Goal: Task Accomplishment & Management: Manage account settings

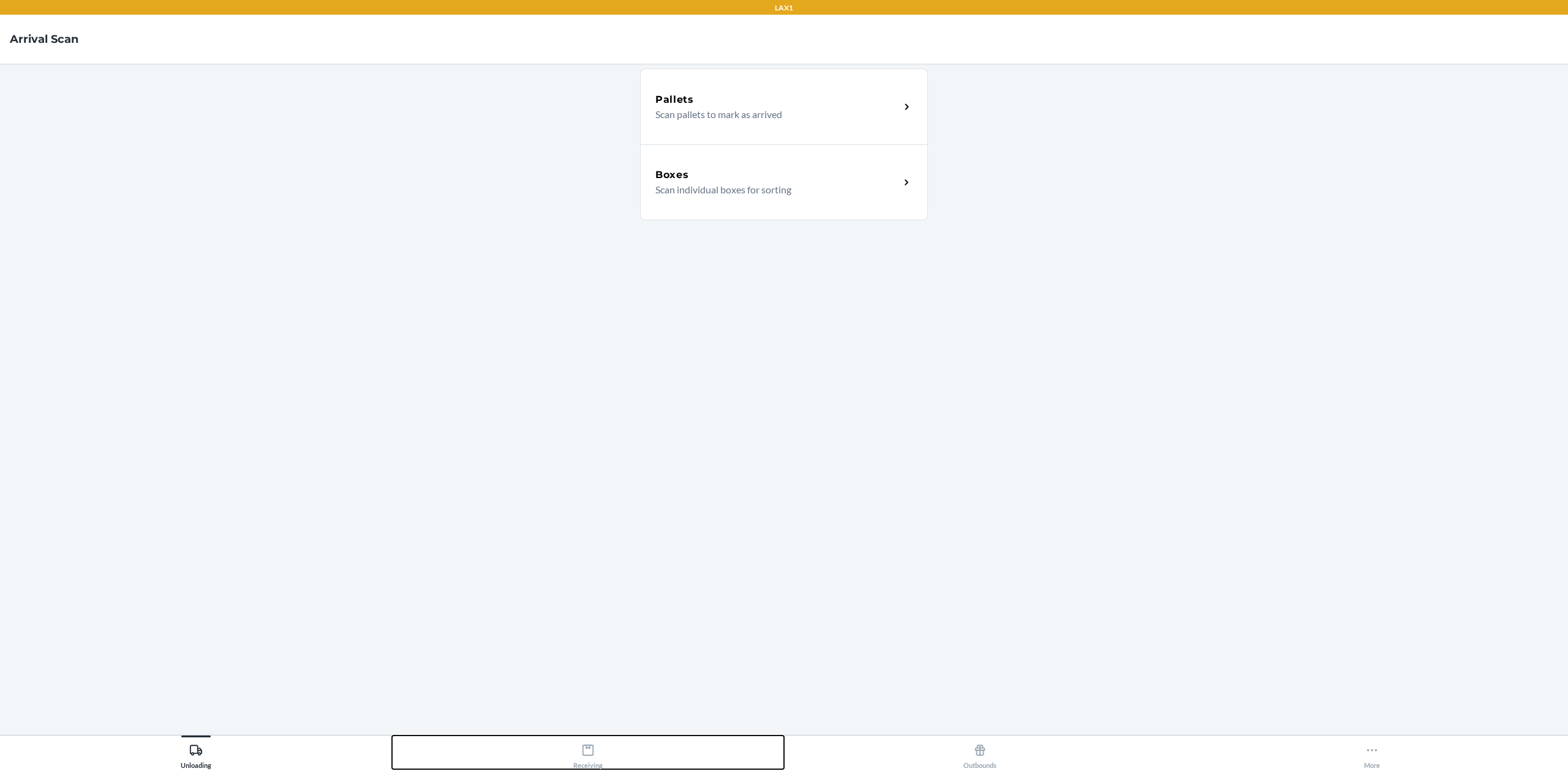
click at [630, 744] on button "Receiving" at bounding box center [587, 752] width 392 height 33
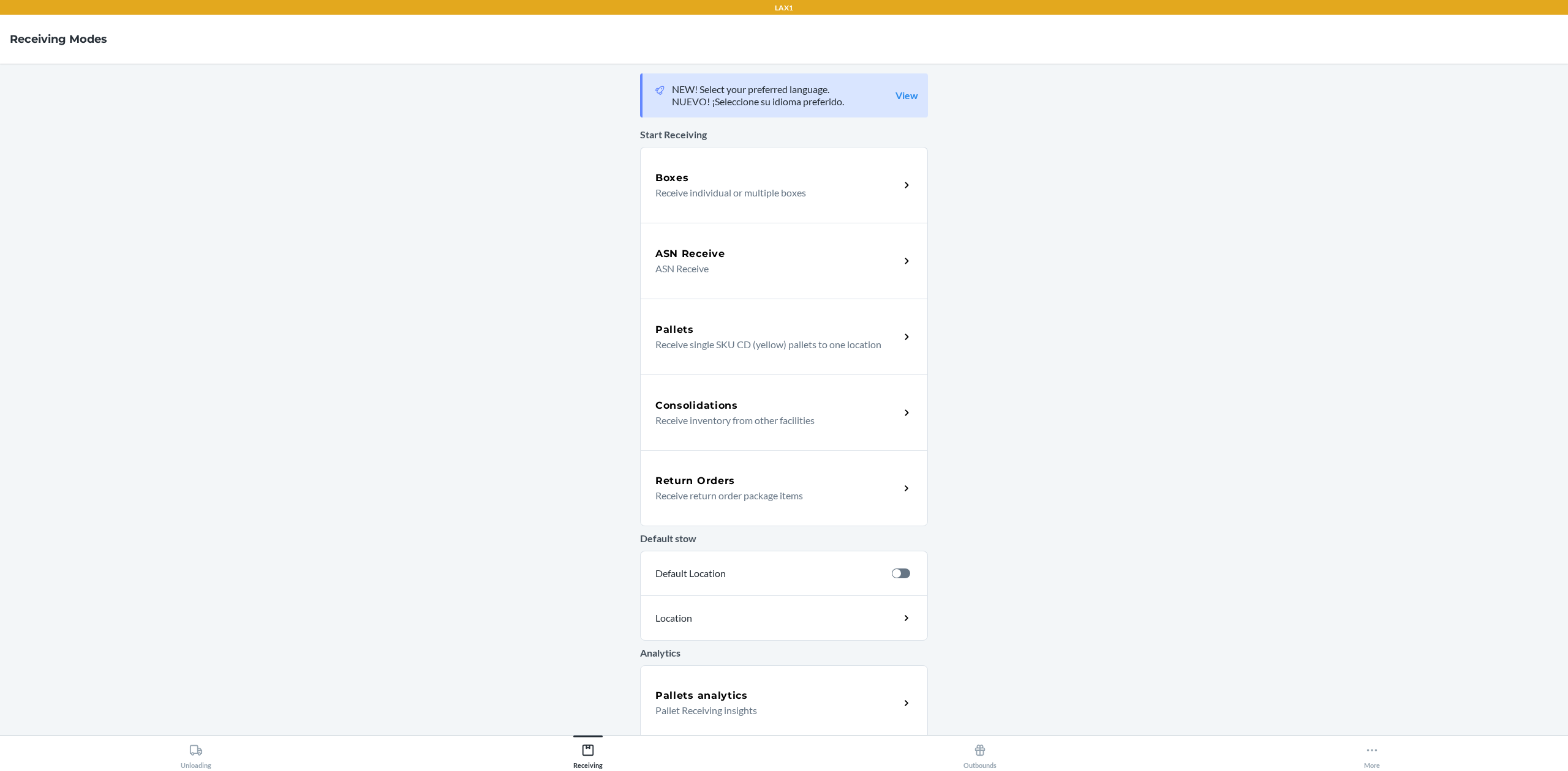
click at [742, 483] on div "Return Orders" at bounding box center [777, 481] width 244 height 15
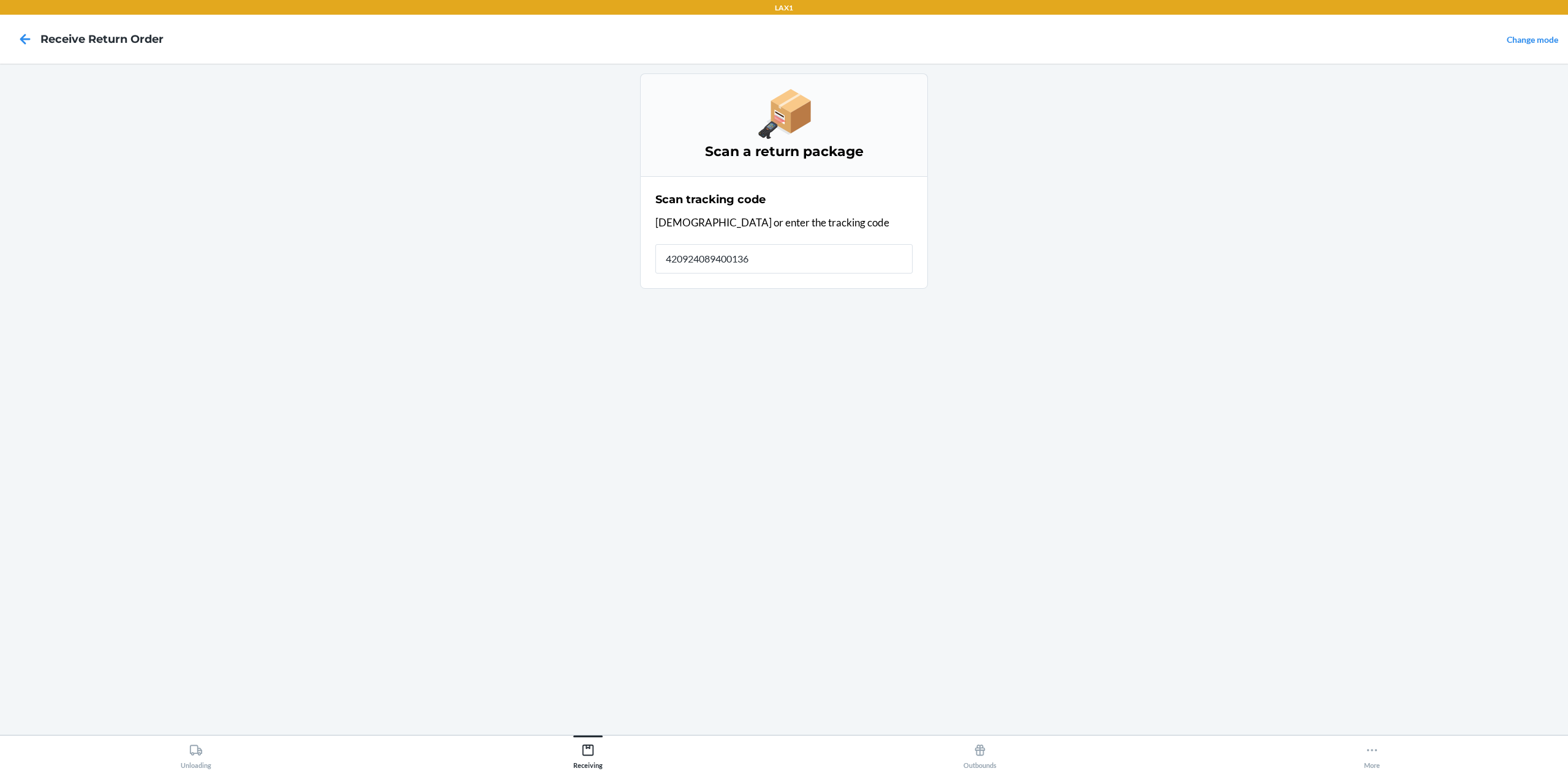
type input "4209240894001361"
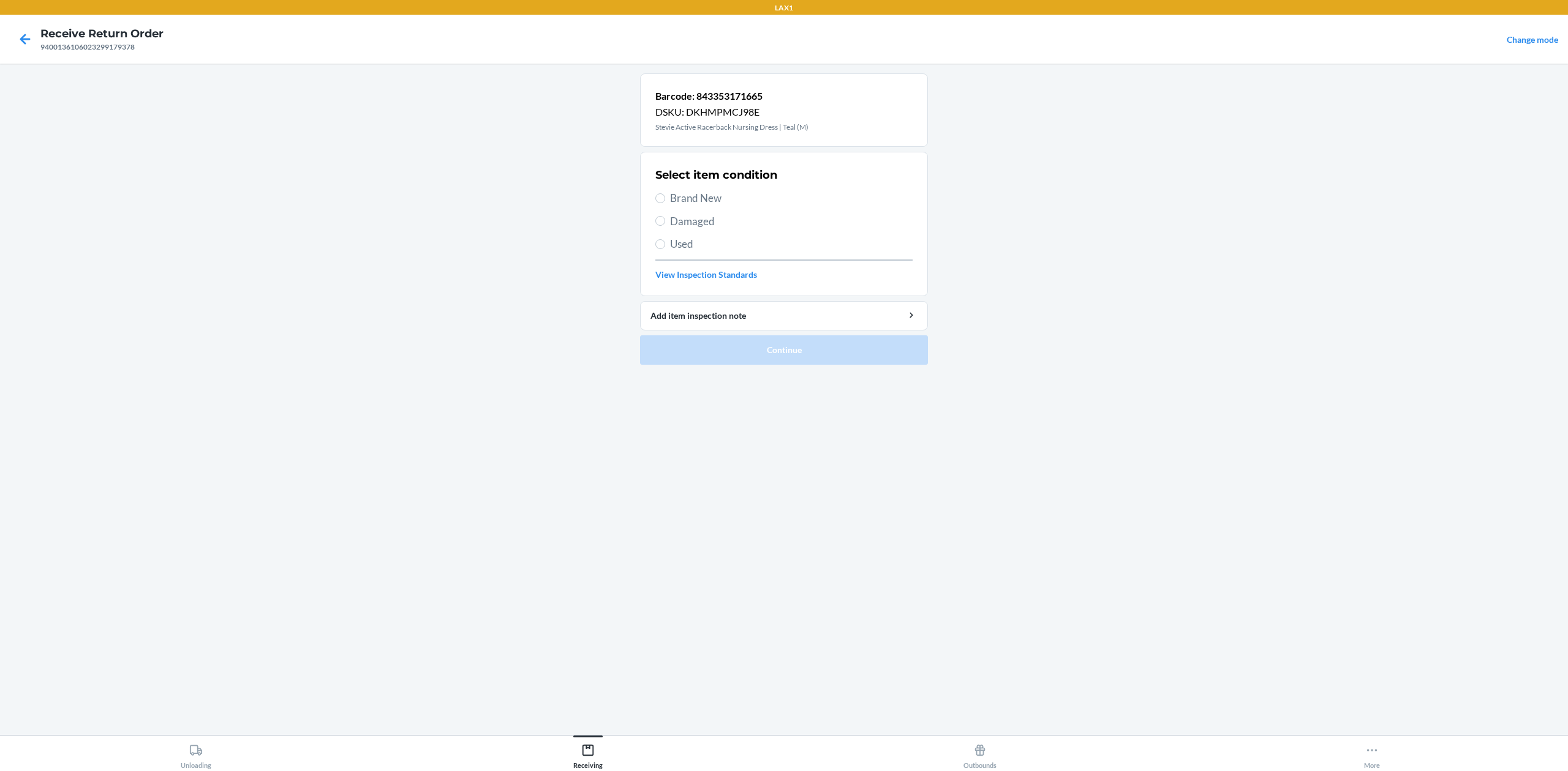
click at [714, 199] on span "Brand New" at bounding box center [791, 198] width 242 height 16
click at [665, 199] on input "Brand New" at bounding box center [660, 198] width 10 height 10
radio input "true"
click at [779, 337] on button "Continue" at bounding box center [784, 350] width 288 height 29
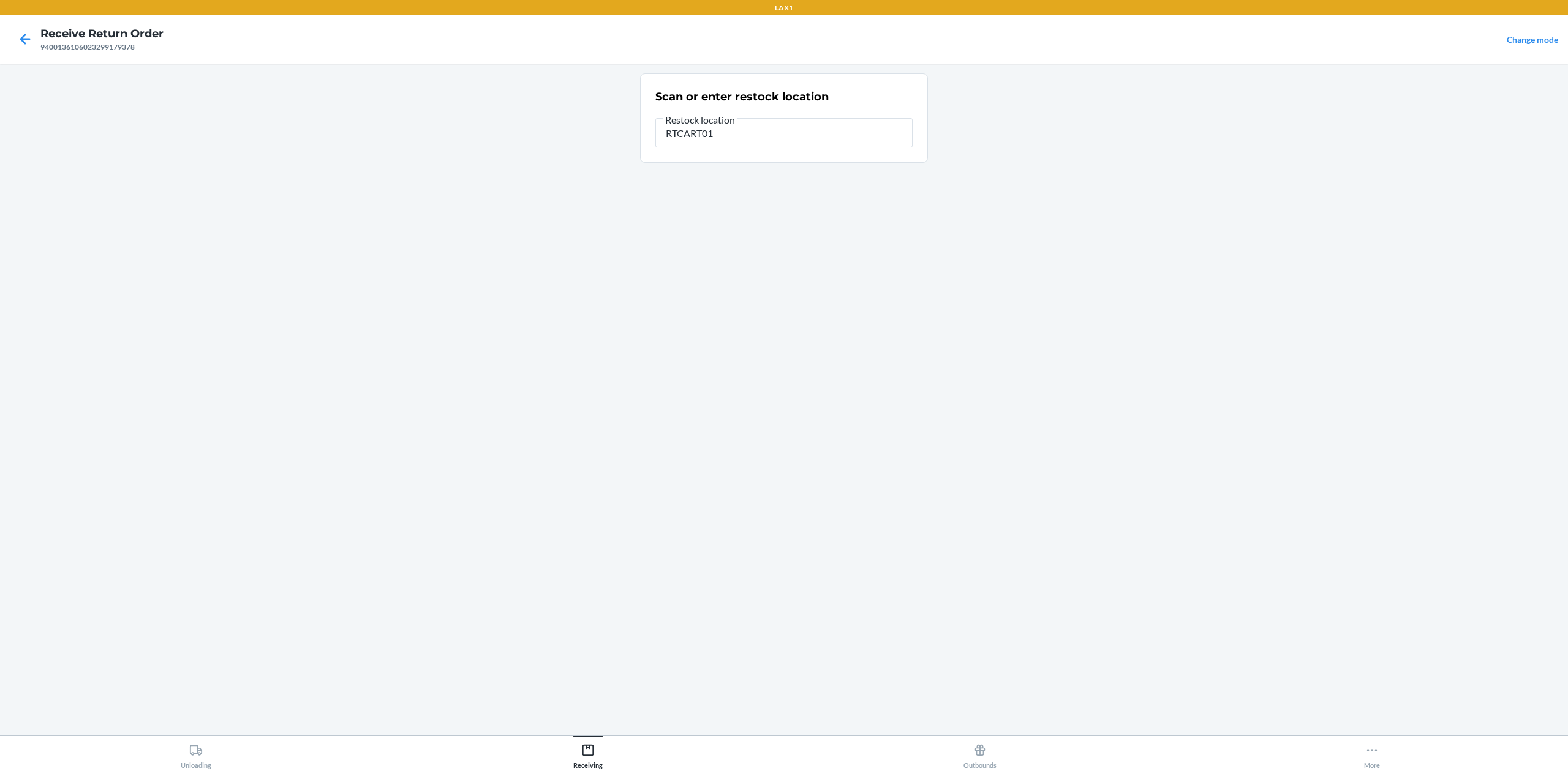
type input "RTCART016"
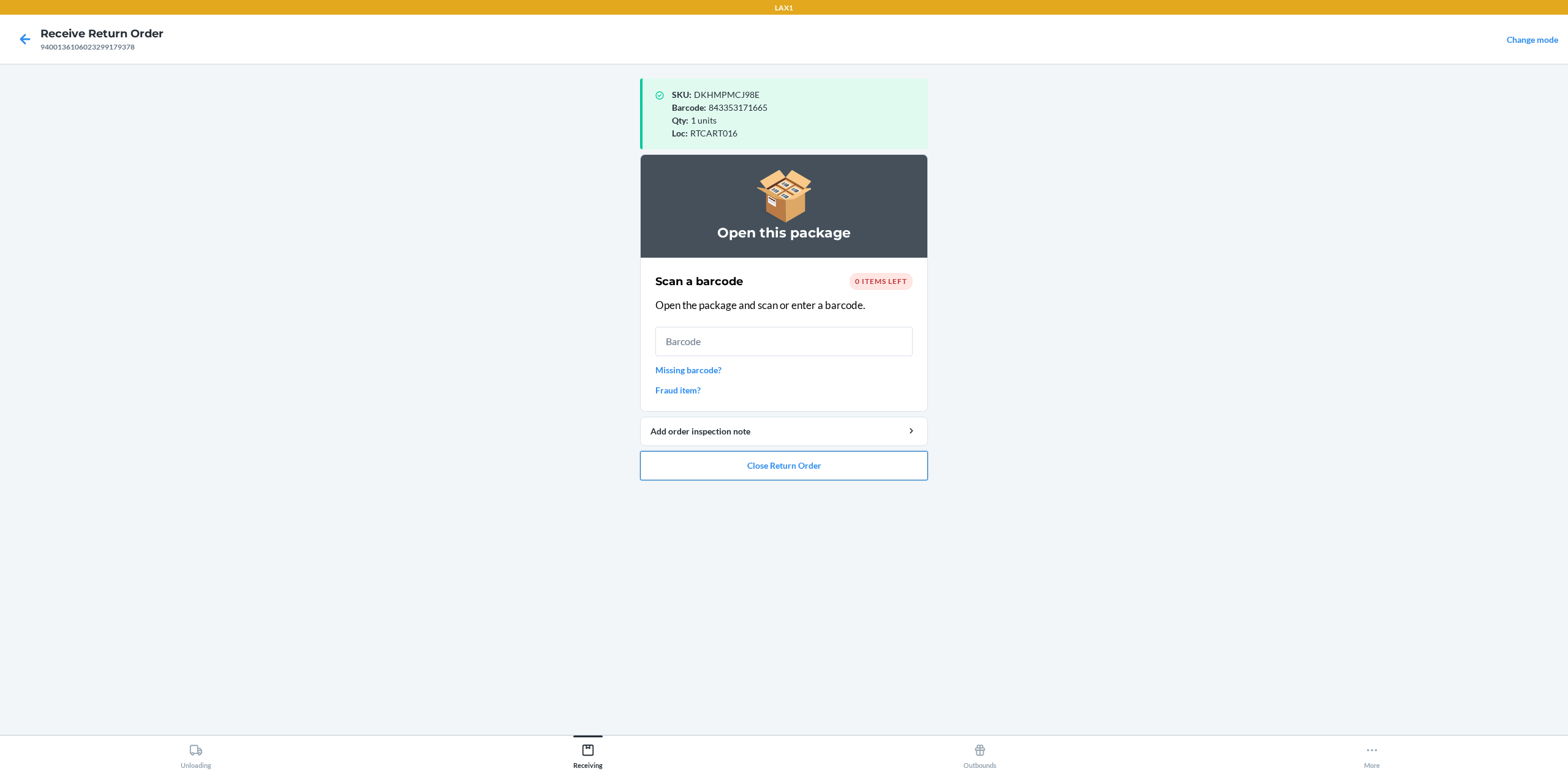
click at [731, 462] on button "Close Return Order" at bounding box center [784, 466] width 288 height 29
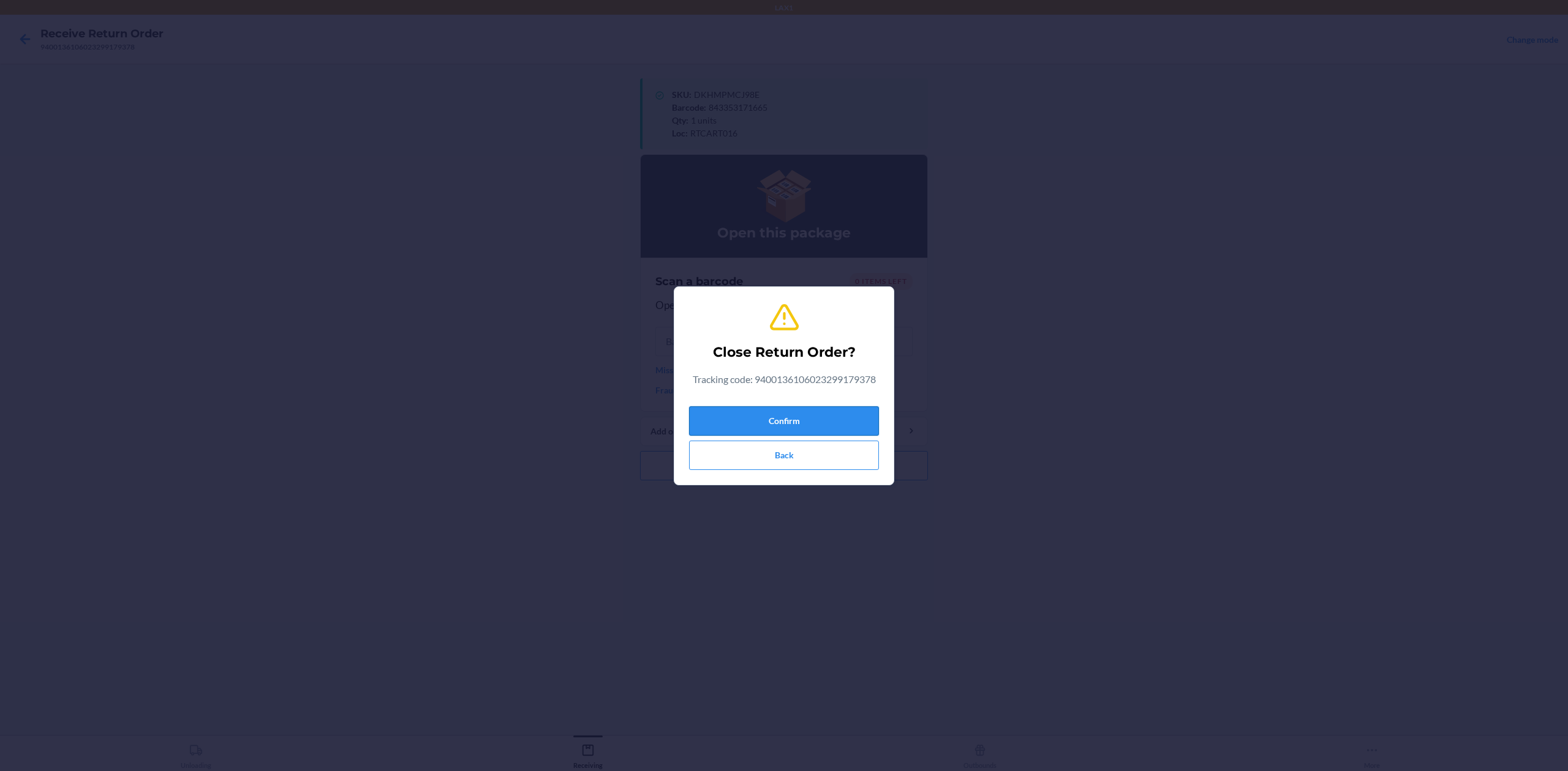
click at [793, 420] on button "Confirm" at bounding box center [784, 421] width 190 height 29
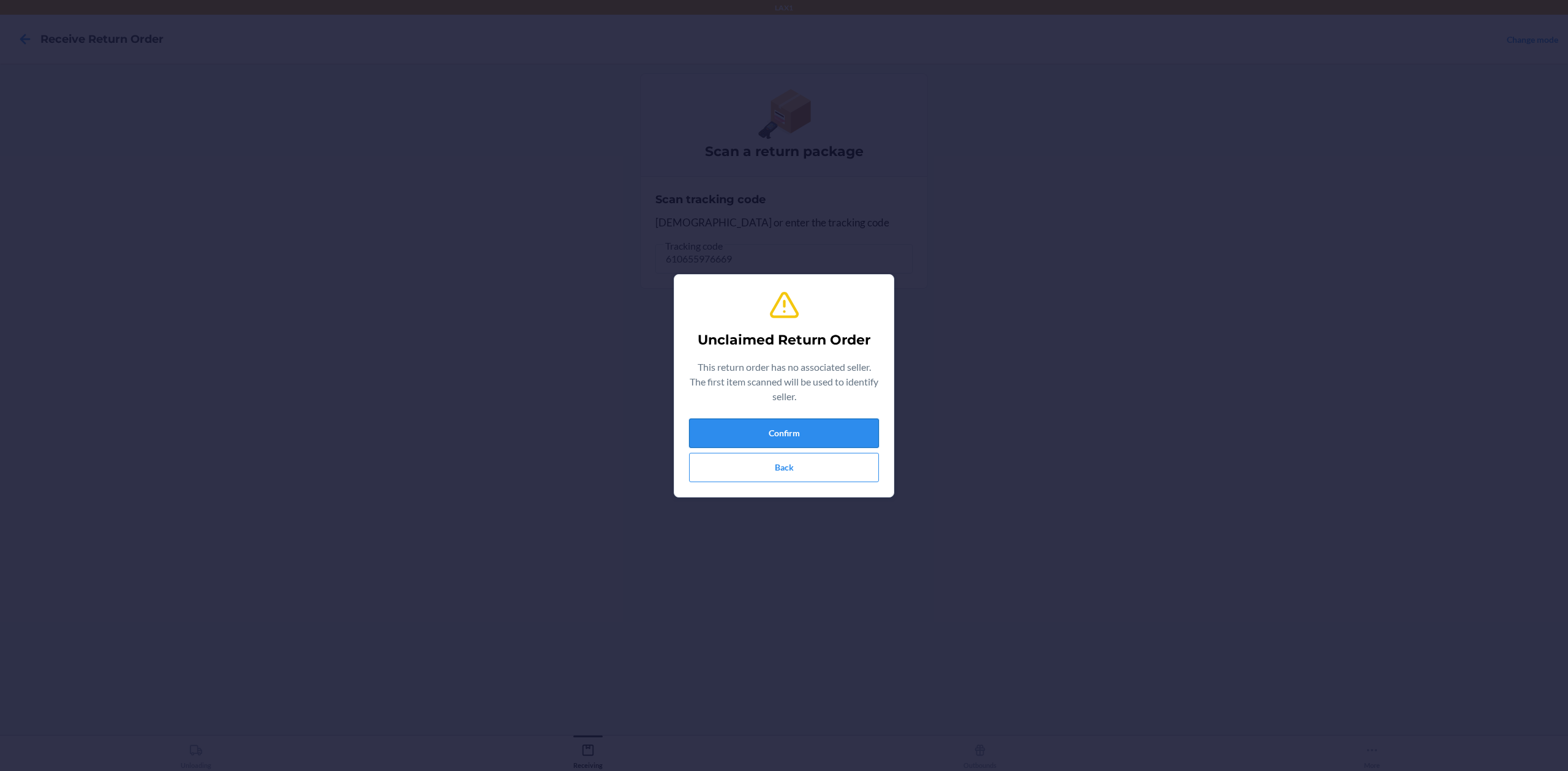
click at [861, 424] on button "Confirm" at bounding box center [784, 434] width 190 height 29
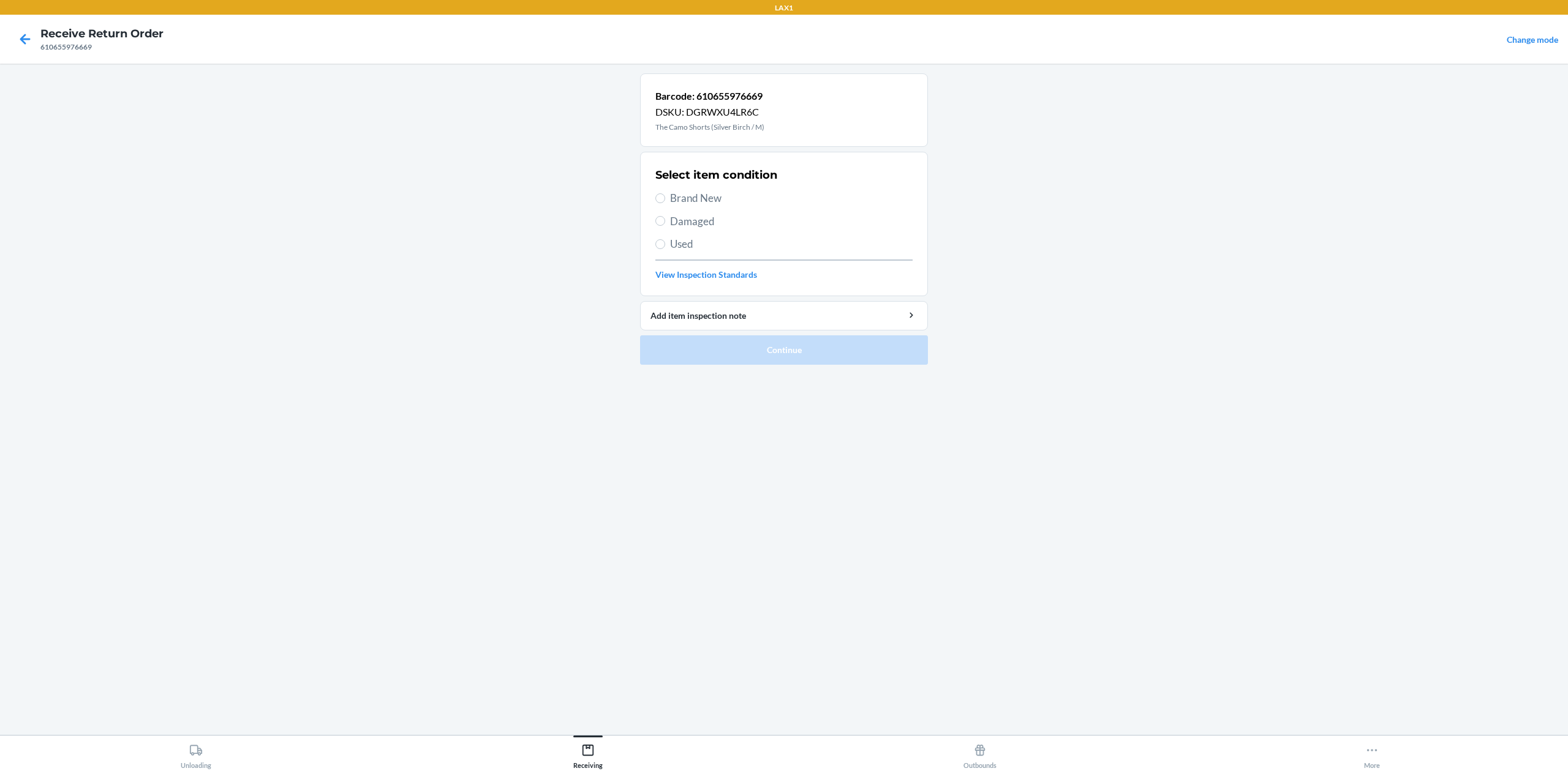
click at [710, 201] on span "Brand New" at bounding box center [791, 198] width 242 height 16
click at [665, 201] on input "Brand New" at bounding box center [660, 198] width 10 height 10
radio input "true"
click at [736, 343] on button "Continue" at bounding box center [784, 350] width 288 height 29
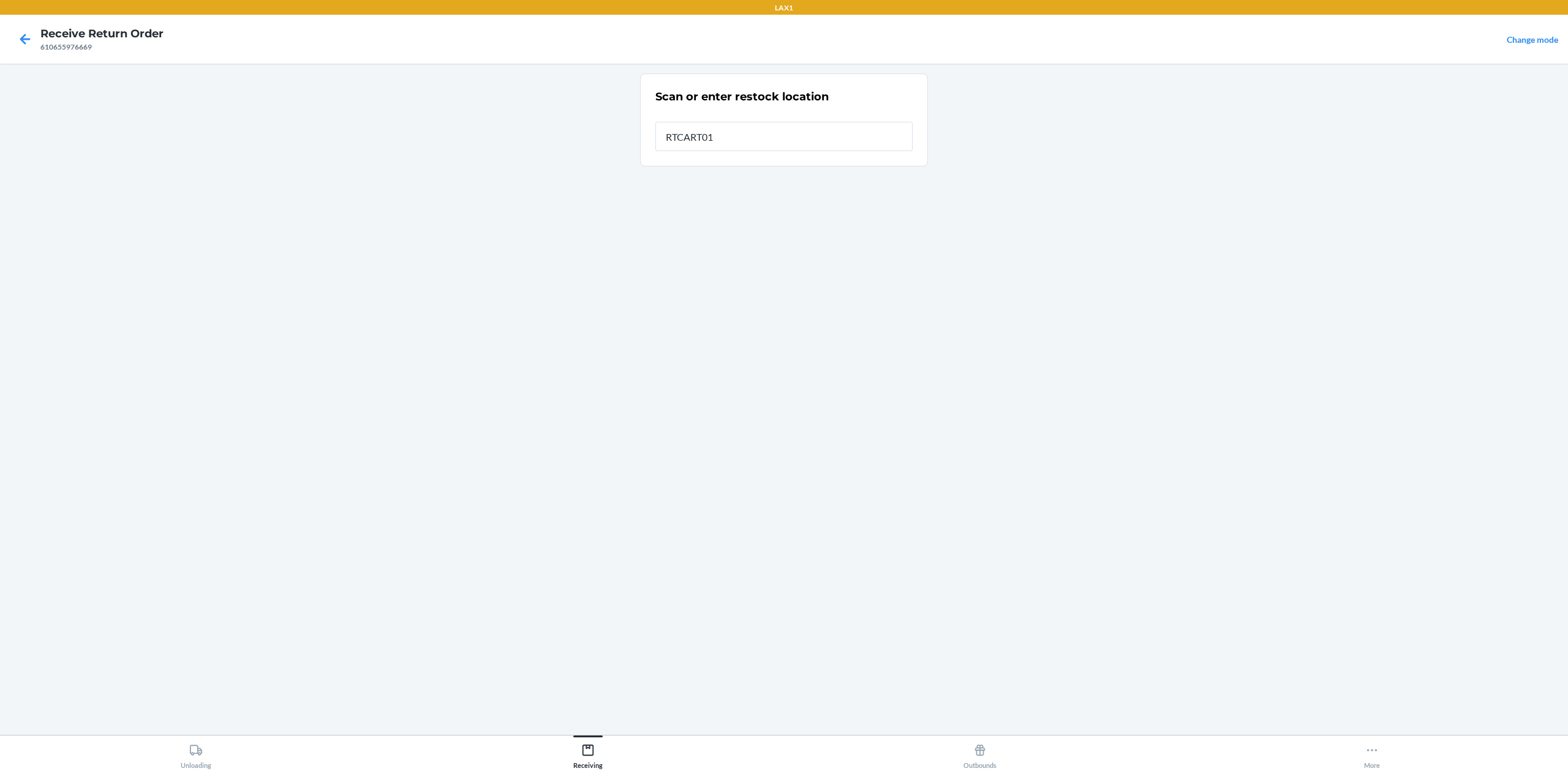
type input "RTCART016"
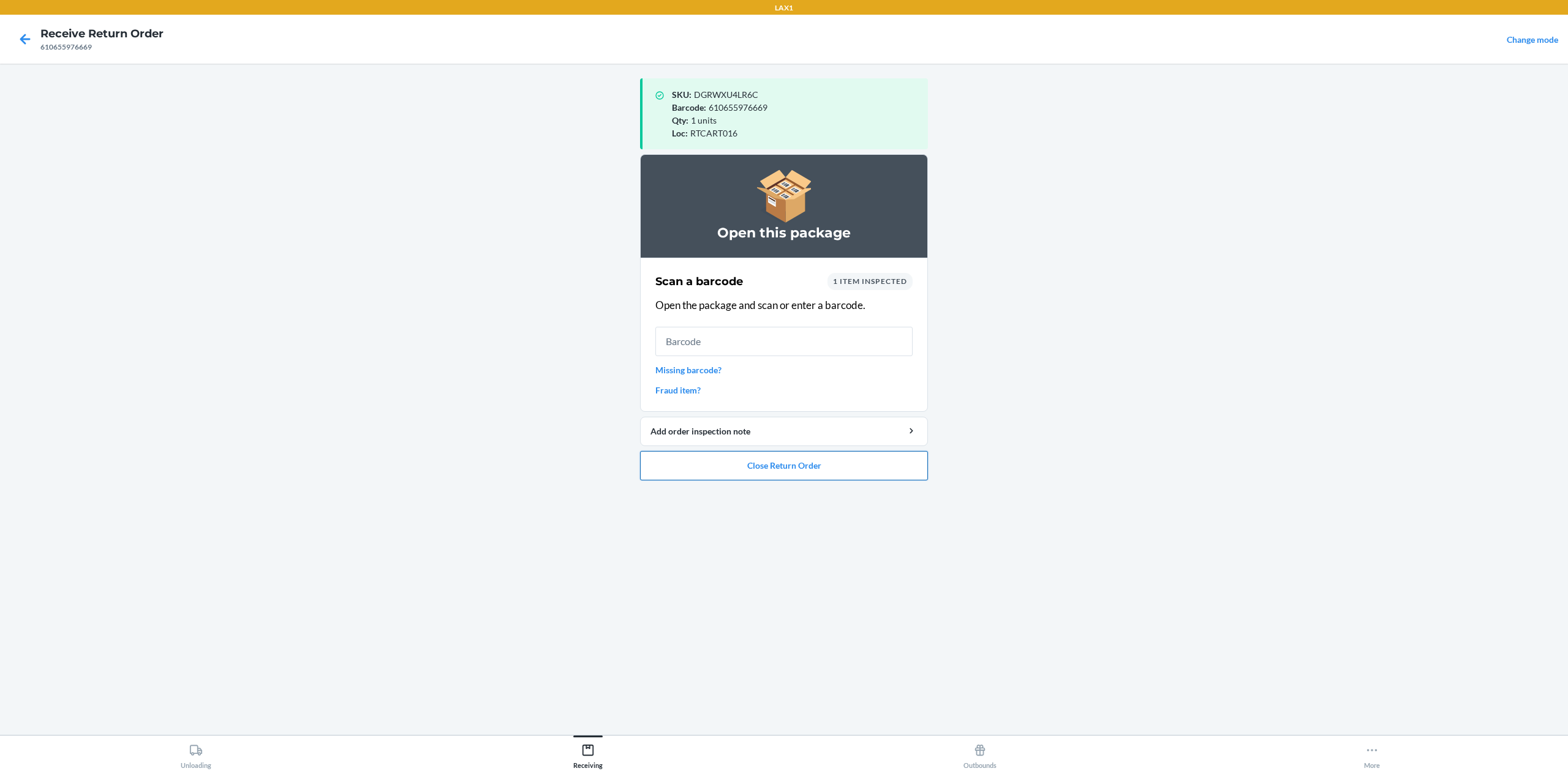
click at [797, 463] on button "Close Return Order" at bounding box center [784, 466] width 288 height 29
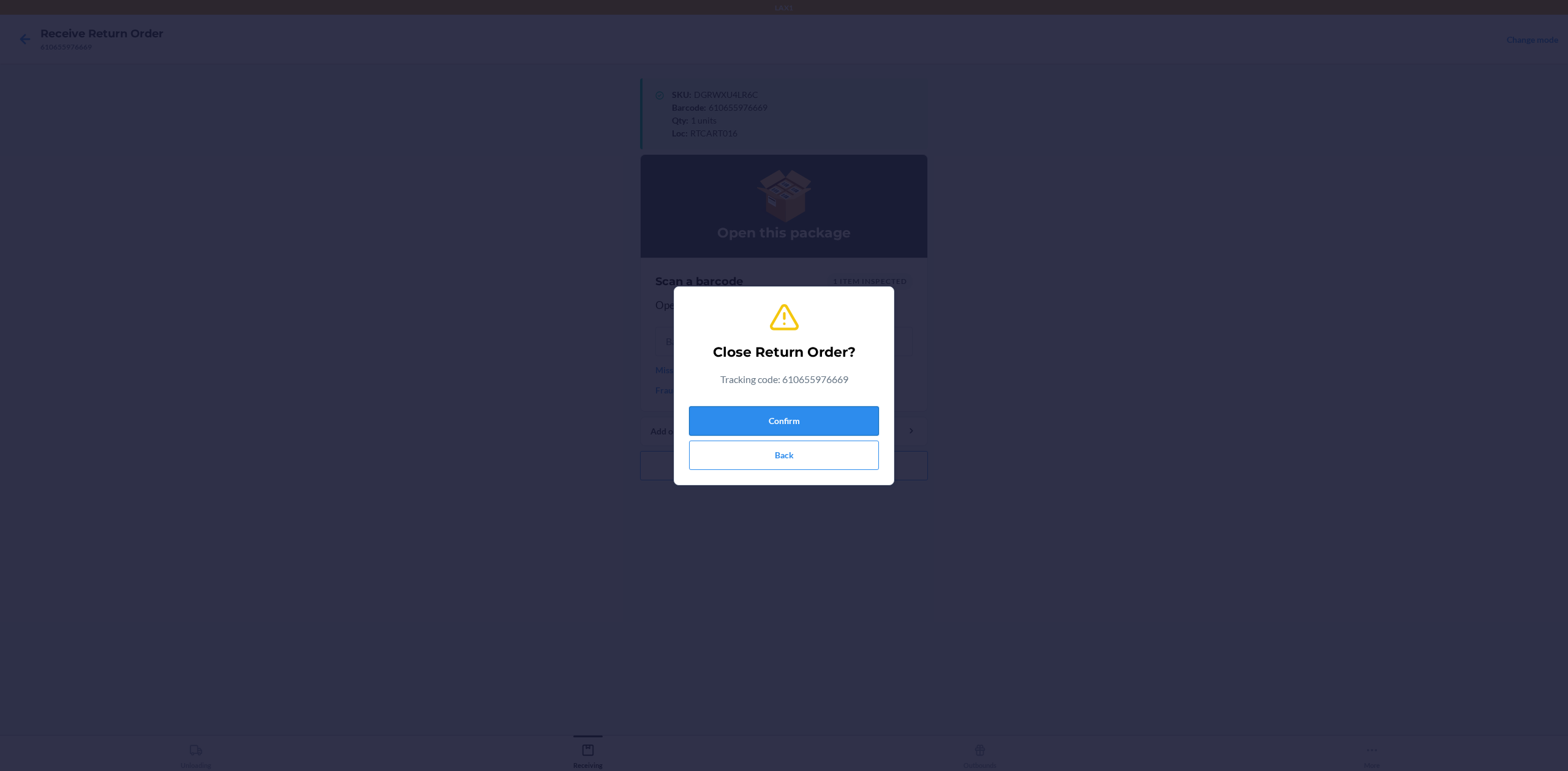
click at [818, 415] on button "Confirm" at bounding box center [784, 421] width 190 height 29
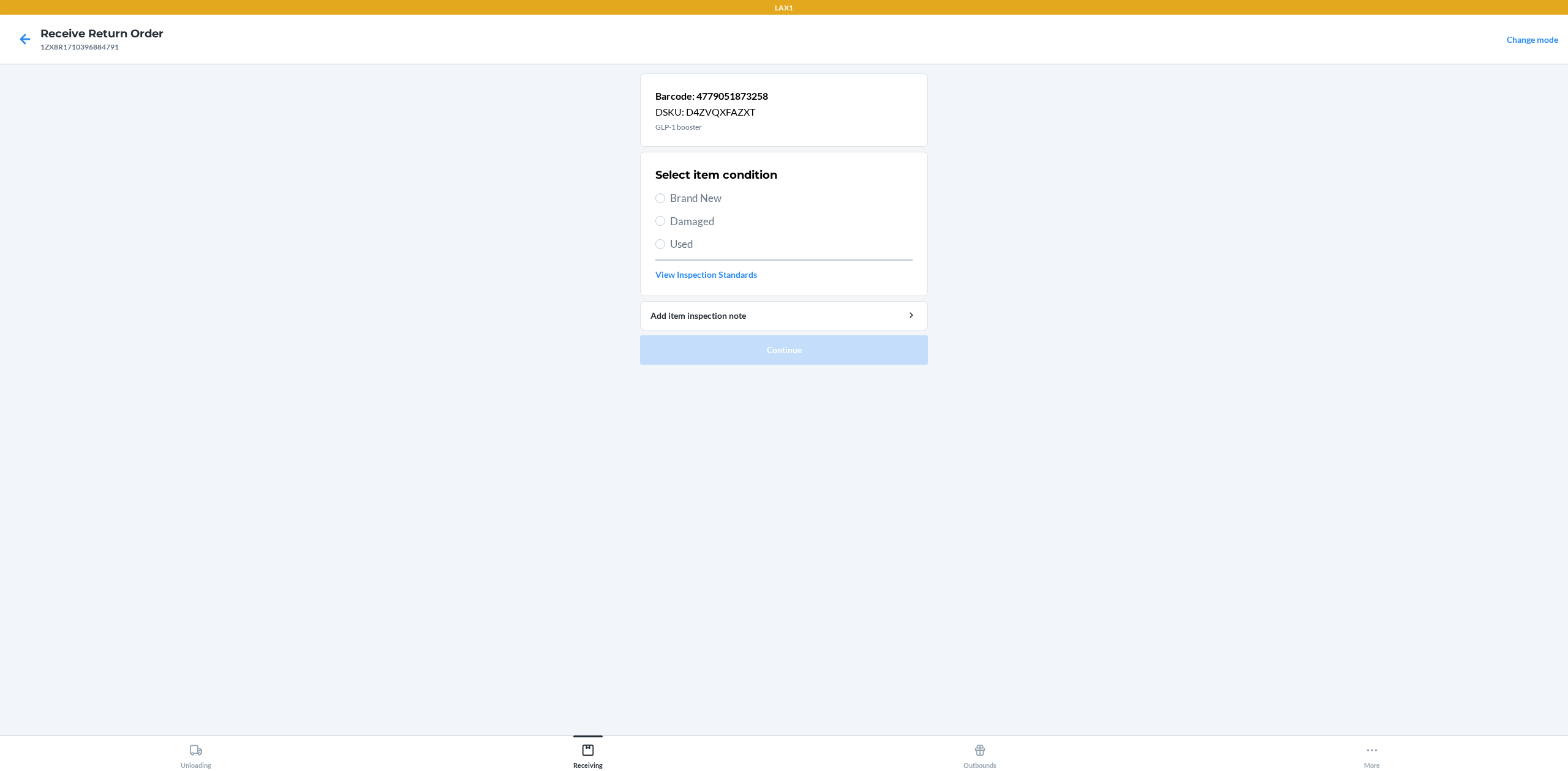
click at [684, 198] on span "Brand New" at bounding box center [791, 198] width 242 height 16
click at [665, 198] on input "Brand New" at bounding box center [660, 198] width 10 height 10
radio input "true"
click at [826, 341] on button "Continue" at bounding box center [784, 350] width 288 height 29
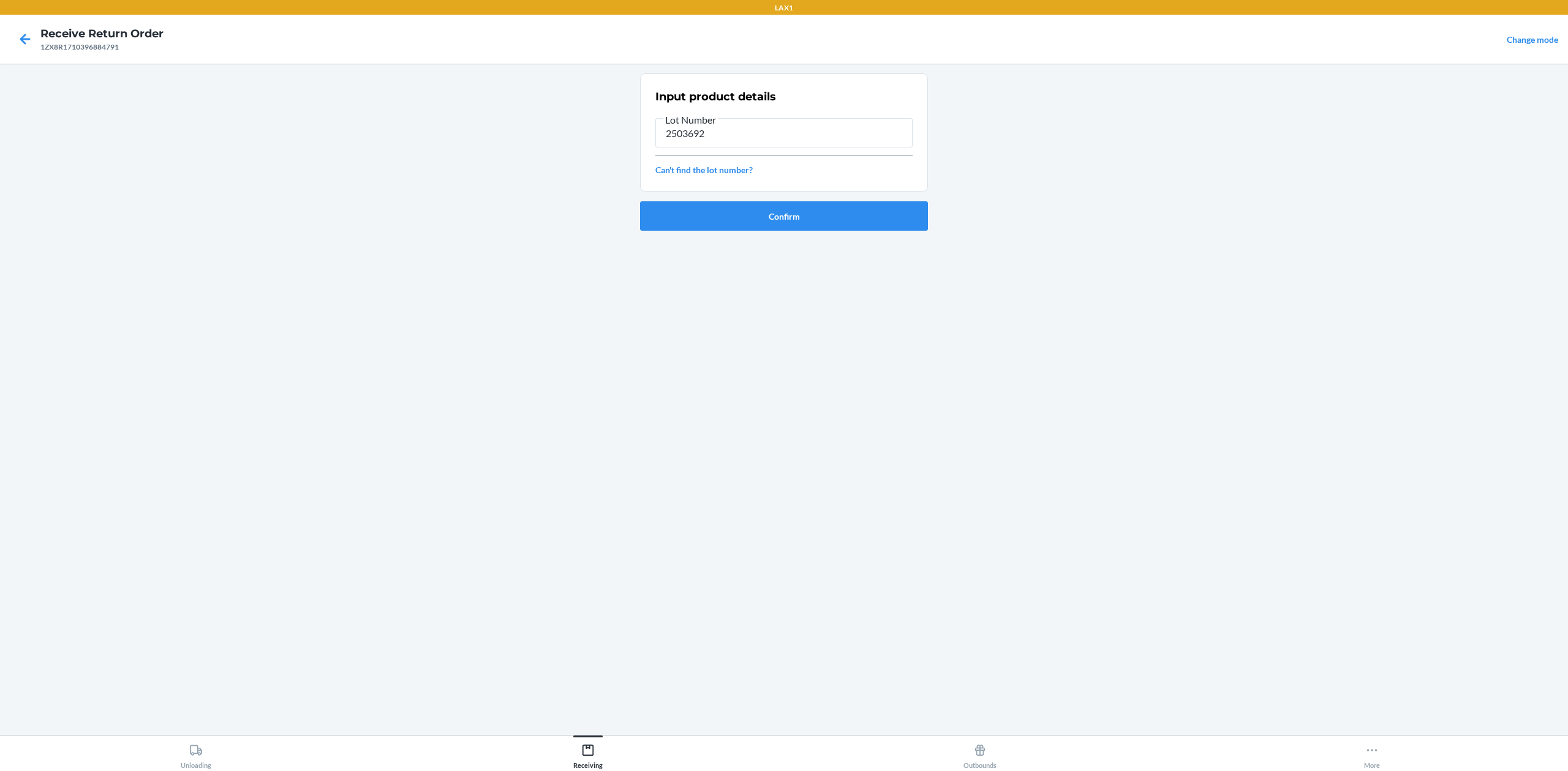
type input "2503692"
click at [841, 206] on button "Confirm" at bounding box center [784, 216] width 288 height 29
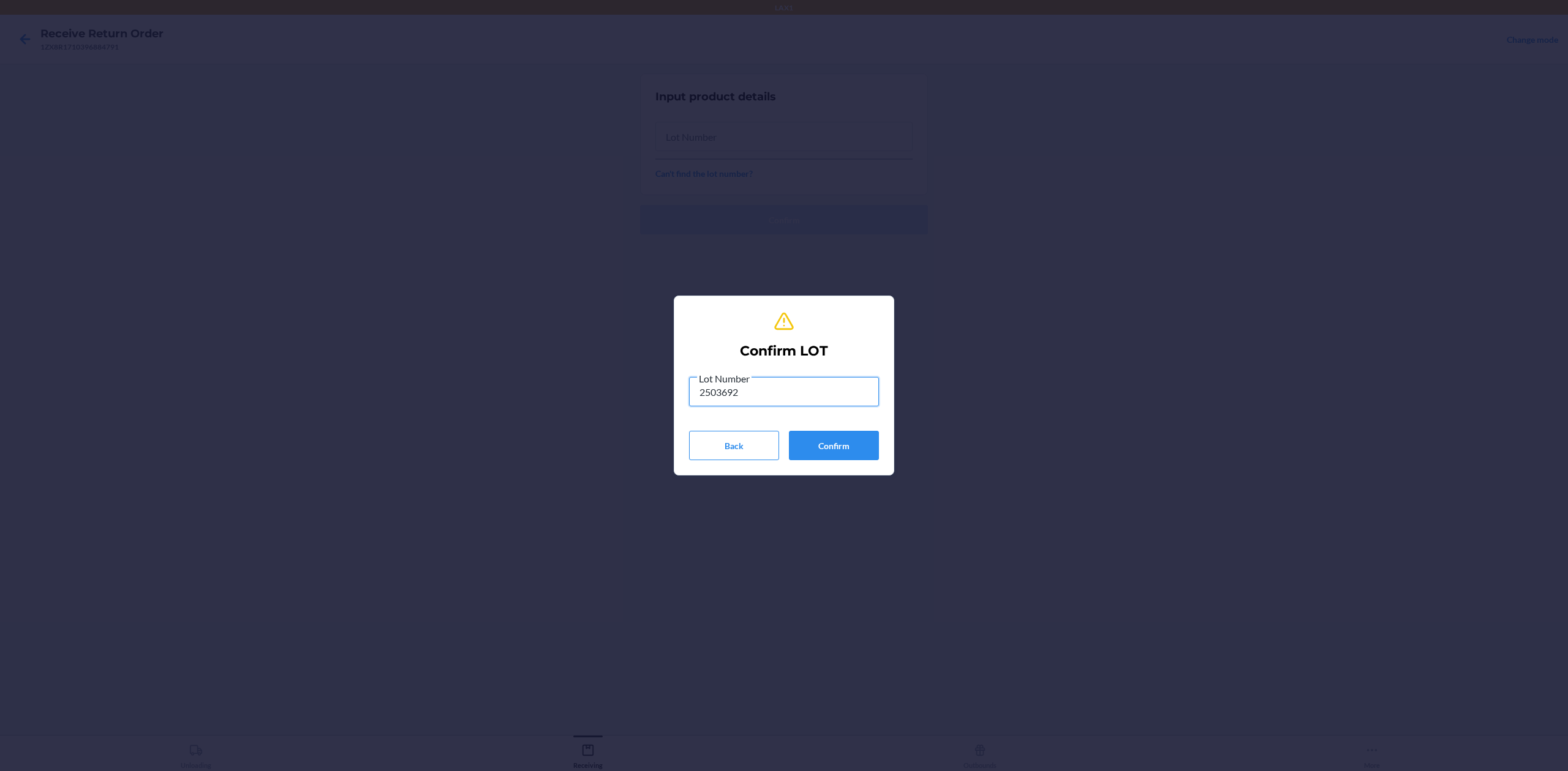
type input "2503692"
click at [819, 454] on button "Confirm" at bounding box center [834, 446] width 90 height 29
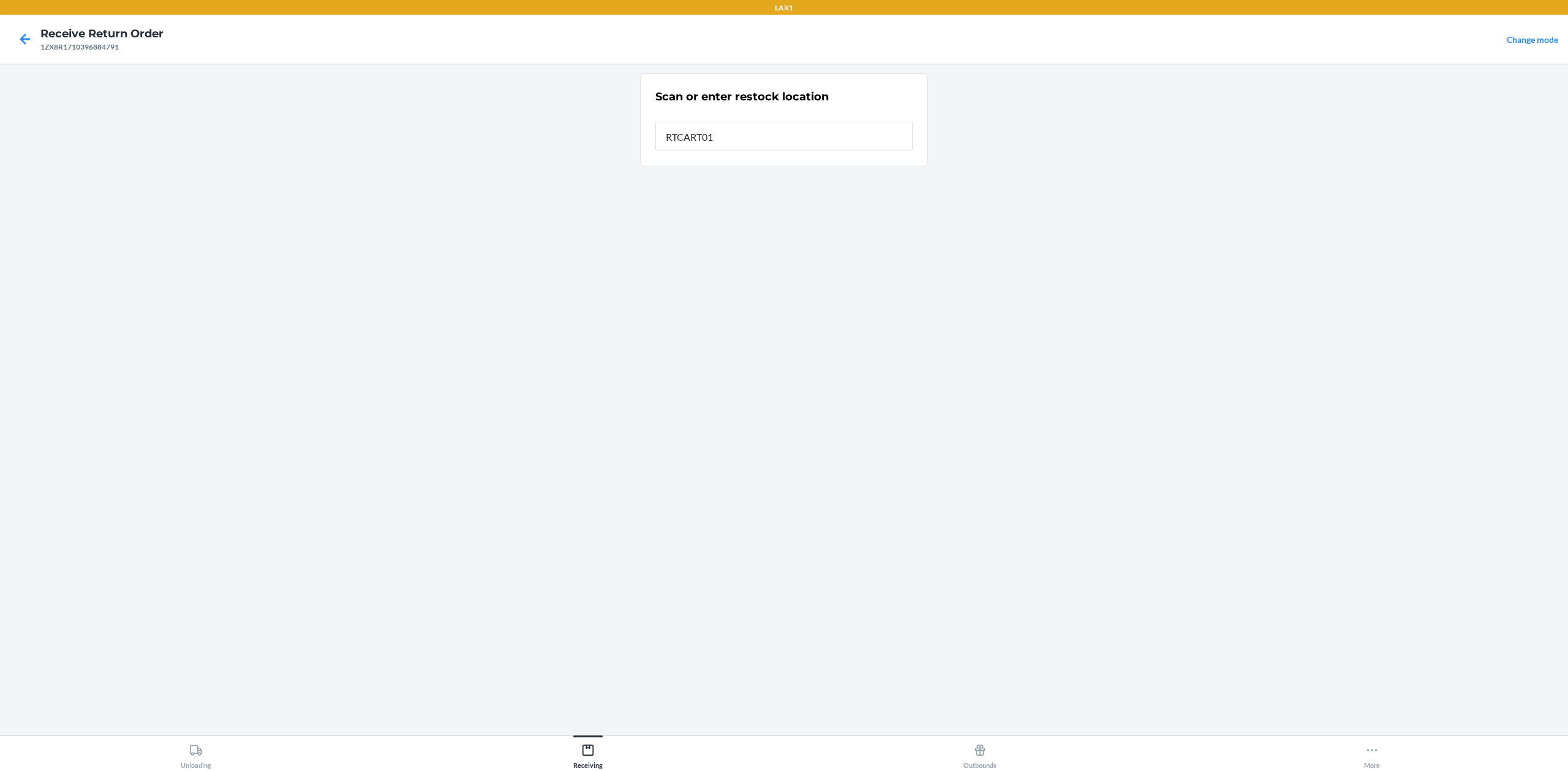
type input "RTCART016"
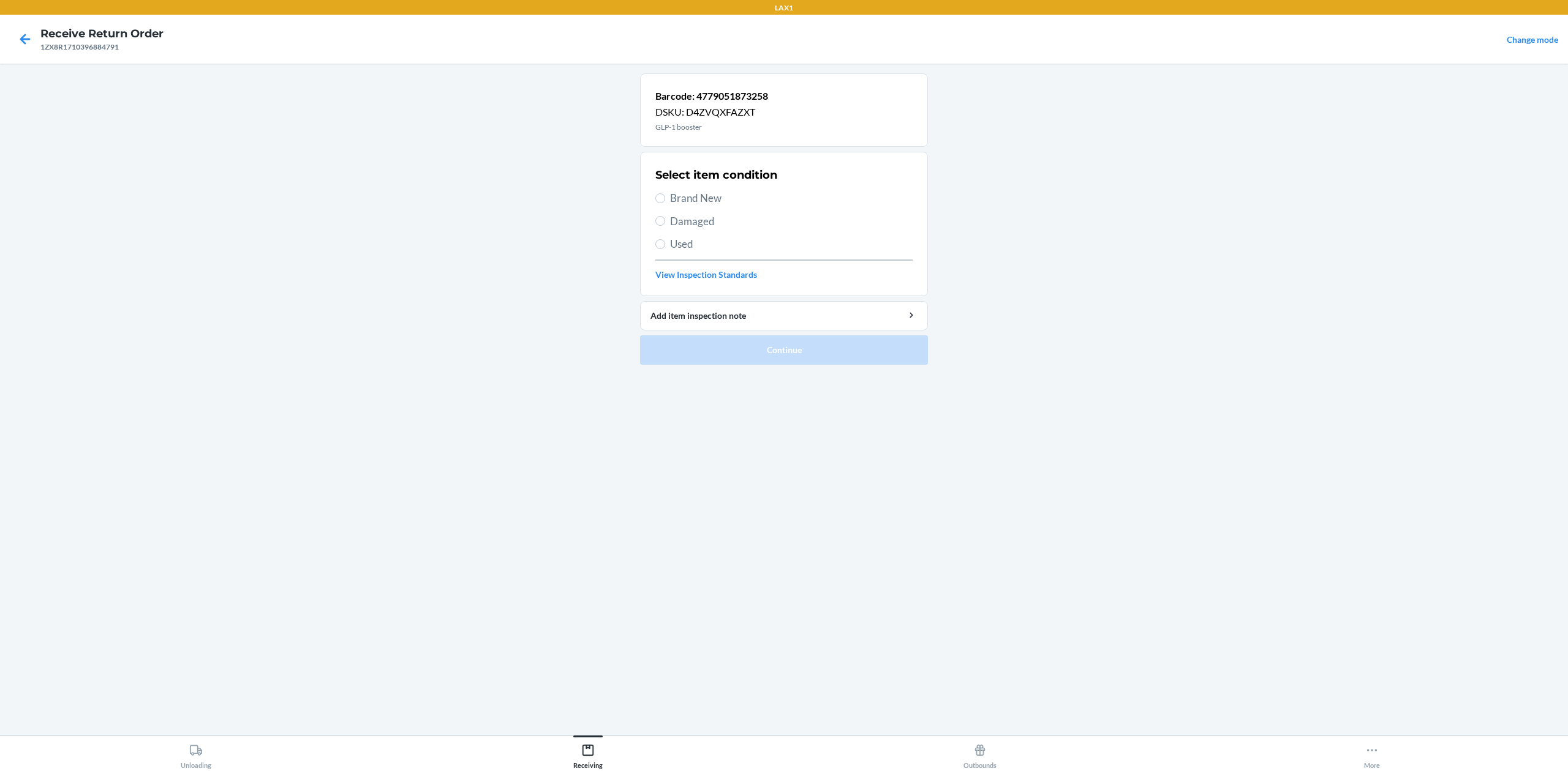
click at [699, 194] on span "Brand New" at bounding box center [791, 198] width 242 height 16
click at [665, 194] on input "Brand New" at bounding box center [660, 198] width 10 height 10
radio input "true"
click at [797, 345] on button "Continue" at bounding box center [784, 350] width 288 height 29
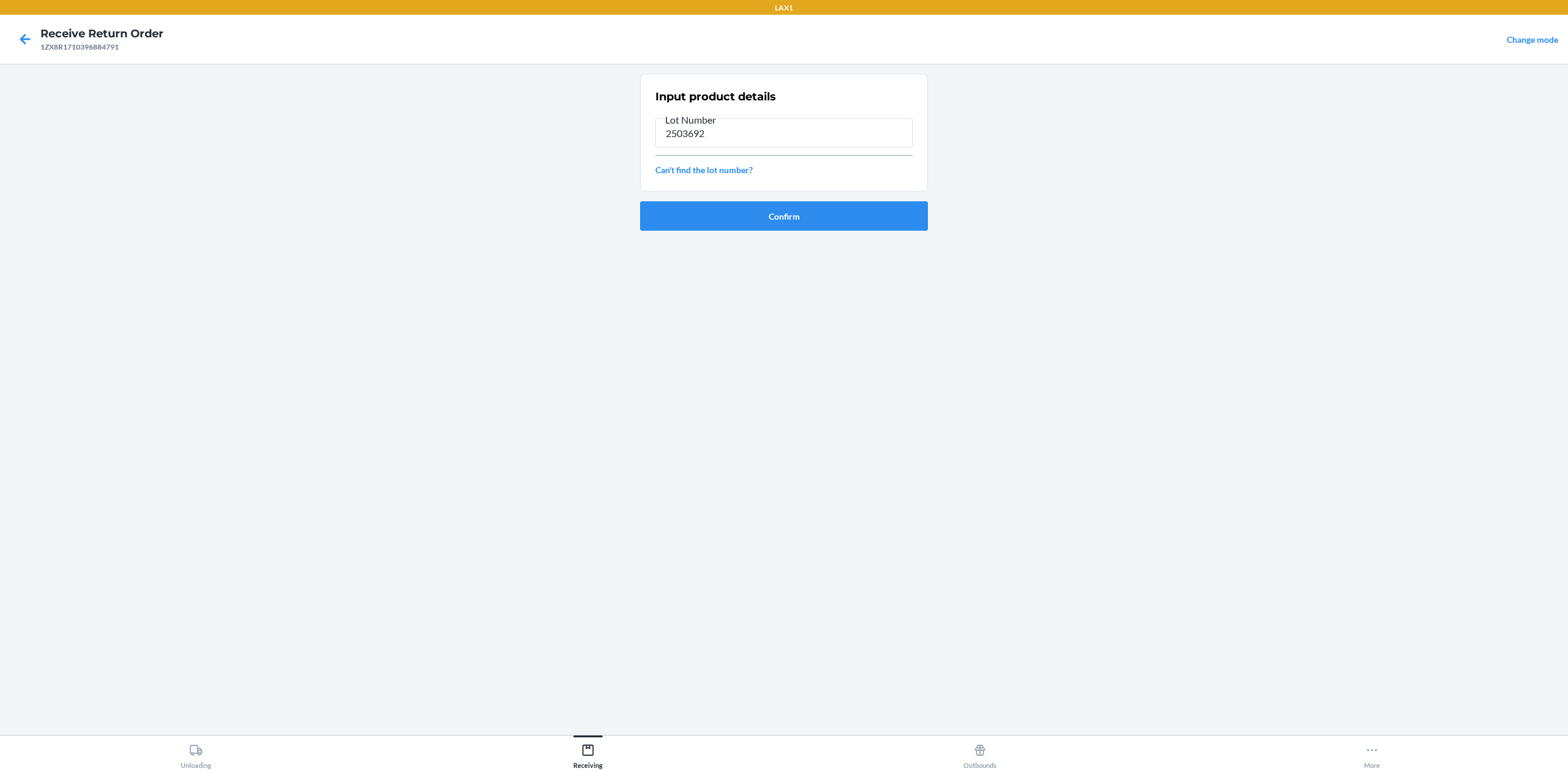
type input "2503692"
click at [812, 183] on section "Input product details Lot Number 2503692 Can't find the lot number?" at bounding box center [784, 133] width 288 height 118
click at [814, 204] on button "Confirm" at bounding box center [784, 216] width 288 height 29
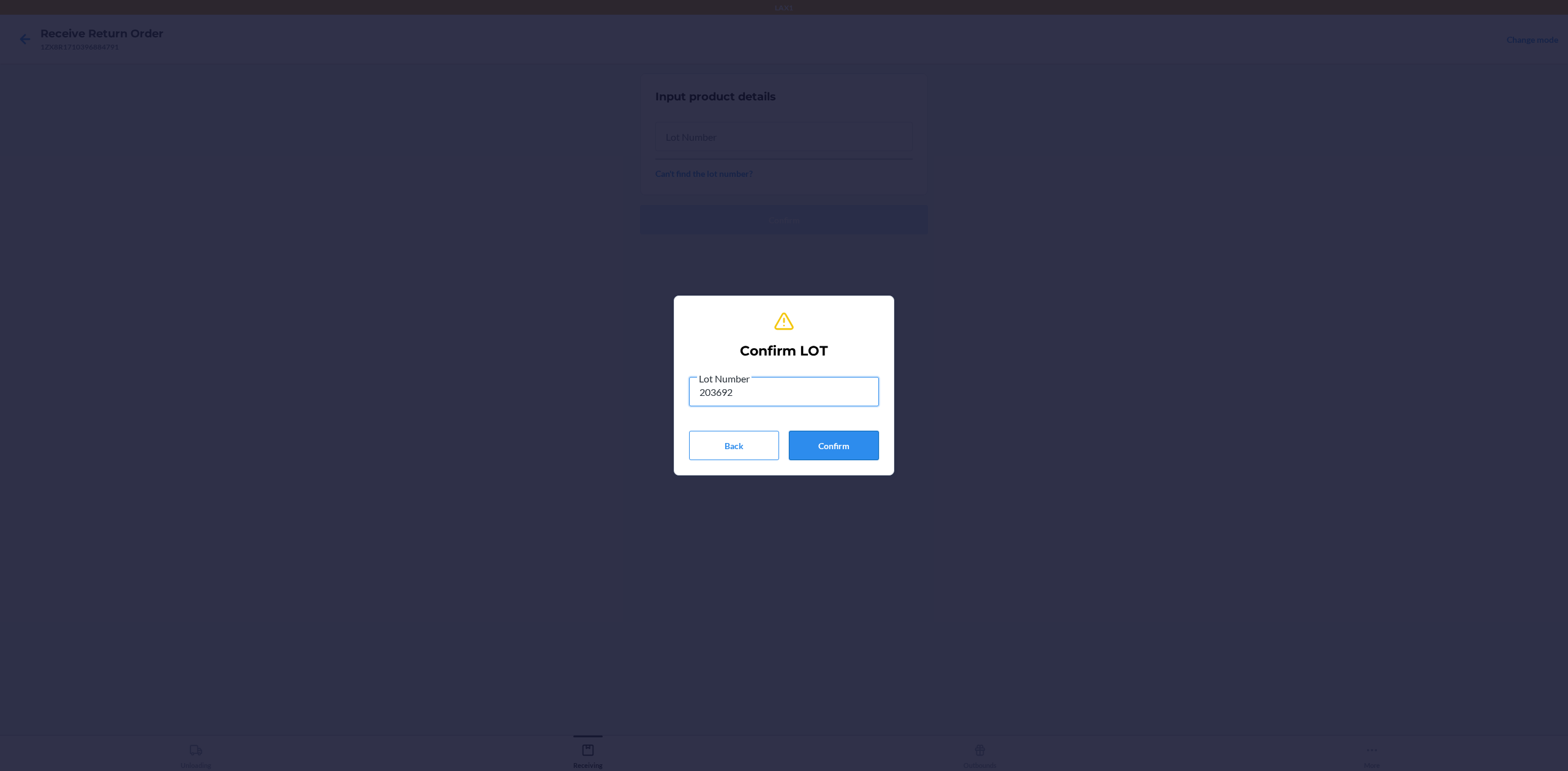
type input "203692"
click at [848, 449] on button "Confirm" at bounding box center [834, 446] width 90 height 29
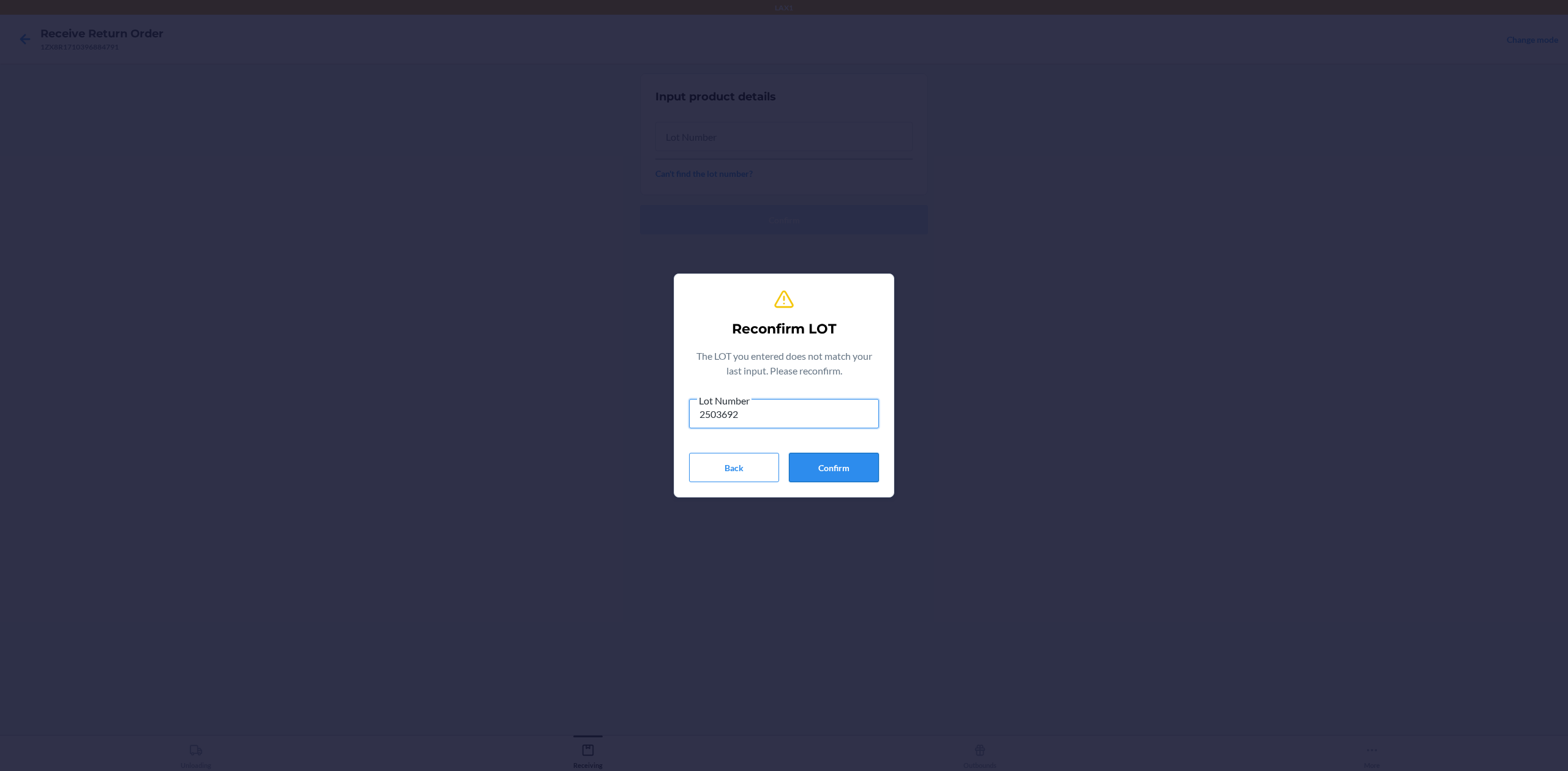
type input "2503692"
click at [854, 458] on button "Confirm" at bounding box center [834, 468] width 90 height 29
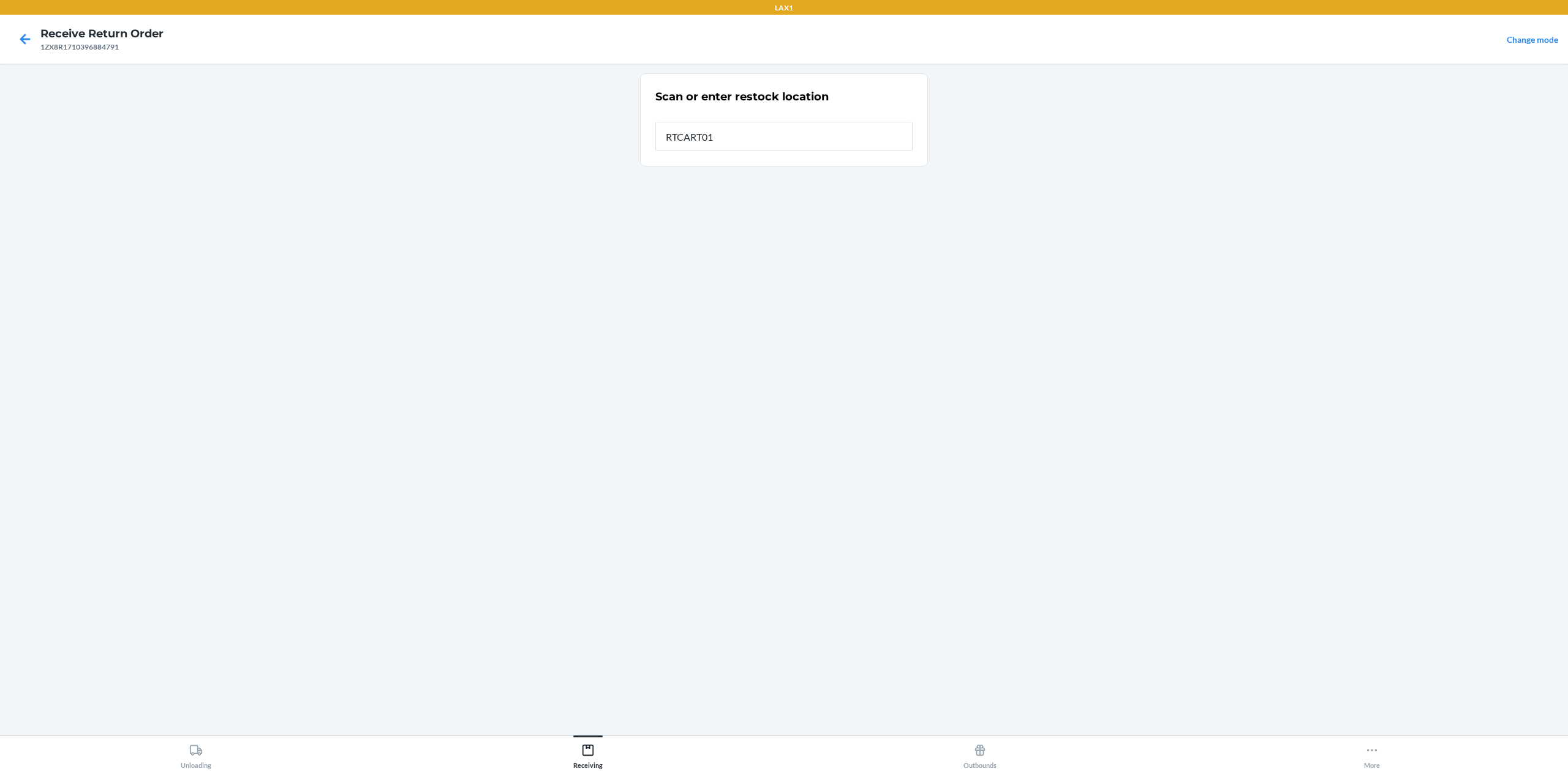
type input "RTCART016"
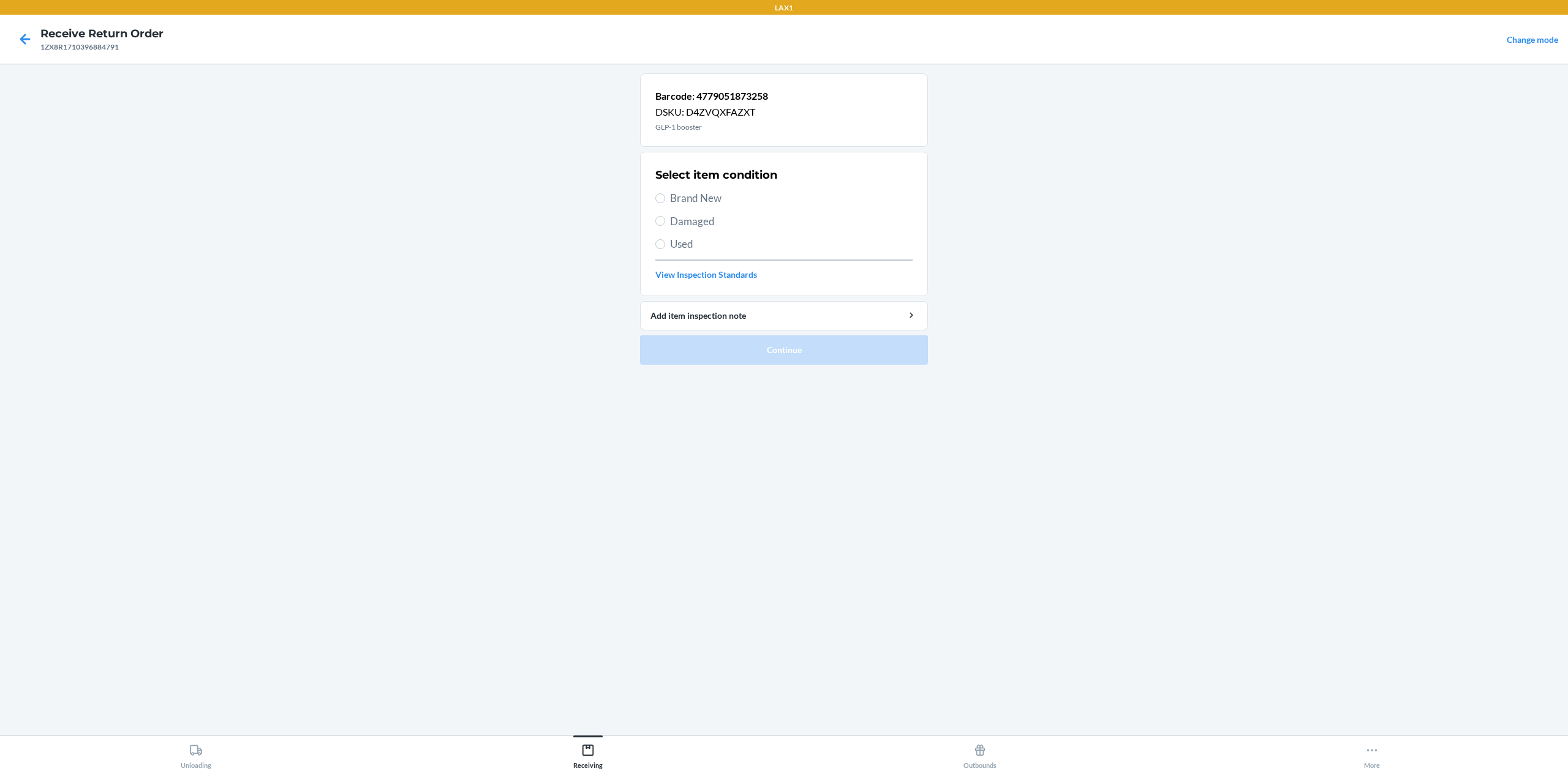
click at [721, 197] on span "Brand New" at bounding box center [791, 198] width 242 height 16
click at [665, 197] on input "Brand New" at bounding box center [660, 198] width 10 height 10
radio input "true"
click at [843, 341] on button "Continue" at bounding box center [784, 350] width 288 height 29
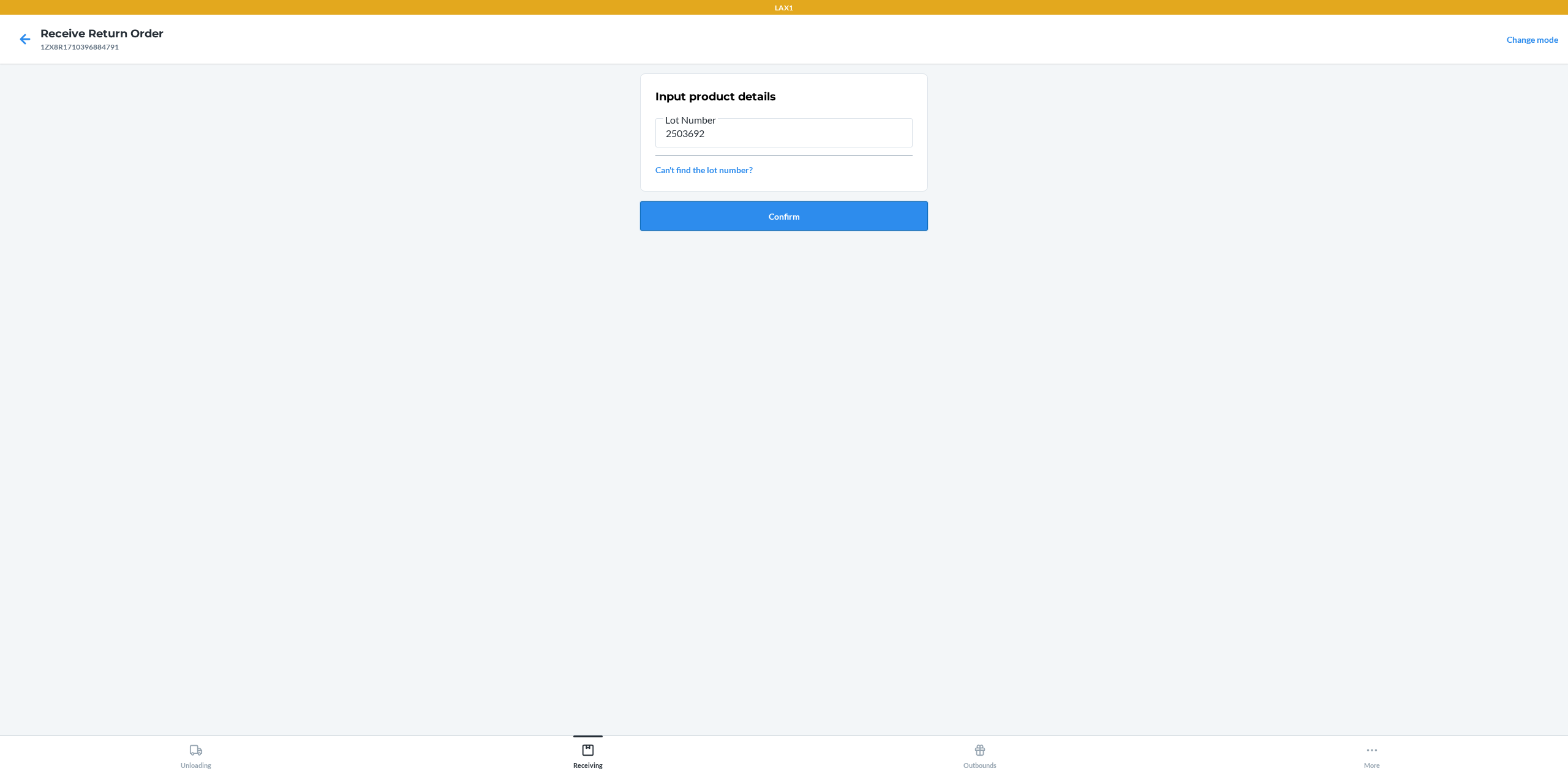
type input "2503692"
click at [741, 208] on button "Confirm" at bounding box center [784, 216] width 288 height 29
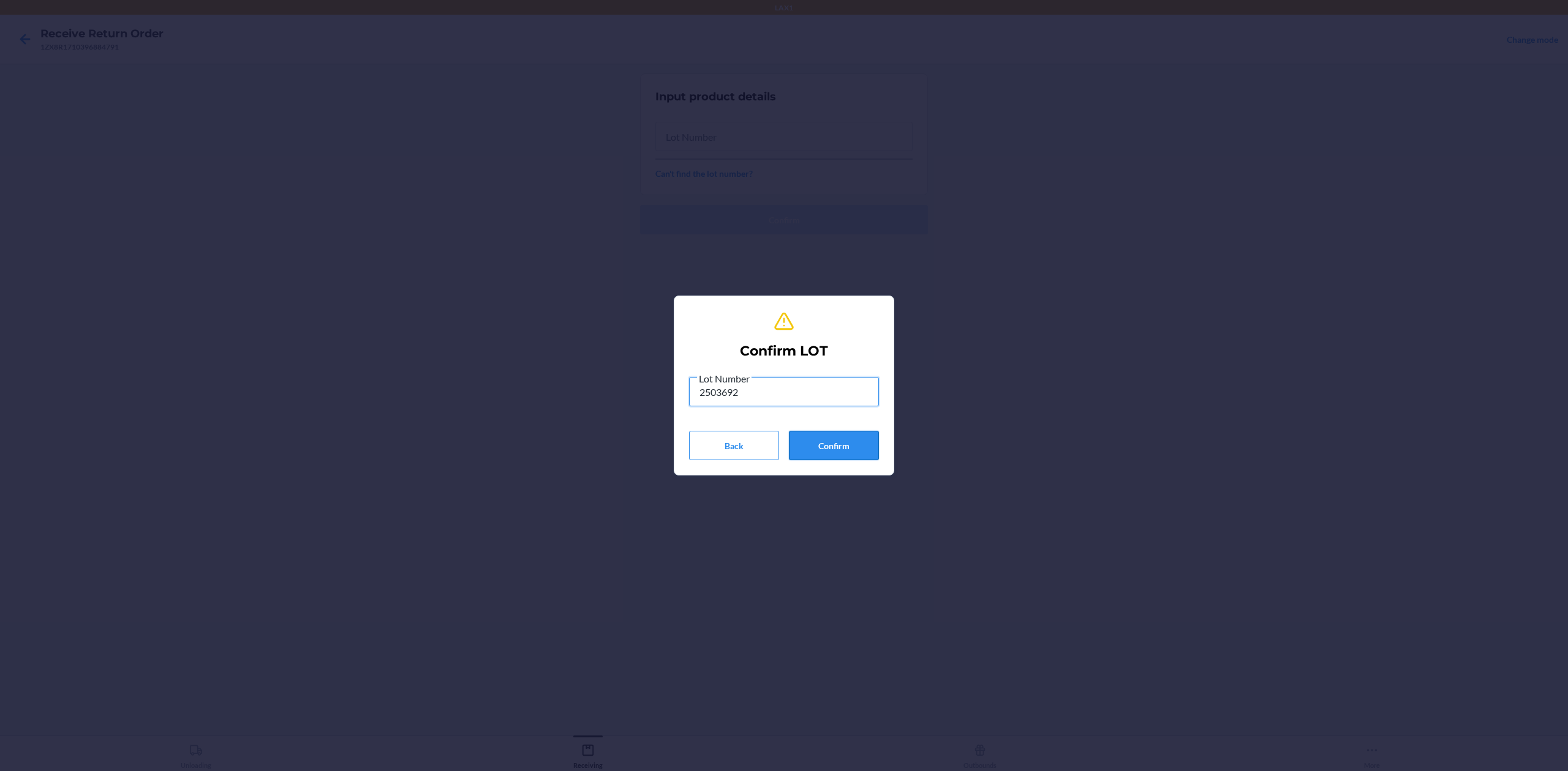
type input "2503692"
click at [830, 444] on button "Confirm" at bounding box center [834, 446] width 90 height 29
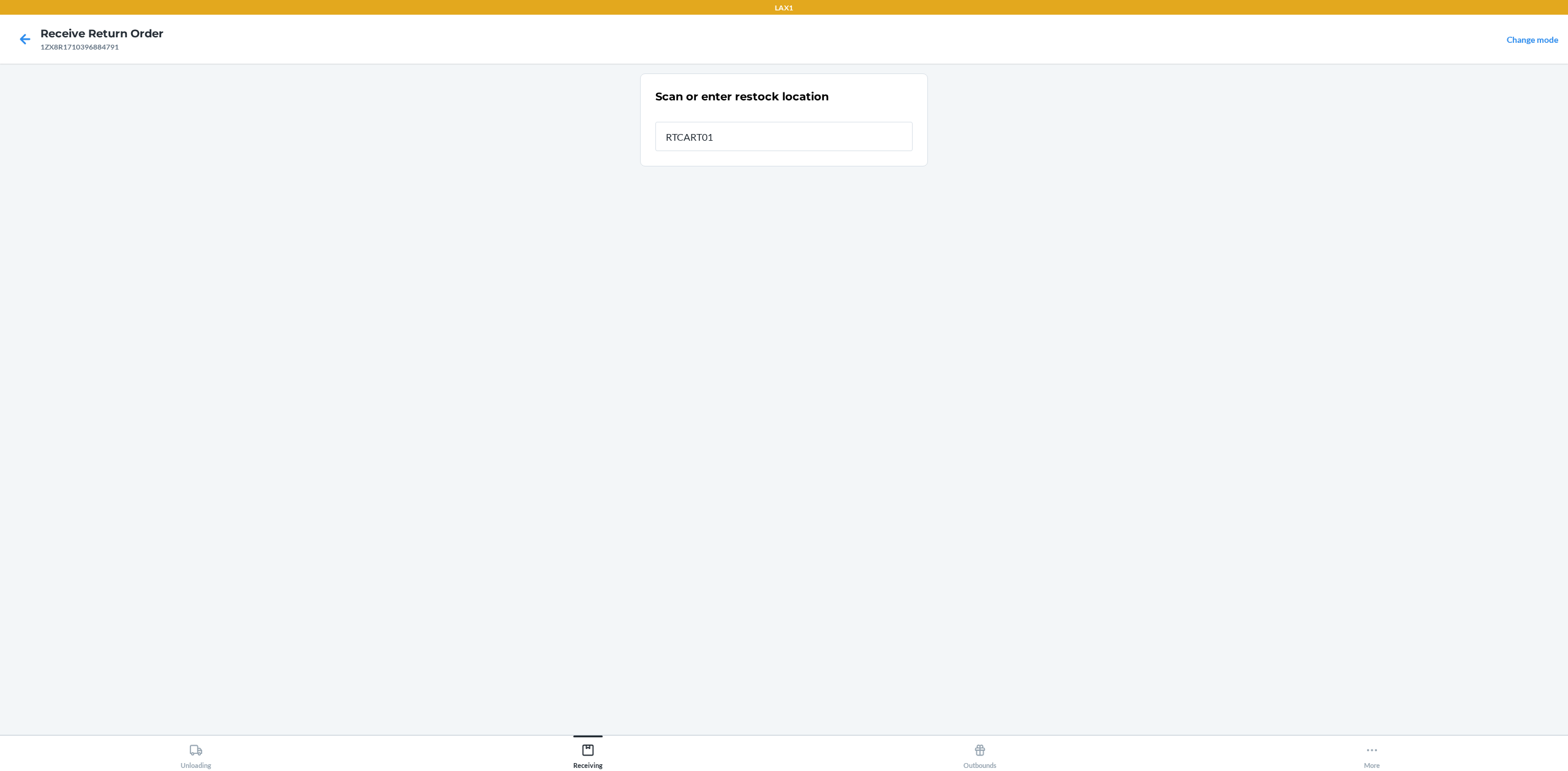
type input "RTCART016"
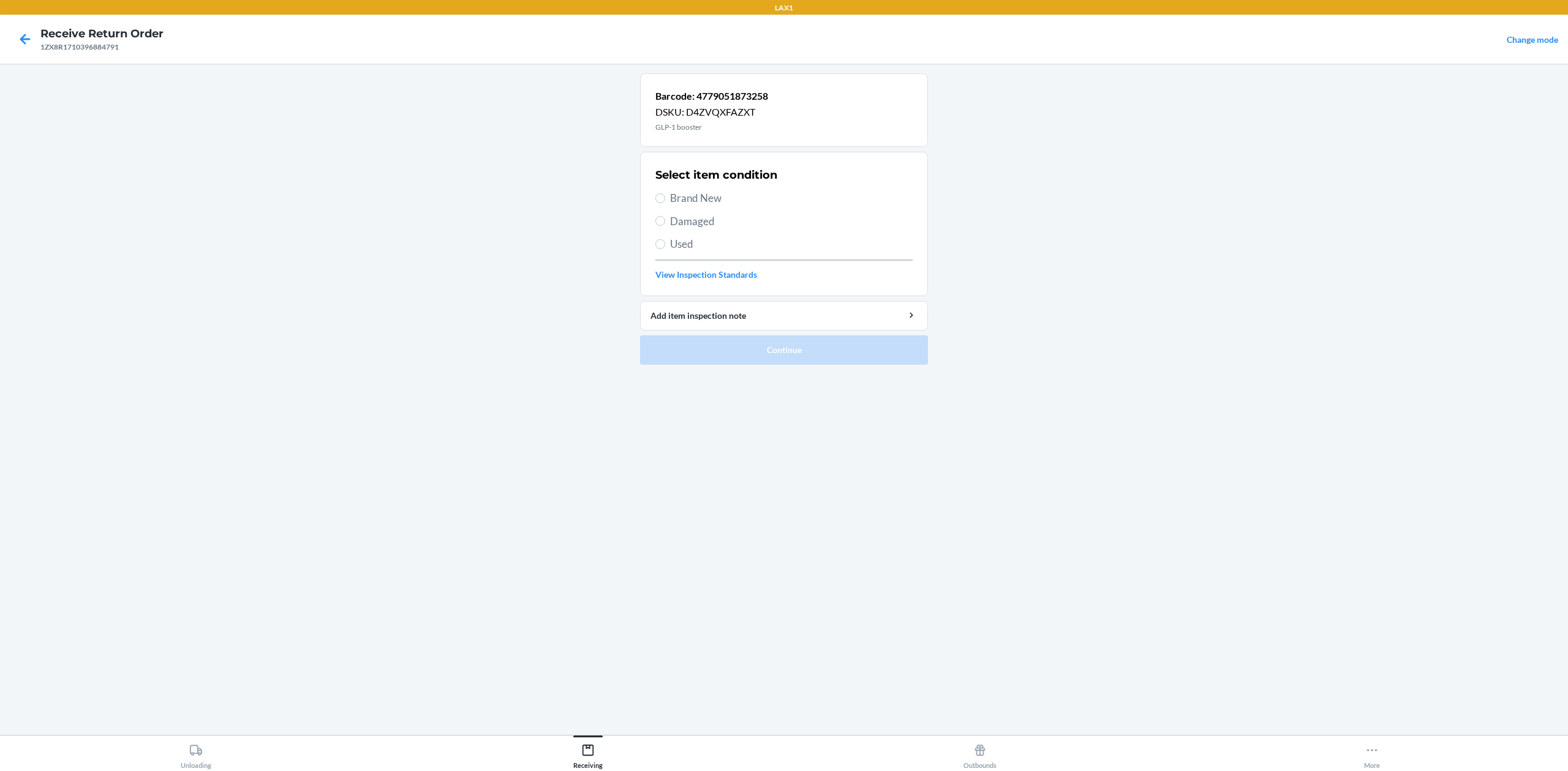
click at [714, 199] on span "Brand New" at bounding box center [791, 198] width 242 height 16
click at [665, 199] on input "Brand New" at bounding box center [660, 198] width 10 height 10
radio input "true"
click at [821, 341] on button "Continue" at bounding box center [784, 350] width 288 height 29
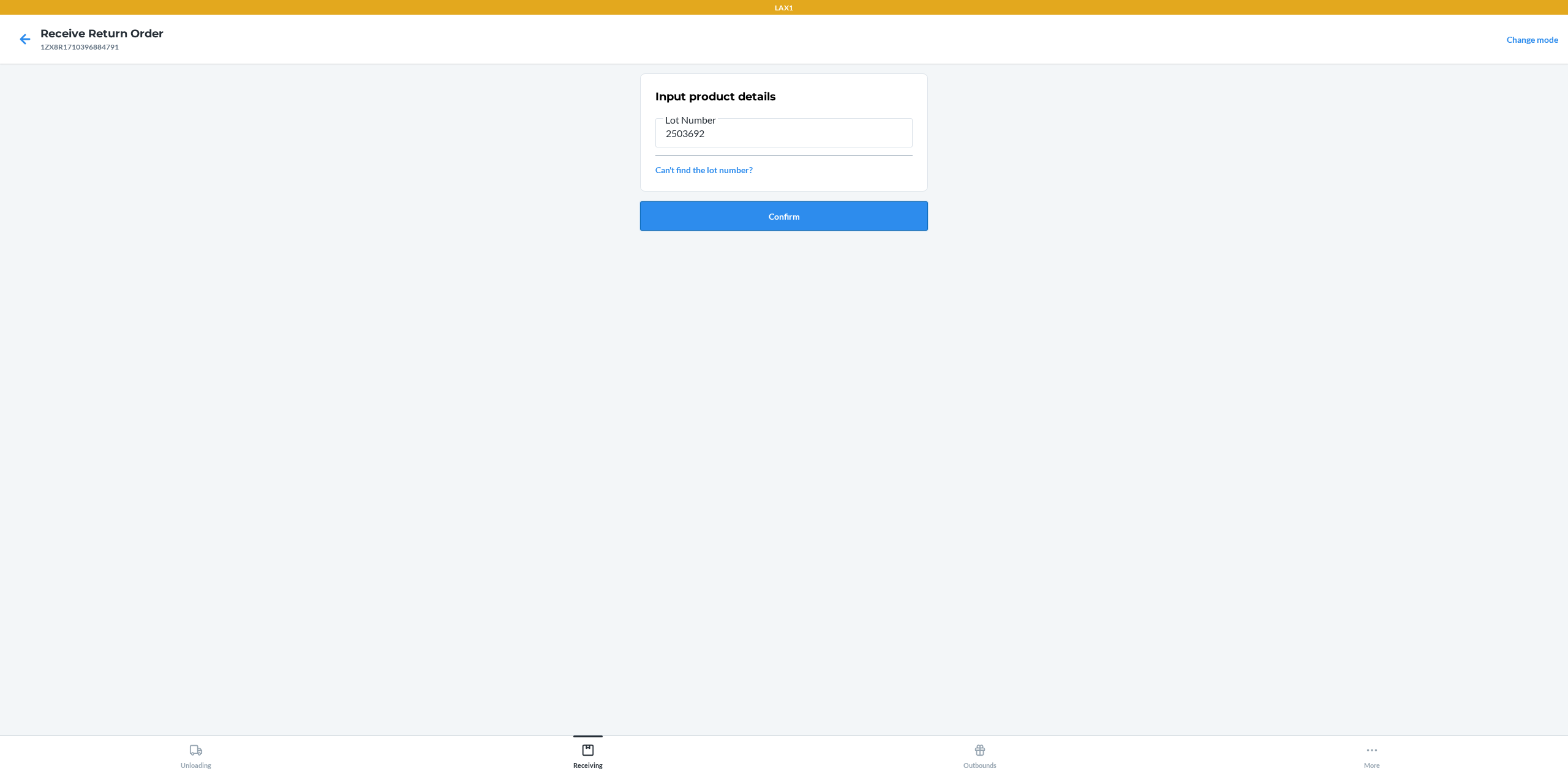
type input "2503692"
click at [849, 214] on button "Confirm" at bounding box center [784, 216] width 288 height 29
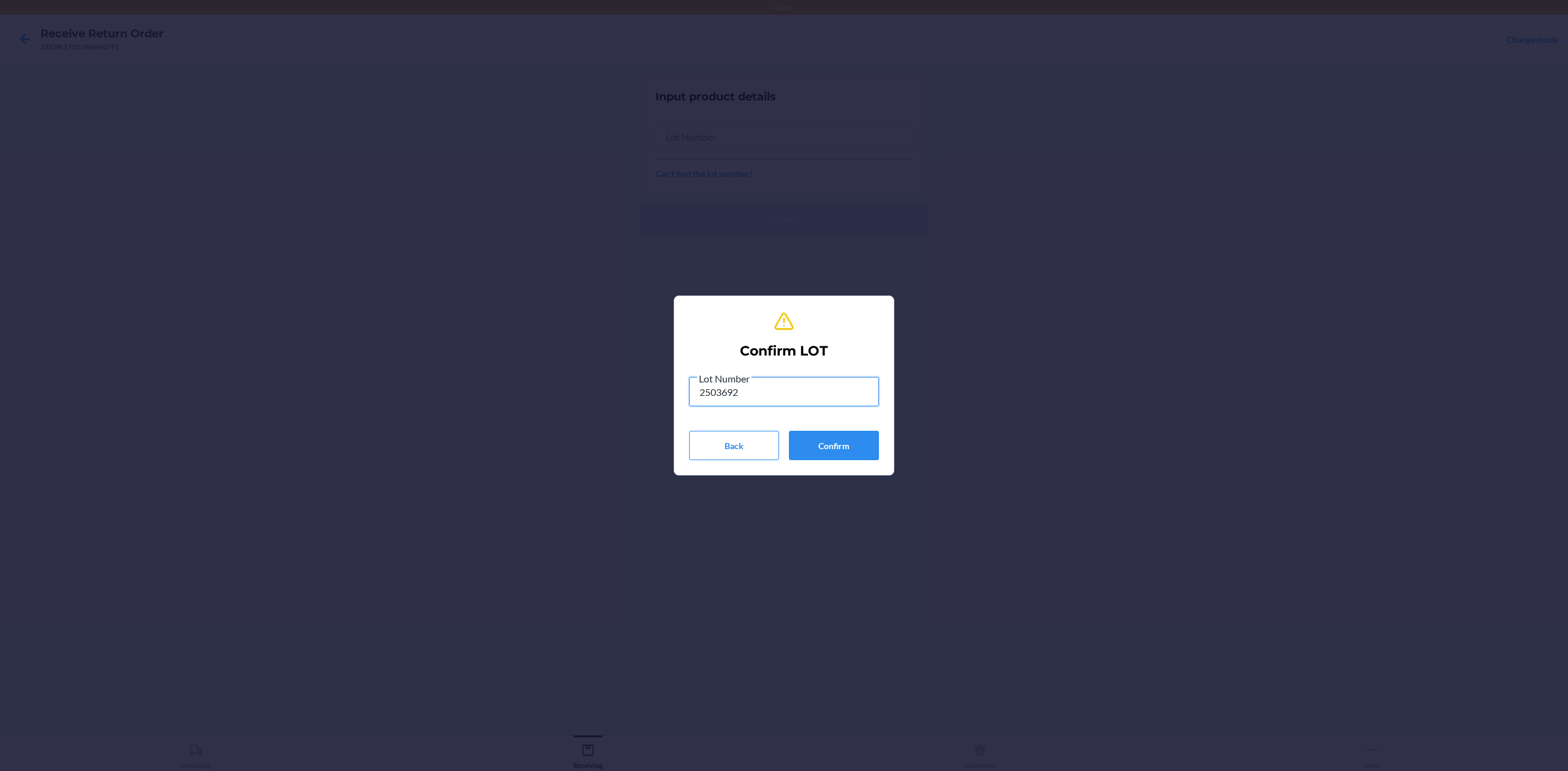
type input "2503692"
click at [838, 448] on button "Confirm" at bounding box center [834, 446] width 90 height 29
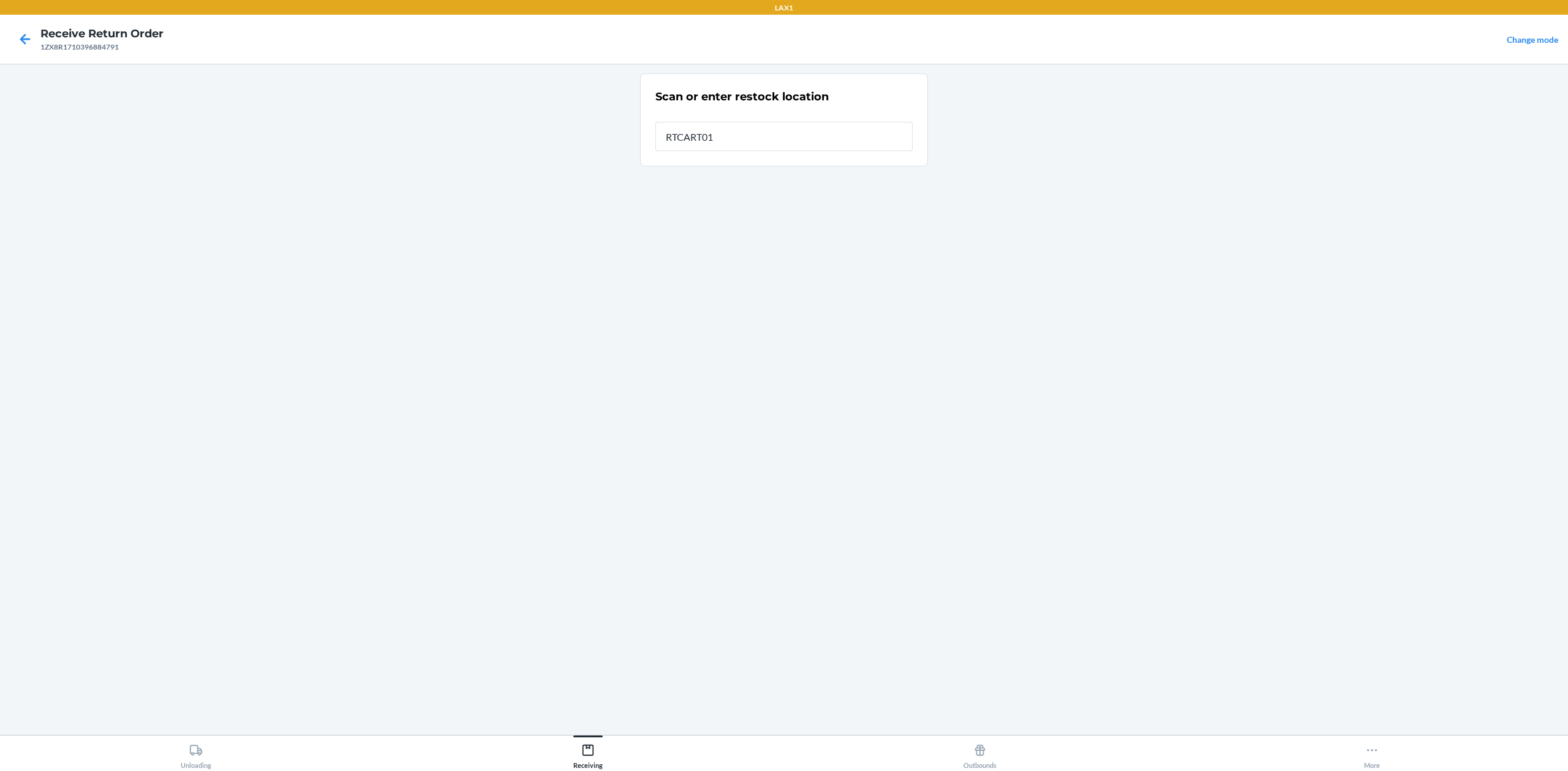
type input "RTCART016"
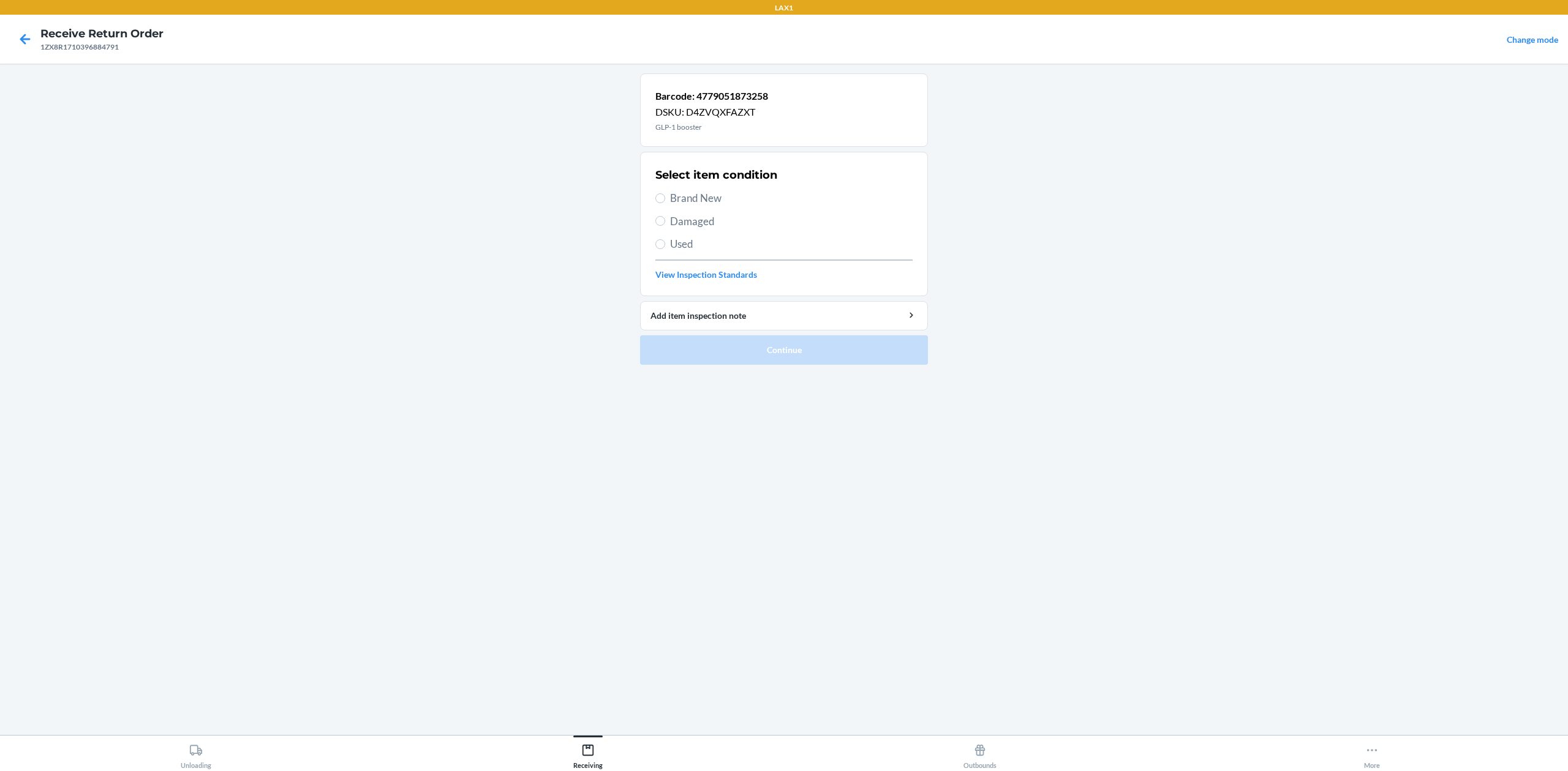
click at [700, 199] on span "Brand New" at bounding box center [791, 198] width 242 height 16
click at [665, 199] on input "Brand New" at bounding box center [660, 198] width 10 height 10
radio input "true"
click at [811, 339] on button "Continue" at bounding box center [784, 350] width 288 height 29
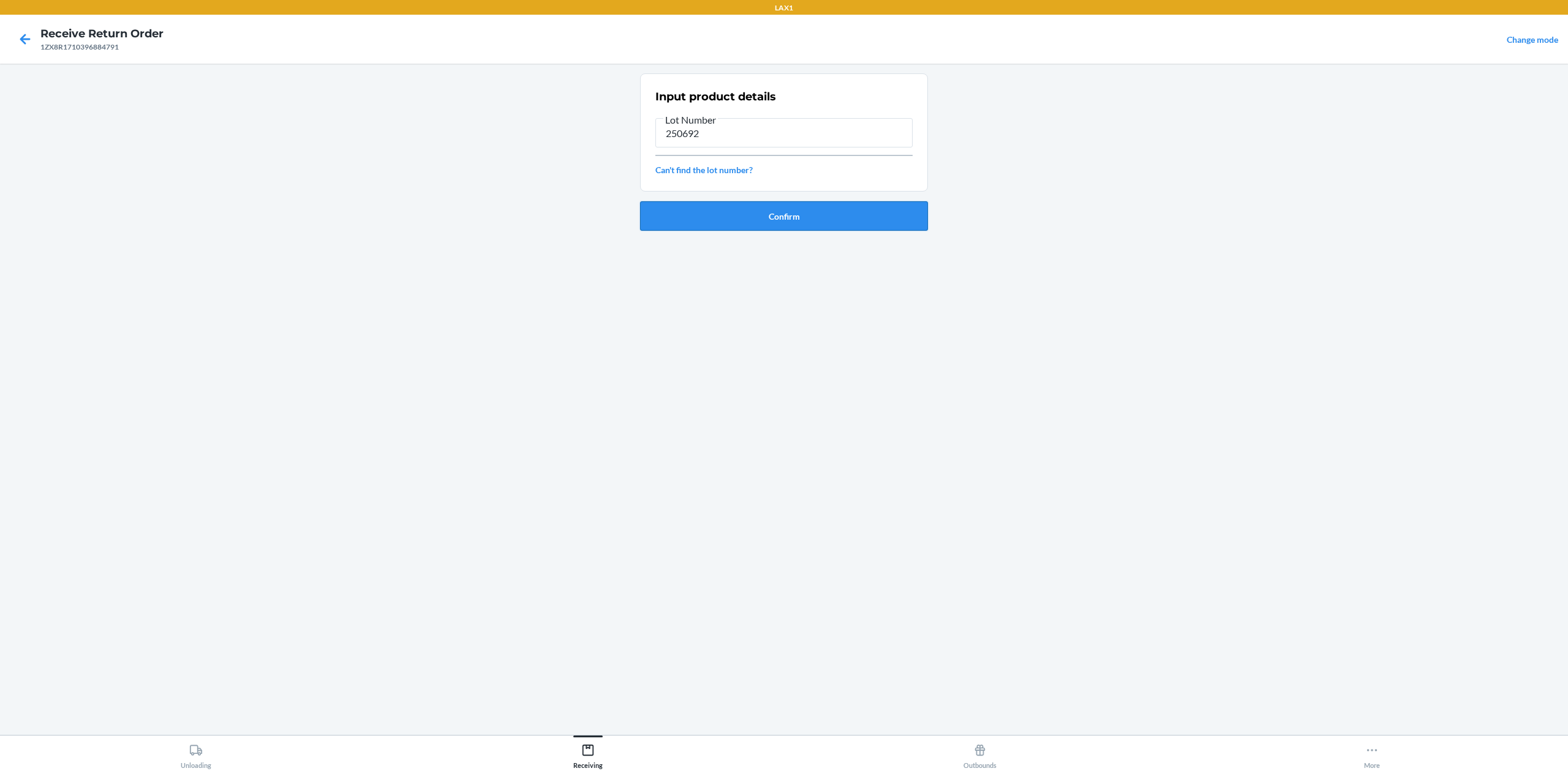
type input "250692"
click at [785, 219] on button "Confirm" at bounding box center [784, 216] width 288 height 29
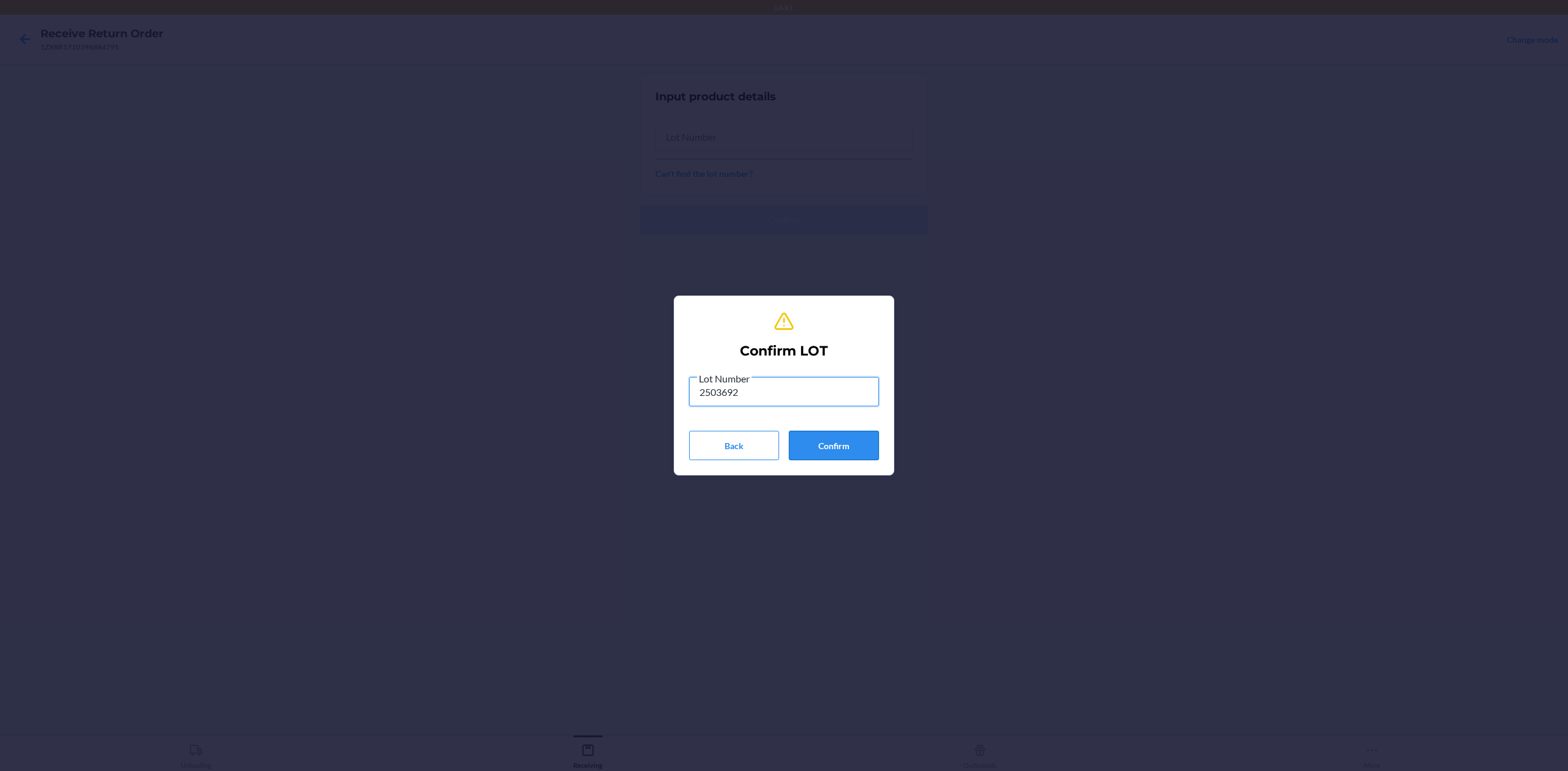
type input "2503692"
click at [811, 440] on button "Confirm" at bounding box center [834, 446] width 90 height 29
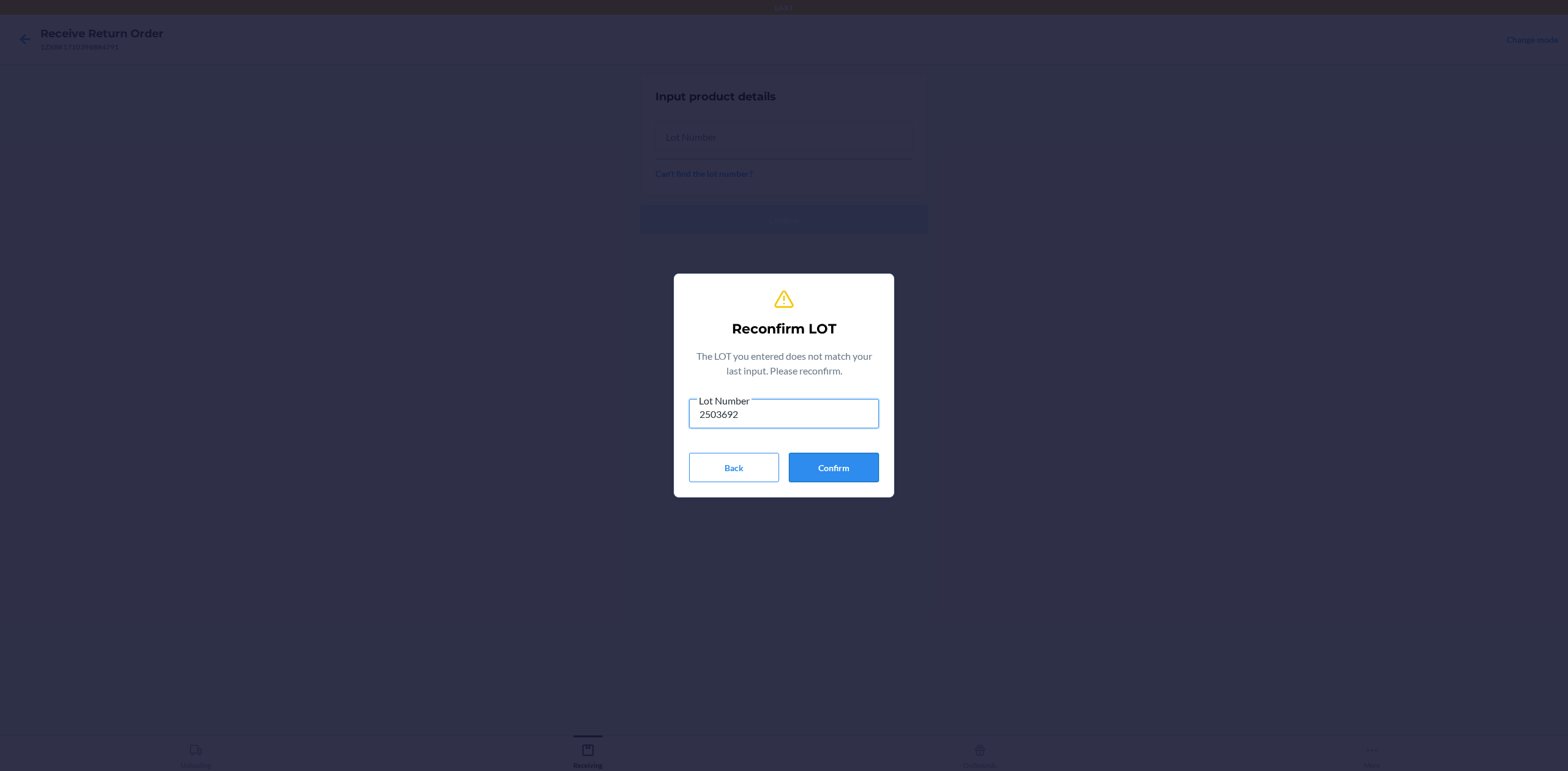
type input "2503692"
click at [855, 479] on button "Confirm" at bounding box center [834, 468] width 90 height 29
type input "2503692"
click at [816, 451] on div "Lot Number 2503692 Back Confirm" at bounding box center [784, 438] width 190 height 90
click at [821, 463] on button "Confirm" at bounding box center [834, 468] width 90 height 29
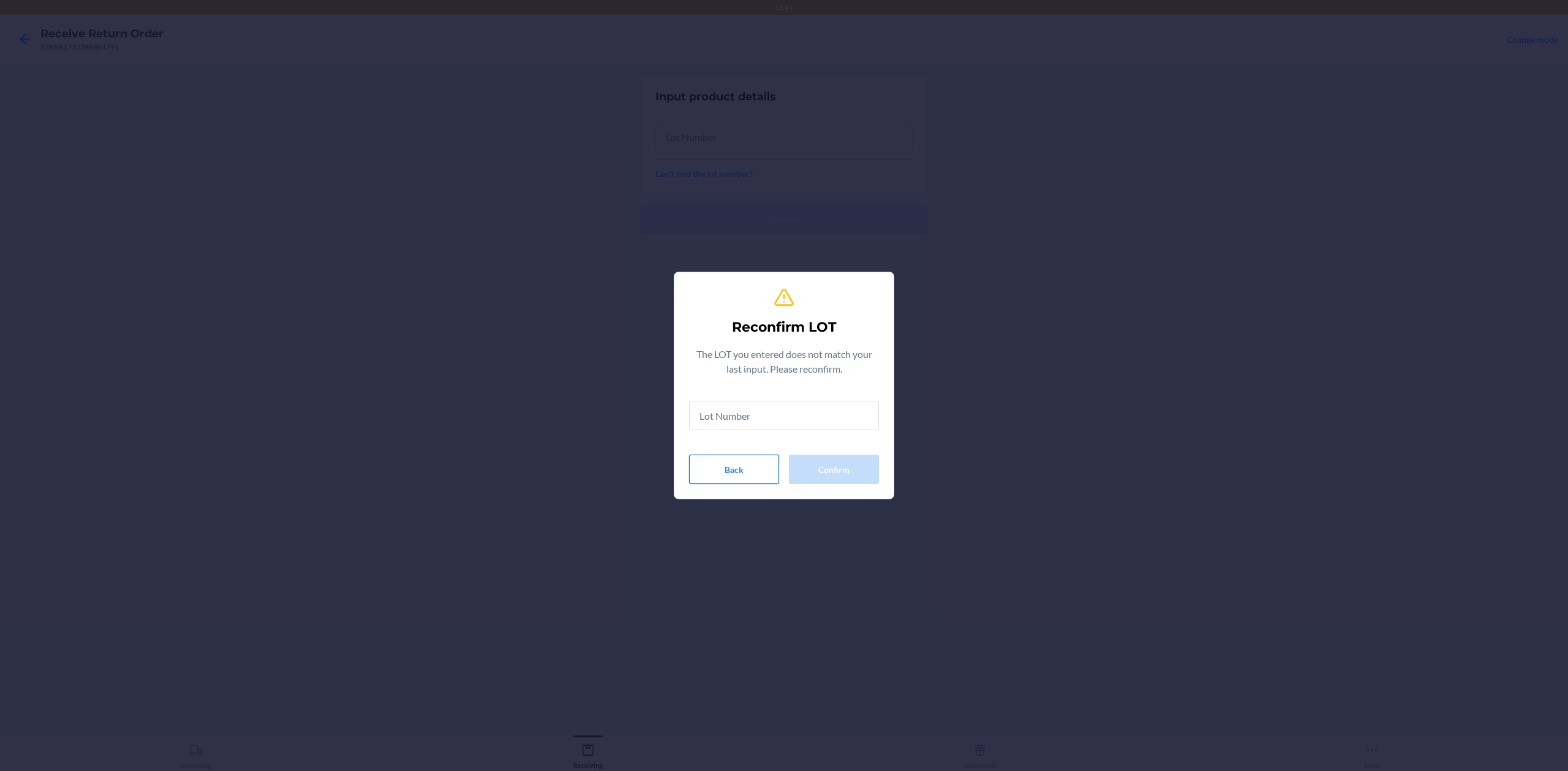
click at [758, 471] on button "Back" at bounding box center [734, 470] width 90 height 29
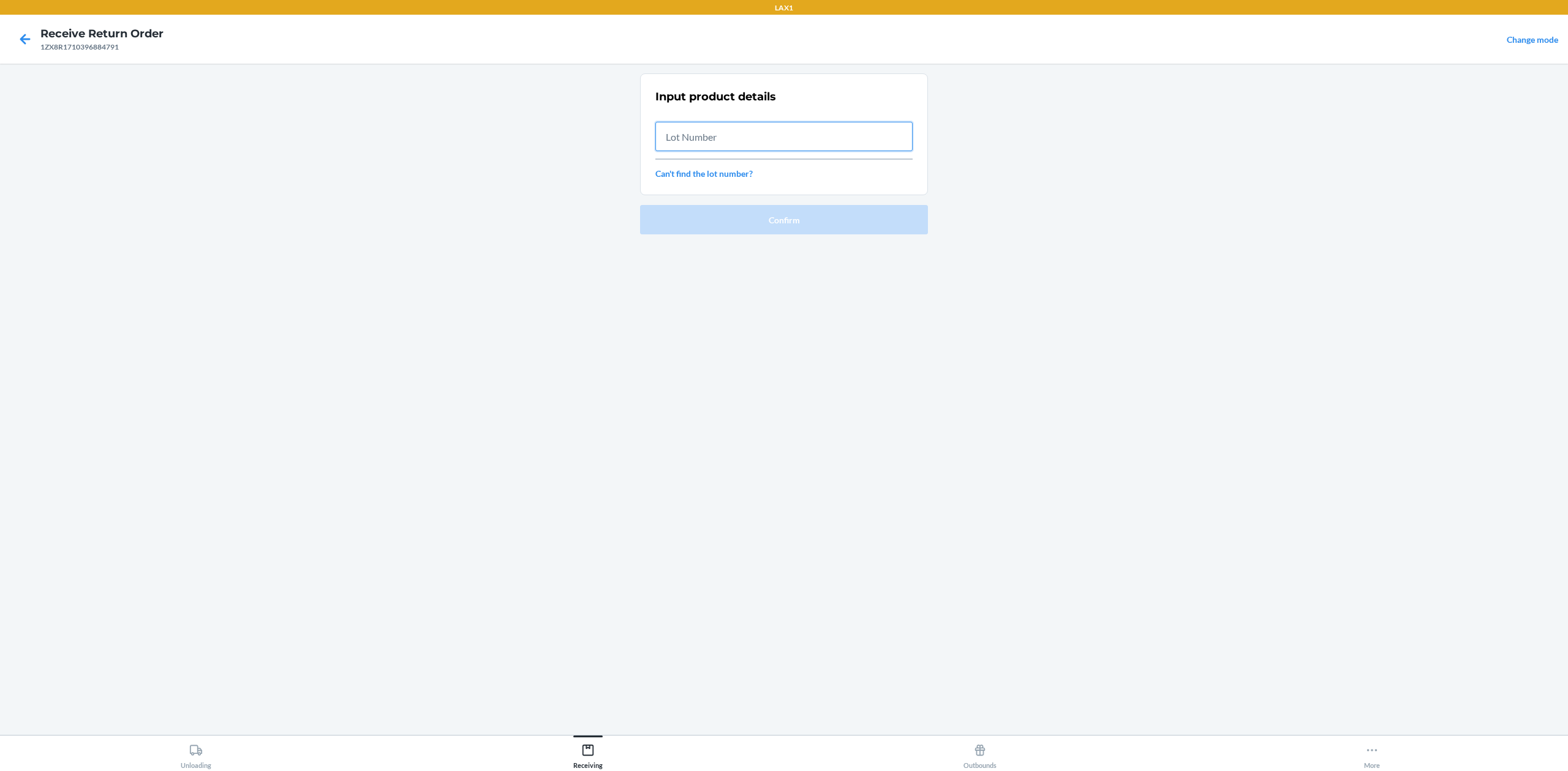
click at [838, 124] on input "text" at bounding box center [784, 137] width 257 height 29
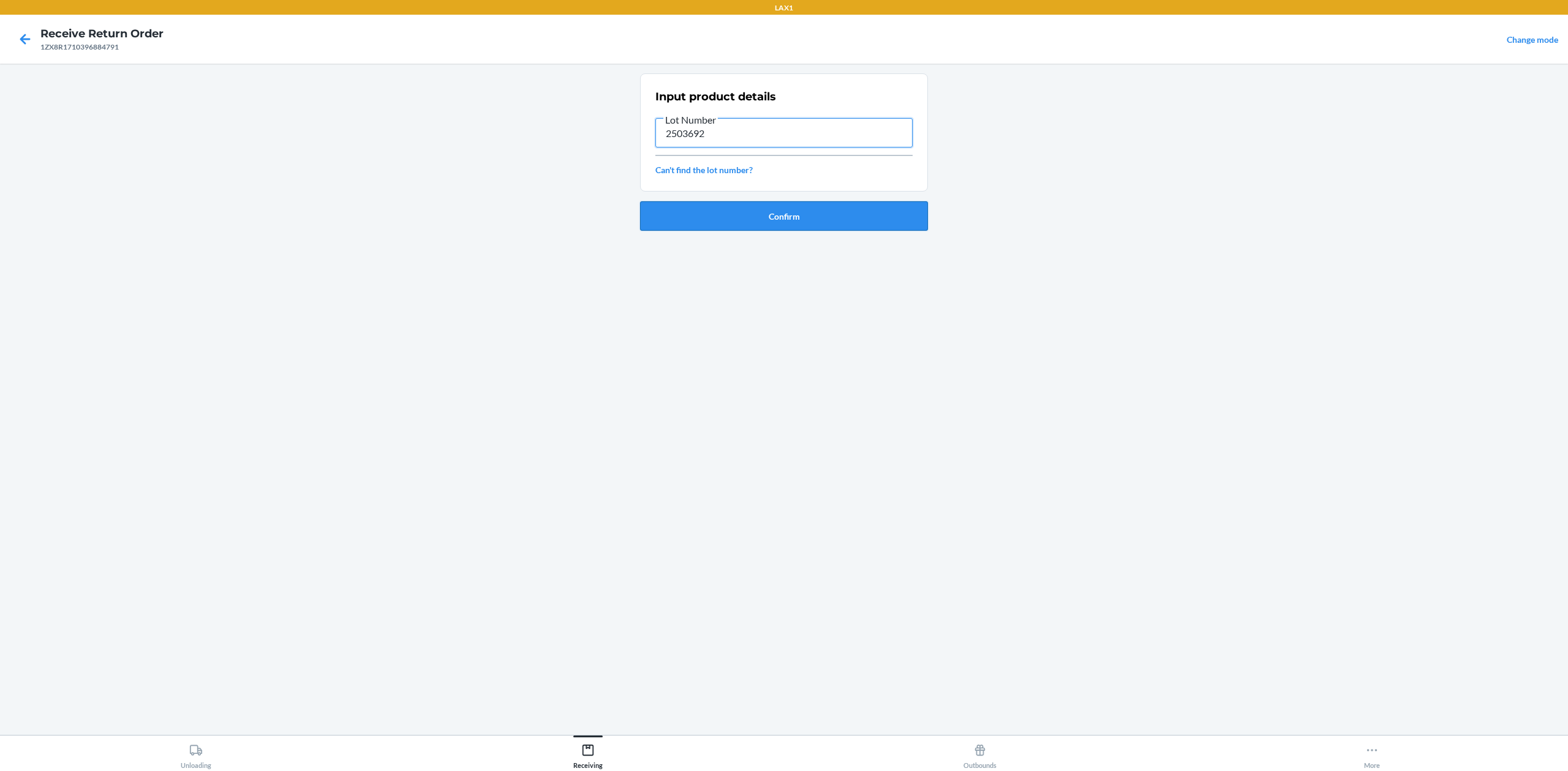
type input "2503692"
click at [858, 219] on button "Confirm" at bounding box center [784, 216] width 288 height 29
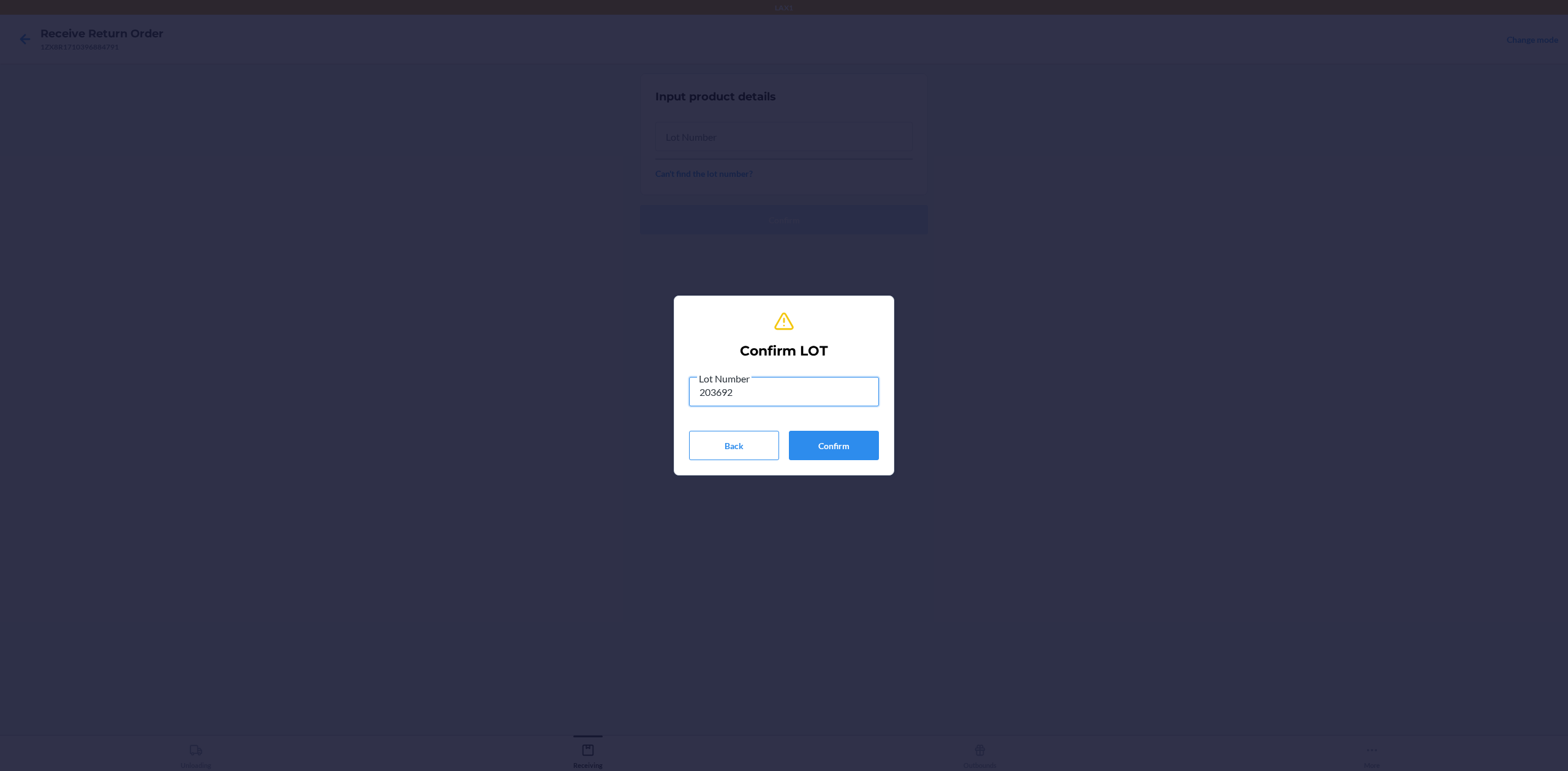
click at [709, 393] on input "203692" at bounding box center [784, 392] width 190 height 29
click at [704, 395] on input "203692" at bounding box center [784, 392] width 190 height 29
type input "2503692"
click at [809, 434] on button "Confirm" at bounding box center [834, 446] width 90 height 29
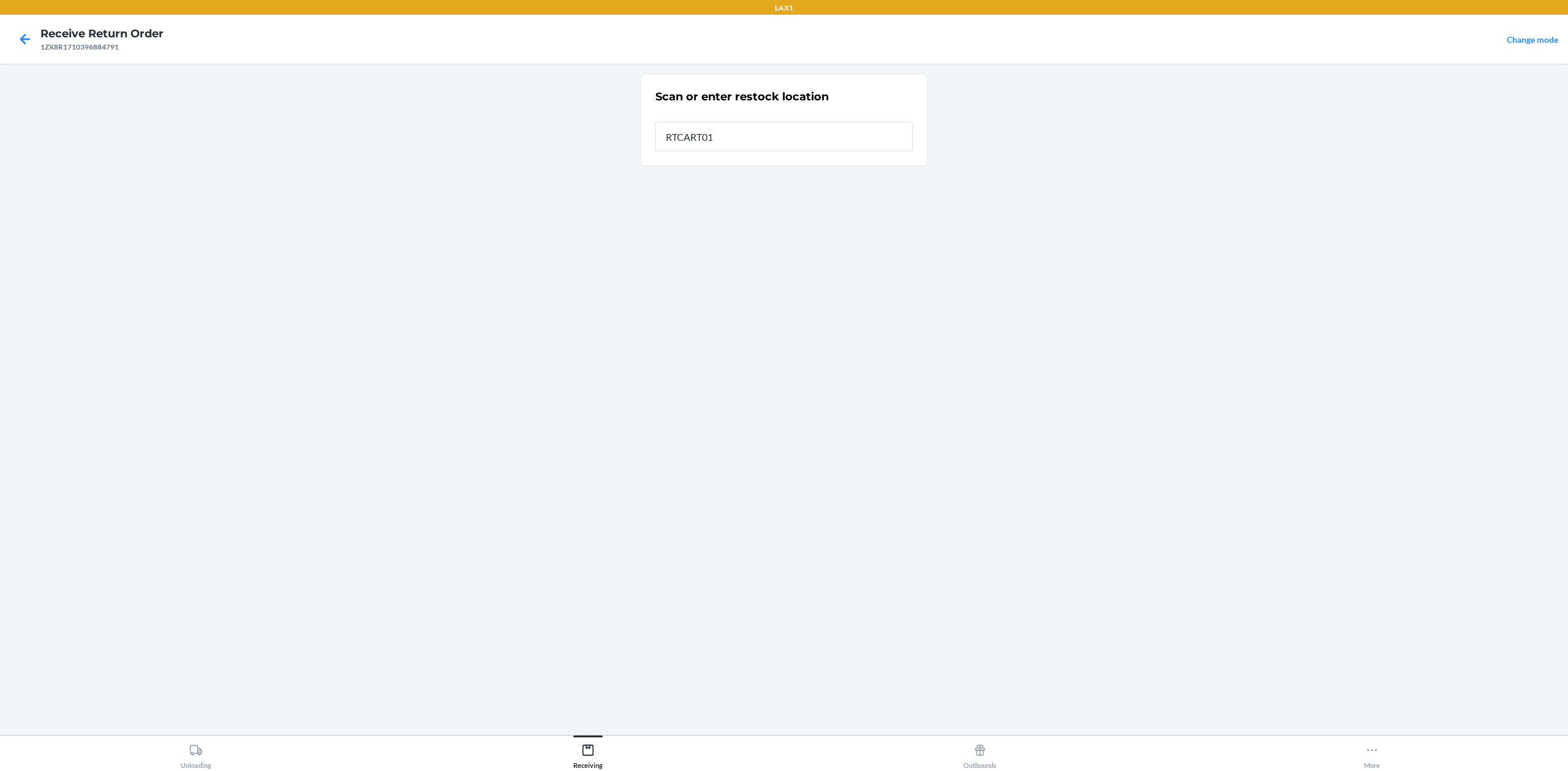
type input "RTCART016"
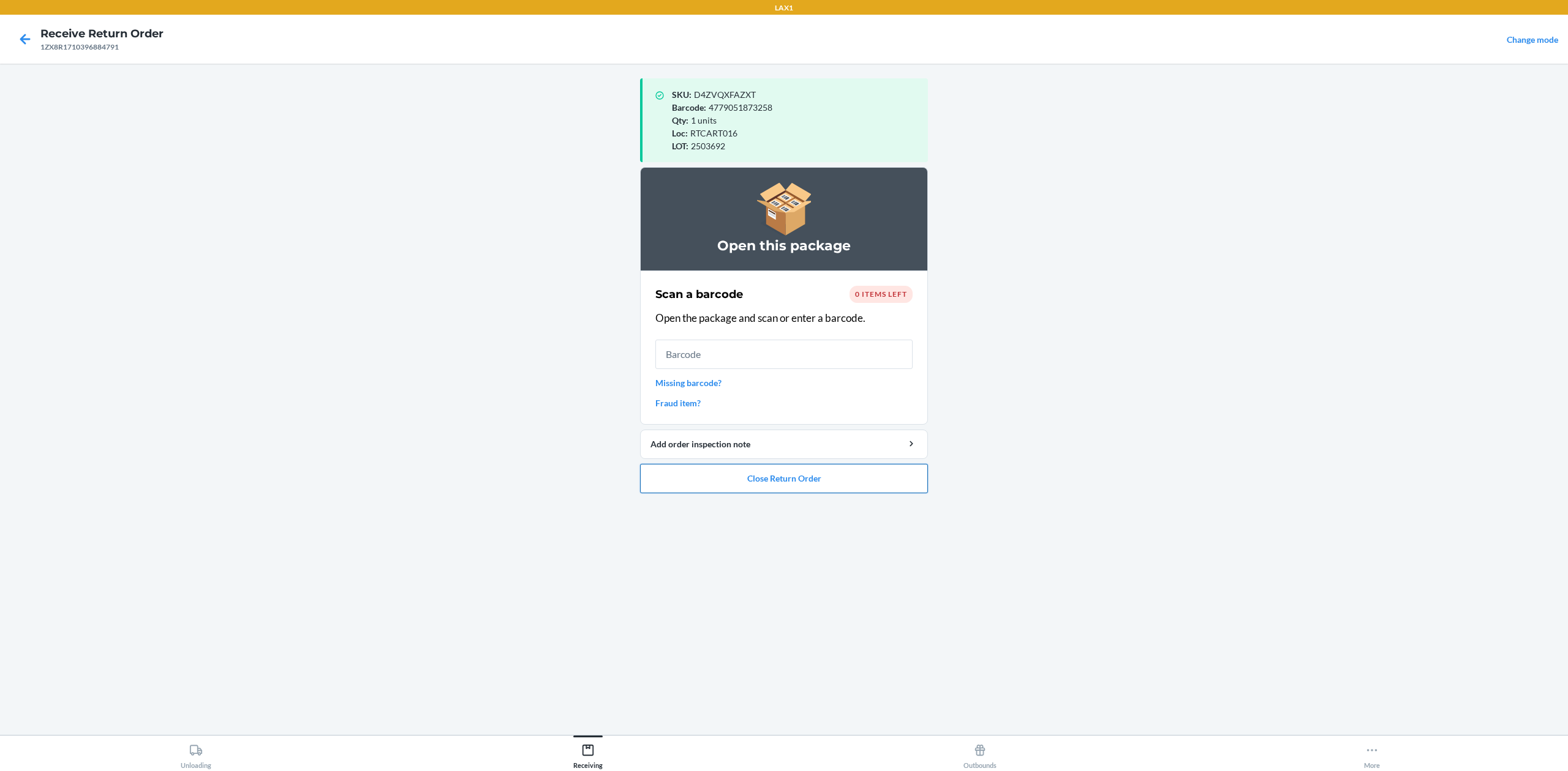
click at [882, 476] on button "Close Return Order" at bounding box center [784, 479] width 288 height 29
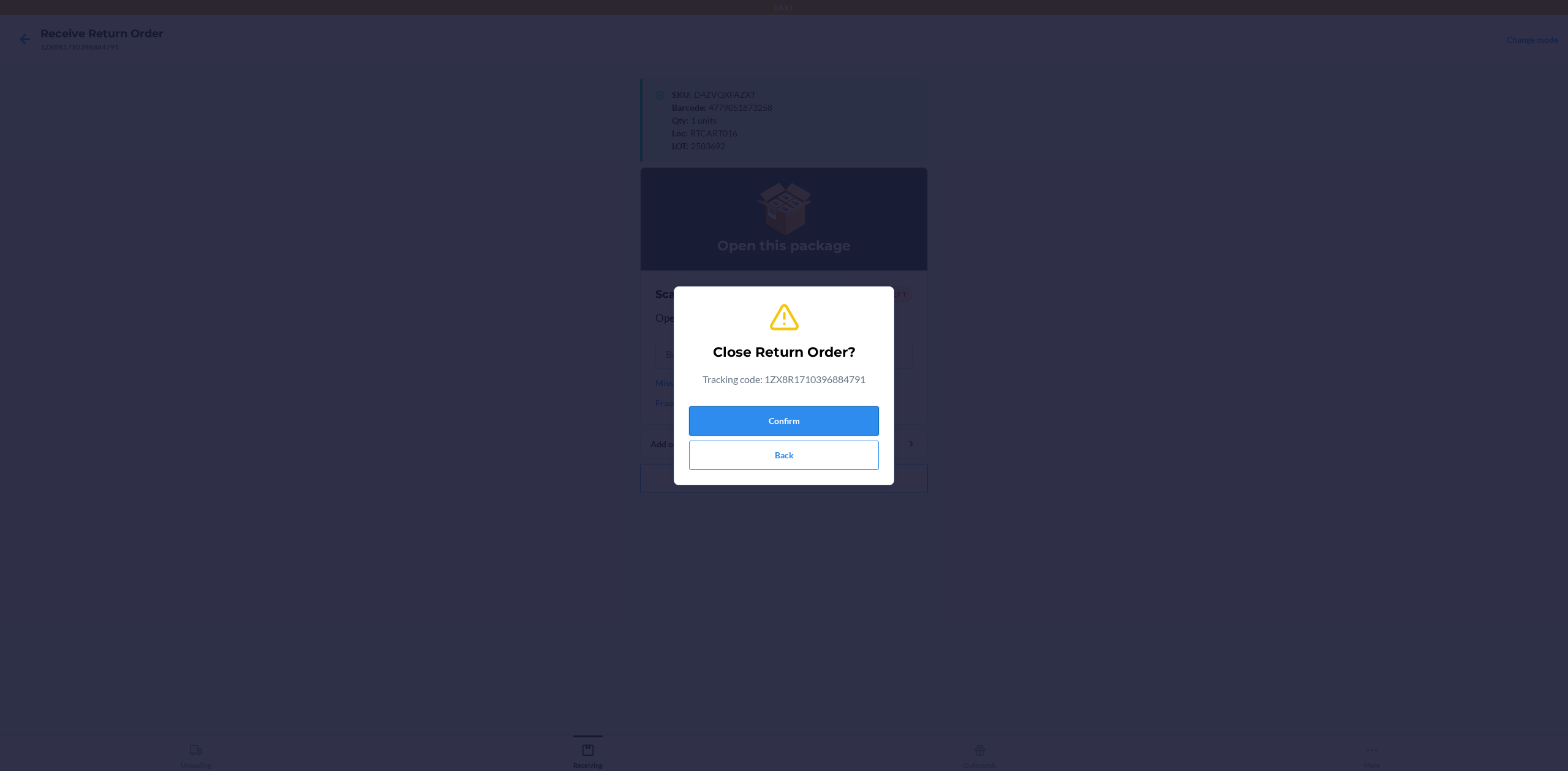
click at [789, 412] on button "Confirm" at bounding box center [784, 421] width 190 height 29
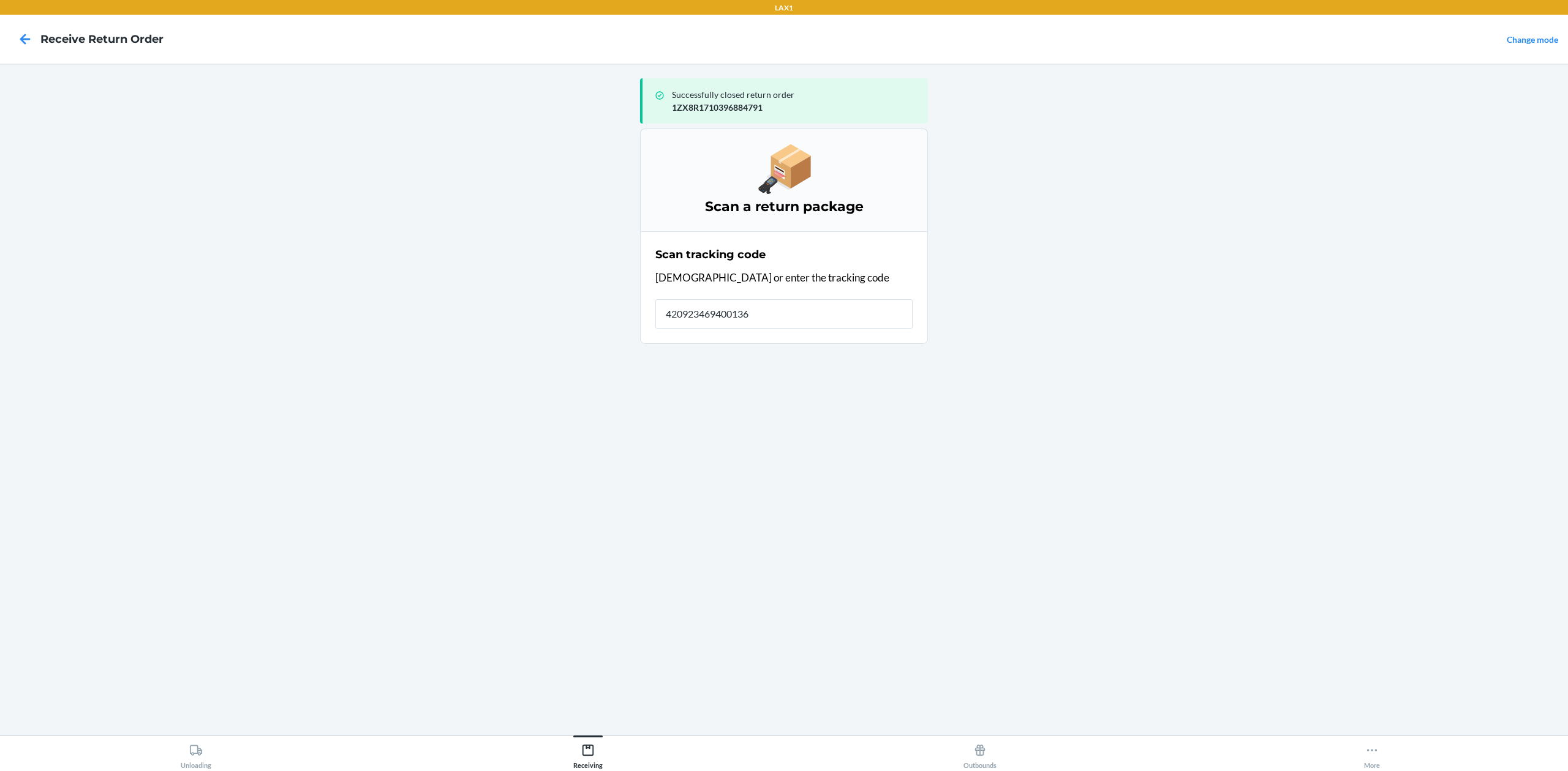
type input "4209234694001361"
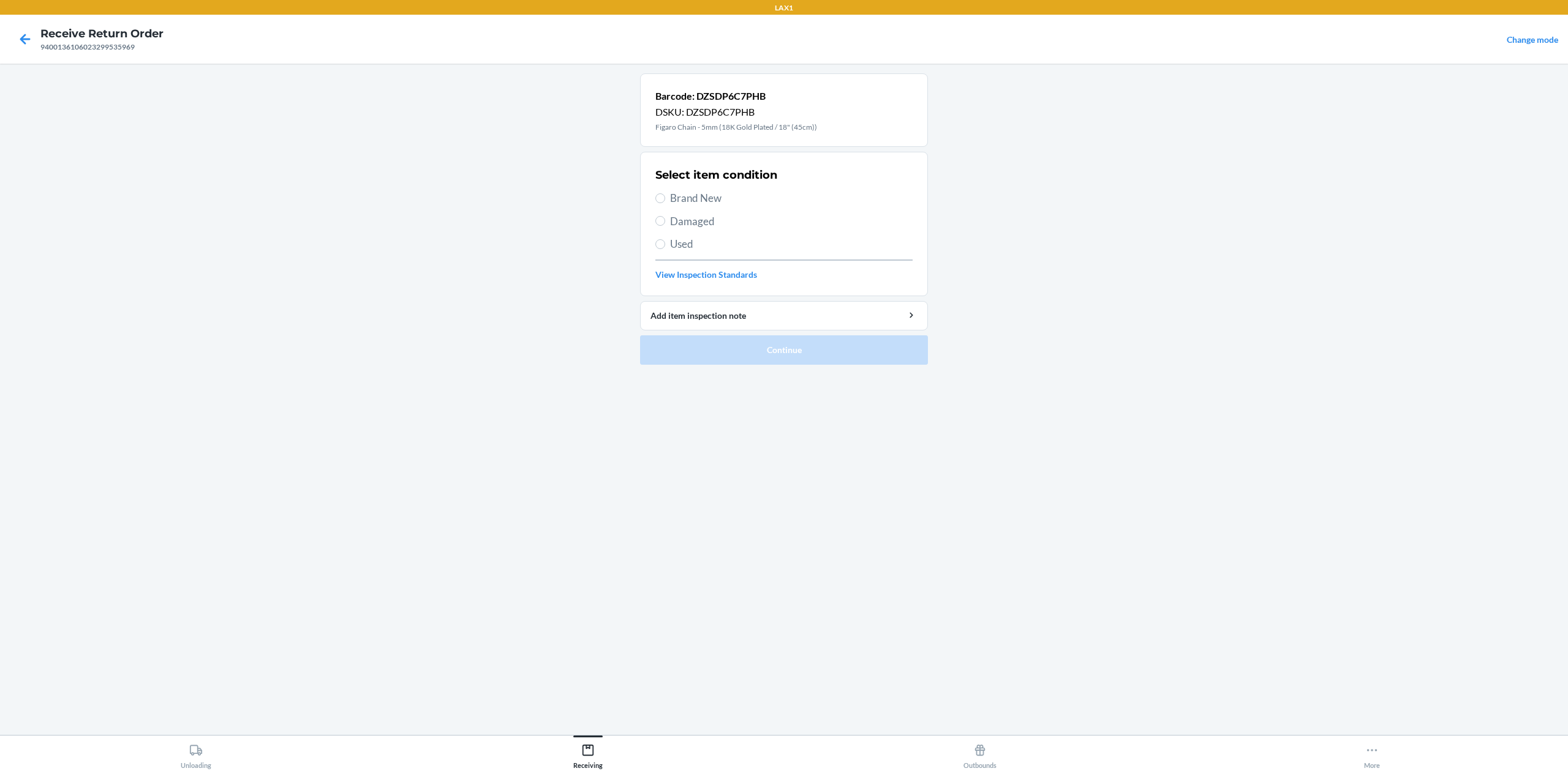
click at [716, 195] on span "Brand New" at bounding box center [791, 198] width 242 height 16
click at [665, 195] on input "Brand New" at bounding box center [660, 198] width 10 height 10
radio input "true"
click at [799, 349] on button "Continue" at bounding box center [784, 350] width 288 height 29
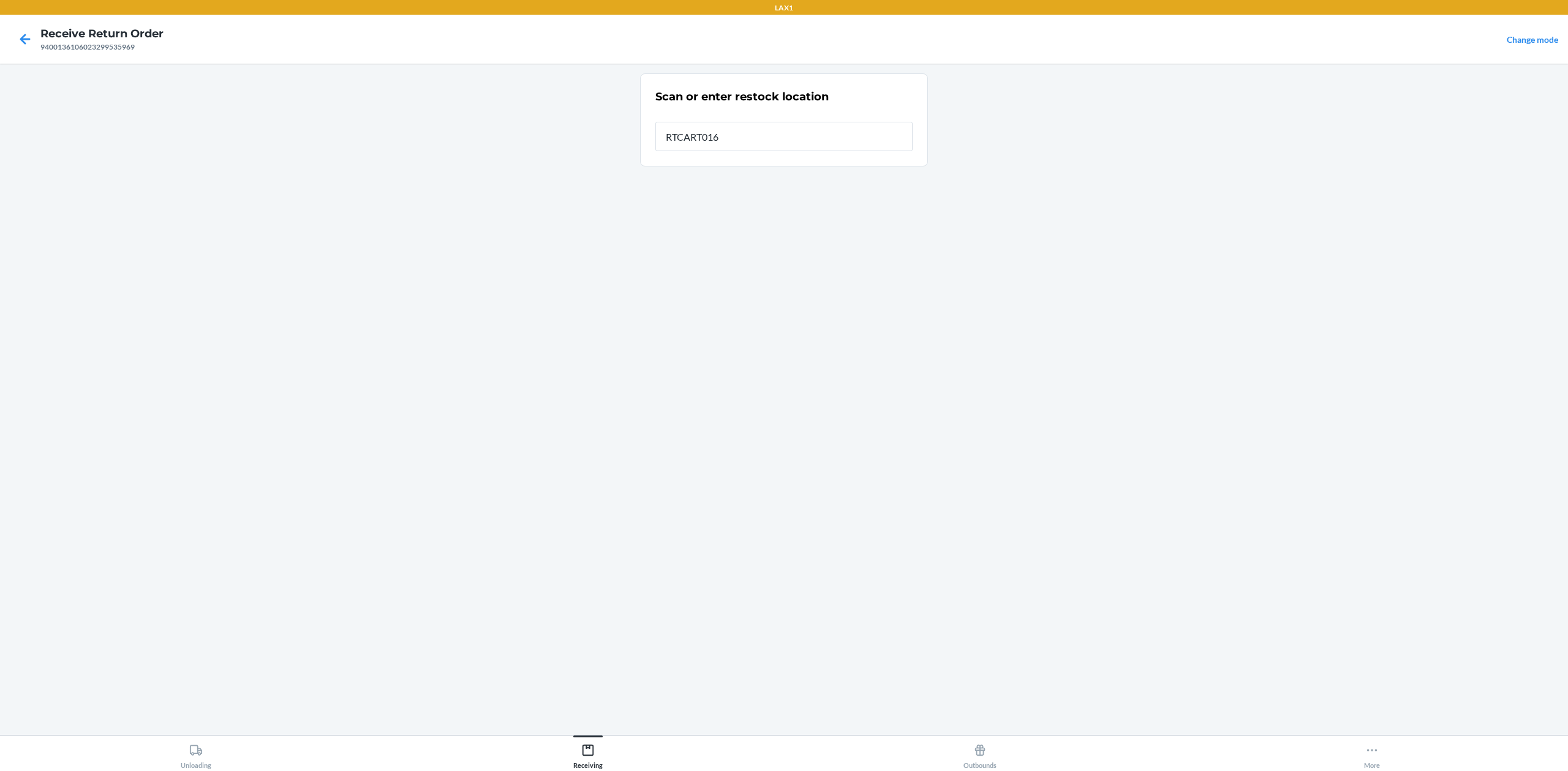
type input "RTCART016"
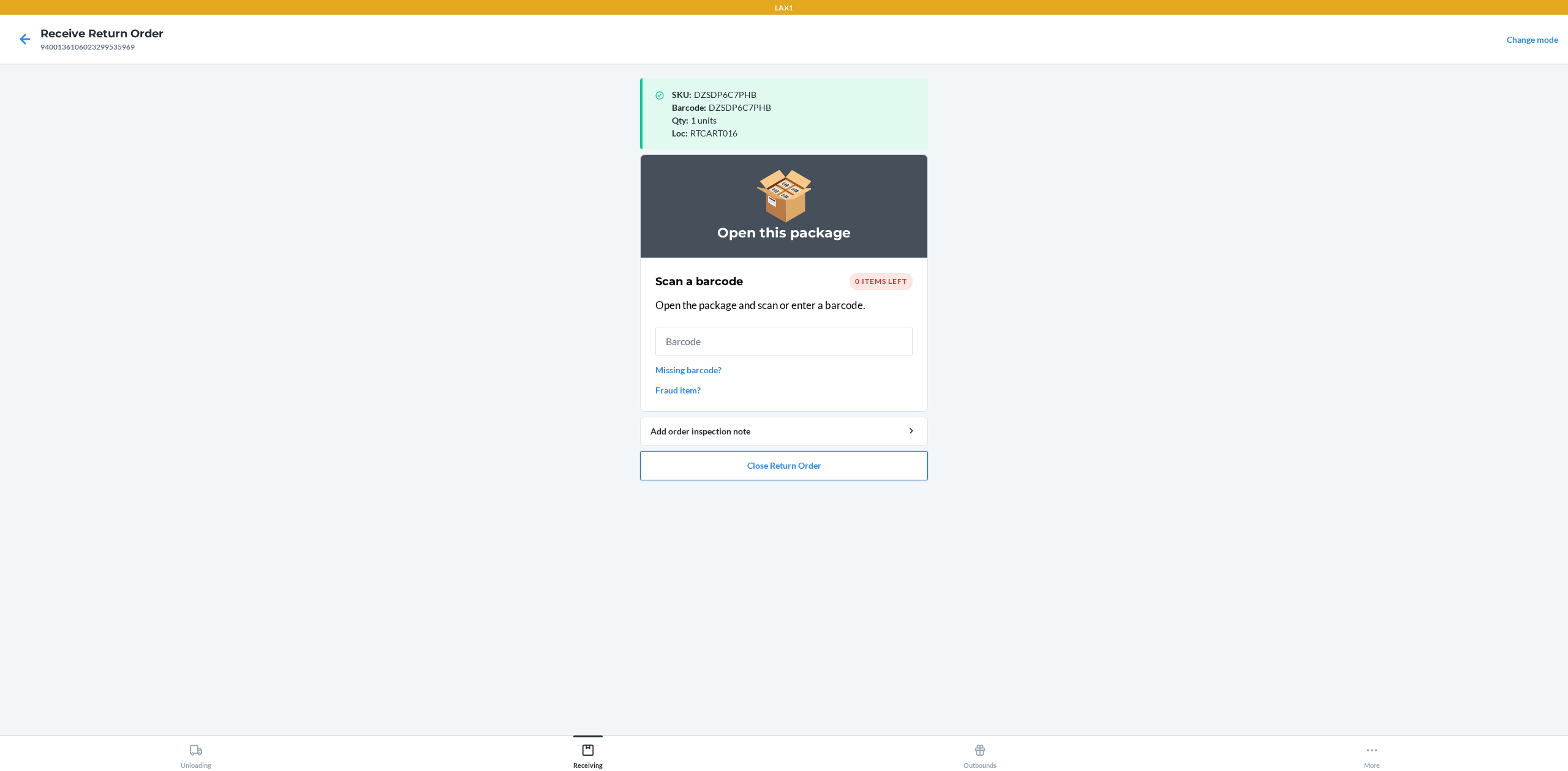
click at [787, 470] on button "Close Return Order" at bounding box center [784, 466] width 288 height 29
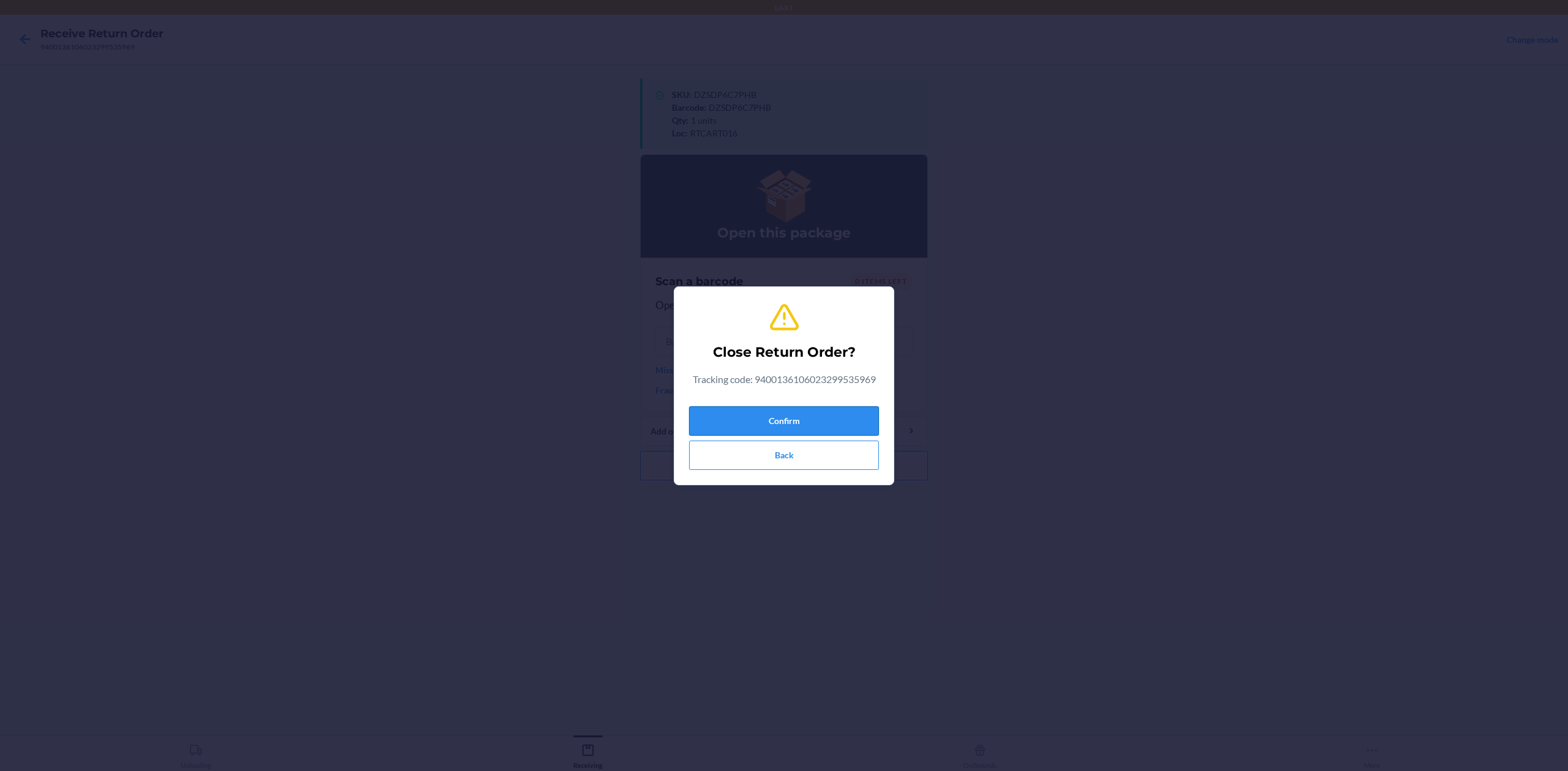
click at [796, 425] on button "Confirm" at bounding box center [784, 421] width 190 height 29
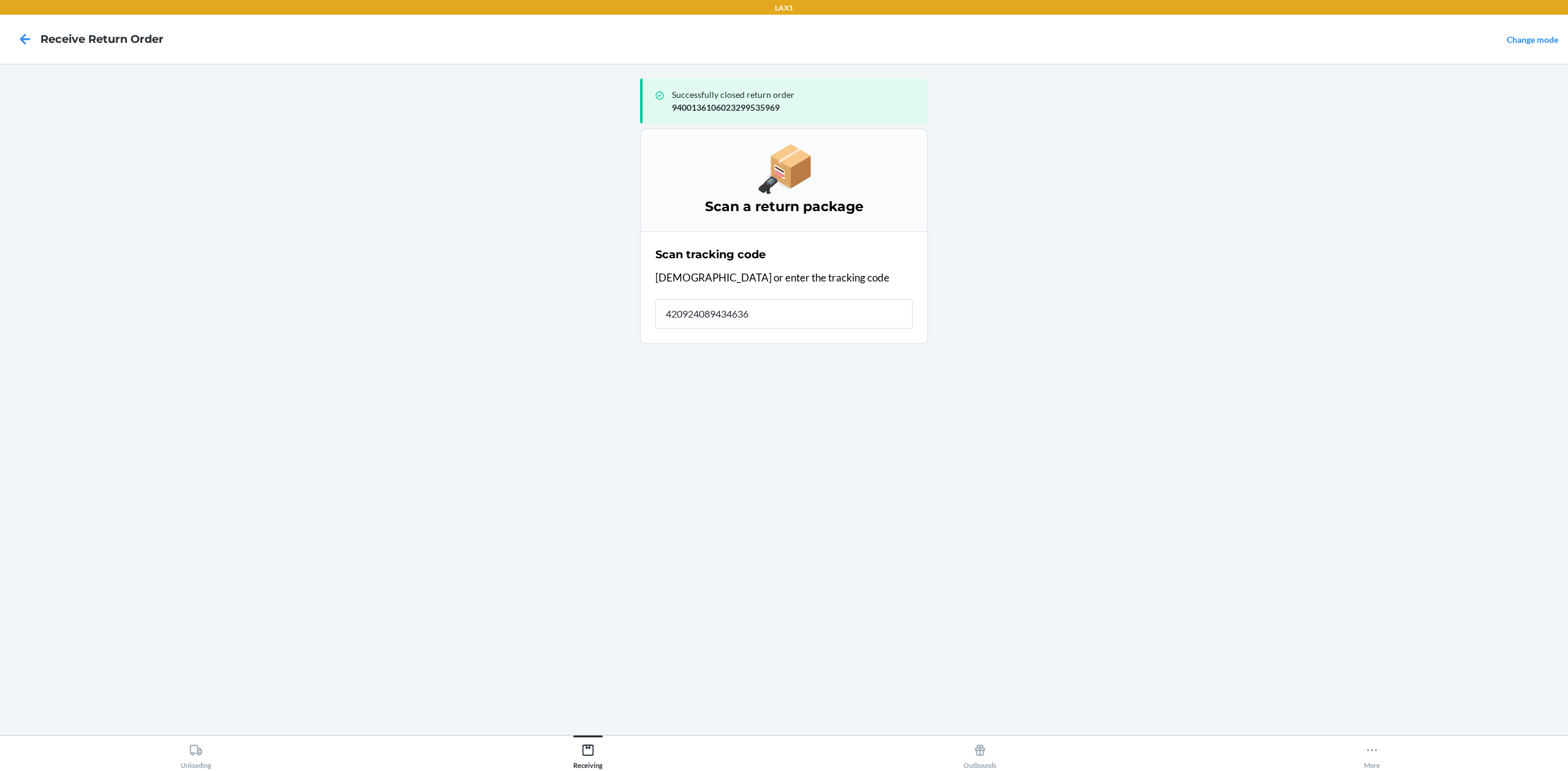
type input "4209240894346362"
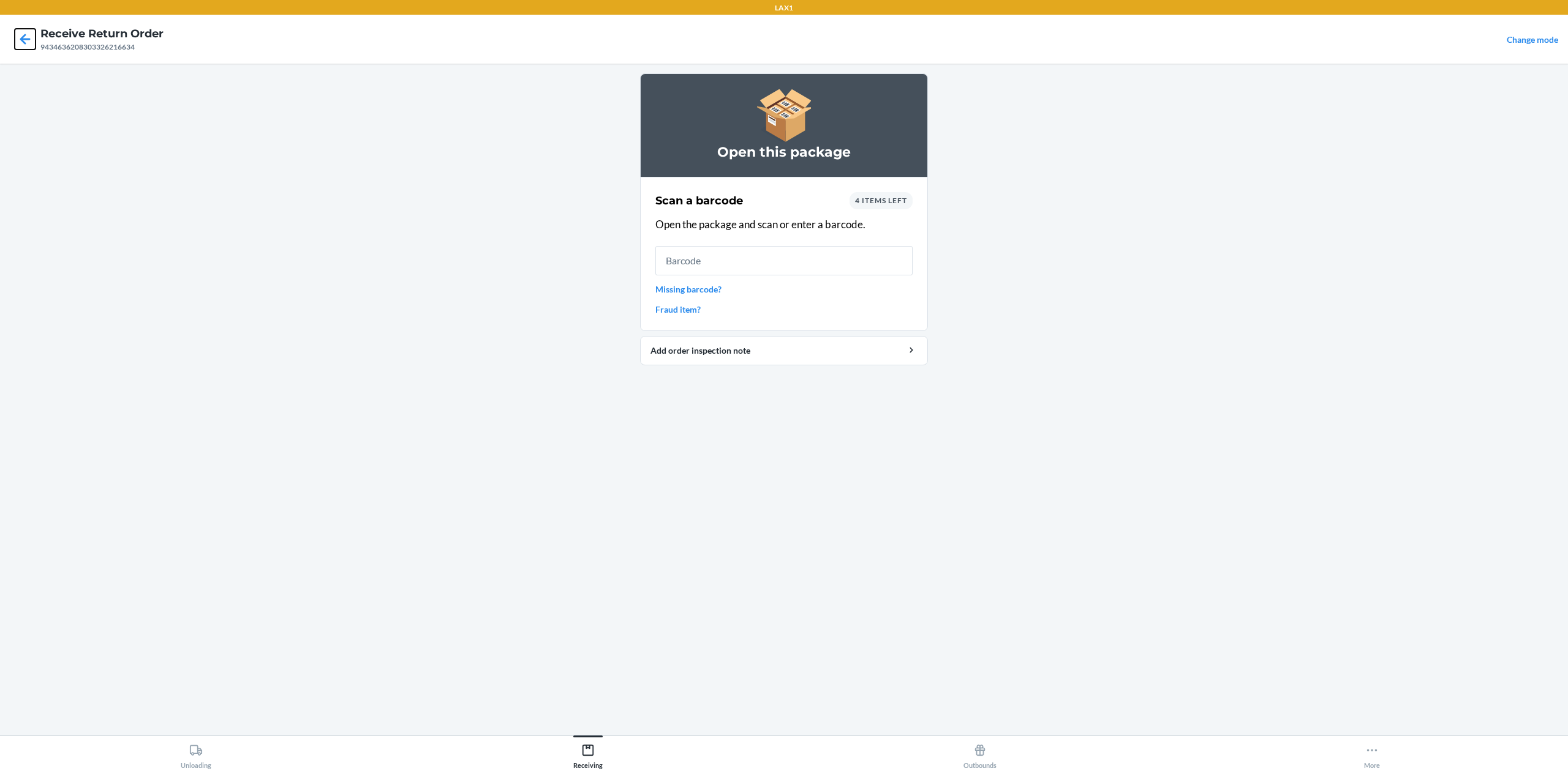
click at [27, 35] on icon at bounding box center [25, 39] width 21 height 21
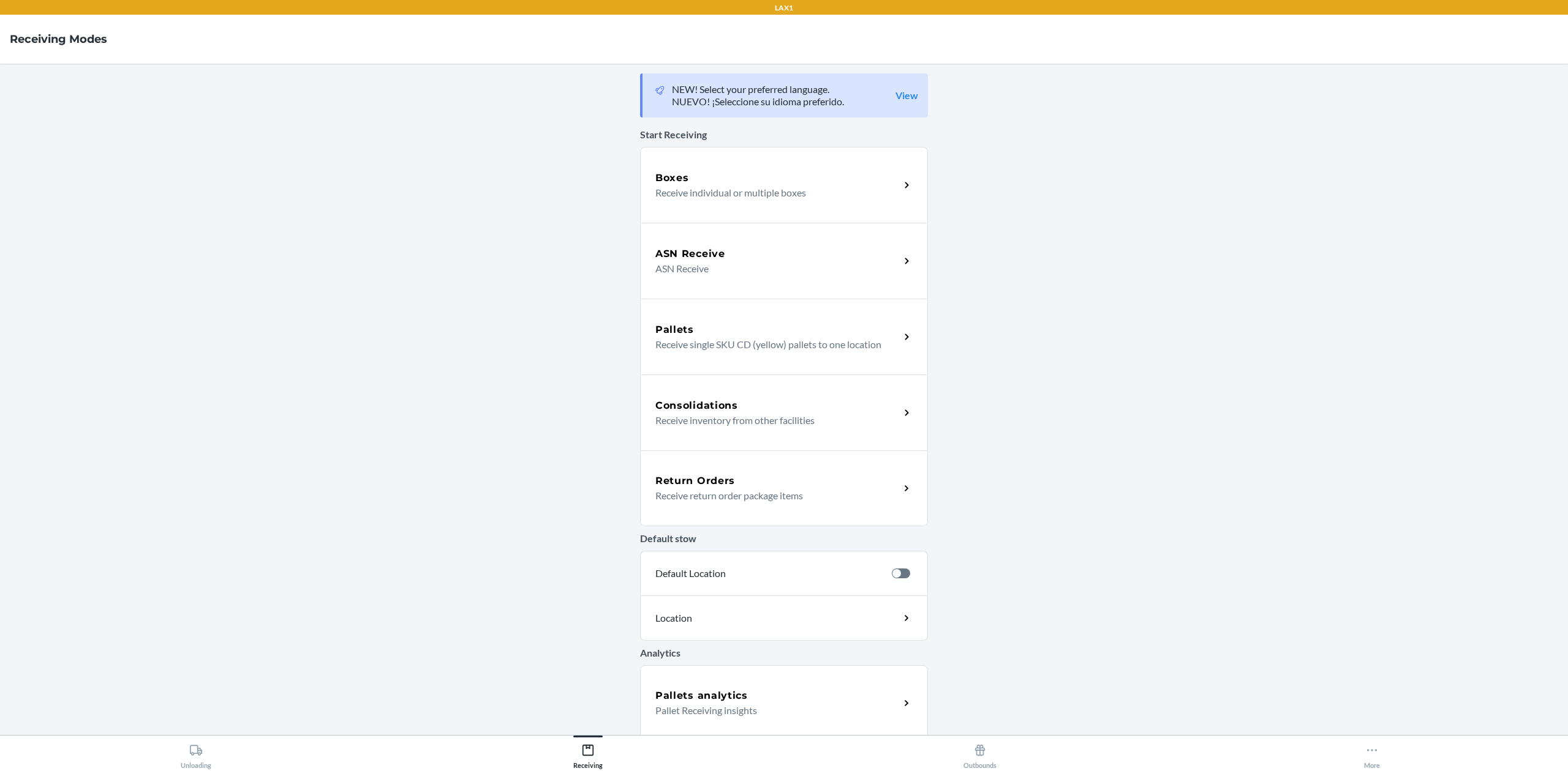
click at [856, 473] on div "Return Orders Receive return order package items" at bounding box center [784, 488] width 288 height 76
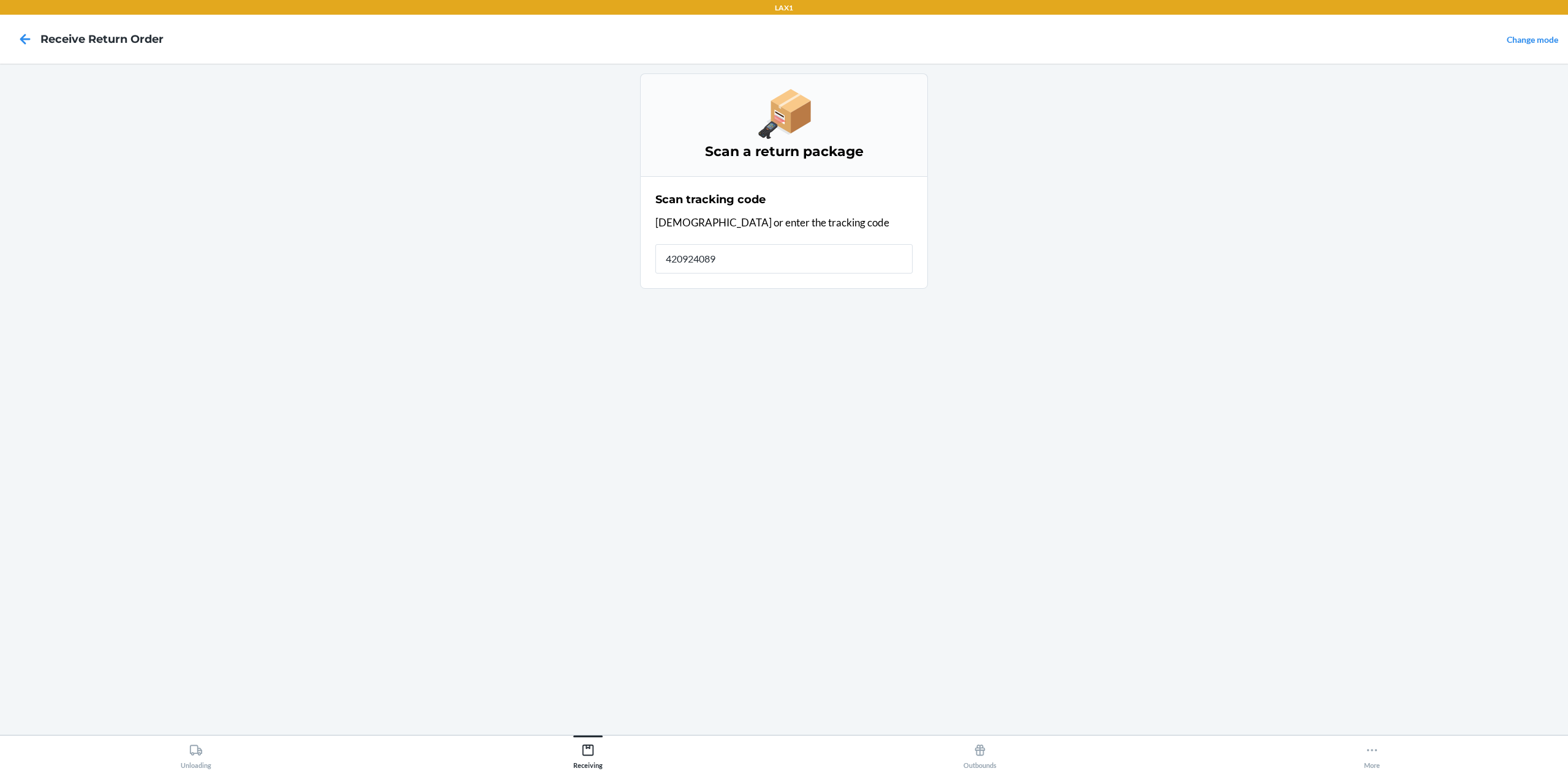
type input "4209240894"
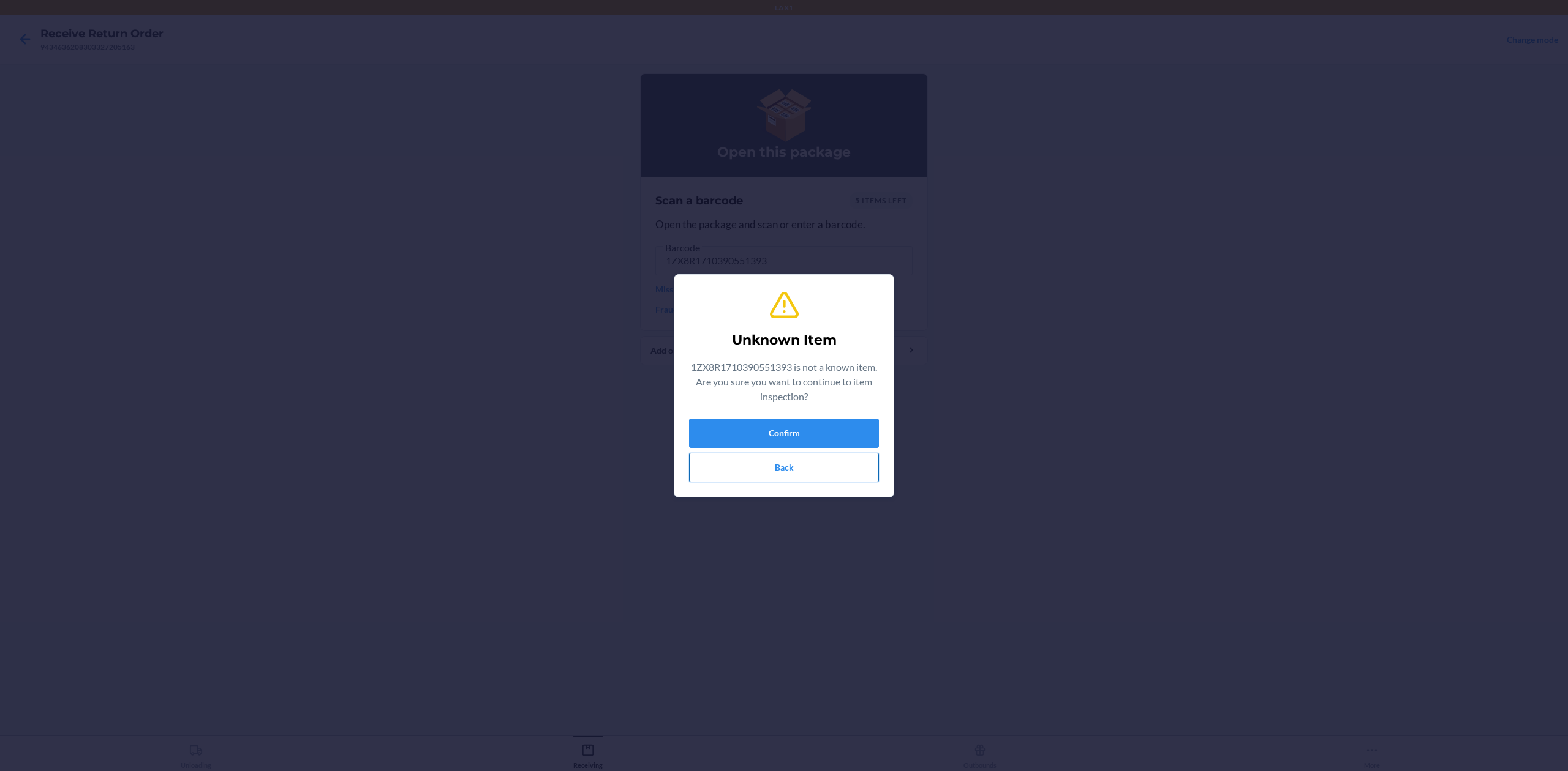
click at [846, 463] on button "Back" at bounding box center [784, 468] width 190 height 29
click at [819, 434] on button "Confirm" at bounding box center [784, 434] width 190 height 29
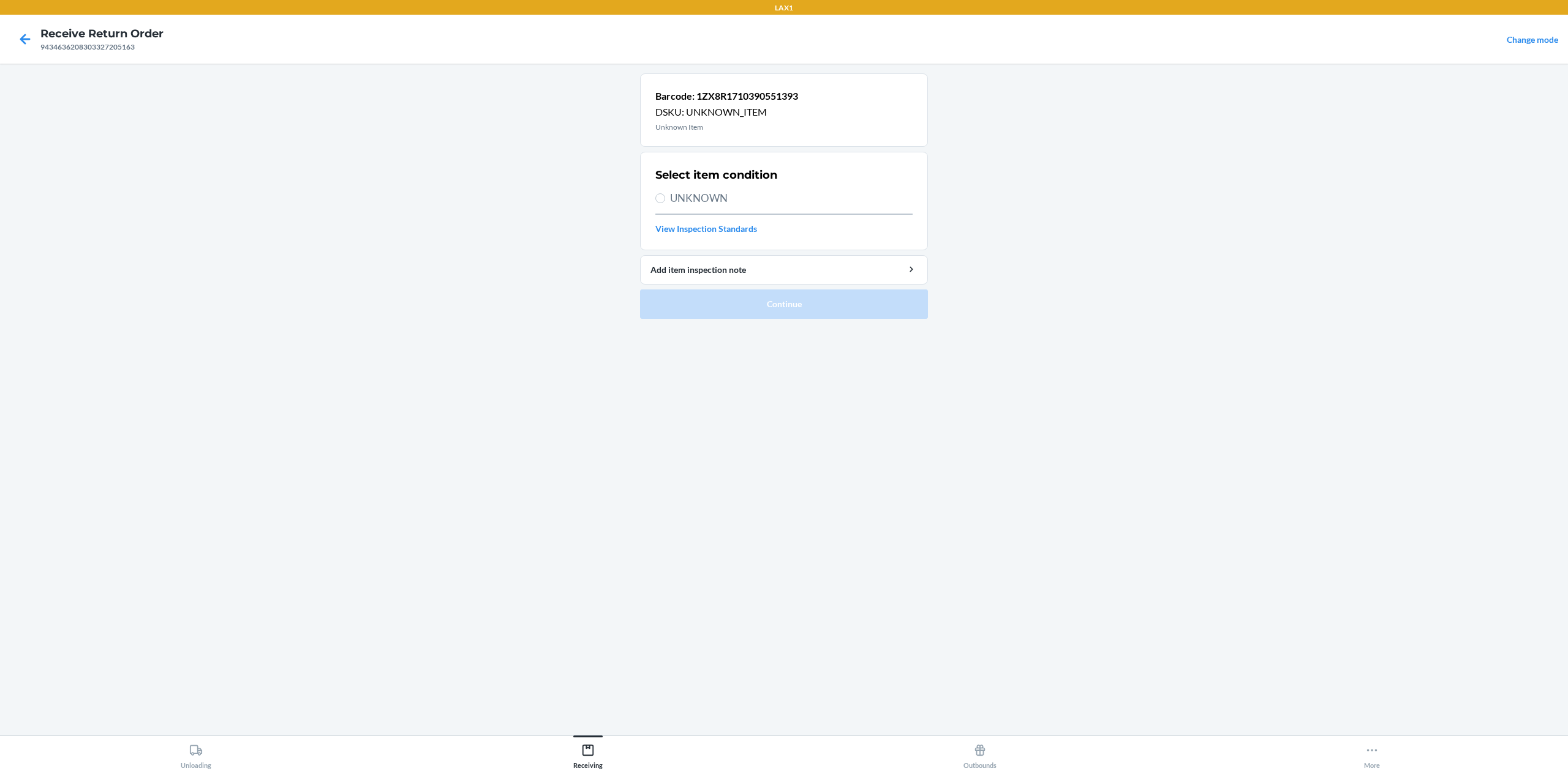
click at [663, 206] on label "UNKNOWN" at bounding box center [784, 198] width 257 height 16
click at [663, 203] on input "UNKNOWN" at bounding box center [660, 198] width 10 height 10
radio input "true"
click at [663, 203] on label "UNKNOWN" at bounding box center [784, 198] width 257 height 16
click at [663, 203] on input "UNKNOWN" at bounding box center [660, 198] width 10 height 10
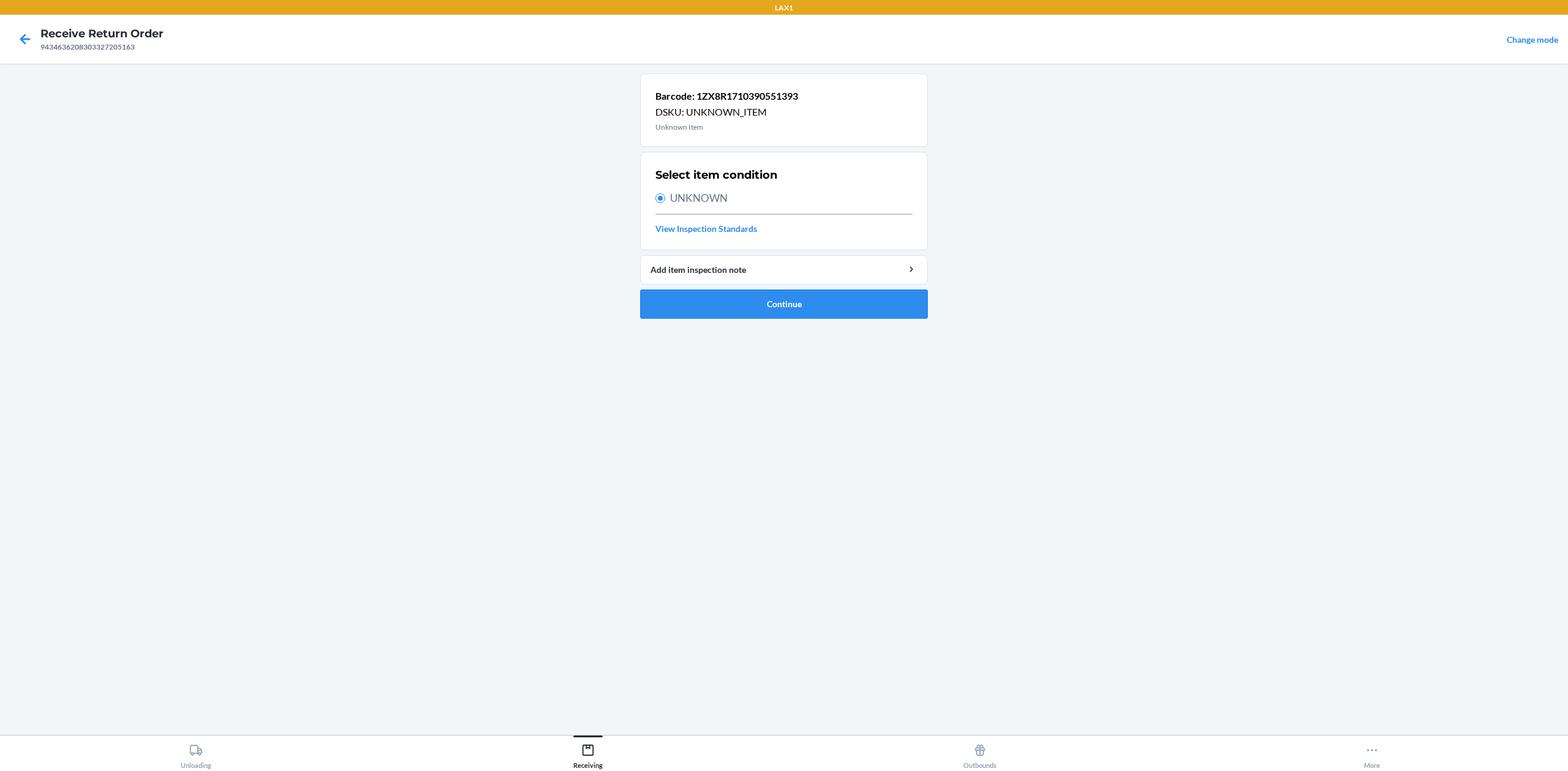
click at [663, 203] on label "UNKNOWN" at bounding box center [784, 198] width 257 height 16
click at [663, 203] on input "UNKNOWN" at bounding box center [660, 198] width 10 height 10
click at [785, 296] on button "Continue" at bounding box center [784, 305] width 288 height 29
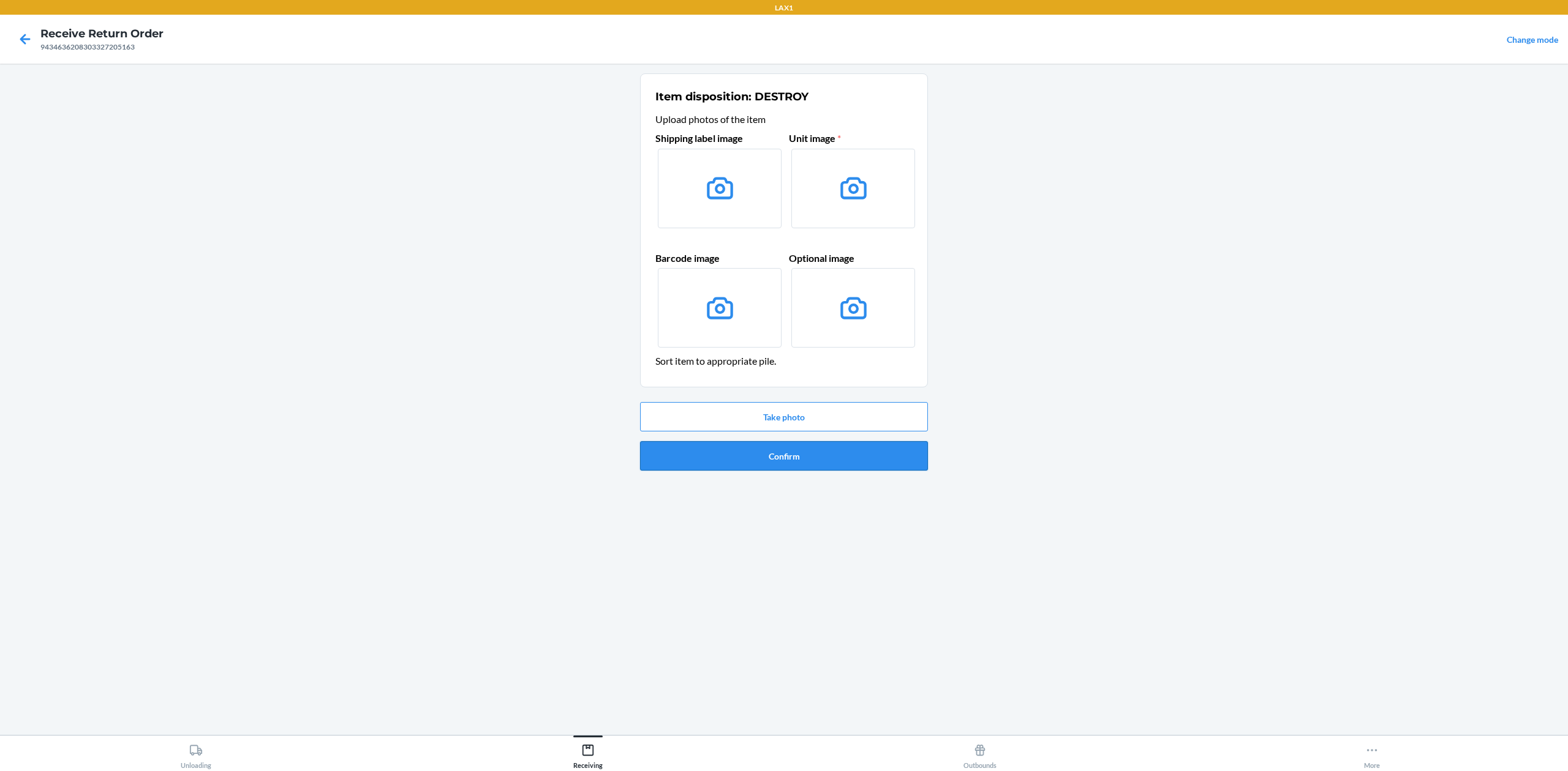
click at [884, 460] on button "Confirm" at bounding box center [784, 456] width 288 height 29
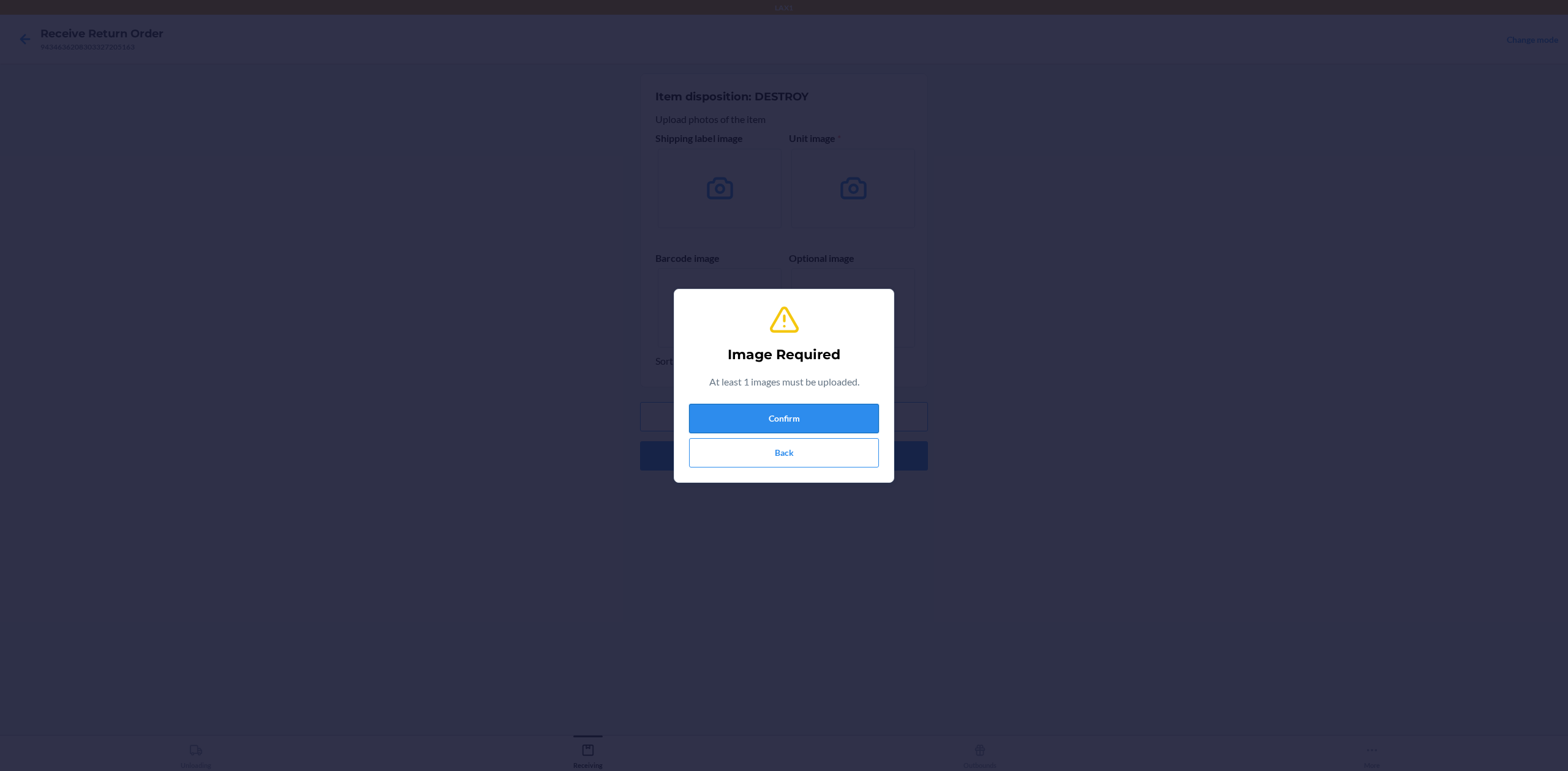
click at [796, 426] on button "Confirm" at bounding box center [784, 419] width 190 height 29
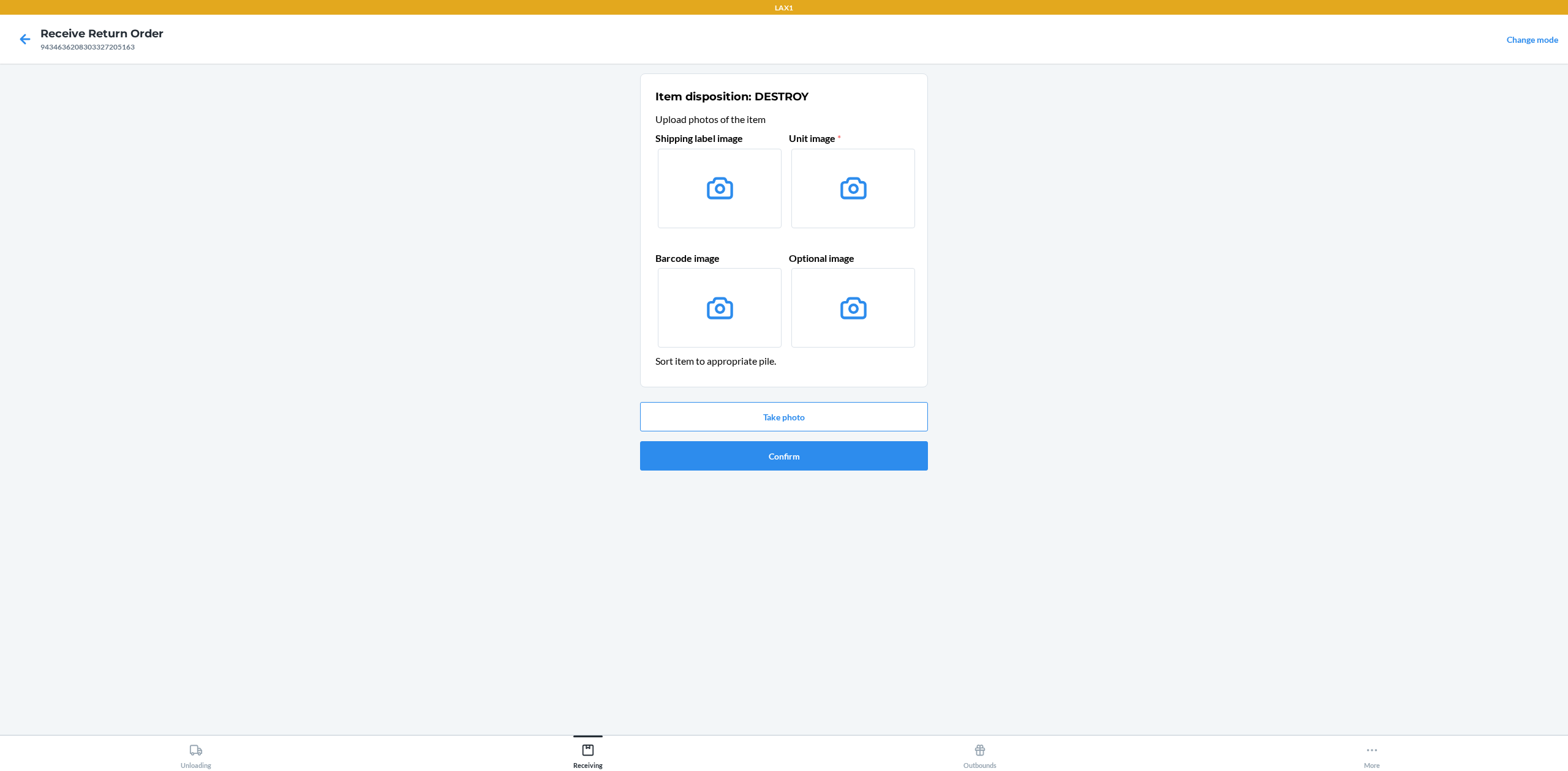
click at [682, 171] on label at bounding box center [719, 188] width 124 height 80
click at [0, 0] on input "file" at bounding box center [0, 0] width 0 height 0
click at [882, 412] on button "Take photo" at bounding box center [784, 417] width 288 height 29
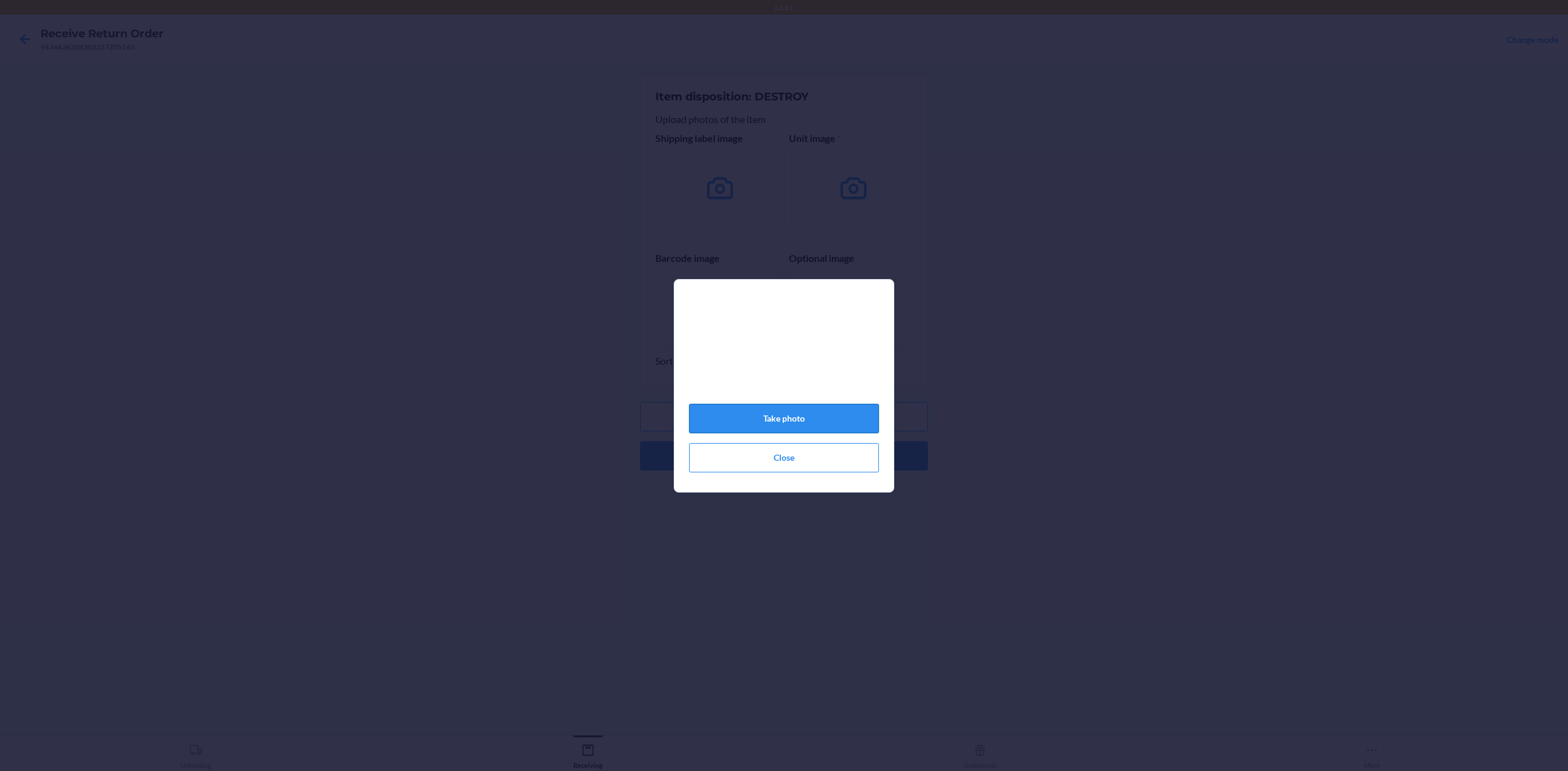
click at [809, 428] on button "Take photo" at bounding box center [784, 419] width 190 height 29
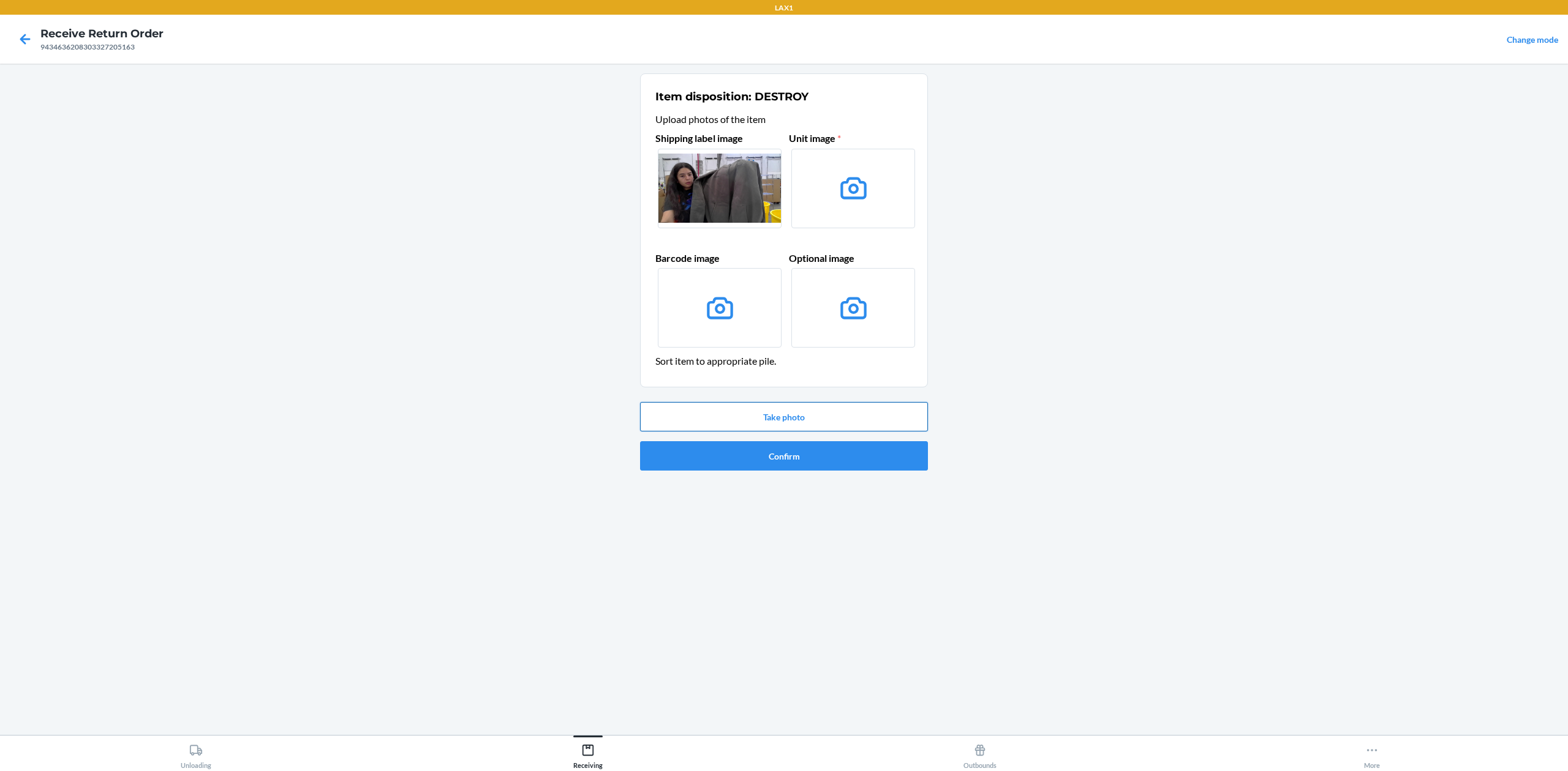
click at [875, 416] on button "Take photo" at bounding box center [784, 417] width 288 height 29
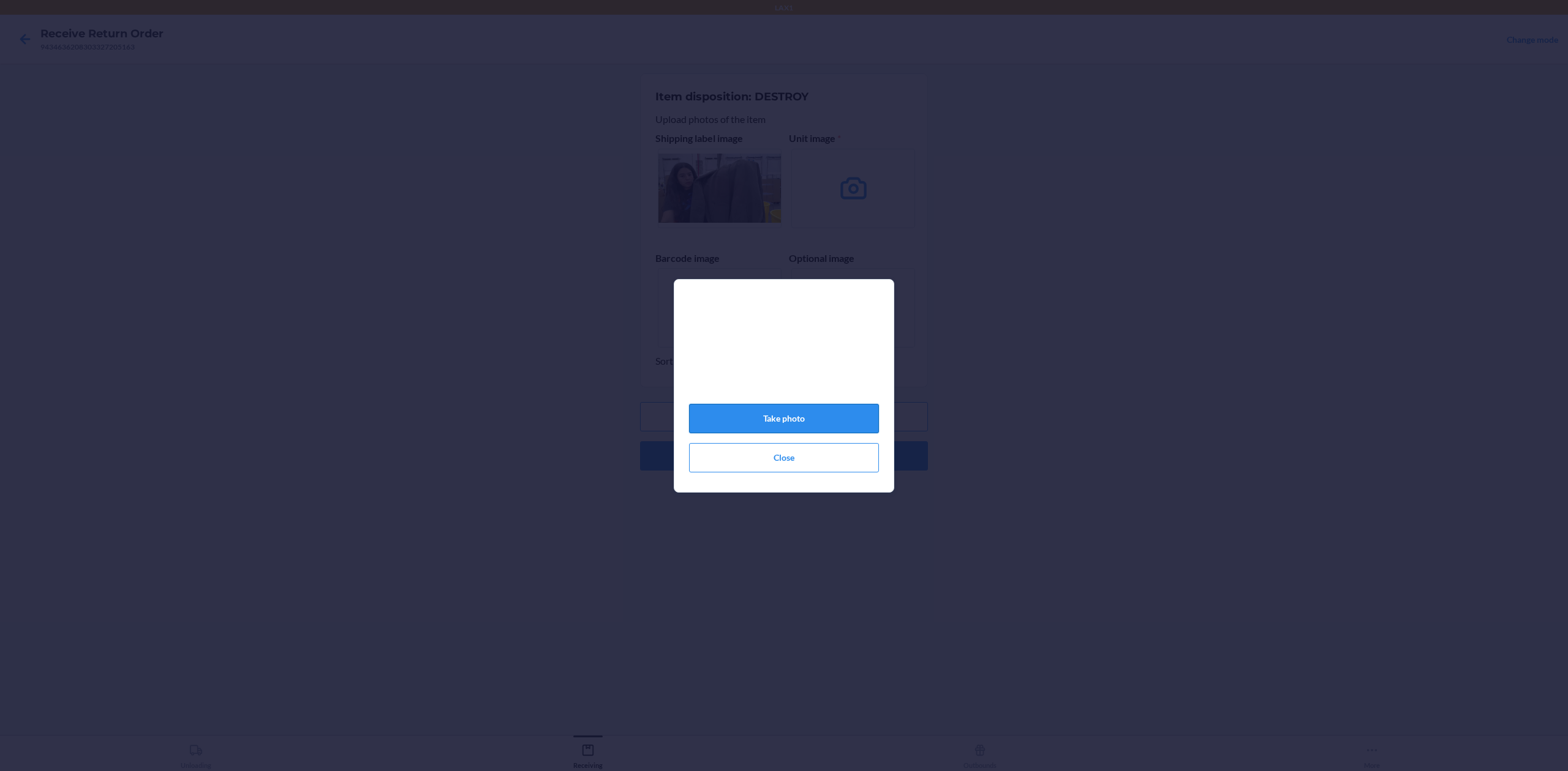
click at [821, 412] on button "Take photo" at bounding box center [784, 419] width 190 height 29
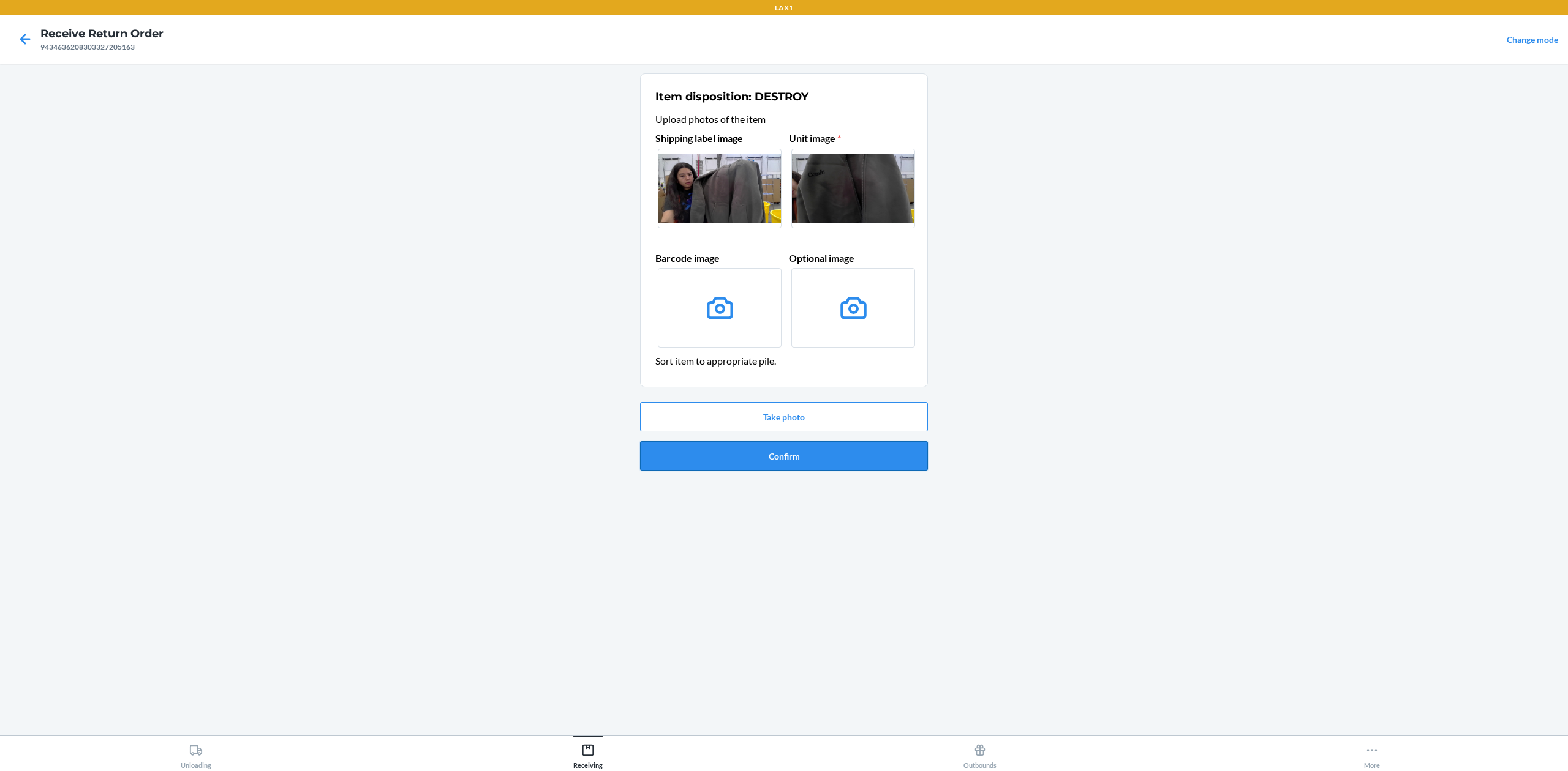
click at [872, 454] on button "Confirm" at bounding box center [784, 456] width 288 height 29
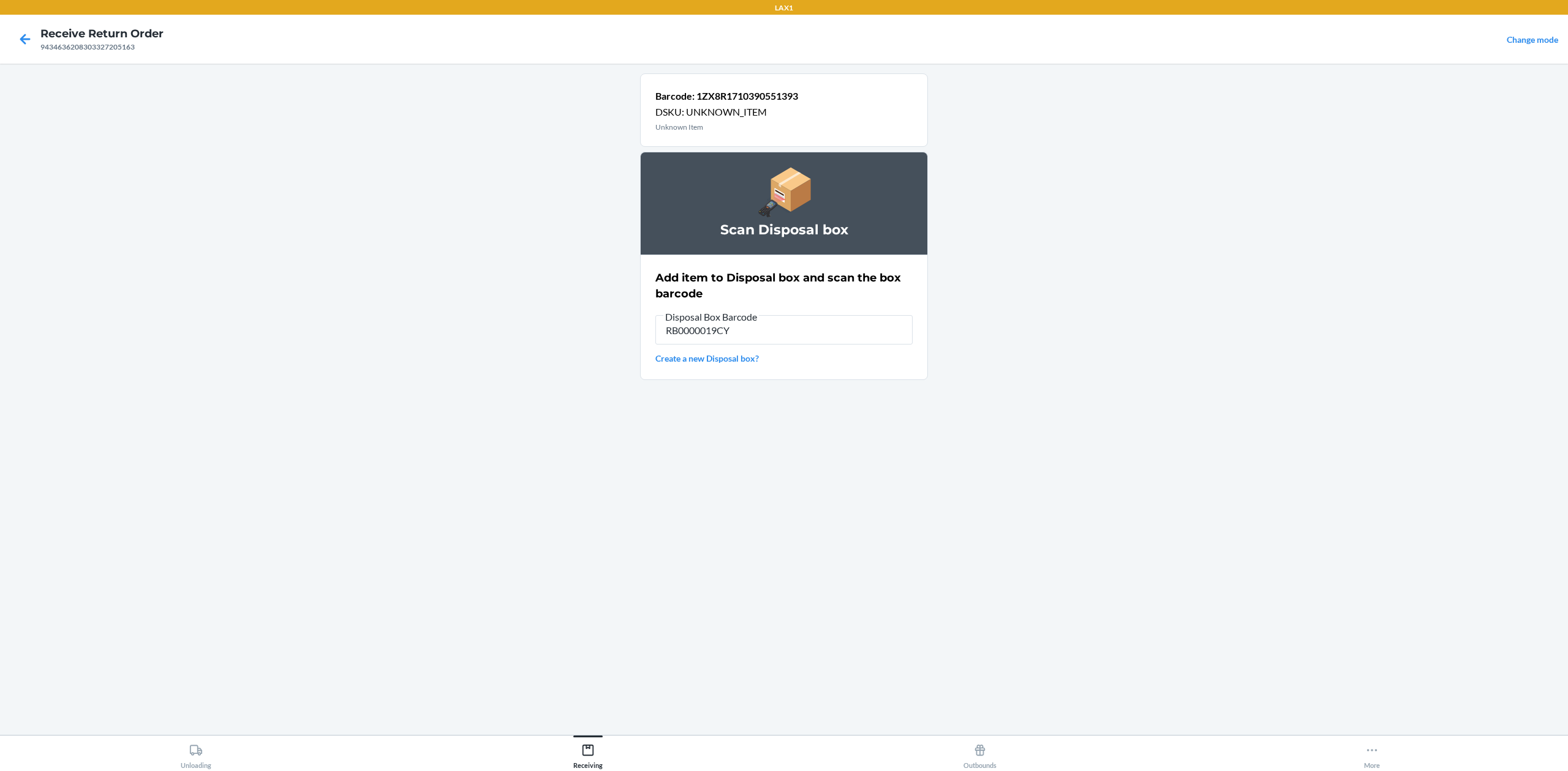
type input "RB0000019CY"
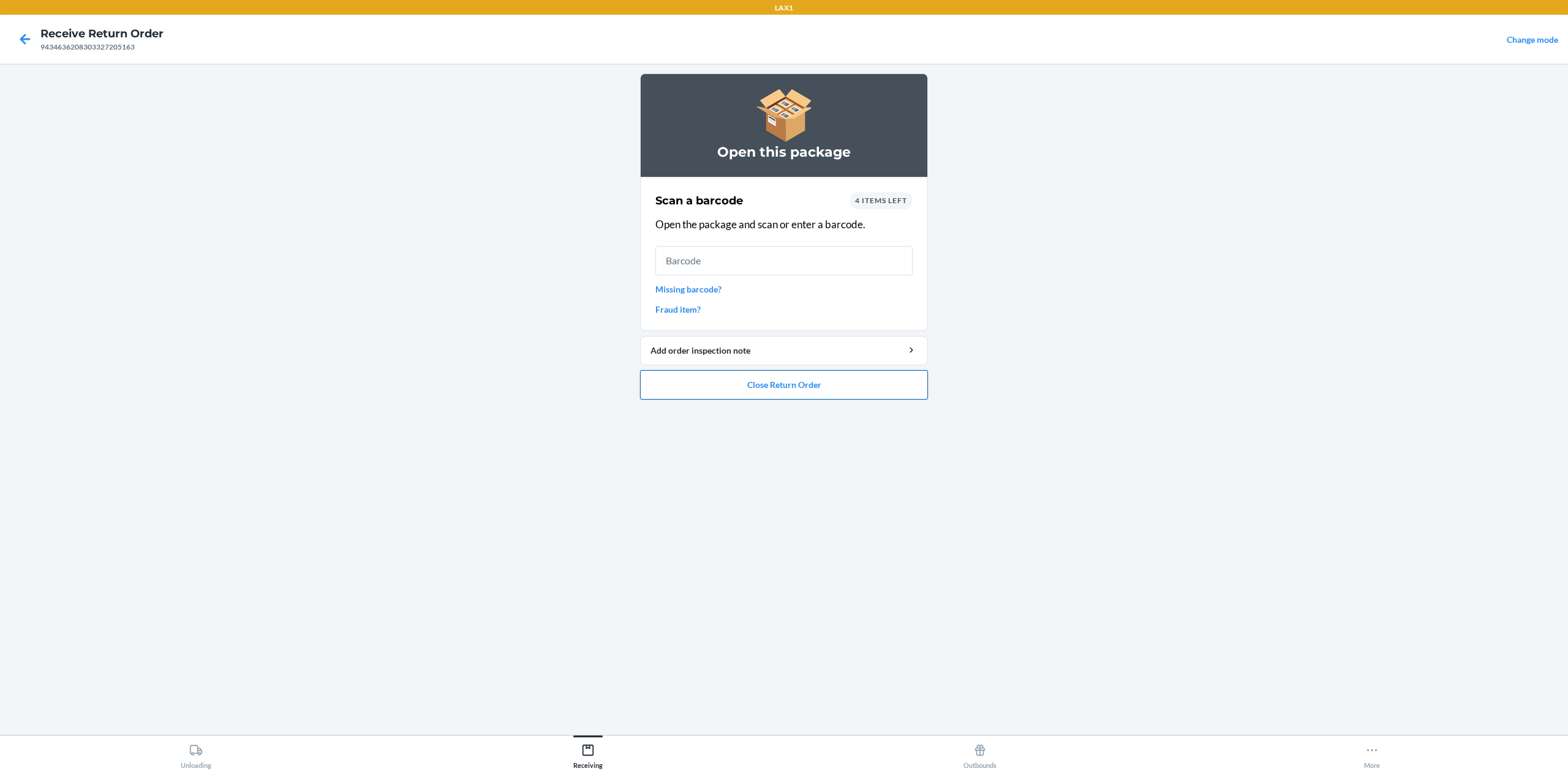
click at [828, 388] on button "Close Return Order" at bounding box center [784, 385] width 288 height 29
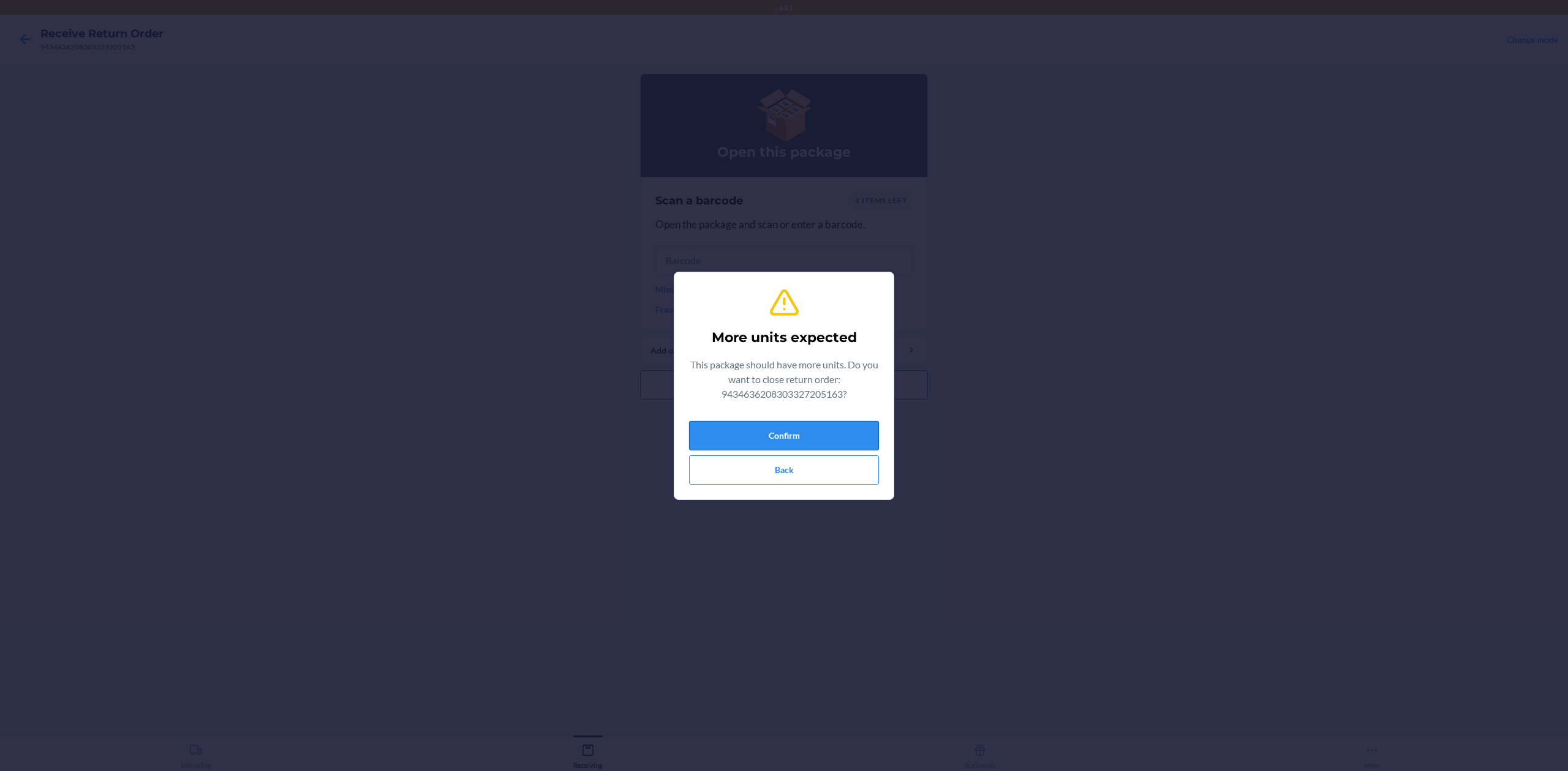
click at [823, 426] on button "Confirm" at bounding box center [784, 436] width 190 height 29
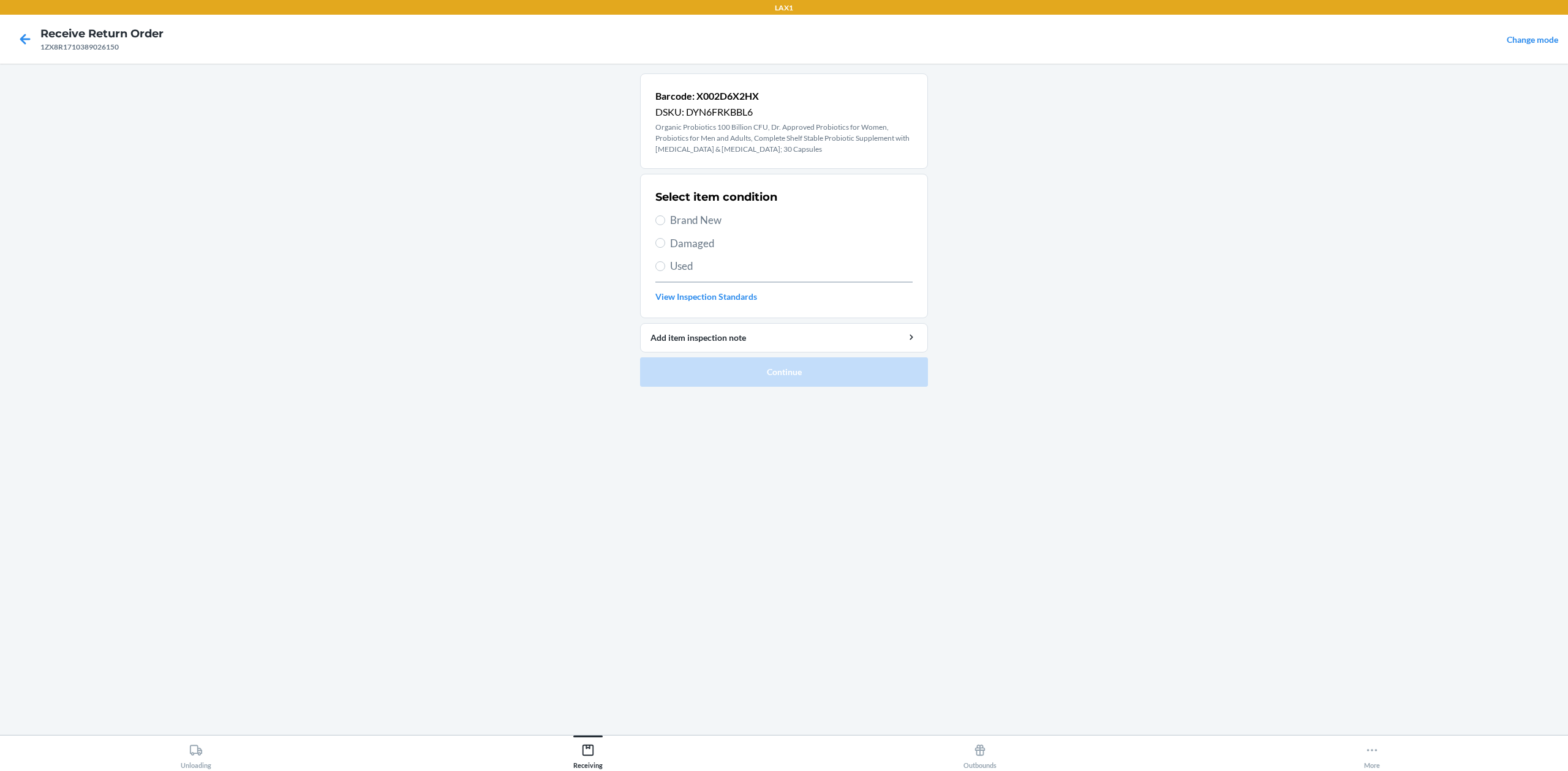
click at [684, 220] on span "Brand New" at bounding box center [791, 220] width 242 height 16
click at [665, 220] on input "Brand New" at bounding box center [660, 220] width 10 height 10
radio input "true"
click at [849, 369] on button "Continue" at bounding box center [784, 372] width 288 height 29
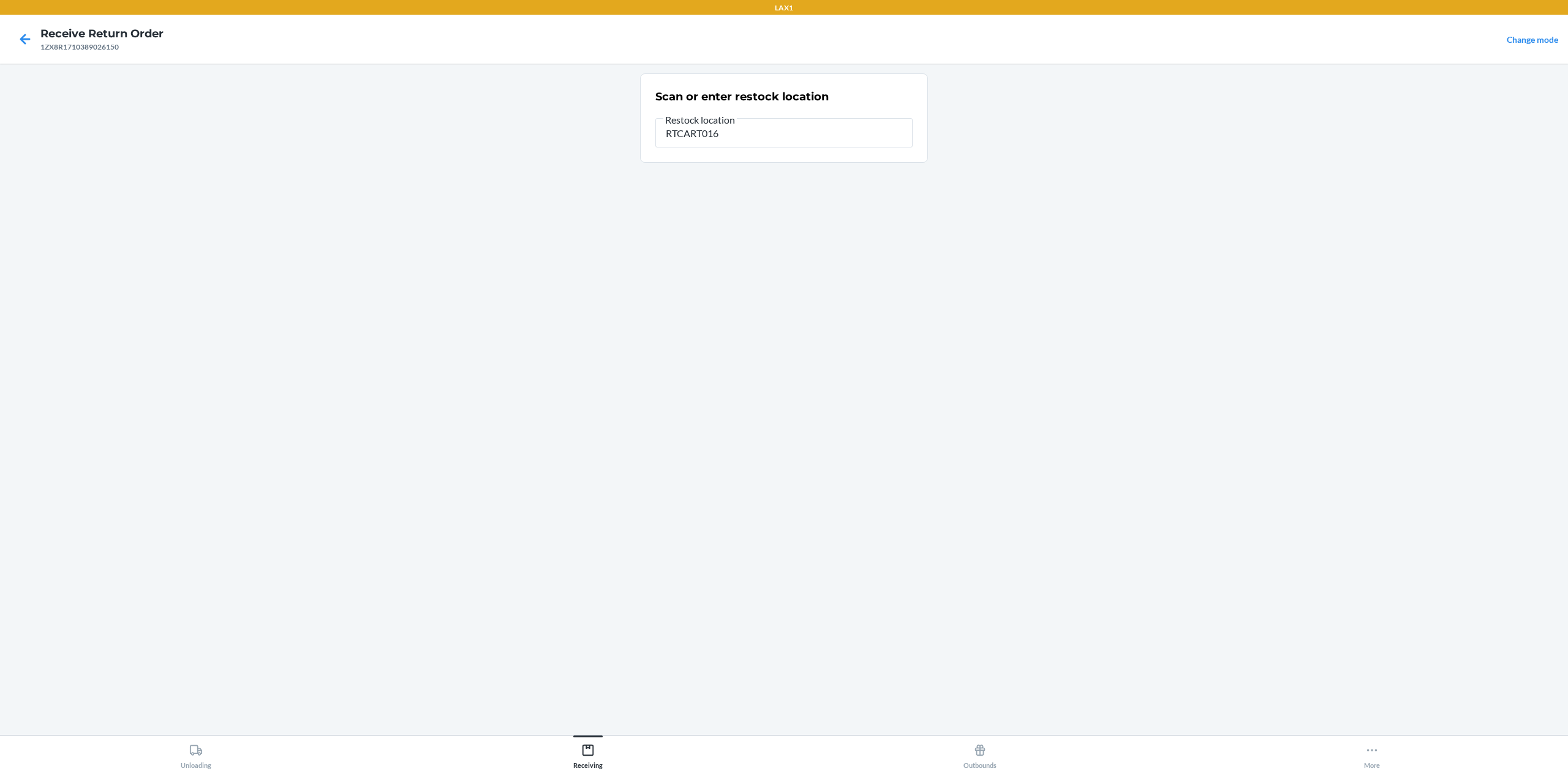
type input "RTCART016"
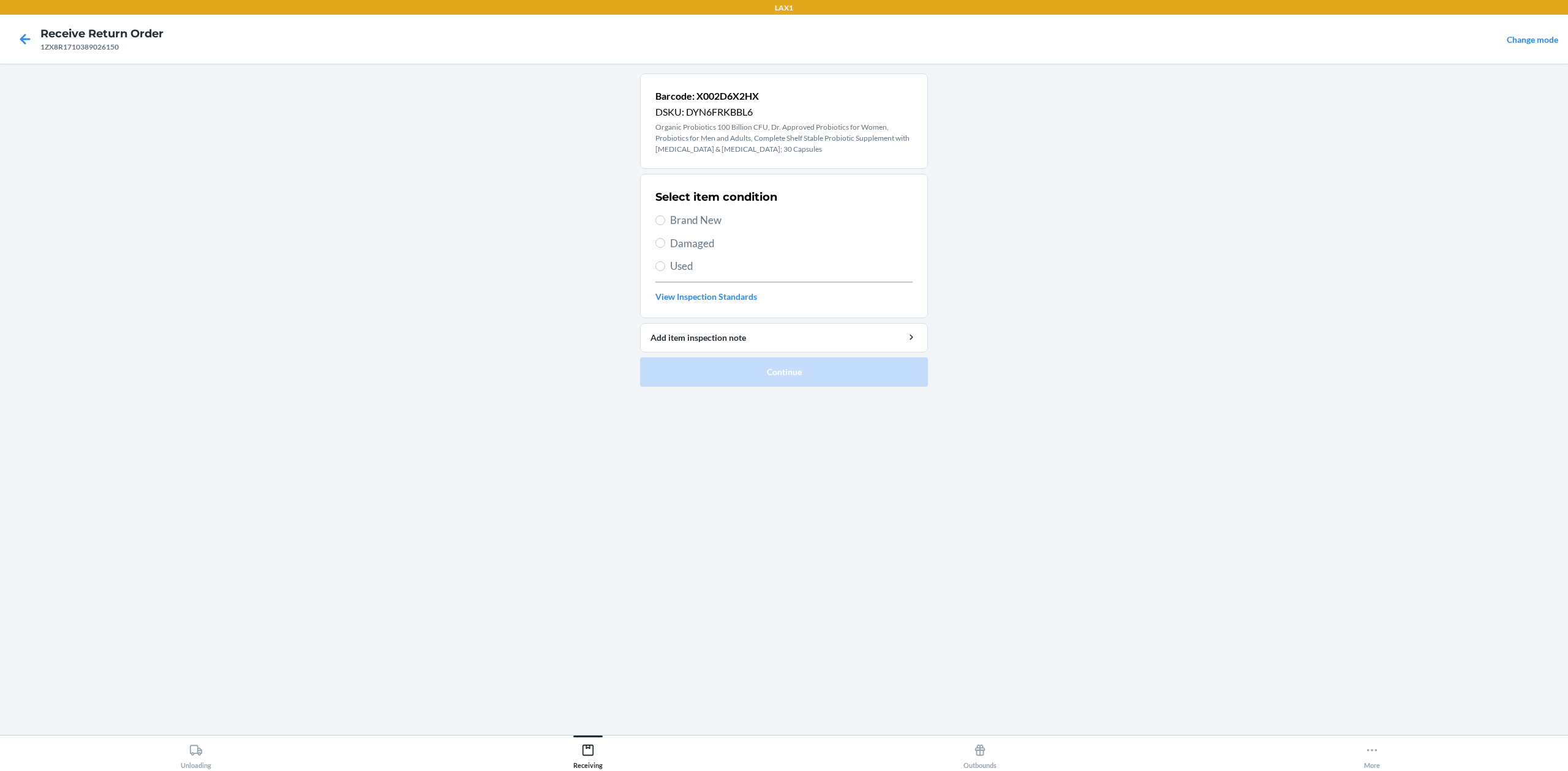
click at [753, 224] on span "Brand New" at bounding box center [791, 220] width 242 height 16
click at [665, 224] on input "Brand New" at bounding box center [660, 220] width 10 height 10
radio input "true"
click at [760, 384] on button "Continue" at bounding box center [784, 372] width 288 height 29
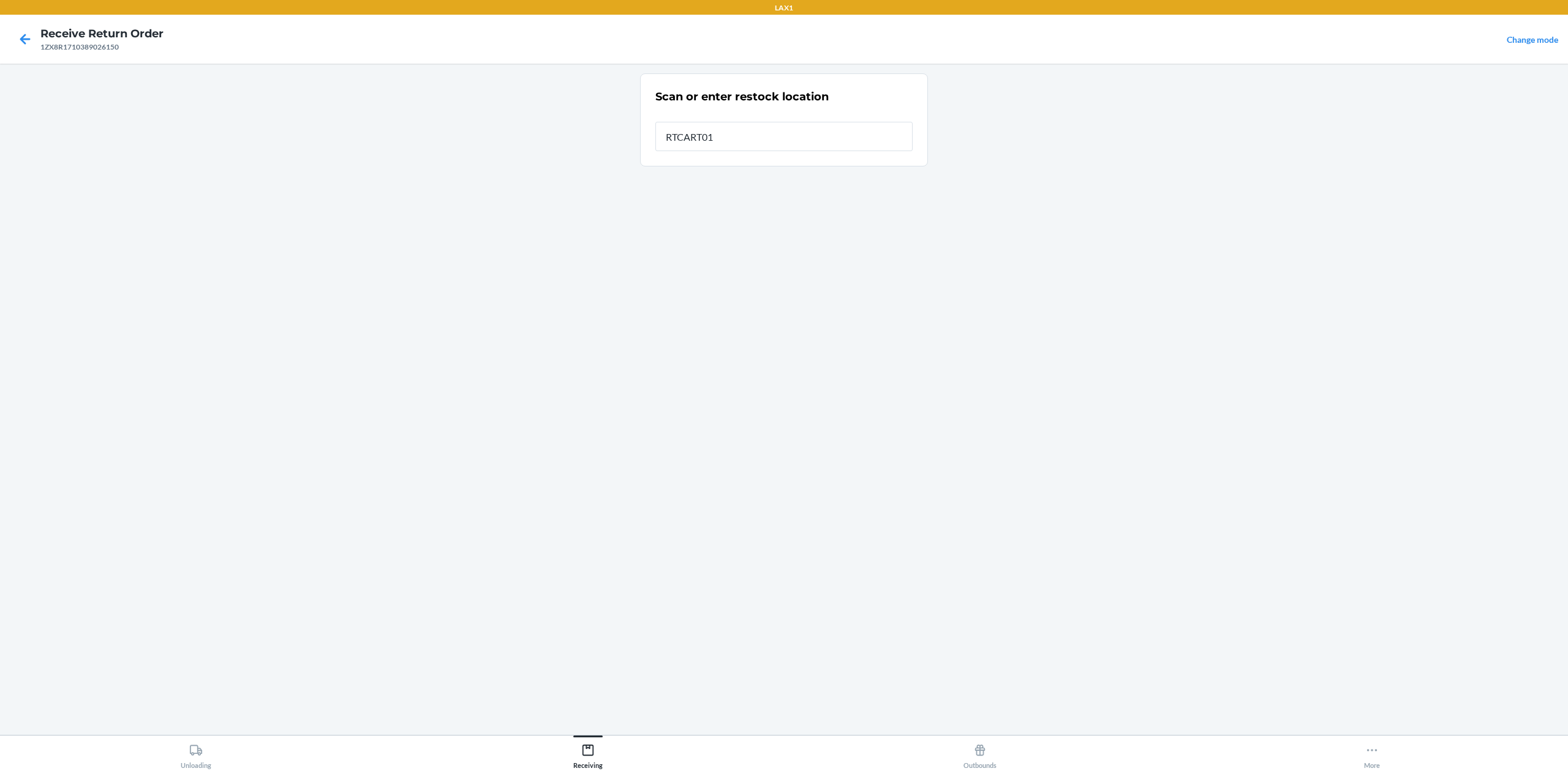
type input "RTCART016"
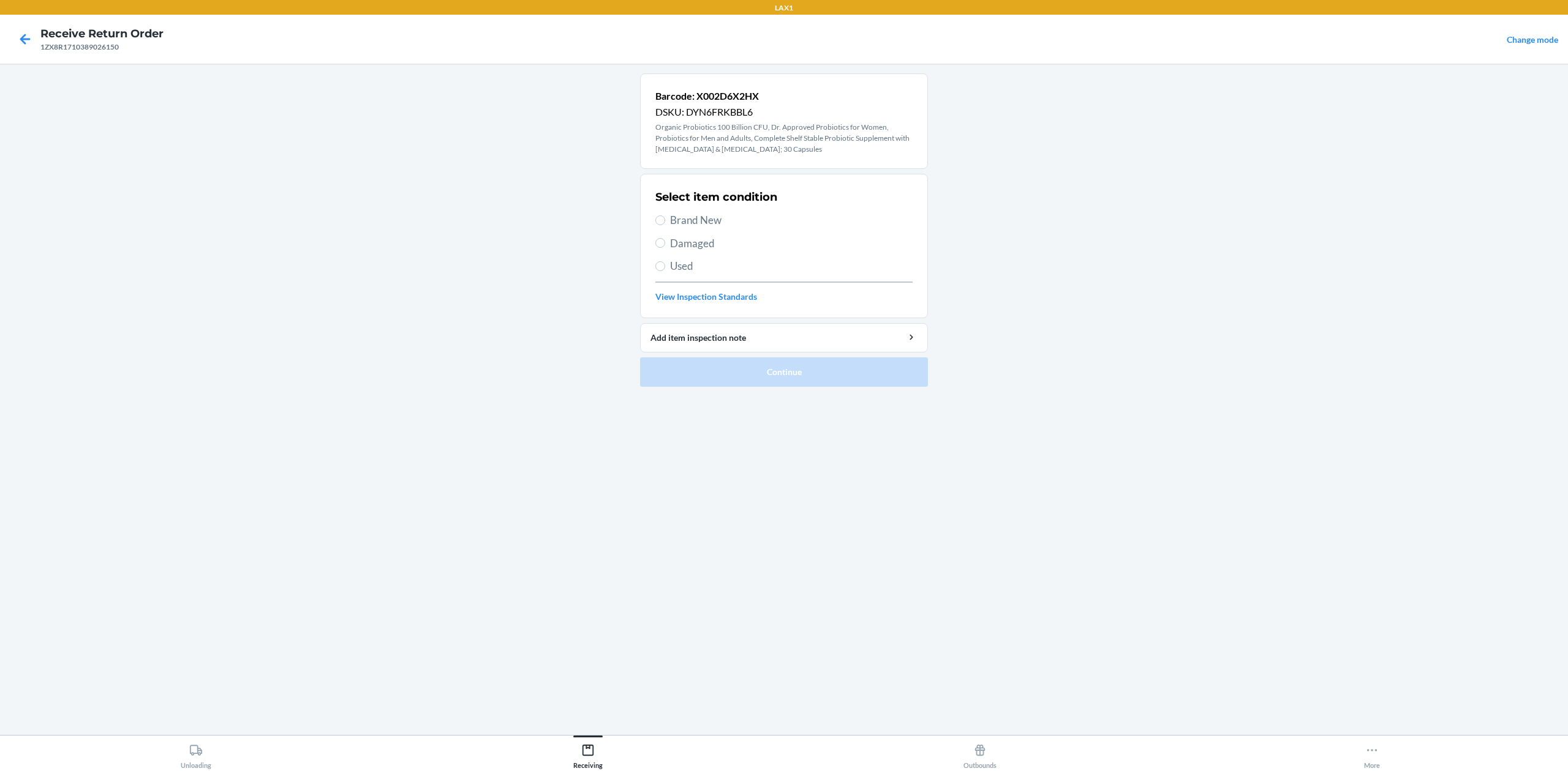
click at [733, 224] on span "Brand New" at bounding box center [791, 220] width 242 height 16
click at [665, 224] on input "Brand New" at bounding box center [660, 220] width 10 height 10
radio input "true"
click at [832, 361] on button "Continue" at bounding box center [784, 372] width 288 height 29
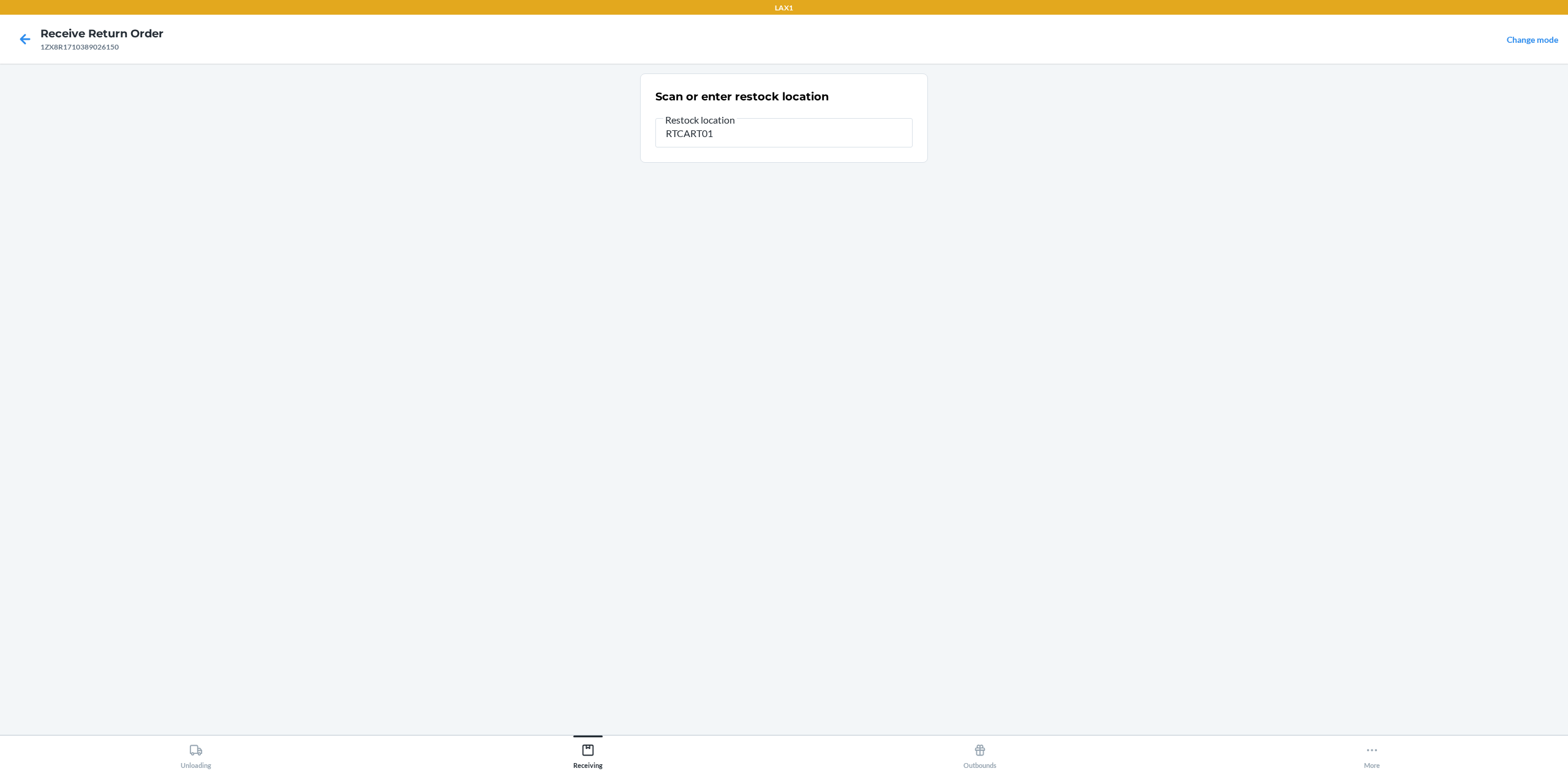
type input "RTCART016"
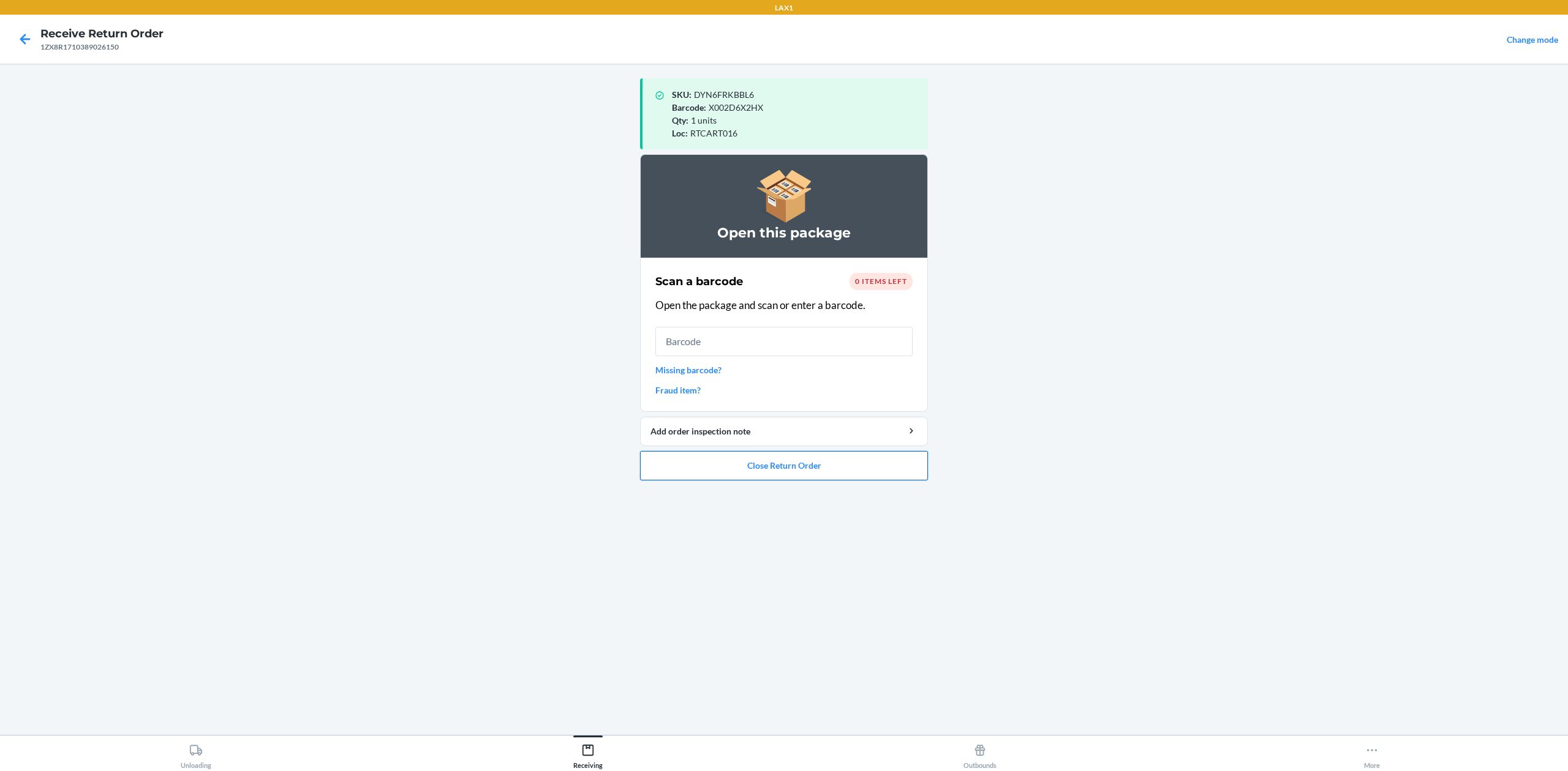
click at [898, 470] on button "Close Return Order" at bounding box center [784, 466] width 288 height 29
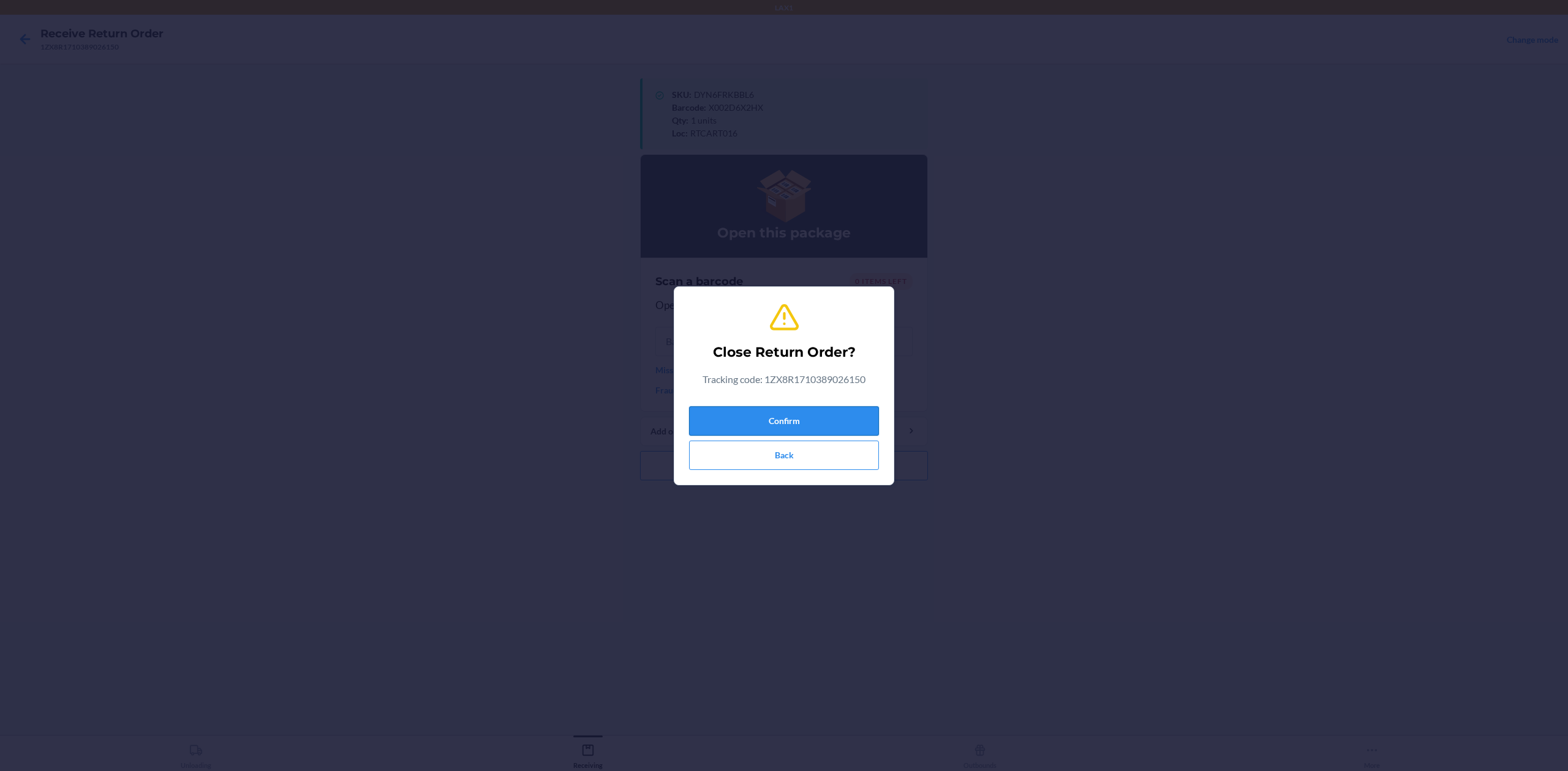
click at [763, 409] on button "Confirm" at bounding box center [784, 421] width 190 height 29
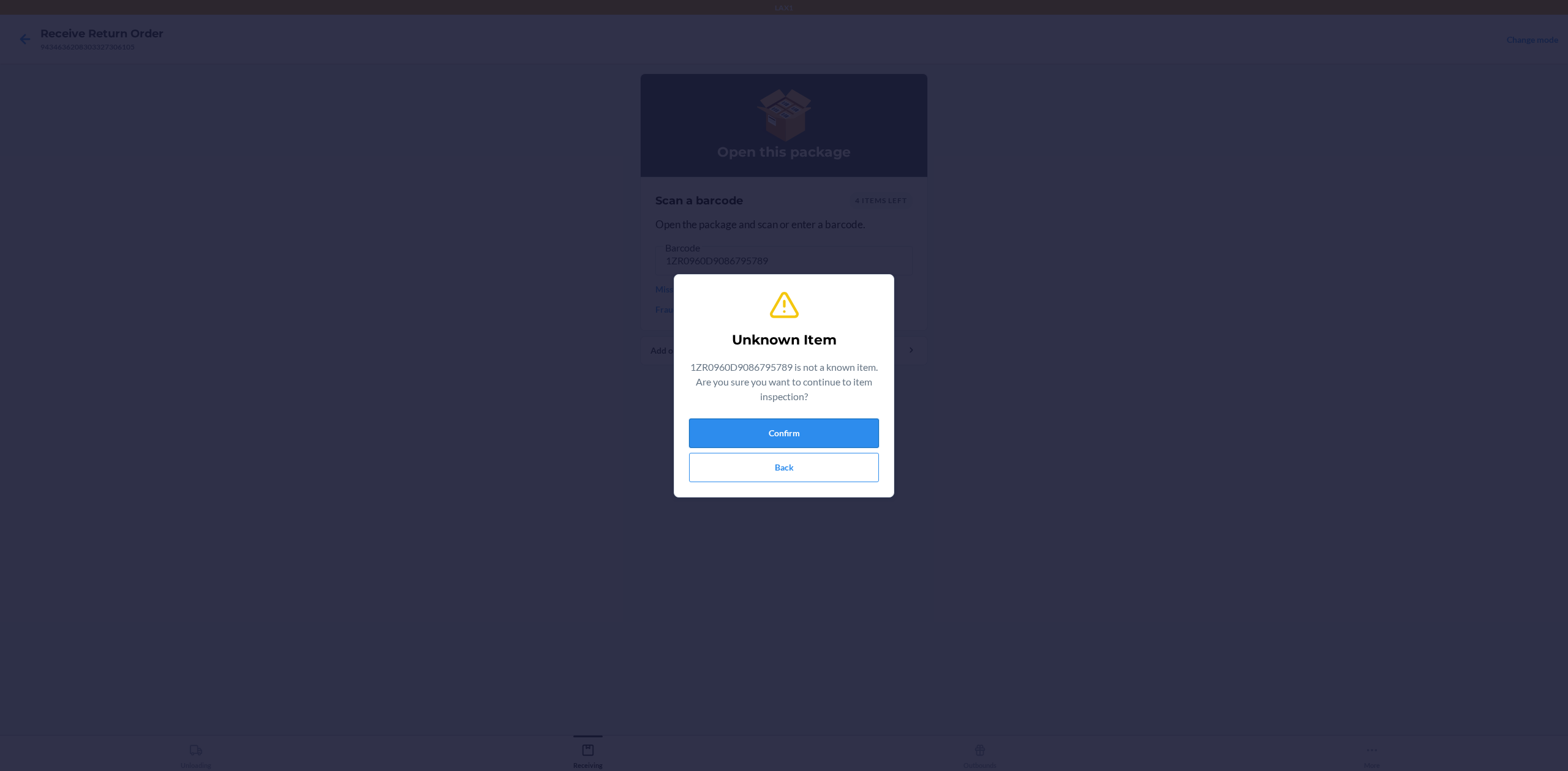
click at [843, 437] on button "Confirm" at bounding box center [784, 434] width 190 height 29
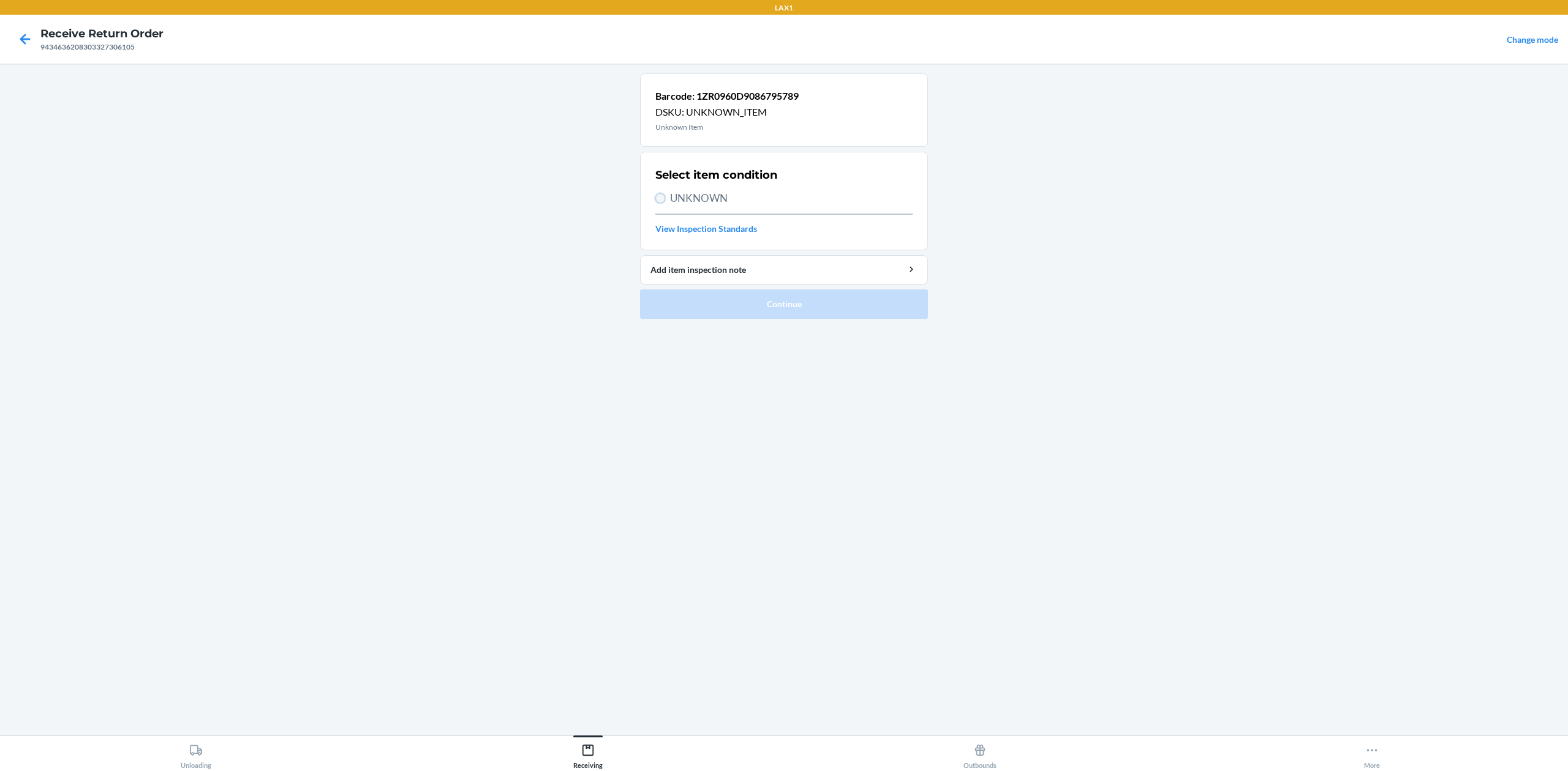
click at [663, 198] on input "UNKNOWN" at bounding box center [660, 198] width 10 height 10
radio input "true"
click at [809, 309] on button "Continue" at bounding box center [784, 305] width 288 height 29
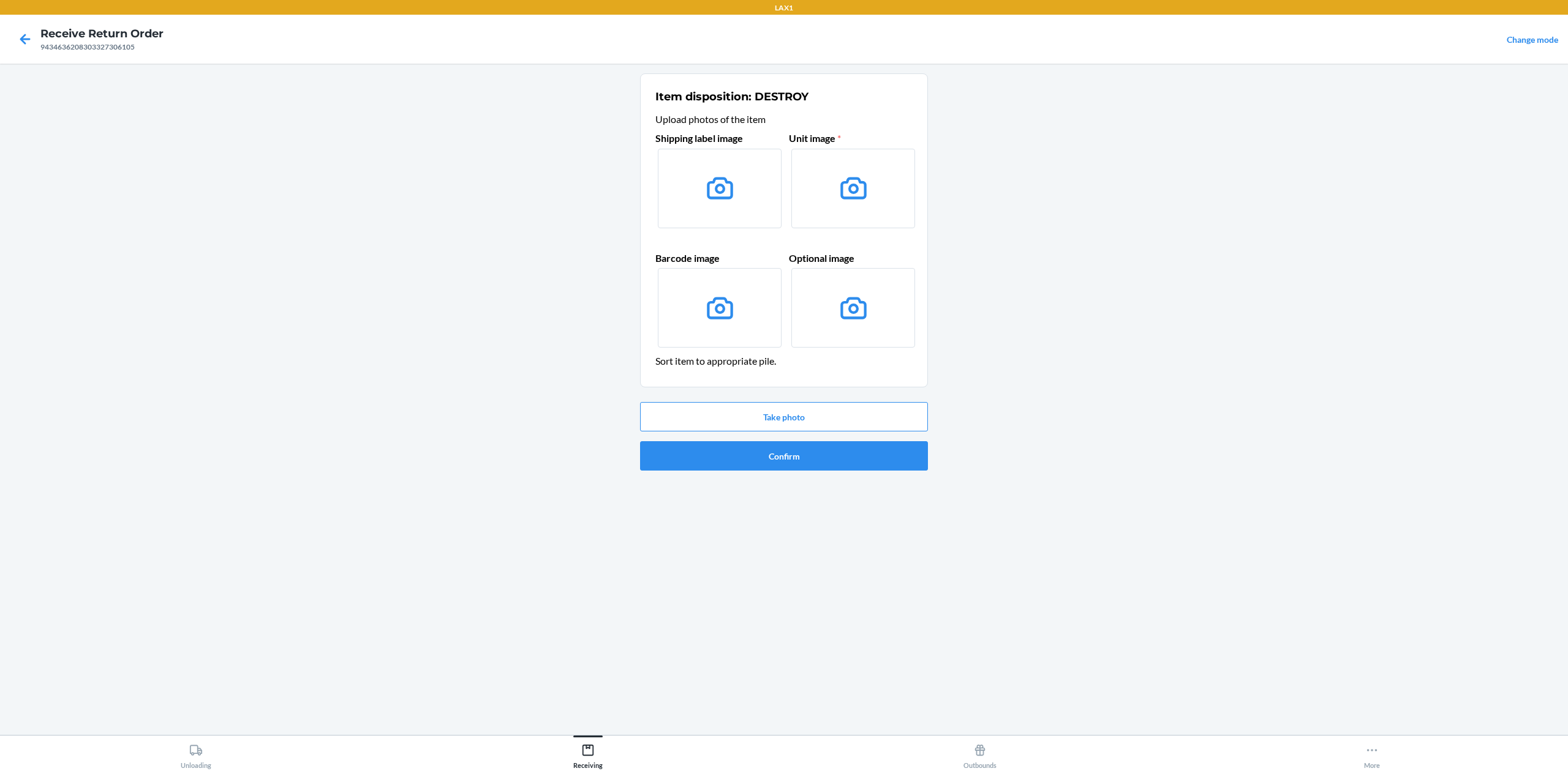
click at [704, 158] on label at bounding box center [719, 188] width 124 height 80
click at [0, 0] on input "file" at bounding box center [0, 0] width 0 height 0
click at [21, 39] on icon at bounding box center [25, 39] width 11 height 11
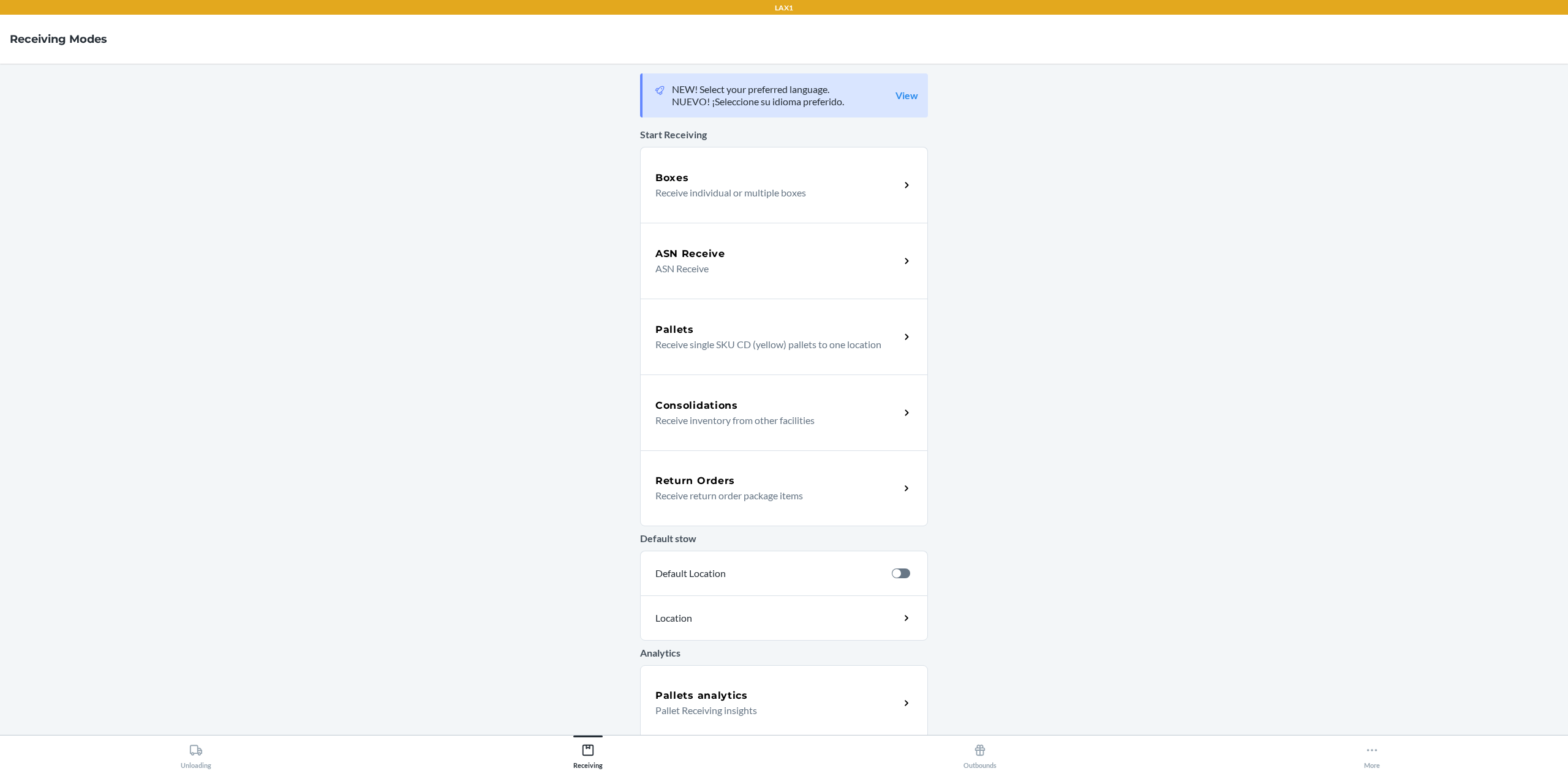
click at [870, 474] on div "Return Orders" at bounding box center [777, 481] width 244 height 15
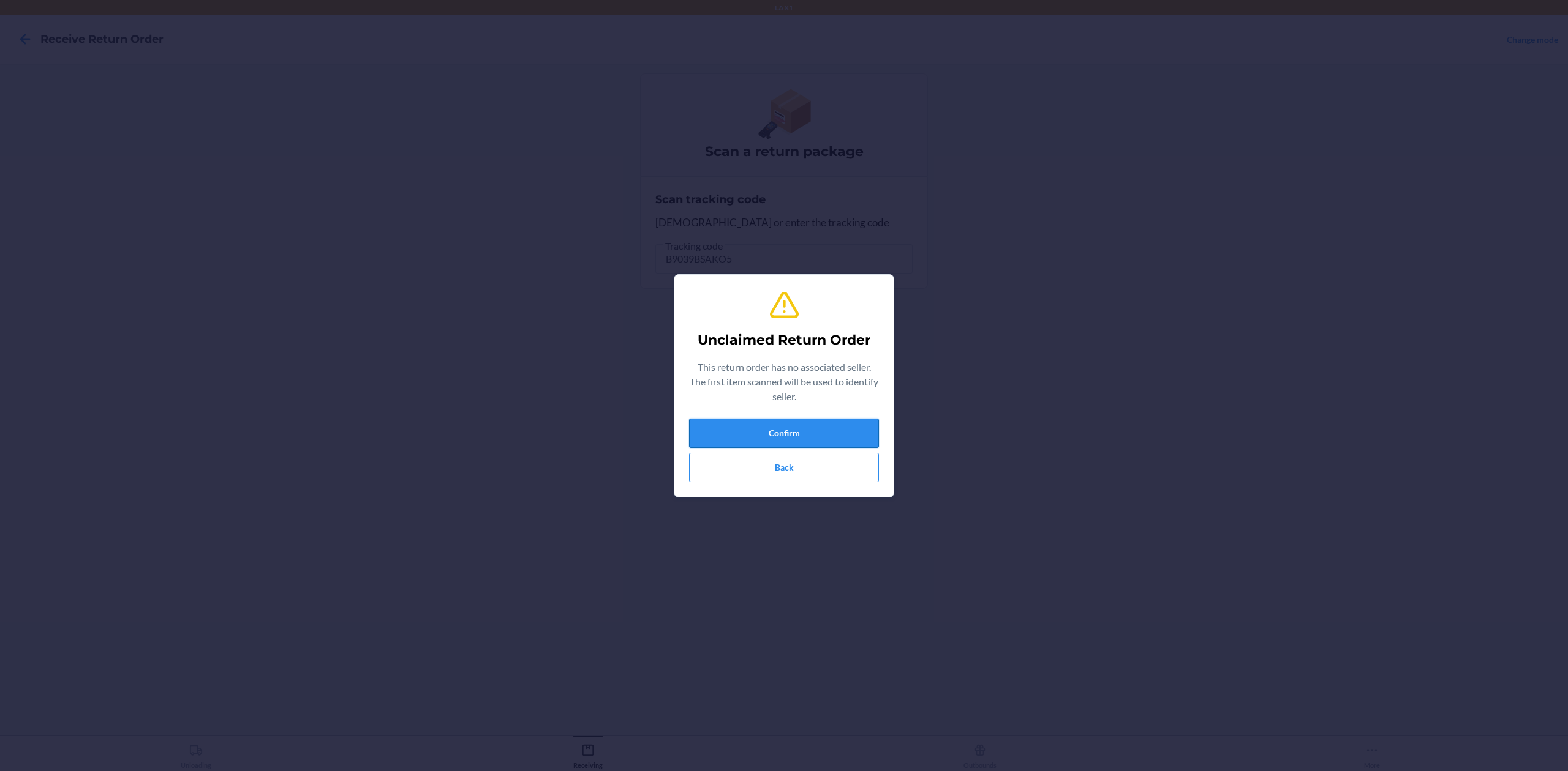
click at [742, 432] on button "Confirm" at bounding box center [784, 434] width 190 height 29
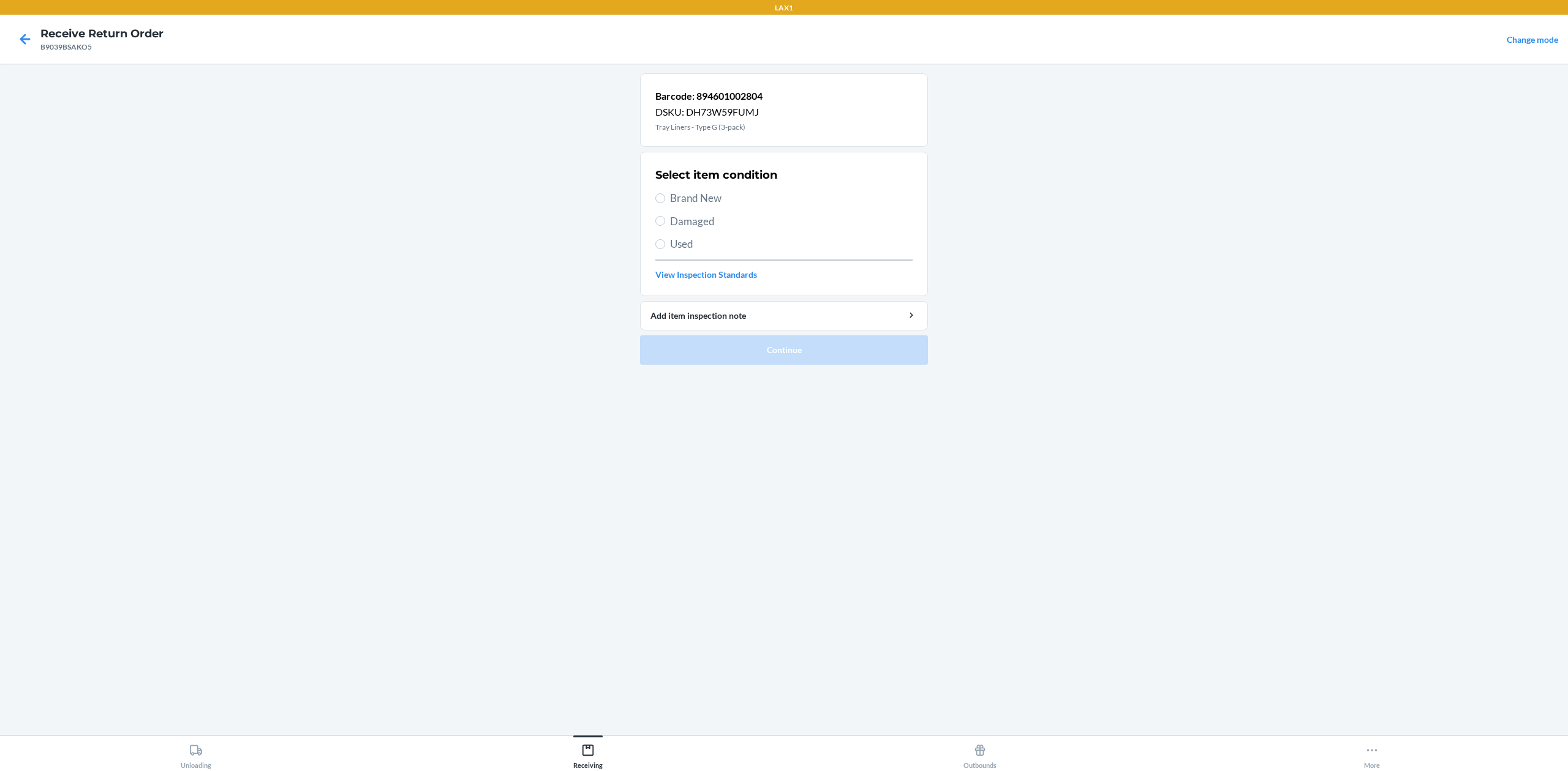
click at [689, 199] on span "Brand New" at bounding box center [791, 198] width 242 height 16
click at [665, 199] on input "Brand New" at bounding box center [660, 198] width 10 height 10
radio input "true"
click at [764, 361] on button "Continue" at bounding box center [784, 350] width 288 height 29
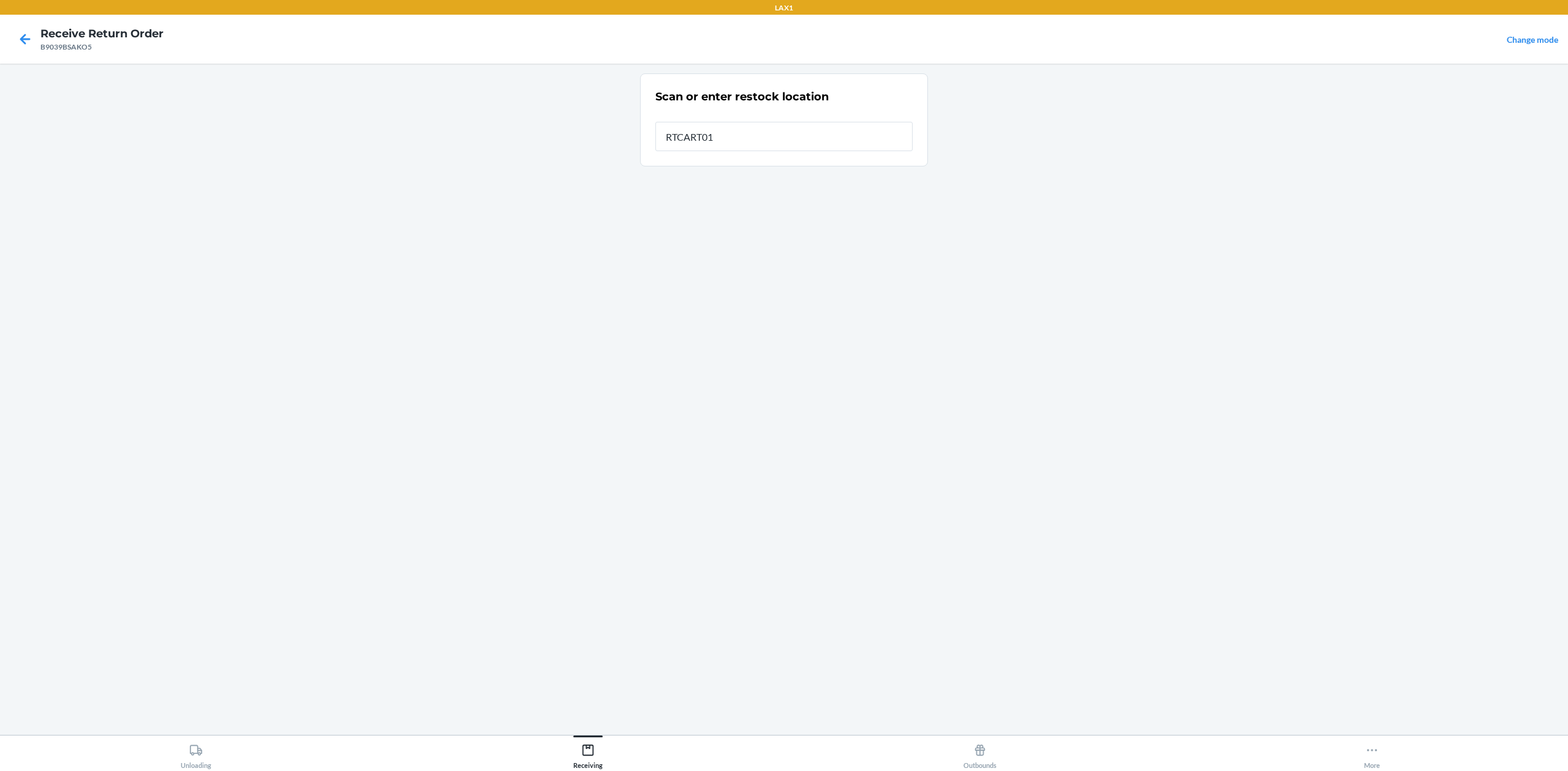
type input "RTCART016"
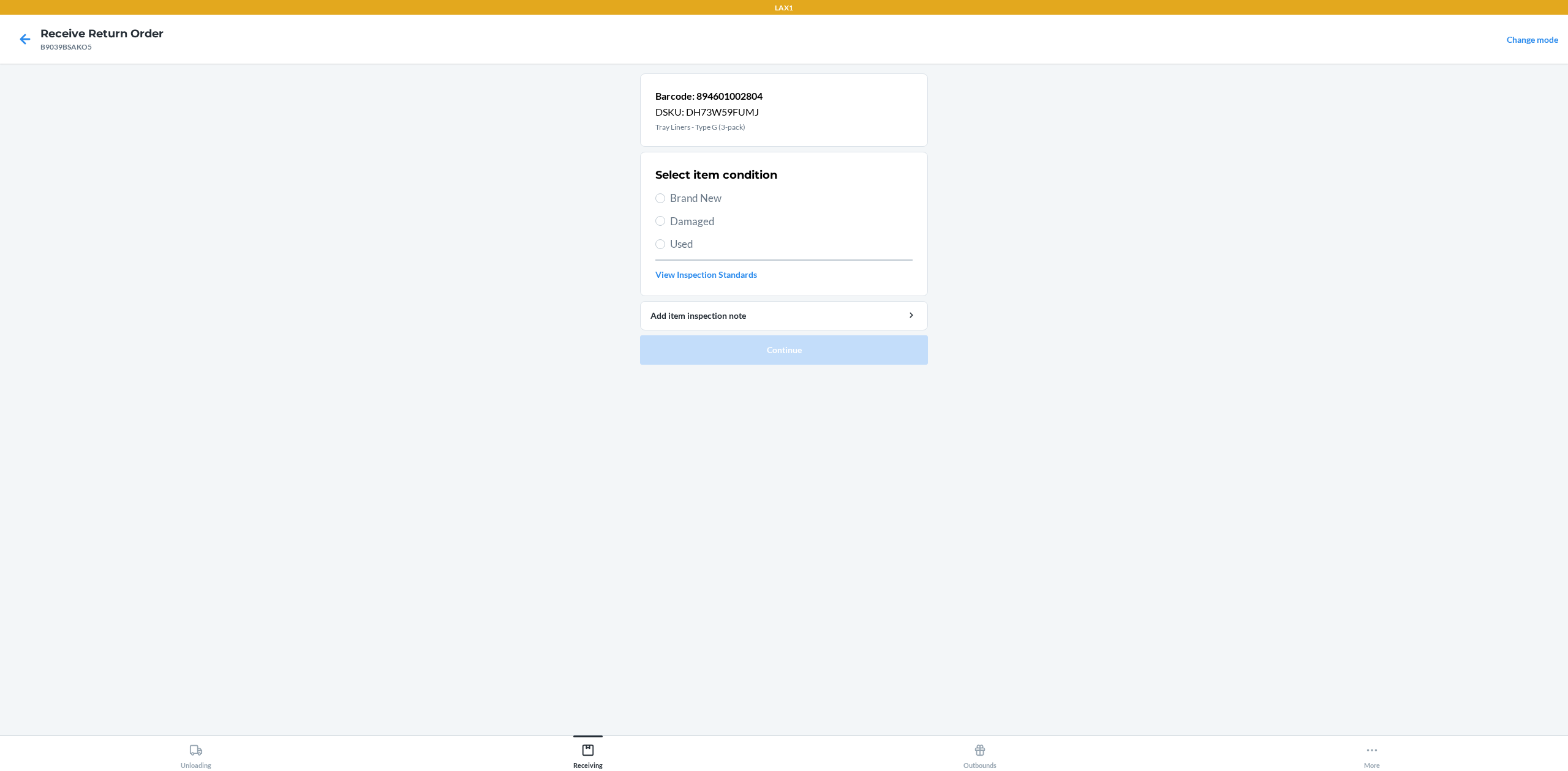
click at [694, 199] on span "Brand New" at bounding box center [791, 198] width 242 height 16
click at [665, 199] on input "Brand New" at bounding box center [660, 198] width 10 height 10
radio input "true"
click at [763, 351] on button "Continue" at bounding box center [784, 350] width 288 height 29
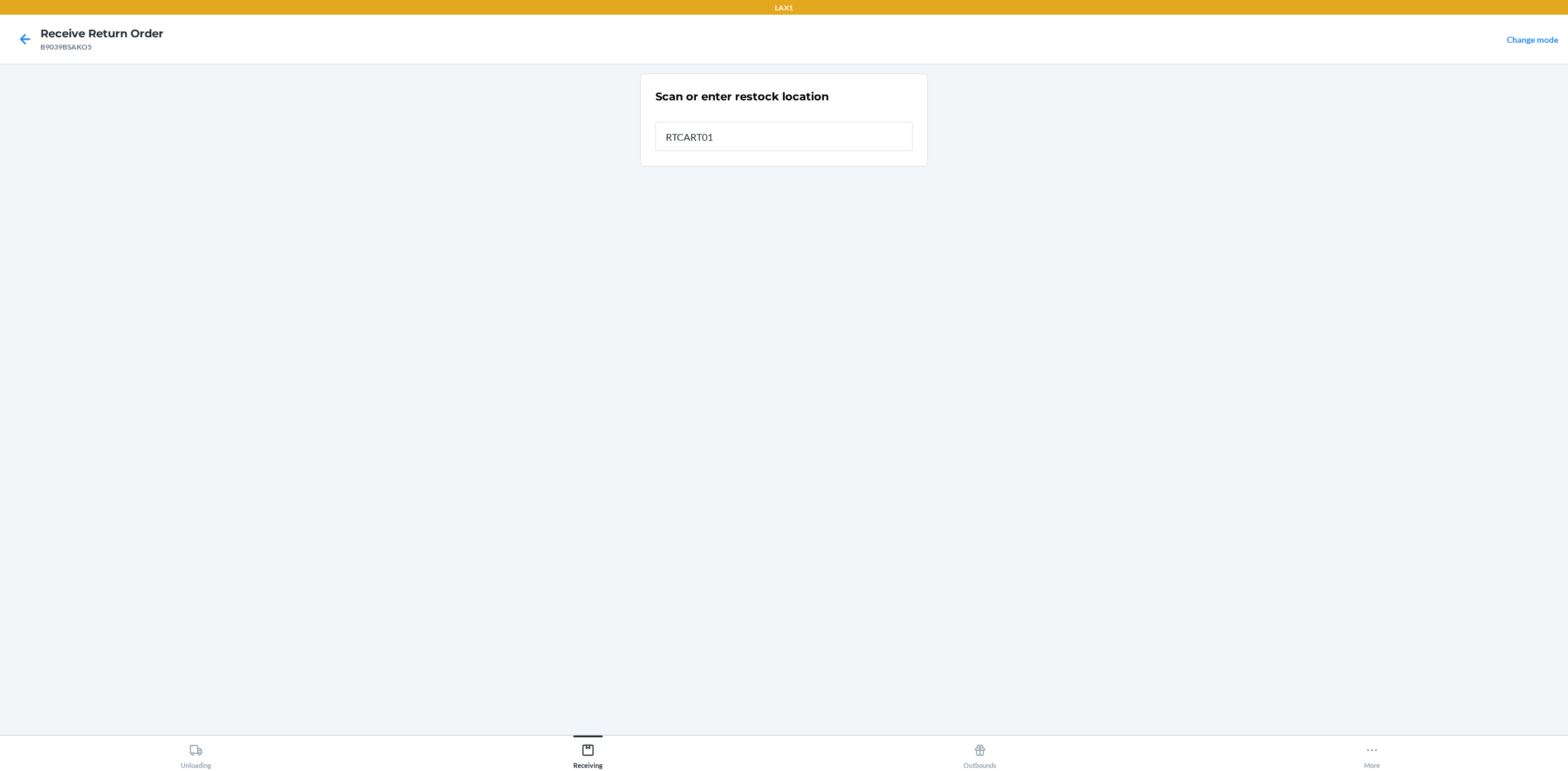
type input "RTCART016"
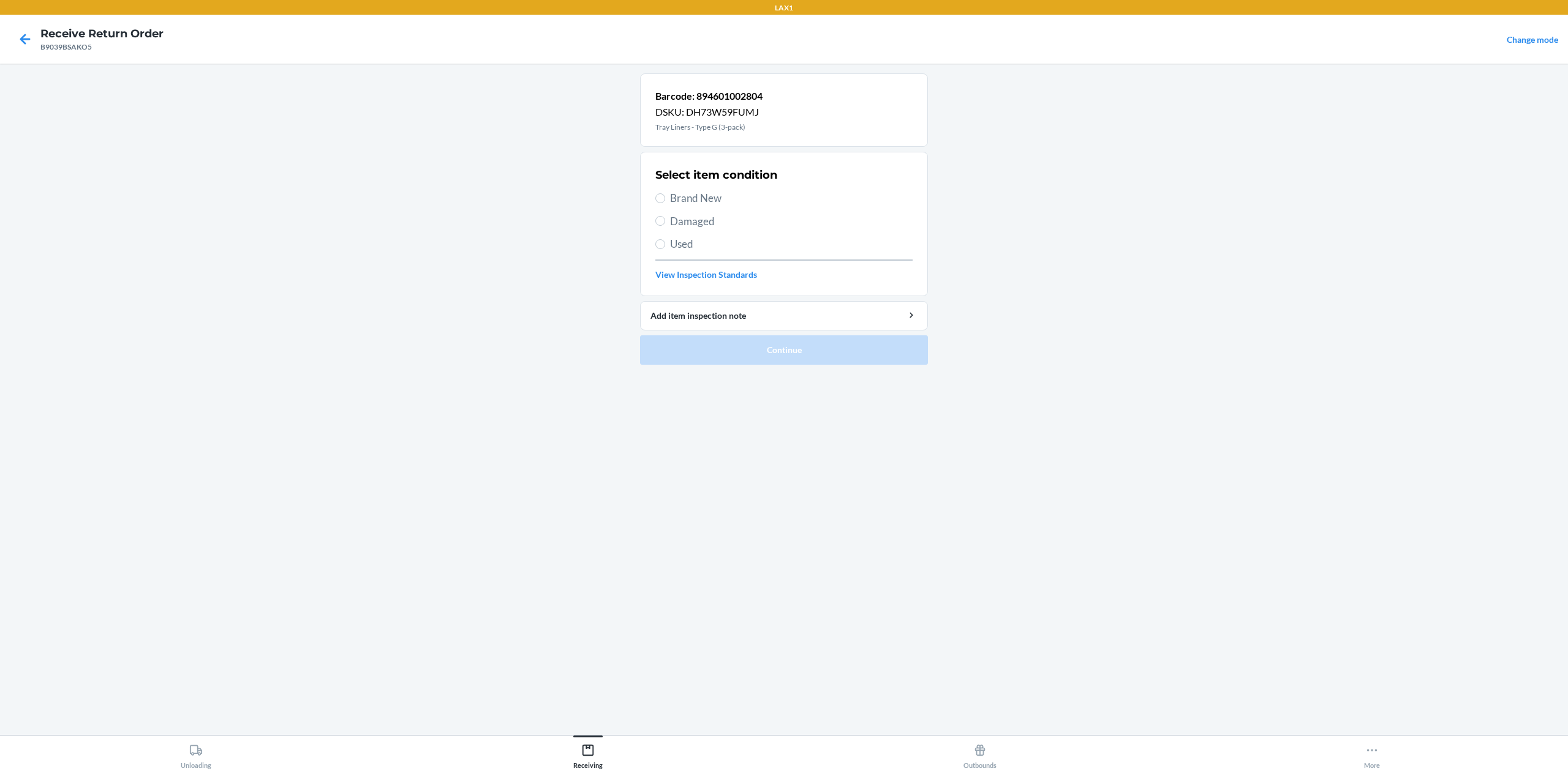
click at [693, 203] on span "Brand New" at bounding box center [791, 198] width 242 height 16
click at [665, 203] on input "Brand New" at bounding box center [660, 198] width 10 height 10
radio input "true"
click at [723, 344] on button "Continue" at bounding box center [784, 350] width 288 height 29
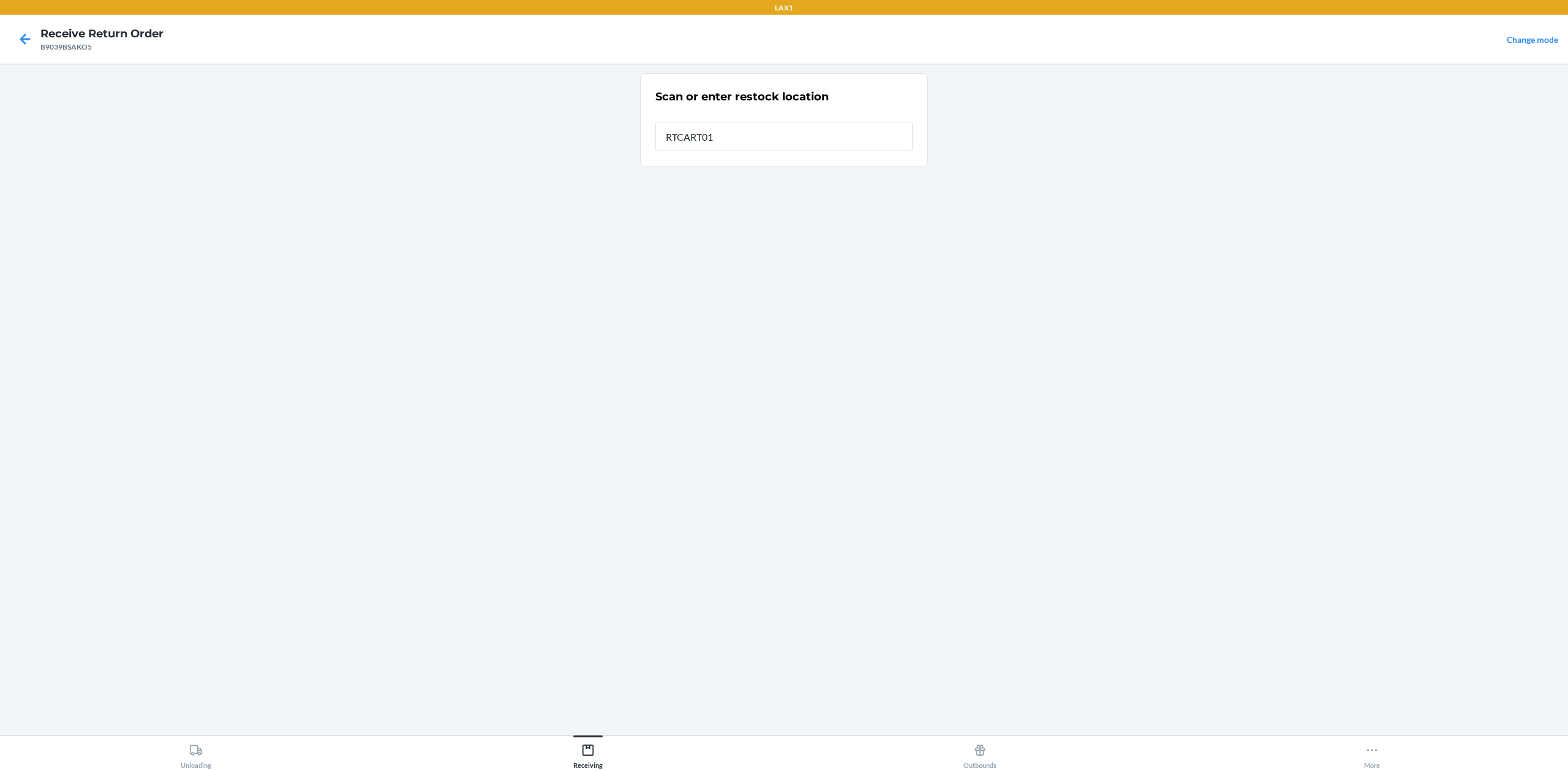
type input "RTCART016"
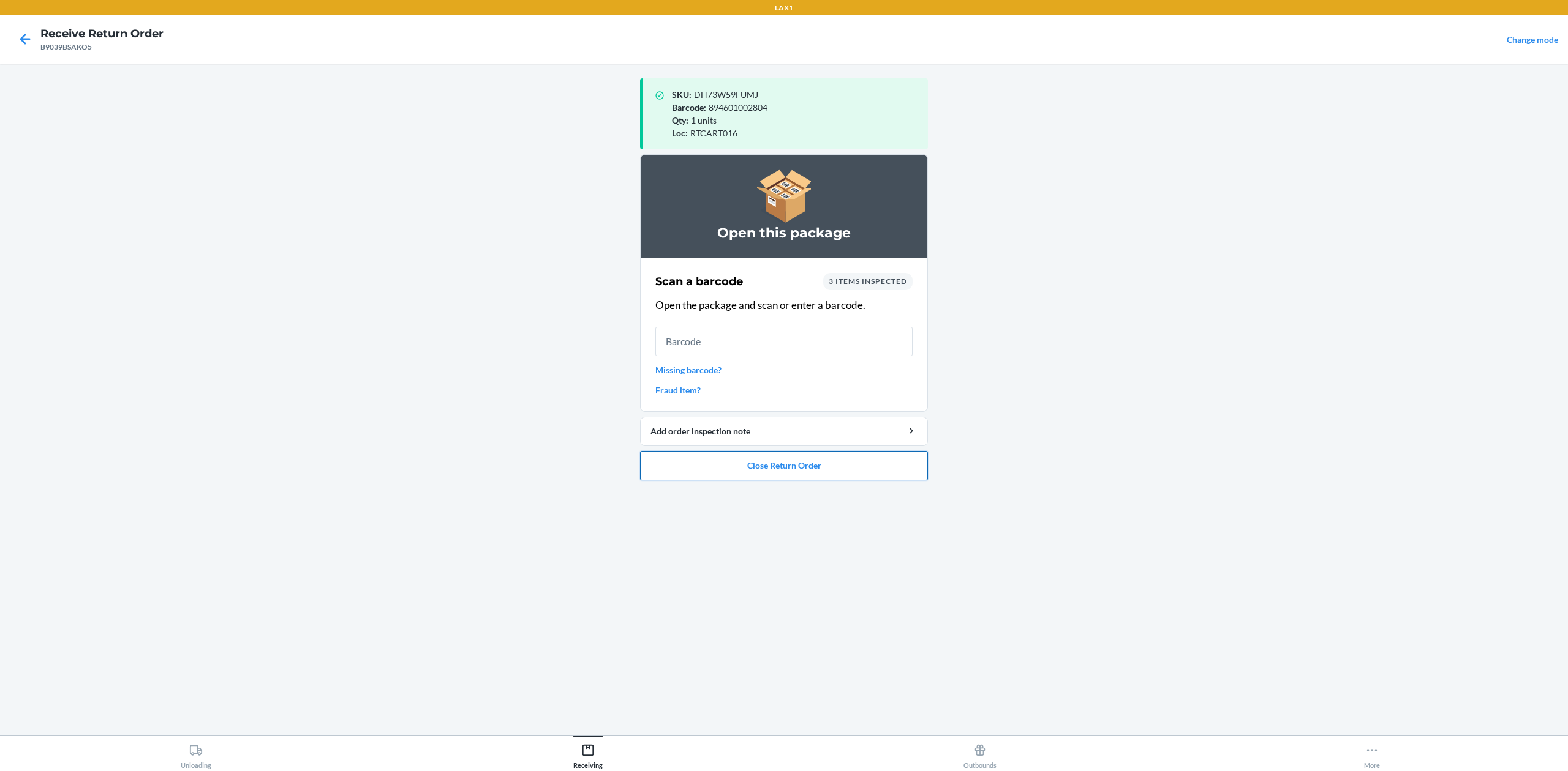
click at [905, 474] on button "Close Return Order" at bounding box center [784, 466] width 288 height 29
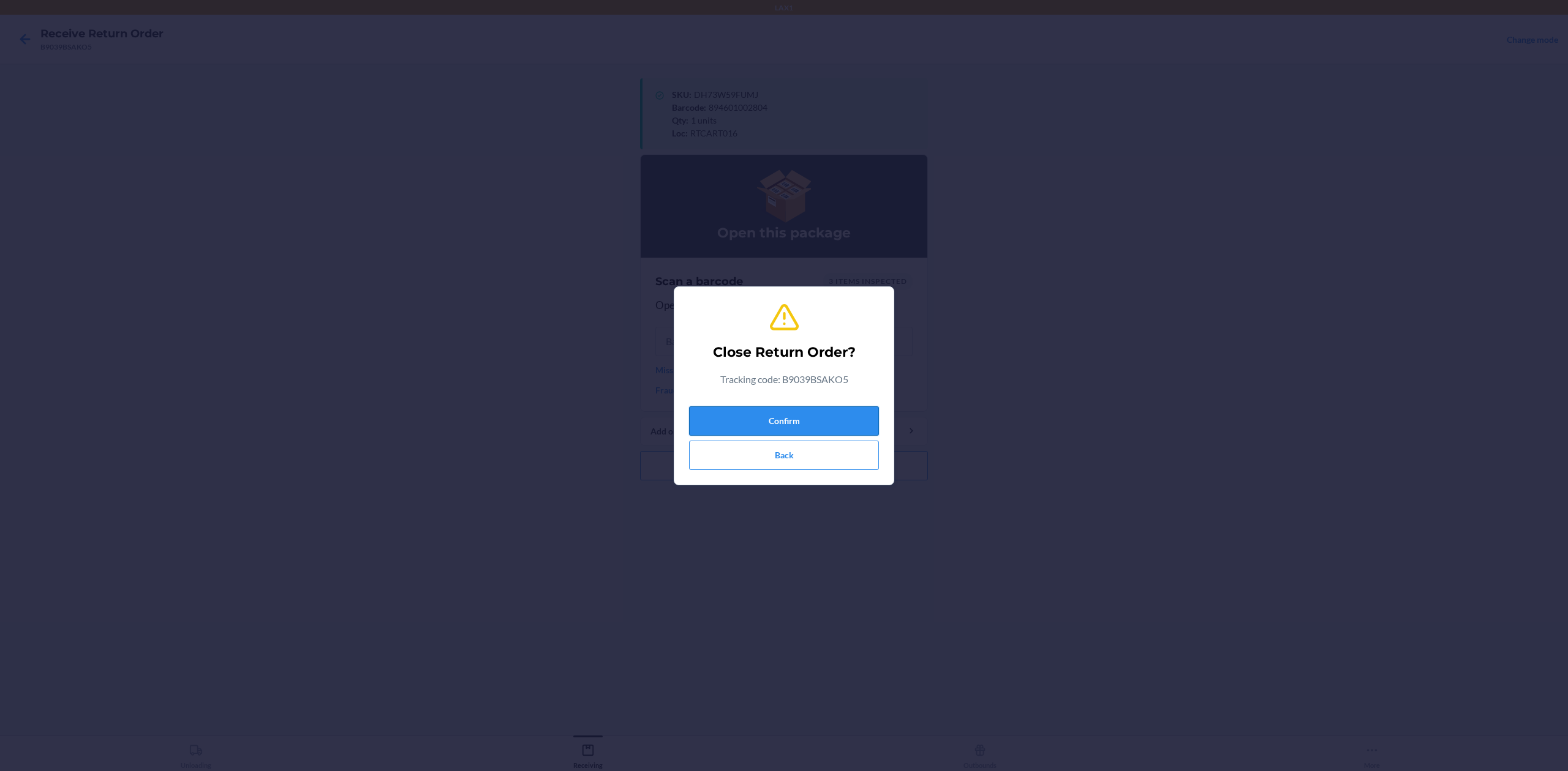
click at [812, 422] on button "Confirm" at bounding box center [784, 421] width 190 height 29
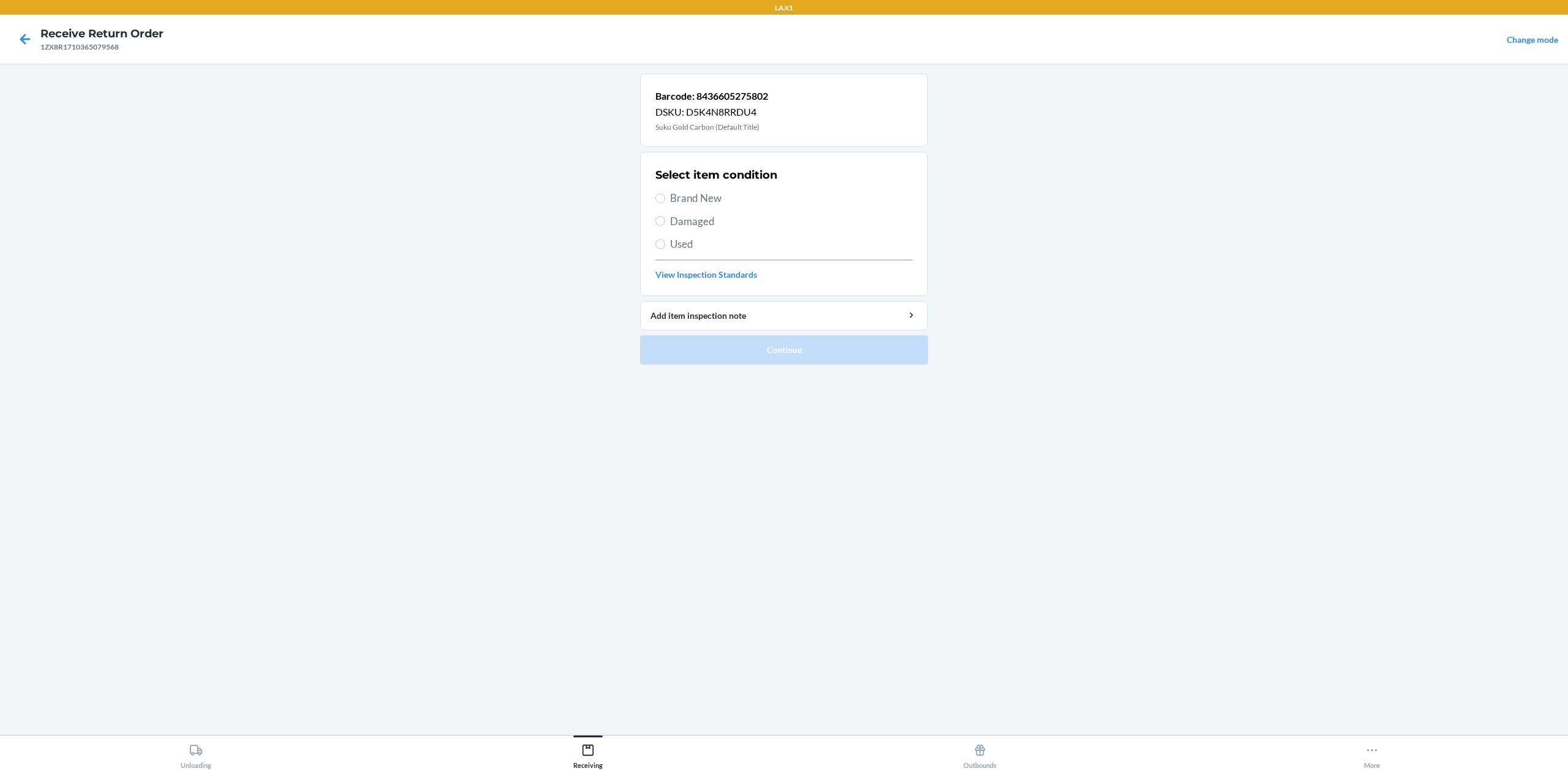
click at [686, 197] on span "Brand New" at bounding box center [791, 198] width 242 height 16
click at [665, 197] on input "Brand New" at bounding box center [660, 198] width 10 height 10
radio input "true"
click at [802, 356] on button "Continue" at bounding box center [784, 350] width 288 height 29
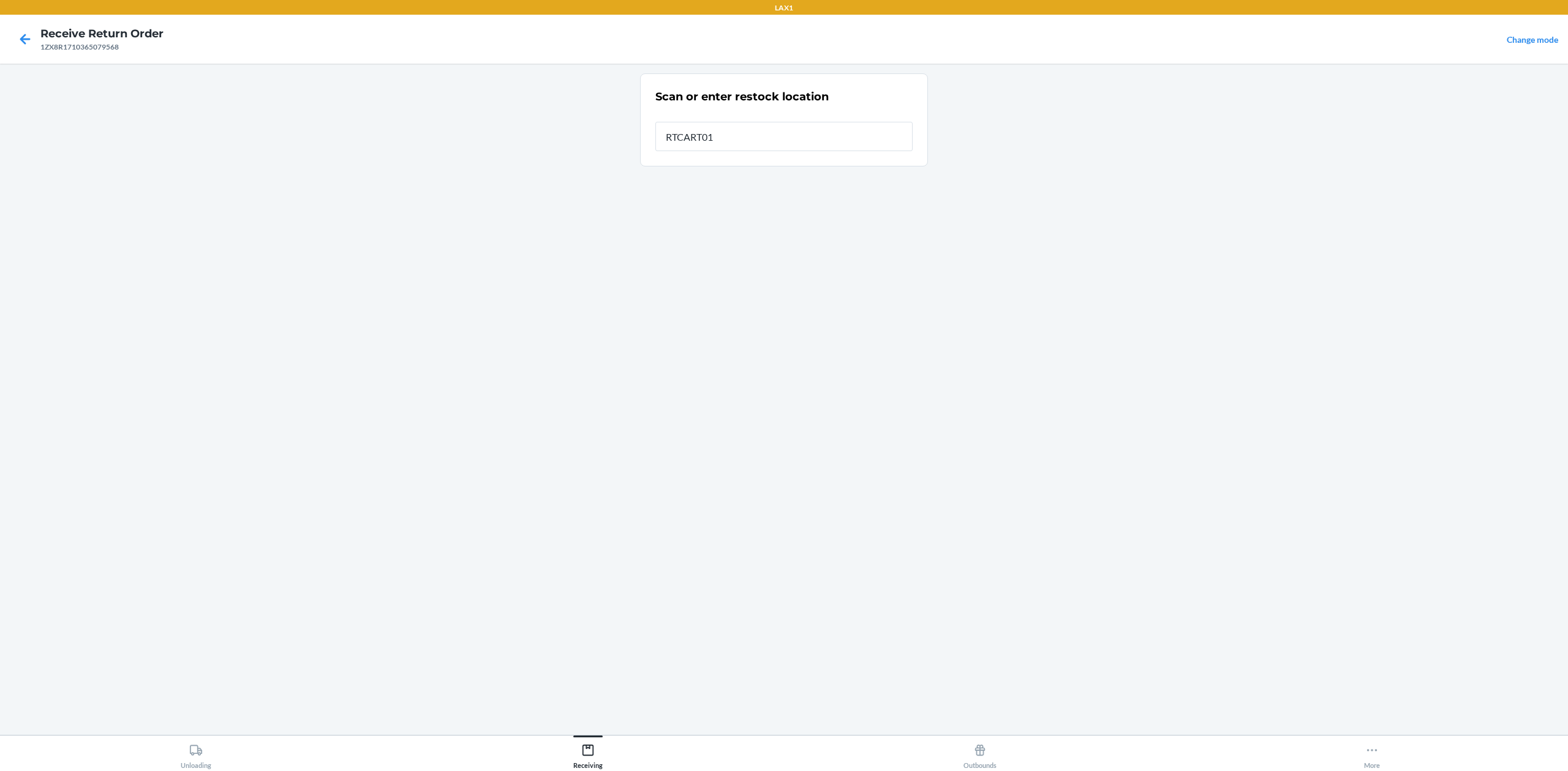
type input "RTCART016"
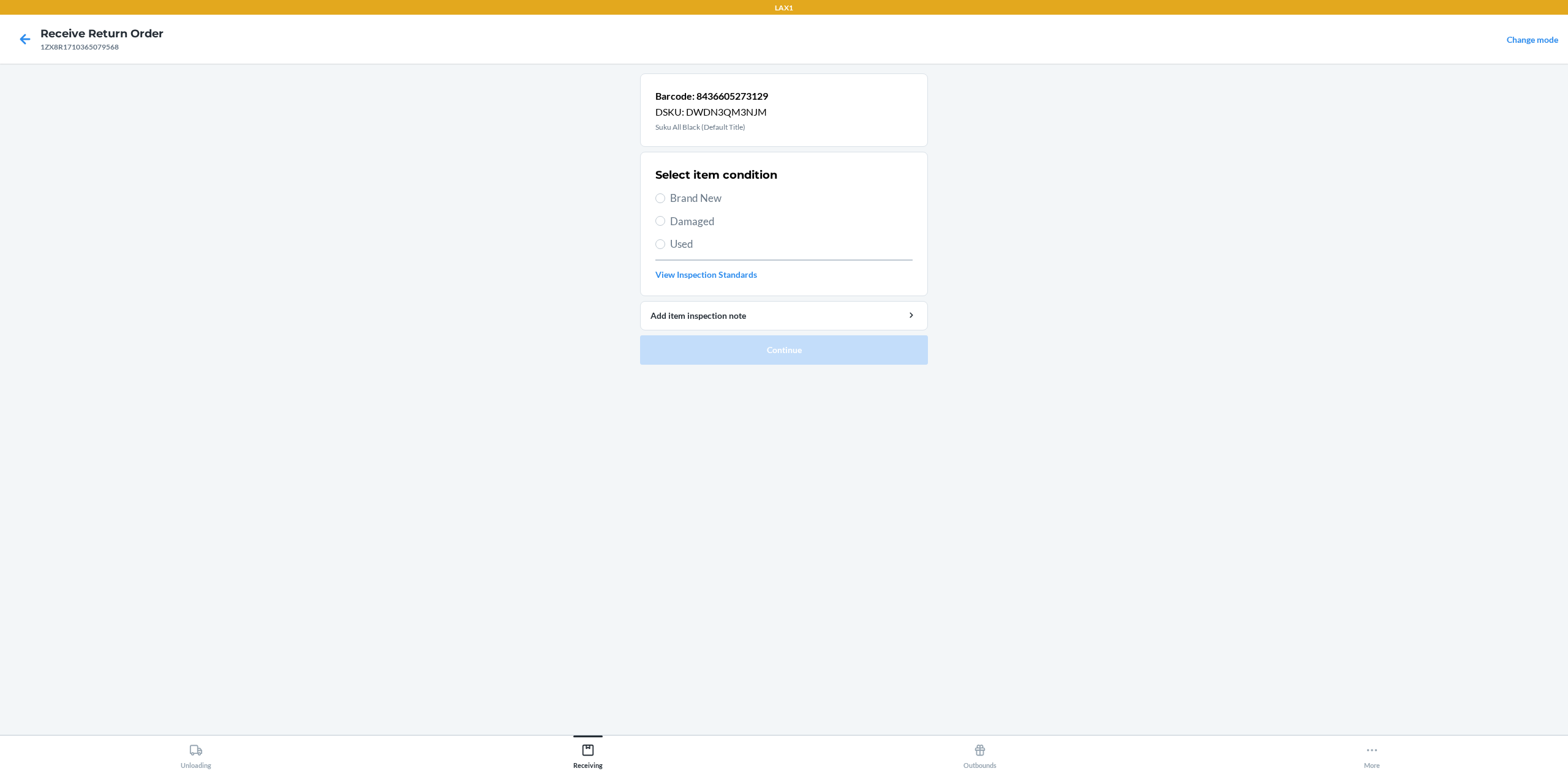
click at [728, 194] on span "Brand New" at bounding box center [791, 198] width 242 height 16
click at [665, 194] on input "Brand New" at bounding box center [660, 198] width 10 height 10
radio input "true"
click at [867, 350] on button "Continue" at bounding box center [784, 350] width 288 height 29
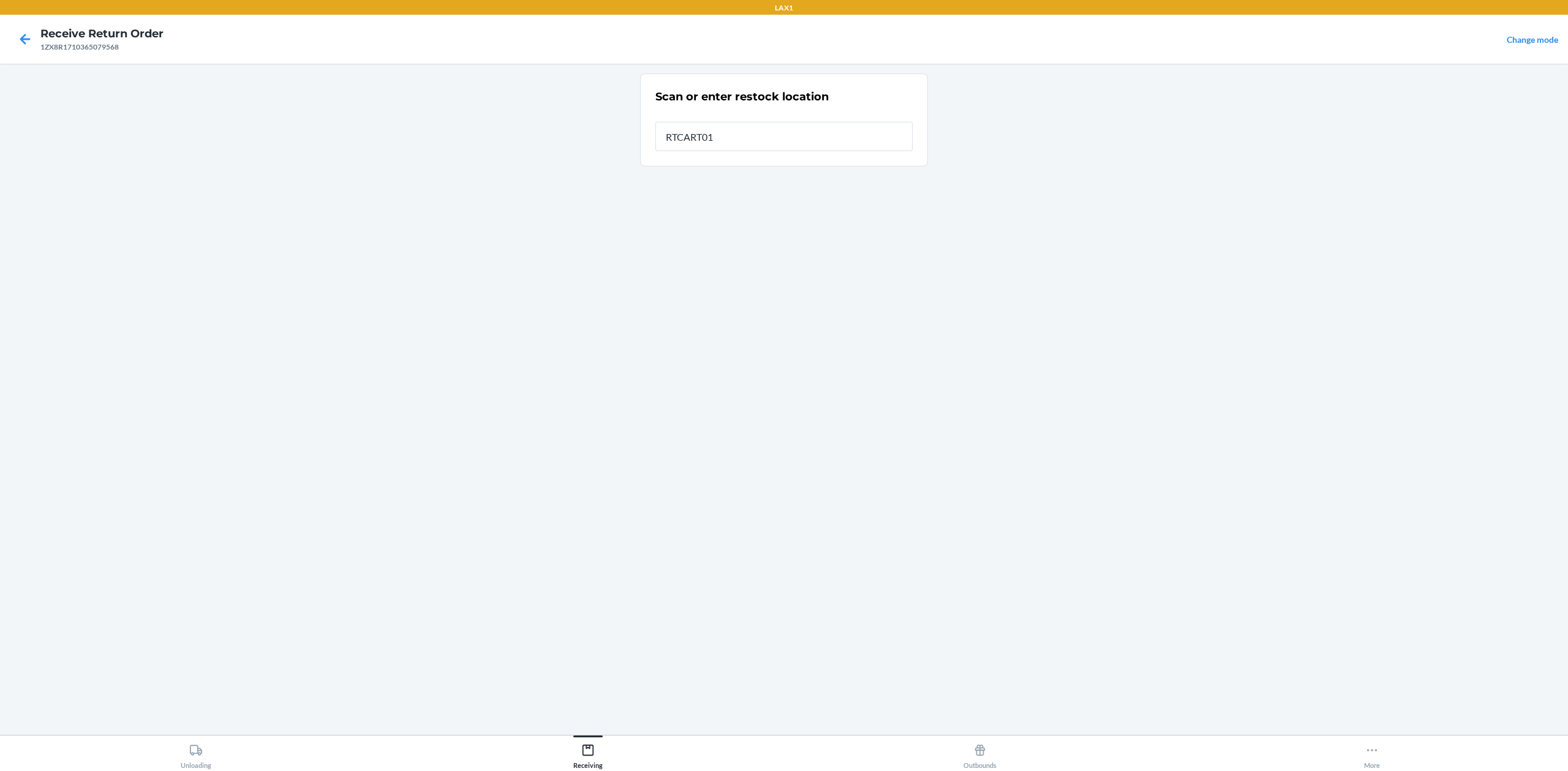
type input "RTCART016"
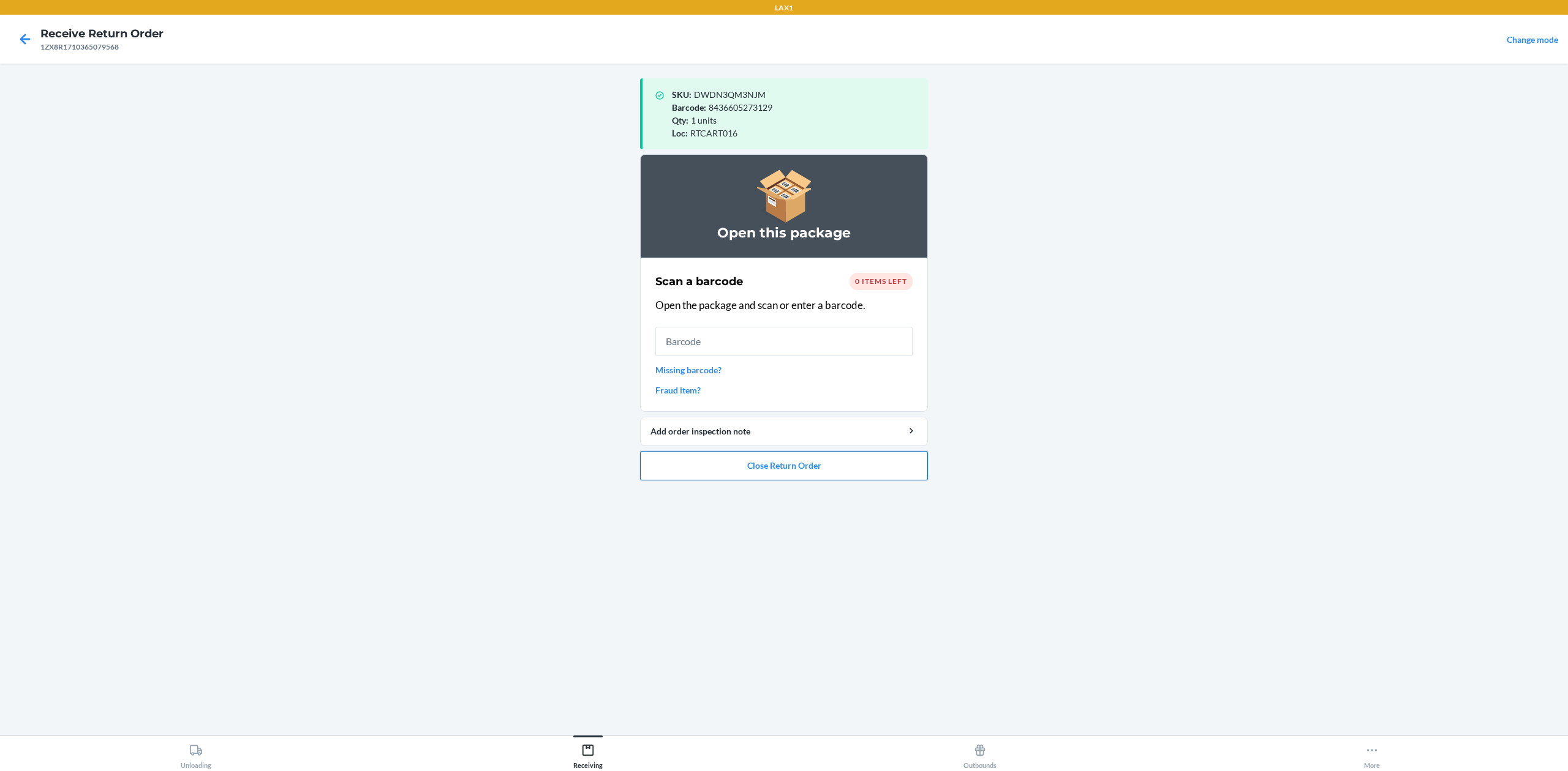
click at [815, 473] on button "Close Return Order" at bounding box center [784, 466] width 288 height 29
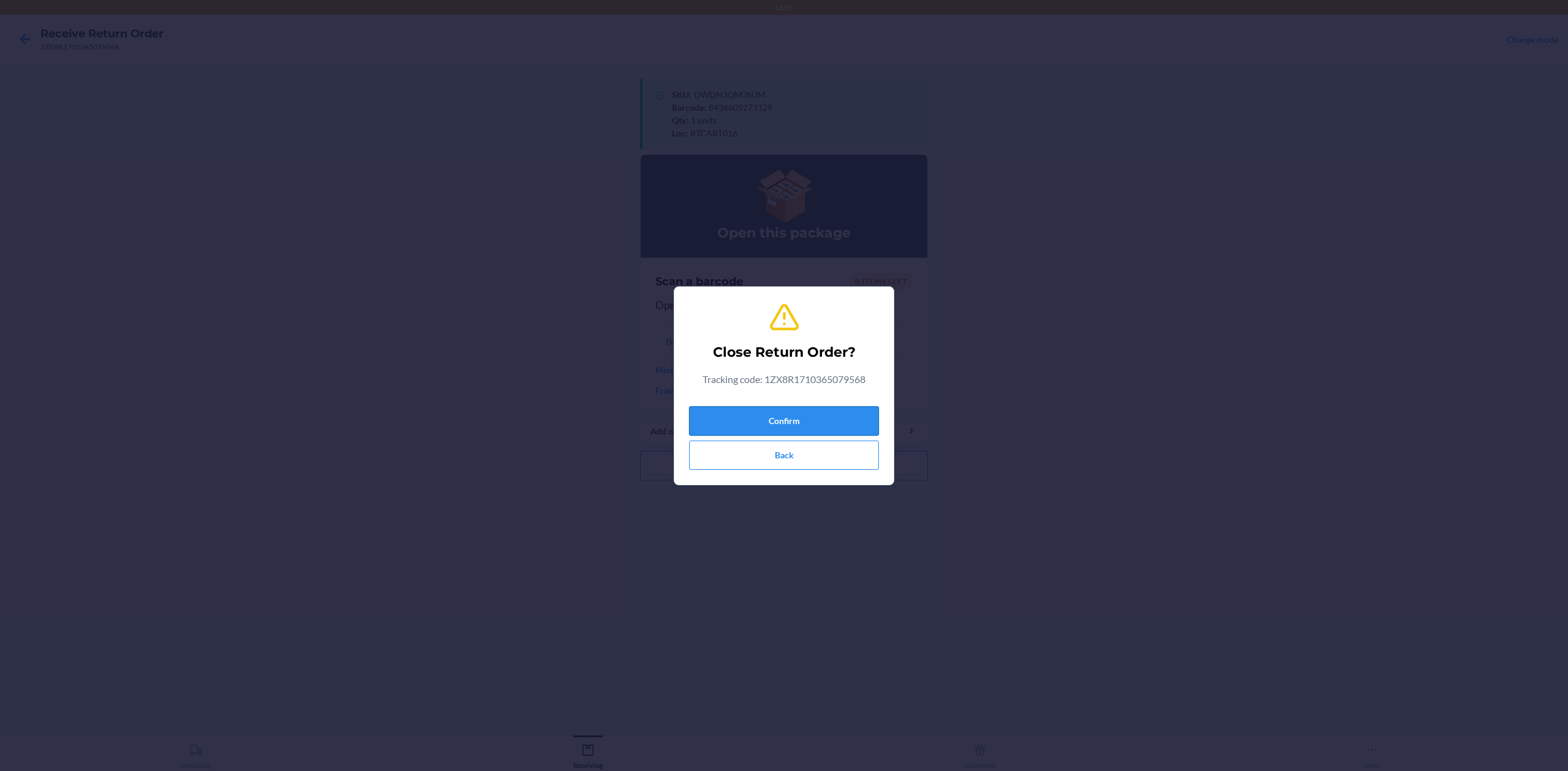
click at [780, 427] on button "Confirm" at bounding box center [784, 421] width 190 height 29
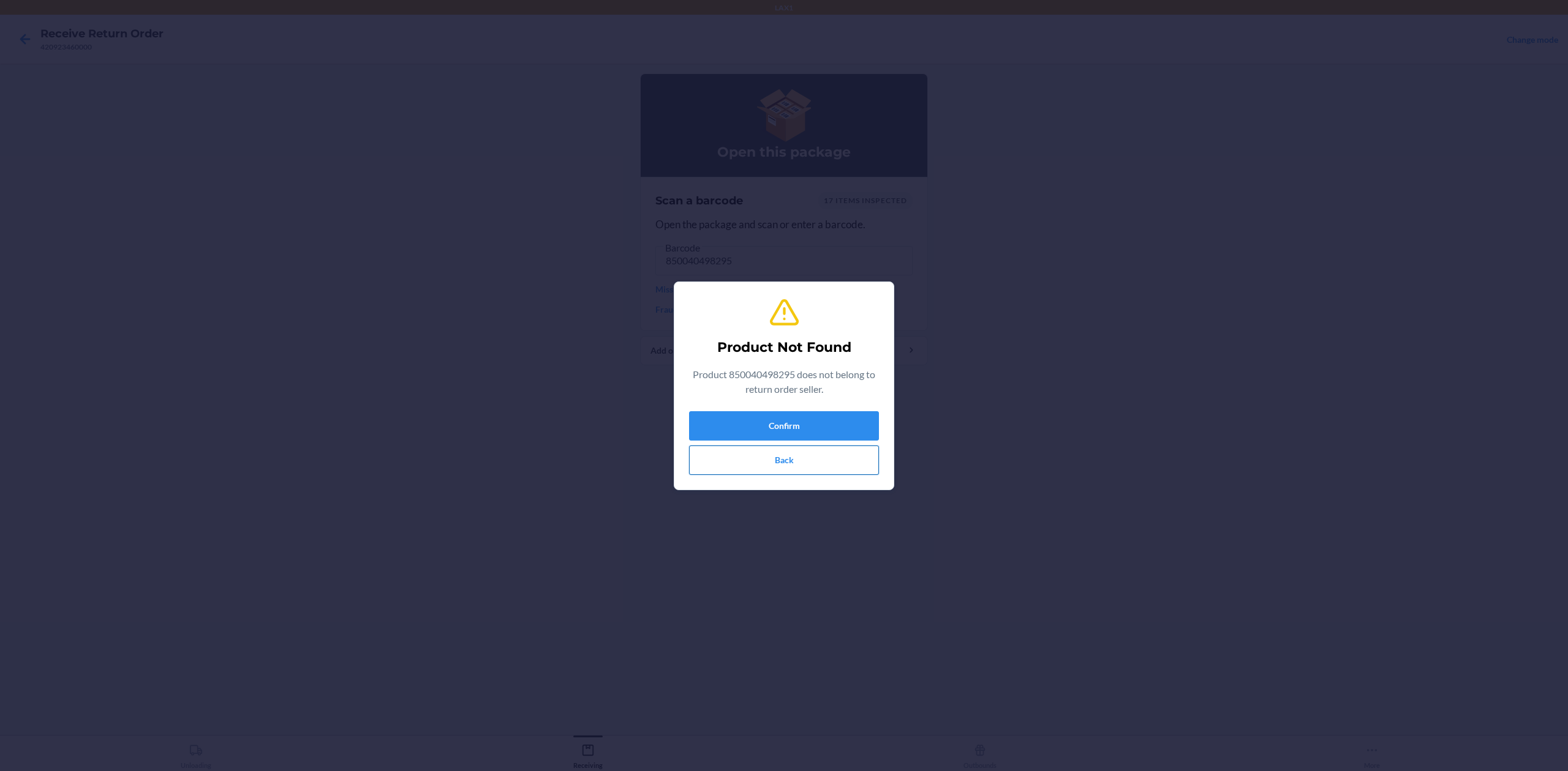
click at [846, 460] on button "Back" at bounding box center [784, 460] width 190 height 29
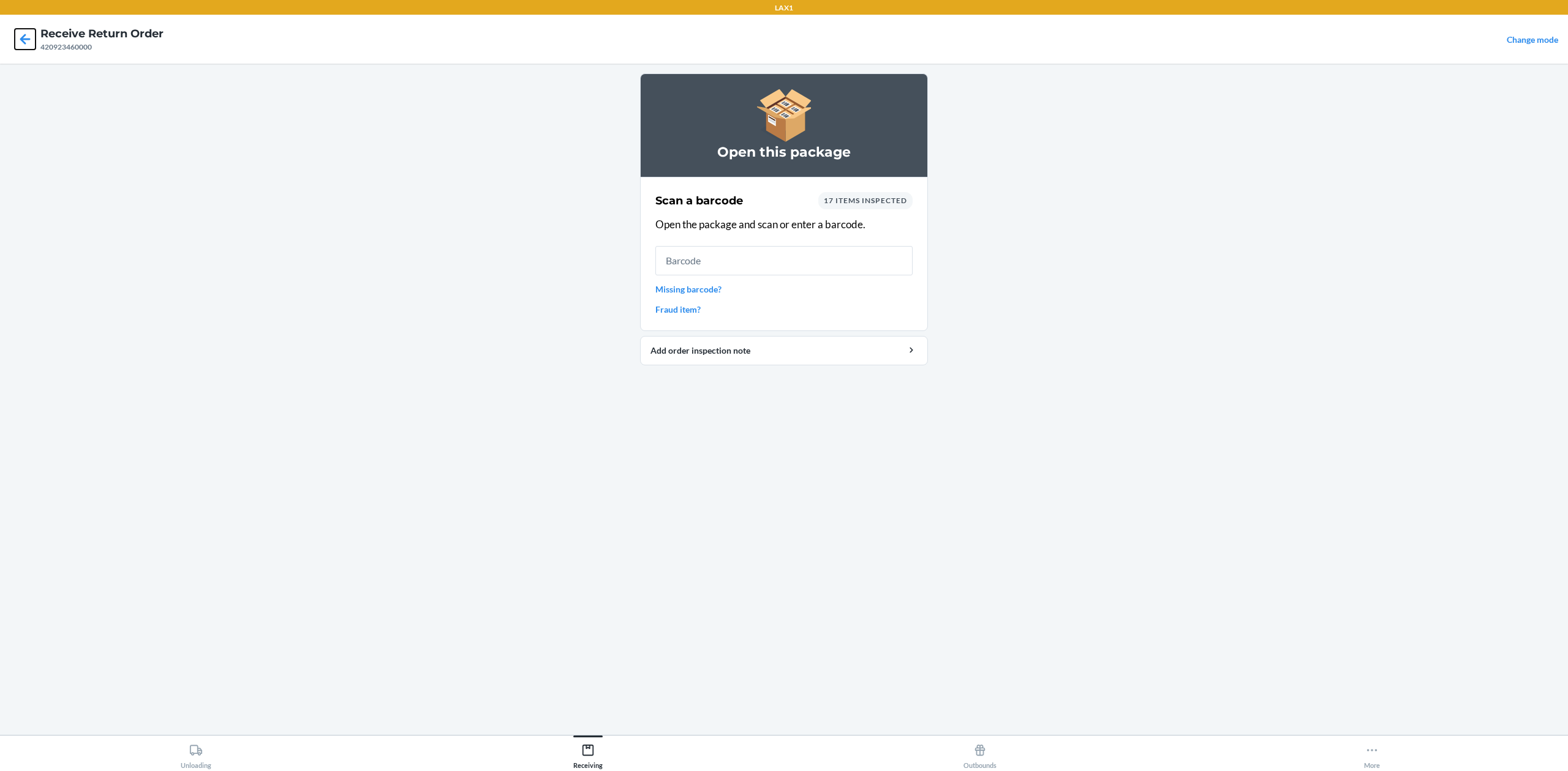
click at [23, 35] on icon at bounding box center [25, 39] width 11 height 11
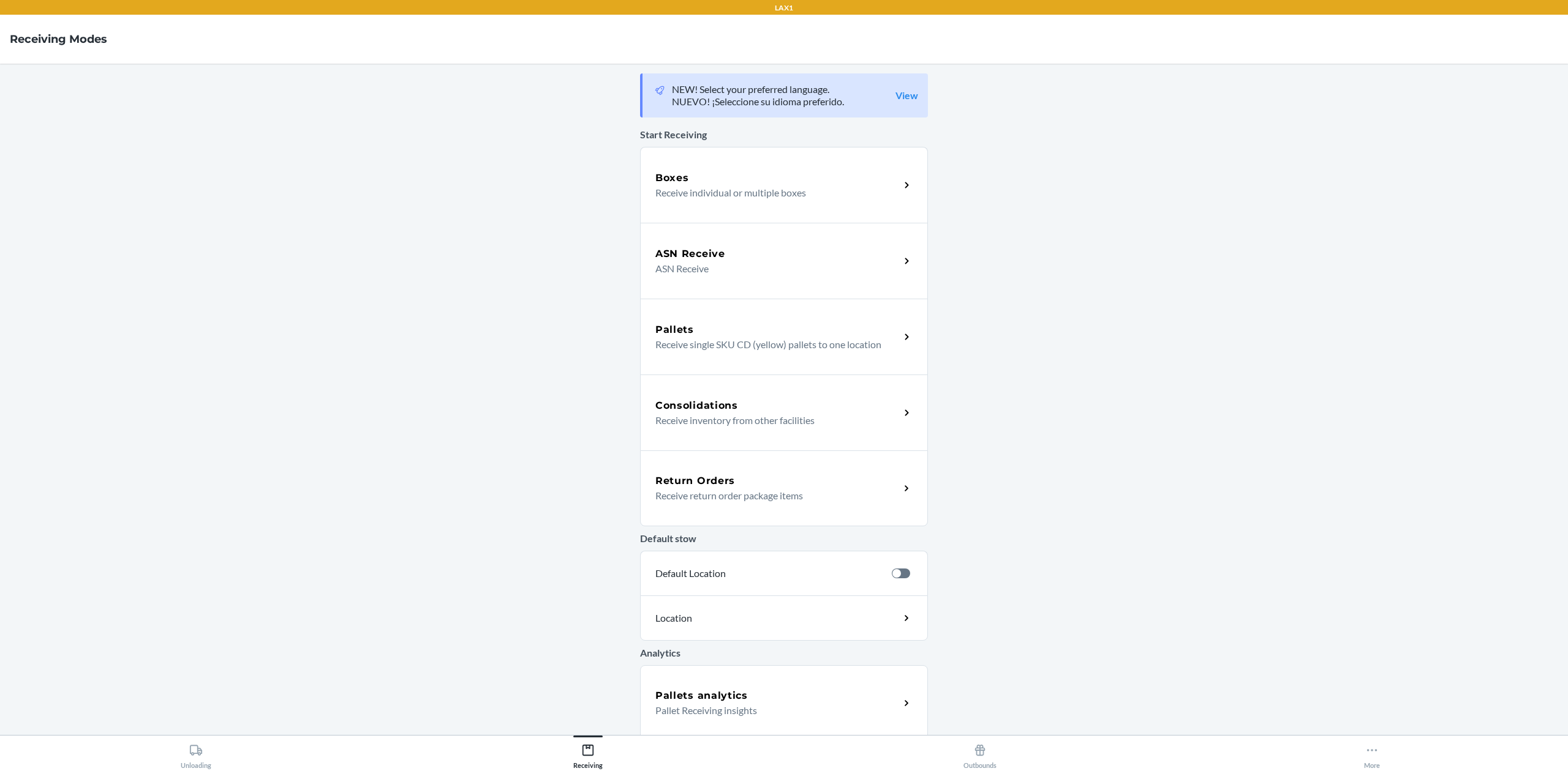
click at [742, 474] on div "Return Orders" at bounding box center [777, 481] width 244 height 15
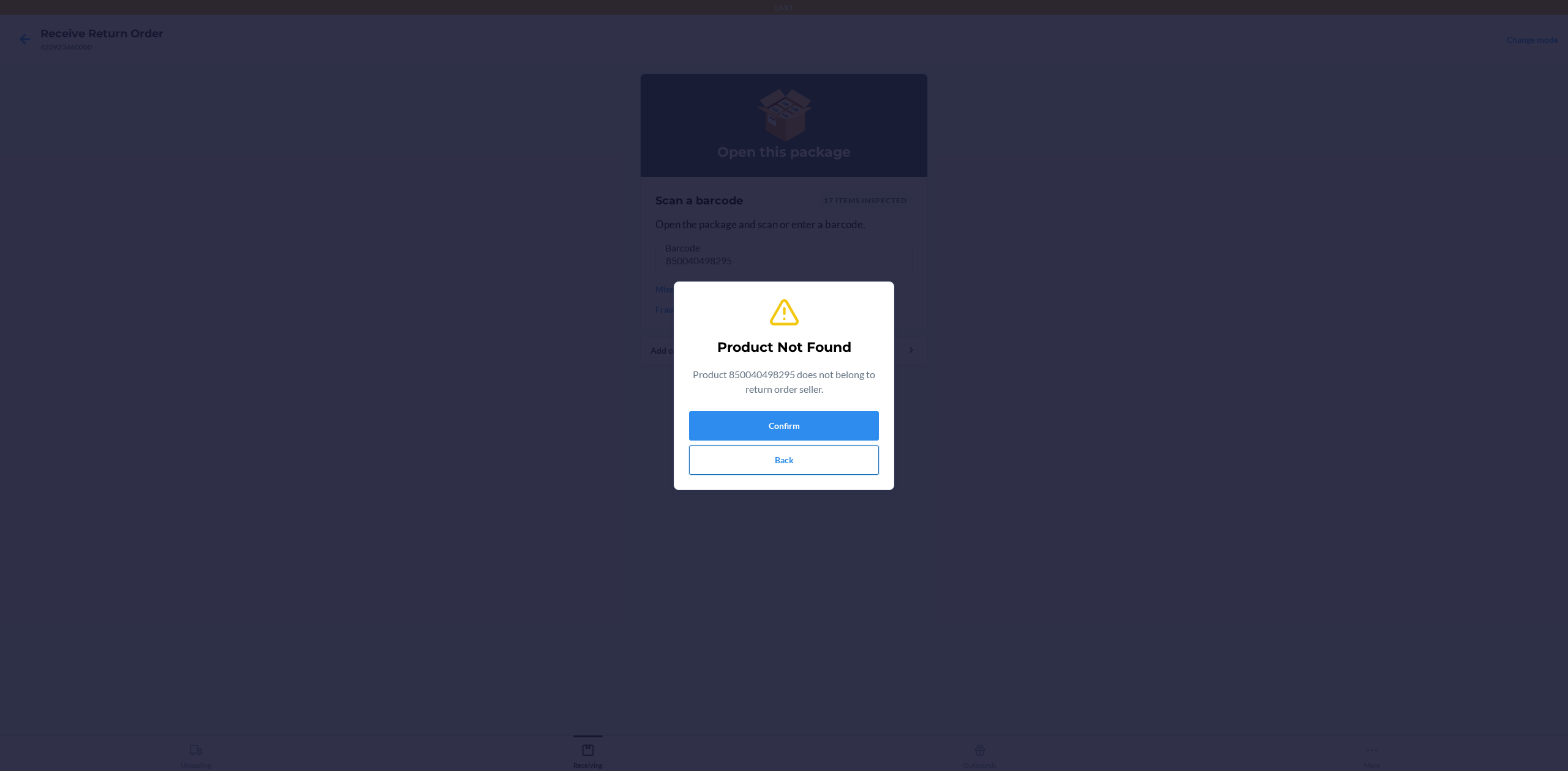
click at [763, 451] on button "Back" at bounding box center [784, 460] width 190 height 29
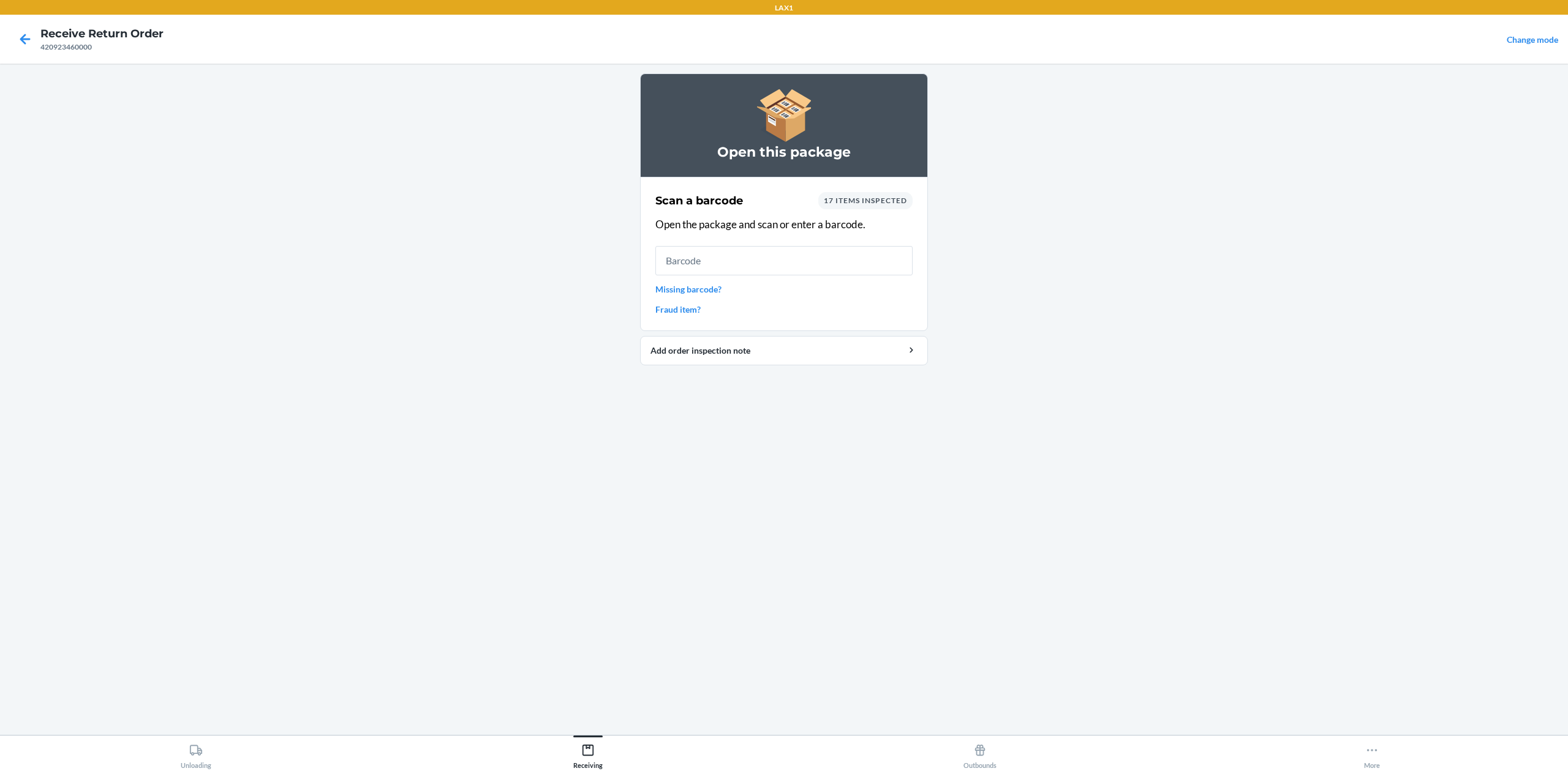
click at [11, 40] on div at bounding box center [25, 39] width 31 height 31
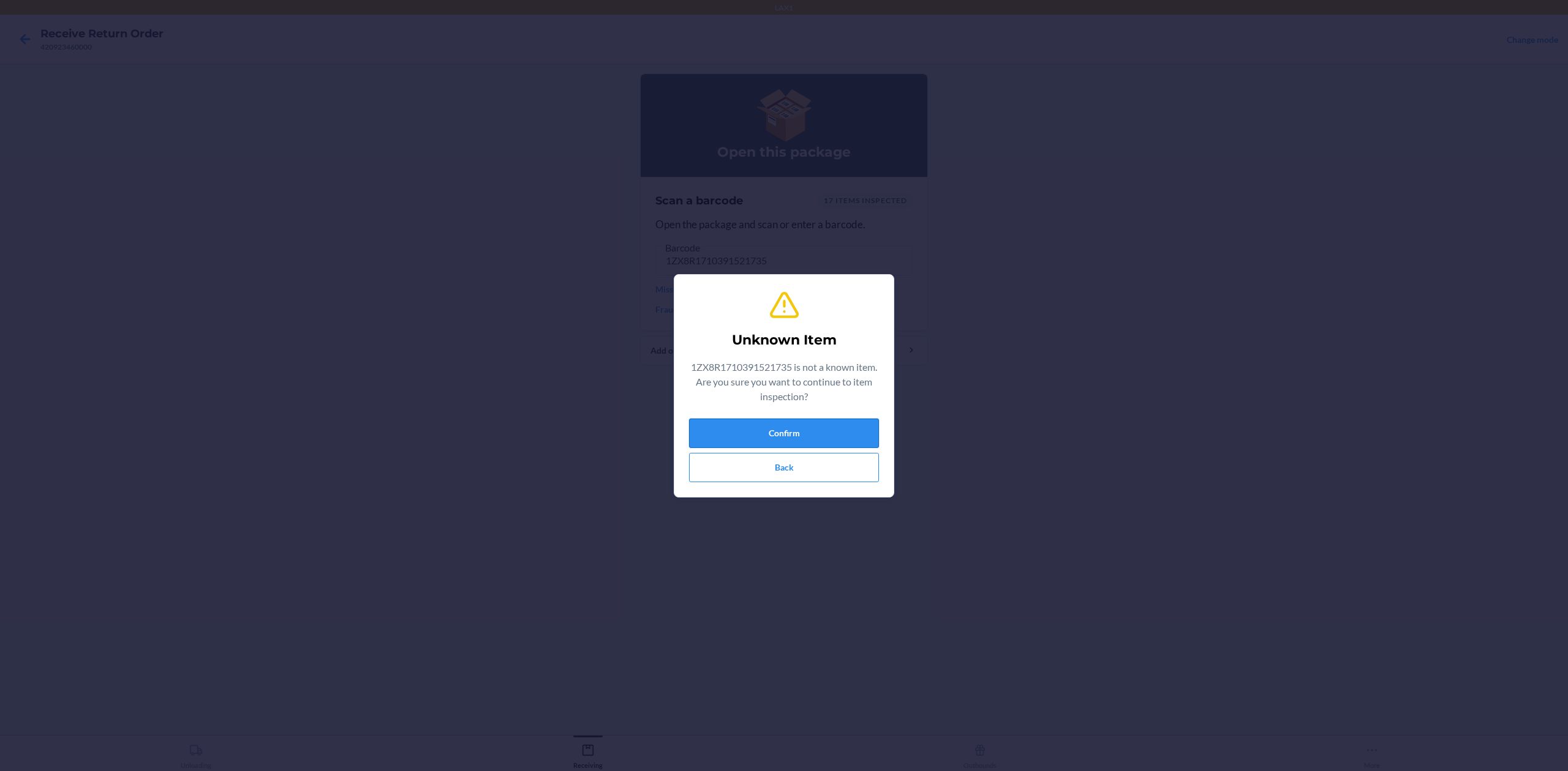
click at [841, 427] on button "Confirm" at bounding box center [784, 434] width 190 height 29
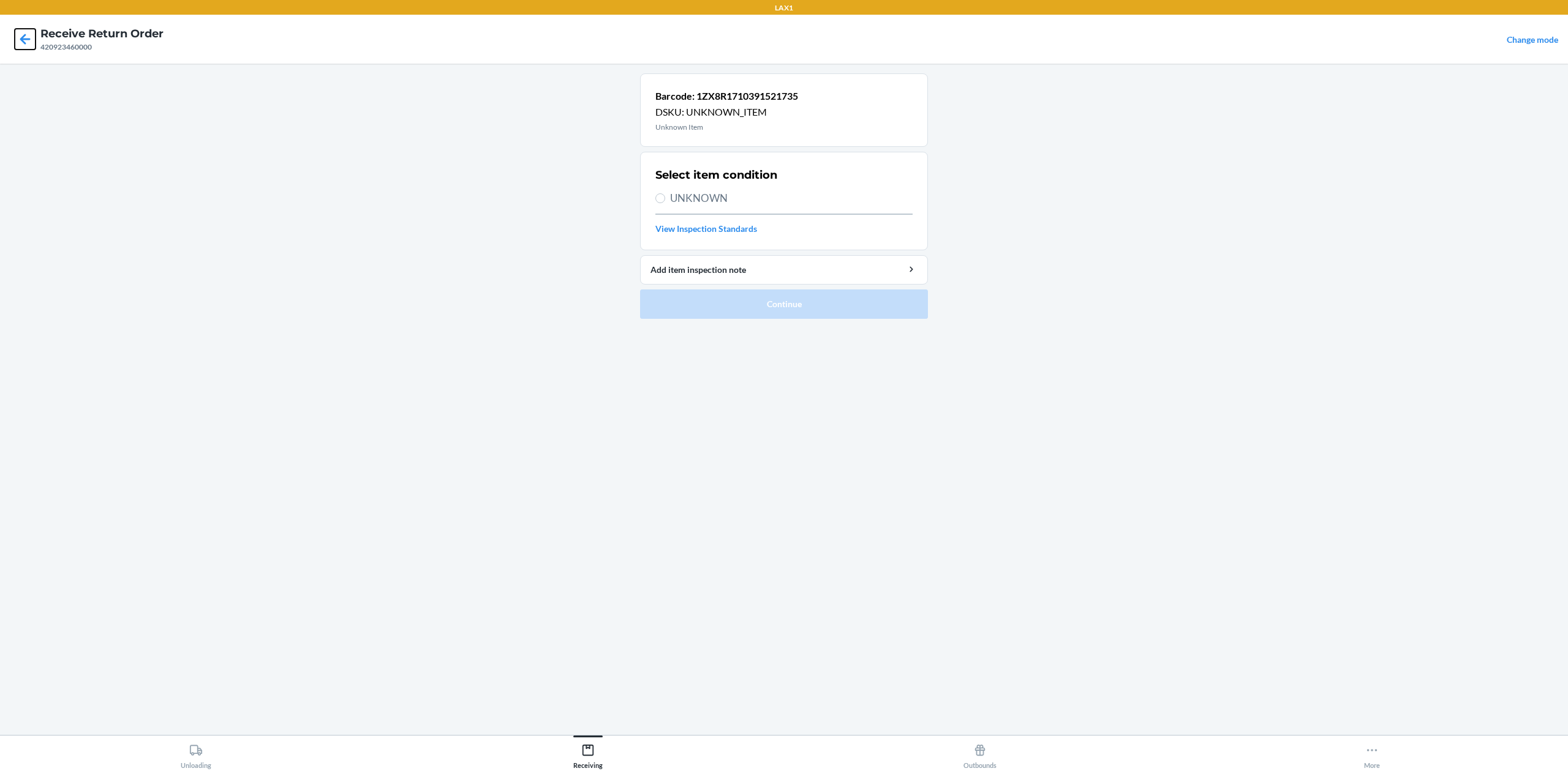
click at [25, 38] on icon at bounding box center [25, 39] width 11 height 11
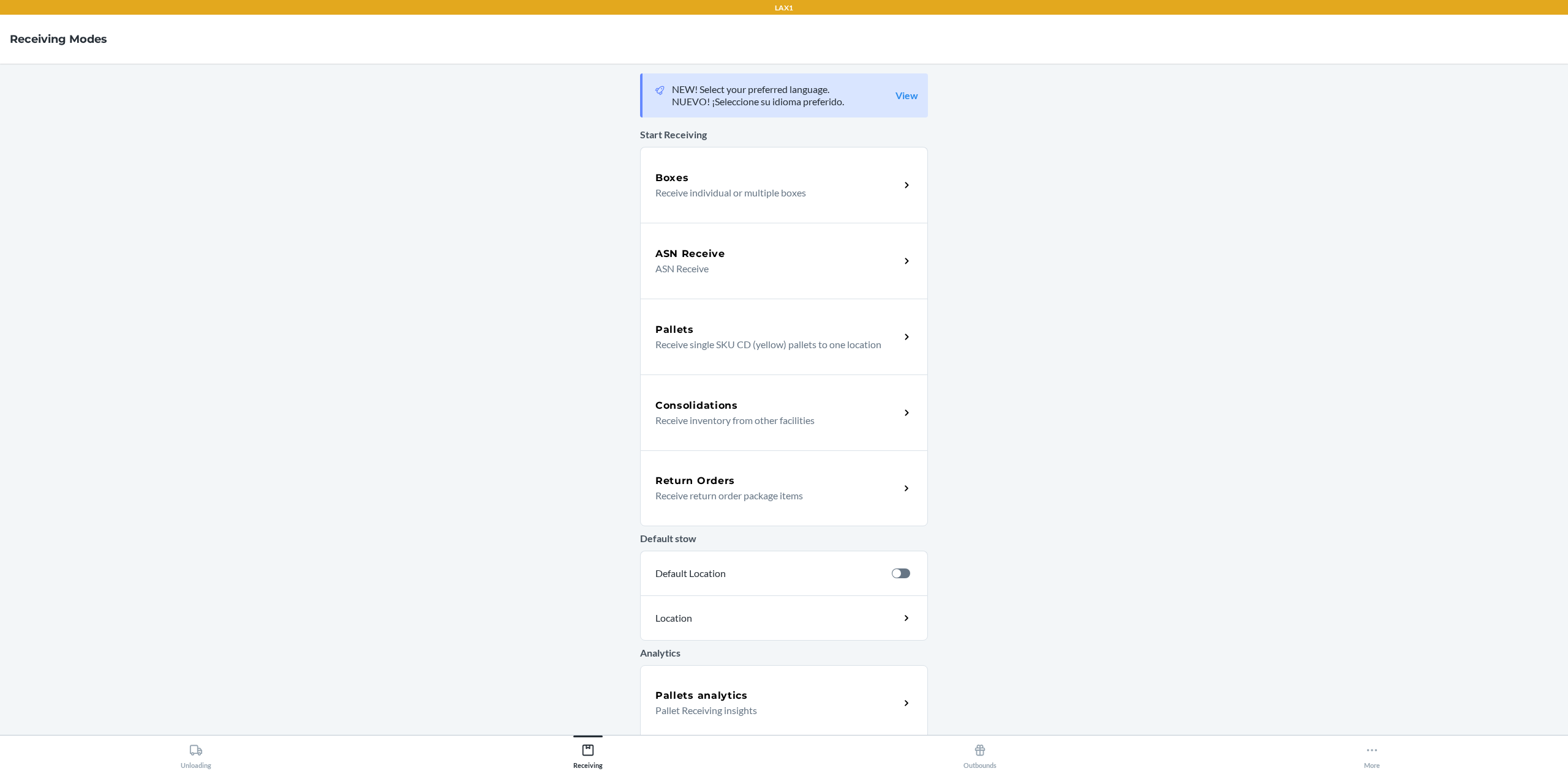
click at [791, 527] on div "Default stow Default Location Location" at bounding box center [784, 581] width 288 height 119
click at [785, 512] on div "Return Orders Receive return order package items" at bounding box center [784, 488] width 288 height 76
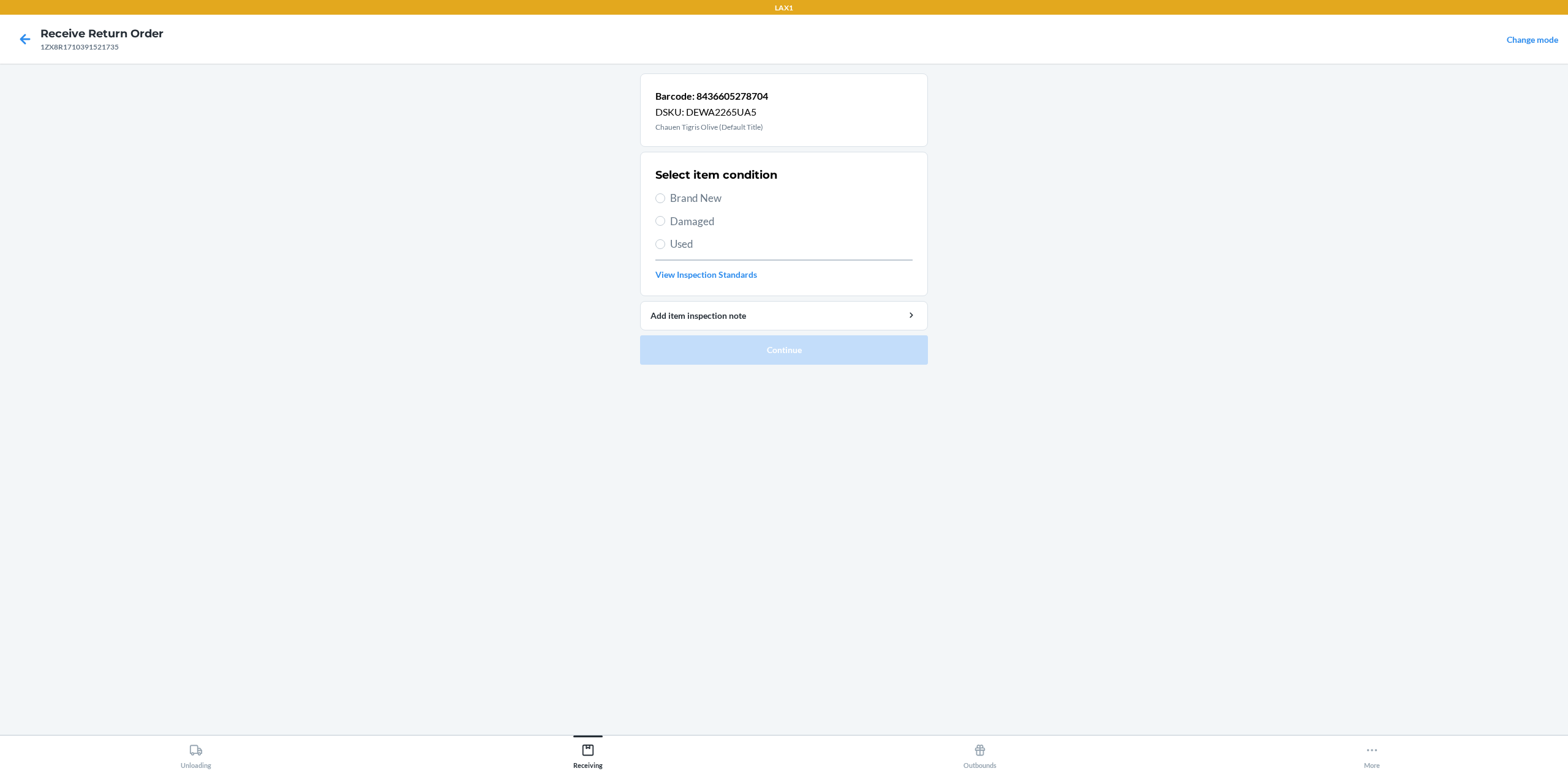
click at [719, 199] on span "Brand New" at bounding box center [791, 198] width 242 height 16
click at [665, 199] on input "Brand New" at bounding box center [660, 198] width 10 height 10
radio input "true"
click at [862, 351] on button "Continue" at bounding box center [784, 350] width 288 height 29
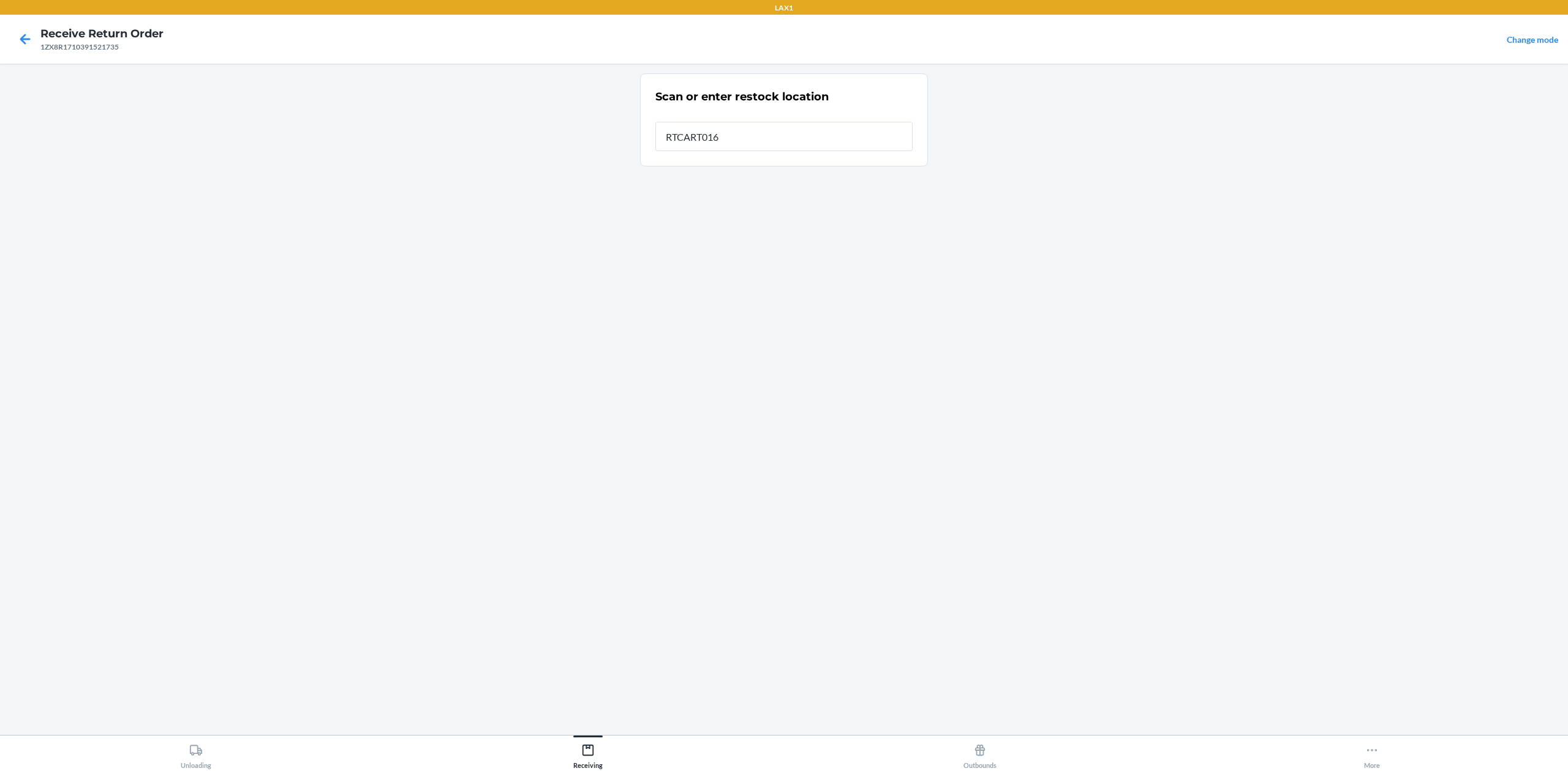
type input "RTCART016"
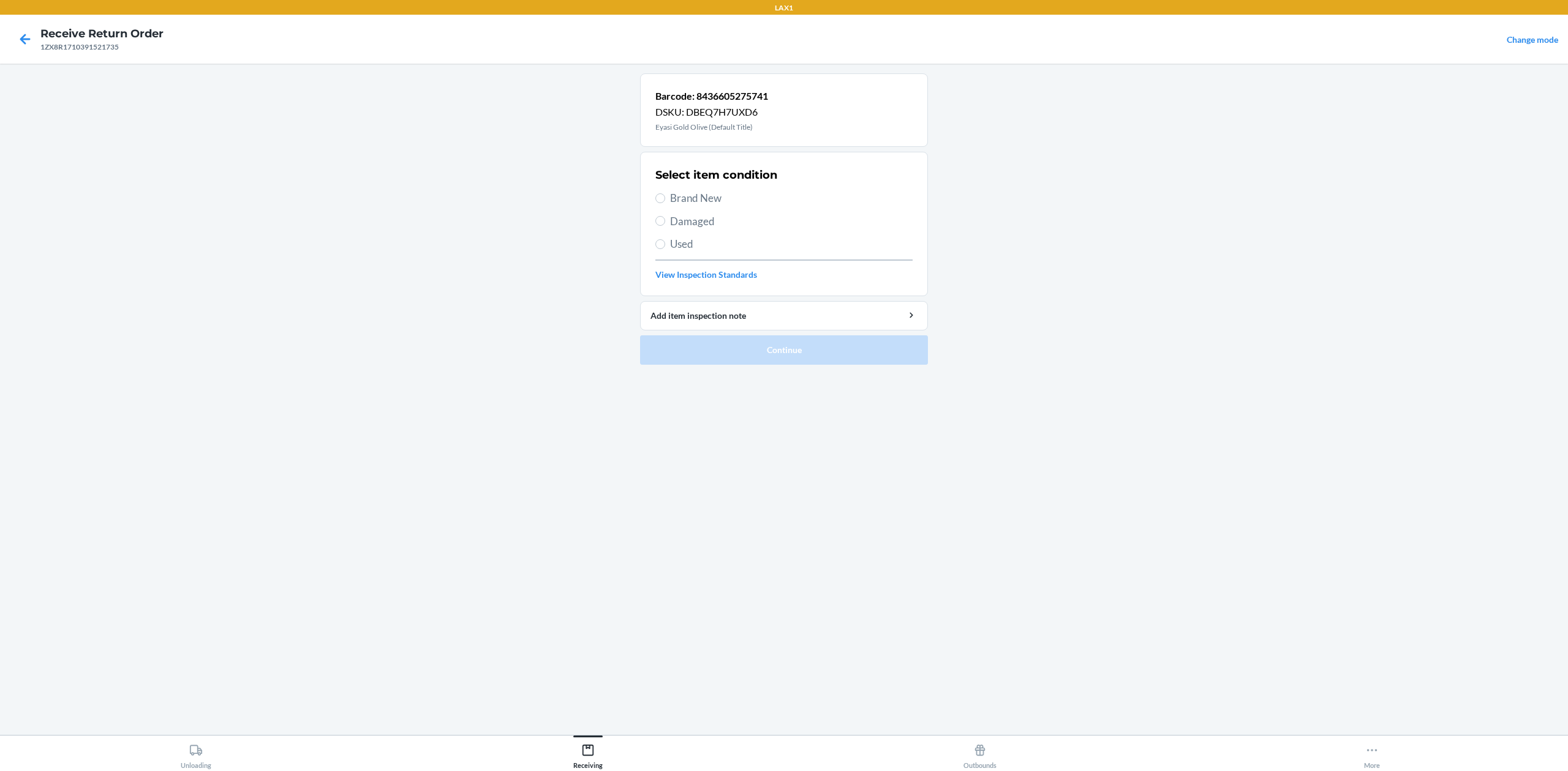
click at [716, 199] on span "Brand New" at bounding box center [791, 198] width 242 height 16
click at [665, 199] on input "Brand New" at bounding box center [660, 198] width 10 height 10
radio input "true"
click at [819, 346] on button "Continue" at bounding box center [784, 350] width 288 height 29
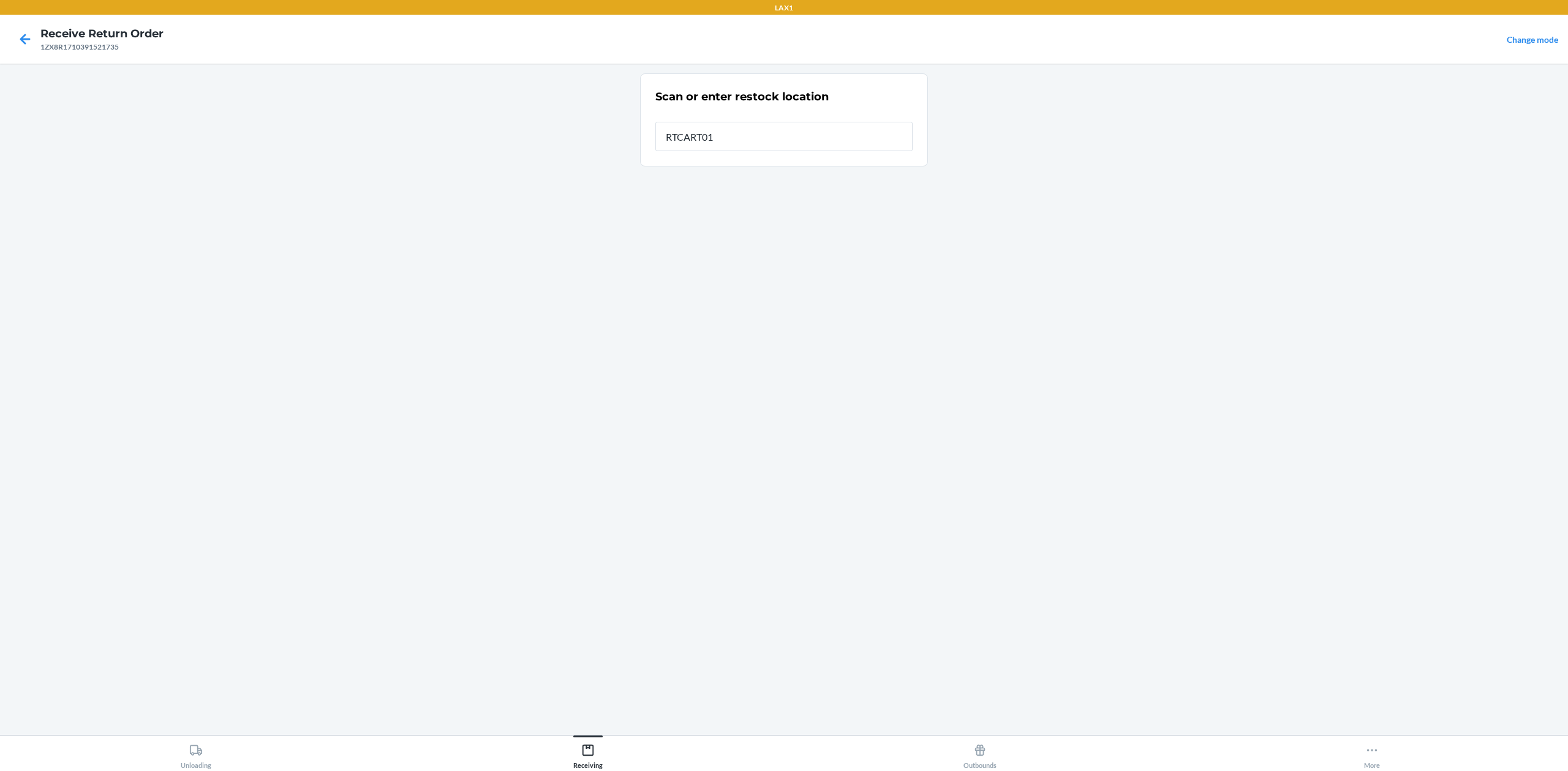
type input "RTCART016"
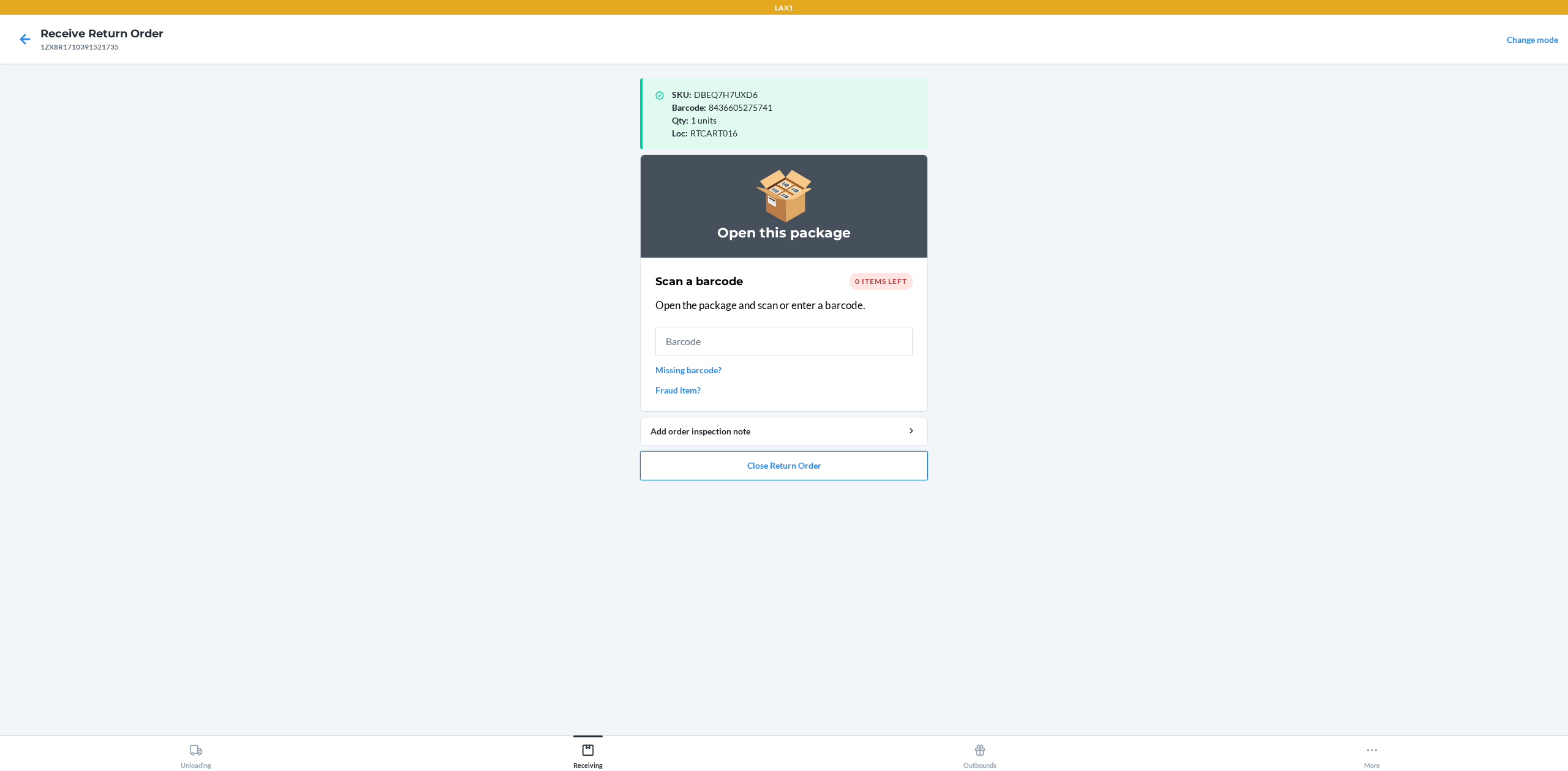
click at [818, 458] on button "Close Return Order" at bounding box center [784, 466] width 288 height 29
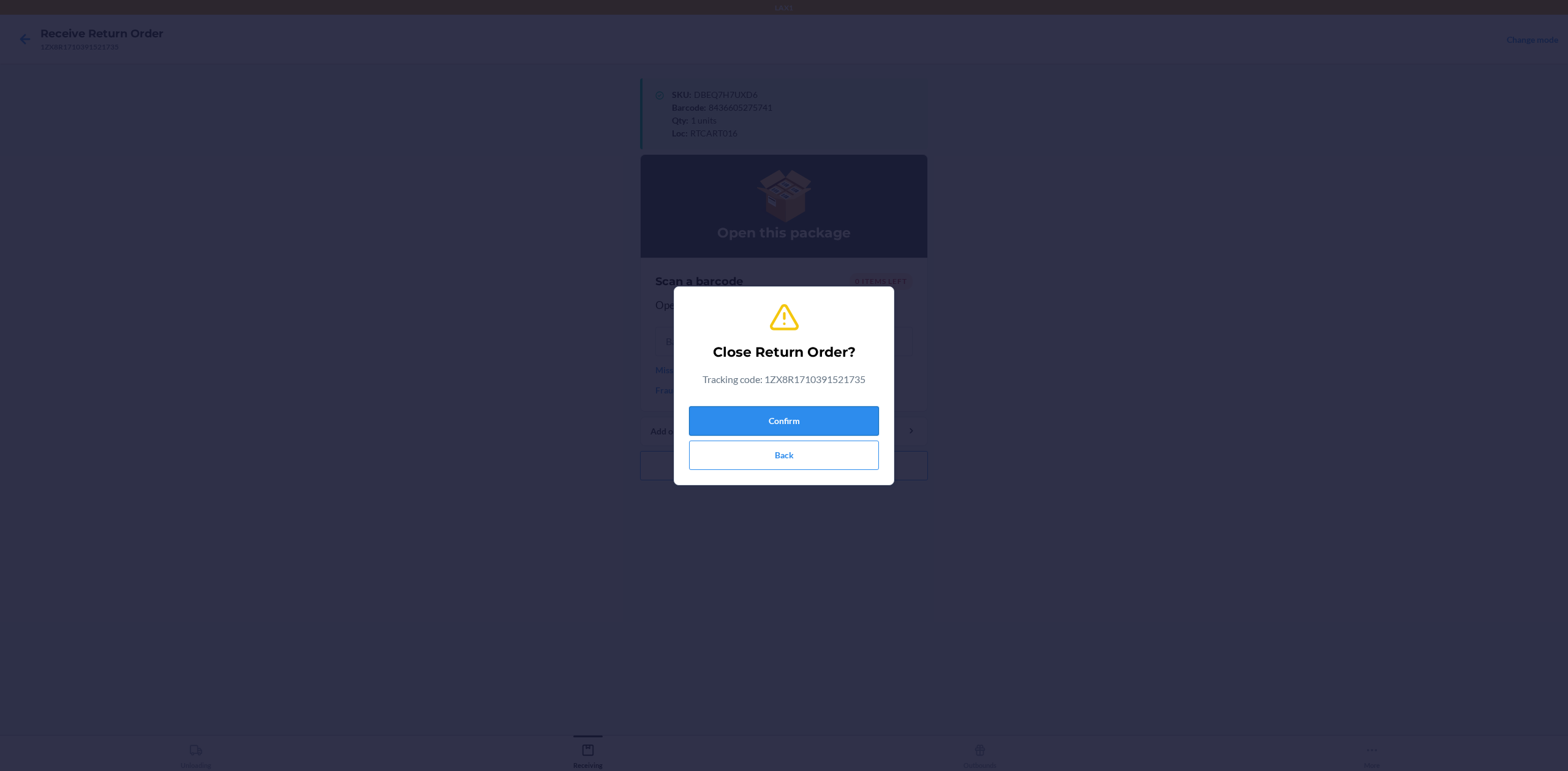
click at [809, 414] on button "Confirm" at bounding box center [784, 421] width 190 height 29
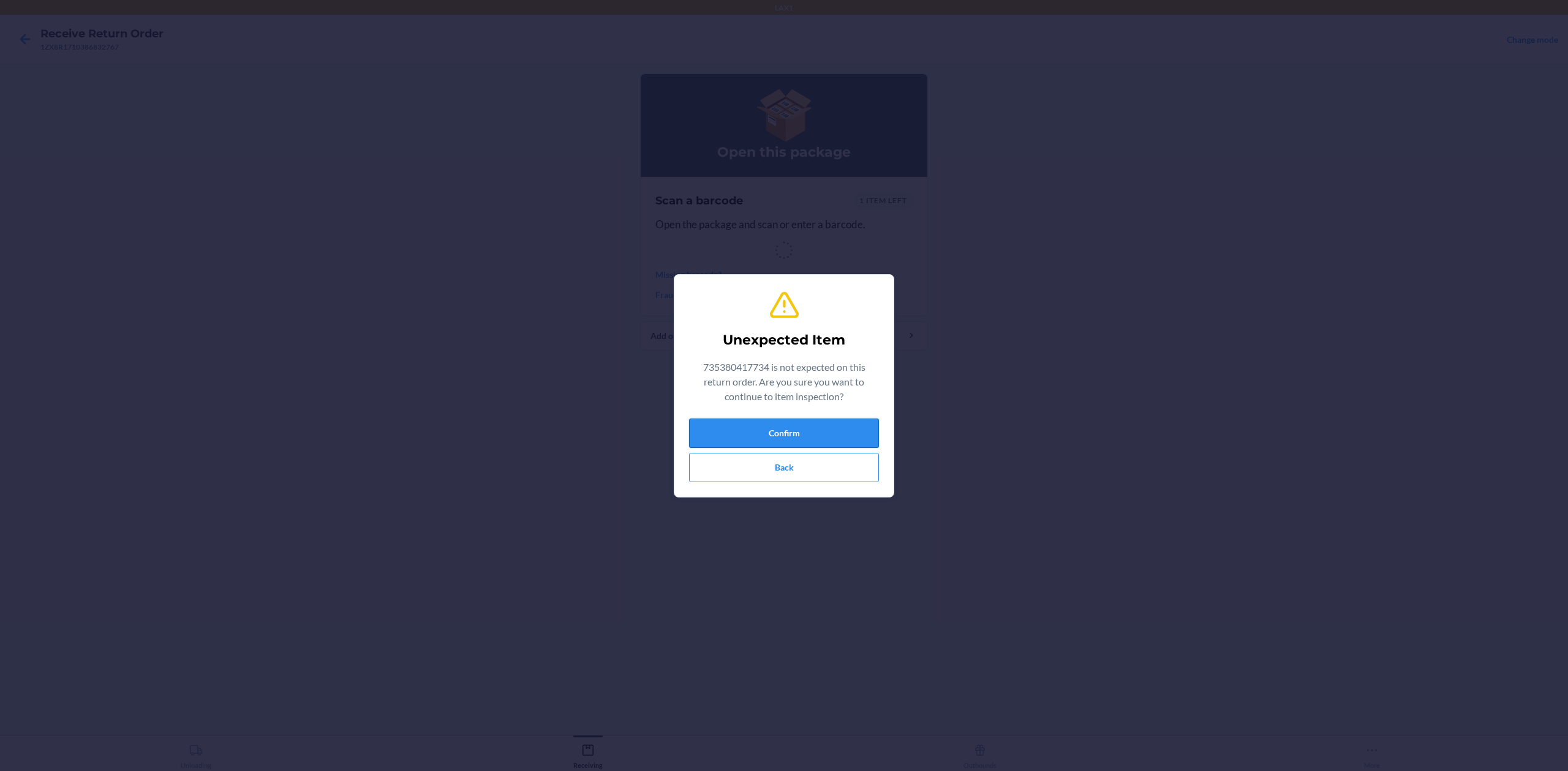
click at [849, 422] on button "Confirm" at bounding box center [784, 434] width 190 height 29
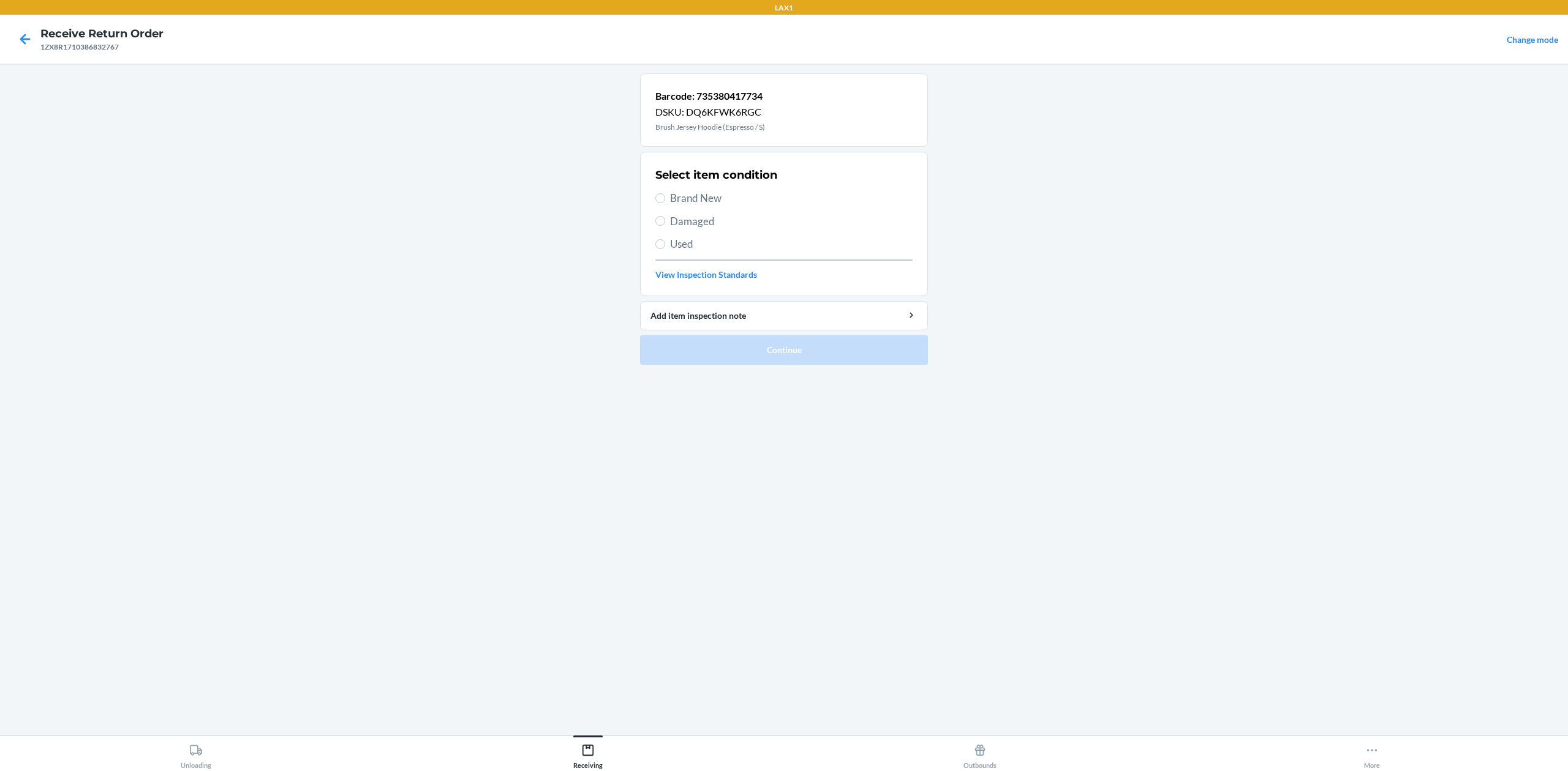
click at [689, 199] on span "Brand New" at bounding box center [791, 198] width 242 height 16
click at [665, 199] on input "Brand New" at bounding box center [660, 198] width 10 height 10
radio input "true"
click at [821, 339] on button "Continue" at bounding box center [784, 350] width 288 height 29
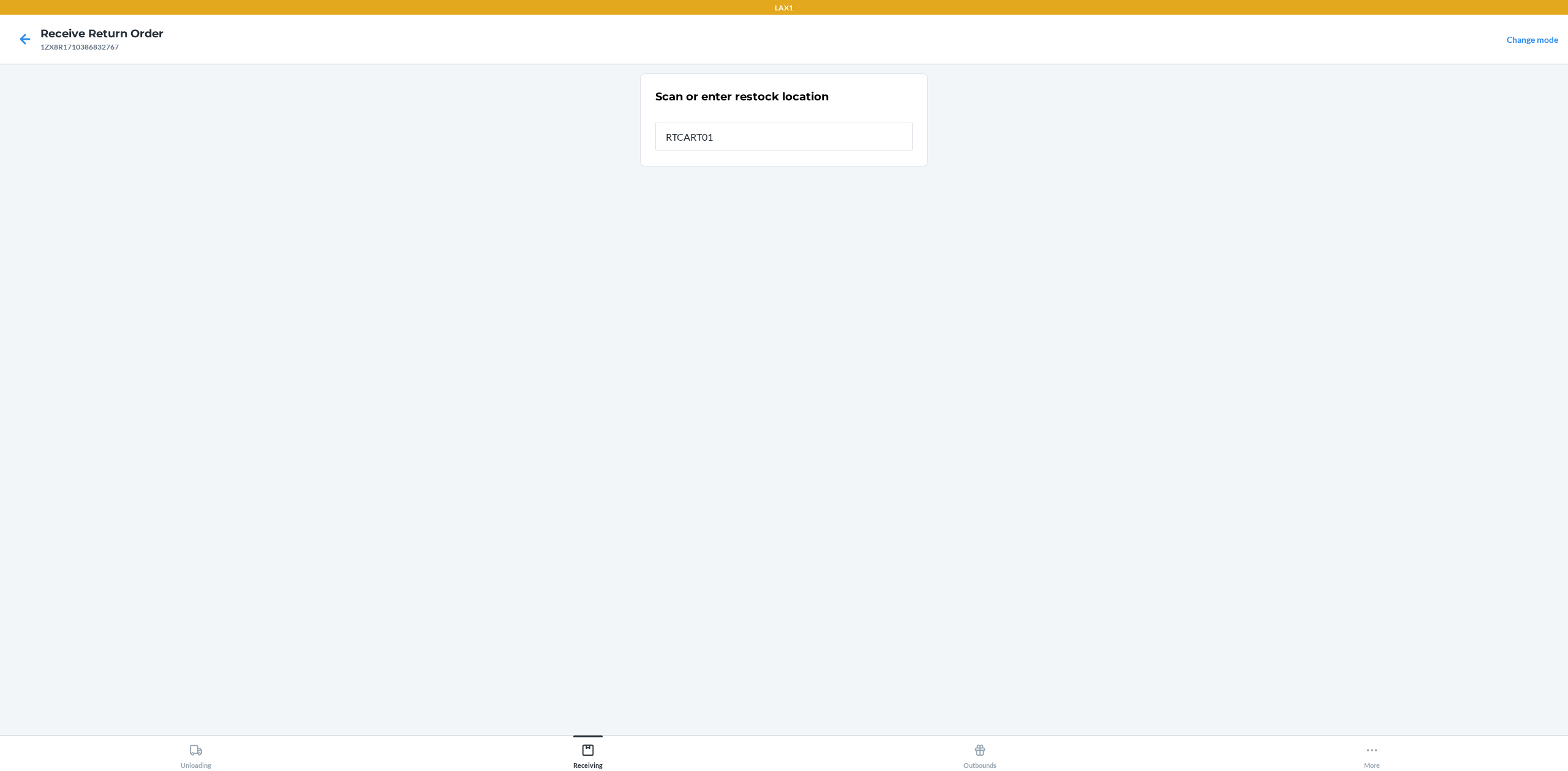
type input "RTCART016"
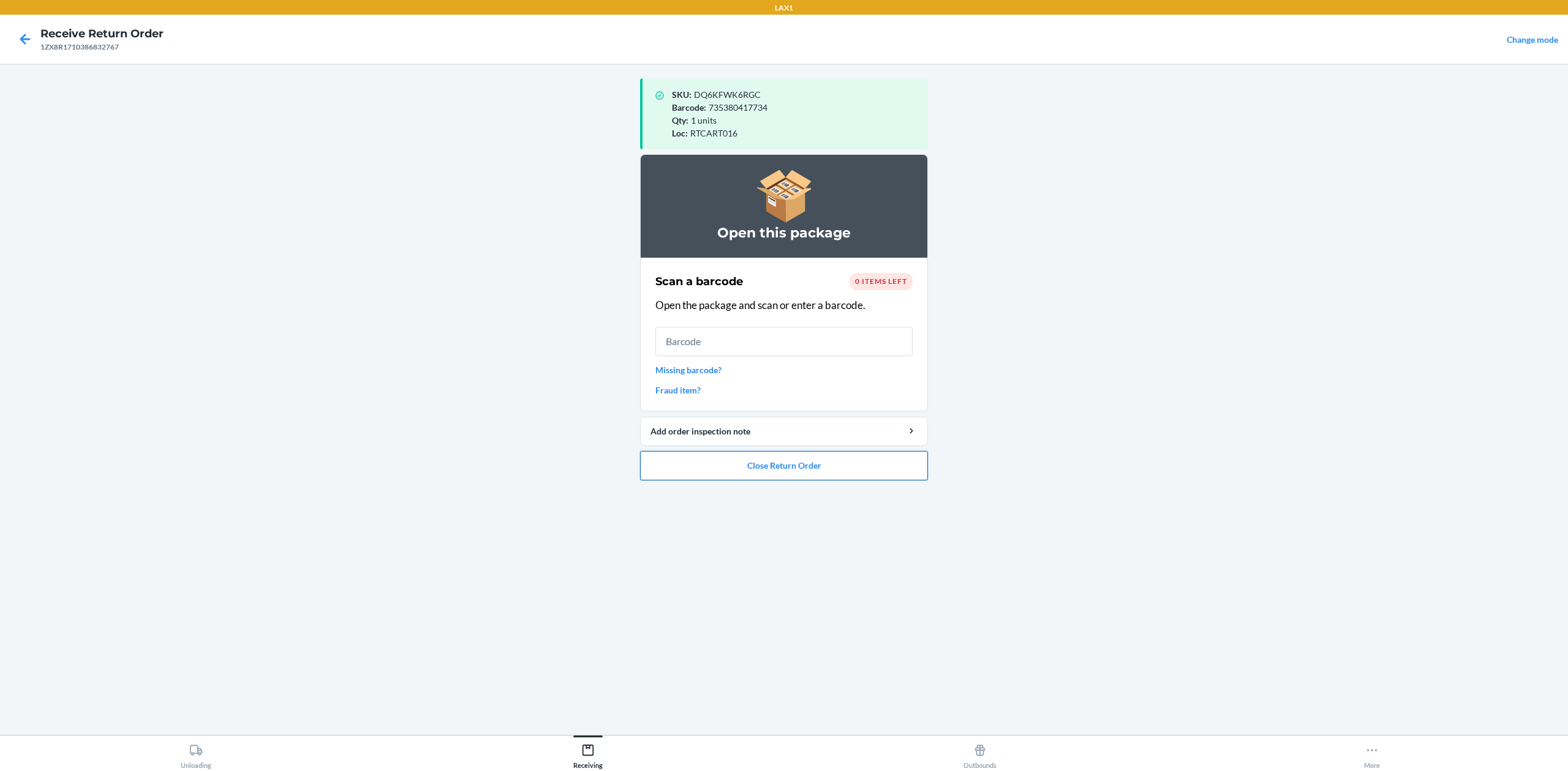
click at [922, 461] on button "Close Return Order" at bounding box center [784, 466] width 288 height 29
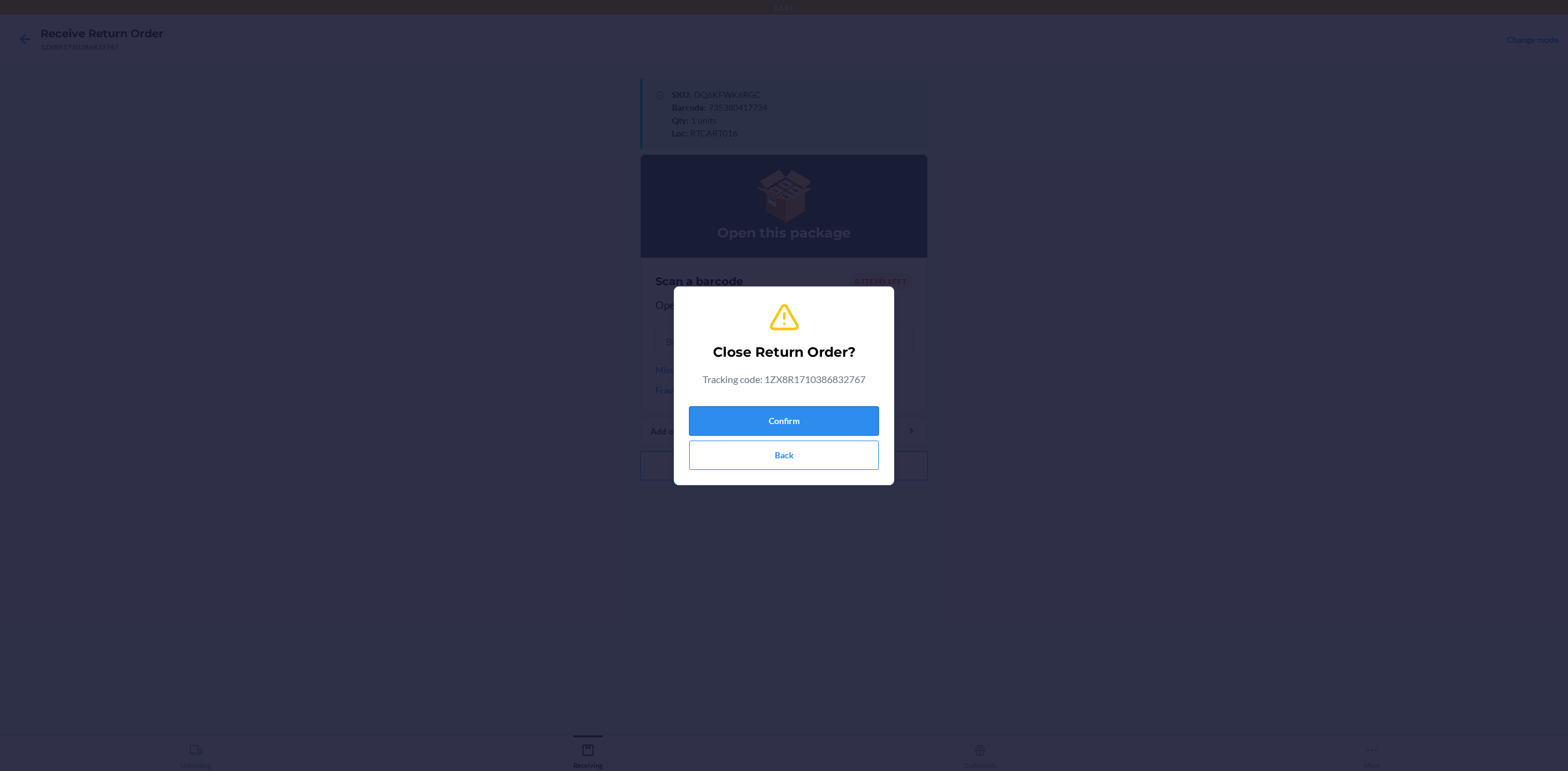
click at [841, 415] on button "Confirm" at bounding box center [784, 421] width 190 height 29
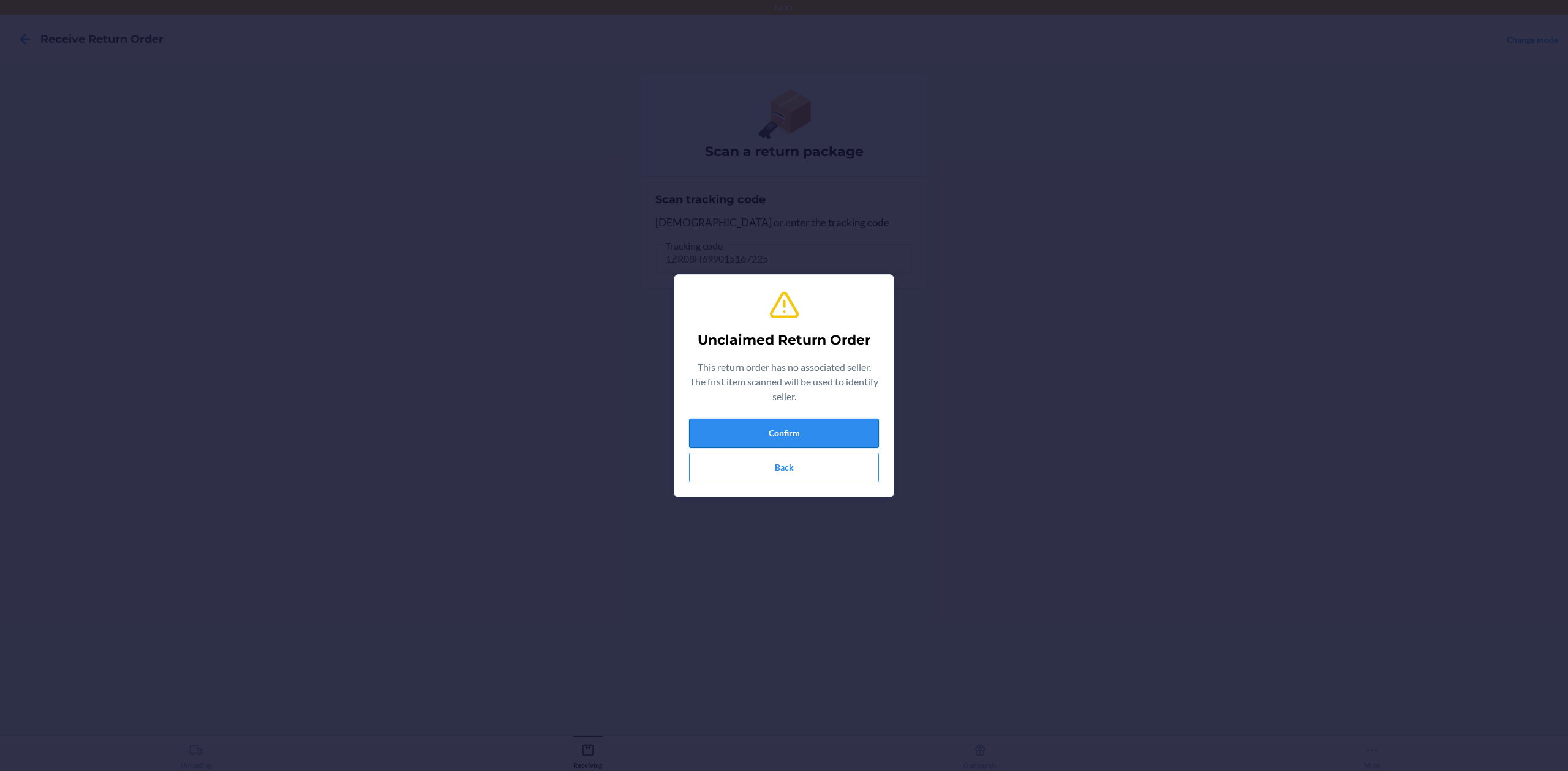
click at [865, 426] on button "Confirm" at bounding box center [784, 434] width 190 height 29
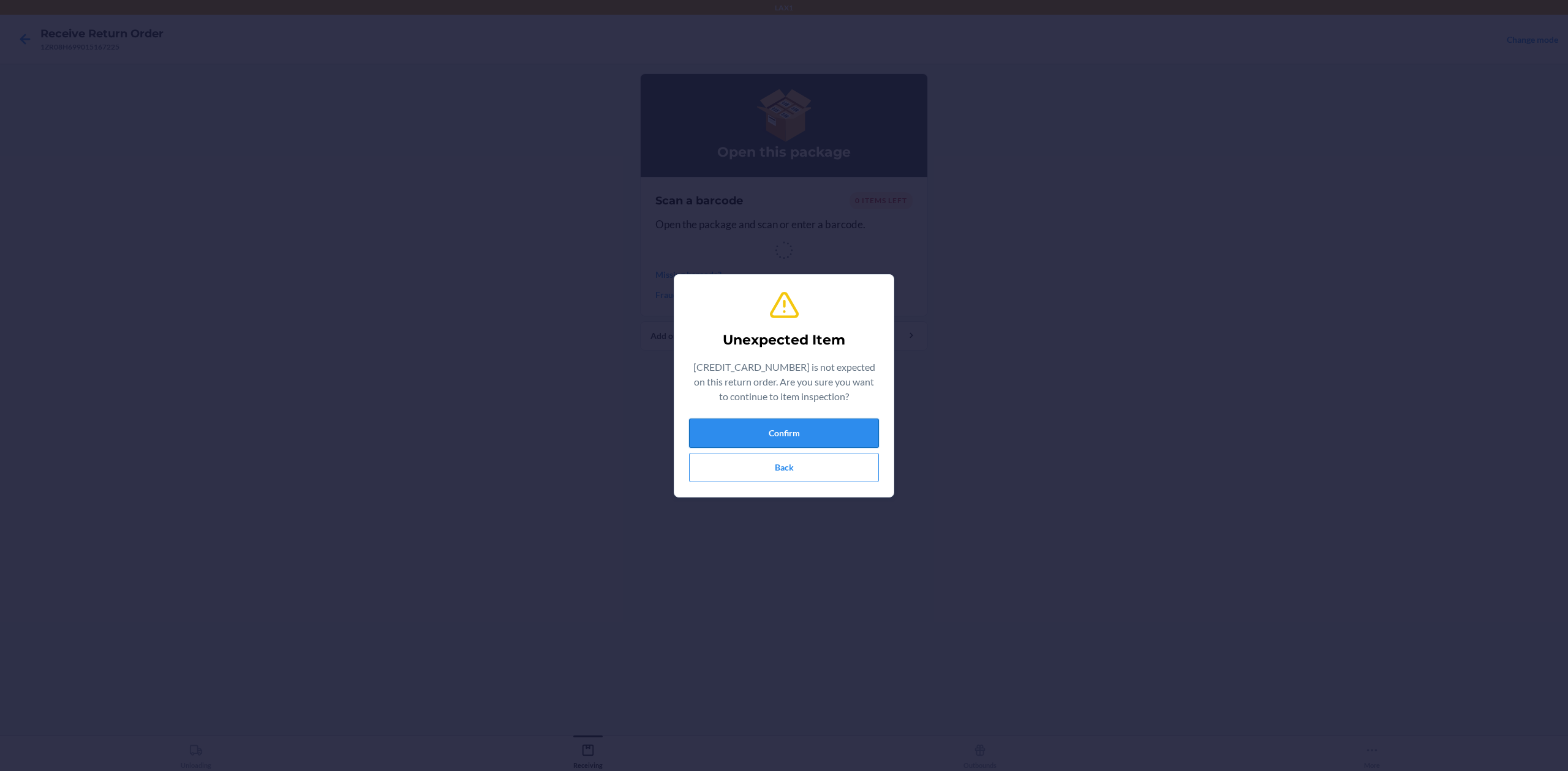
click at [809, 434] on button "Confirm" at bounding box center [784, 434] width 190 height 29
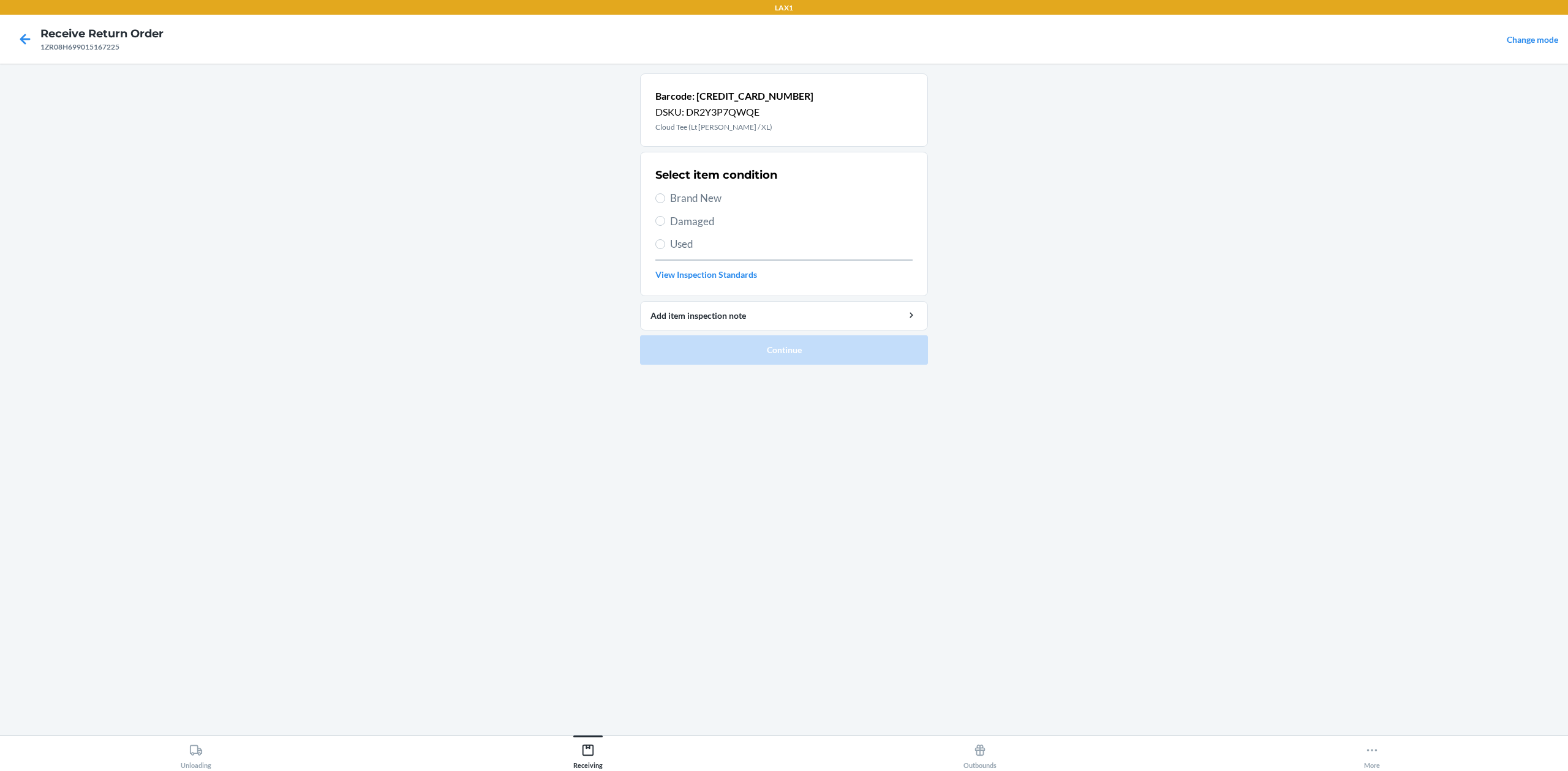
click at [685, 193] on span "Brand New" at bounding box center [791, 198] width 242 height 16
click at [665, 193] on input "Brand New" at bounding box center [660, 198] width 10 height 10
radio input "true"
click at [870, 363] on button "Continue" at bounding box center [784, 350] width 288 height 29
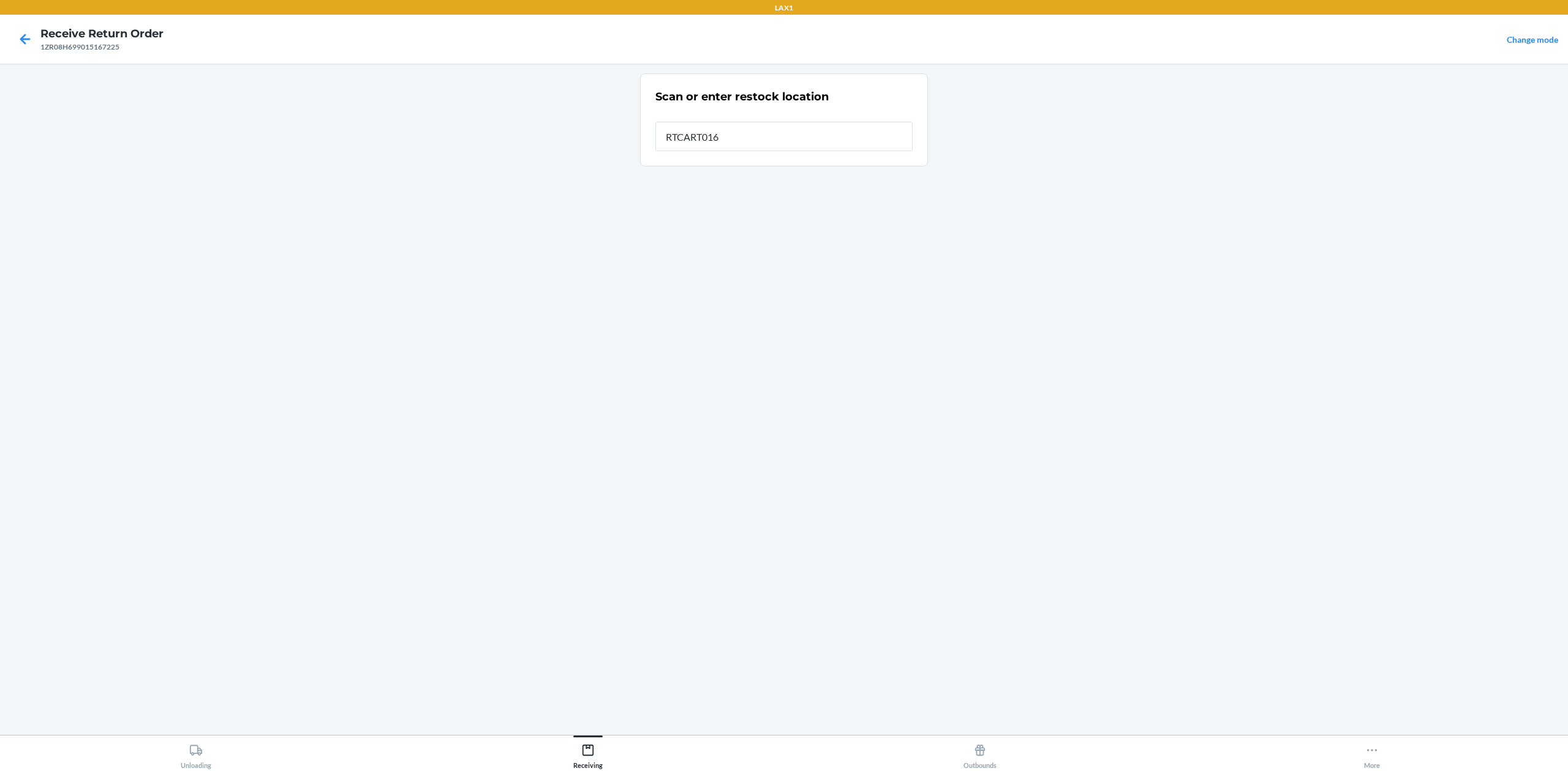
type input "RTCART016"
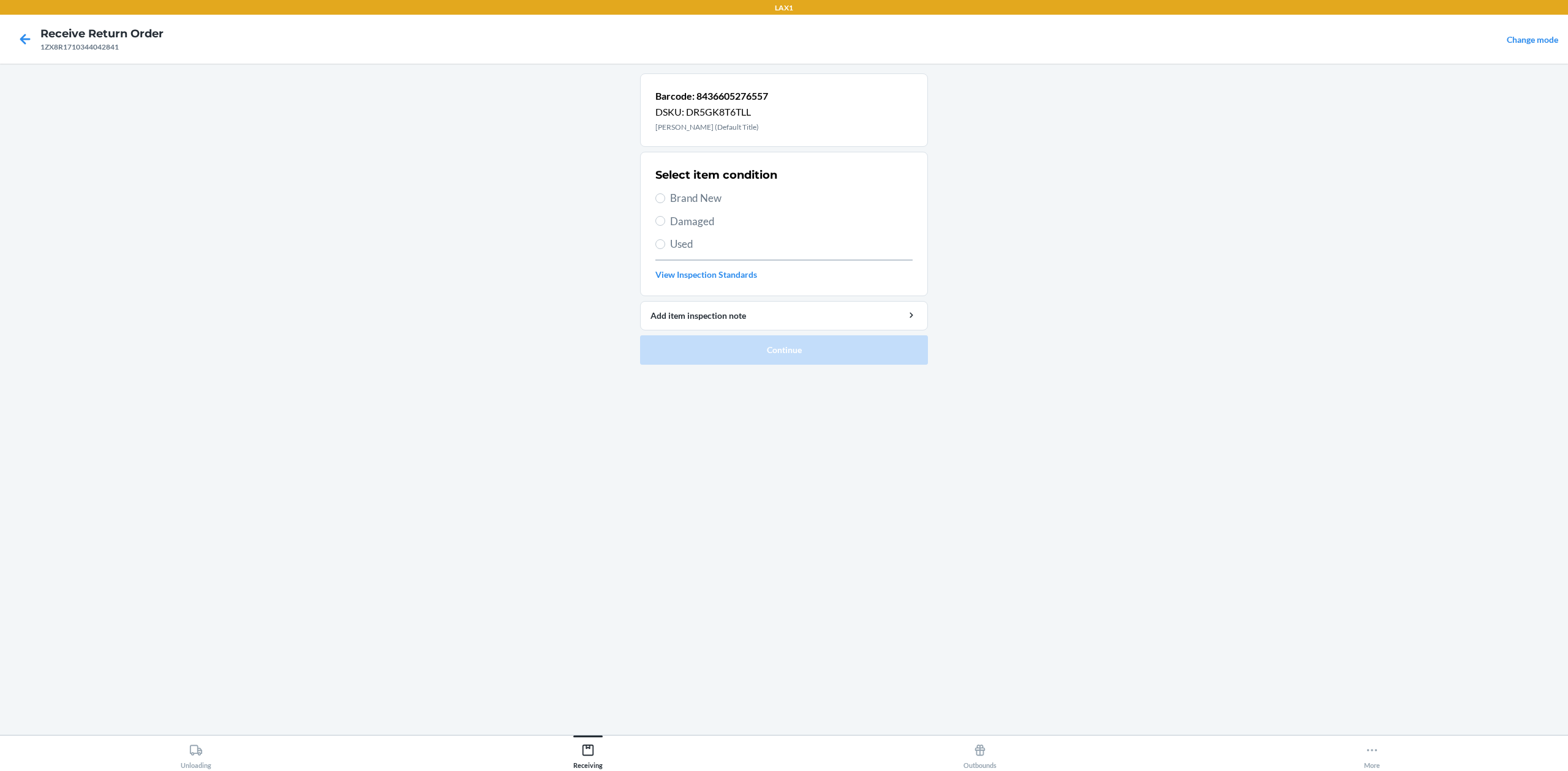
click at [682, 191] on span "Brand New" at bounding box center [791, 198] width 242 height 16
click at [665, 193] on input "Brand New" at bounding box center [660, 198] width 10 height 10
radio input "true"
click at [861, 343] on button "Continue" at bounding box center [784, 350] width 288 height 29
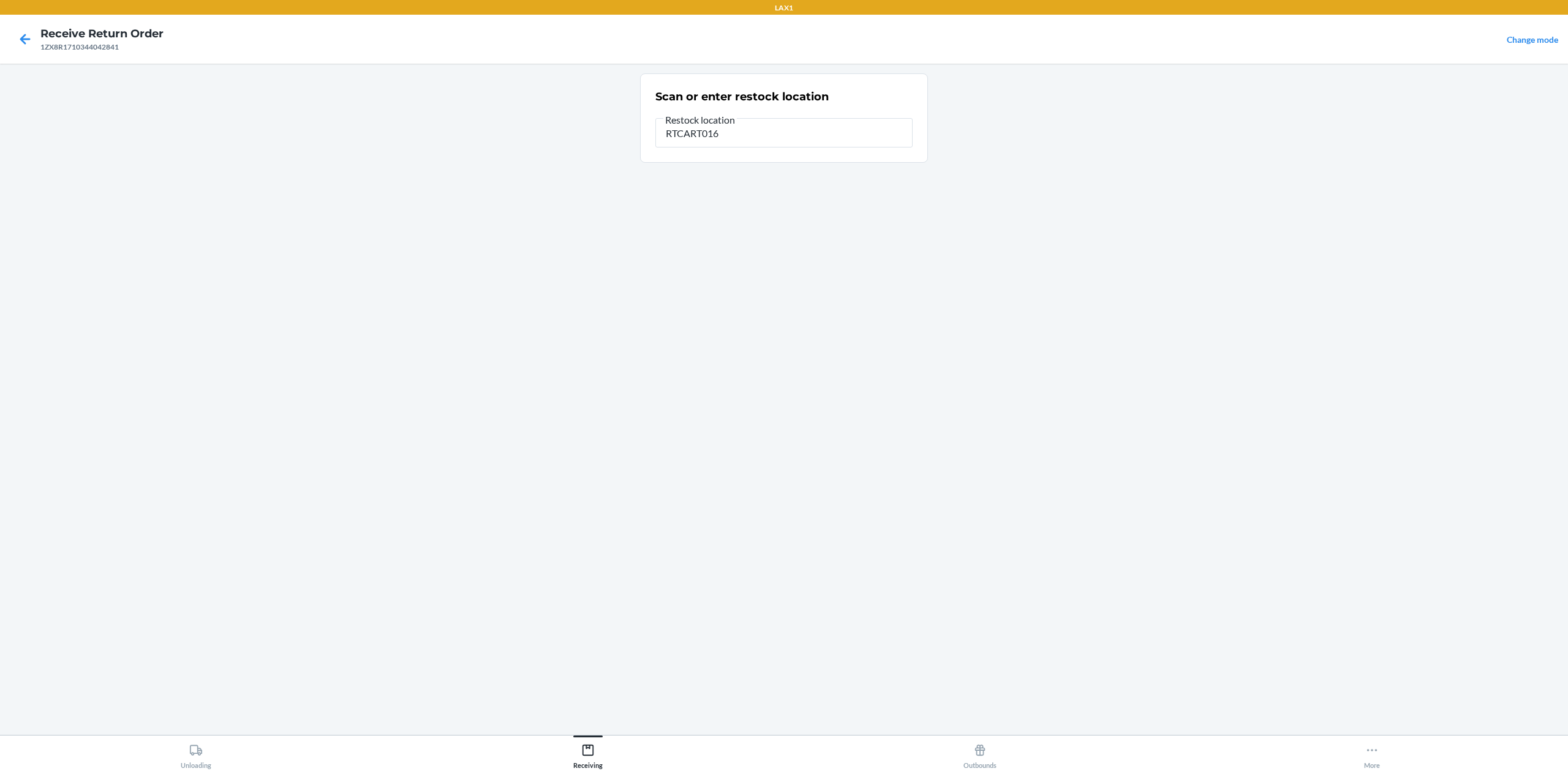
type input "RTCART016"
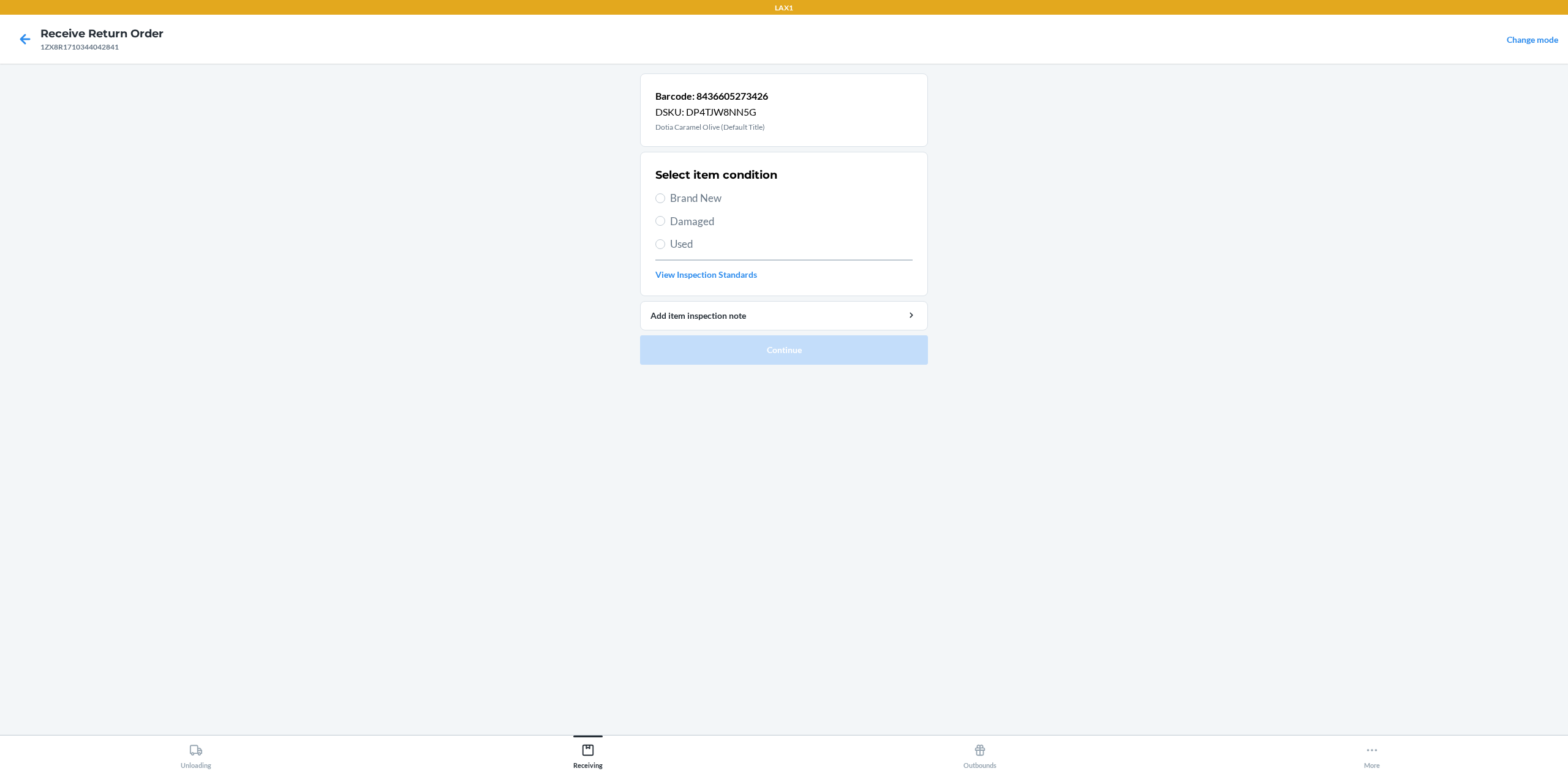
click at [686, 191] on span "Brand New" at bounding box center [791, 198] width 242 height 16
click at [665, 193] on input "Brand New" at bounding box center [660, 198] width 10 height 10
radio input "true"
click at [834, 361] on button "Continue" at bounding box center [784, 350] width 288 height 29
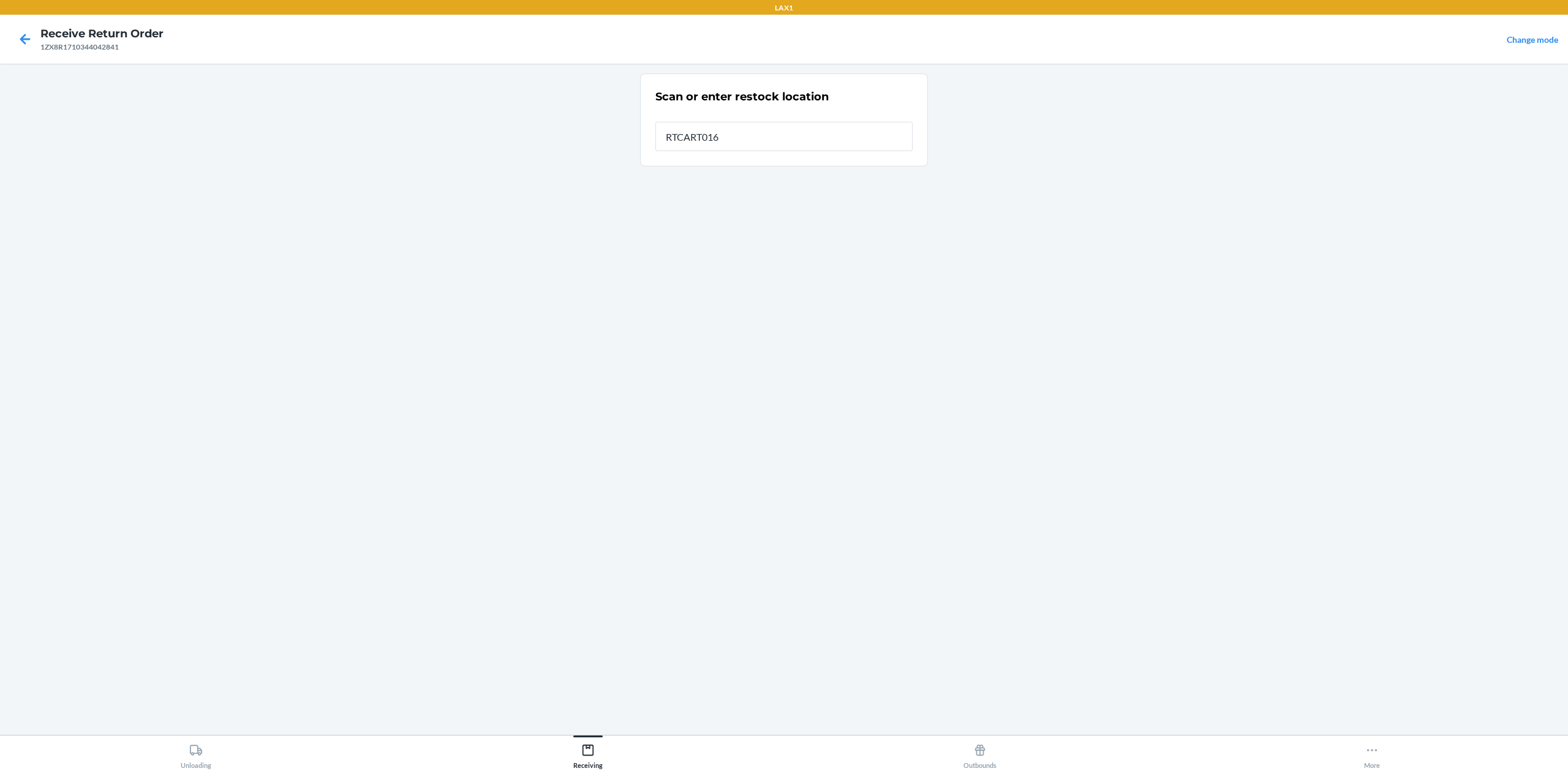
type input "RTCART016"
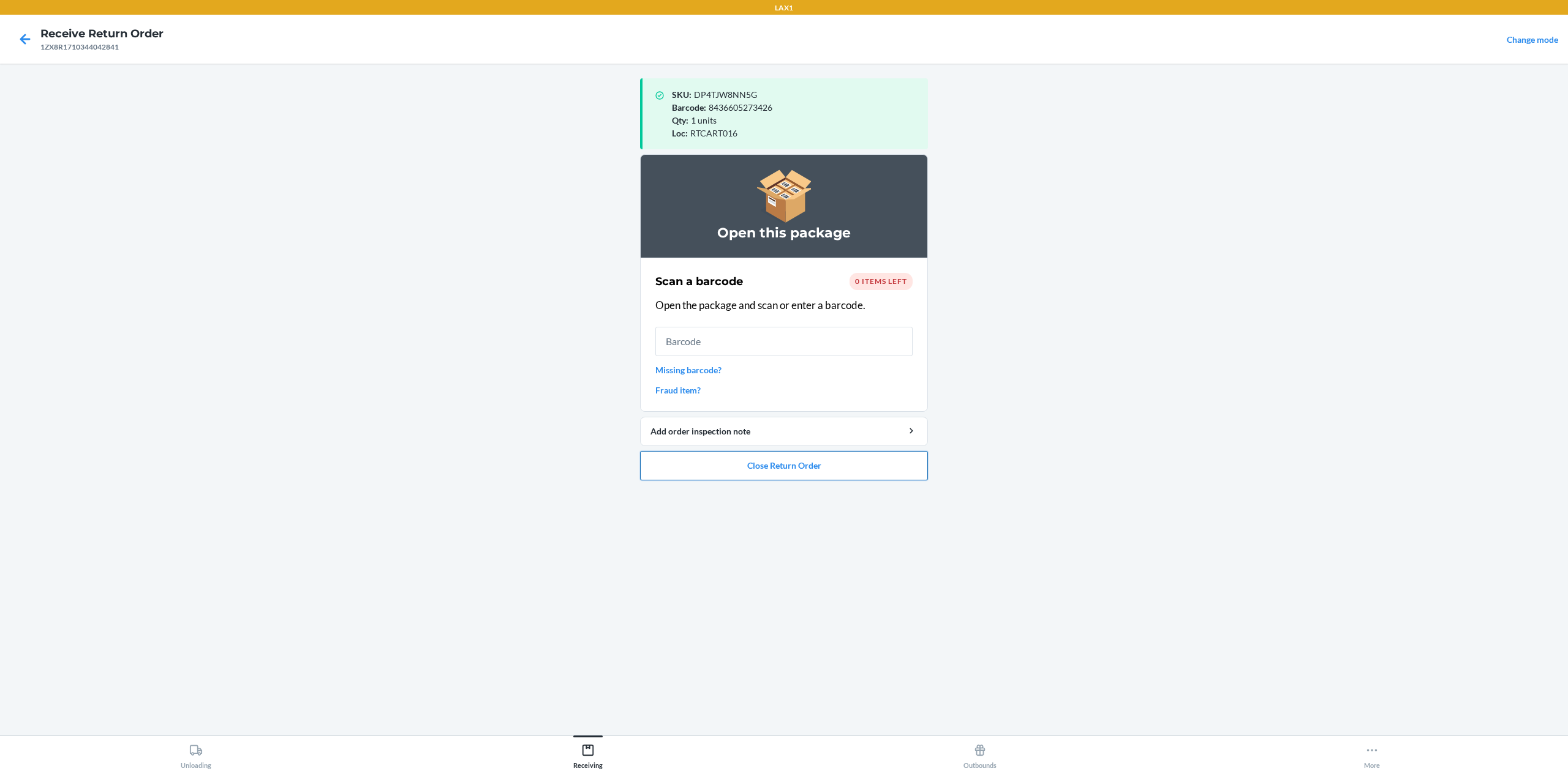
click at [819, 463] on button "Close Return Order" at bounding box center [784, 466] width 288 height 29
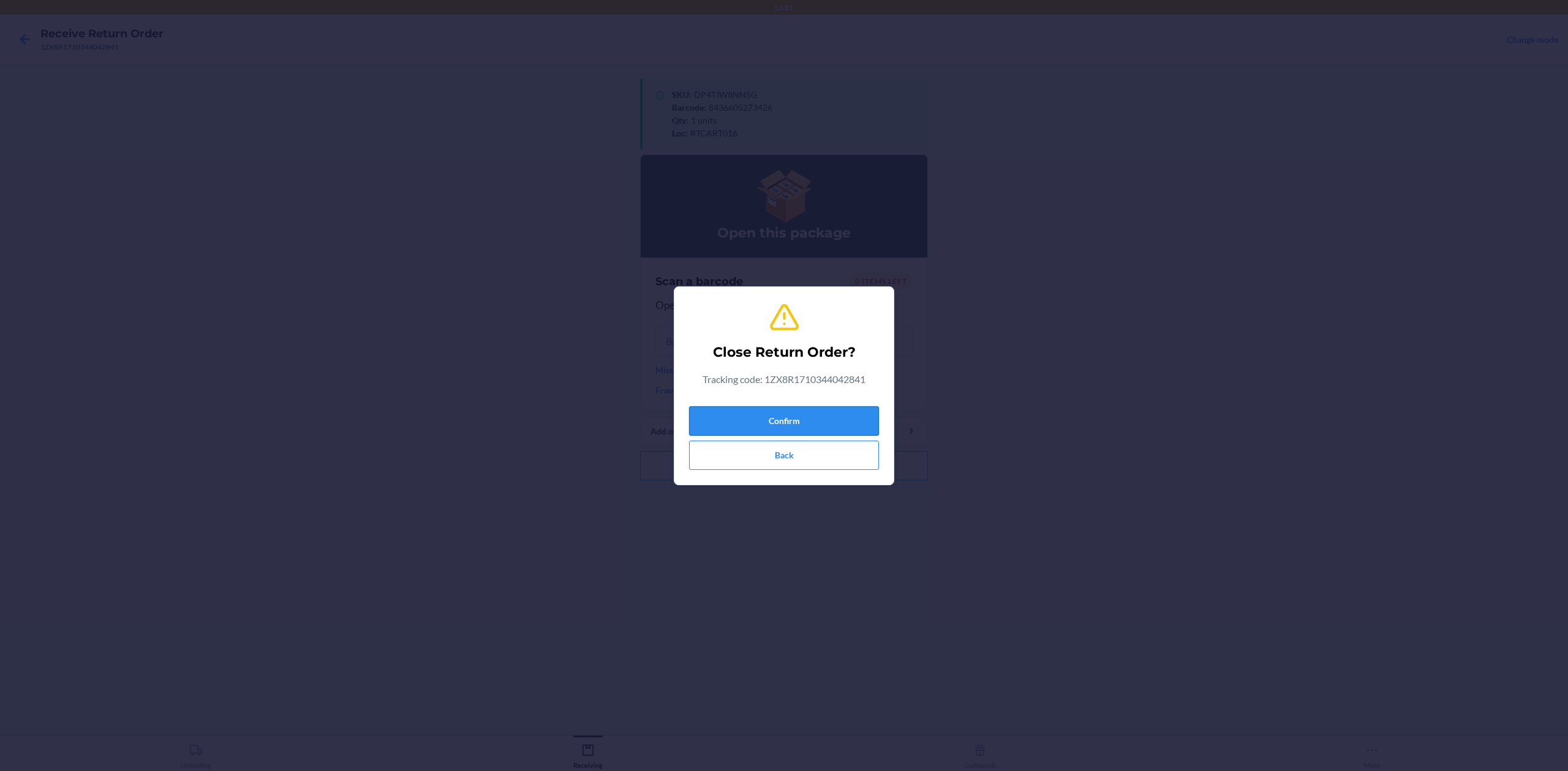
click at [813, 414] on button "Confirm" at bounding box center [784, 421] width 190 height 29
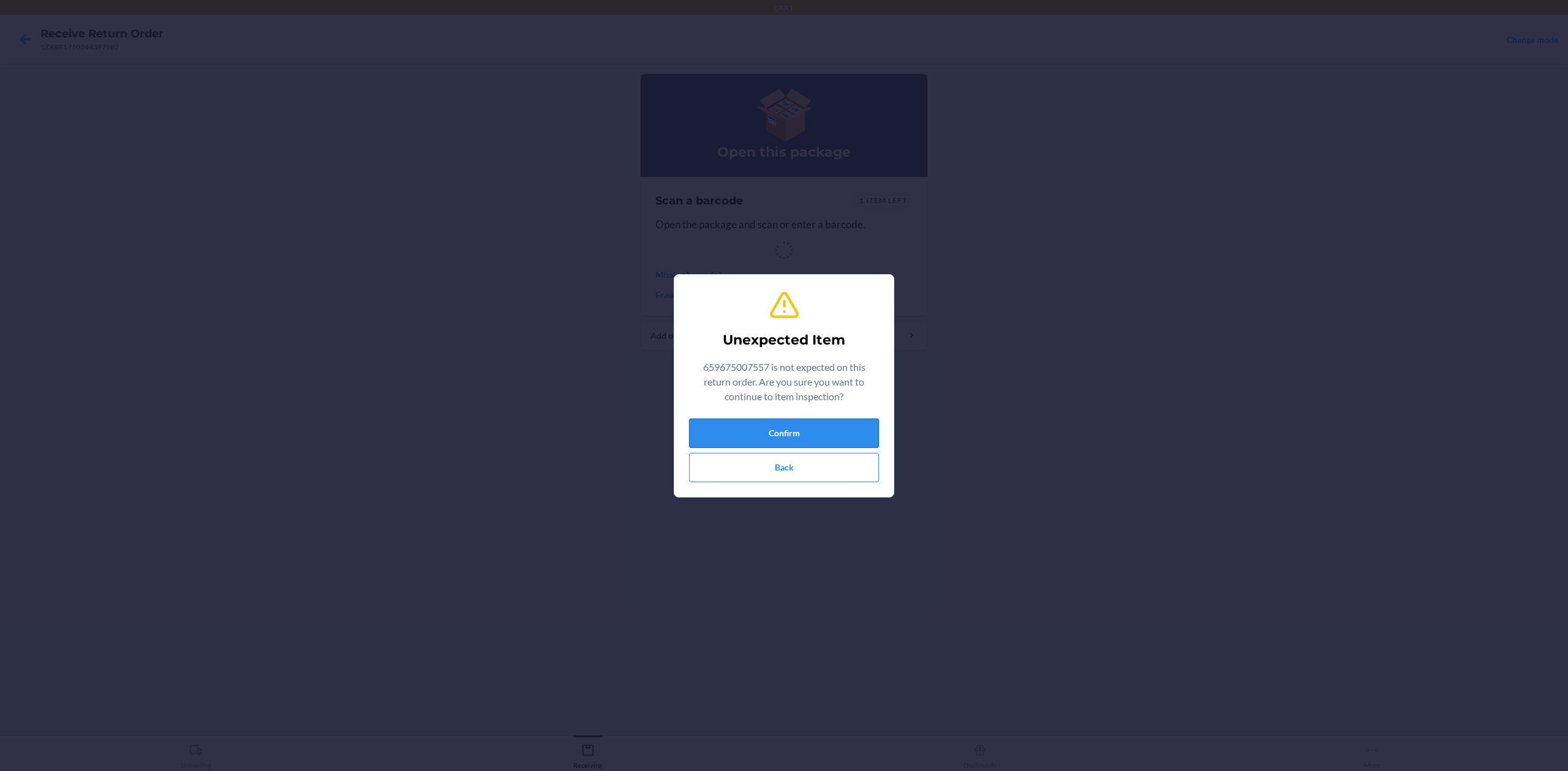
click at [828, 434] on button "Confirm" at bounding box center [784, 434] width 190 height 29
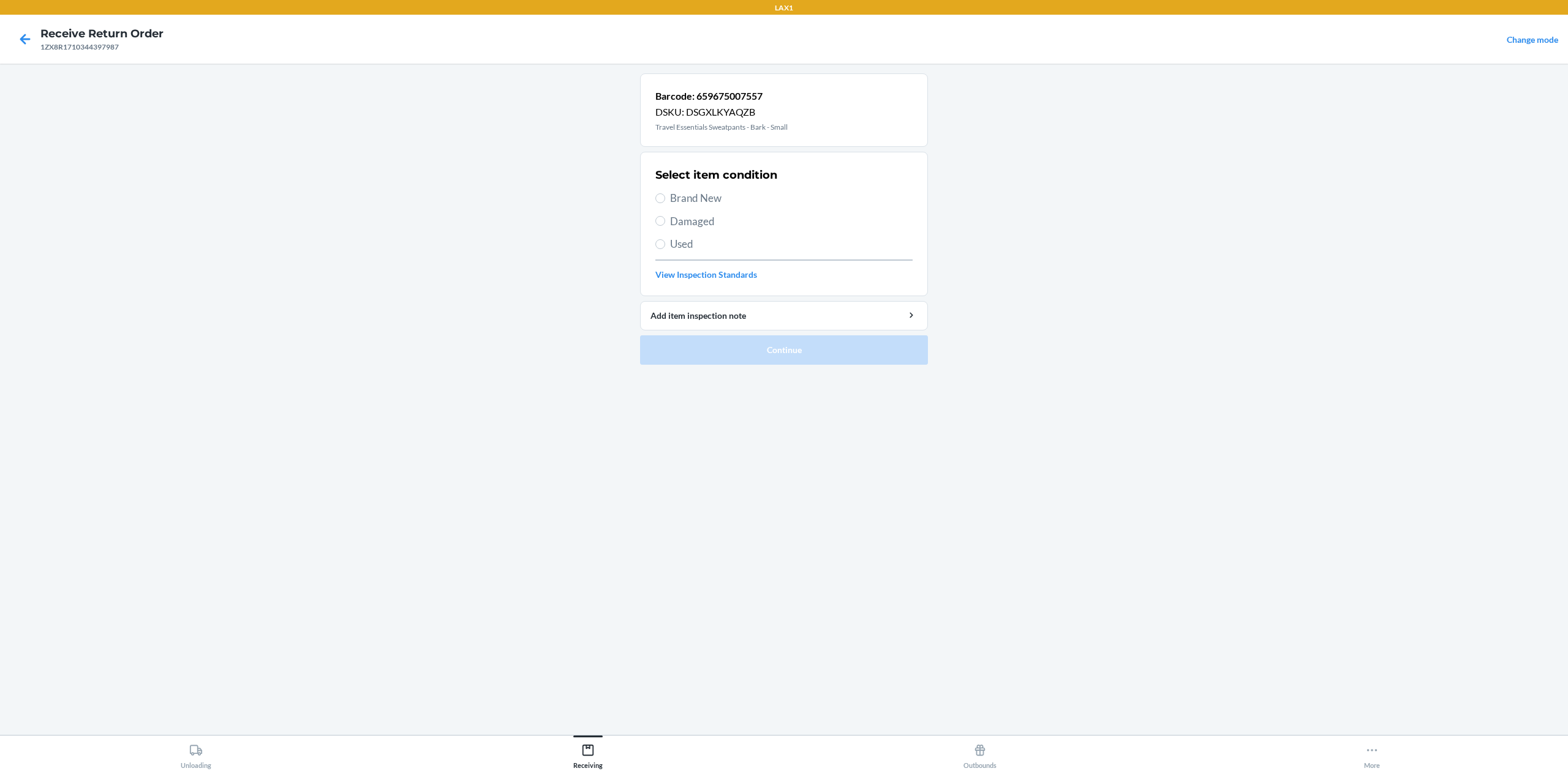
click at [718, 216] on span "Damaged" at bounding box center [791, 222] width 242 height 16
click at [665, 216] on input "Damaged" at bounding box center [660, 221] width 10 height 10
radio input "true"
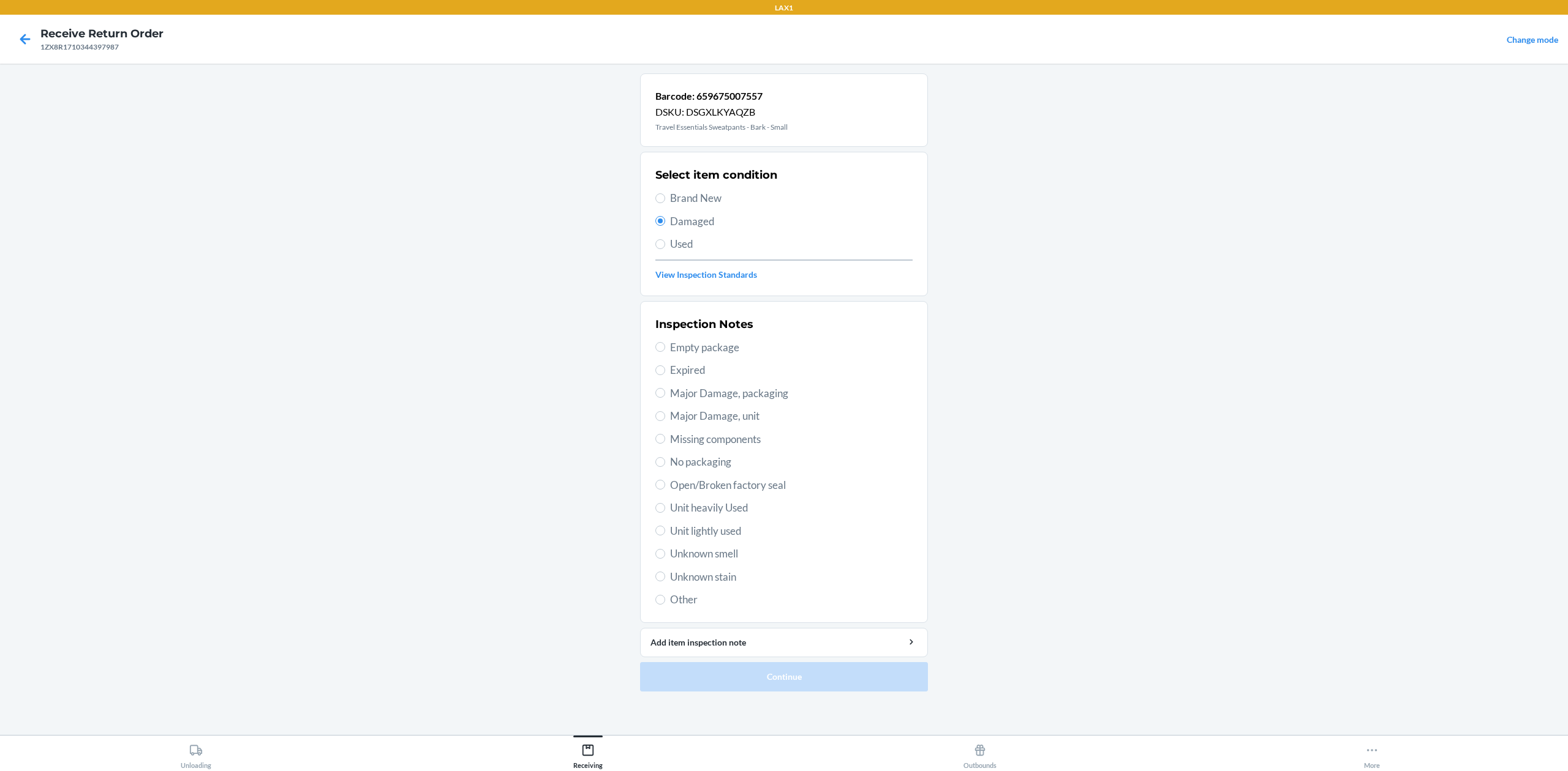
click at [747, 398] on span "Major Damage, packaging" at bounding box center [791, 394] width 242 height 16
click at [665, 398] on input "Major Damage, packaging" at bounding box center [660, 393] width 10 height 10
radio input "true"
click at [842, 681] on button "Continue" at bounding box center [784, 677] width 288 height 29
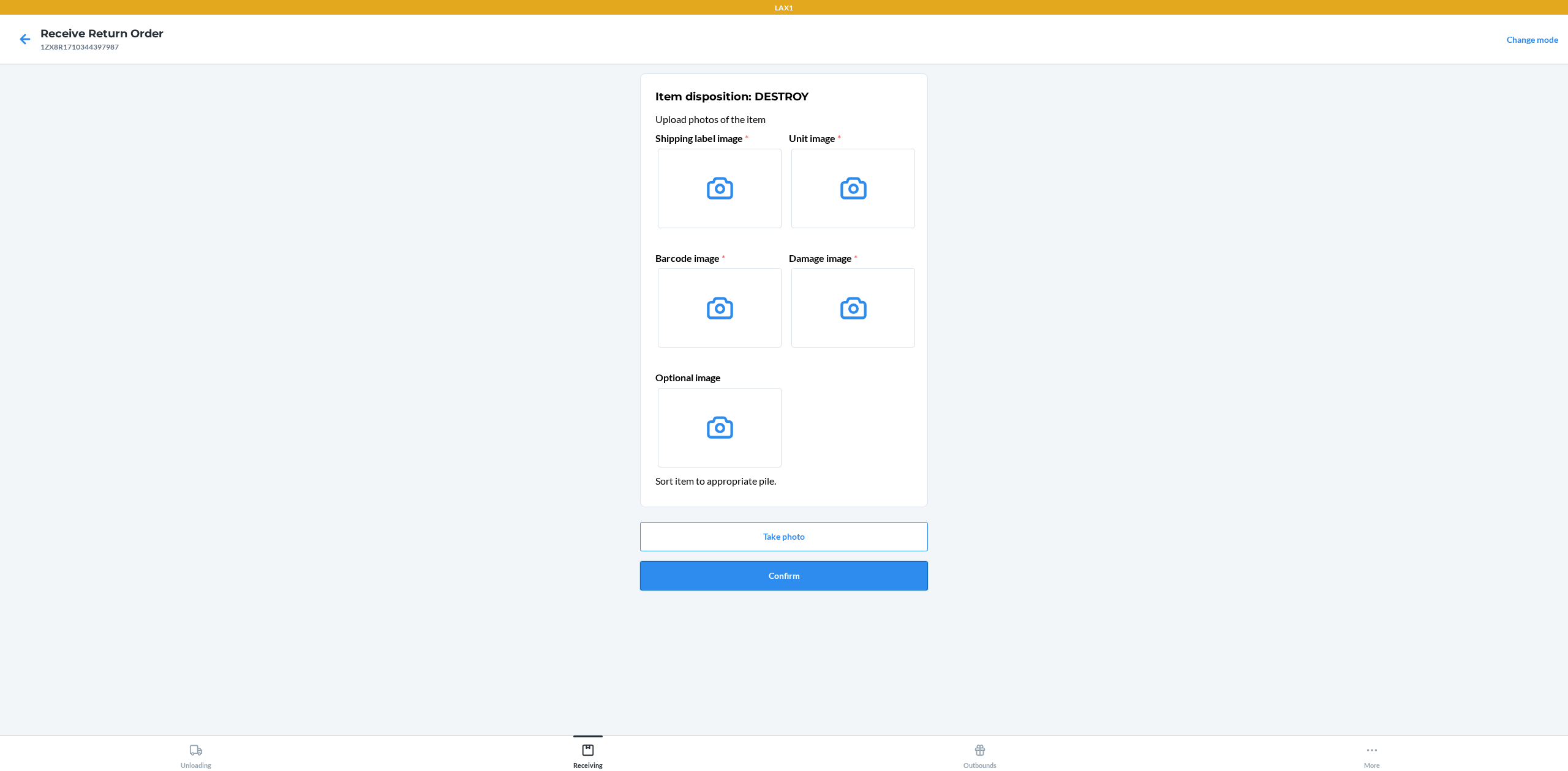
click at [901, 581] on button "Confirm" at bounding box center [784, 576] width 288 height 29
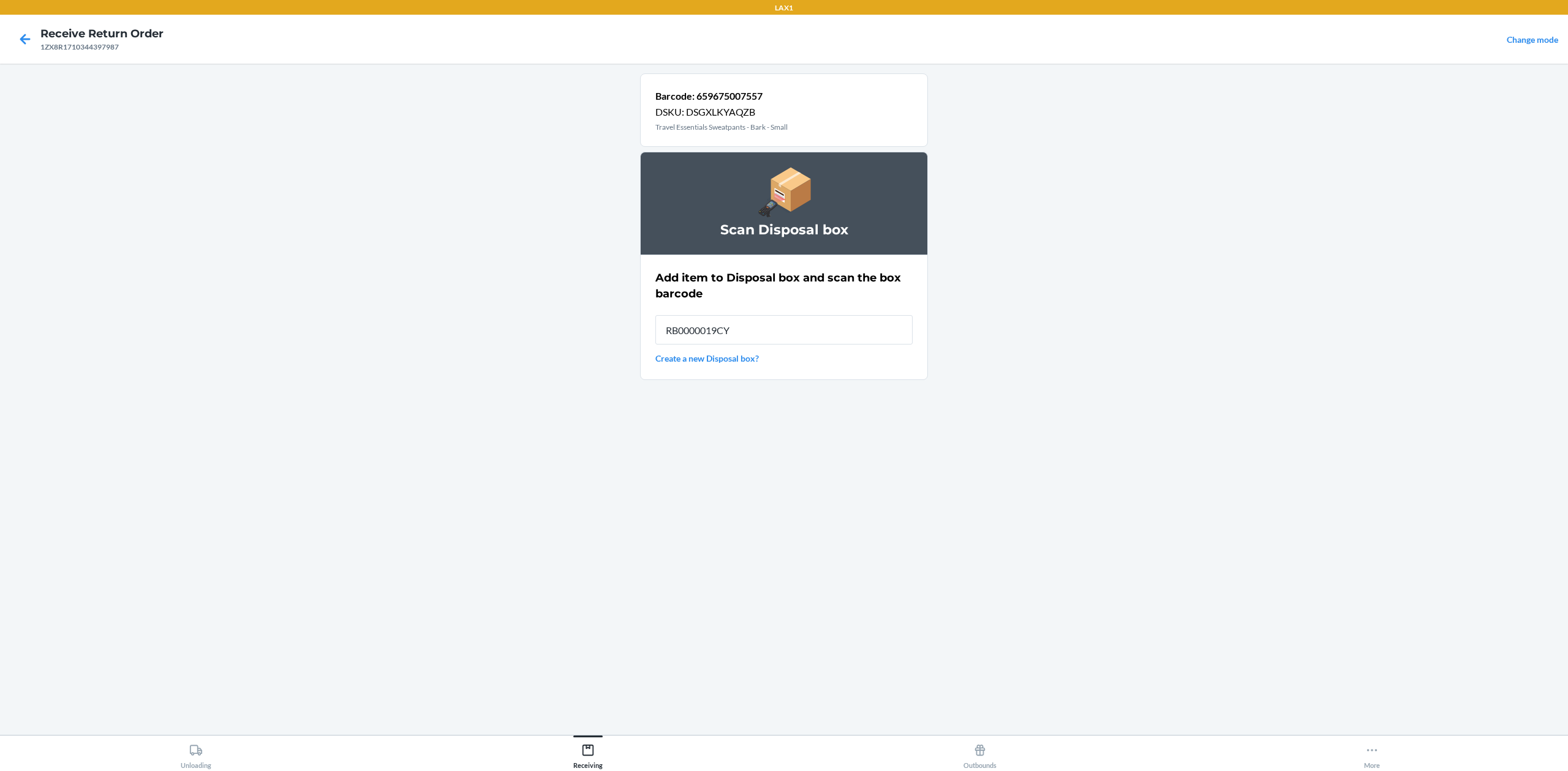
type input "RB0000019CY"
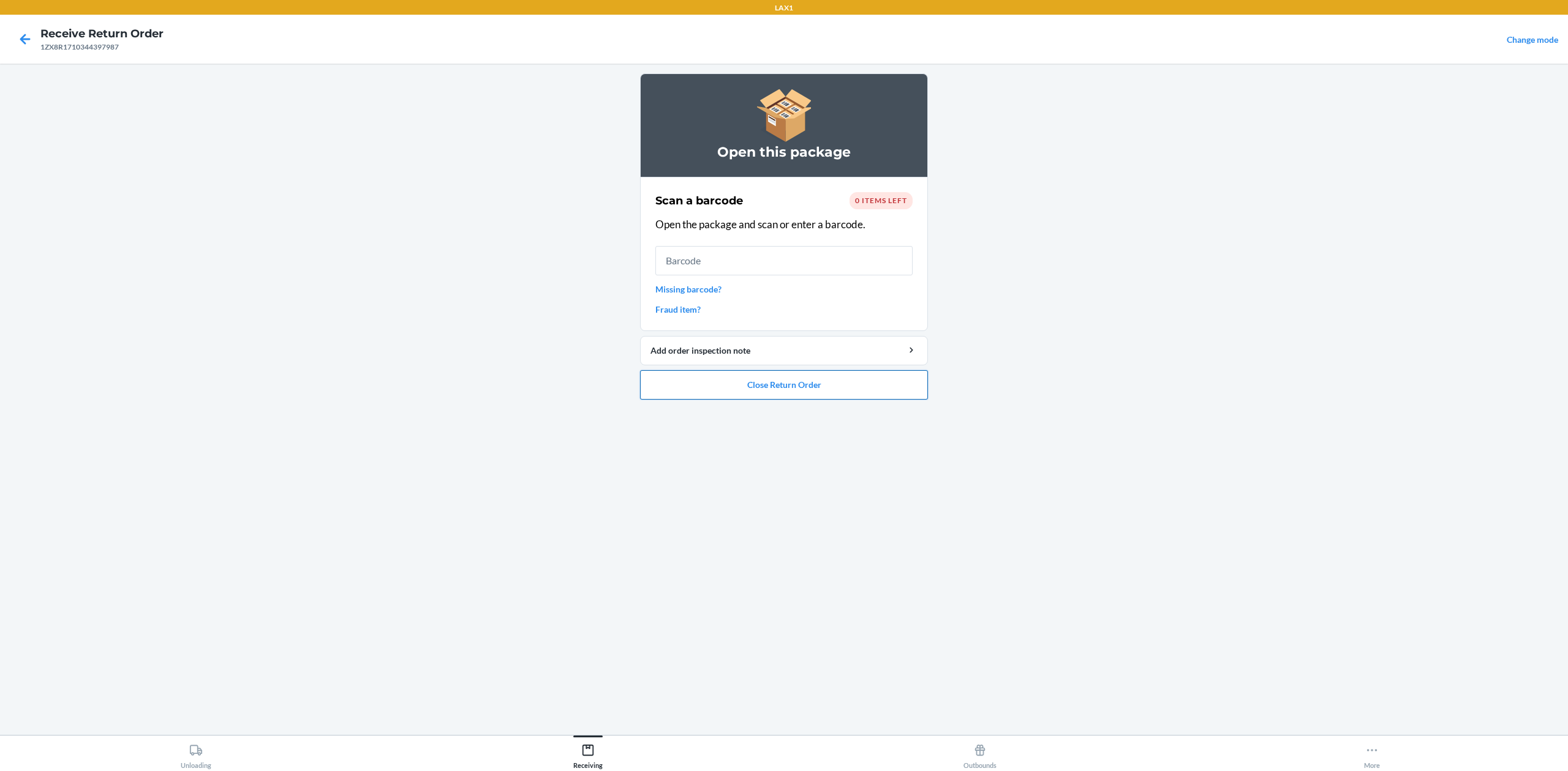
click at [834, 383] on button "Close Return Order" at bounding box center [784, 385] width 288 height 29
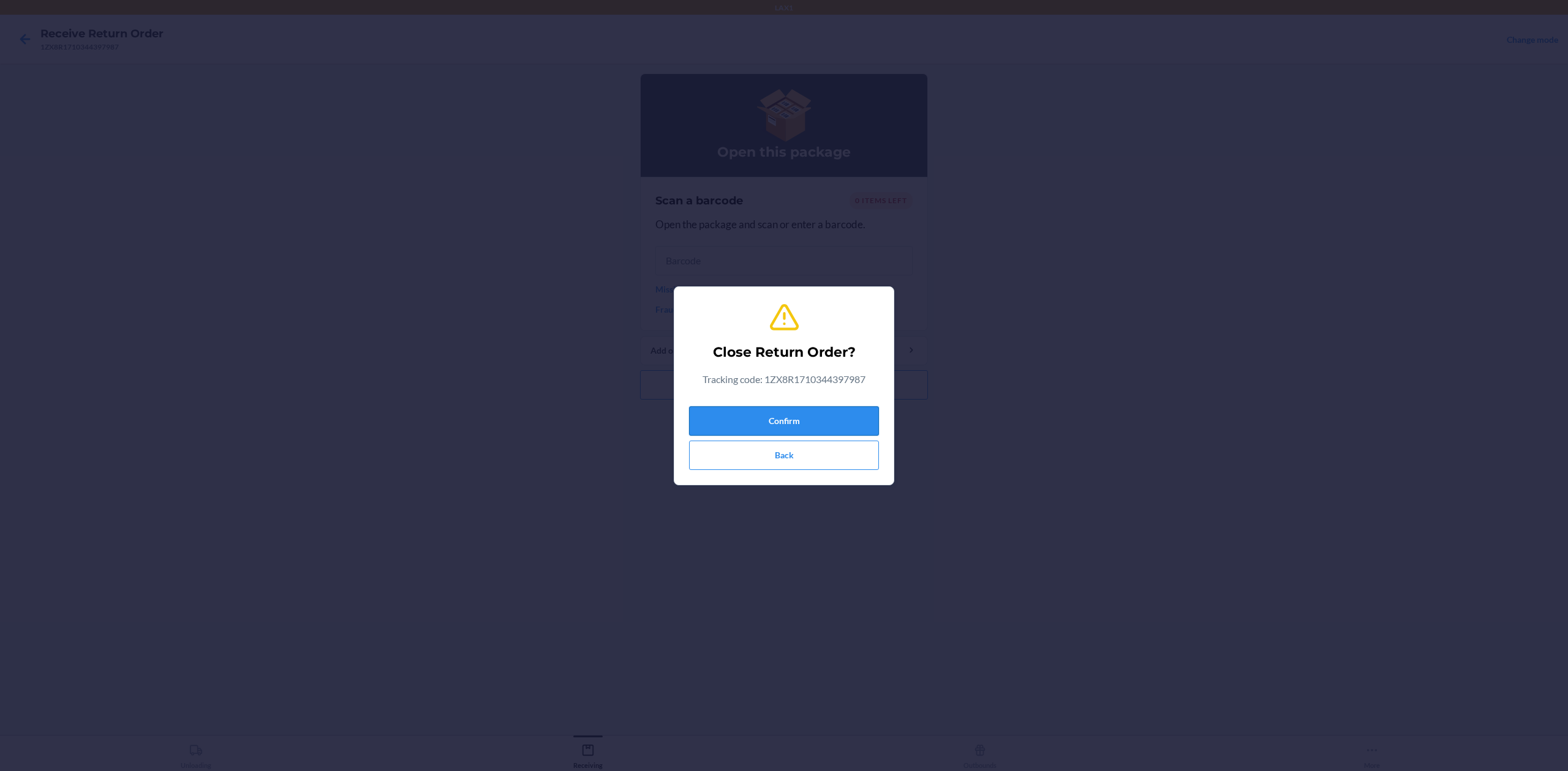
click at [834, 412] on button "Confirm" at bounding box center [784, 421] width 190 height 29
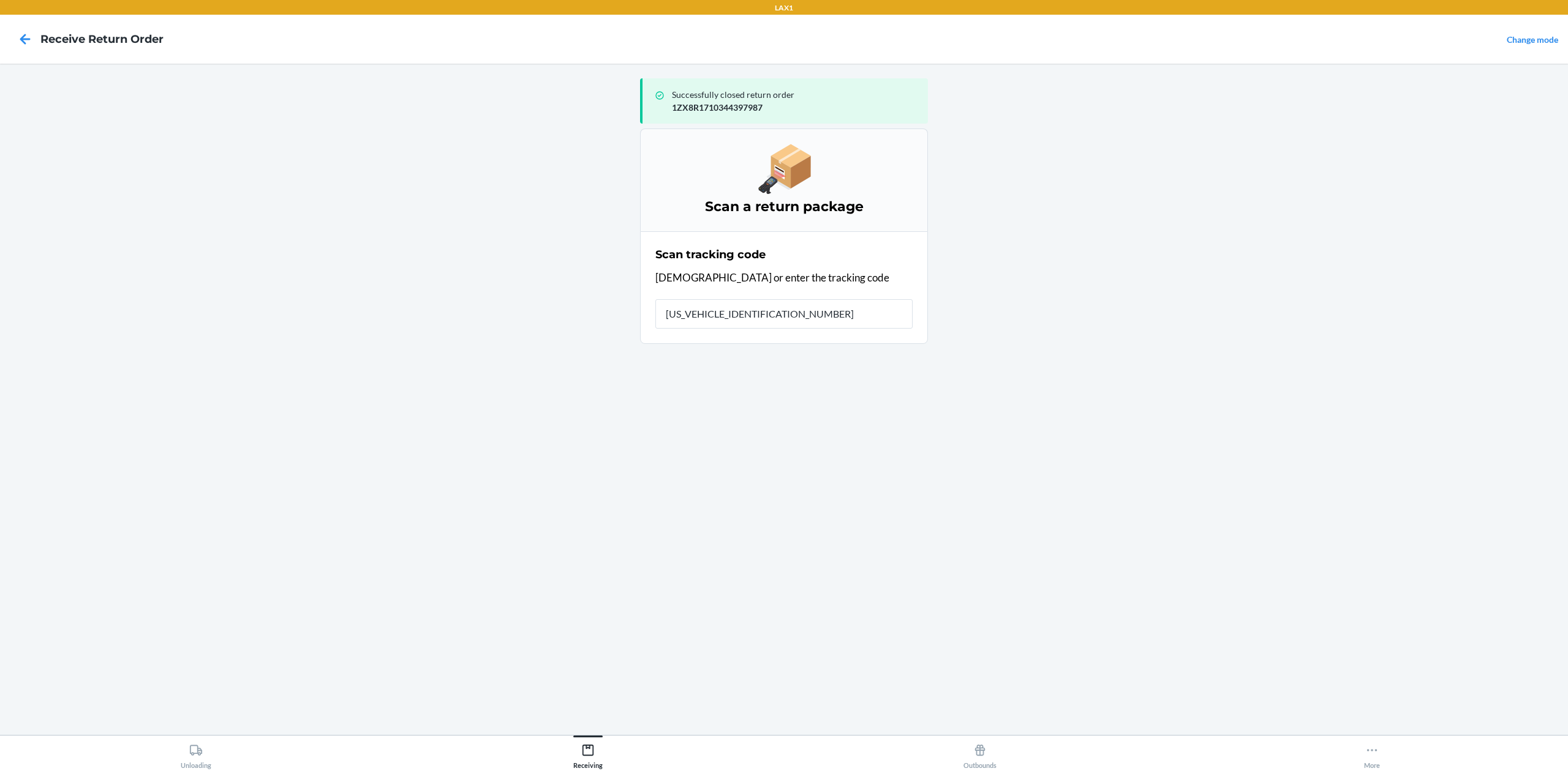
type input "1ZX8R1710371624331"
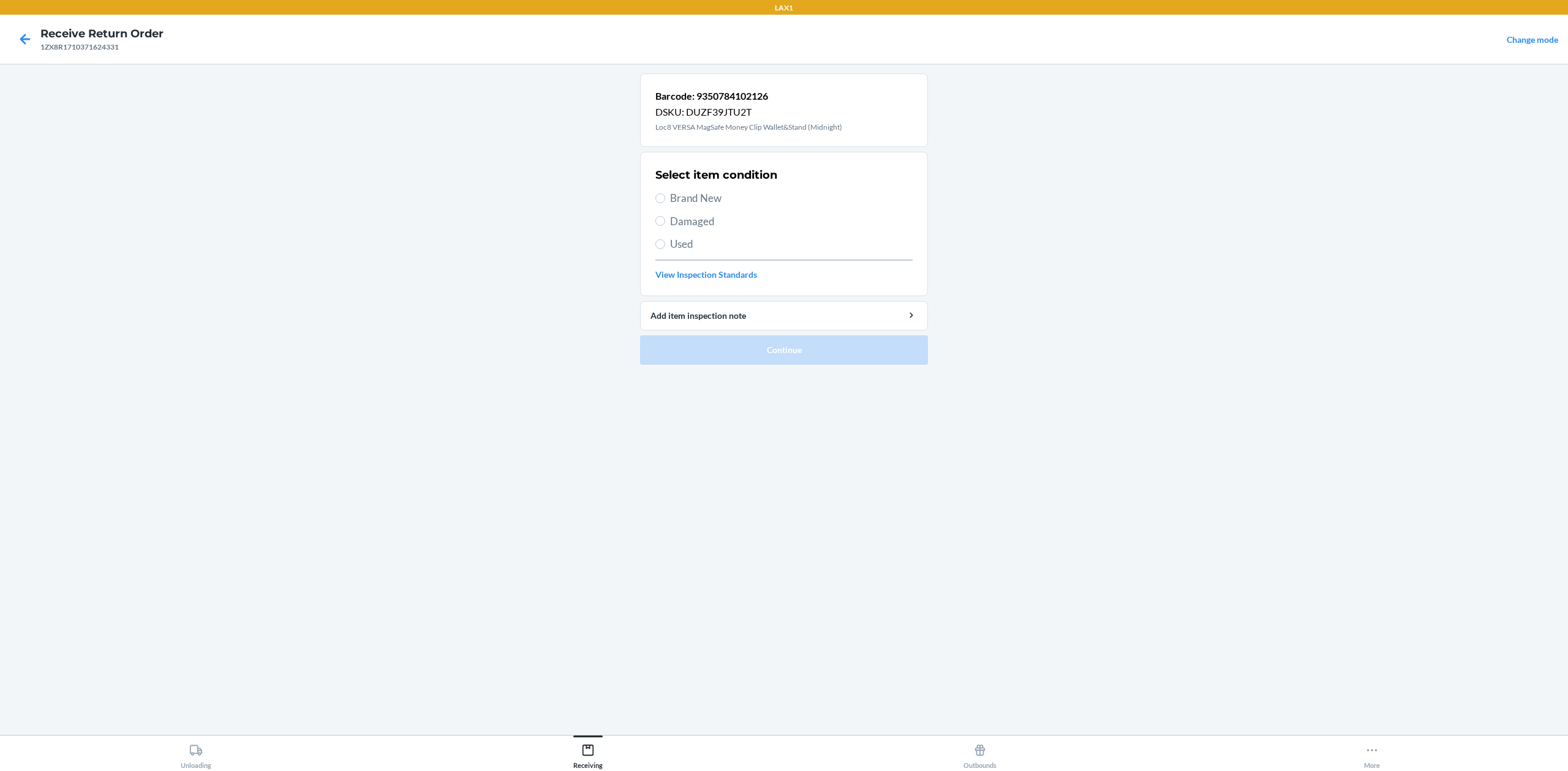
click at [682, 216] on span "Damaged" at bounding box center [791, 222] width 242 height 16
click at [665, 216] on input "Damaged" at bounding box center [660, 221] width 10 height 10
radio input "true"
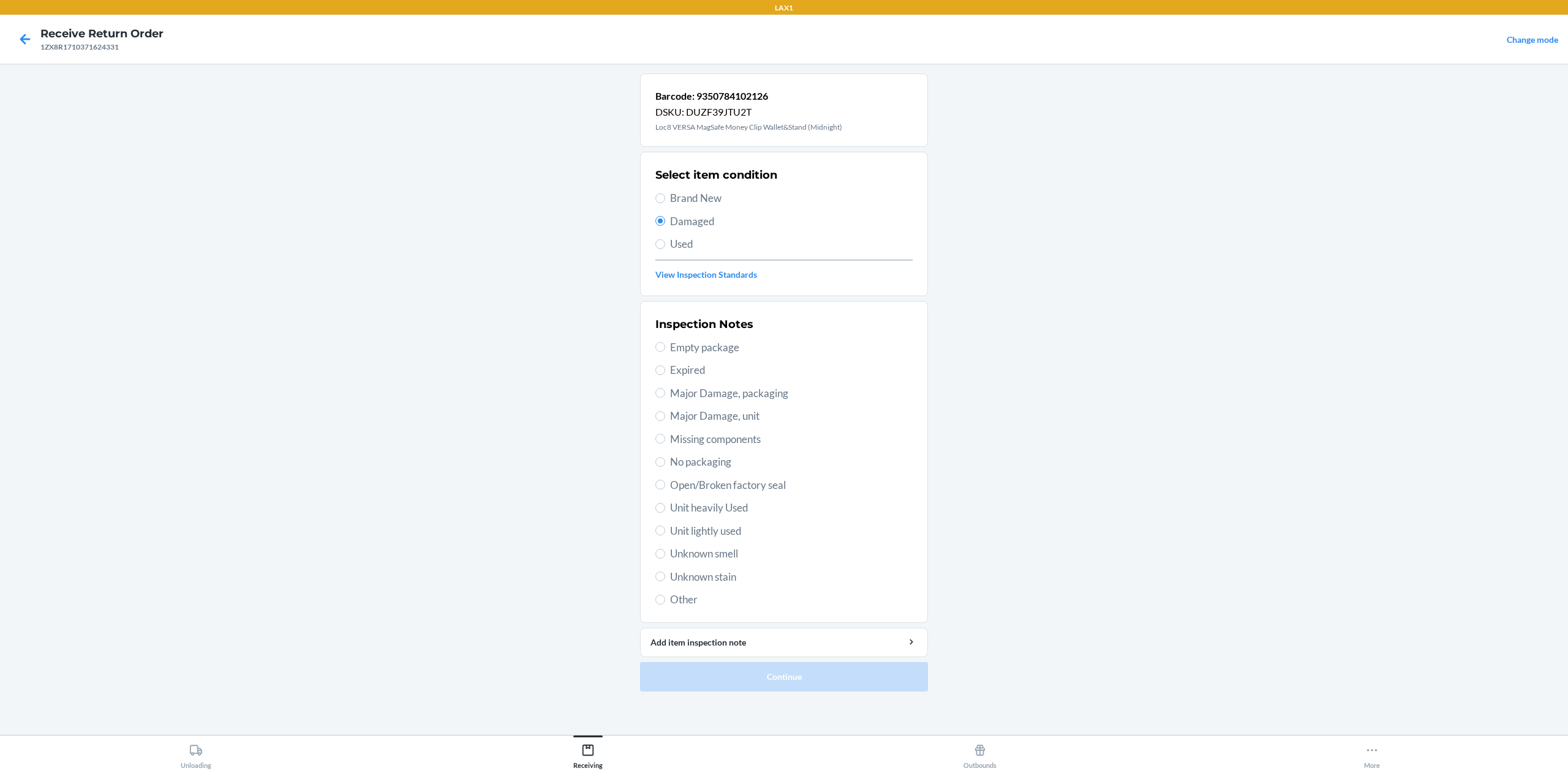
click at [731, 485] on span "Open/Broken factory seal" at bounding box center [791, 485] width 242 height 16
click at [665, 485] on input "Open/Broken factory seal" at bounding box center [660, 485] width 10 height 10
radio input "true"
click at [871, 674] on button "Continue" at bounding box center [784, 677] width 288 height 29
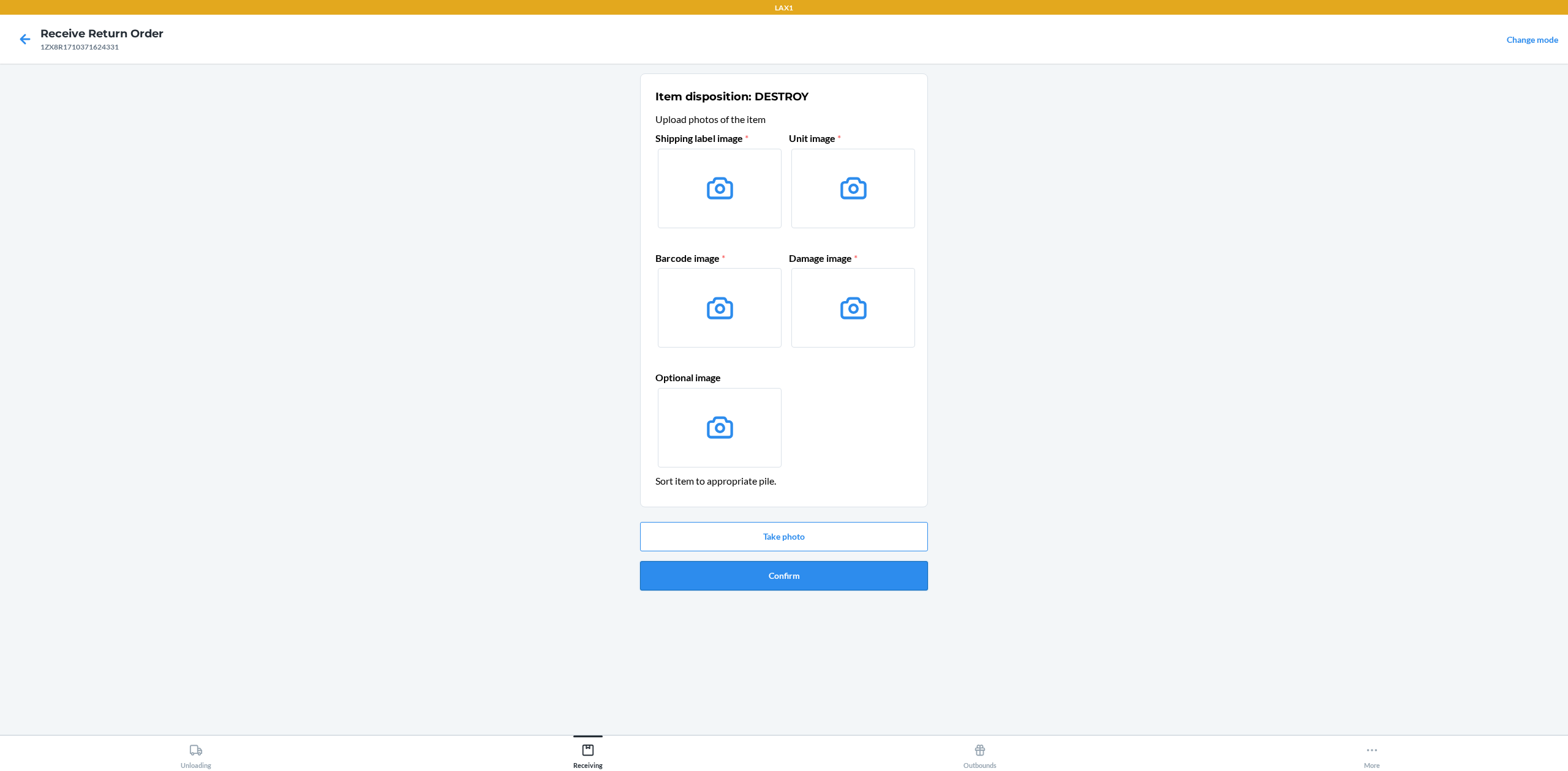
click at [850, 576] on button "Confirm" at bounding box center [784, 576] width 288 height 29
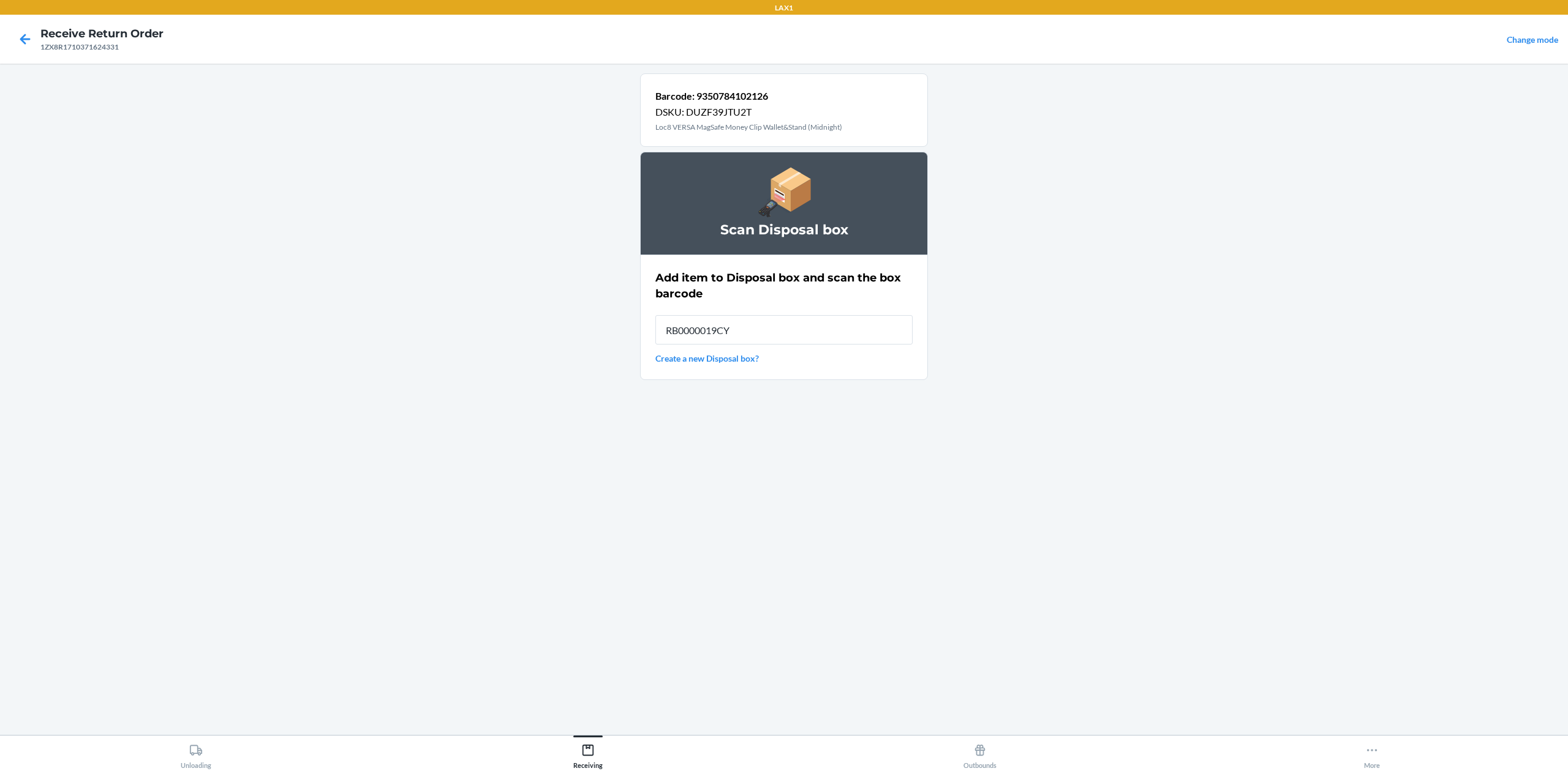
type input "RB0000019CY"
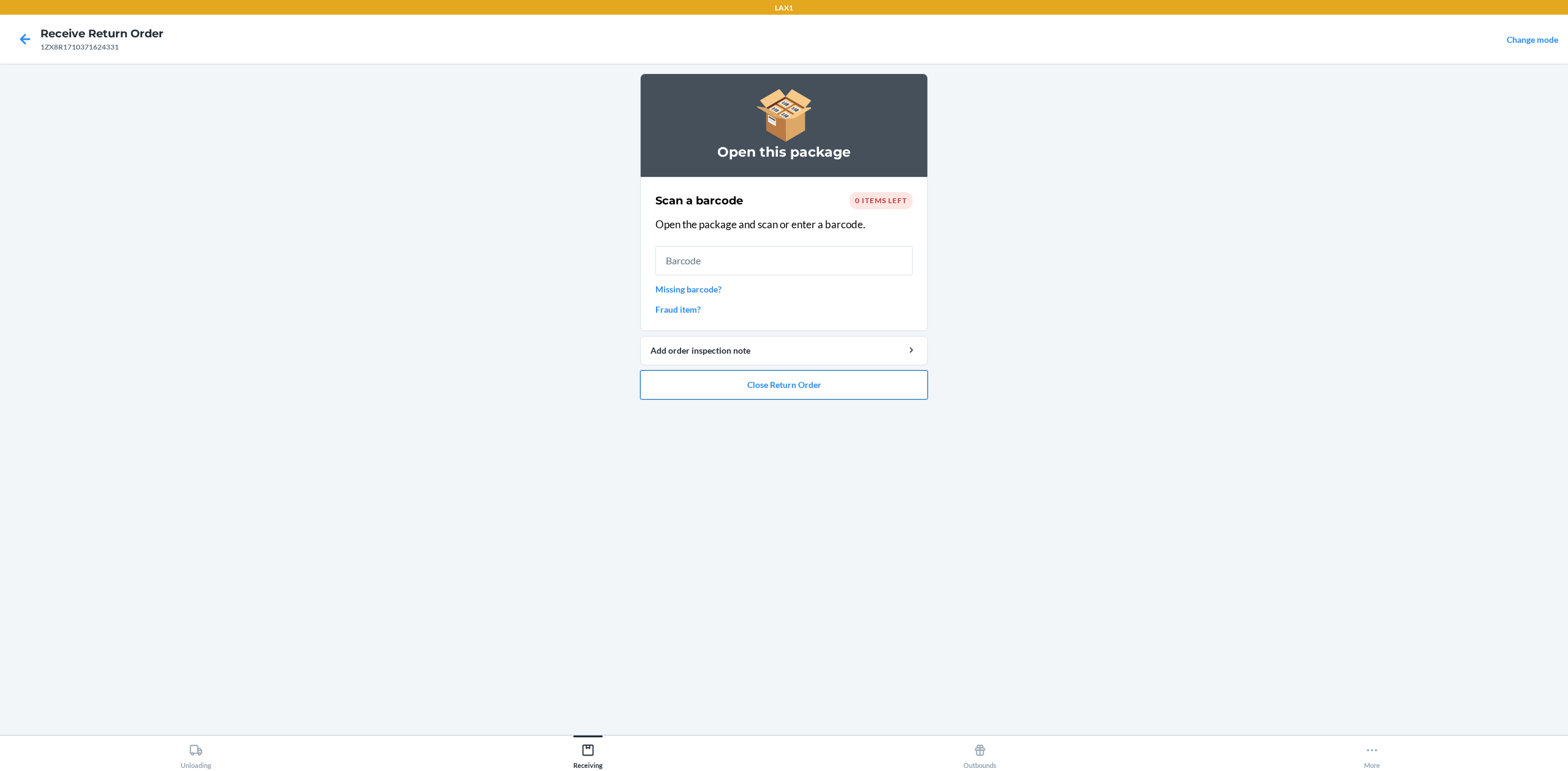
click at [858, 382] on button "Close Return Order" at bounding box center [784, 385] width 288 height 29
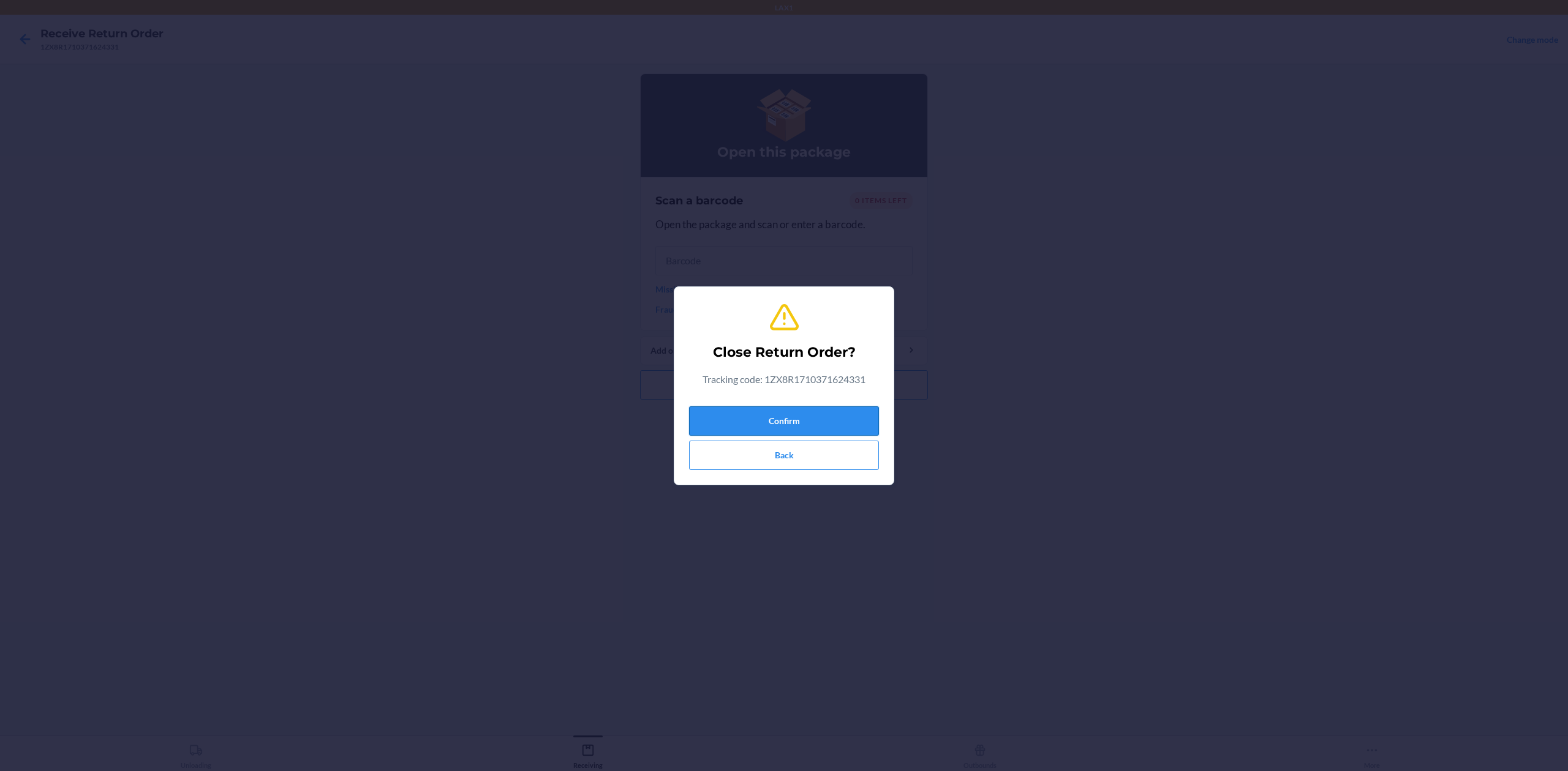
click at [807, 412] on button "Confirm" at bounding box center [784, 421] width 190 height 29
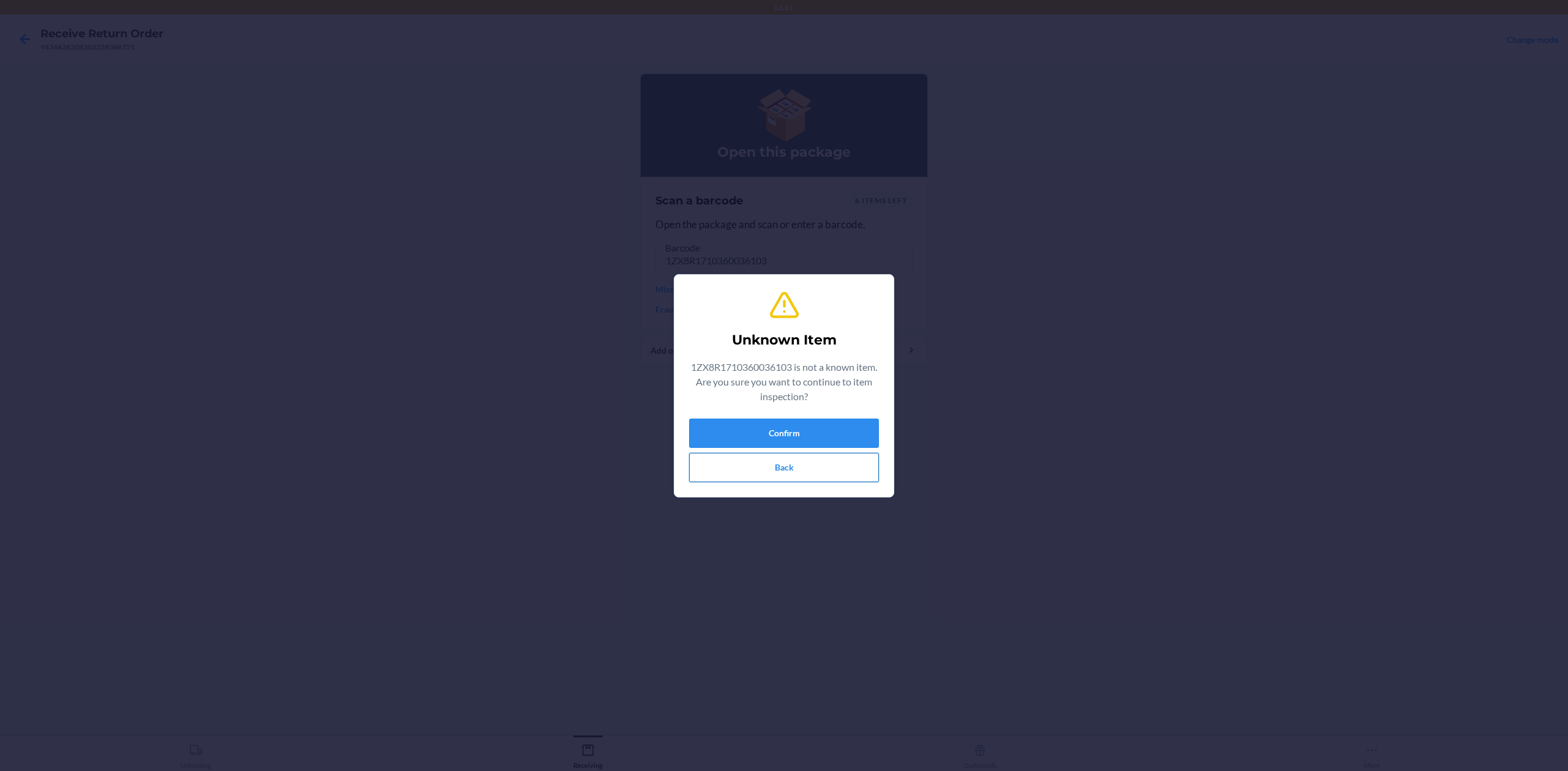
click at [819, 468] on button "Back" at bounding box center [784, 468] width 190 height 29
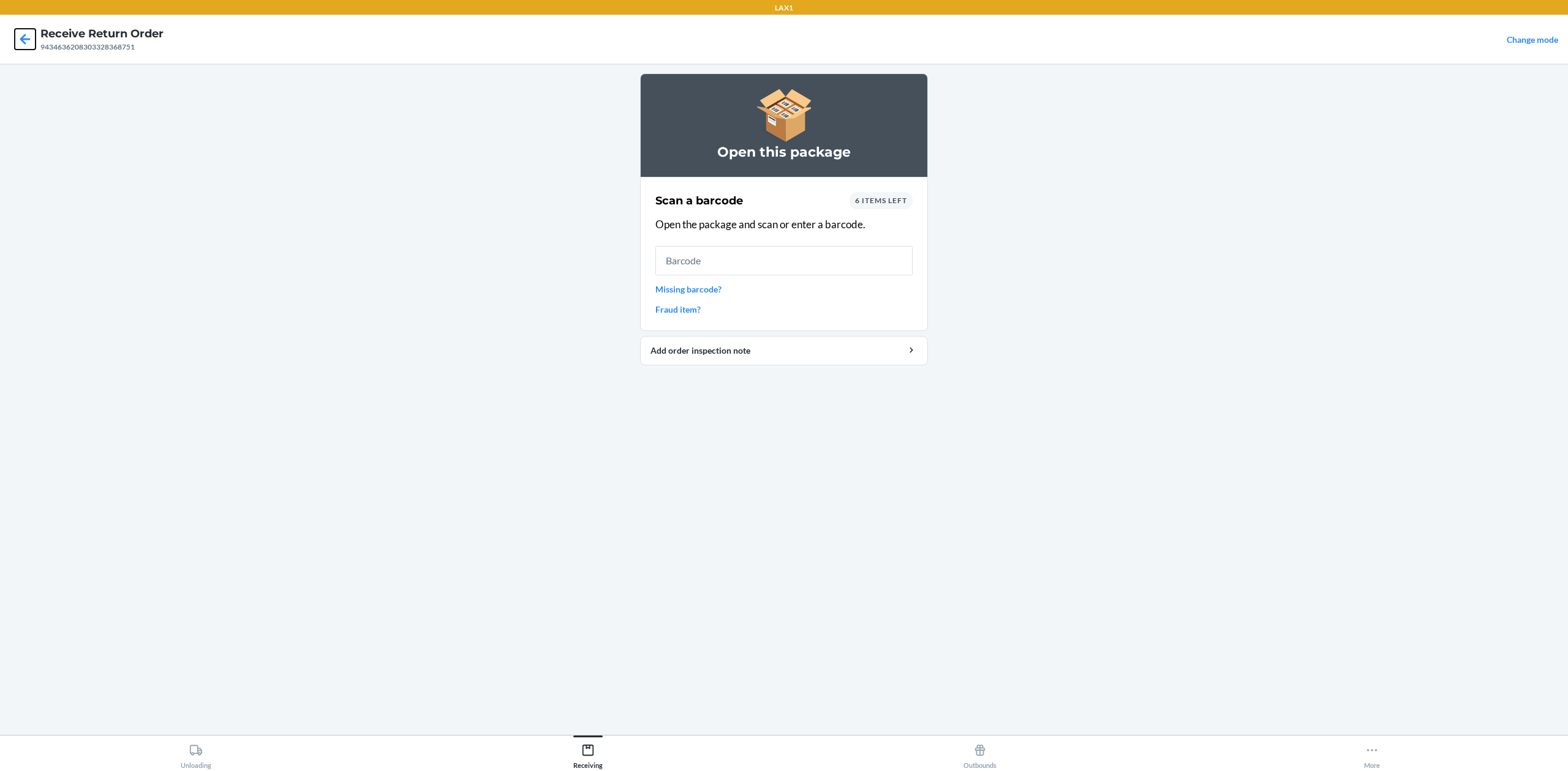
click at [18, 43] on icon at bounding box center [25, 39] width 21 height 21
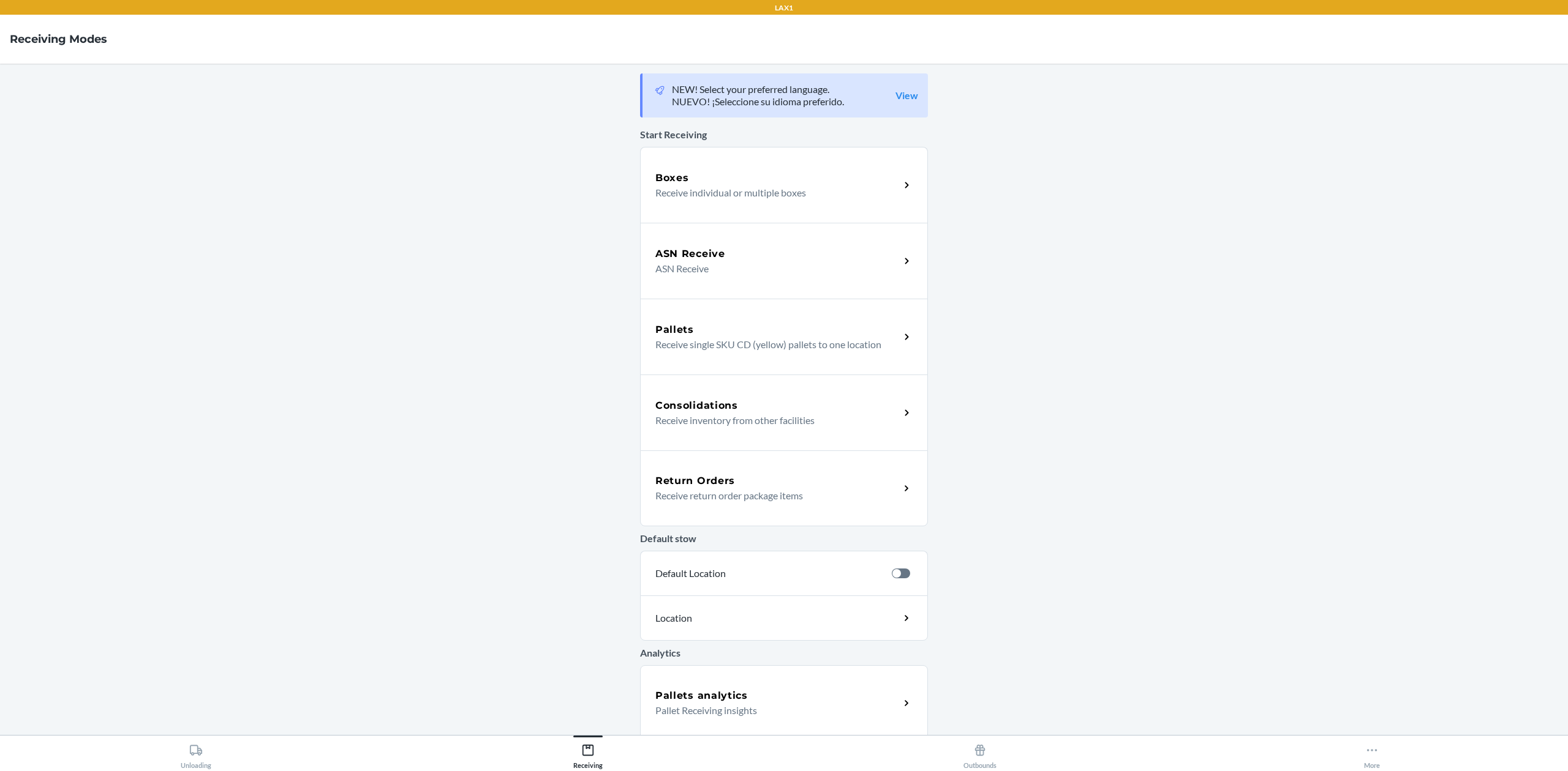
click at [793, 502] on p "Receive return order package items" at bounding box center [773, 496] width 234 height 15
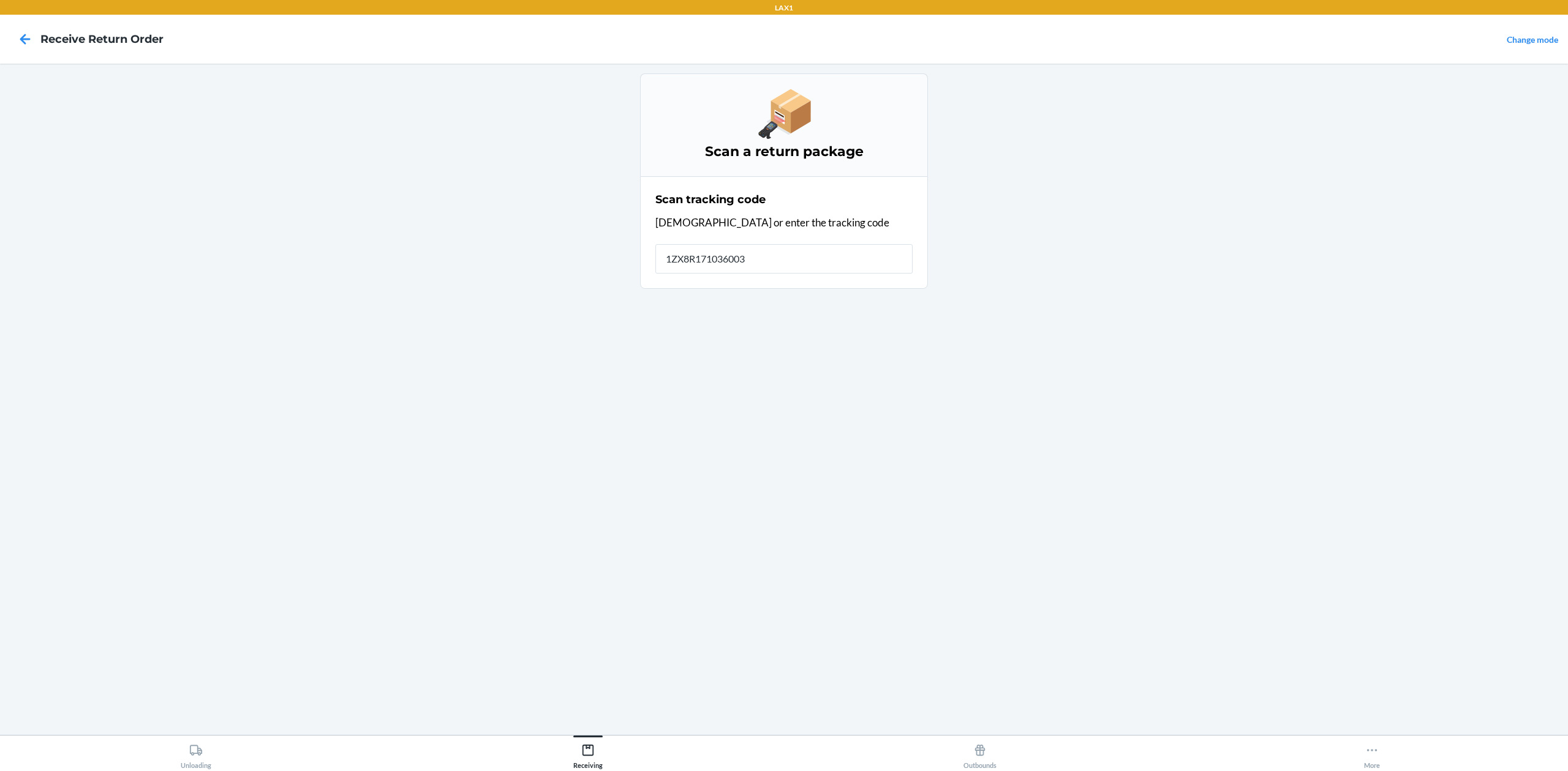
type input "1ZX8R1710360036"
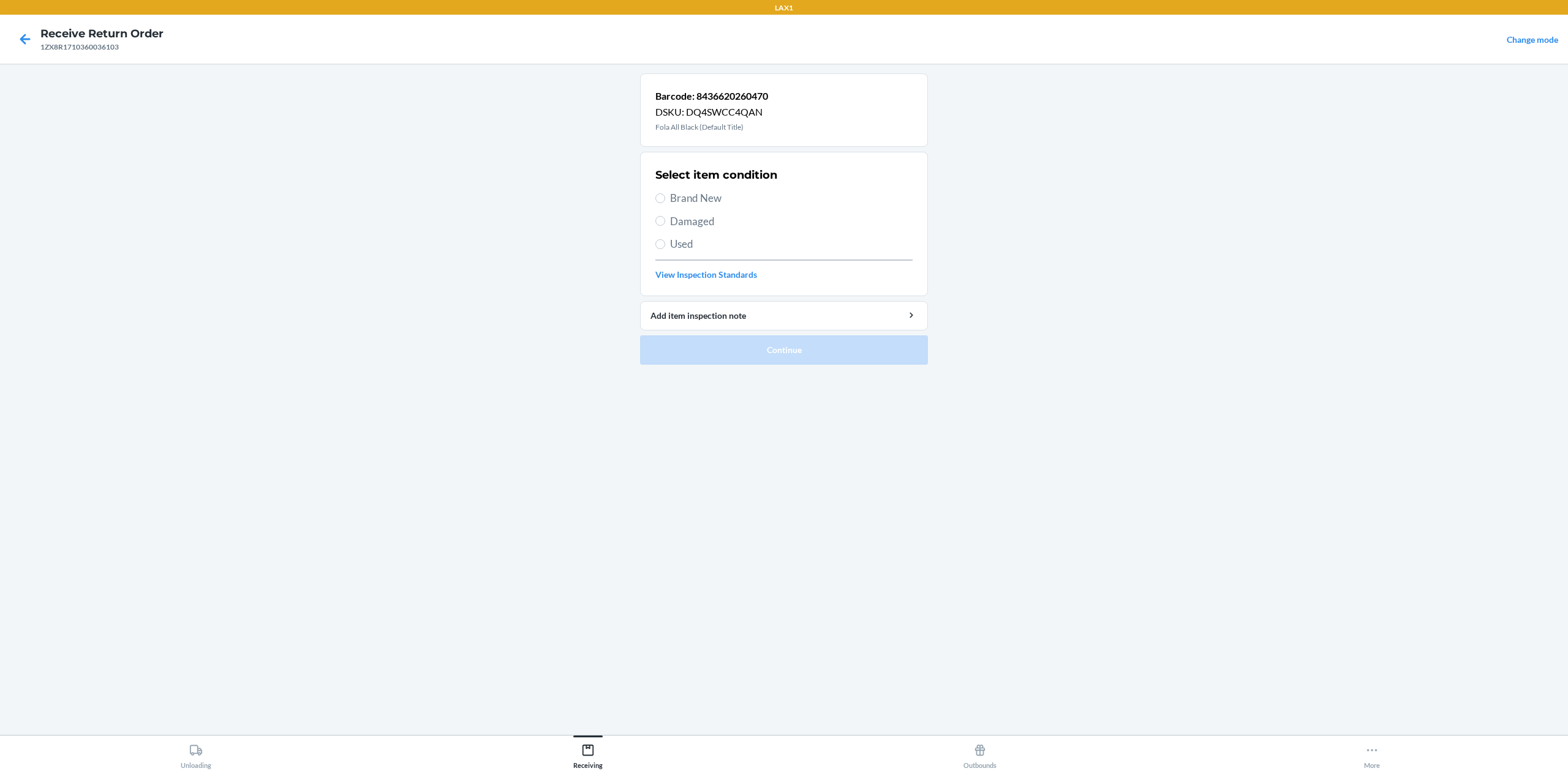
click at [709, 201] on span "Brand New" at bounding box center [791, 198] width 242 height 16
click at [665, 201] on input "Brand New" at bounding box center [660, 198] width 10 height 10
radio input "true"
click at [829, 341] on button "Continue" at bounding box center [784, 350] width 288 height 29
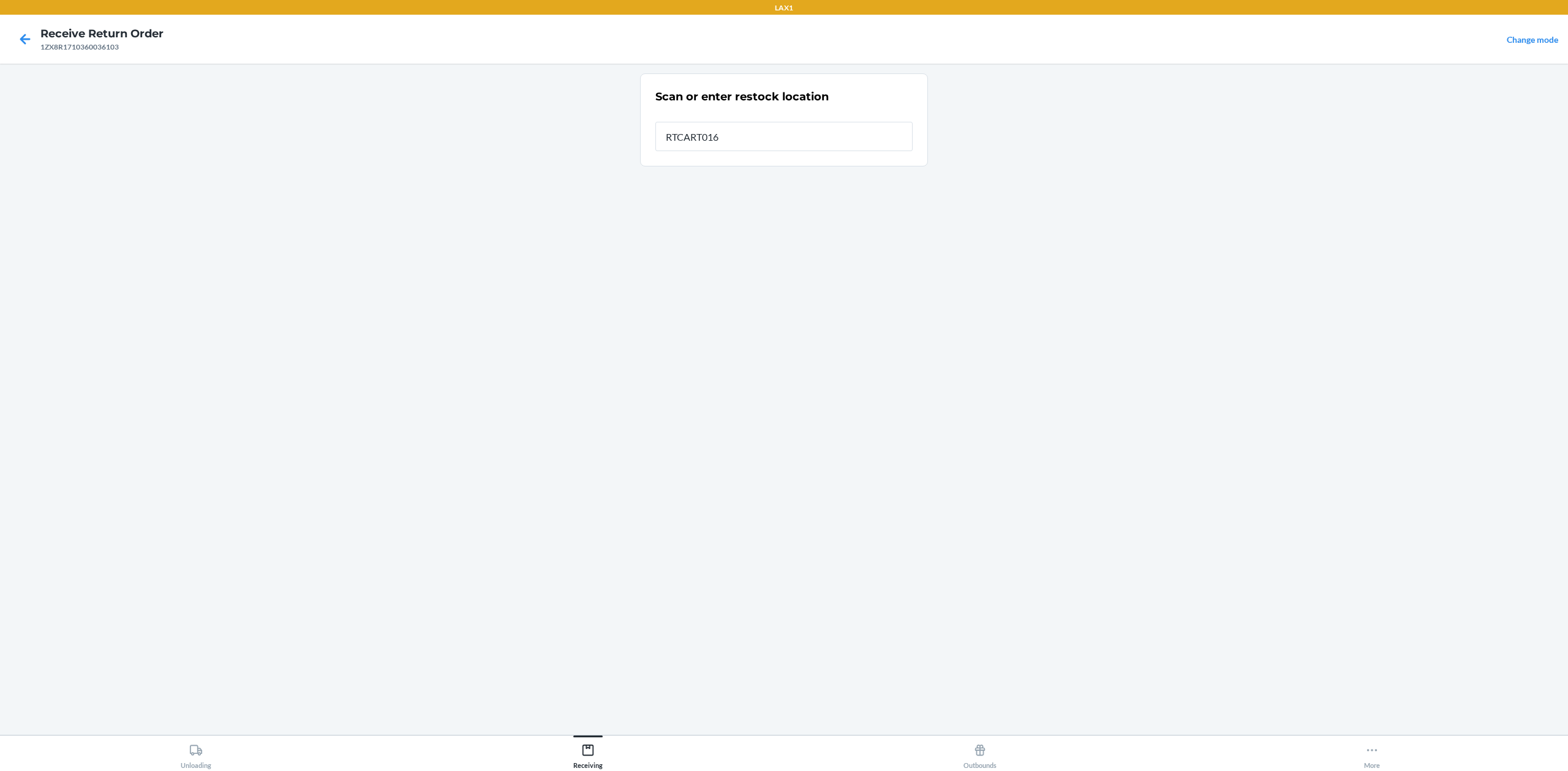
type input "RTCART016"
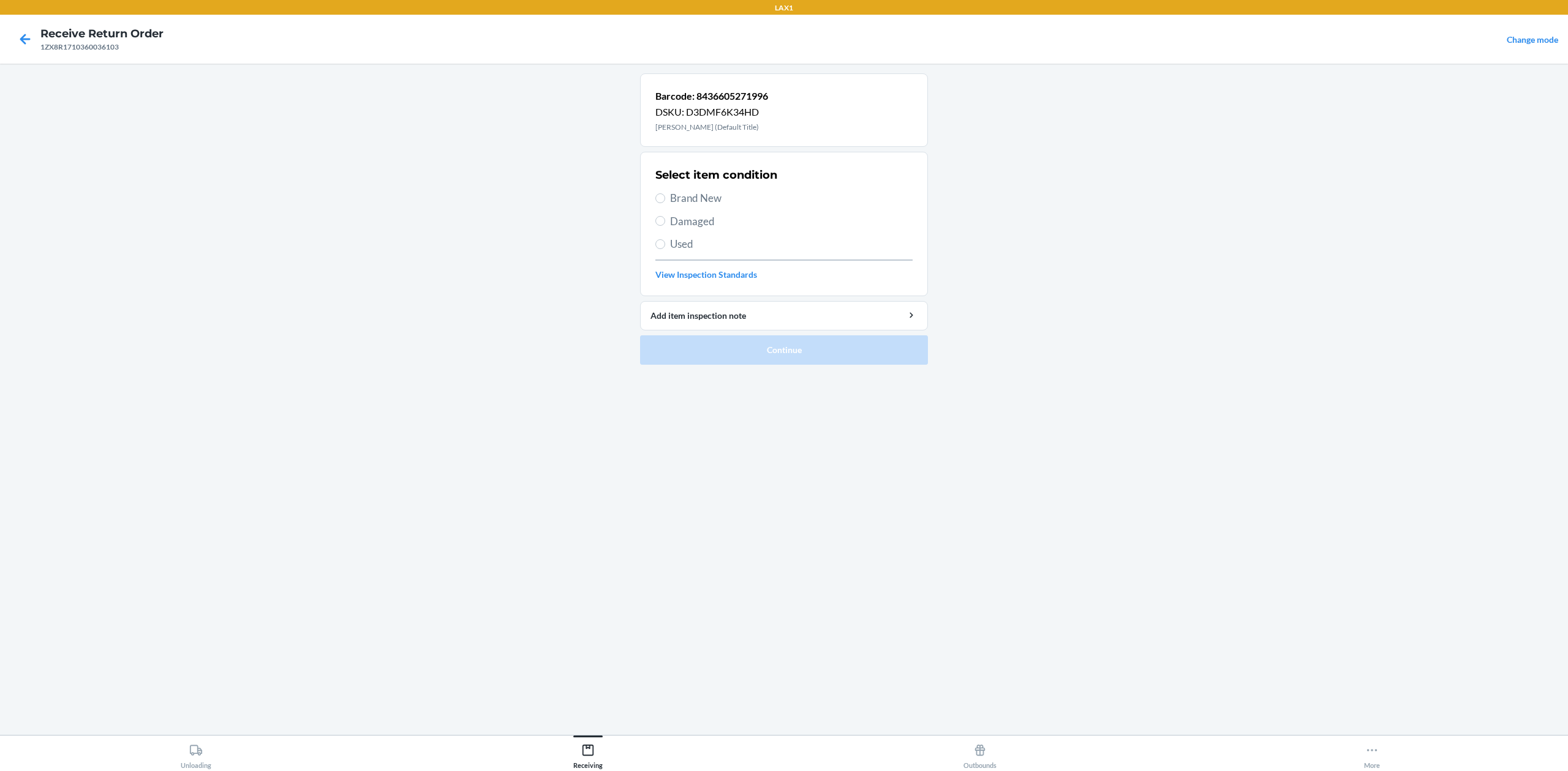
click at [718, 203] on span "Brand New" at bounding box center [791, 198] width 242 height 16
click at [665, 203] on input "Brand New" at bounding box center [660, 198] width 10 height 10
radio input "true"
click at [888, 351] on button "Continue" at bounding box center [784, 350] width 288 height 29
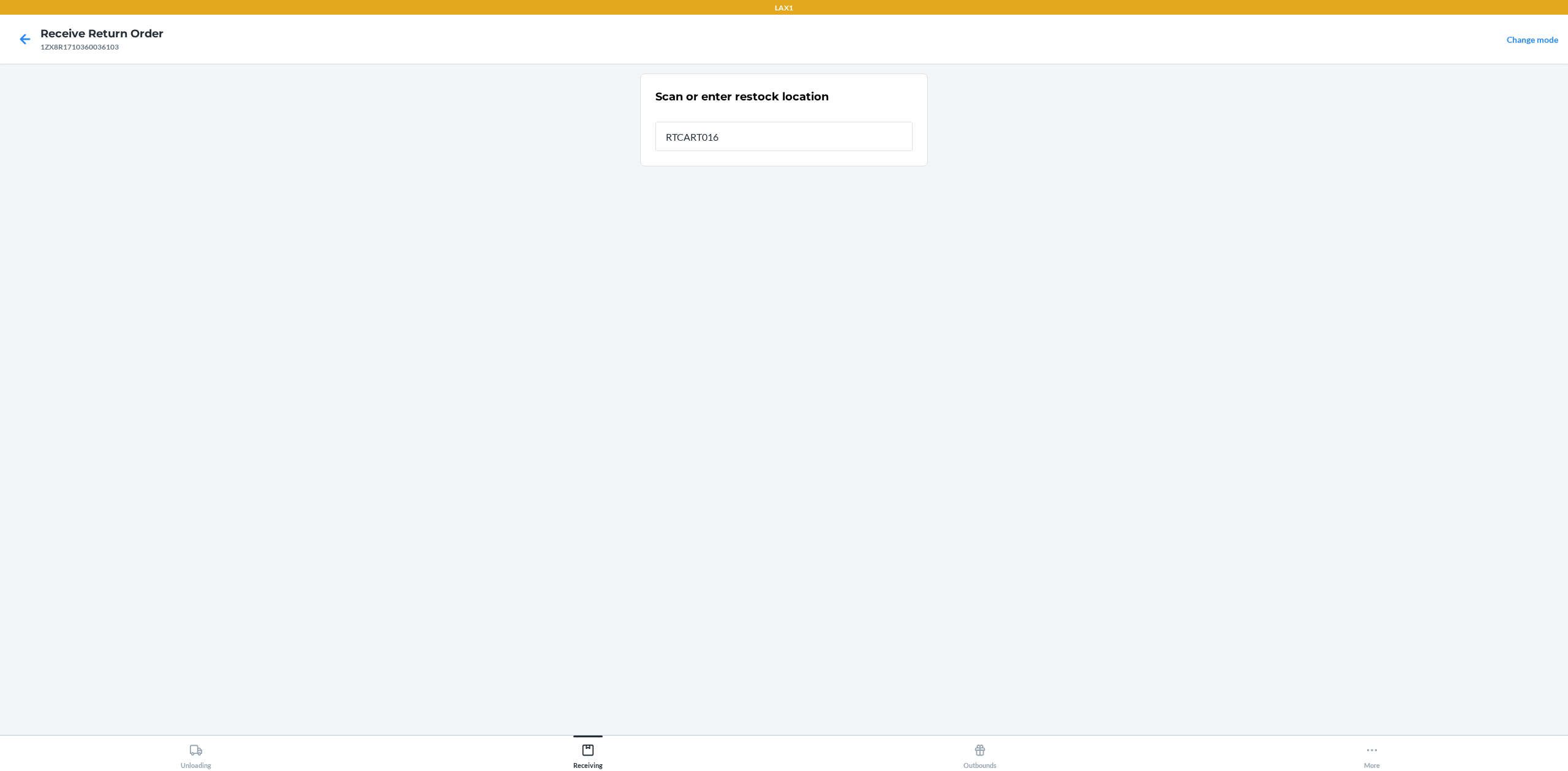
type input "RTCART016"
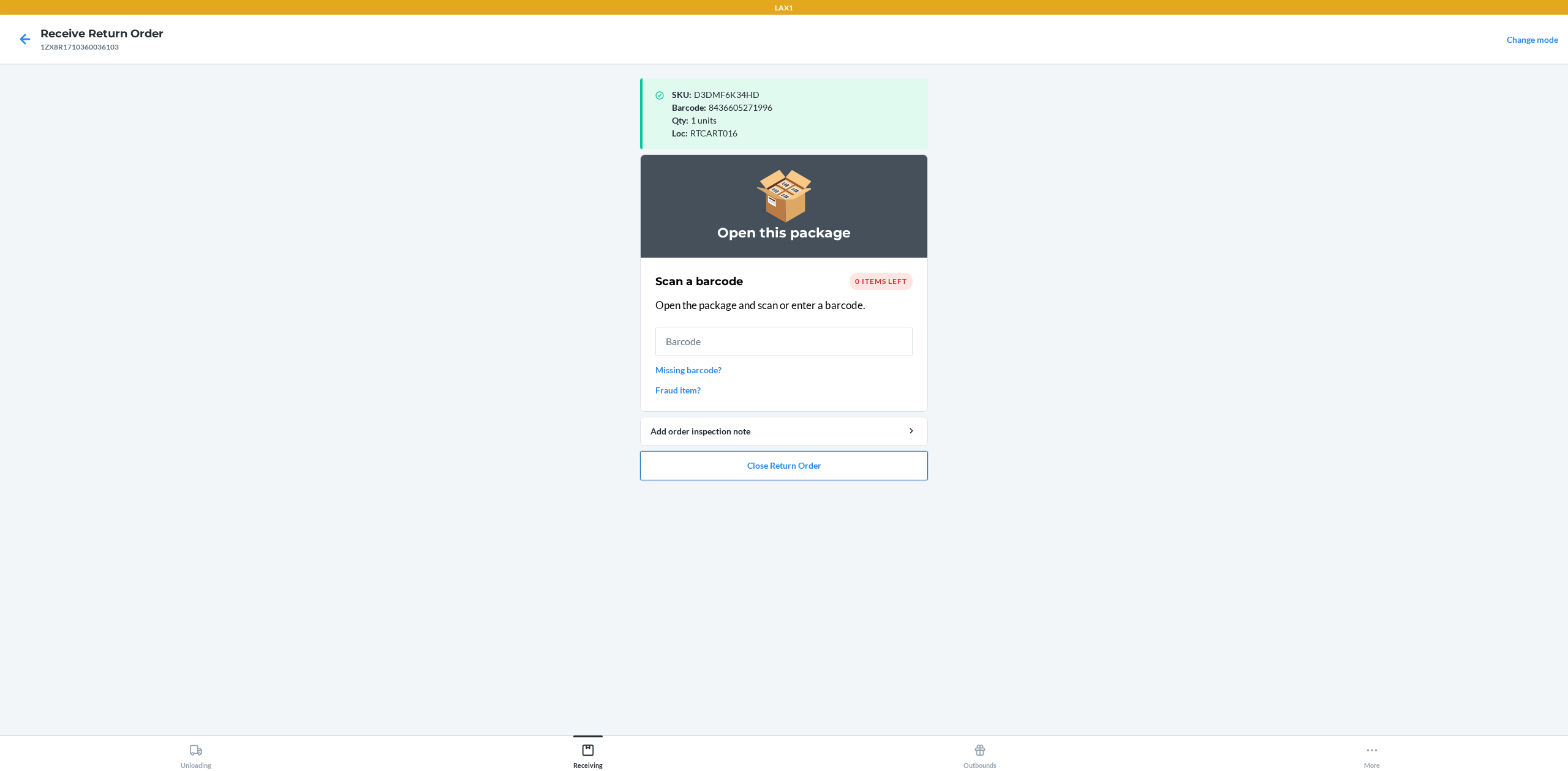
click at [889, 468] on button "Close Return Order" at bounding box center [784, 466] width 288 height 29
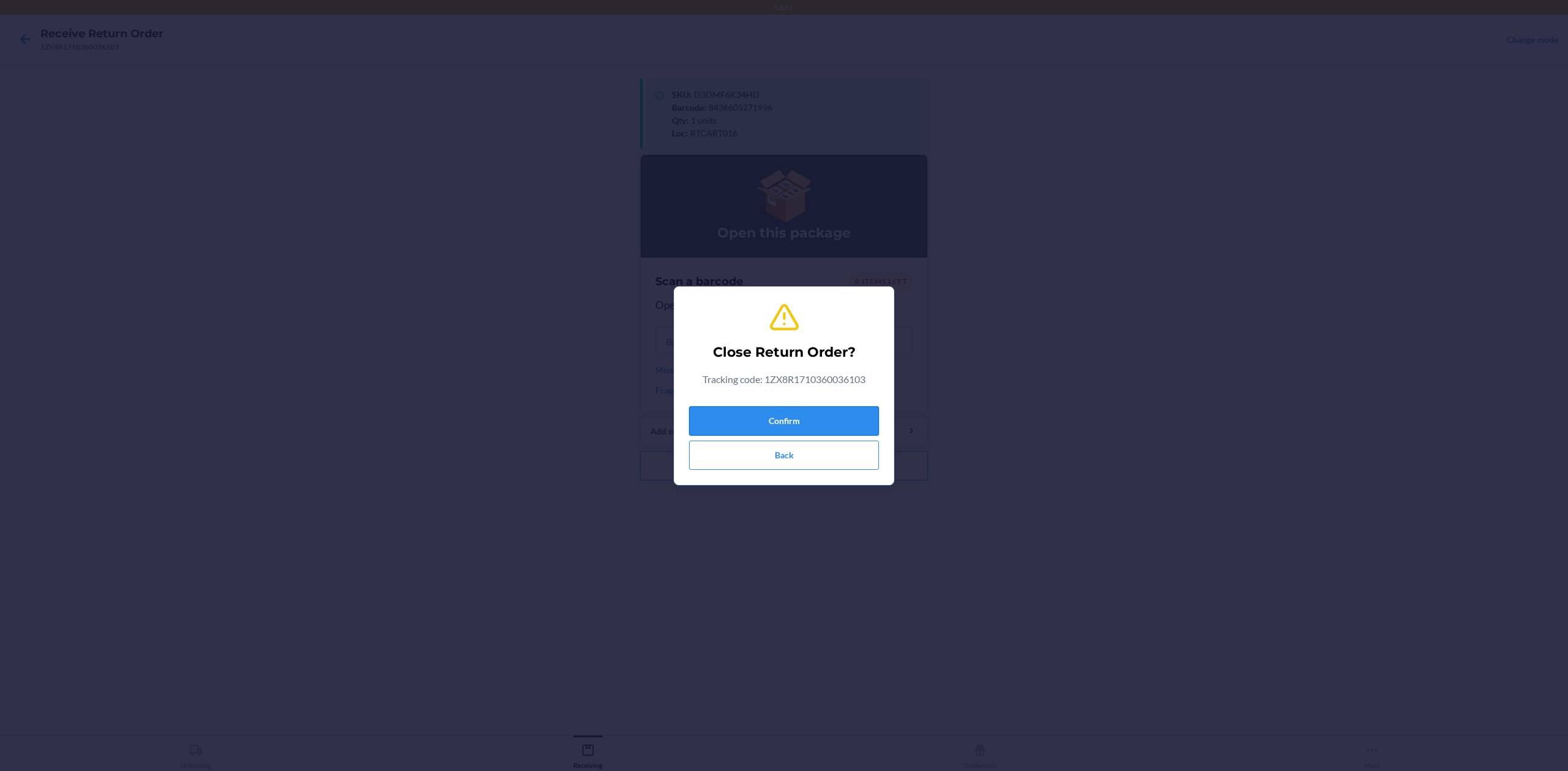
click at [850, 410] on button "Confirm" at bounding box center [784, 421] width 190 height 29
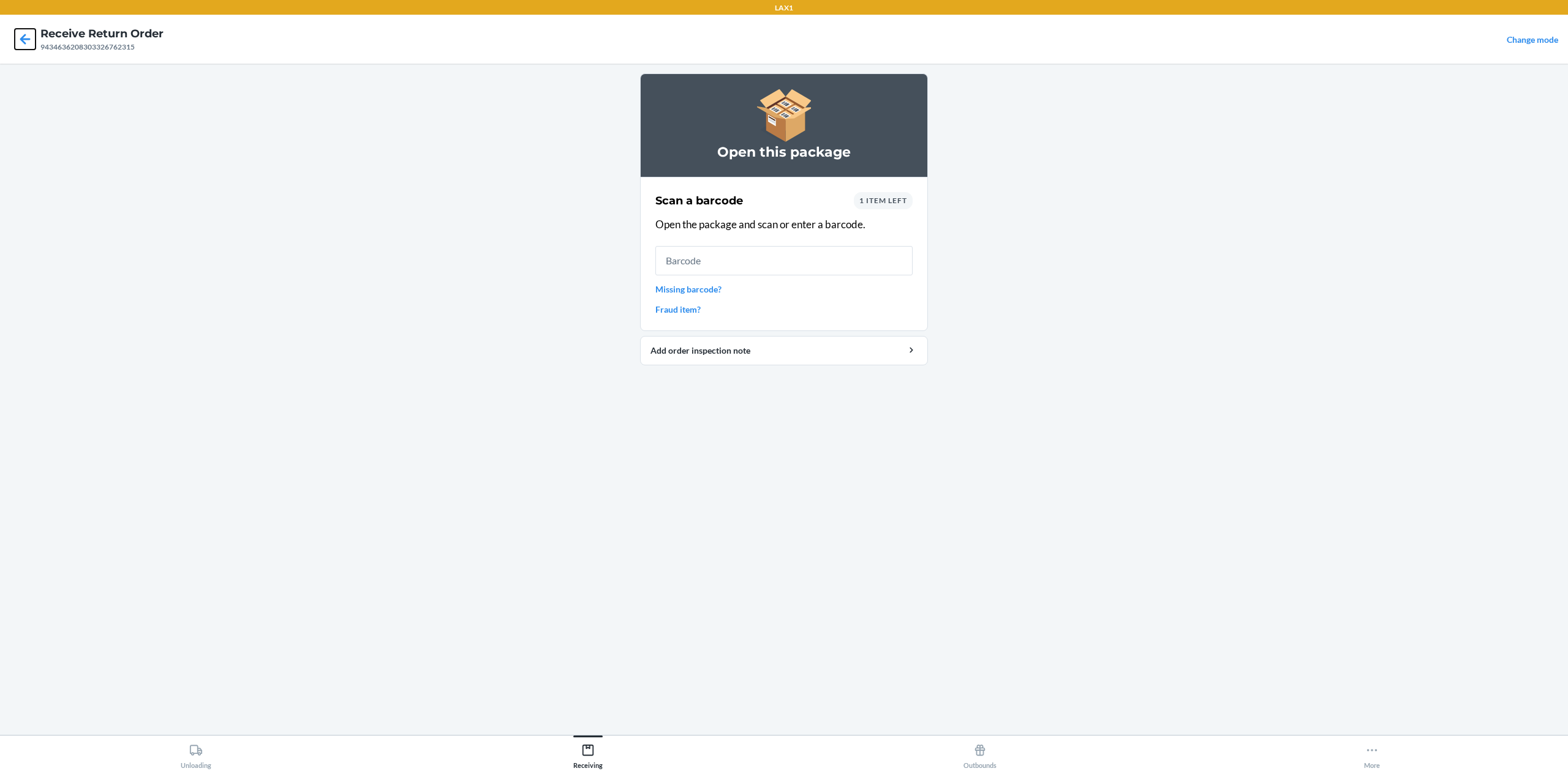
click at [21, 43] on icon at bounding box center [25, 39] width 21 height 21
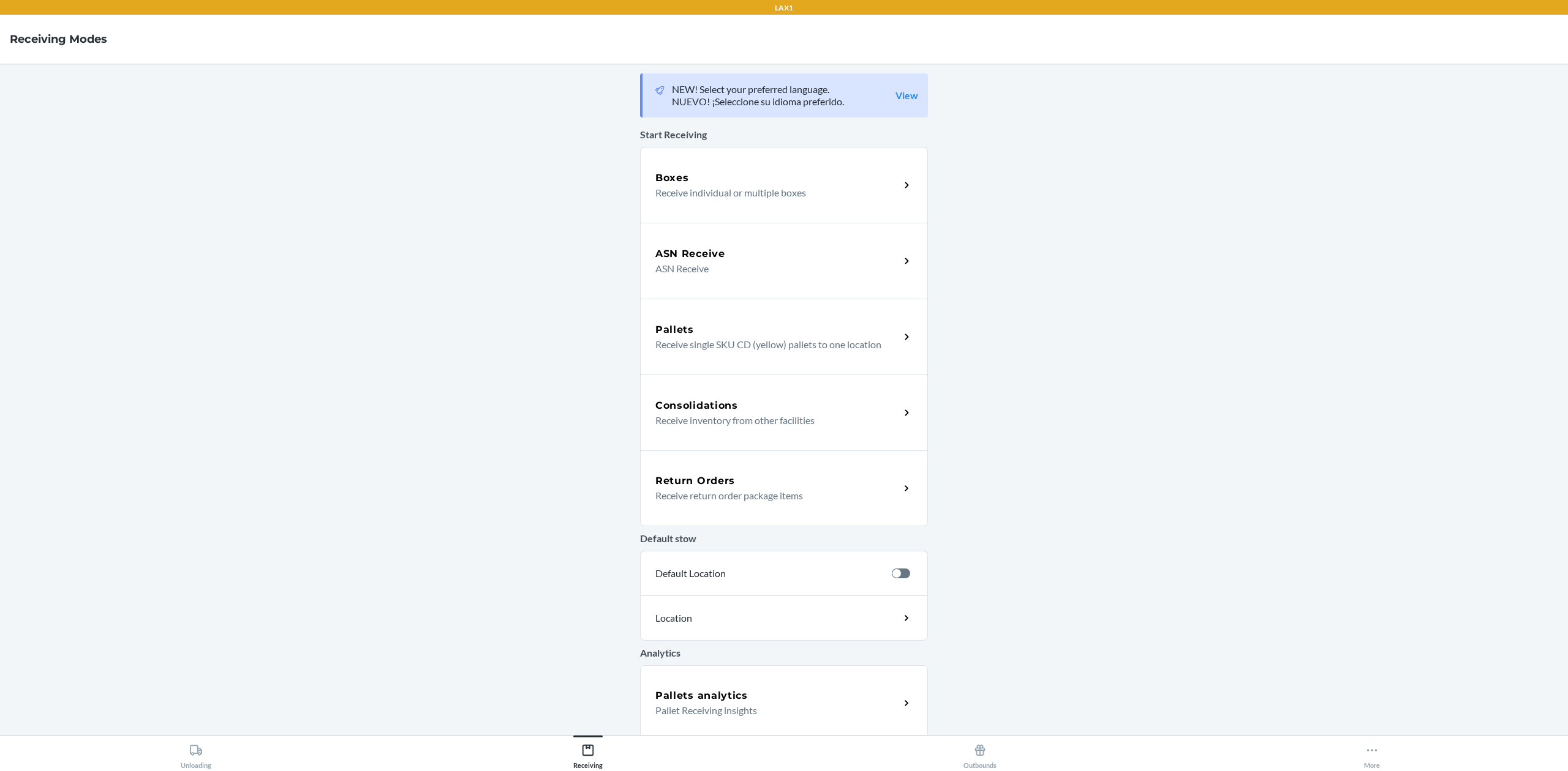
click at [839, 475] on div "Return Orders" at bounding box center [777, 481] width 244 height 15
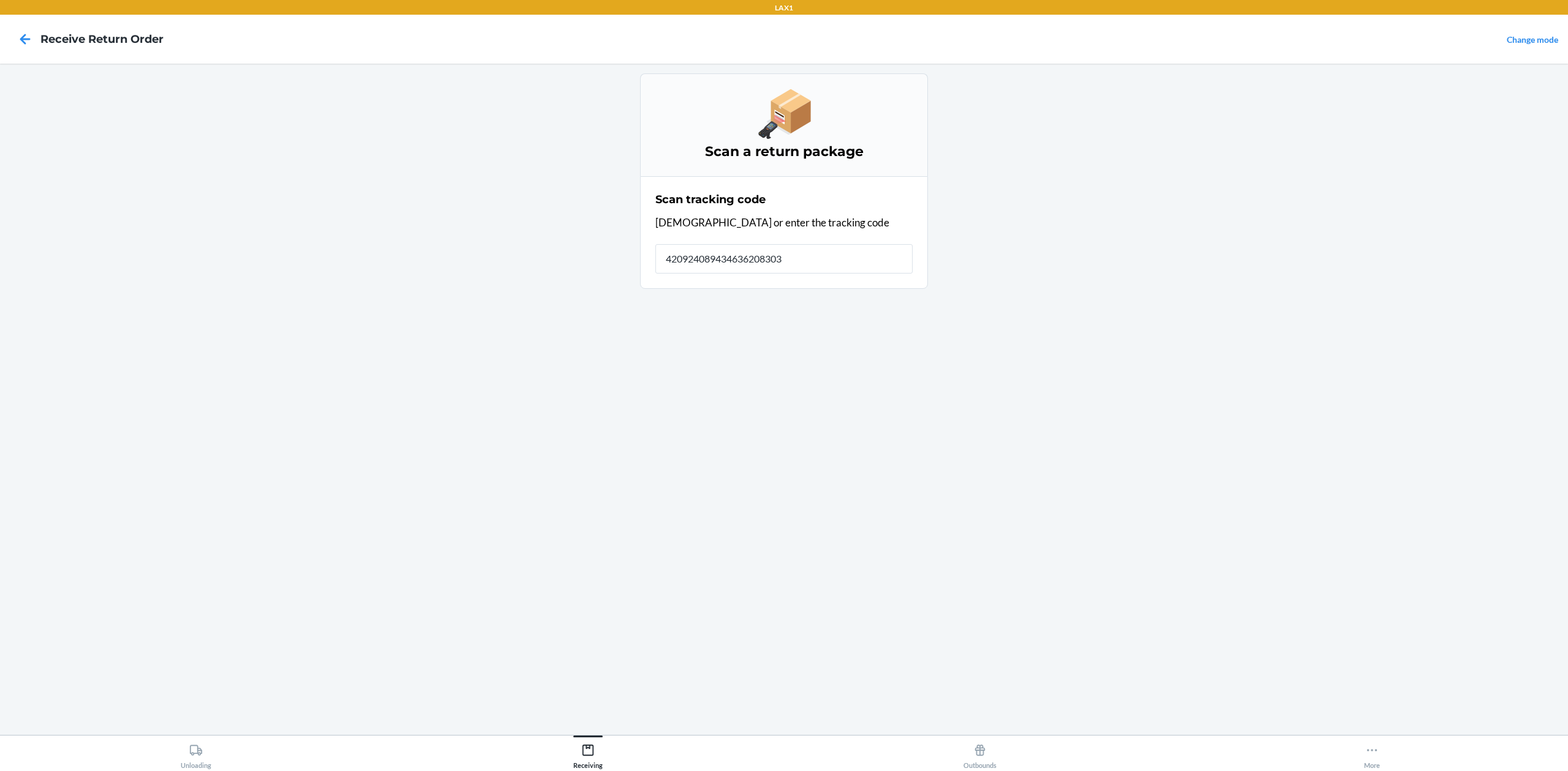
type input "4209240894346362083033"
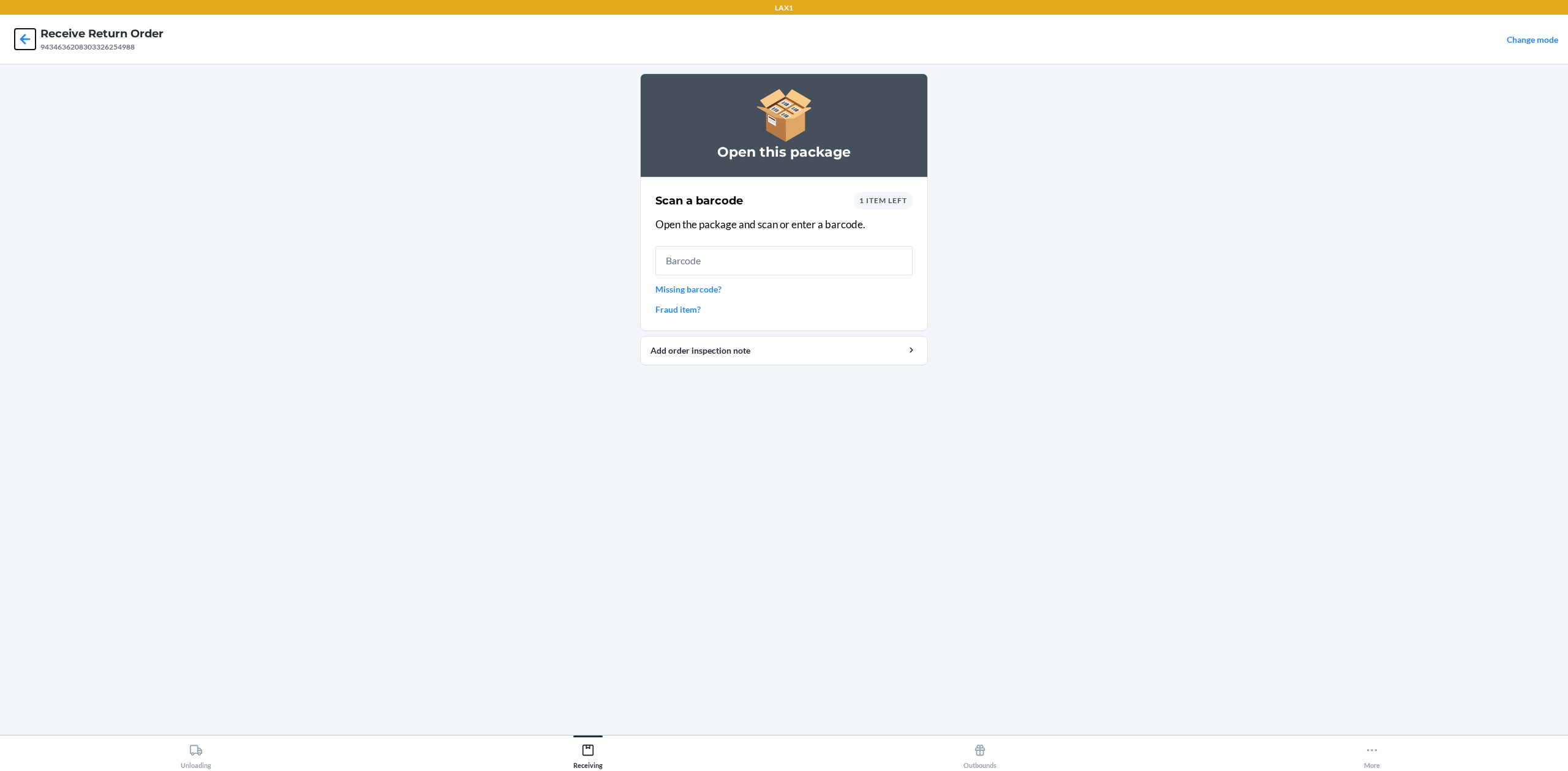
click at [22, 46] on icon at bounding box center [25, 39] width 21 height 21
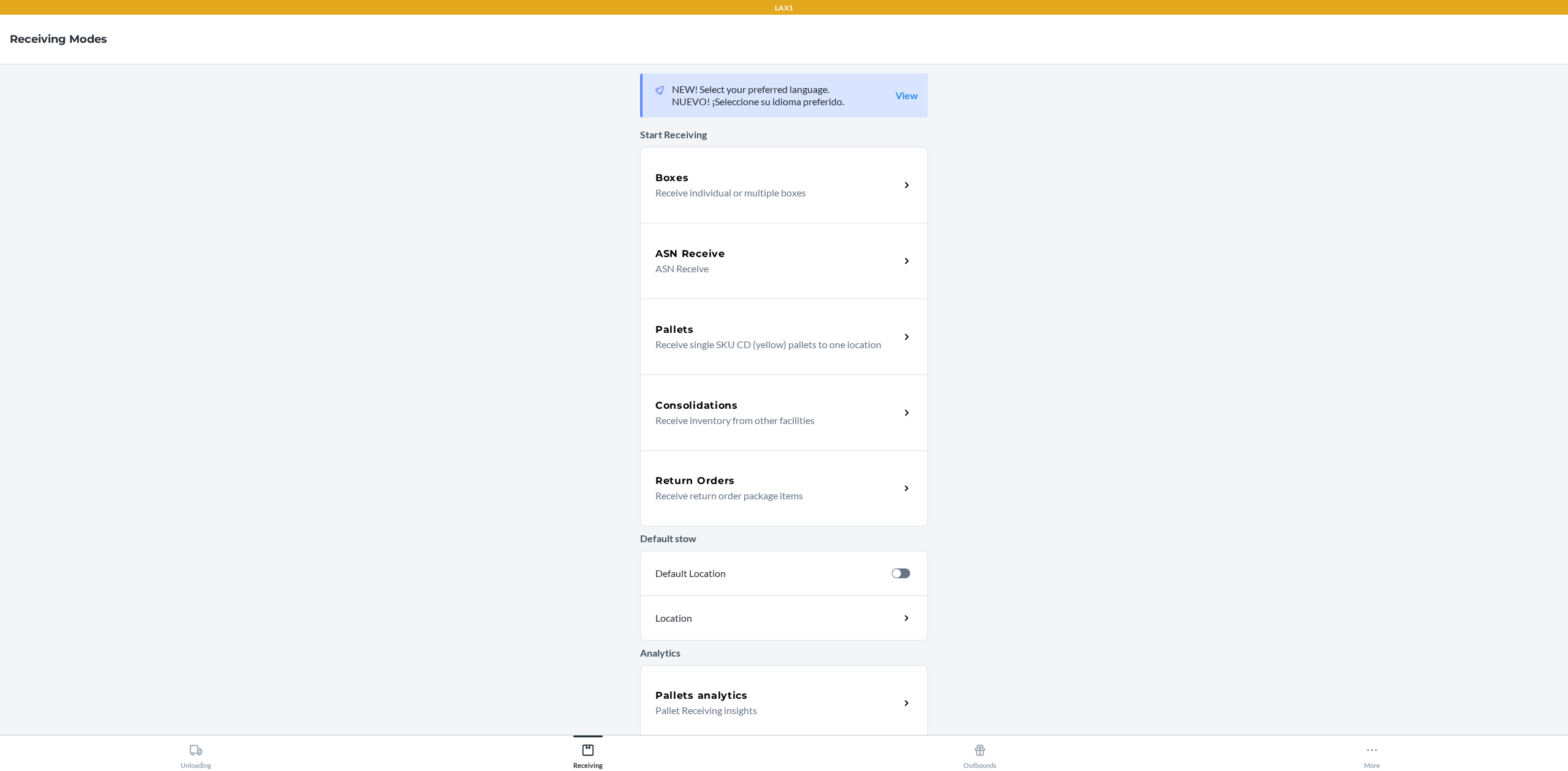
click at [809, 463] on div "Return Orders Receive return order package items" at bounding box center [784, 488] width 288 height 76
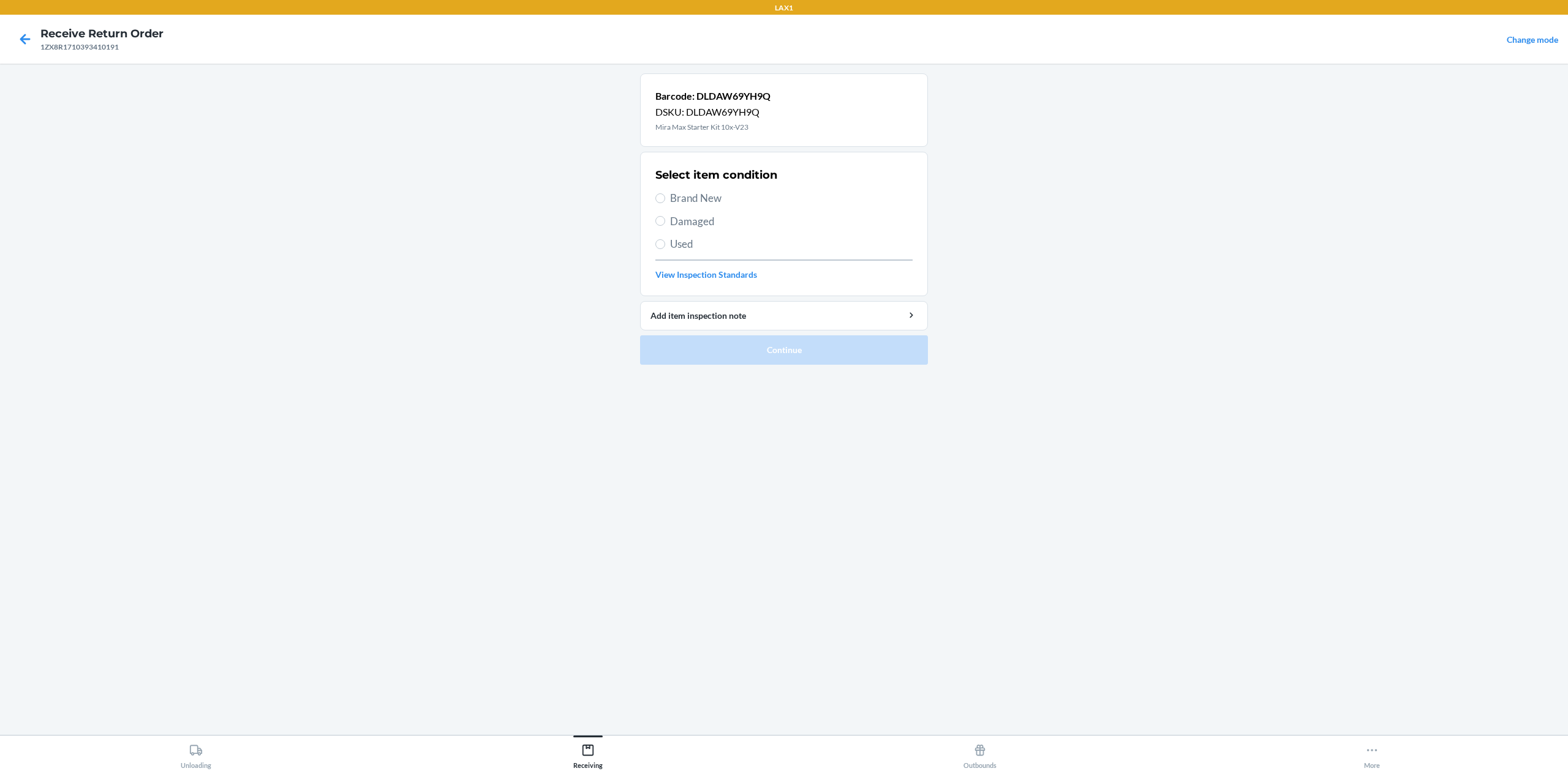
click at [680, 197] on span "Brand New" at bounding box center [791, 198] width 242 height 16
click at [665, 197] on input "Brand New" at bounding box center [660, 198] width 10 height 10
radio input "true"
click at [839, 348] on button "Continue" at bounding box center [784, 350] width 288 height 29
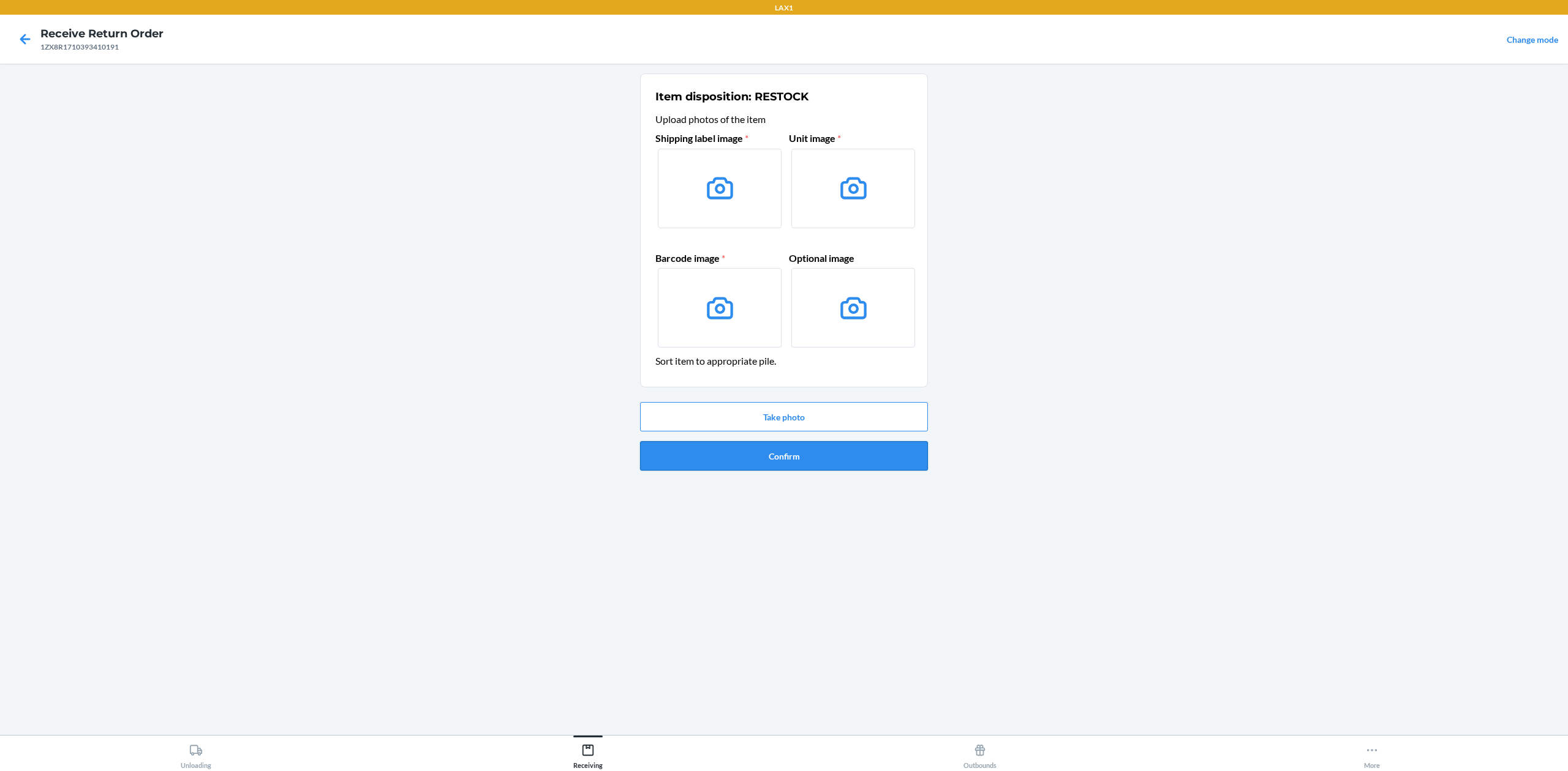
click at [839, 458] on button "Confirm" at bounding box center [784, 456] width 288 height 29
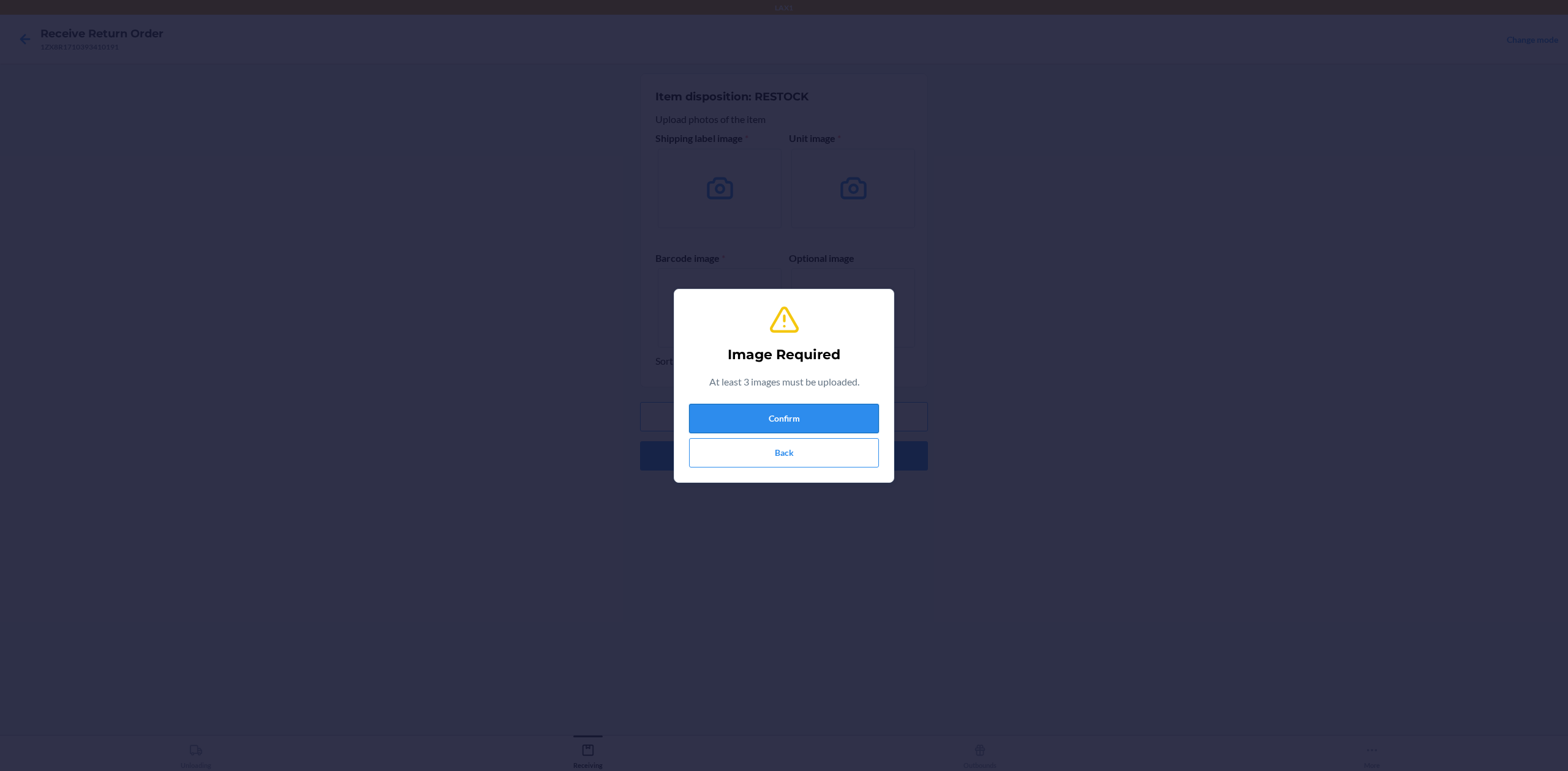
click at [836, 405] on button "Confirm" at bounding box center [784, 419] width 190 height 29
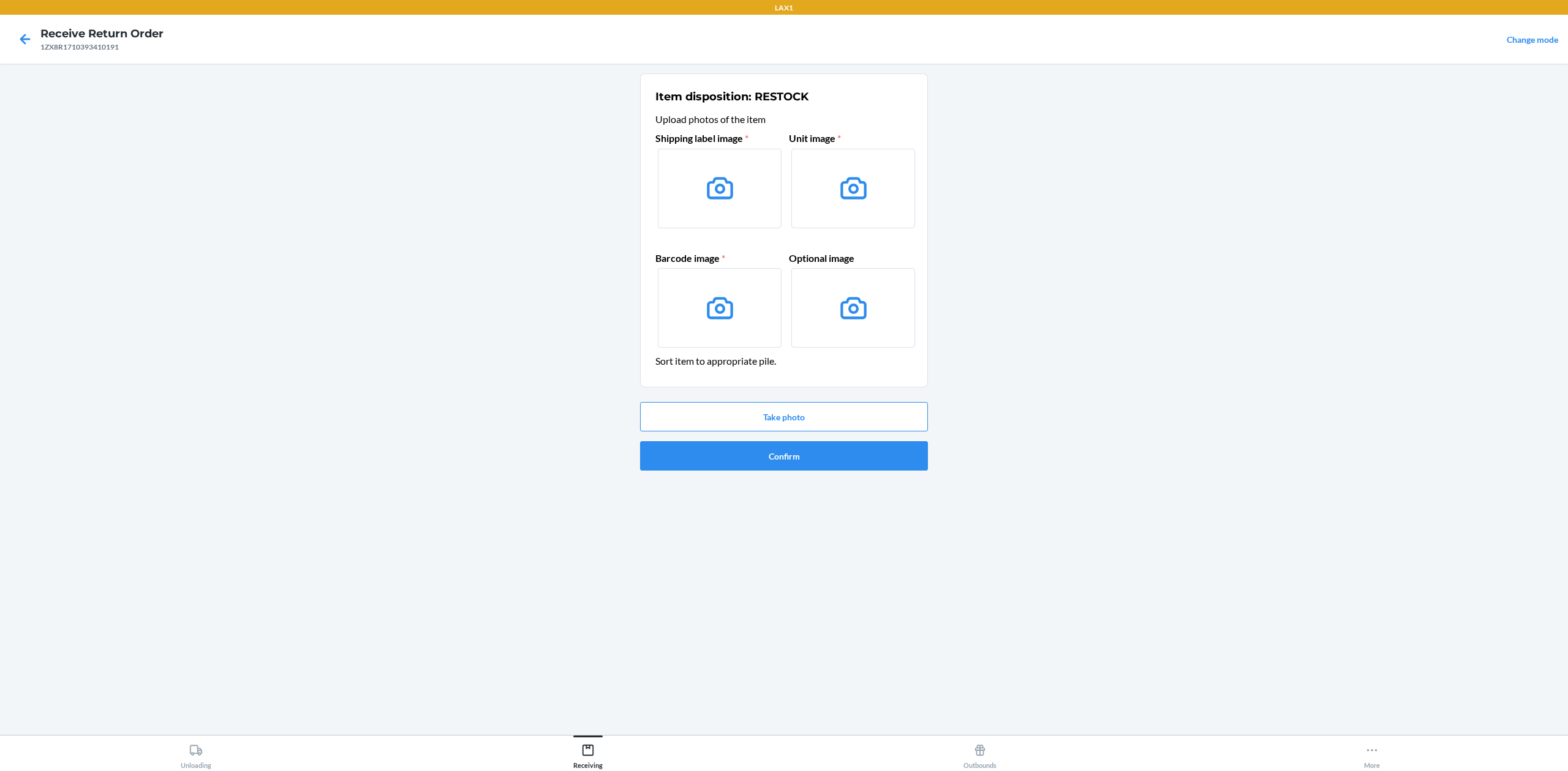
click at [724, 197] on icon at bounding box center [720, 188] width 31 height 31
click at [0, 0] on input "file" at bounding box center [0, 0] width 0 height 0
click at [811, 407] on button "Take photo" at bounding box center [784, 417] width 288 height 29
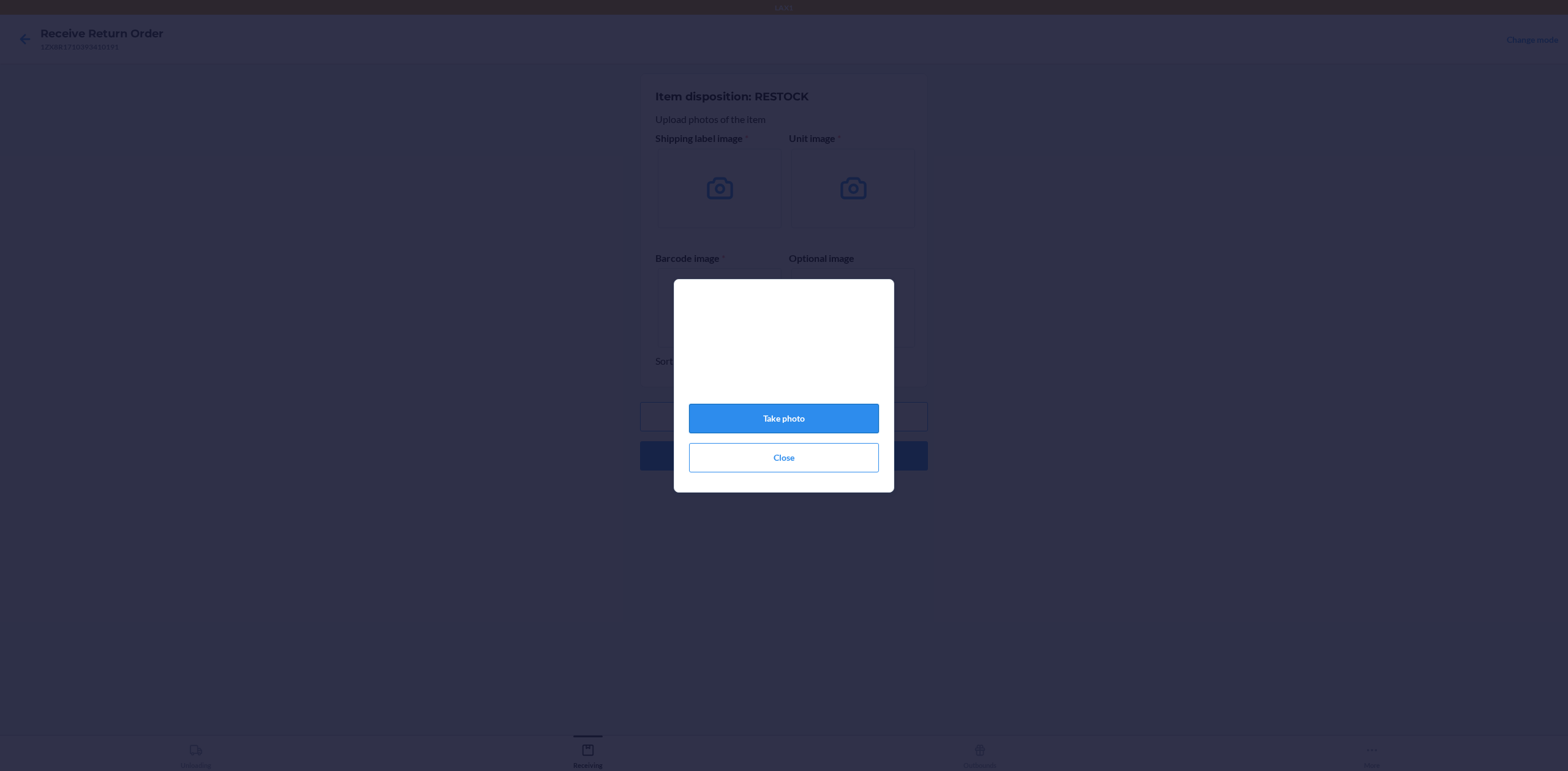
click at [855, 414] on button "Take photo" at bounding box center [784, 419] width 190 height 29
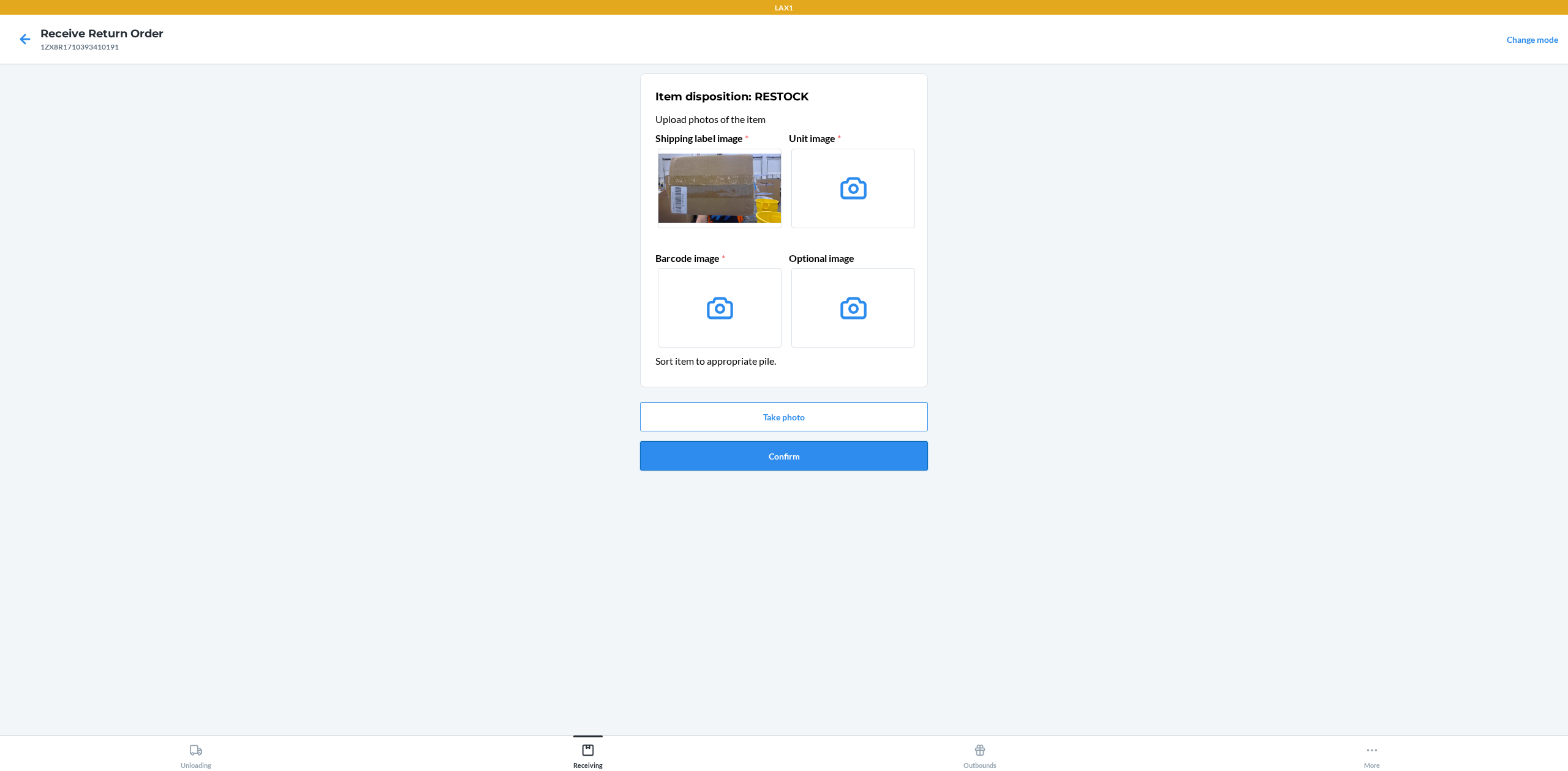
click at [800, 460] on button "Confirm" at bounding box center [784, 456] width 288 height 29
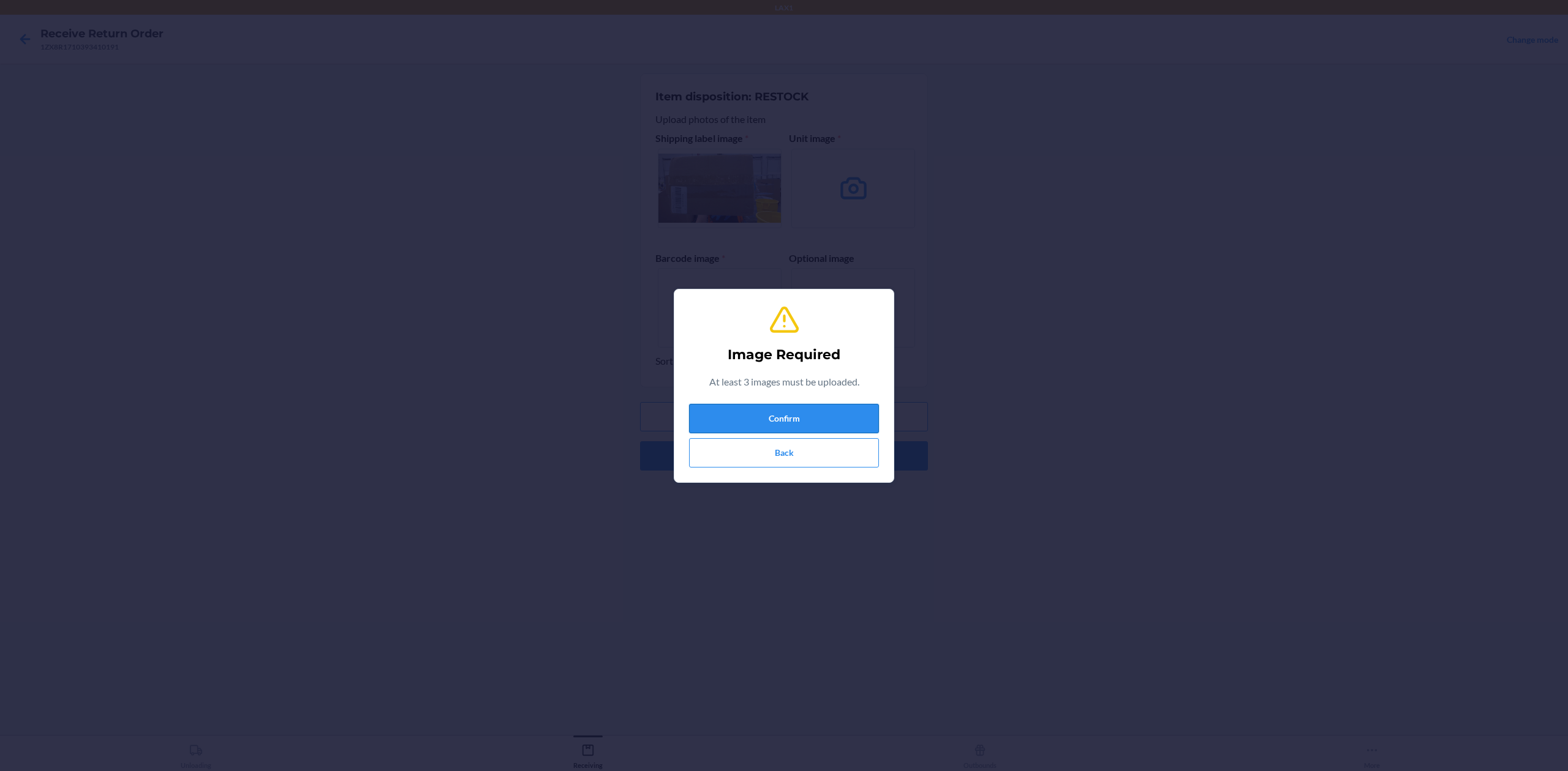
click at [818, 417] on button "Confirm" at bounding box center [784, 419] width 190 height 29
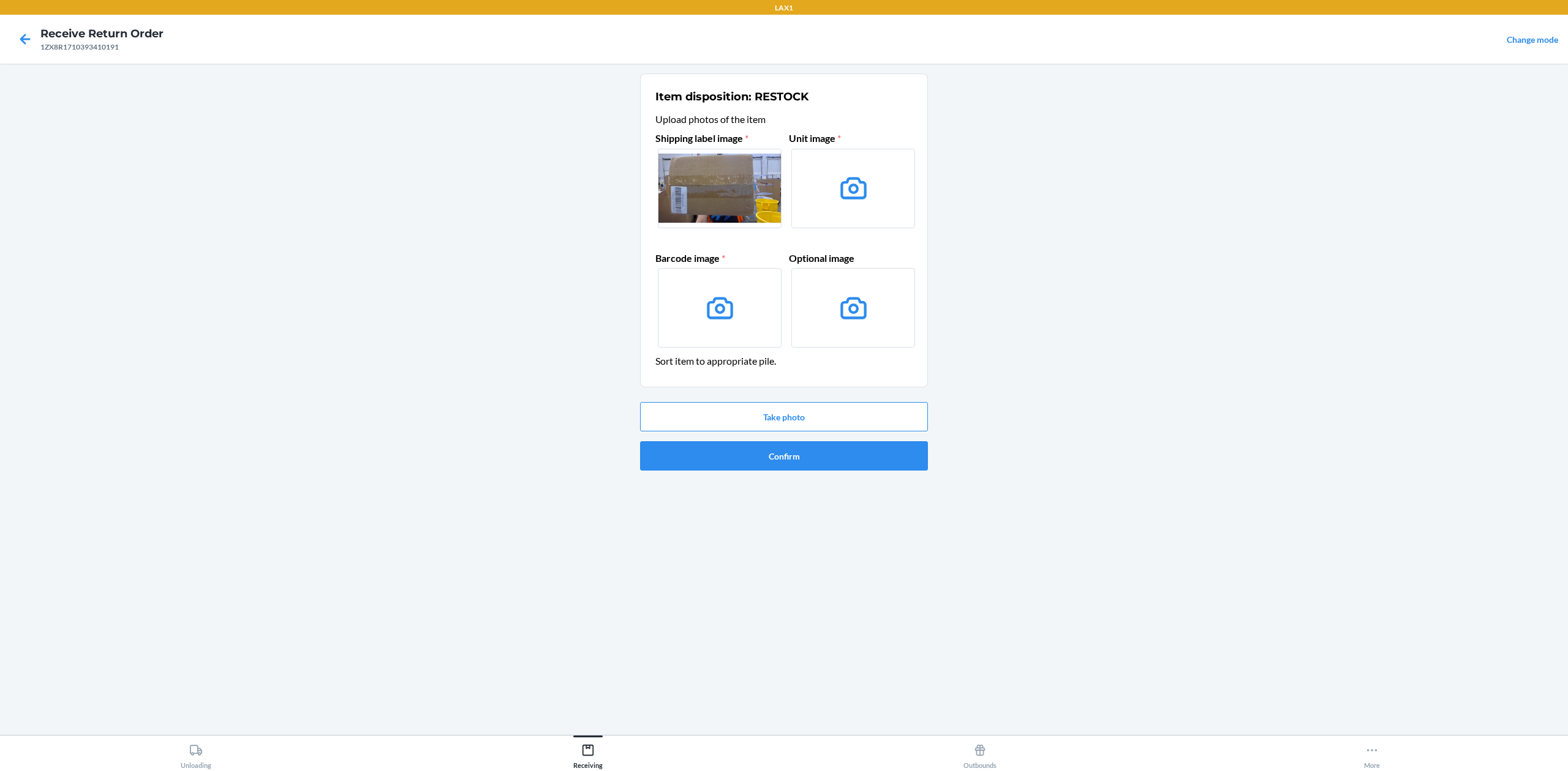
click at [824, 185] on label at bounding box center [853, 188] width 124 height 80
click at [0, 0] on input "file" at bounding box center [0, 0] width 0 height 0
click at [789, 420] on button "Take photo" at bounding box center [784, 417] width 288 height 29
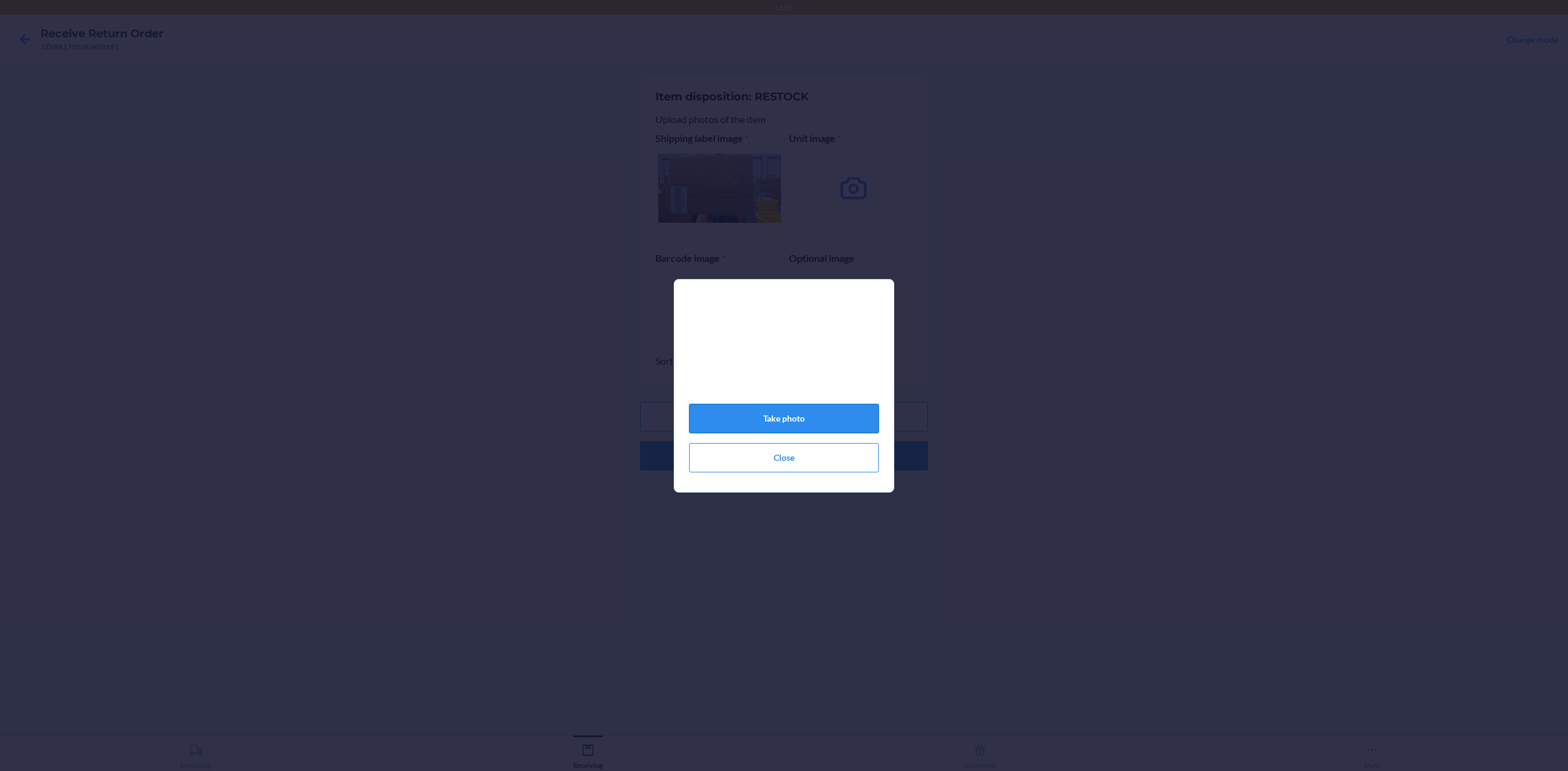
click at [858, 425] on button "Take photo" at bounding box center [784, 419] width 190 height 29
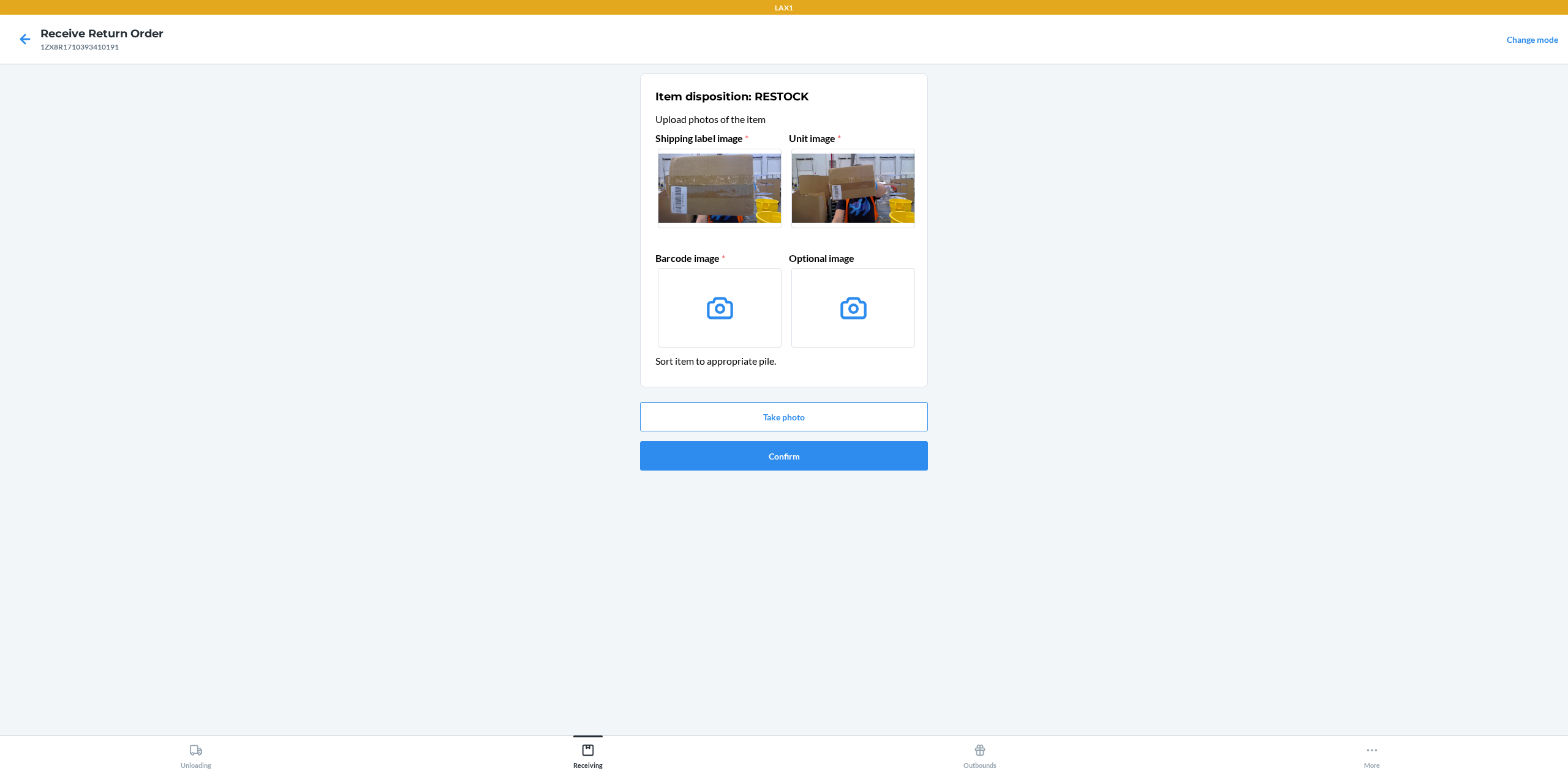
click at [694, 304] on label at bounding box center [719, 308] width 124 height 80
click at [0, 0] on input "file" at bounding box center [0, 0] width 0 height 0
click at [744, 307] on label at bounding box center [719, 308] width 124 height 80
click at [0, 0] on input "file" at bounding box center [0, 0] width 0 height 0
click at [725, 304] on icon at bounding box center [720, 308] width 31 height 31
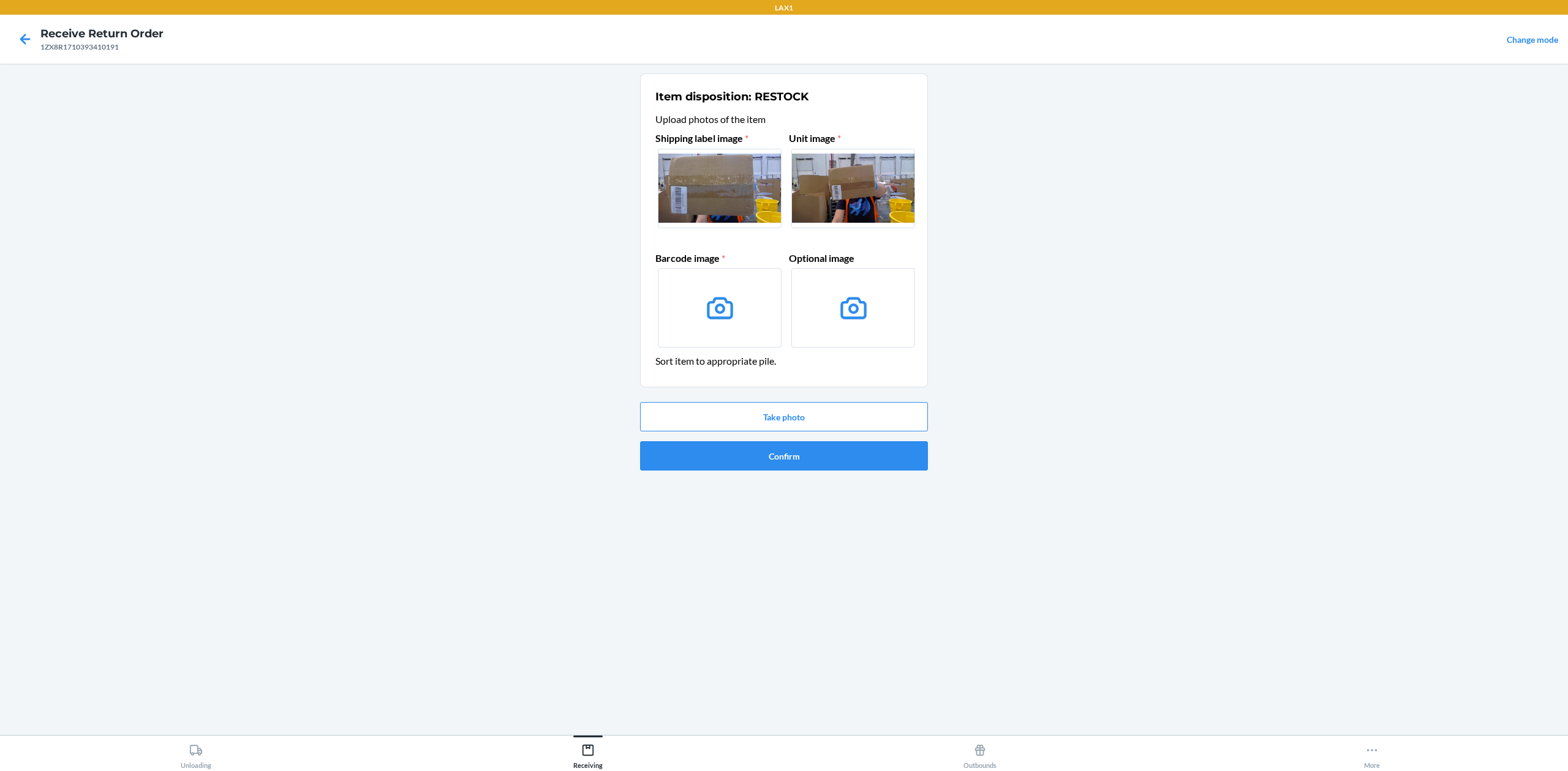
click at [0, 0] on input "file" at bounding box center [0, 0] width 0 height 0
click at [858, 412] on button "Take photo" at bounding box center [784, 417] width 288 height 29
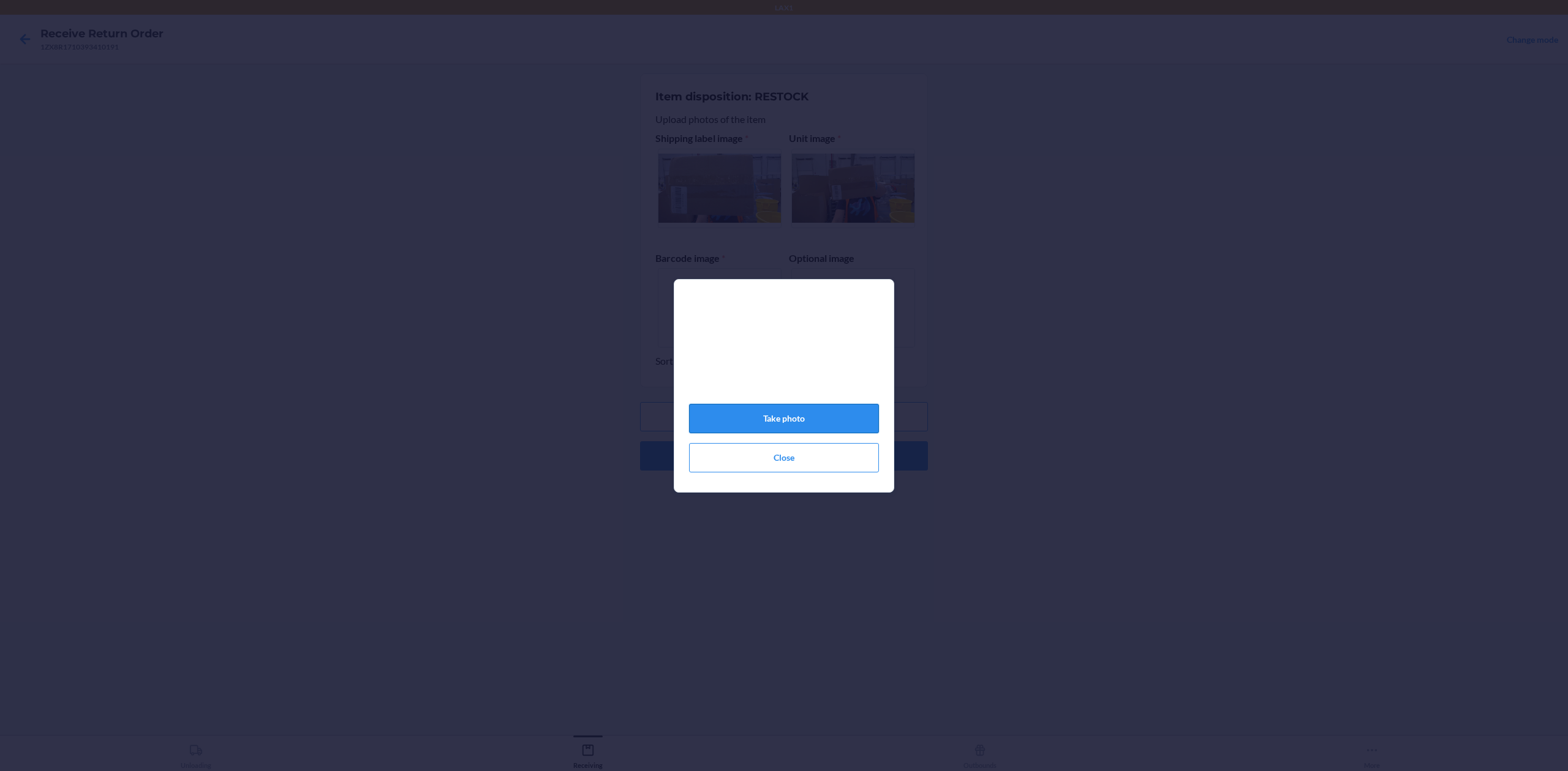
click at [819, 425] on button "Take photo" at bounding box center [784, 419] width 190 height 29
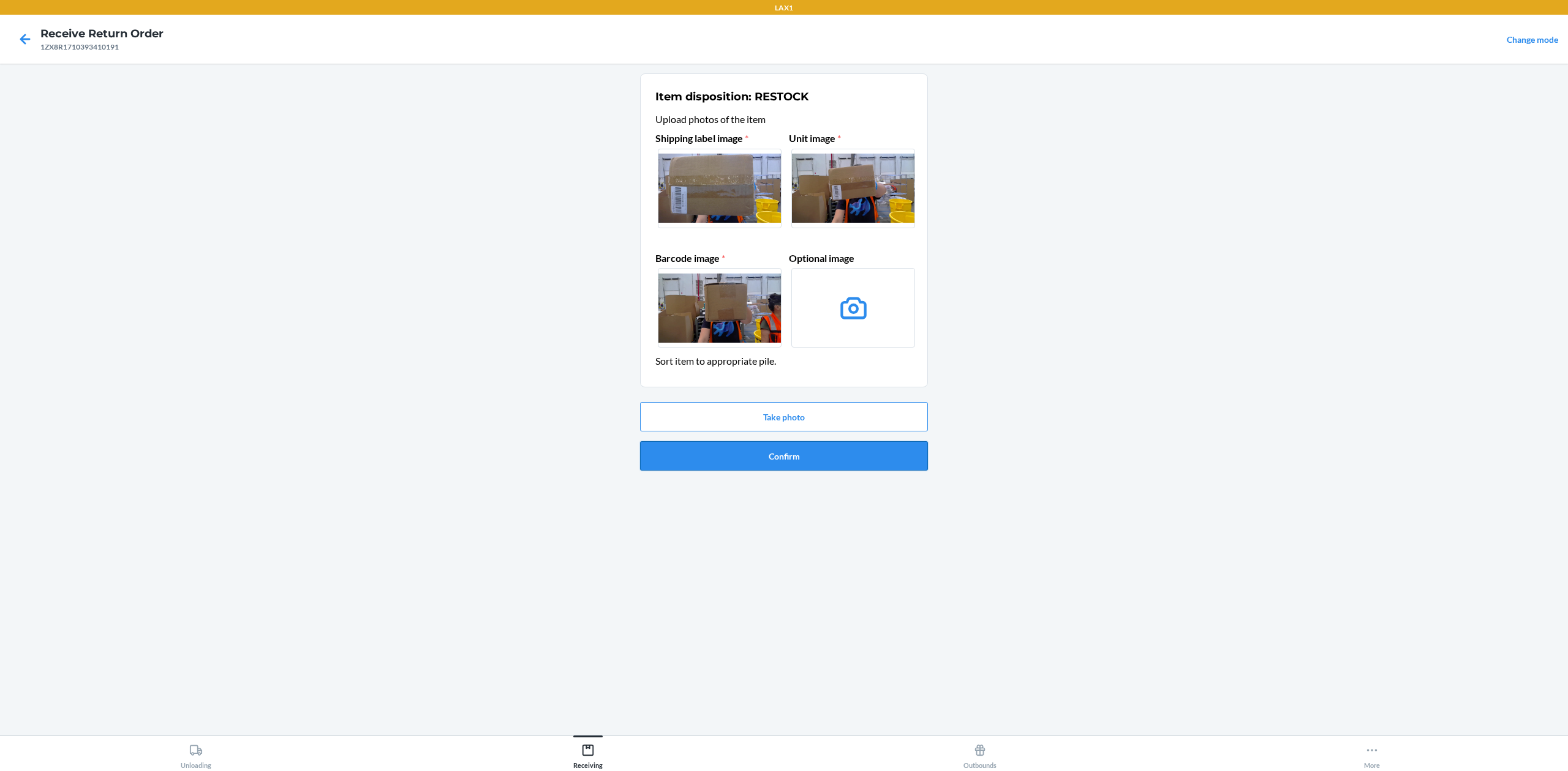
click at [838, 458] on button "Confirm" at bounding box center [784, 456] width 288 height 29
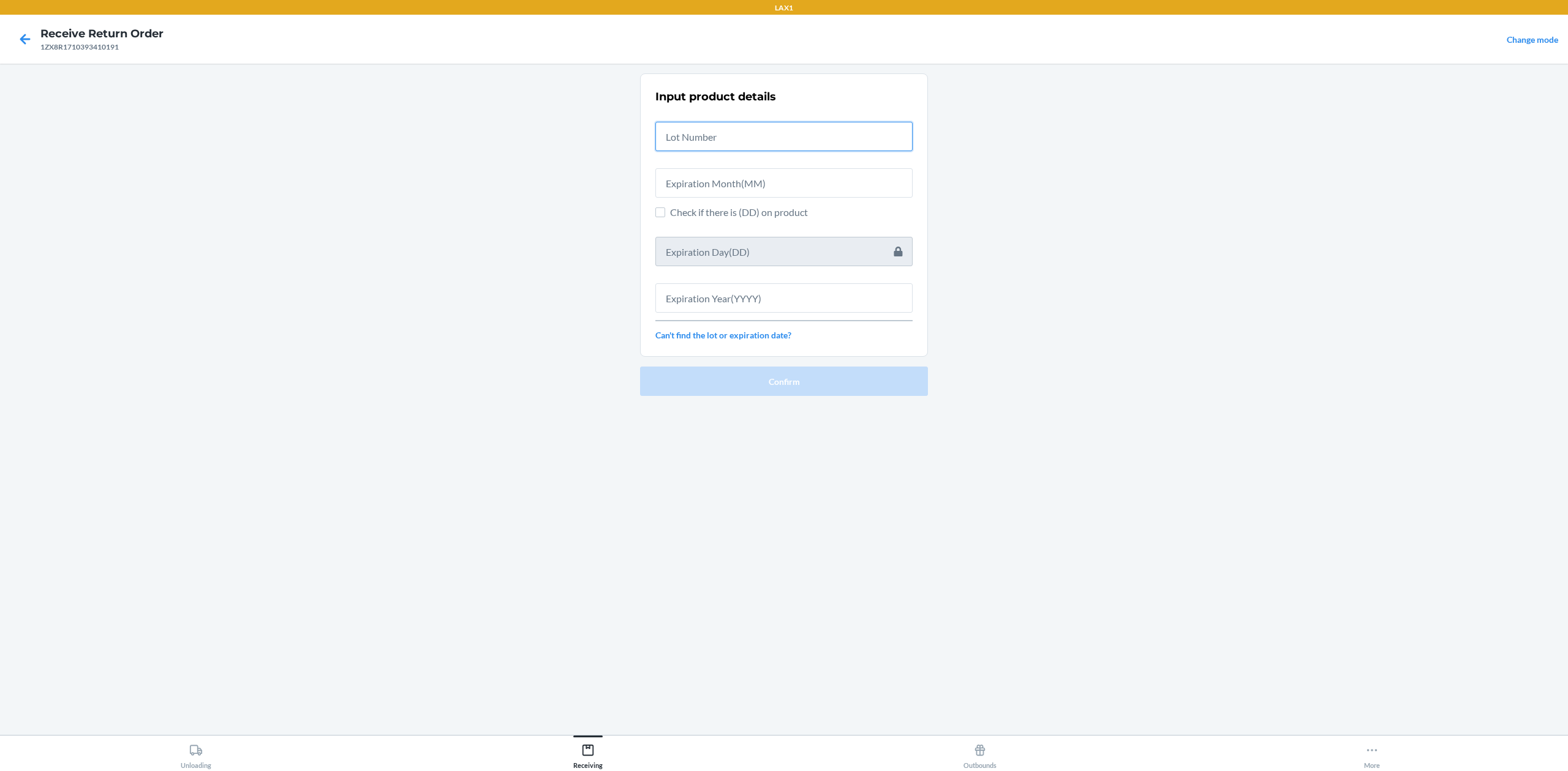
click at [801, 126] on input "text" at bounding box center [784, 137] width 257 height 29
type input "202506204"
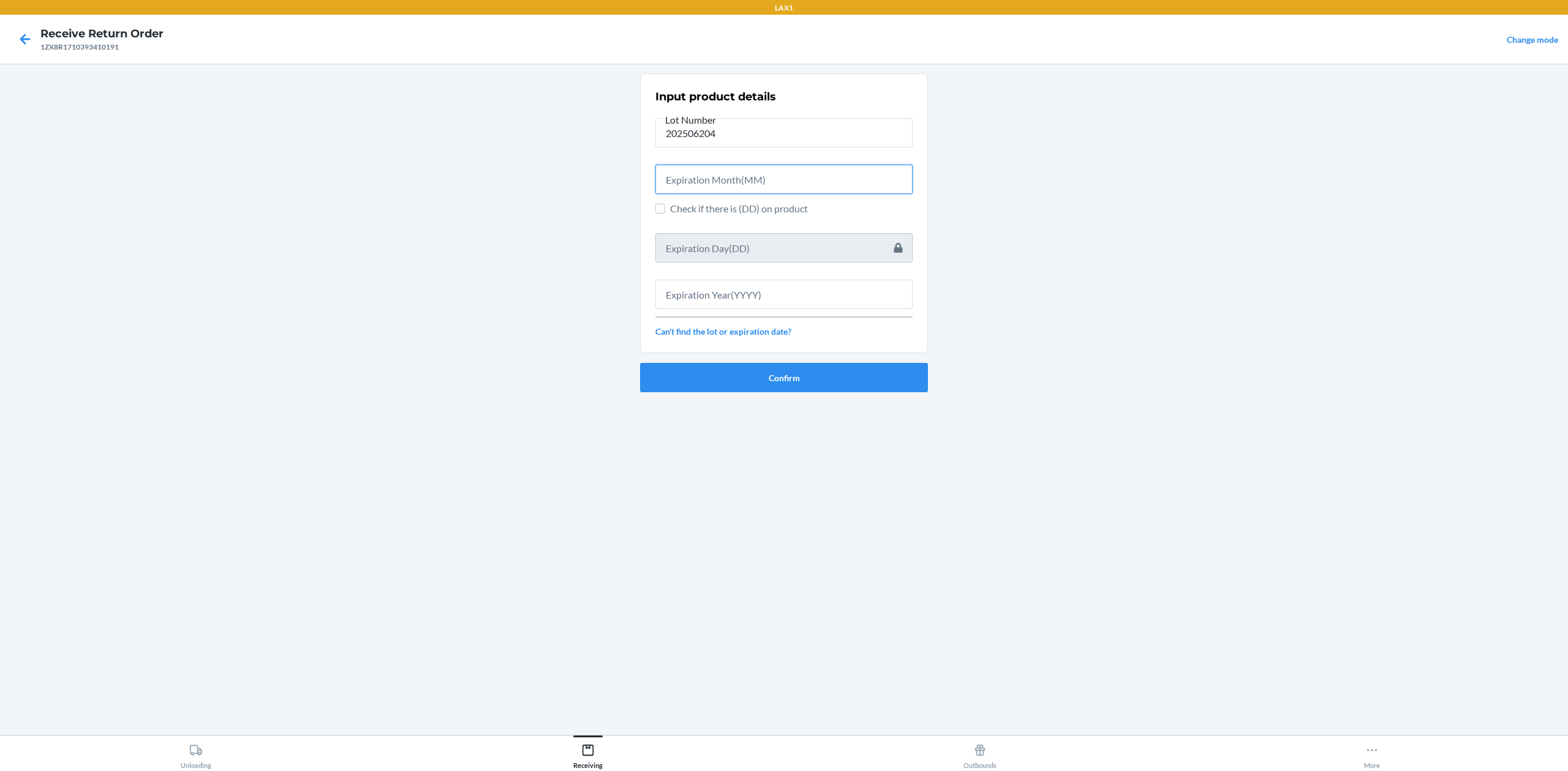
click at [789, 183] on input "text" at bounding box center [784, 179] width 257 height 29
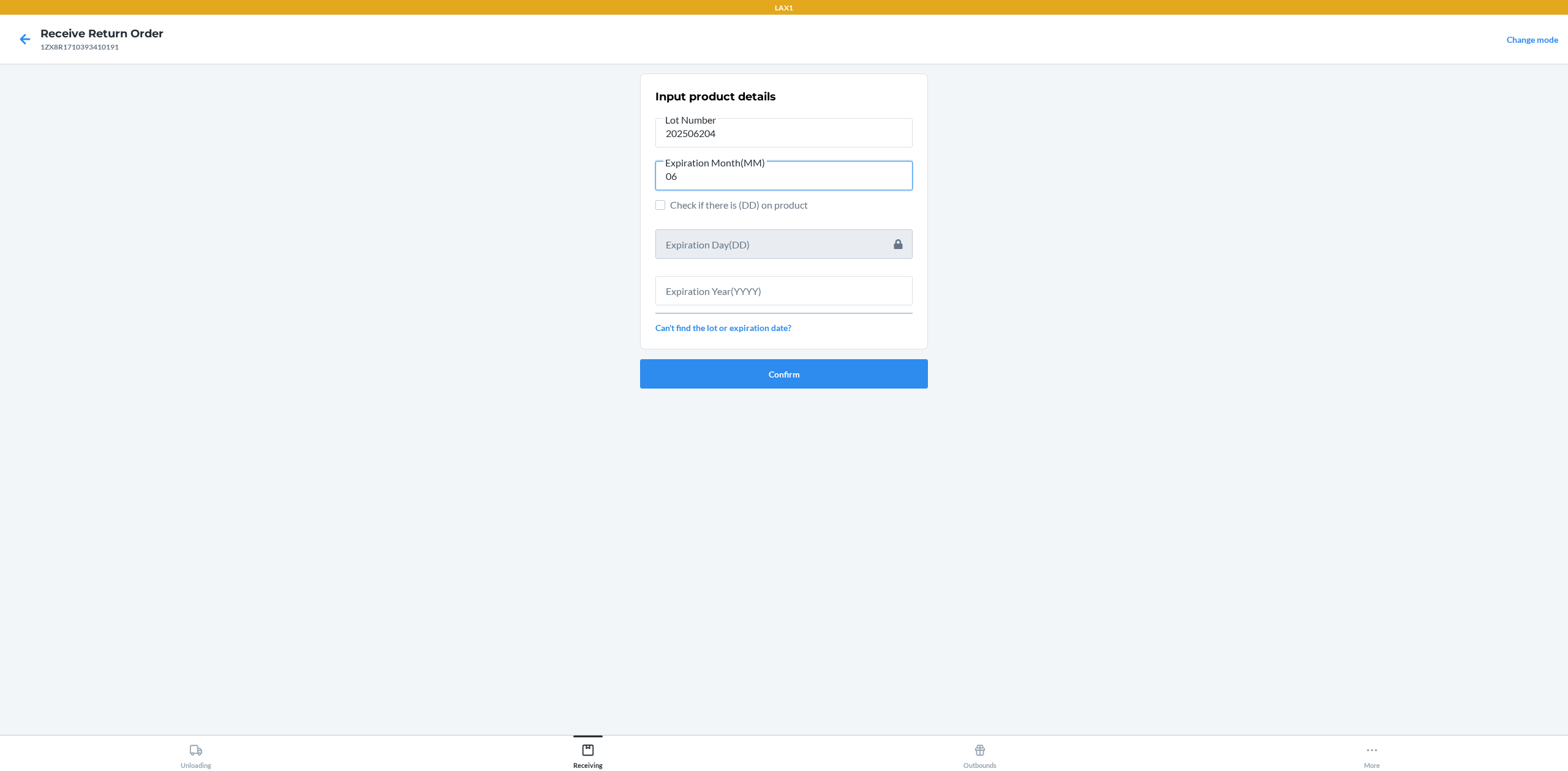
type input "06"
click at [787, 289] on input "text" at bounding box center [784, 291] width 257 height 29
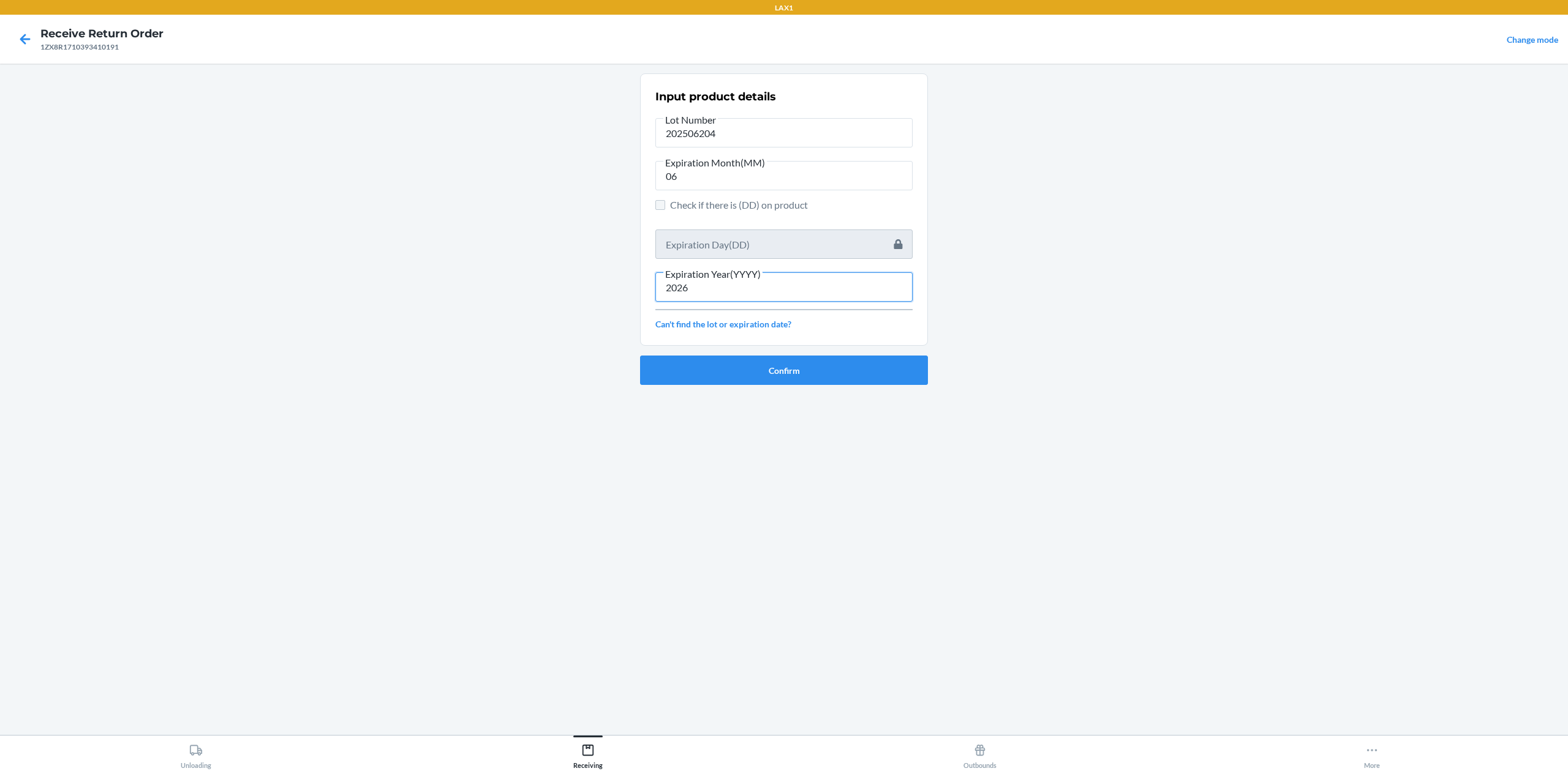
type input "2026"
click at [657, 204] on input "Check if there is (DD) on product" at bounding box center [660, 205] width 10 height 10
checkbox input "true"
click at [718, 236] on input "text" at bounding box center [784, 244] width 257 height 29
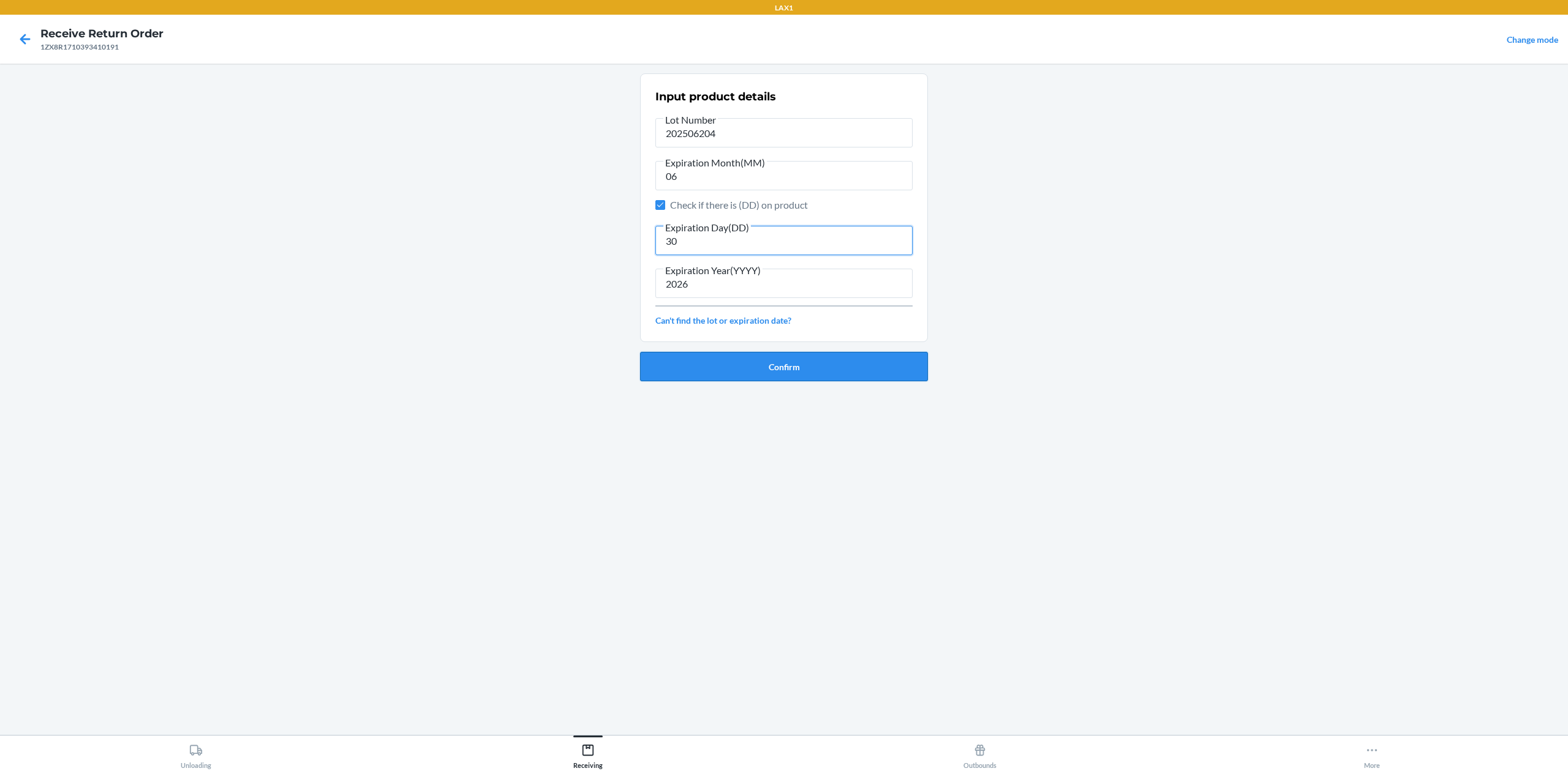
type input "30"
click at [780, 357] on button "Confirm" at bounding box center [784, 367] width 288 height 29
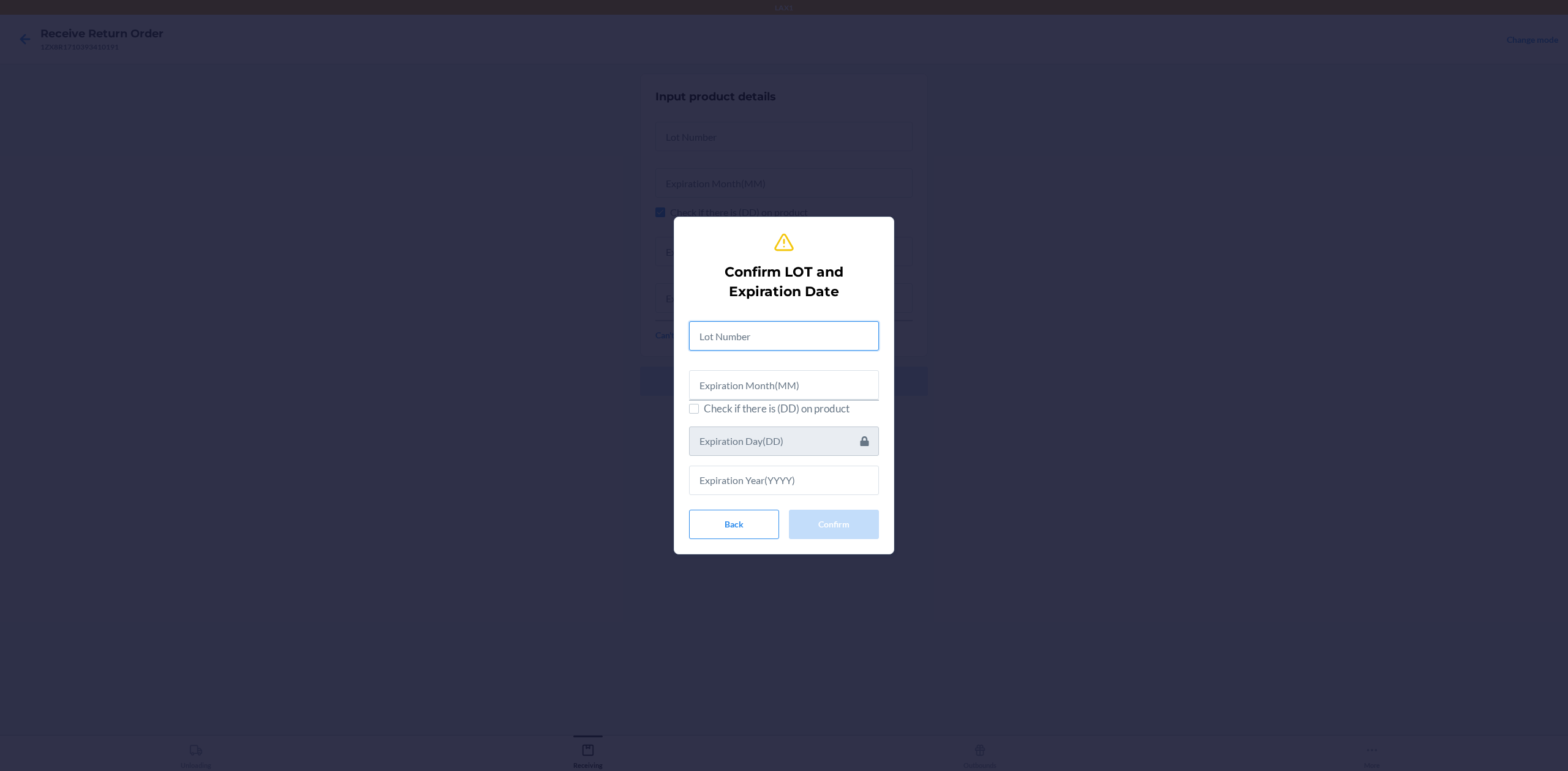
click at [802, 341] on input "text" at bounding box center [784, 336] width 190 height 29
type input "2025061204"
click at [806, 379] on input "text" at bounding box center [784, 383] width 190 height 29
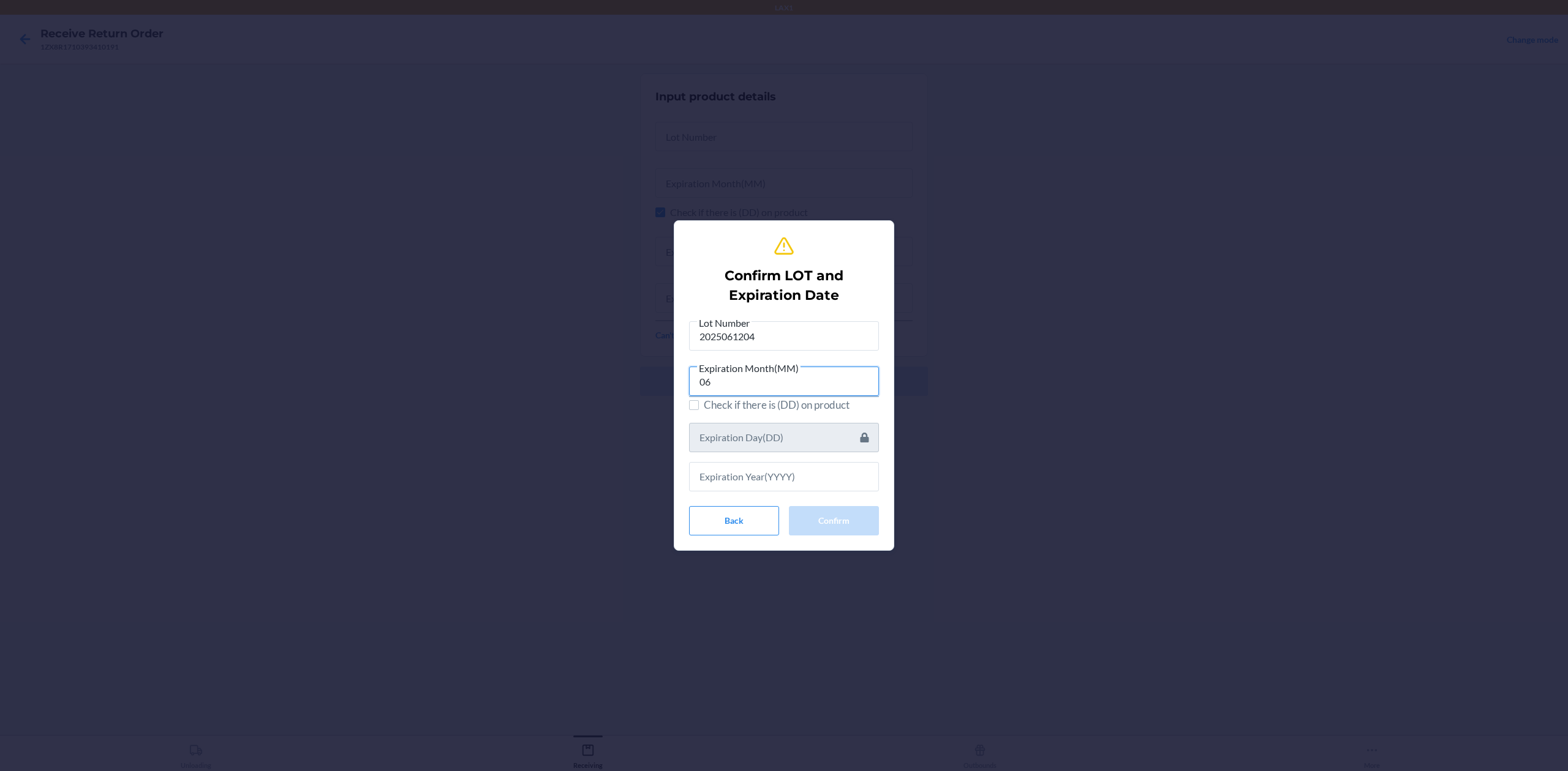
type input "06"
click at [699, 404] on label "Check if there is (DD) on product" at bounding box center [784, 406] width 190 height 16
click at [699, 404] on input "Check if there is (DD) on product" at bounding box center [694, 405] width 10 height 10
checkbox input "true"
click at [797, 430] on input "text" at bounding box center [784, 438] width 190 height 29
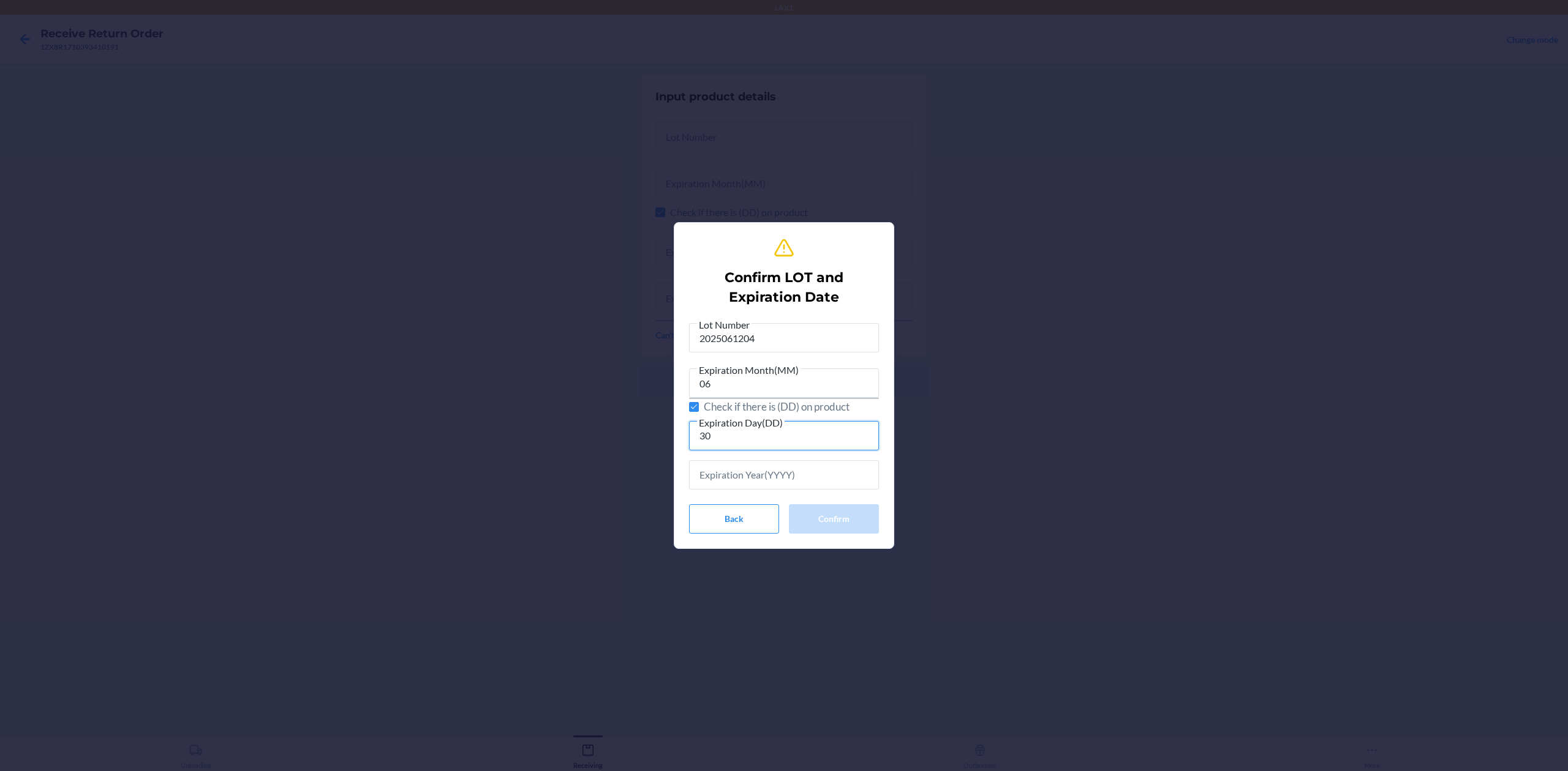
type input "30"
click at [828, 479] on input "text" at bounding box center [784, 475] width 190 height 29
type input "2026"
click at [833, 521] on button "Confirm" at bounding box center [834, 517] width 90 height 29
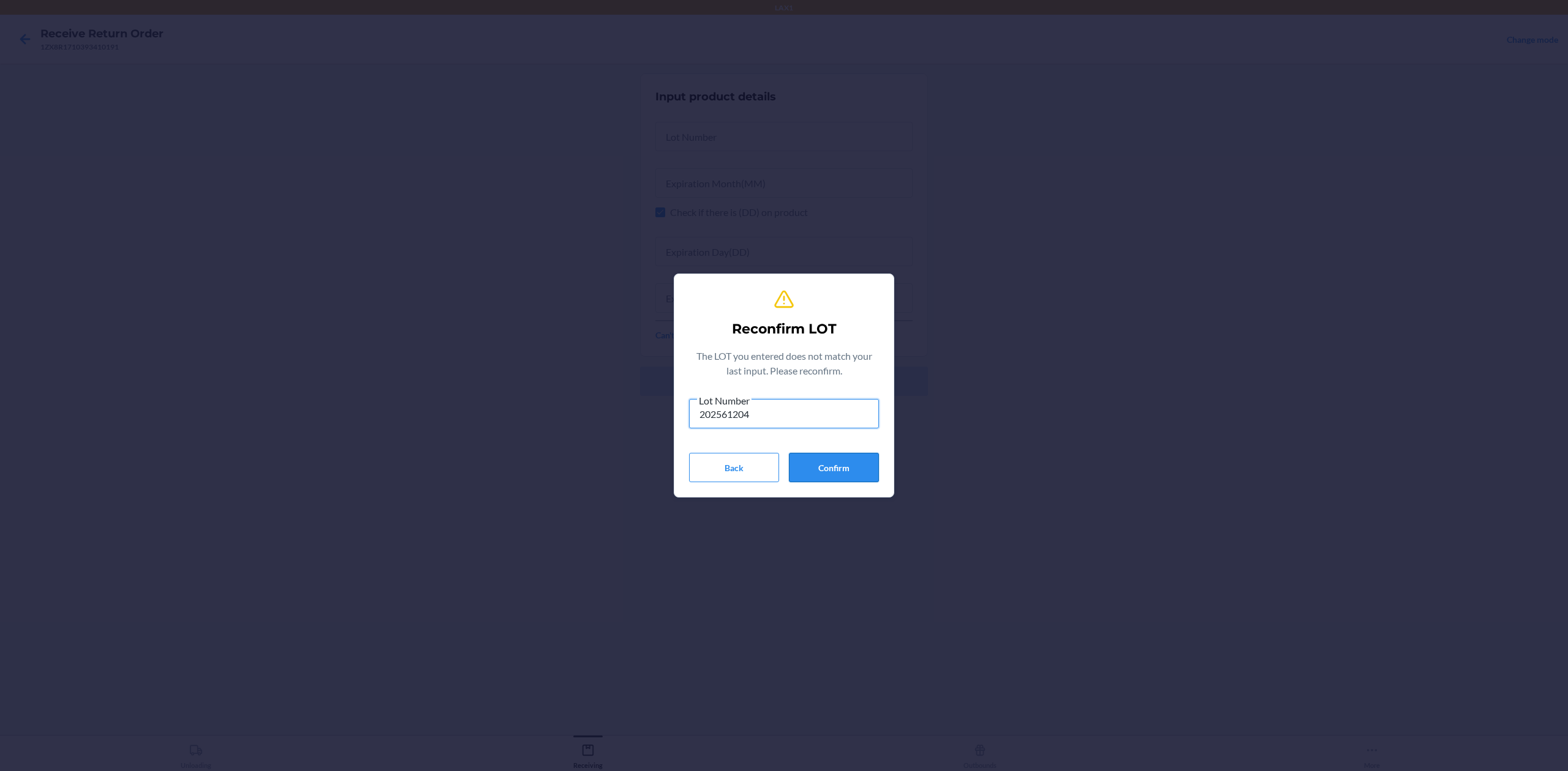
type input "202561204"
click at [850, 462] on button "Confirm" at bounding box center [834, 468] width 90 height 29
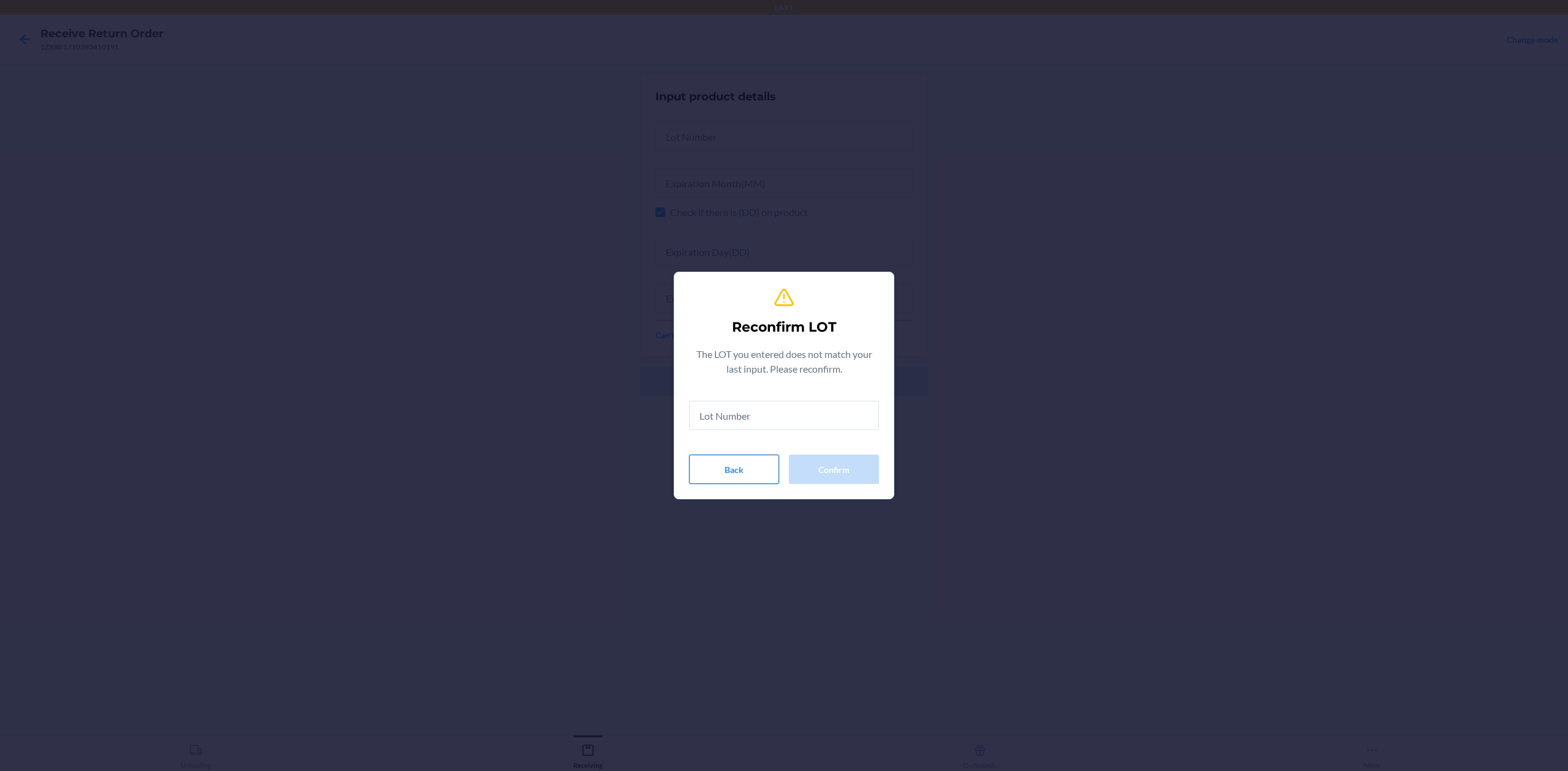
click at [753, 470] on button "Back" at bounding box center [734, 470] width 90 height 29
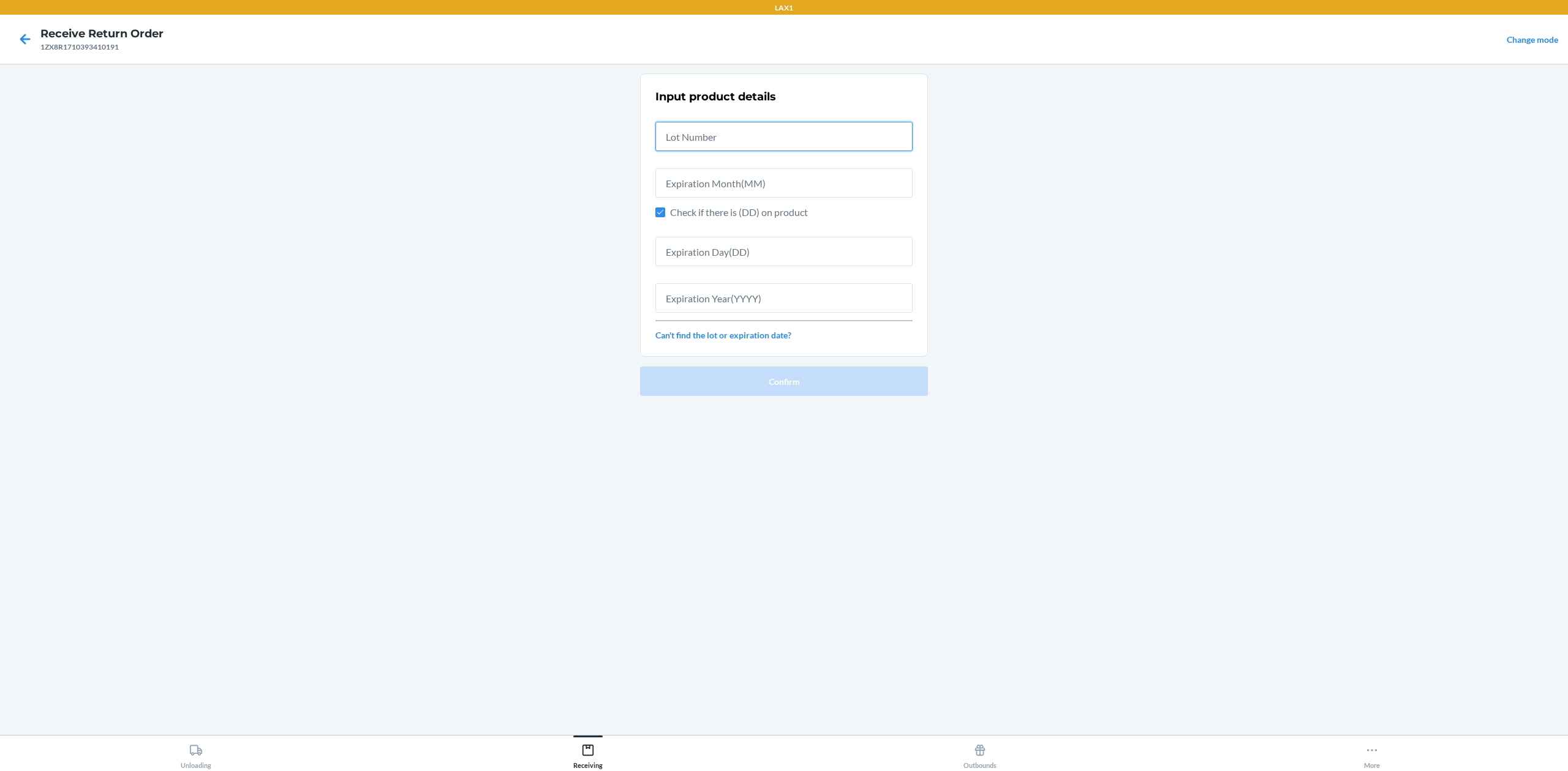
click at [784, 127] on input "text" at bounding box center [784, 137] width 257 height 29
type input "2025061204"
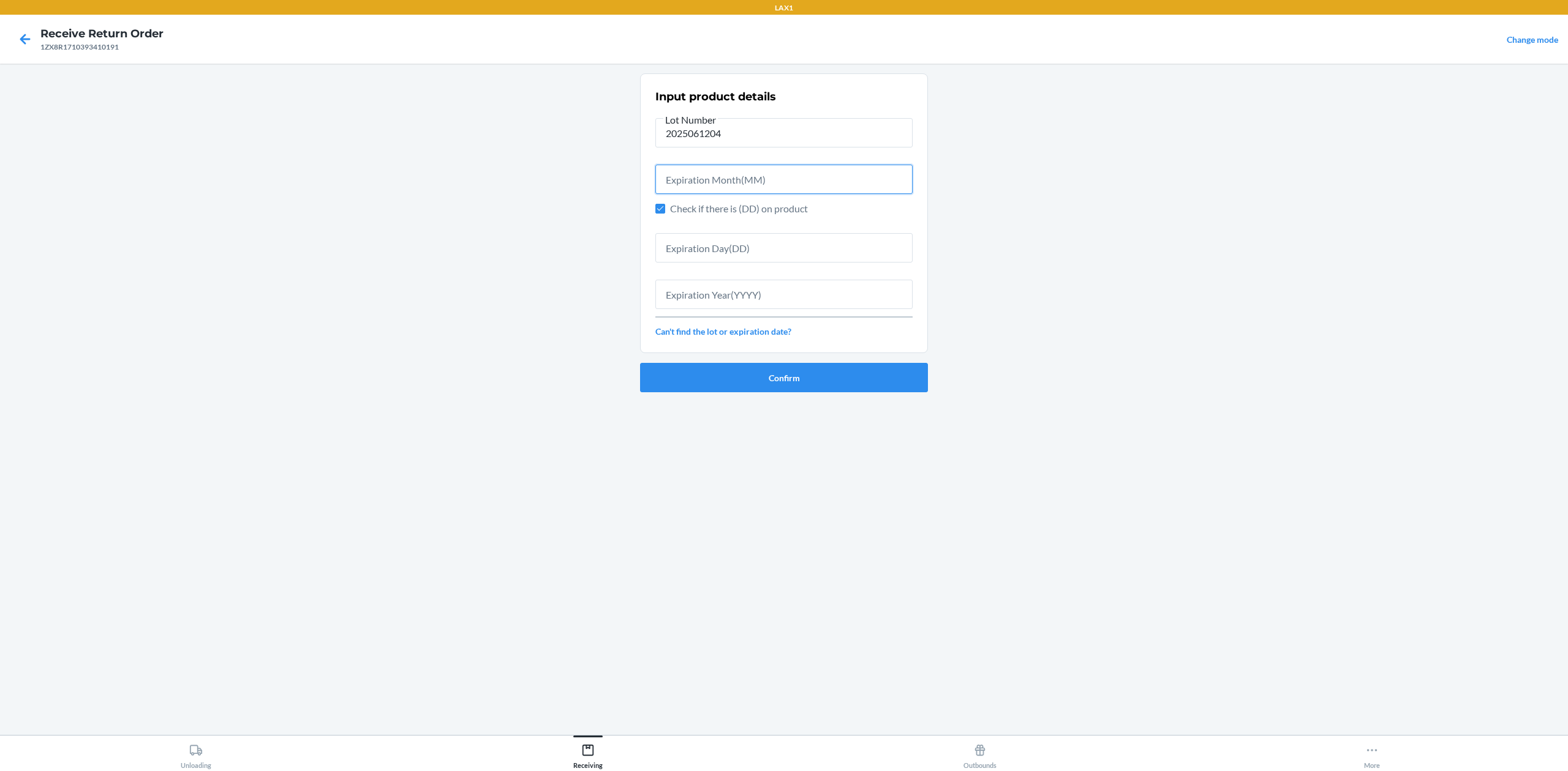
click at [771, 187] on input "text" at bounding box center [784, 179] width 257 height 29
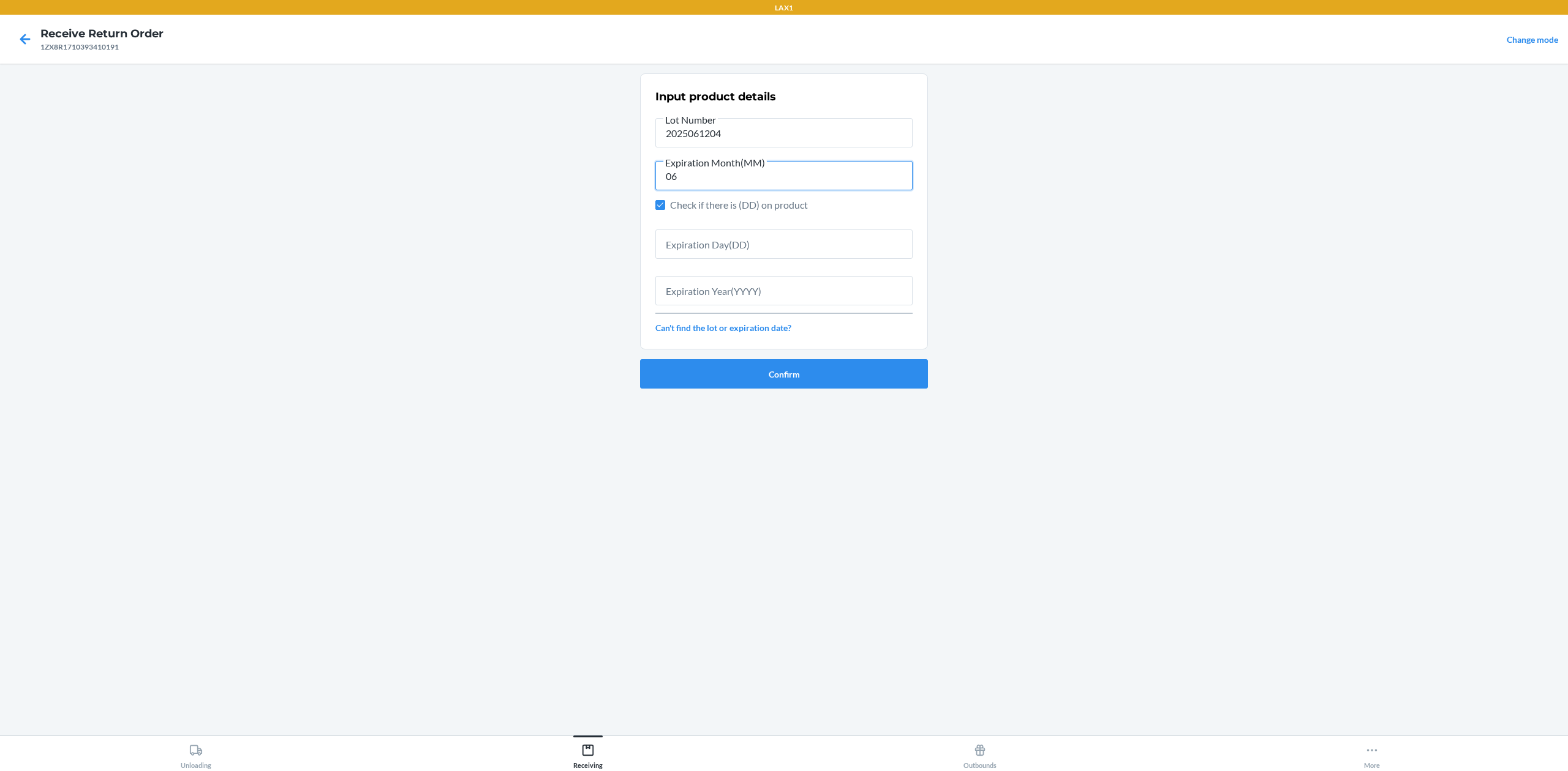
type input "06"
click at [841, 235] on input "text" at bounding box center [784, 244] width 257 height 29
type input "30"
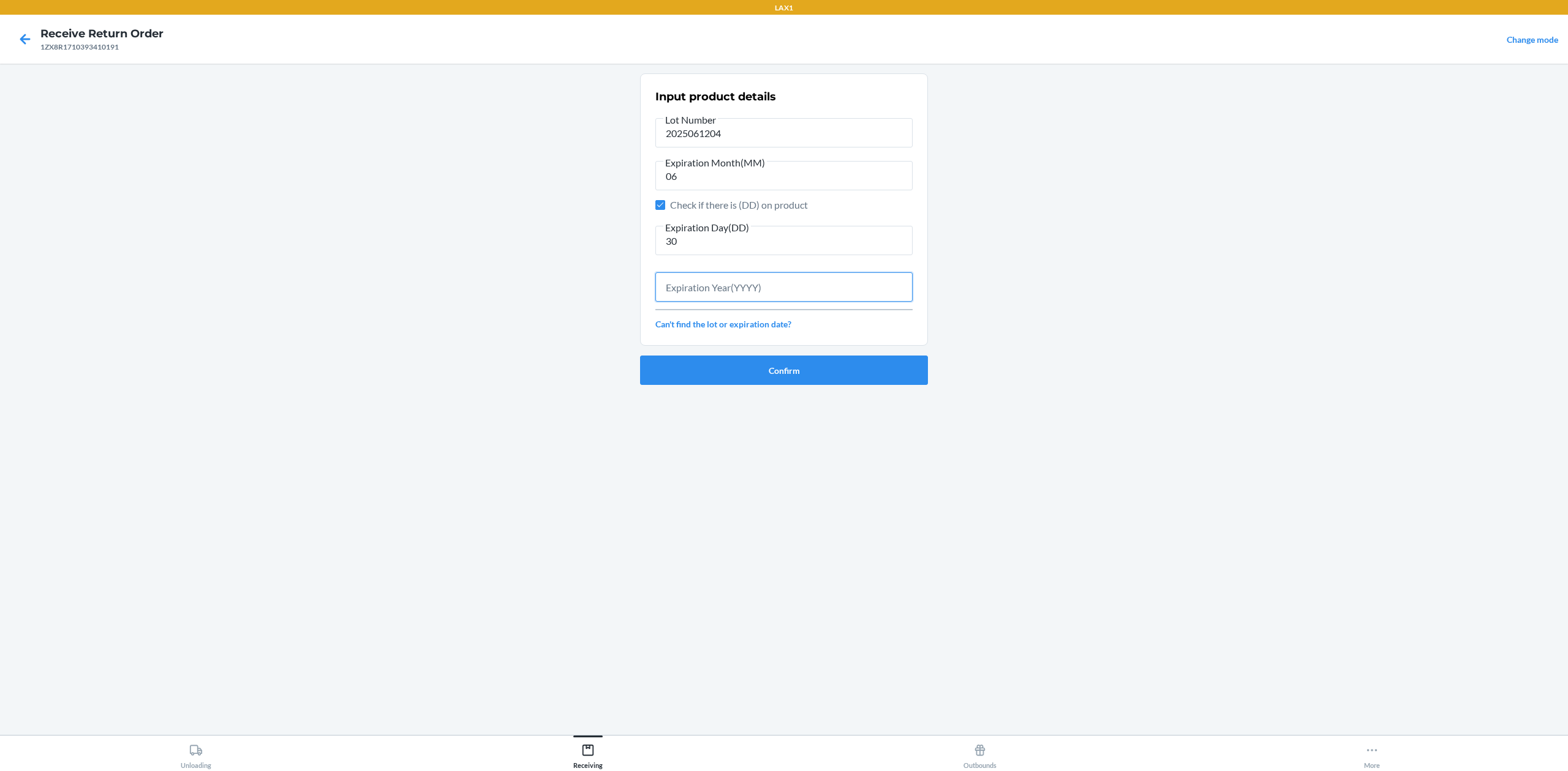
click at [817, 291] on input "text" at bounding box center [784, 287] width 257 height 29
type input "2026"
click at [831, 369] on button "Confirm" at bounding box center [784, 367] width 288 height 29
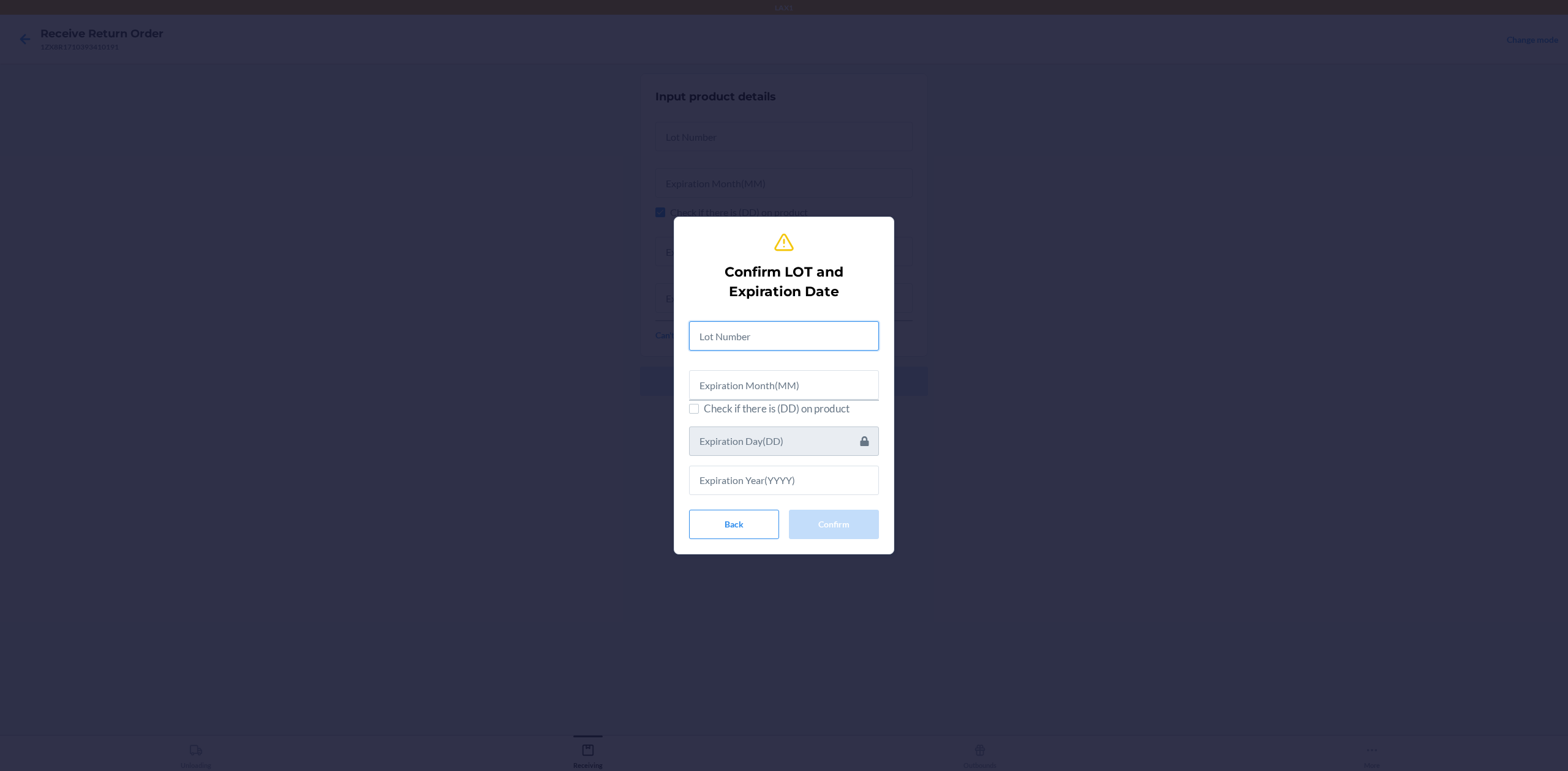
click at [852, 324] on input "text" at bounding box center [784, 336] width 190 height 29
type input "2025061204"
click at [804, 380] on input "text" at bounding box center [784, 383] width 190 height 29
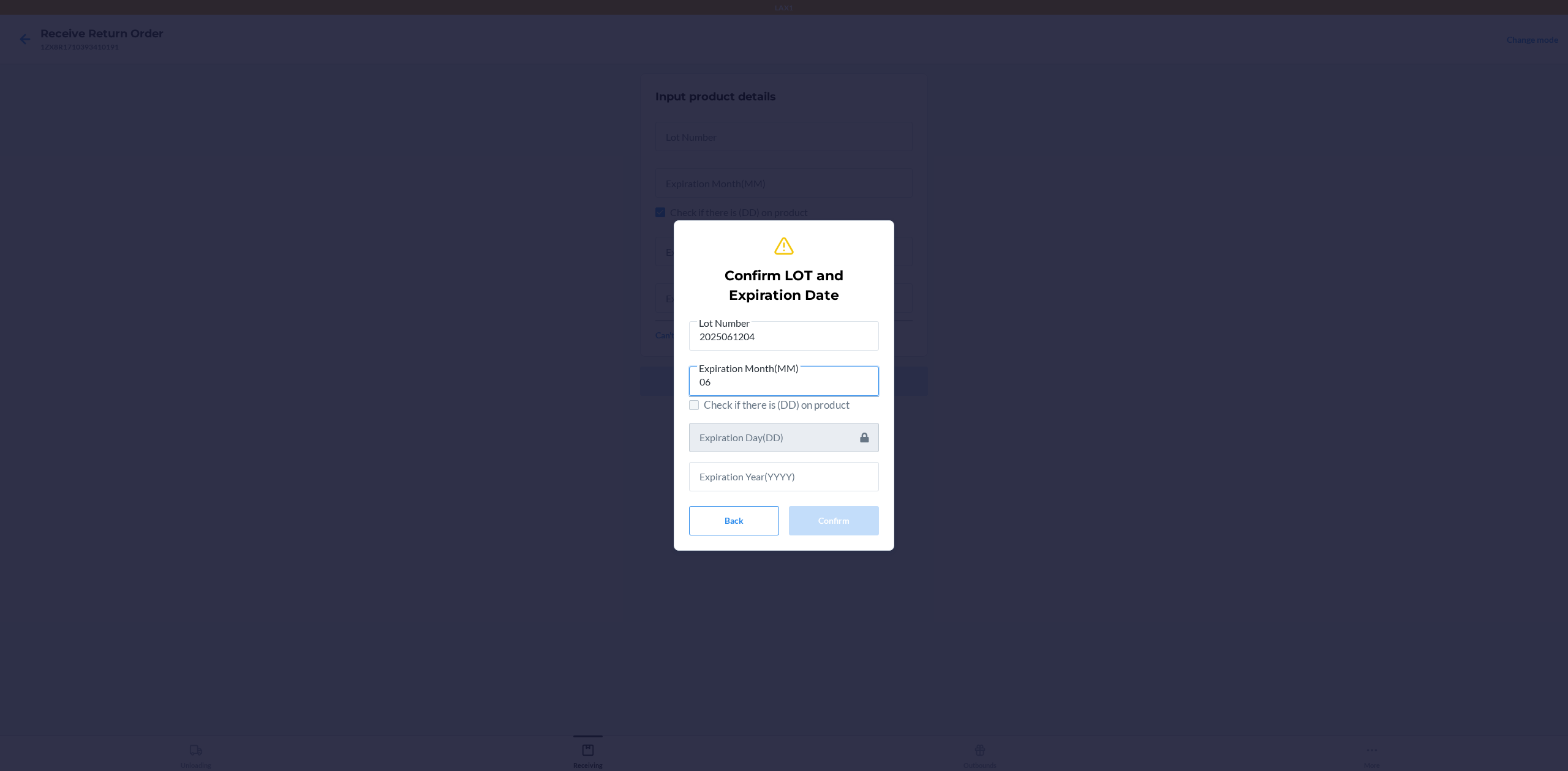
type input "06"
click at [693, 402] on input "Check if there is (DD) on product" at bounding box center [694, 405] width 10 height 10
checkbox input "true"
click at [726, 431] on input "text" at bounding box center [784, 438] width 190 height 29
type input "30"
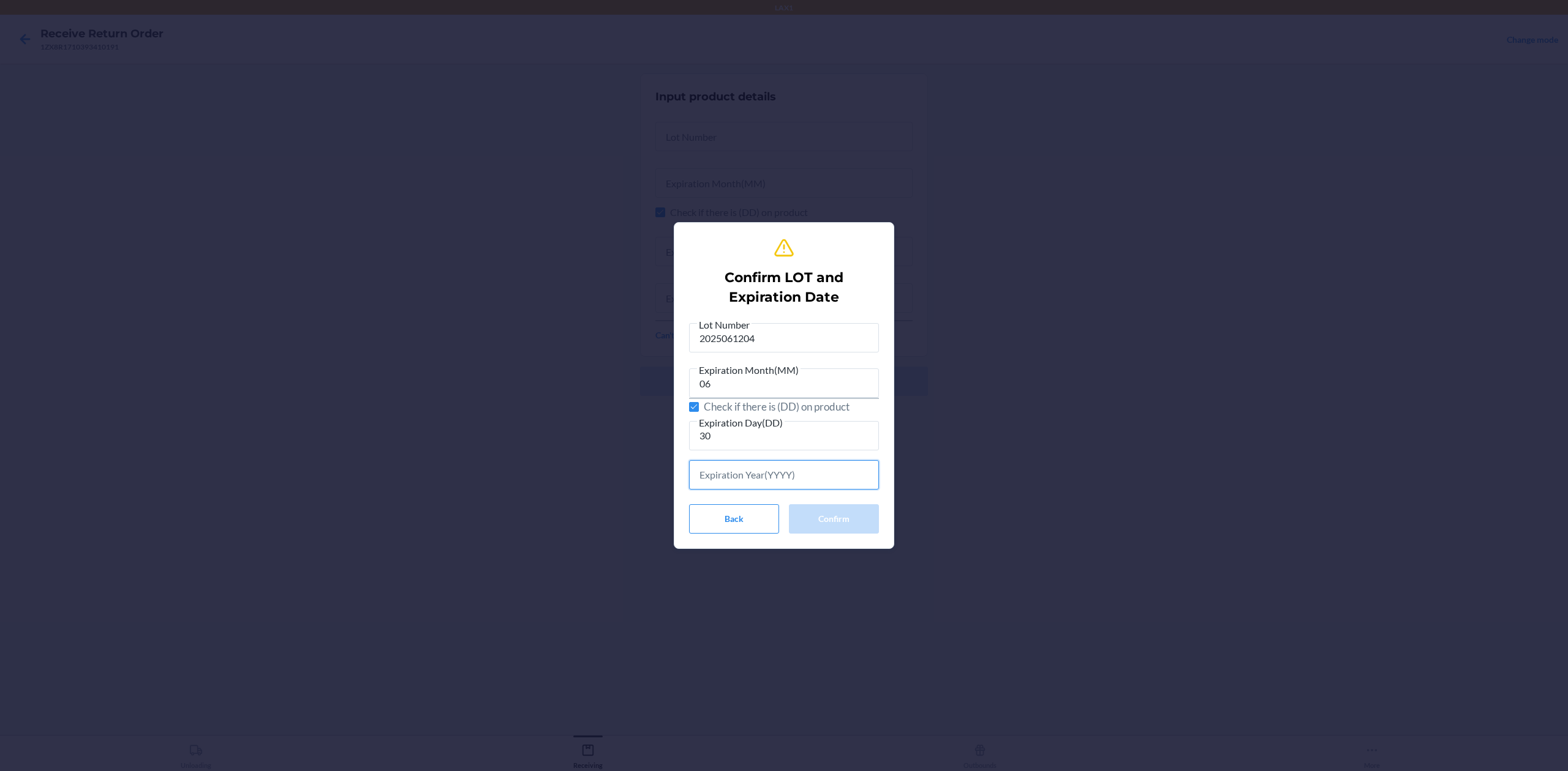
click at [777, 485] on input "text" at bounding box center [784, 475] width 190 height 29
type input "2026"
click at [836, 511] on button "Confirm" at bounding box center [834, 517] width 90 height 29
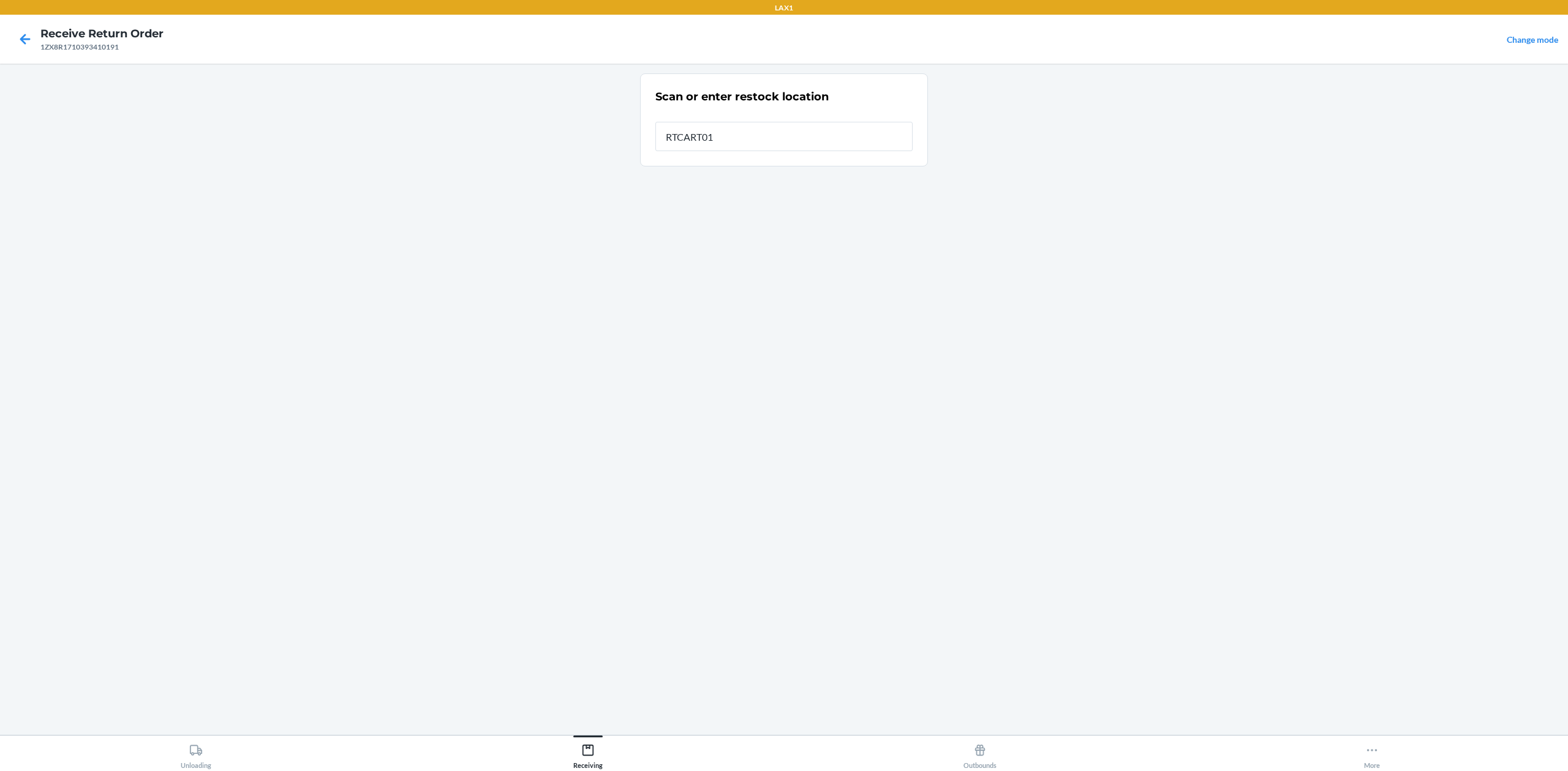
type input "RTCART016"
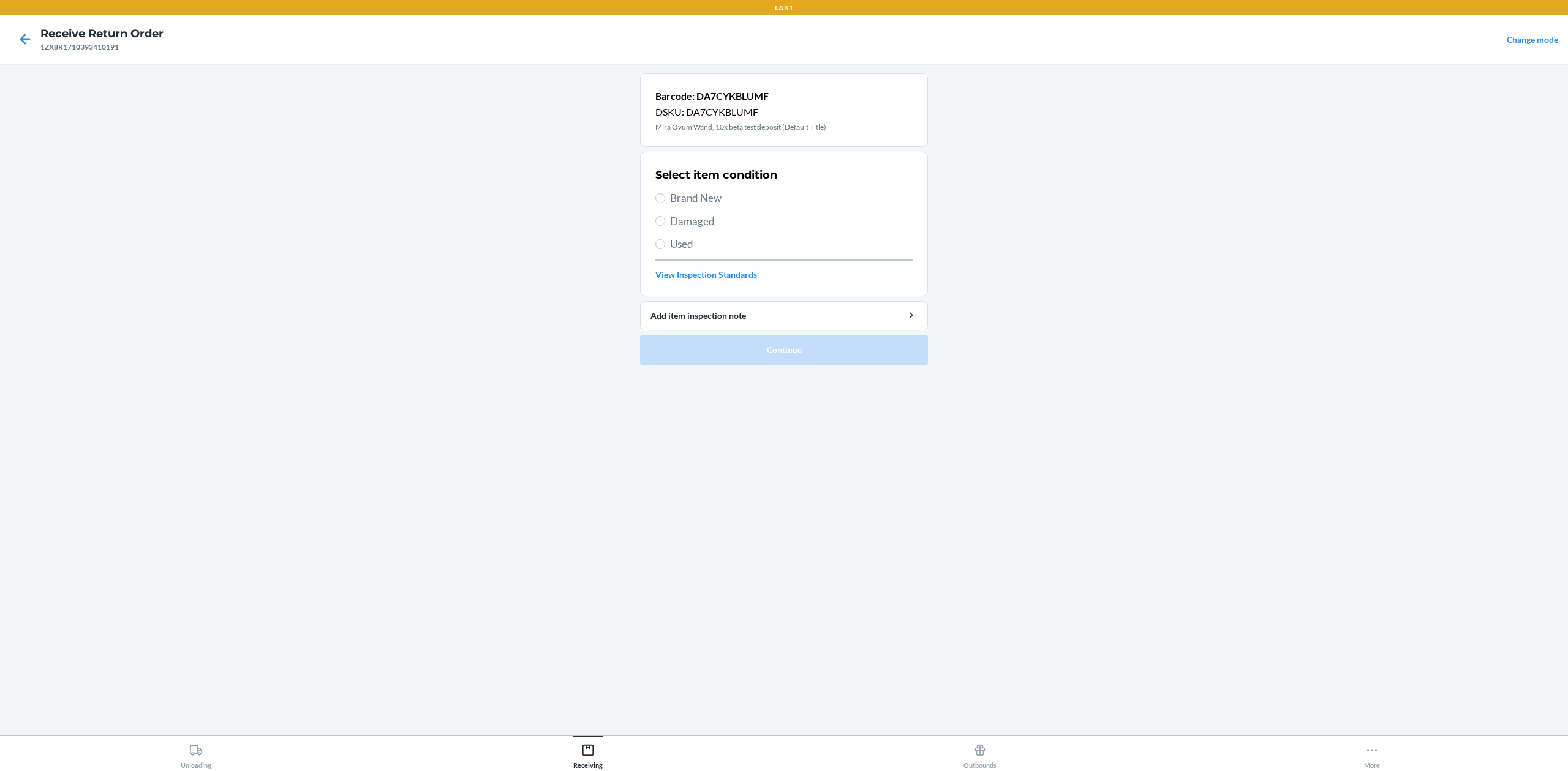
click at [714, 191] on span "Brand New" at bounding box center [791, 198] width 242 height 16
click at [665, 193] on input "Brand New" at bounding box center [660, 198] width 10 height 10
radio input "true"
click at [752, 343] on button "Continue" at bounding box center [784, 350] width 288 height 29
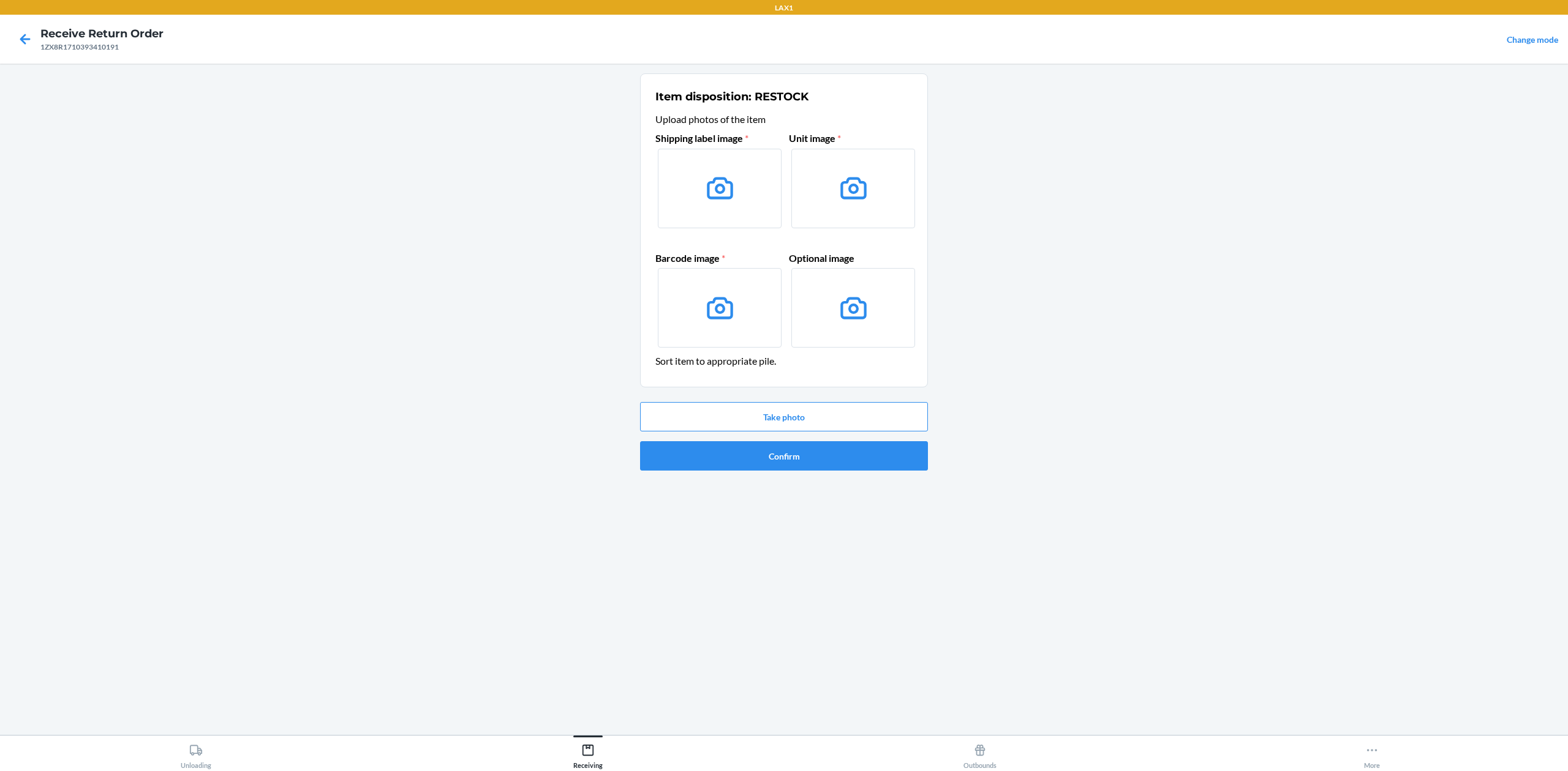
click at [728, 173] on icon at bounding box center [720, 188] width 31 height 31
click at [0, 0] on input "file" at bounding box center [0, 0] width 0 height 0
click at [905, 415] on button "Take photo" at bounding box center [784, 417] width 288 height 29
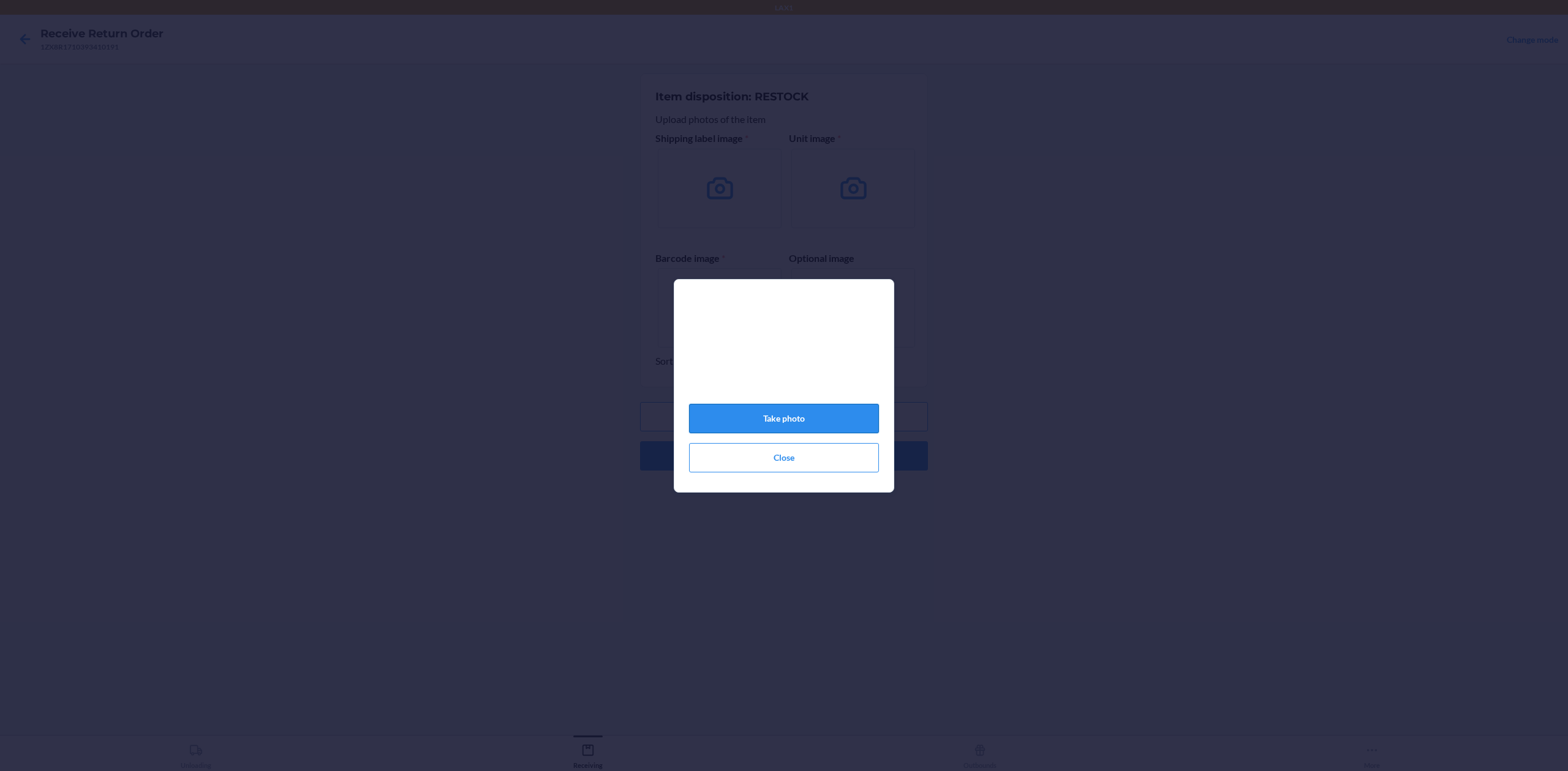
click at [841, 422] on button "Take photo" at bounding box center [784, 419] width 190 height 29
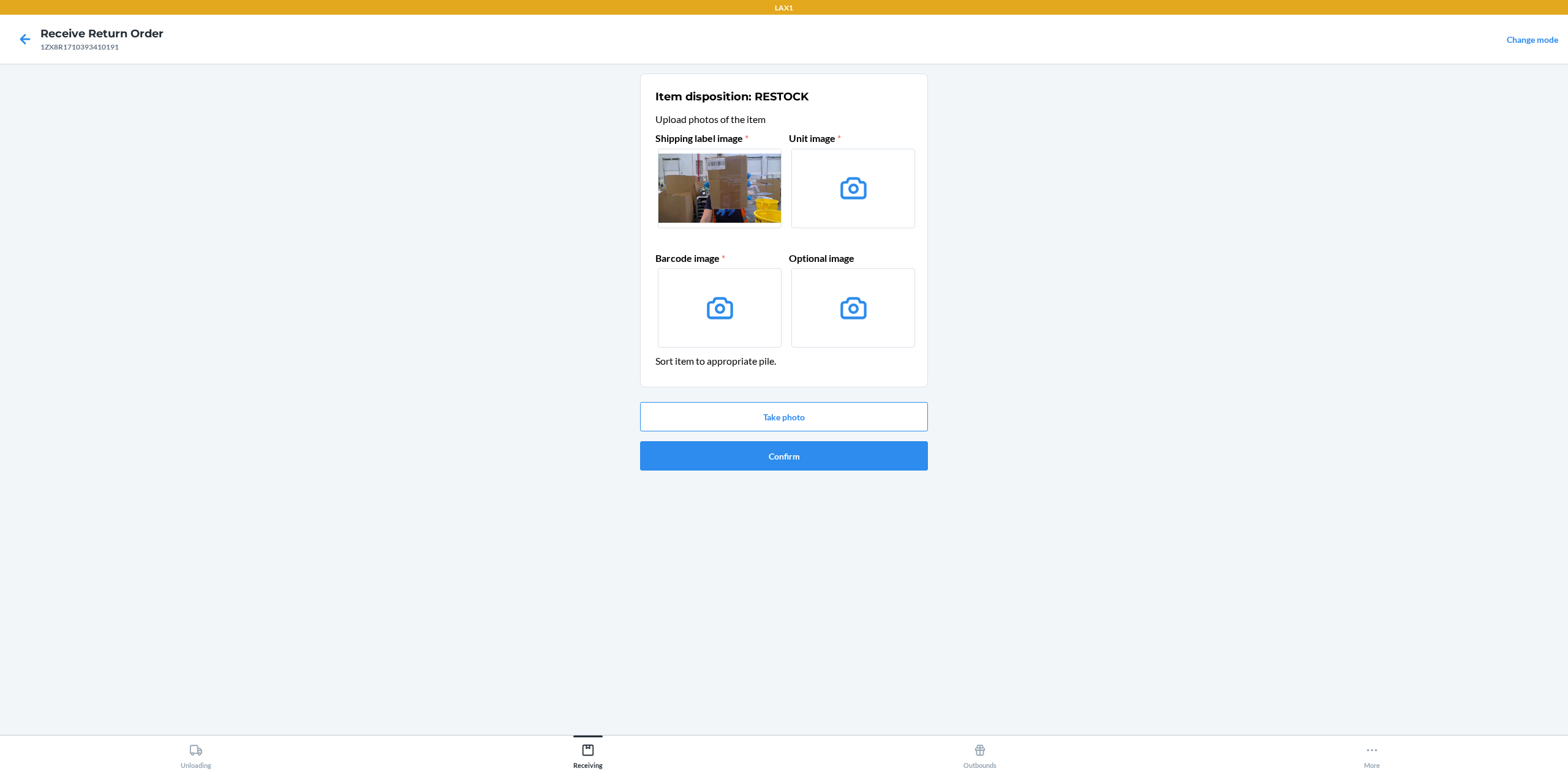
click at [839, 194] on icon at bounding box center [853, 188] width 31 height 31
click at [0, 0] on input "file" at bounding box center [0, 0] width 0 height 0
click at [872, 410] on button "Take photo" at bounding box center [784, 417] width 288 height 29
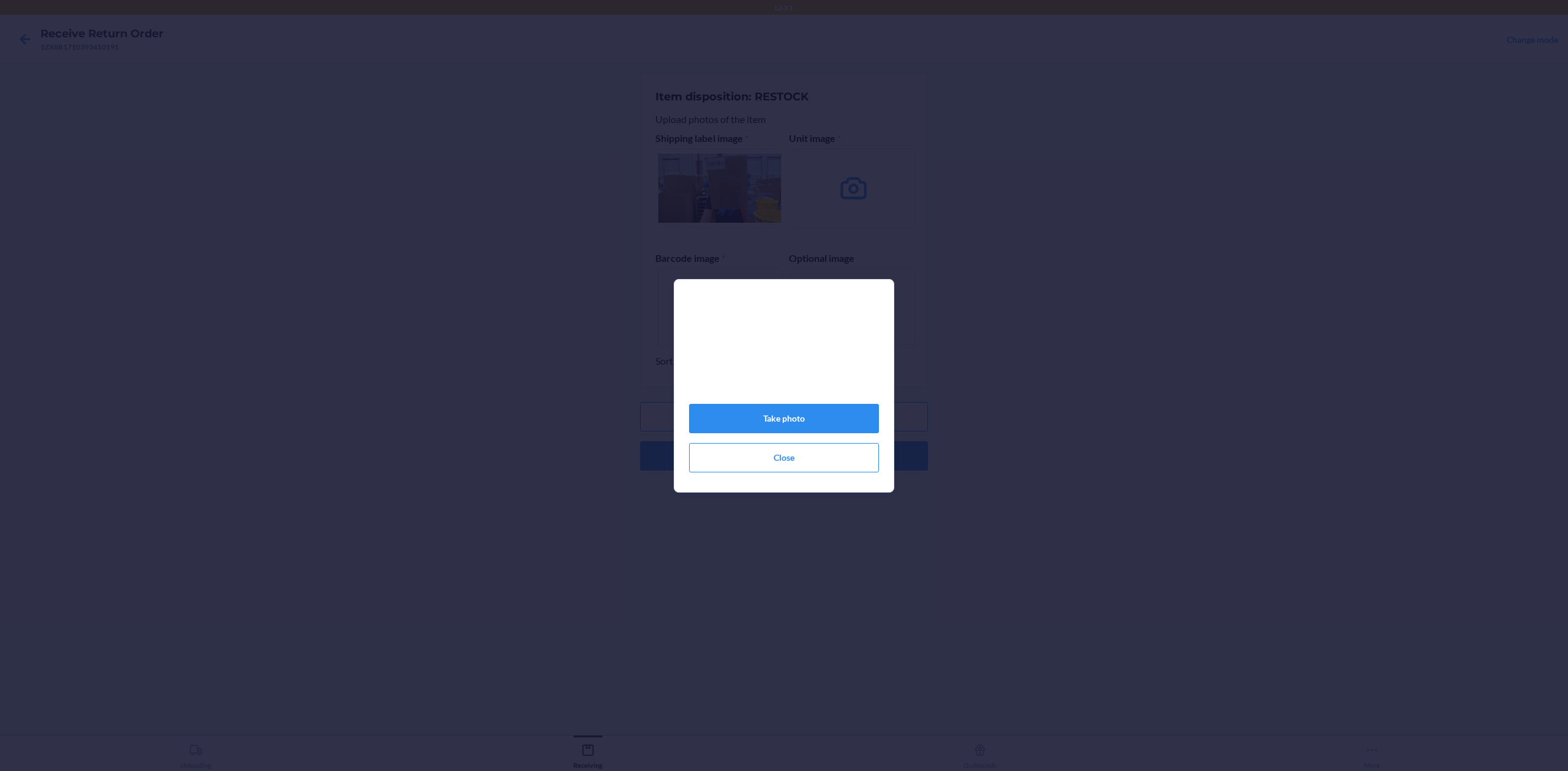
click at [812, 353] on video at bounding box center [784, 352] width 190 height 95
click at [807, 425] on button "Take photo" at bounding box center [784, 419] width 190 height 29
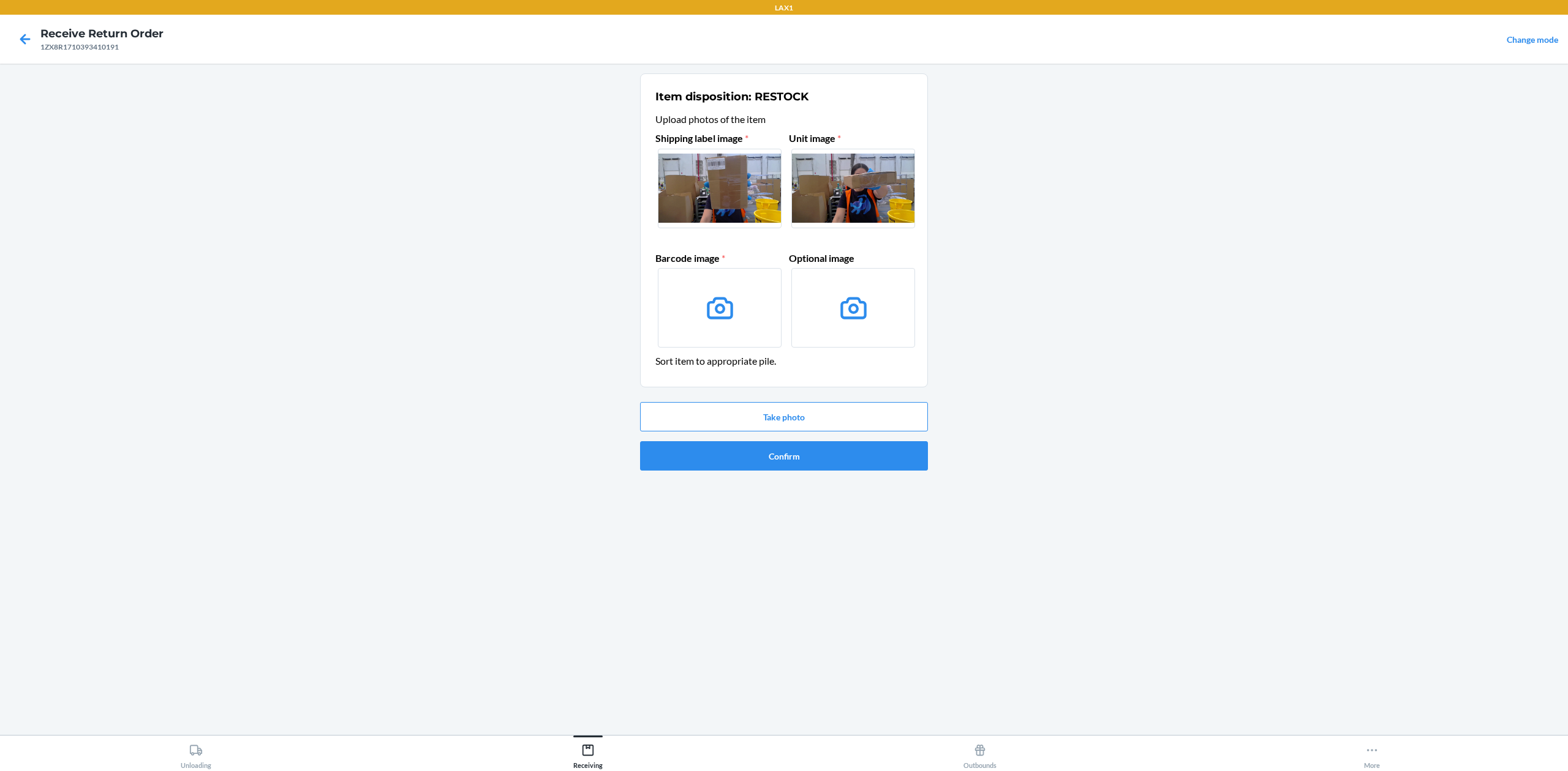
click at [728, 317] on icon at bounding box center [720, 308] width 26 height 22
click at [0, 0] on input "file" at bounding box center [0, 0] width 0 height 0
click at [721, 307] on icon at bounding box center [720, 308] width 31 height 31
click at [0, 0] on input "file" at bounding box center [0, 0] width 0 height 0
click at [747, 290] on label at bounding box center [719, 308] width 124 height 80
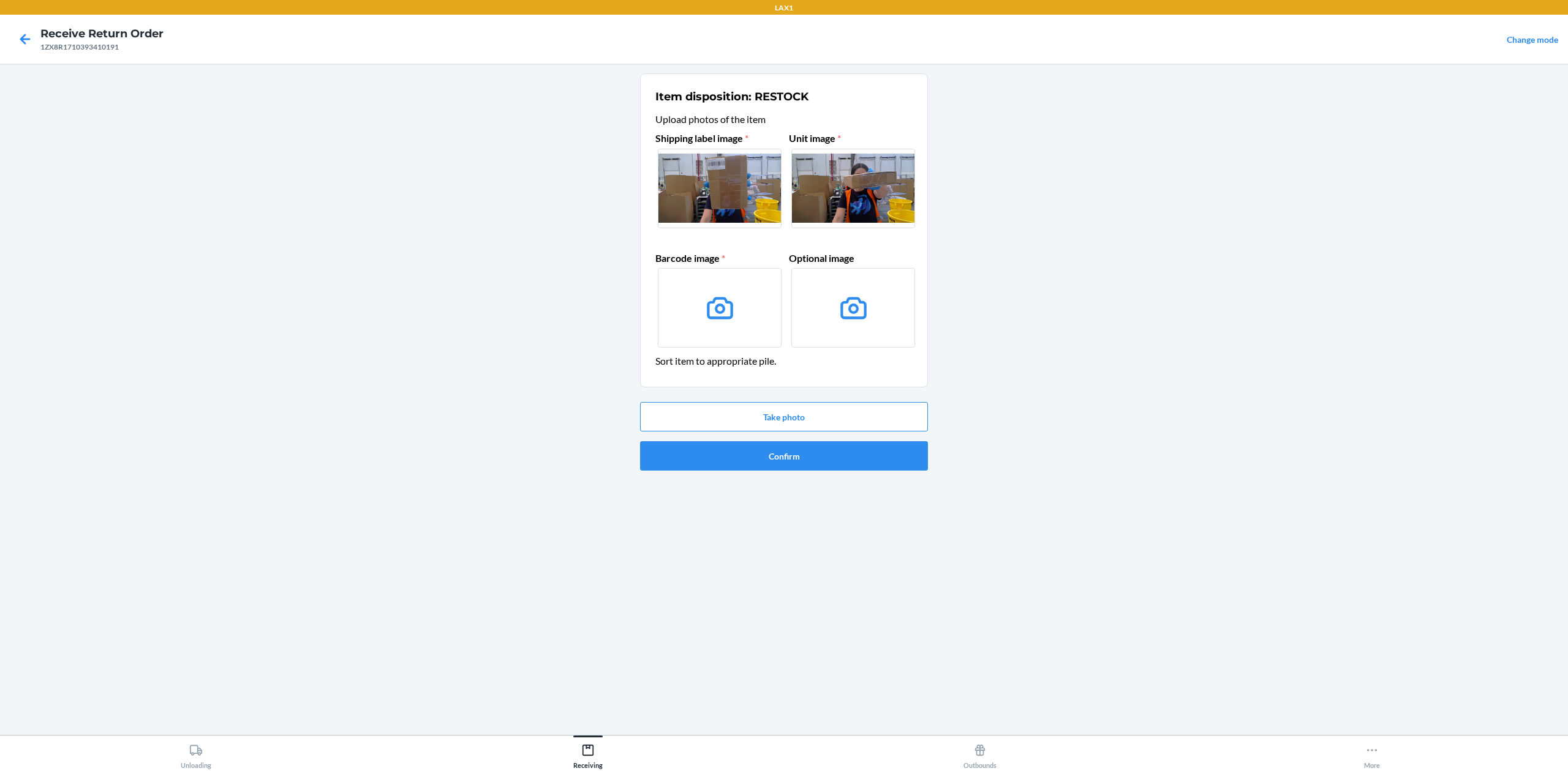
click at [0, 0] on input "file" at bounding box center [0, 0] width 0 height 0
click at [856, 421] on button "Take photo" at bounding box center [784, 417] width 288 height 29
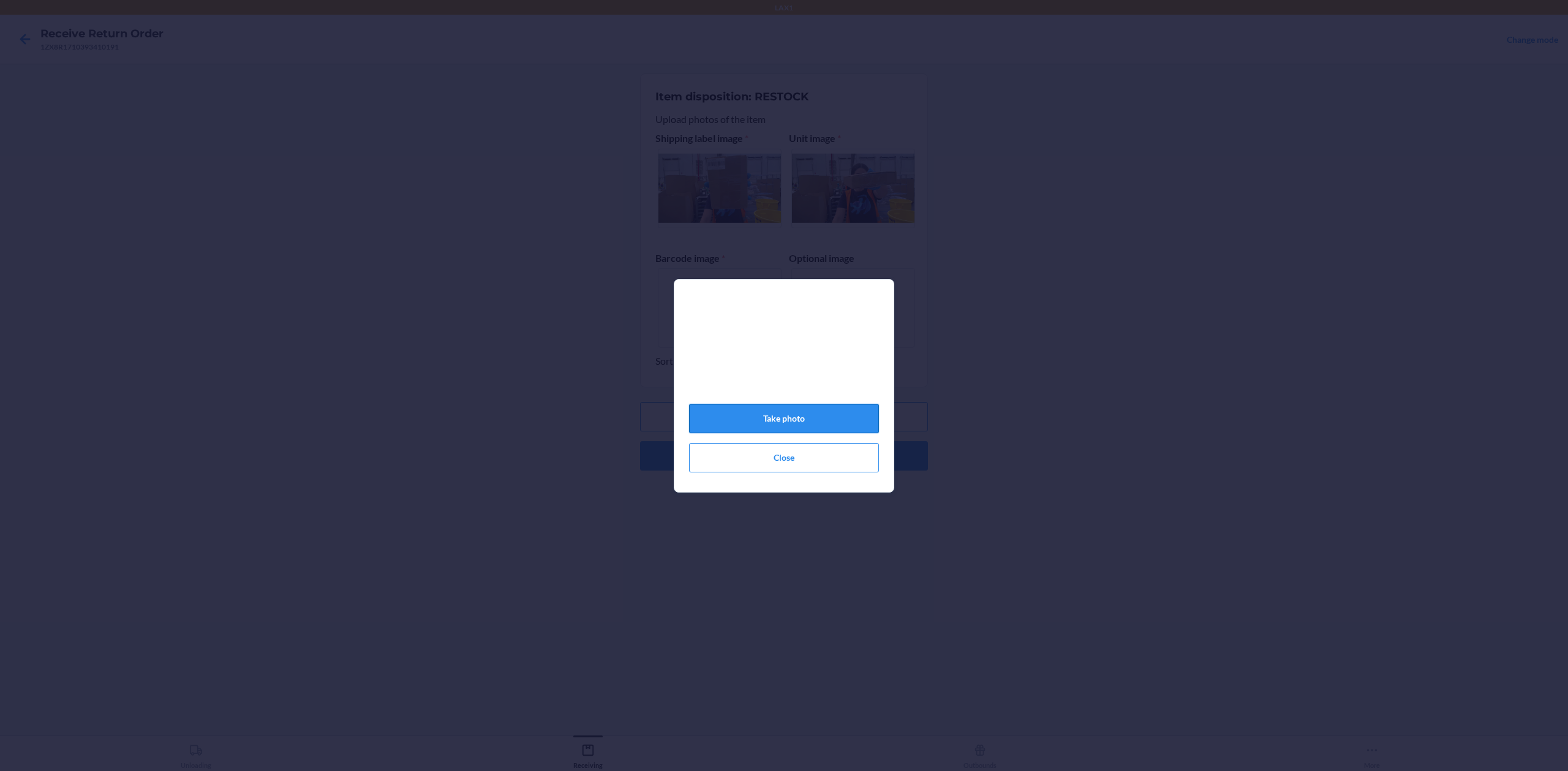
click at [852, 409] on button "Take photo" at bounding box center [784, 419] width 190 height 29
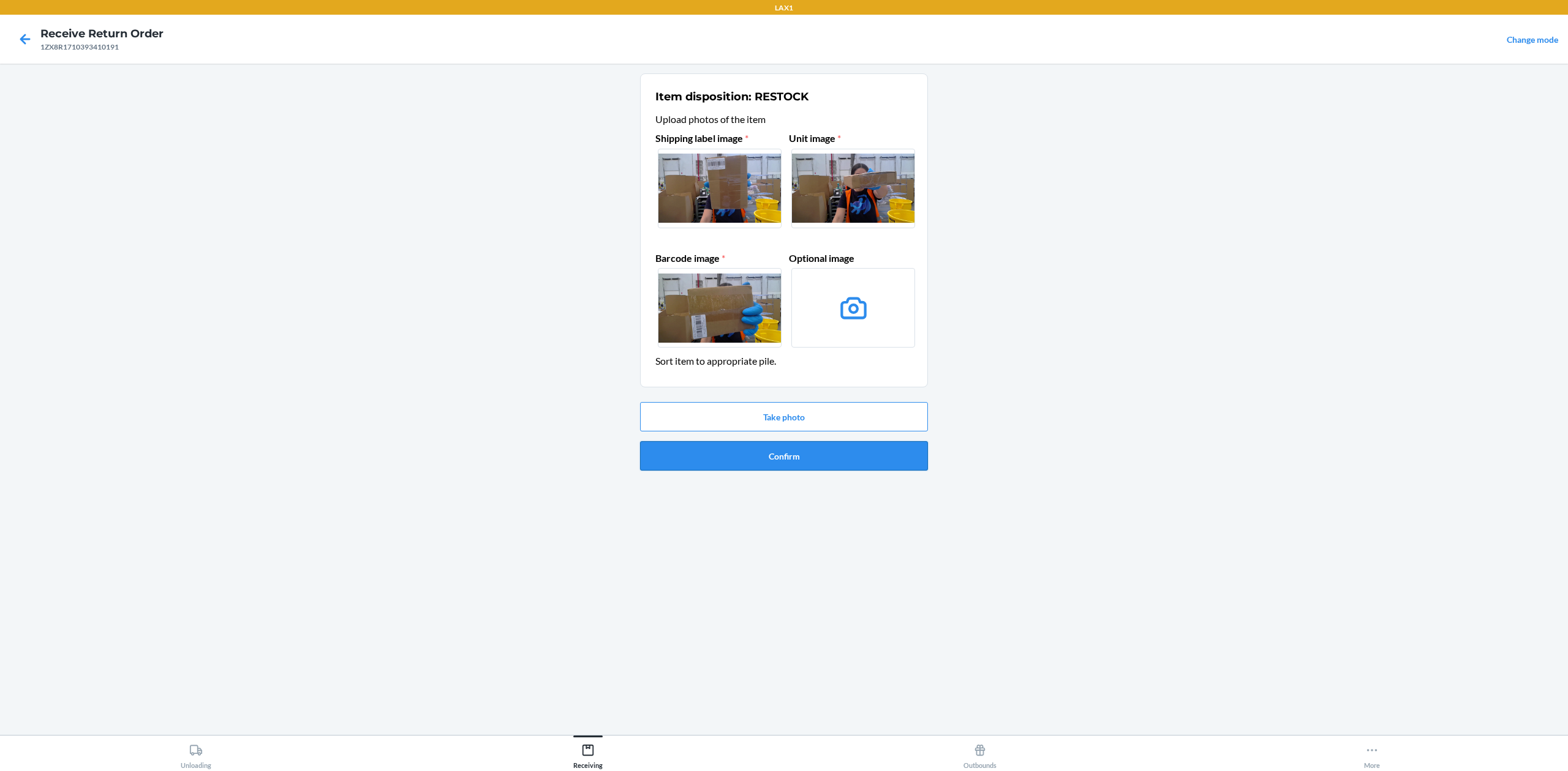
click at [865, 451] on button "Confirm" at bounding box center [784, 456] width 288 height 29
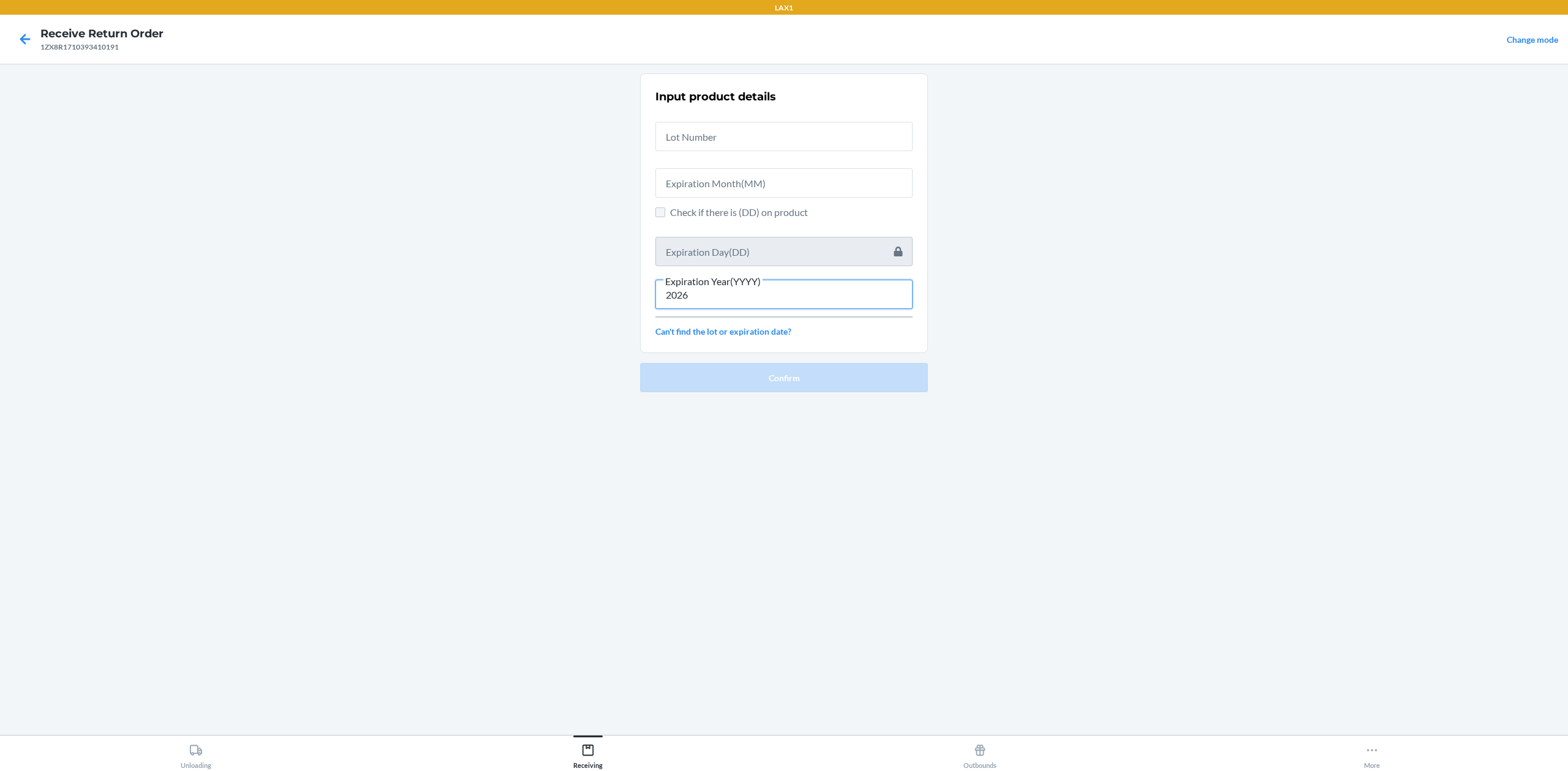
type input "2026"
click at [661, 207] on input "Check if there is (DD) on product" at bounding box center [660, 212] width 10 height 10
checkbox input "true"
click at [714, 250] on input "text" at bounding box center [784, 252] width 257 height 29
type input "1"
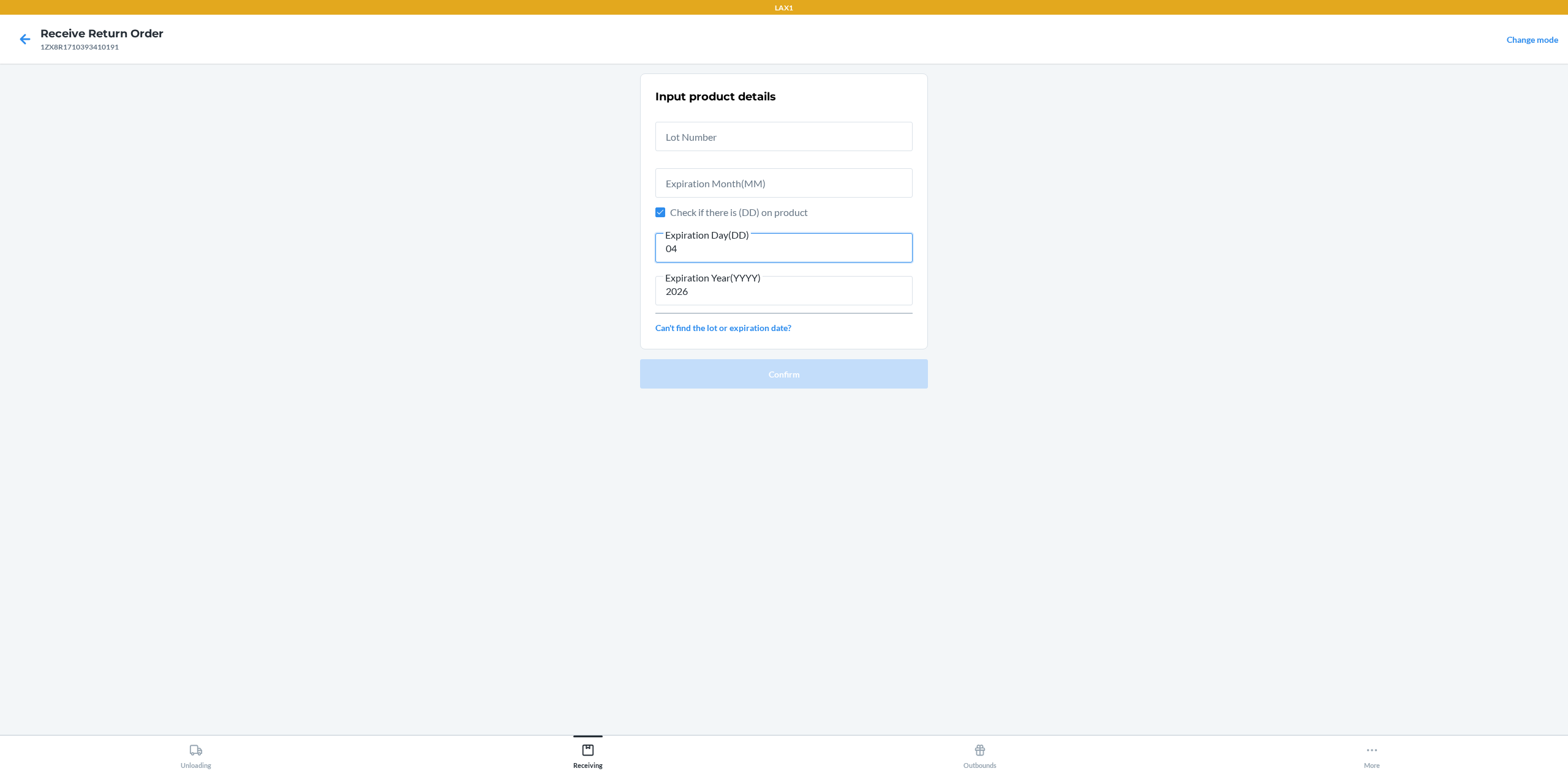
type input "04"
click at [790, 180] on input "text" at bounding box center [784, 183] width 257 height 29
type input "12"
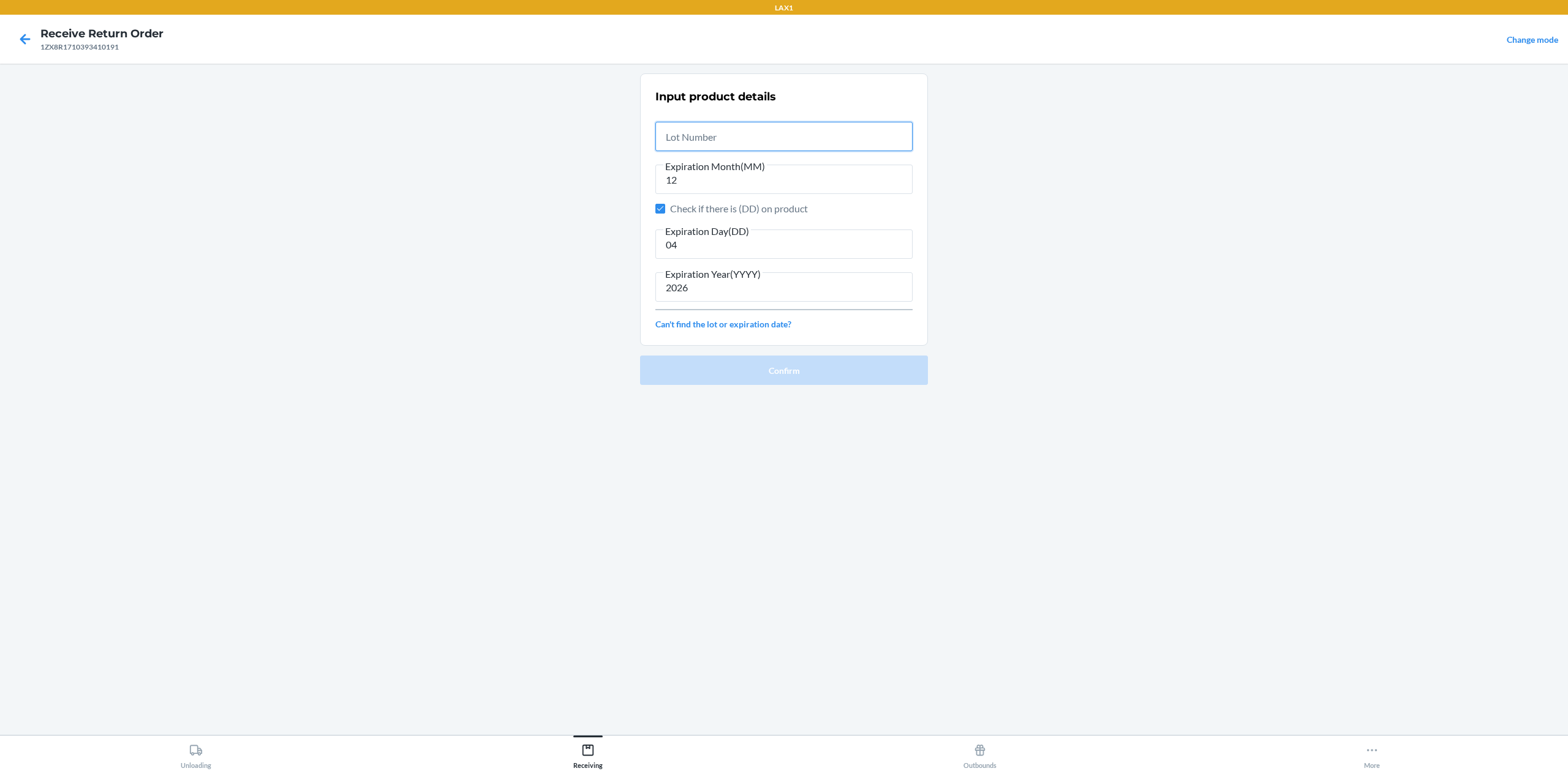
click at [863, 147] on input "text" at bounding box center [784, 137] width 257 height 29
type input "2025061601"
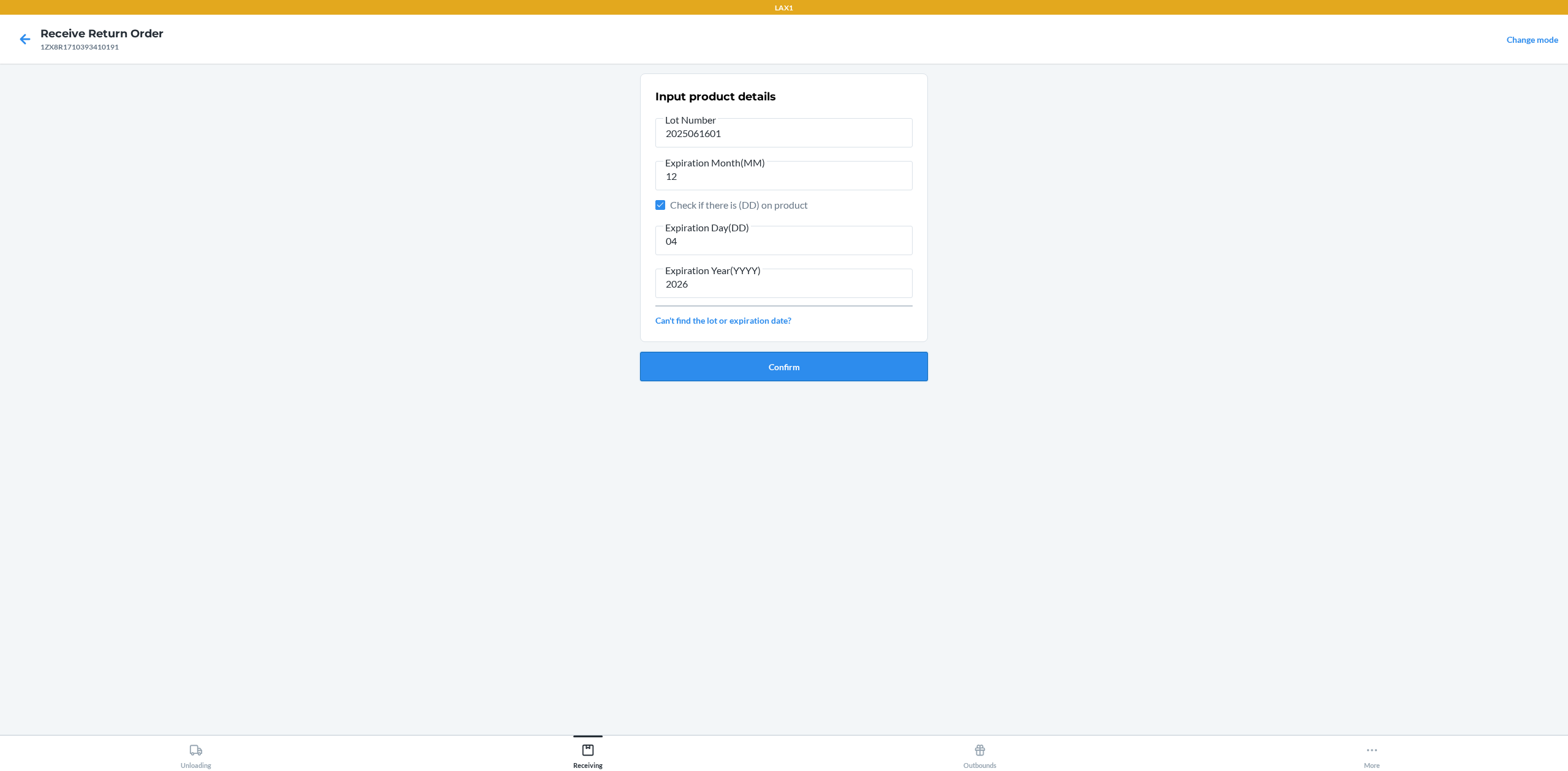
click at [809, 363] on button "Confirm" at bounding box center [784, 367] width 288 height 29
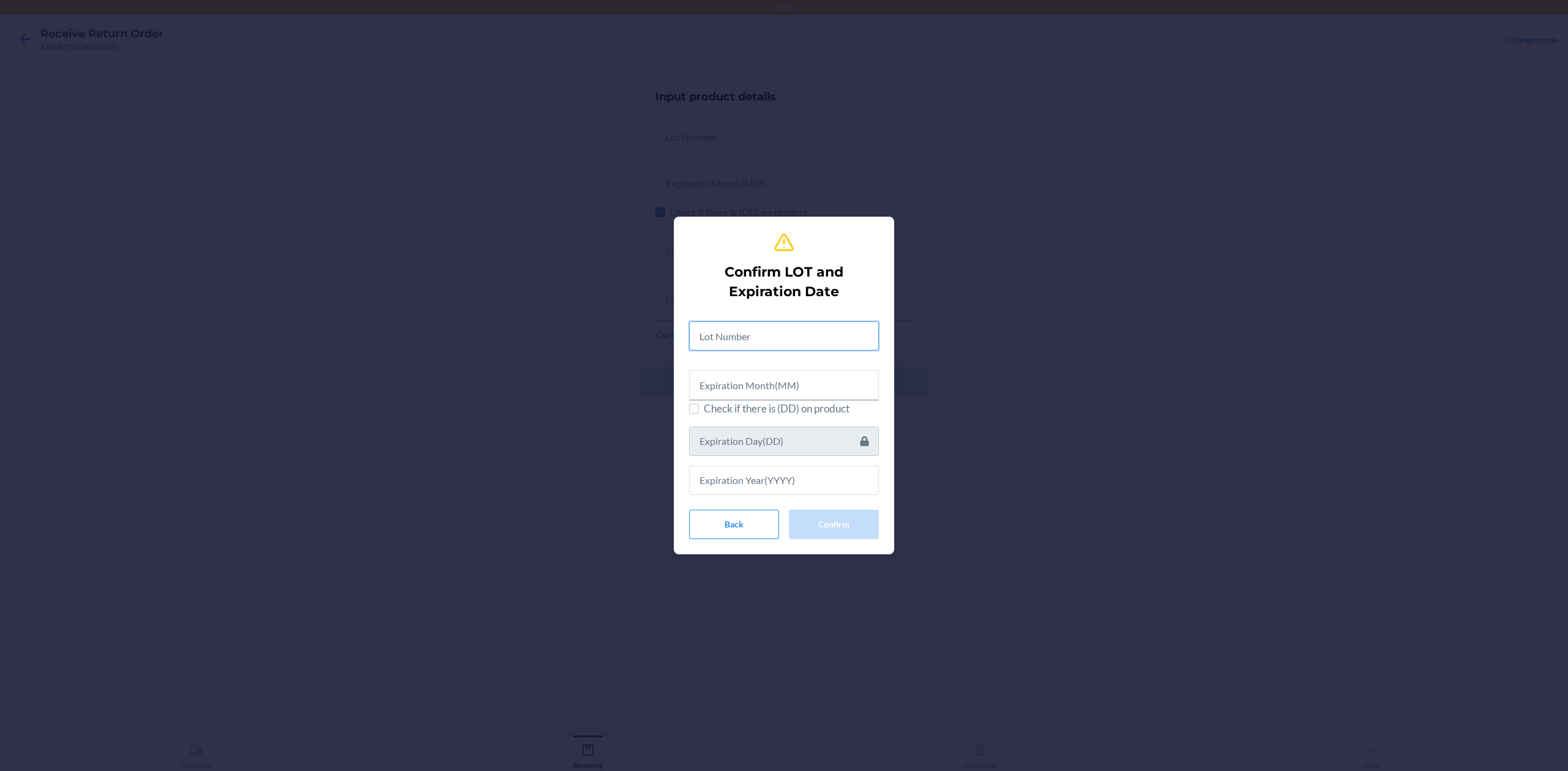
click at [815, 327] on input "text" at bounding box center [784, 336] width 190 height 29
type input "2025061601"
click at [769, 379] on input "text" at bounding box center [784, 383] width 190 height 29
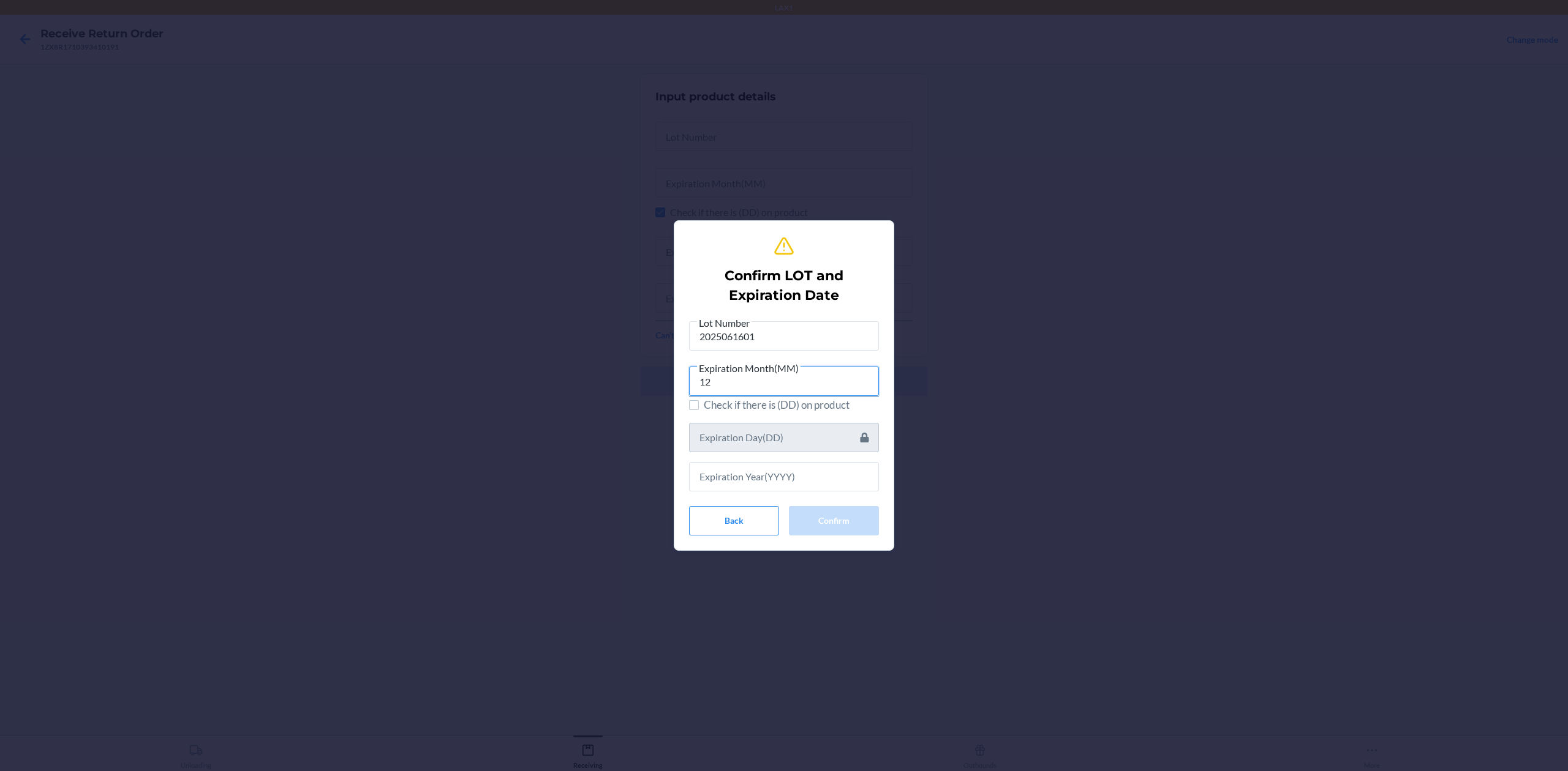
type input "12"
click at [699, 403] on label "Check if there is (DD) on product" at bounding box center [784, 406] width 190 height 16
click at [699, 403] on input "Check if there is (DD) on product" at bounding box center [694, 405] width 10 height 10
checkbox input "true"
click at [799, 428] on input "text" at bounding box center [784, 438] width 190 height 29
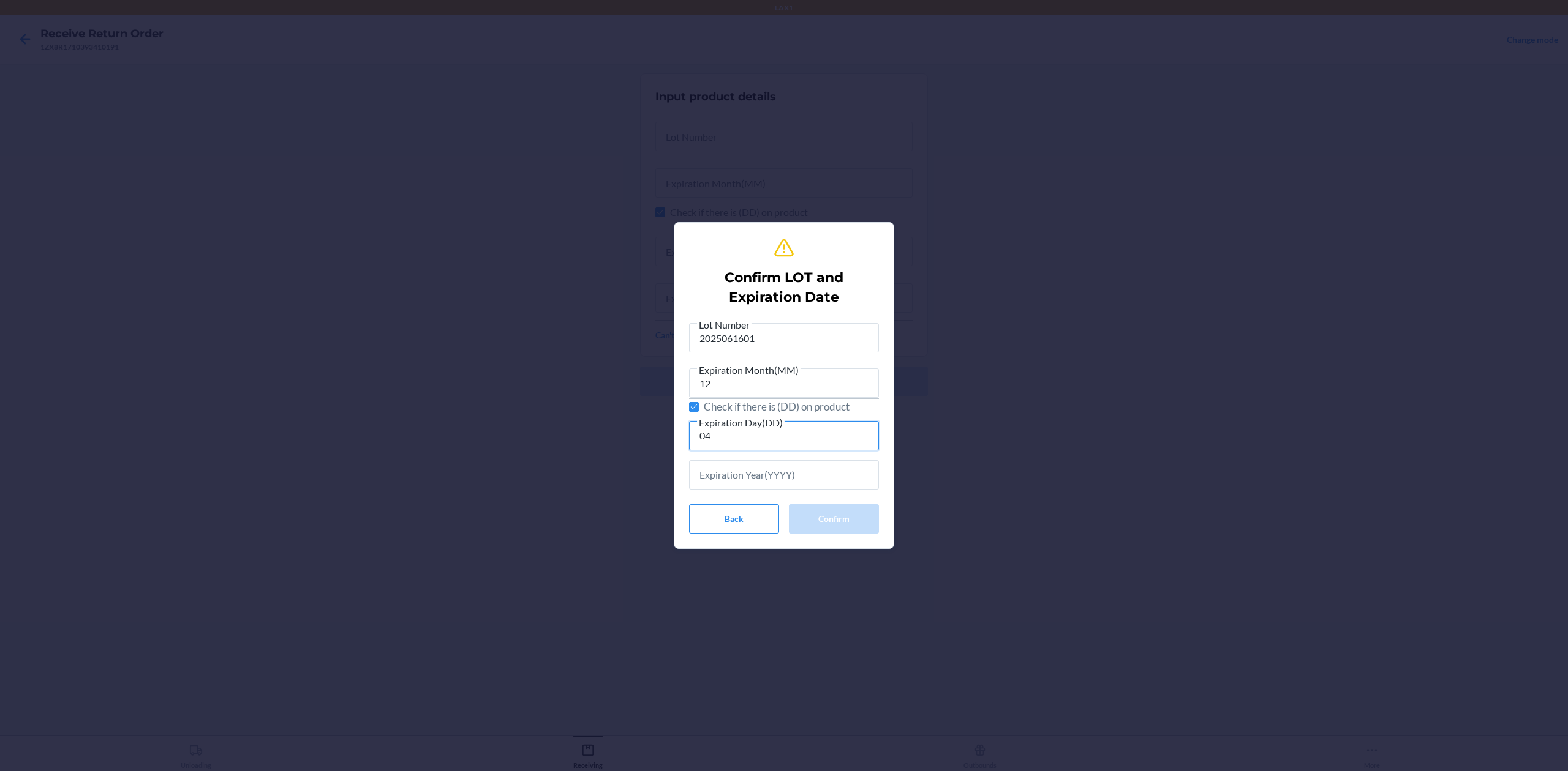
type input "04"
click at [816, 484] on input "text" at bounding box center [784, 475] width 190 height 29
type input "2026"
click at [863, 511] on button "Confirm" at bounding box center [834, 517] width 90 height 29
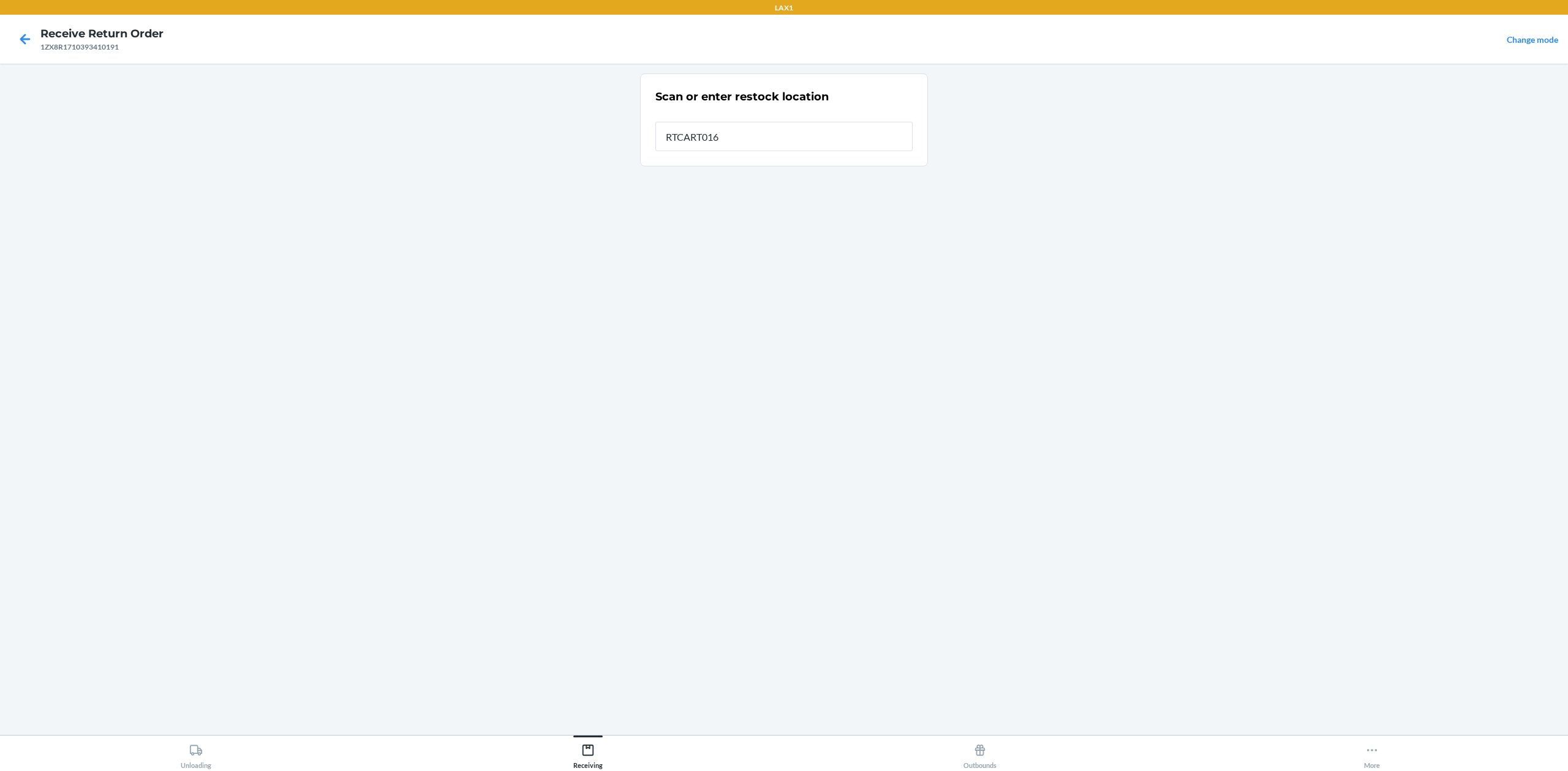
type input "RTCART016"
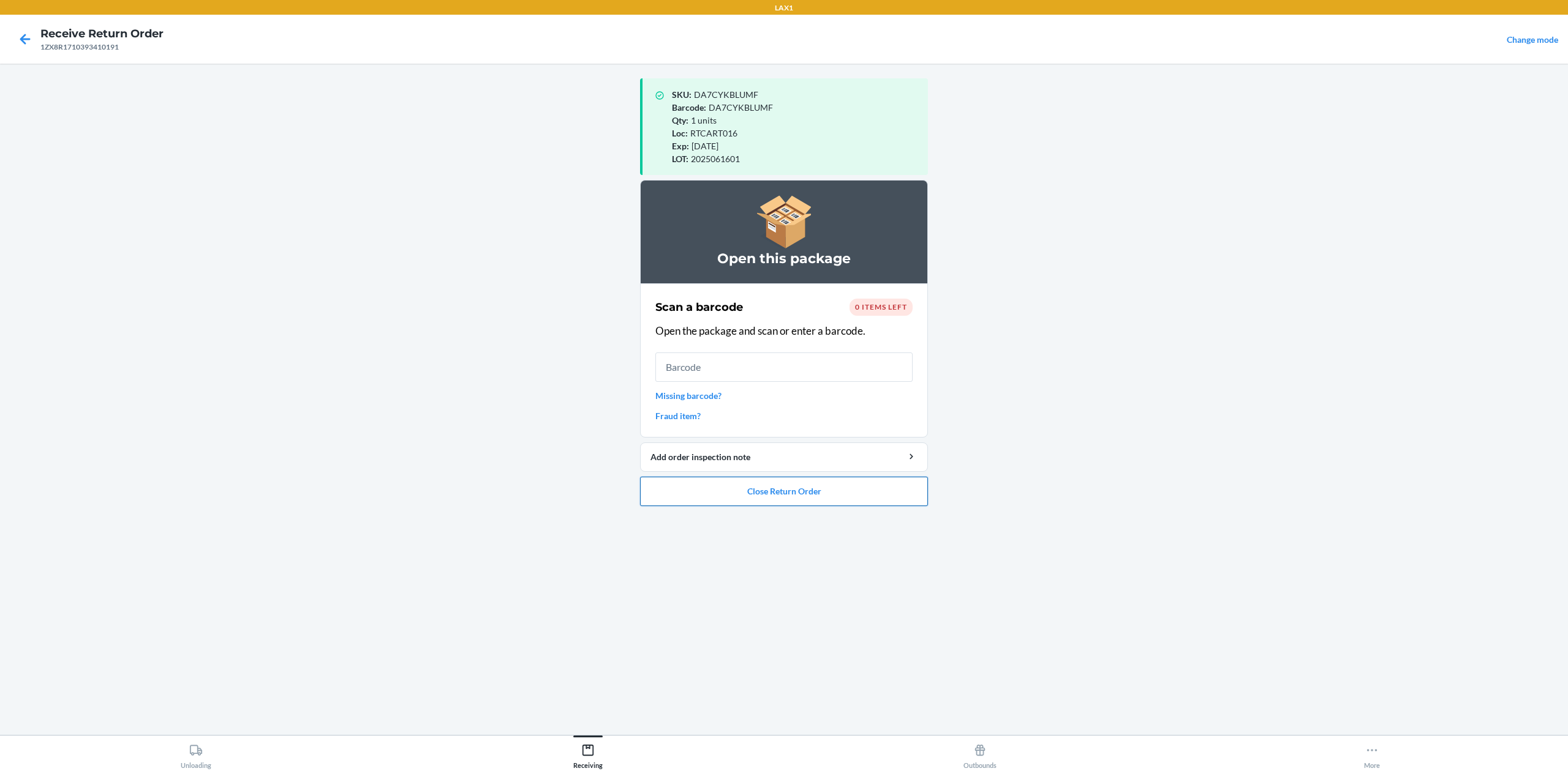
click at [769, 485] on button "Close Return Order" at bounding box center [784, 492] width 288 height 29
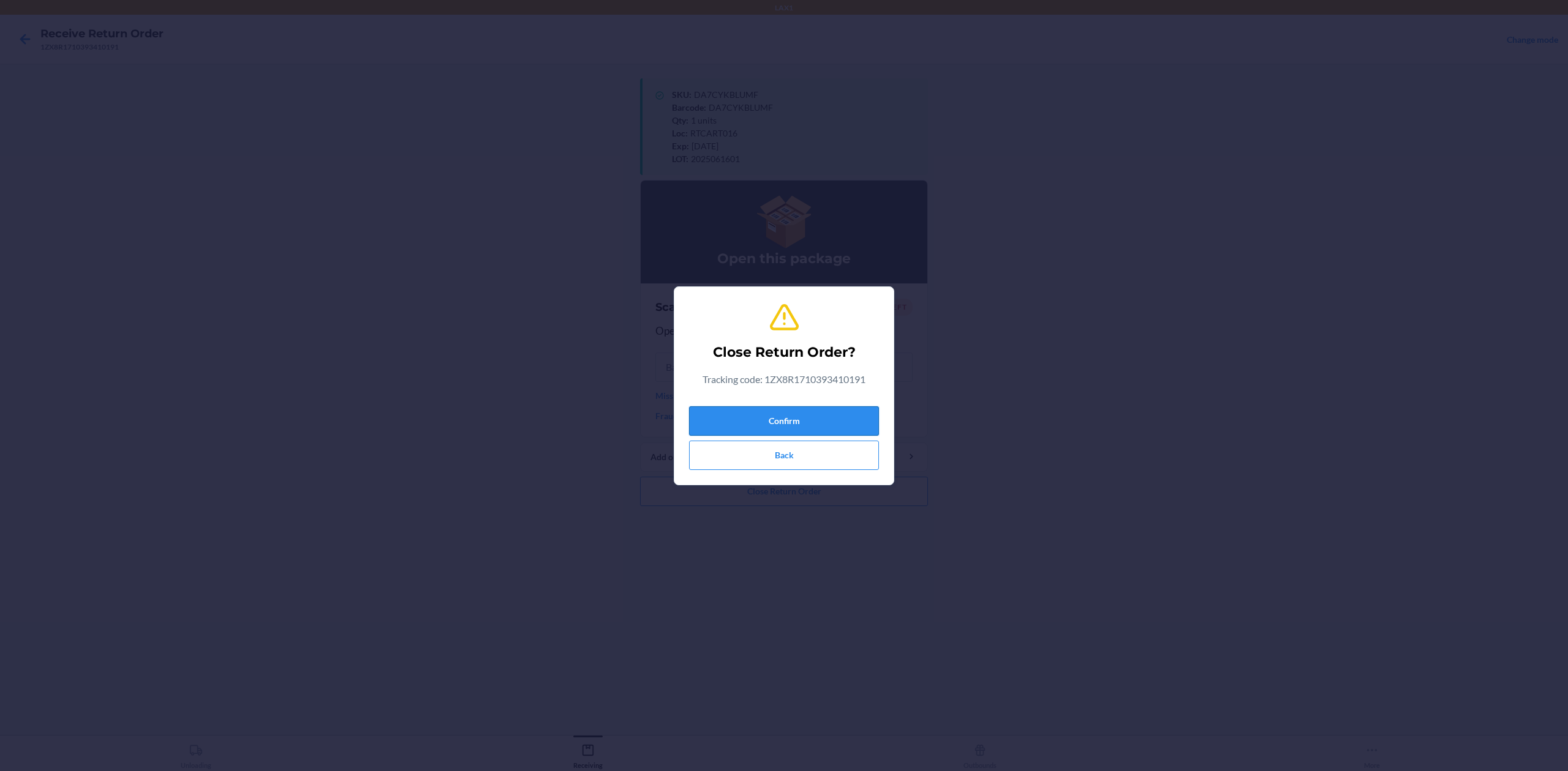
click at [846, 418] on button "Confirm" at bounding box center [784, 421] width 190 height 29
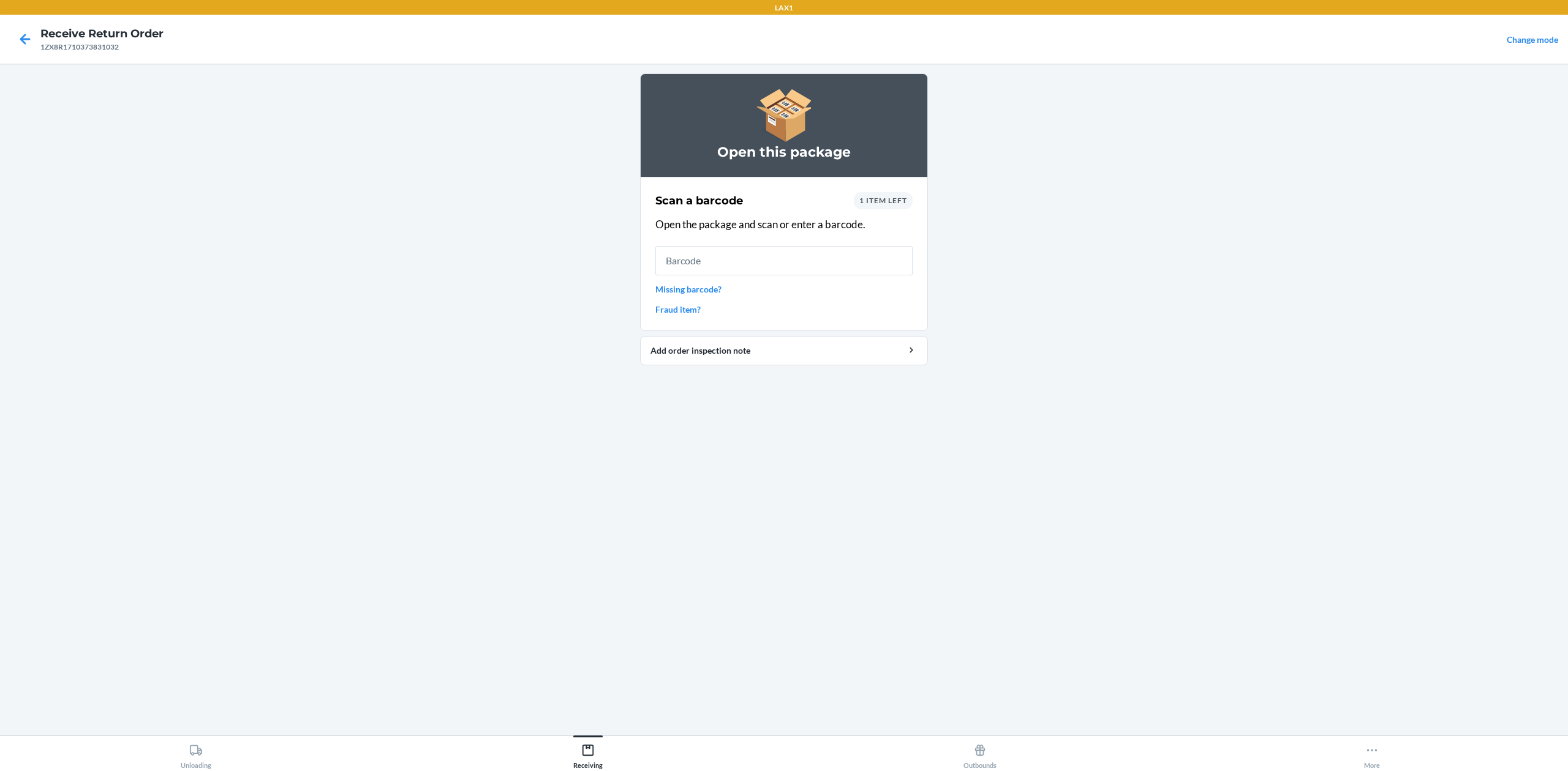
click at [682, 286] on link "Missing barcode?" at bounding box center [784, 289] width 257 height 13
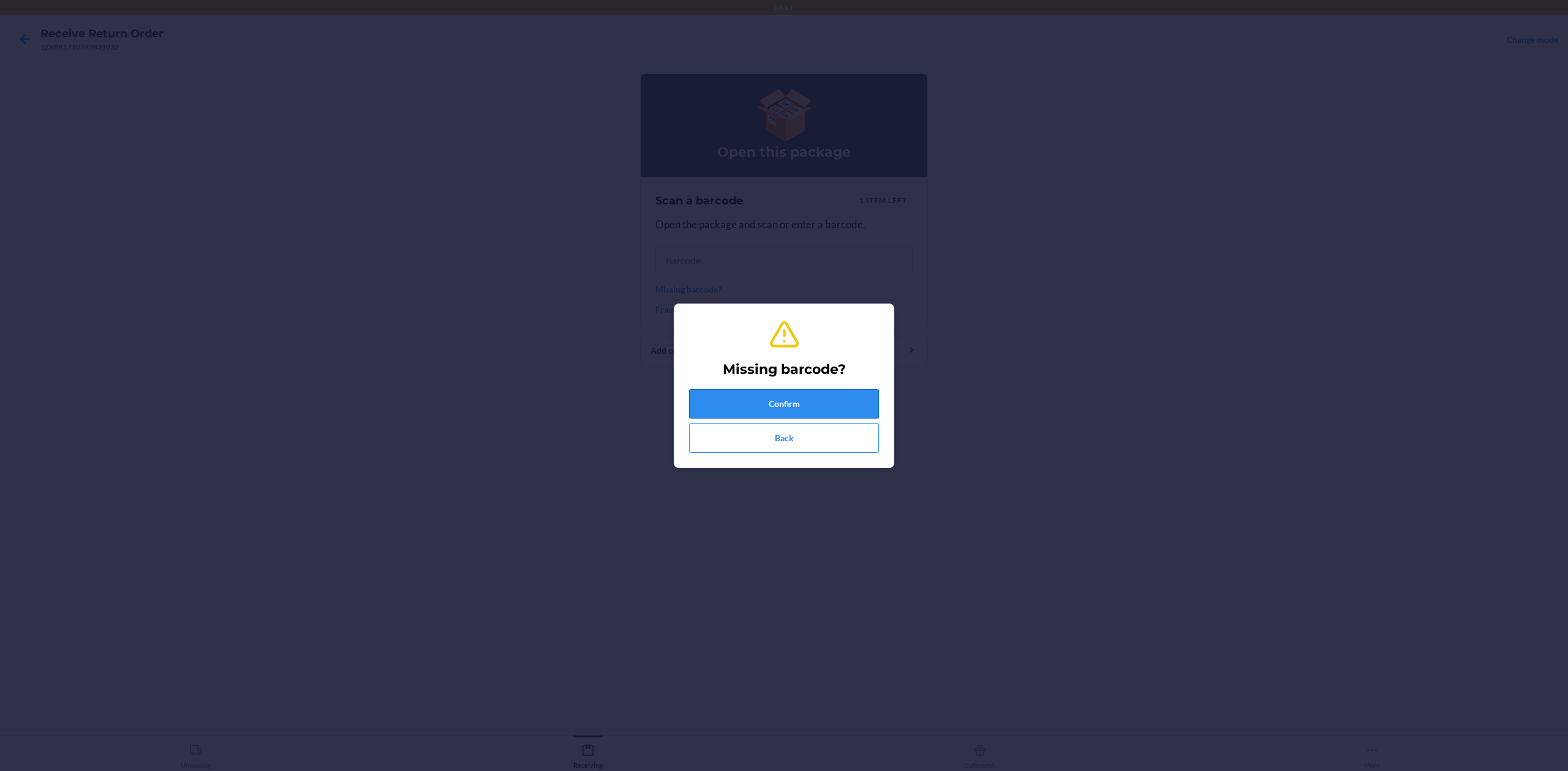
click at [826, 398] on button "Confirm" at bounding box center [784, 404] width 190 height 29
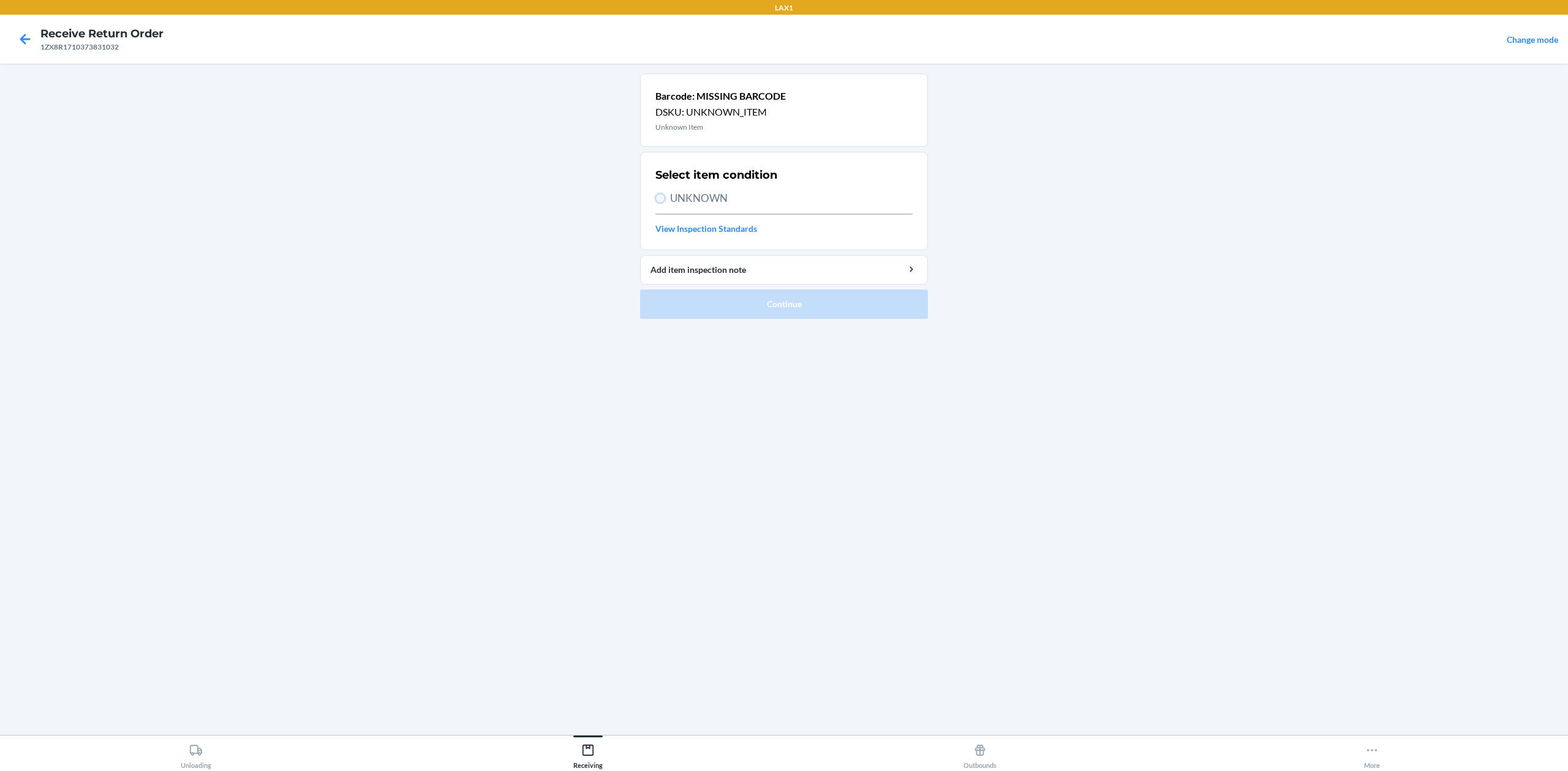
click at [657, 196] on input "UNKNOWN" at bounding box center [660, 198] width 10 height 10
radio input "true"
click at [774, 313] on button "Continue" at bounding box center [784, 305] width 288 height 29
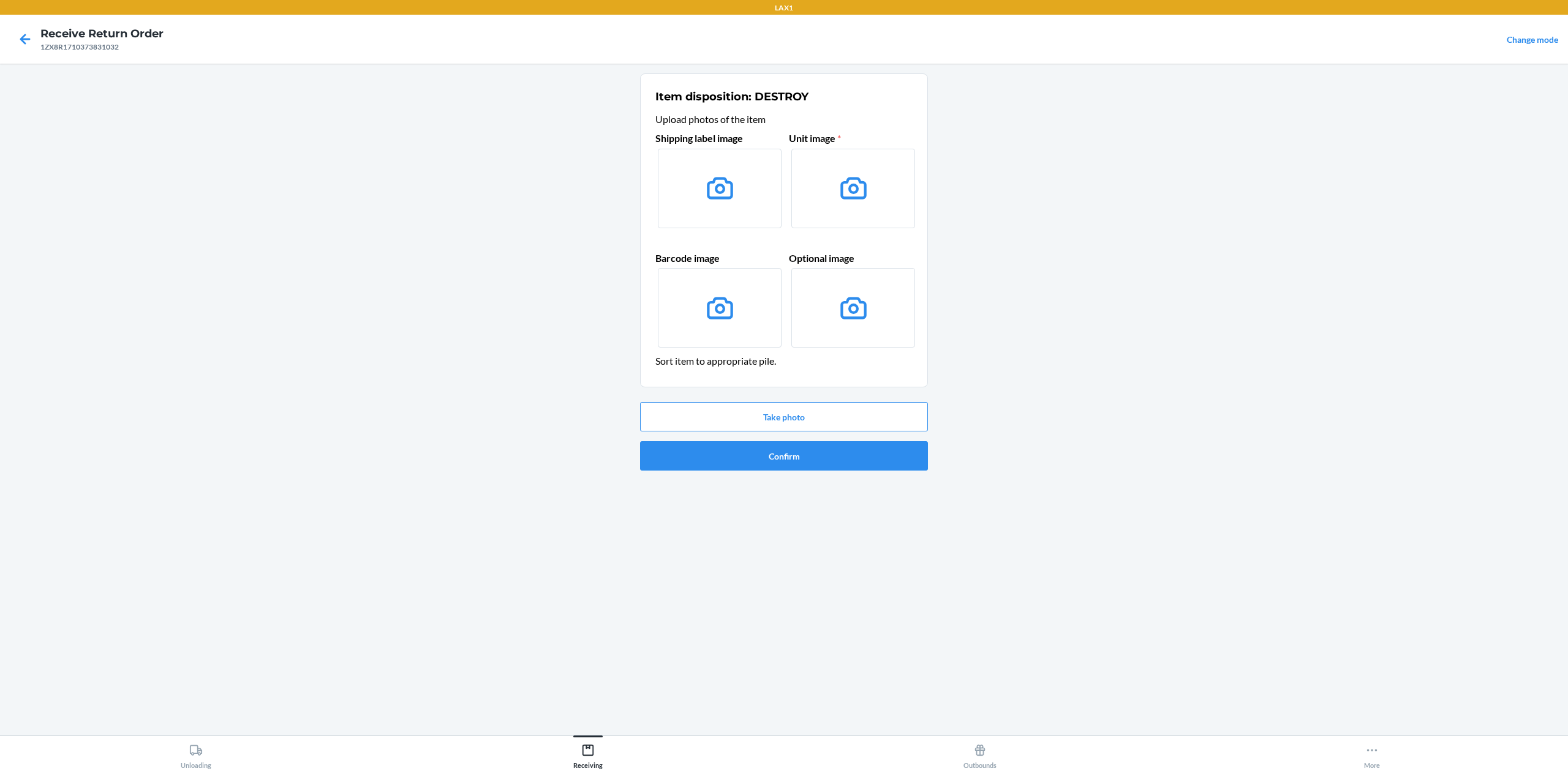
click at [728, 189] on icon at bounding box center [720, 188] width 31 height 31
click at [0, 0] on input "file" at bounding box center [0, 0] width 0 height 0
click at [858, 418] on button "Take photo" at bounding box center [784, 417] width 288 height 29
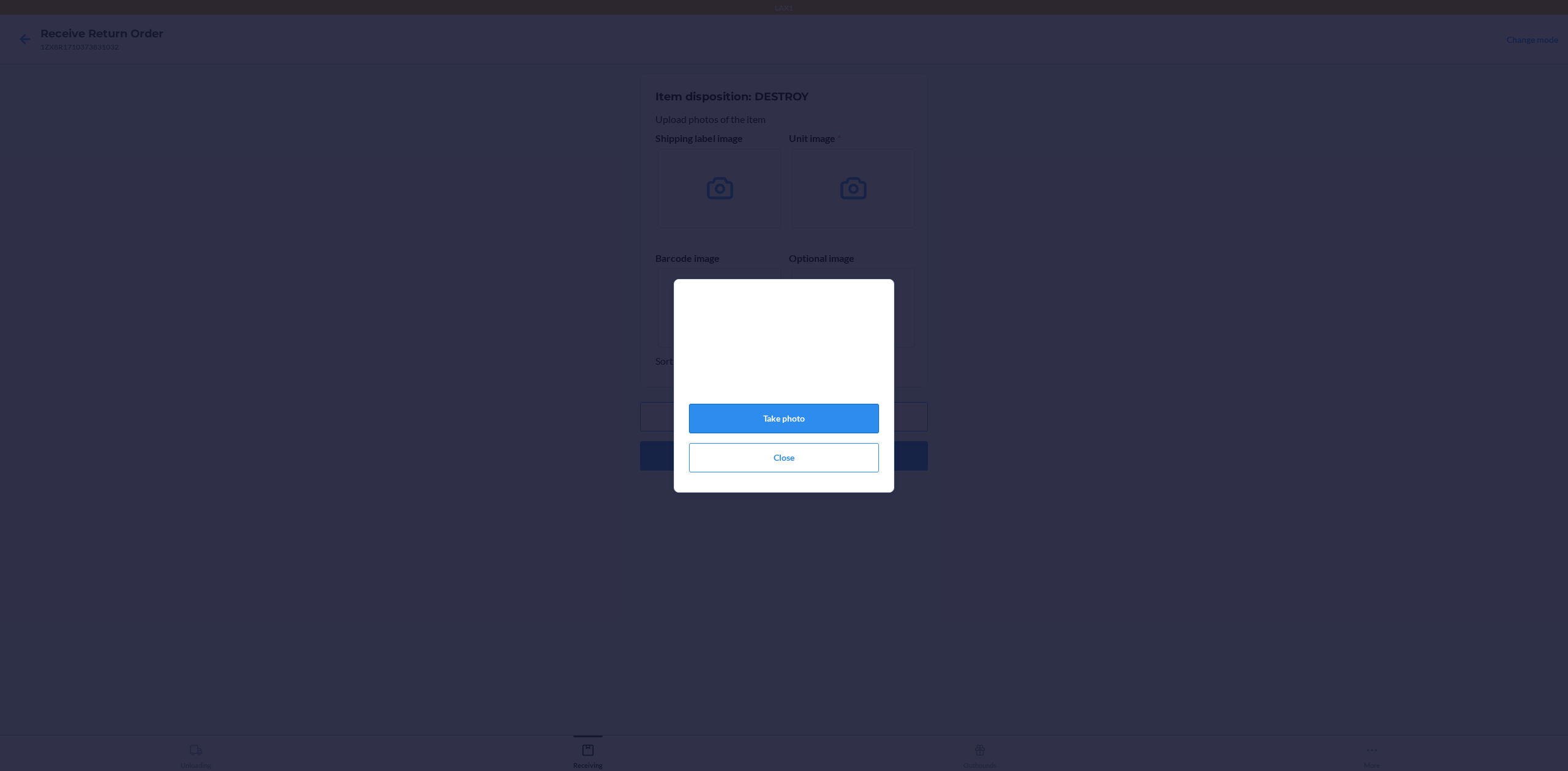
click at [836, 412] on button "Take photo" at bounding box center [784, 419] width 190 height 29
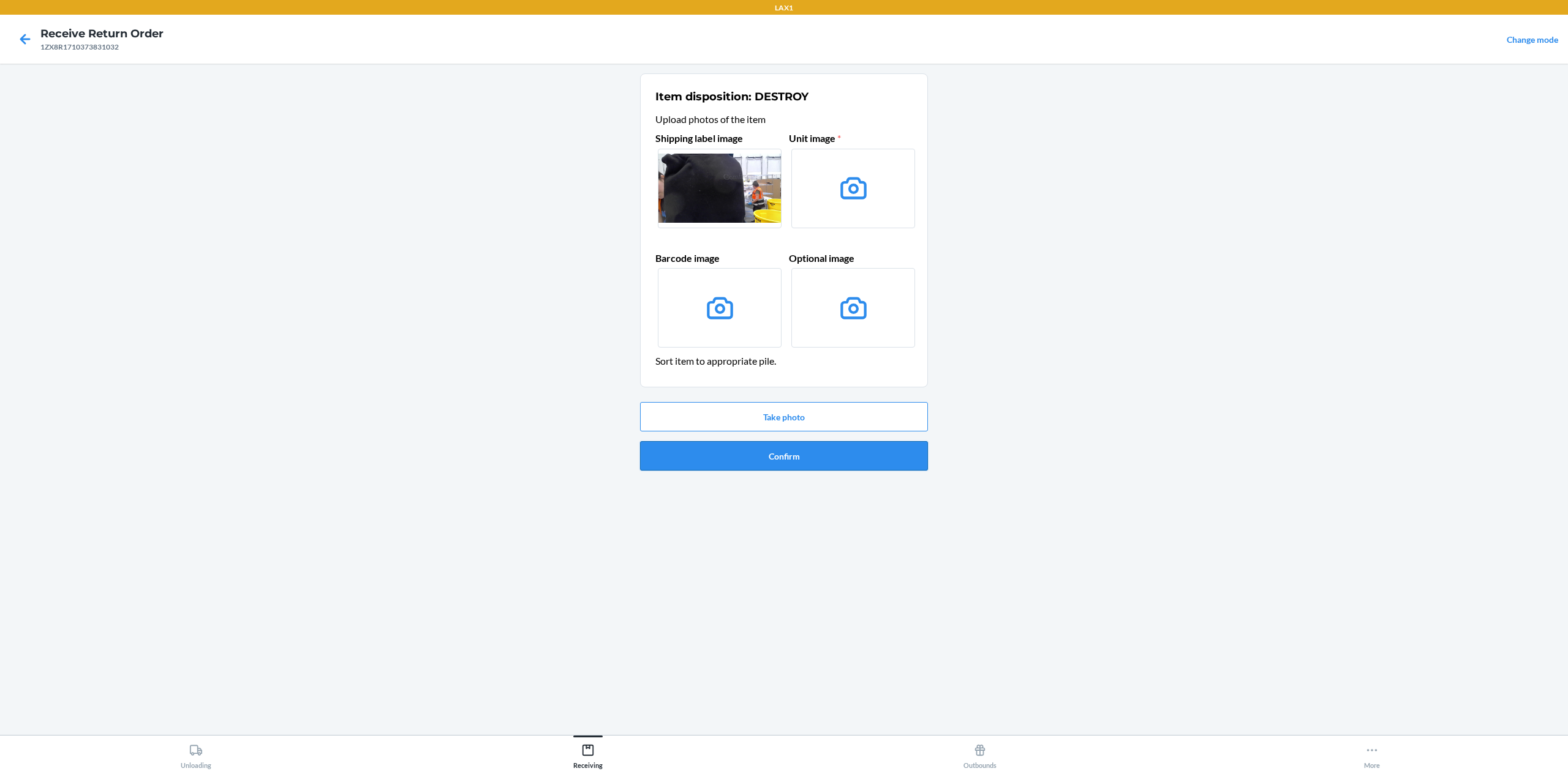
click at [872, 466] on button "Confirm" at bounding box center [784, 456] width 288 height 29
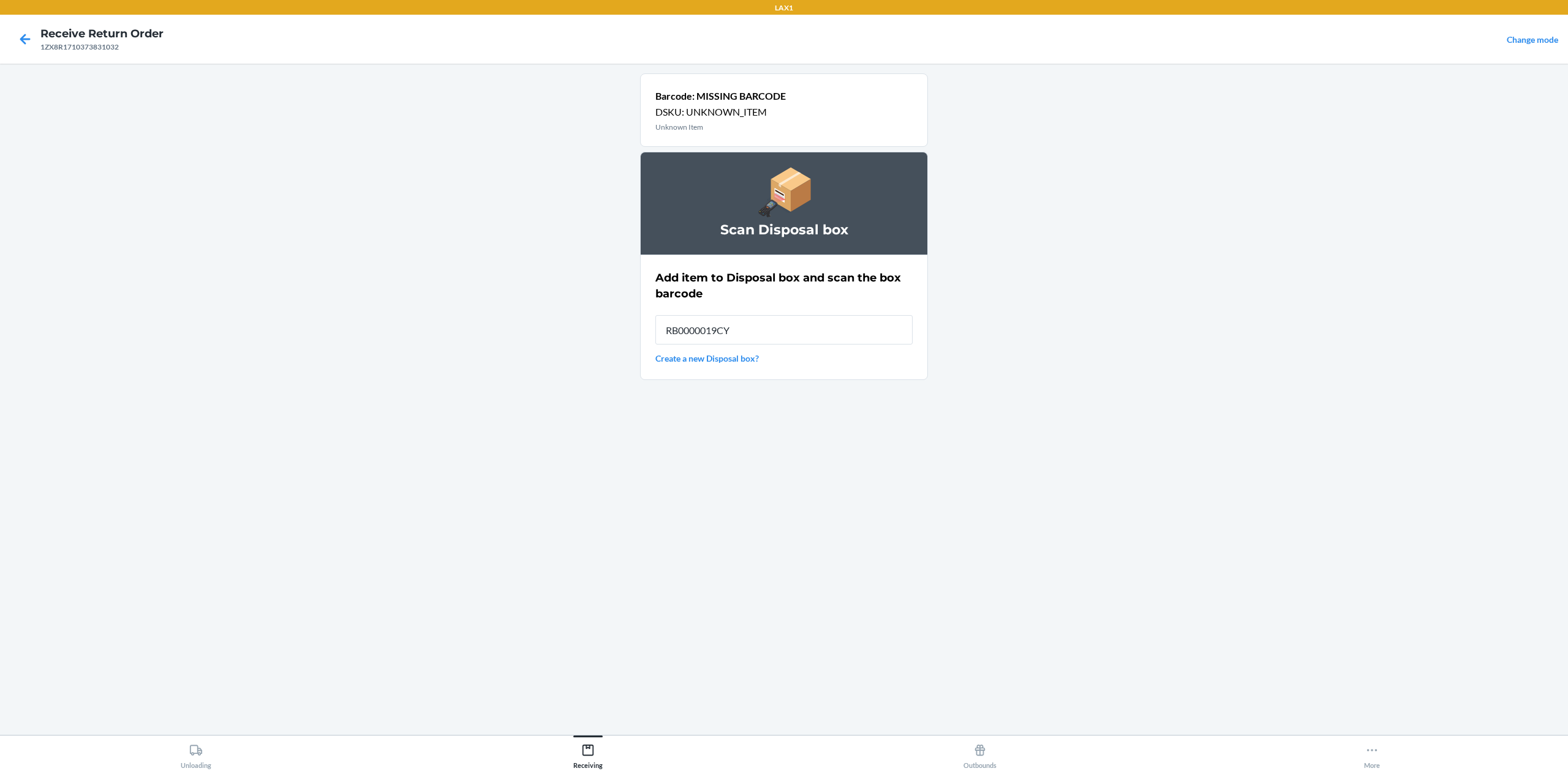
type input "RB0000019CY"
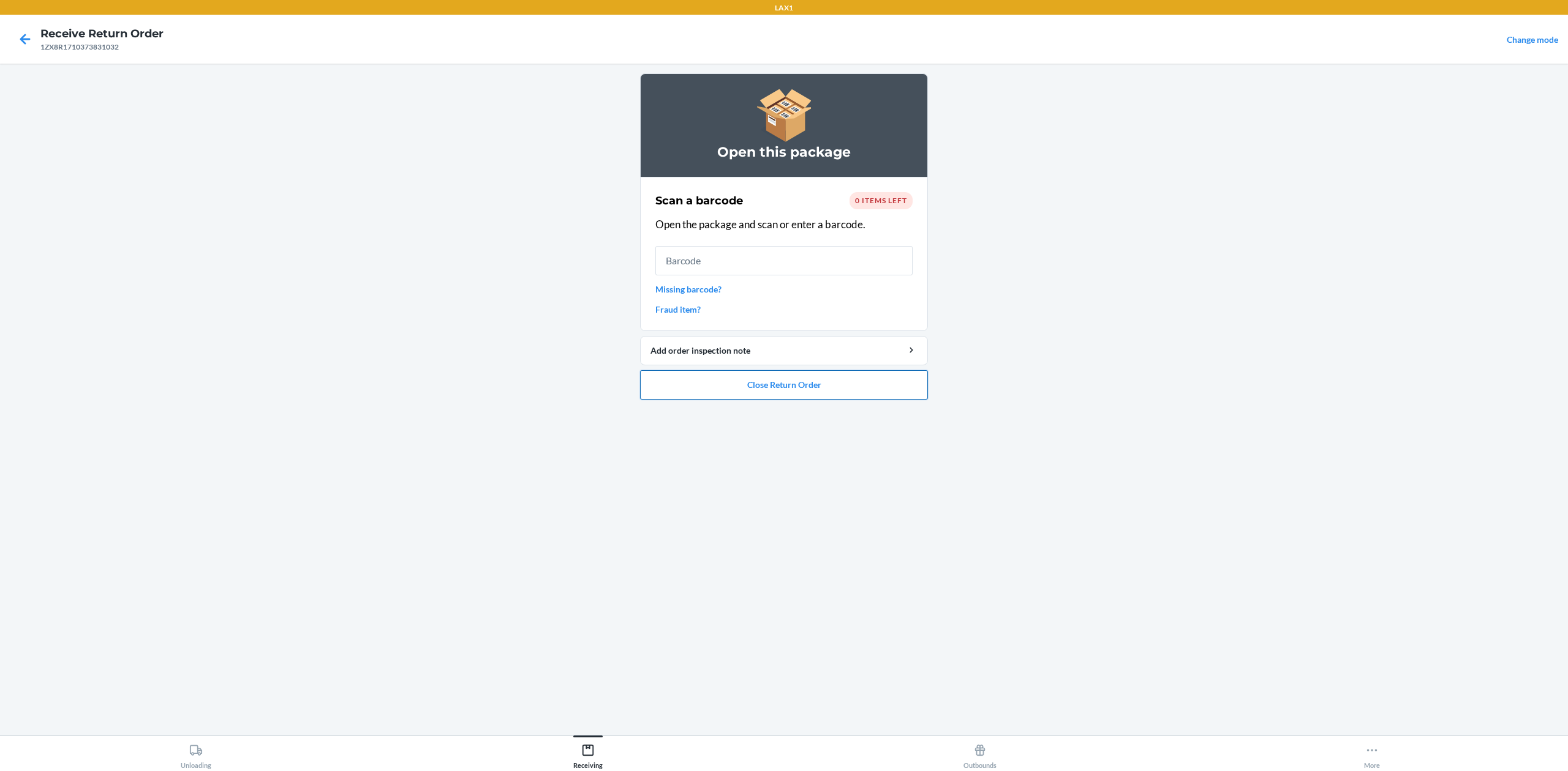
click at [886, 376] on button "Close Return Order" at bounding box center [784, 385] width 288 height 29
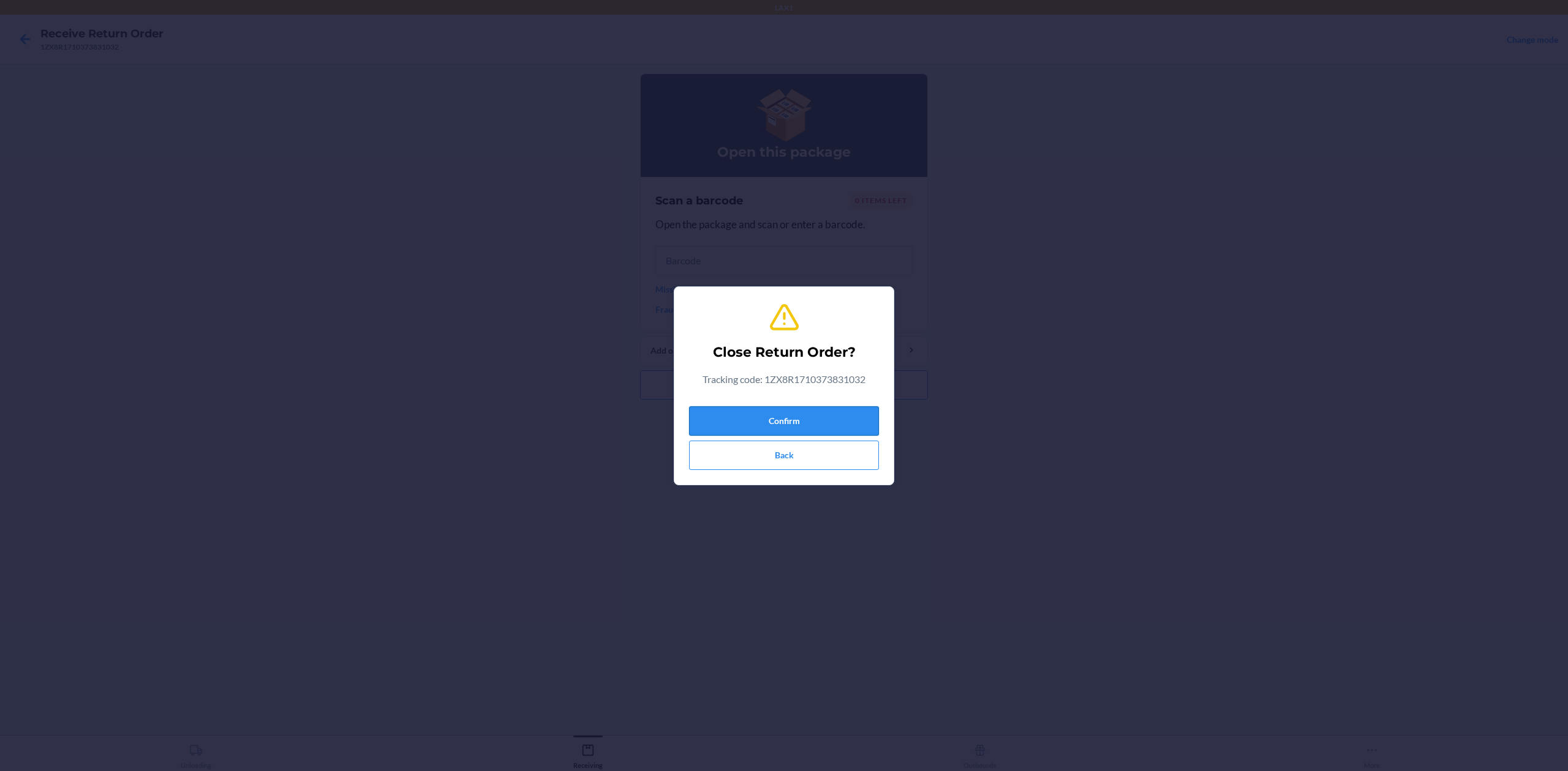
click at [830, 412] on button "Confirm" at bounding box center [784, 421] width 190 height 29
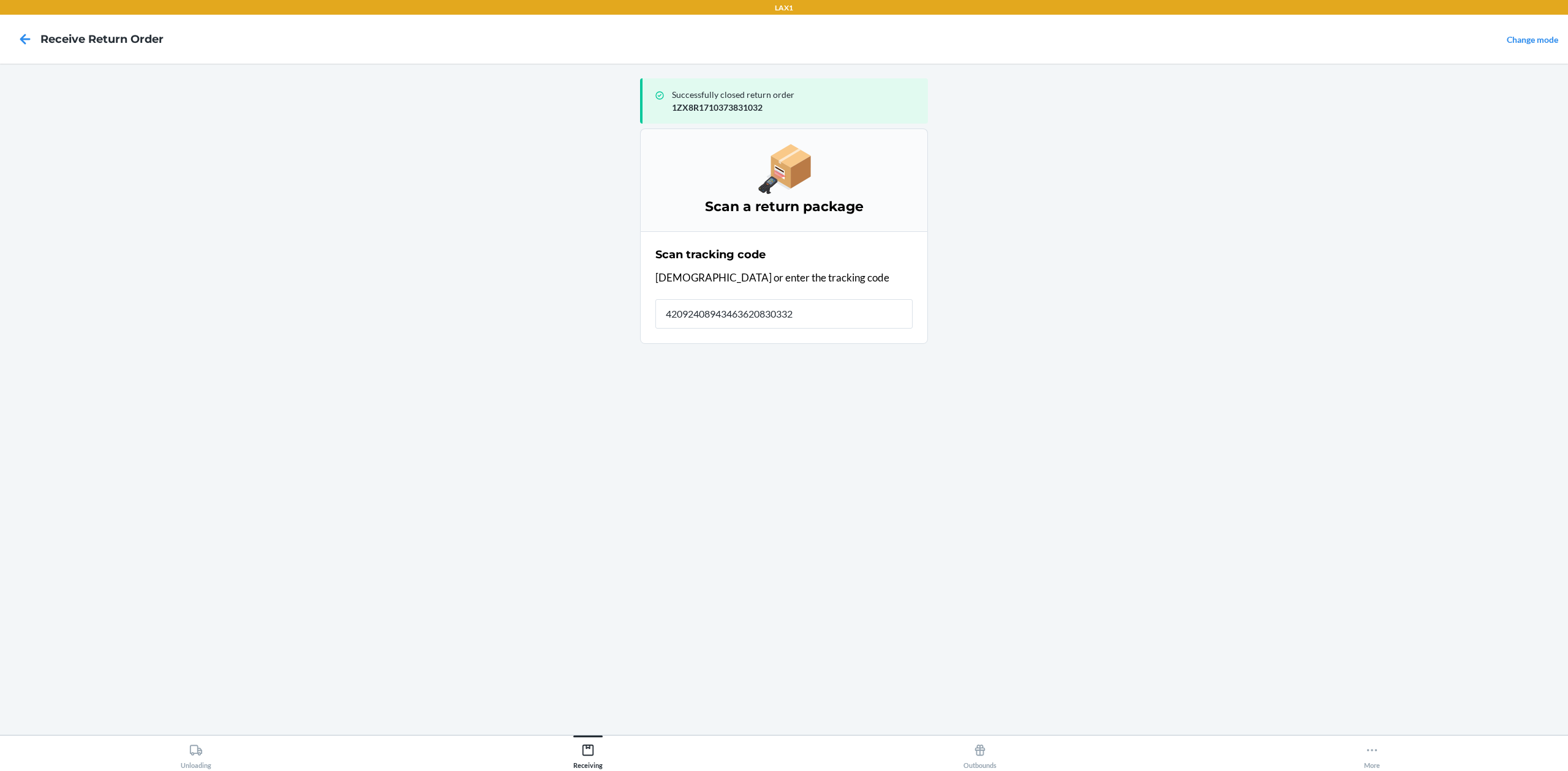
type input "420924089434636208303327"
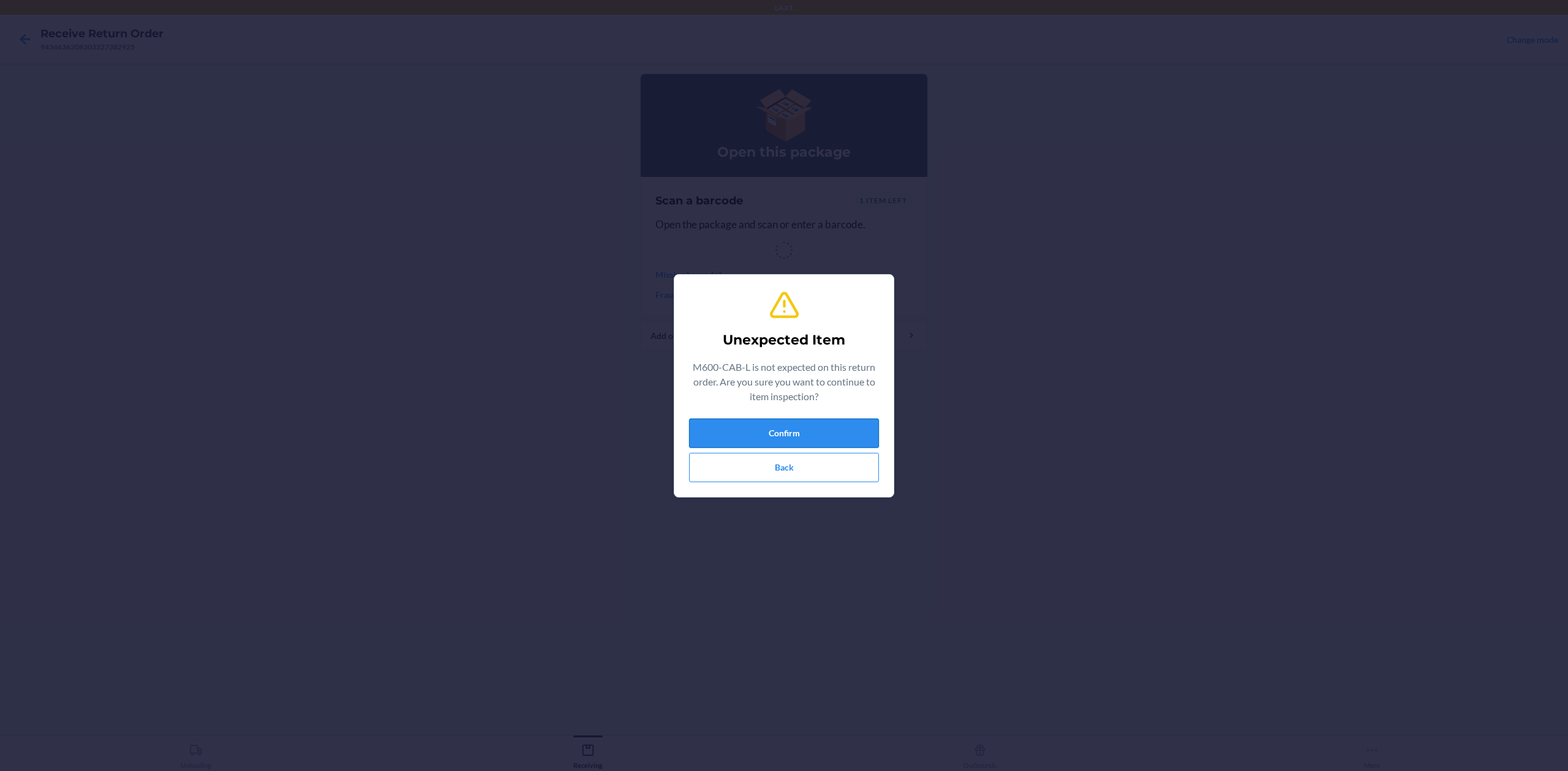
click at [821, 429] on button "Confirm" at bounding box center [784, 434] width 190 height 29
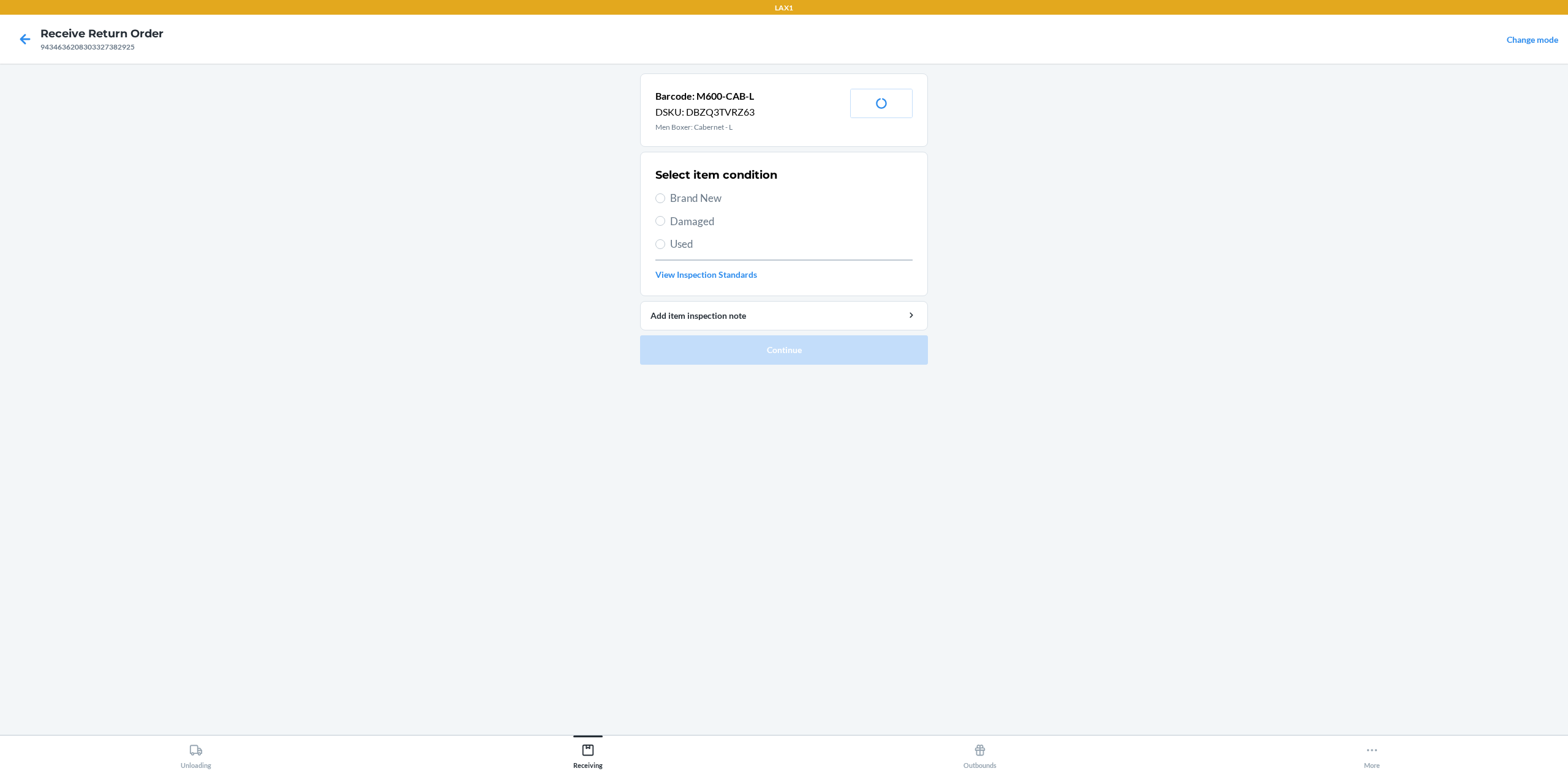
click at [715, 224] on span "Damaged" at bounding box center [791, 222] width 242 height 16
click at [665, 224] on input "Damaged" at bounding box center [660, 221] width 10 height 10
radio input "true"
click at [777, 345] on button "Continue" at bounding box center [784, 350] width 288 height 29
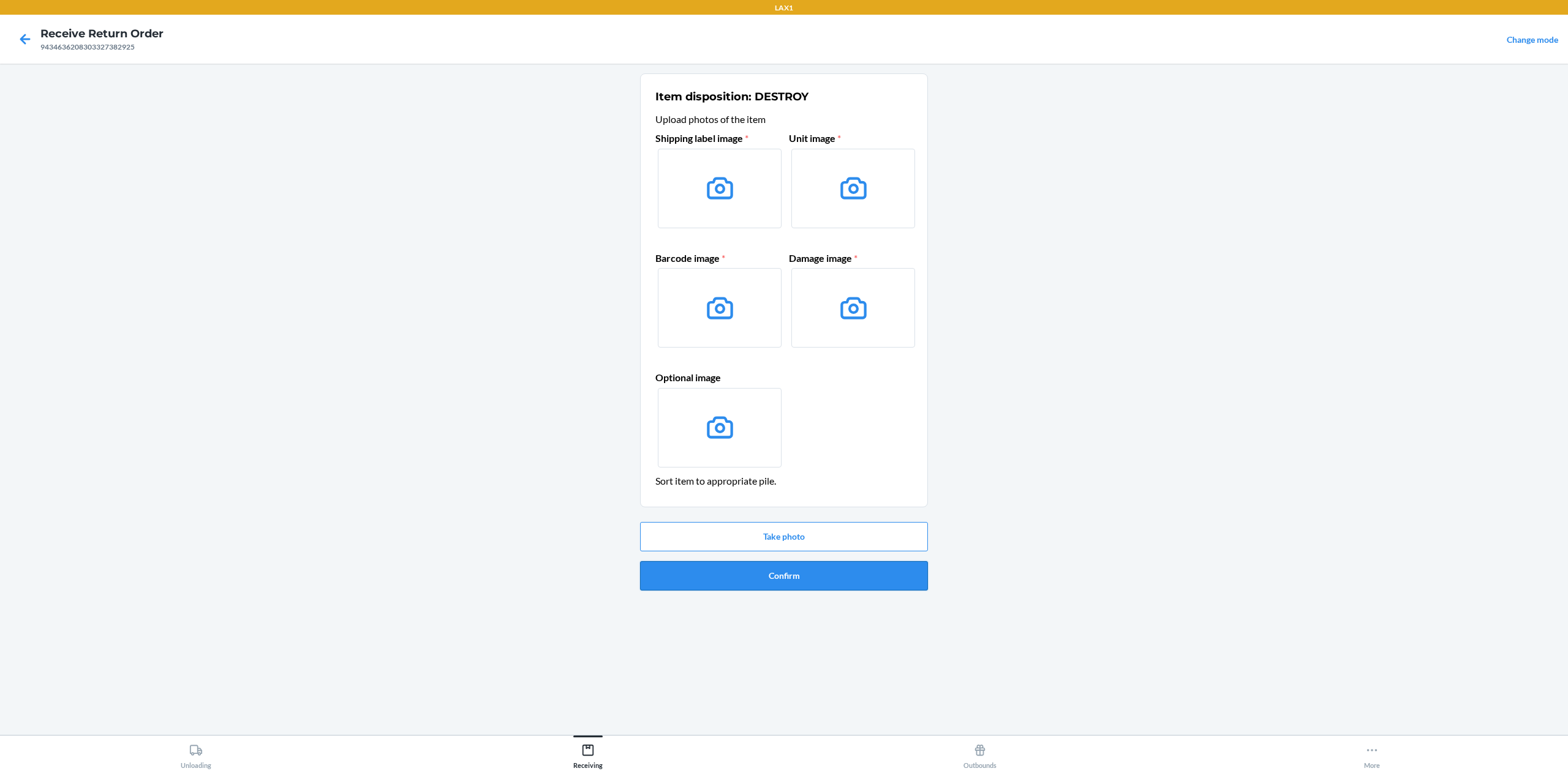
click at [841, 574] on button "Confirm" at bounding box center [784, 576] width 288 height 29
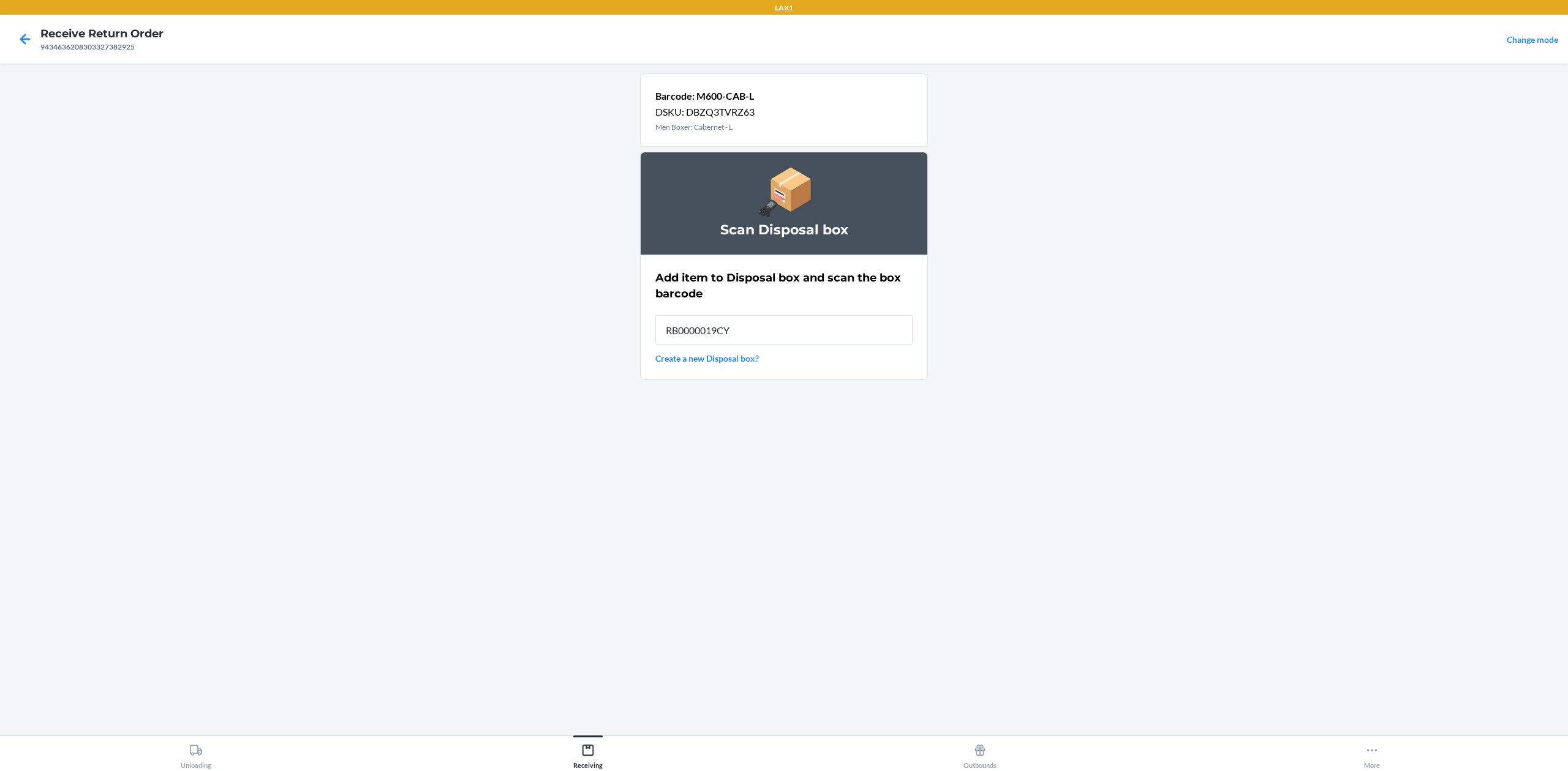
type input "RB0000019CY"
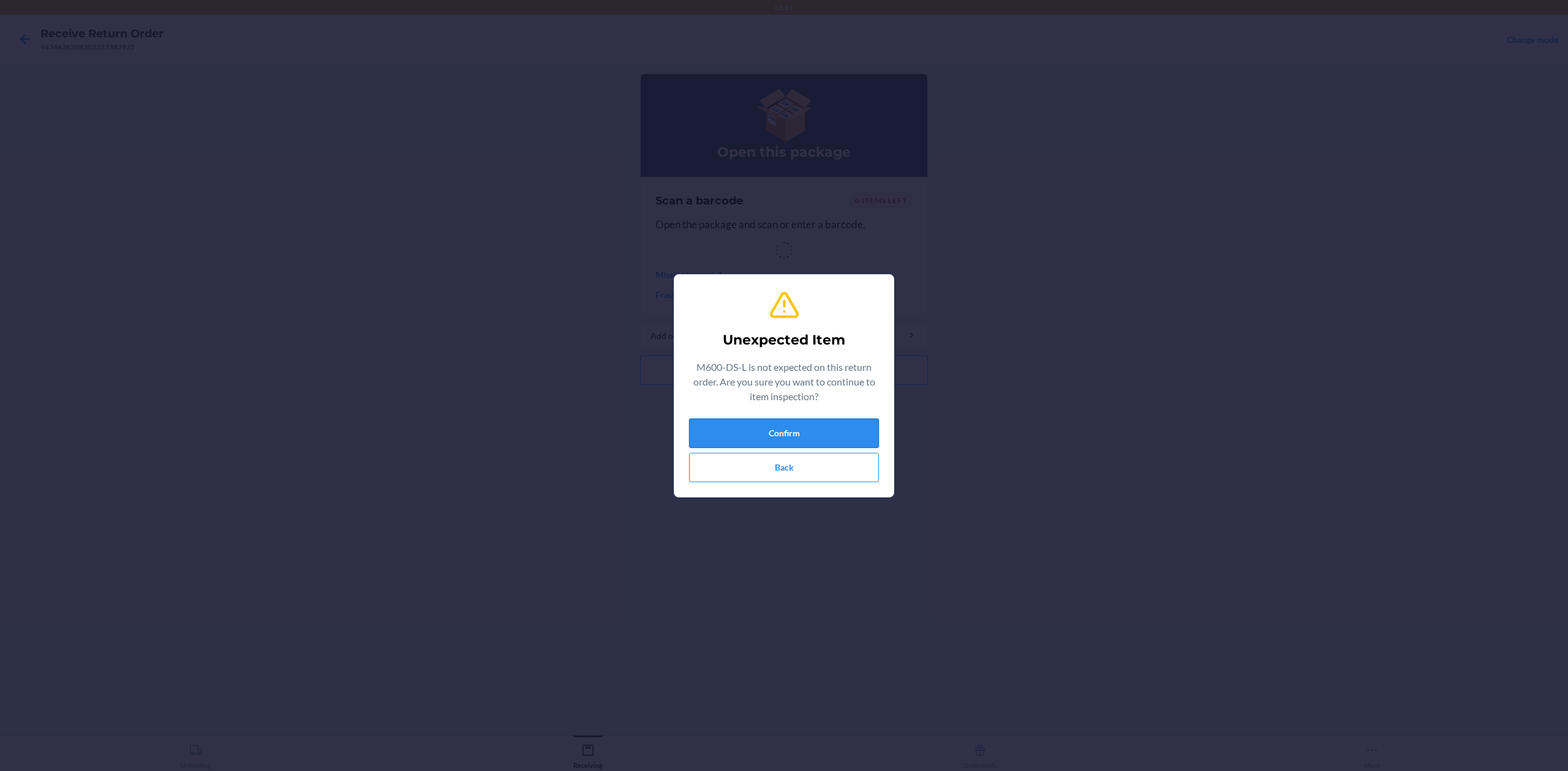
click at [748, 436] on button "Confirm" at bounding box center [784, 434] width 190 height 29
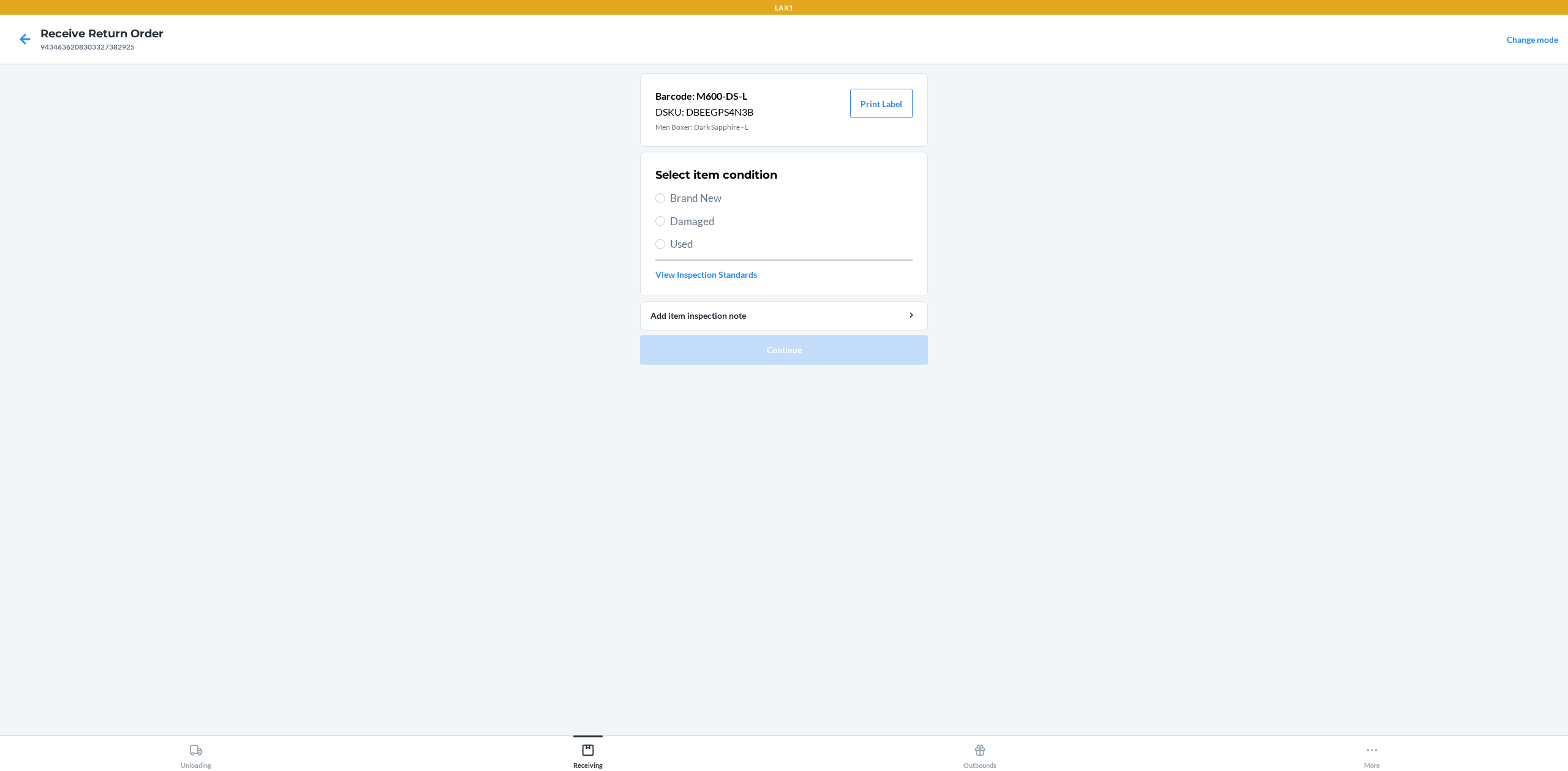
click at [696, 193] on span "Brand New" at bounding box center [791, 198] width 242 height 16
click at [665, 193] on input "Brand New" at bounding box center [660, 198] width 10 height 10
radio input "true"
click at [809, 351] on button "Continue" at bounding box center [784, 350] width 288 height 29
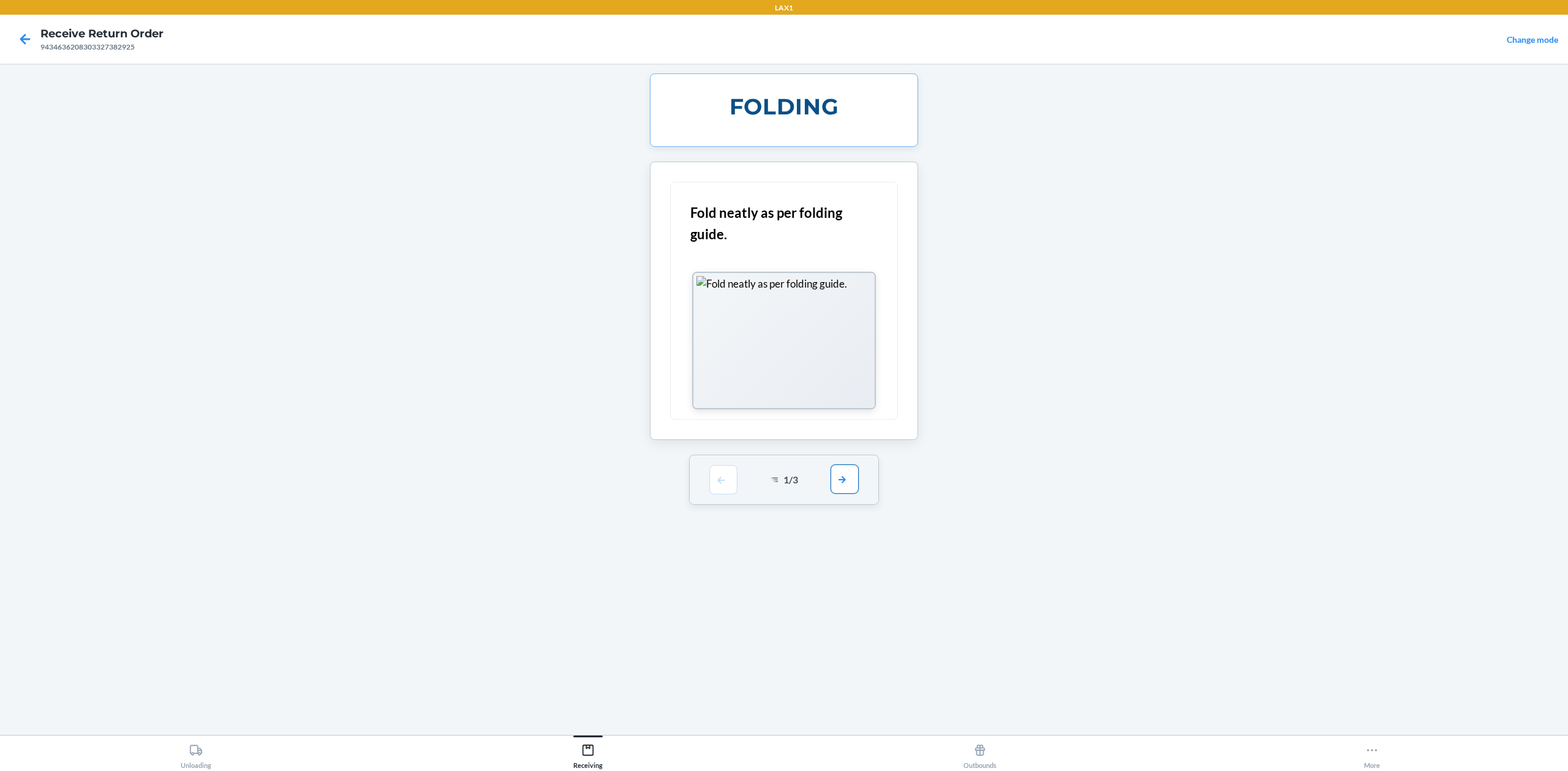
click at [850, 478] on button "button" at bounding box center [844, 479] width 28 height 29
click at [840, 312] on button "button" at bounding box center [844, 311] width 28 height 29
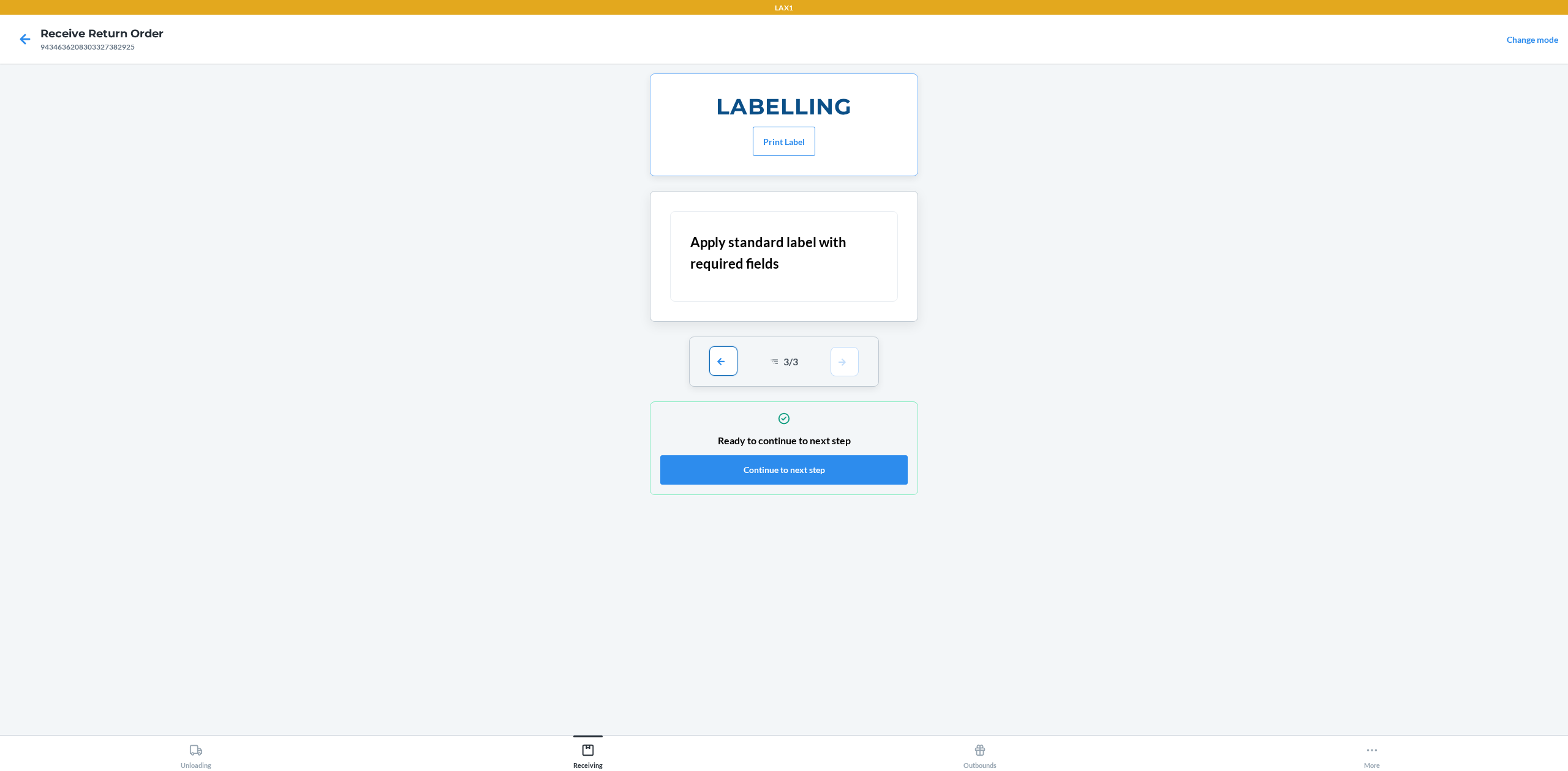
click at [720, 369] on button "button" at bounding box center [723, 361] width 28 height 29
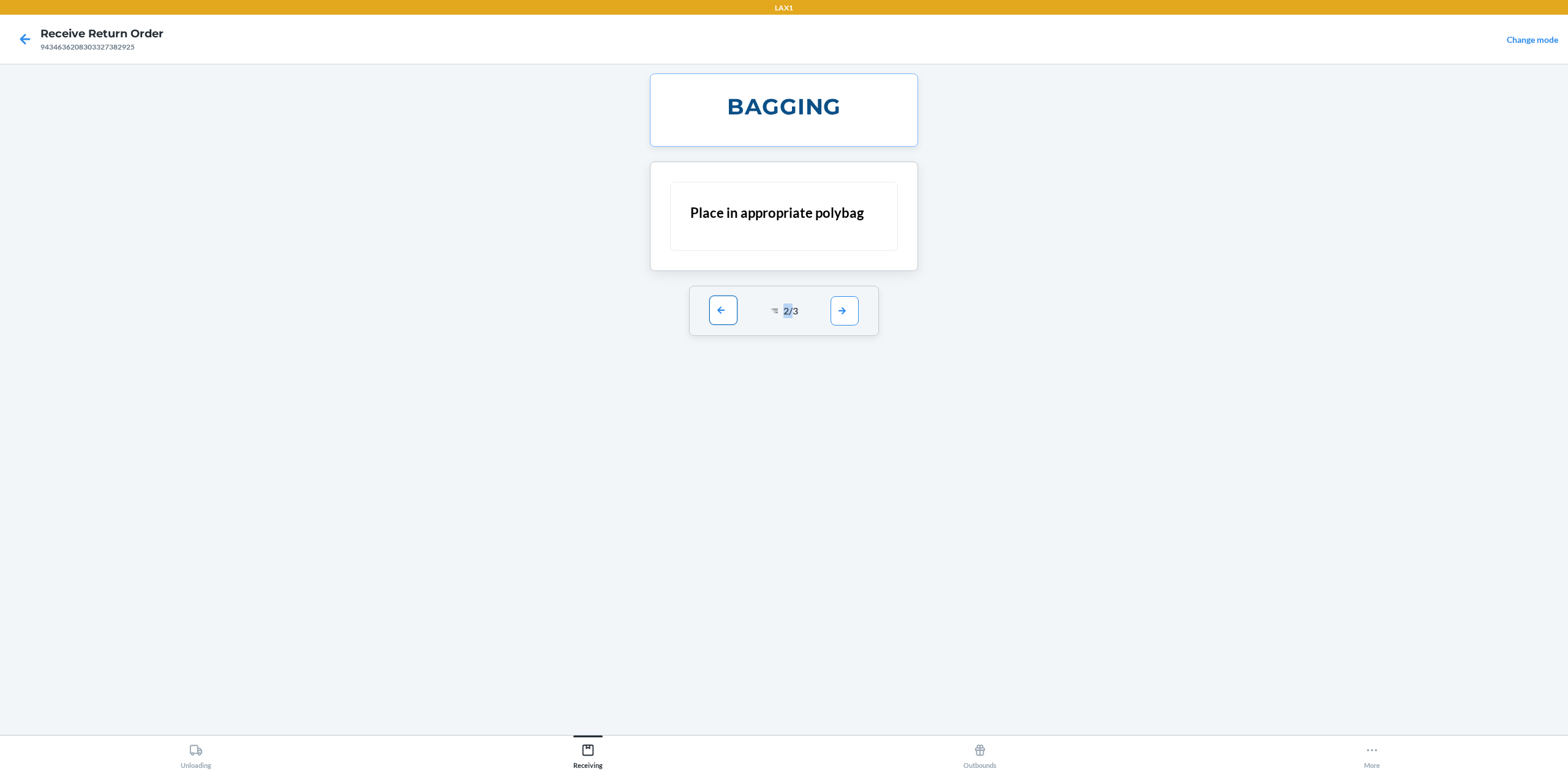
click at [720, 369] on div "BAGGING Place in appropriate polybag 2 / 3" at bounding box center [784, 400] width 288 height 652
click at [726, 317] on button "button" at bounding box center [723, 311] width 28 height 29
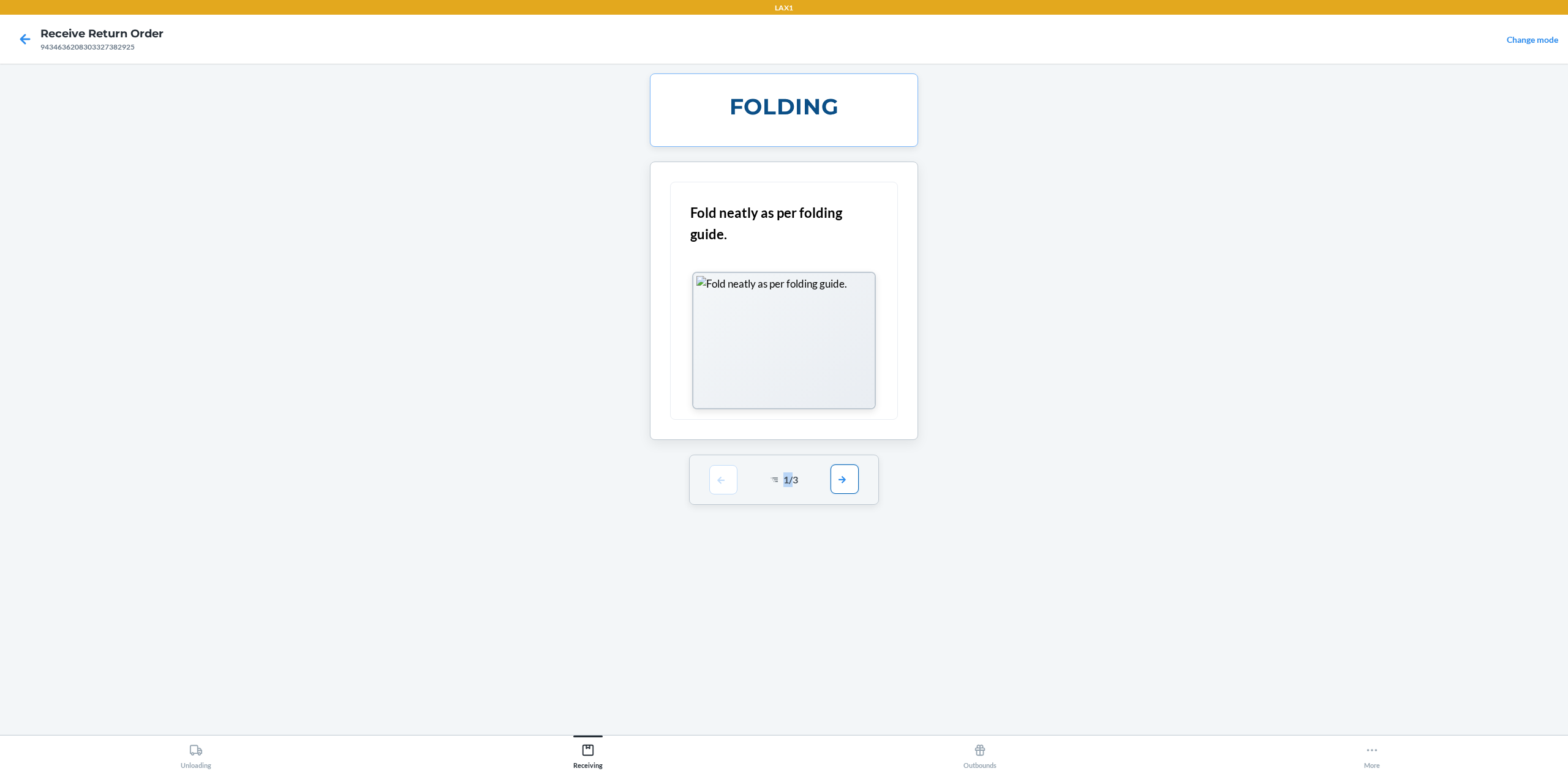
click at [852, 487] on button "button" at bounding box center [844, 479] width 28 height 29
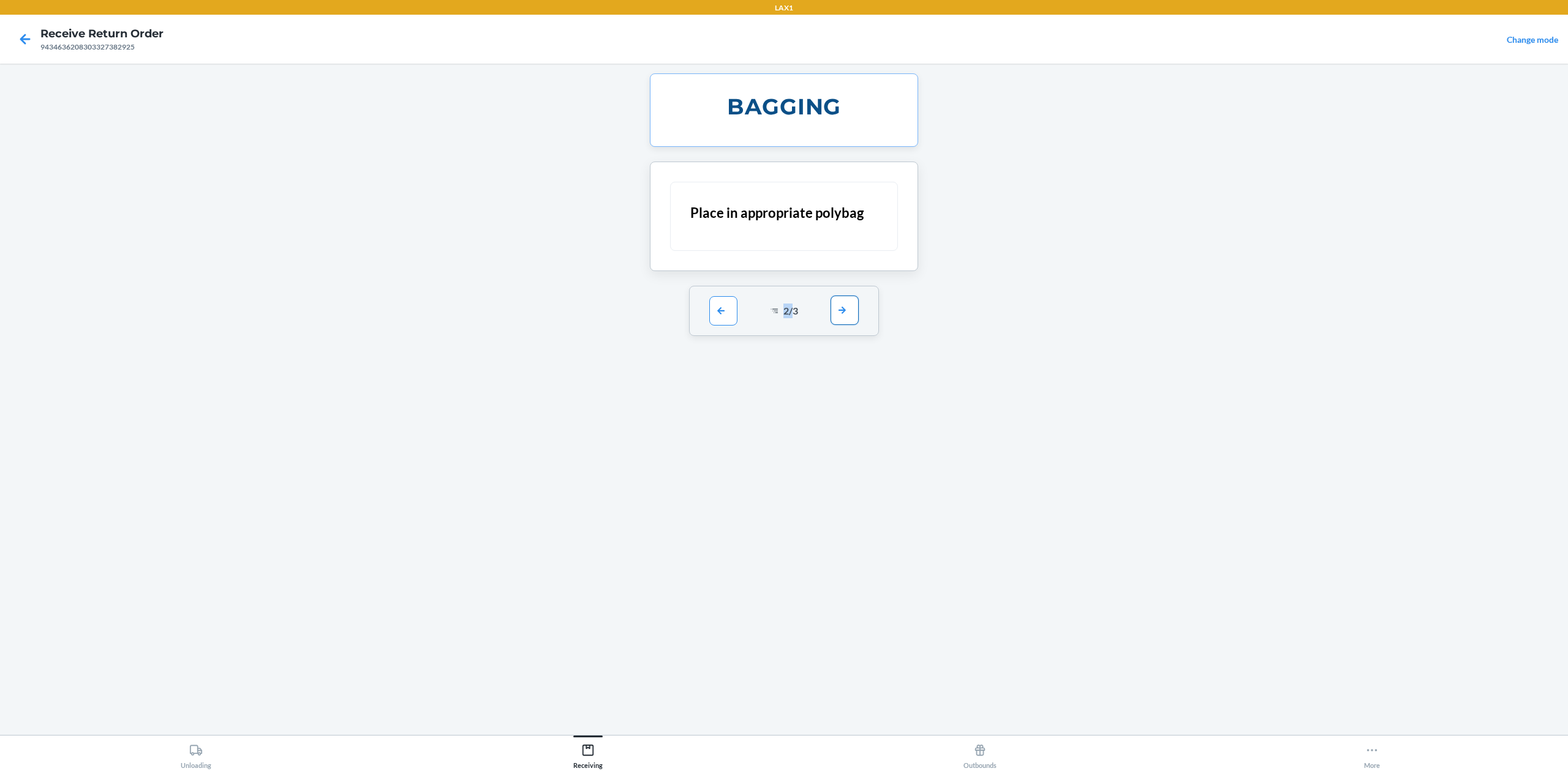
click at [855, 317] on button "button" at bounding box center [844, 311] width 28 height 29
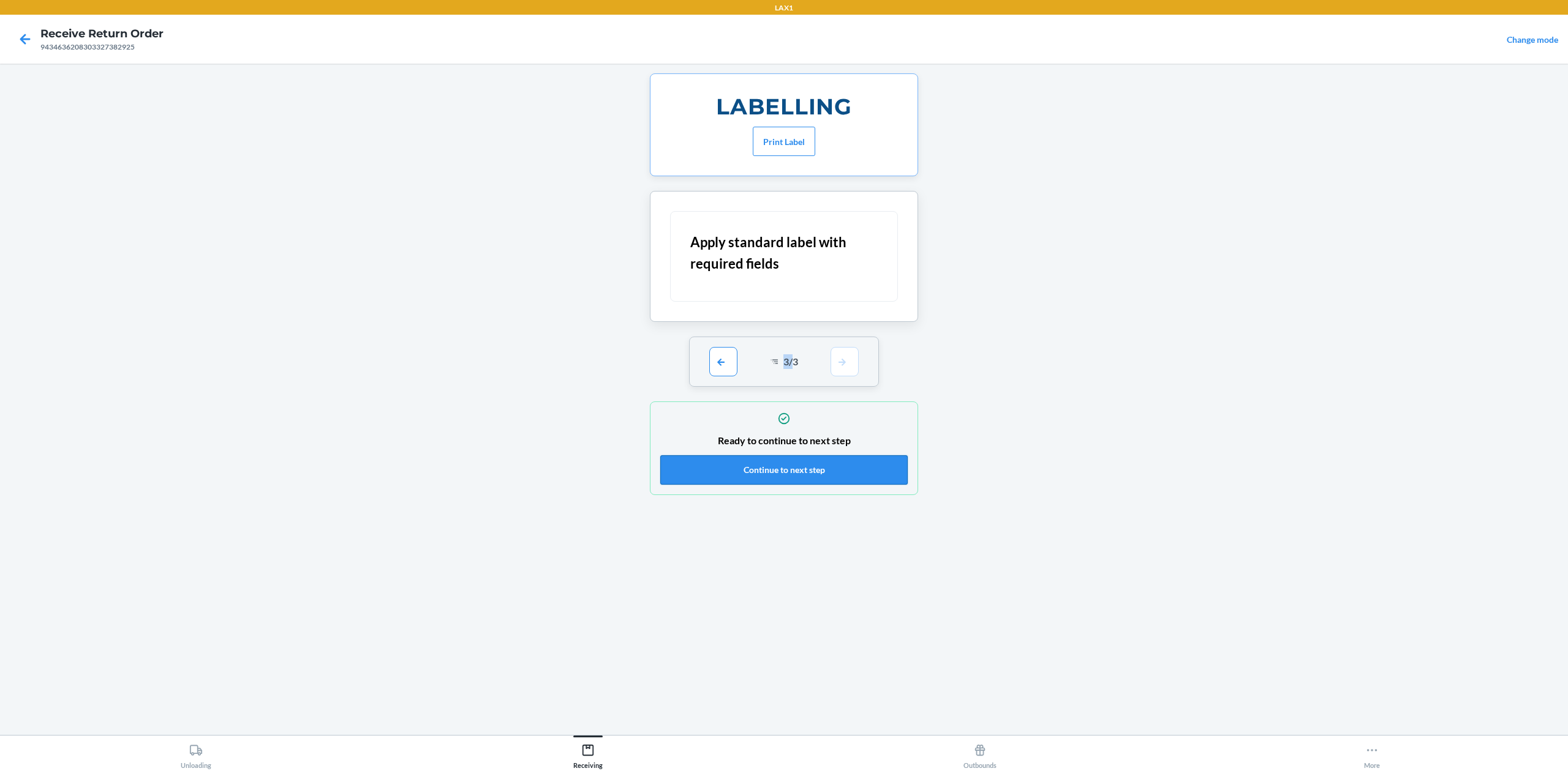
click at [823, 474] on button "Continue to next step" at bounding box center [784, 470] width 248 height 29
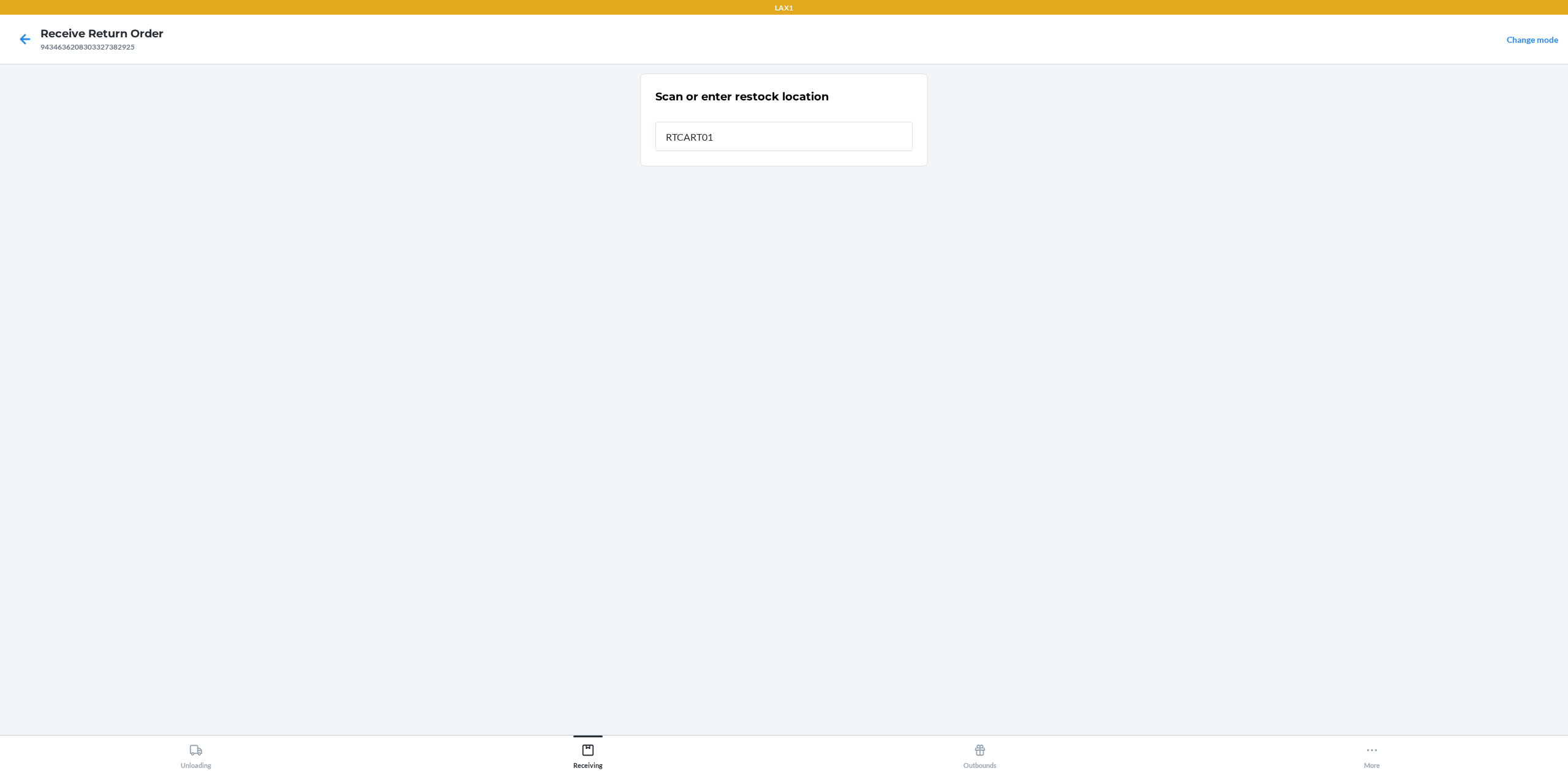
type input "RTCART016"
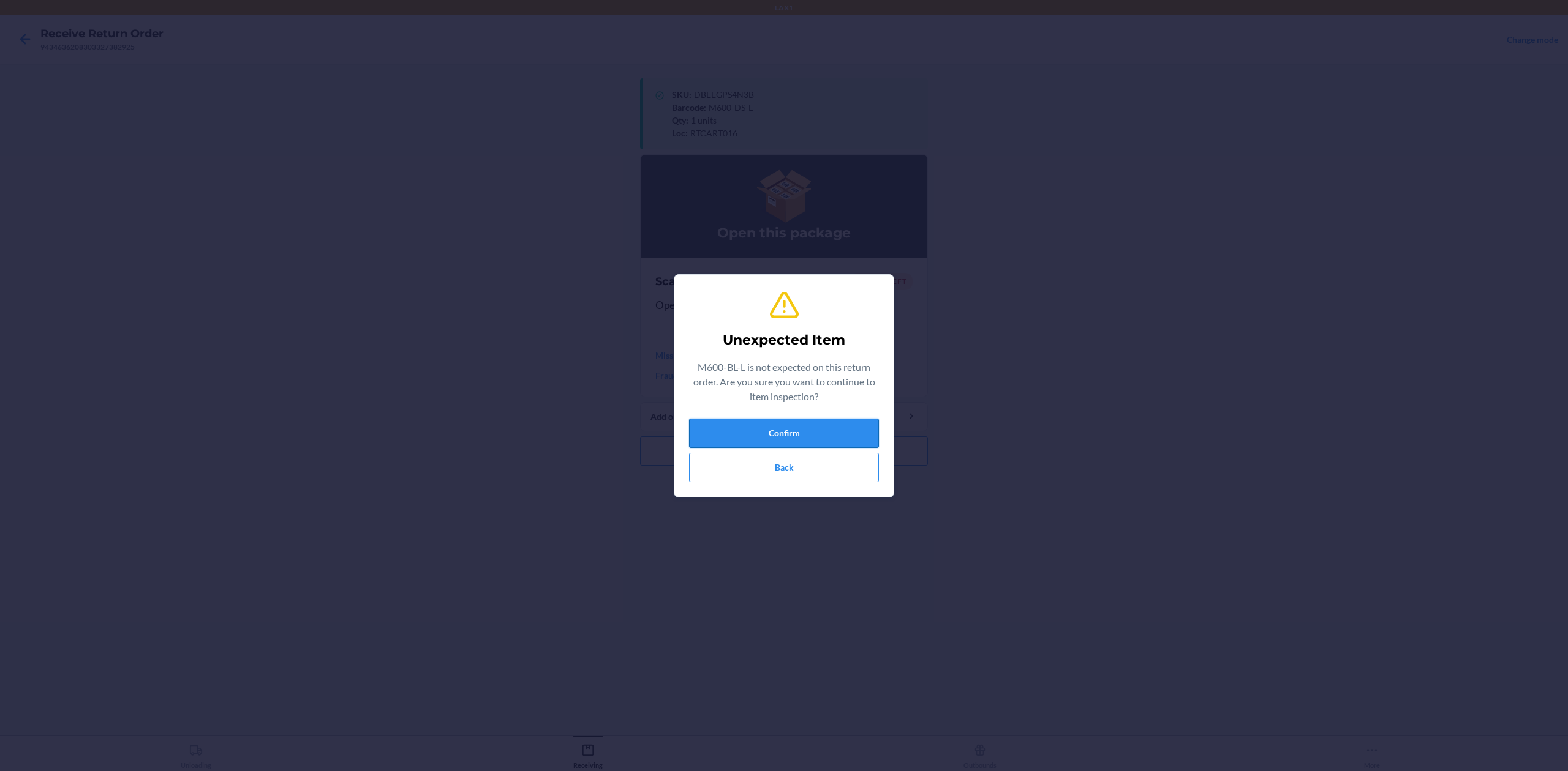
click at [815, 425] on button "Confirm" at bounding box center [784, 434] width 190 height 29
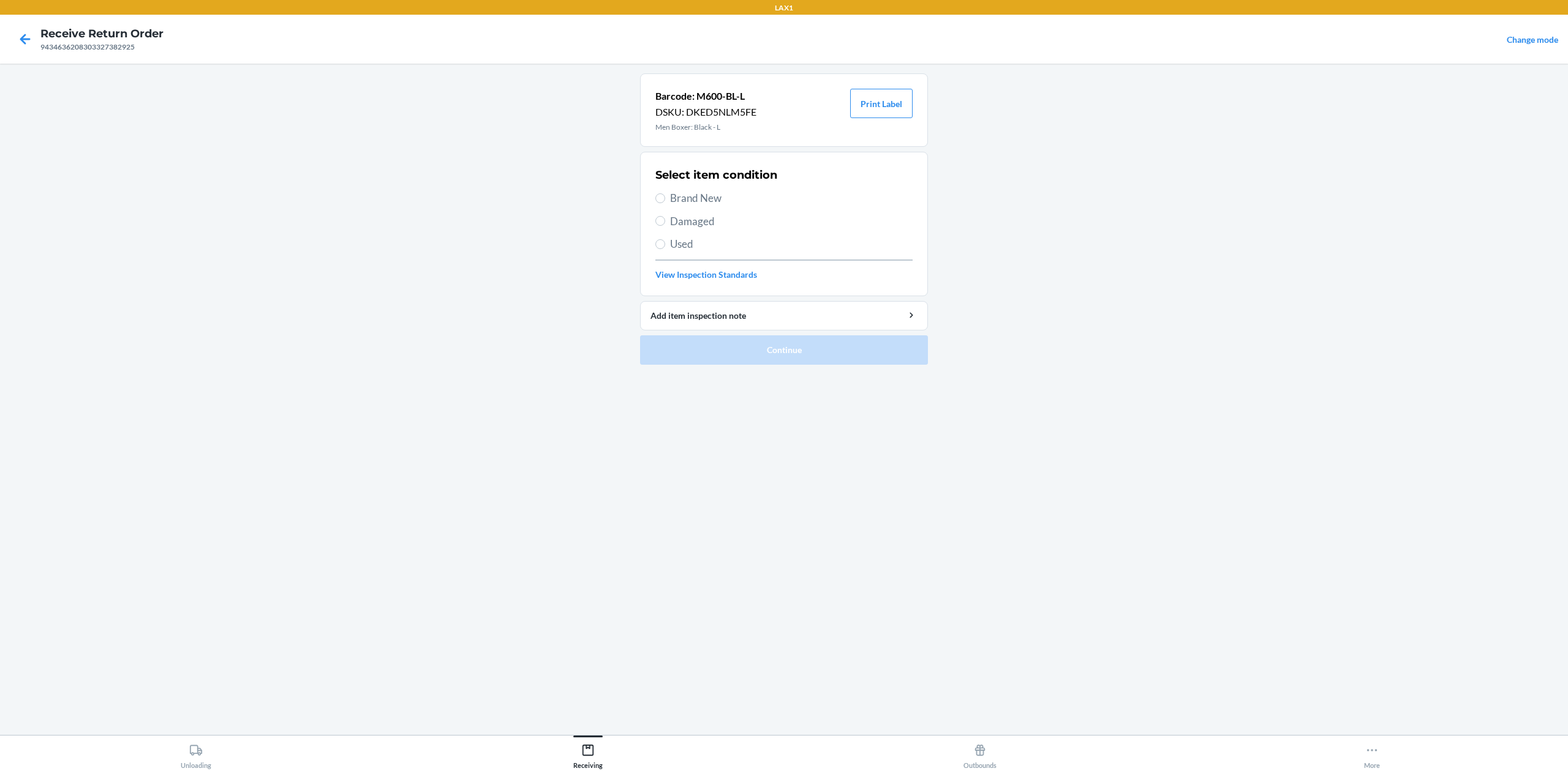
click at [694, 189] on div "Select item condition Brand New Damaged Used View Inspection Standards" at bounding box center [784, 224] width 257 height 121
click at [696, 197] on span "Brand New" at bounding box center [791, 198] width 242 height 16
click at [665, 197] on input "Brand New" at bounding box center [660, 198] width 10 height 10
radio input "true"
click at [814, 353] on button "Continue" at bounding box center [784, 350] width 288 height 29
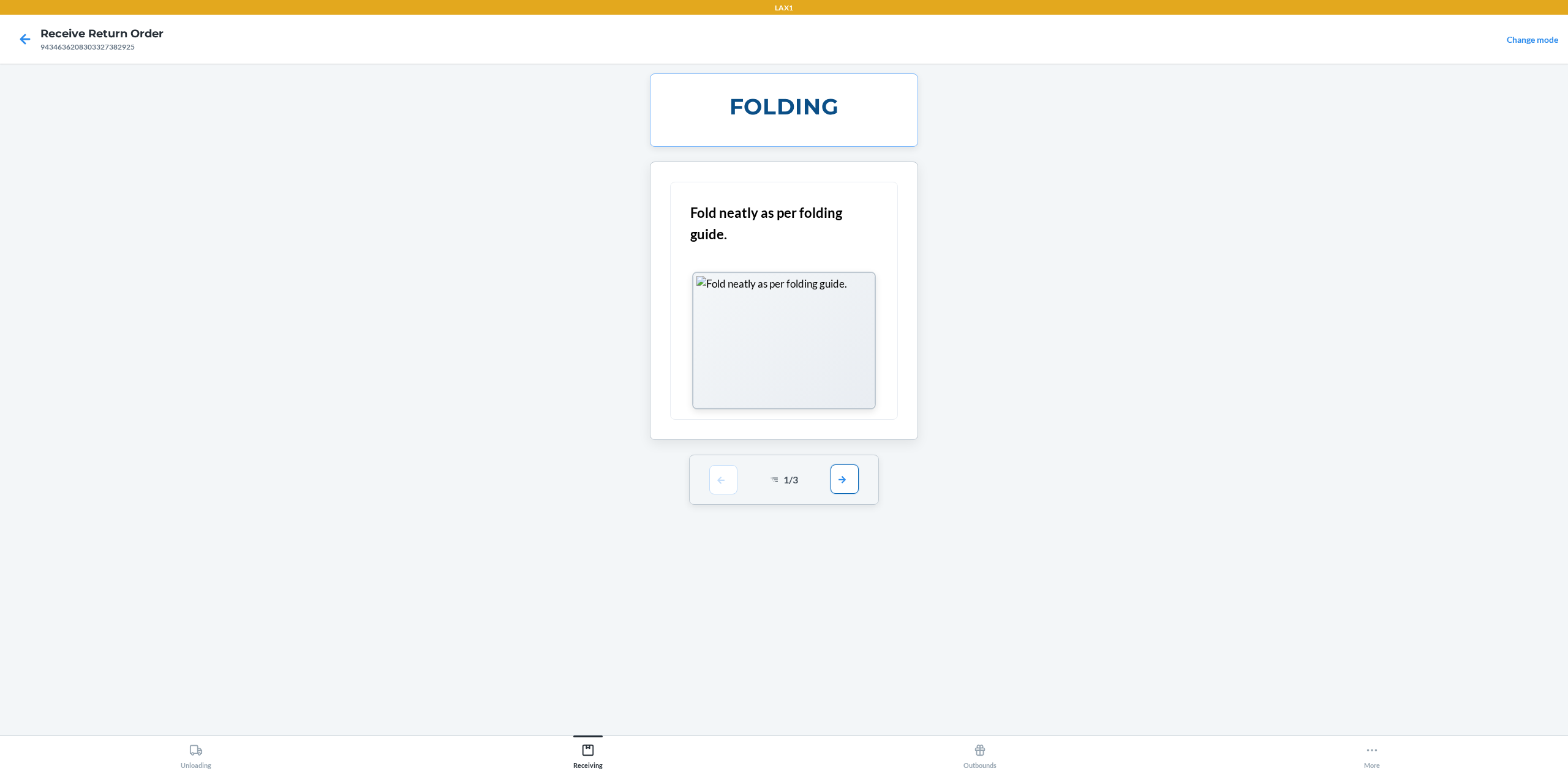
click at [846, 469] on button "button" at bounding box center [844, 479] width 28 height 29
click at [850, 313] on button "button" at bounding box center [844, 311] width 28 height 29
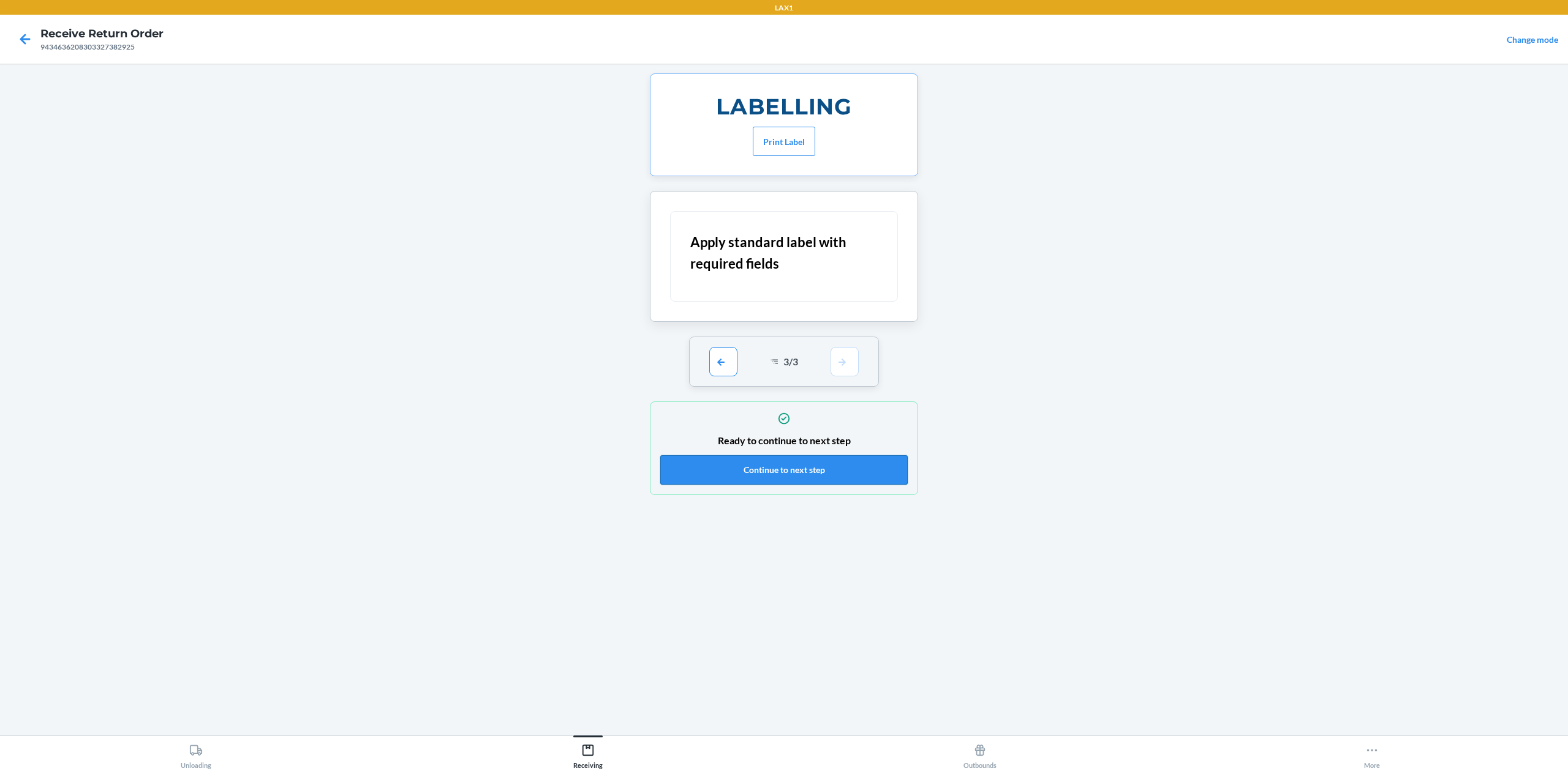
click at [848, 473] on button "Continue to next step" at bounding box center [784, 470] width 248 height 29
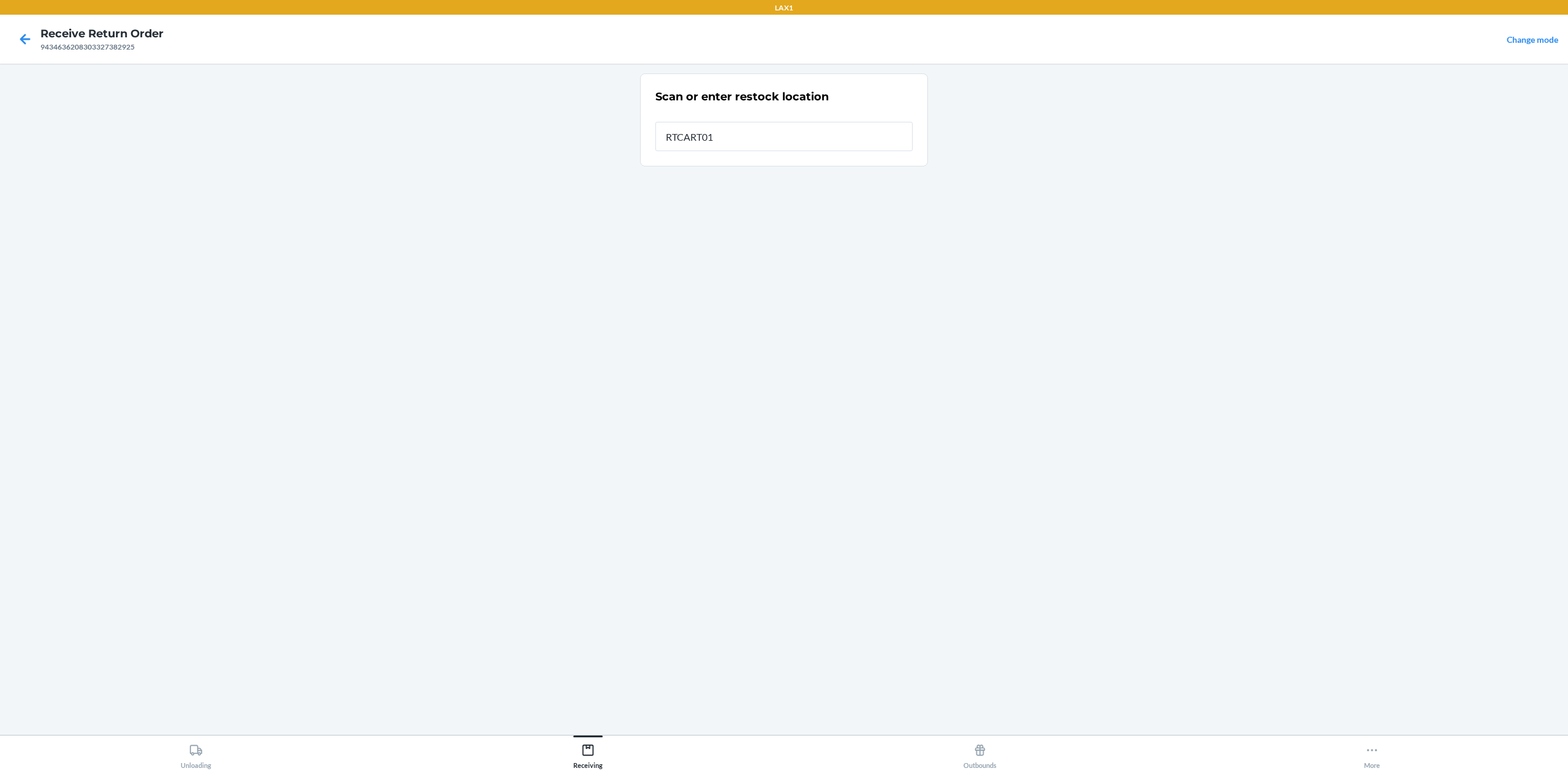
type input "RTCART016"
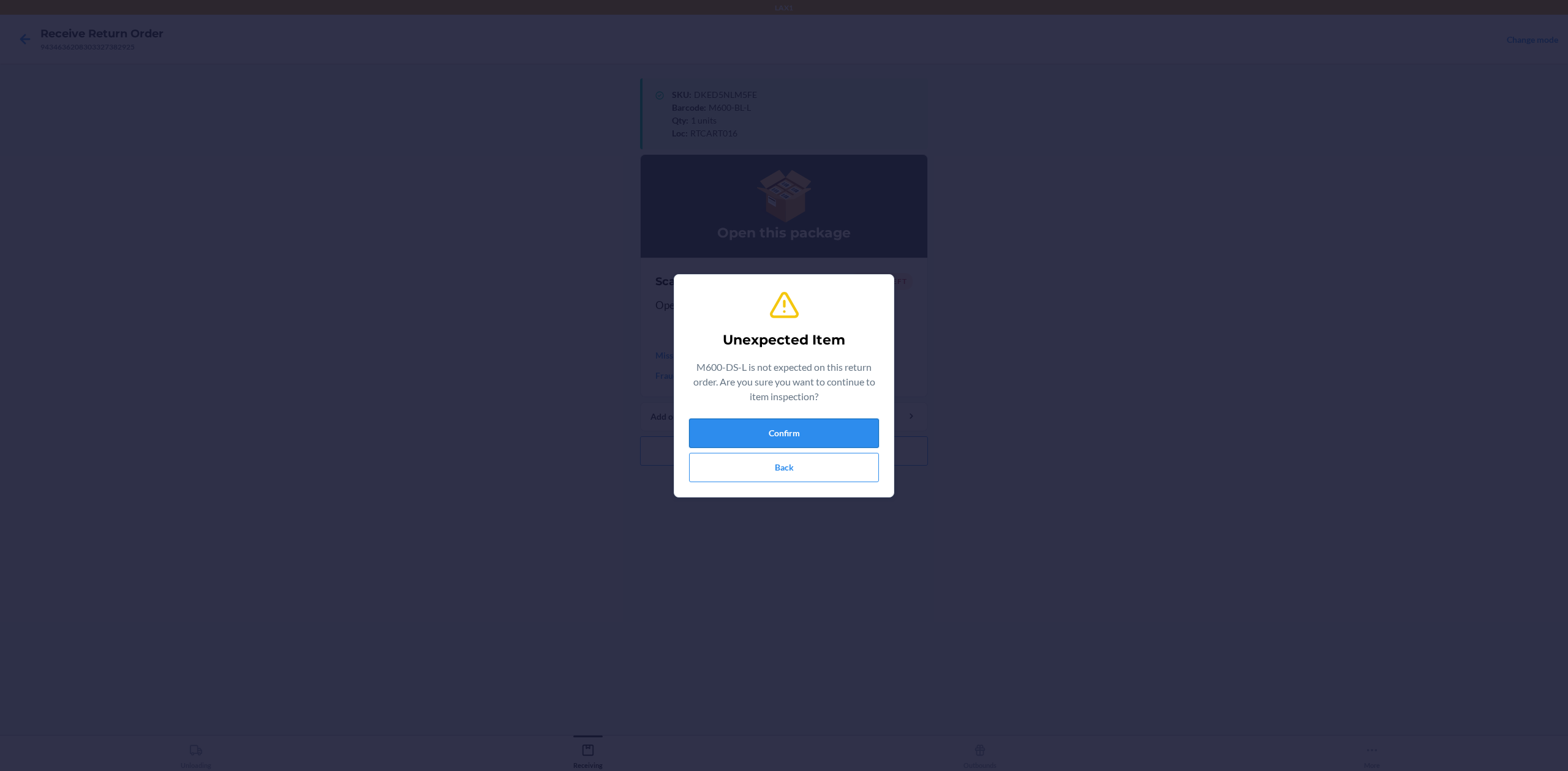
click at [855, 426] on button "Confirm" at bounding box center [784, 434] width 190 height 29
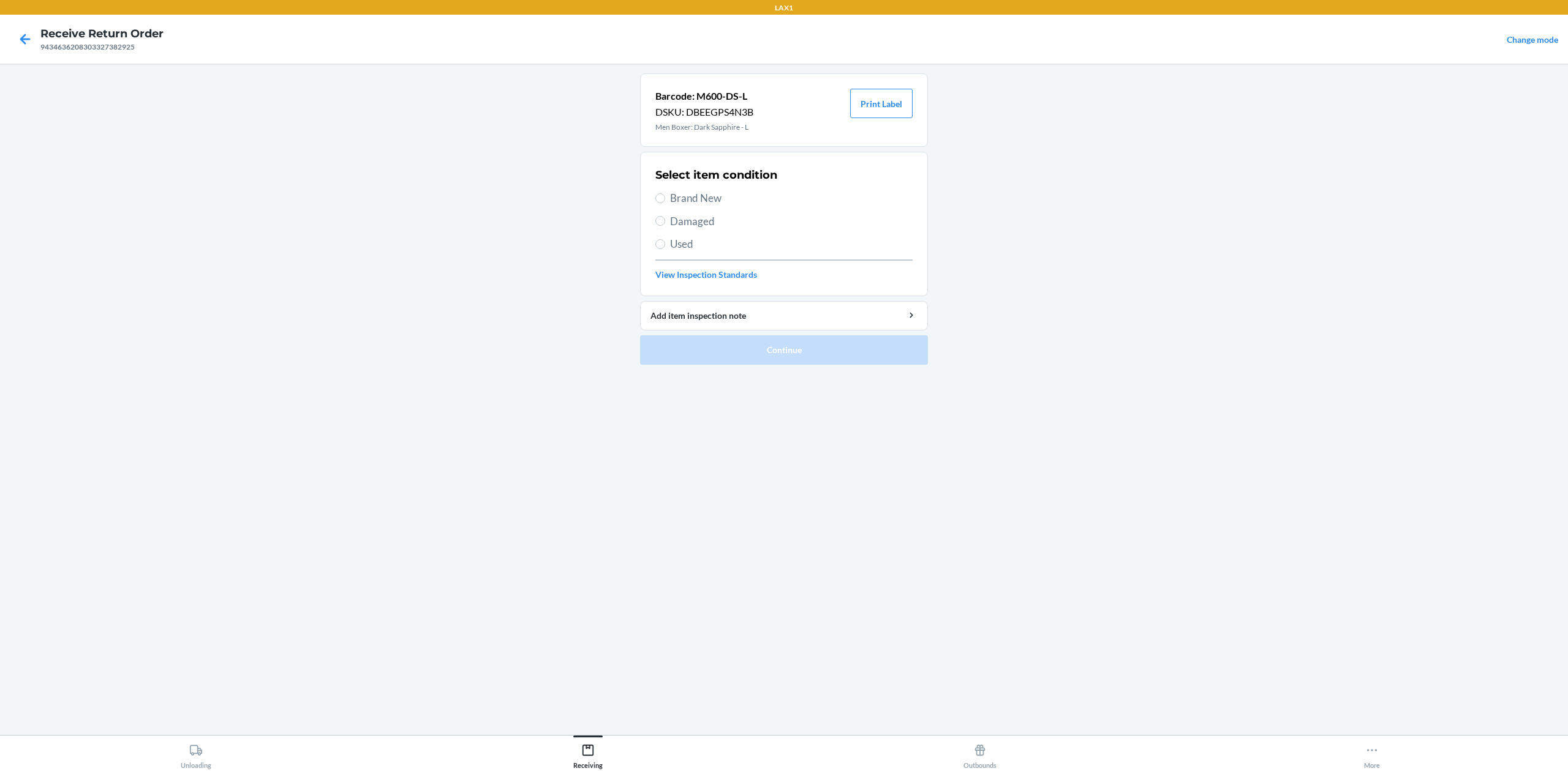
click at [698, 199] on span "Brand New" at bounding box center [791, 198] width 242 height 16
click at [665, 199] on input "Brand New" at bounding box center [660, 198] width 10 height 10
radio input "true"
click at [854, 355] on button "Continue" at bounding box center [784, 350] width 288 height 29
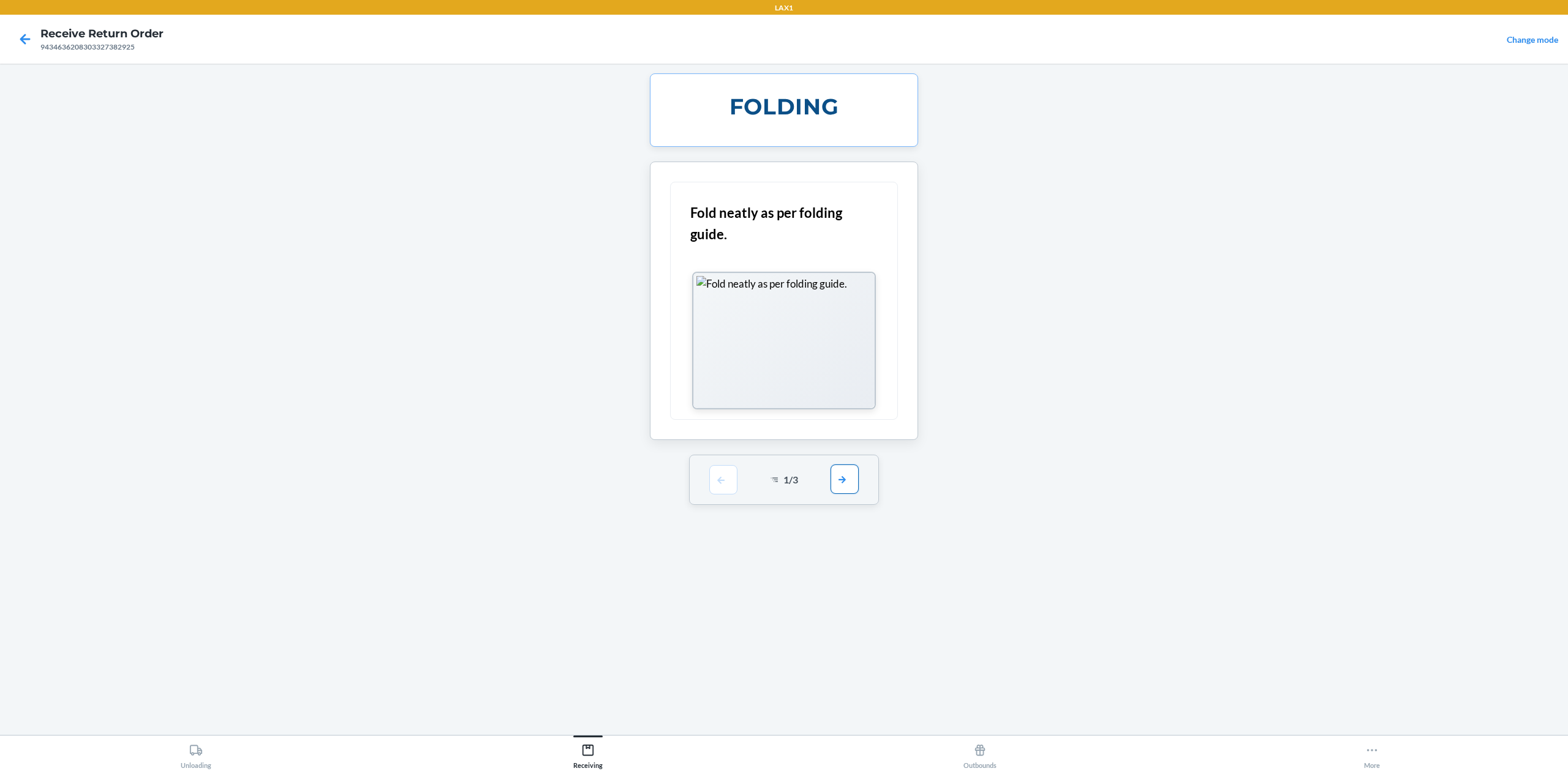
click at [856, 479] on button "button" at bounding box center [844, 479] width 28 height 29
click at [846, 309] on button "button" at bounding box center [844, 311] width 28 height 29
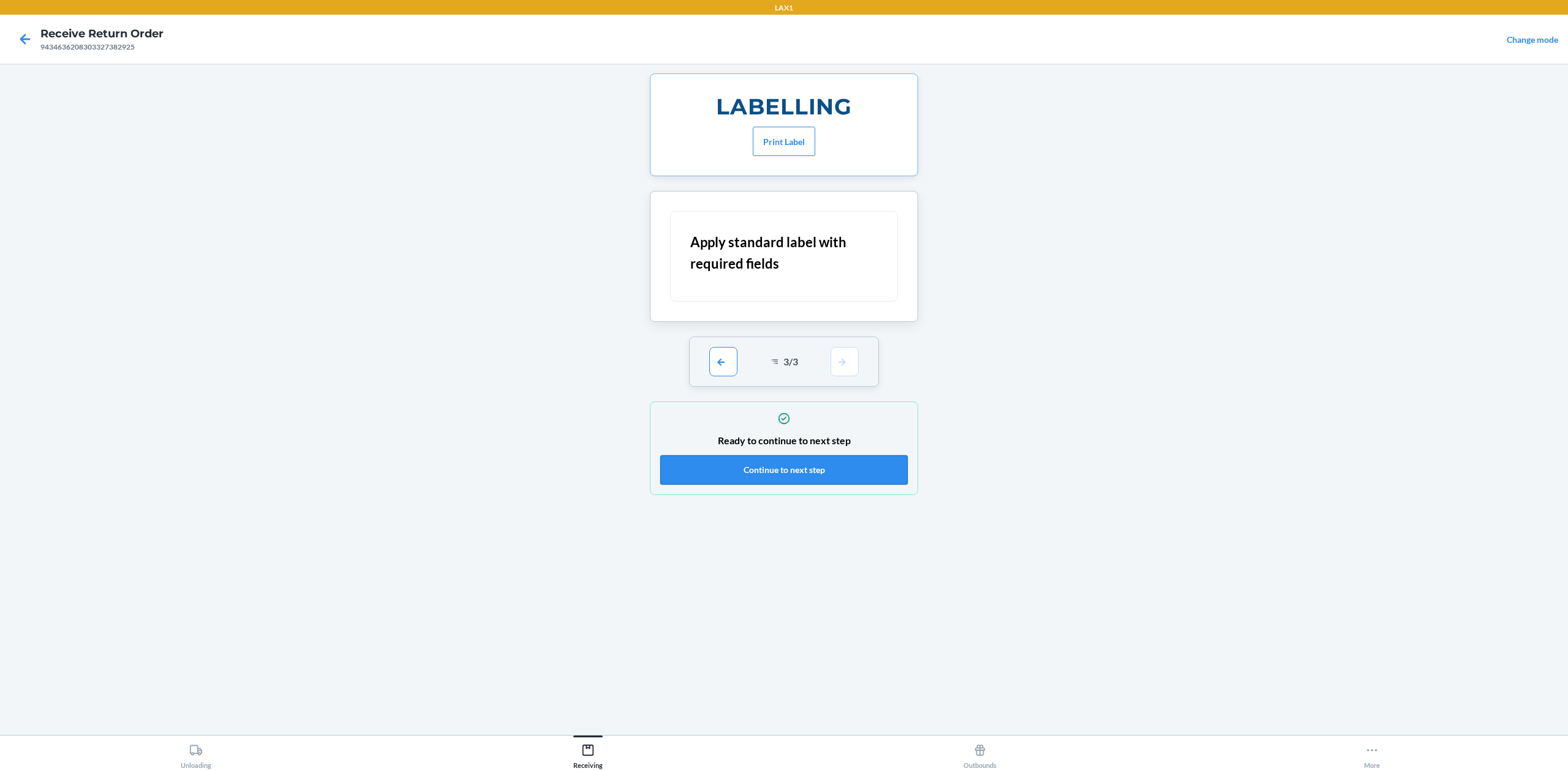
click at [856, 468] on button "Continue to next step" at bounding box center [784, 470] width 248 height 29
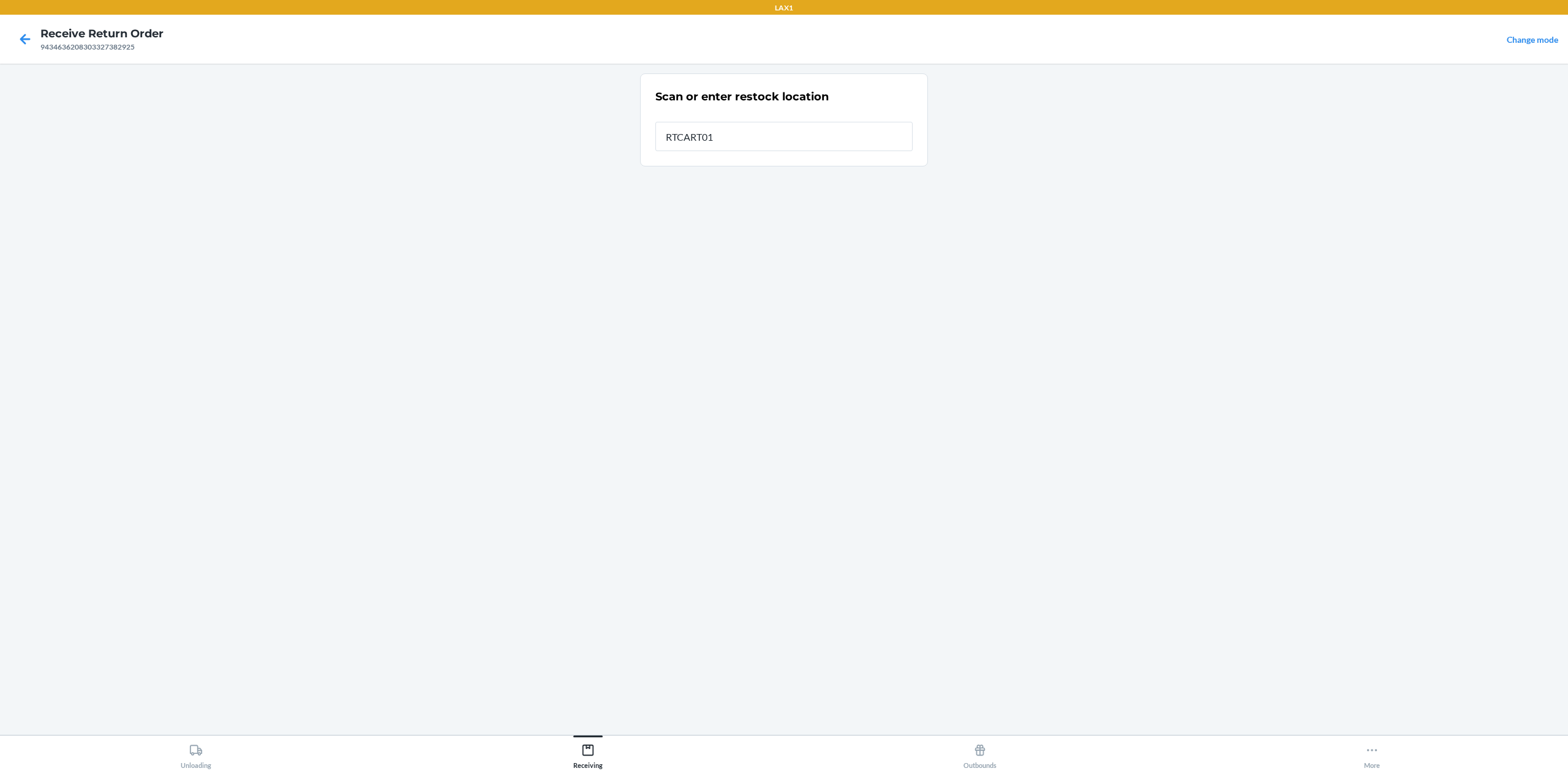
type input "RTCART016"
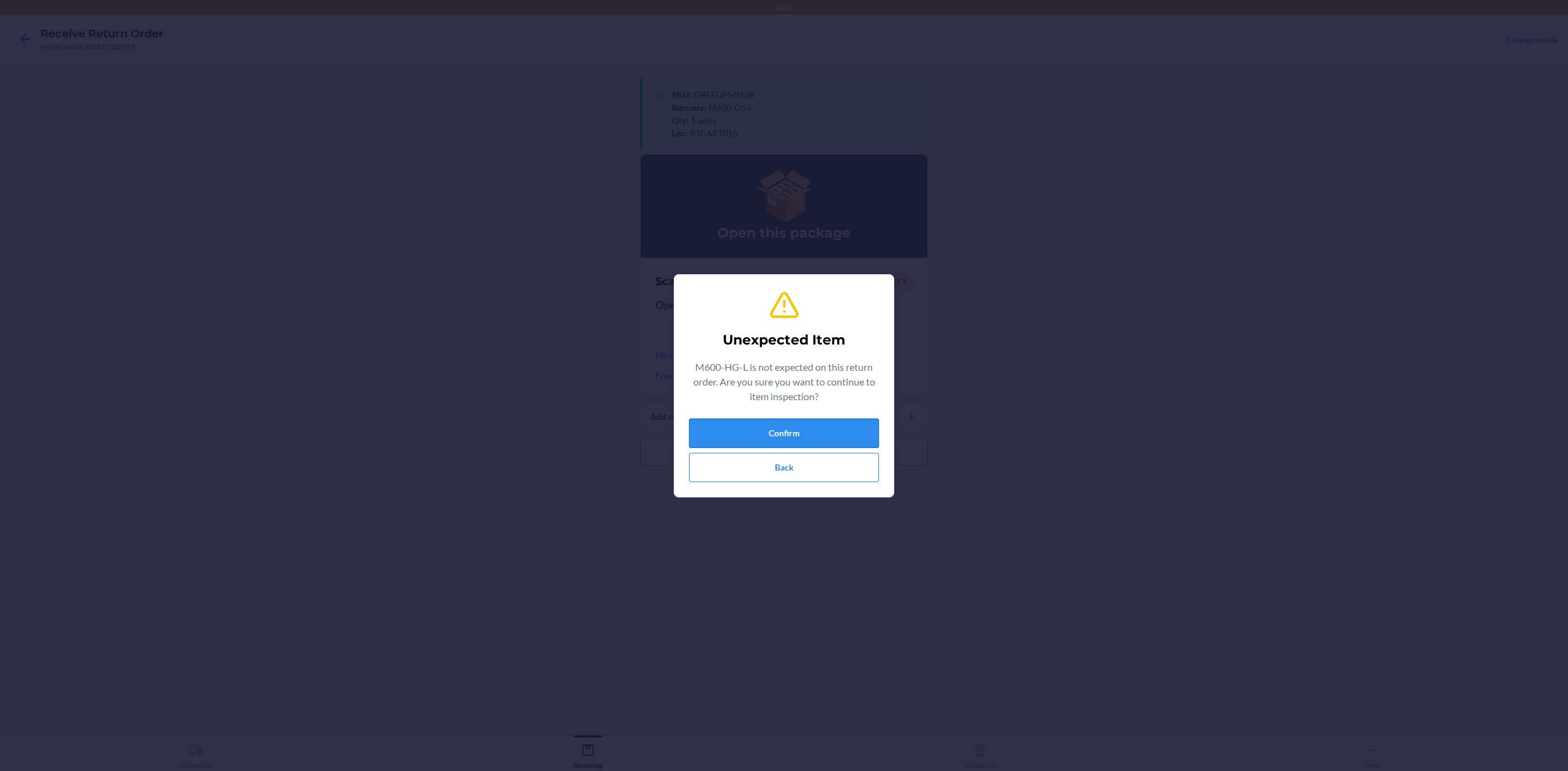
click at [836, 426] on button "Confirm" at bounding box center [784, 434] width 190 height 29
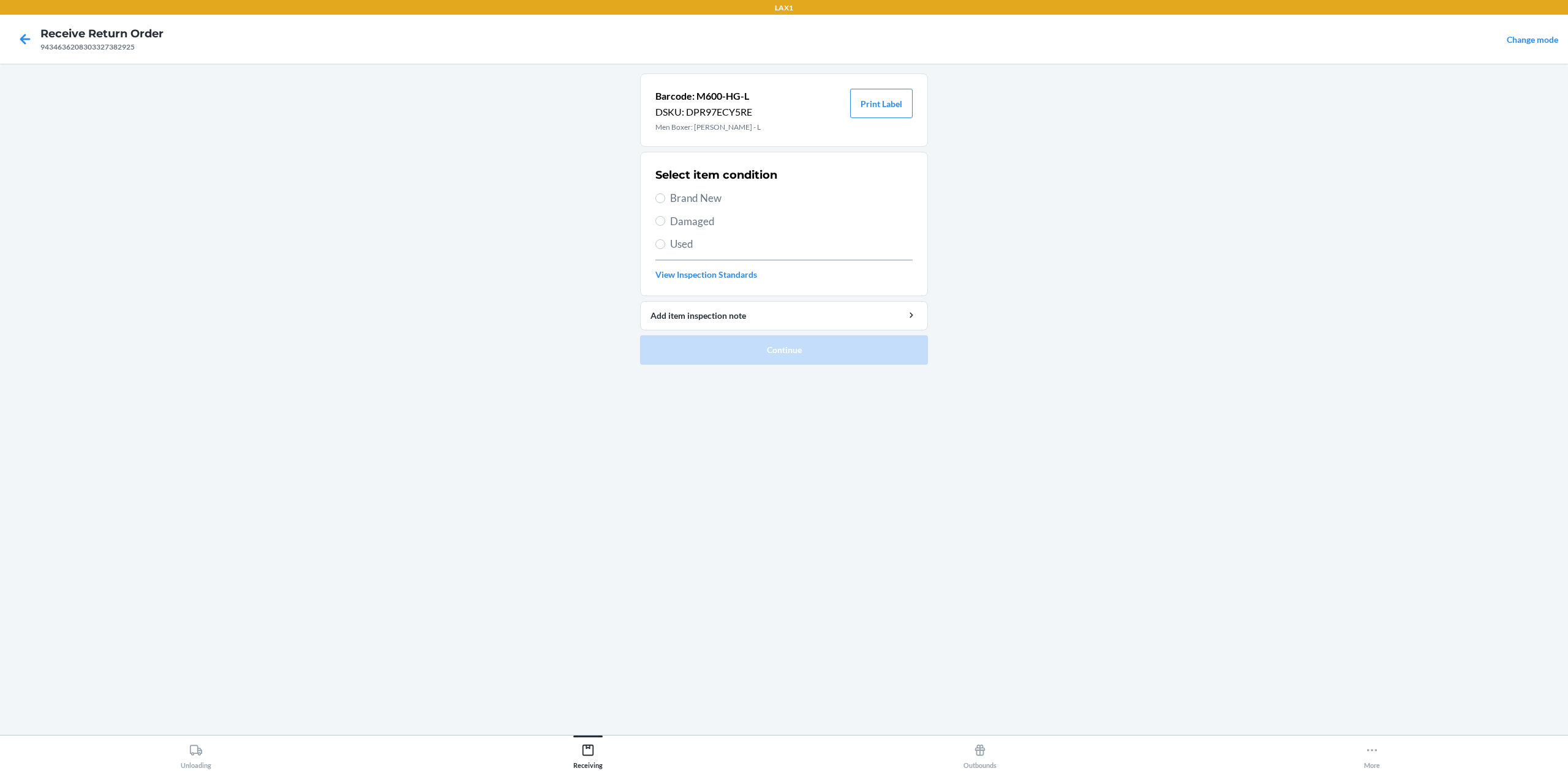
click at [719, 197] on span "Brand New" at bounding box center [791, 198] width 242 height 16
click at [665, 197] on input "Brand New" at bounding box center [660, 198] width 10 height 10
radio input "true"
click at [797, 353] on button "Continue" at bounding box center [784, 350] width 288 height 29
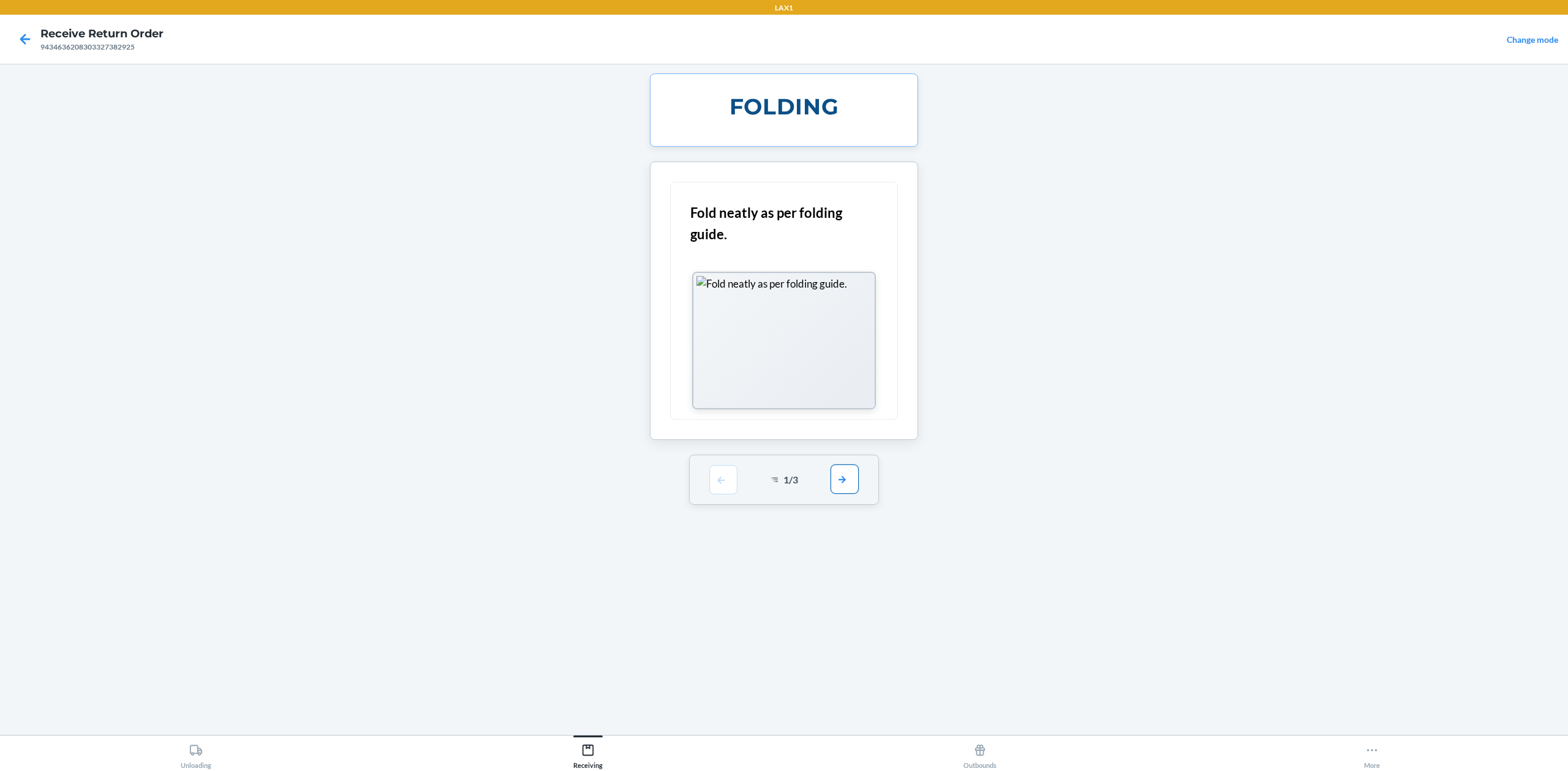
click at [836, 479] on button "button" at bounding box center [844, 479] width 28 height 29
click at [843, 309] on button "button" at bounding box center [844, 311] width 28 height 29
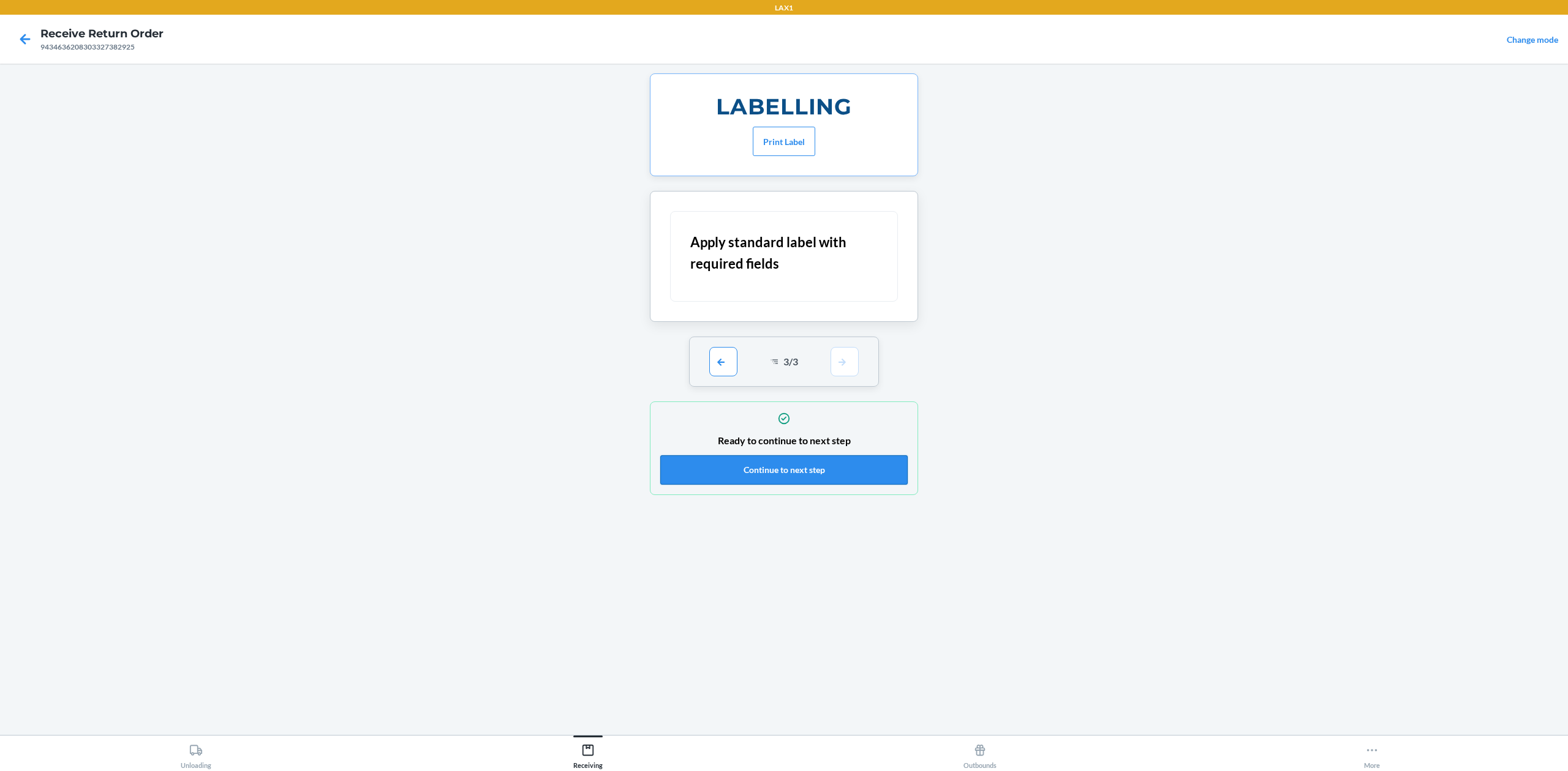
click at [845, 476] on button "Continue to next step" at bounding box center [784, 470] width 248 height 29
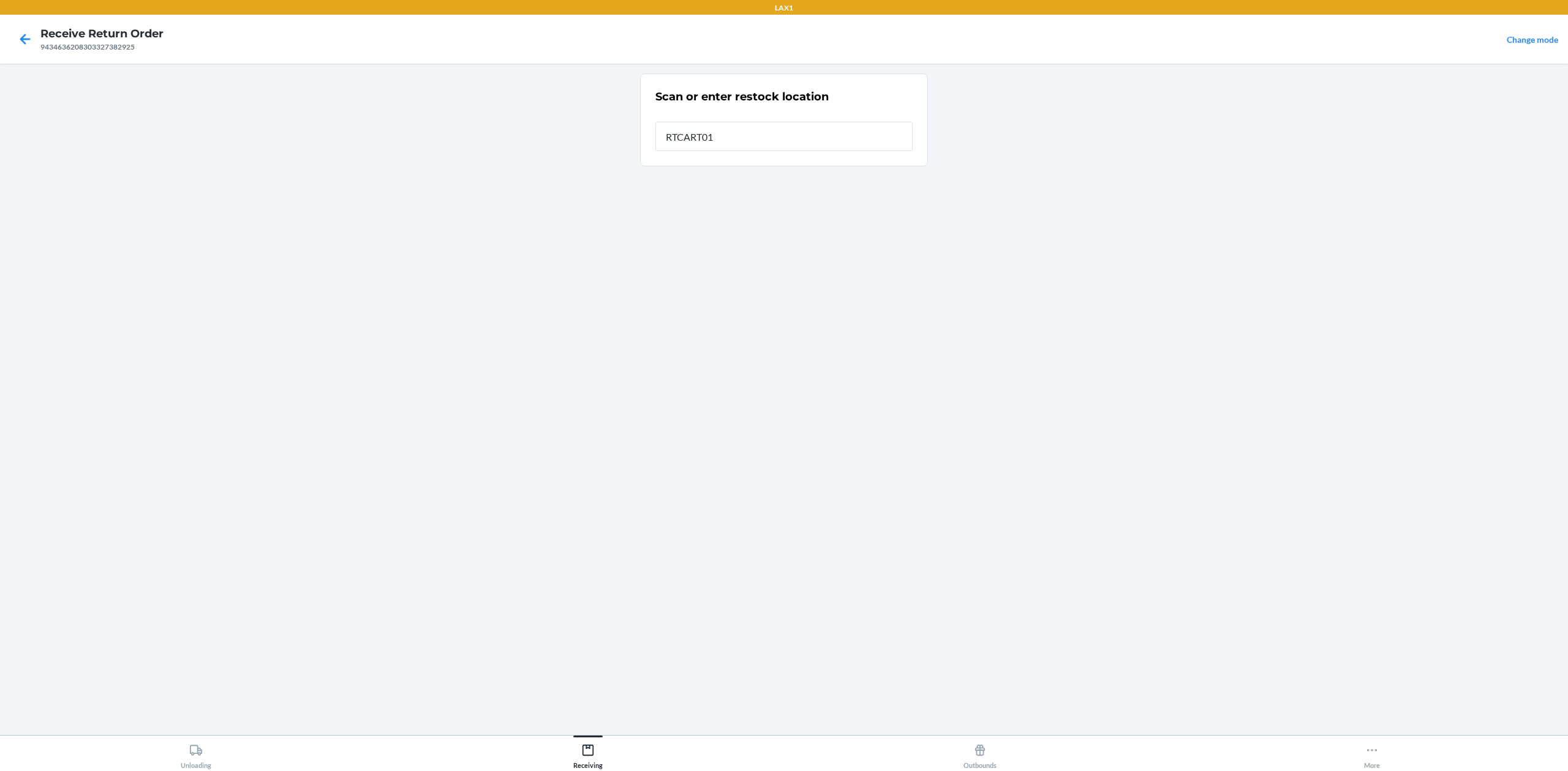
type input "RTCART016"
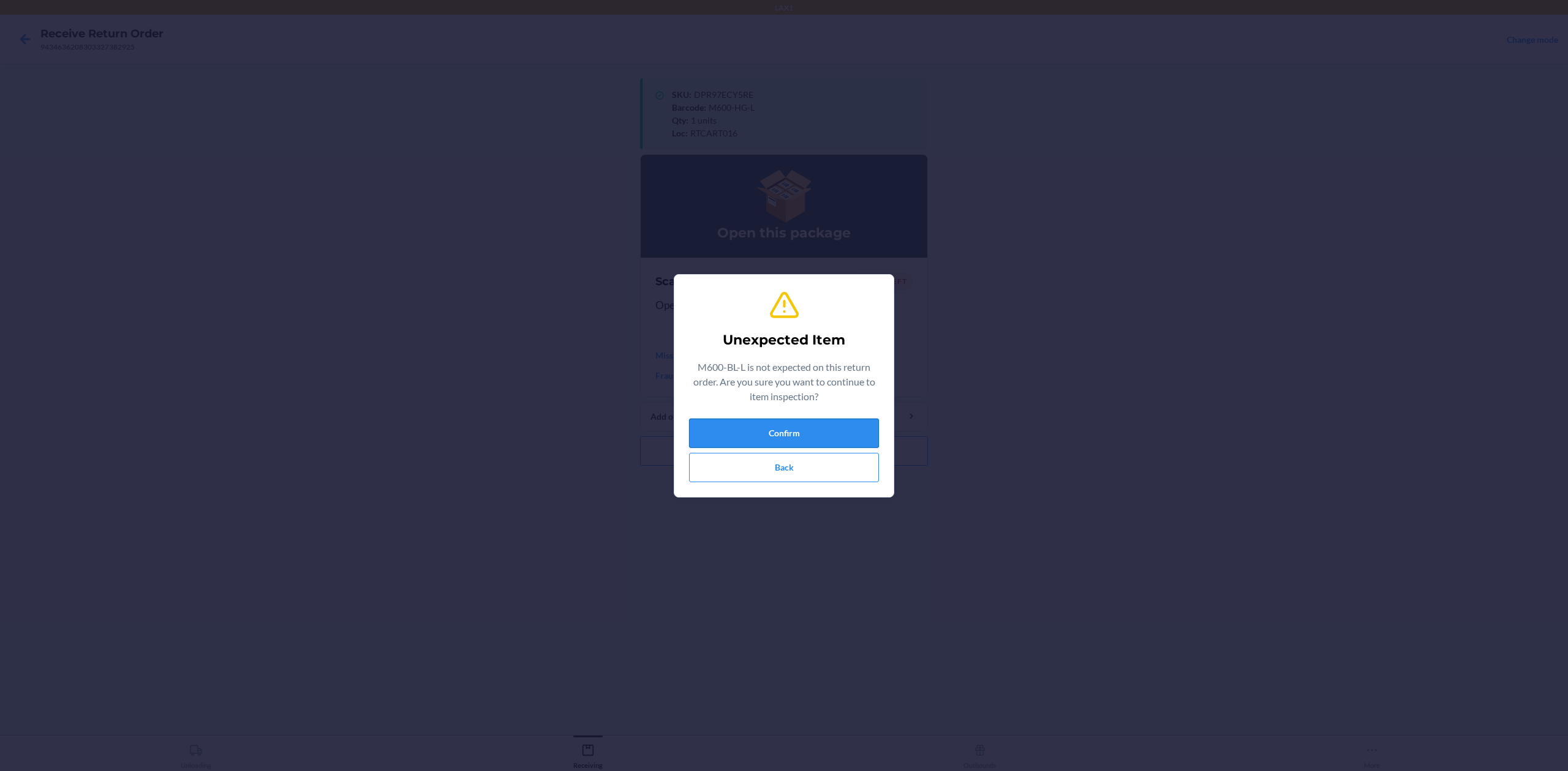
click at [850, 431] on button "Confirm" at bounding box center [784, 434] width 190 height 29
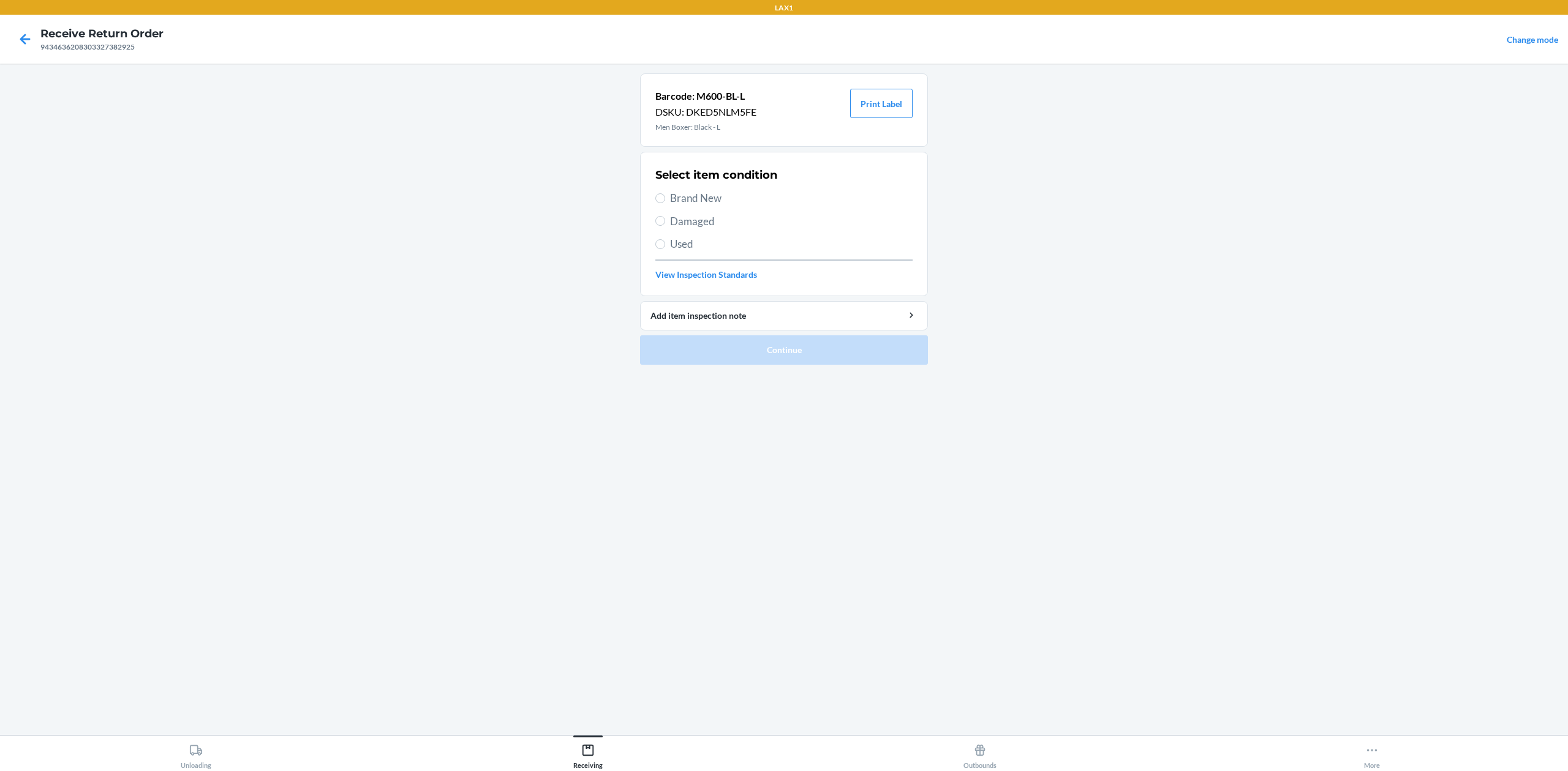
click at [706, 199] on span "Brand New" at bounding box center [791, 198] width 242 height 16
click at [665, 199] on input "Brand New" at bounding box center [660, 198] width 10 height 10
radio input "true"
click at [778, 345] on button "Continue" at bounding box center [784, 350] width 288 height 29
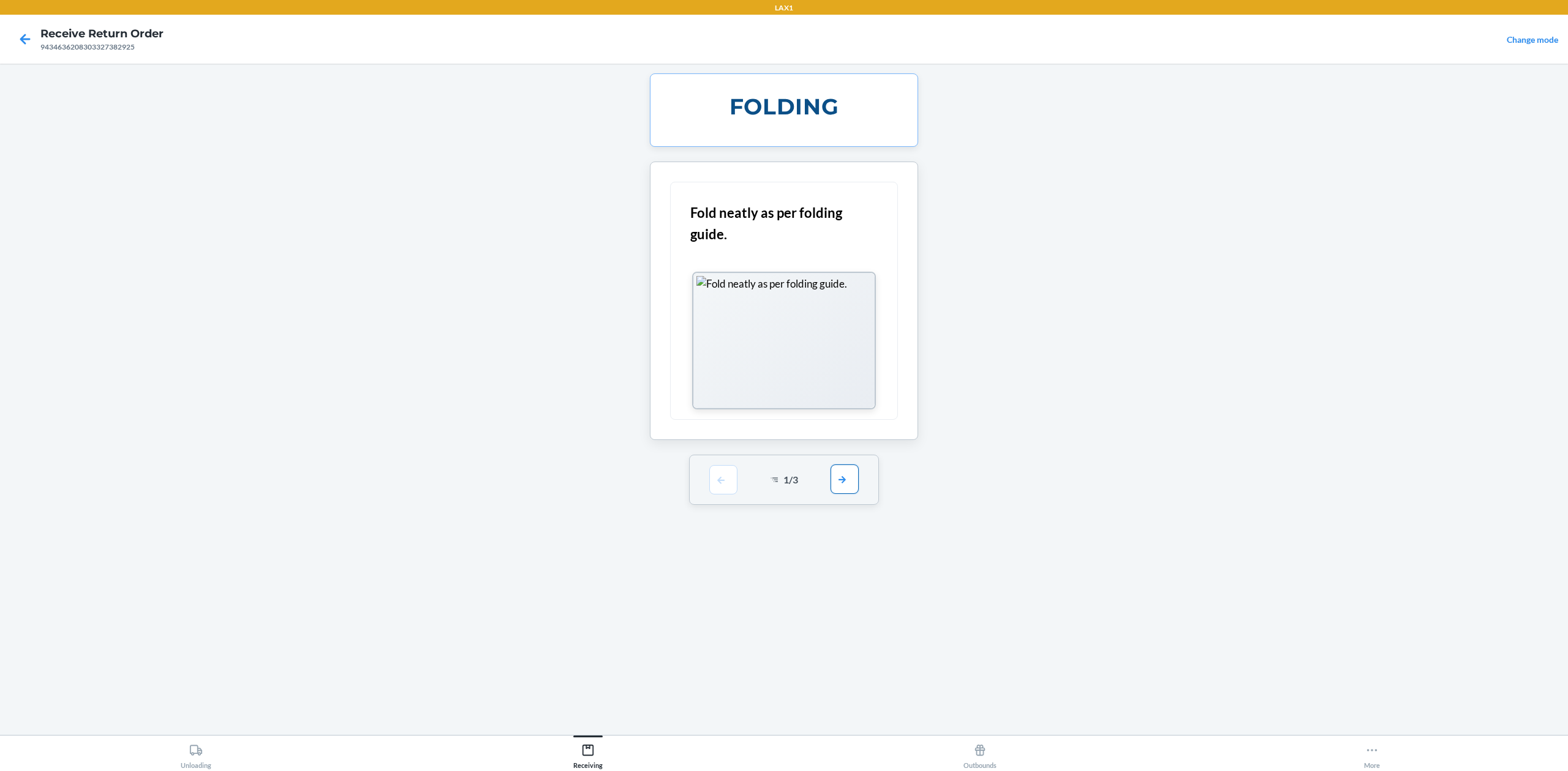
click at [851, 480] on button "button" at bounding box center [844, 479] width 28 height 29
click at [846, 319] on button "button" at bounding box center [844, 311] width 28 height 29
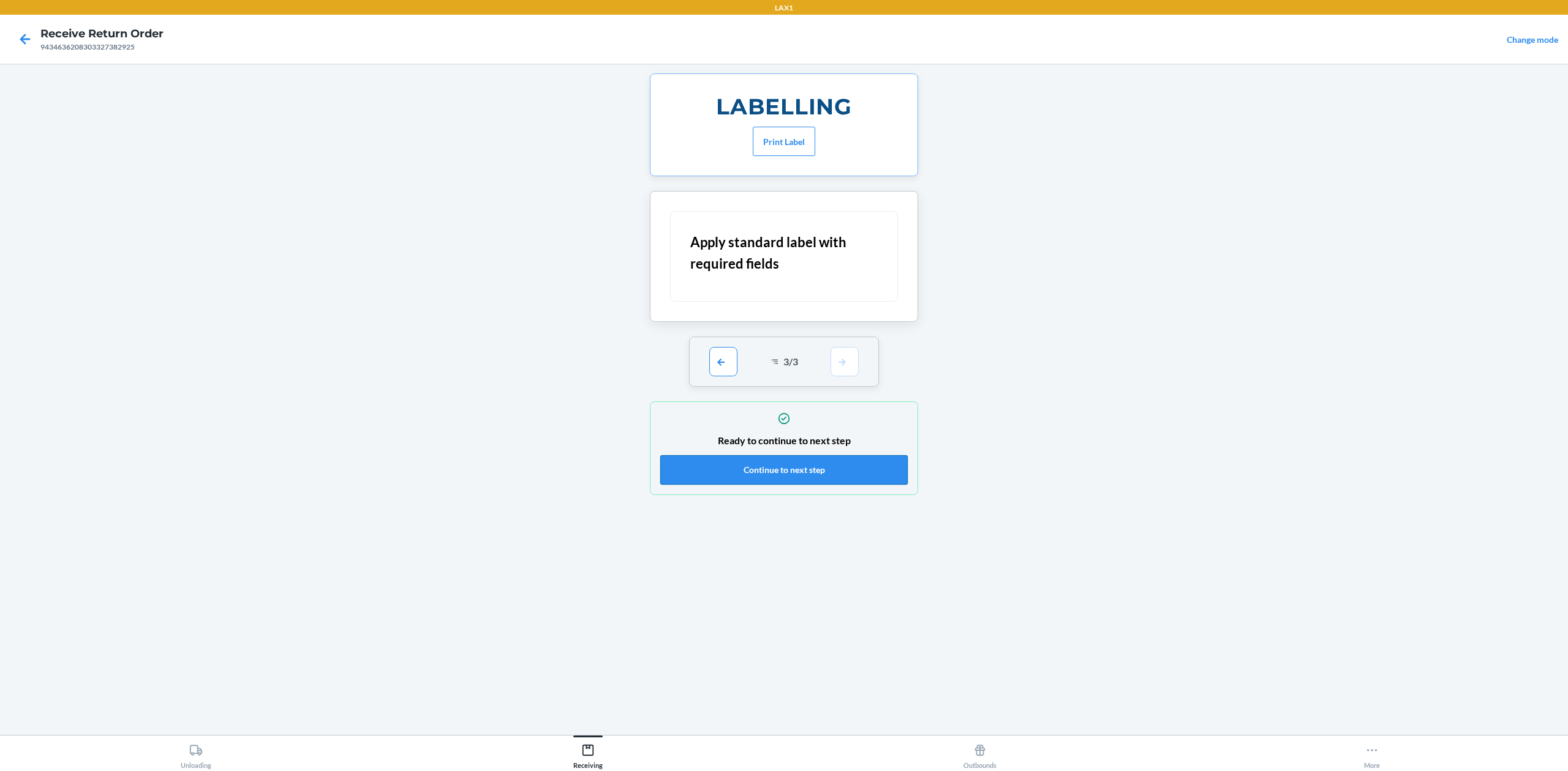
click at [860, 470] on button "Continue to next step" at bounding box center [784, 470] width 248 height 29
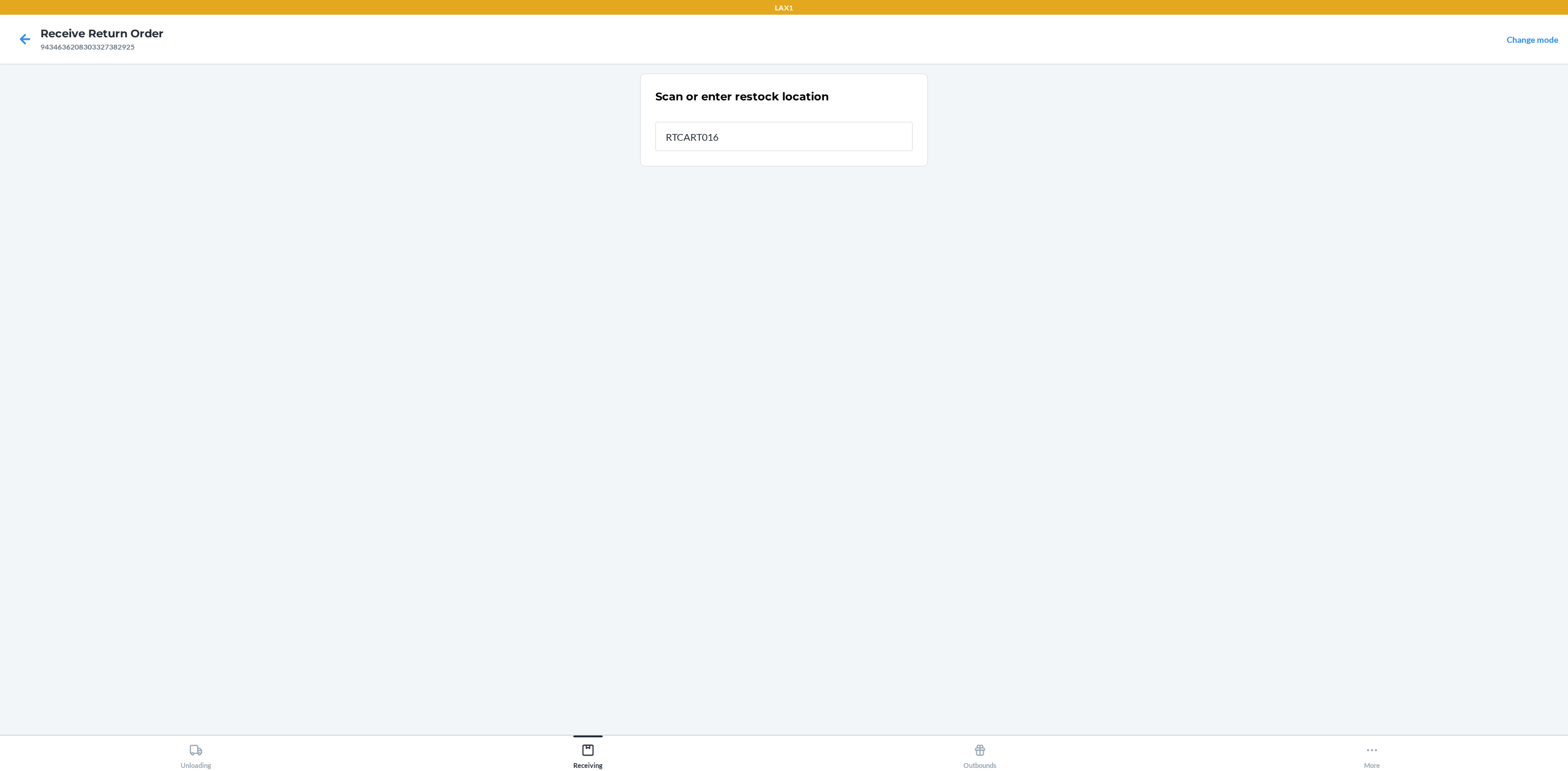
type input "RTCART016"
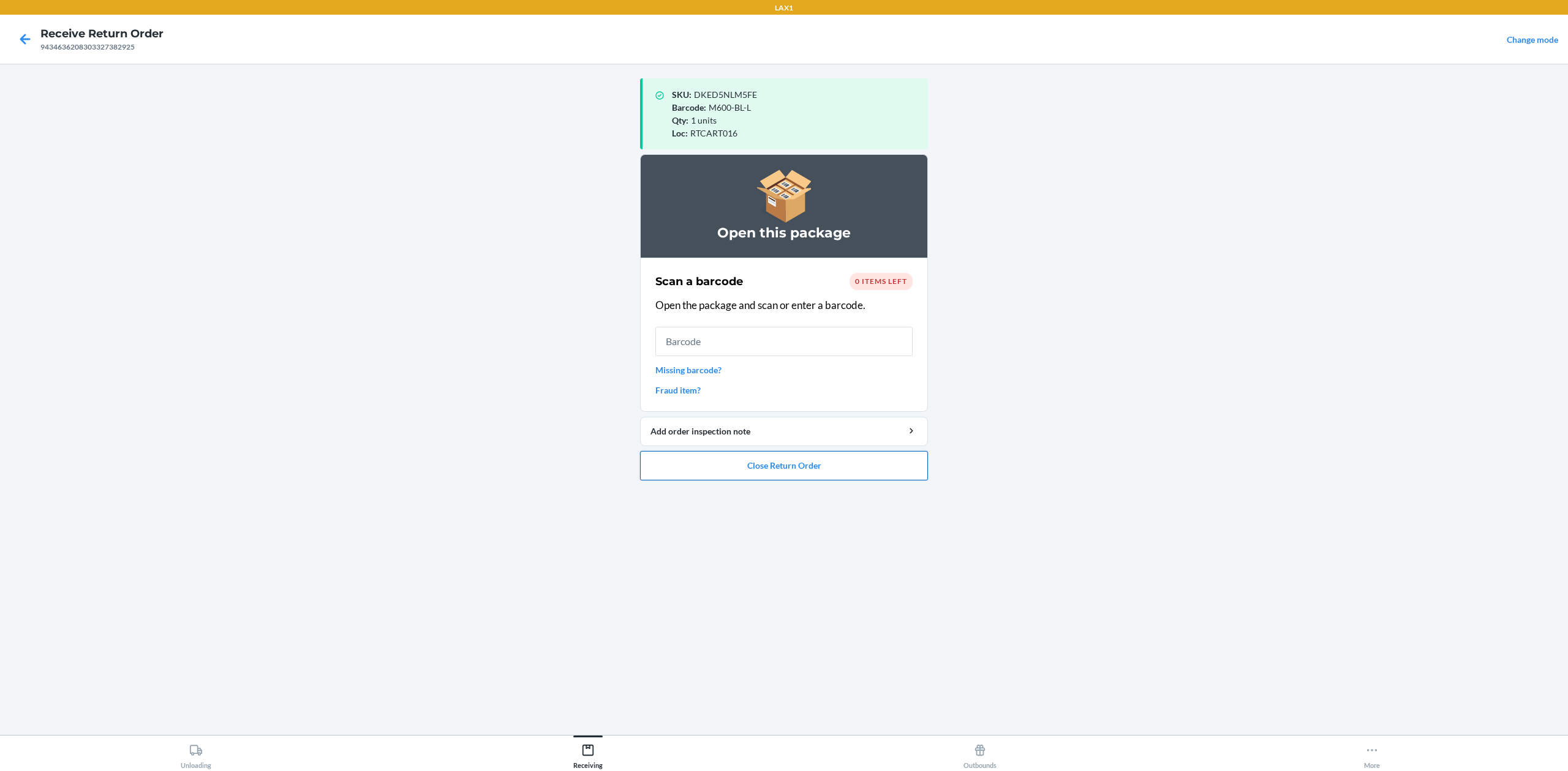
click at [829, 464] on button "Close Return Order" at bounding box center [784, 466] width 288 height 29
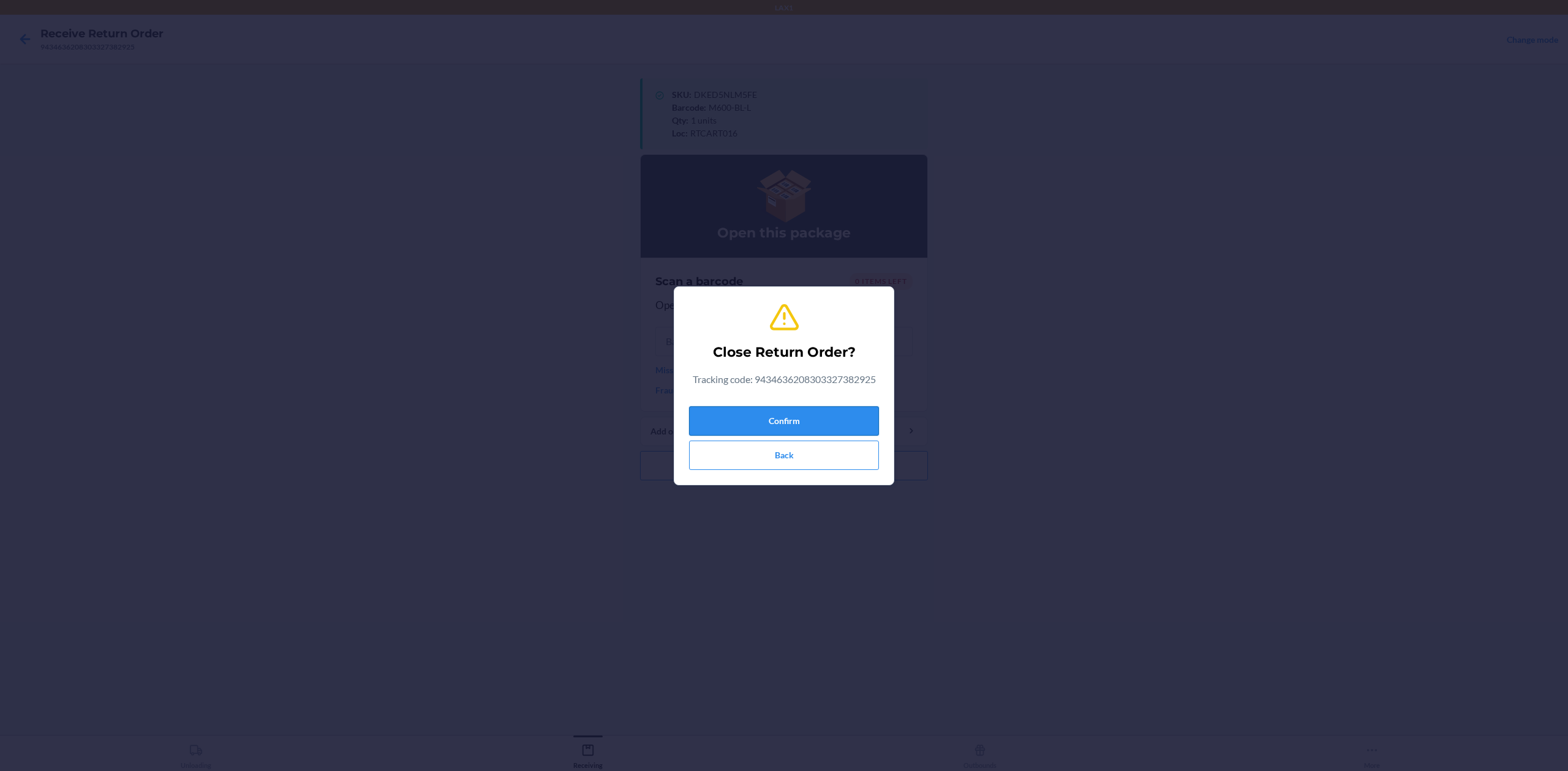
click at [841, 417] on button "Confirm" at bounding box center [784, 421] width 190 height 29
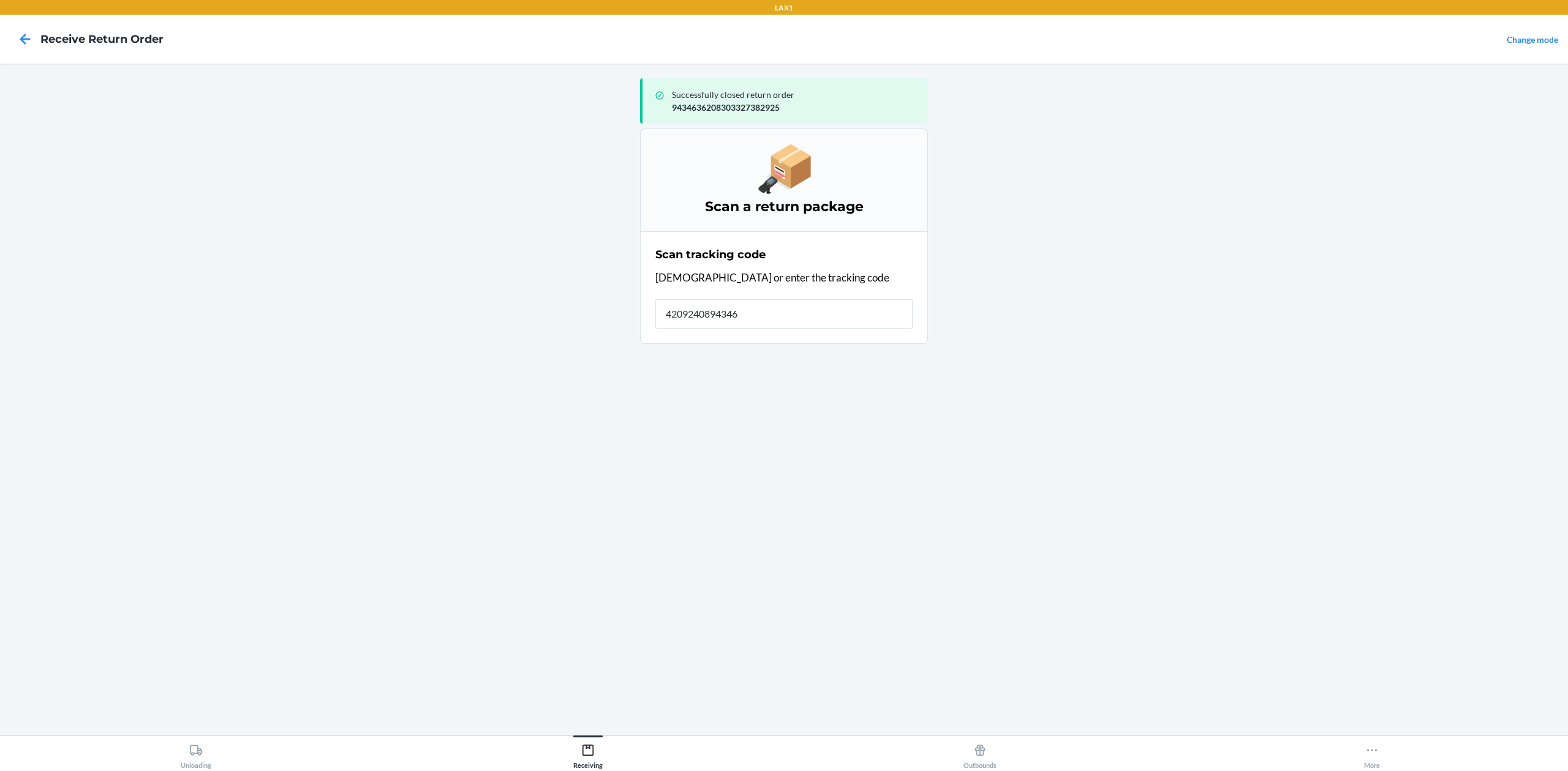
type input "42092408943463"
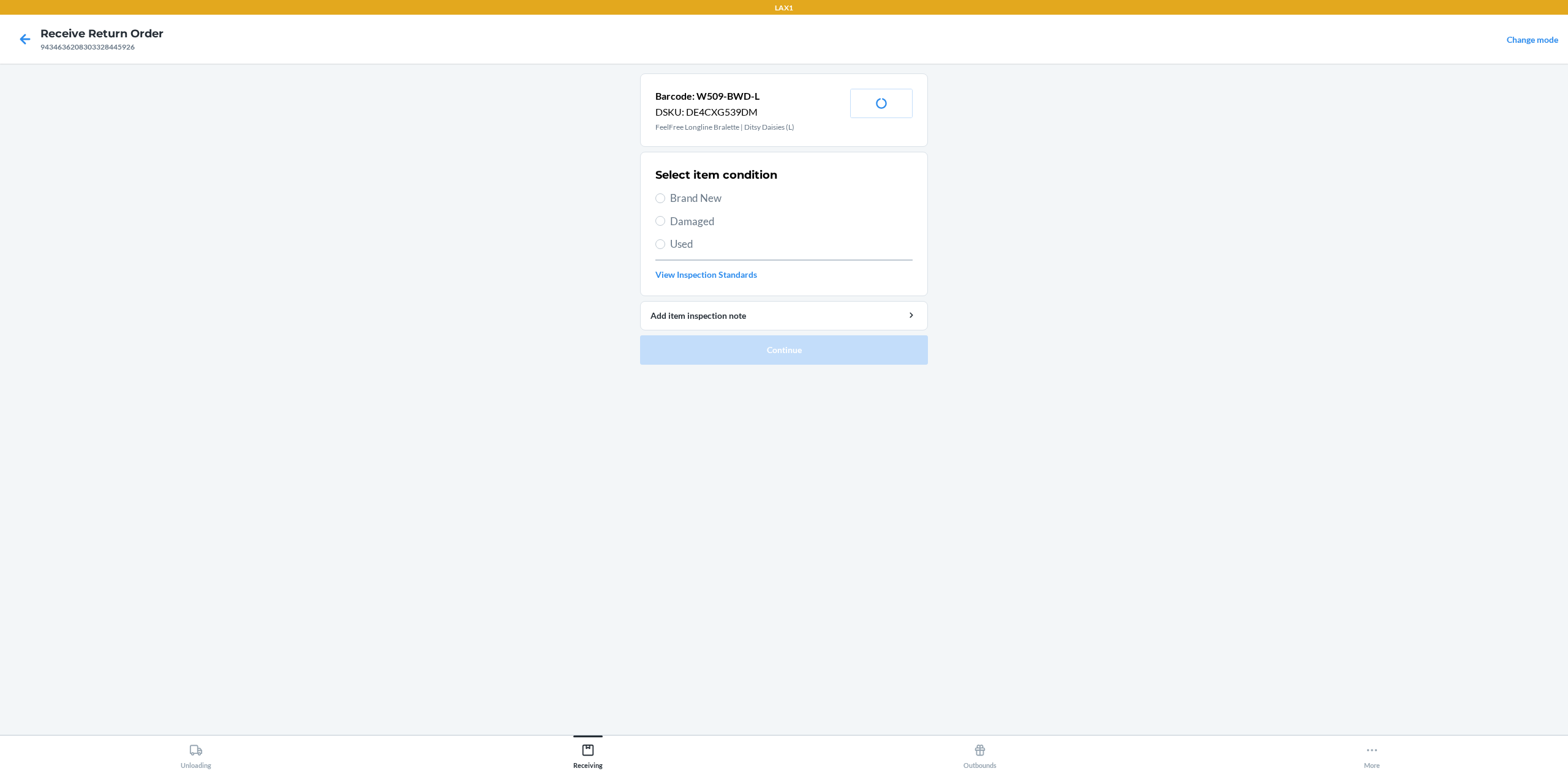
click at [682, 221] on span "Damaged" at bounding box center [791, 222] width 242 height 16
click at [665, 221] on input "Damaged" at bounding box center [660, 221] width 10 height 10
radio input "true"
click at [821, 354] on button "Continue" at bounding box center [784, 350] width 288 height 29
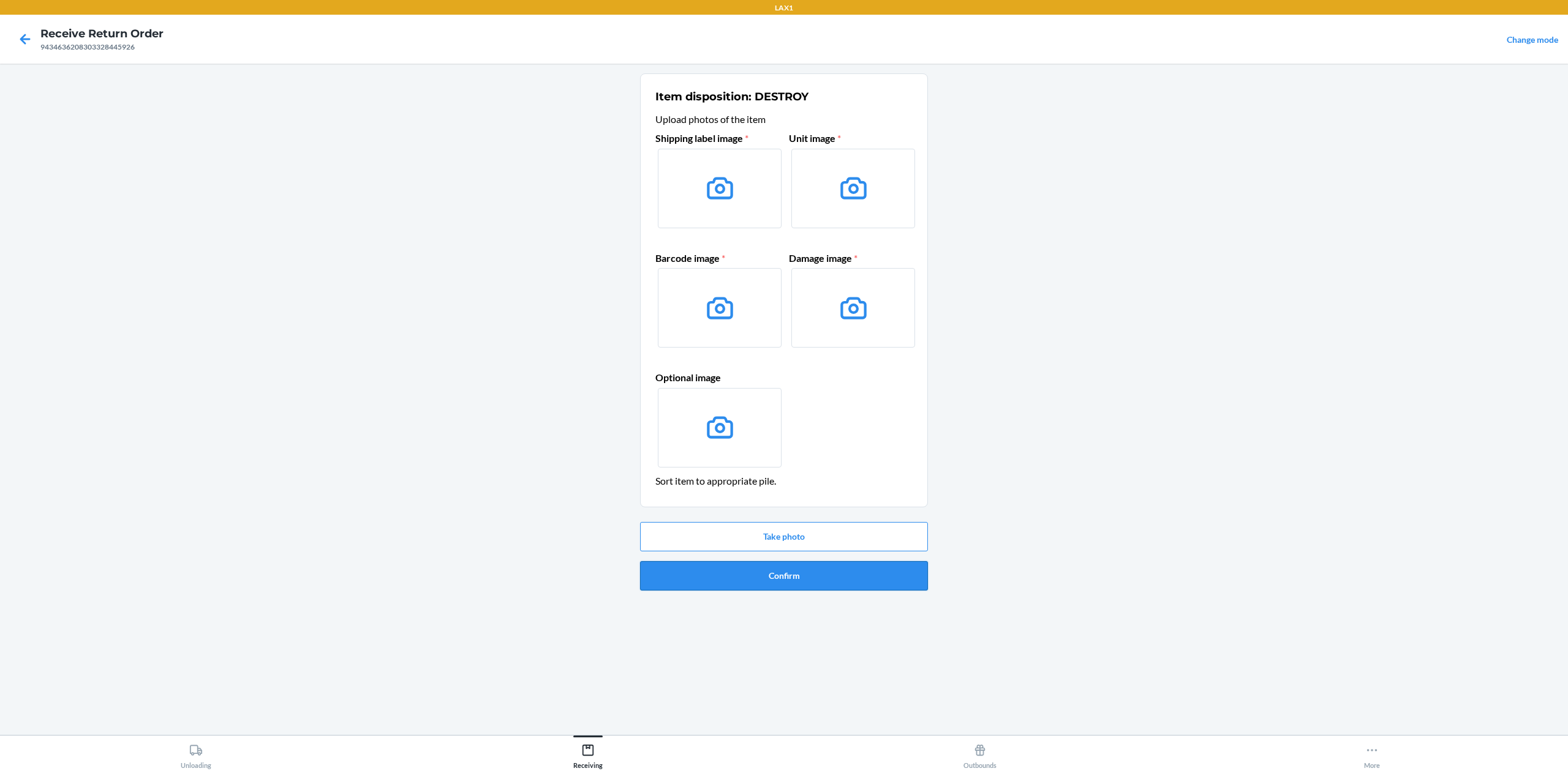
click at [890, 574] on button "Confirm" at bounding box center [784, 576] width 288 height 29
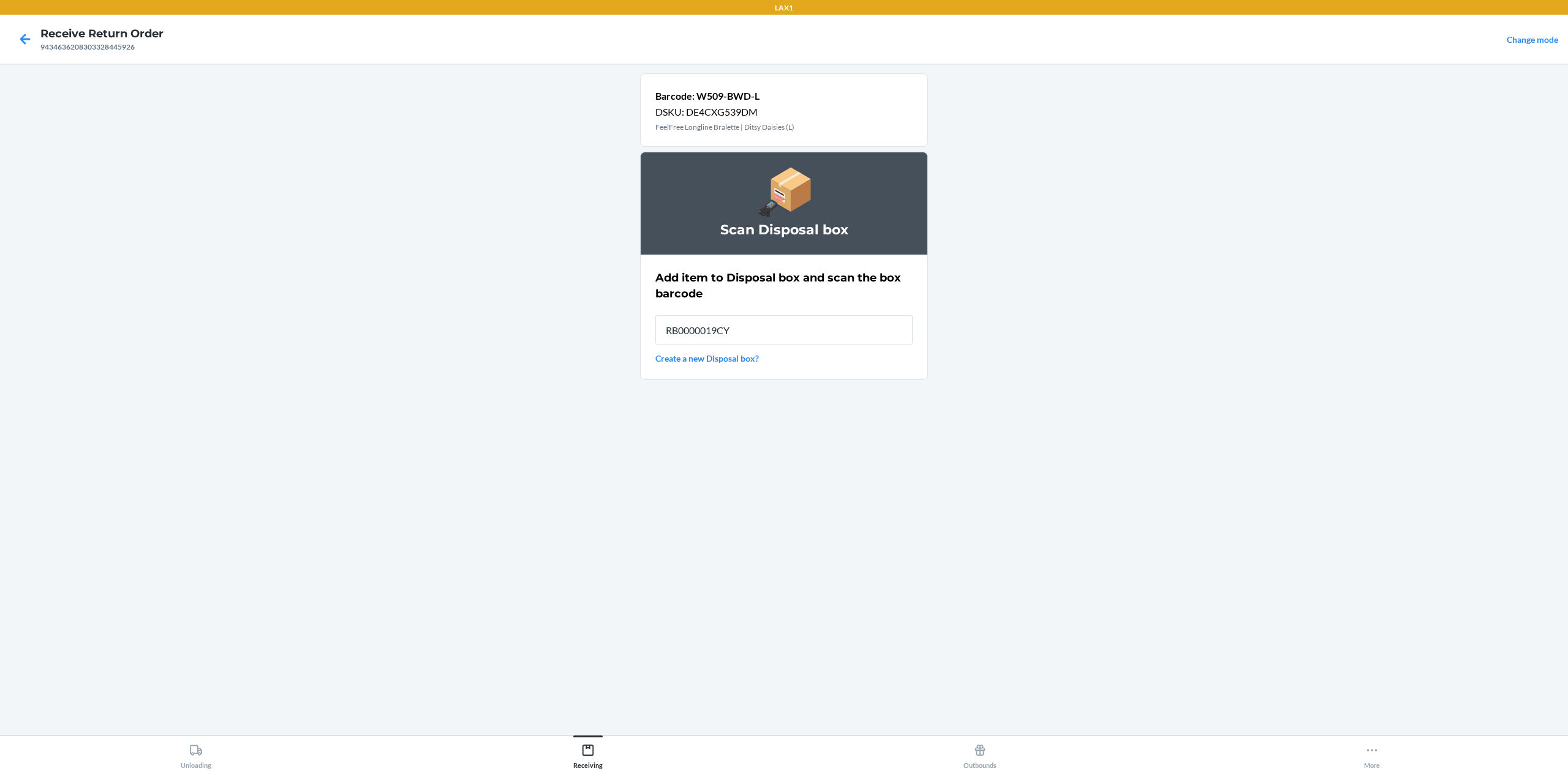
type input "RB0000019CY"
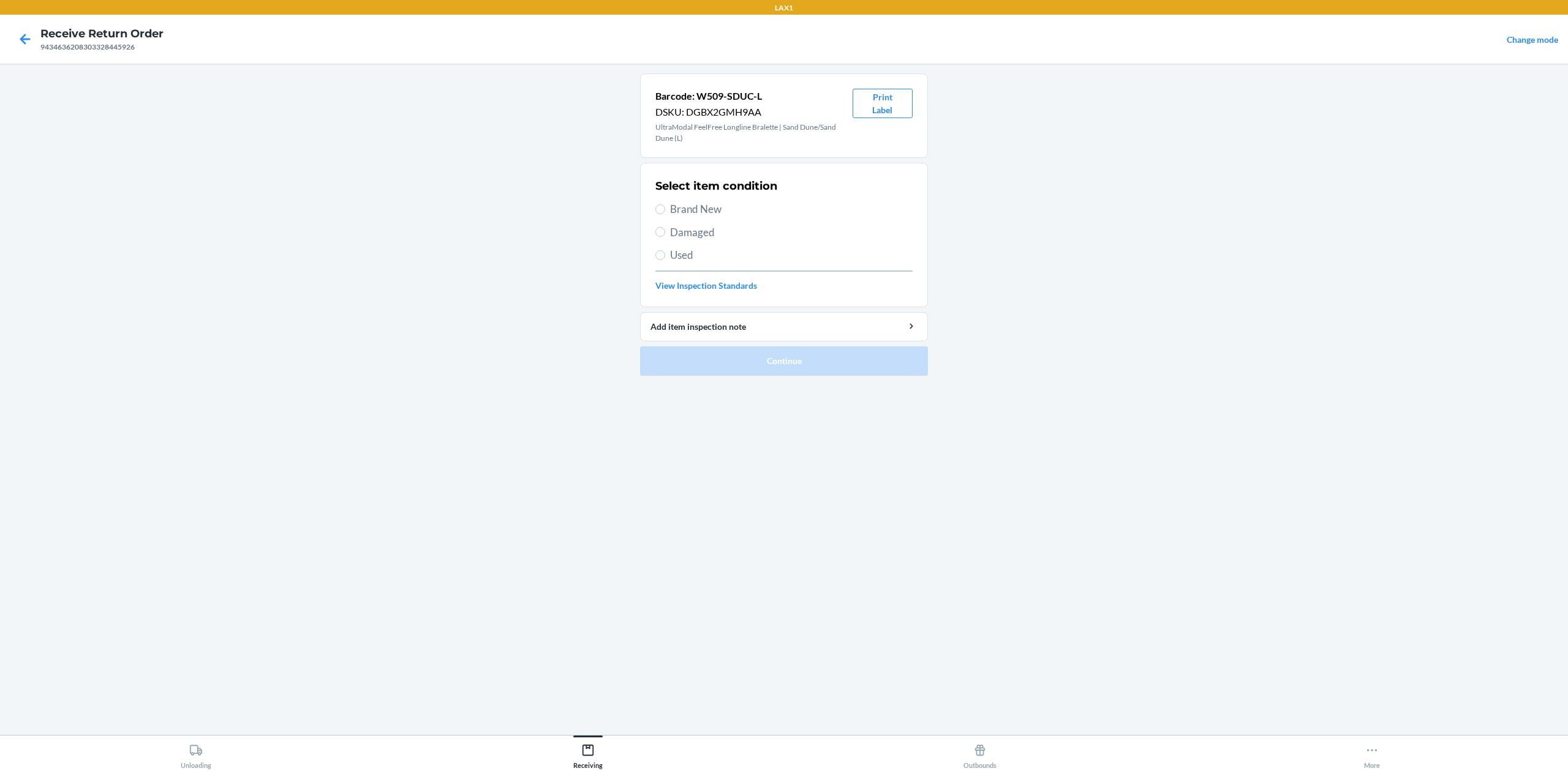
click at [713, 228] on span "Damaged" at bounding box center [791, 233] width 242 height 16
click at [665, 228] on input "Damaged" at bounding box center [660, 232] width 10 height 10
radio input "true"
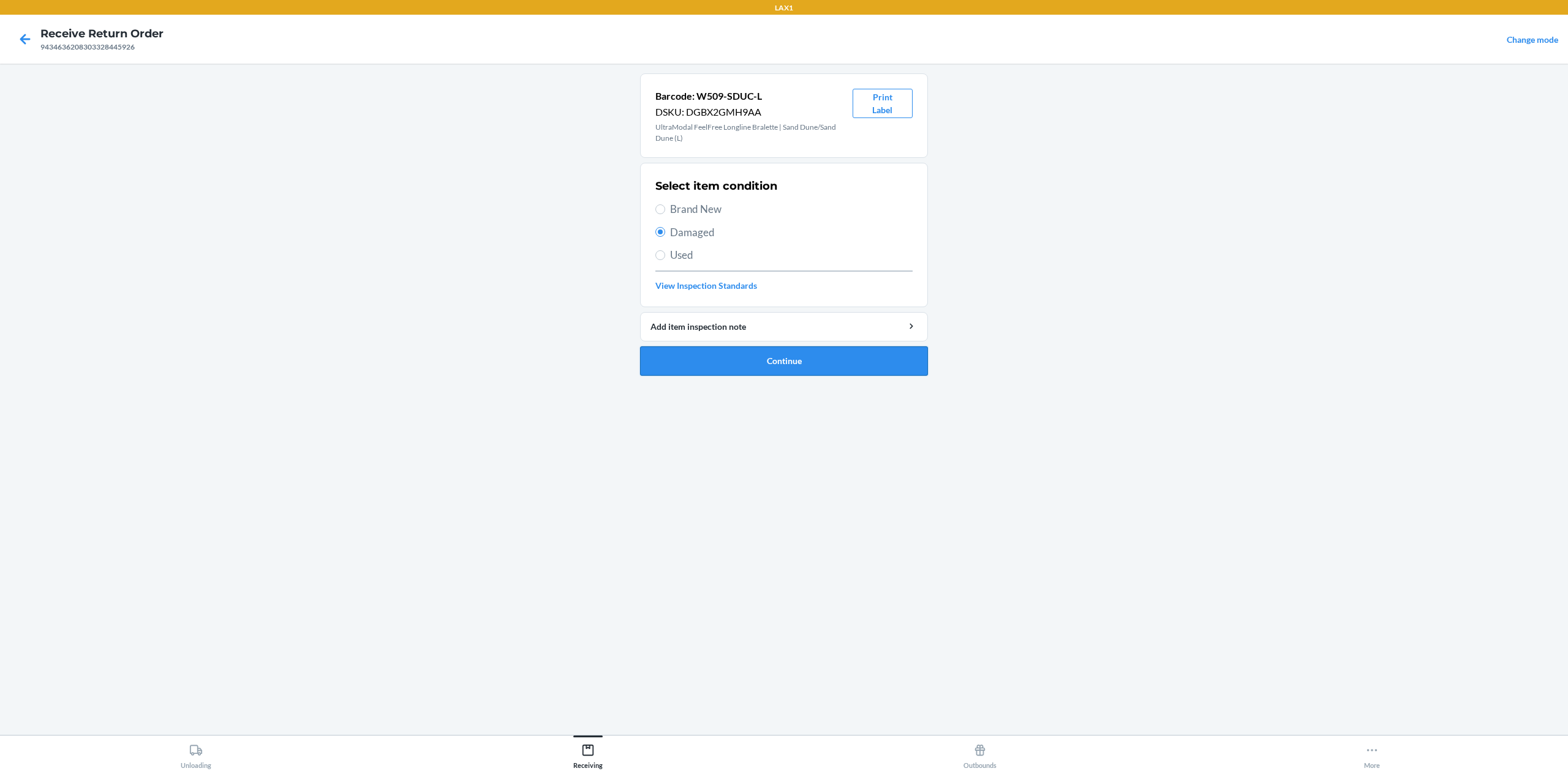
click at [795, 368] on button "Continue" at bounding box center [784, 361] width 288 height 29
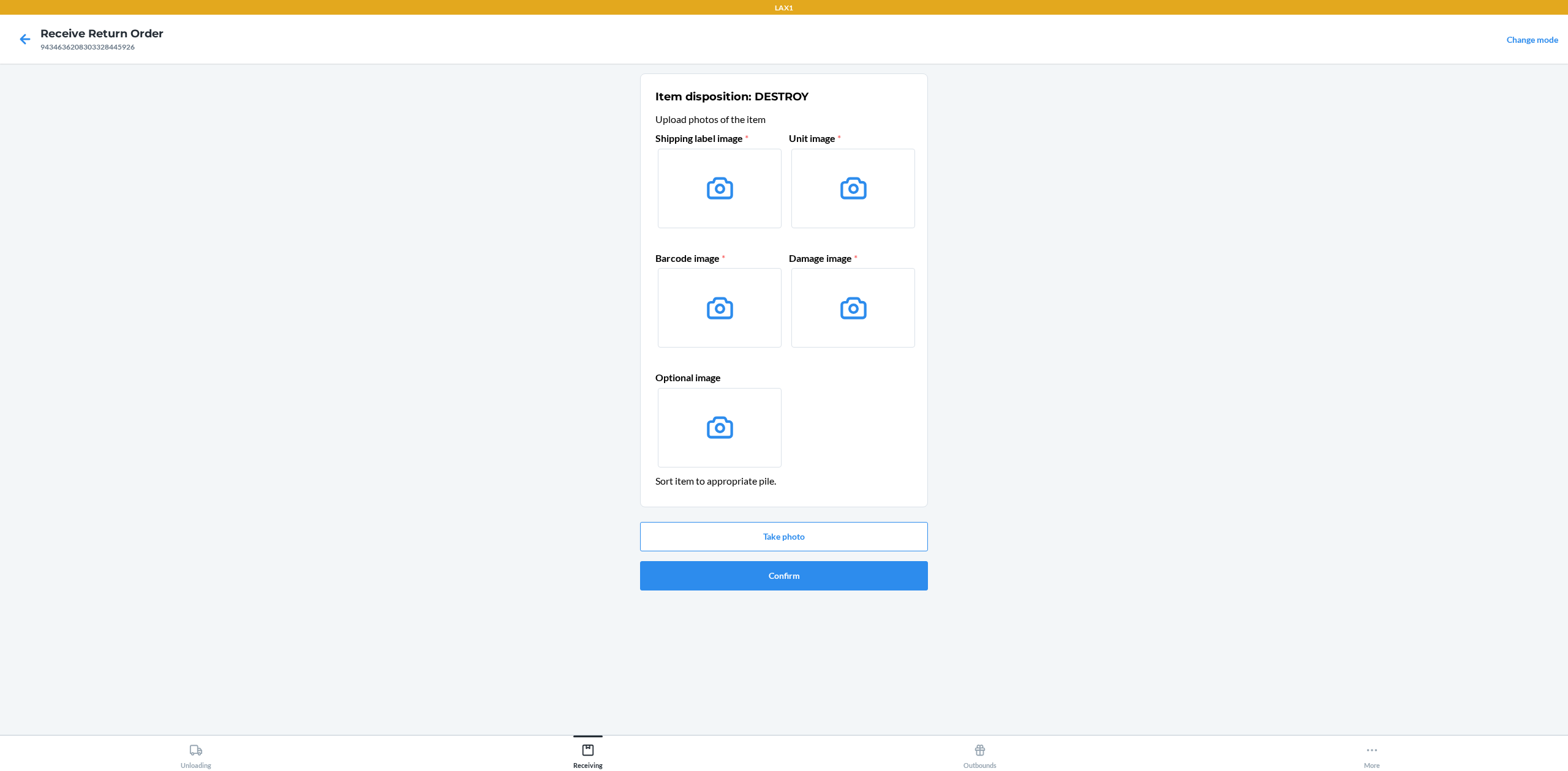
click at [730, 224] on label at bounding box center [719, 188] width 124 height 80
click at [0, 0] on input "file" at bounding box center [0, 0] width 0 height 0
click at [801, 570] on button "Confirm" at bounding box center [784, 576] width 288 height 29
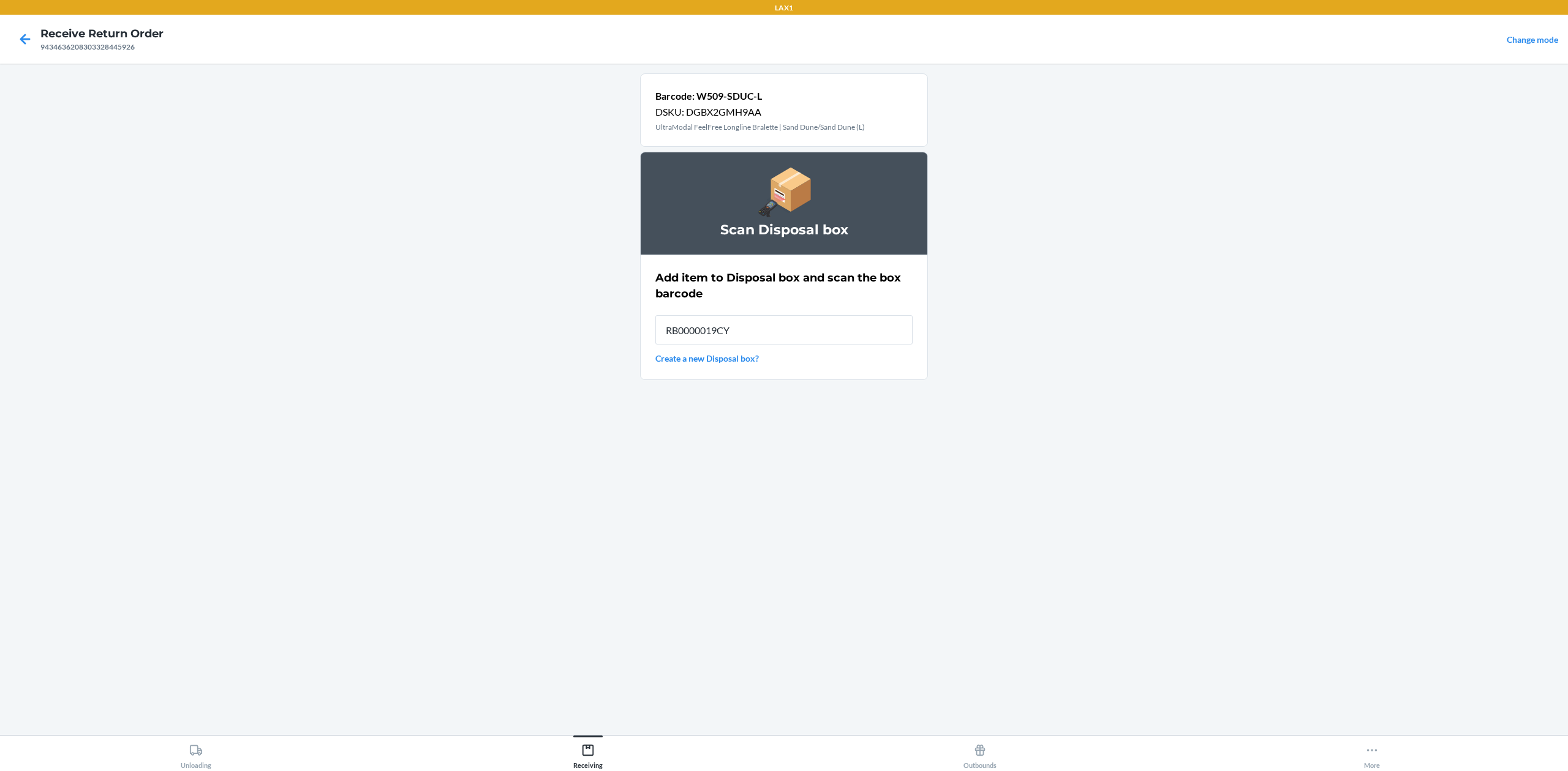
type input "RB0000019CY"
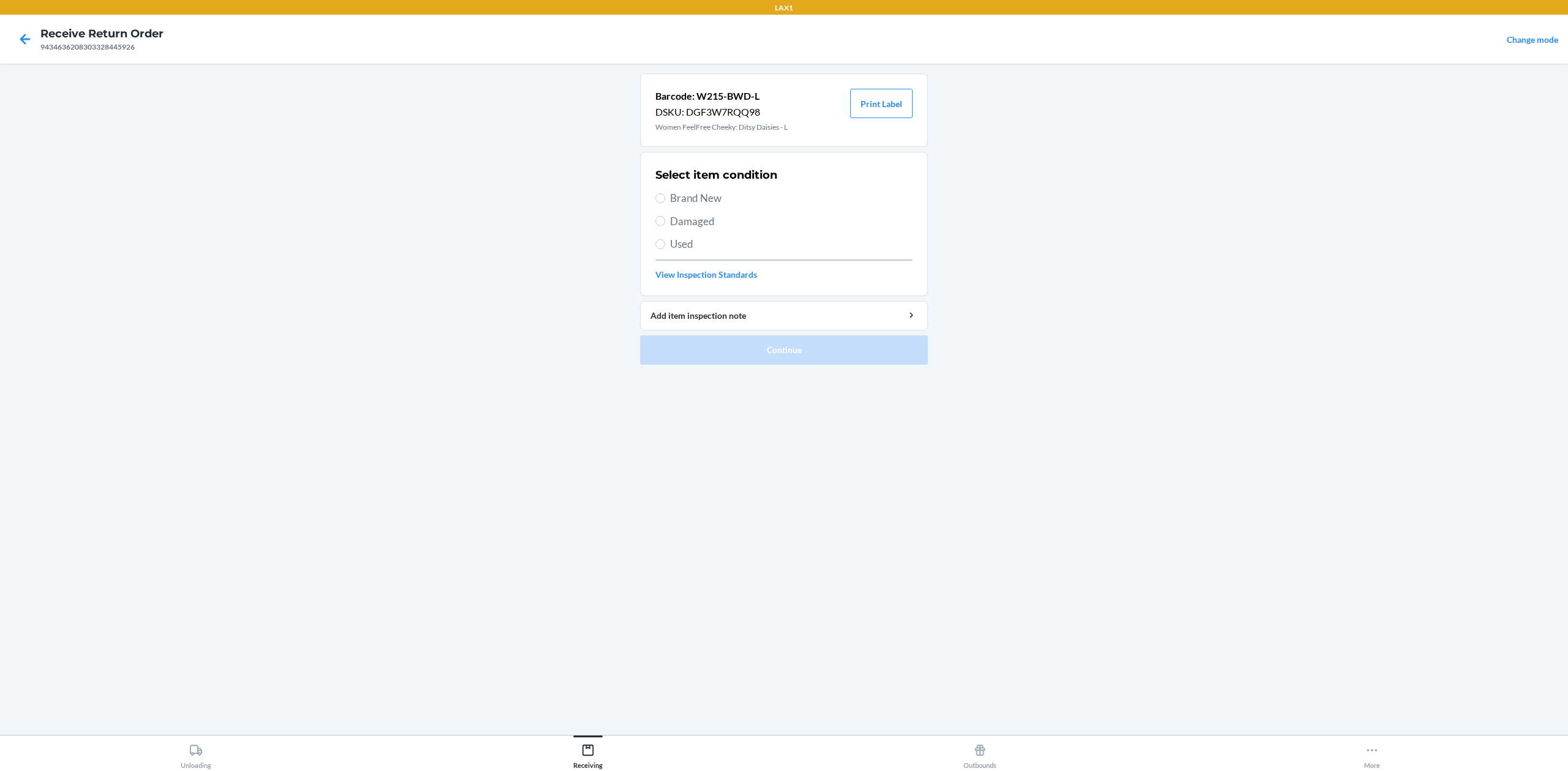
click at [686, 224] on span "Damaged" at bounding box center [791, 222] width 242 height 16
click at [665, 224] on input "Damaged" at bounding box center [660, 221] width 10 height 10
radio input "true"
click at [806, 356] on button "Continue" at bounding box center [784, 350] width 288 height 29
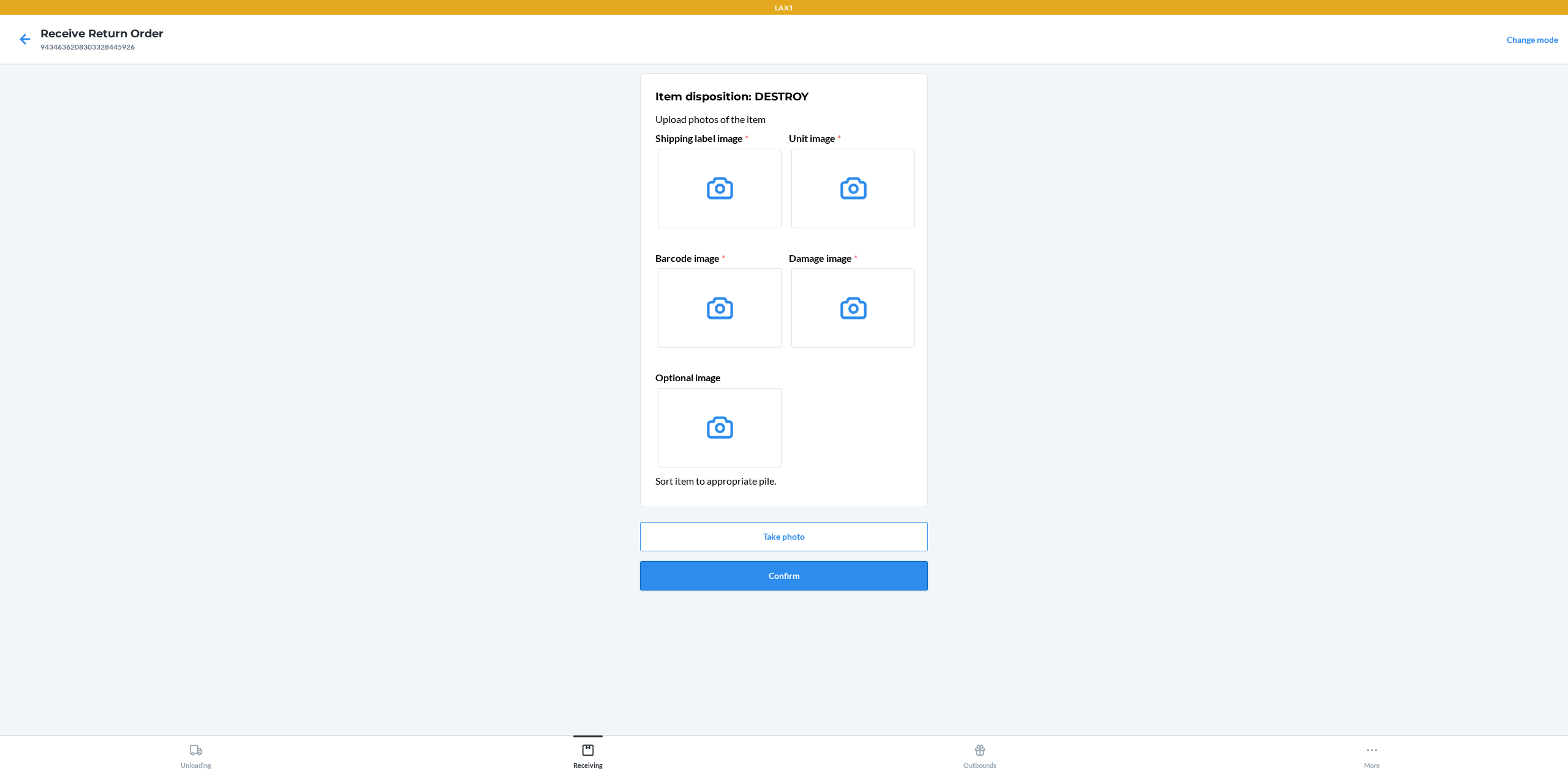
click at [882, 586] on button "Confirm" at bounding box center [784, 576] width 288 height 29
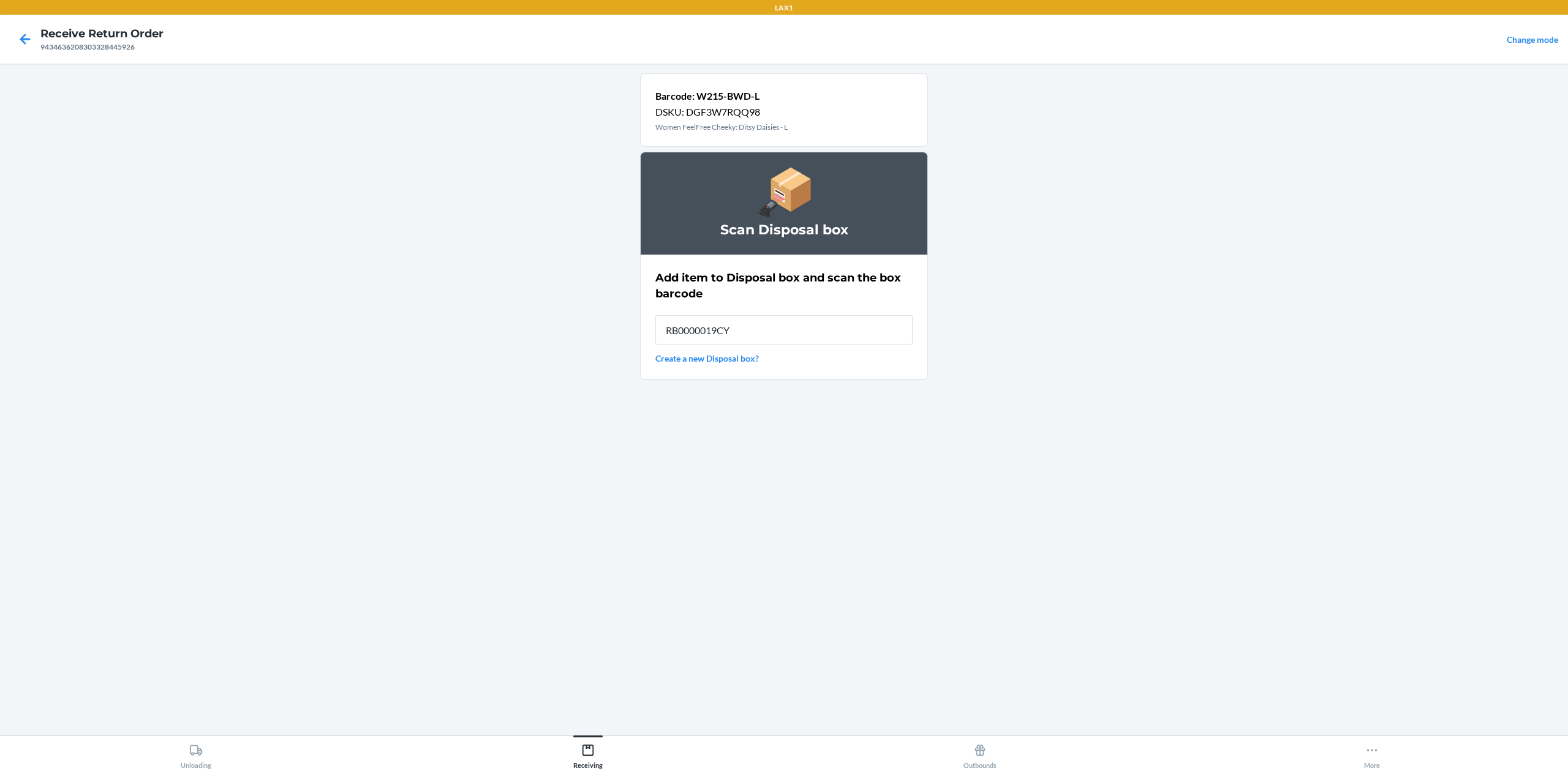
type input "RB0000019CY"
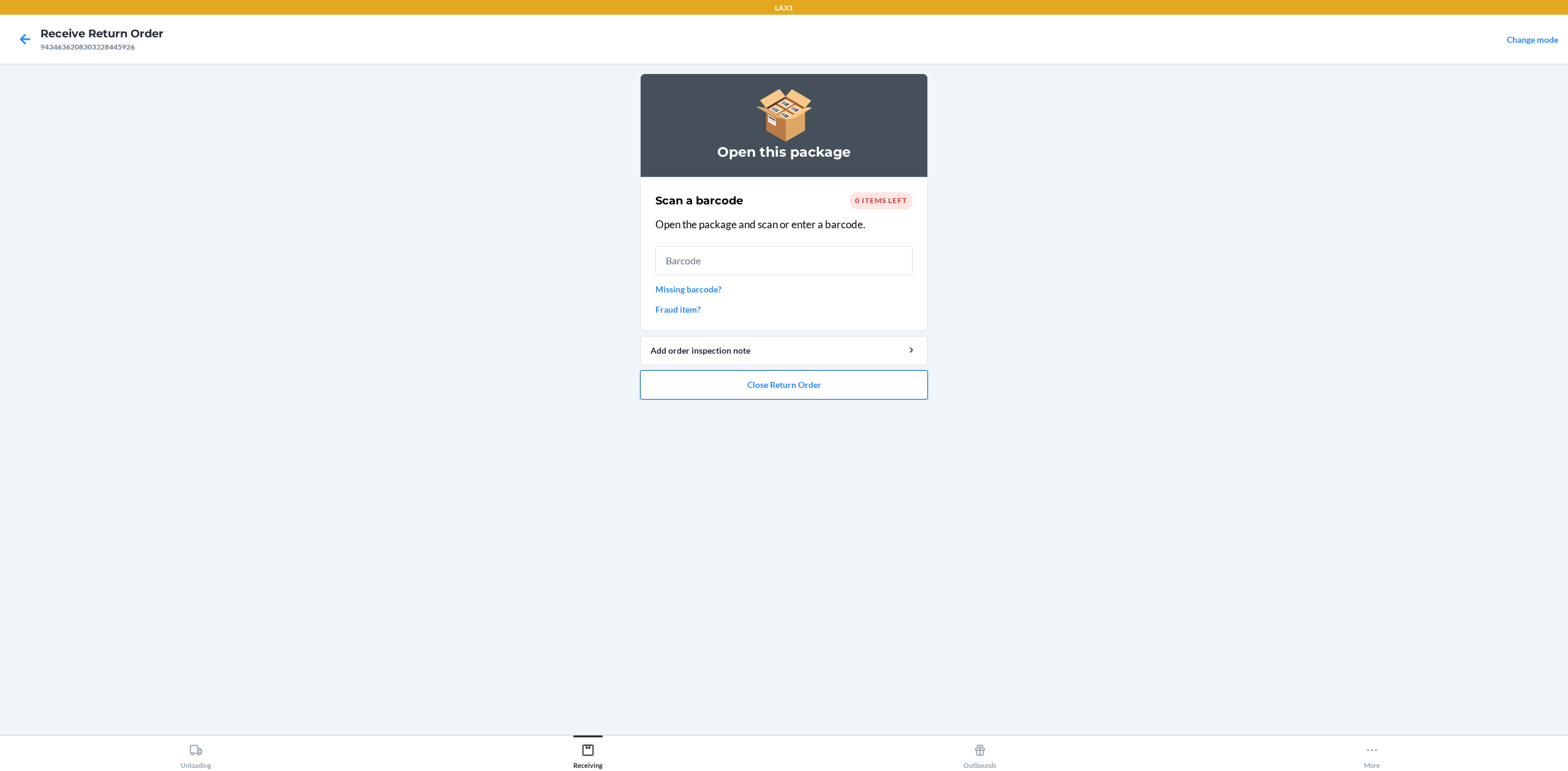
click at [813, 396] on button "Close Return Order" at bounding box center [784, 385] width 288 height 29
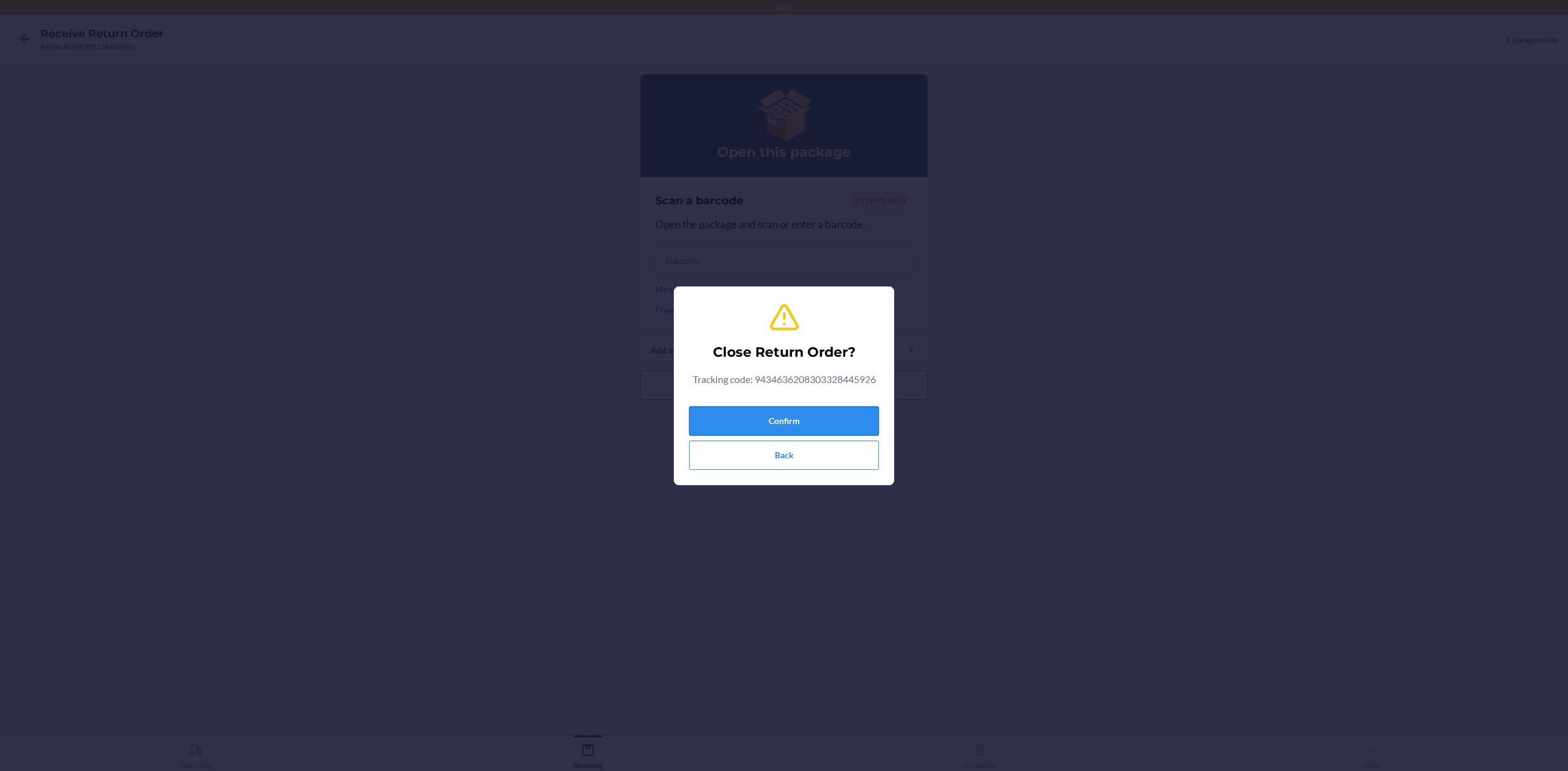
click at [828, 420] on button "Confirm" at bounding box center [784, 421] width 190 height 29
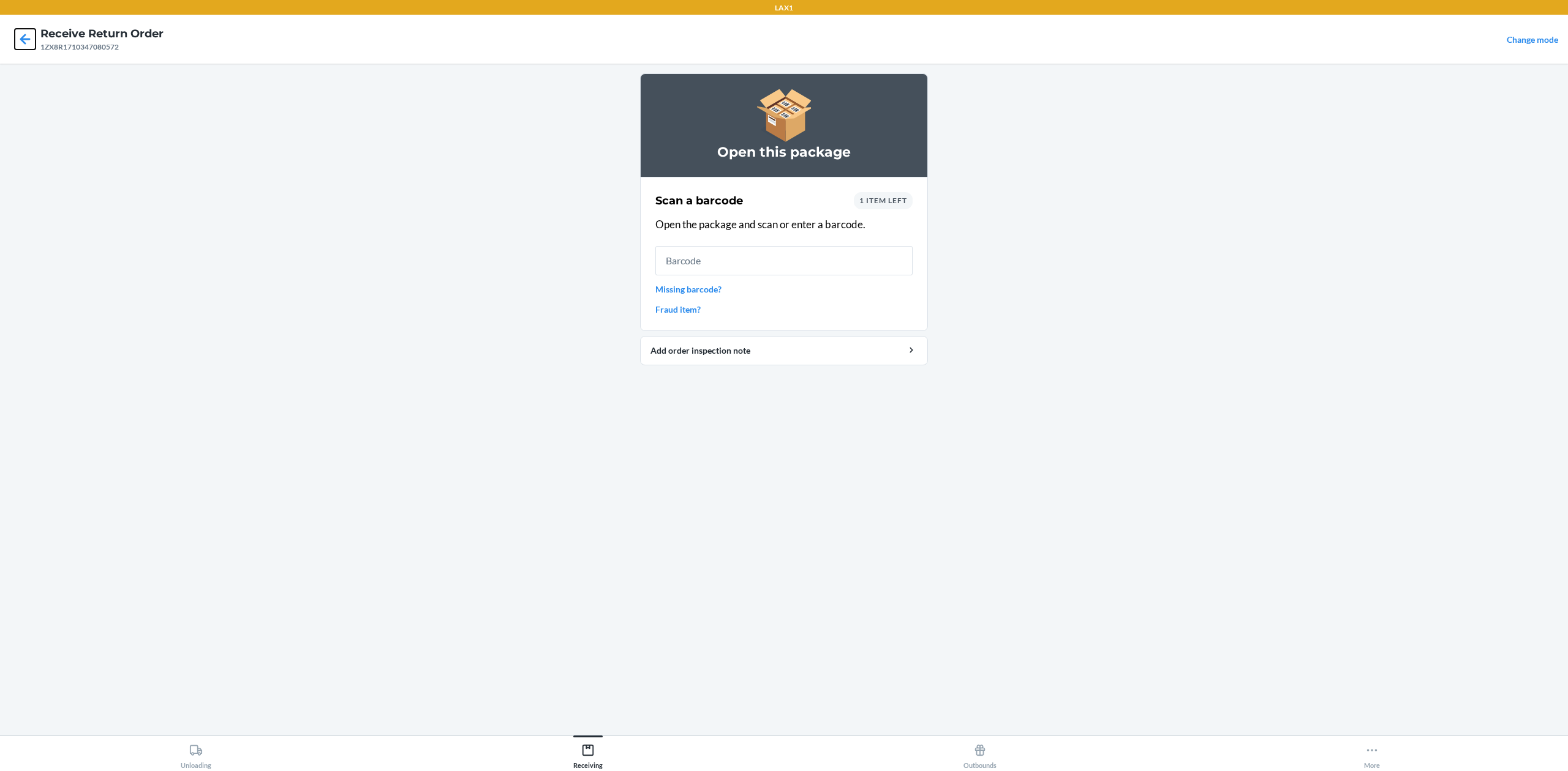
click at [22, 33] on icon at bounding box center [25, 39] width 21 height 21
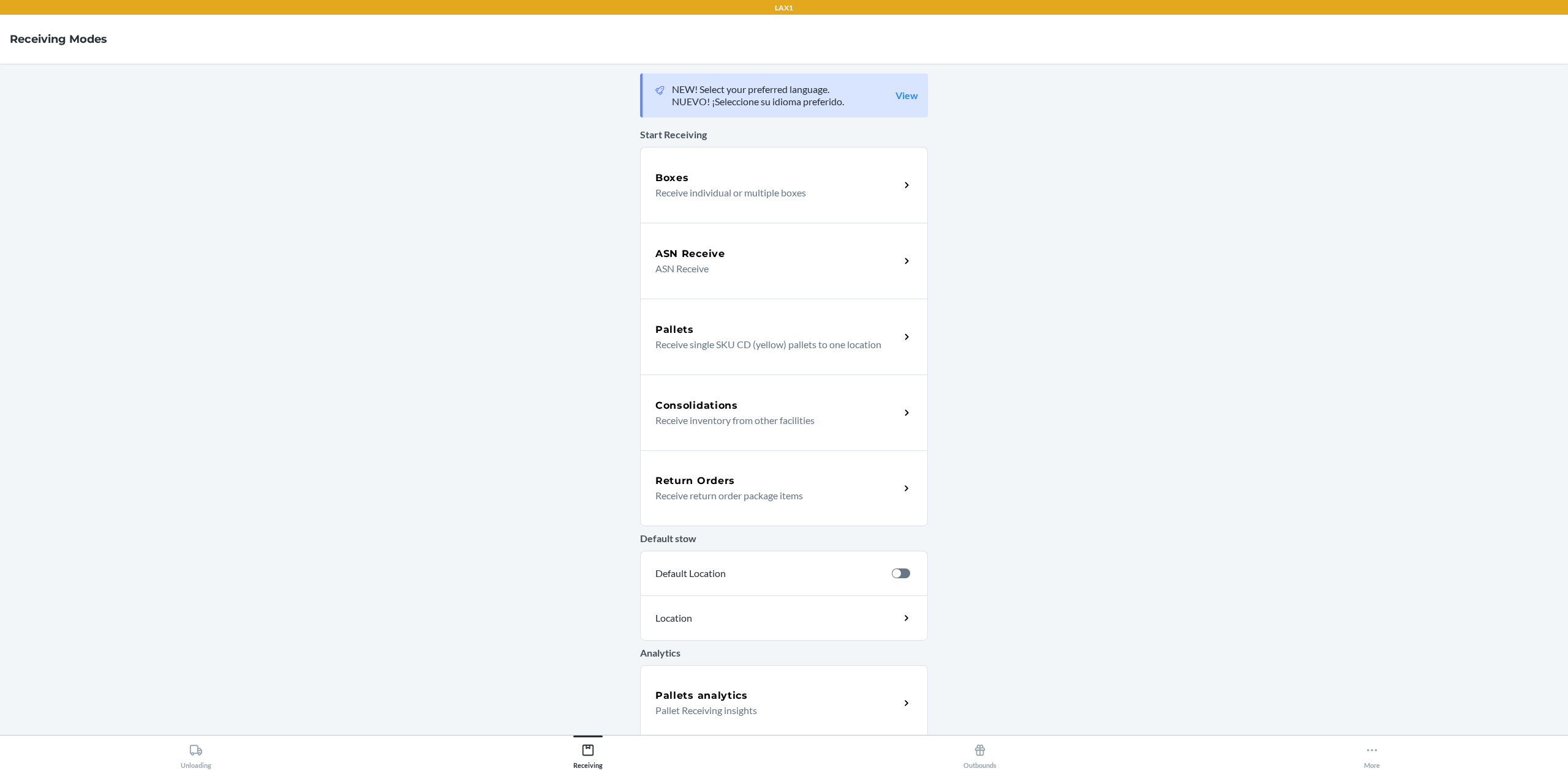
click at [778, 479] on div "Return Orders" at bounding box center [777, 481] width 244 height 15
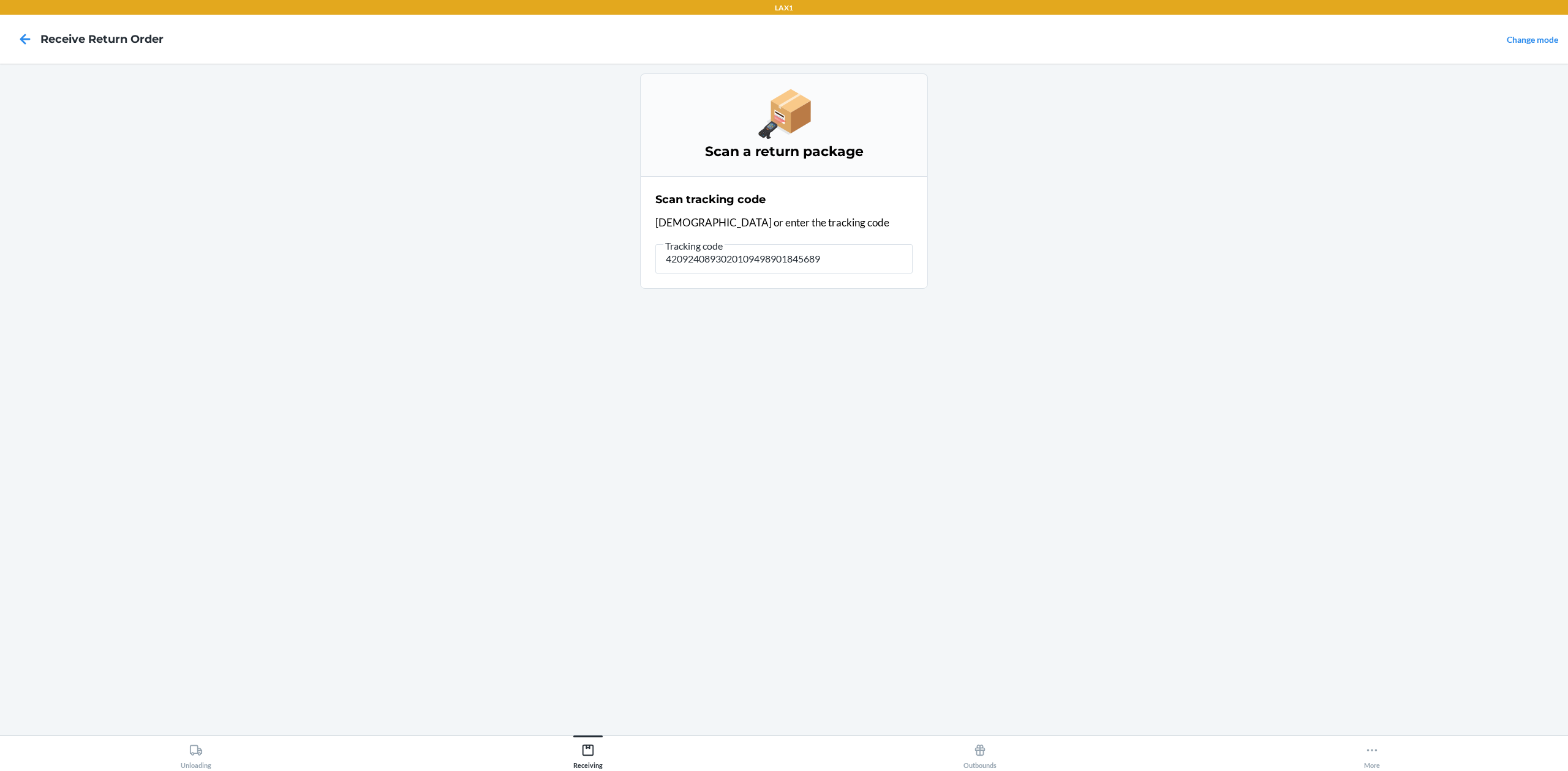
type input "42092408930201094989018456894"
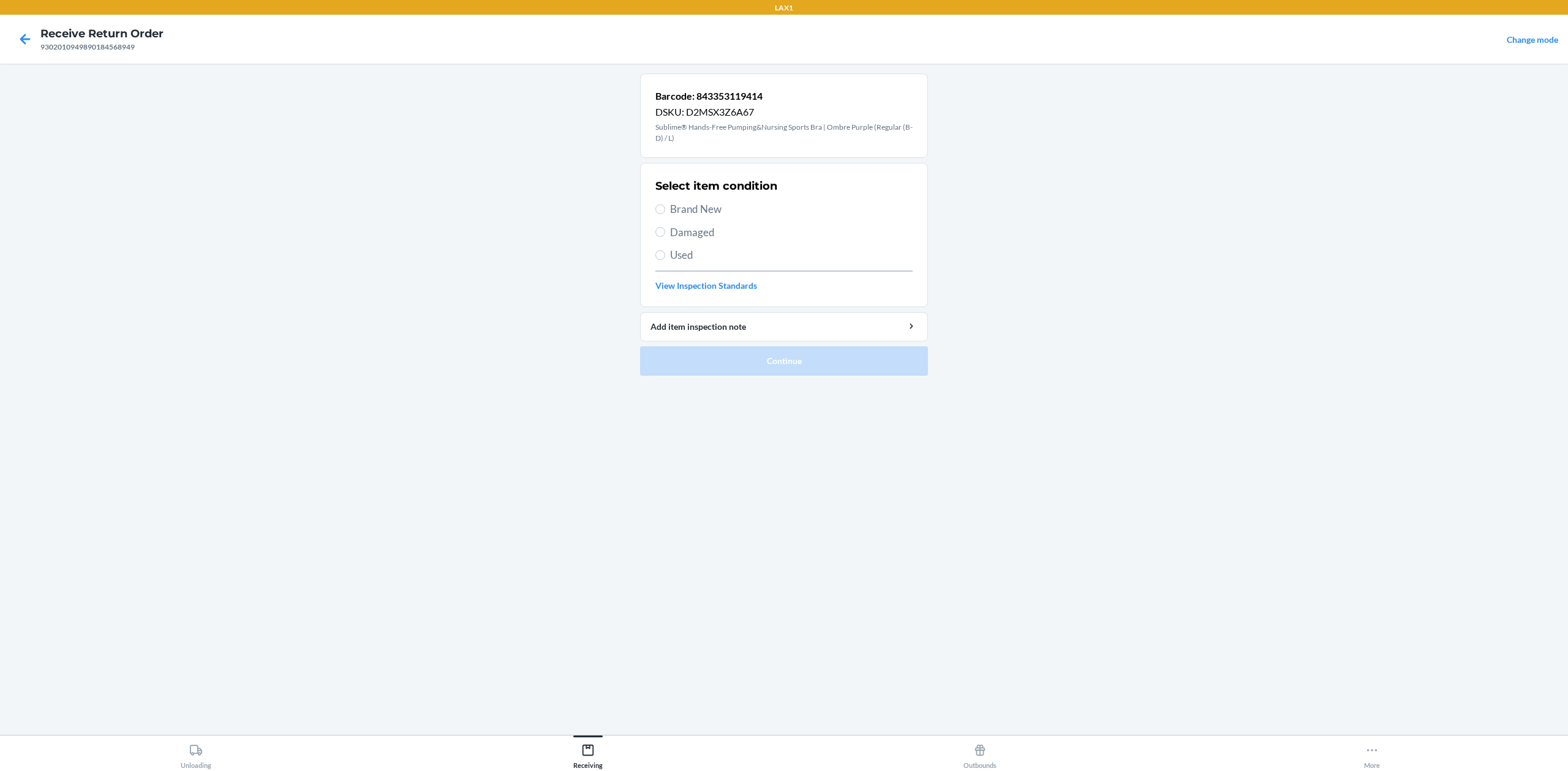
click at [667, 204] on label "Brand New" at bounding box center [784, 209] width 257 height 16
click at [665, 204] on input "Brand New" at bounding box center [660, 209] width 10 height 10
radio input "true"
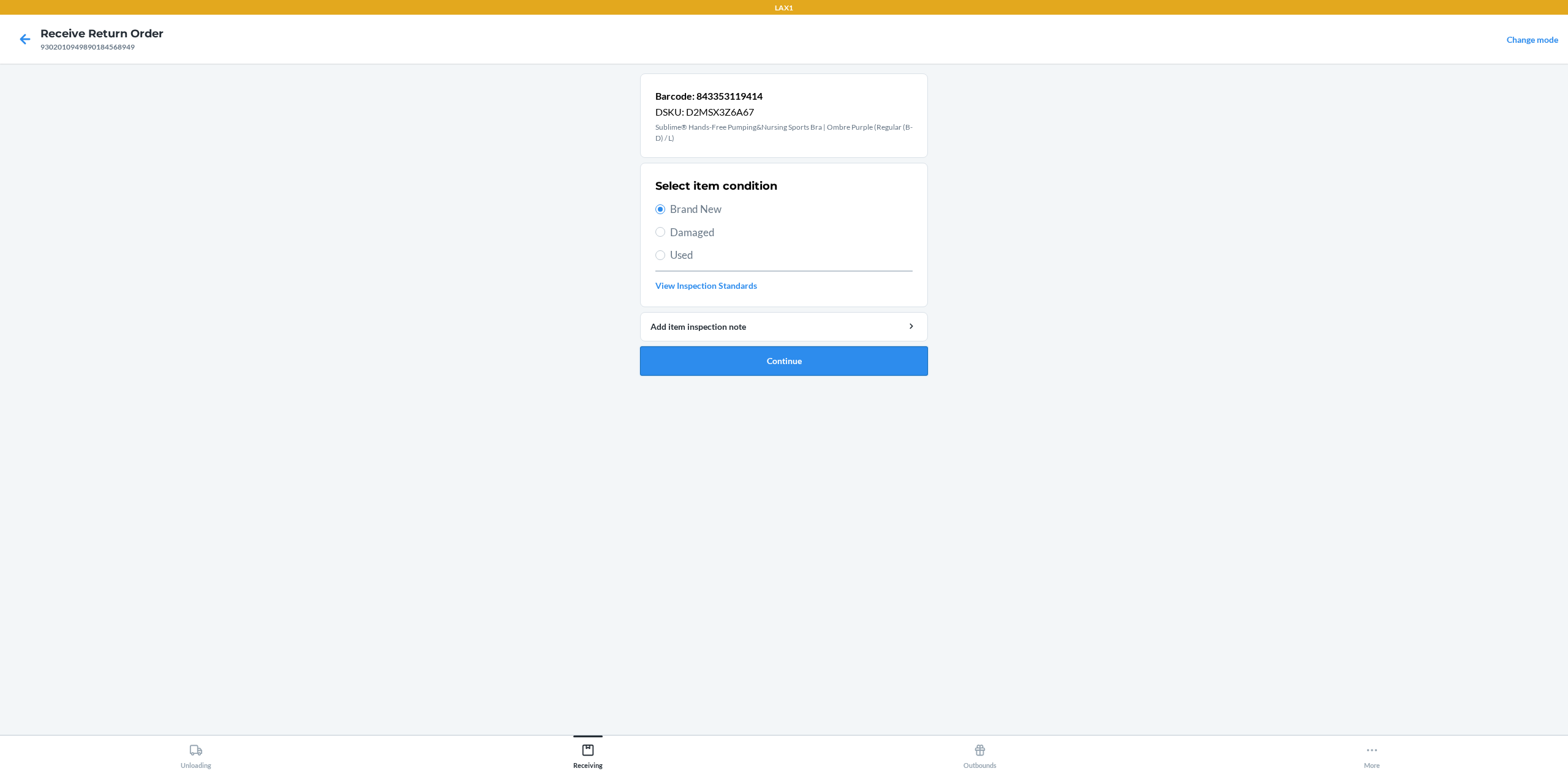
click at [833, 363] on button "Continue" at bounding box center [784, 361] width 288 height 29
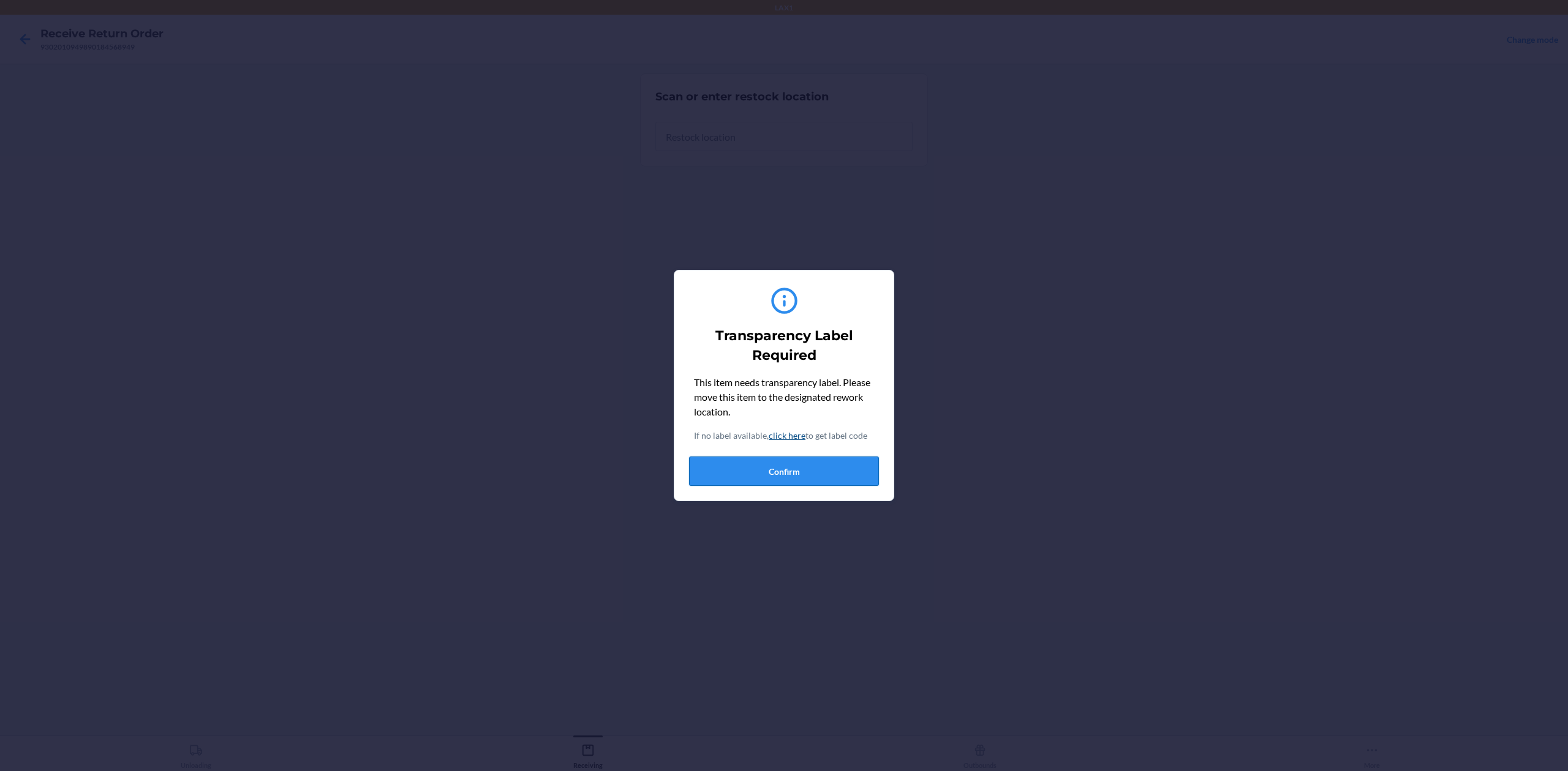
click at [807, 466] on button "Confirm" at bounding box center [784, 471] width 190 height 29
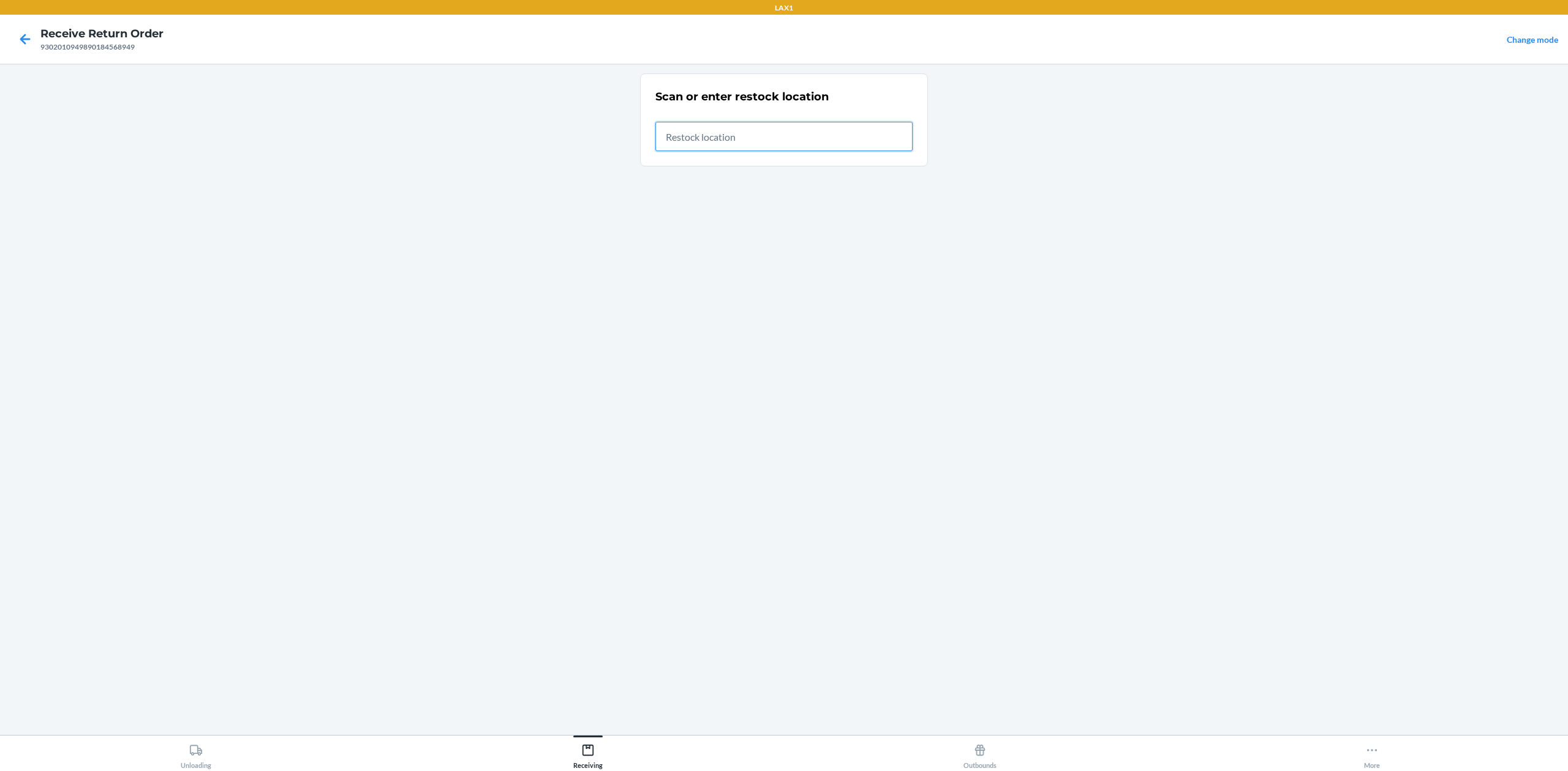
click at [804, 135] on input "text" at bounding box center [784, 137] width 257 height 29
type input "RTCART016"
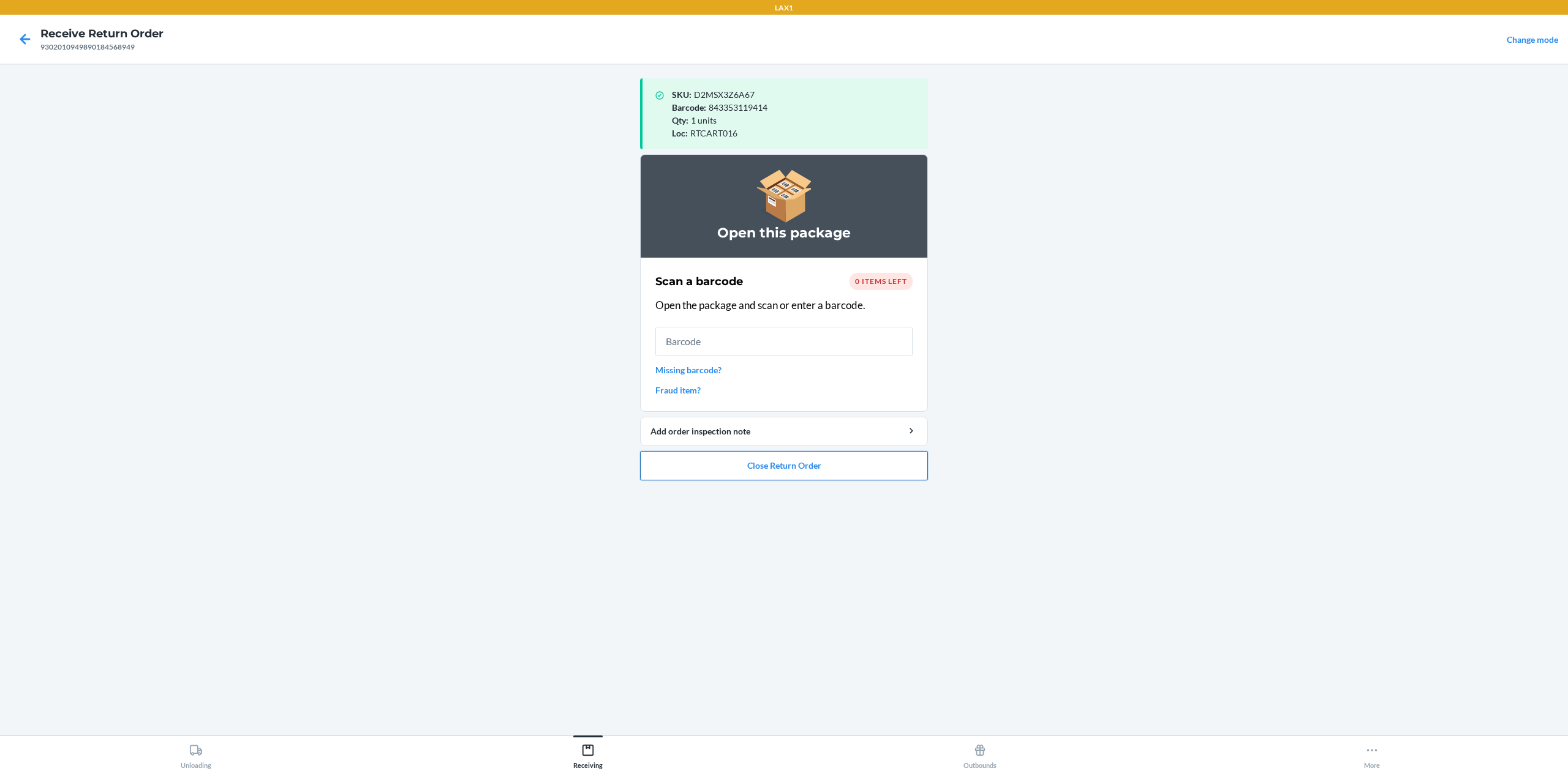
click at [845, 456] on button "Close Return Order" at bounding box center [784, 466] width 288 height 29
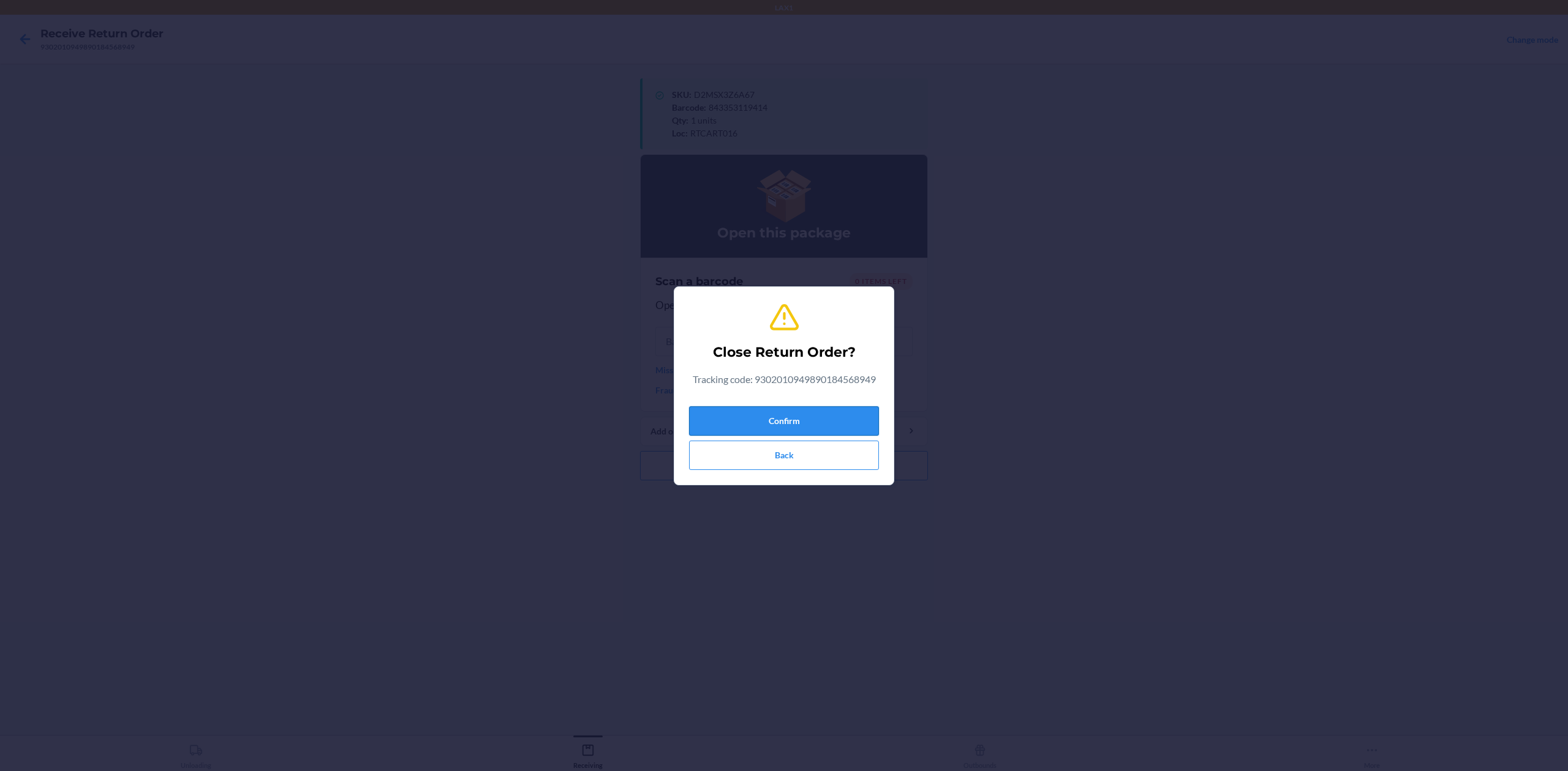
click at [815, 412] on button "Confirm" at bounding box center [784, 421] width 190 height 29
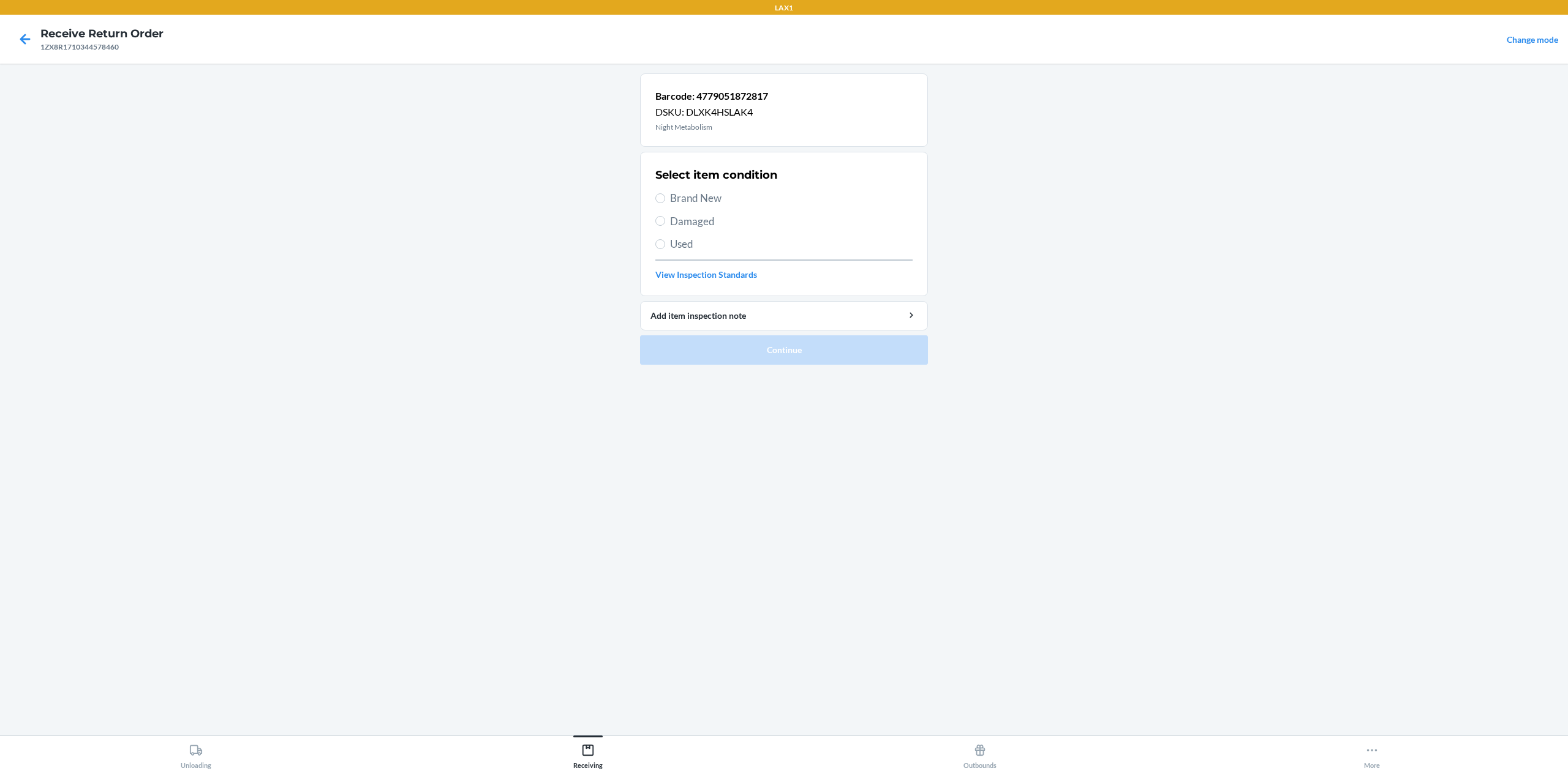
click at [706, 194] on span "Brand New" at bounding box center [791, 198] width 242 height 16
click at [665, 194] on input "Brand New" at bounding box center [660, 198] width 10 height 10
radio input "true"
click at [807, 355] on button "Continue" at bounding box center [784, 350] width 288 height 29
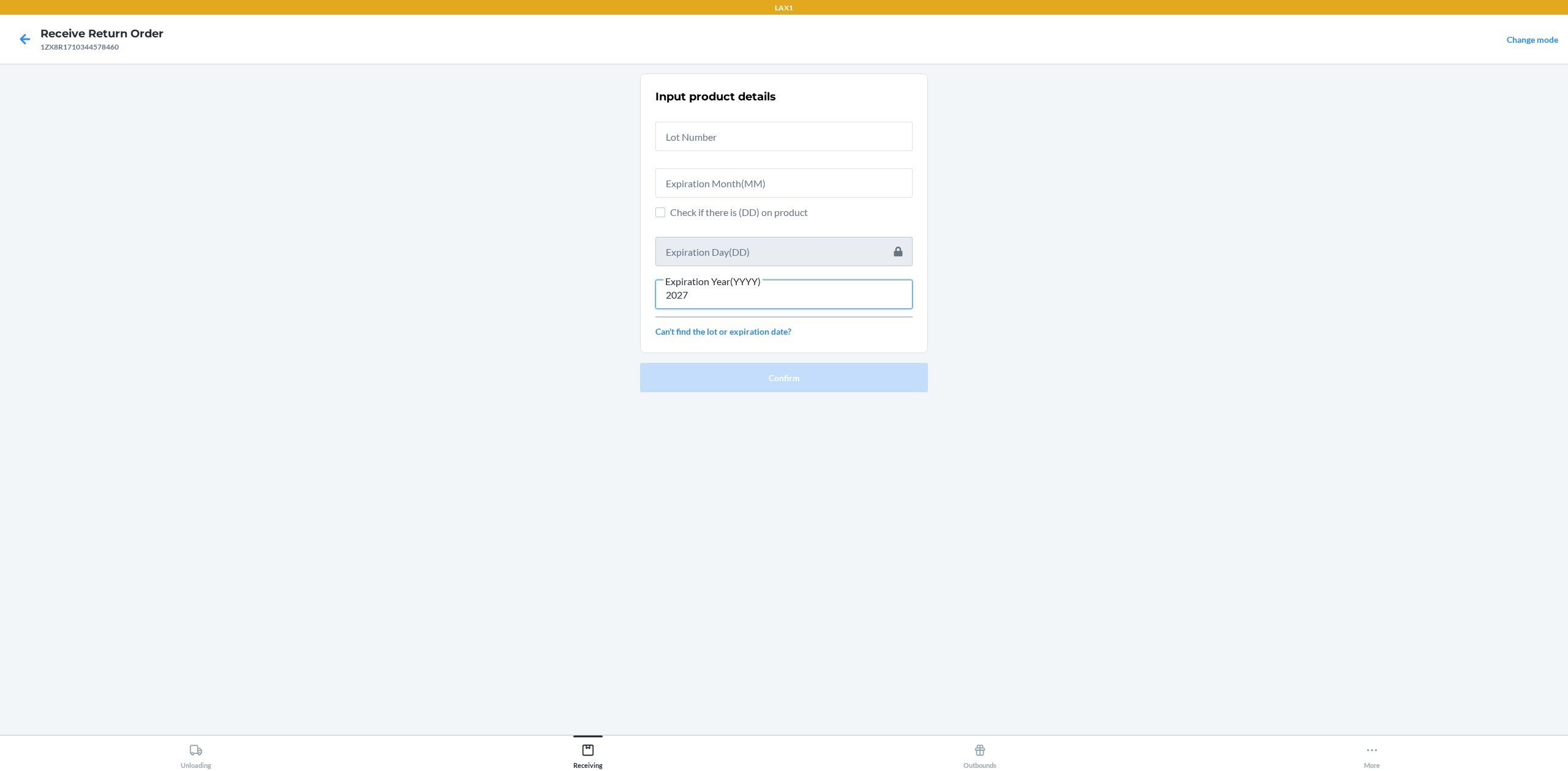
type input "2027"
click at [693, 185] on input "text" at bounding box center [784, 183] width 257 height 29
type input "05"
click at [704, 133] on input "text" at bounding box center [784, 137] width 257 height 29
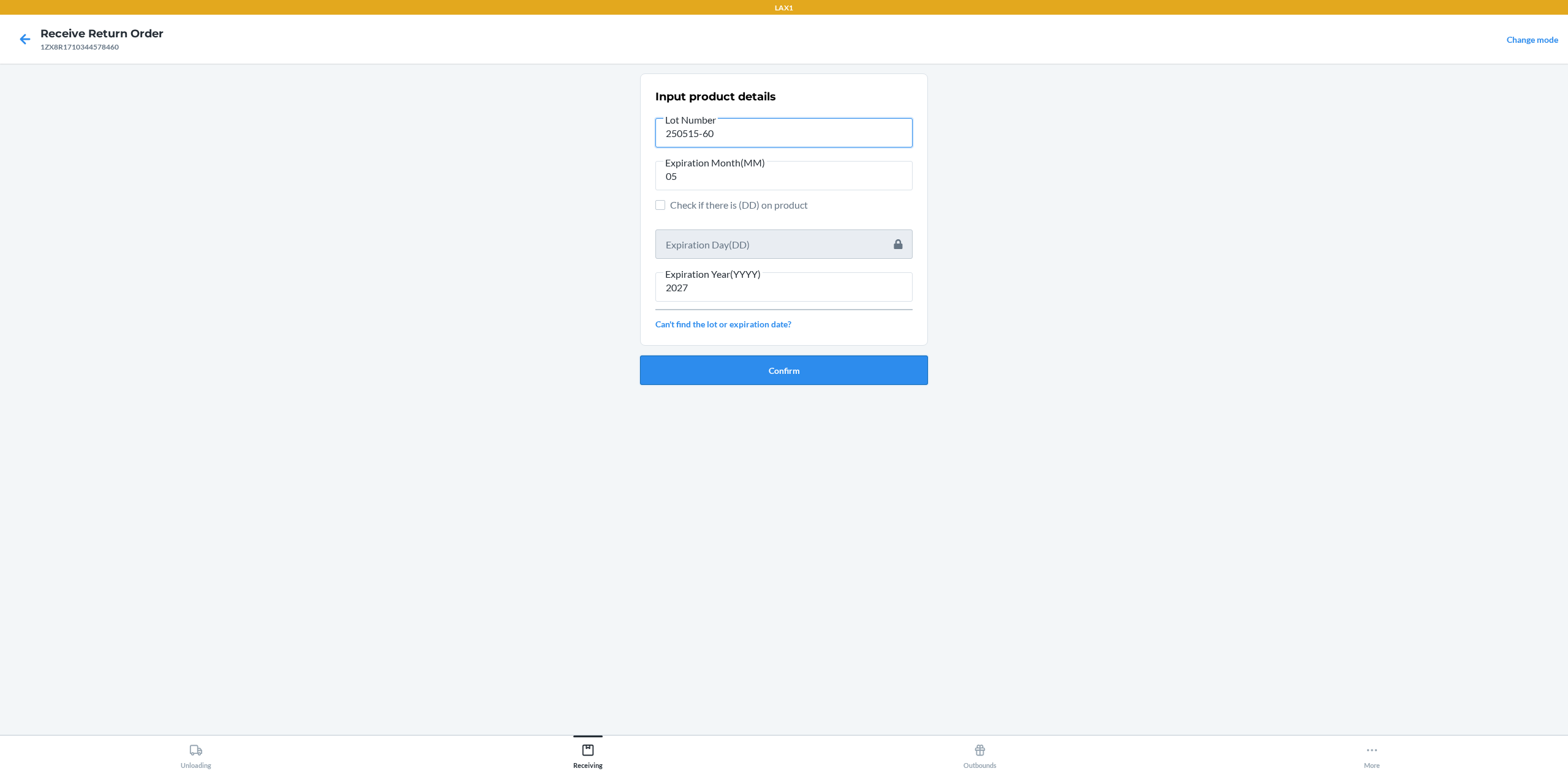
type input "250515-60"
click at [780, 365] on button "Confirm" at bounding box center [784, 370] width 288 height 29
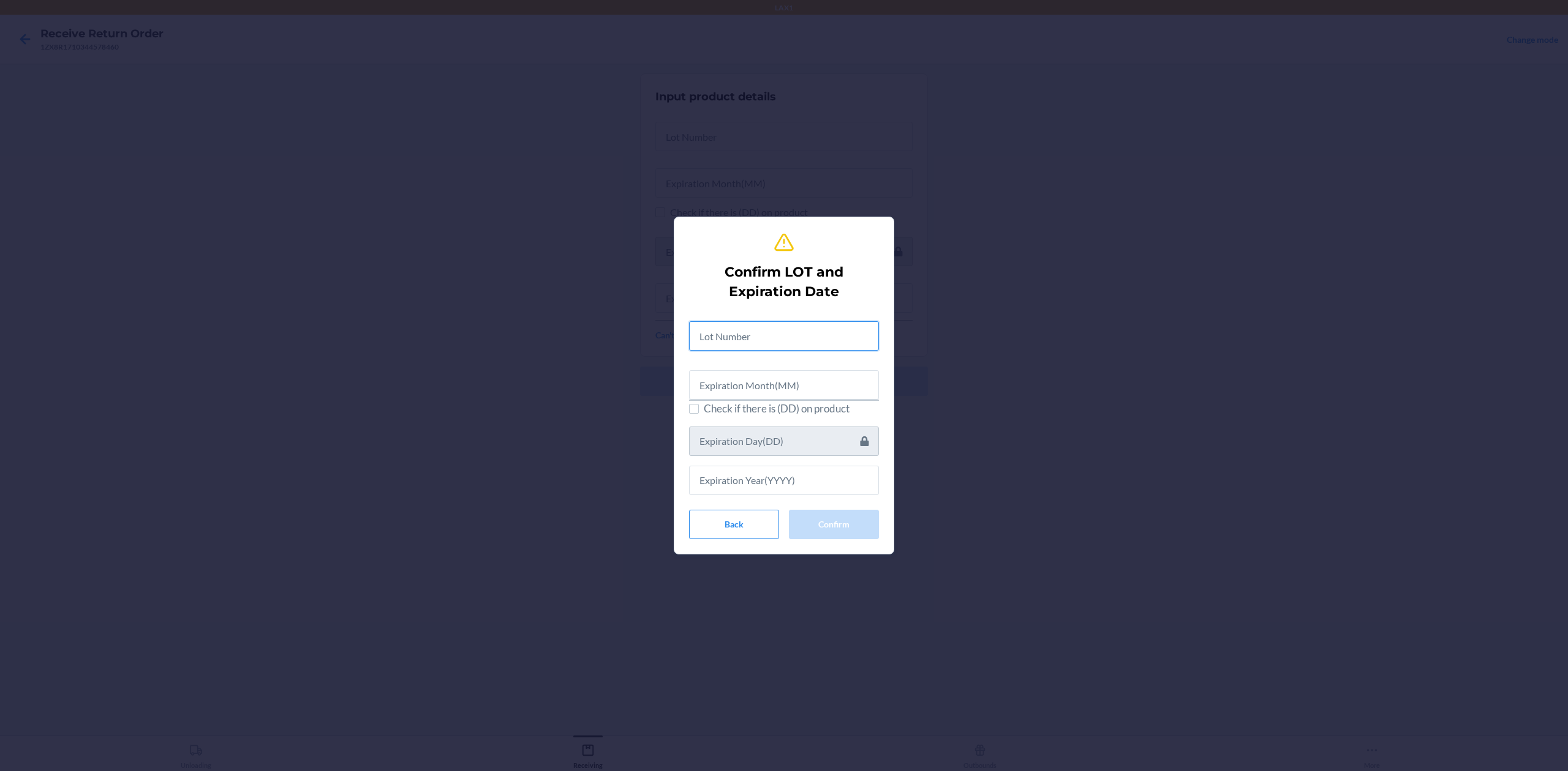
click at [786, 343] on input "text" at bounding box center [784, 336] width 190 height 29
click at [721, 332] on input "25015-60" at bounding box center [784, 334] width 190 height 29
click at [713, 332] on input "25015-60" at bounding box center [784, 334] width 190 height 29
click at [718, 333] on input "25015-60" at bounding box center [784, 334] width 190 height 29
type input "250515-60"
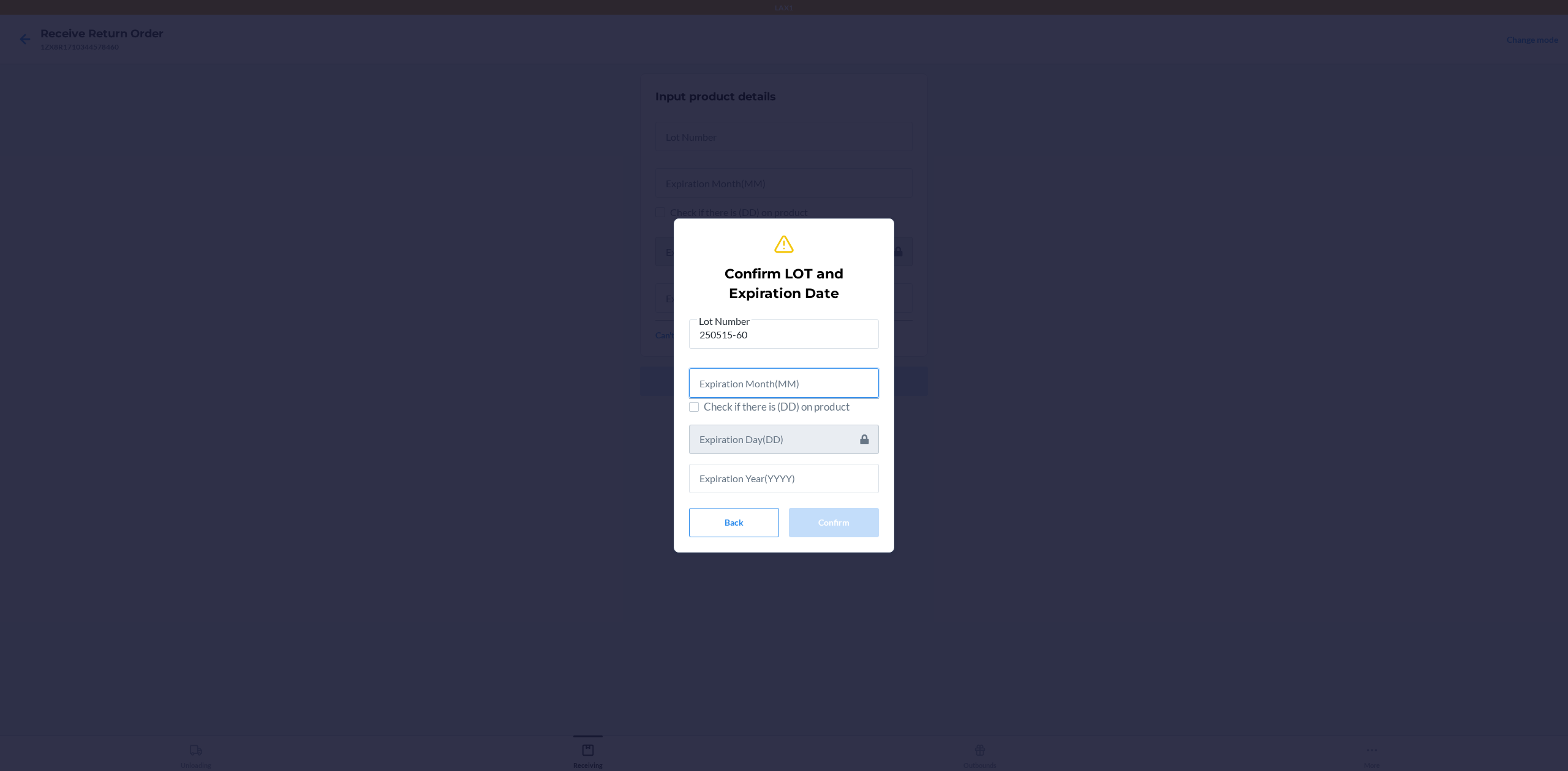
click at [728, 386] on input "text" at bounding box center [784, 383] width 190 height 29
type input "05"
click at [801, 486] on input "text" at bounding box center [784, 477] width 190 height 29
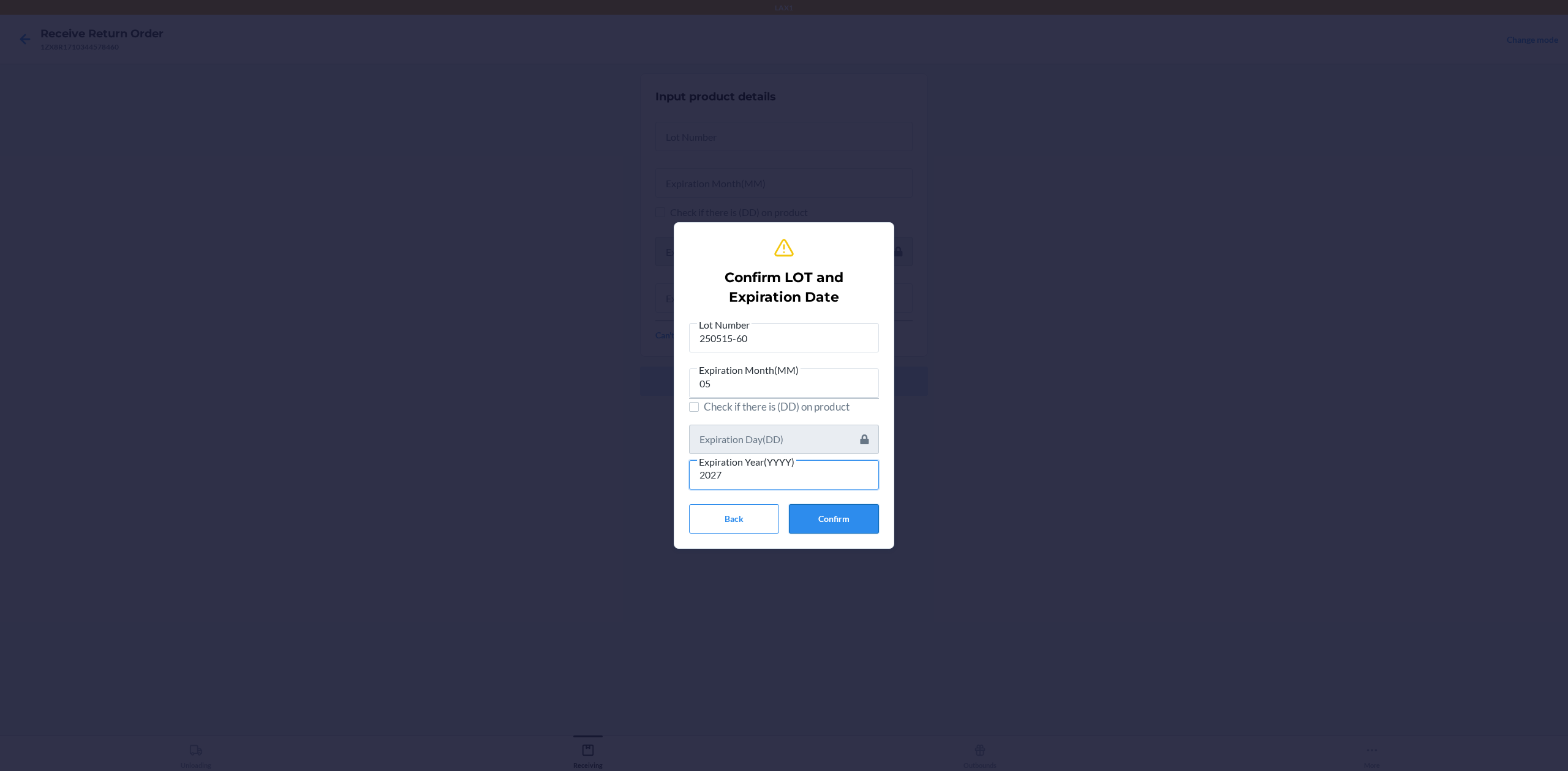
type input "2027"
click at [831, 520] on button "Confirm" at bounding box center [834, 519] width 90 height 29
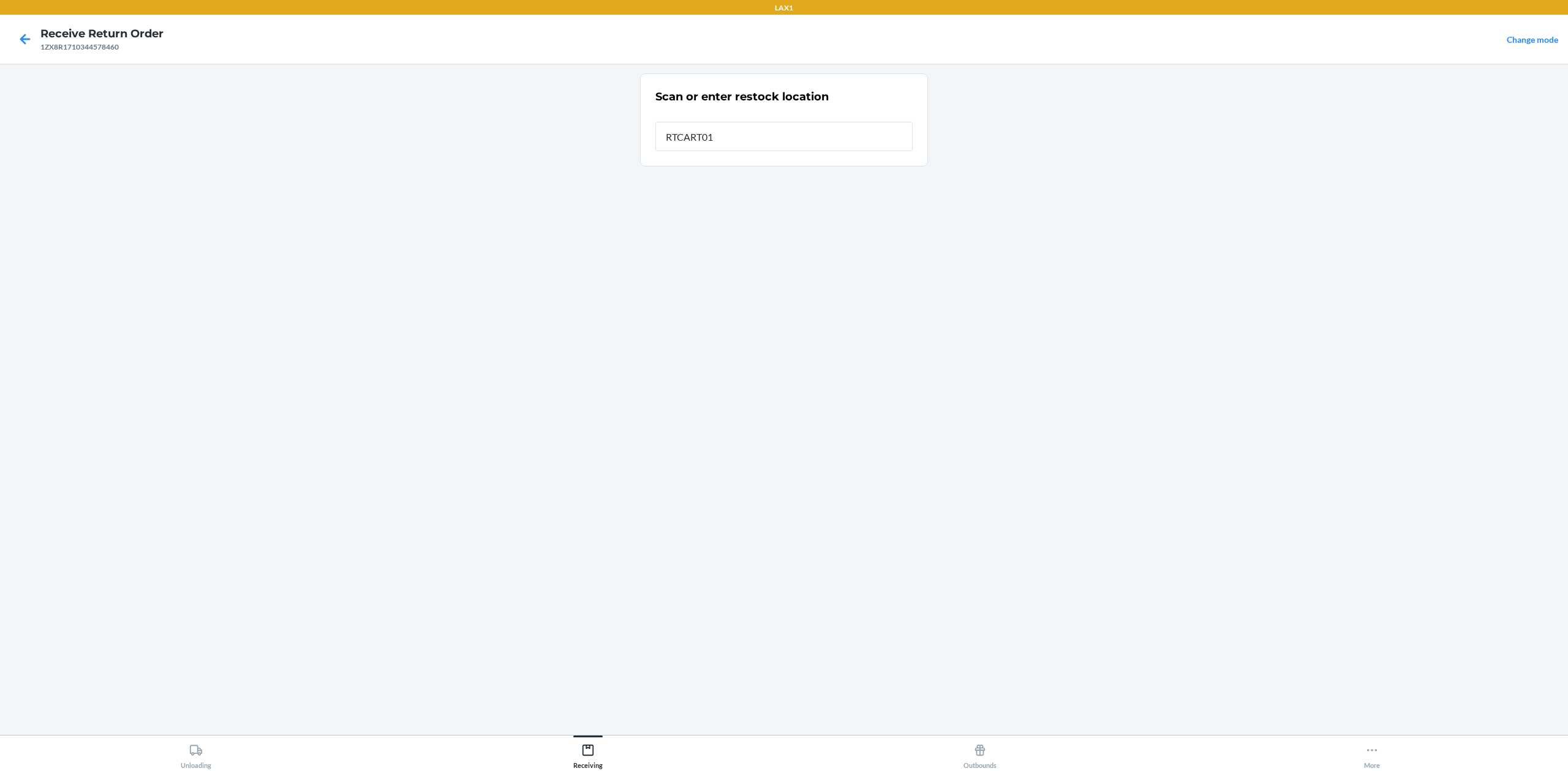
type input "RTCART016"
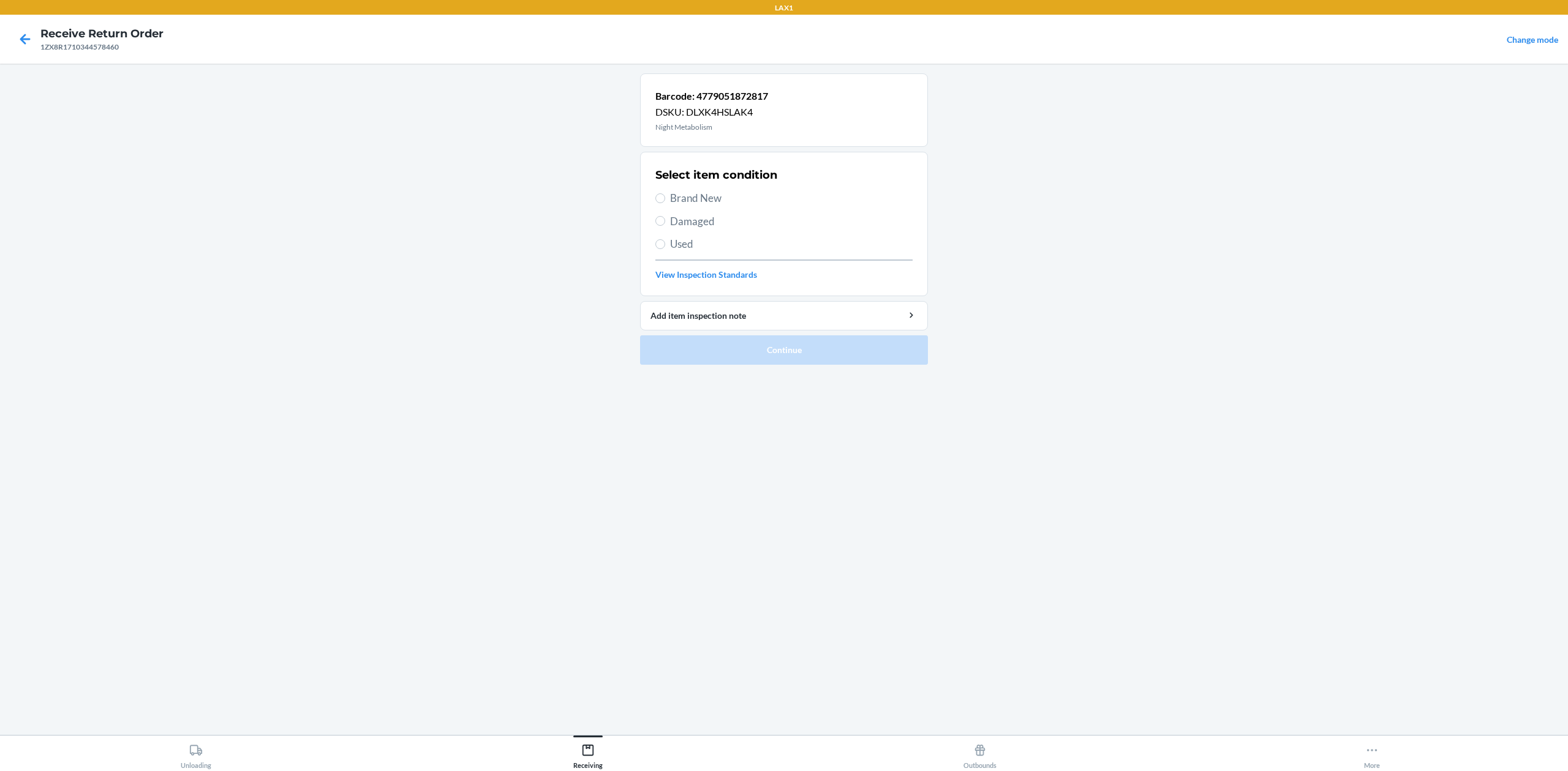
click at [704, 199] on span "Brand New" at bounding box center [791, 198] width 242 height 16
click at [665, 199] on input "Brand New" at bounding box center [660, 198] width 10 height 10
radio input "true"
click at [787, 346] on button "Continue" at bounding box center [784, 350] width 288 height 29
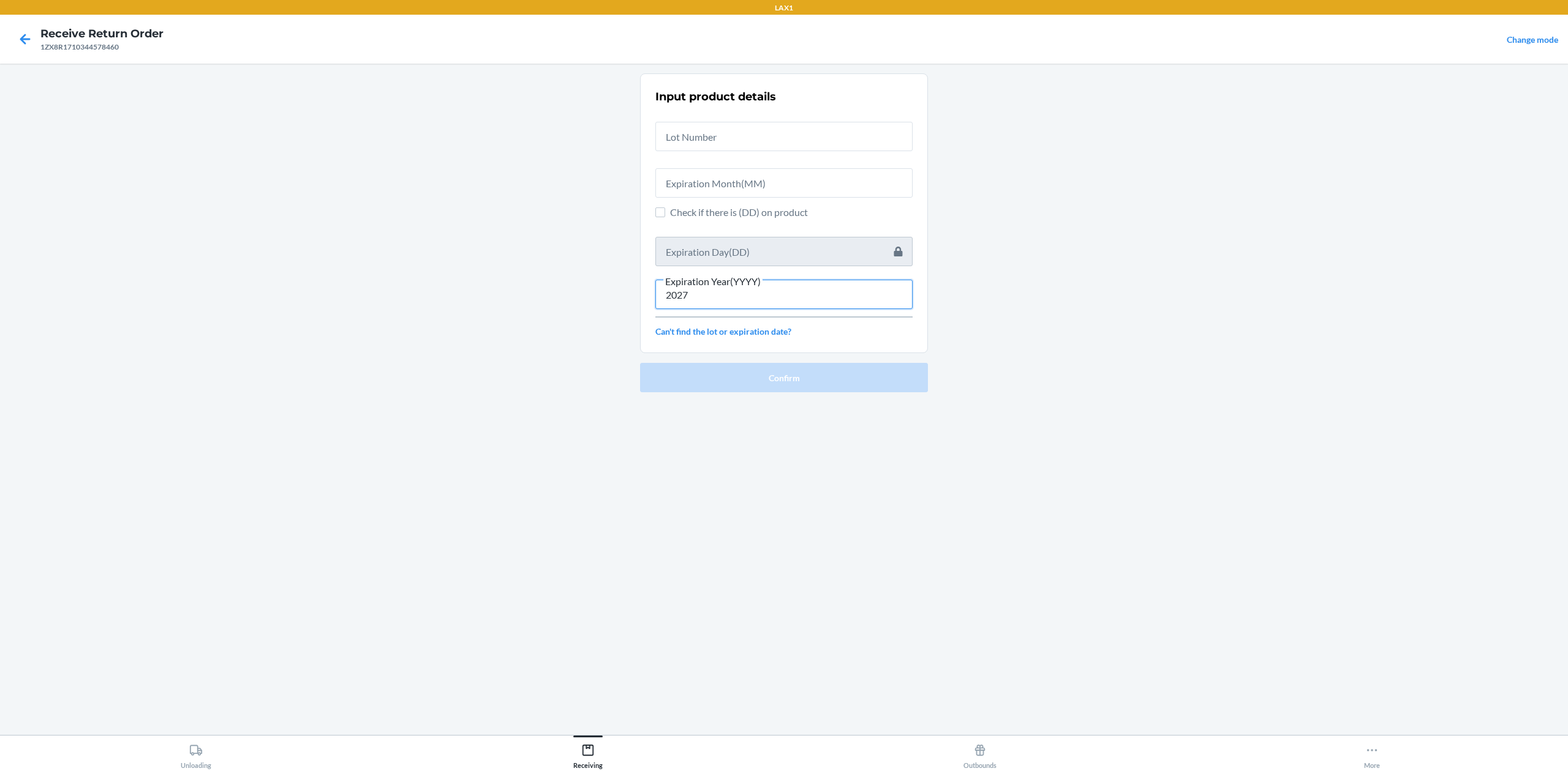
type input "2027"
click at [755, 175] on input "text" at bounding box center [784, 183] width 257 height 29
type input "05"
click at [736, 143] on input "text" at bounding box center [784, 137] width 257 height 29
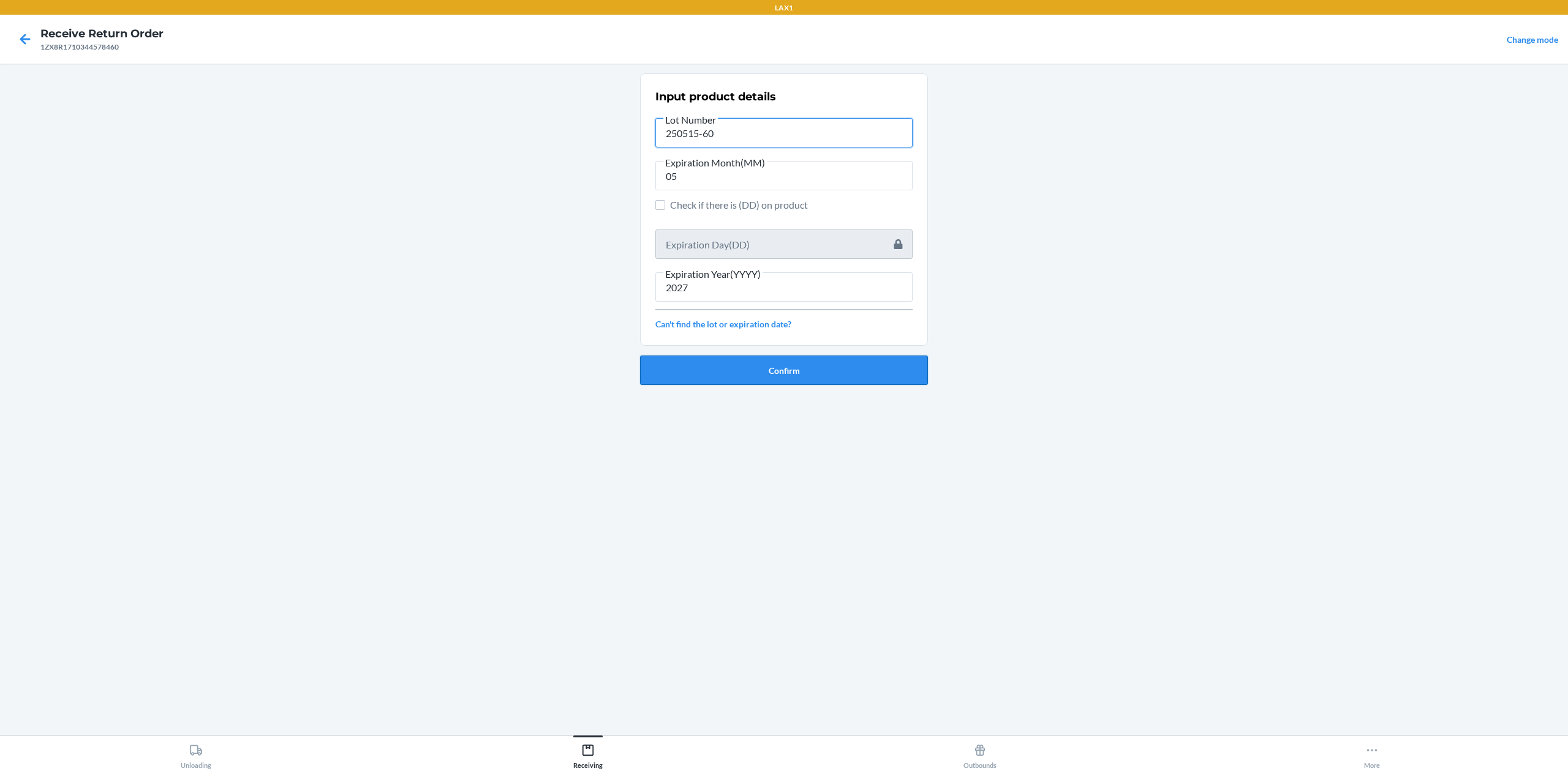
type input "250515-60"
click at [814, 369] on button "Confirm" at bounding box center [784, 370] width 288 height 29
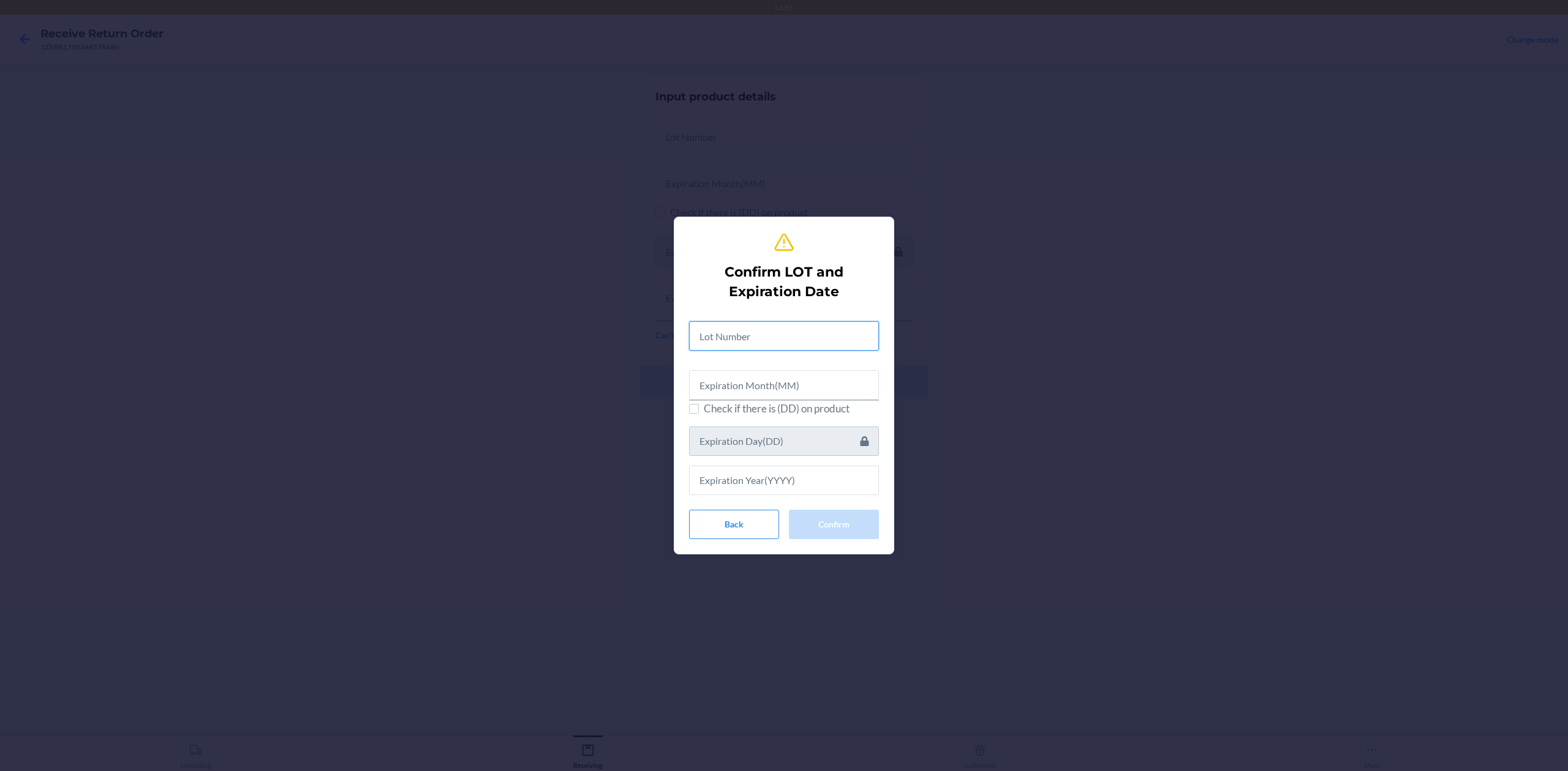
click at [795, 336] on input "text" at bounding box center [784, 336] width 190 height 29
type input "250515-60"
click at [784, 388] on input "text" at bounding box center [784, 383] width 190 height 29
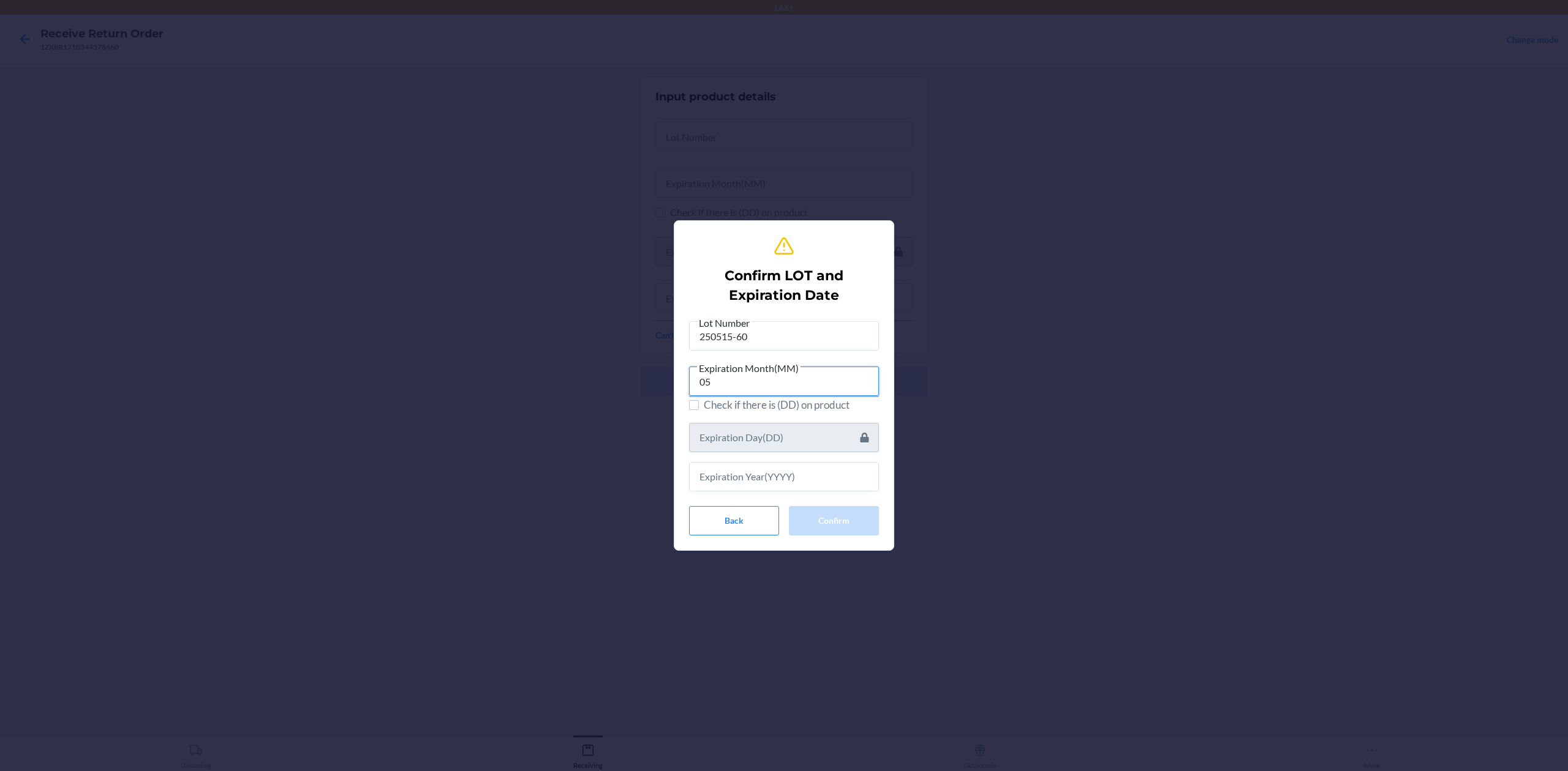
type input "05"
click at [786, 477] on input "text" at bounding box center [784, 477] width 190 height 29
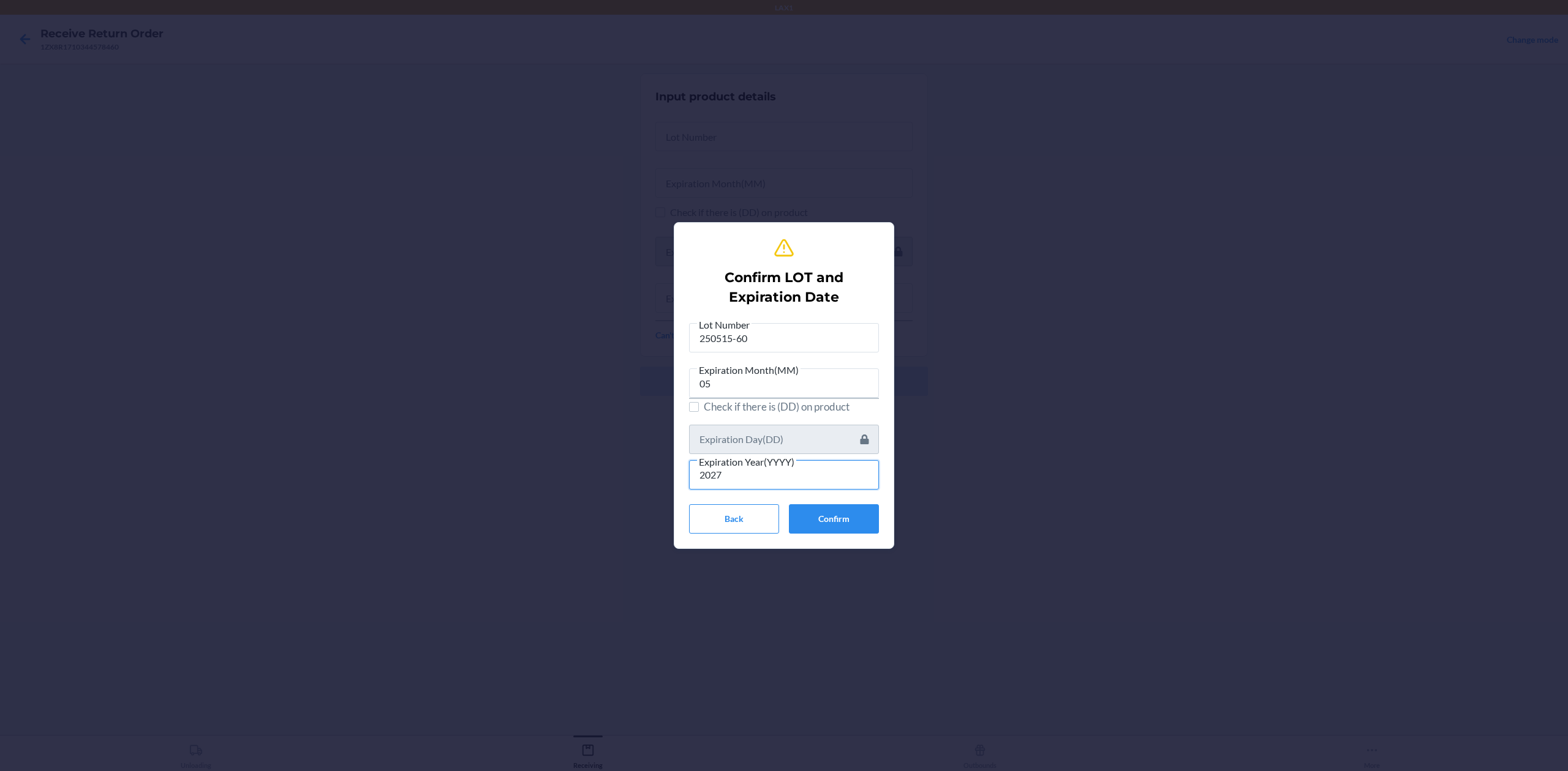
type input "2027"
click at [698, 333] on input "250515-60" at bounding box center [784, 338] width 190 height 29
click at [737, 509] on button "Back" at bounding box center [734, 519] width 90 height 29
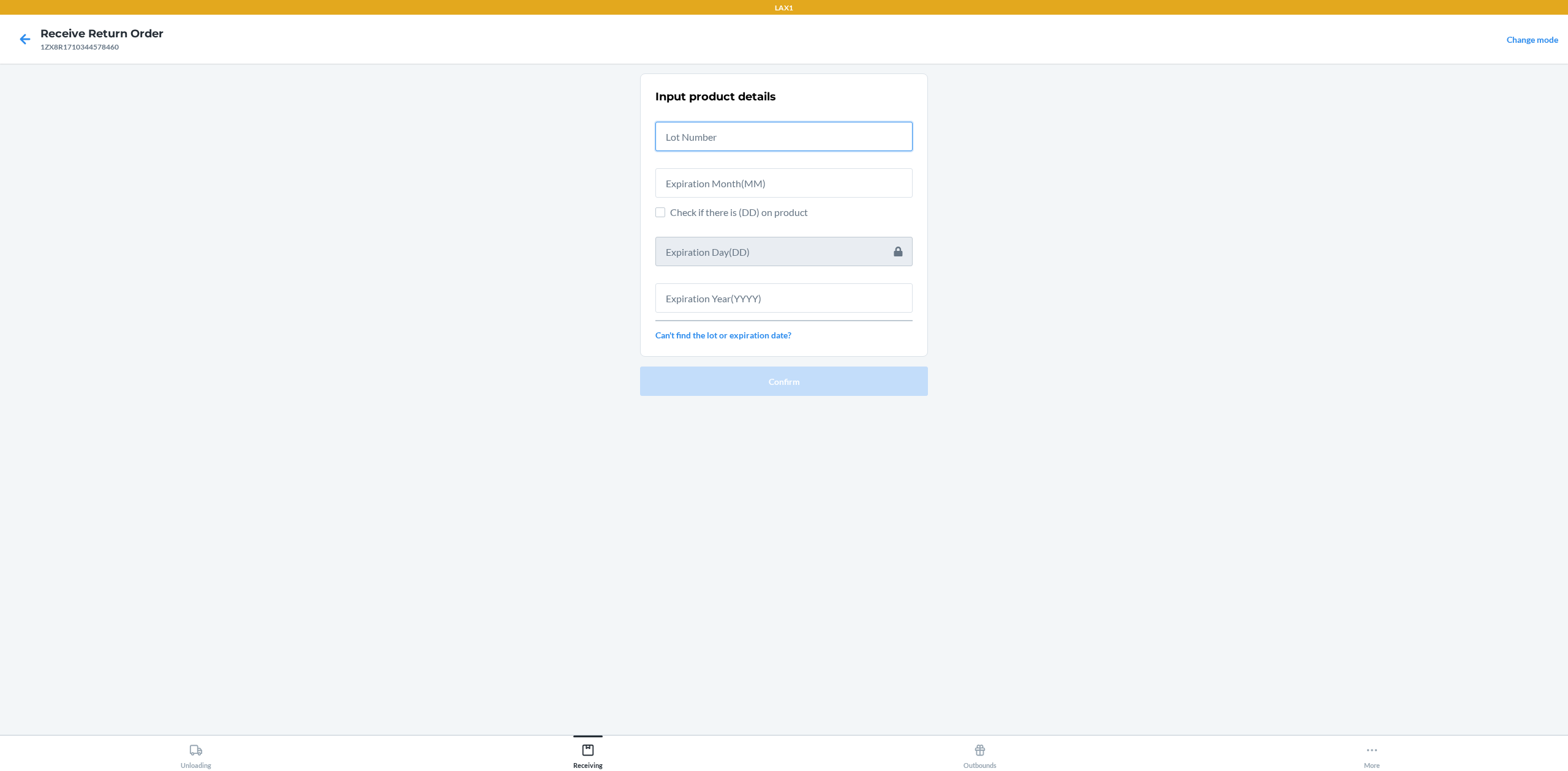
click at [836, 128] on input "text" at bounding box center [784, 137] width 257 height 29
type input "n"
type input "NTB250515-60"
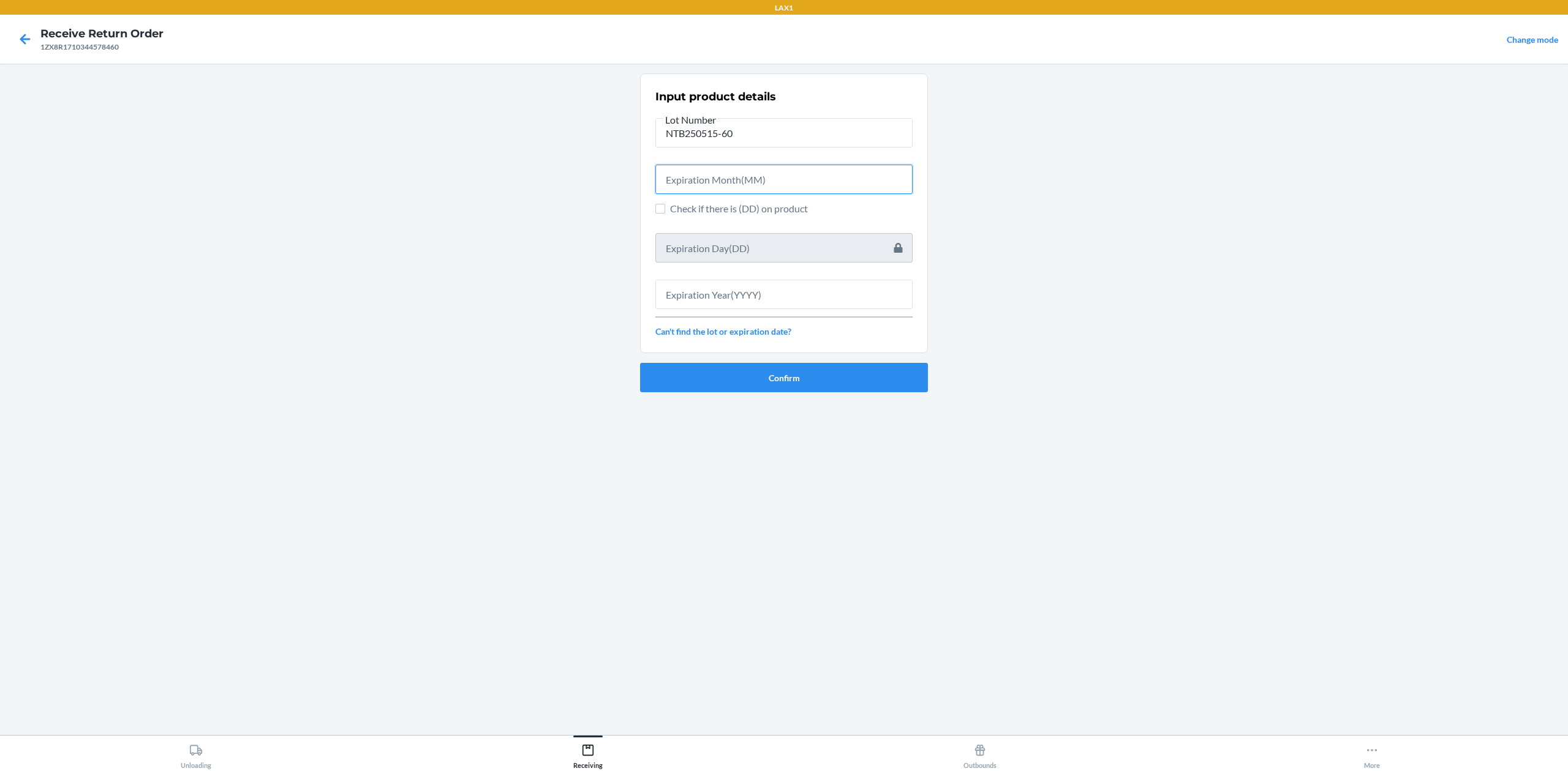
click at [886, 183] on input "text" at bounding box center [784, 179] width 257 height 29
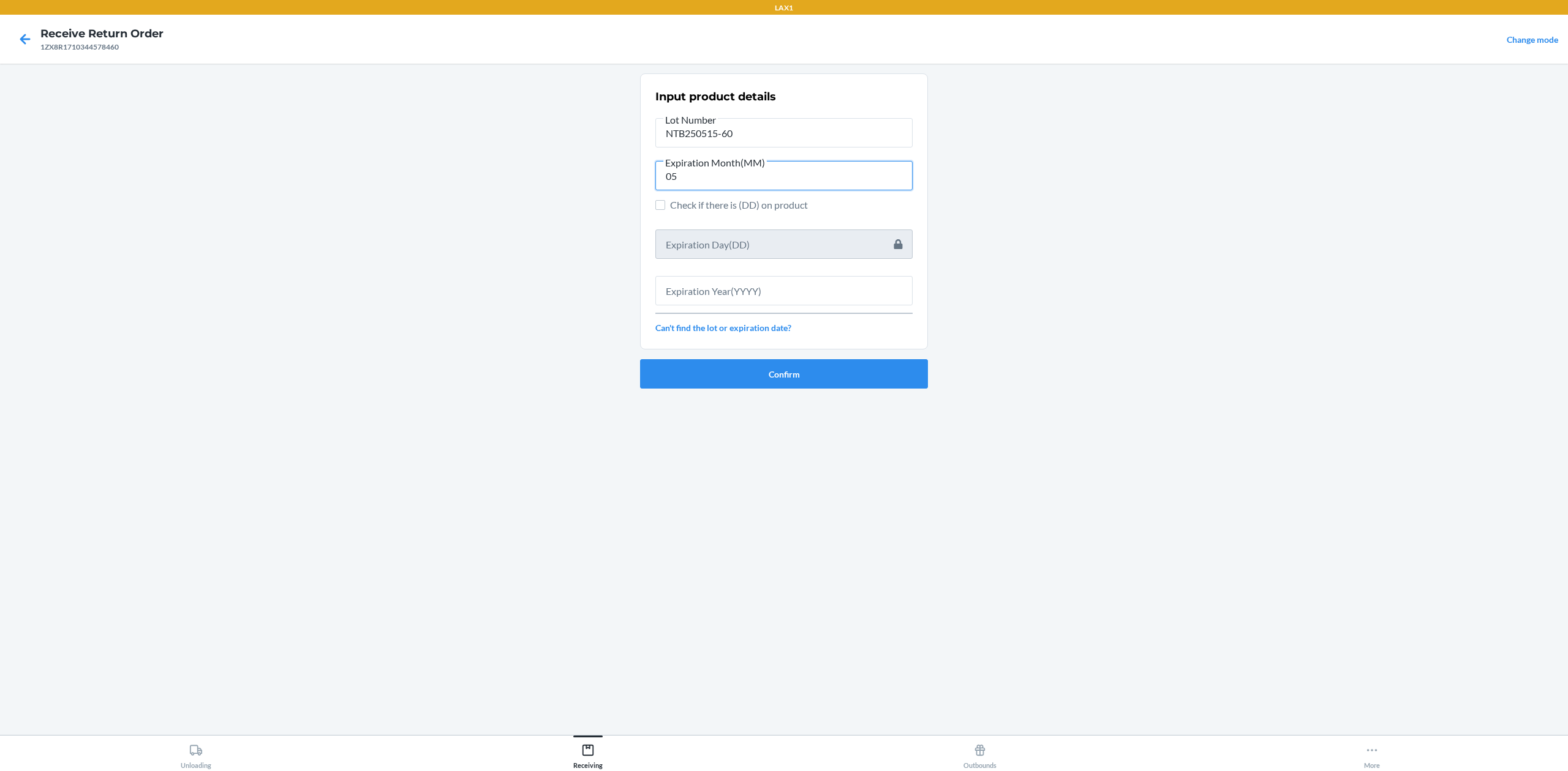
type input "05"
click at [800, 290] on input "text" at bounding box center [784, 291] width 257 height 29
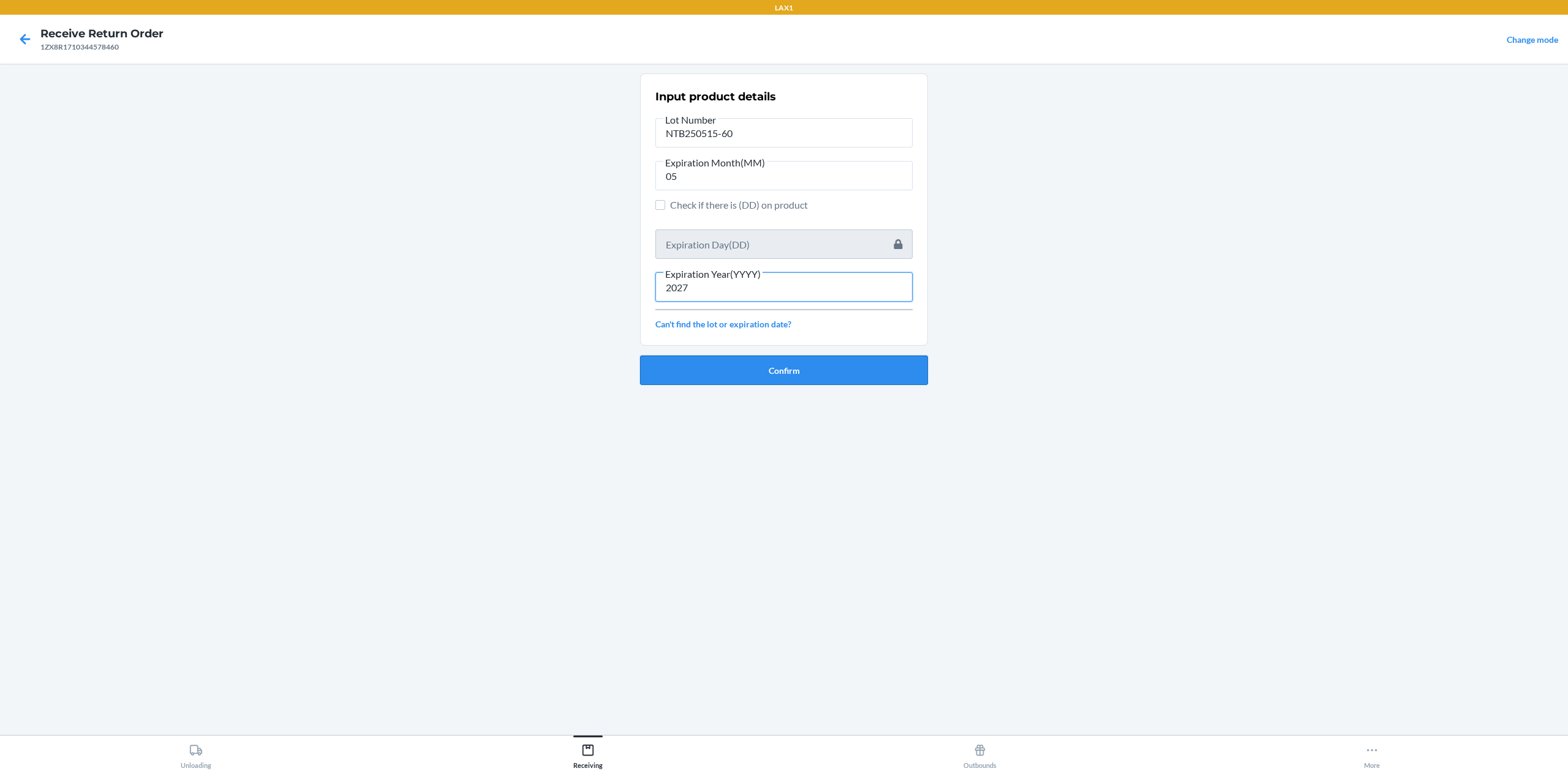
type input "2027"
click at [807, 371] on button "Confirm" at bounding box center [784, 370] width 288 height 29
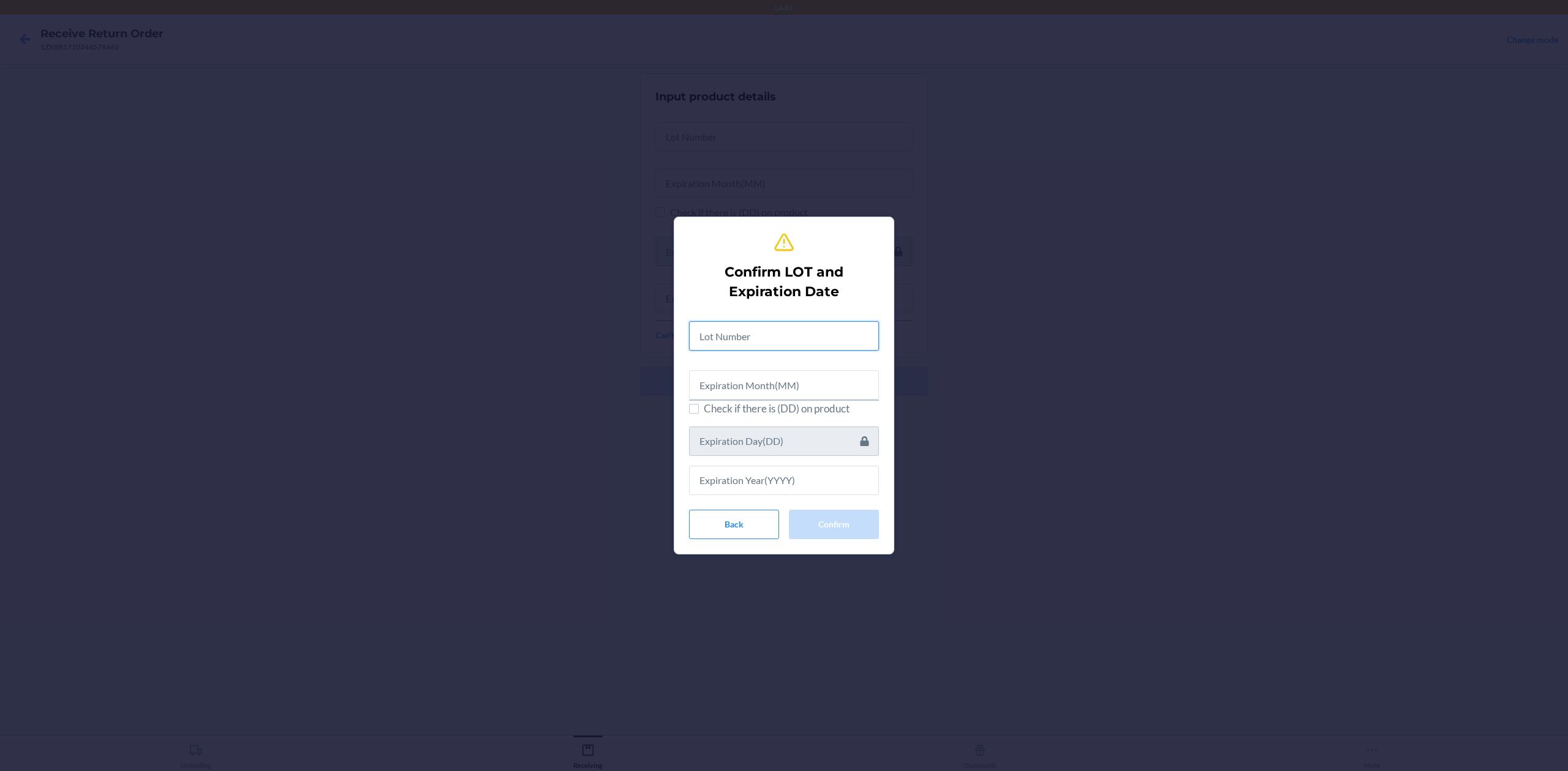
click at [811, 331] on input "text" at bounding box center [784, 336] width 190 height 29
type input "NTB250515-60"
click at [807, 373] on input "text" at bounding box center [784, 383] width 190 height 29
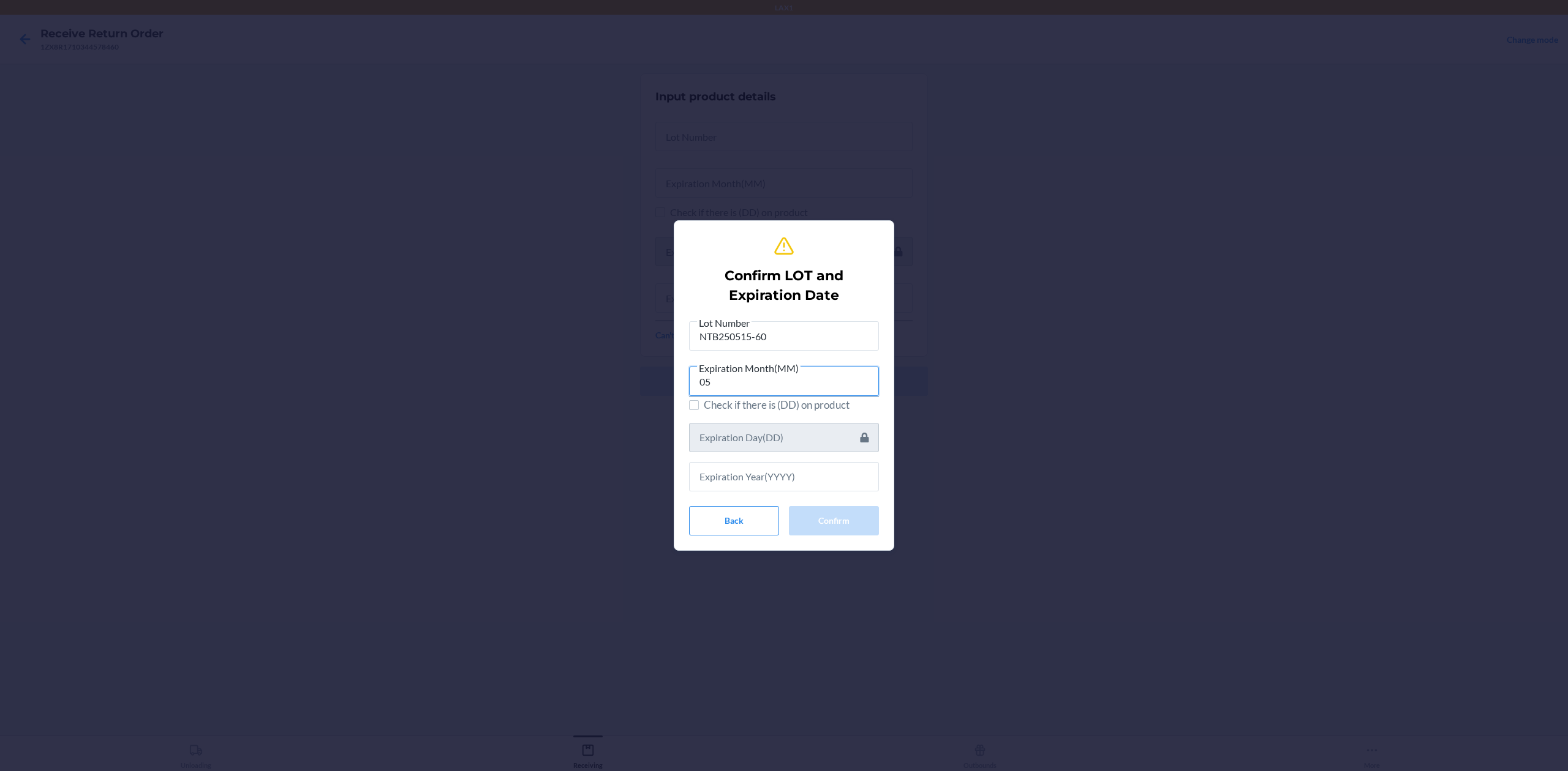
type input "05"
click at [794, 491] on input "text" at bounding box center [784, 477] width 190 height 29
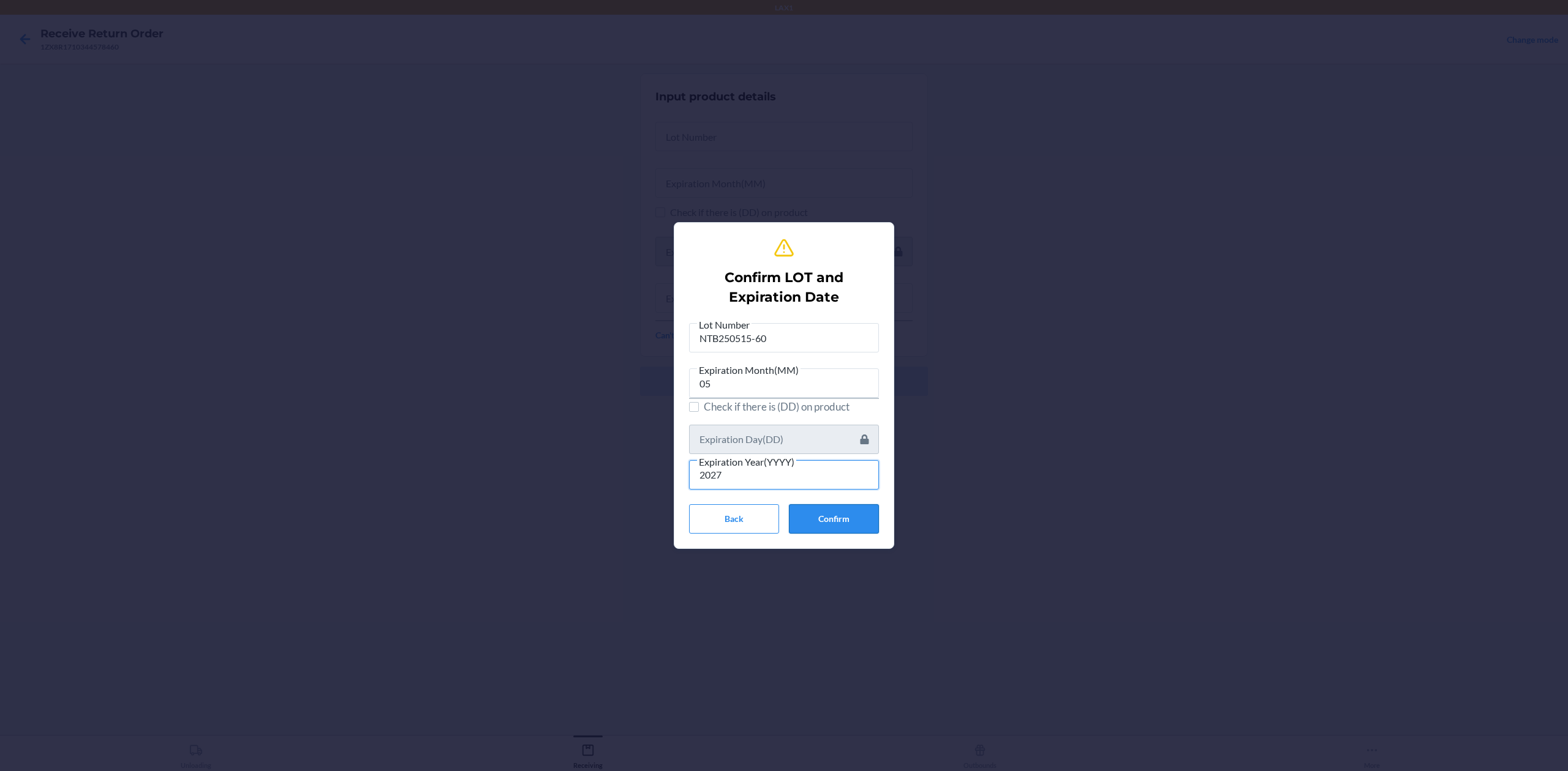
type input "2027"
click at [858, 520] on button "Confirm" at bounding box center [834, 519] width 90 height 29
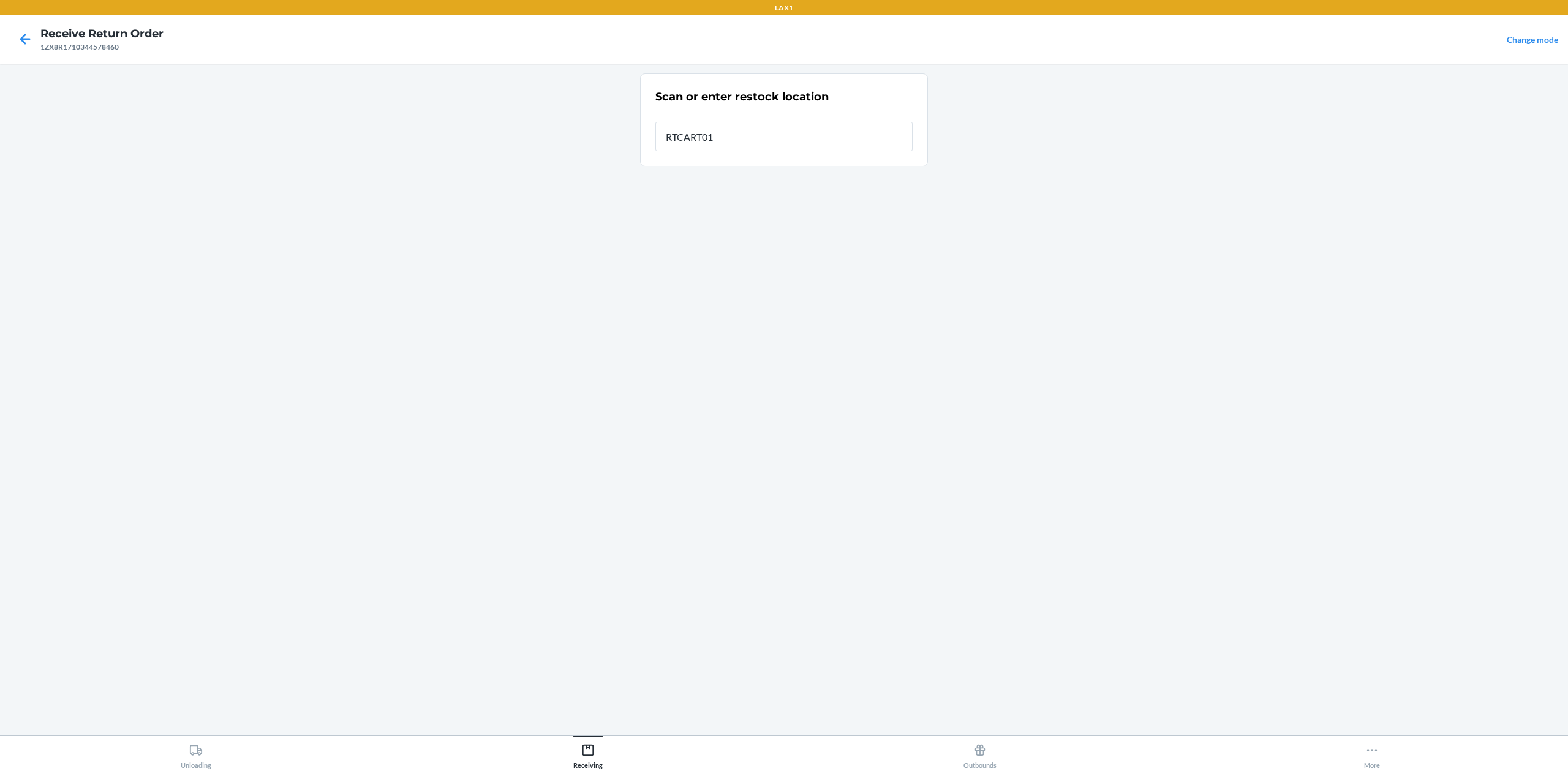
type input "RTCART016"
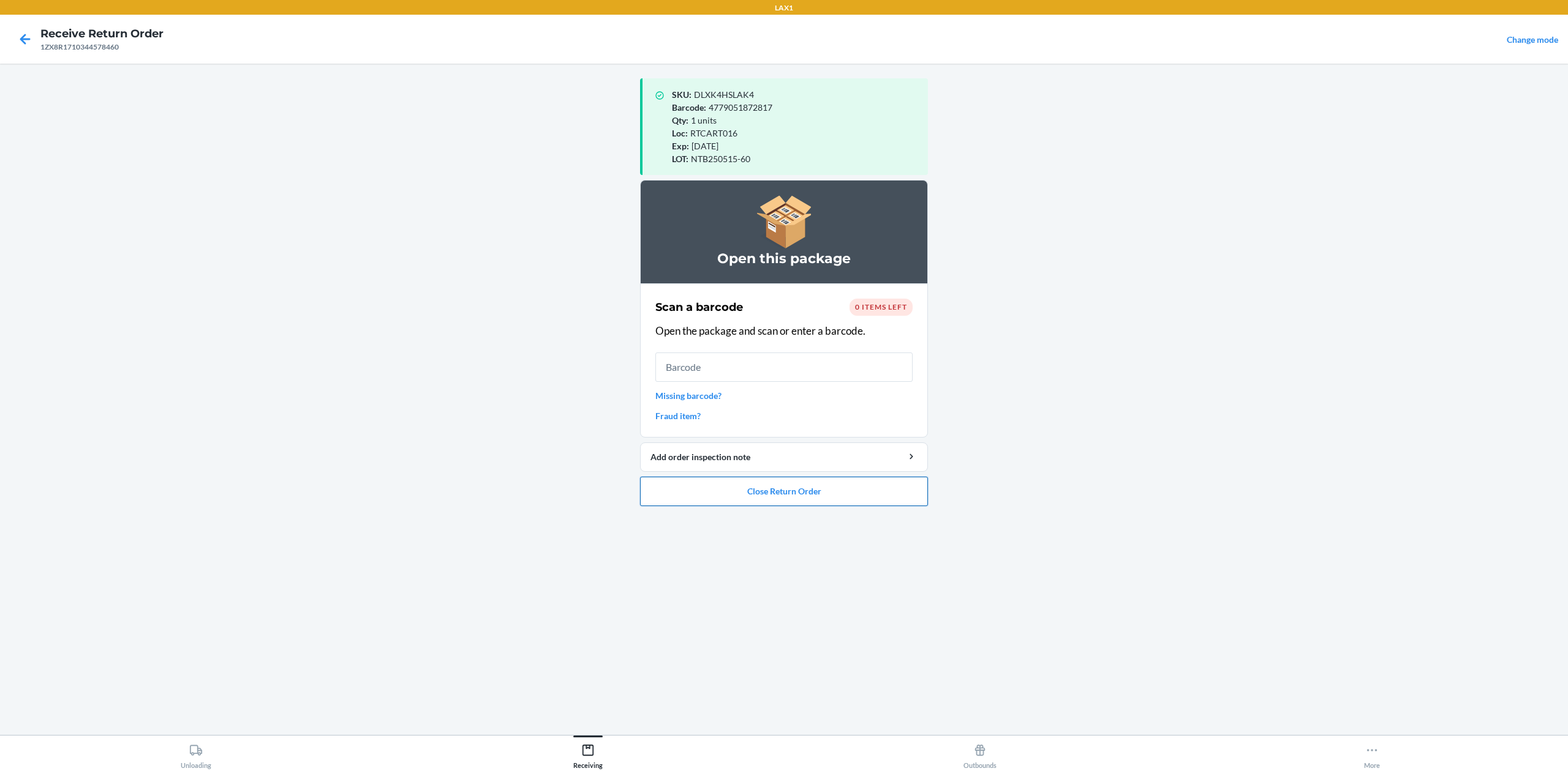
click at [843, 487] on button "Close Return Order" at bounding box center [784, 492] width 288 height 29
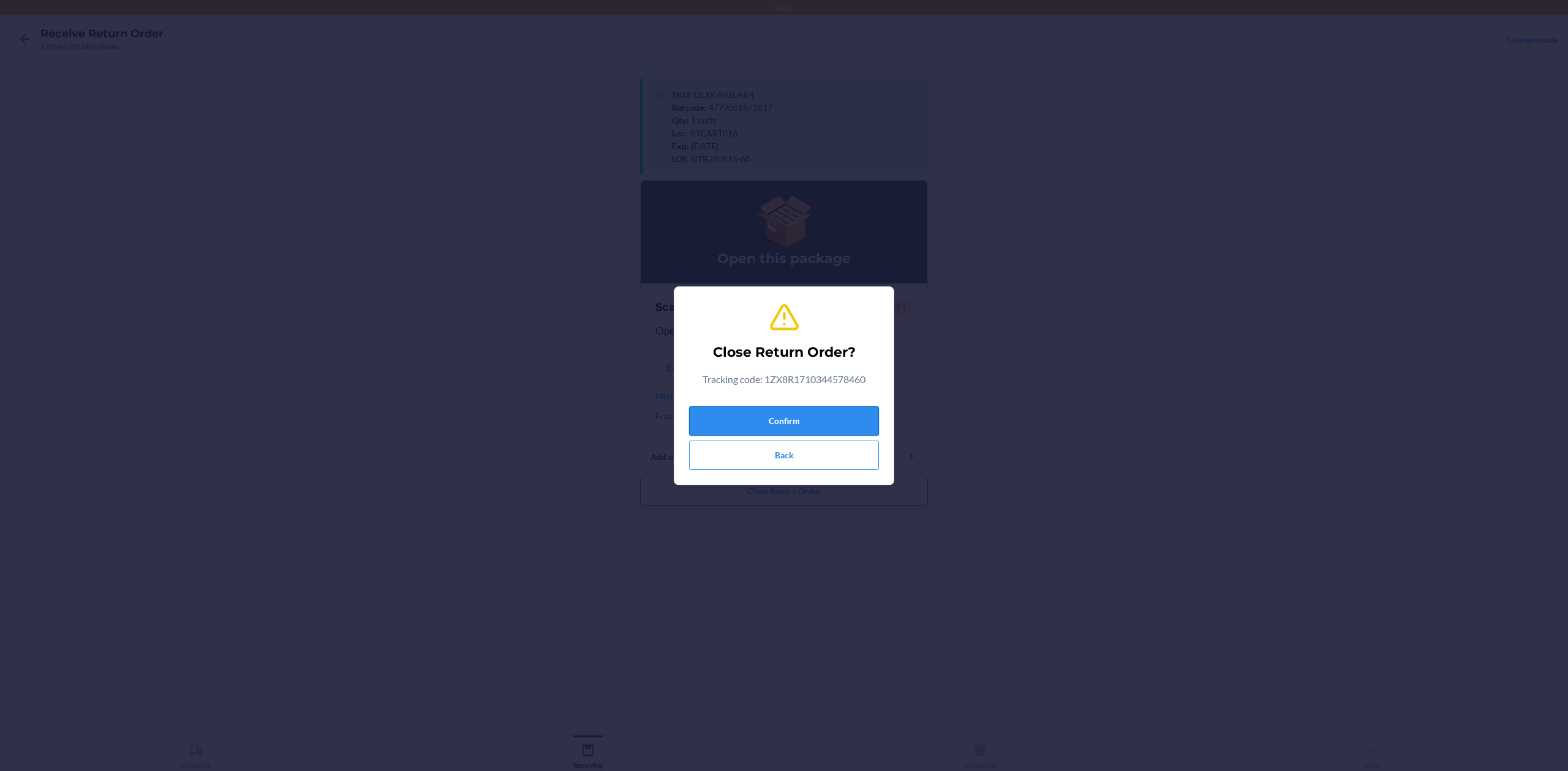
click at [809, 428] on button "Confirm" at bounding box center [784, 421] width 190 height 29
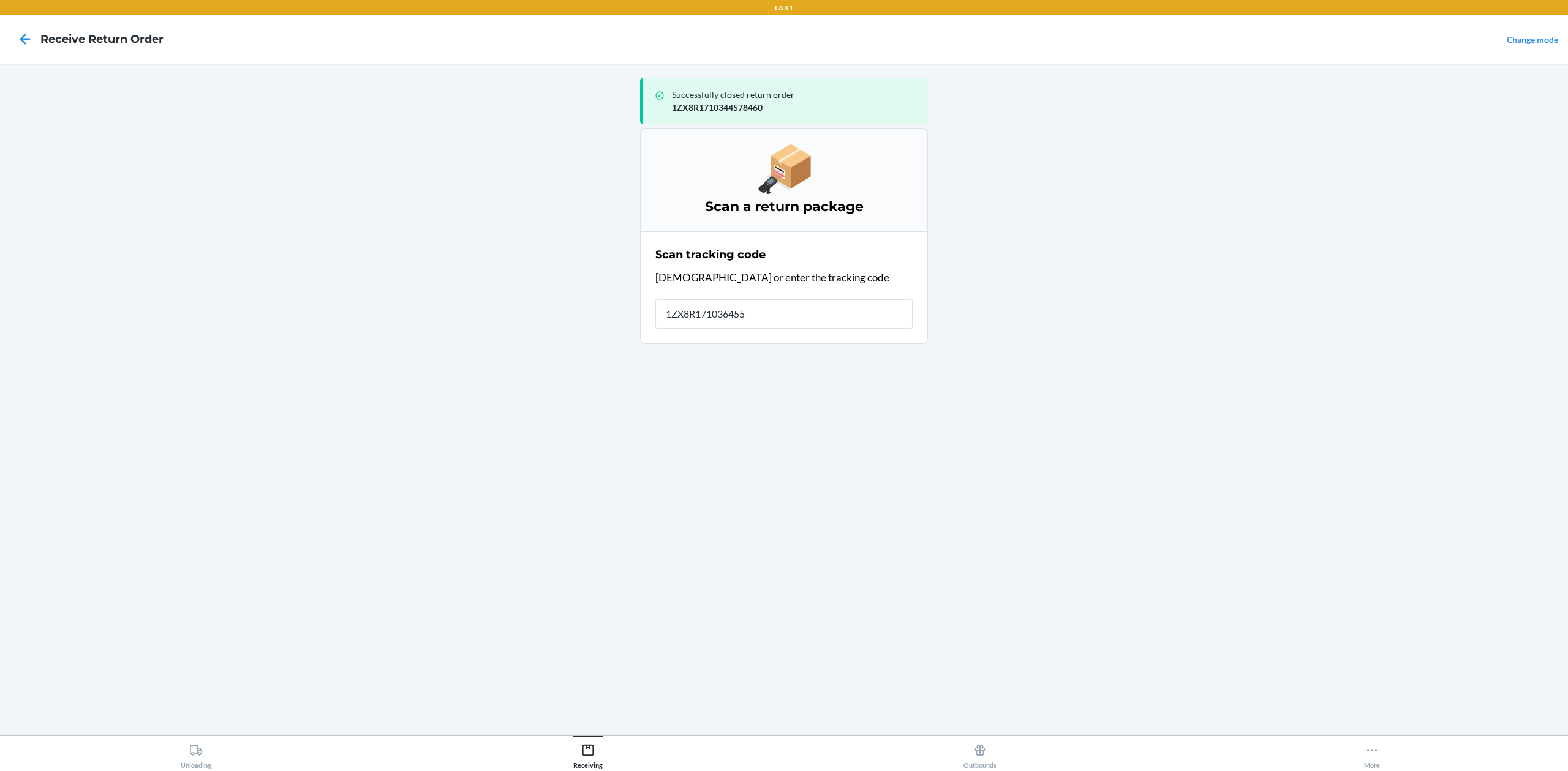
type input "1ZX8R1710364559"
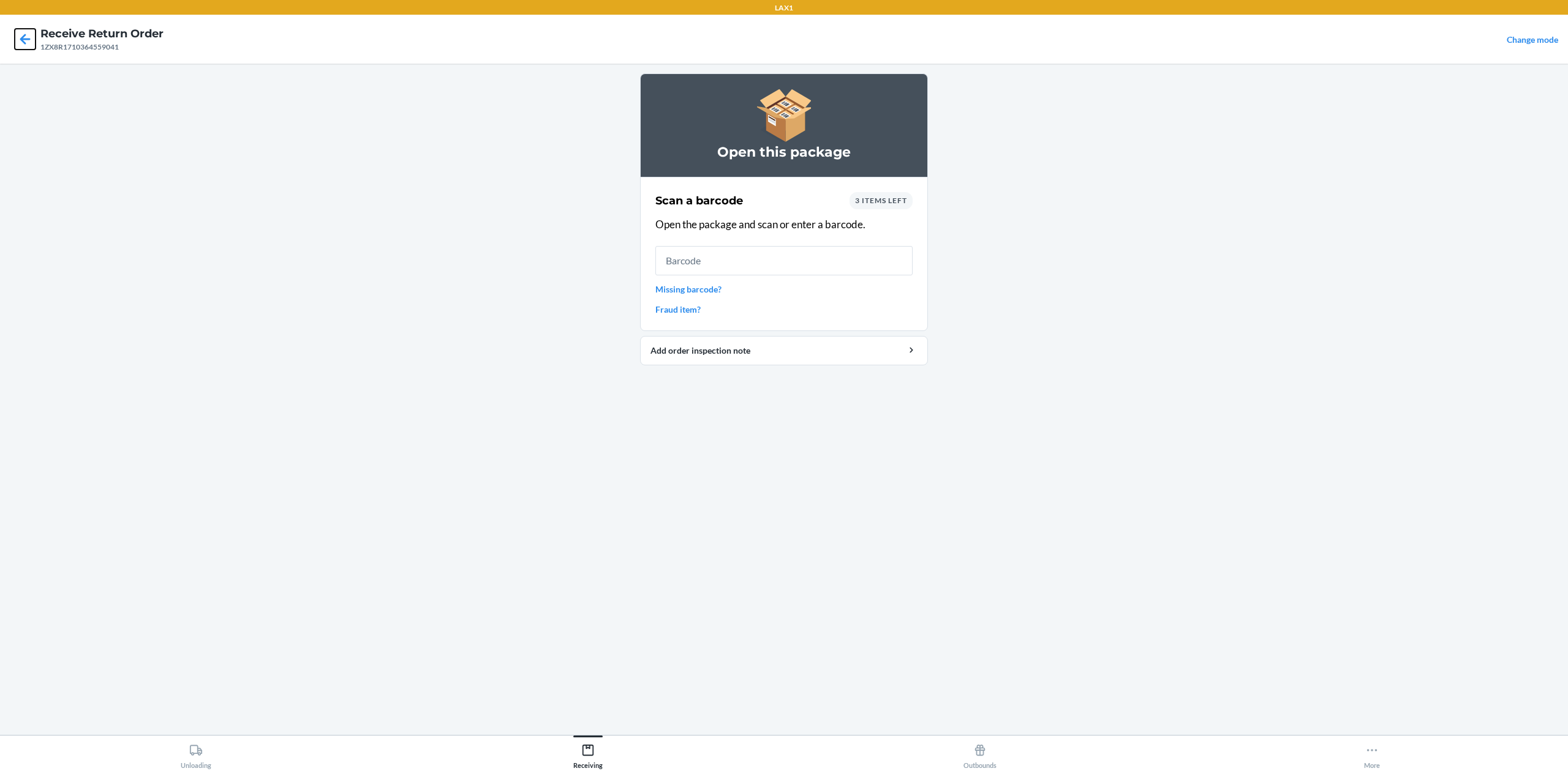
click at [17, 43] on icon at bounding box center [25, 39] width 21 height 21
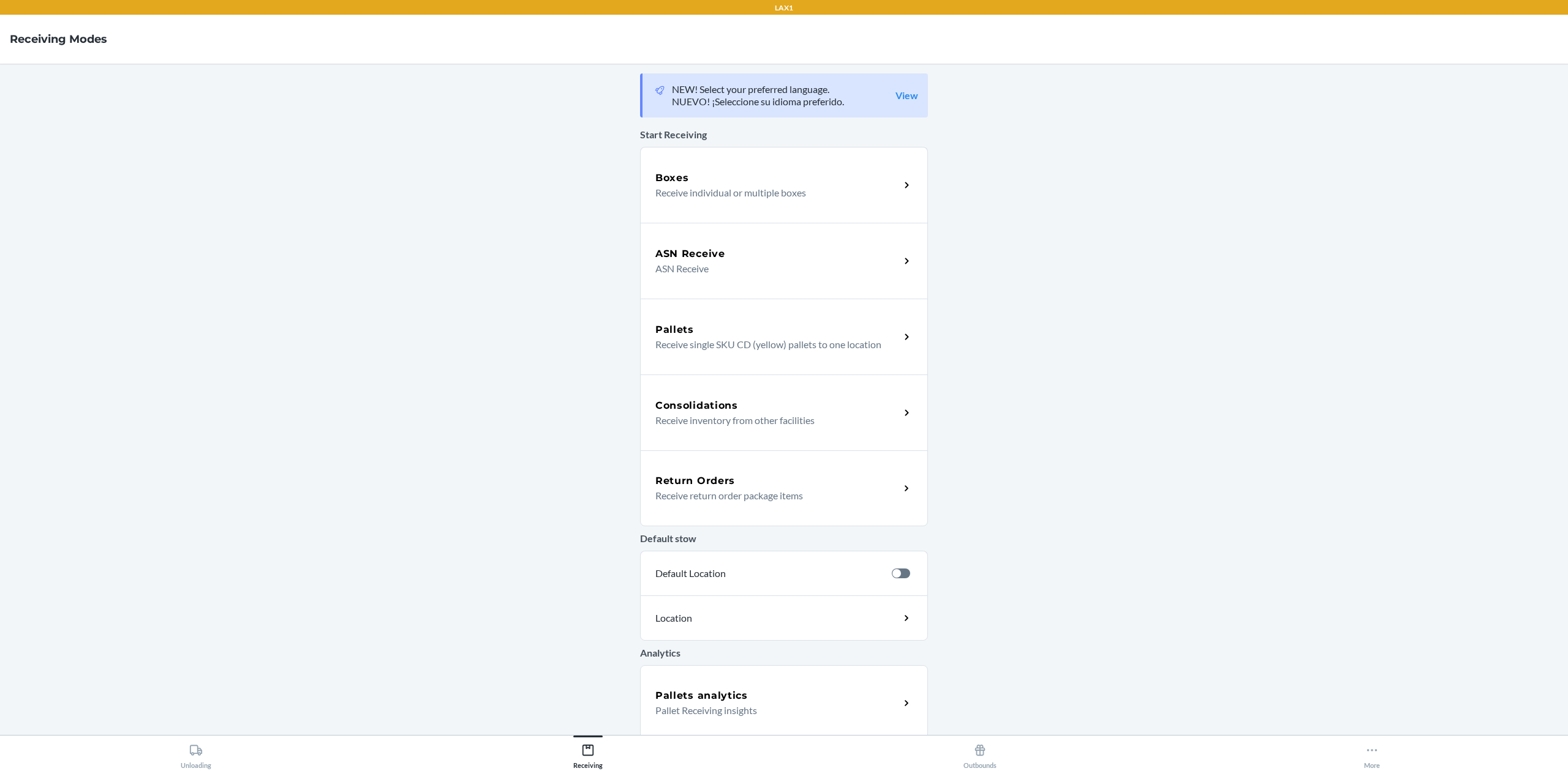
click at [867, 490] on p "Receive return order package items" at bounding box center [773, 496] width 234 height 15
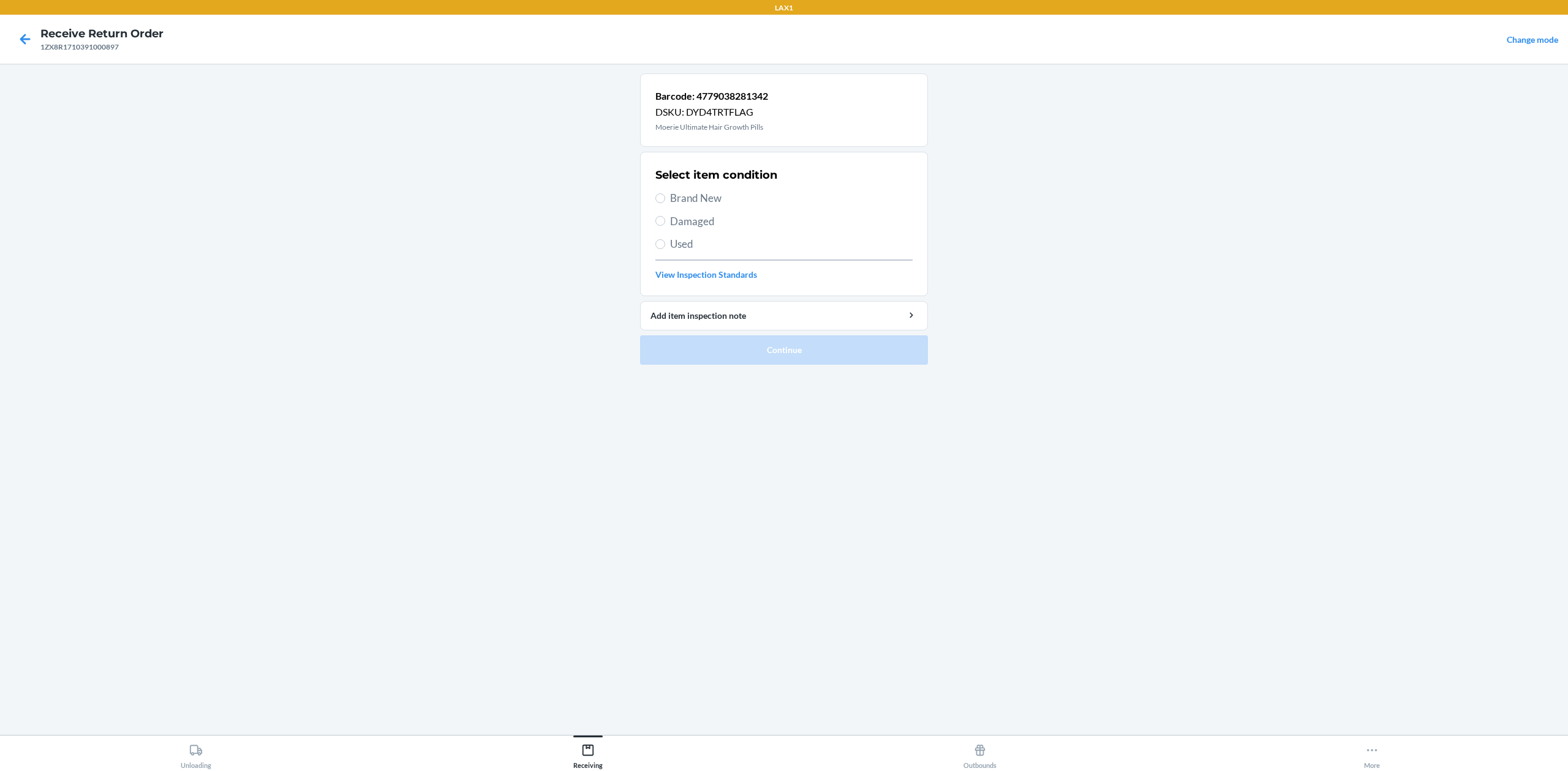
click at [721, 203] on span "Brand New" at bounding box center [791, 198] width 242 height 16
click at [665, 203] on input "Brand New" at bounding box center [660, 198] width 10 height 10
radio input "true"
click at [771, 339] on button "Continue" at bounding box center [784, 350] width 288 height 29
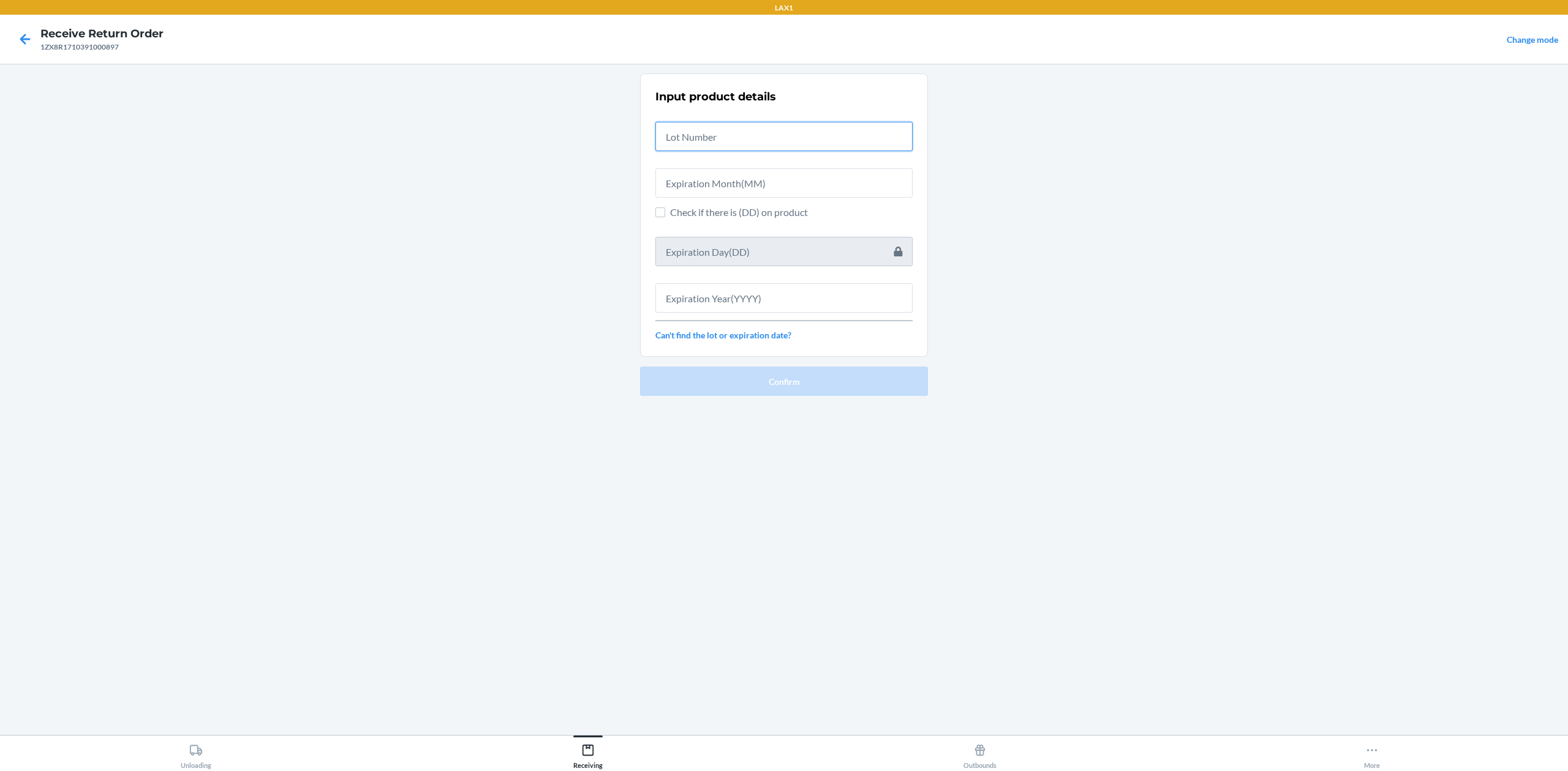
click at [753, 137] on input "text" at bounding box center [784, 137] width 257 height 29
type input "25050101-02"
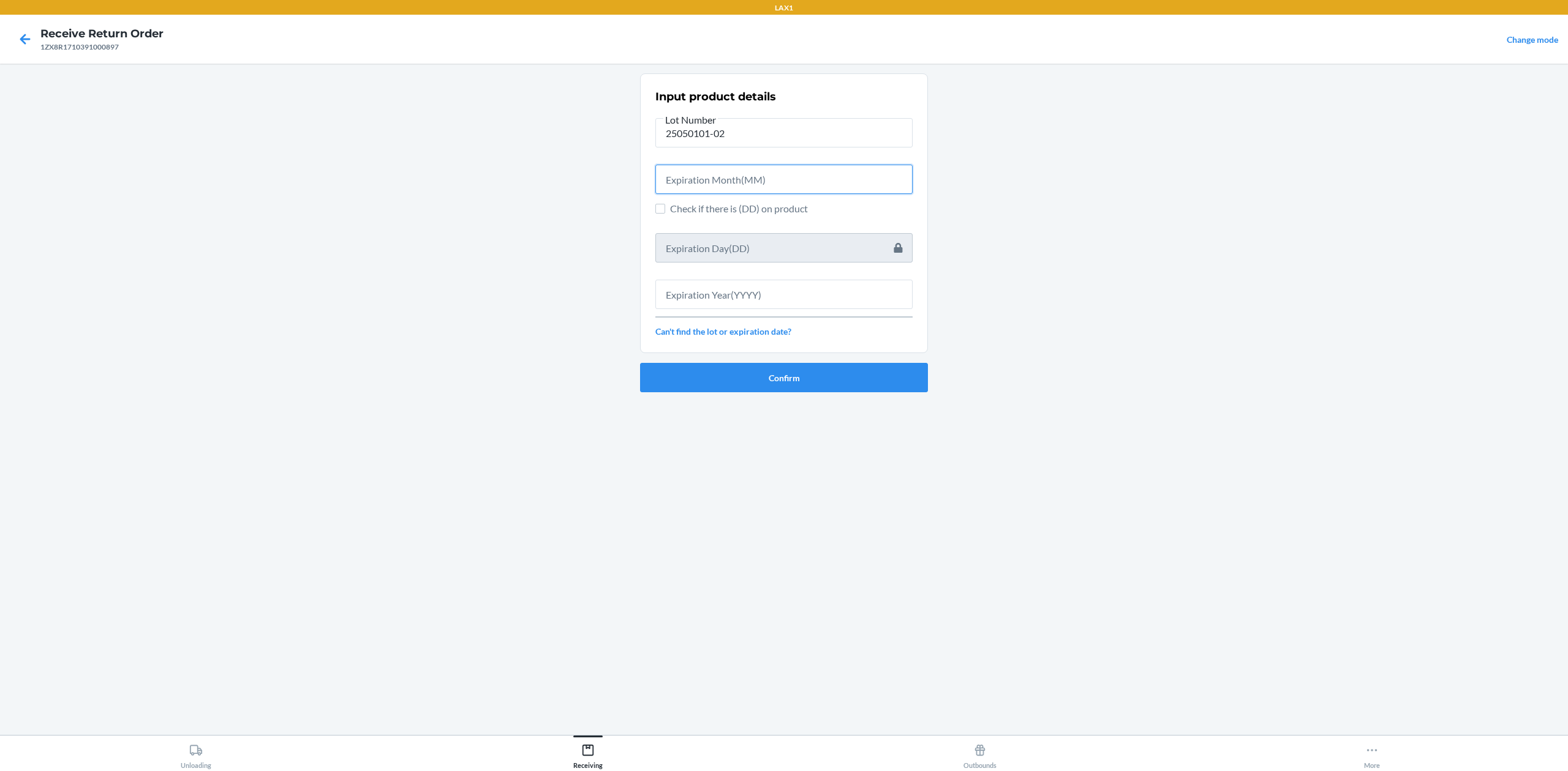
click at [767, 176] on input "text" at bounding box center [784, 179] width 257 height 29
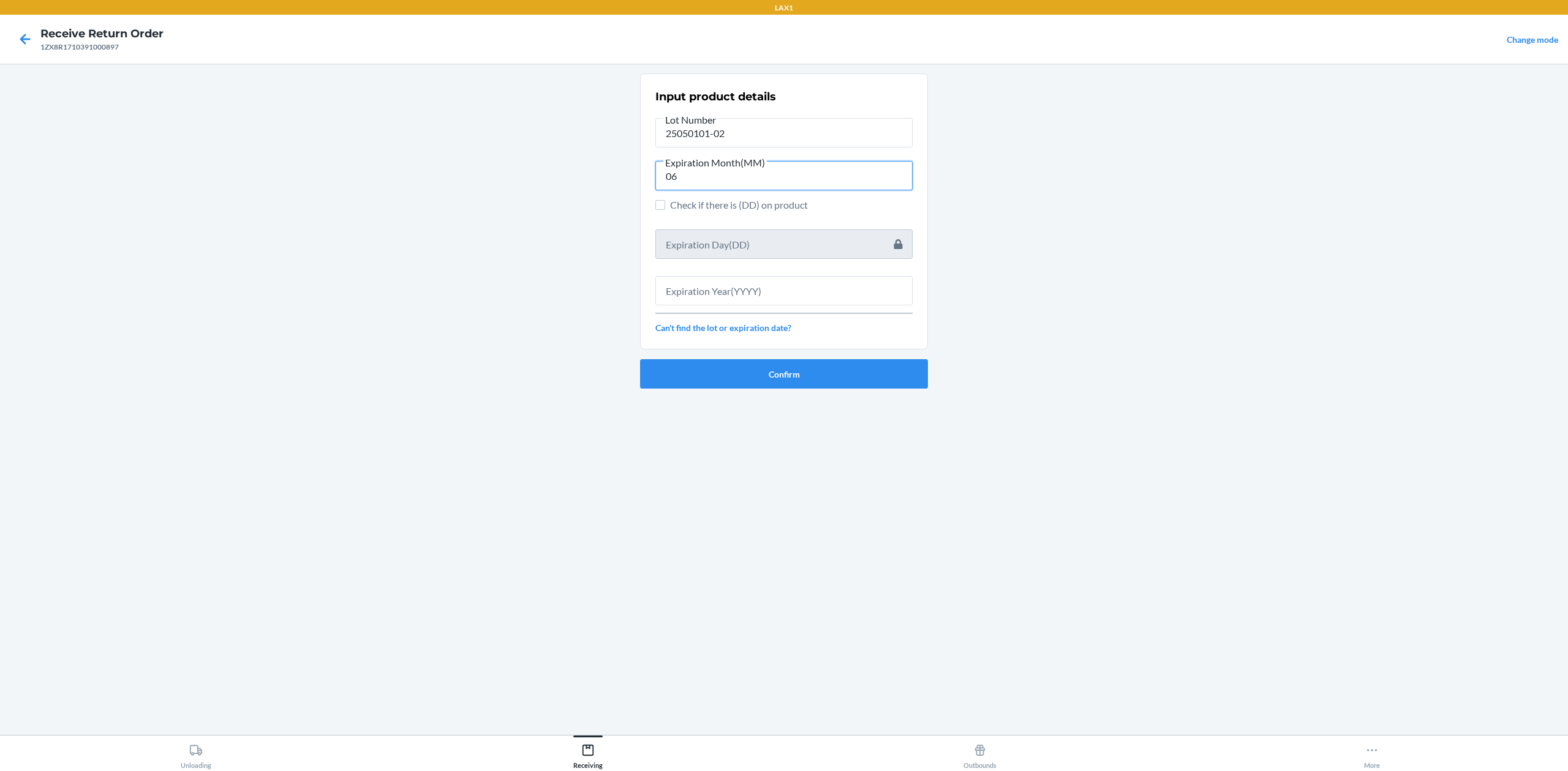
type input "06"
click at [778, 294] on input "text" at bounding box center [784, 291] width 257 height 29
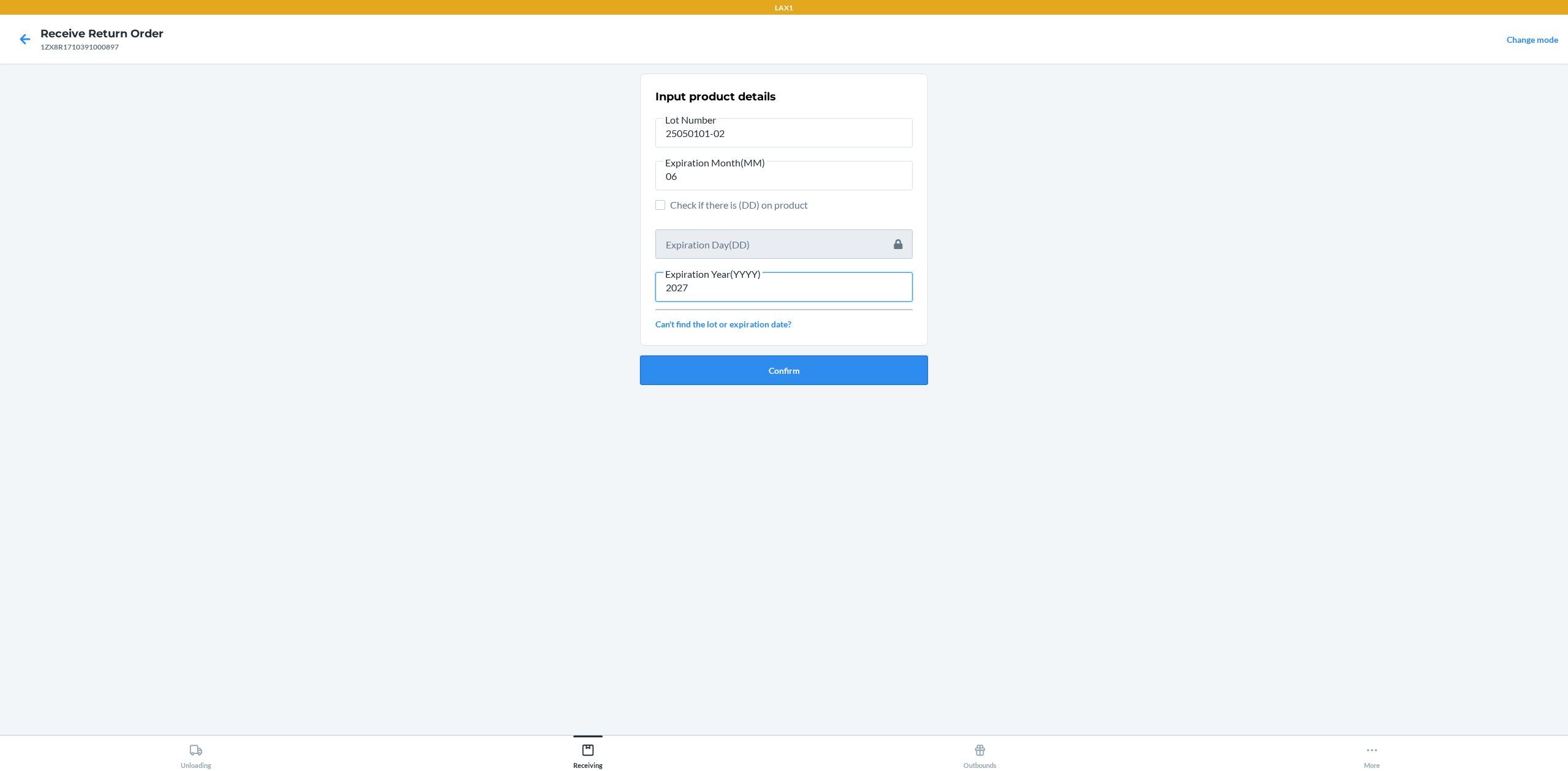
type input "2027"
click at [803, 369] on button "Confirm" at bounding box center [784, 370] width 288 height 29
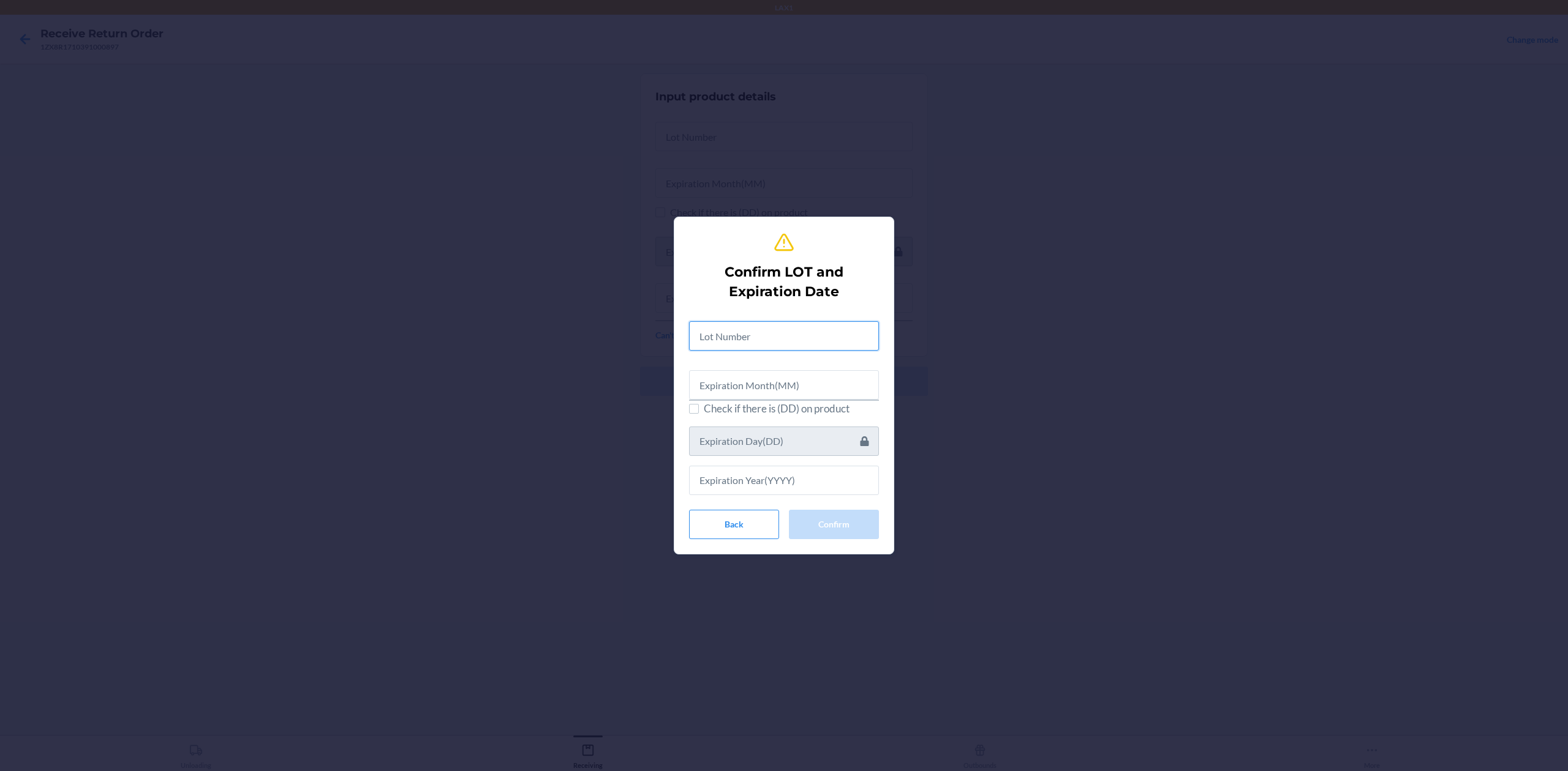
click at [811, 341] on input "text" at bounding box center [784, 336] width 190 height 29
click at [809, 369] on input "text" at bounding box center [784, 383] width 190 height 29
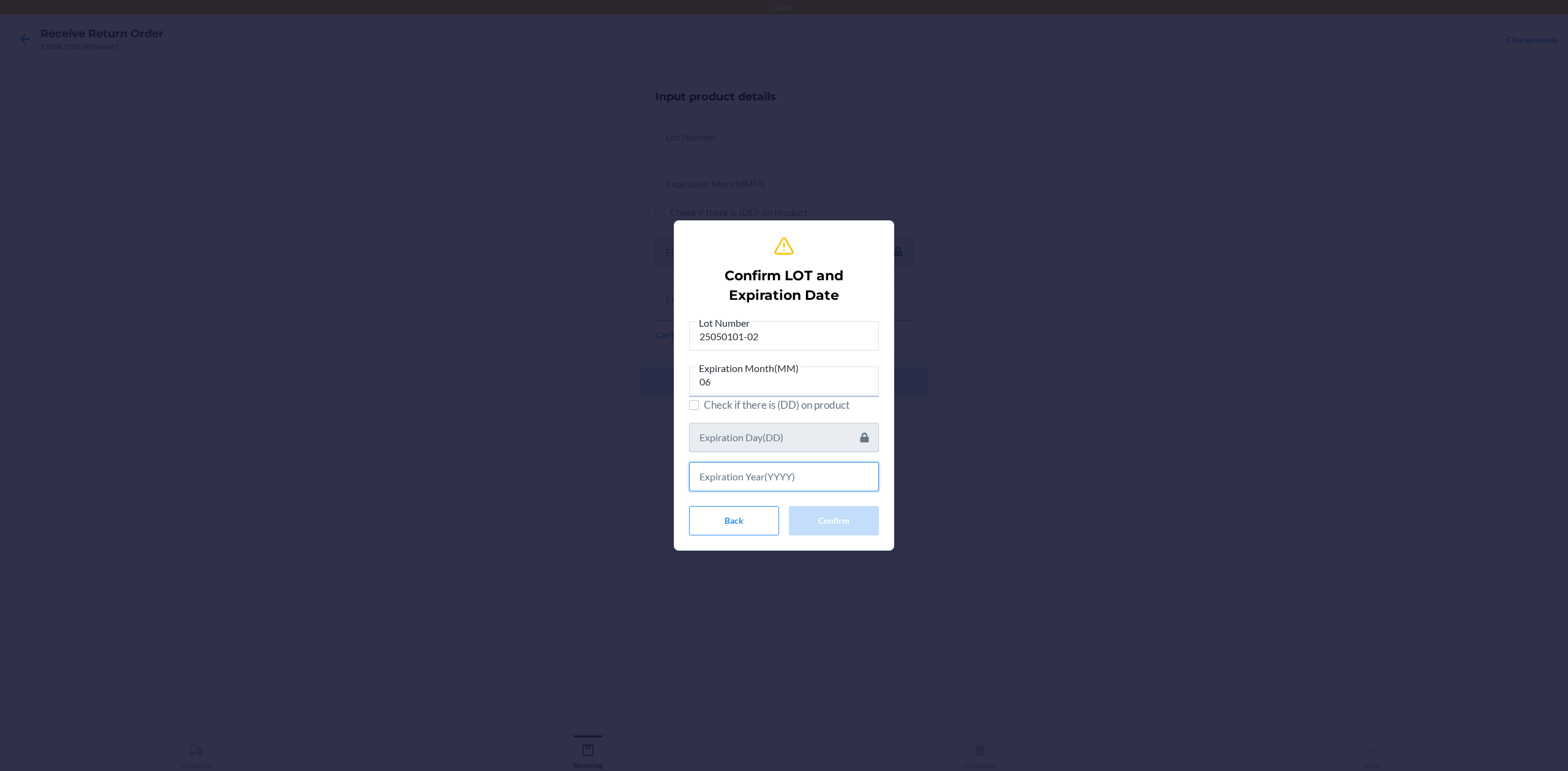
click at [805, 476] on input "text" at bounding box center [784, 477] width 190 height 29
click at [858, 524] on button "Confirm" at bounding box center [834, 519] width 90 height 29
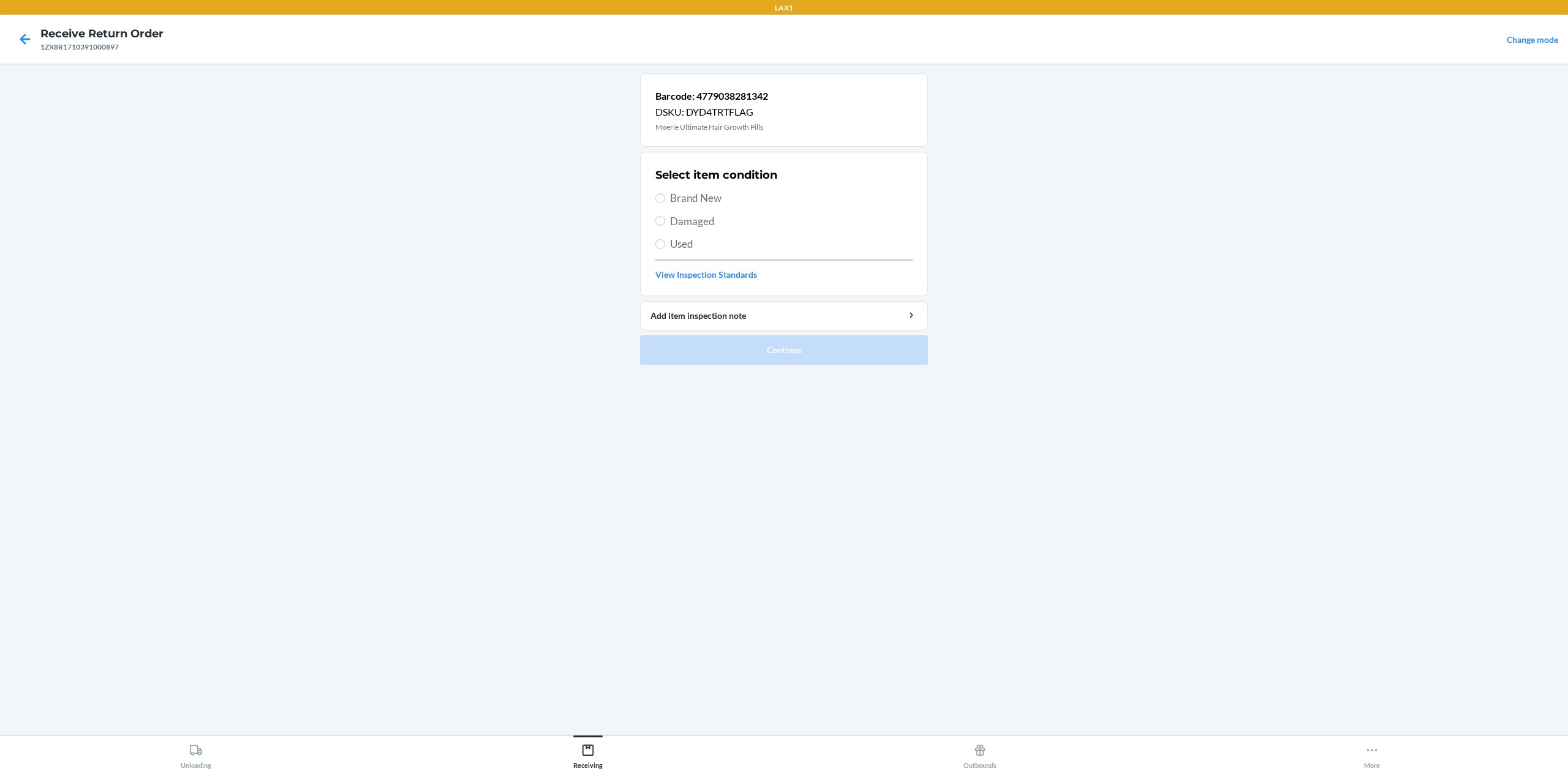
click at [716, 201] on span "Brand New" at bounding box center [791, 198] width 242 height 16
click at [665, 201] on input "Brand New" at bounding box center [660, 198] width 10 height 10
click at [804, 345] on button "Continue" at bounding box center [784, 350] width 288 height 29
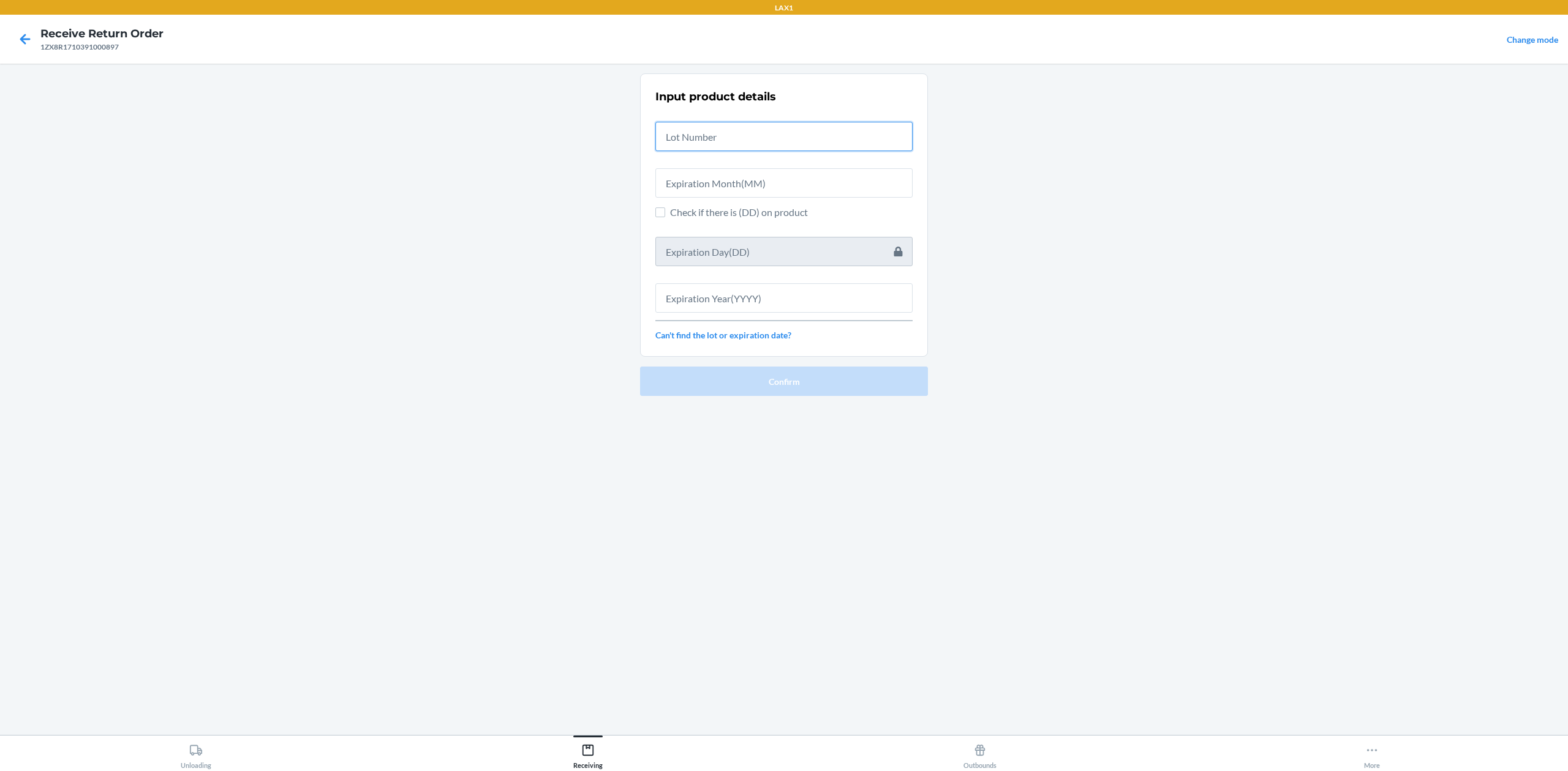
click at [745, 133] on input "text" at bounding box center [784, 137] width 257 height 29
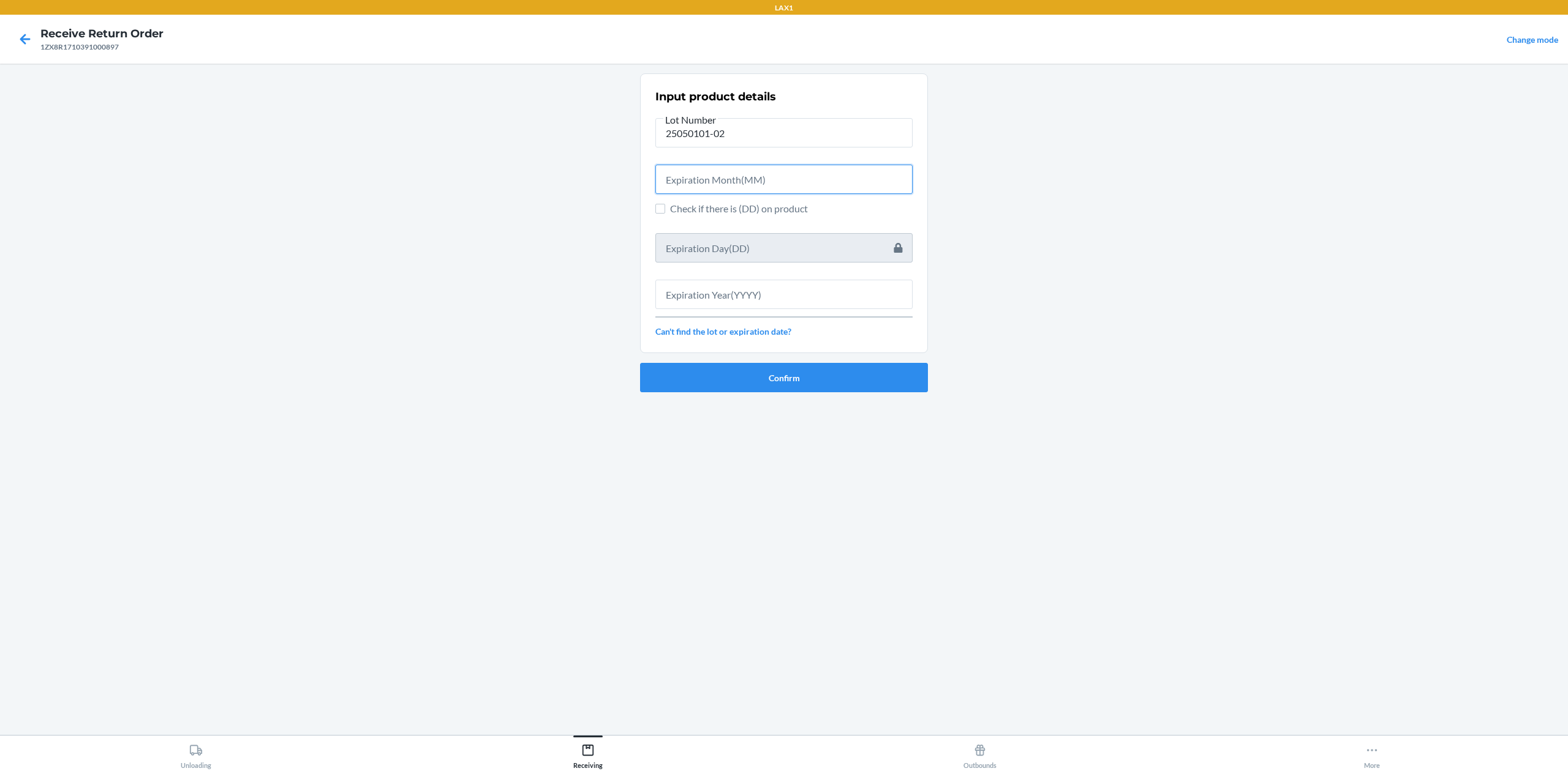
click at [809, 174] on input "text" at bounding box center [784, 179] width 257 height 29
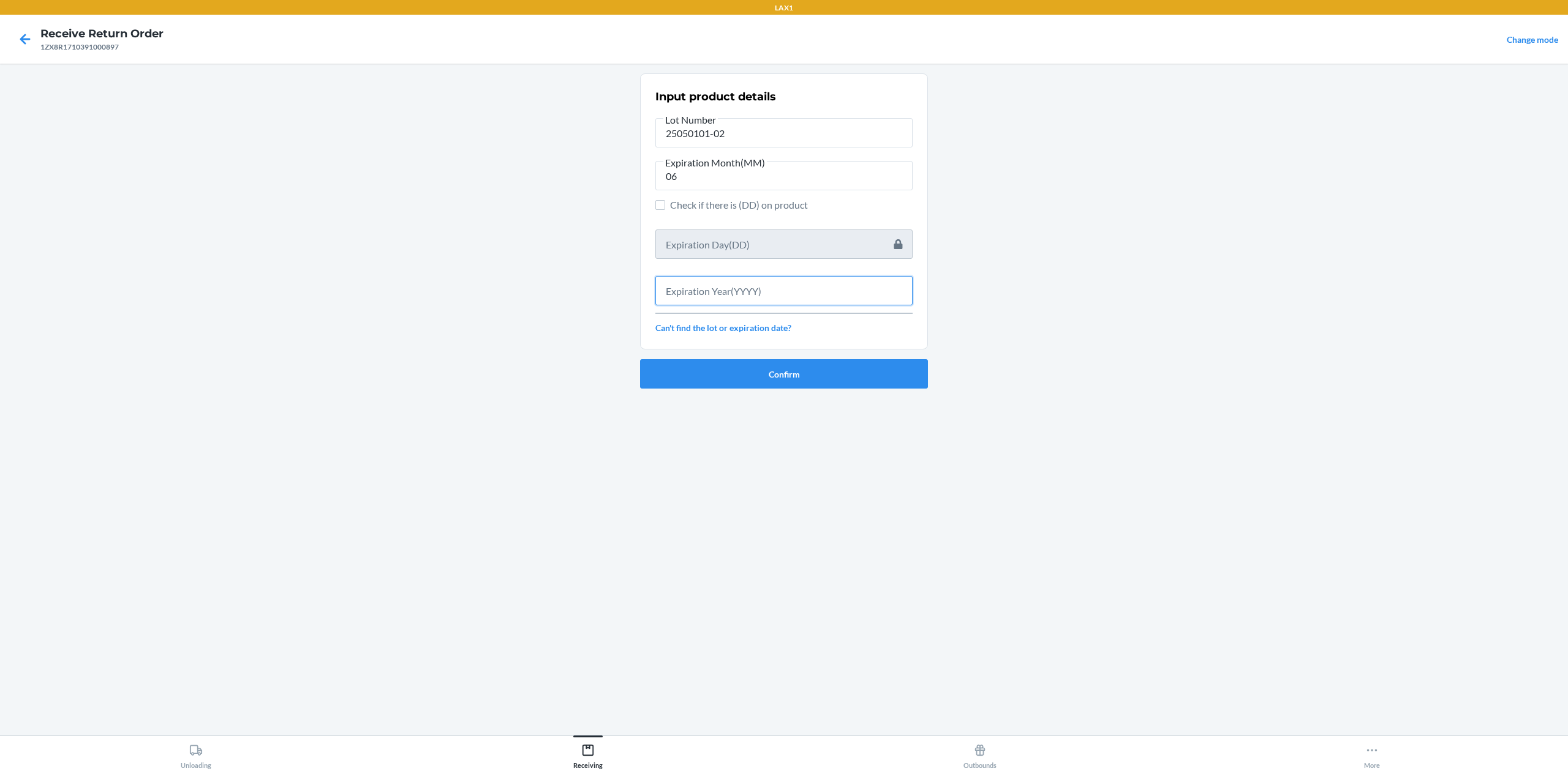
click at [793, 282] on input "text" at bounding box center [784, 291] width 257 height 29
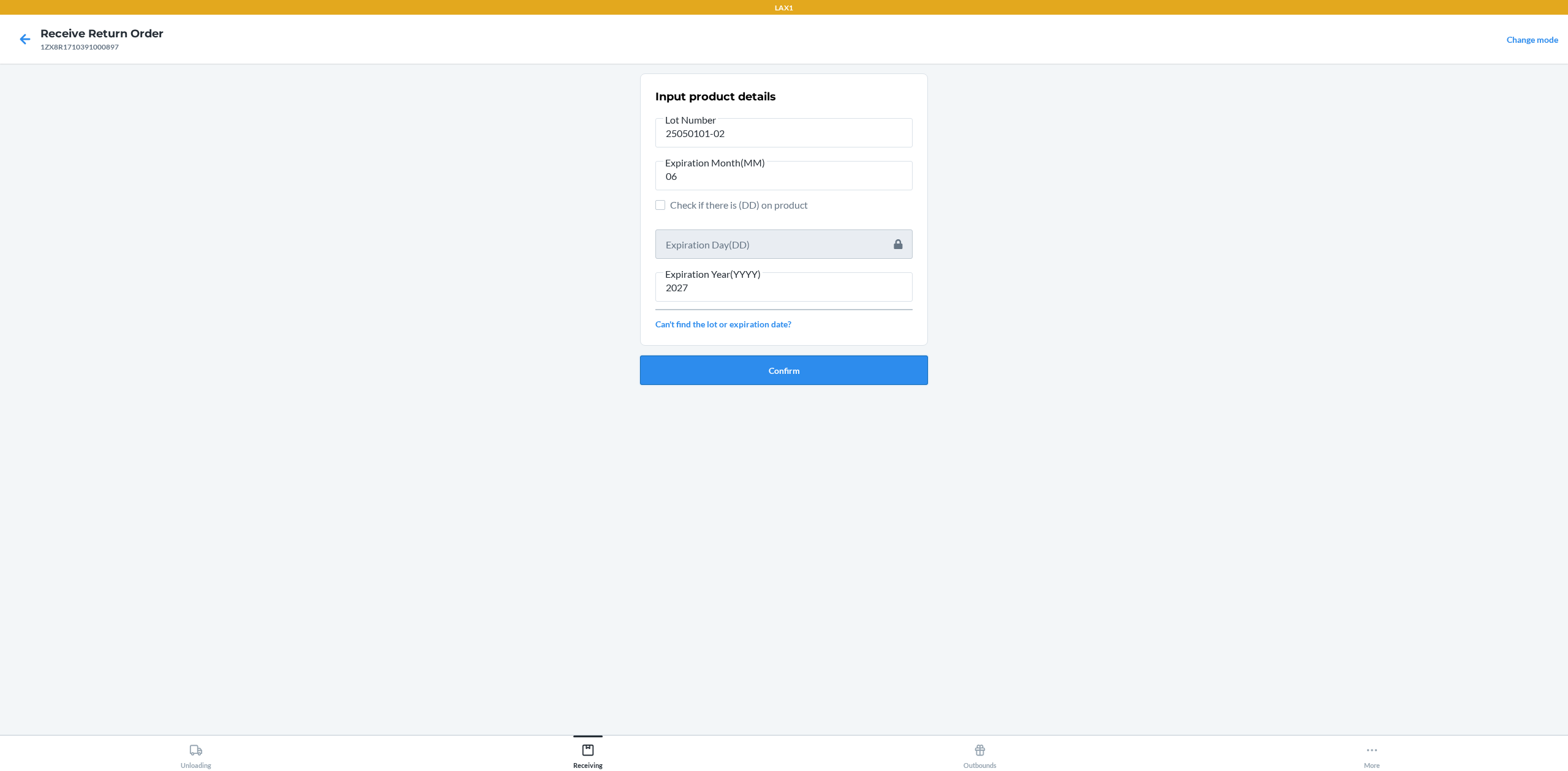
click at [887, 359] on button "Confirm" at bounding box center [784, 370] width 288 height 29
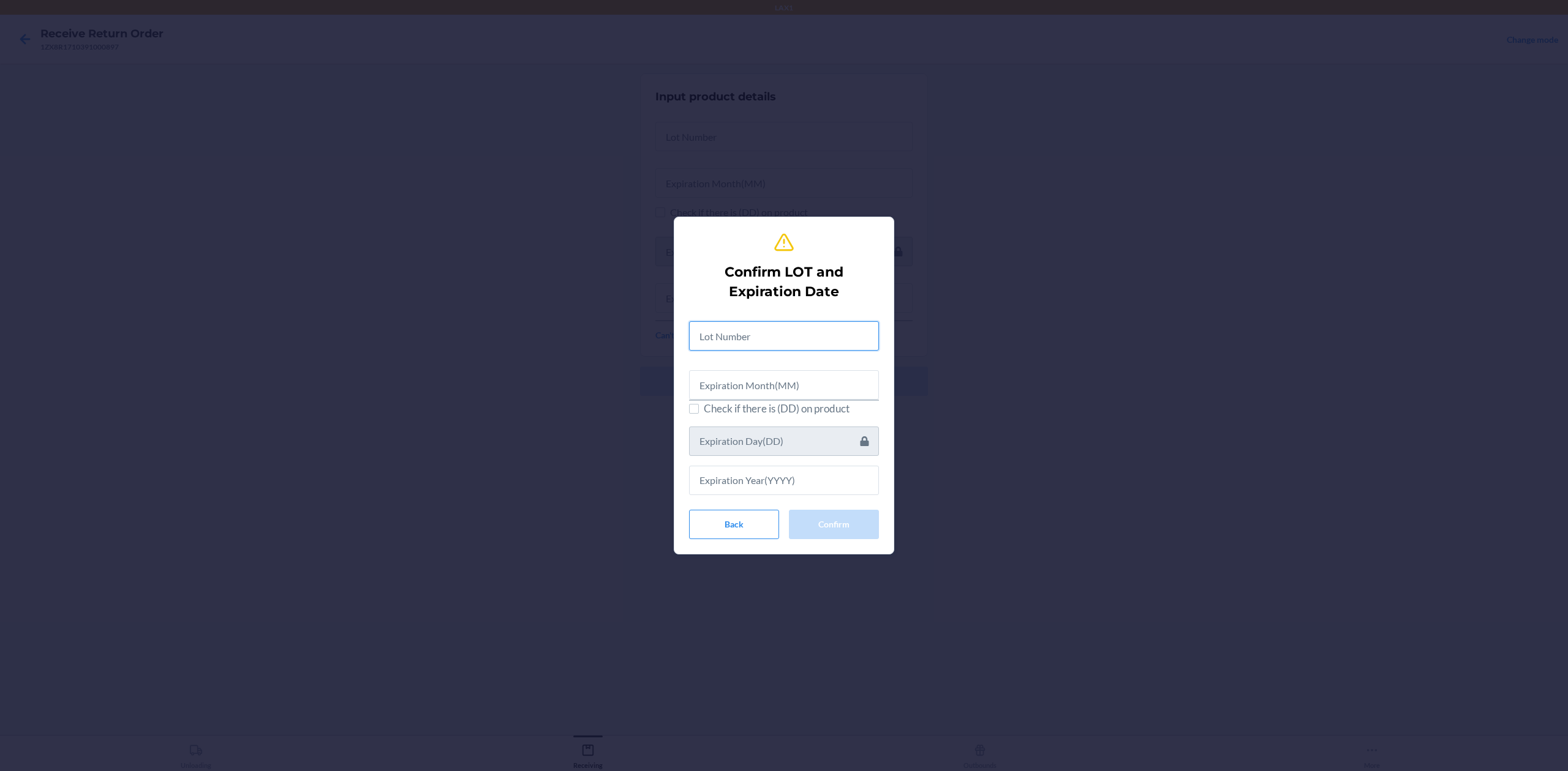
click at [838, 335] on input "text" at bounding box center [784, 336] width 190 height 29
click at [843, 381] on input "text" at bounding box center [784, 383] width 190 height 29
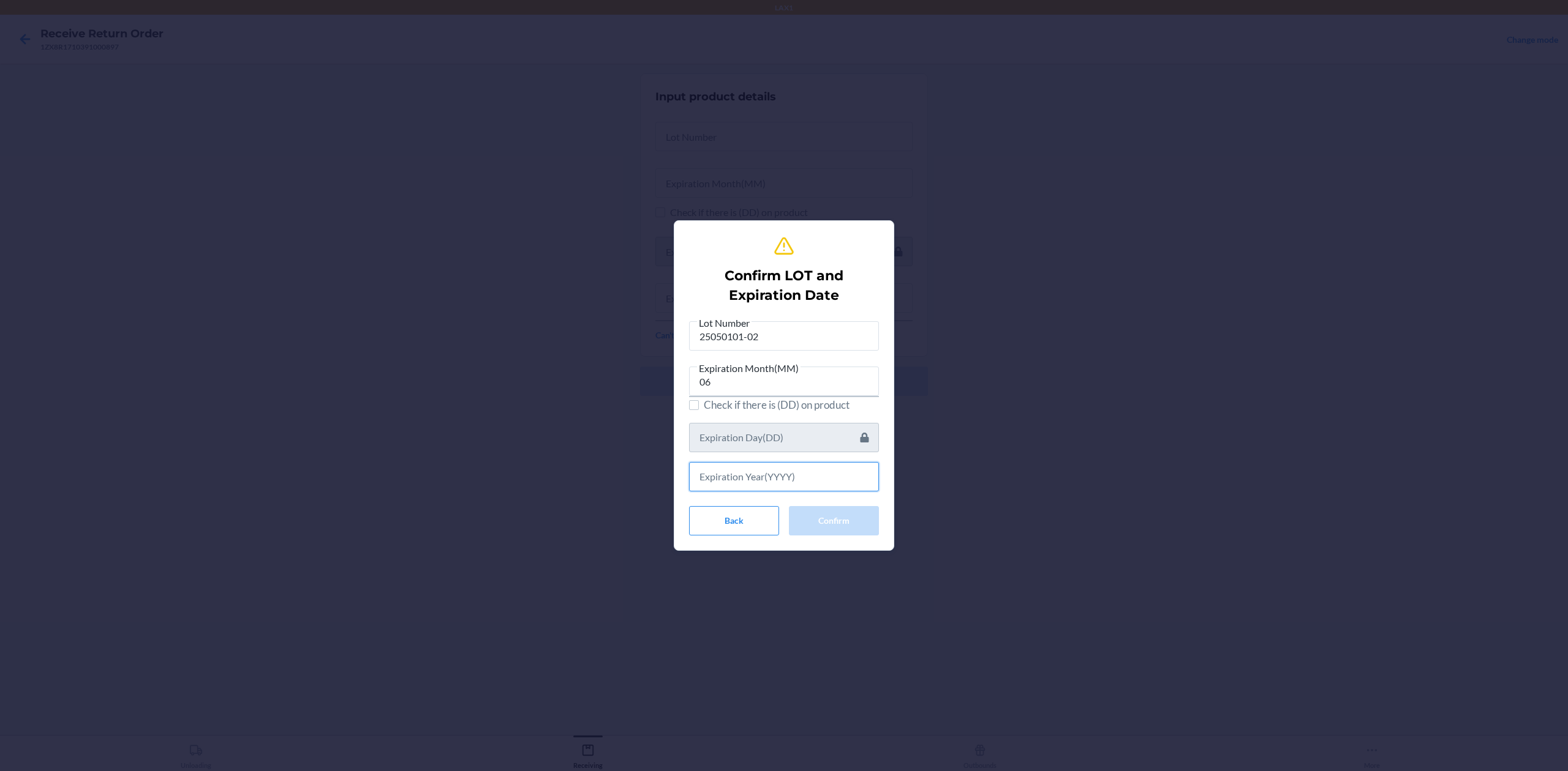
click at [836, 485] on input "text" at bounding box center [784, 477] width 190 height 29
click at [821, 520] on button "Confirm" at bounding box center [834, 519] width 90 height 29
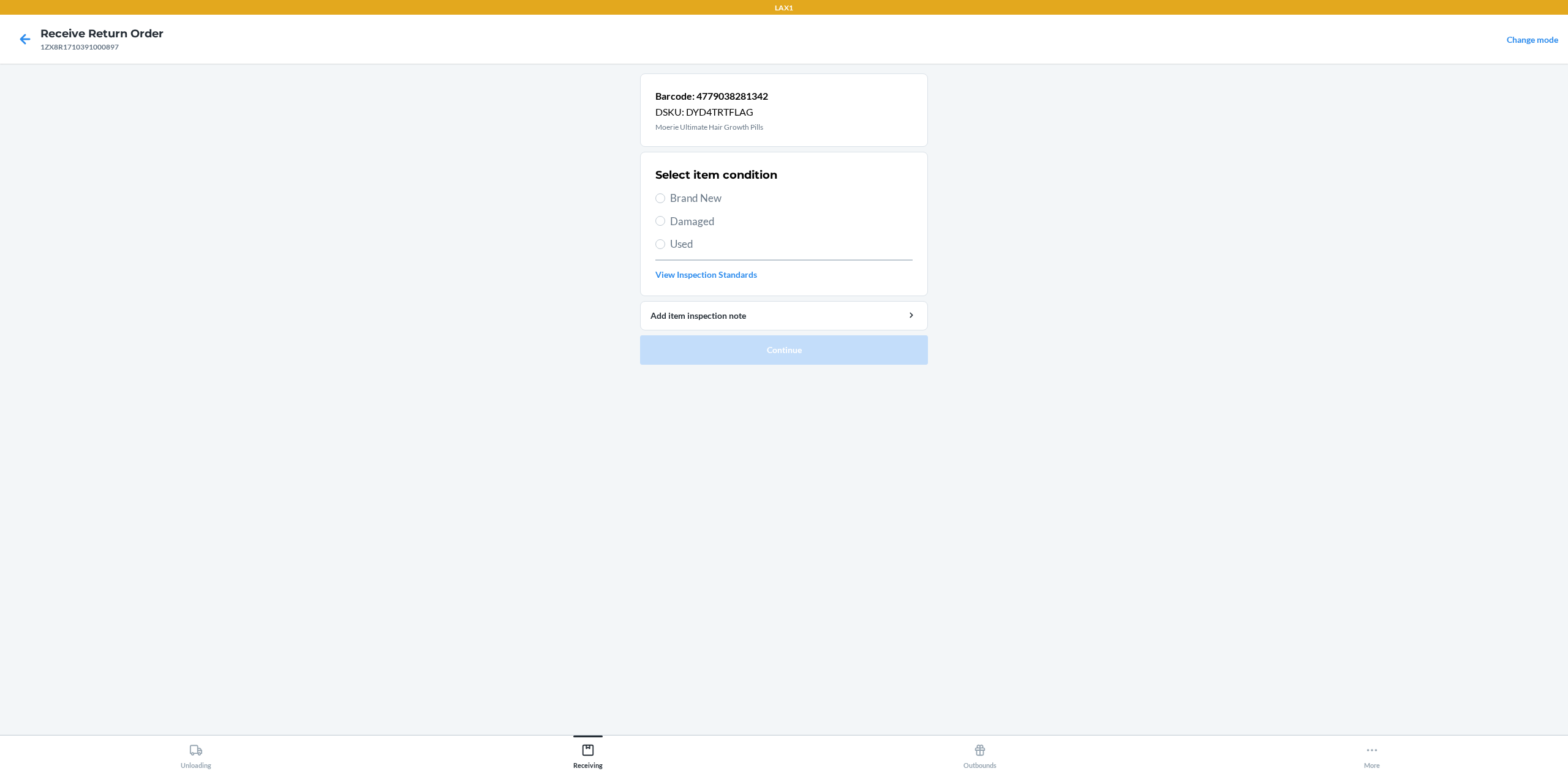
click at [706, 201] on span "Brand New" at bounding box center [791, 198] width 242 height 16
click at [665, 201] on input "Brand New" at bounding box center [660, 198] width 10 height 10
click at [740, 341] on button "Continue" at bounding box center [784, 350] width 288 height 29
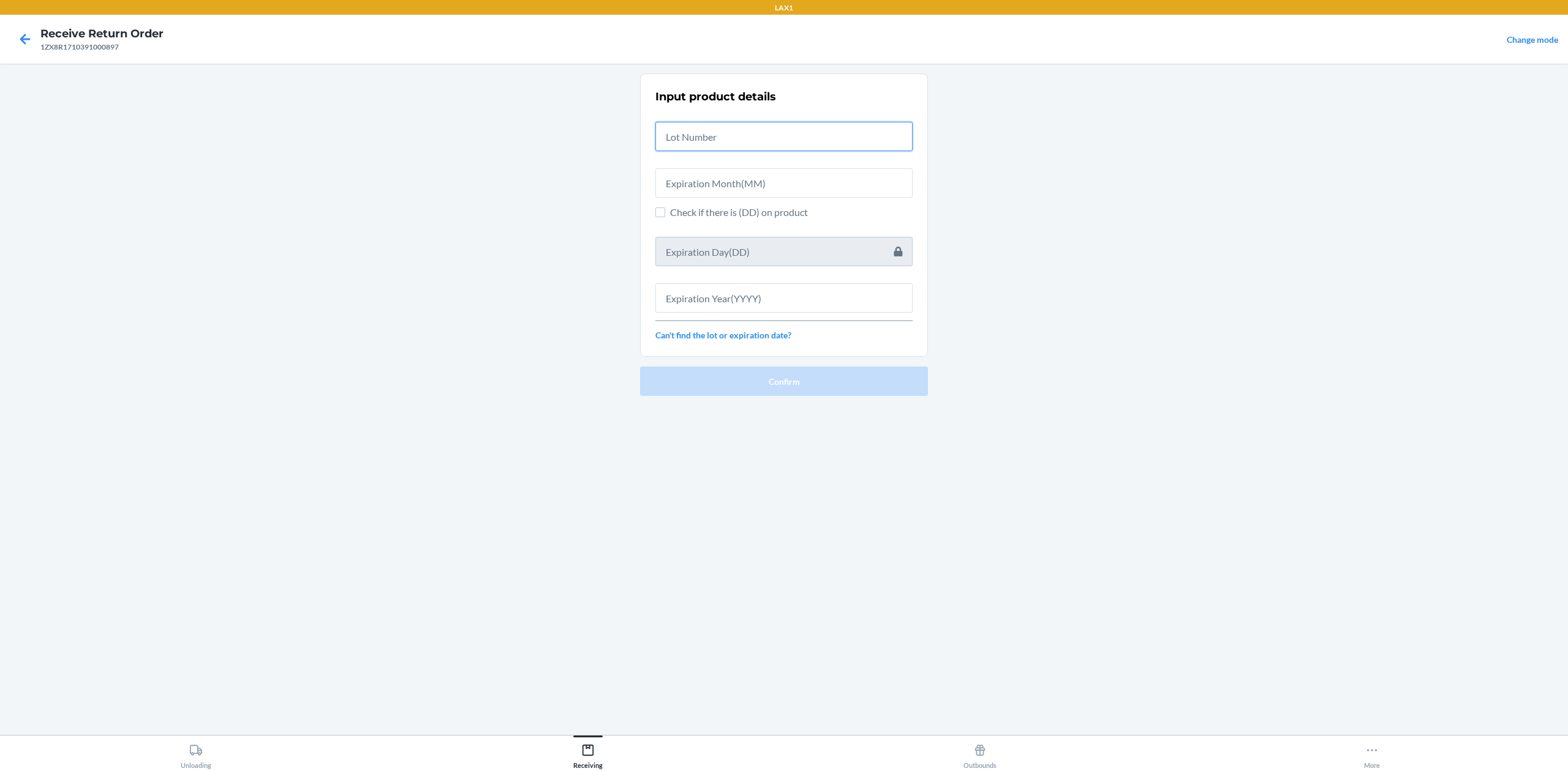
click at [826, 127] on input "text" at bounding box center [784, 137] width 257 height 29
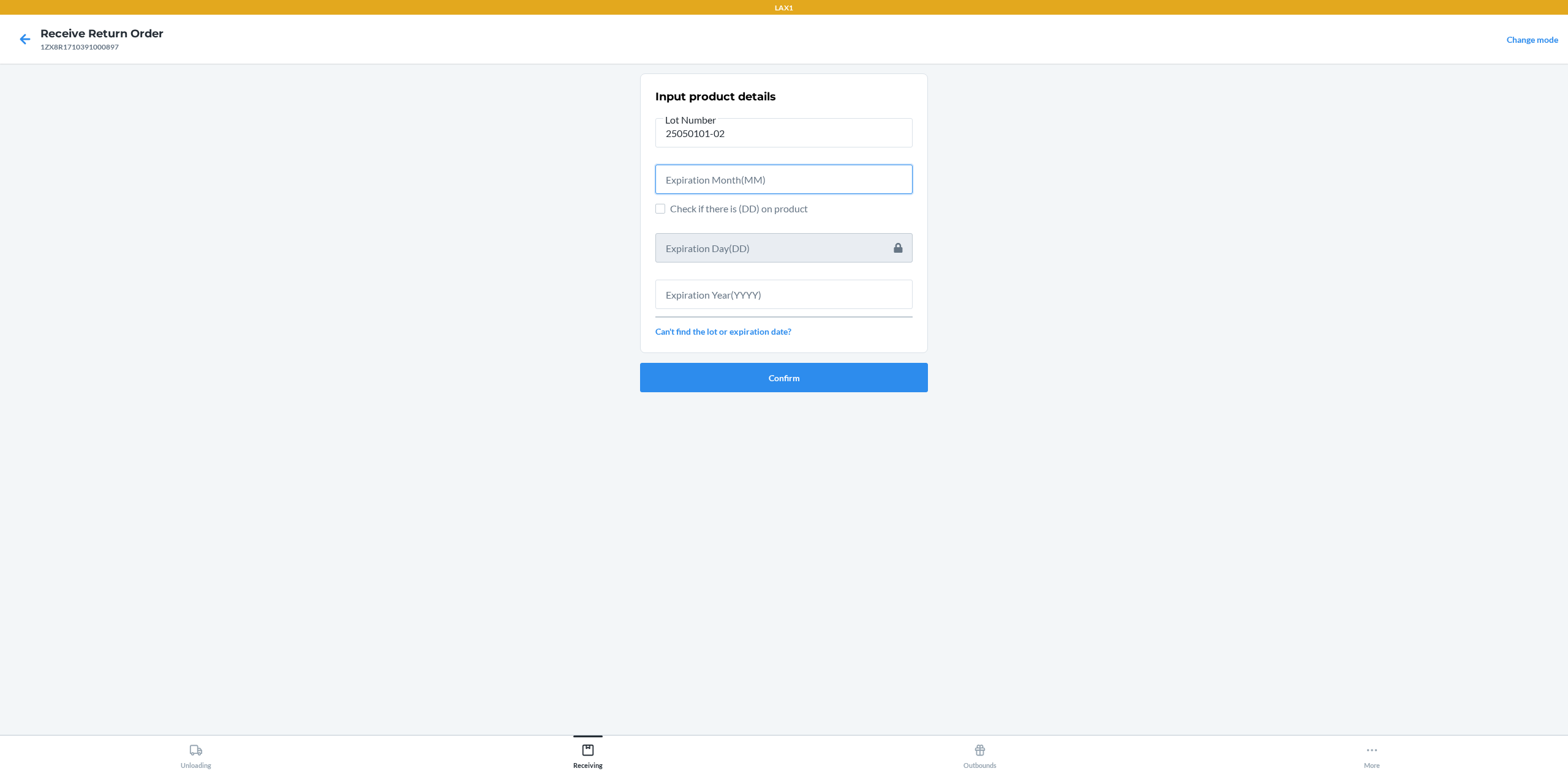
click at [861, 177] on input "text" at bounding box center [784, 179] width 257 height 29
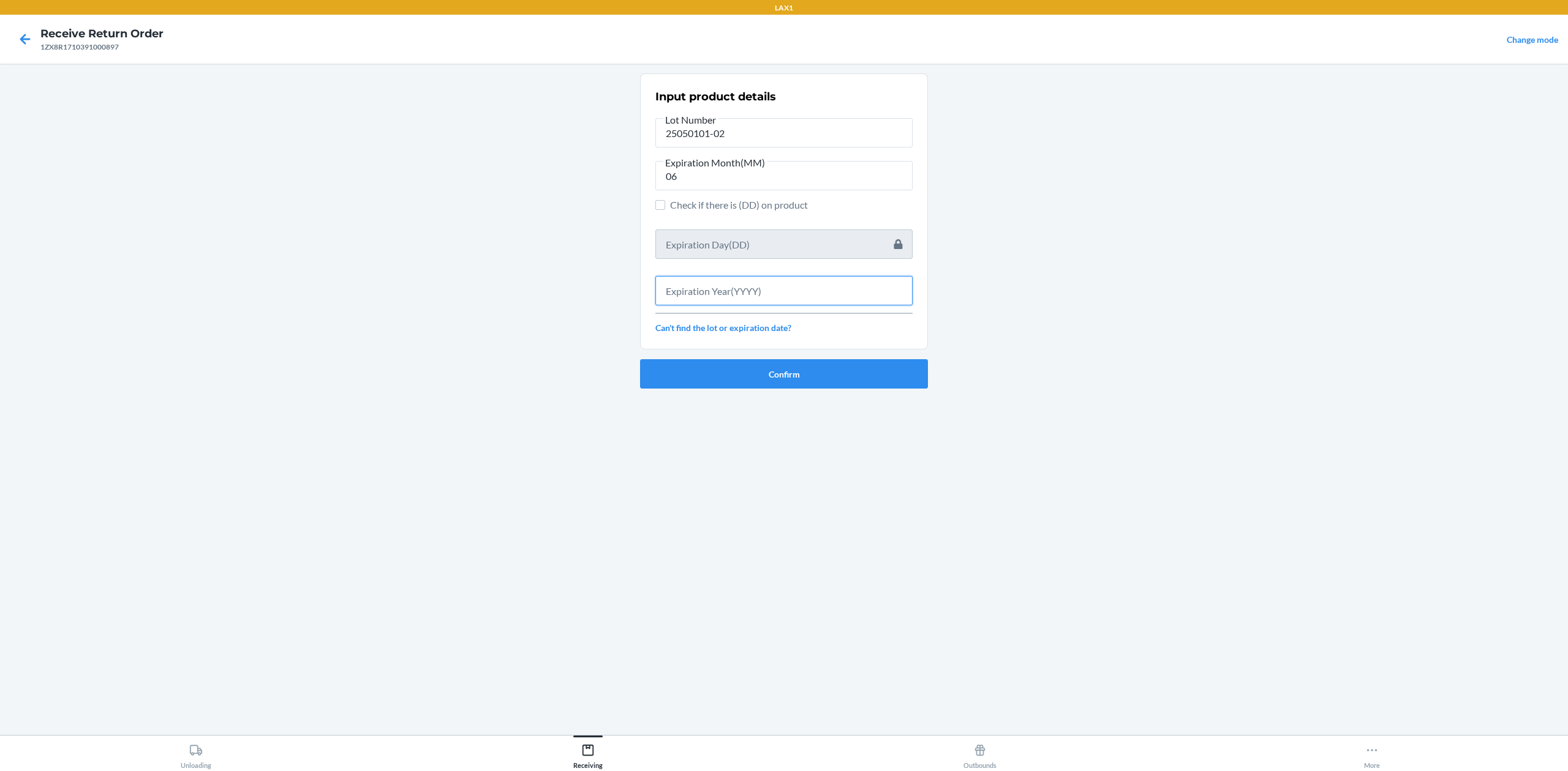
click at [865, 287] on input "text" at bounding box center [784, 291] width 257 height 29
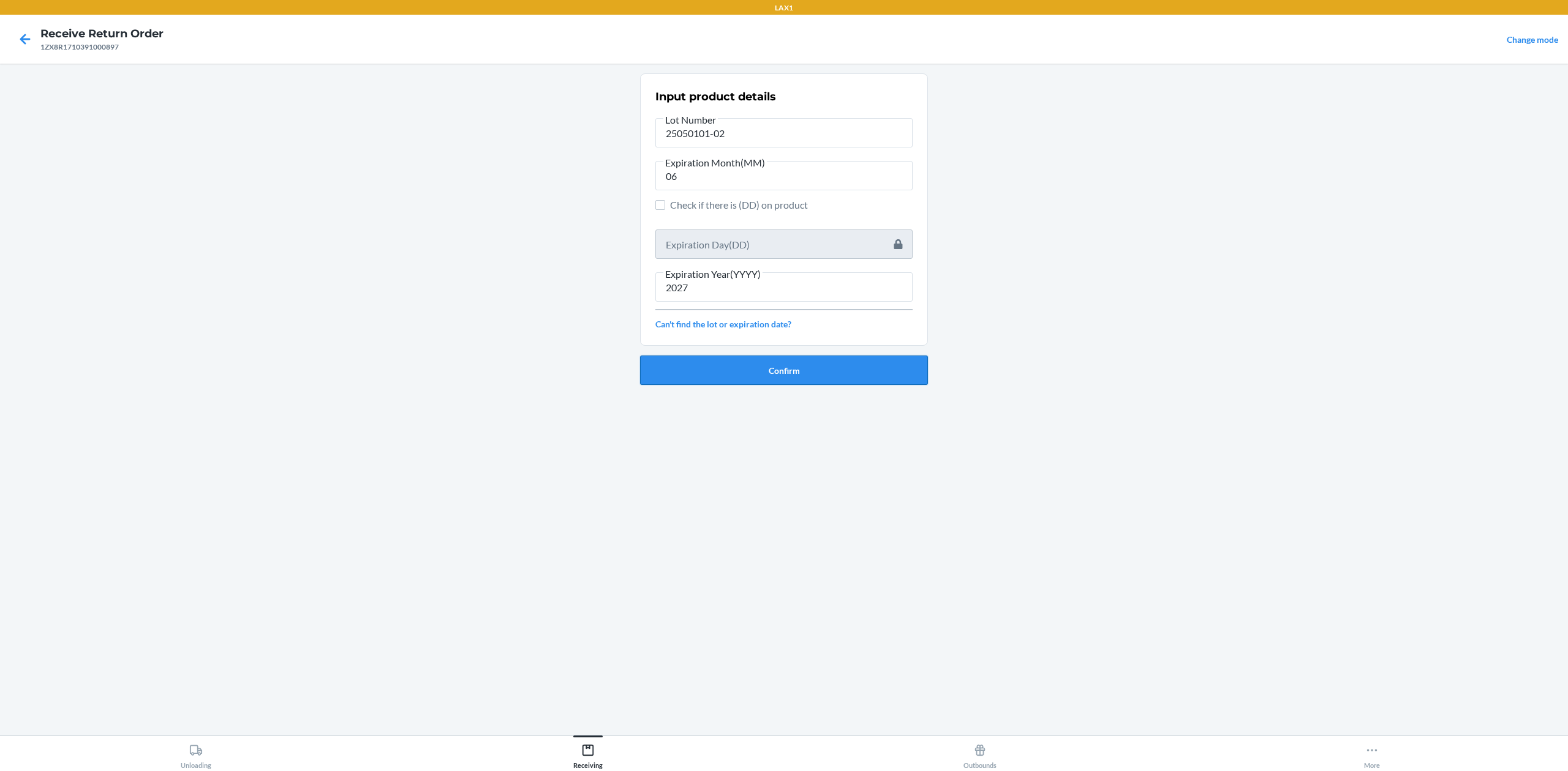
click at [826, 376] on button "Confirm" at bounding box center [784, 370] width 288 height 29
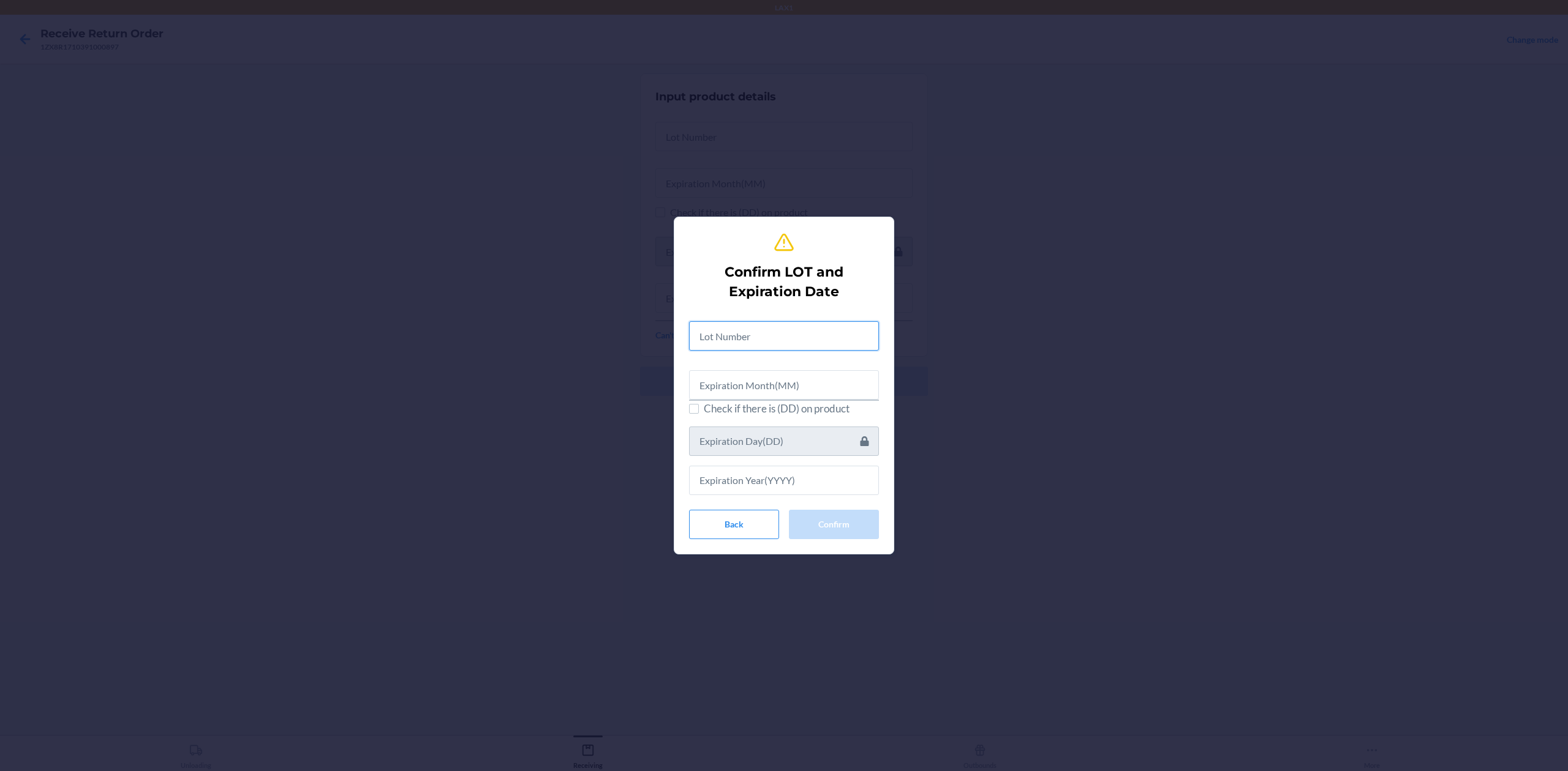
click at [818, 331] on input "text" at bounding box center [784, 336] width 190 height 29
click at [708, 381] on input "text" at bounding box center [784, 383] width 190 height 29
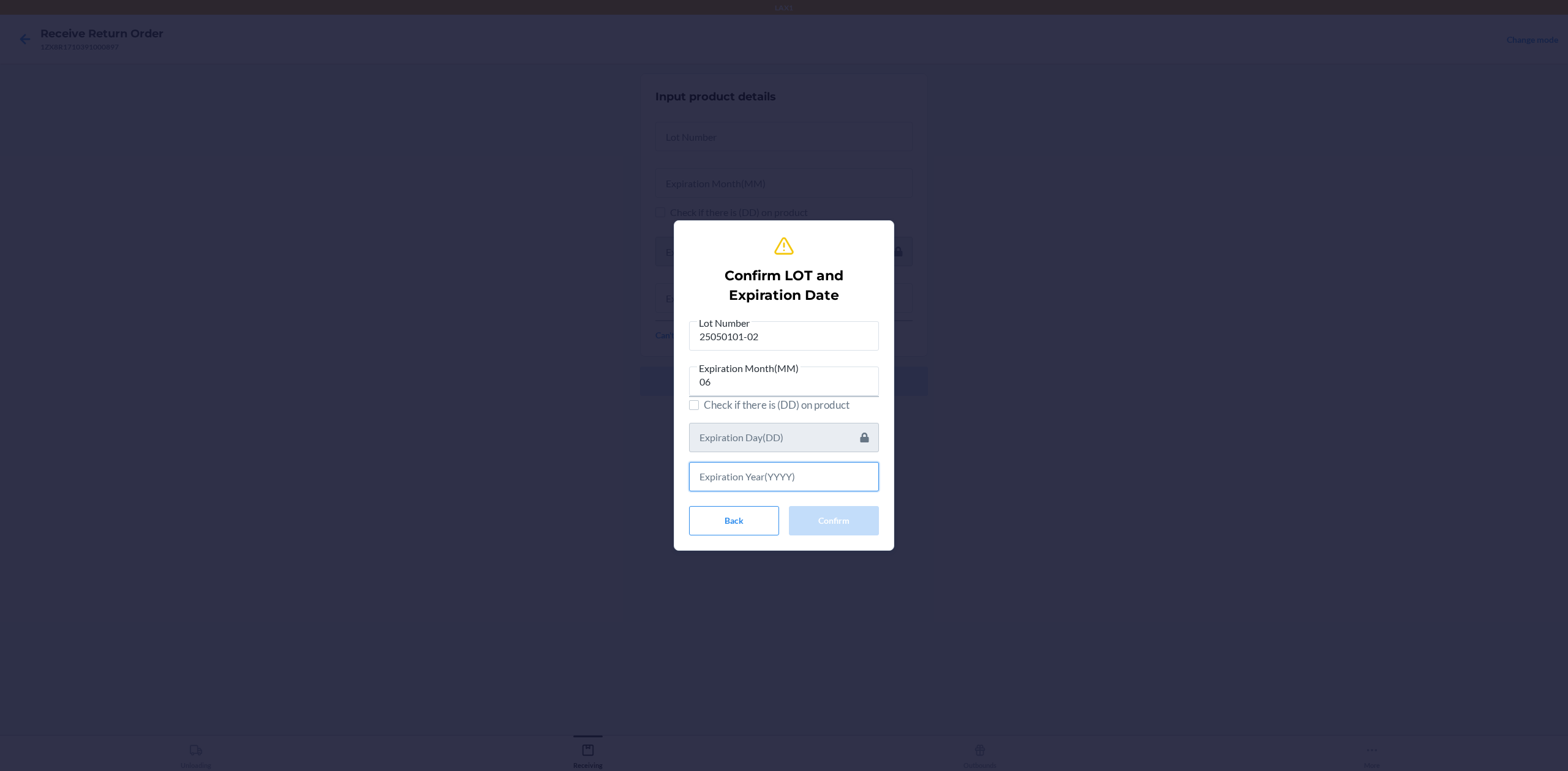
click at [775, 488] on input "text" at bounding box center [784, 477] width 190 height 29
click at [812, 513] on button "Confirm" at bounding box center [834, 519] width 90 height 29
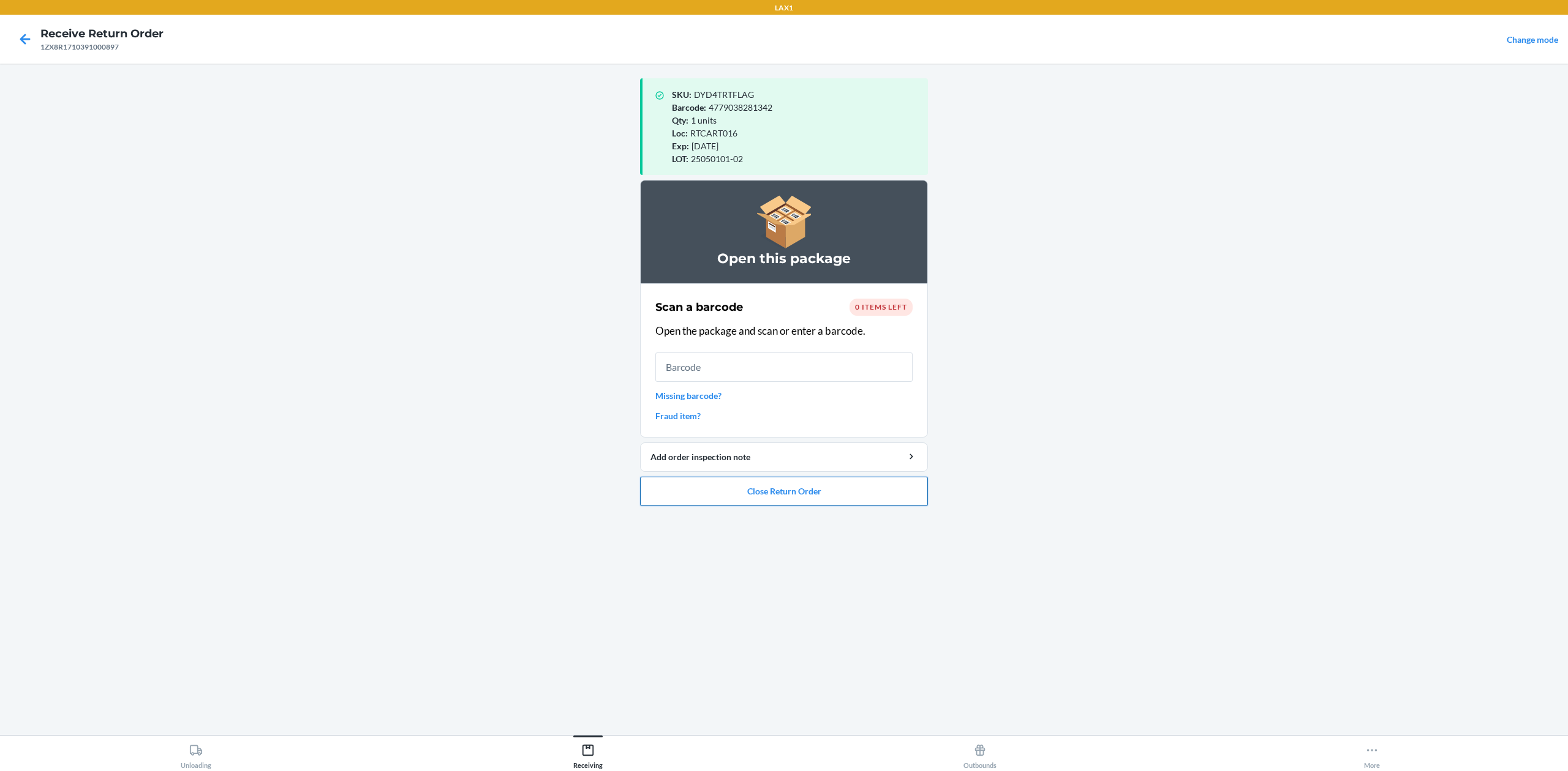
click at [858, 493] on button "Close Return Order" at bounding box center [784, 492] width 288 height 29
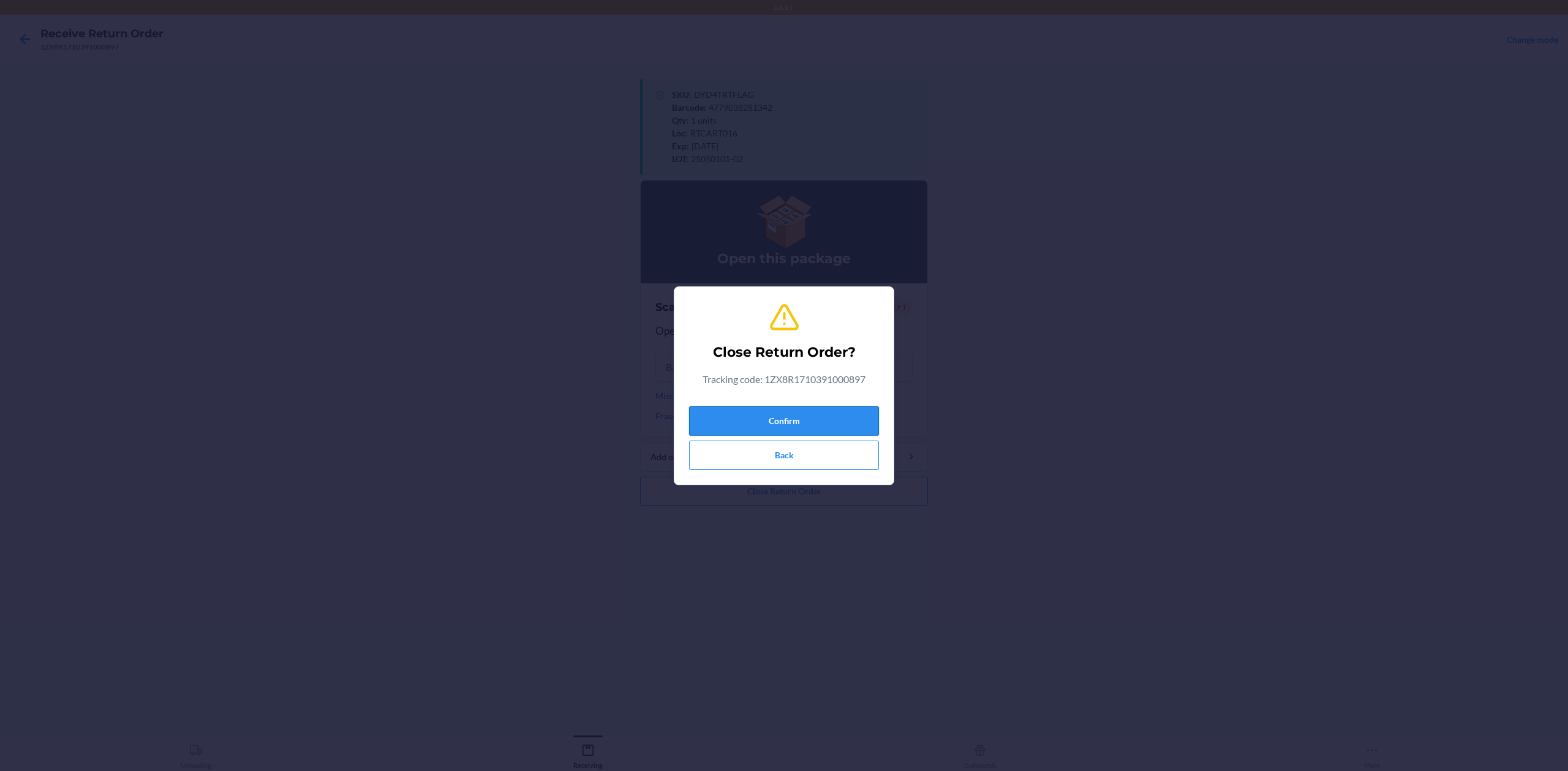
click at [832, 417] on button "Confirm" at bounding box center [784, 421] width 190 height 29
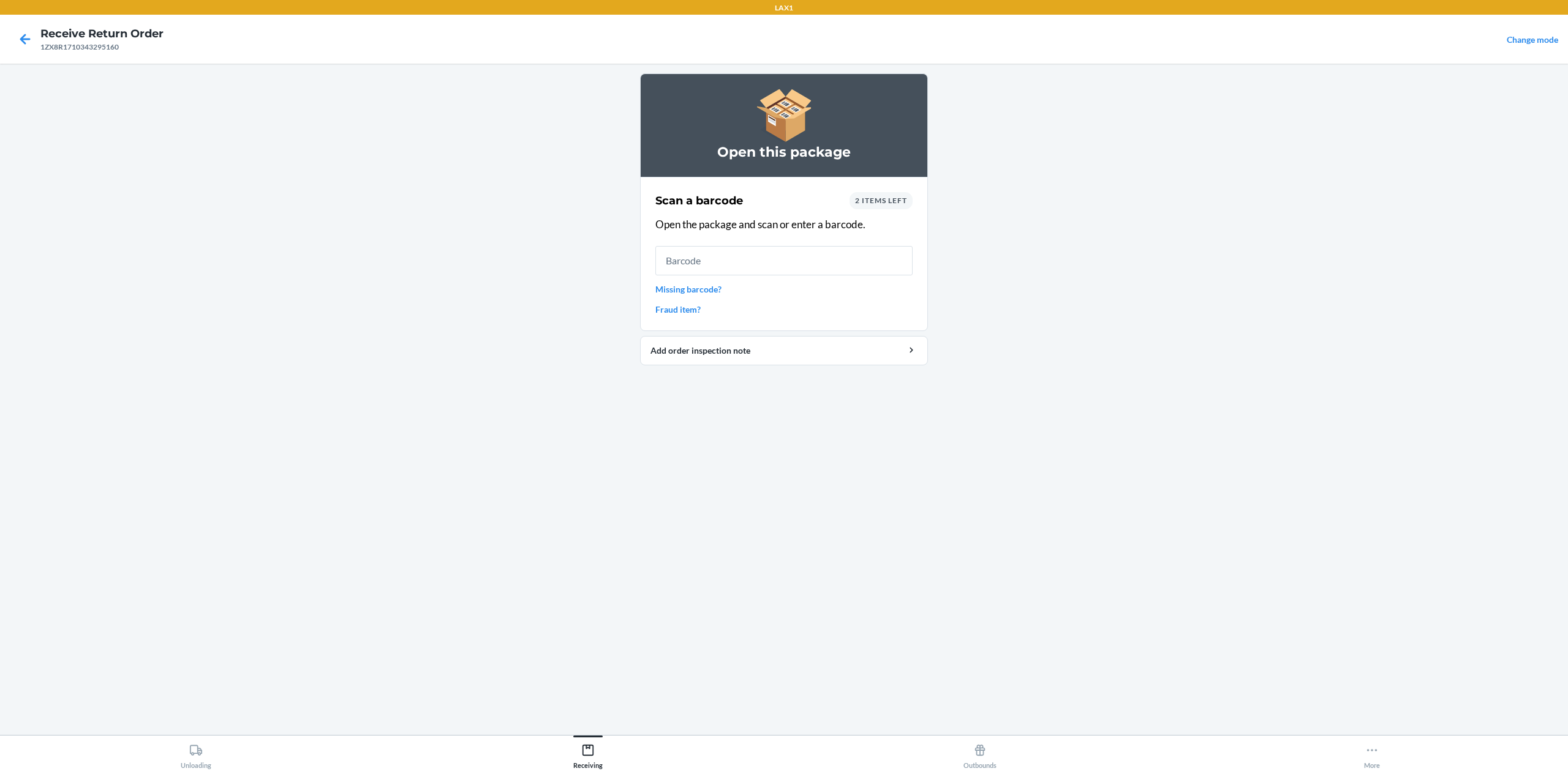
click at [718, 285] on link "Missing barcode?" at bounding box center [784, 289] width 257 height 13
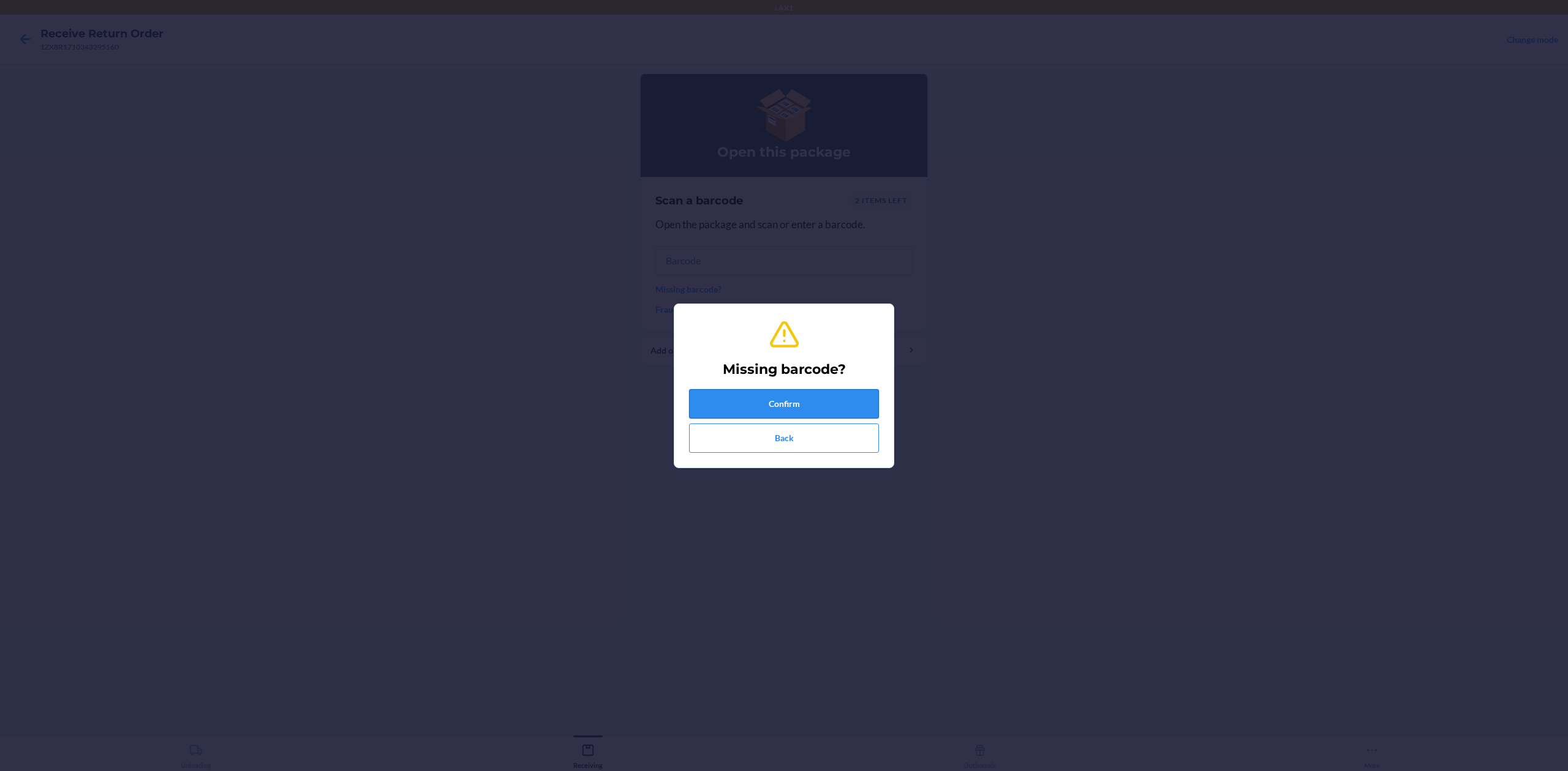
click at [824, 400] on button "Confirm" at bounding box center [784, 404] width 190 height 29
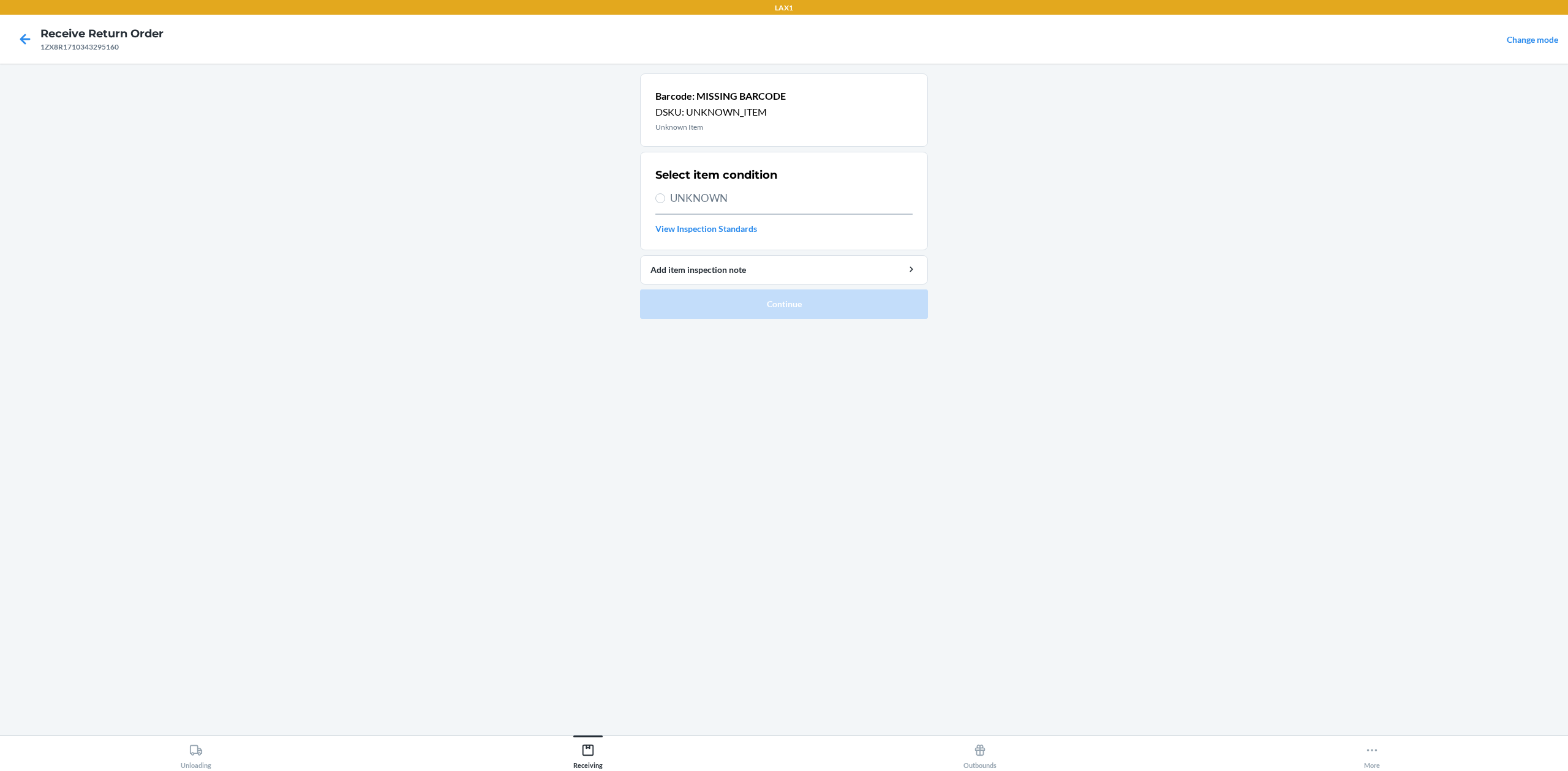
click at [674, 198] on span "UNKNOWN" at bounding box center [791, 198] width 242 height 16
click at [665, 198] on input "UNKNOWN" at bounding box center [660, 198] width 10 height 10
click at [792, 309] on button "Continue" at bounding box center [784, 305] width 288 height 29
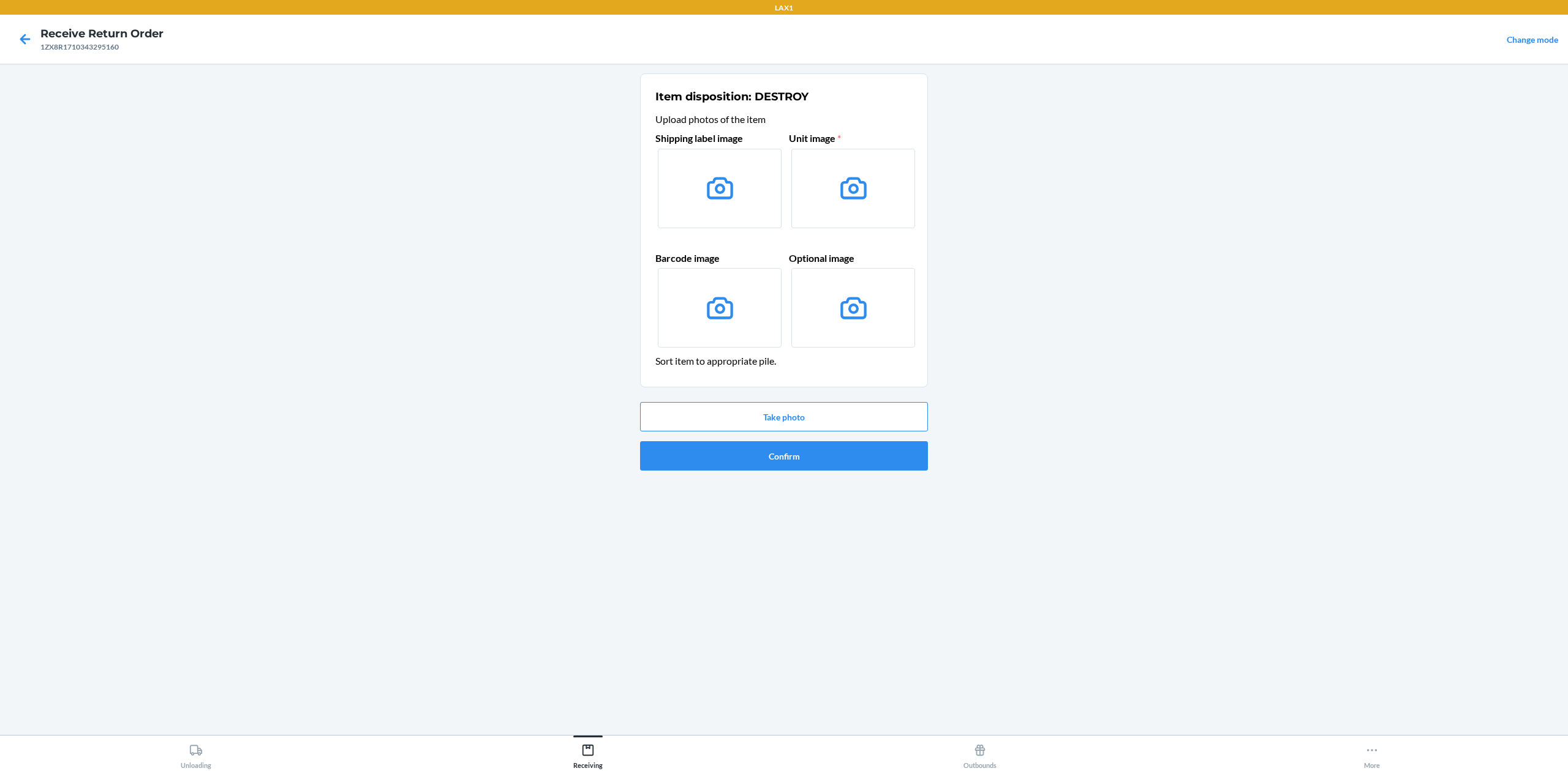
click at [763, 214] on label at bounding box center [719, 188] width 124 height 80
click at [0, 0] on input "file" at bounding box center [0, 0] width 0 height 0
click at [826, 458] on button "Confirm" at bounding box center [784, 456] width 288 height 29
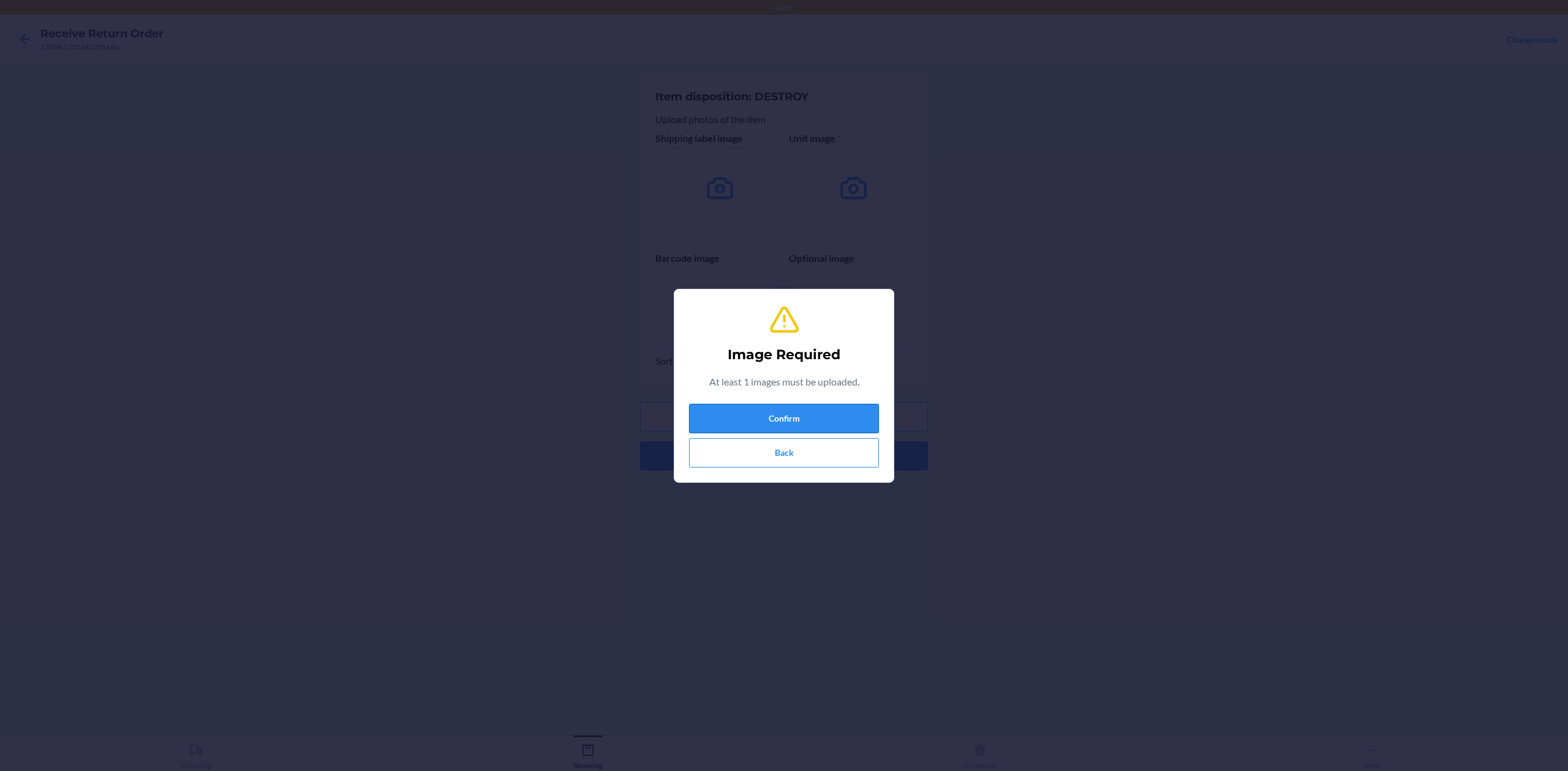
click at [817, 414] on button "Confirm" at bounding box center [784, 419] width 190 height 29
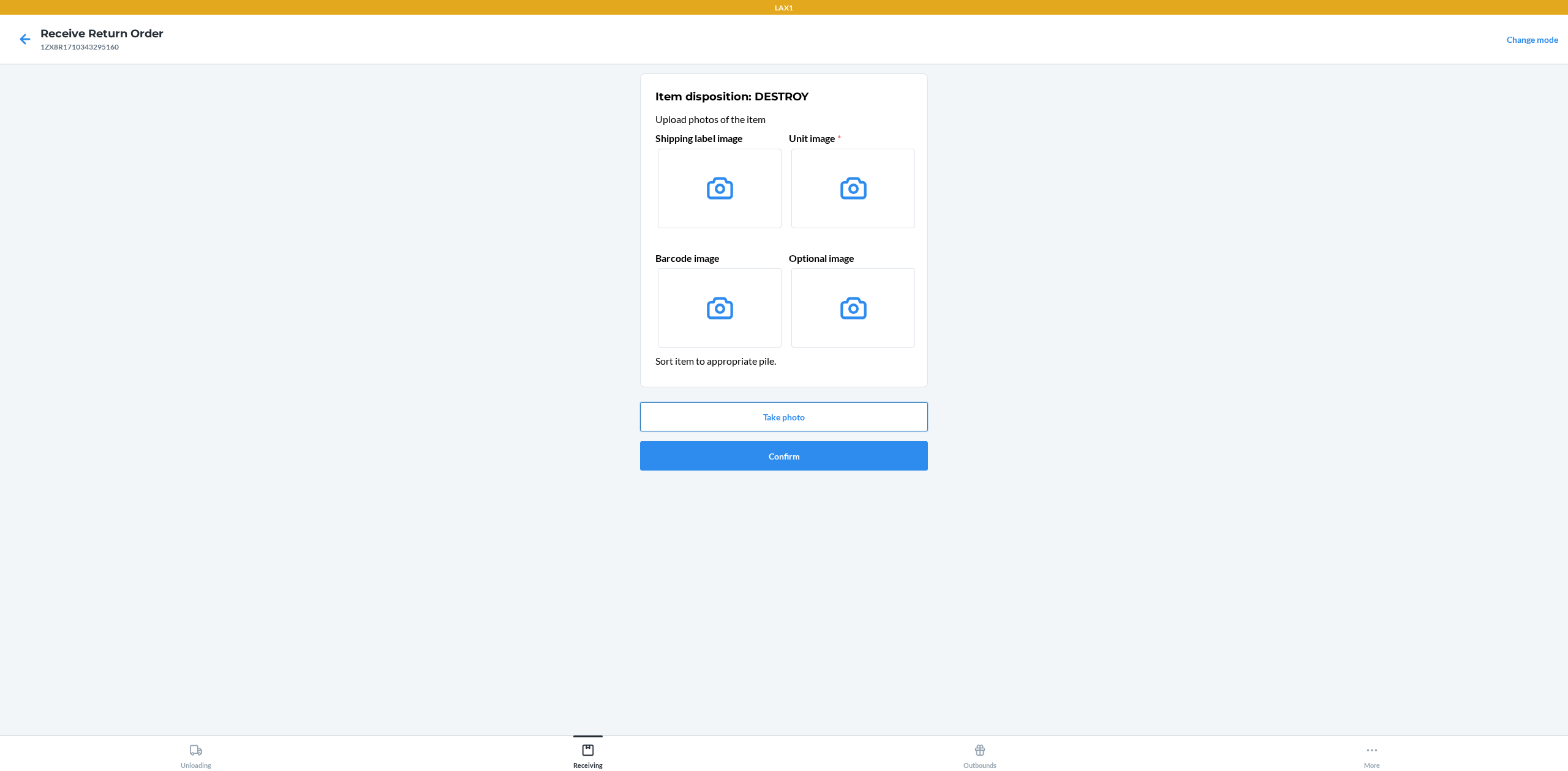
click at [791, 429] on button "Take photo" at bounding box center [784, 417] width 288 height 29
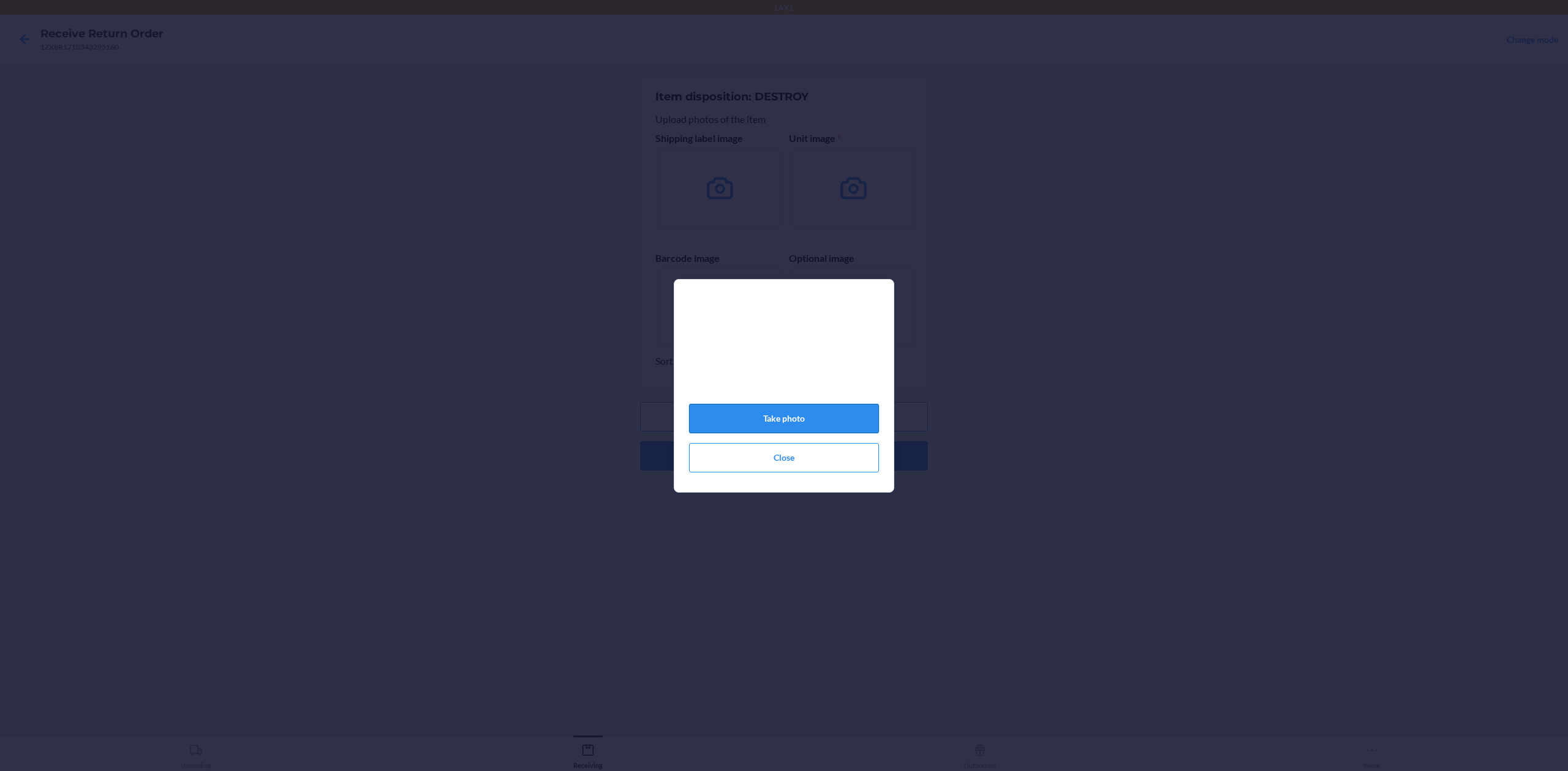
click at [836, 414] on button "Take photo" at bounding box center [784, 419] width 190 height 29
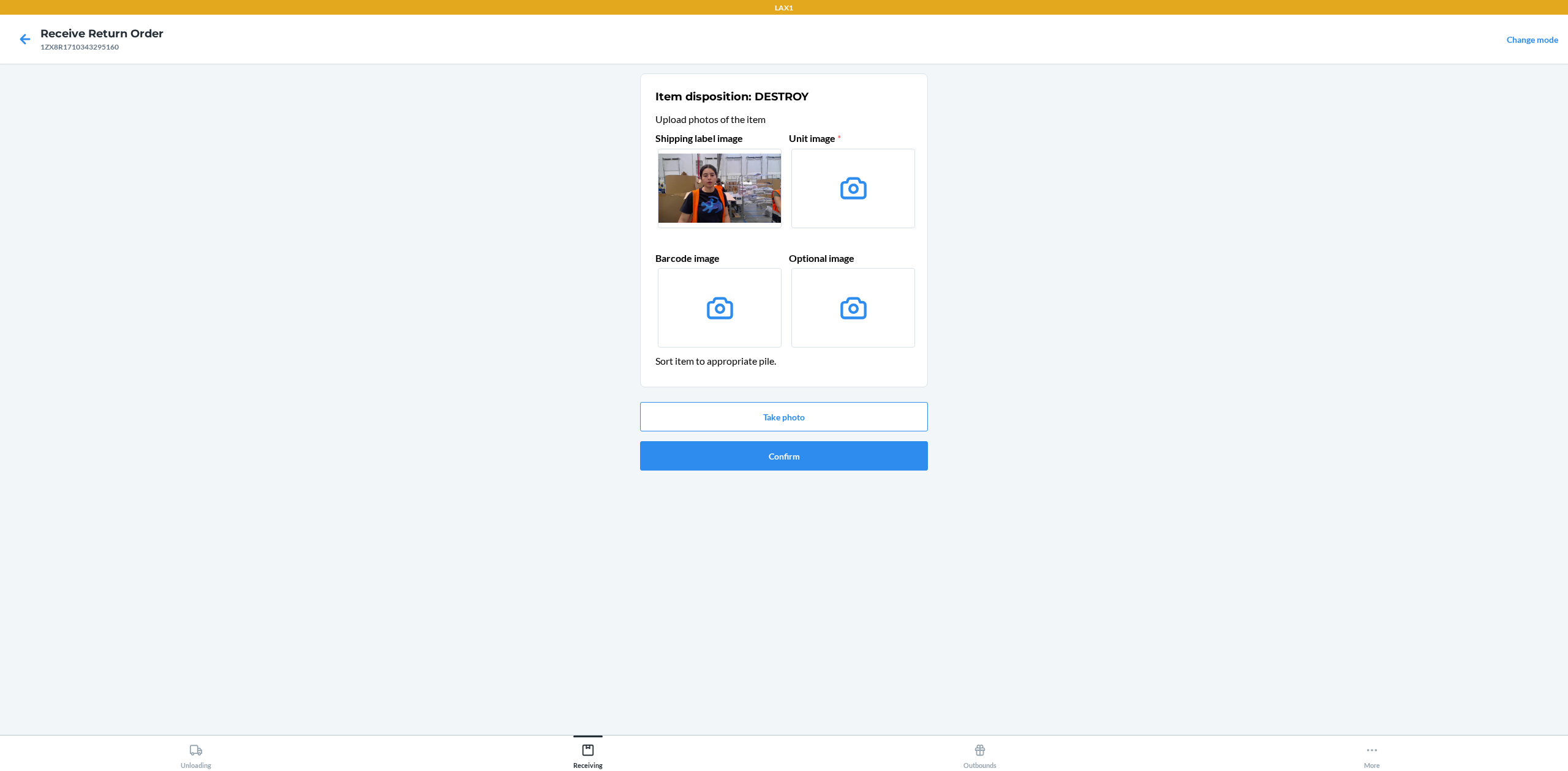
click at [738, 176] on label at bounding box center [719, 188] width 124 height 80
click at [0, 0] on input "file" at bounding box center [0, 0] width 0 height 0
click at [757, 191] on label at bounding box center [719, 188] width 124 height 80
click at [0, 0] on input "file" at bounding box center [0, 0] width 0 height 0
click at [850, 406] on button "Take photo" at bounding box center [784, 417] width 288 height 29
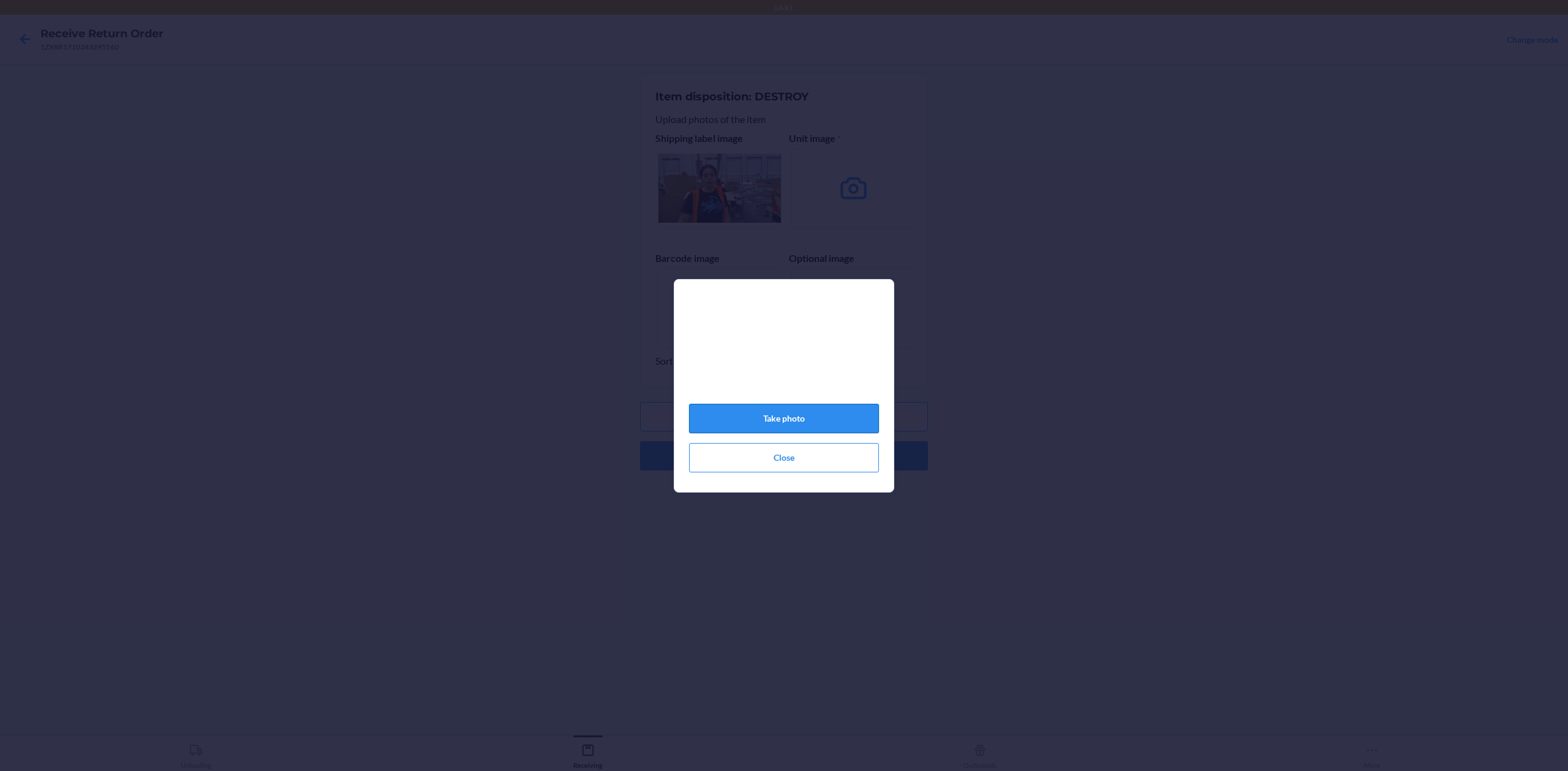
click at [849, 427] on button "Take photo" at bounding box center [784, 419] width 190 height 29
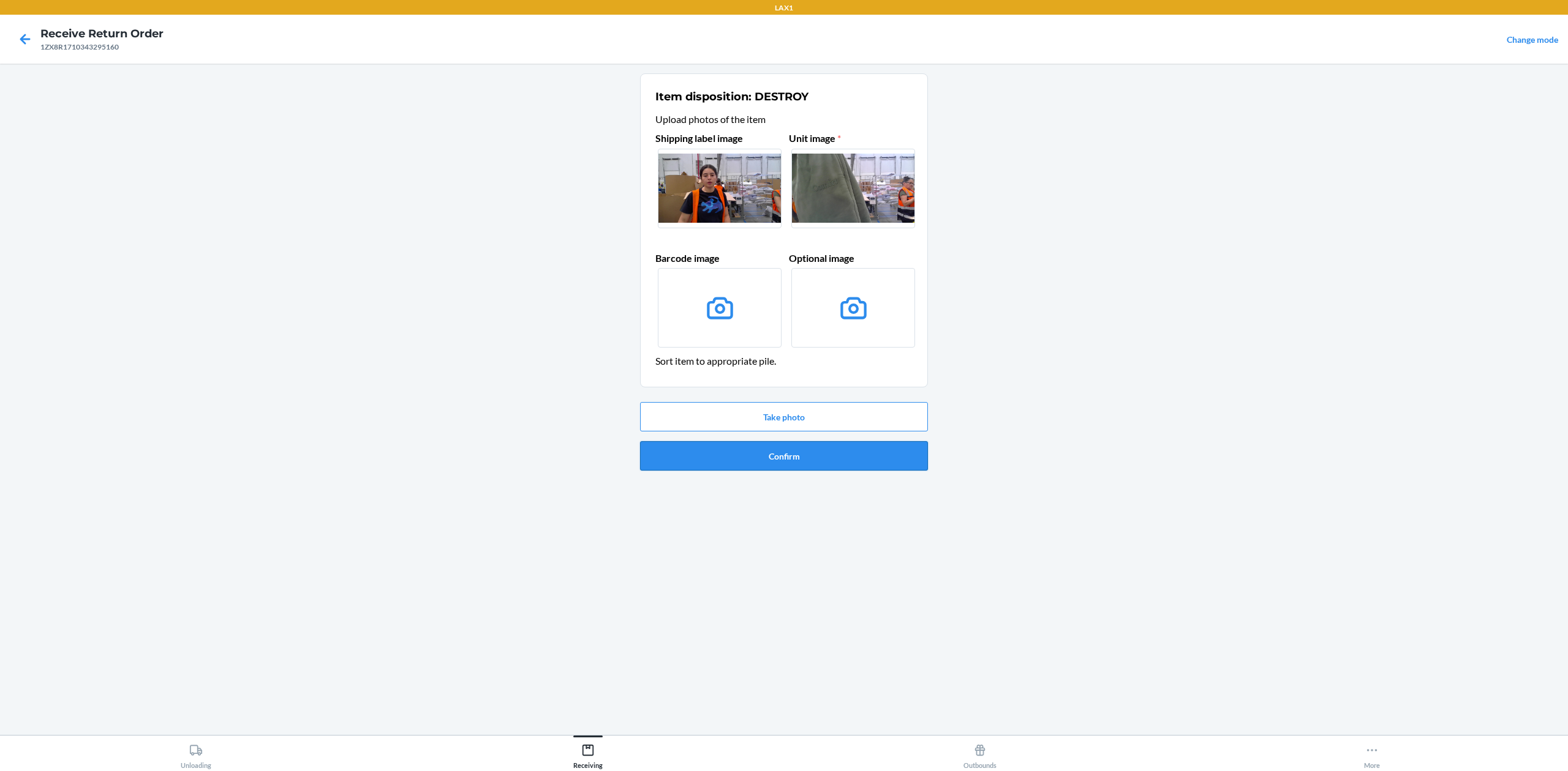
click at [863, 463] on button "Confirm" at bounding box center [784, 456] width 288 height 29
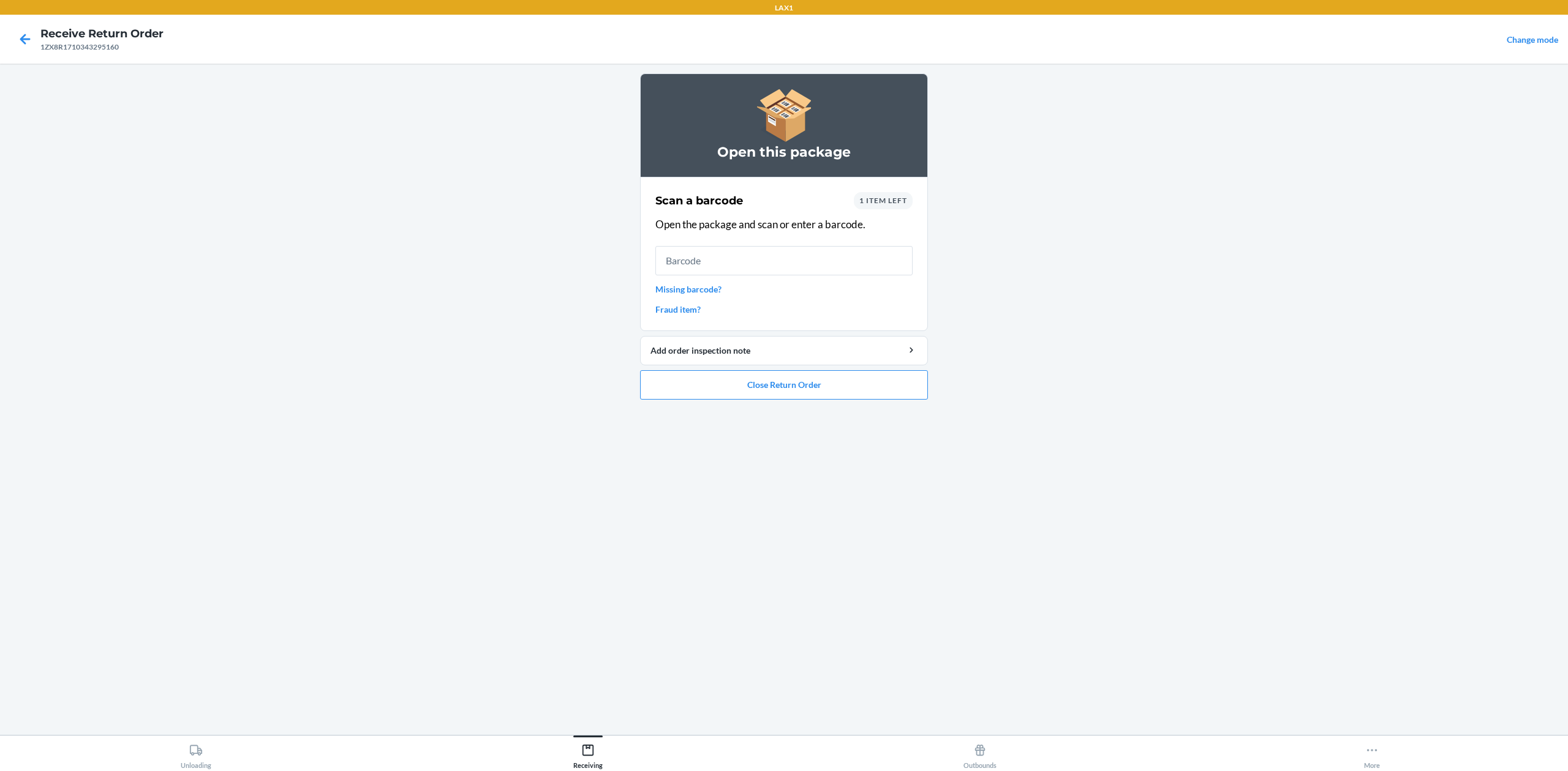
click at [704, 290] on link "Missing barcode?" at bounding box center [784, 289] width 257 height 13
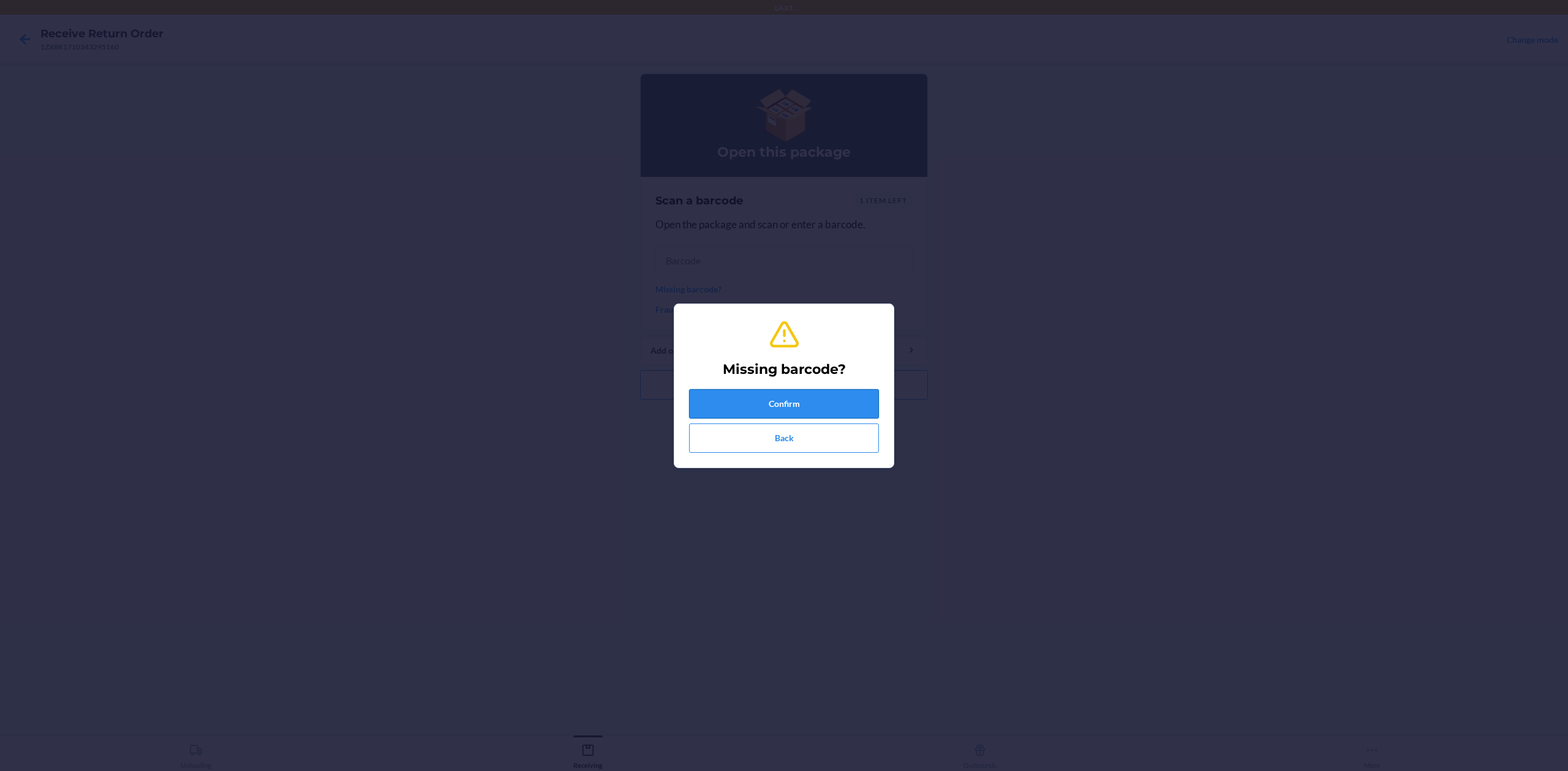
click at [860, 402] on button "Confirm" at bounding box center [784, 404] width 190 height 29
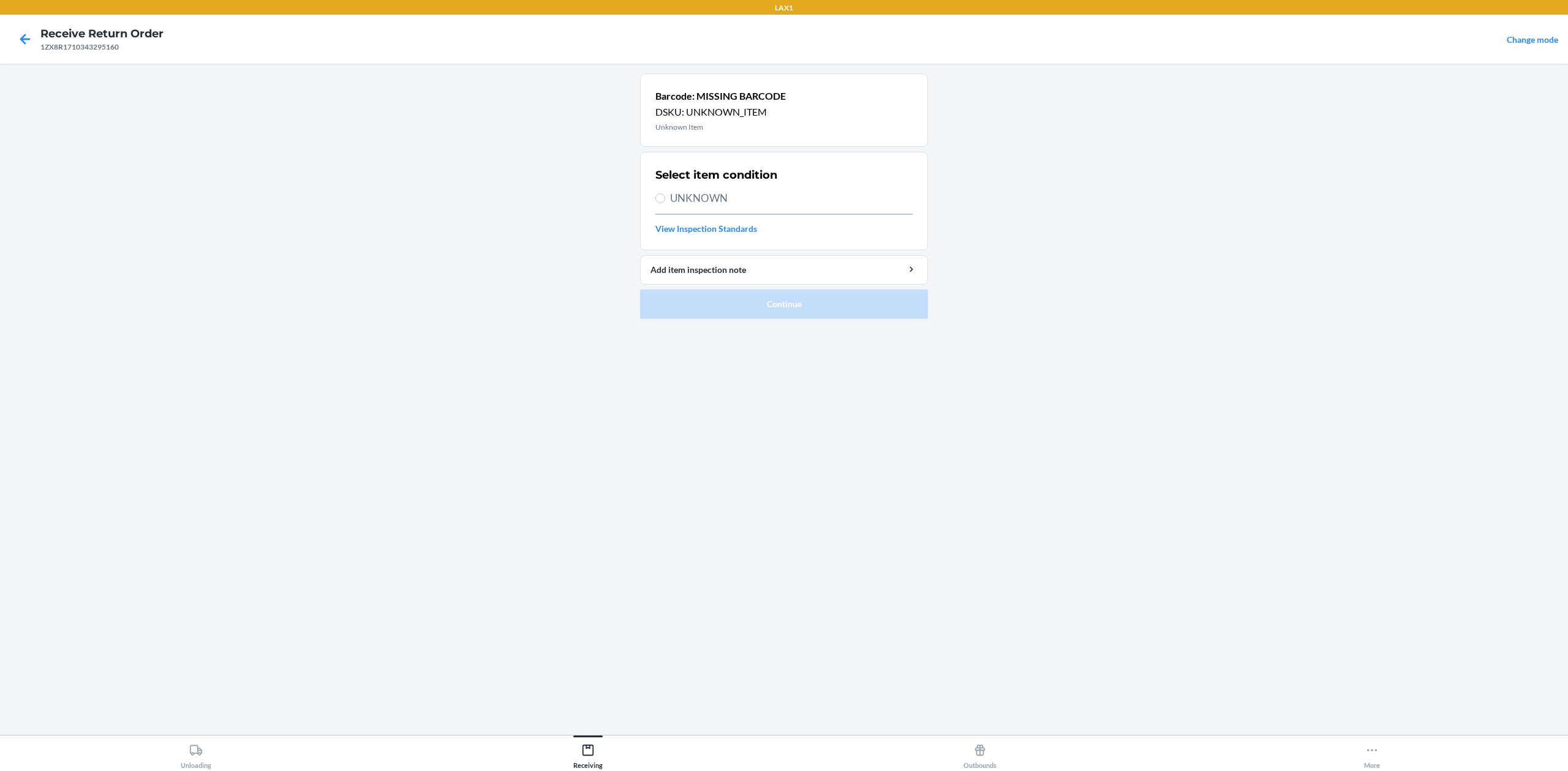
click at [740, 195] on span "UNKNOWN" at bounding box center [791, 198] width 242 height 16
click at [665, 195] on input "UNKNOWN" at bounding box center [660, 198] width 10 height 10
click at [862, 295] on button "Continue" at bounding box center [784, 305] width 288 height 29
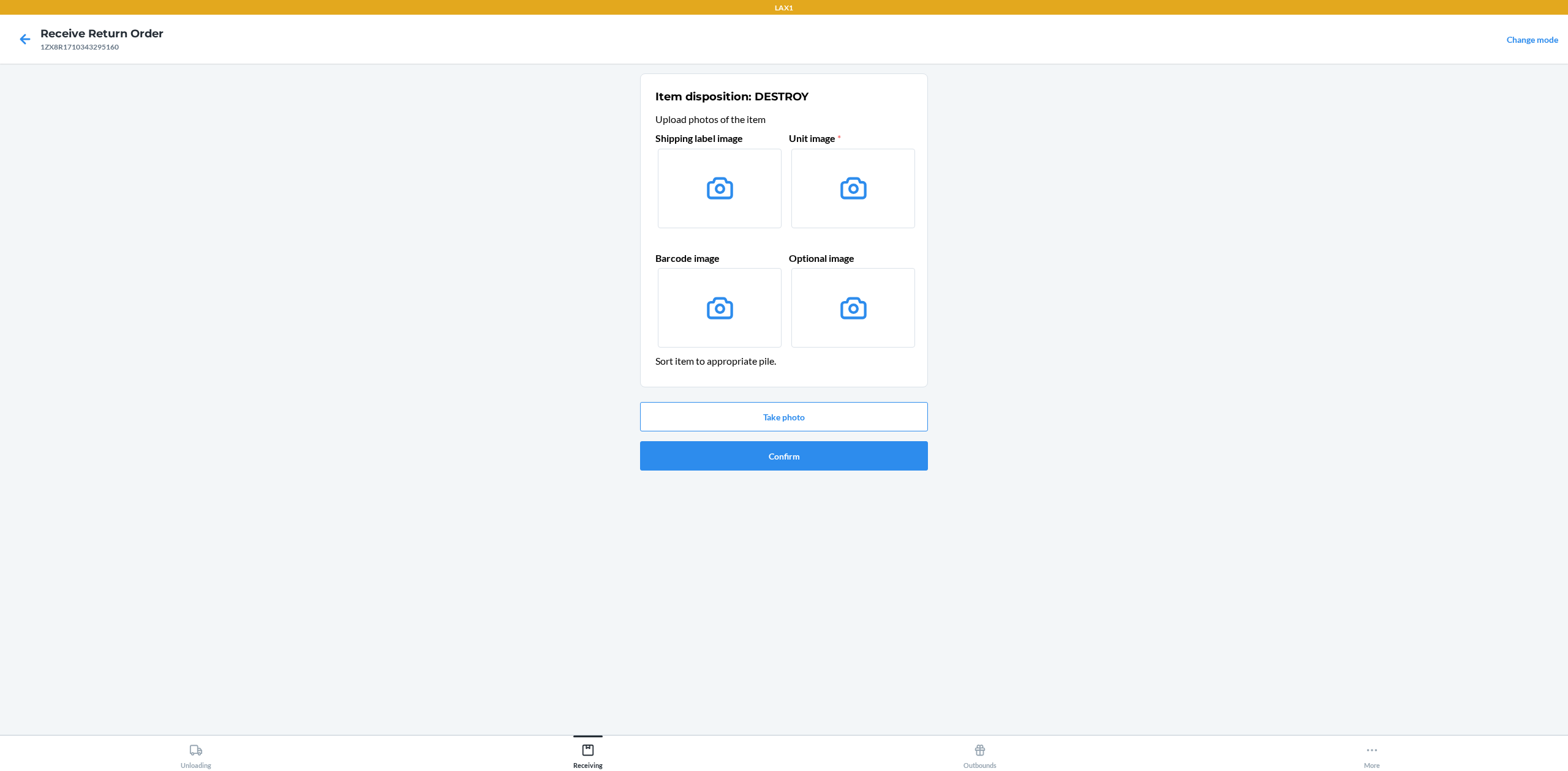
click at [718, 184] on icon at bounding box center [720, 187] width 26 height 22
click at [0, 0] on input "file" at bounding box center [0, 0] width 0 height 0
click at [803, 410] on button "Take photo" at bounding box center [784, 417] width 288 height 29
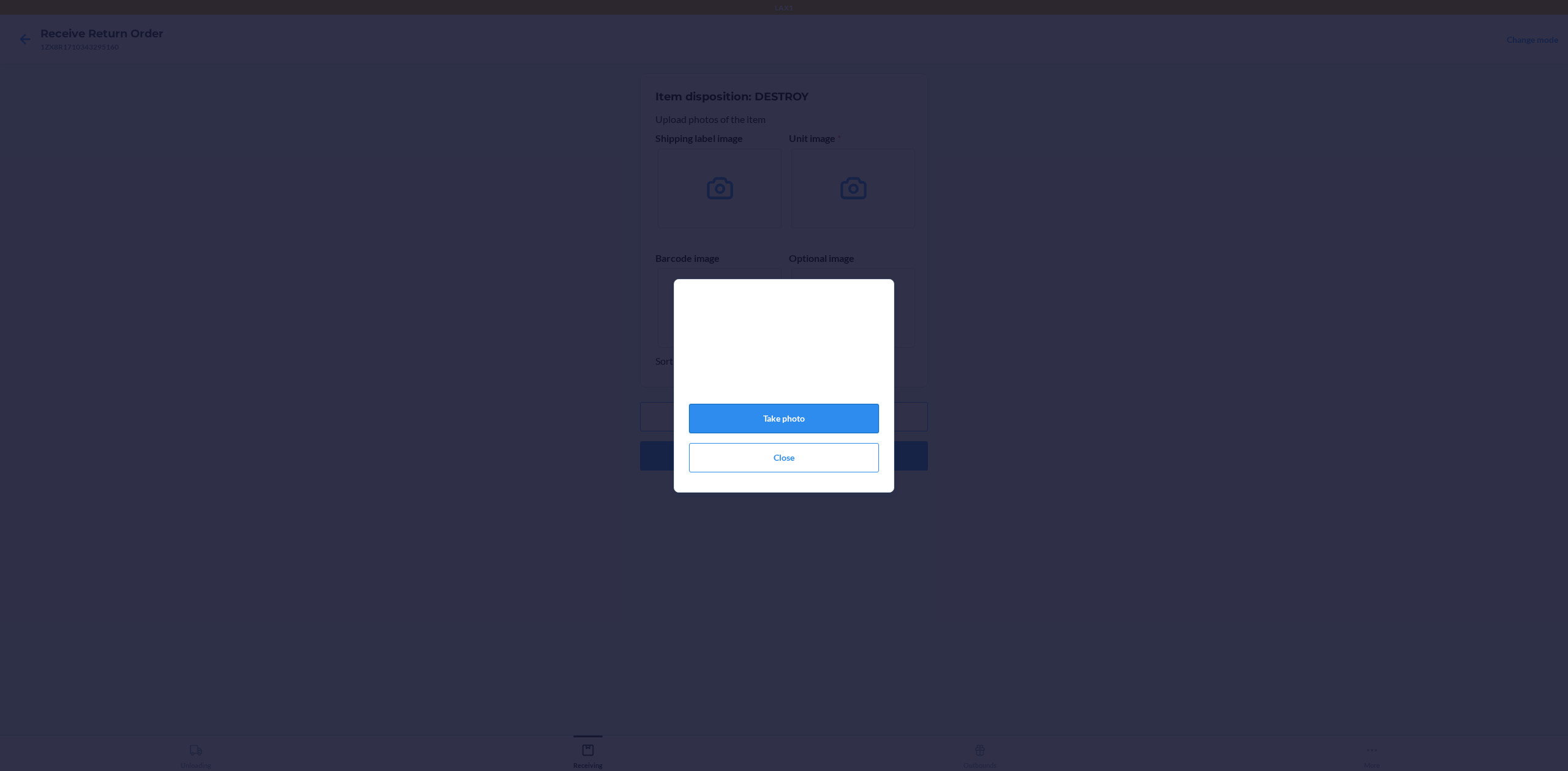
click at [781, 426] on button "Take photo" at bounding box center [784, 419] width 190 height 29
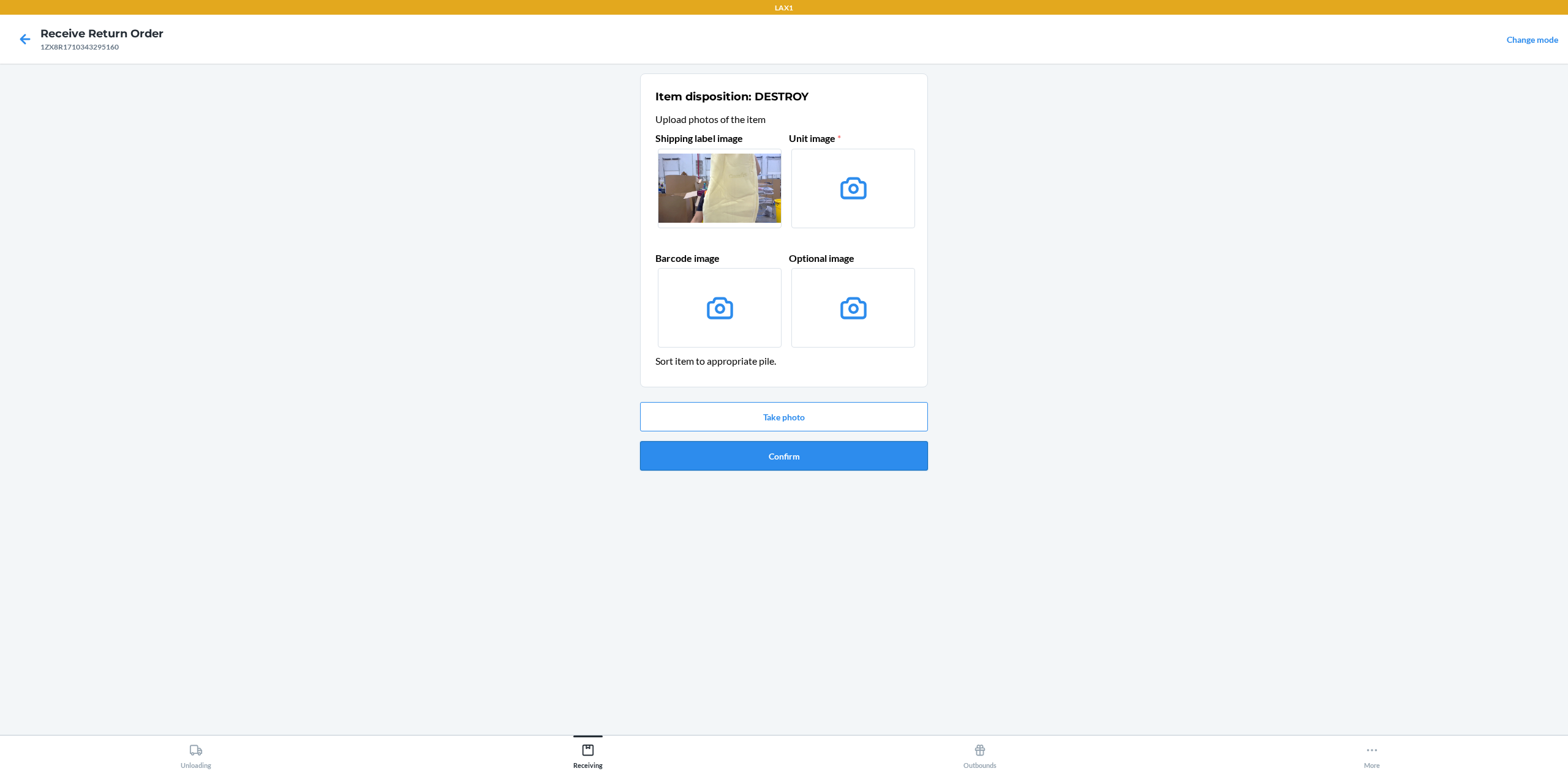
click at [892, 460] on button "Confirm" at bounding box center [784, 456] width 288 height 29
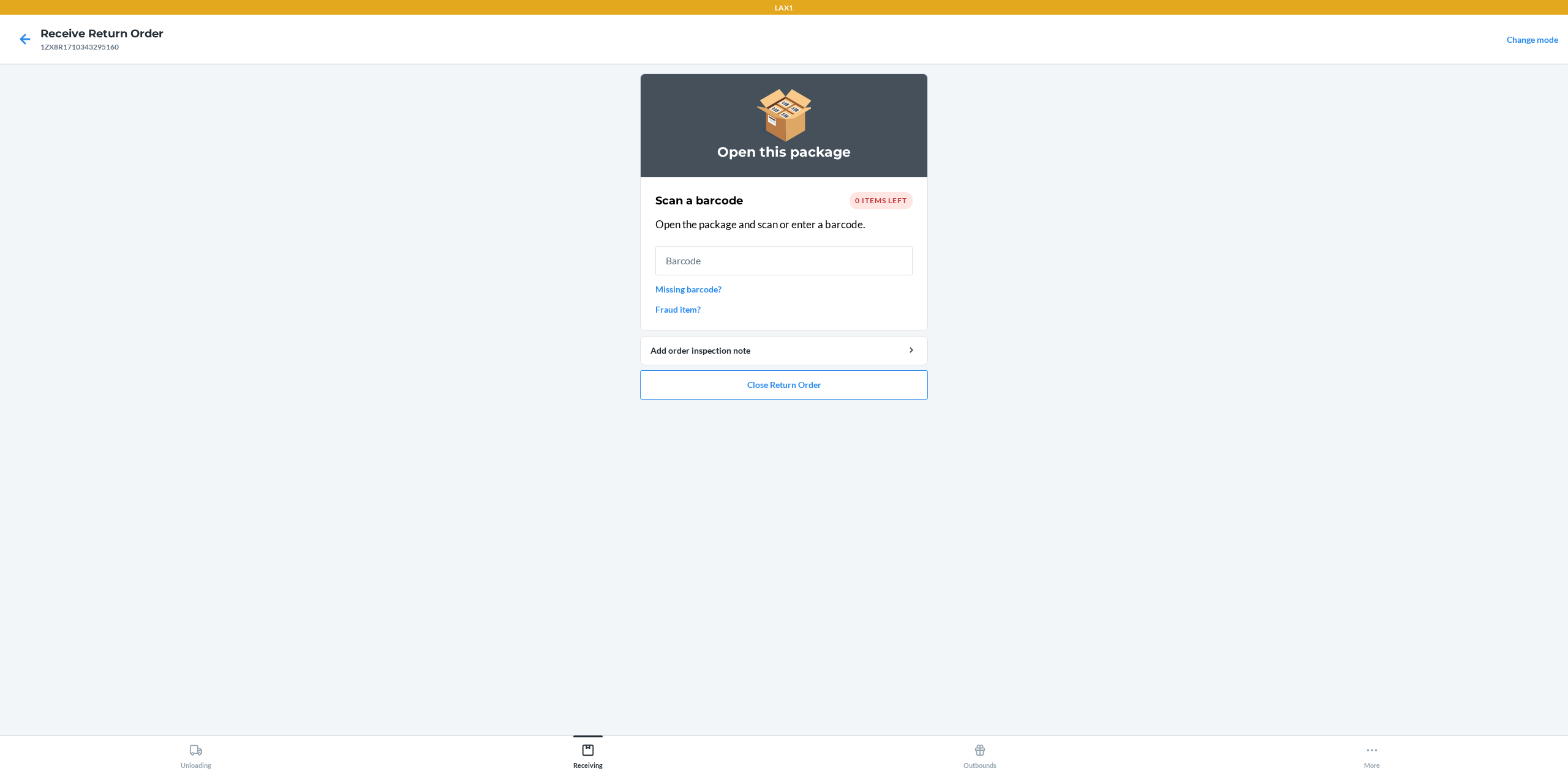
click at [694, 290] on link "Missing barcode?" at bounding box center [784, 289] width 257 height 13
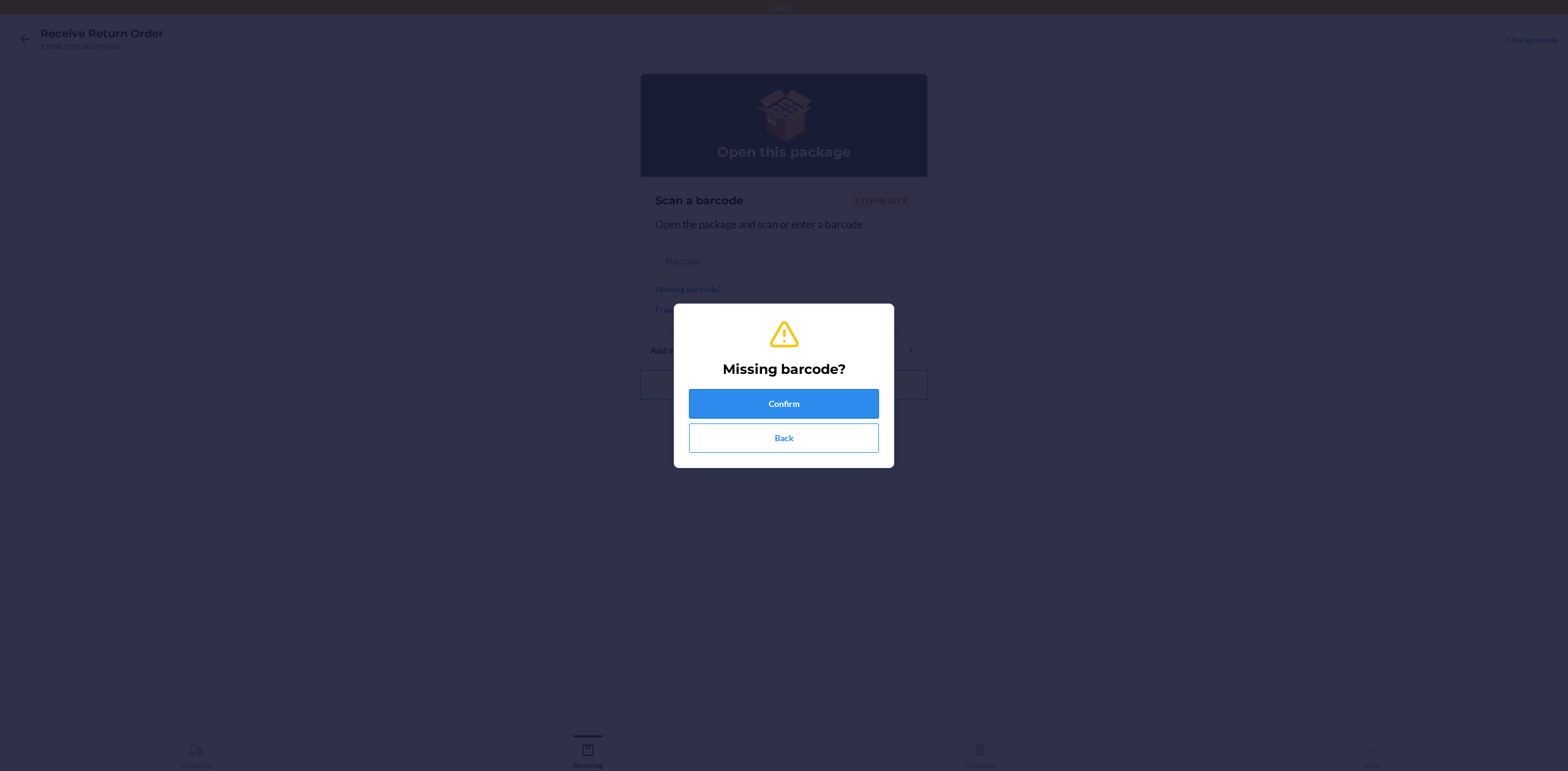
click at [836, 398] on button "Confirm" at bounding box center [784, 404] width 190 height 29
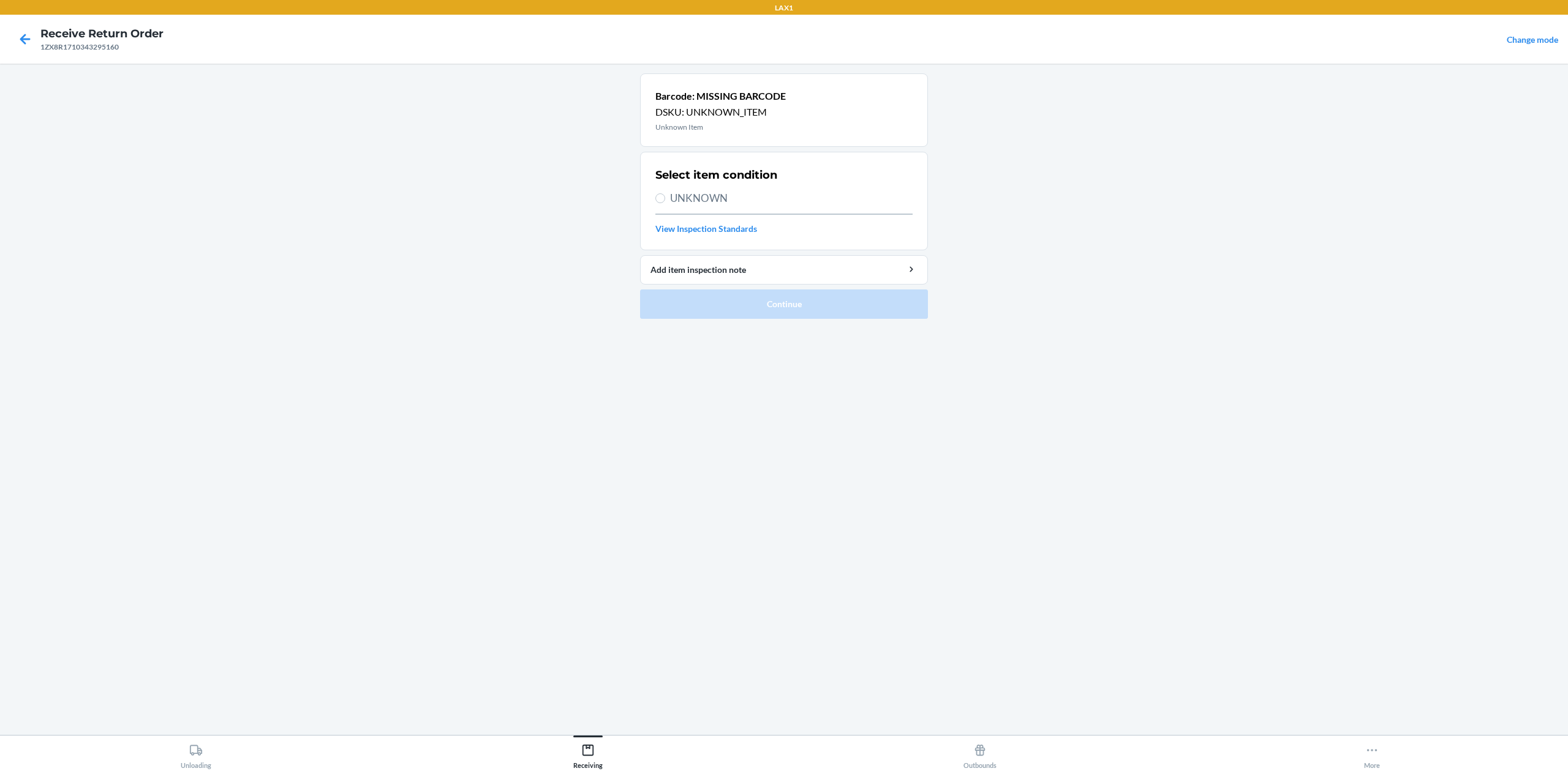
click at [725, 198] on span "UNKNOWN" at bounding box center [791, 198] width 242 height 16
click at [665, 198] on input "UNKNOWN" at bounding box center [660, 198] width 10 height 10
click at [819, 311] on button "Continue" at bounding box center [784, 305] width 288 height 29
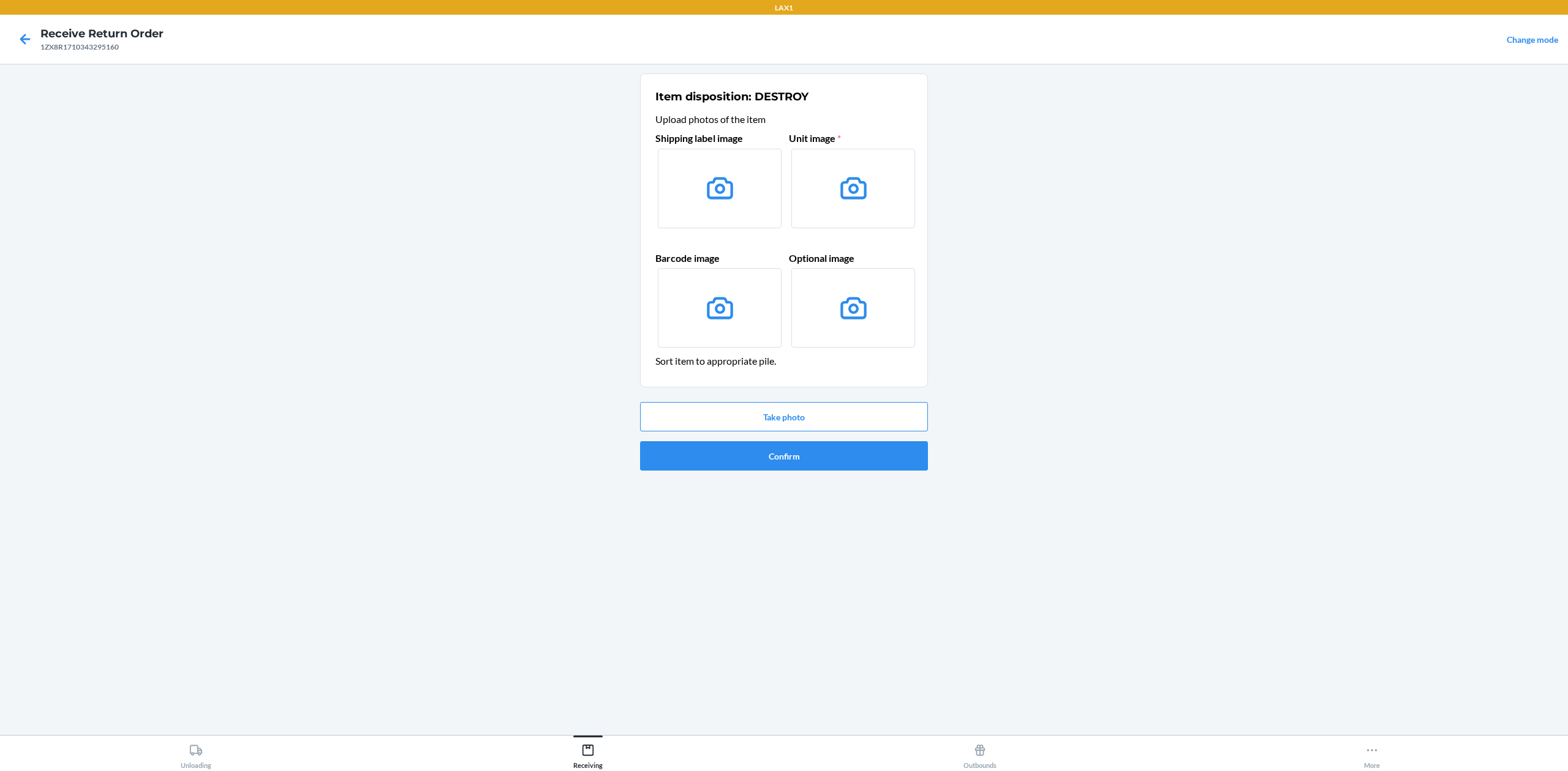
click at [710, 175] on icon at bounding box center [720, 188] width 31 height 31
click at [0, 0] on input "file" at bounding box center [0, 0] width 0 height 0
click at [846, 412] on button "Take photo" at bounding box center [784, 417] width 288 height 29
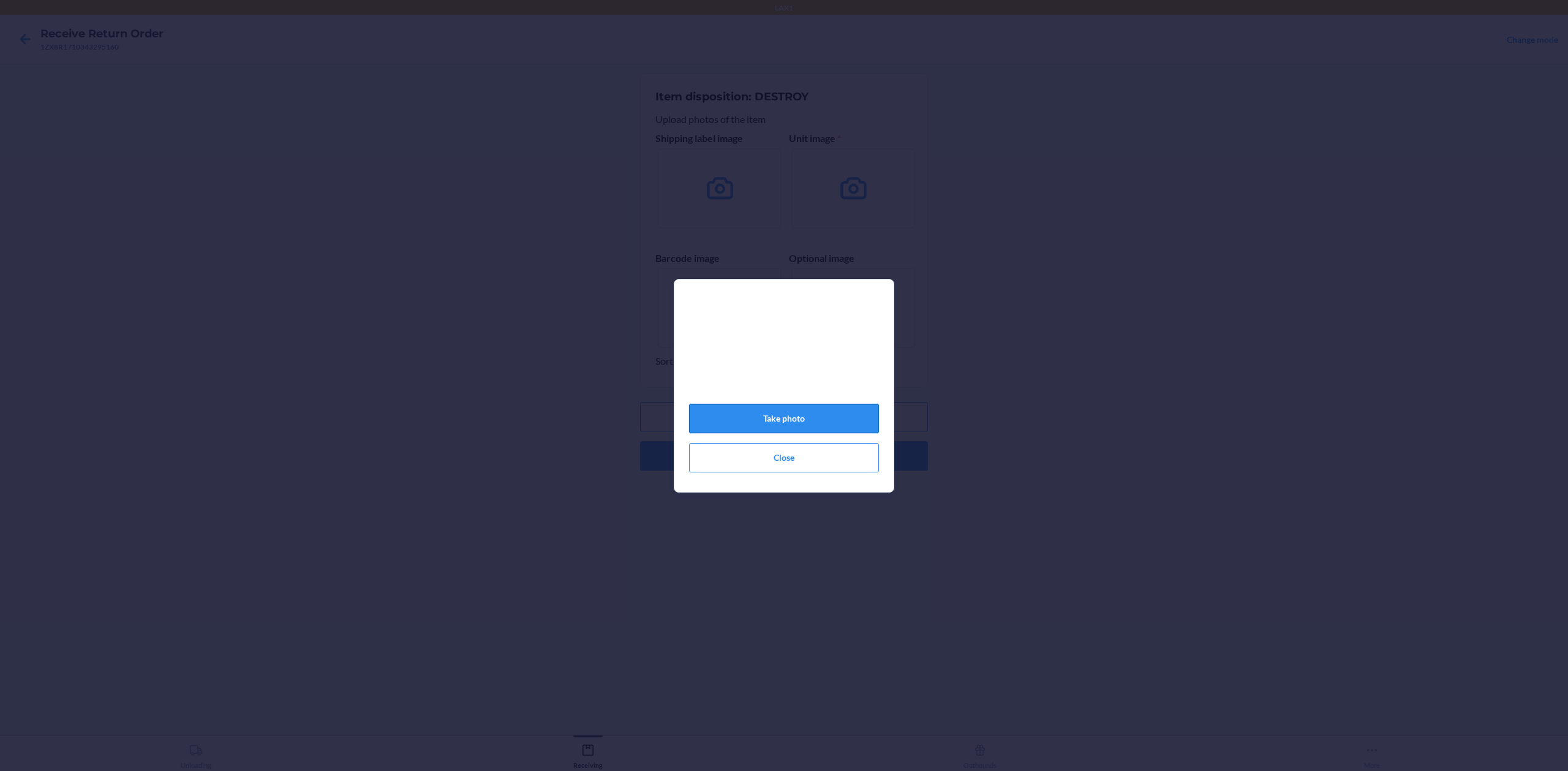
click at [856, 434] on button "Take photo" at bounding box center [784, 419] width 190 height 29
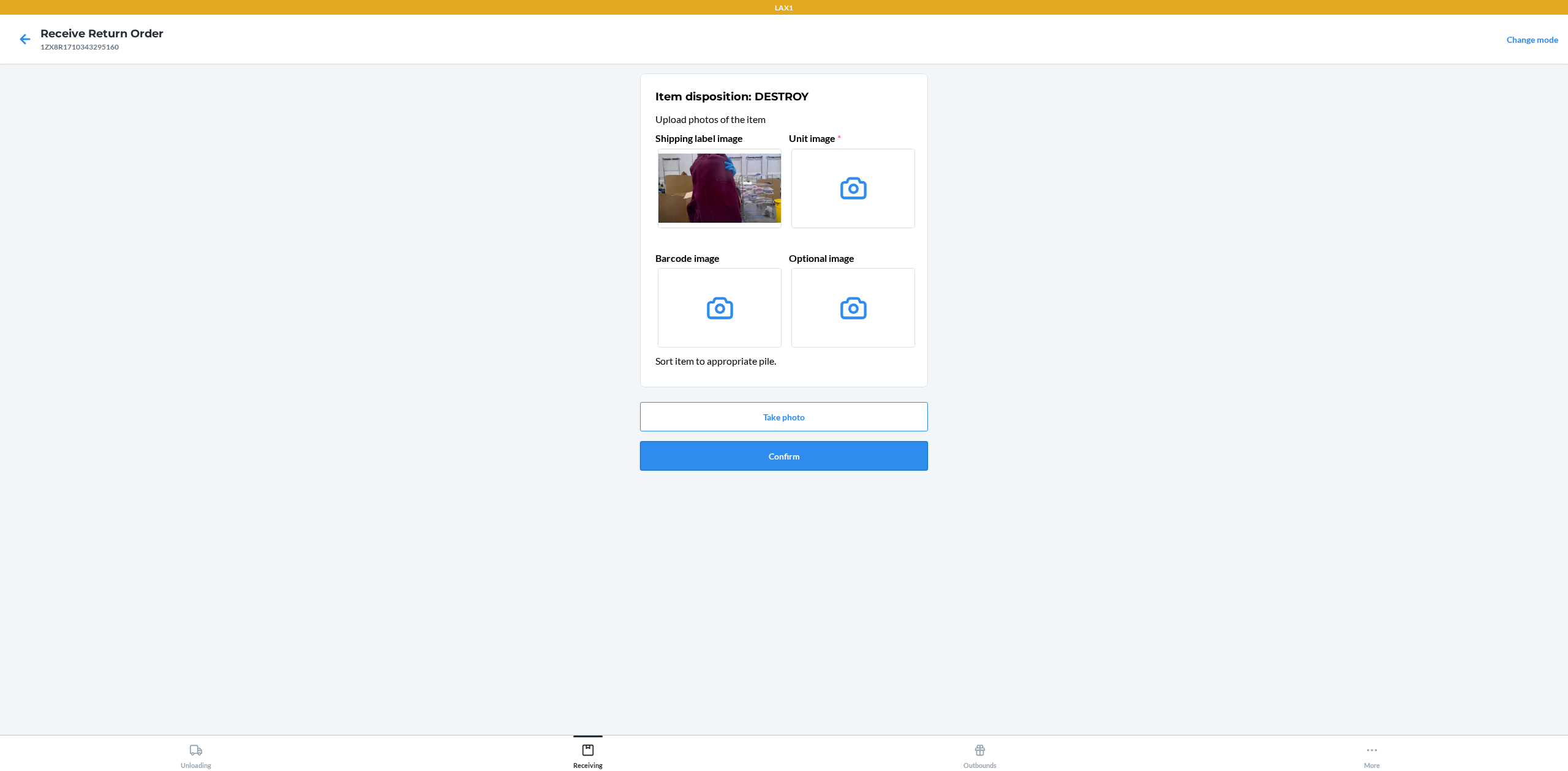
click at [826, 449] on button "Confirm" at bounding box center [784, 456] width 288 height 29
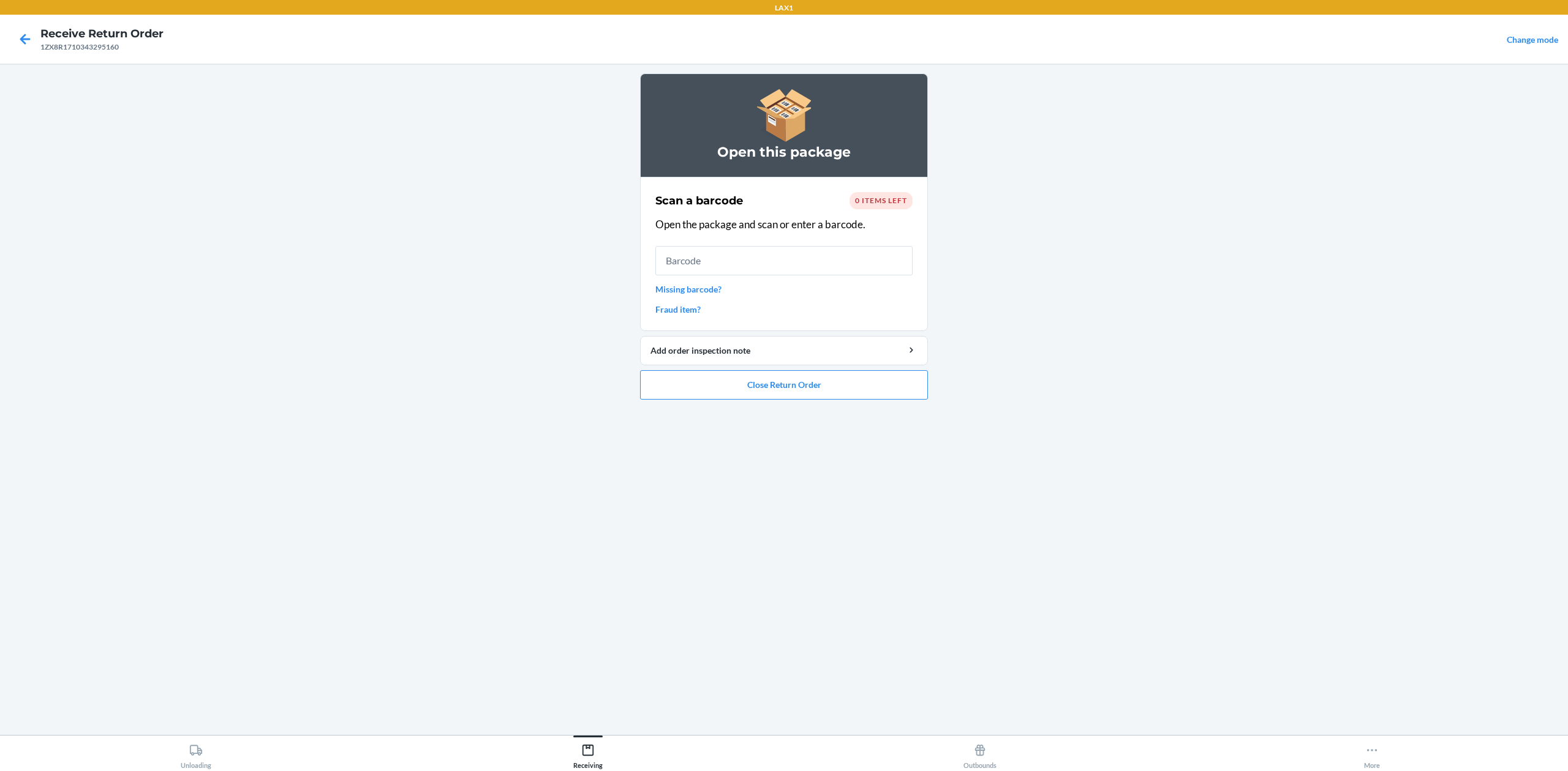
click at [682, 292] on link "Missing barcode?" at bounding box center [784, 289] width 257 height 13
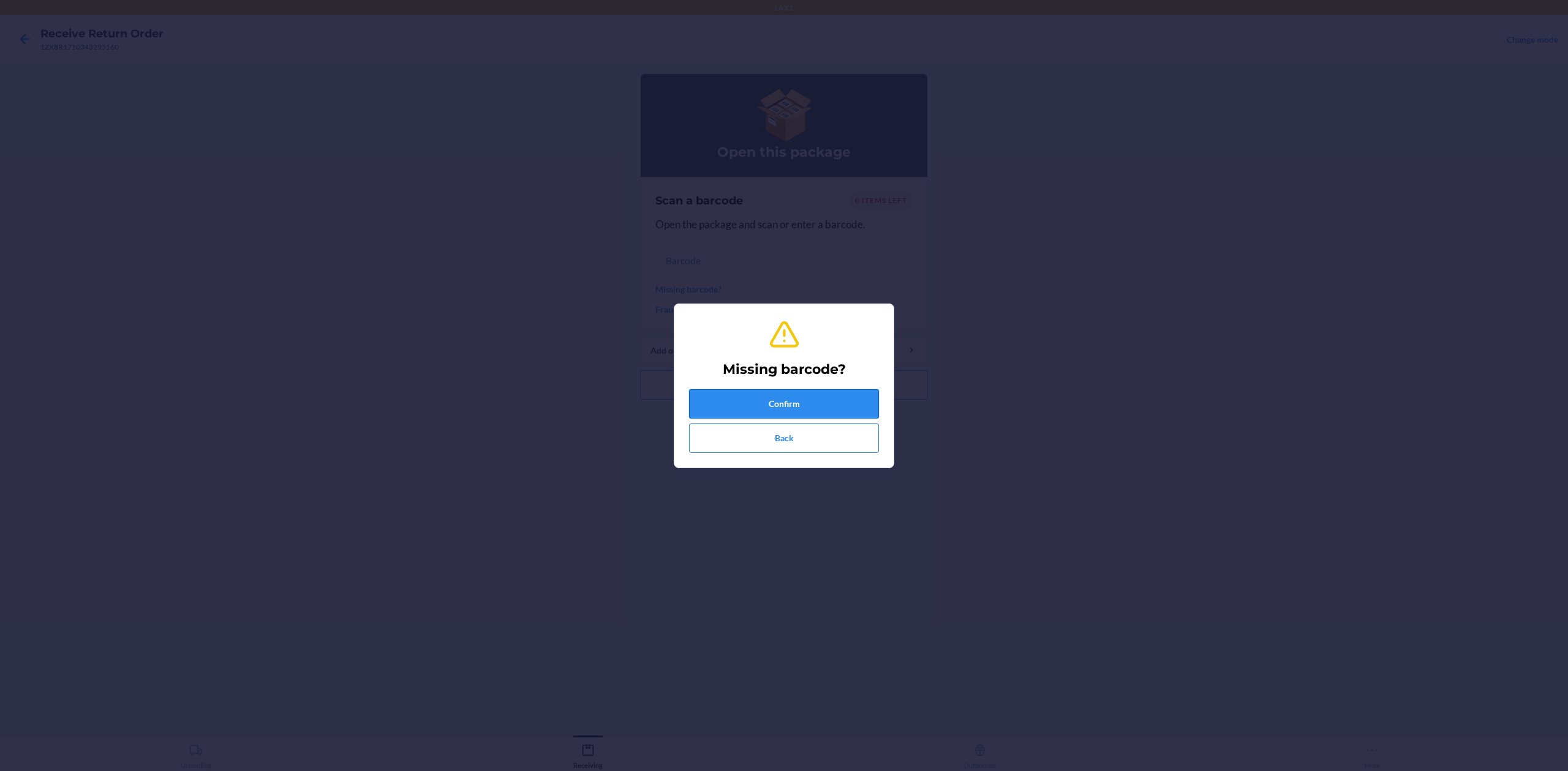
click at [860, 405] on button "Confirm" at bounding box center [784, 404] width 190 height 29
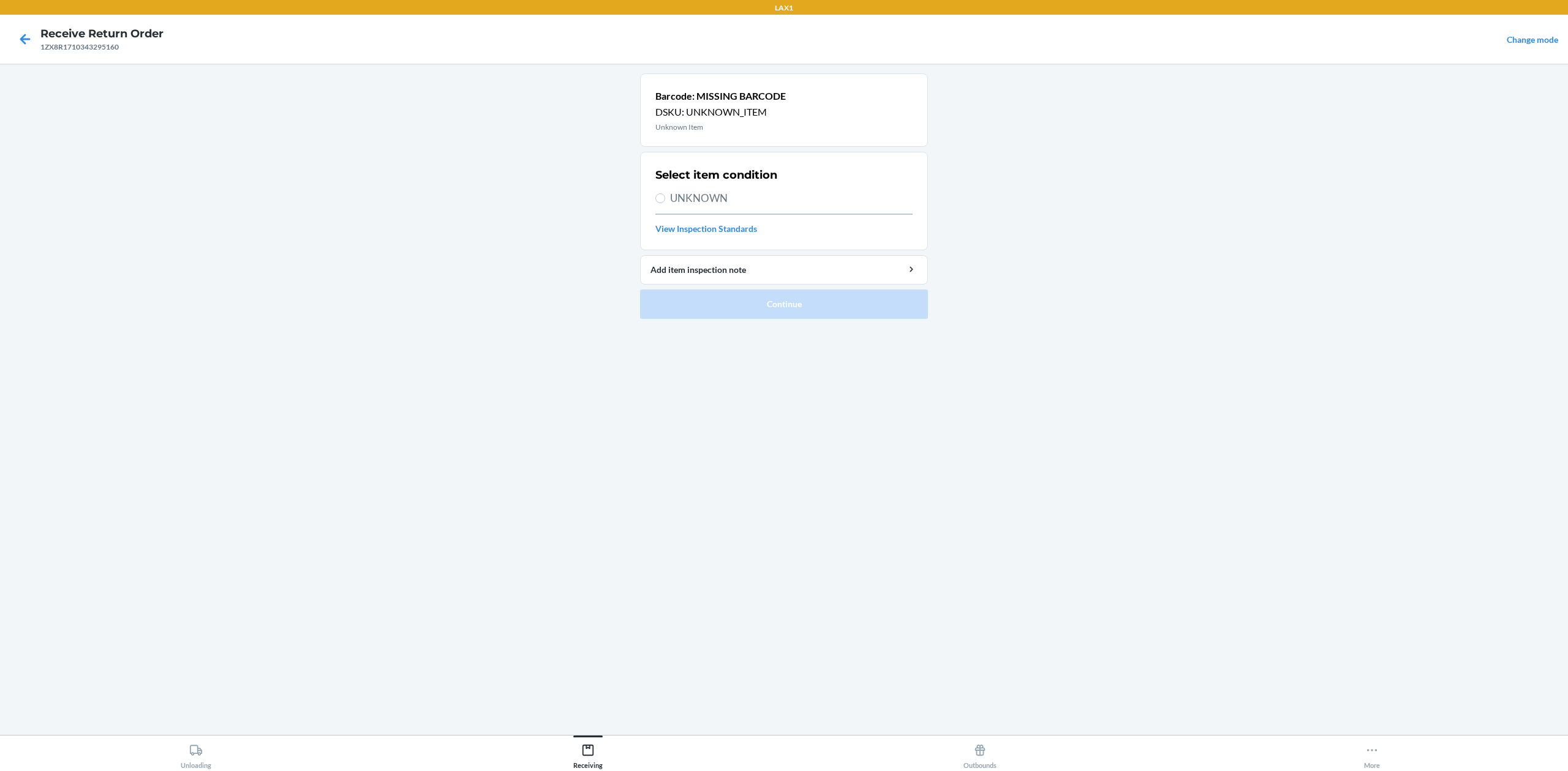
click at [690, 203] on span "UNKNOWN" at bounding box center [791, 198] width 242 height 16
click at [665, 203] on input "UNKNOWN" at bounding box center [660, 198] width 10 height 10
click at [800, 309] on button "Continue" at bounding box center [784, 305] width 288 height 29
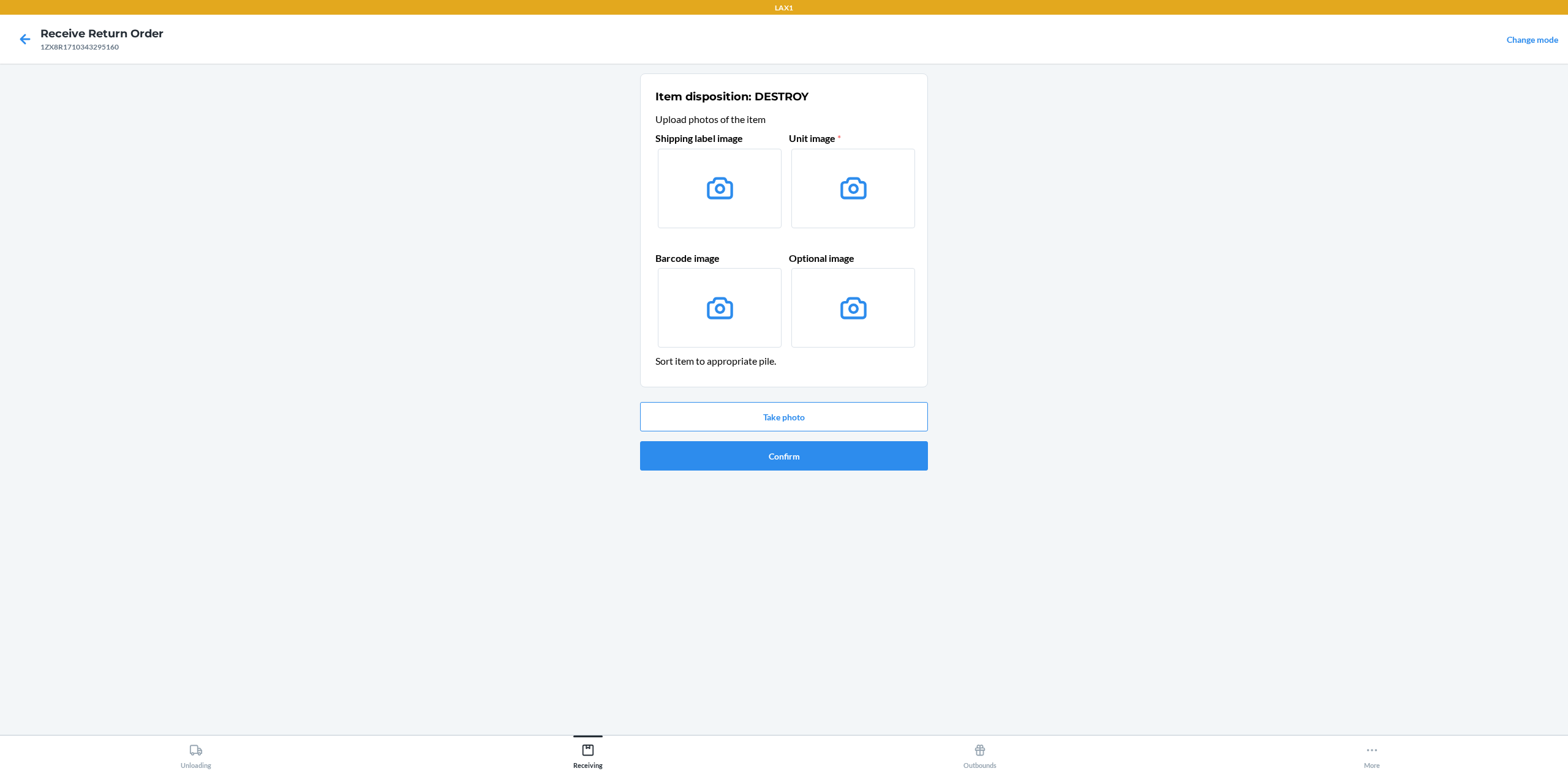
click at [767, 211] on label at bounding box center [719, 188] width 124 height 80
click at [0, 0] on input "file" at bounding box center [0, 0] width 0 height 0
click at [900, 415] on button "Take photo" at bounding box center [784, 417] width 288 height 29
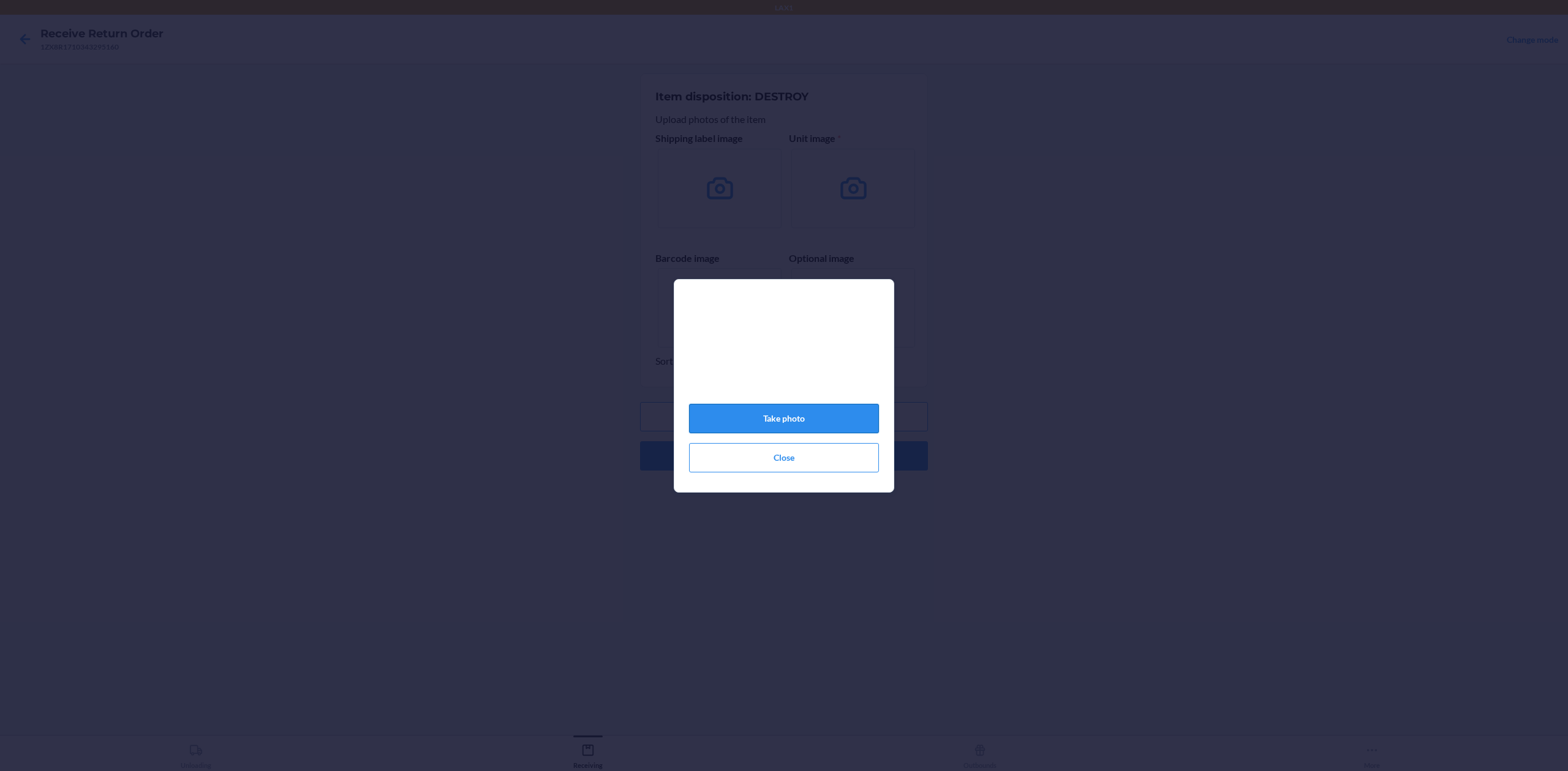
click at [864, 432] on button "Take photo" at bounding box center [784, 419] width 190 height 29
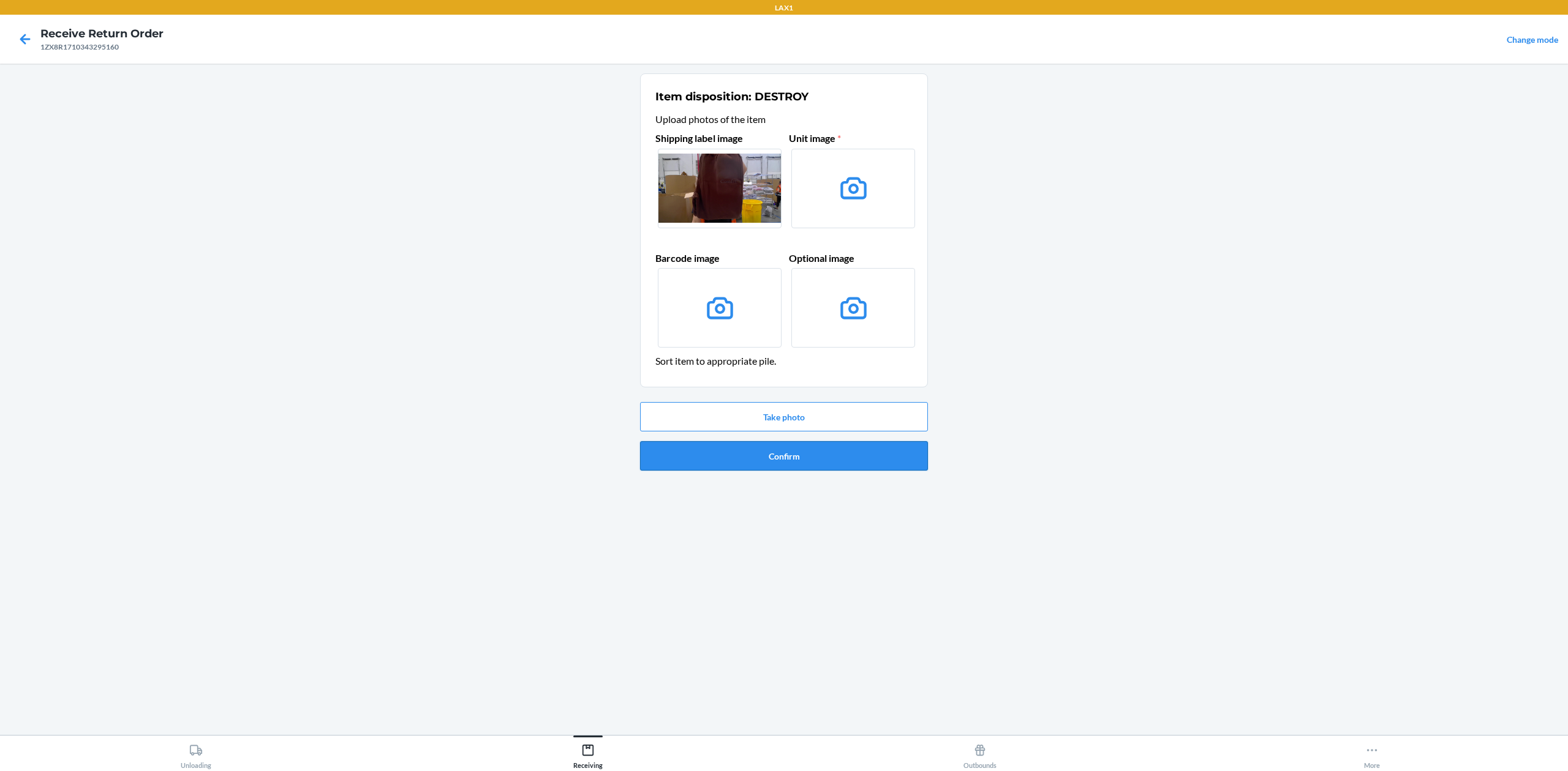
click at [879, 451] on button "Confirm" at bounding box center [784, 456] width 288 height 29
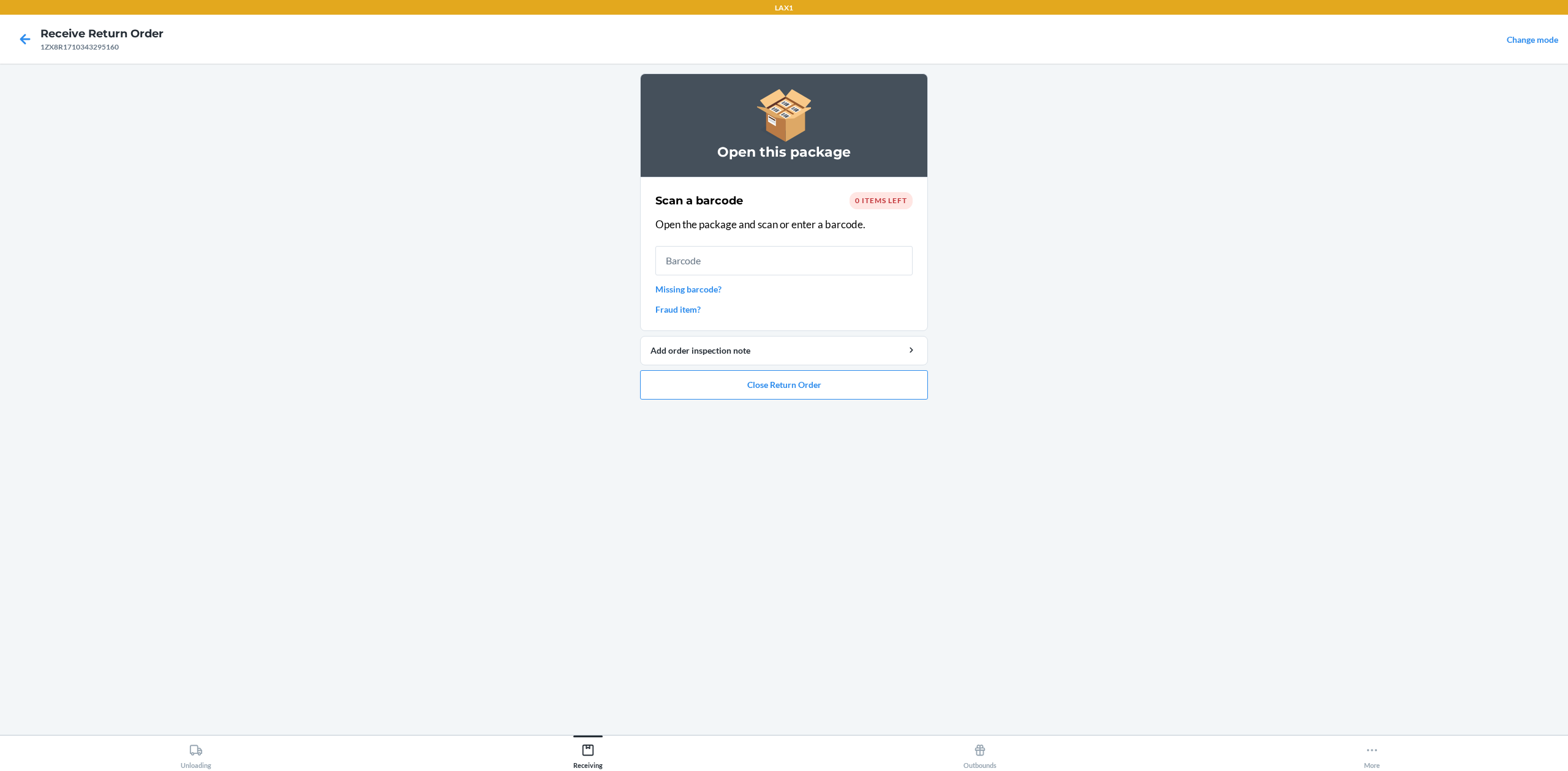
click at [698, 290] on link "Missing barcode?" at bounding box center [784, 289] width 257 height 13
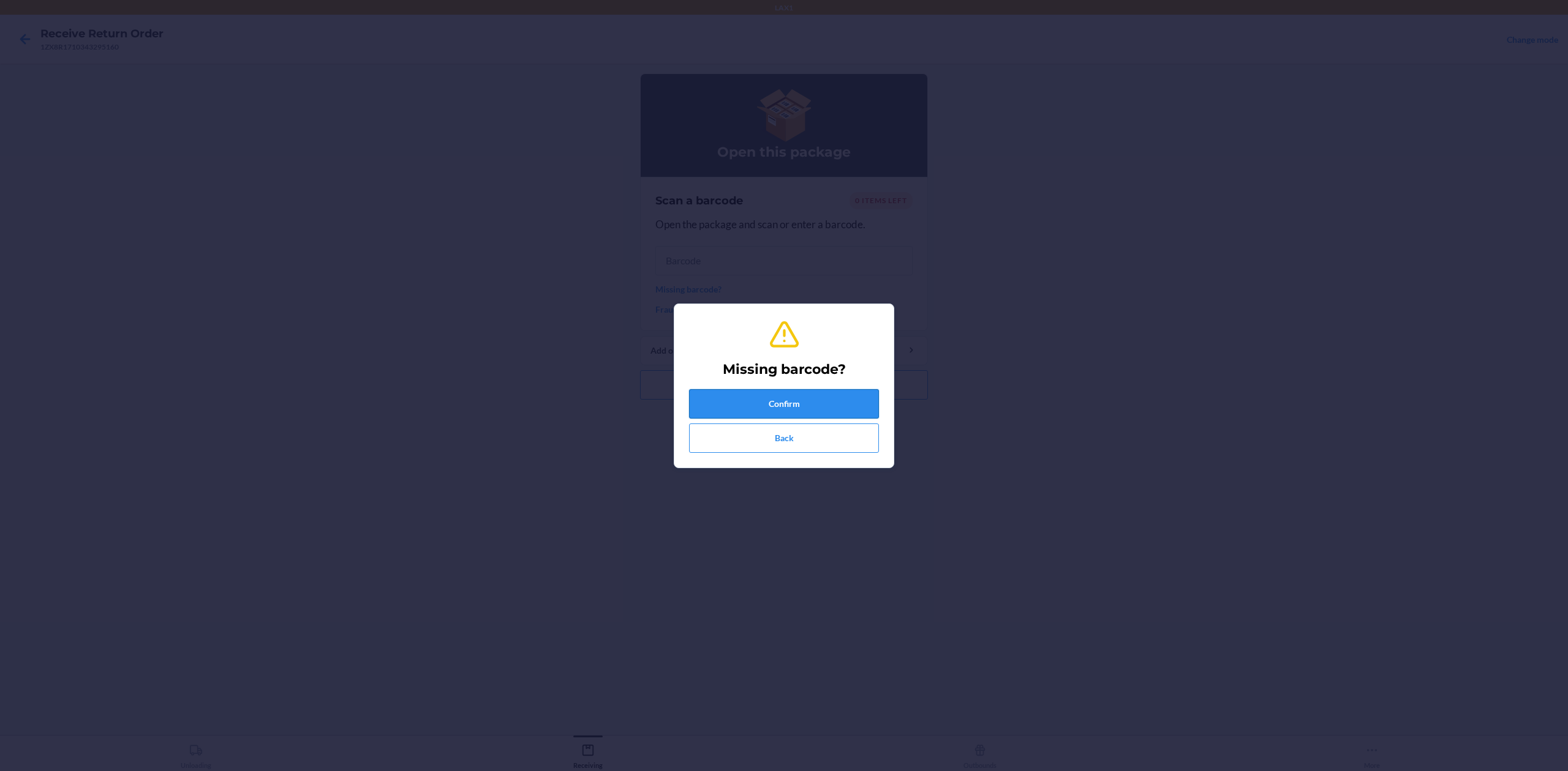
click at [774, 392] on button "Confirm" at bounding box center [784, 404] width 190 height 29
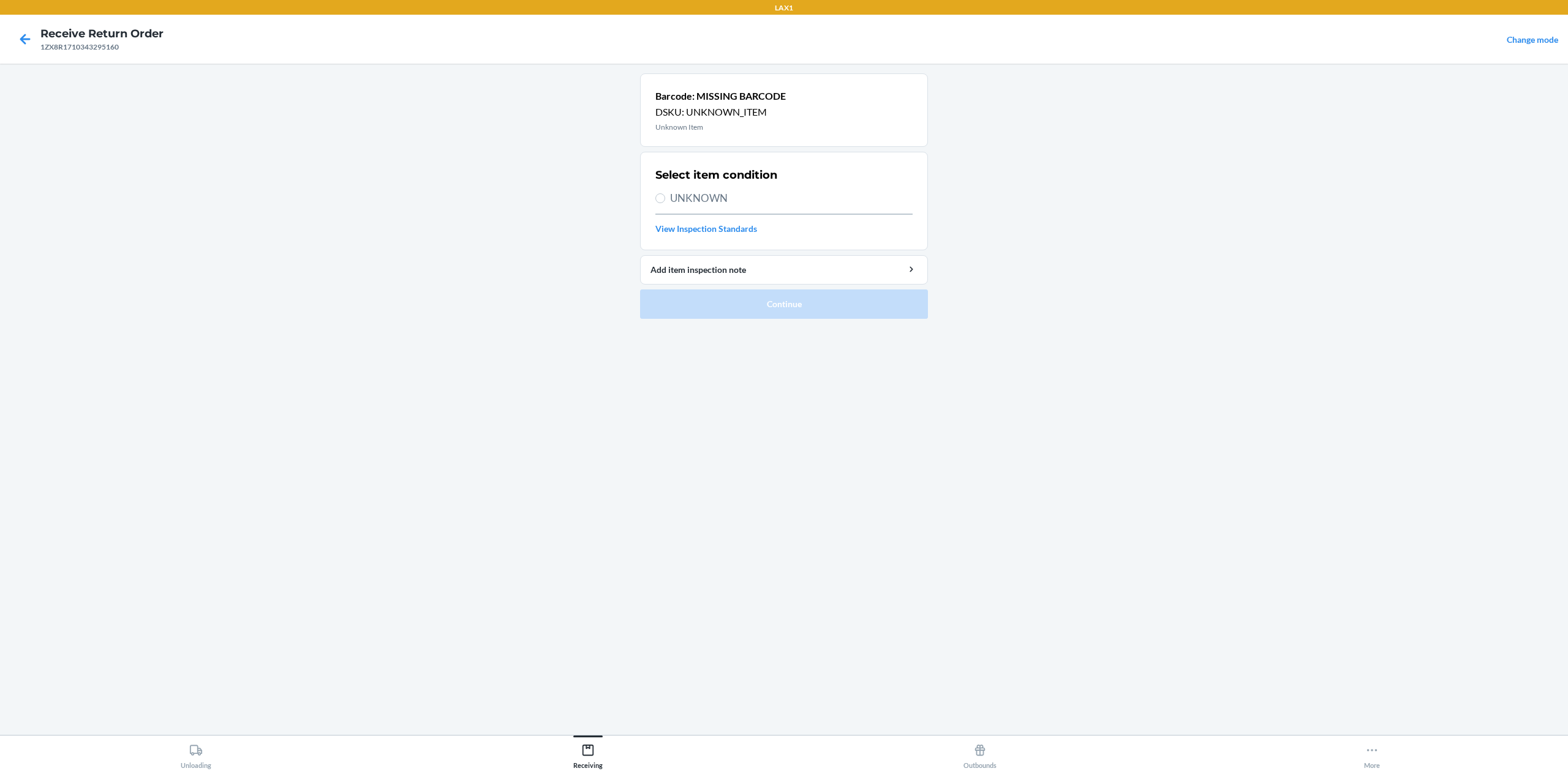
click at [724, 193] on span "UNKNOWN" at bounding box center [791, 198] width 242 height 16
click at [665, 193] on input "UNKNOWN" at bounding box center [660, 198] width 10 height 10
click at [753, 298] on button "Continue" at bounding box center [784, 305] width 288 height 29
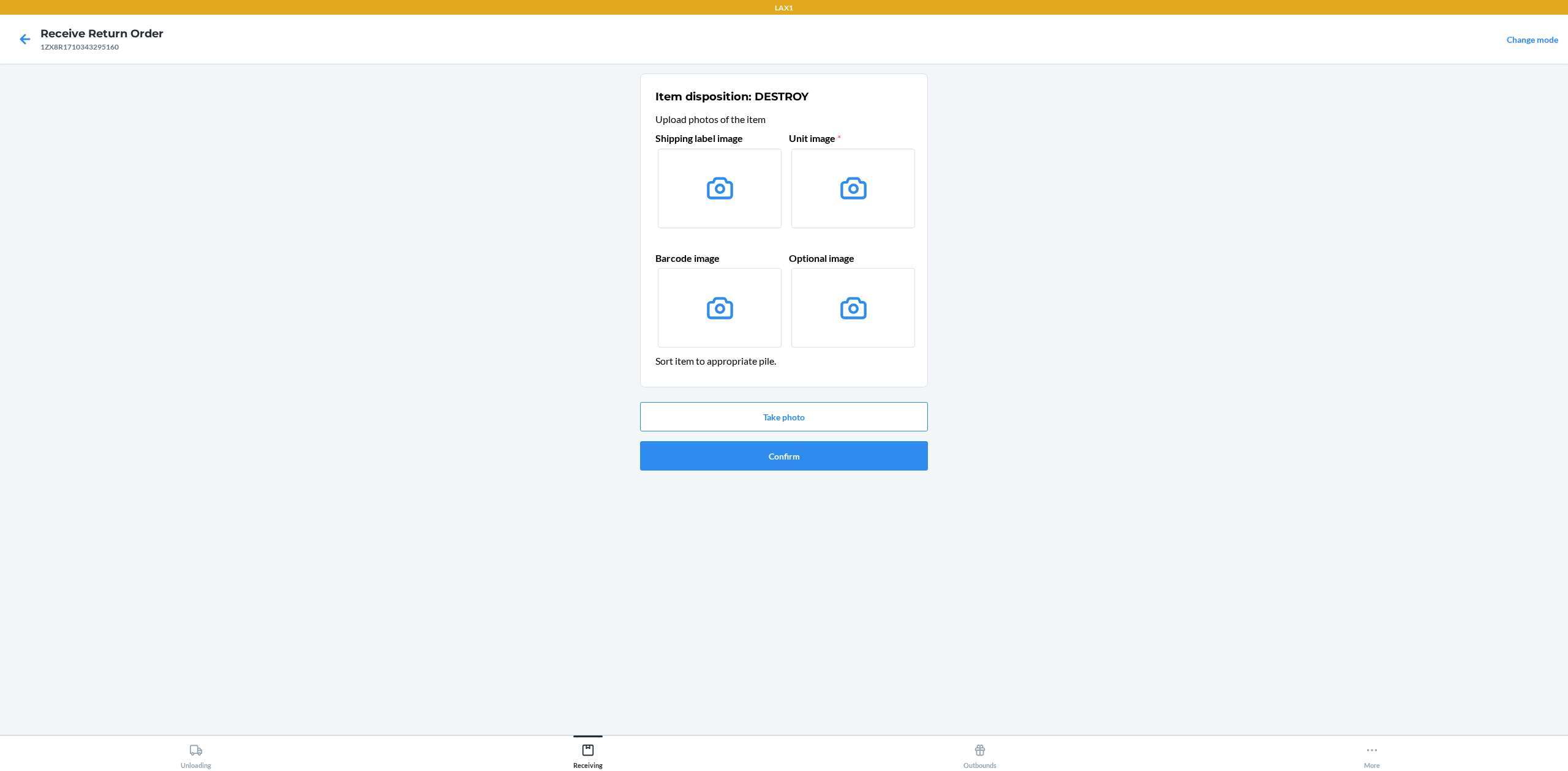
click at [730, 201] on icon at bounding box center [720, 188] width 31 height 31
click at [0, 0] on input "file" at bounding box center [0, 0] width 0 height 0
click at [885, 415] on button "Take photo" at bounding box center [784, 417] width 288 height 29
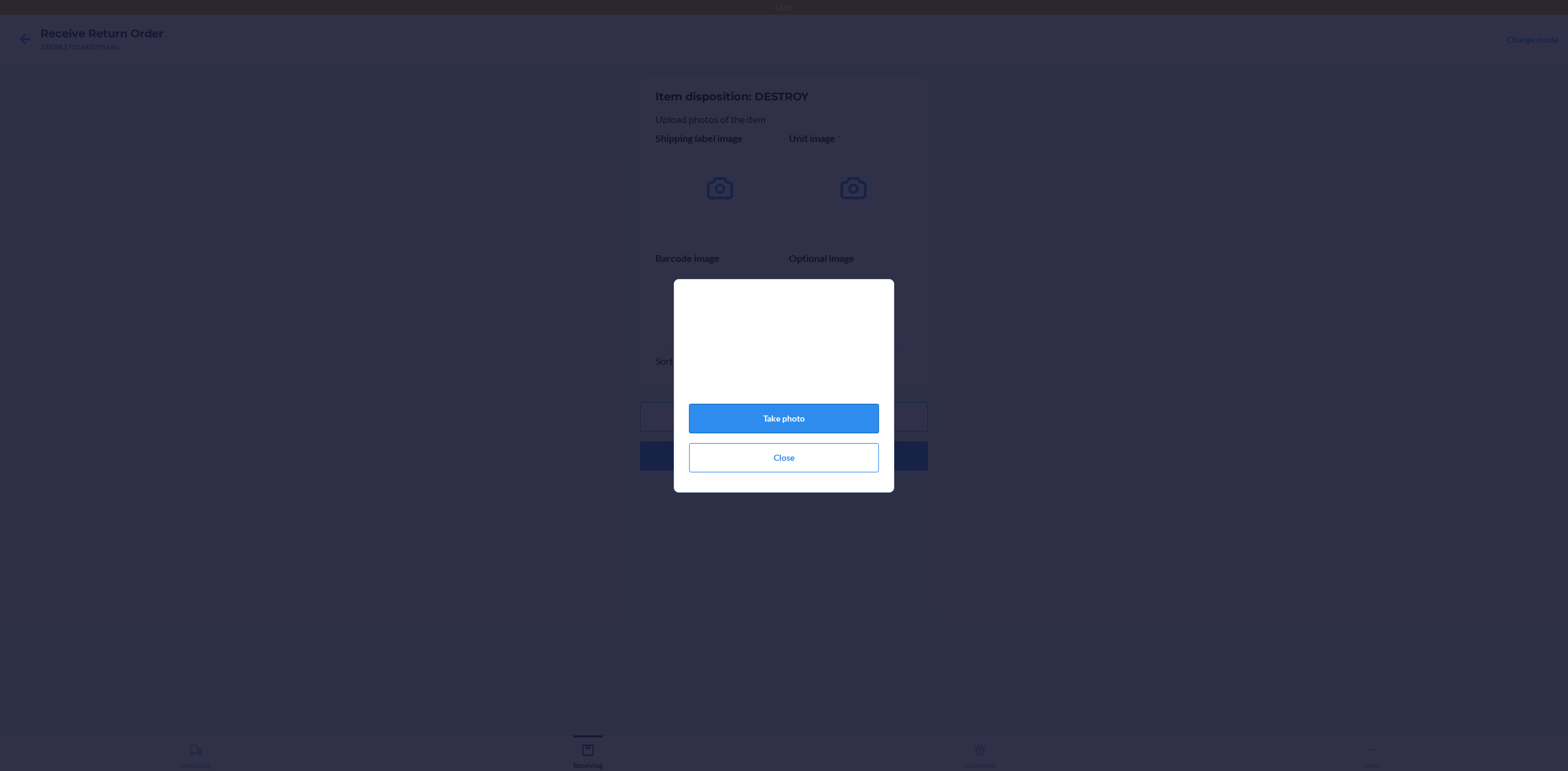
click at [861, 422] on button "Take photo" at bounding box center [784, 419] width 190 height 29
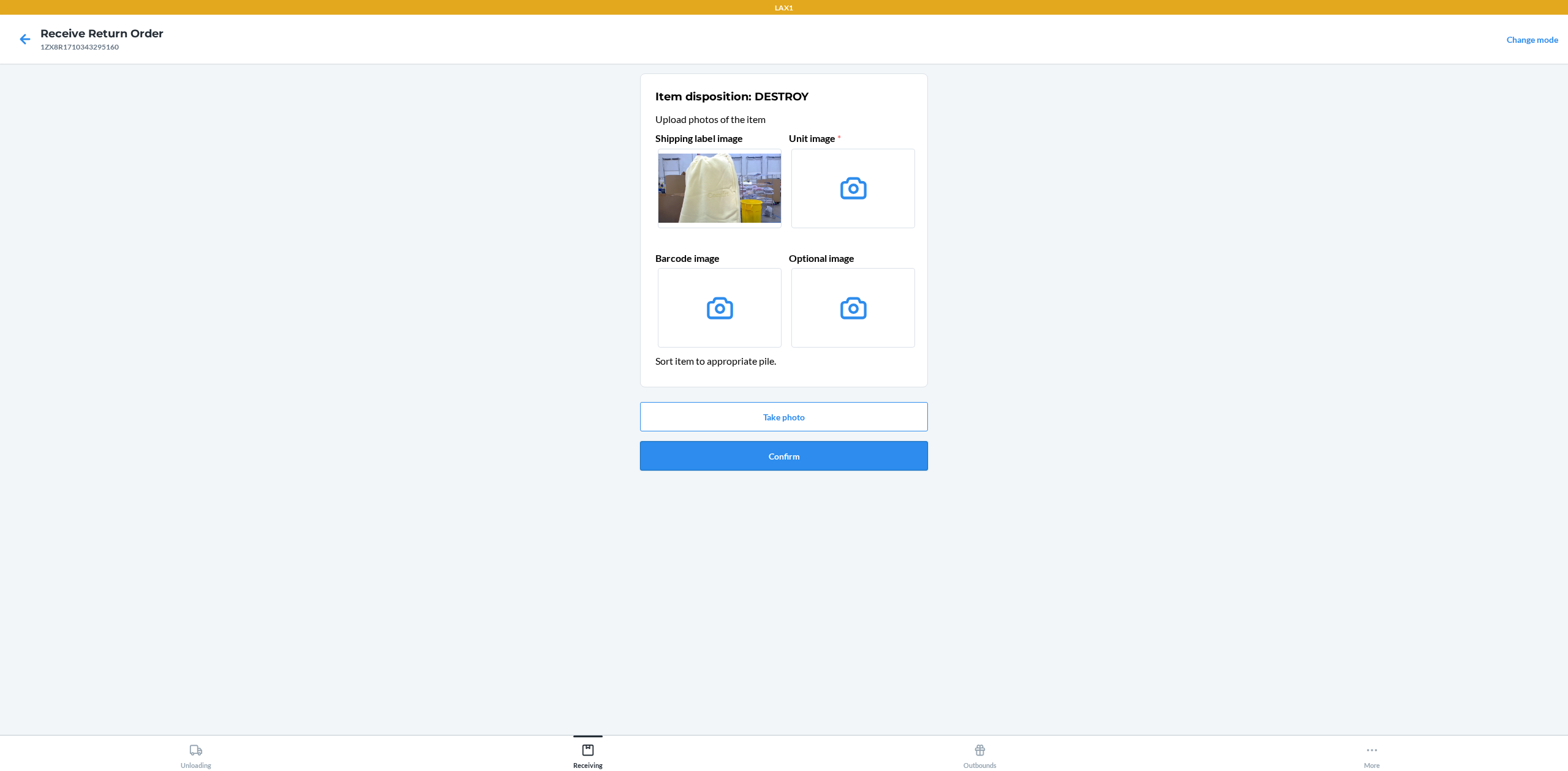
click at [858, 456] on button "Confirm" at bounding box center [784, 456] width 288 height 29
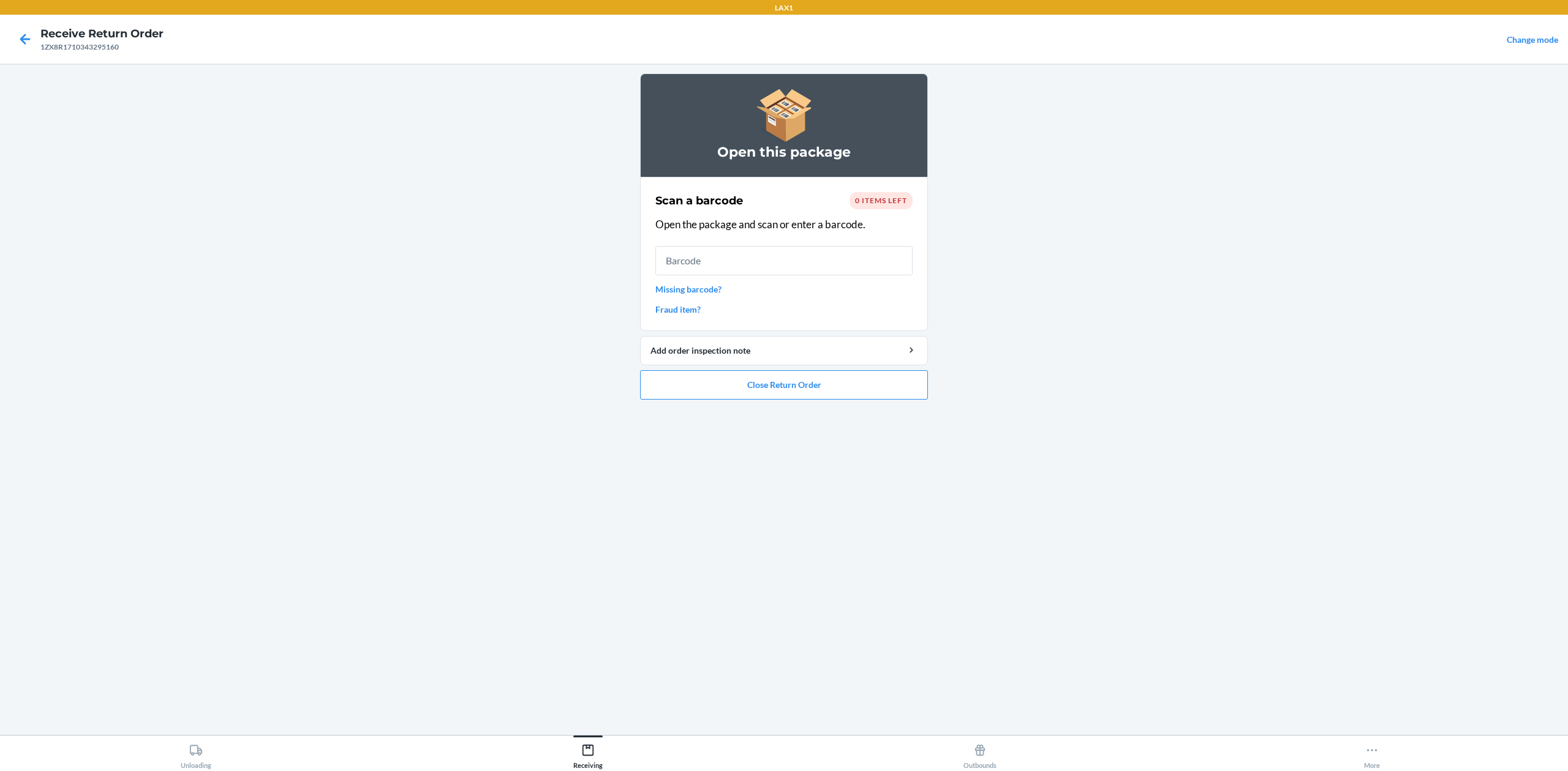
click at [688, 291] on link "Missing barcode?" at bounding box center [784, 289] width 257 height 13
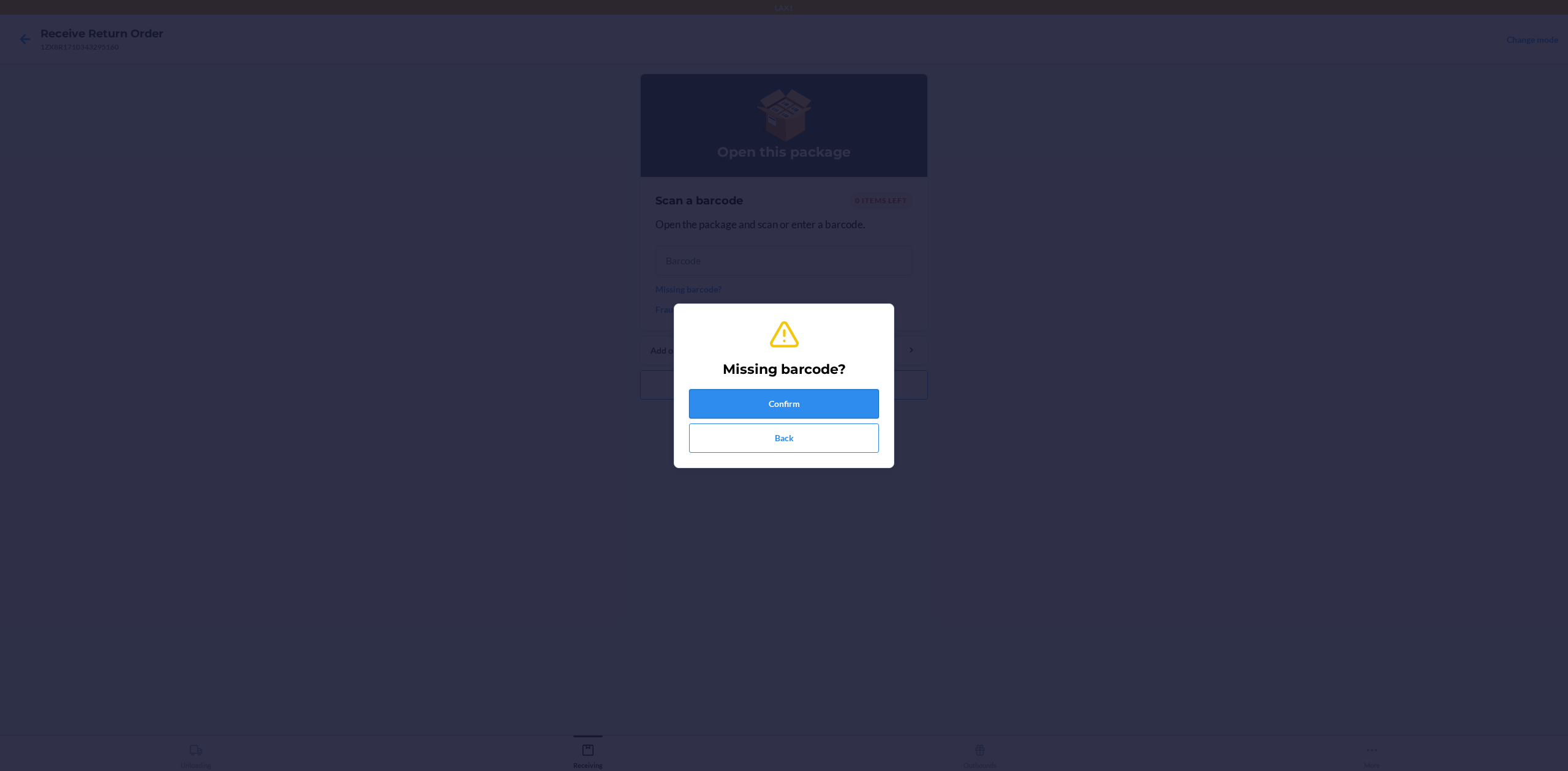
click at [824, 402] on button "Confirm" at bounding box center [784, 404] width 190 height 29
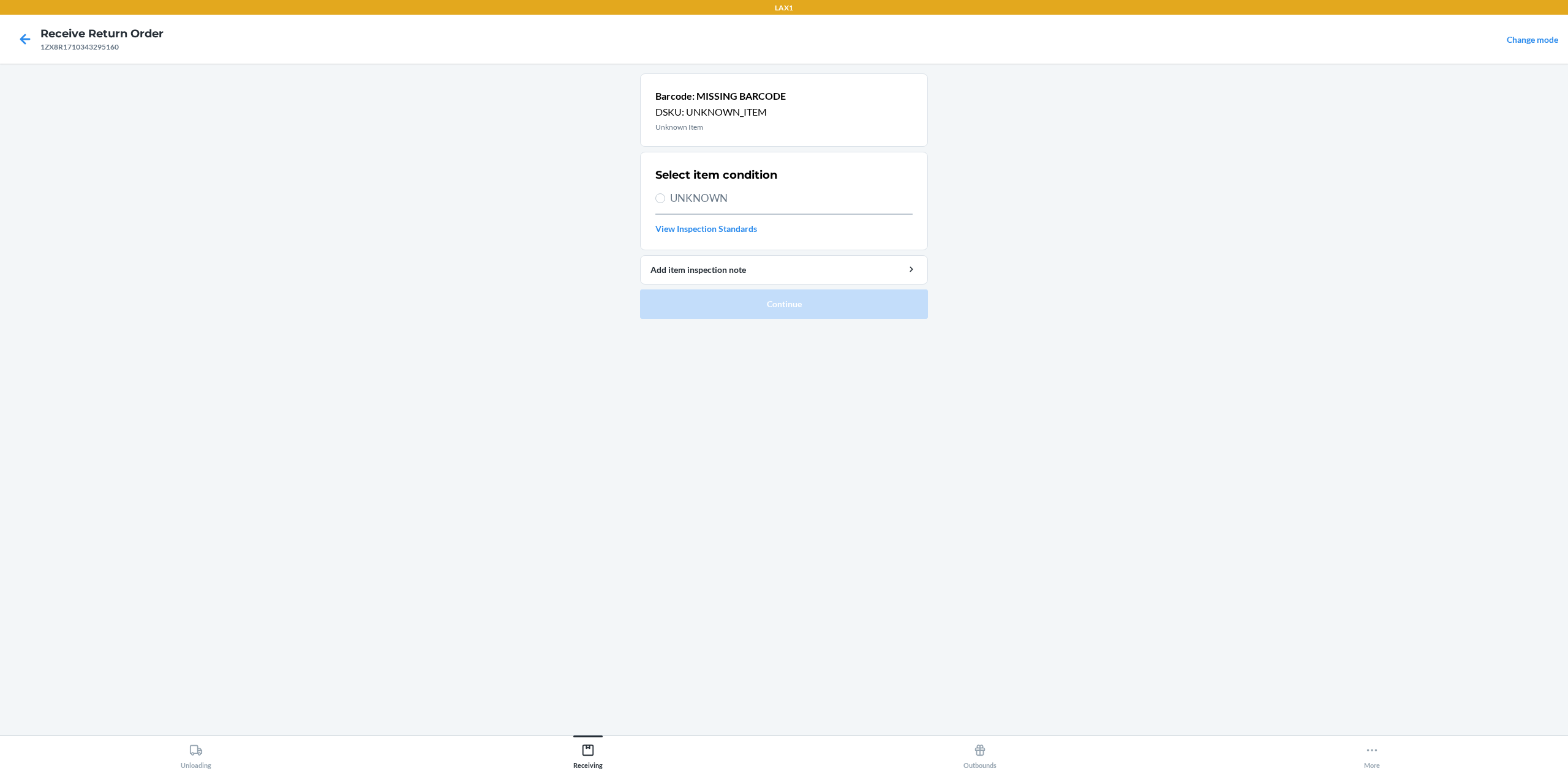
click at [698, 205] on span "UNKNOWN" at bounding box center [791, 198] width 242 height 16
click at [665, 203] on input "UNKNOWN" at bounding box center [660, 198] width 10 height 10
click at [807, 310] on button "Continue" at bounding box center [784, 305] width 288 height 29
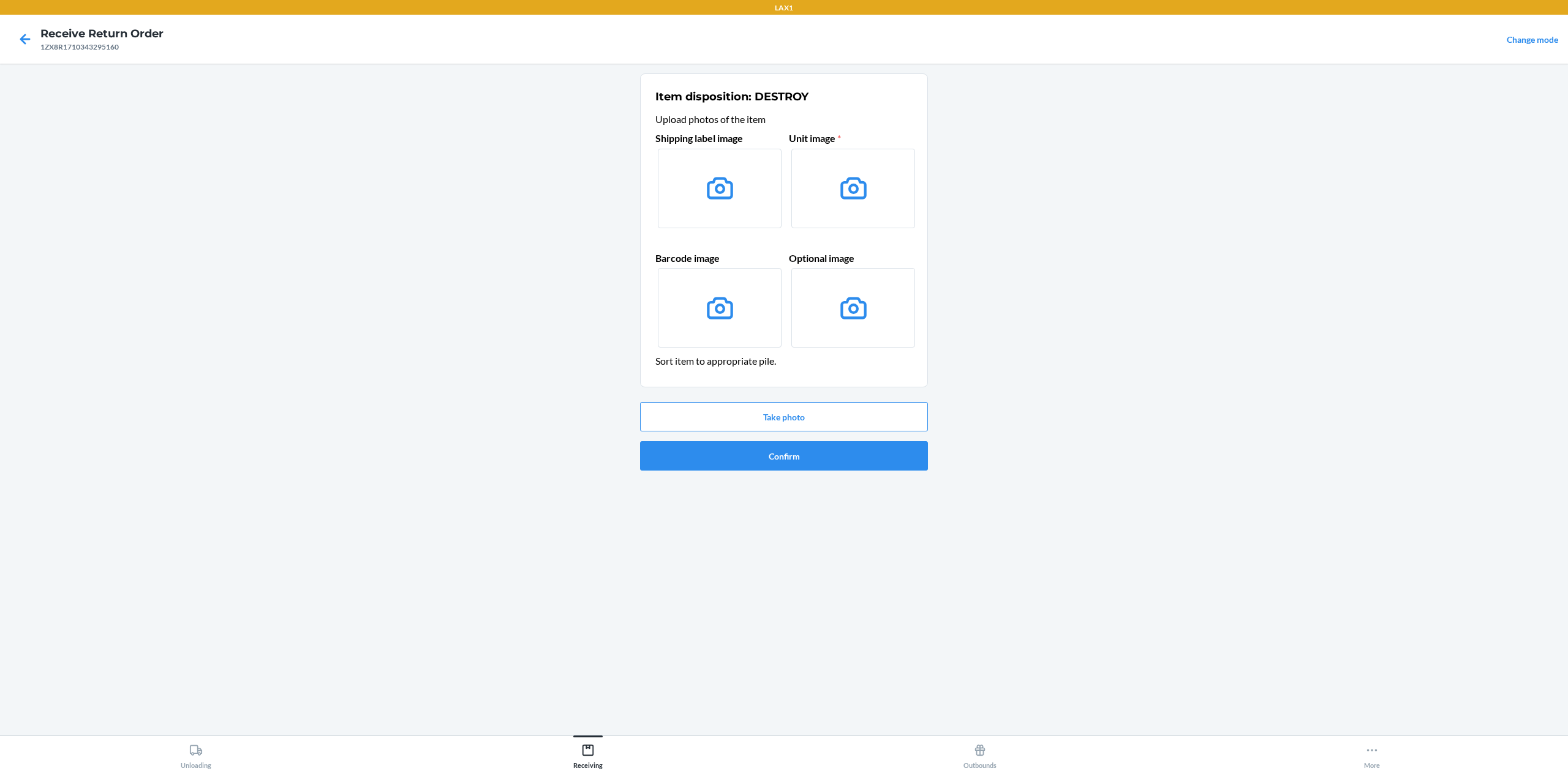
click at [758, 201] on label at bounding box center [719, 188] width 124 height 80
click at [0, 0] on input "file" at bounding box center [0, 0] width 0 height 0
click at [892, 410] on button "Take photo" at bounding box center [784, 417] width 288 height 29
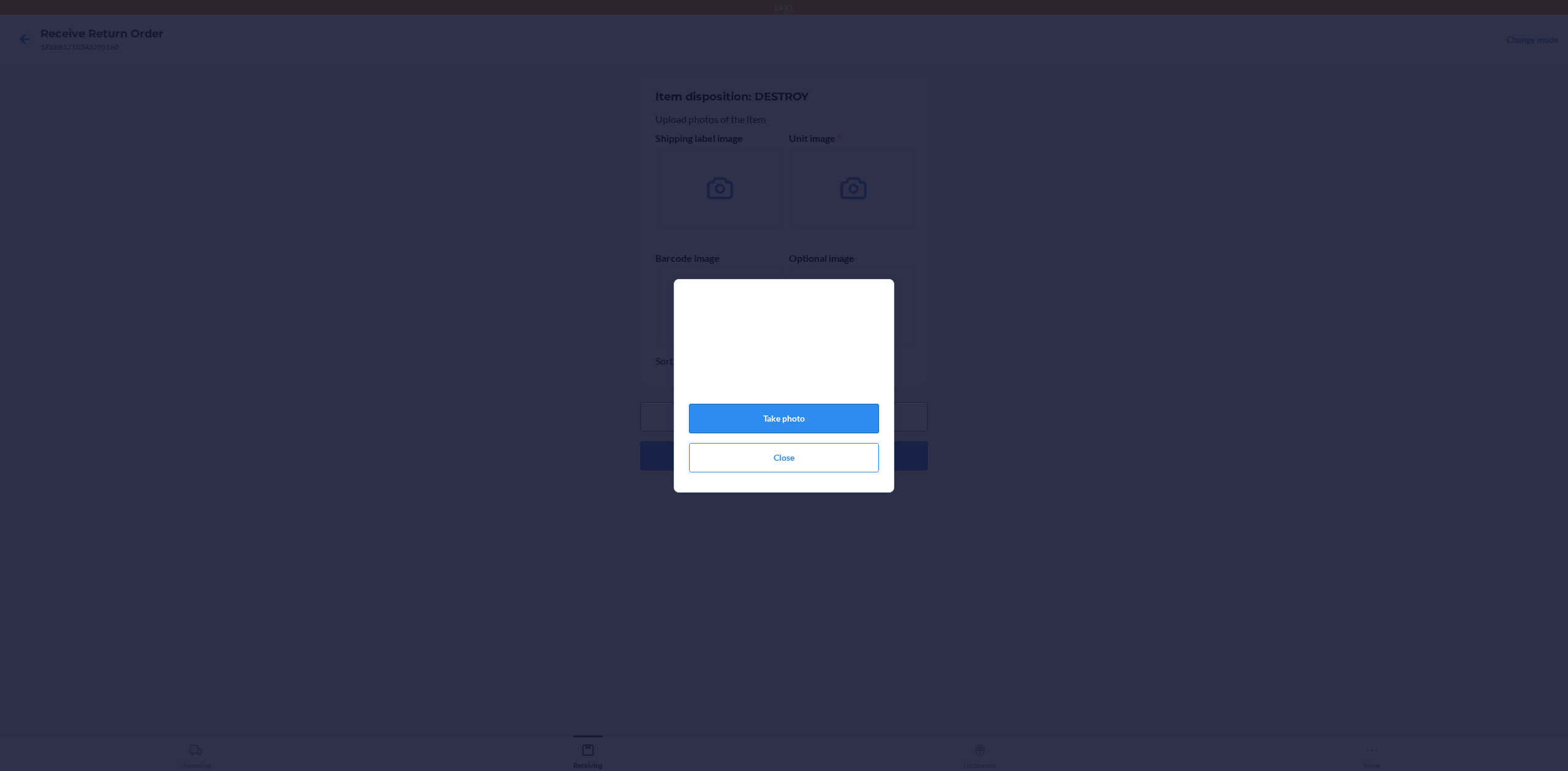
click at [843, 420] on button "Take photo" at bounding box center [784, 419] width 190 height 29
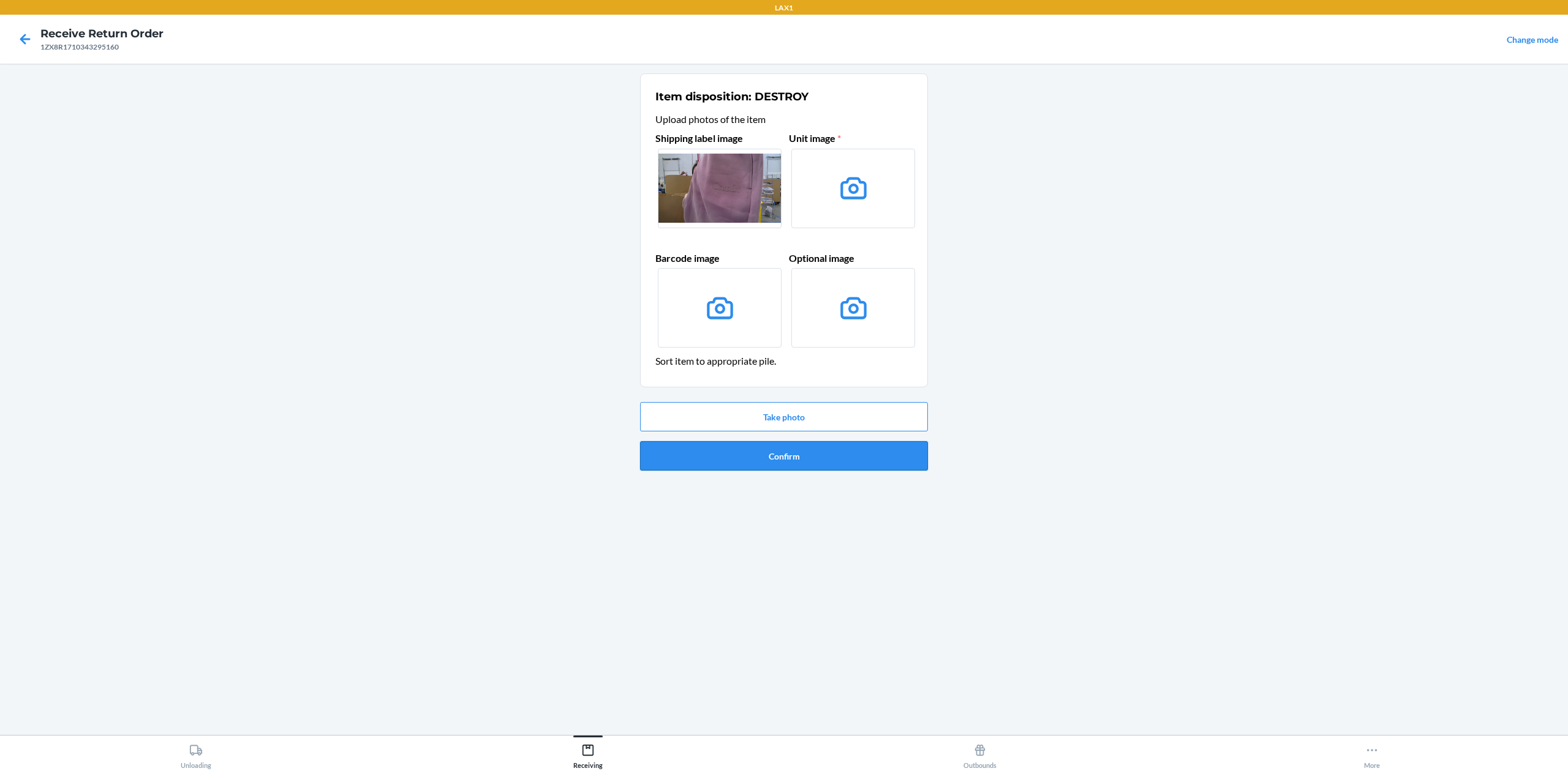
click at [831, 451] on button "Confirm" at bounding box center [784, 456] width 288 height 29
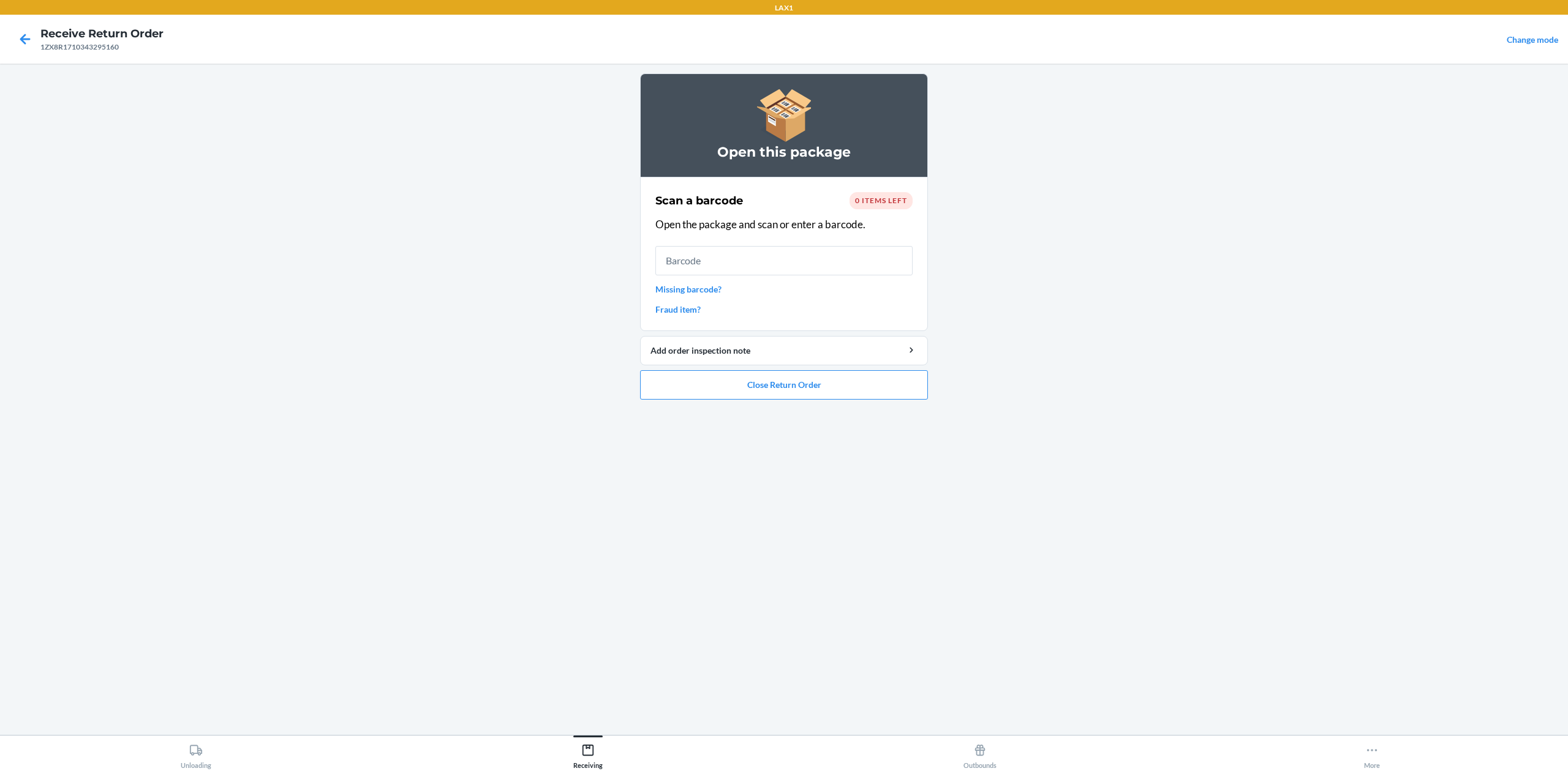
click at [704, 285] on link "Missing barcode?" at bounding box center [784, 289] width 257 height 13
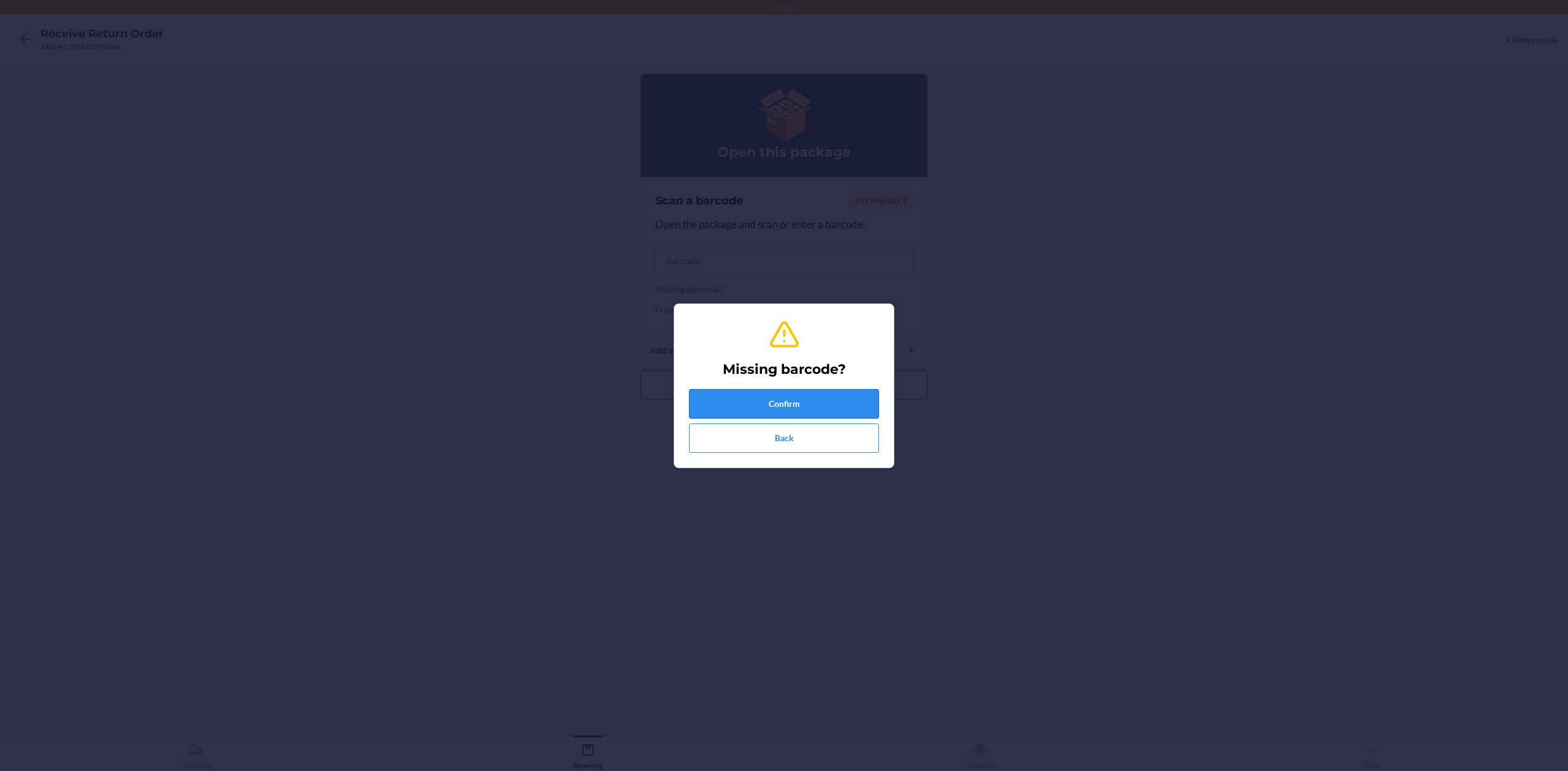
click at [827, 399] on button "Confirm" at bounding box center [784, 404] width 190 height 29
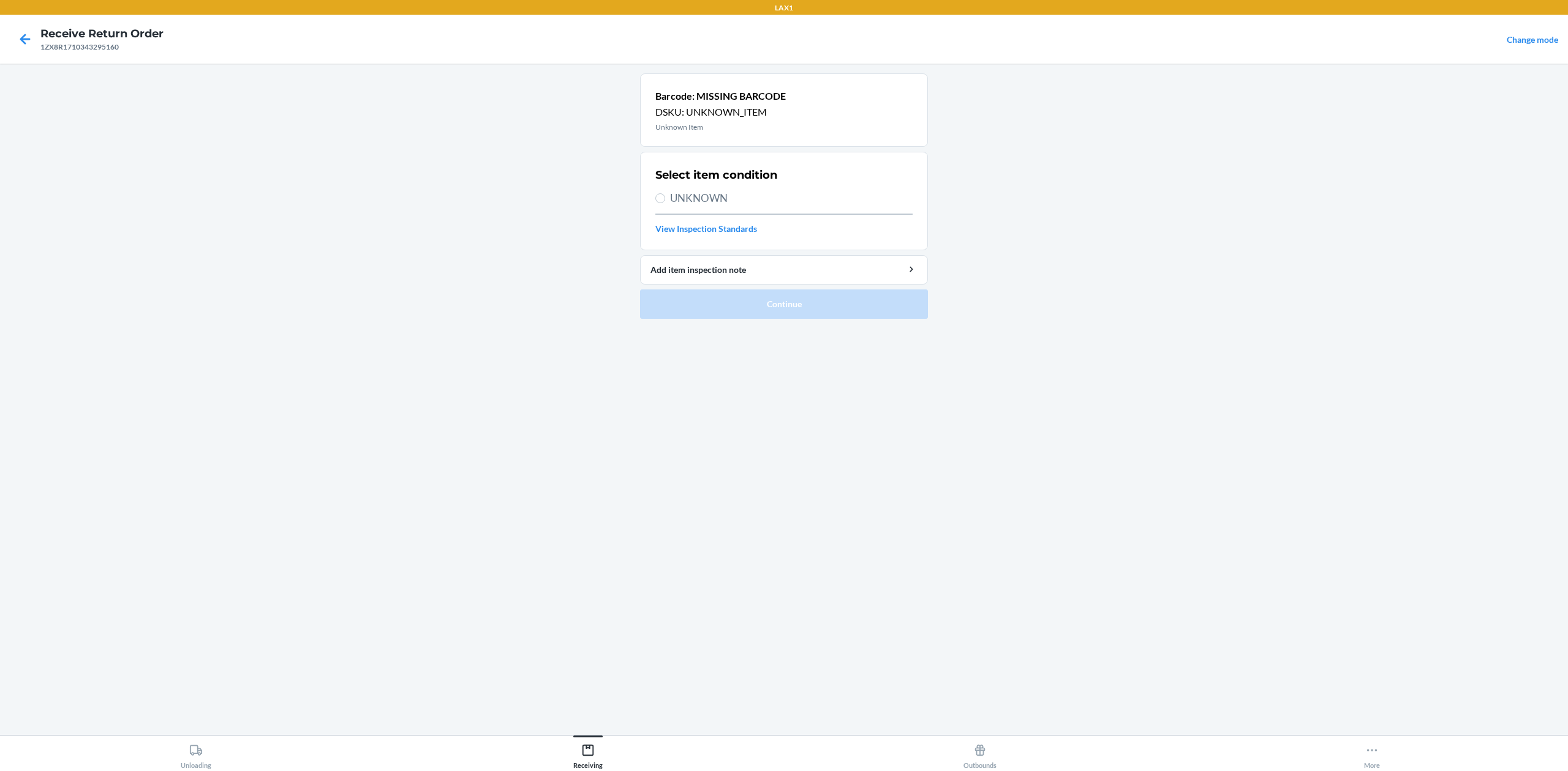
click at [696, 196] on span "UNKNOWN" at bounding box center [791, 198] width 242 height 16
click at [665, 196] on input "UNKNOWN" at bounding box center [660, 198] width 10 height 10
click at [866, 316] on button "Continue" at bounding box center [784, 305] width 288 height 29
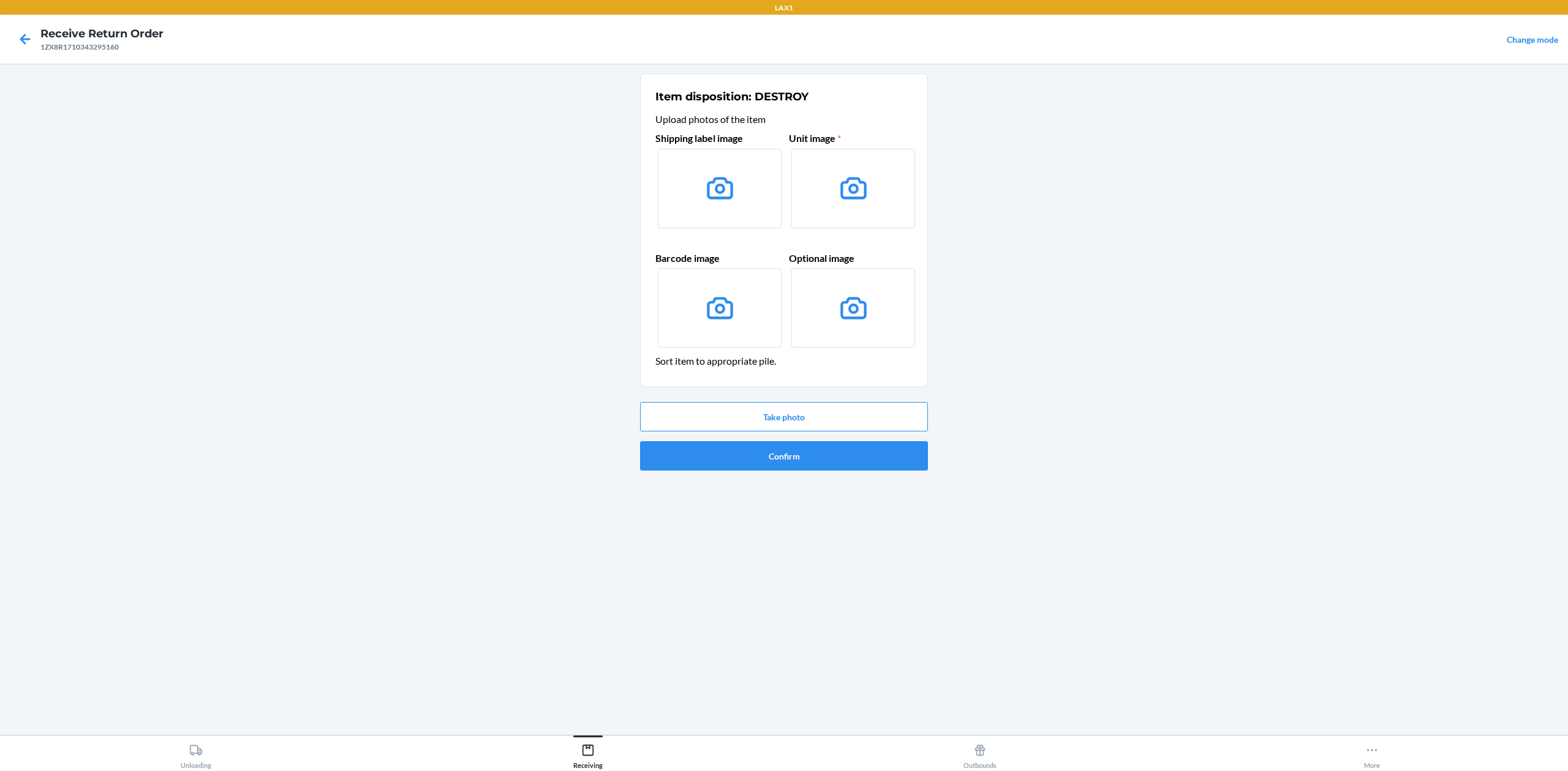
click at [700, 177] on label at bounding box center [719, 188] width 124 height 80
click at [0, 0] on input "file" at bounding box center [0, 0] width 0 height 0
click at [861, 420] on button "Take photo" at bounding box center [784, 417] width 288 height 29
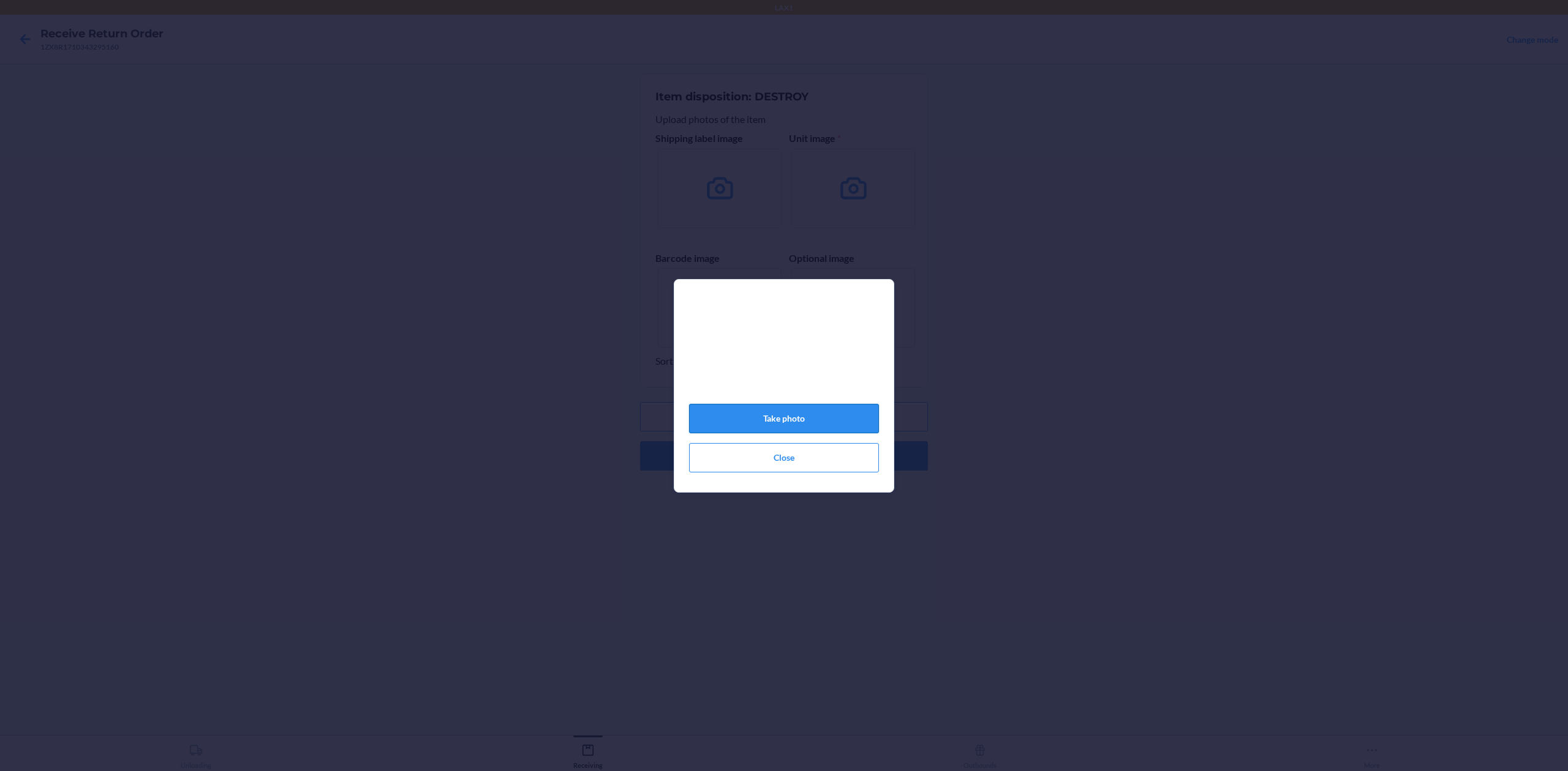
click at [868, 420] on button "Take photo" at bounding box center [784, 419] width 190 height 29
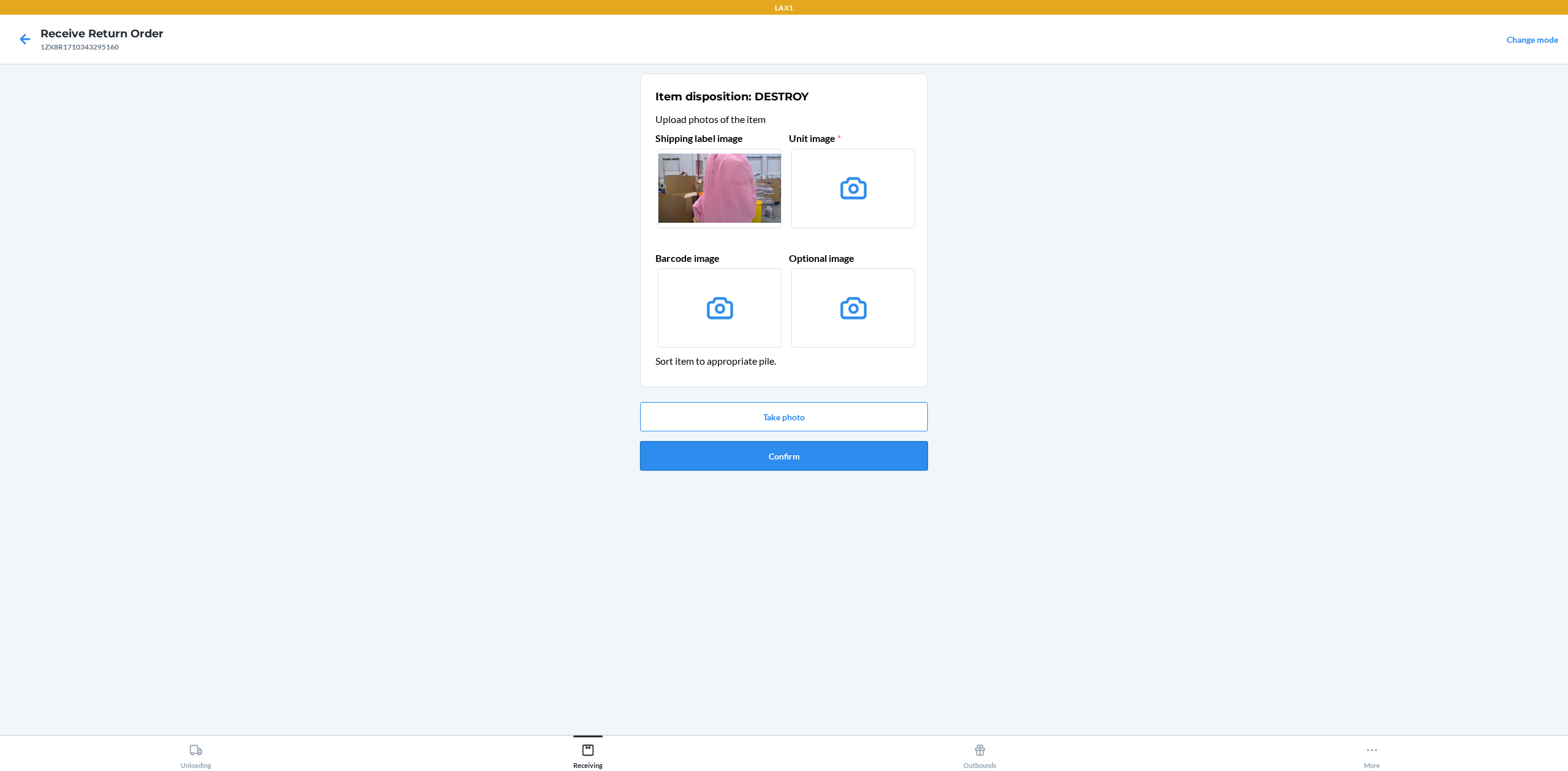
click at [856, 450] on button "Confirm" at bounding box center [784, 456] width 288 height 29
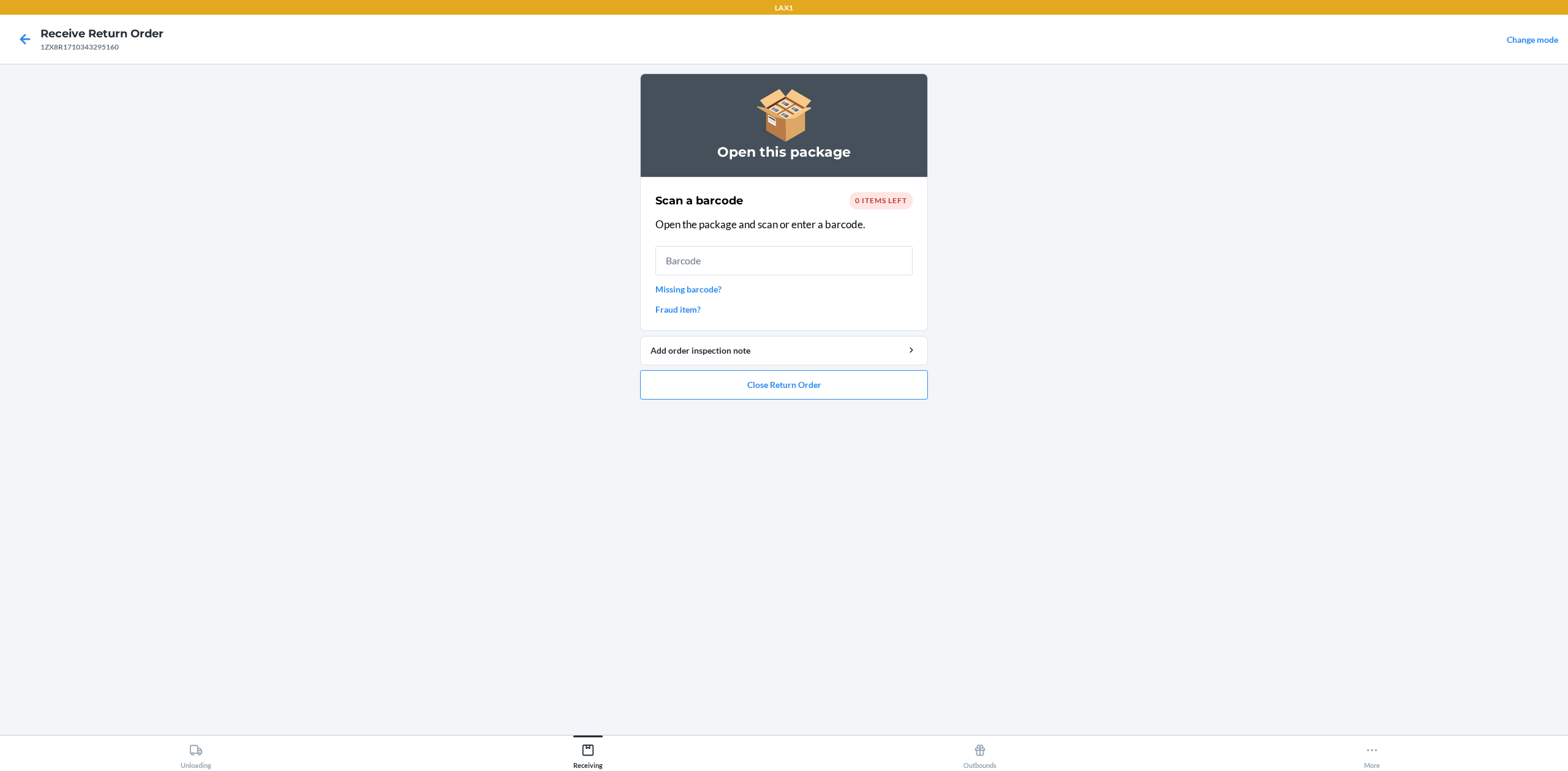
click at [718, 288] on link "Missing barcode?" at bounding box center [784, 289] width 257 height 13
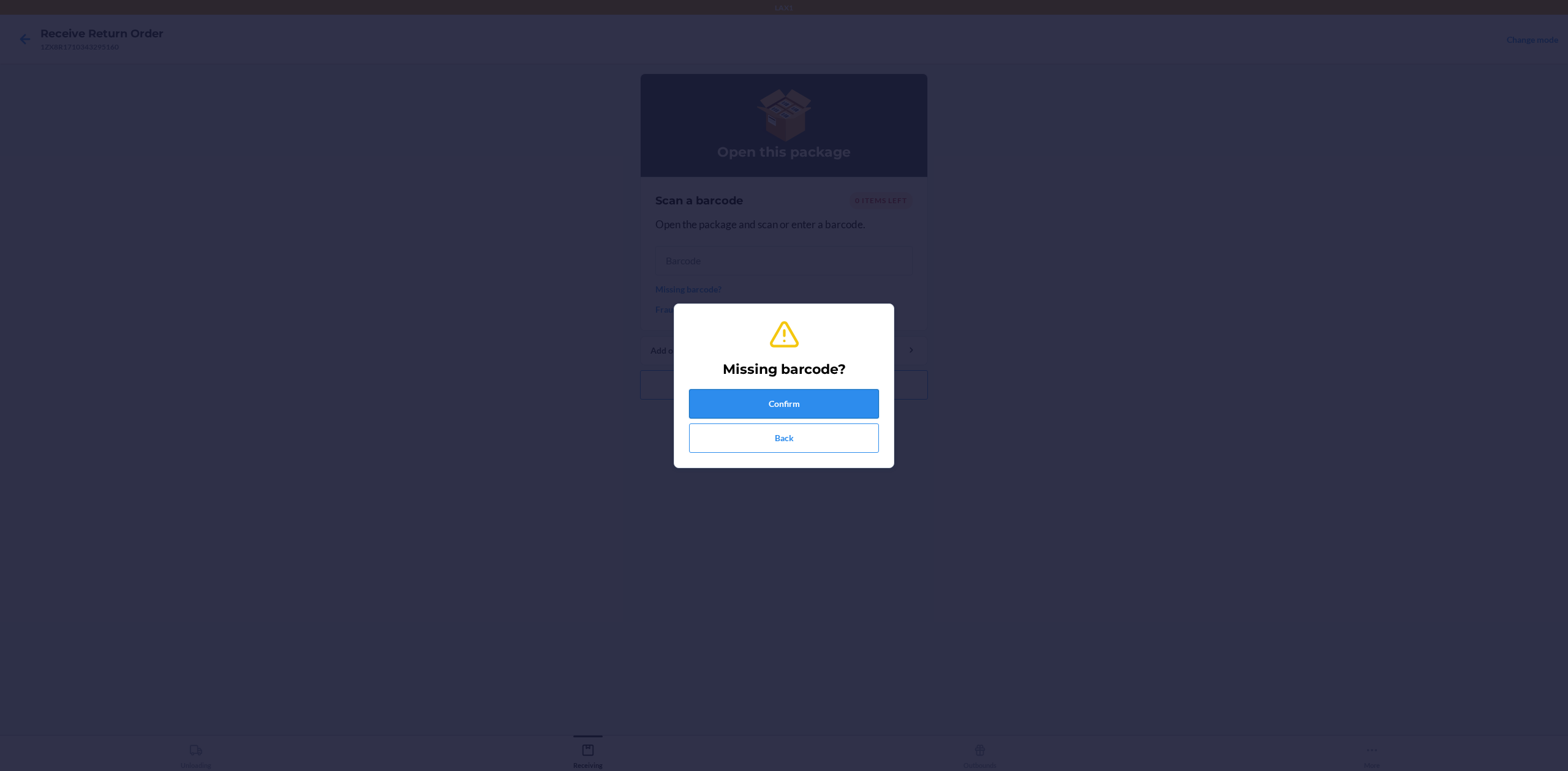
click at [842, 396] on button "Confirm" at bounding box center [784, 404] width 190 height 29
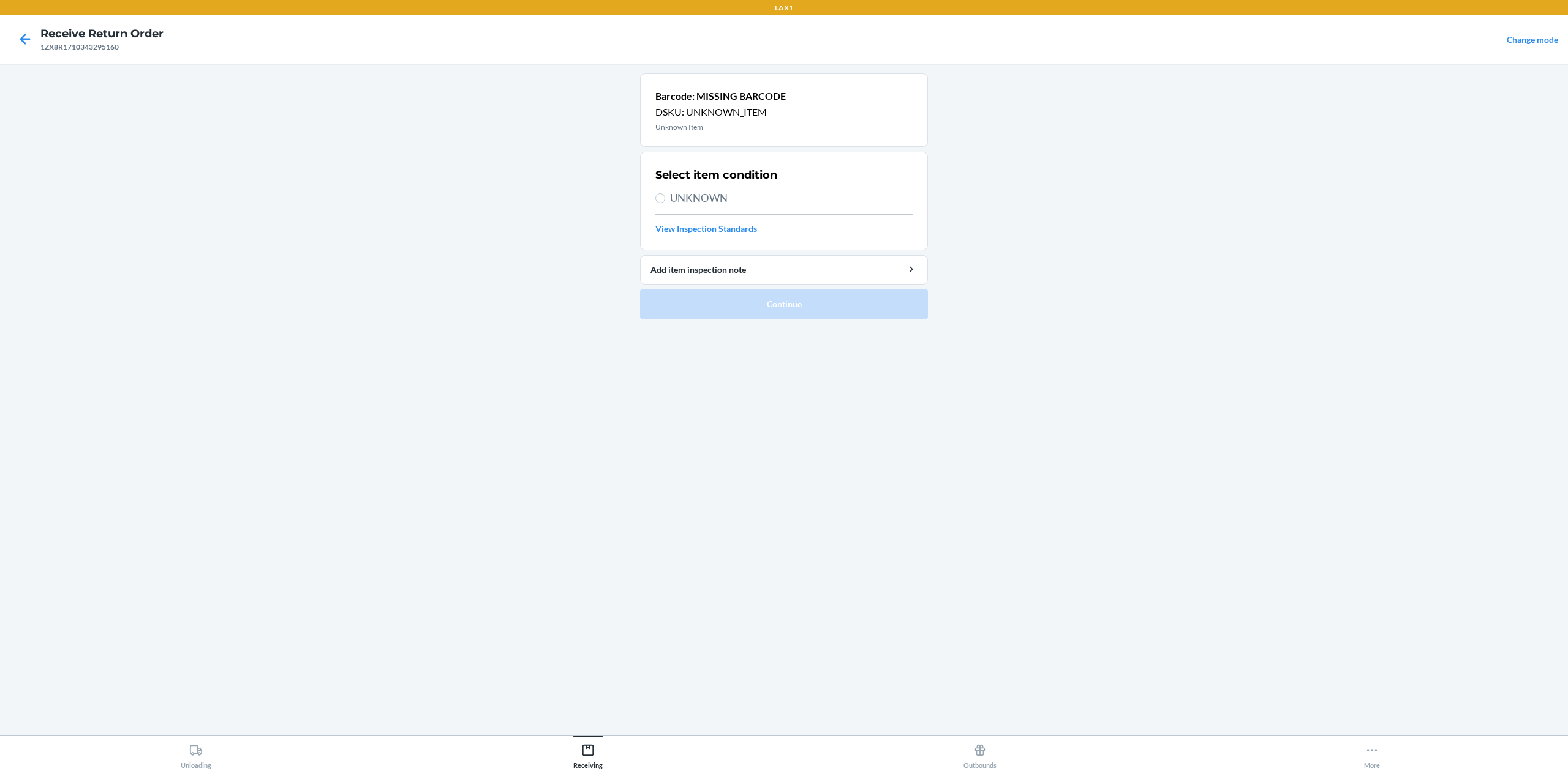
click at [735, 194] on span "UNKNOWN" at bounding box center [791, 198] width 242 height 16
click at [665, 194] on input "UNKNOWN" at bounding box center [660, 198] width 10 height 10
click at [839, 312] on button "Continue" at bounding box center [784, 305] width 288 height 29
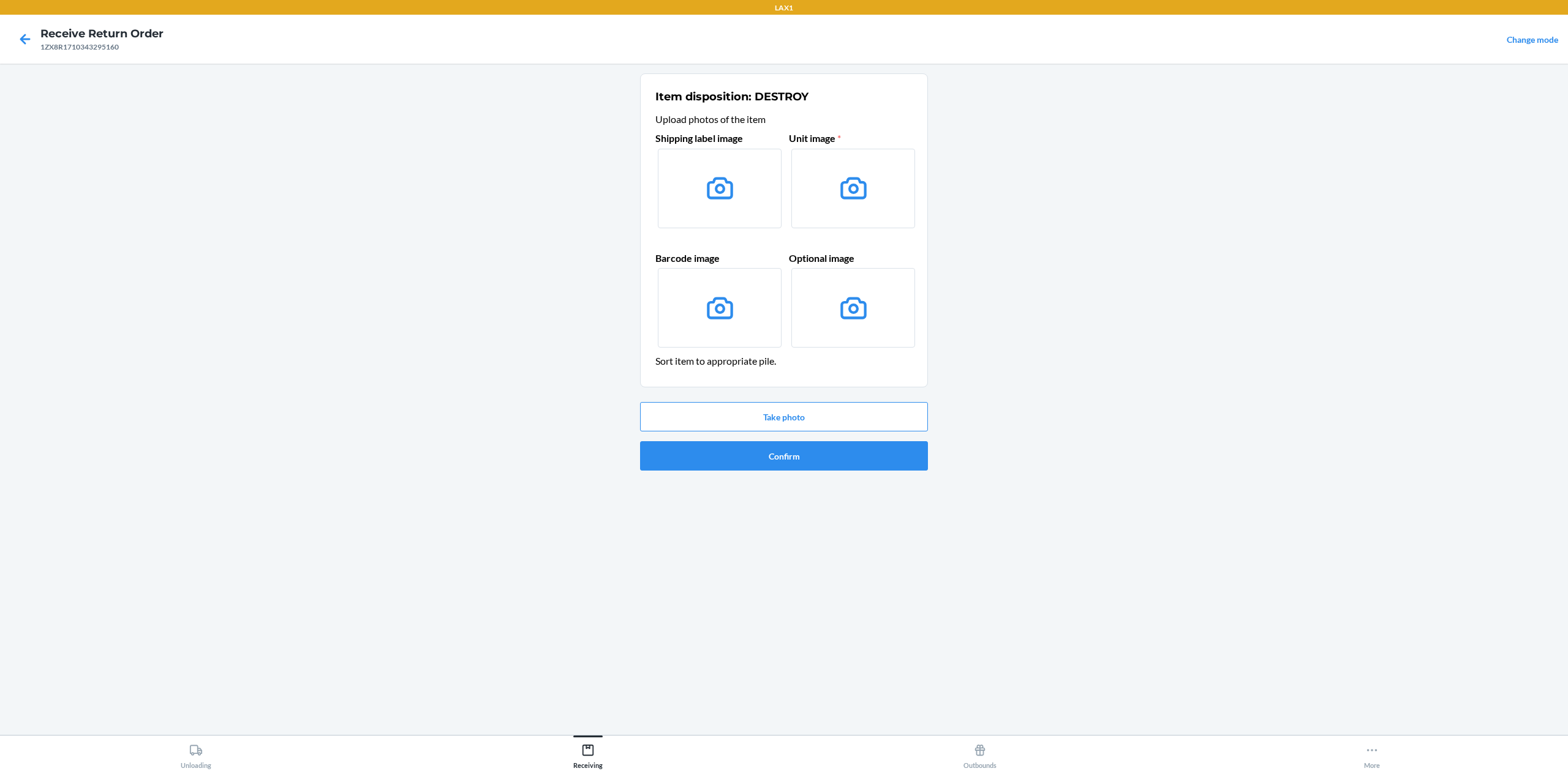
click at [756, 222] on label at bounding box center [719, 188] width 124 height 80
click at [0, 0] on input "file" at bounding box center [0, 0] width 0 height 0
click at [814, 415] on button "Take photo" at bounding box center [784, 417] width 288 height 29
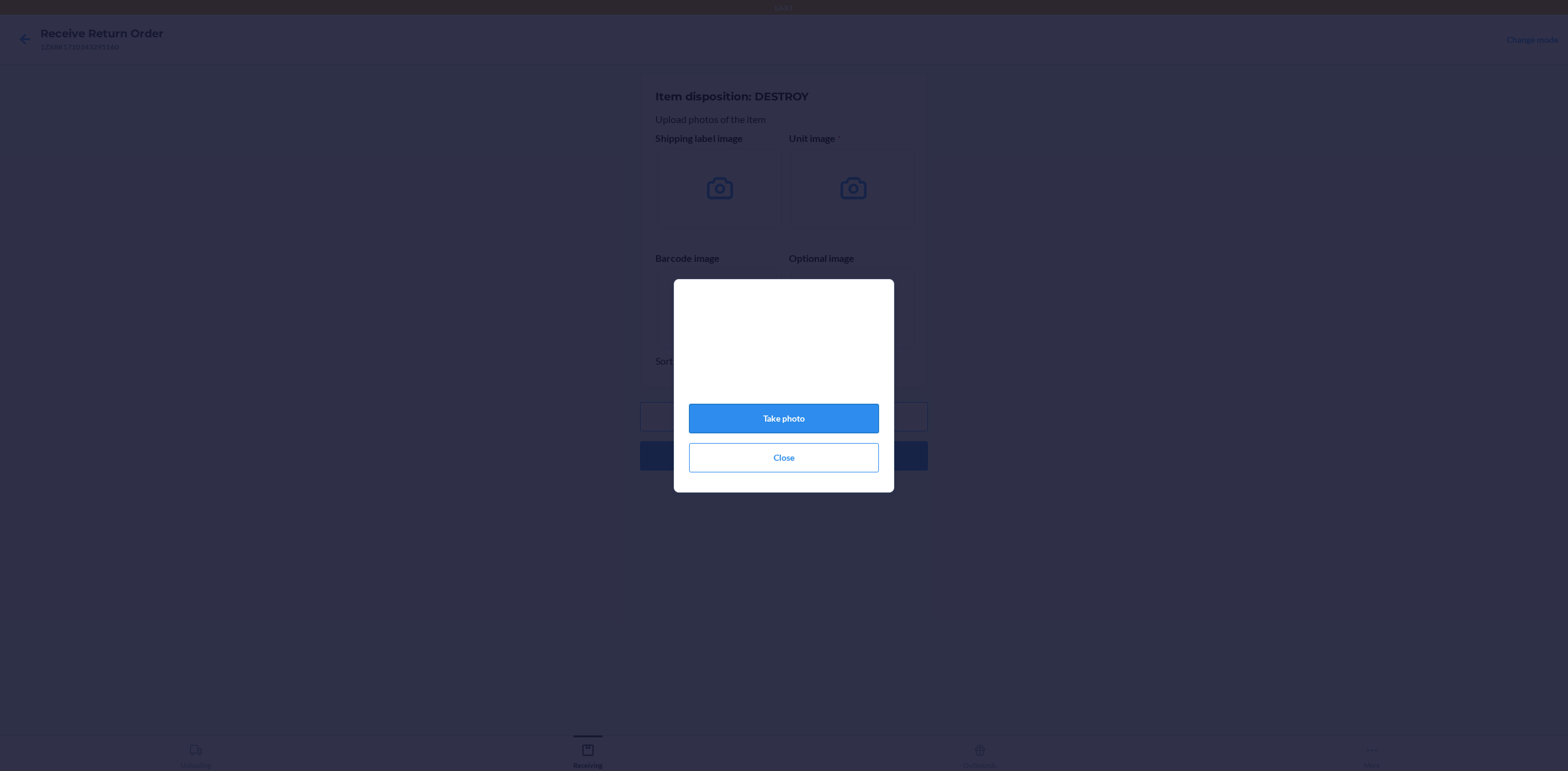
click at [821, 429] on button "Take photo" at bounding box center [784, 419] width 190 height 29
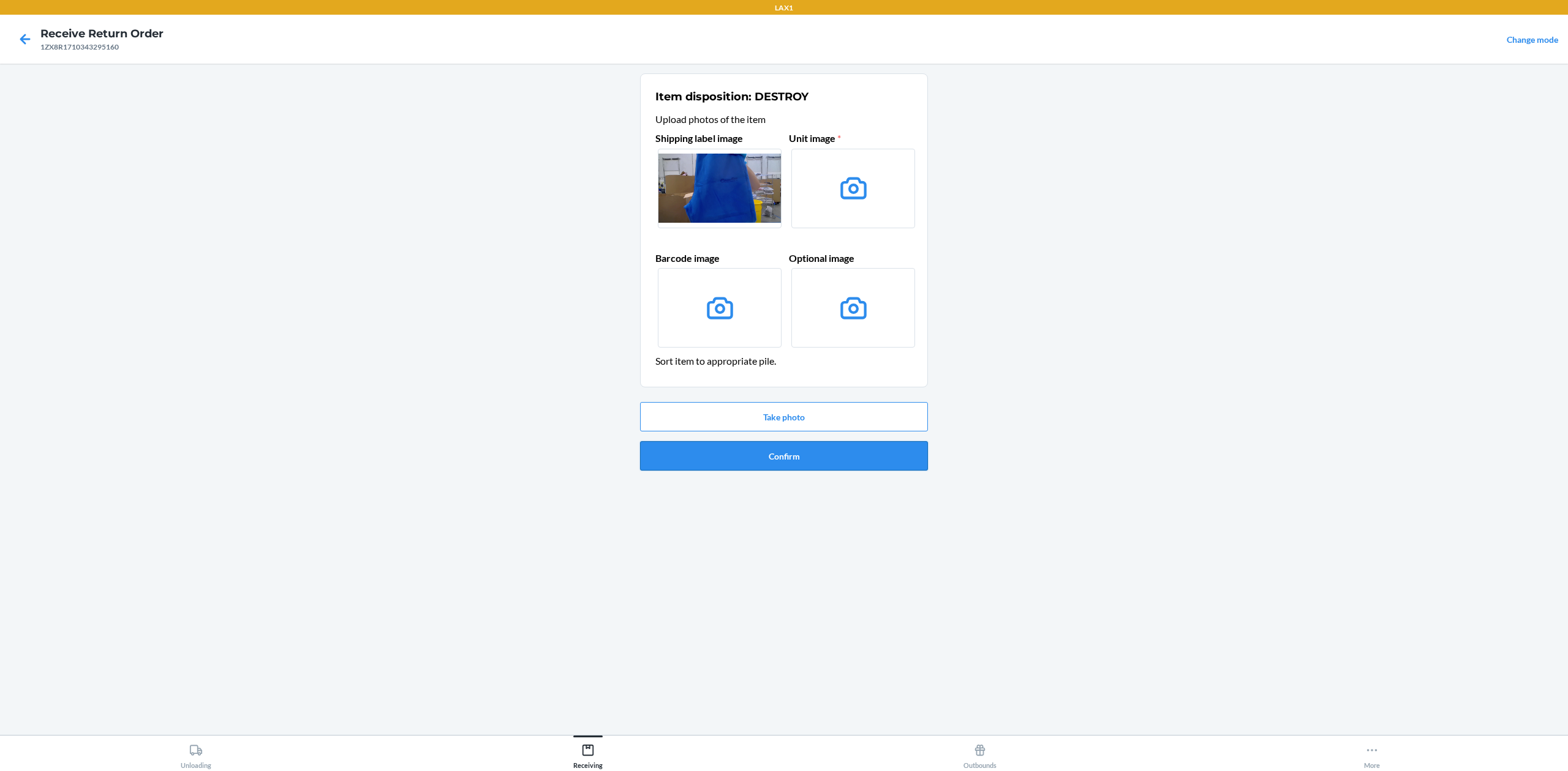
click at [821, 446] on button "Confirm" at bounding box center [784, 456] width 288 height 29
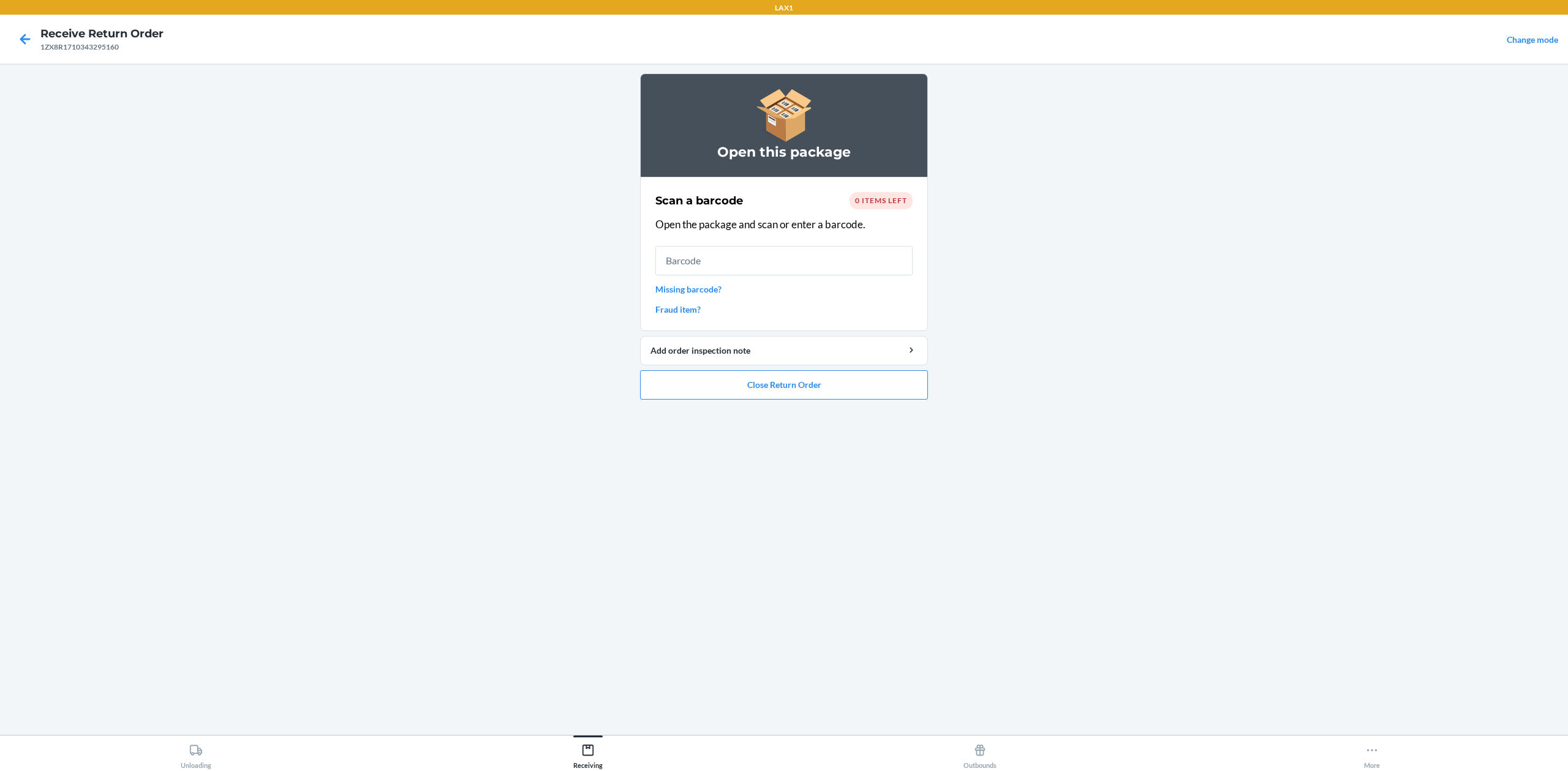
click at [703, 287] on link "Missing barcode?" at bounding box center [784, 289] width 257 height 13
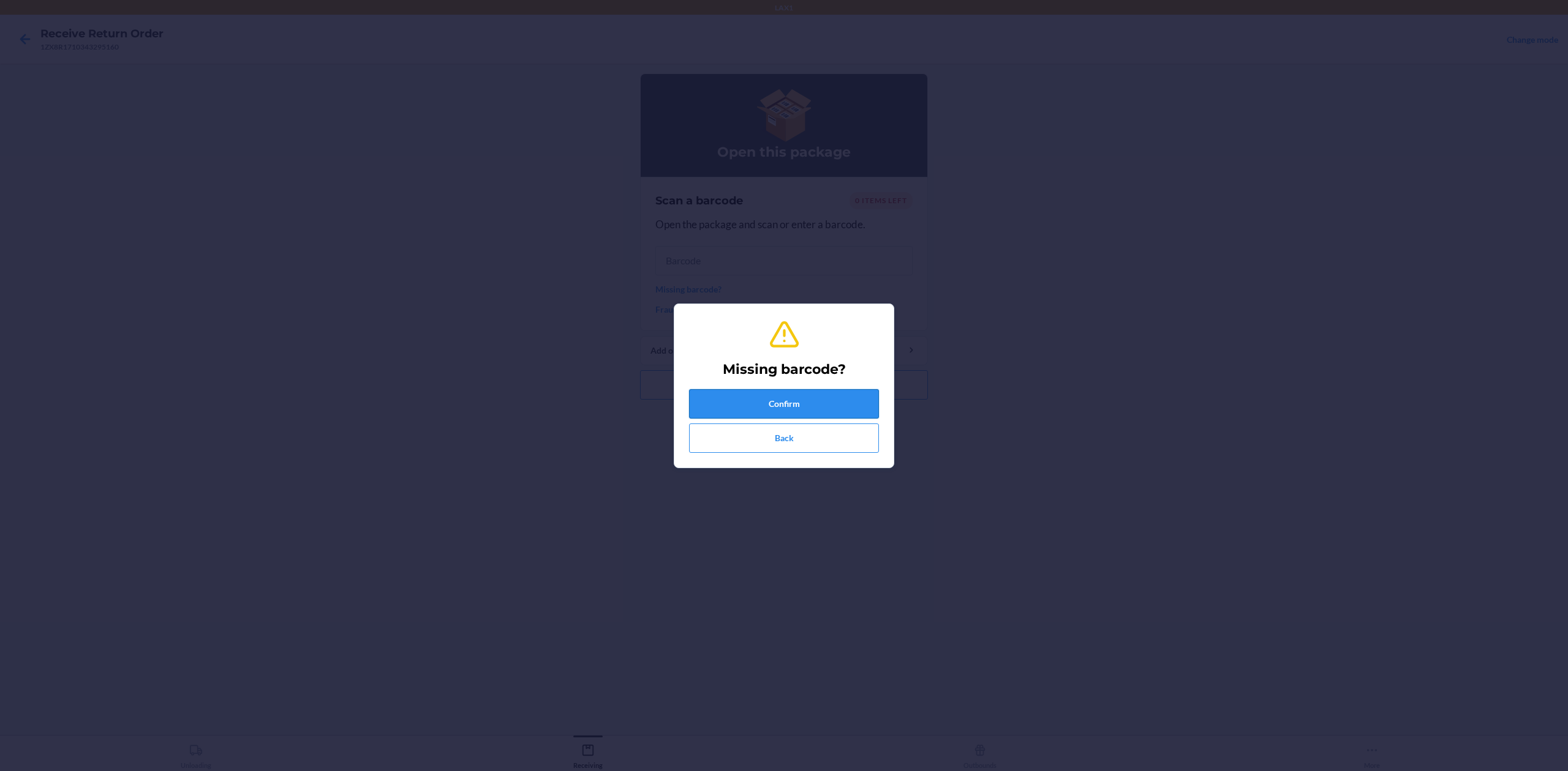
click at [793, 392] on button "Confirm" at bounding box center [784, 404] width 190 height 29
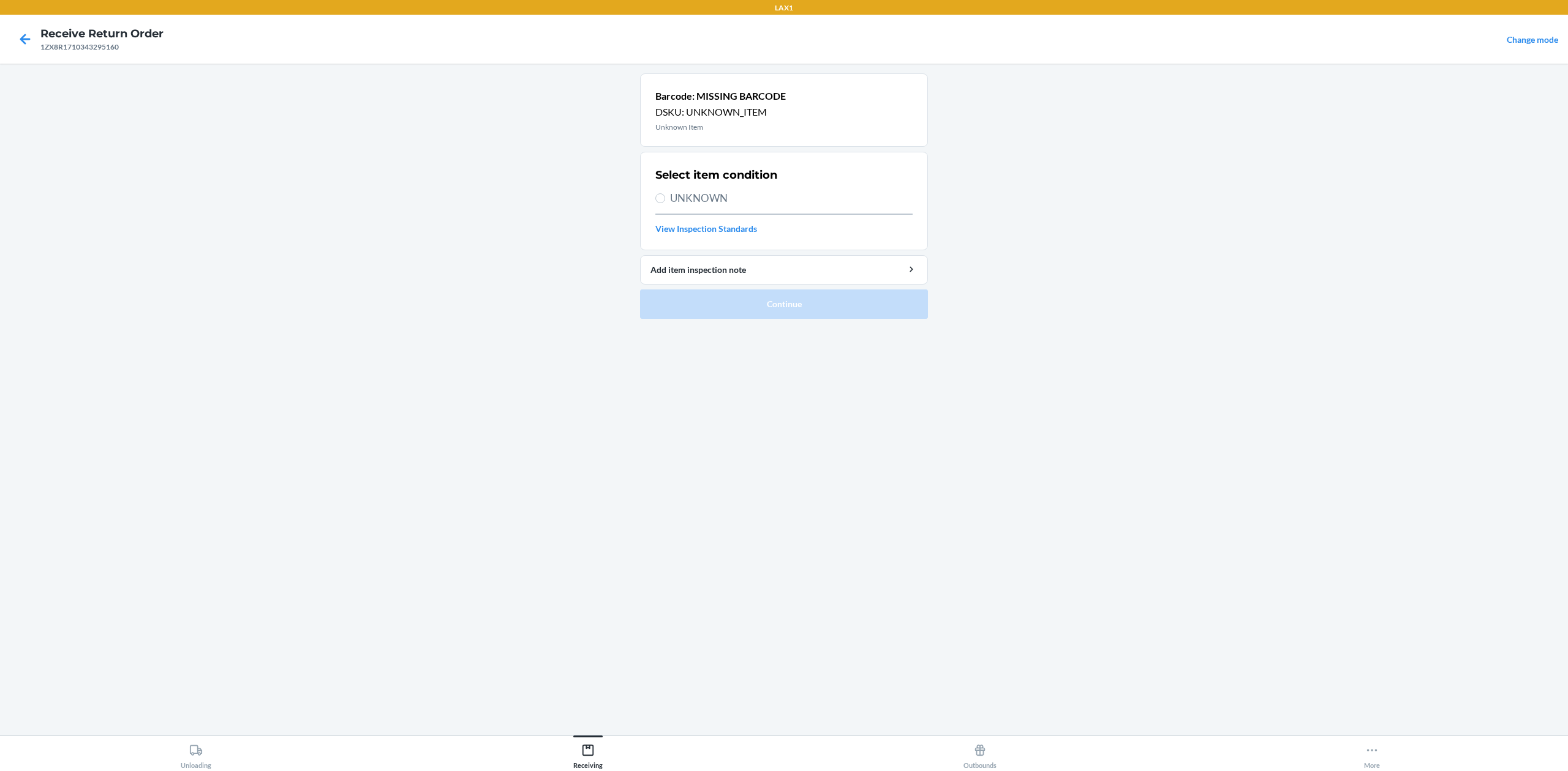
click at [748, 191] on span "UNKNOWN" at bounding box center [791, 198] width 242 height 16
click at [665, 193] on input "UNKNOWN" at bounding box center [660, 198] width 10 height 10
click at [872, 314] on button "Continue" at bounding box center [784, 305] width 288 height 29
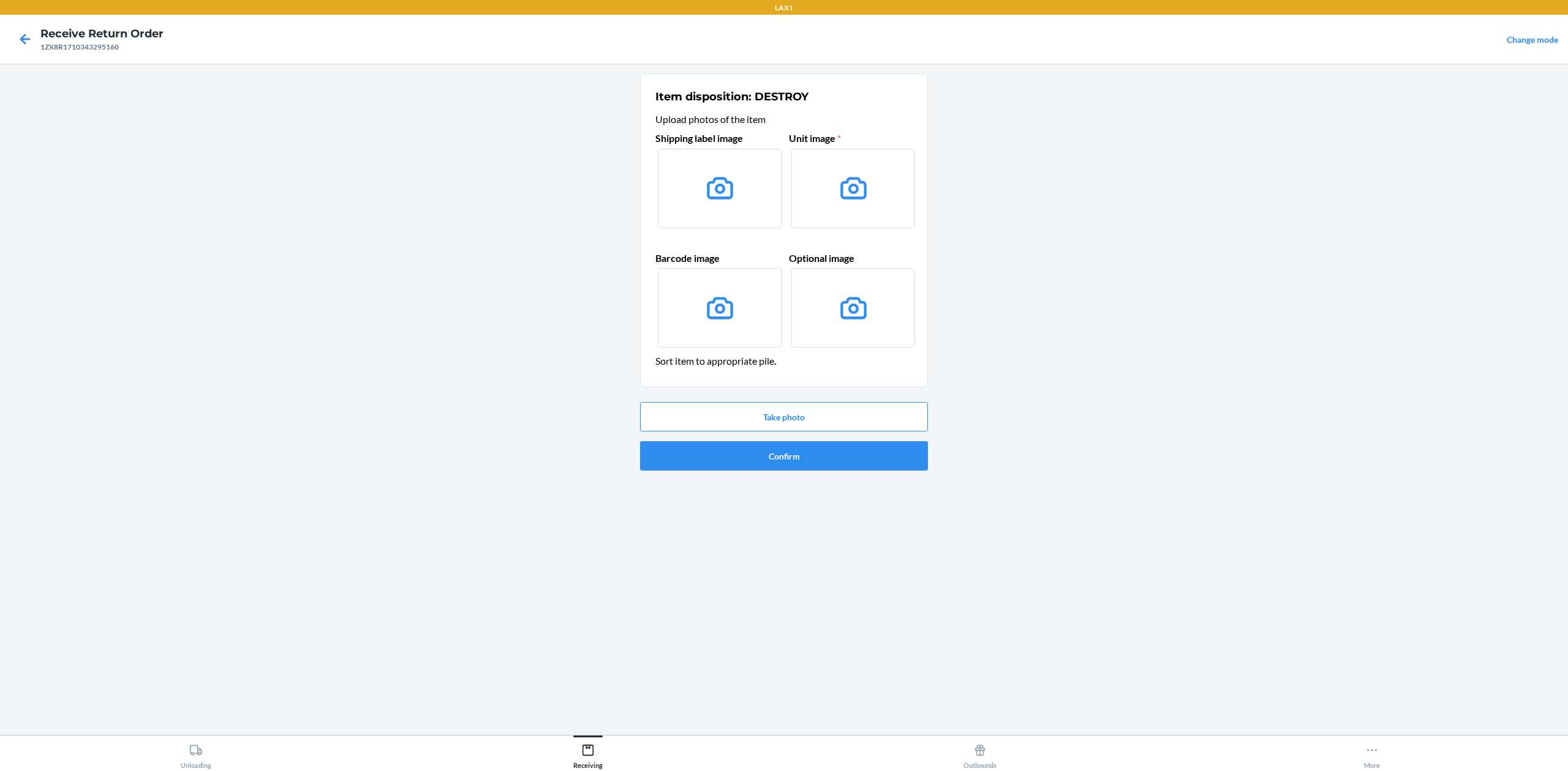
click at [726, 191] on icon at bounding box center [720, 188] width 31 height 31
click at [0, 0] on input "file" at bounding box center [0, 0] width 0 height 0
click at [923, 405] on button "Take photo" at bounding box center [784, 417] width 288 height 29
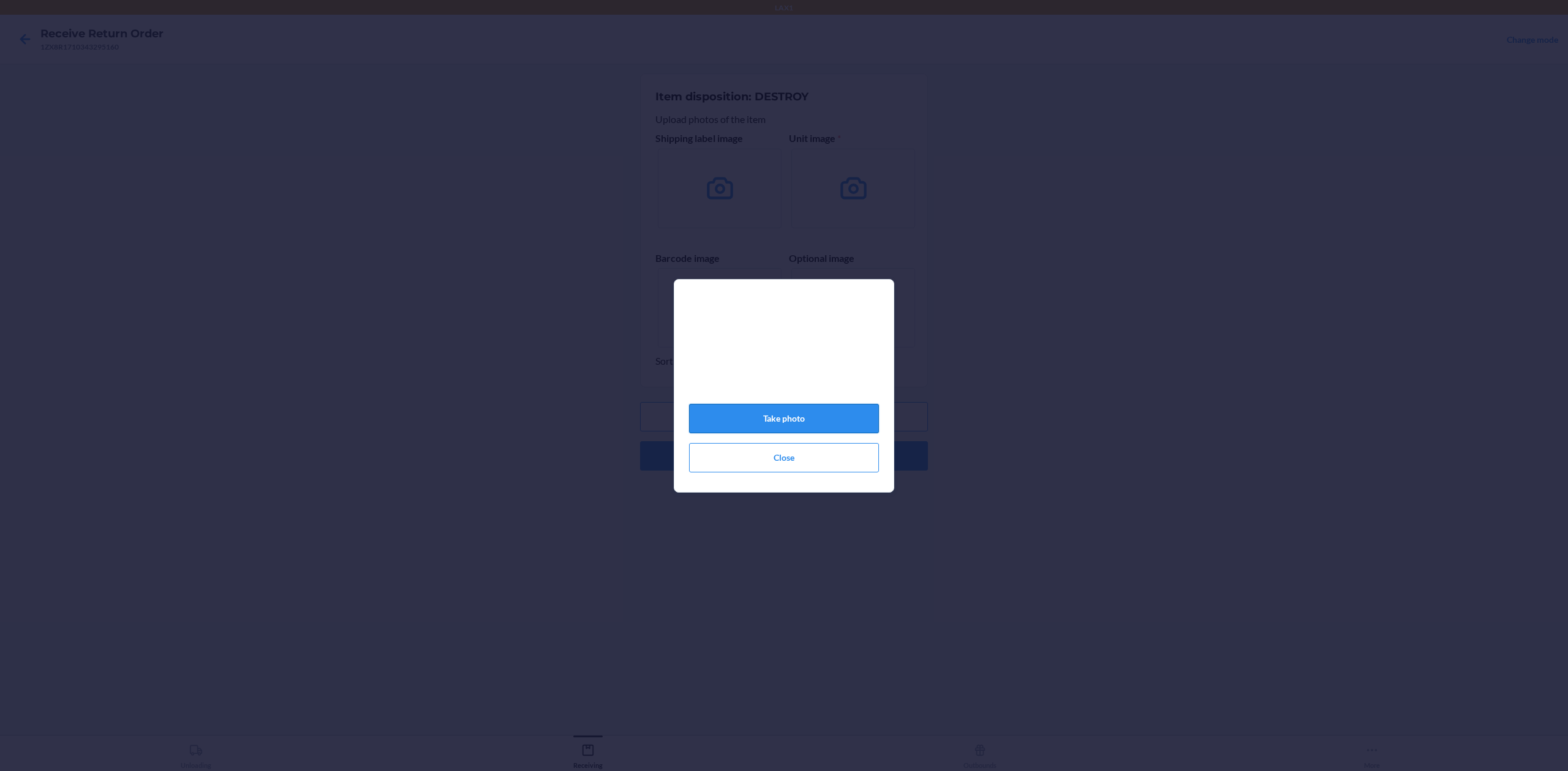
click at [852, 419] on button "Take photo" at bounding box center [784, 419] width 190 height 29
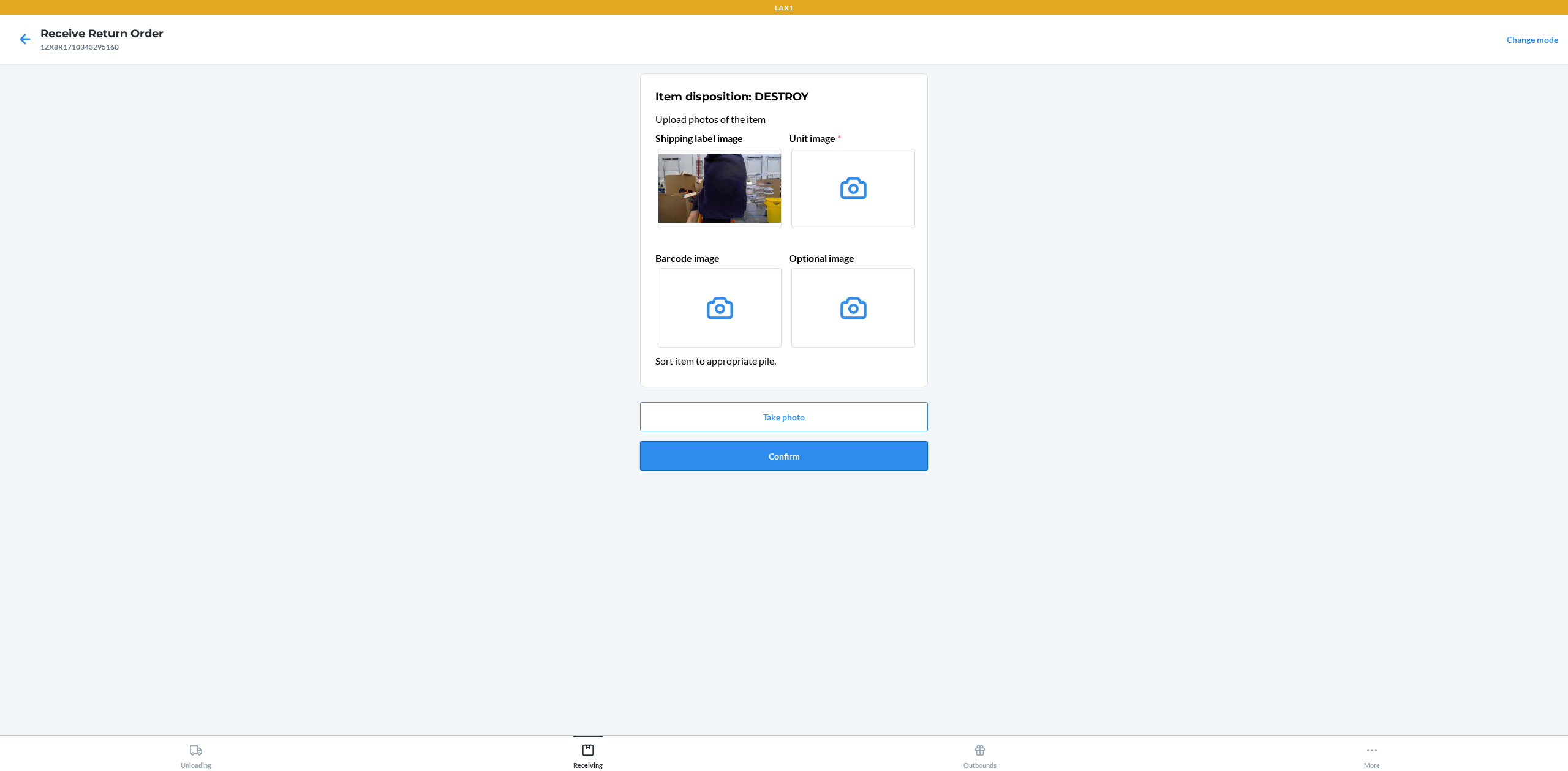
click at [876, 454] on button "Confirm" at bounding box center [784, 456] width 288 height 29
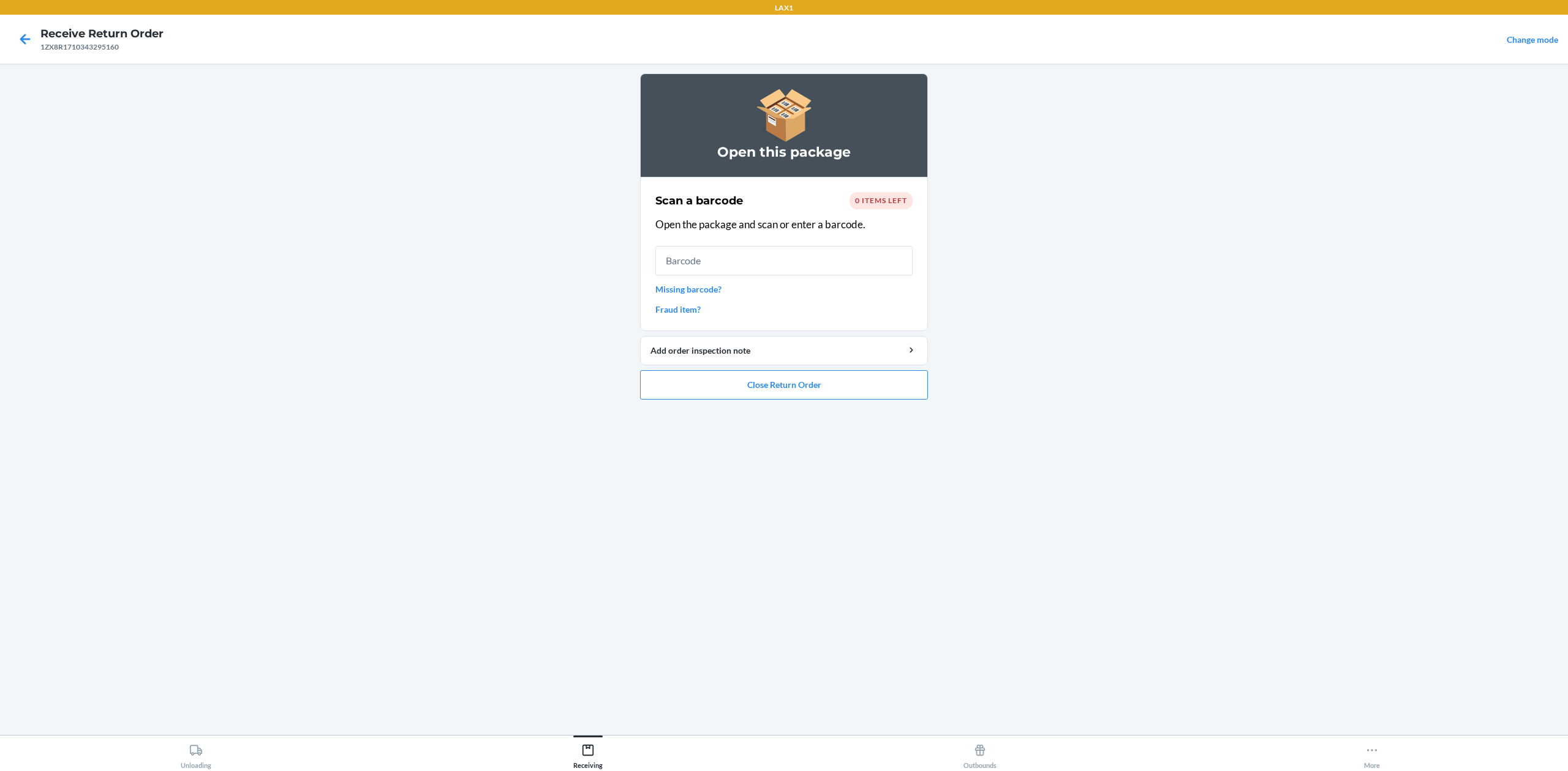
click at [718, 289] on link "Missing barcode?" at bounding box center [784, 289] width 257 height 13
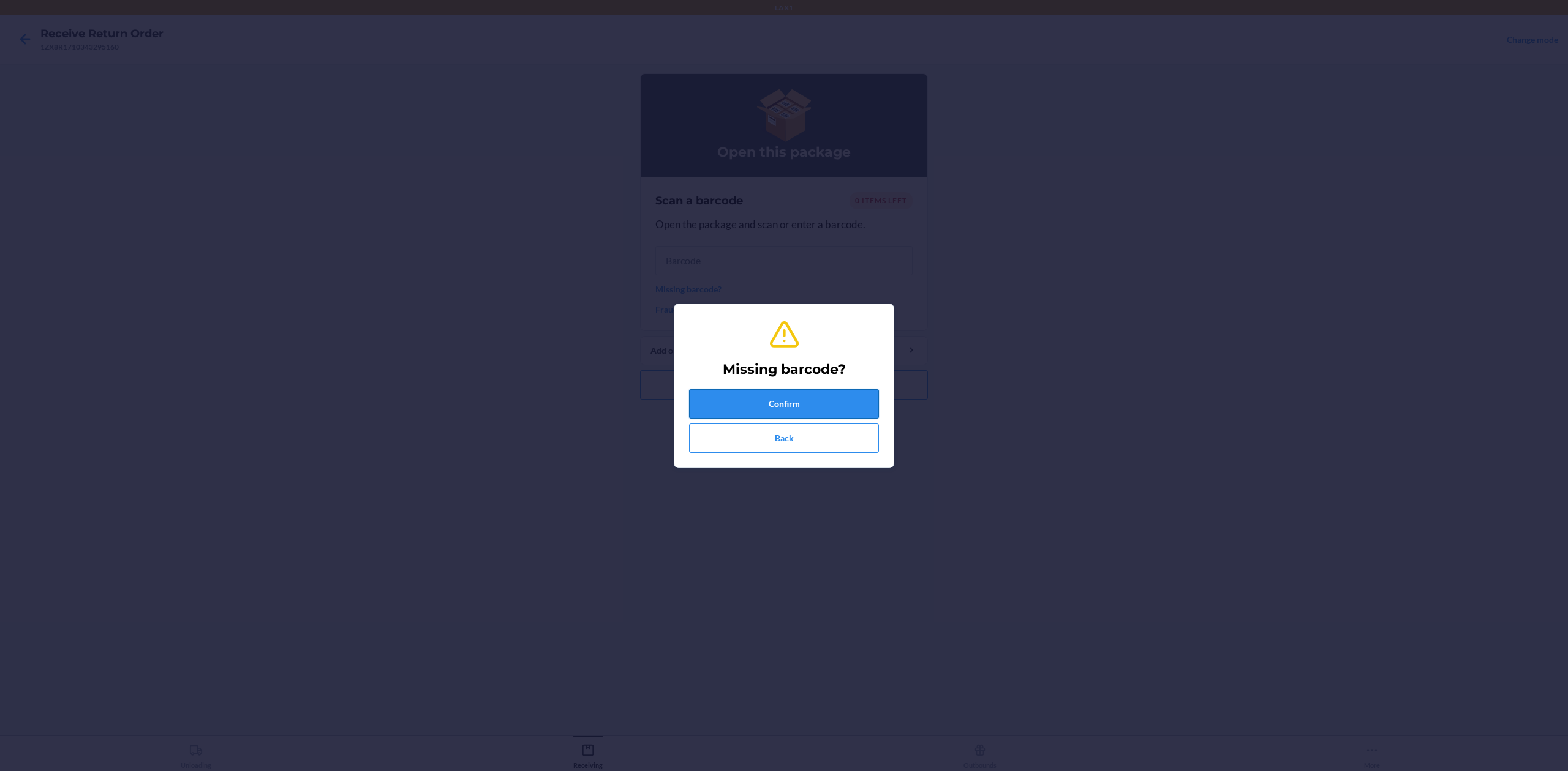
click at [863, 402] on button "Confirm" at bounding box center [784, 404] width 190 height 29
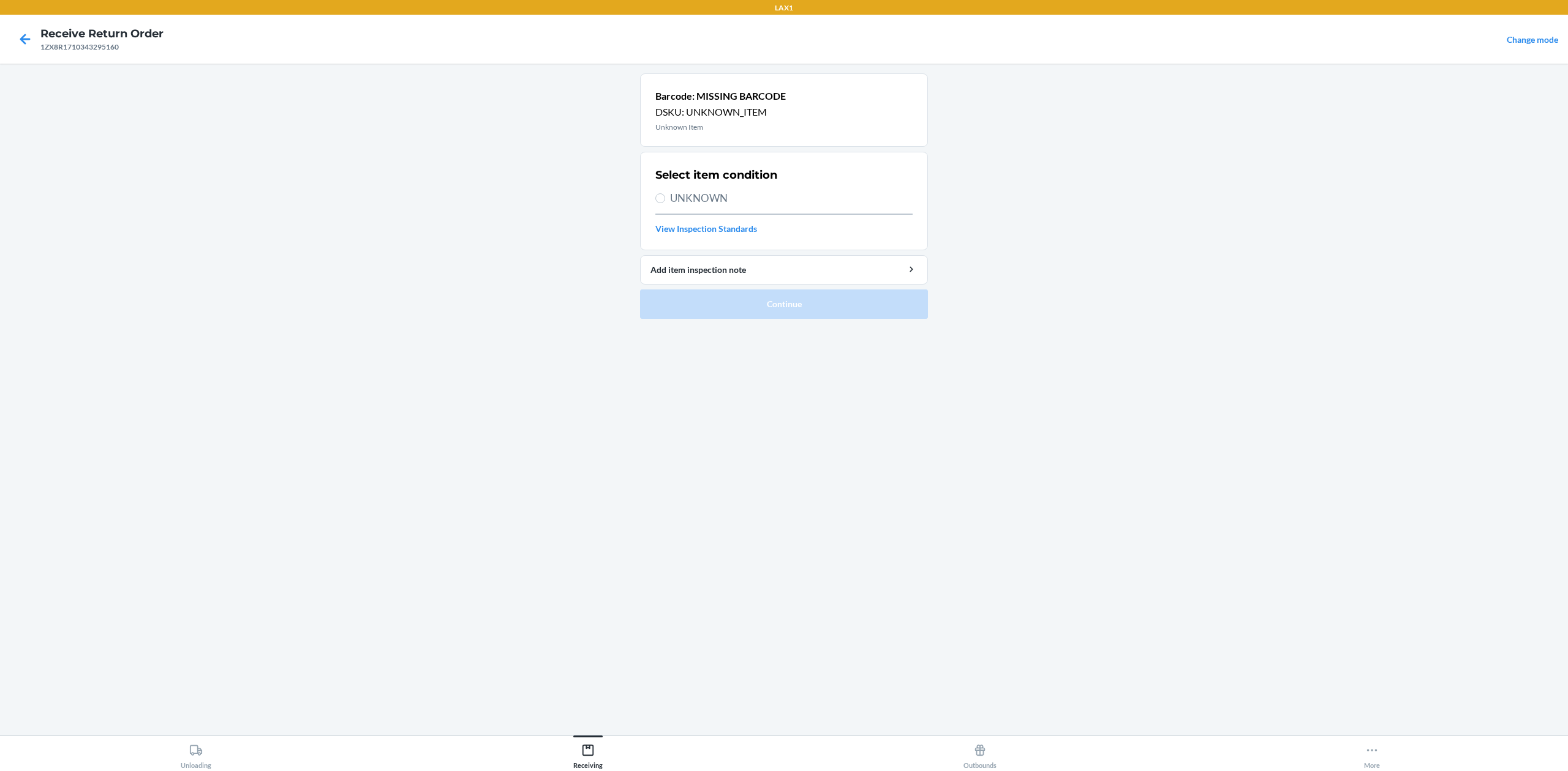
click at [765, 187] on div "Select item condition UNKNOWN View Inspection Standards" at bounding box center [784, 201] width 257 height 76
click at [749, 196] on span "UNKNOWN" at bounding box center [791, 198] width 242 height 16
click at [665, 196] on input "UNKNOWN" at bounding box center [660, 198] width 10 height 10
click at [787, 311] on button "Continue" at bounding box center [784, 305] width 288 height 29
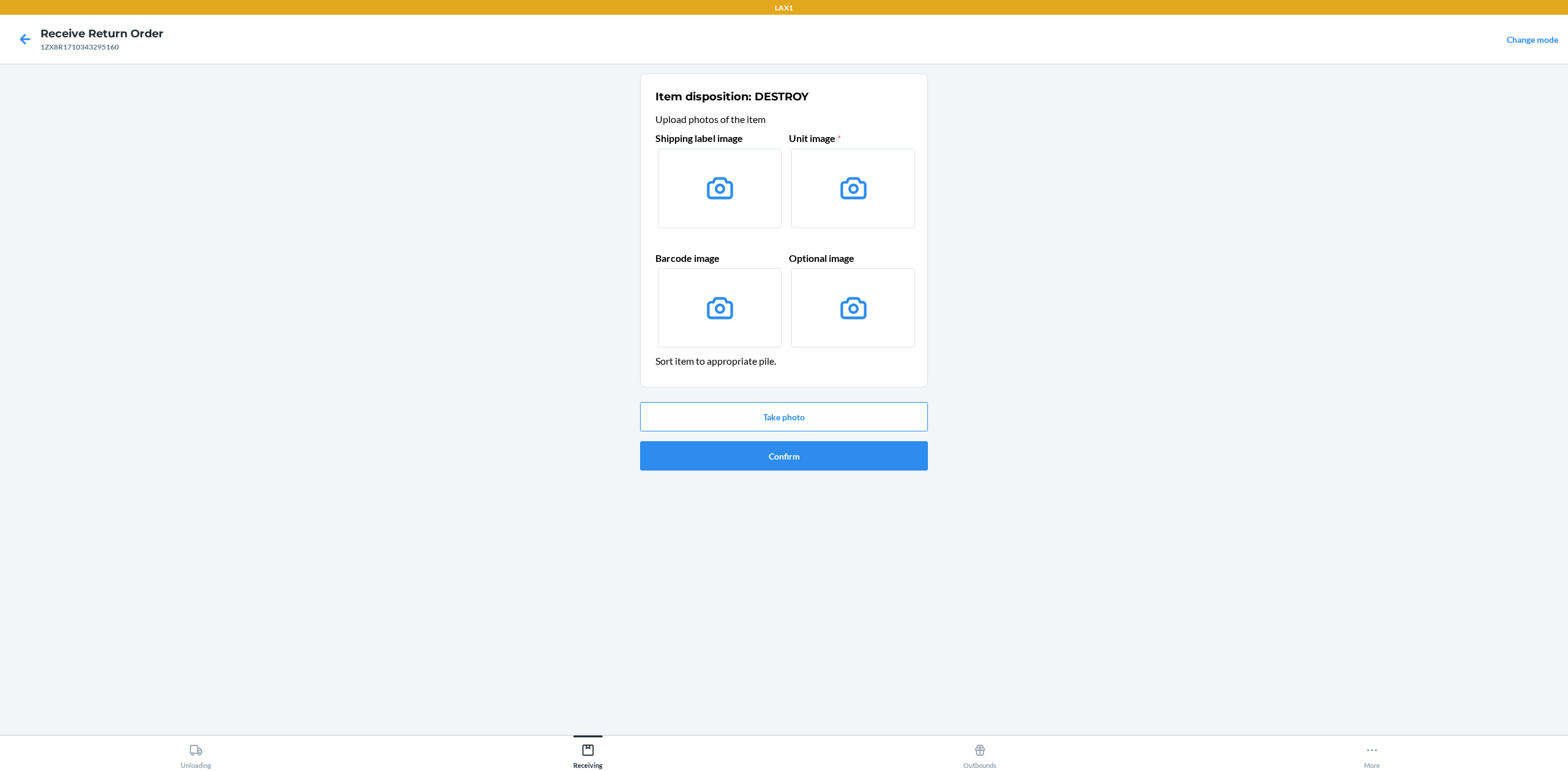
click at [708, 187] on icon at bounding box center [720, 187] width 26 height 22
click at [0, 0] on input "file" at bounding box center [0, 0] width 0 height 0
click at [829, 412] on button "Take photo" at bounding box center [784, 417] width 288 height 29
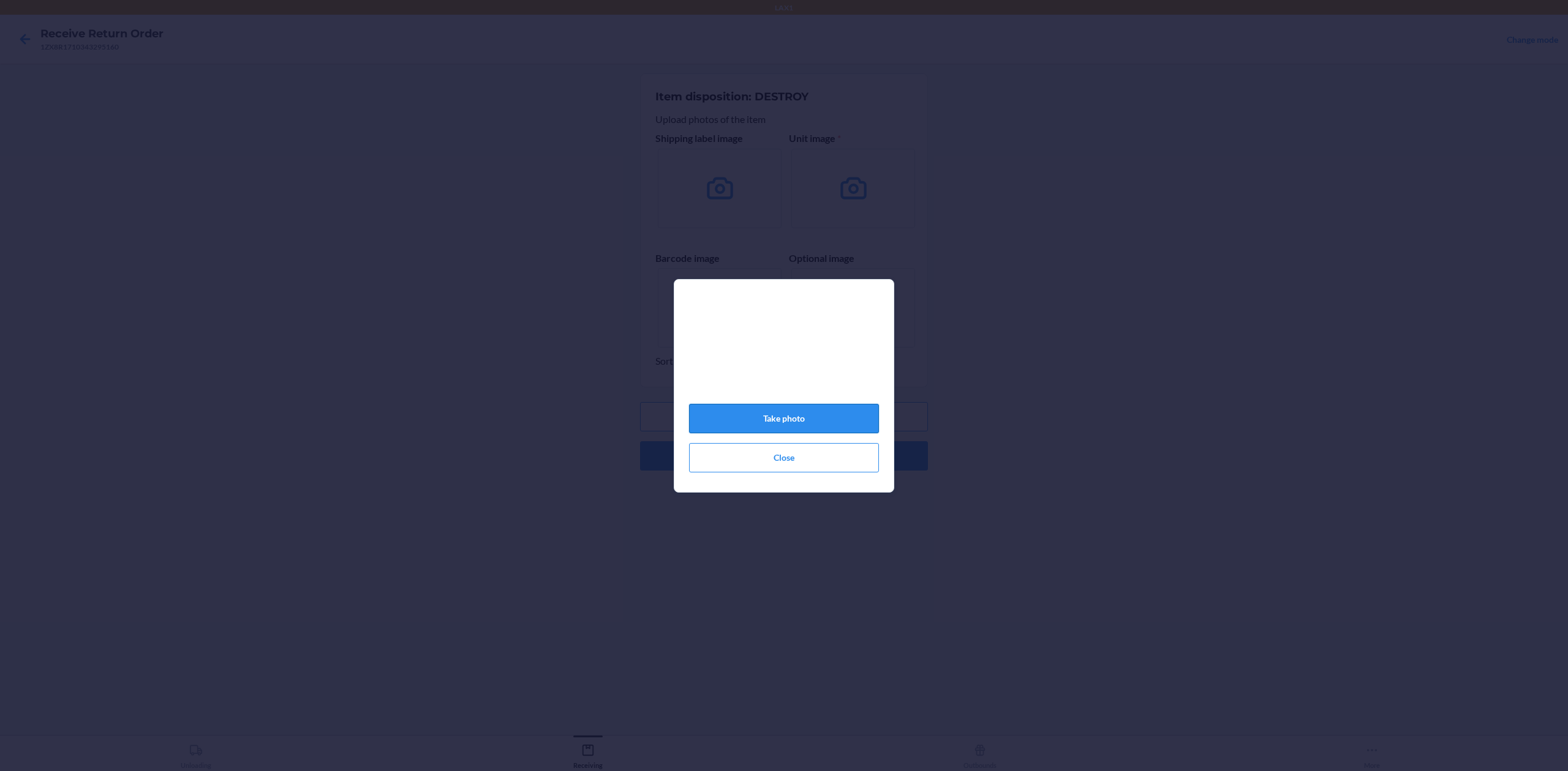
click at [858, 425] on button "Take photo" at bounding box center [784, 419] width 190 height 29
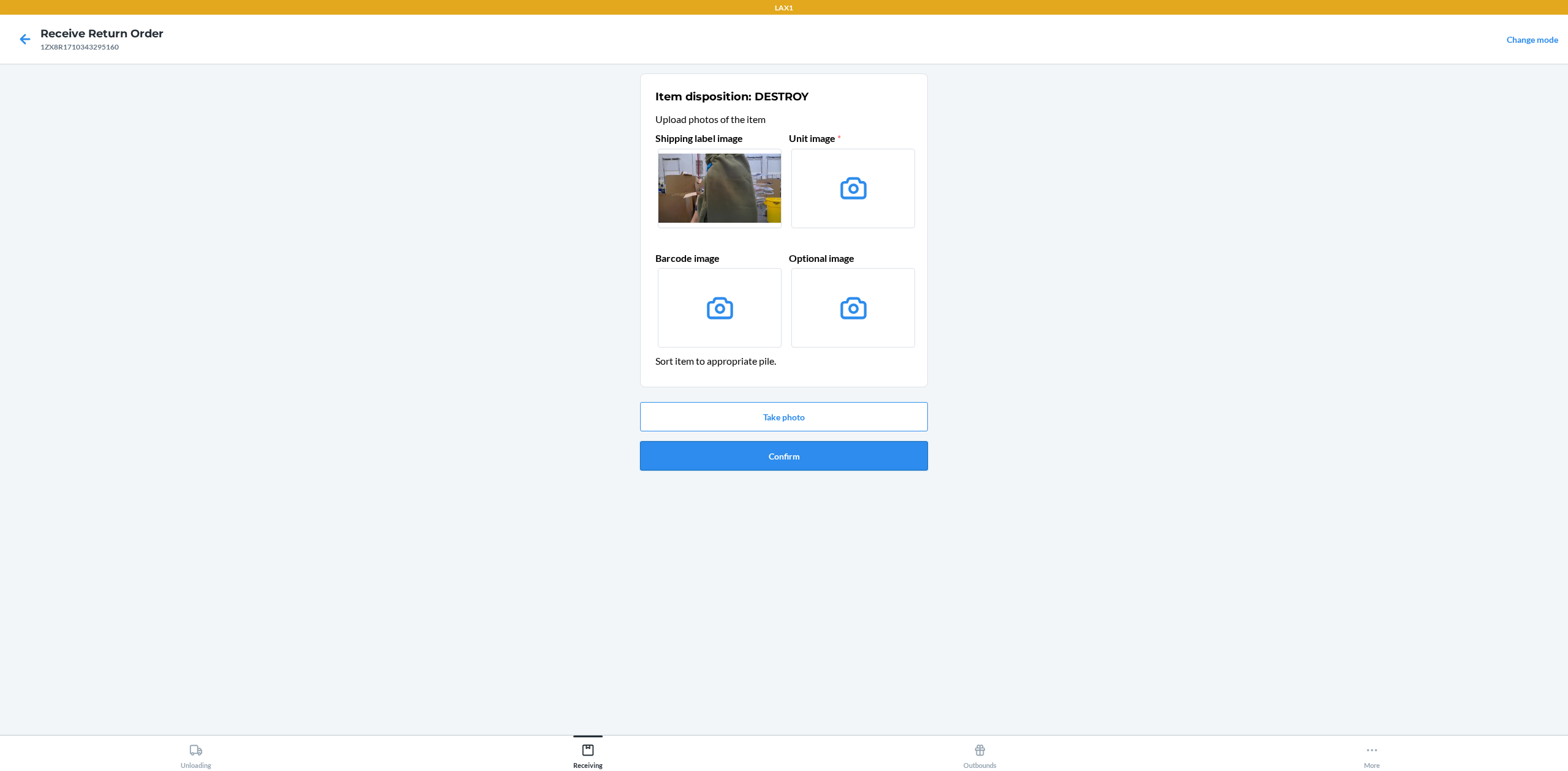
click at [821, 447] on button "Confirm" at bounding box center [784, 456] width 288 height 29
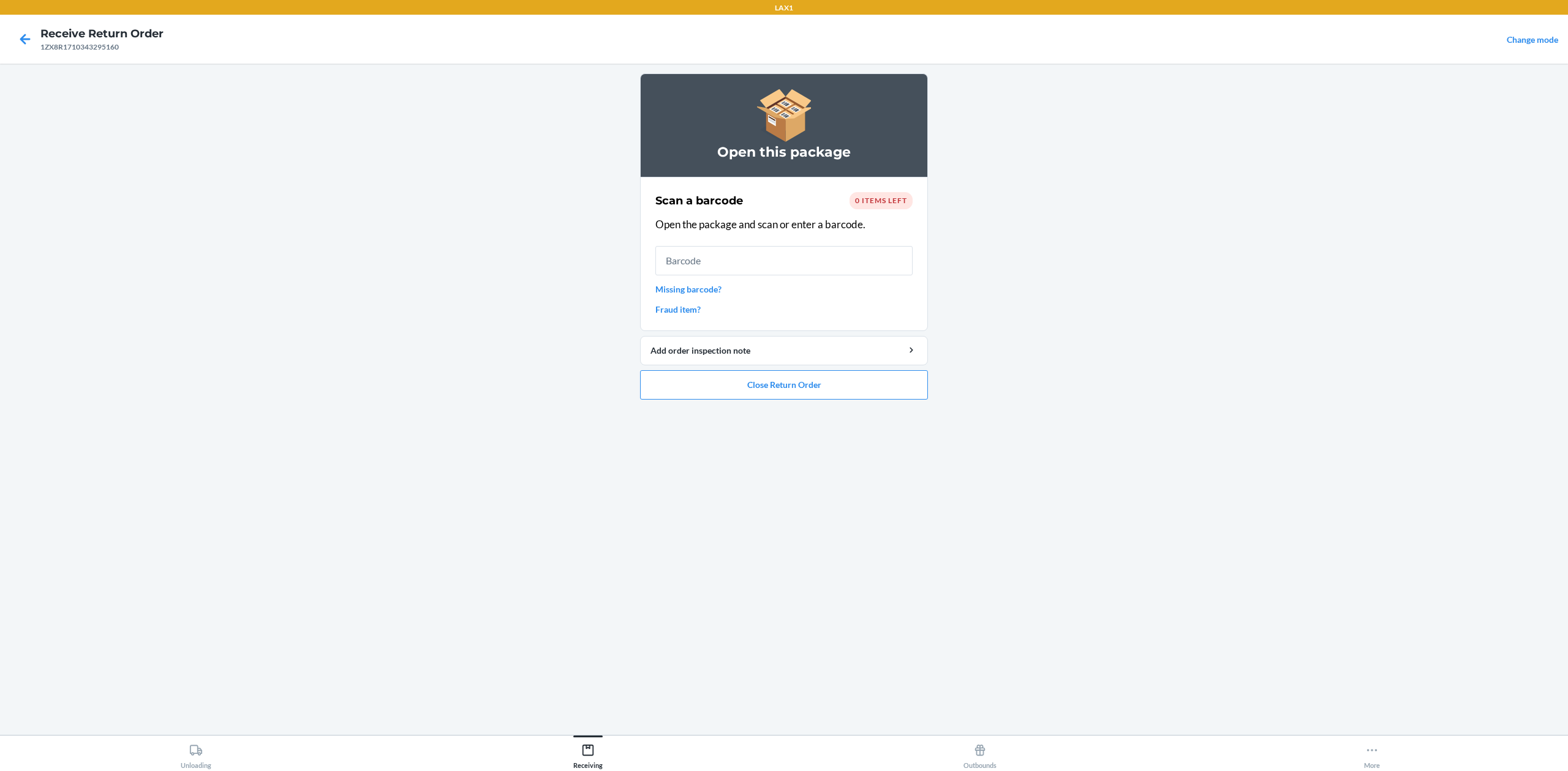
click at [718, 289] on link "Missing barcode?" at bounding box center [784, 289] width 257 height 13
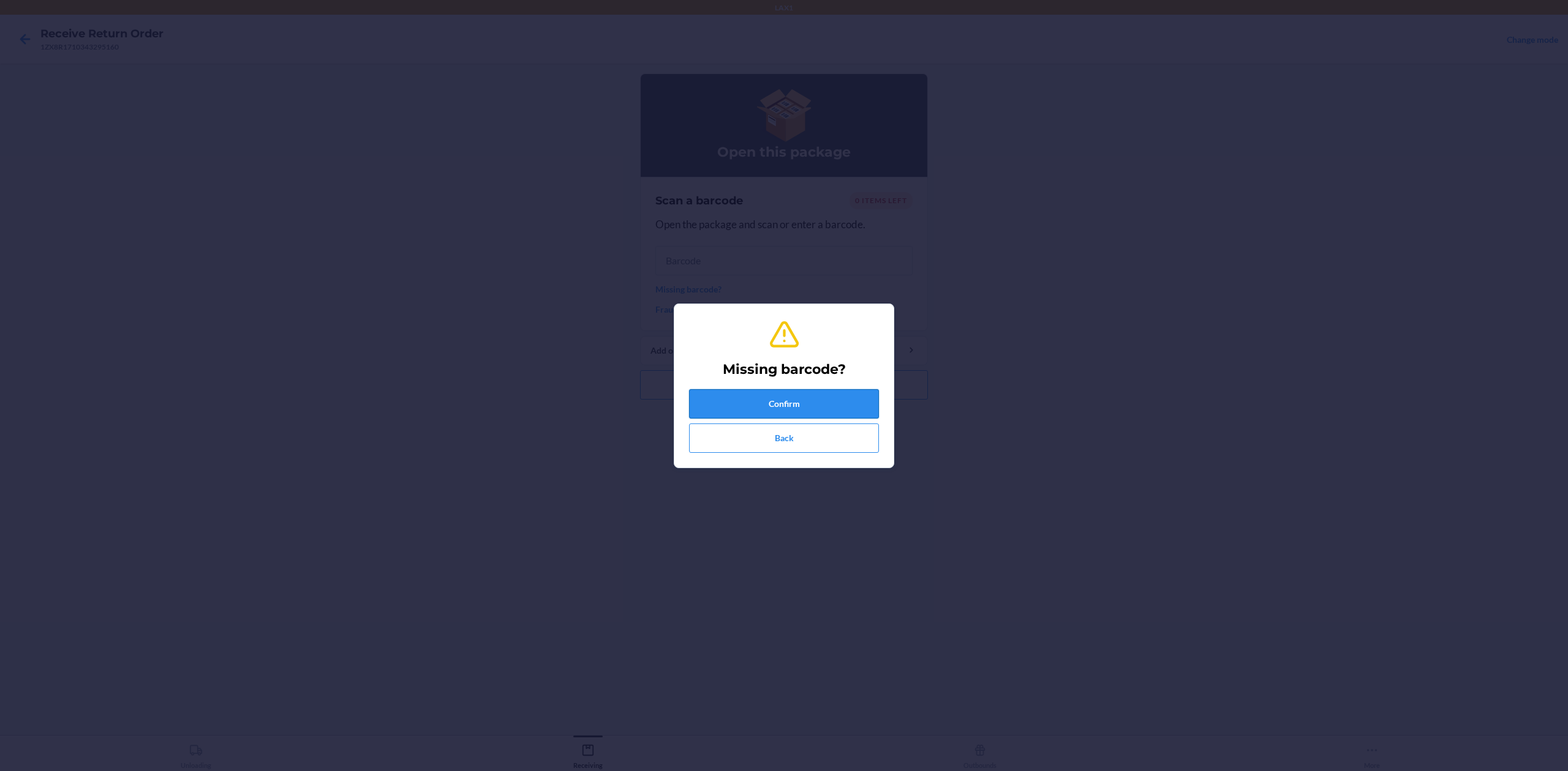
click at [793, 407] on button "Confirm" at bounding box center [784, 404] width 190 height 29
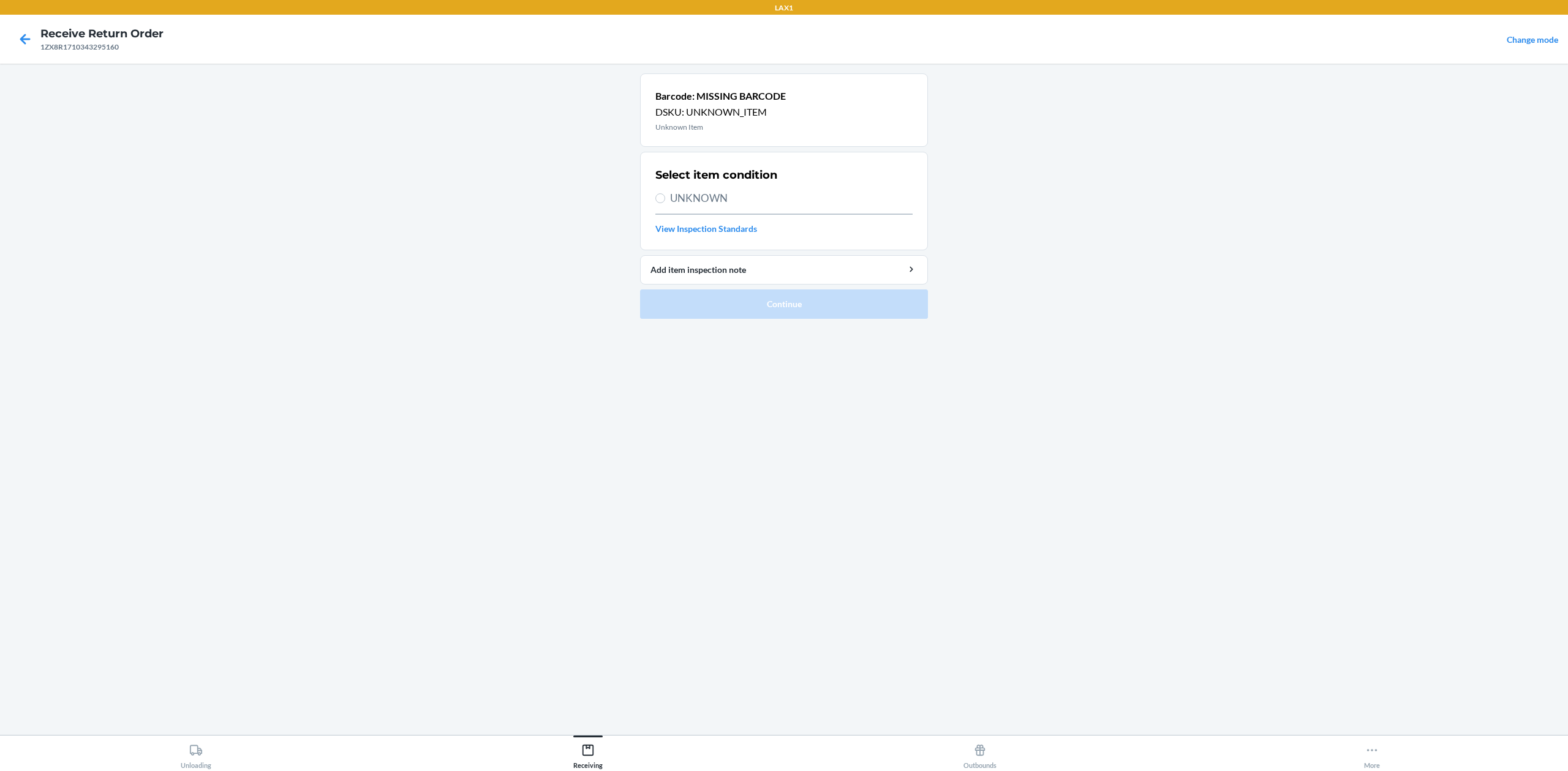
click at [741, 191] on span "UNKNOWN" at bounding box center [791, 198] width 242 height 16
click at [665, 193] on input "UNKNOWN" at bounding box center [660, 198] width 10 height 10
click at [800, 301] on button "Continue" at bounding box center [784, 305] width 288 height 29
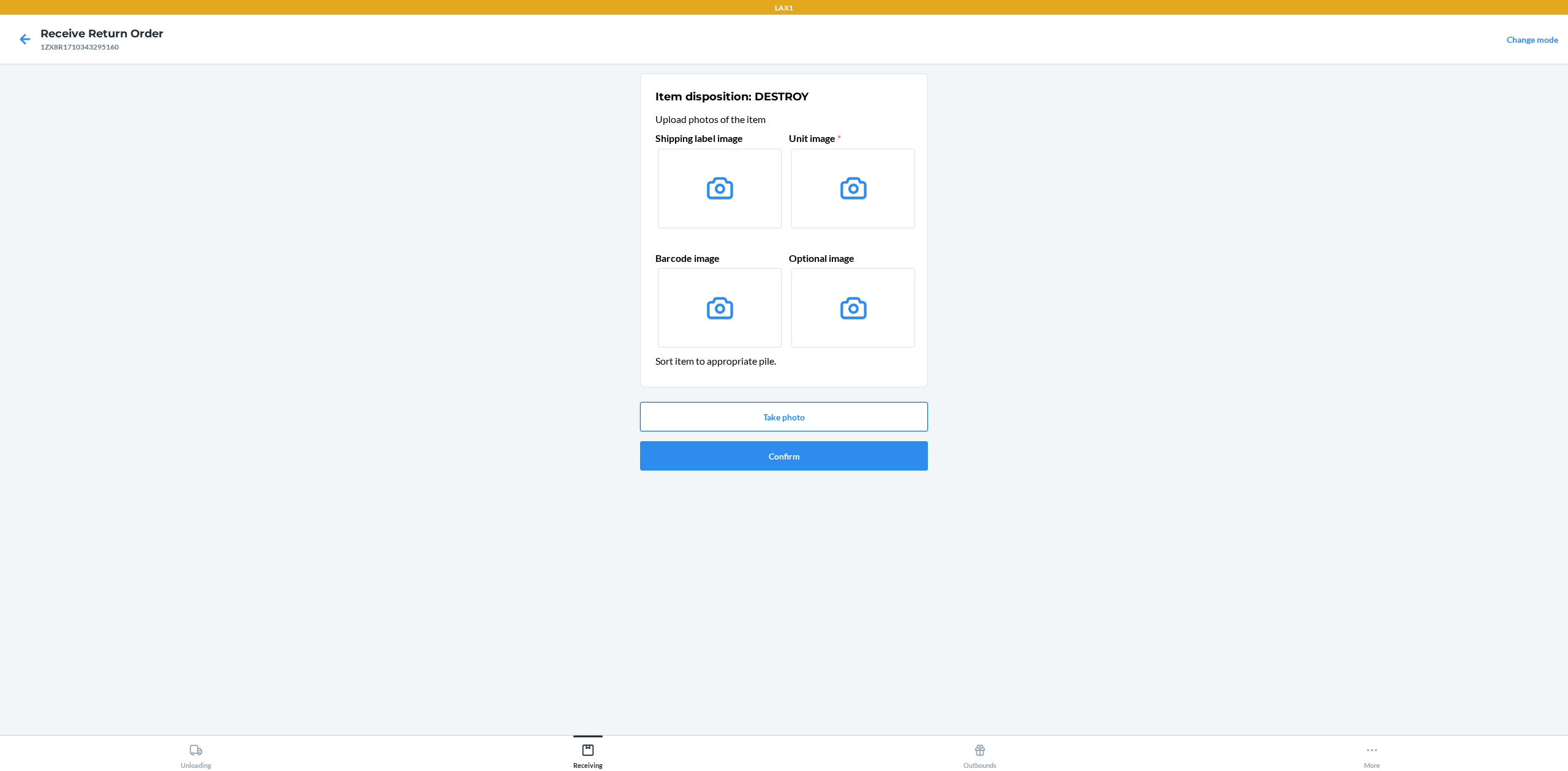
click at [821, 412] on button "Take photo" at bounding box center [784, 417] width 288 height 29
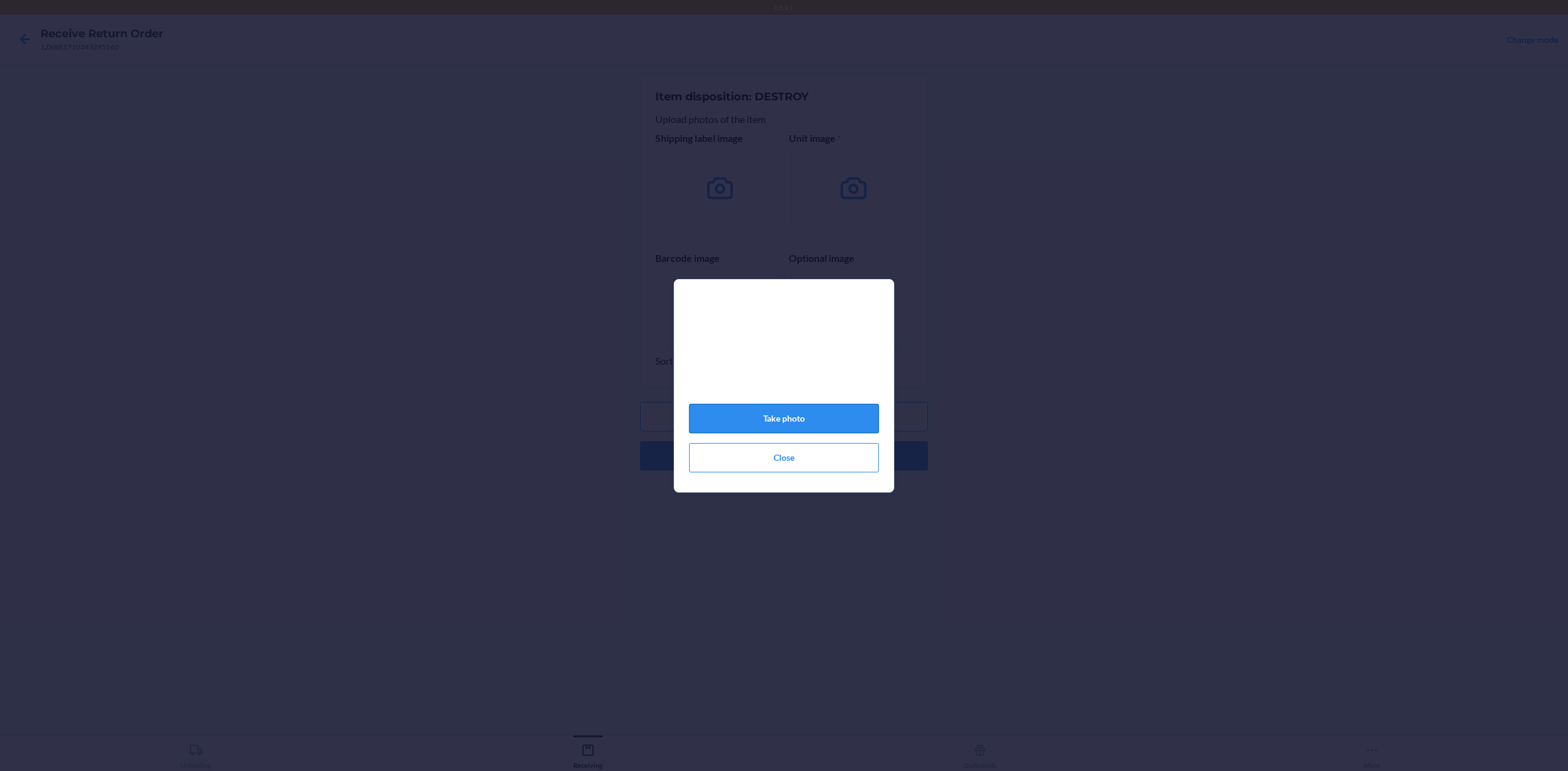
click at [814, 417] on button "Take photo" at bounding box center [784, 419] width 190 height 29
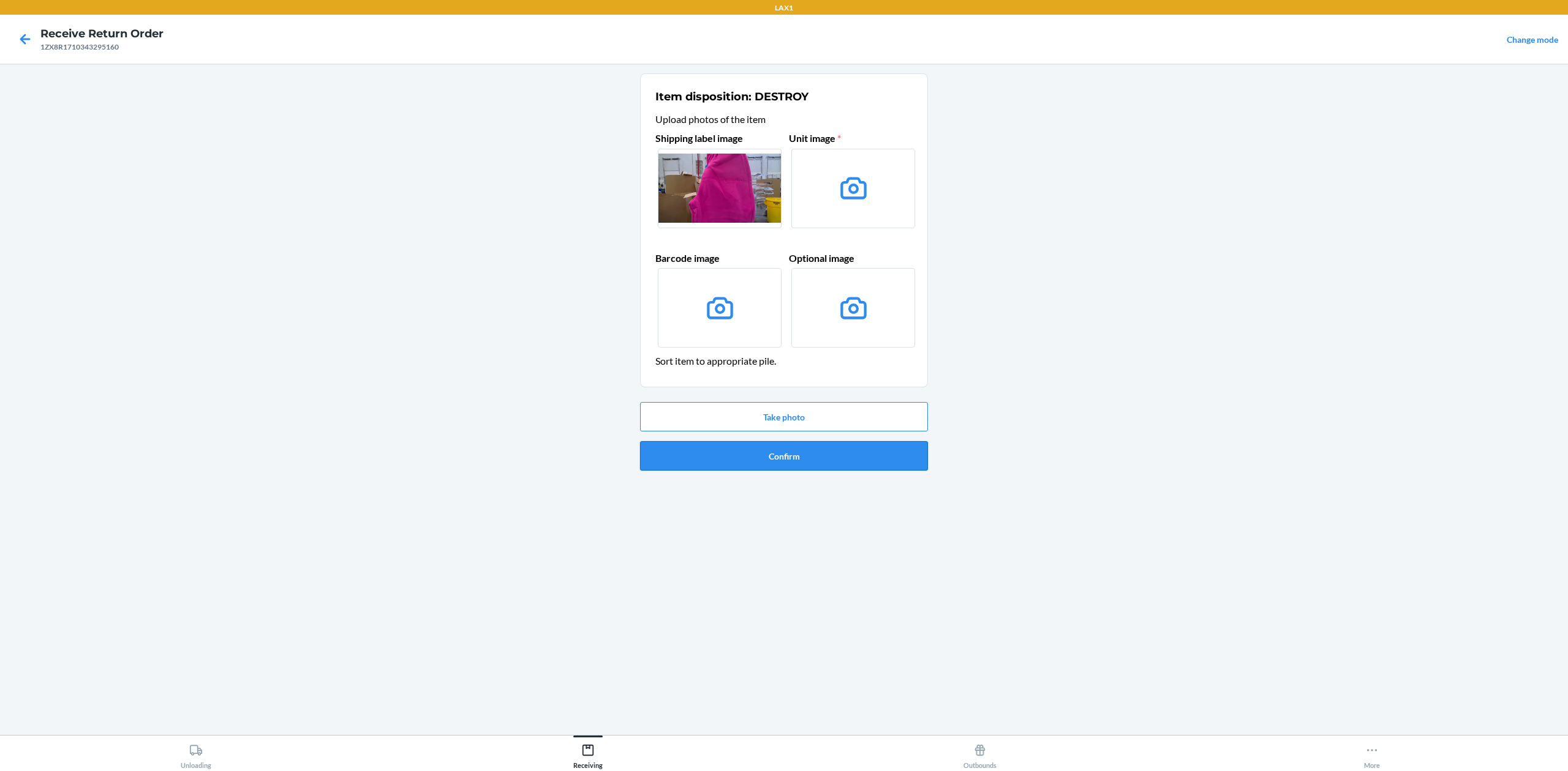
click at [836, 464] on button "Confirm" at bounding box center [784, 456] width 288 height 29
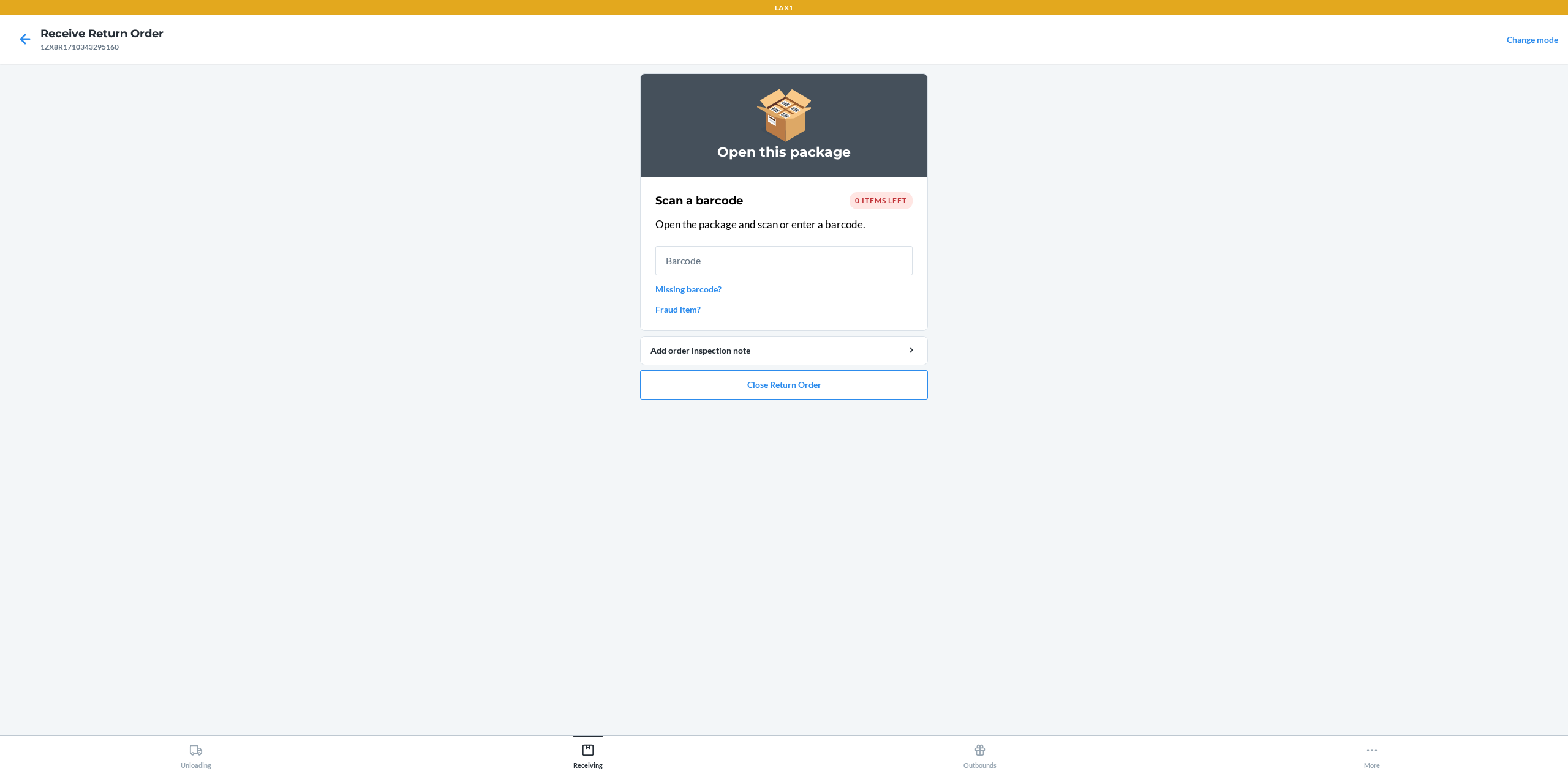
click at [704, 289] on link "Missing barcode?" at bounding box center [784, 289] width 257 height 13
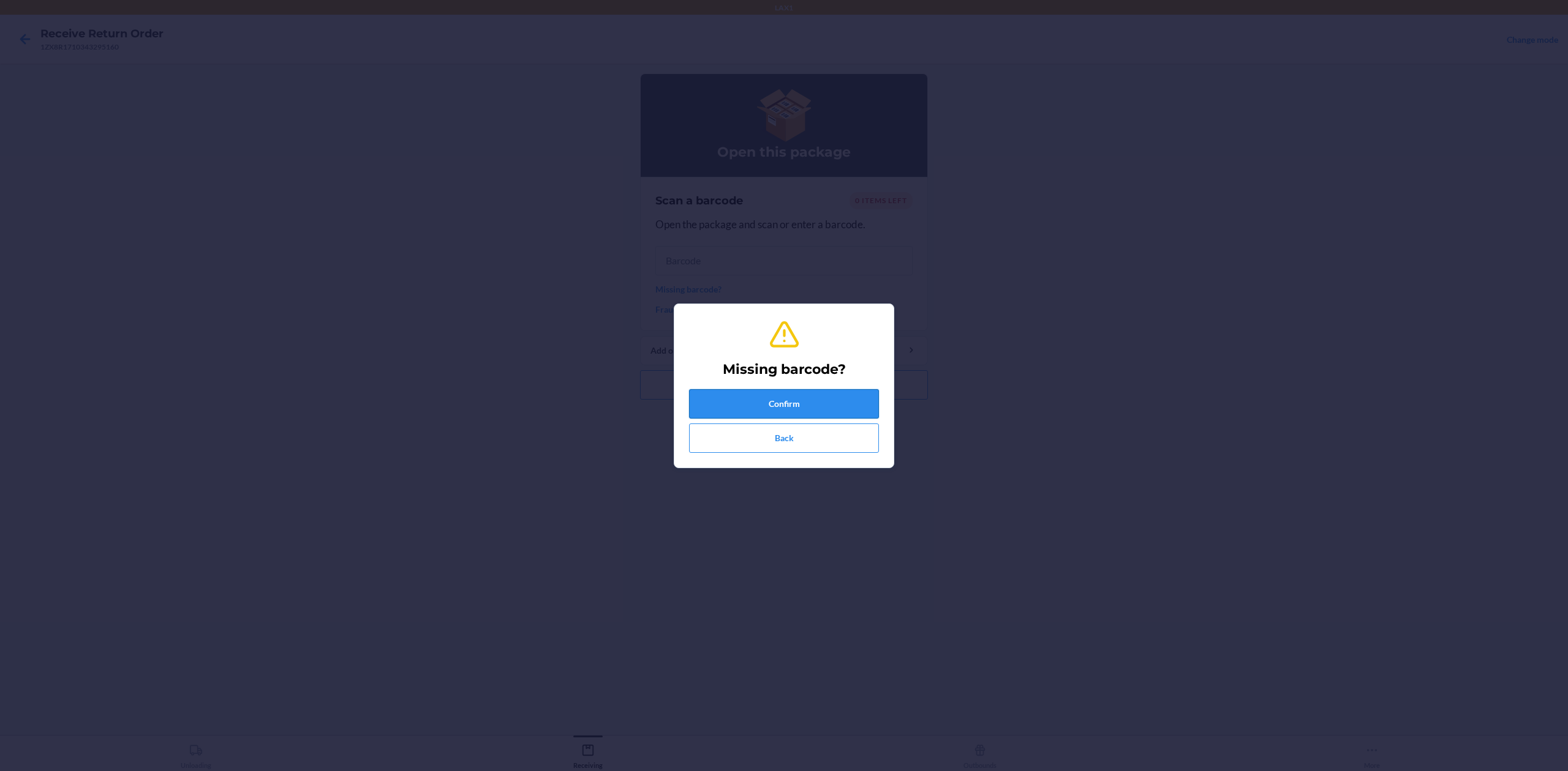
click at [813, 404] on button "Confirm" at bounding box center [784, 404] width 190 height 29
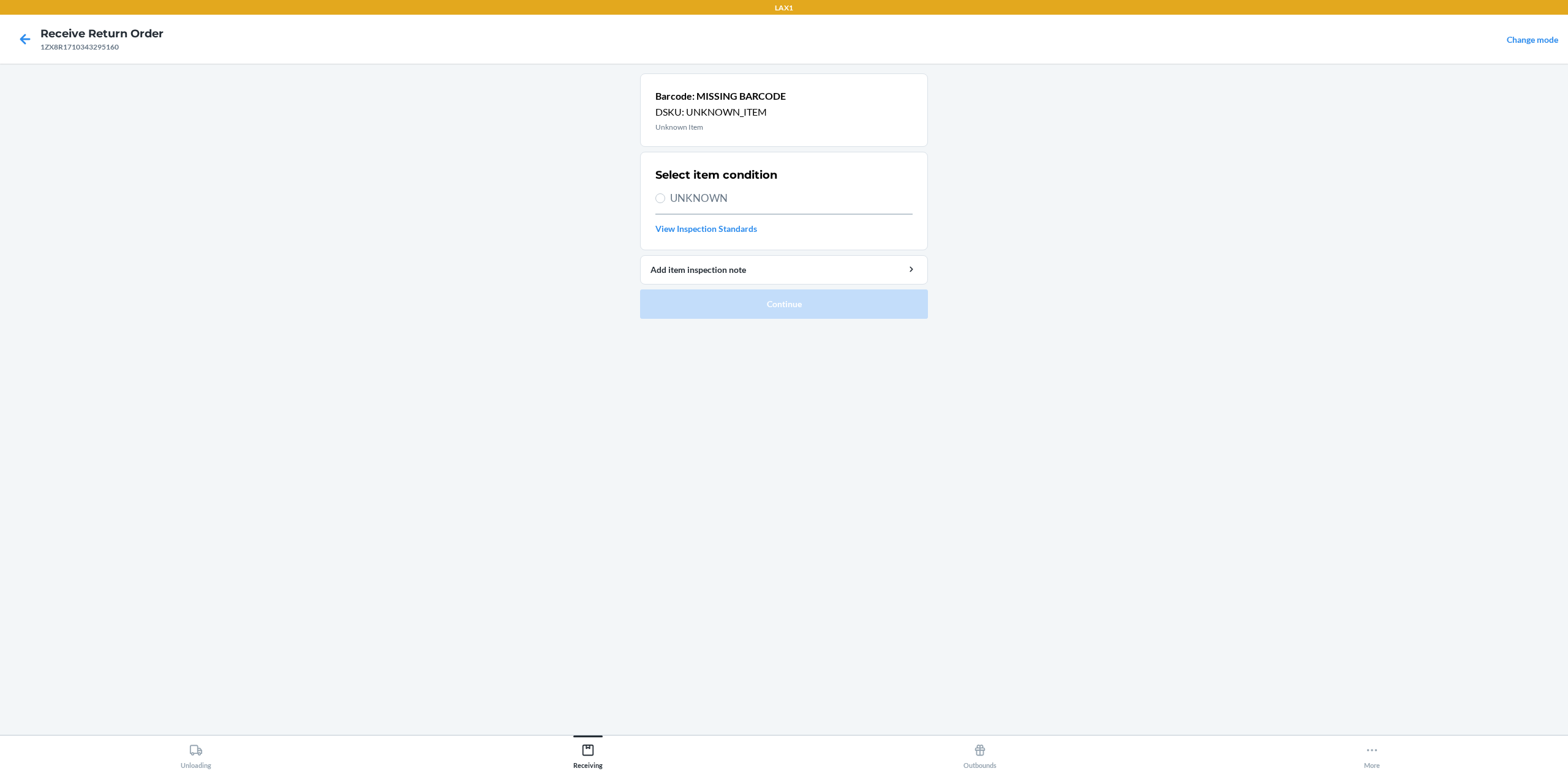
click at [706, 205] on span "UNKNOWN" at bounding box center [791, 198] width 242 height 16
click at [665, 203] on input "UNKNOWN" at bounding box center [660, 198] width 10 height 10
click at [768, 302] on button "Continue" at bounding box center [784, 305] width 288 height 29
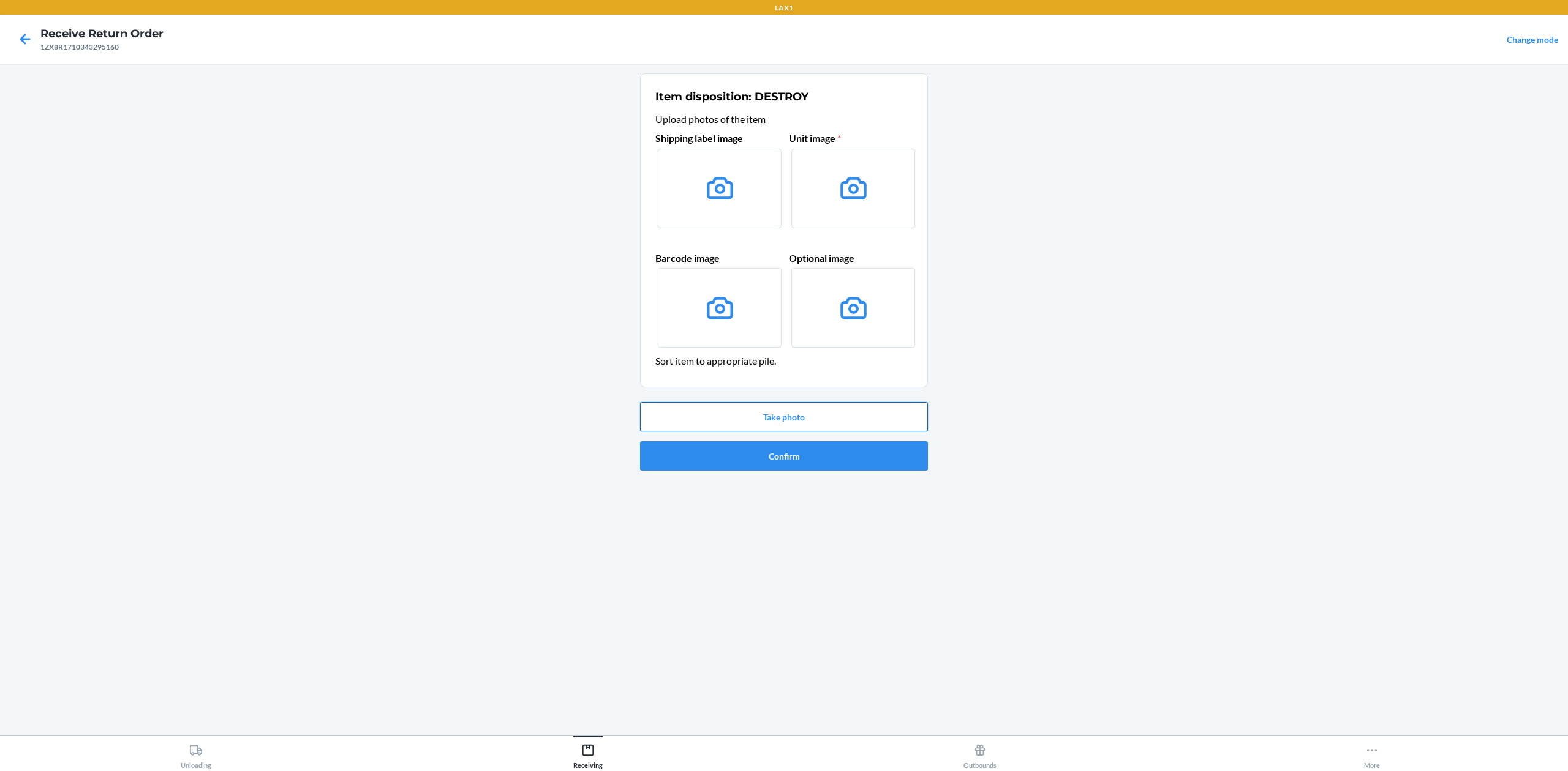
click at [838, 412] on button "Take photo" at bounding box center [784, 417] width 288 height 29
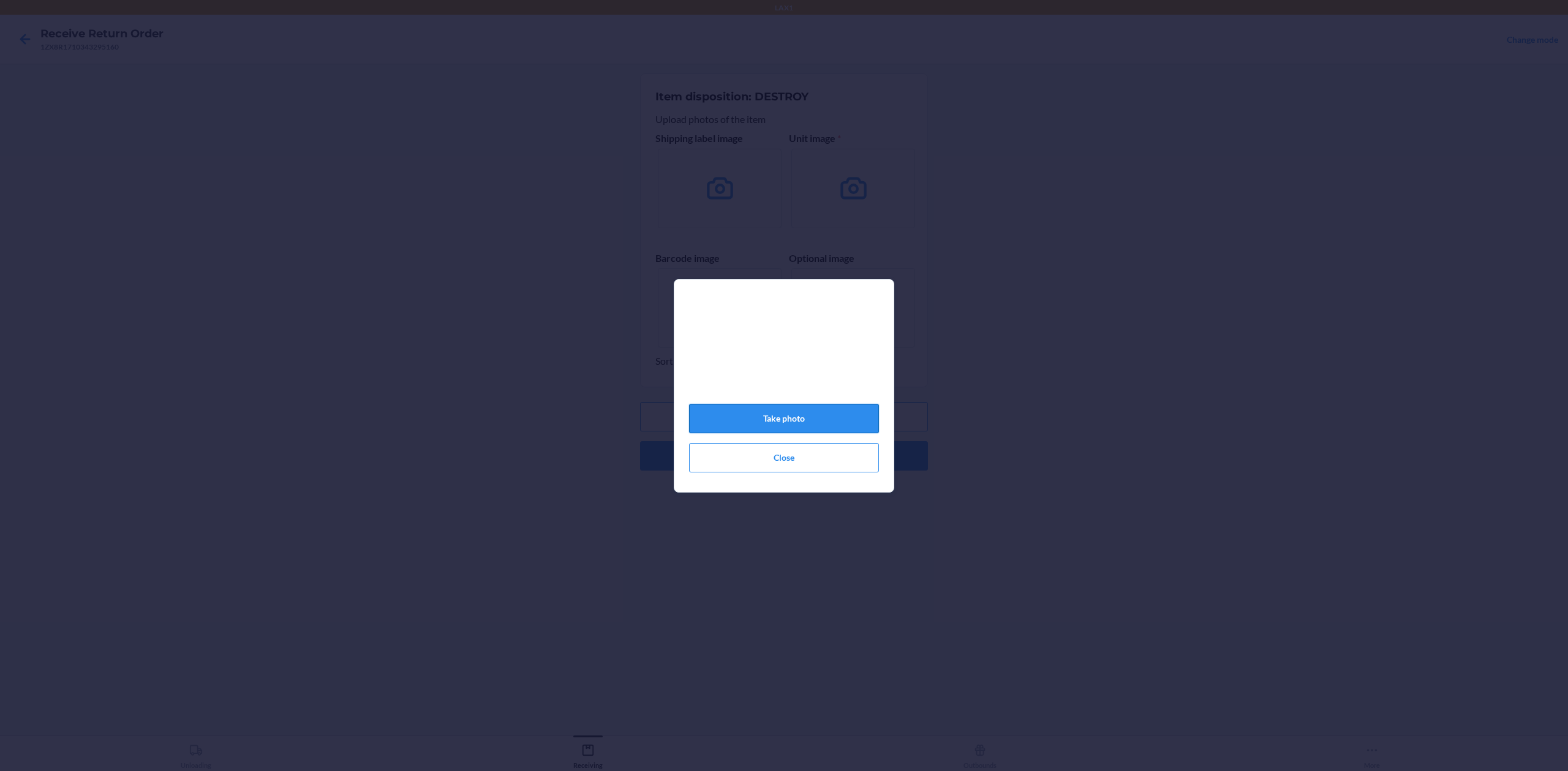
click at [816, 415] on button "Take photo" at bounding box center [784, 419] width 190 height 29
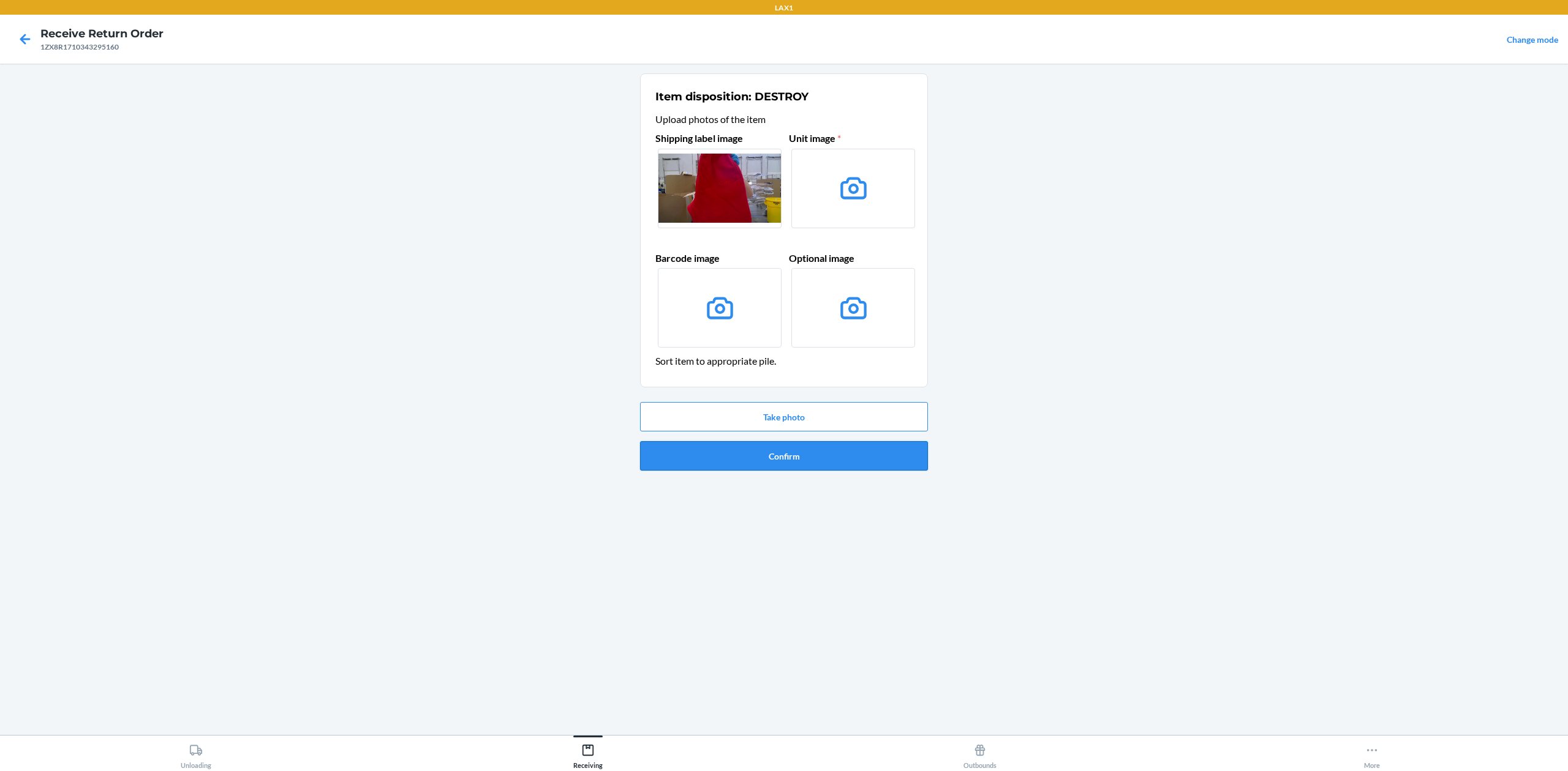
click at [851, 449] on button "Confirm" at bounding box center [784, 456] width 288 height 29
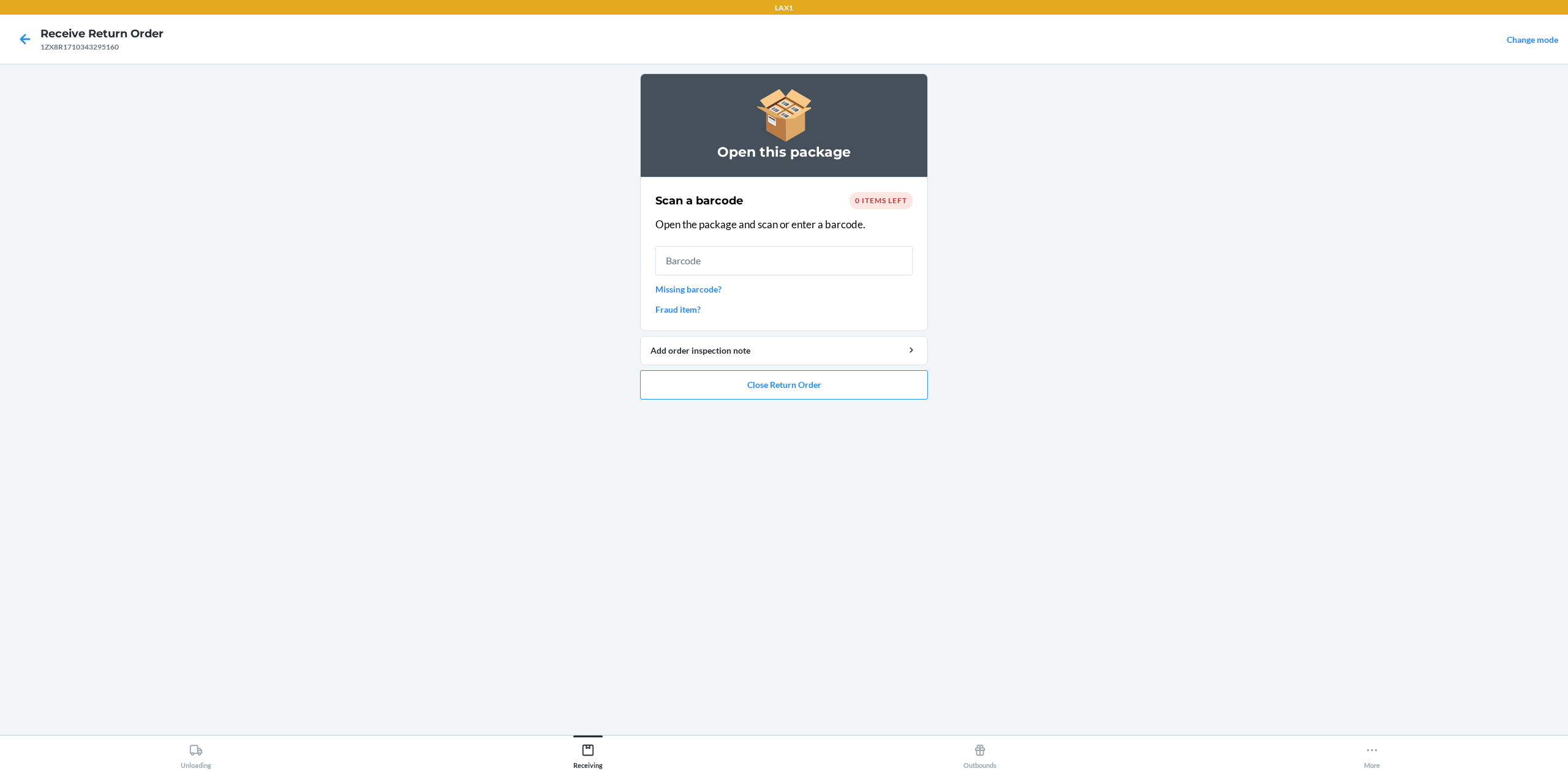
click at [696, 292] on link "Missing barcode?" at bounding box center [784, 289] width 257 height 13
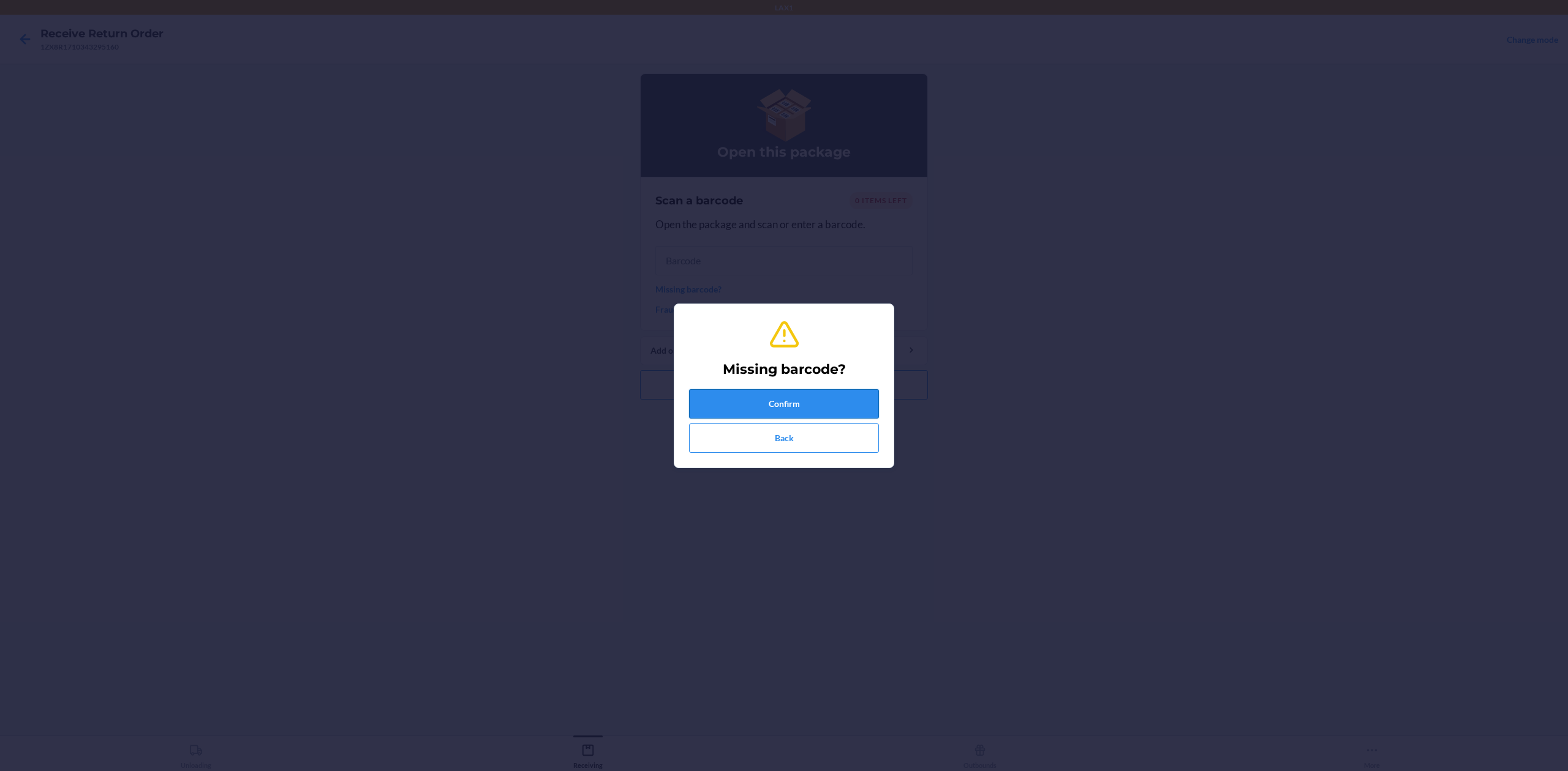
click at [784, 404] on button "Confirm" at bounding box center [784, 404] width 190 height 29
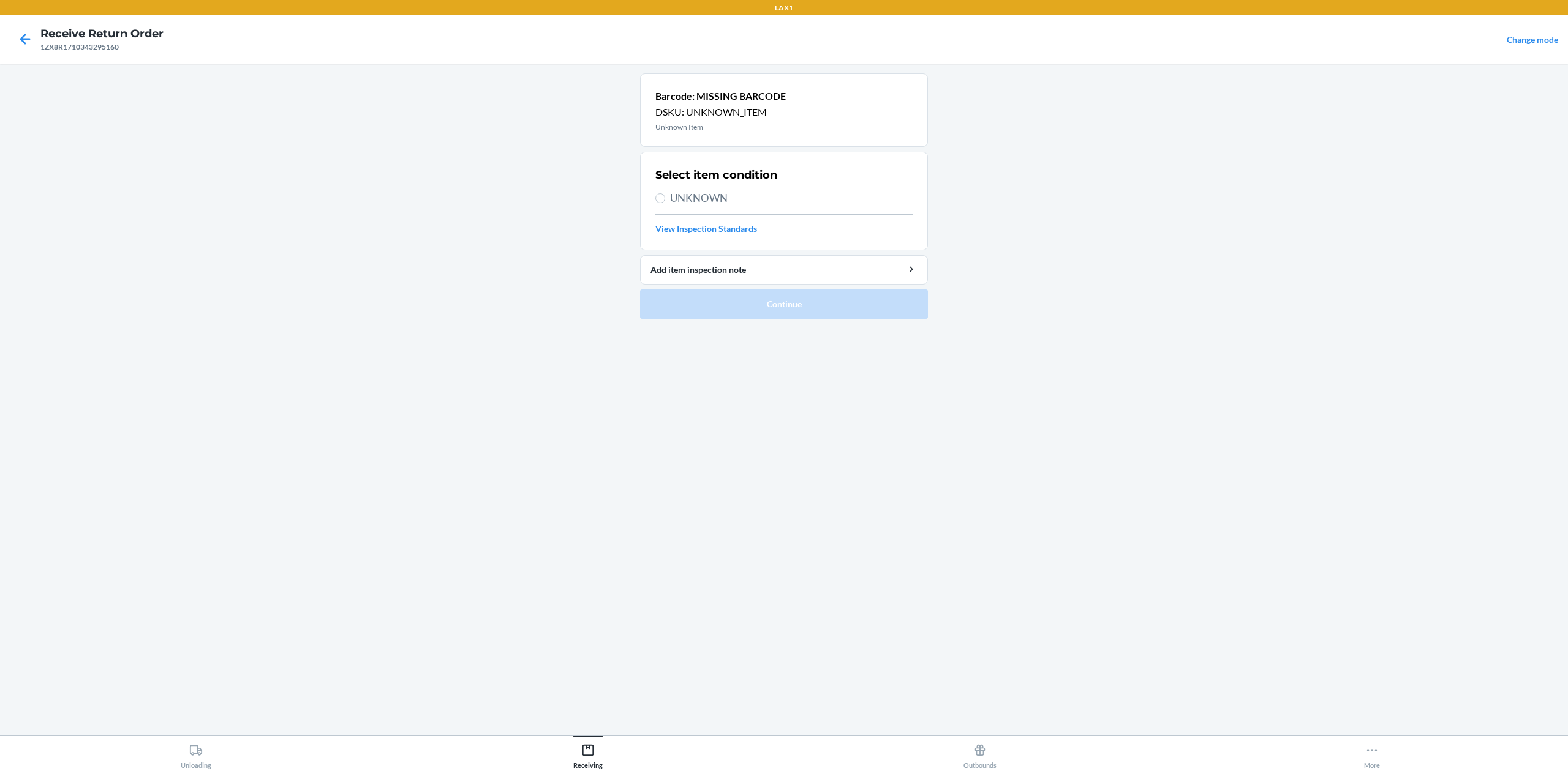
click at [711, 201] on span "UNKNOWN" at bounding box center [791, 198] width 242 height 16
click at [665, 201] on input "UNKNOWN" at bounding box center [660, 198] width 10 height 10
click at [738, 298] on button "Continue" at bounding box center [784, 305] width 288 height 29
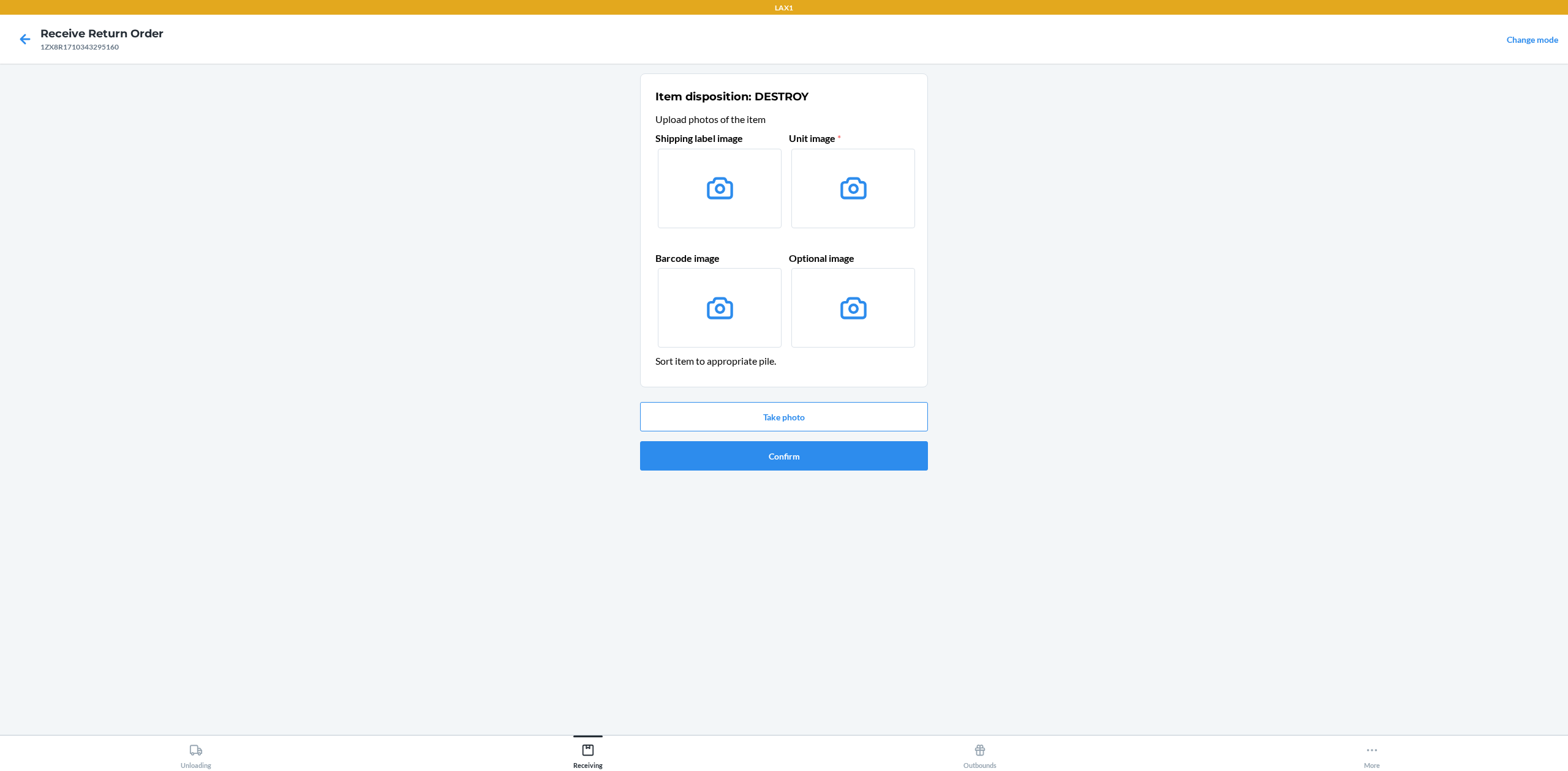
click at [723, 194] on icon at bounding box center [720, 188] width 31 height 31
click at [0, 0] on input "file" at bounding box center [0, 0] width 0 height 0
click at [761, 408] on button "Take photo" at bounding box center [784, 417] width 288 height 29
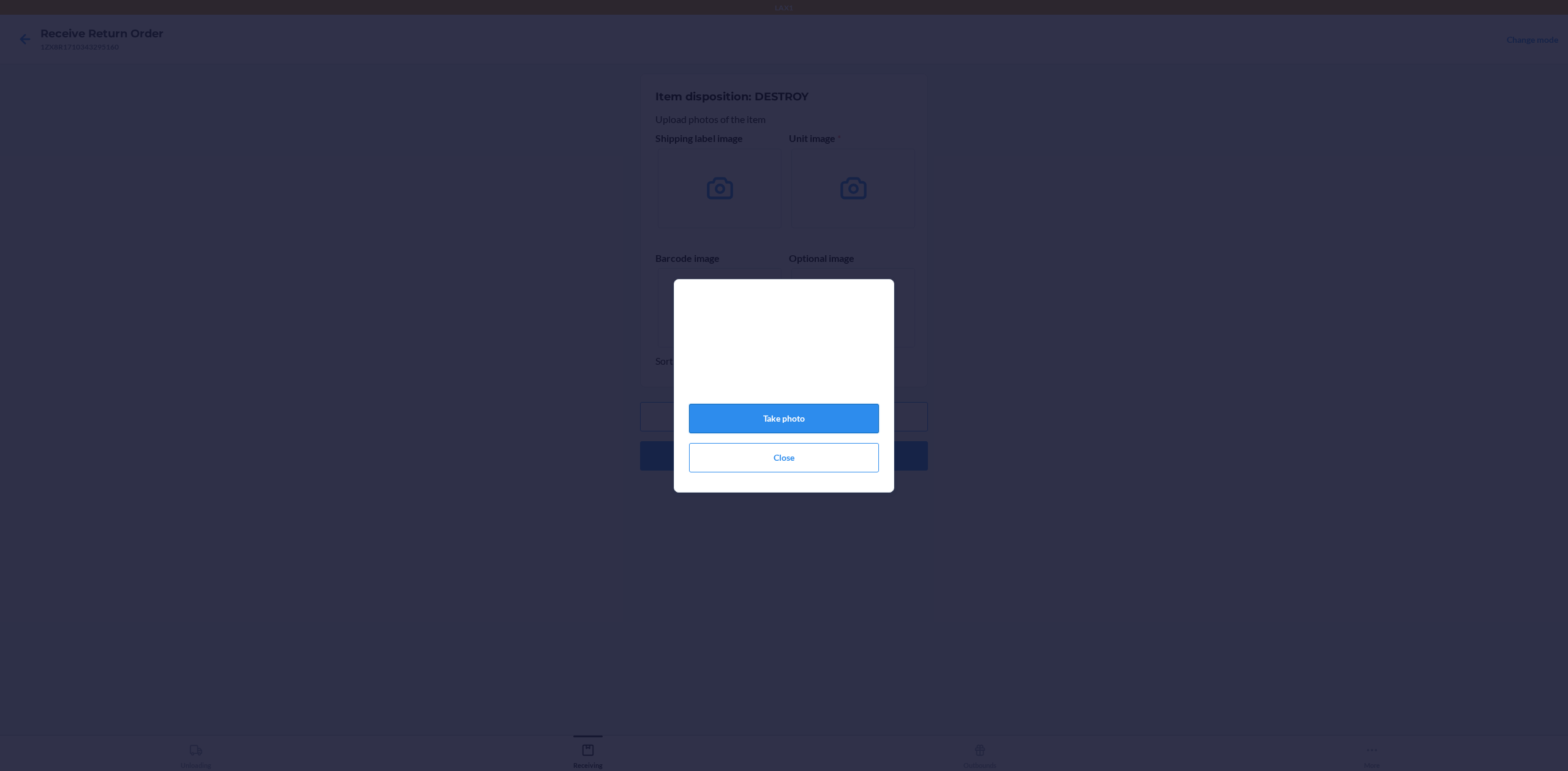
click at [787, 416] on button "Take photo" at bounding box center [784, 419] width 190 height 29
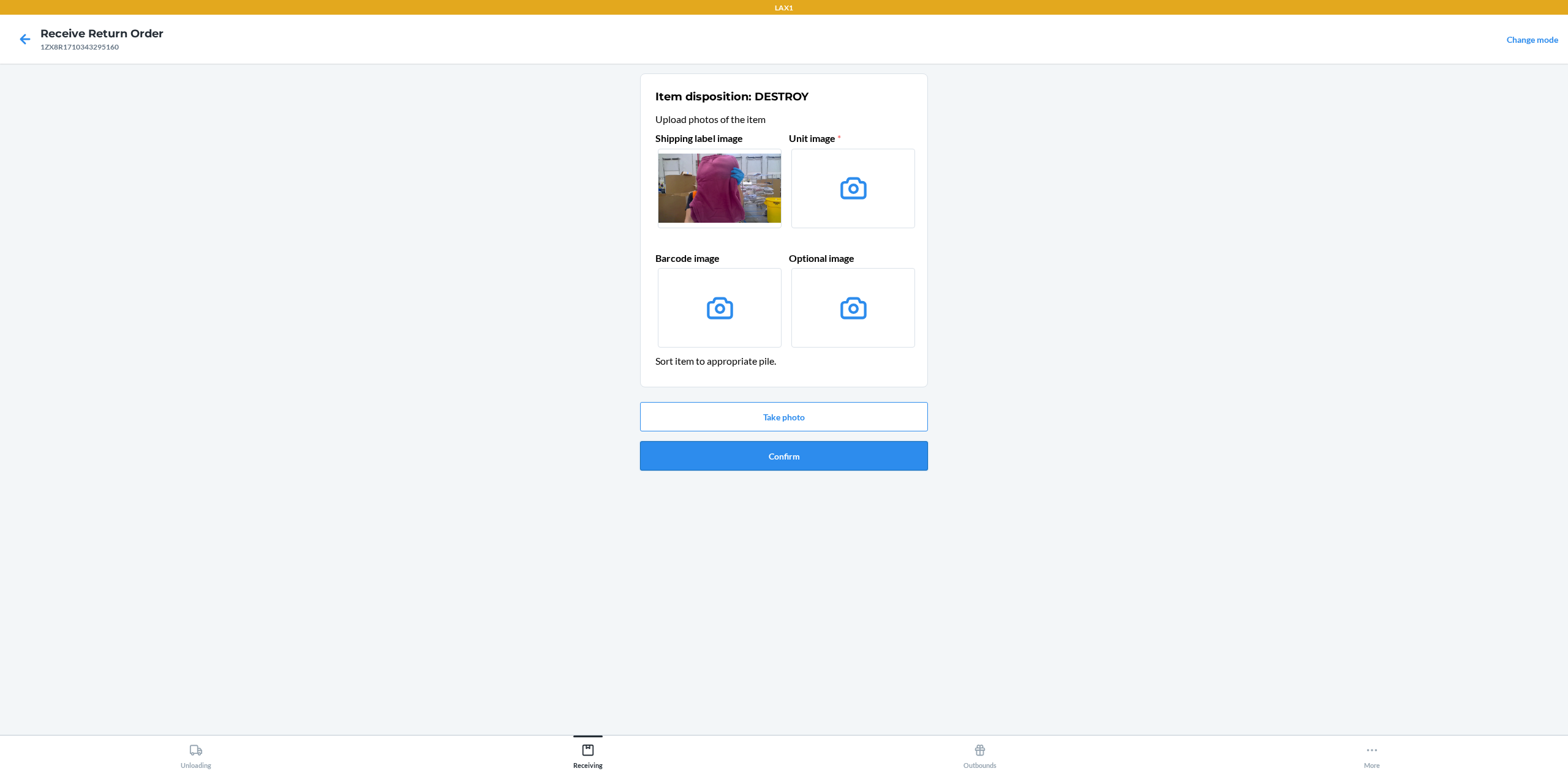
click at [777, 449] on button "Confirm" at bounding box center [784, 456] width 288 height 29
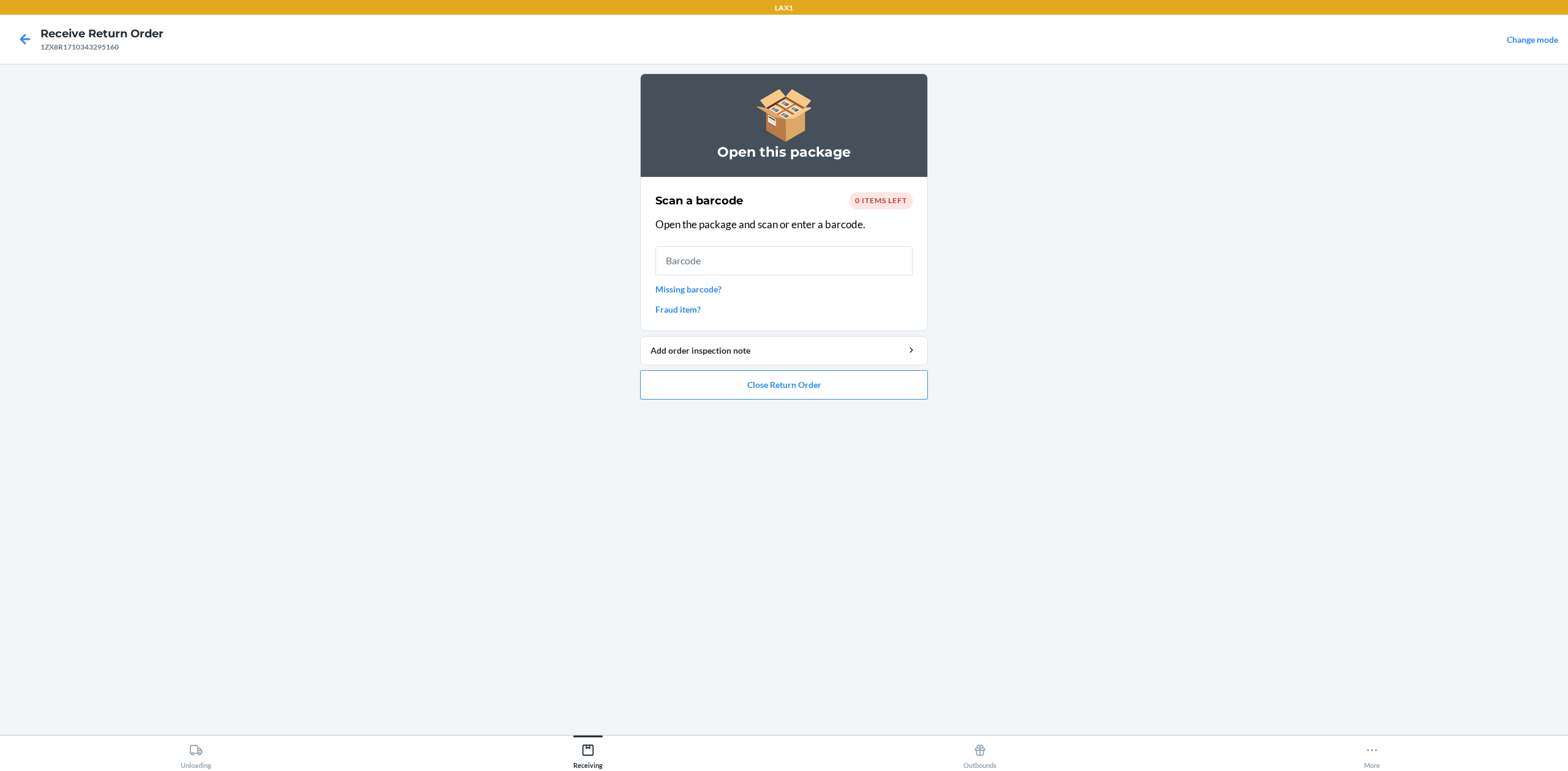
click at [670, 283] on link "Missing barcode?" at bounding box center [784, 289] width 257 height 13
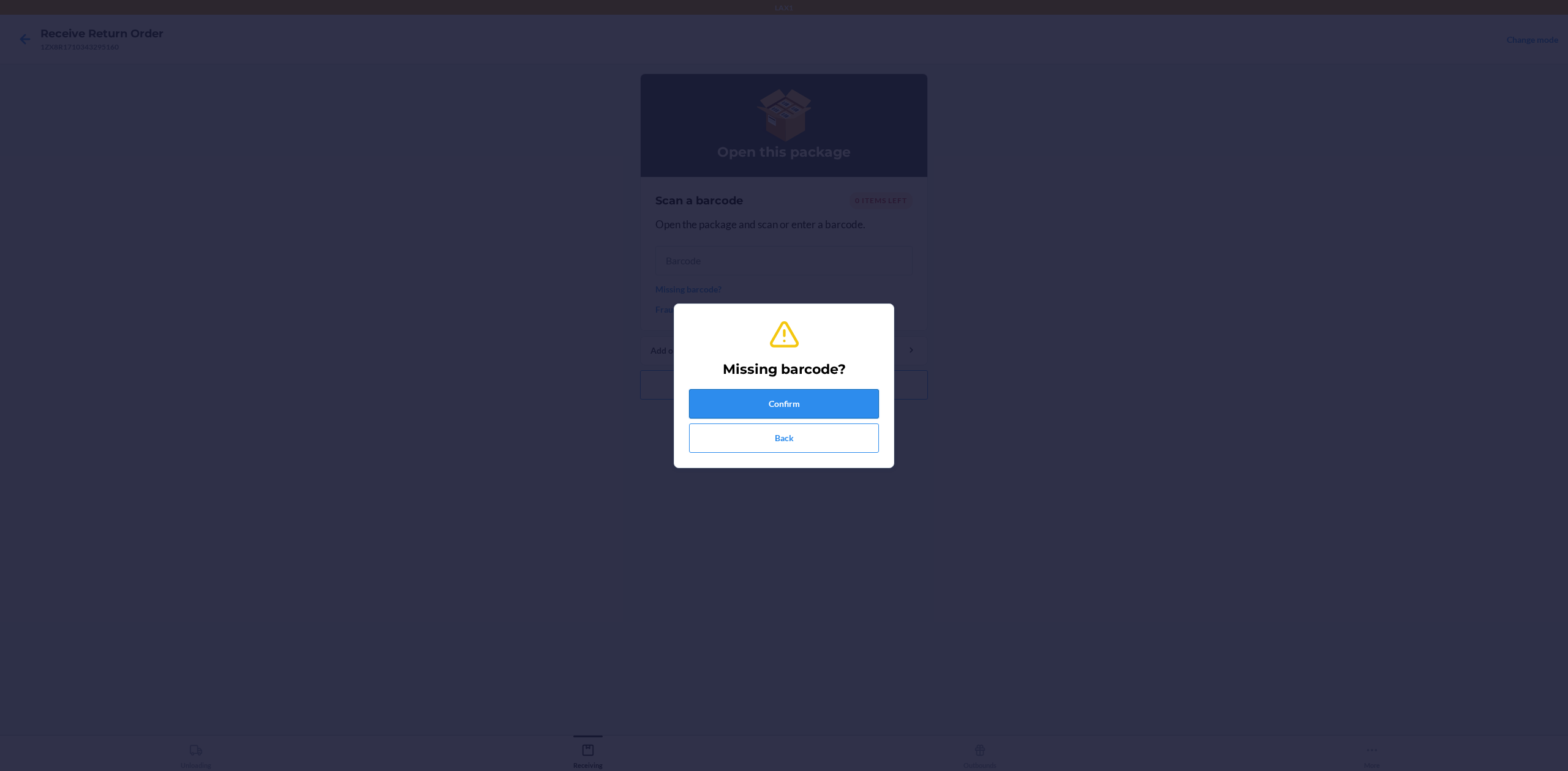
click at [797, 400] on button "Confirm" at bounding box center [784, 404] width 190 height 29
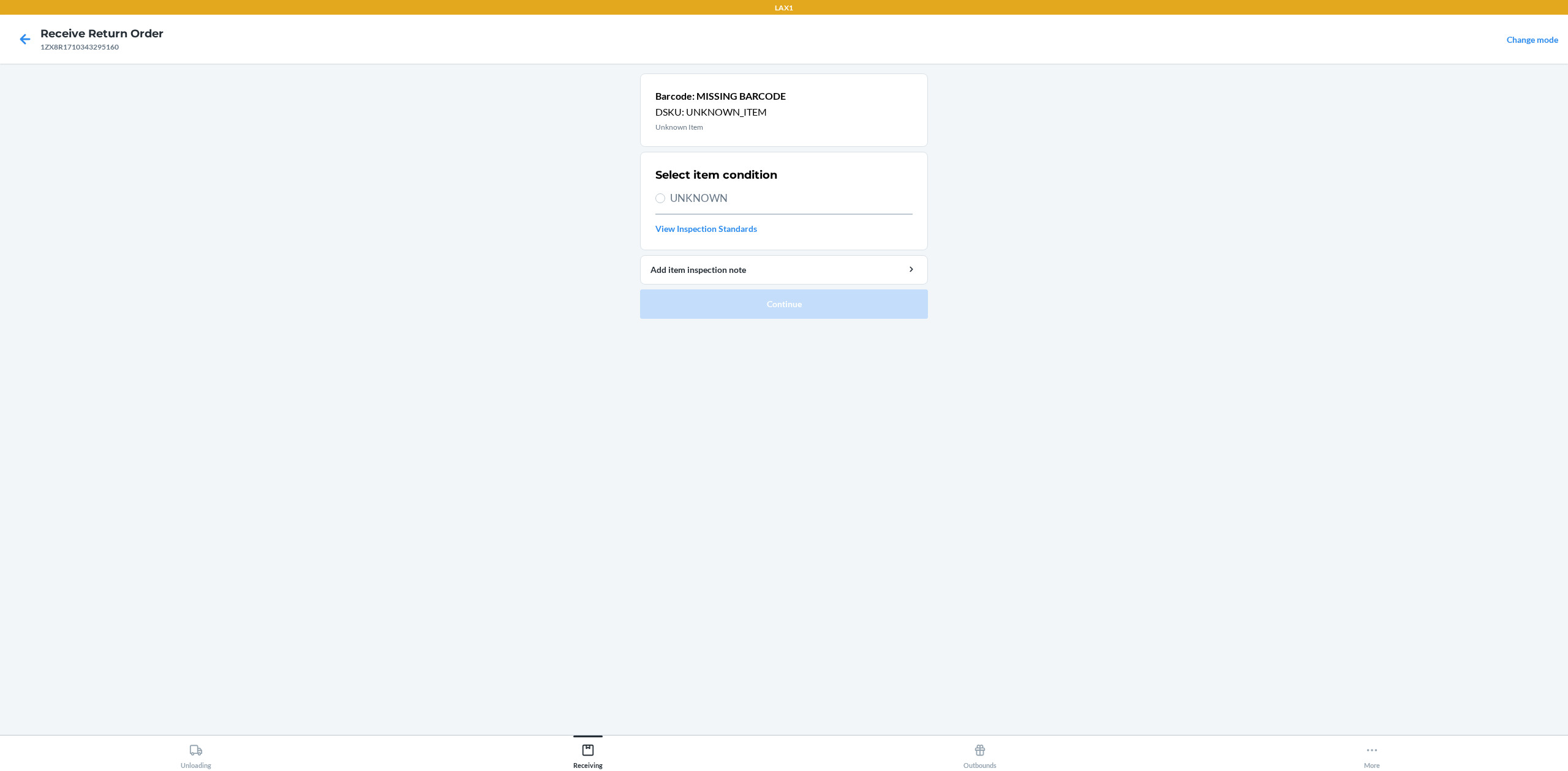
click at [728, 189] on div "Select item condition UNKNOWN View Inspection Standards" at bounding box center [784, 201] width 257 height 76
click at [728, 199] on span "UNKNOWN" at bounding box center [791, 198] width 242 height 16
click at [665, 199] on input "UNKNOWN" at bounding box center [660, 198] width 10 height 10
click at [763, 317] on button "Continue" at bounding box center [784, 305] width 288 height 29
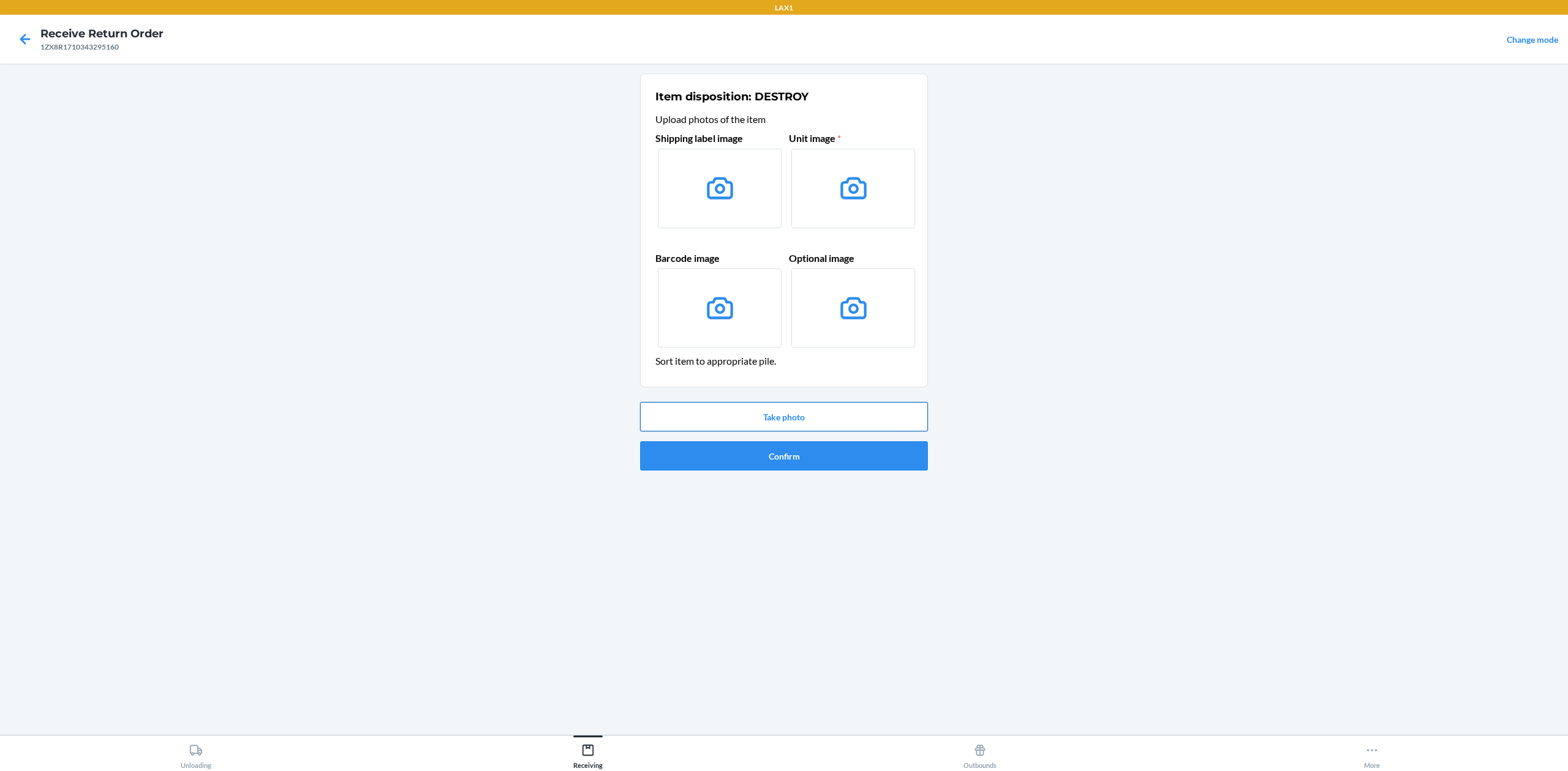
click at [742, 409] on button "Take photo" at bounding box center [784, 417] width 288 height 29
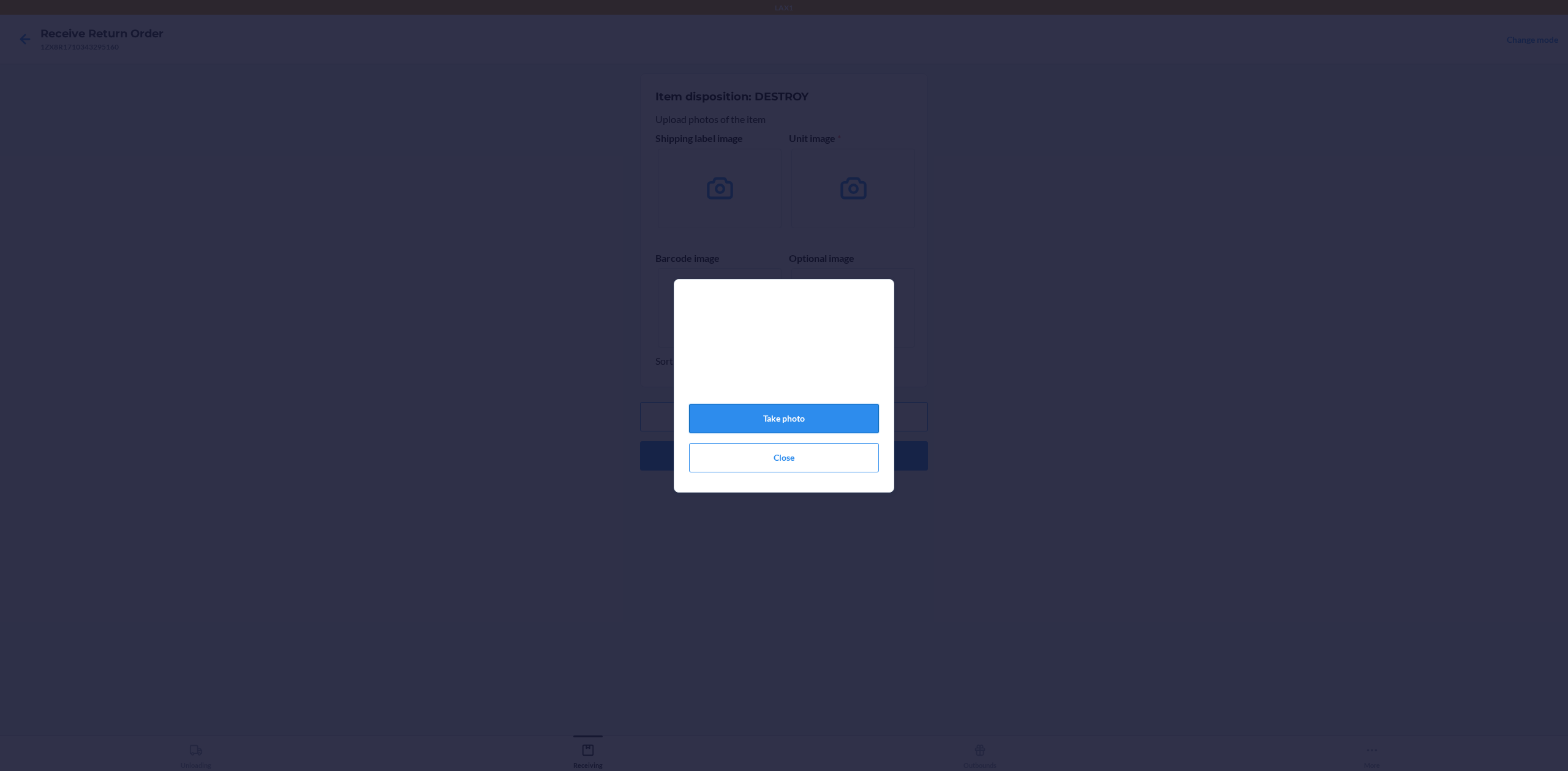
click at [861, 417] on button "Take photo" at bounding box center [784, 419] width 190 height 29
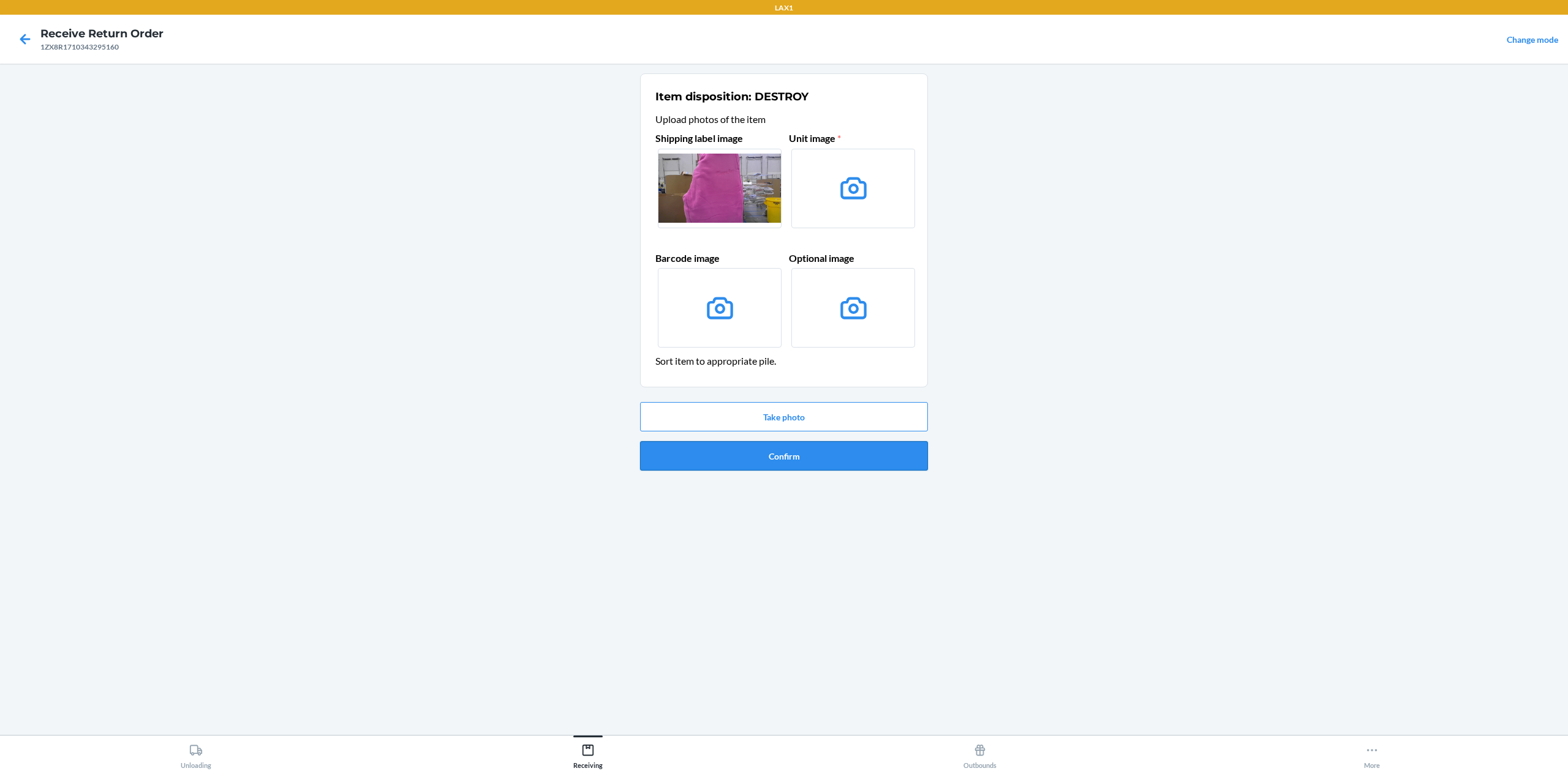
click at [846, 456] on button "Confirm" at bounding box center [784, 456] width 288 height 29
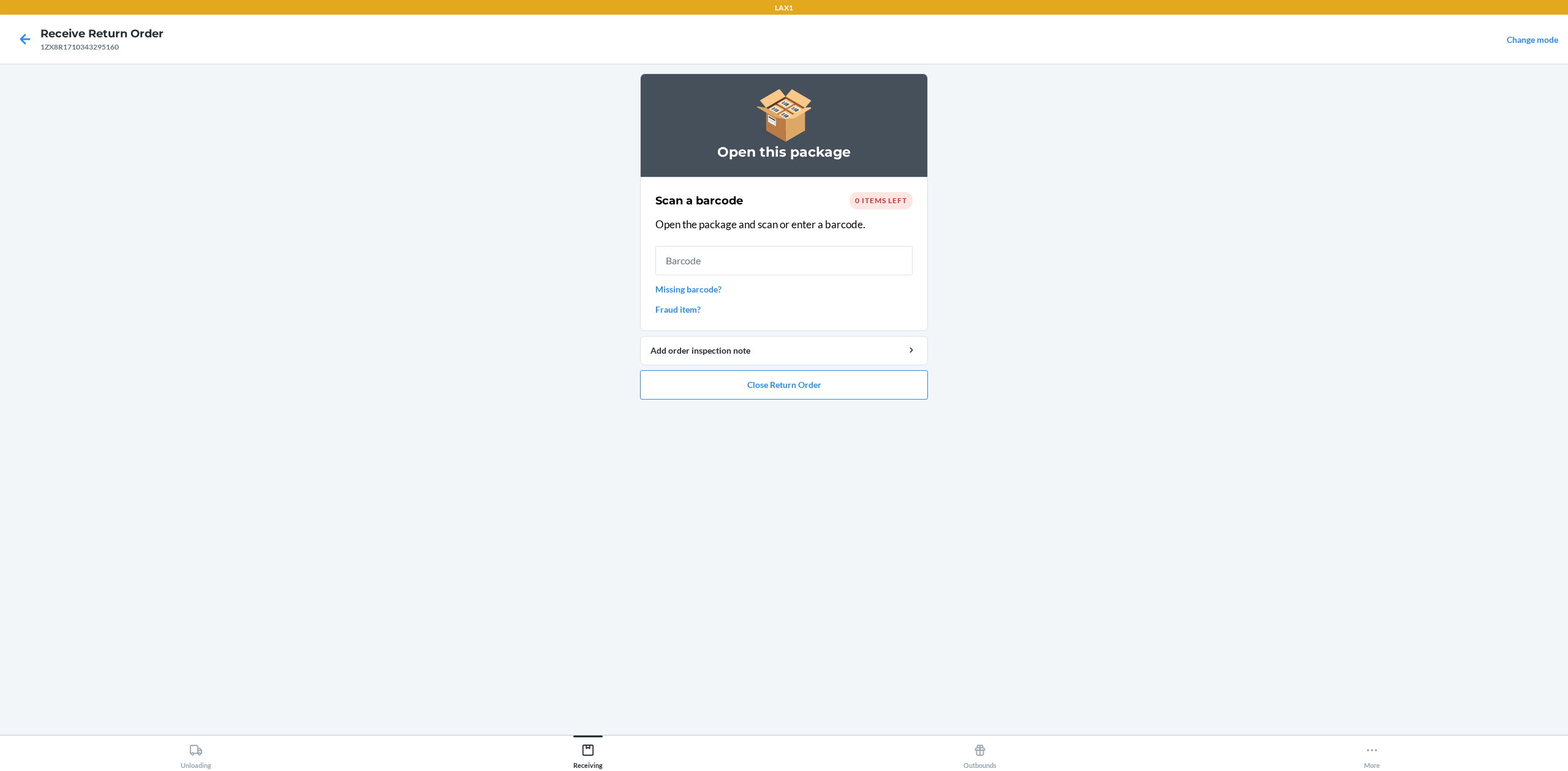
click at [694, 289] on link "Missing barcode?" at bounding box center [784, 289] width 257 height 13
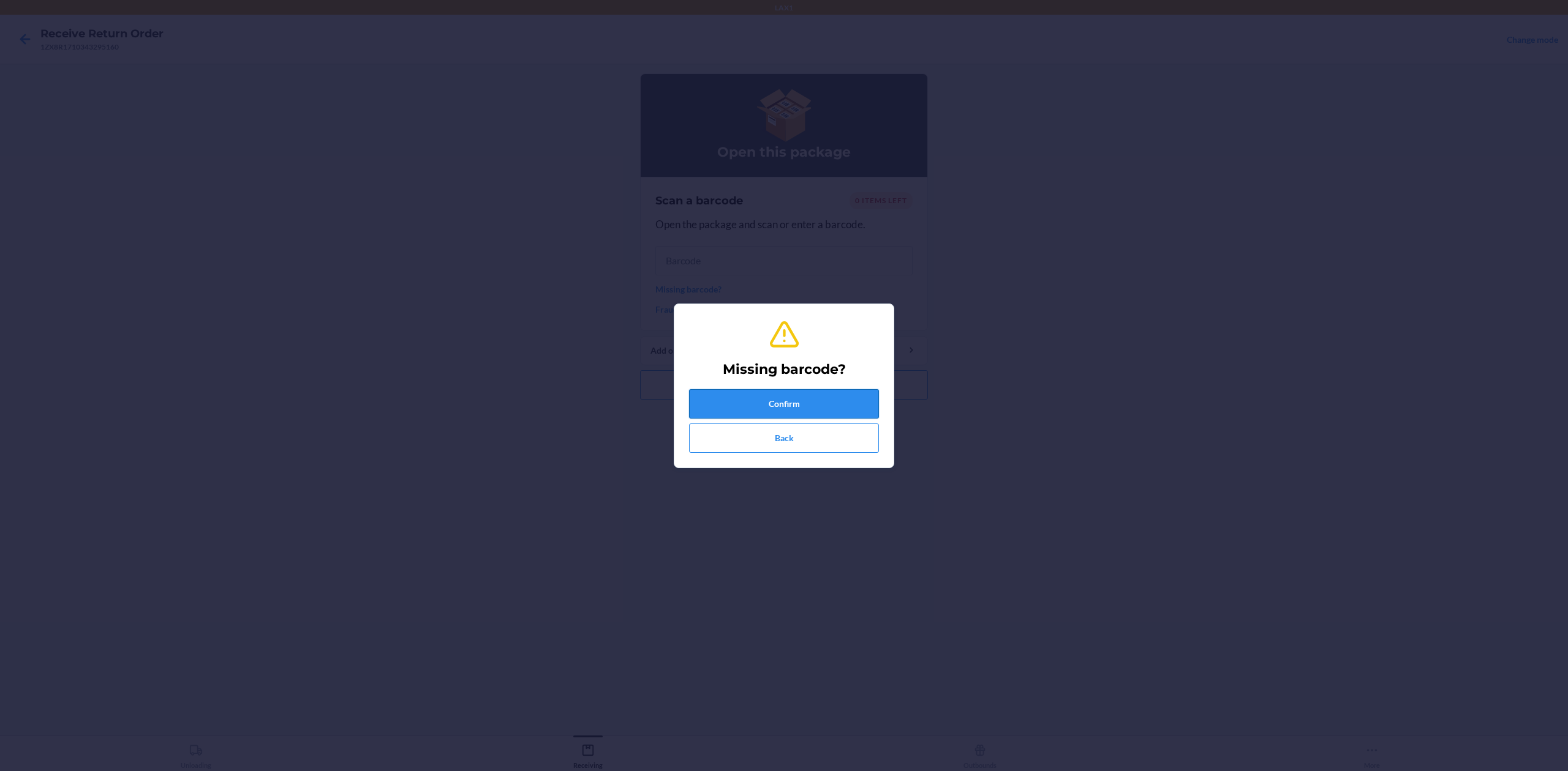
click at [840, 405] on button "Confirm" at bounding box center [784, 404] width 190 height 29
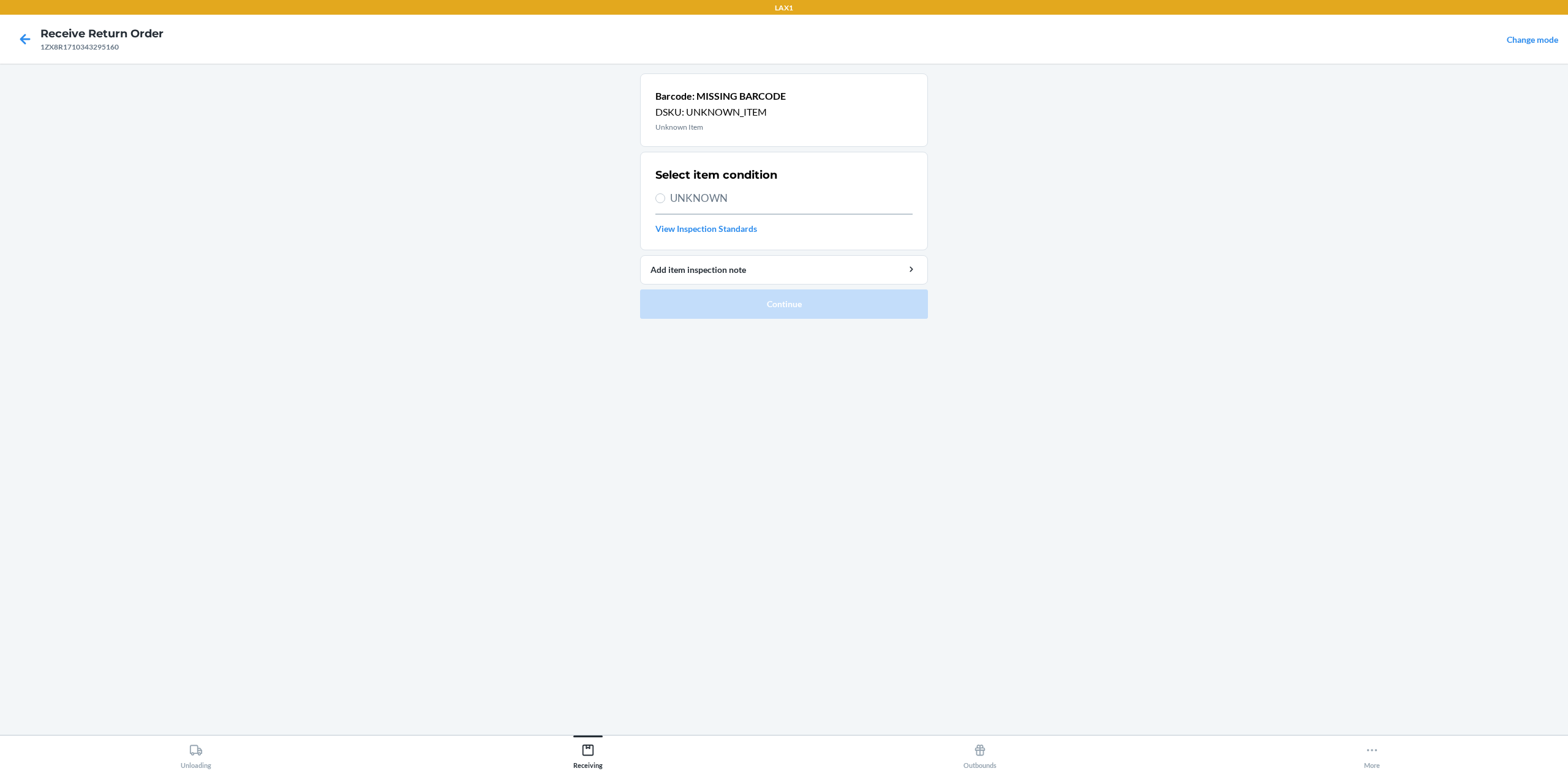
click at [735, 193] on span "UNKNOWN" at bounding box center [791, 198] width 242 height 16
click at [665, 193] on input "UNKNOWN" at bounding box center [660, 198] width 10 height 10
click at [806, 304] on button "Continue" at bounding box center [784, 305] width 288 height 29
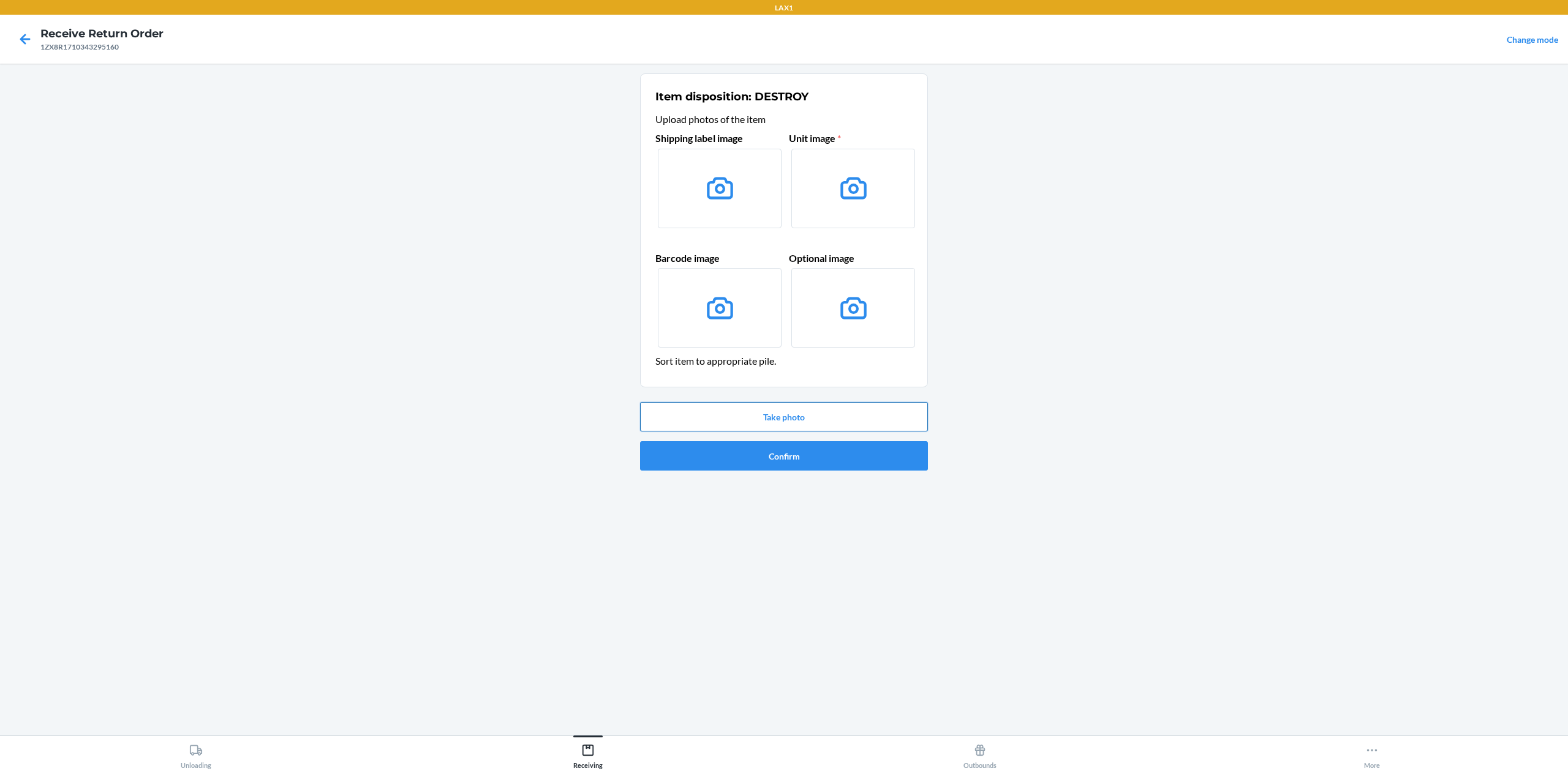
click at [826, 414] on button "Take photo" at bounding box center [784, 417] width 288 height 29
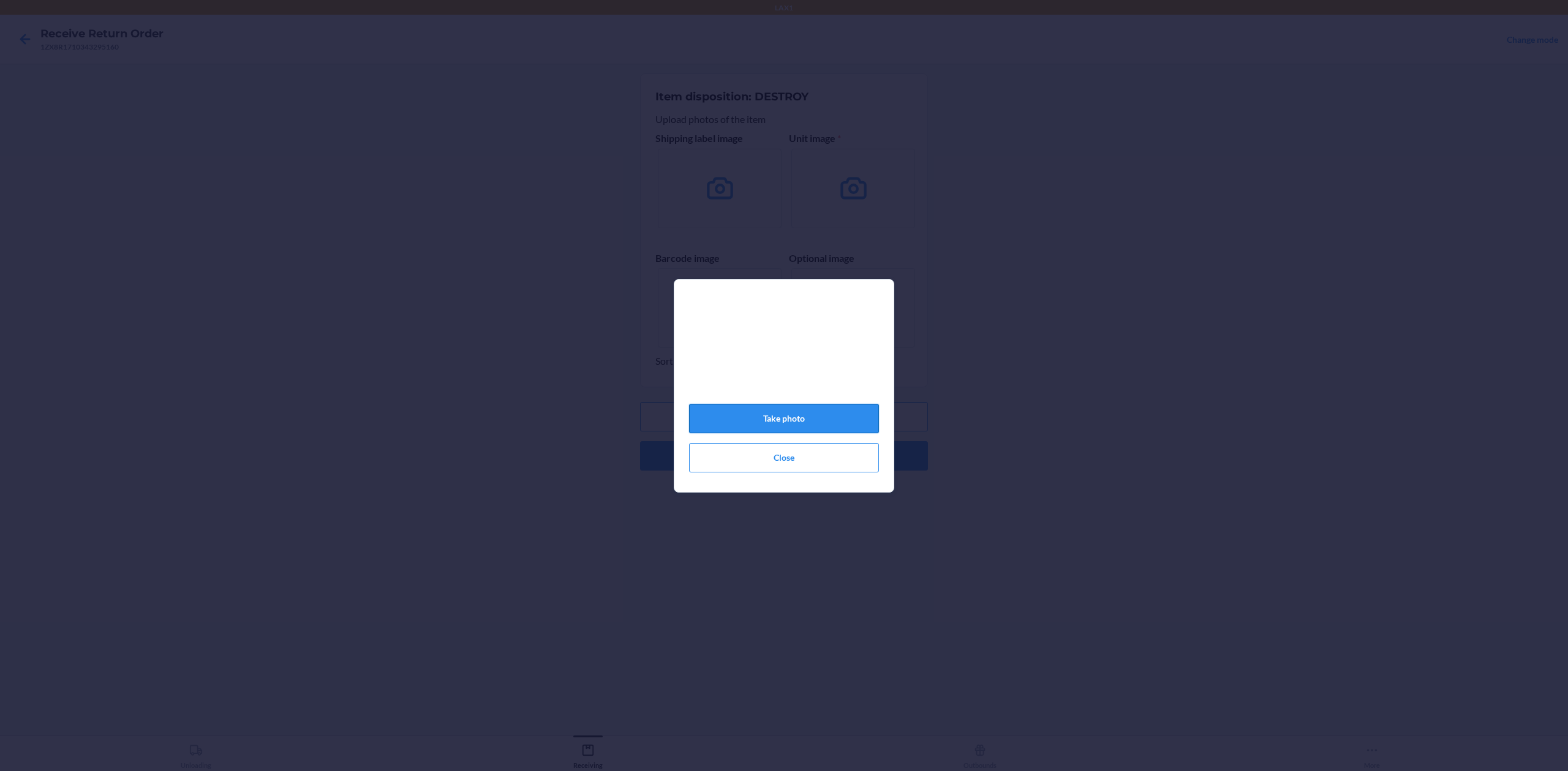
click at [845, 414] on button "Take photo" at bounding box center [784, 419] width 190 height 29
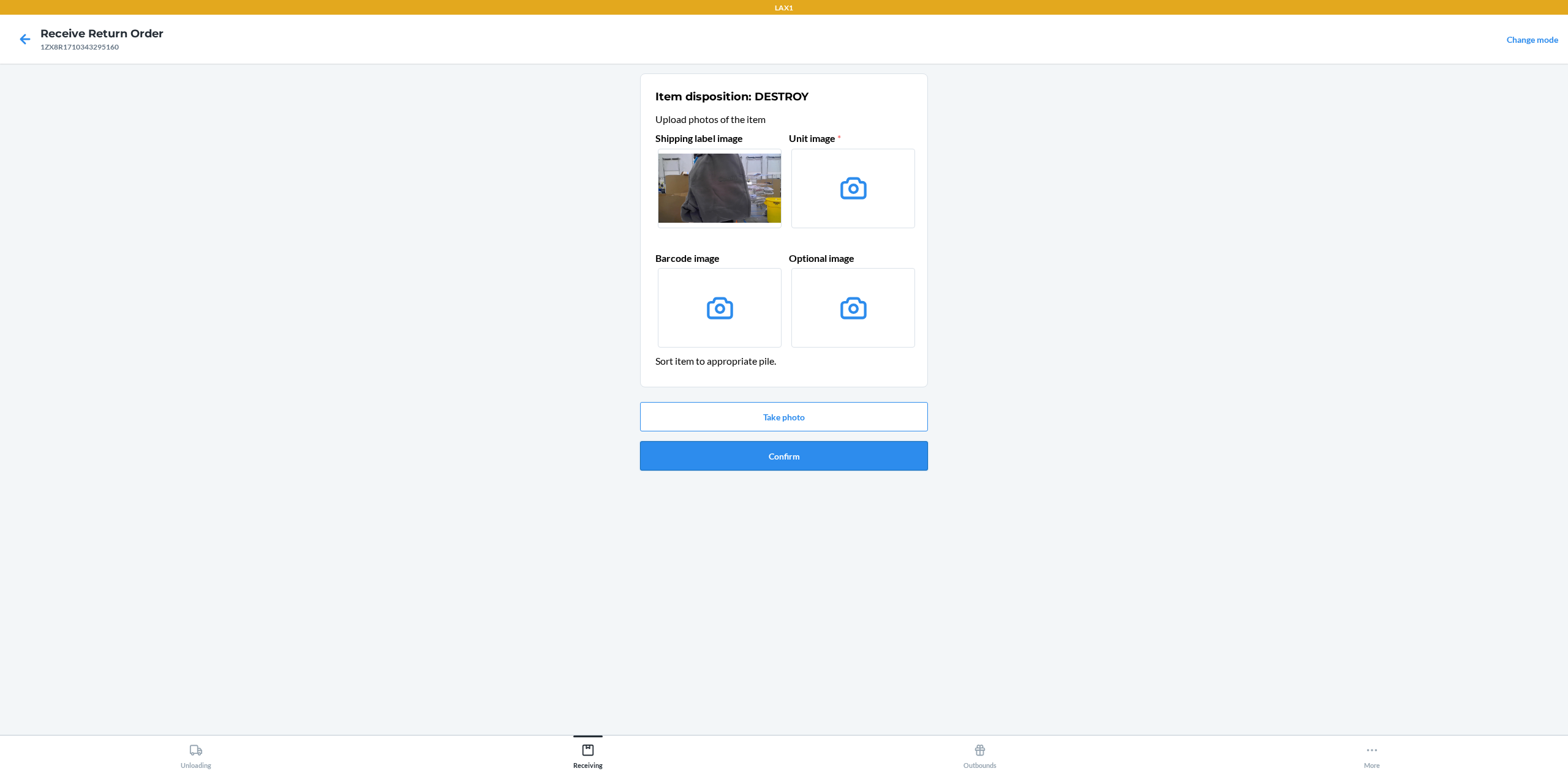
click at [864, 450] on button "Confirm" at bounding box center [784, 456] width 288 height 29
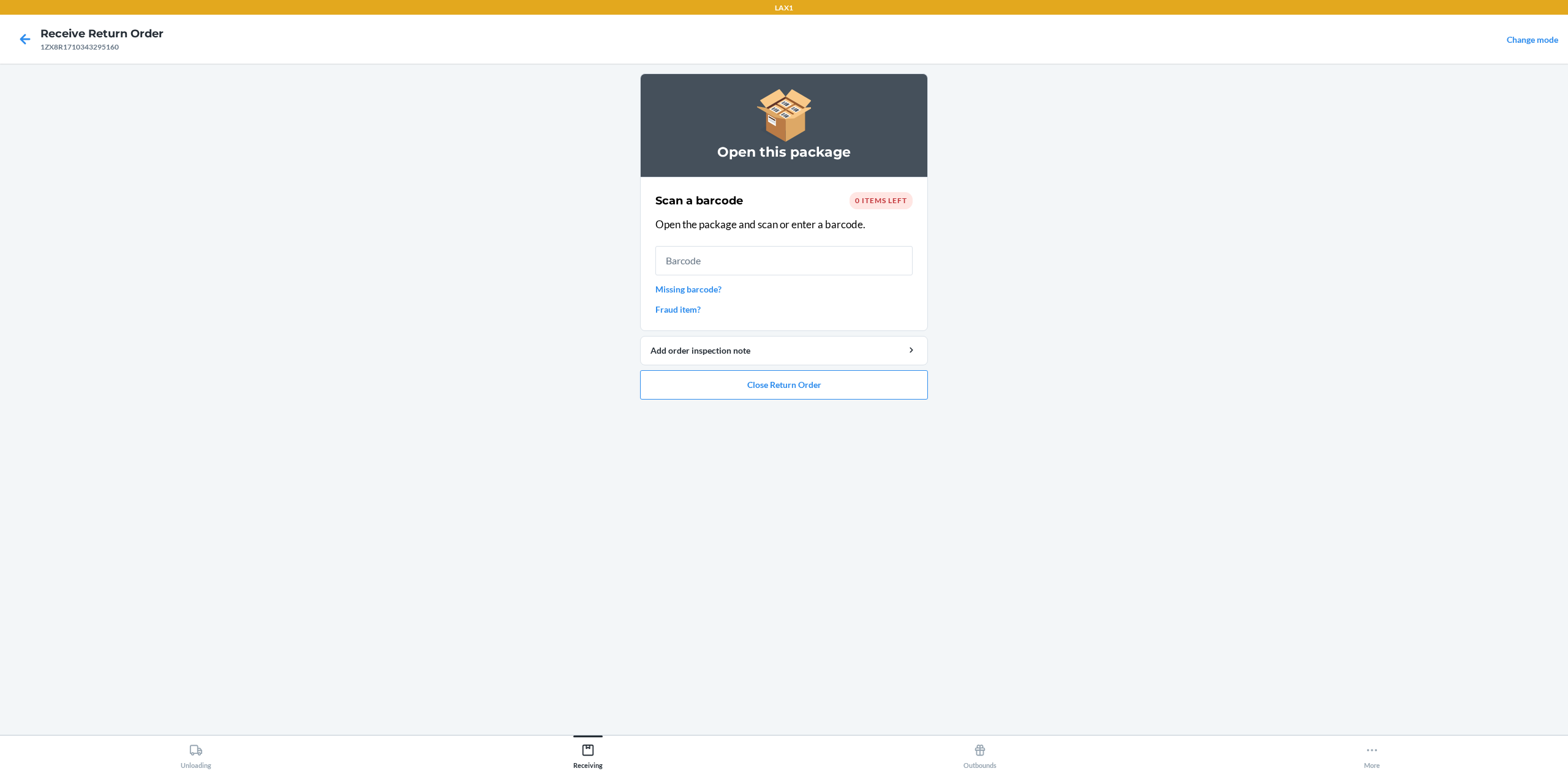
click at [725, 286] on link "Missing barcode?" at bounding box center [784, 289] width 257 height 13
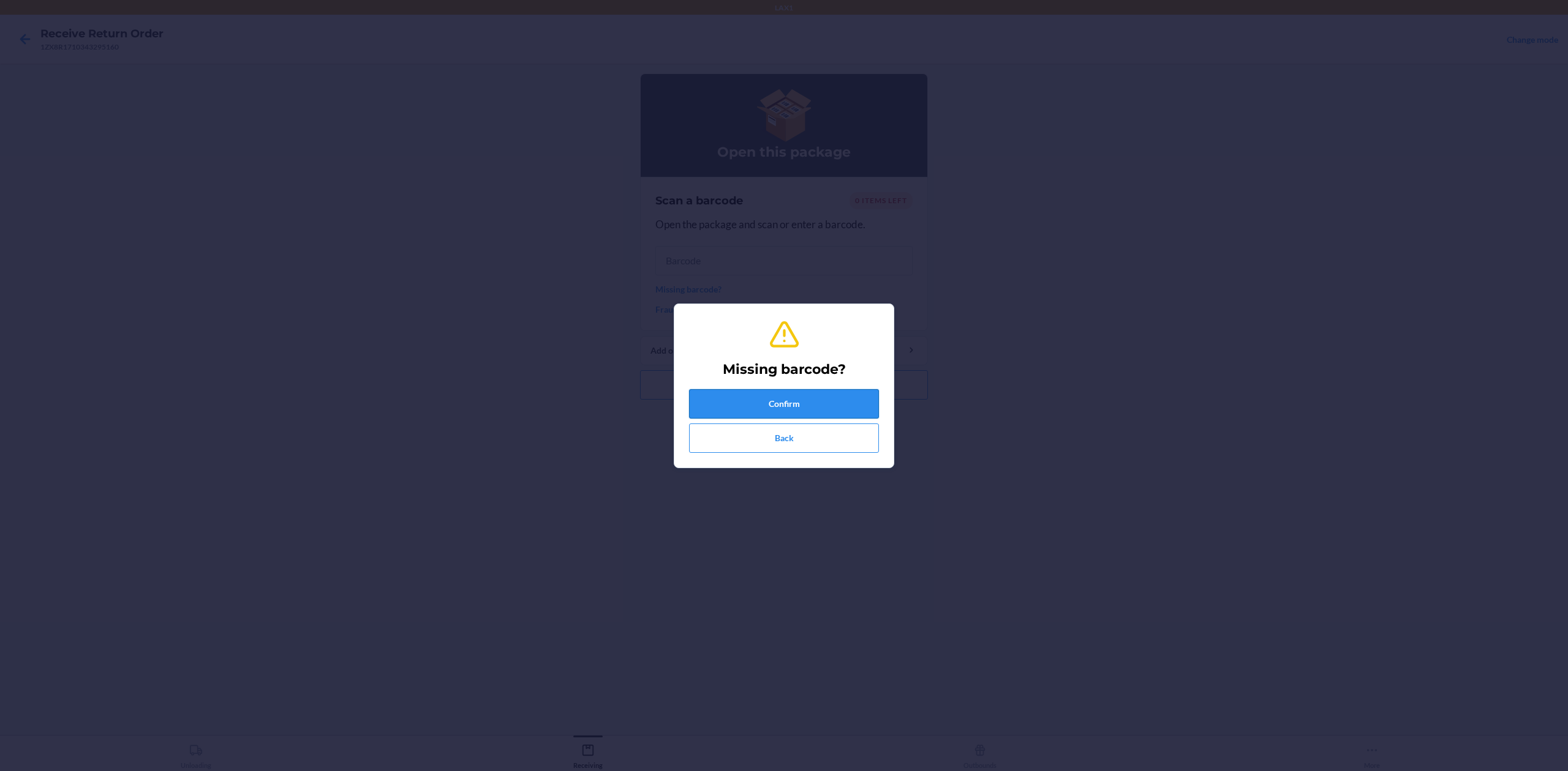
click at [819, 398] on button "Confirm" at bounding box center [784, 404] width 190 height 29
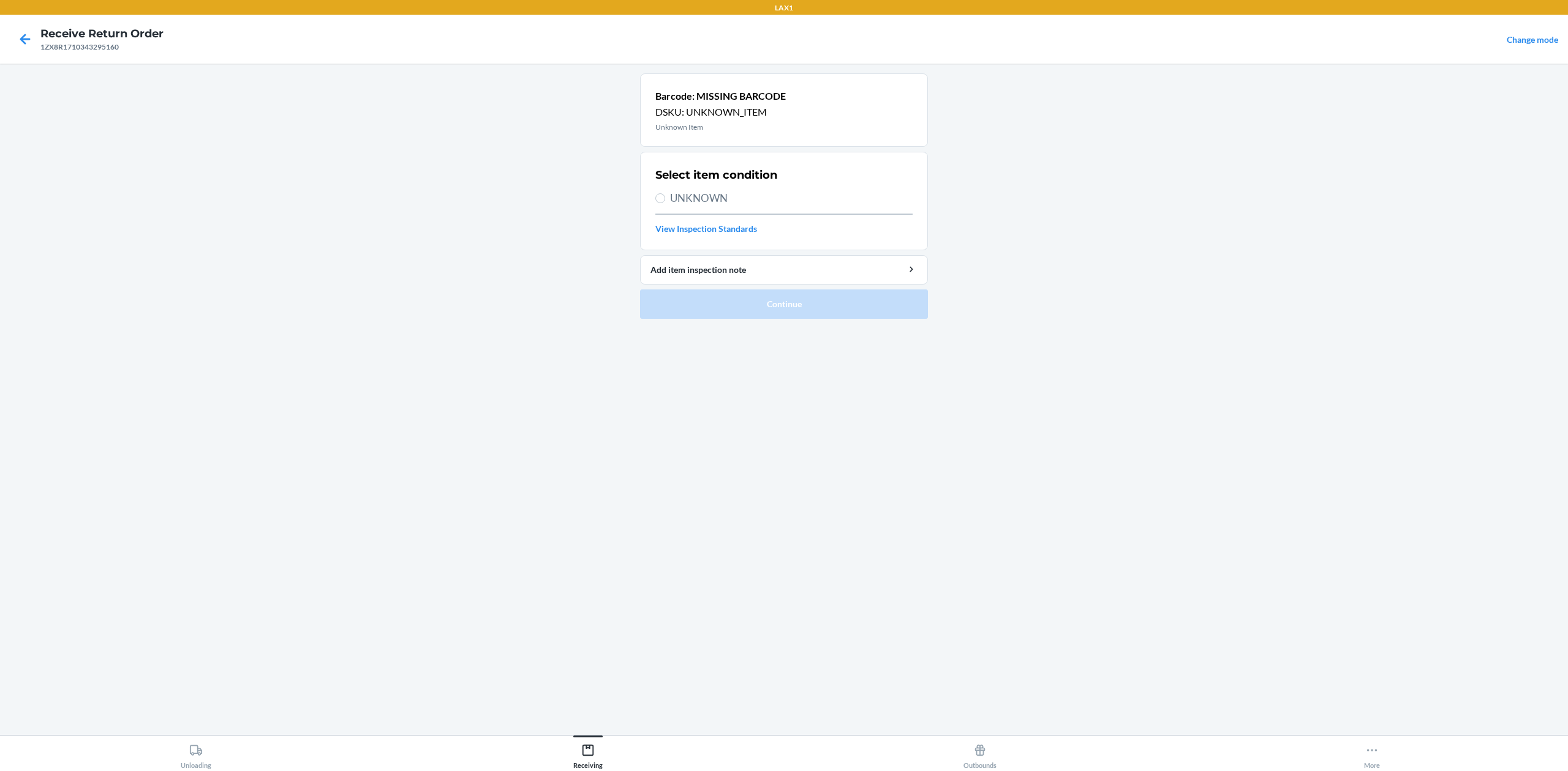
click at [760, 196] on span "UNKNOWN" at bounding box center [791, 198] width 242 height 16
click at [665, 196] on input "UNKNOWN" at bounding box center [660, 198] width 10 height 10
click at [851, 312] on button "Continue" at bounding box center [784, 305] width 288 height 29
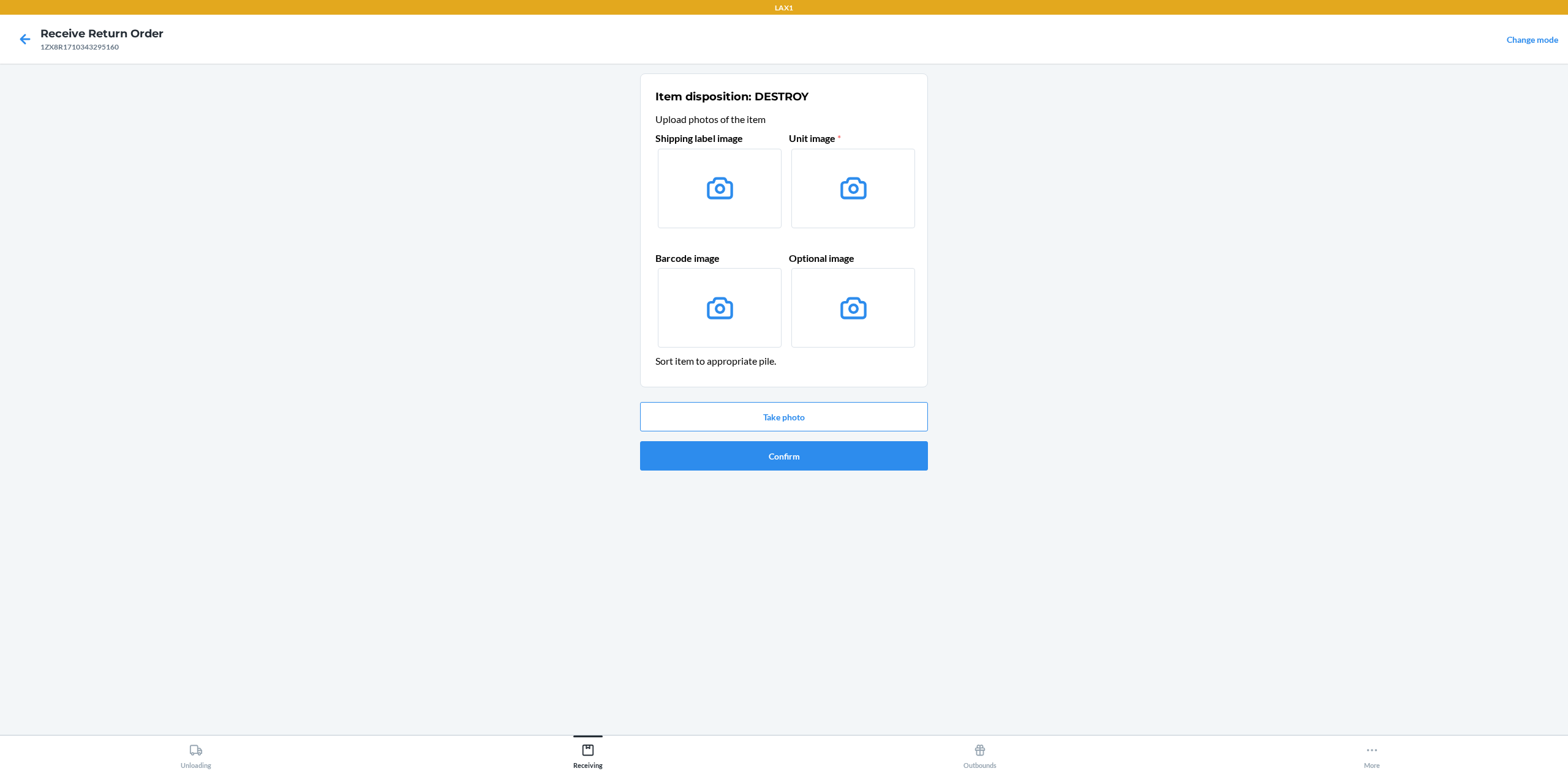
click at [771, 192] on label at bounding box center [719, 188] width 124 height 80
click at [0, 0] on input "file" at bounding box center [0, 0] width 0 height 0
click at [860, 405] on button "Take photo" at bounding box center [784, 417] width 288 height 29
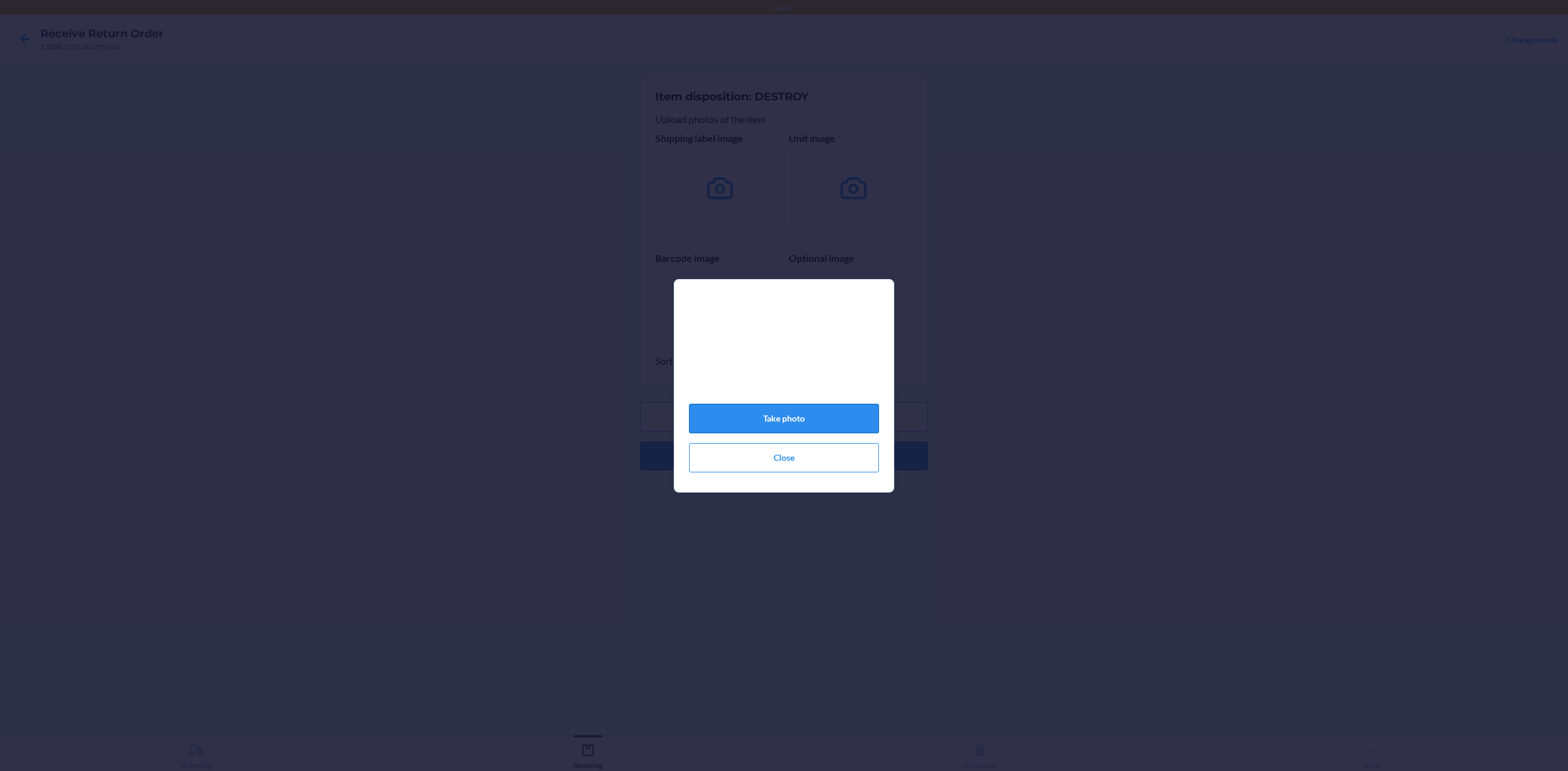
click at [872, 422] on button "Take photo" at bounding box center [784, 419] width 190 height 29
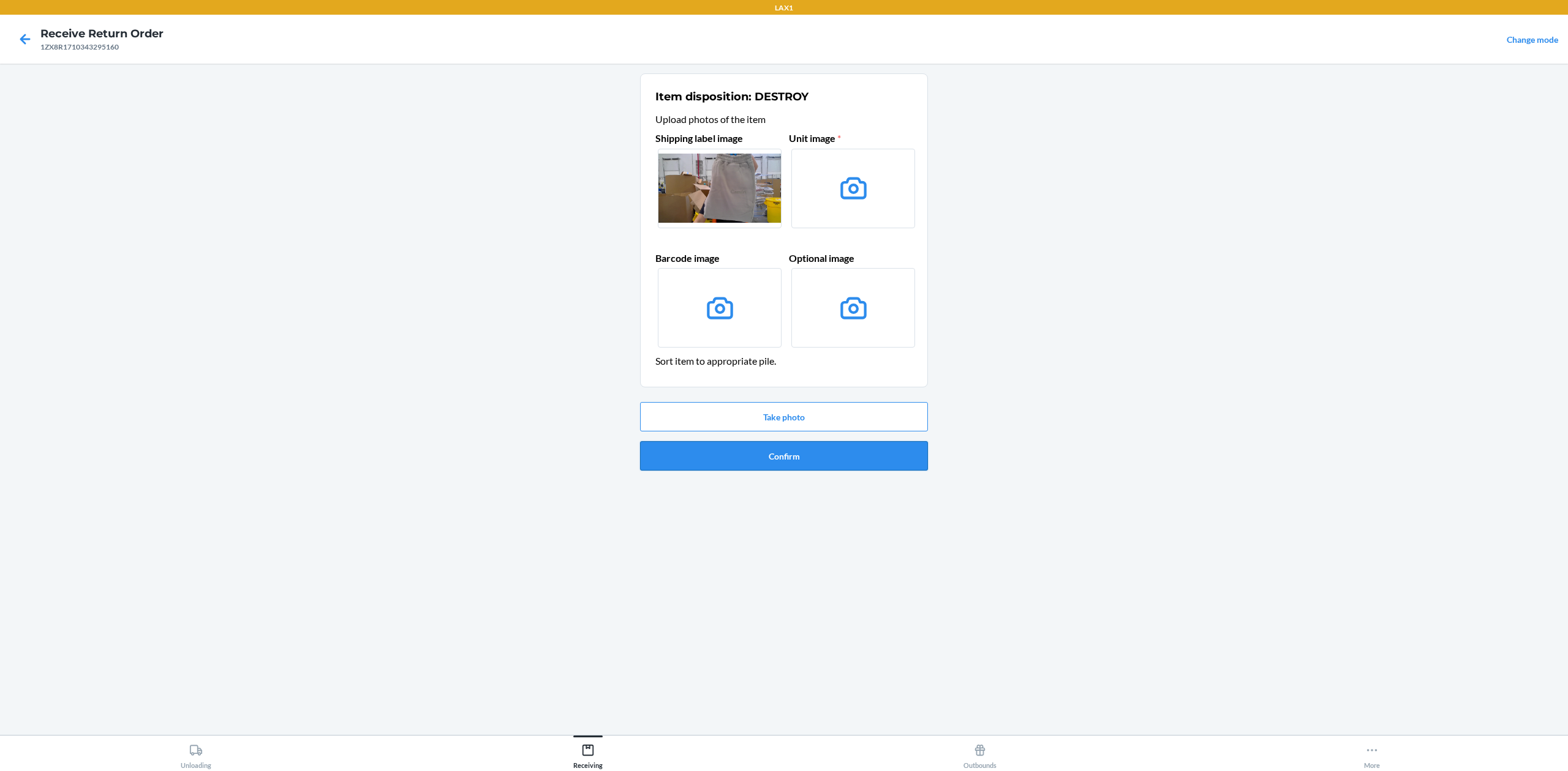
click at [895, 462] on button "Confirm" at bounding box center [784, 456] width 288 height 29
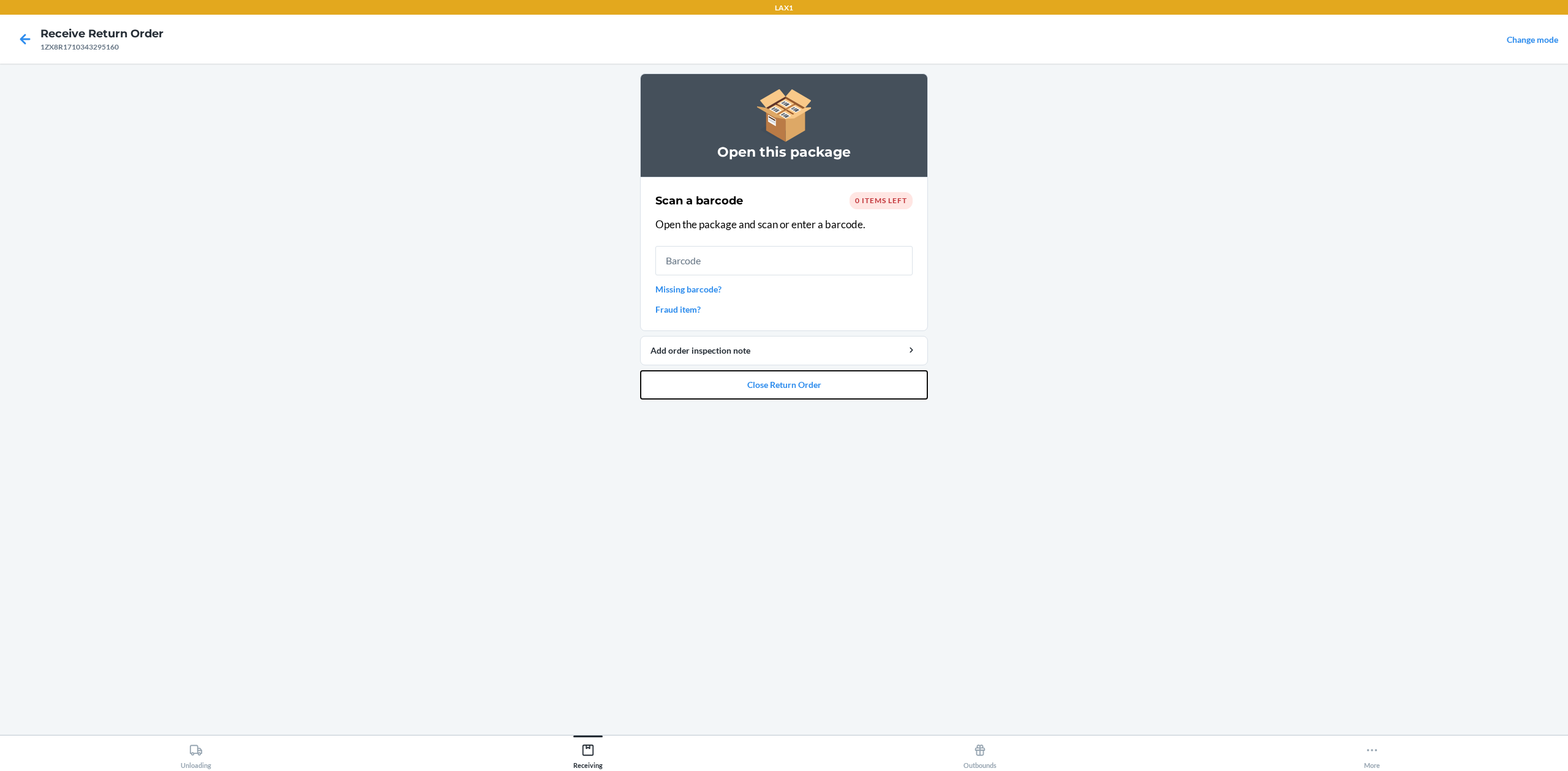
click at [836, 370] on button "Close Return Order" at bounding box center [784, 385] width 288 height 29
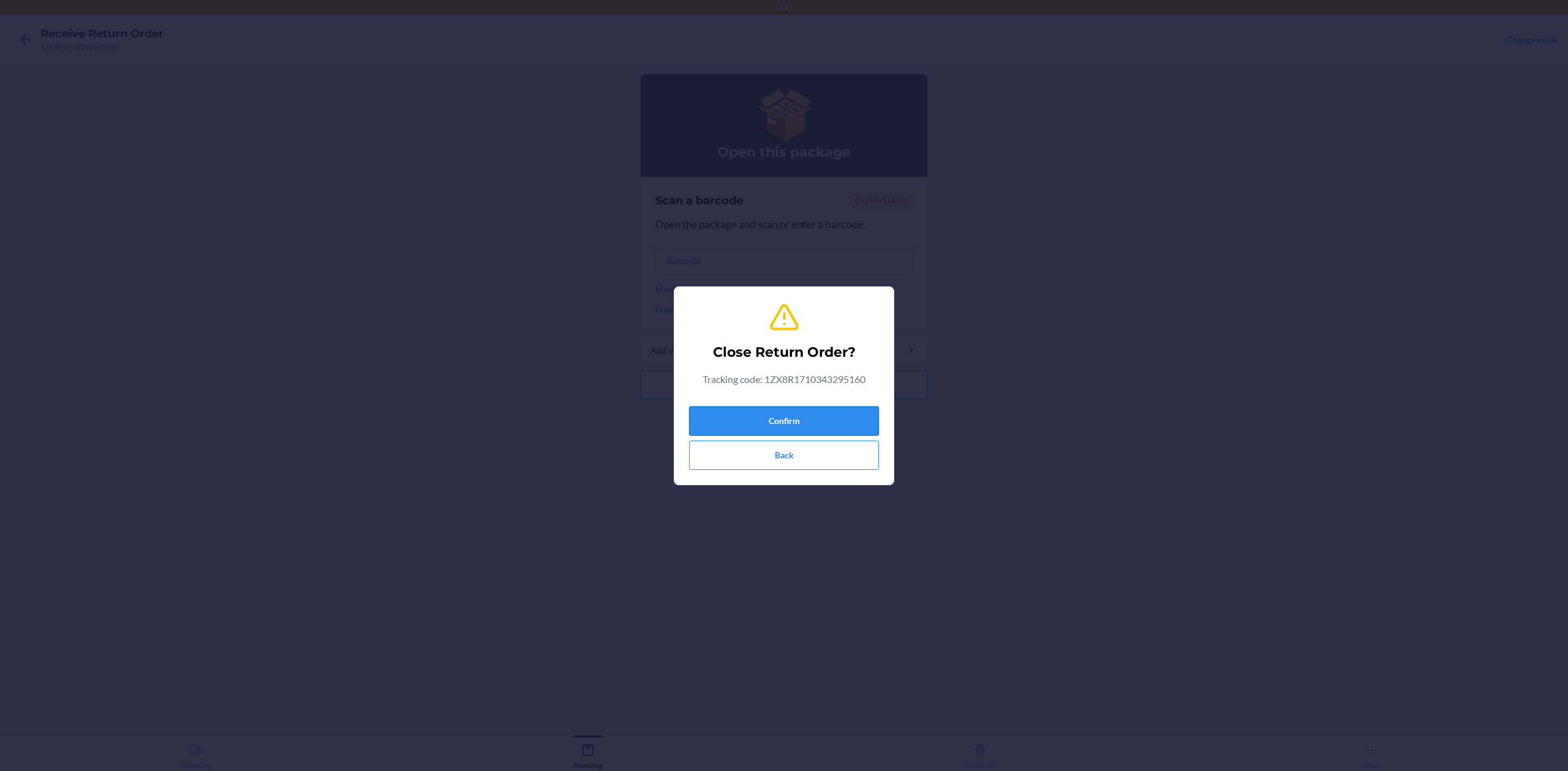
click at [809, 418] on button "Confirm" at bounding box center [784, 421] width 190 height 29
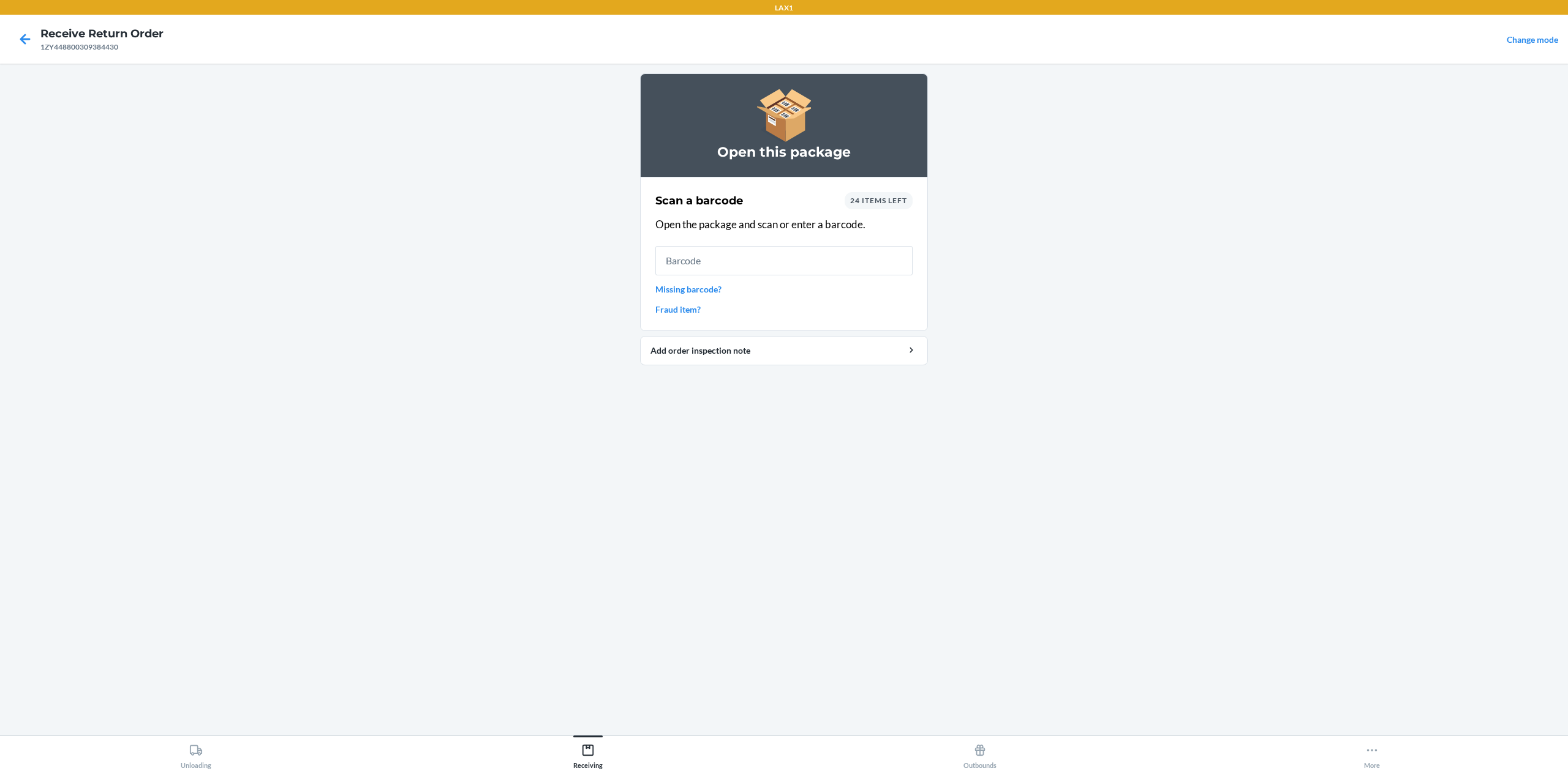
click at [878, 198] on span "24 items left" at bounding box center [878, 201] width 57 height 9
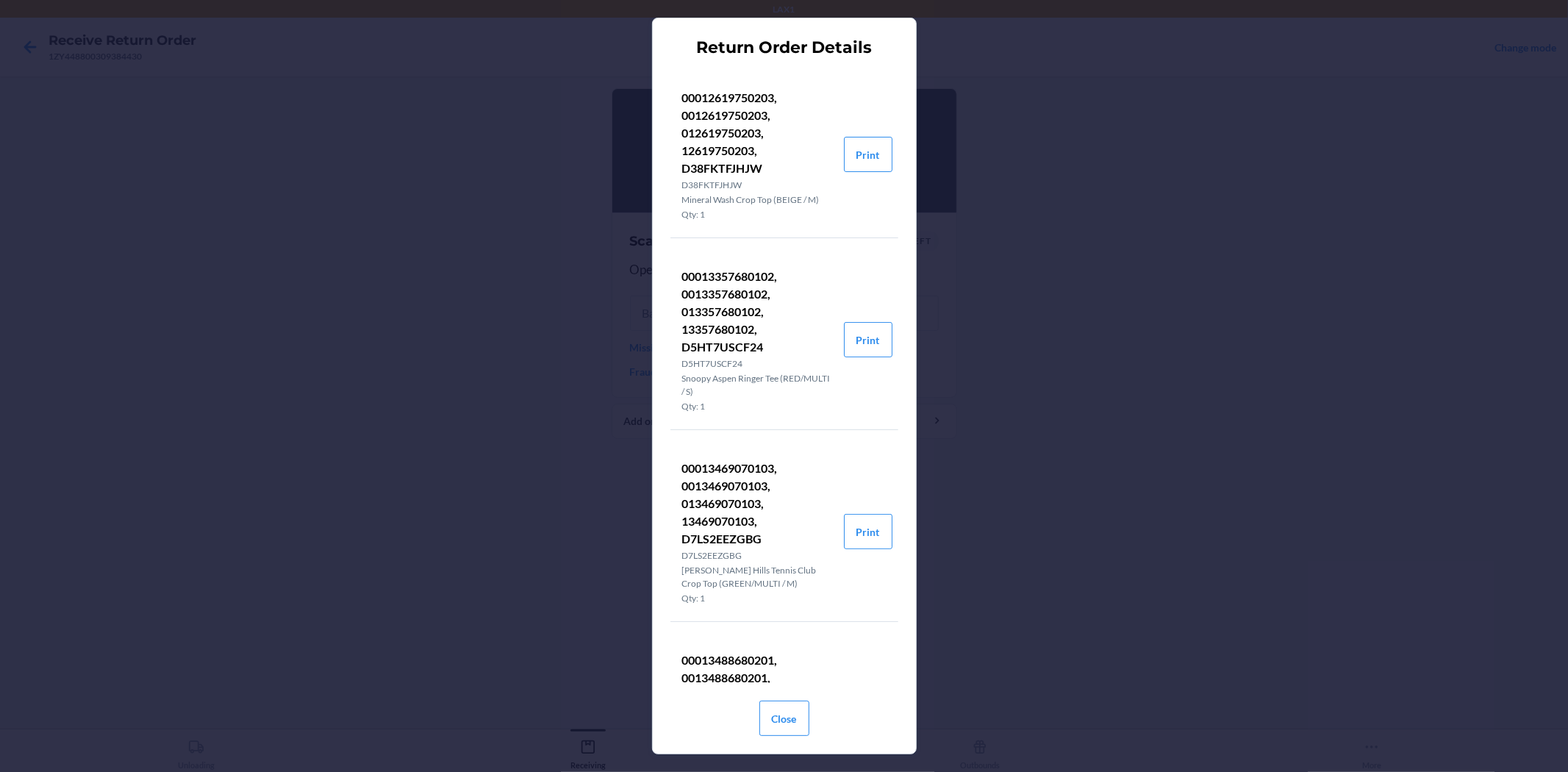
drag, startPoint x: 1483, startPoint y: 10, endPoint x: 1218, endPoint y: 384, distance: 458.4
click at [1218, 384] on div "Return Order Details 00012619750203, 0012619750203, 012619750203, 12619750203, …" at bounding box center [784, 386] width 1568 height 772
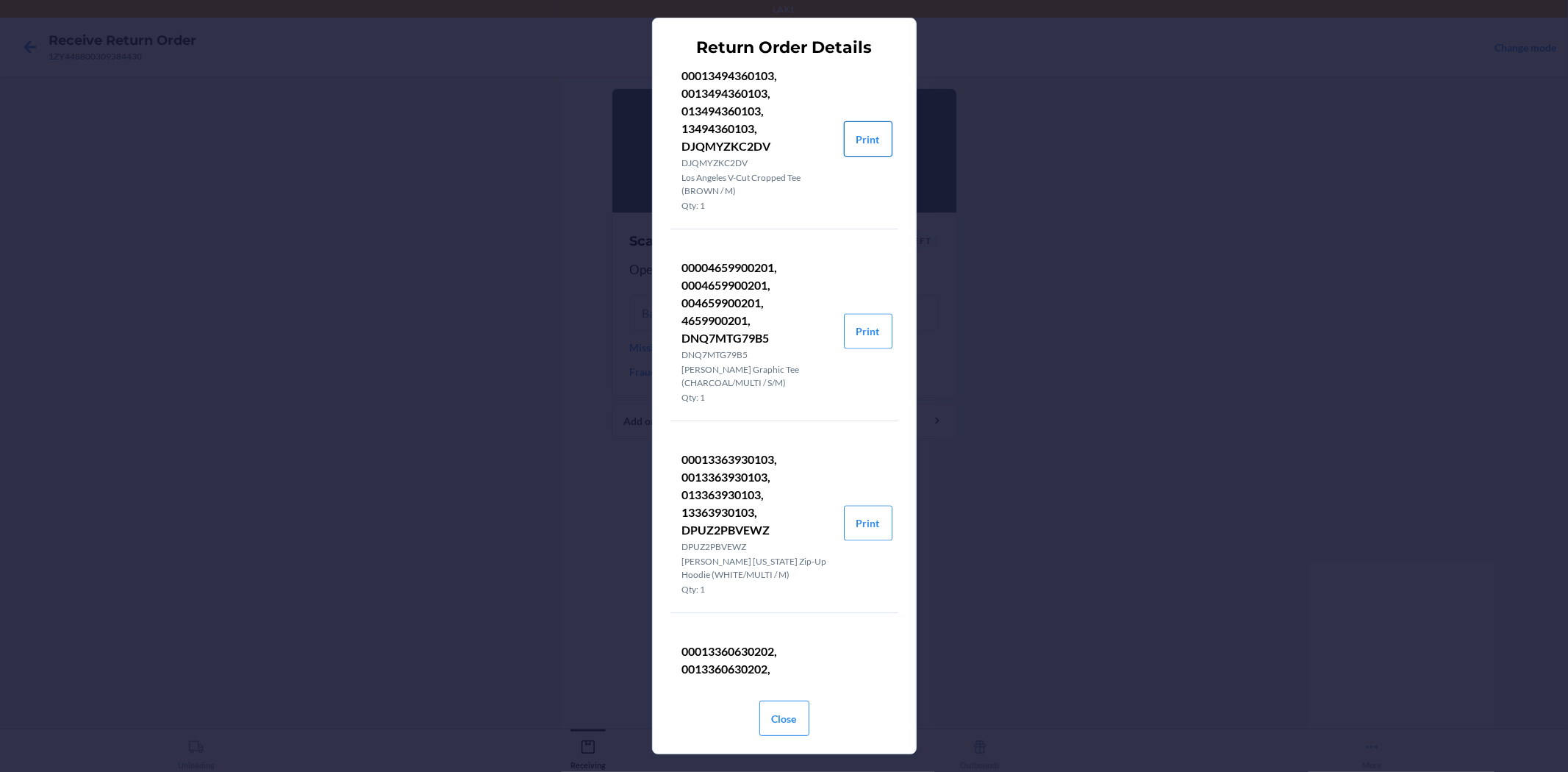
click at [857, 151] on button "Print" at bounding box center [868, 139] width 48 height 35
click at [1137, 397] on div "Return Order Details 00012619750203, 0012619750203, 012619750203, 12619750203, …" at bounding box center [784, 386] width 1568 height 772
click at [778, 717] on button "Close" at bounding box center [784, 719] width 50 height 35
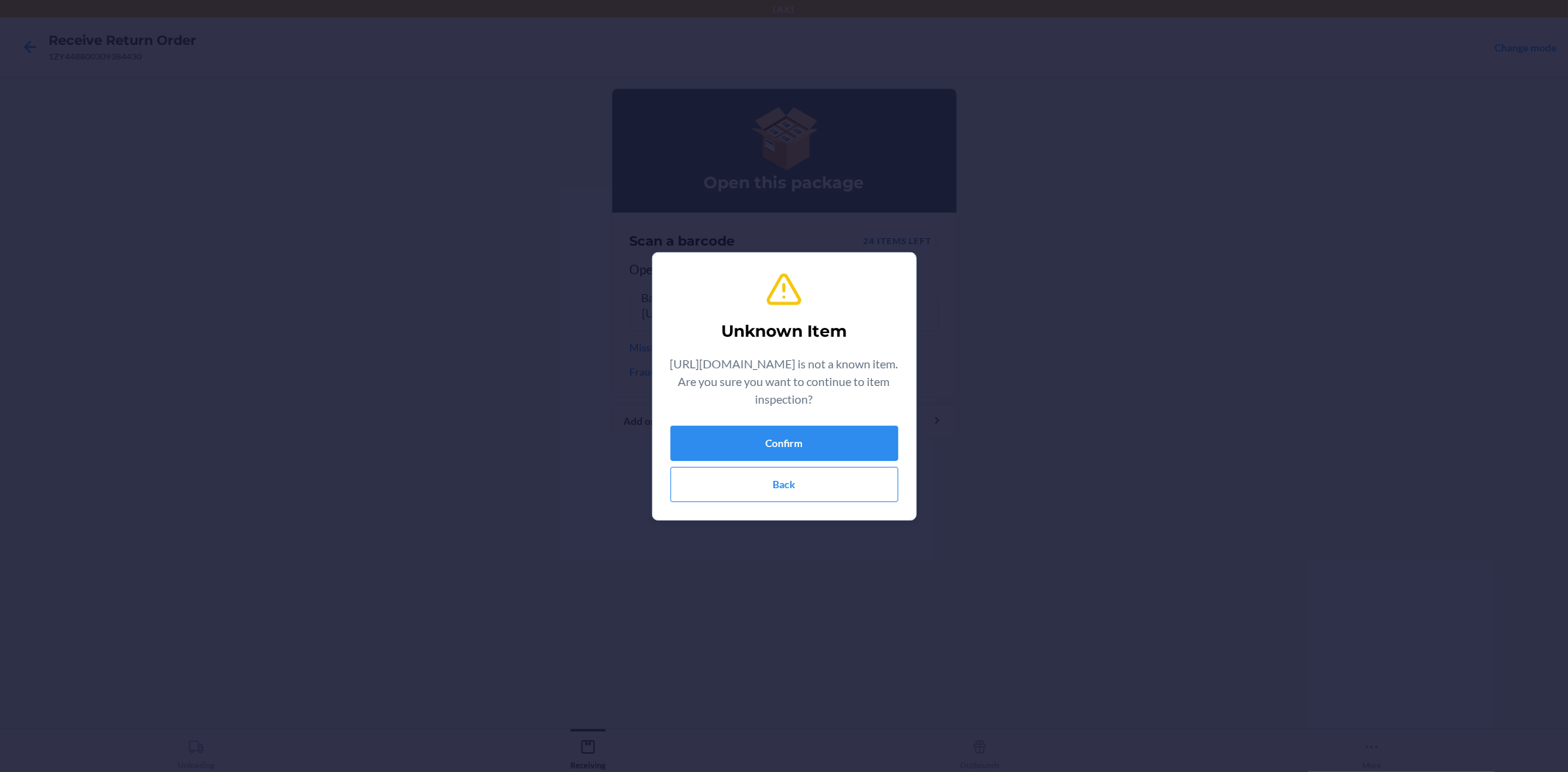
scroll to position [0, 74]
click at [745, 479] on button "Back" at bounding box center [784, 485] width 228 height 35
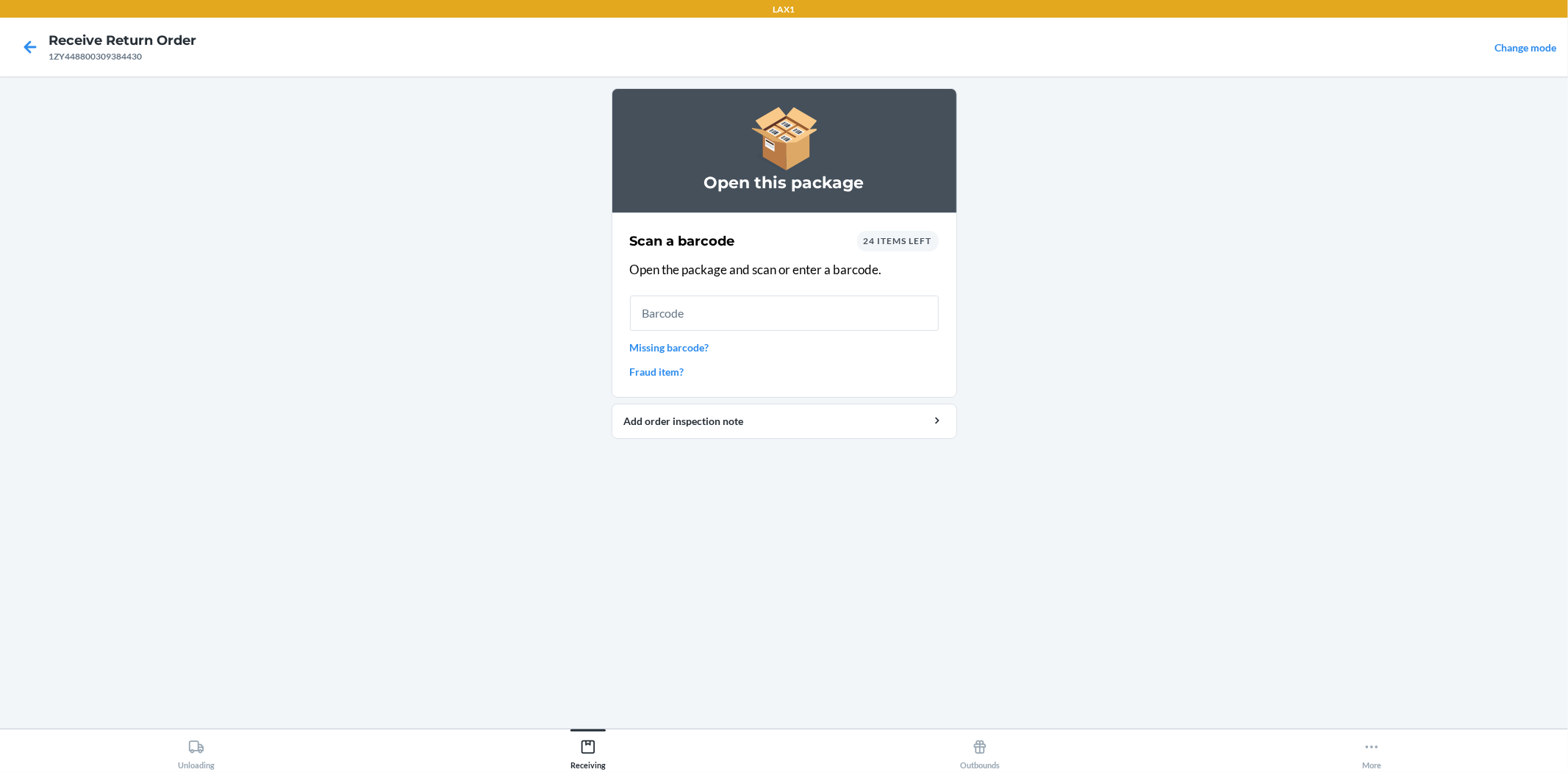
click at [887, 229] on div "Scan a barcode 24 items left Open the package and scan or enter a barcode. Miss…" at bounding box center [784, 306] width 309 height 158
click at [886, 240] on span "24 items left" at bounding box center [898, 241] width 68 height 11
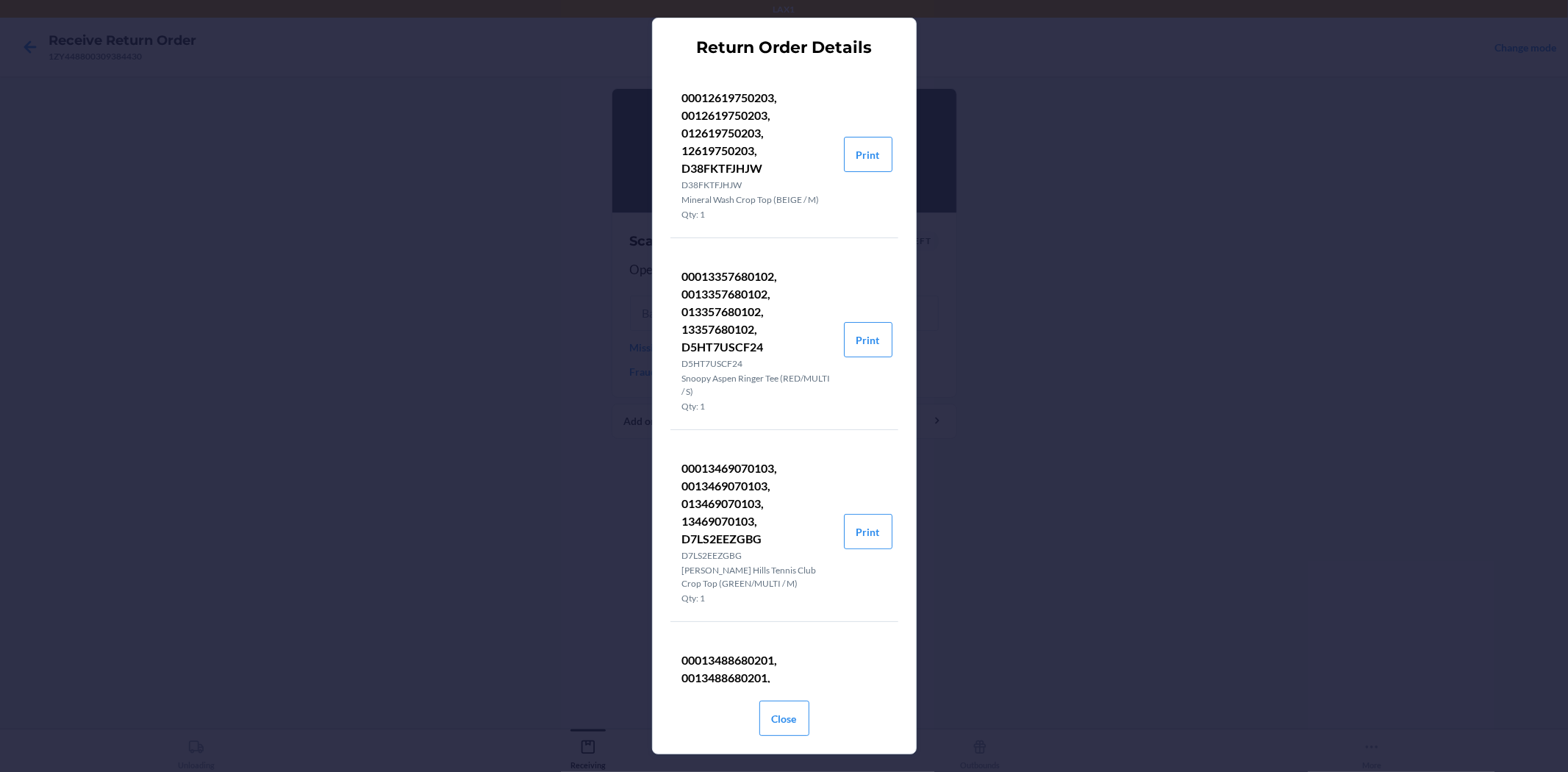
click at [733, 167] on p "00012619750203, 0012619750203, 012619750203, 12619750203, D38FKTFJHJW" at bounding box center [757, 133] width 150 height 88
drag, startPoint x: 736, startPoint y: 166, endPoint x: 1076, endPoint y: 422, distance: 425.6
click at [1076, 422] on div "Return Order Details 00012619750203, 0012619750203, 012619750203, 12619750203, …" at bounding box center [784, 386] width 1568 height 772
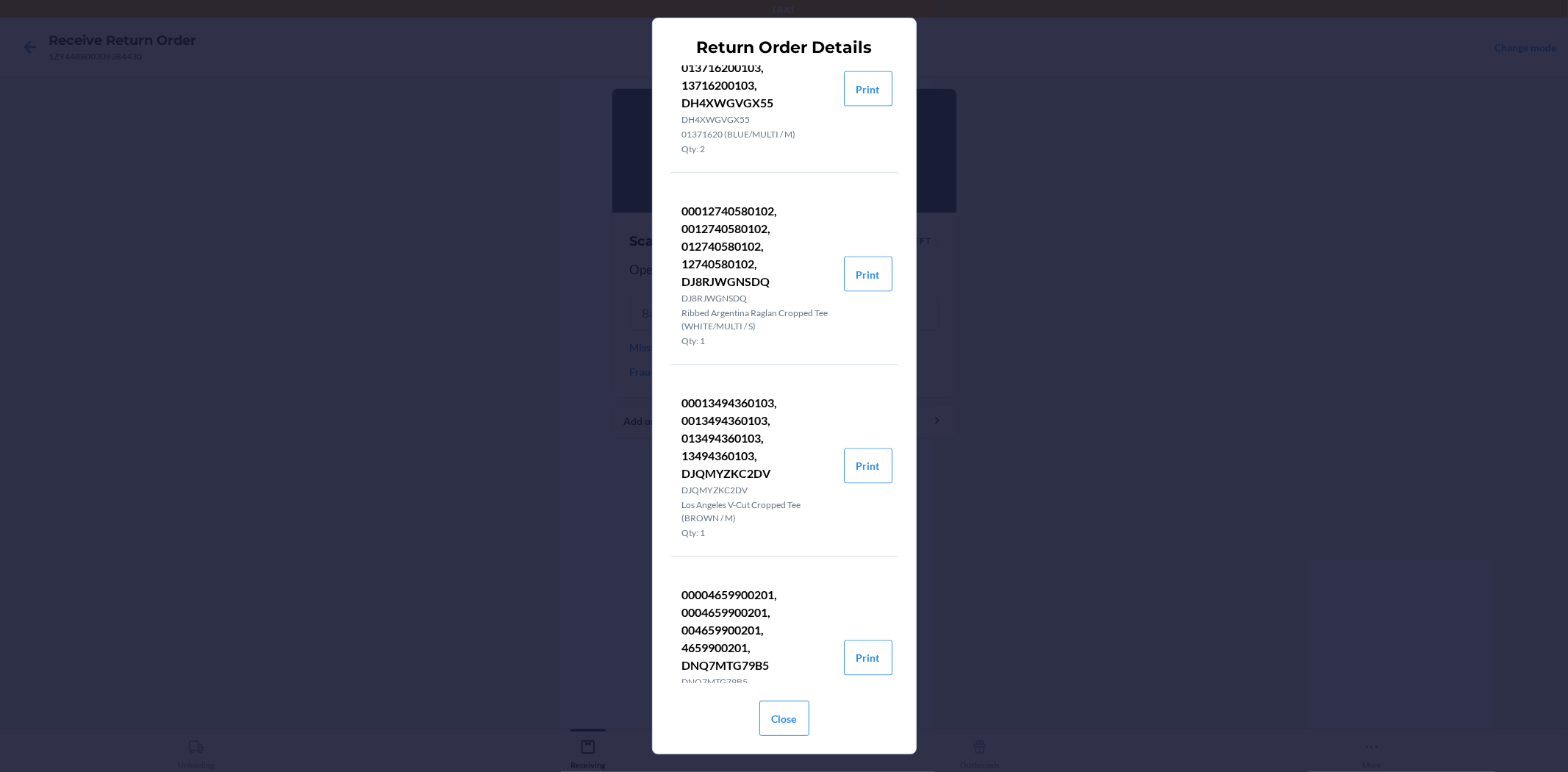
scroll to position [2207, 0]
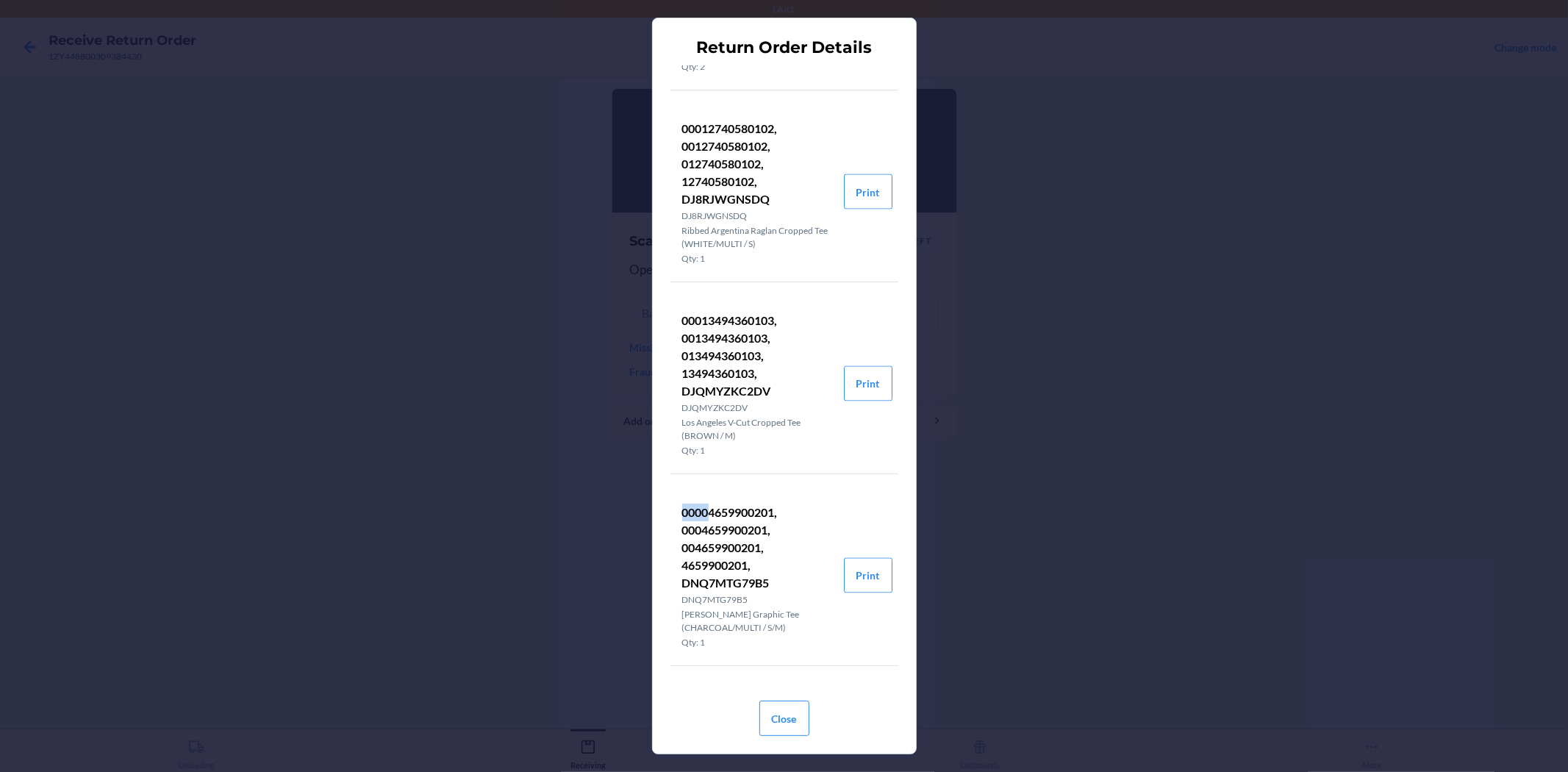
drag, startPoint x: 708, startPoint y: 527, endPoint x: 673, endPoint y: 528, distance: 35.0
click at [673, 528] on li "00004659900201, 0004659900201, 004659900201, 4659900201, DNQ7MTG79B5 DNQ7MTG79B…" at bounding box center [757, 576] width 174 height 179
drag, startPoint x: 682, startPoint y: 583, endPoint x: 675, endPoint y: 564, distance: 20.2
click at [766, 587] on p "00004659900201, 0004659900201, 004659900201, 4659900201, DNQ7MTG79B5" at bounding box center [757, 548] width 150 height 88
click at [755, 575] on p "00004659900201, 0004659900201, 004659900201, 4659900201, DNQ7MTG79B5" at bounding box center [757, 548] width 150 height 88
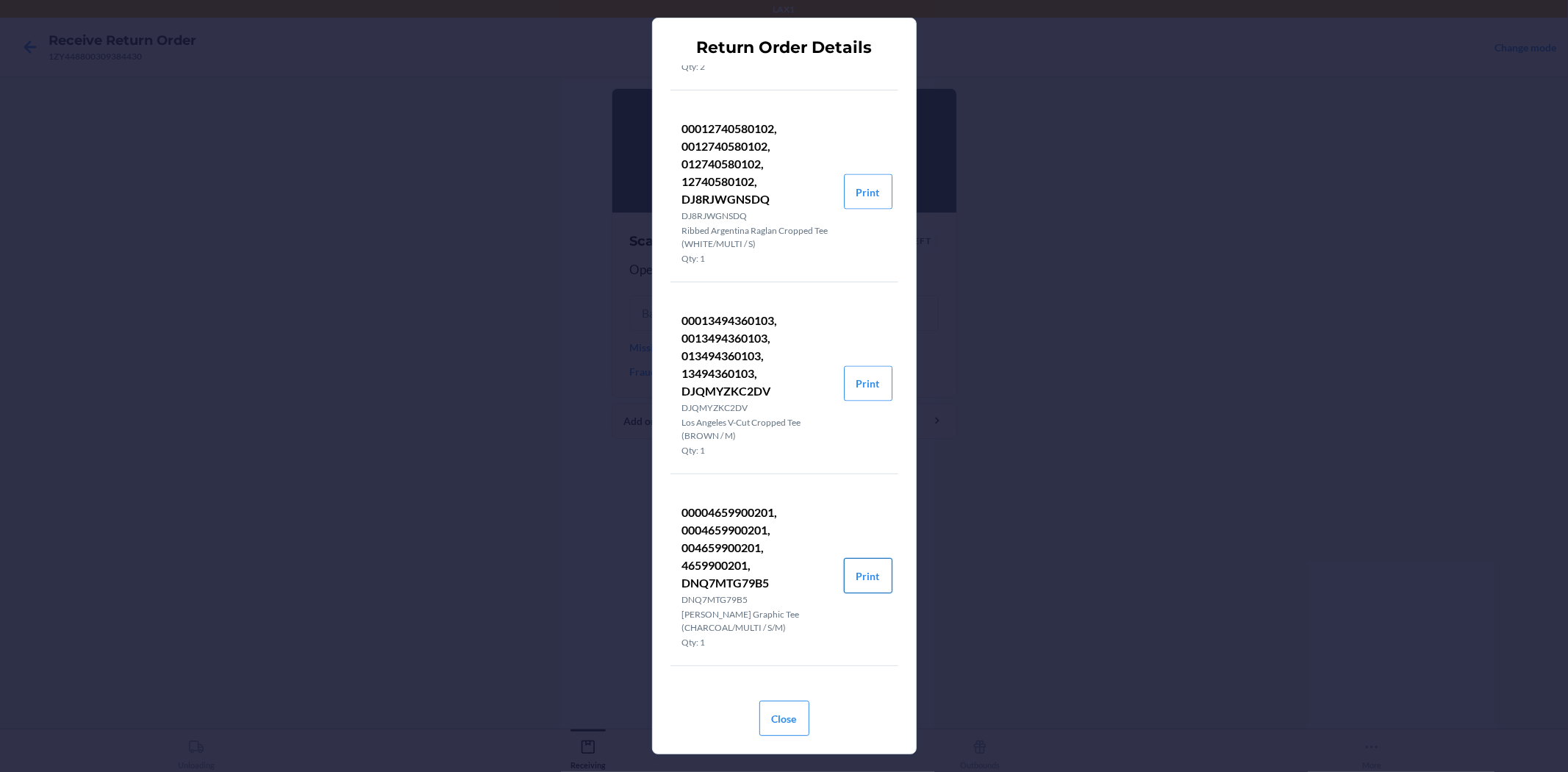
click at [862, 593] on button "Print" at bounding box center [868, 576] width 48 height 35
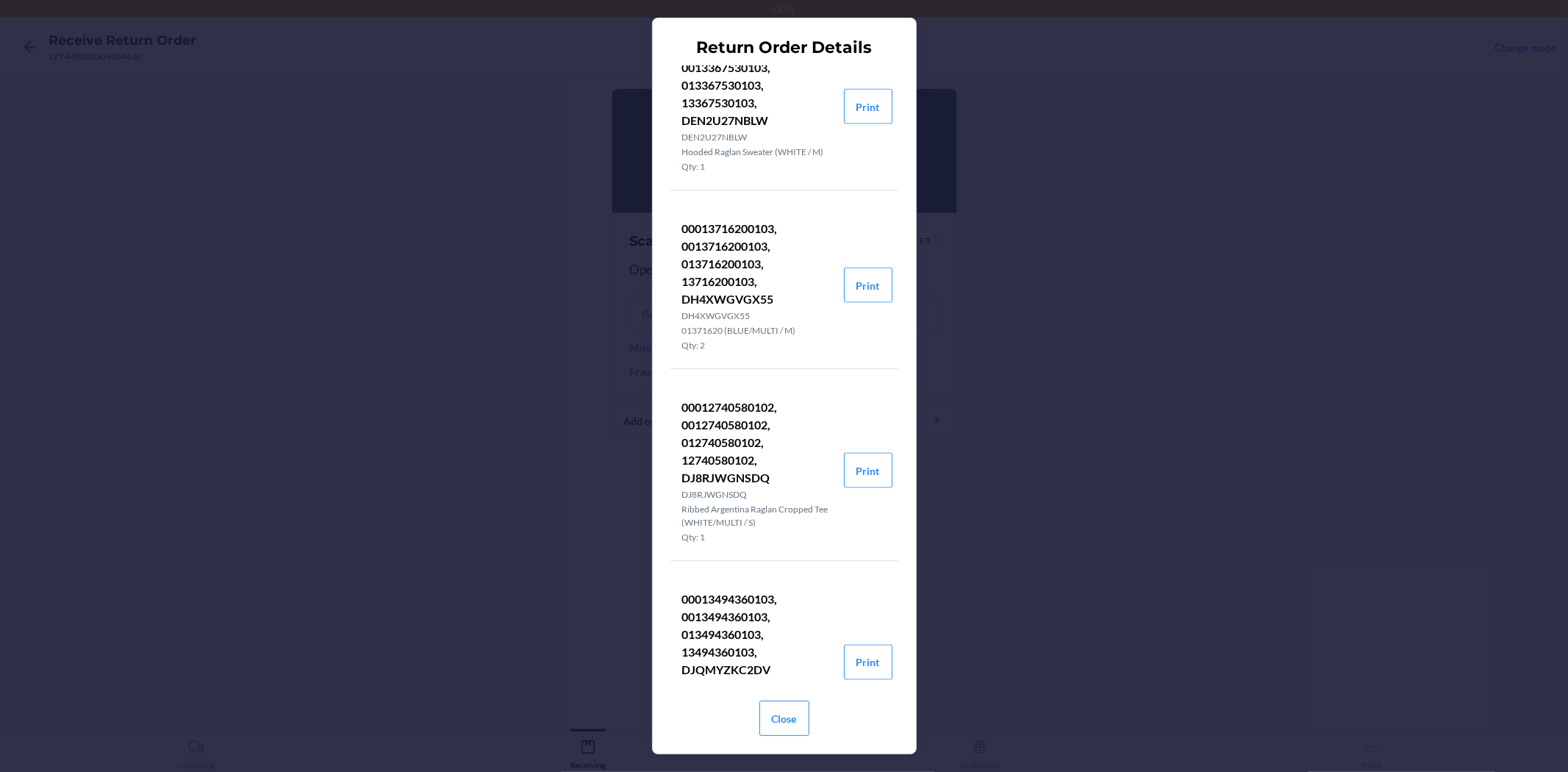
scroll to position [1797, 0]
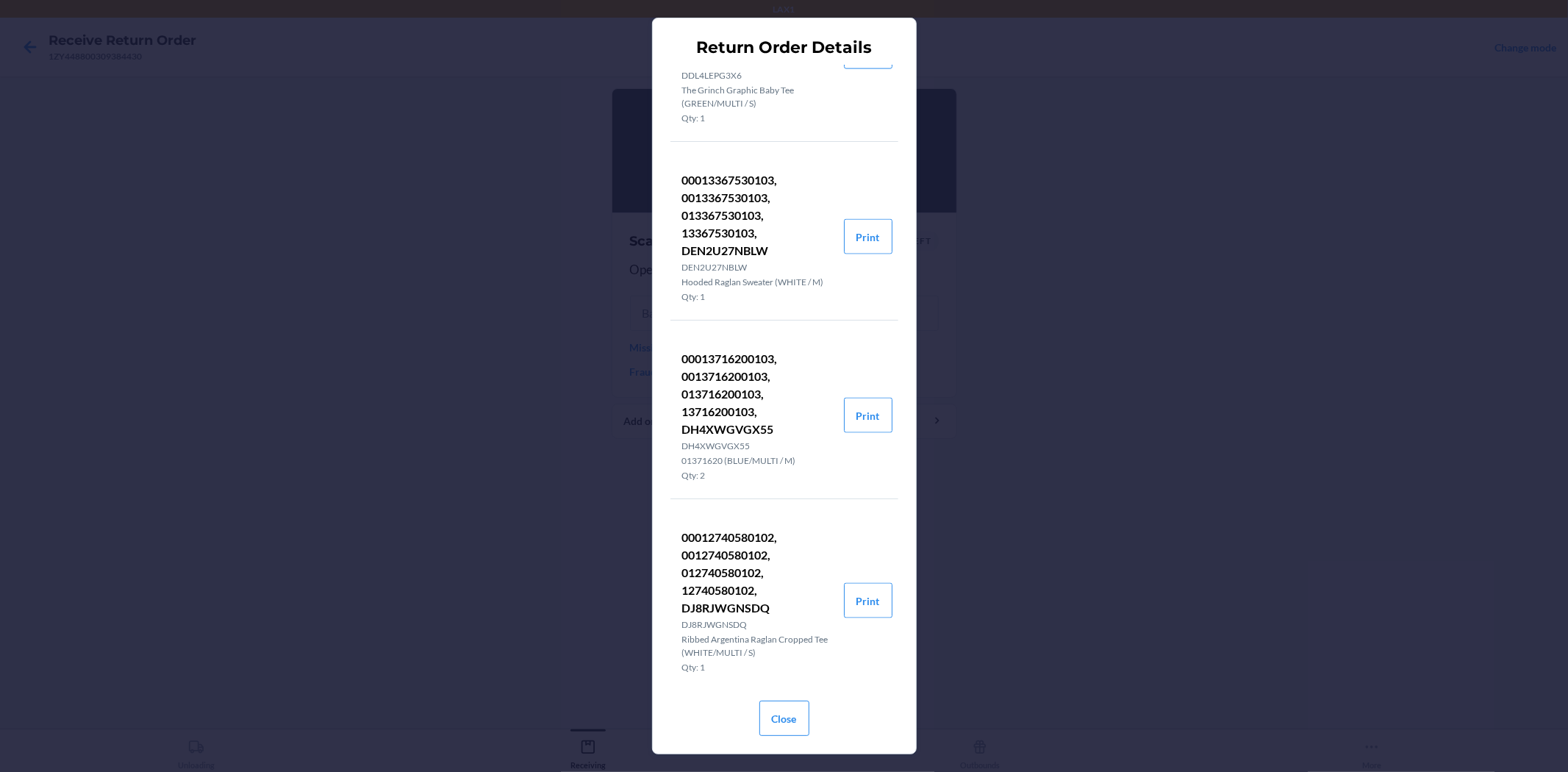
click at [1222, 463] on div "Return Order Details 00012619750203, 0012619750203, 012619750203, 12619750203, …" at bounding box center [784, 386] width 1568 height 772
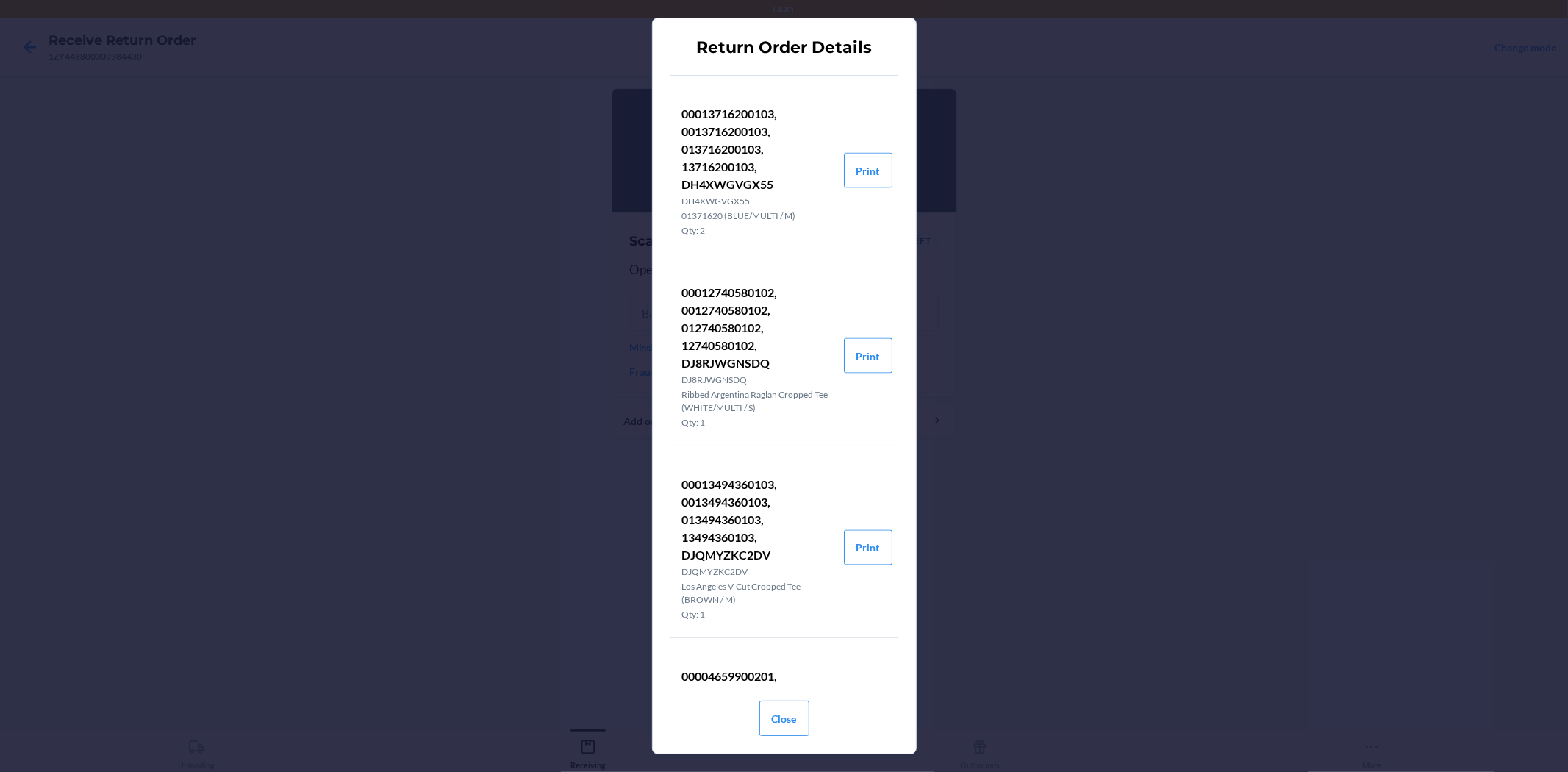
scroll to position [2452, 0]
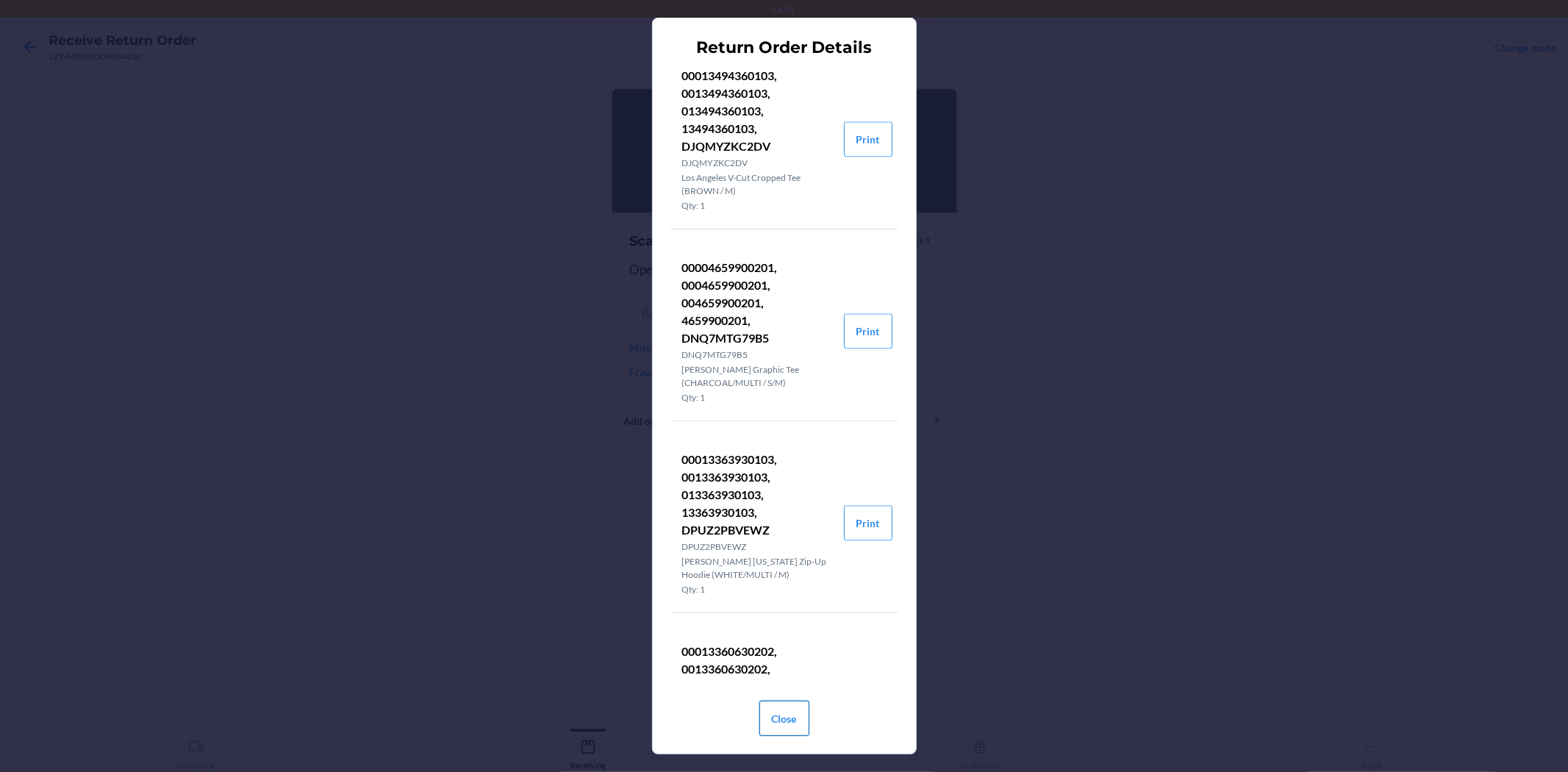
click at [789, 723] on button "Close" at bounding box center [784, 719] width 50 height 35
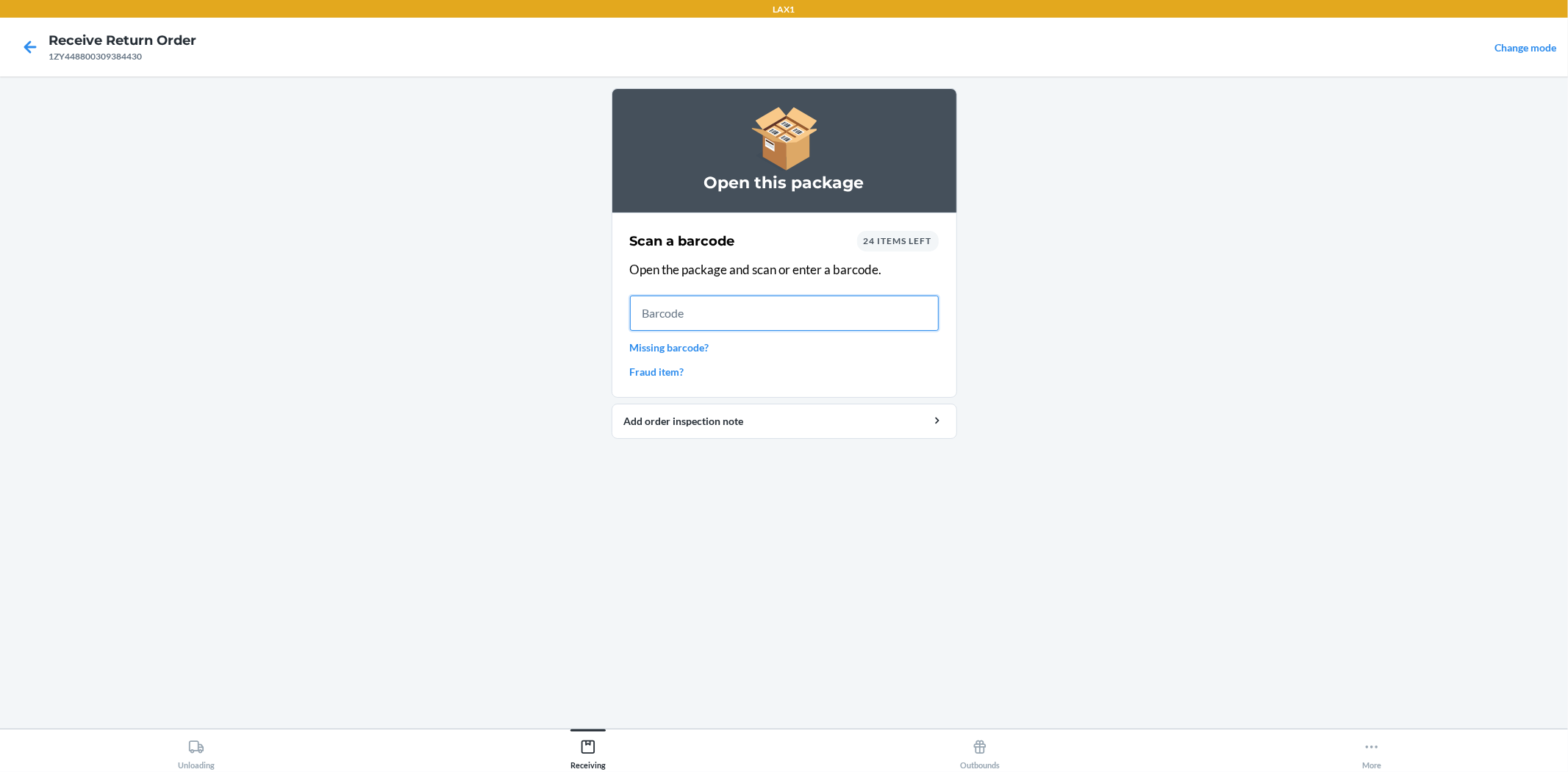
click at [824, 319] on input "text" at bounding box center [784, 314] width 309 height 35
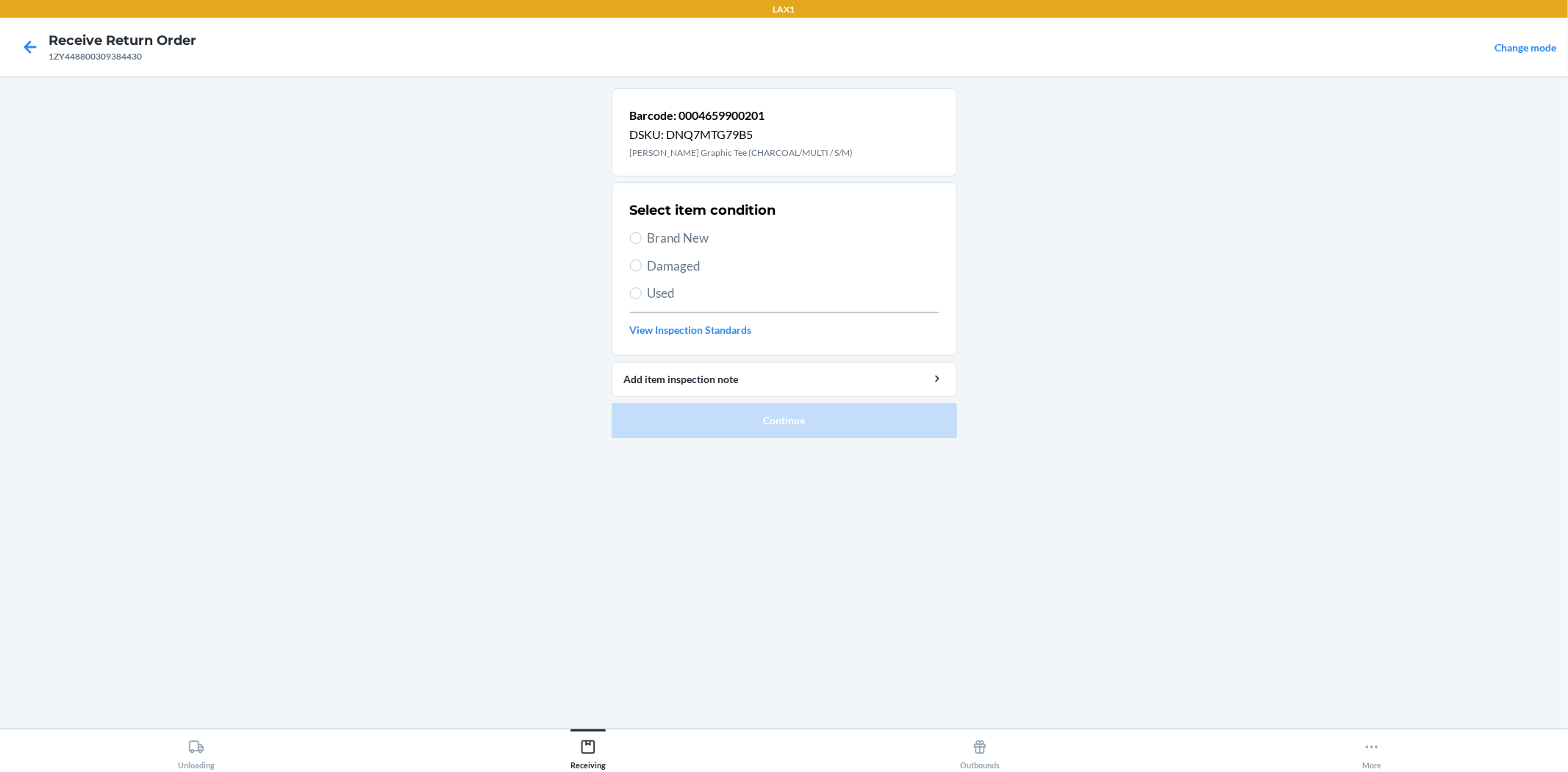
click at [648, 302] on span "Used" at bounding box center [793, 294] width 291 height 19
click at [641, 299] on input "Used" at bounding box center [636, 294] width 12 height 12
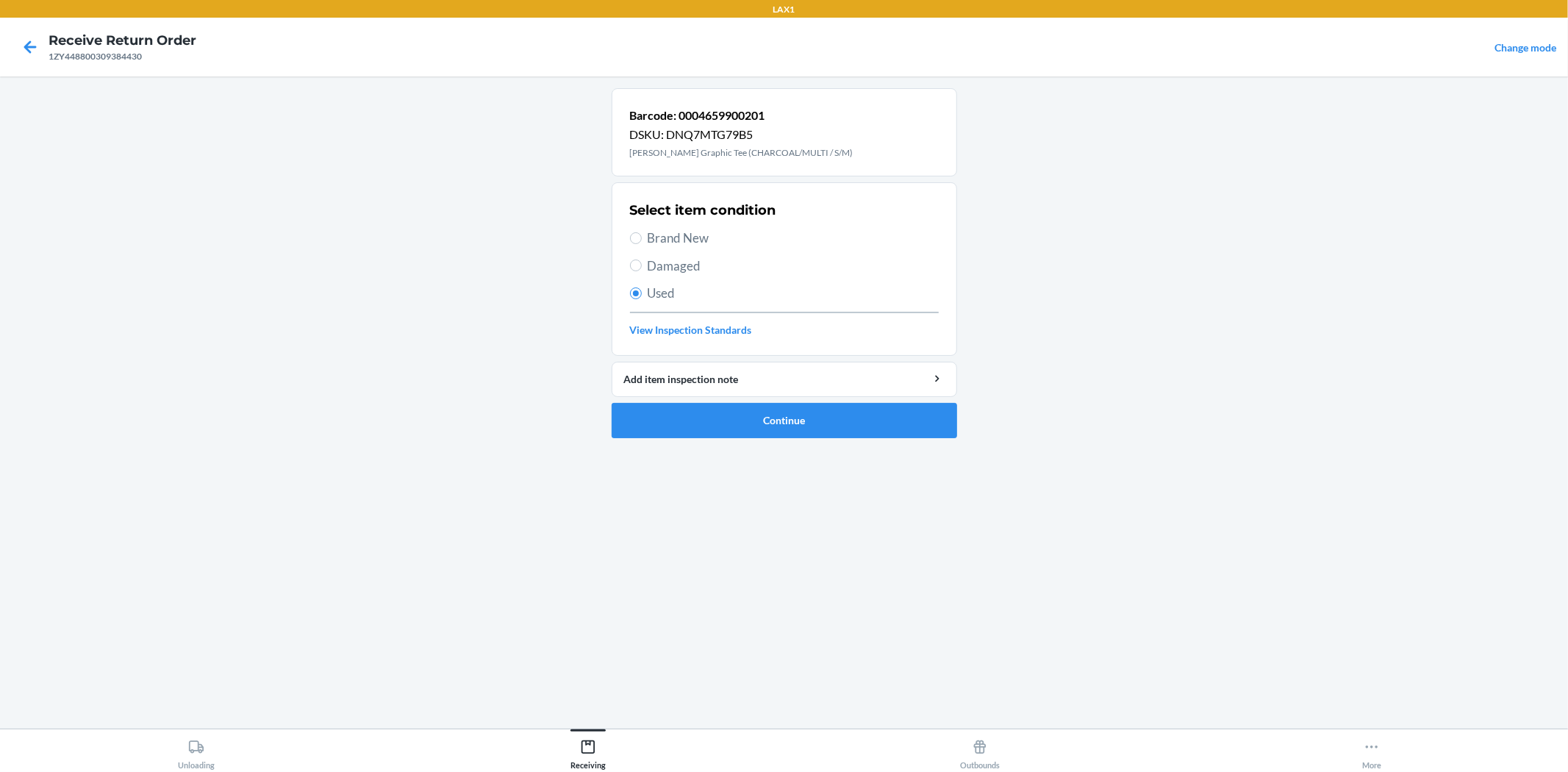
click at [687, 267] on span "Damaged" at bounding box center [793, 266] width 291 height 19
click at [641, 267] on input "Damaged" at bounding box center [636, 265] width 12 height 12
click at [789, 426] on button "Continue" at bounding box center [784, 421] width 346 height 35
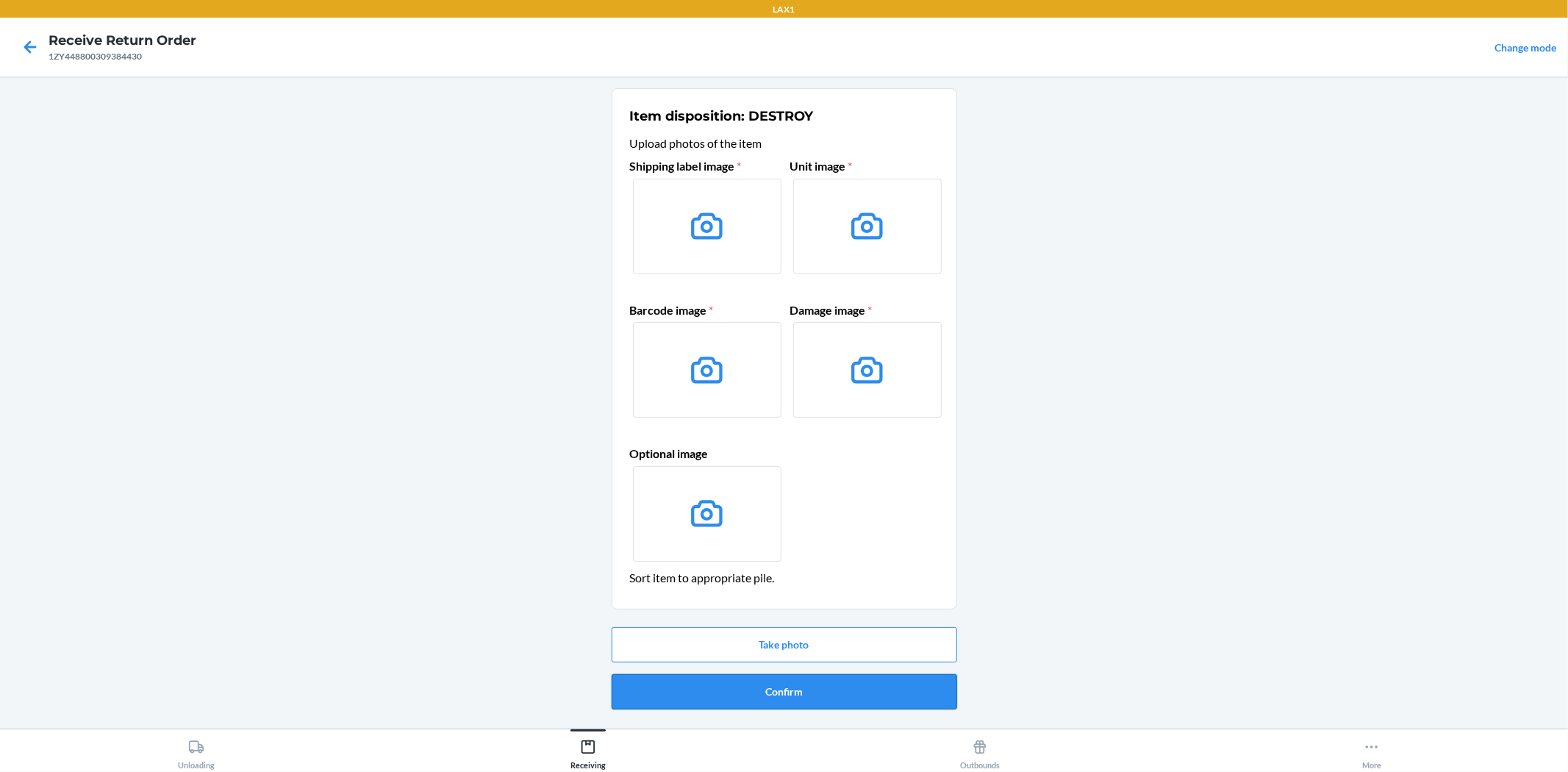
click at [878, 696] on button "Confirm" at bounding box center [784, 692] width 346 height 35
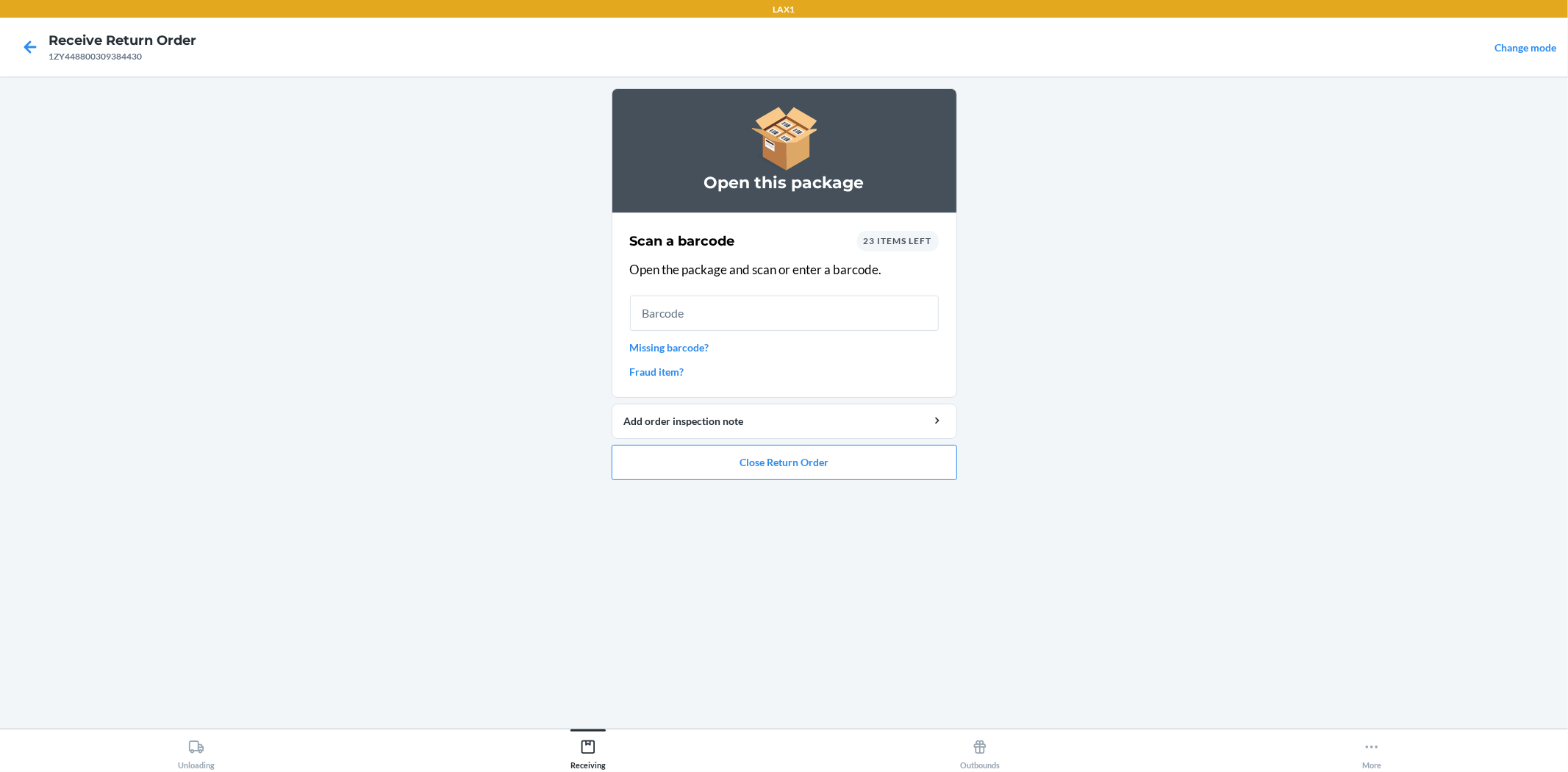
click at [893, 245] on span "23 items left" at bounding box center [898, 241] width 68 height 11
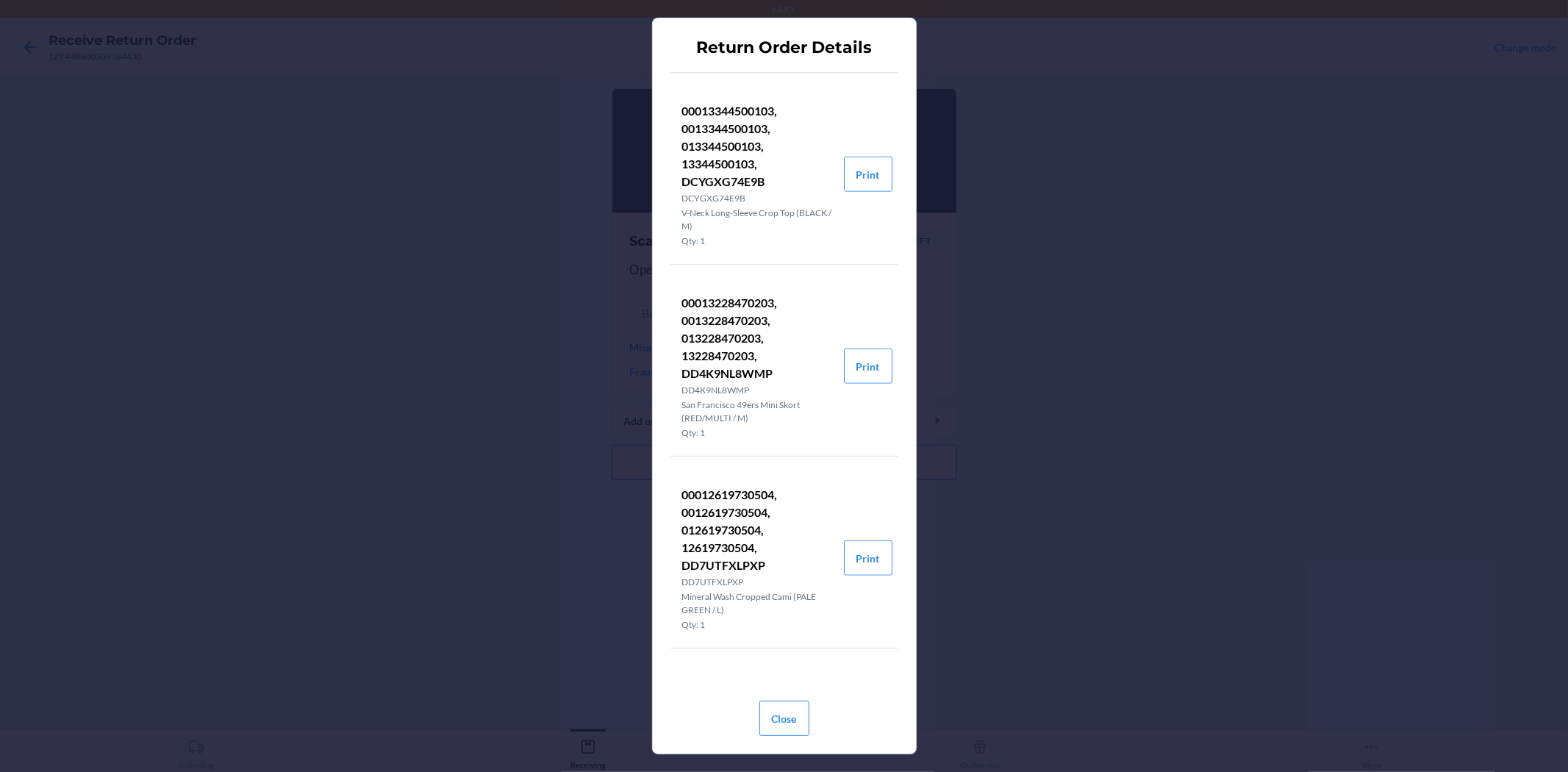
scroll to position [1144, 0]
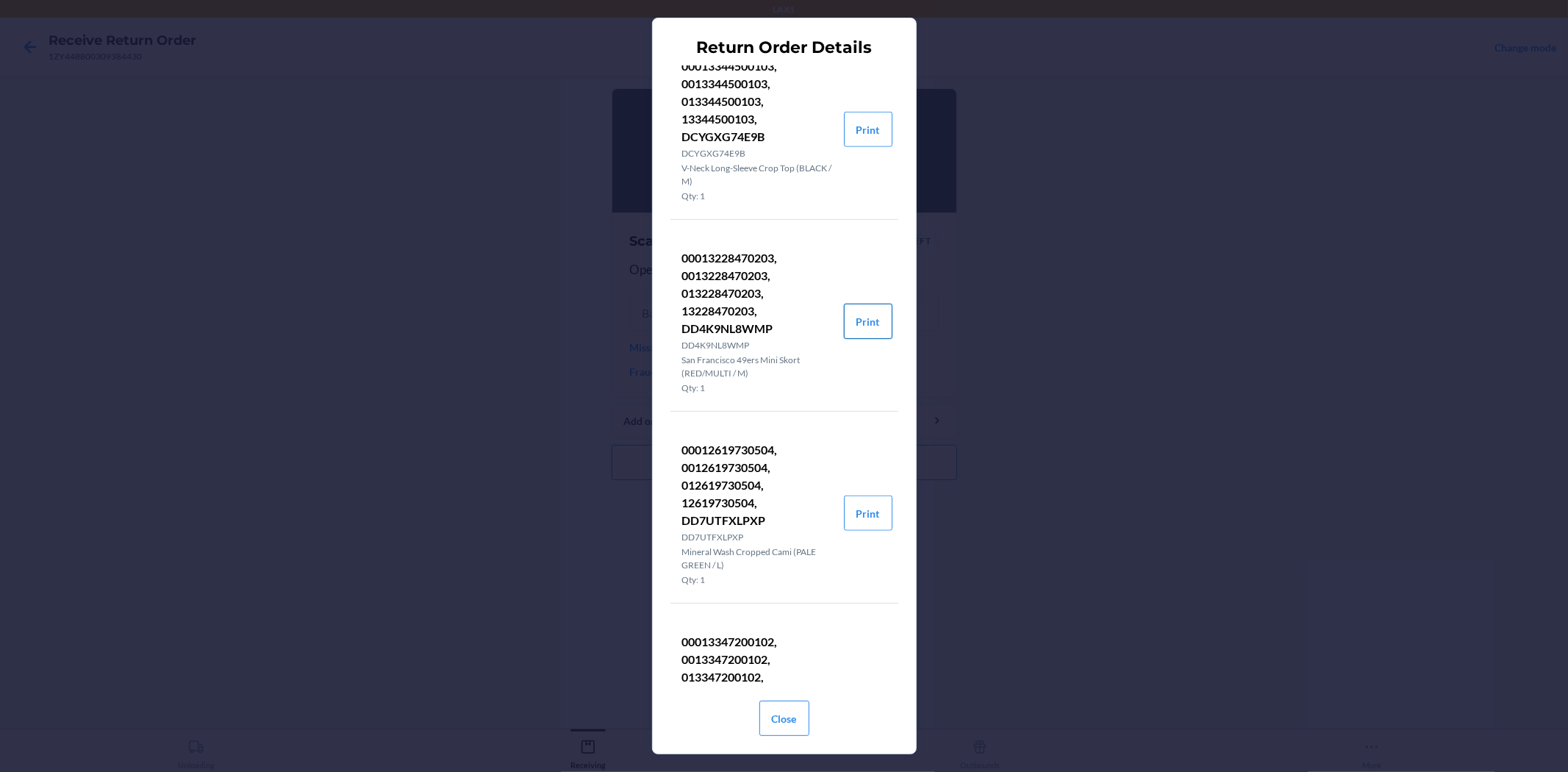
click at [850, 314] on button "Print" at bounding box center [868, 322] width 48 height 35
click at [795, 722] on button "Close" at bounding box center [784, 719] width 50 height 35
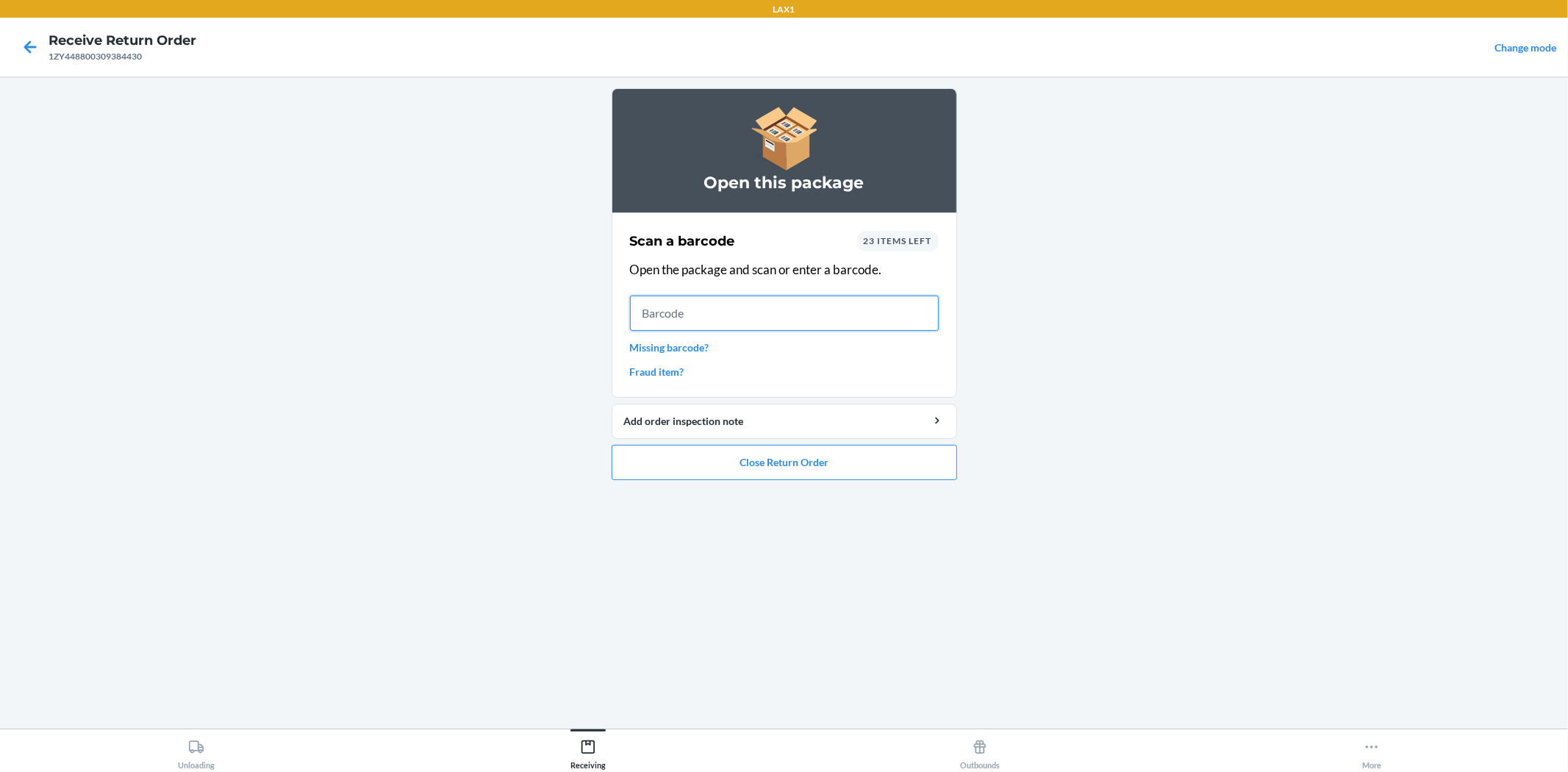
click at [804, 310] on input "text" at bounding box center [784, 314] width 309 height 35
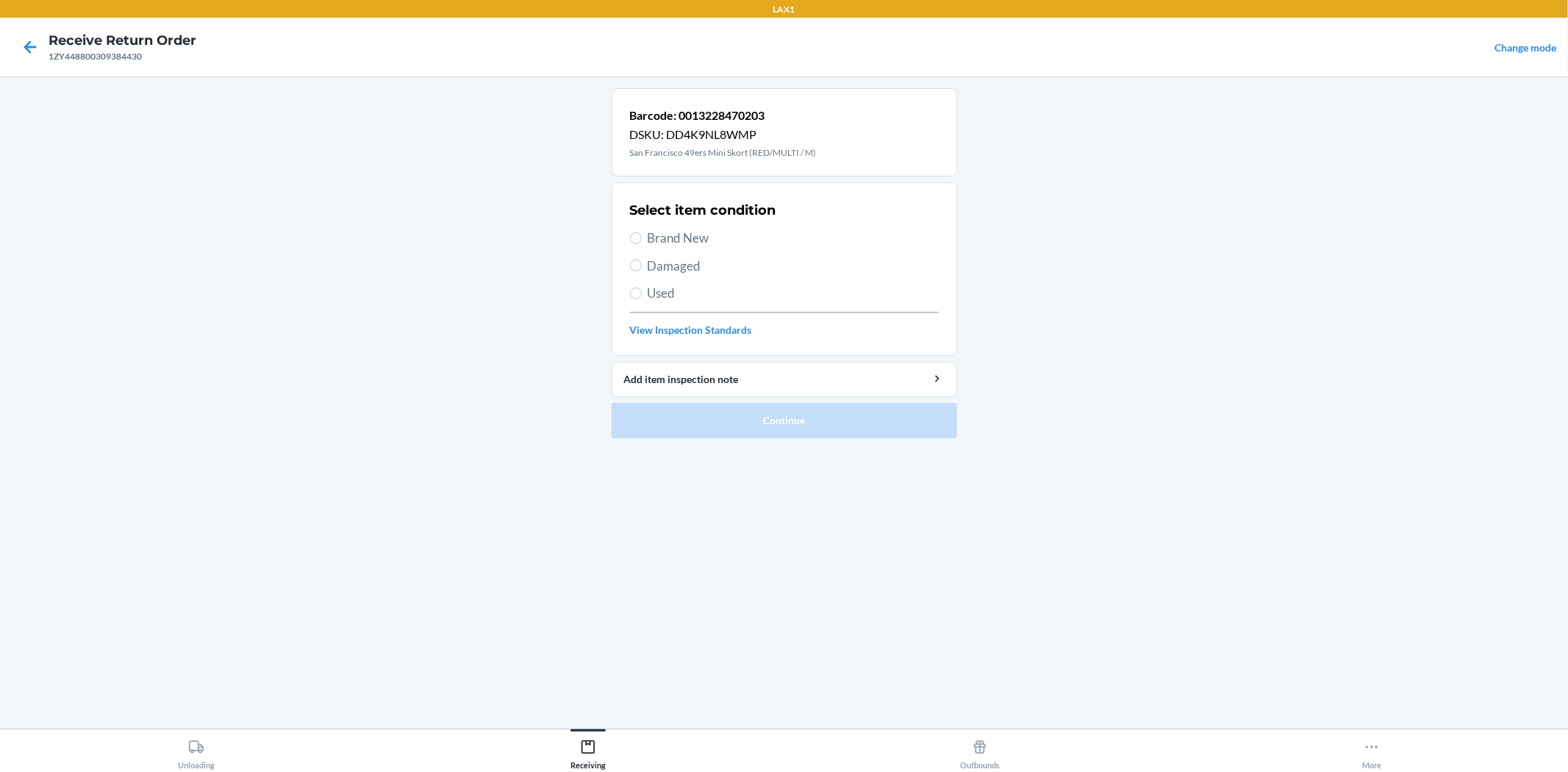
click at [648, 237] on span "Brand New" at bounding box center [793, 238] width 291 height 19
click at [641, 237] on input "Brand New" at bounding box center [636, 238] width 12 height 12
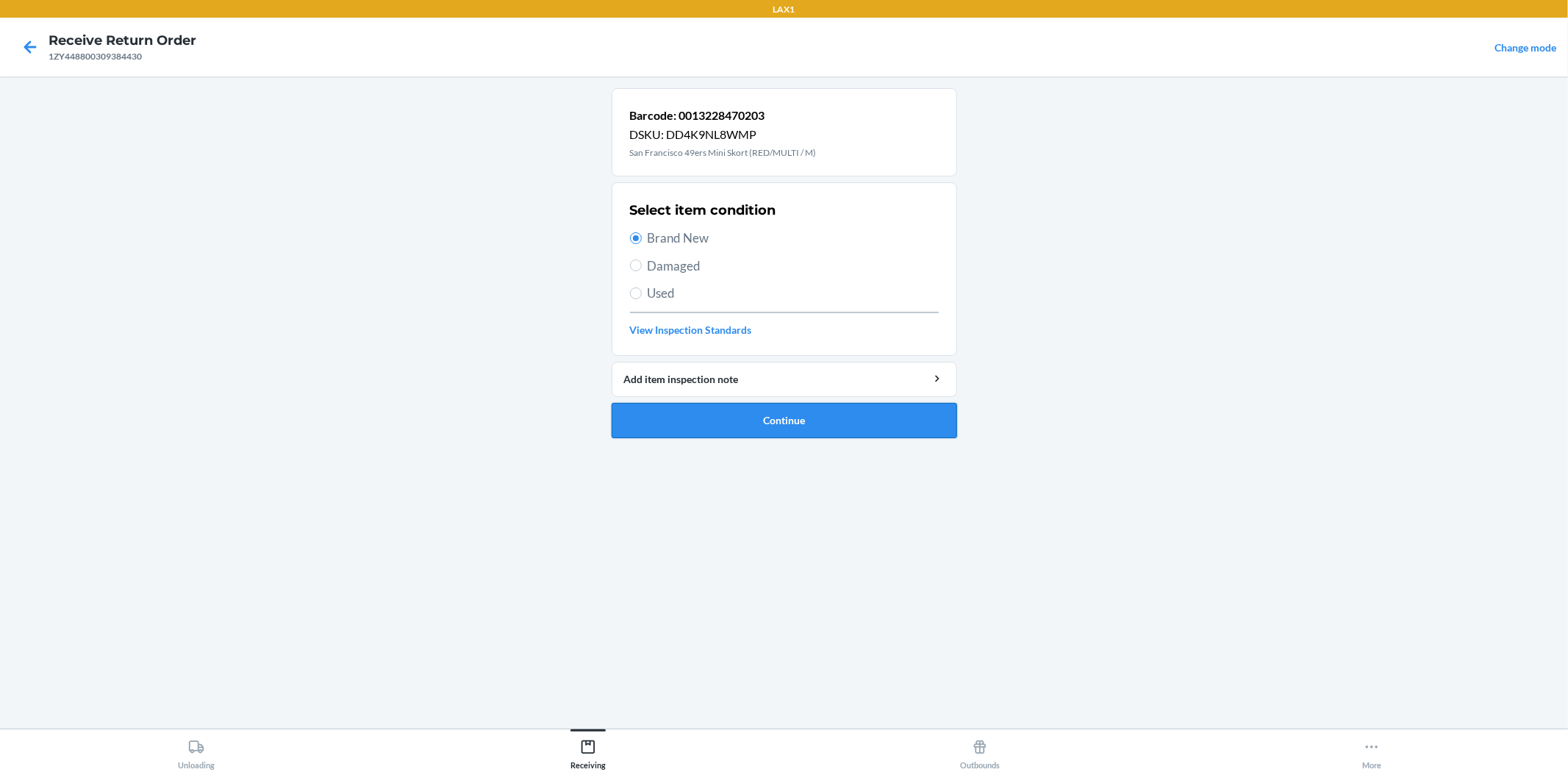
click at [750, 418] on button "Continue" at bounding box center [784, 421] width 346 height 35
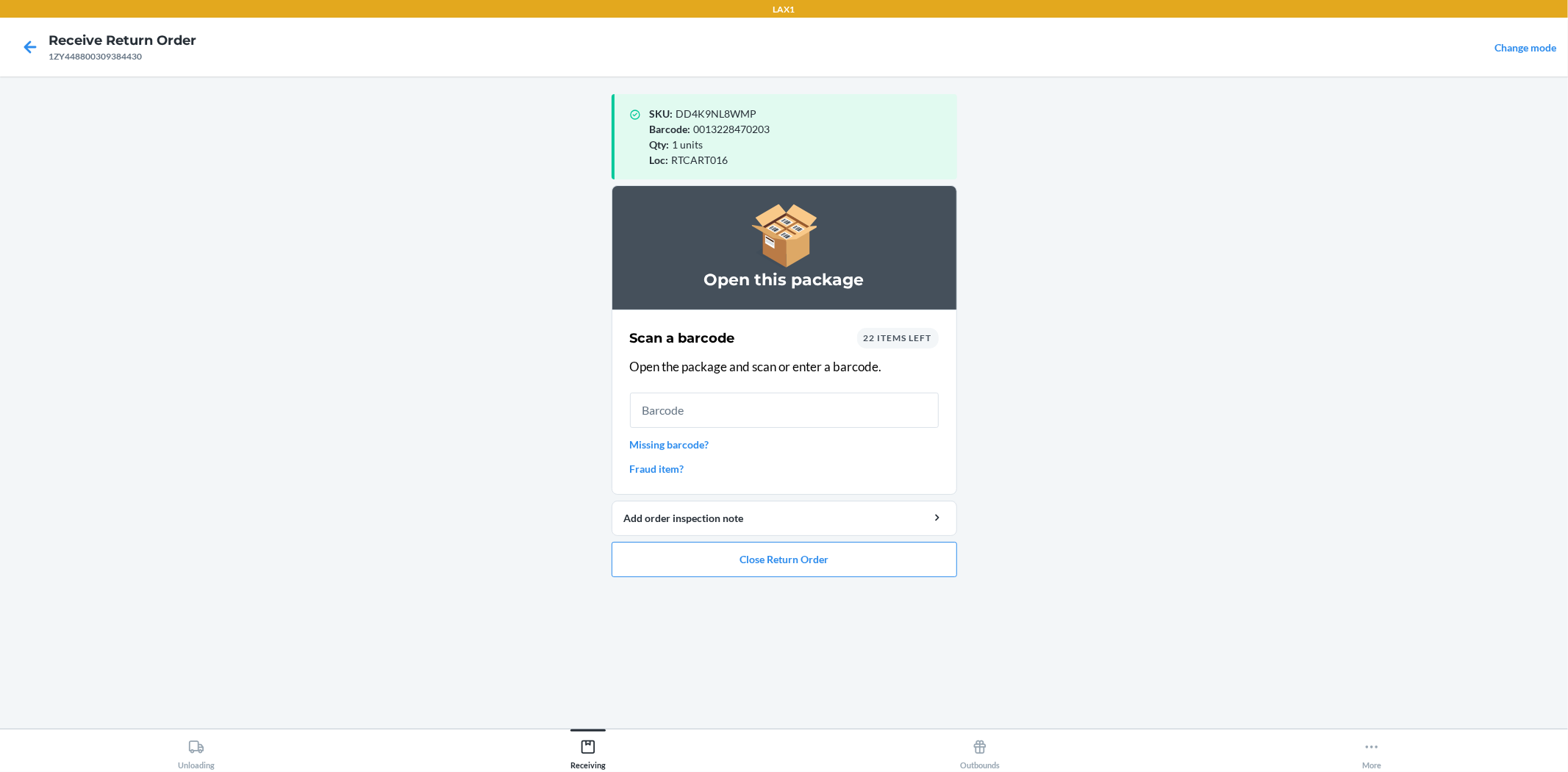
click at [923, 343] on div "22 items left" at bounding box center [898, 339] width 82 height 21
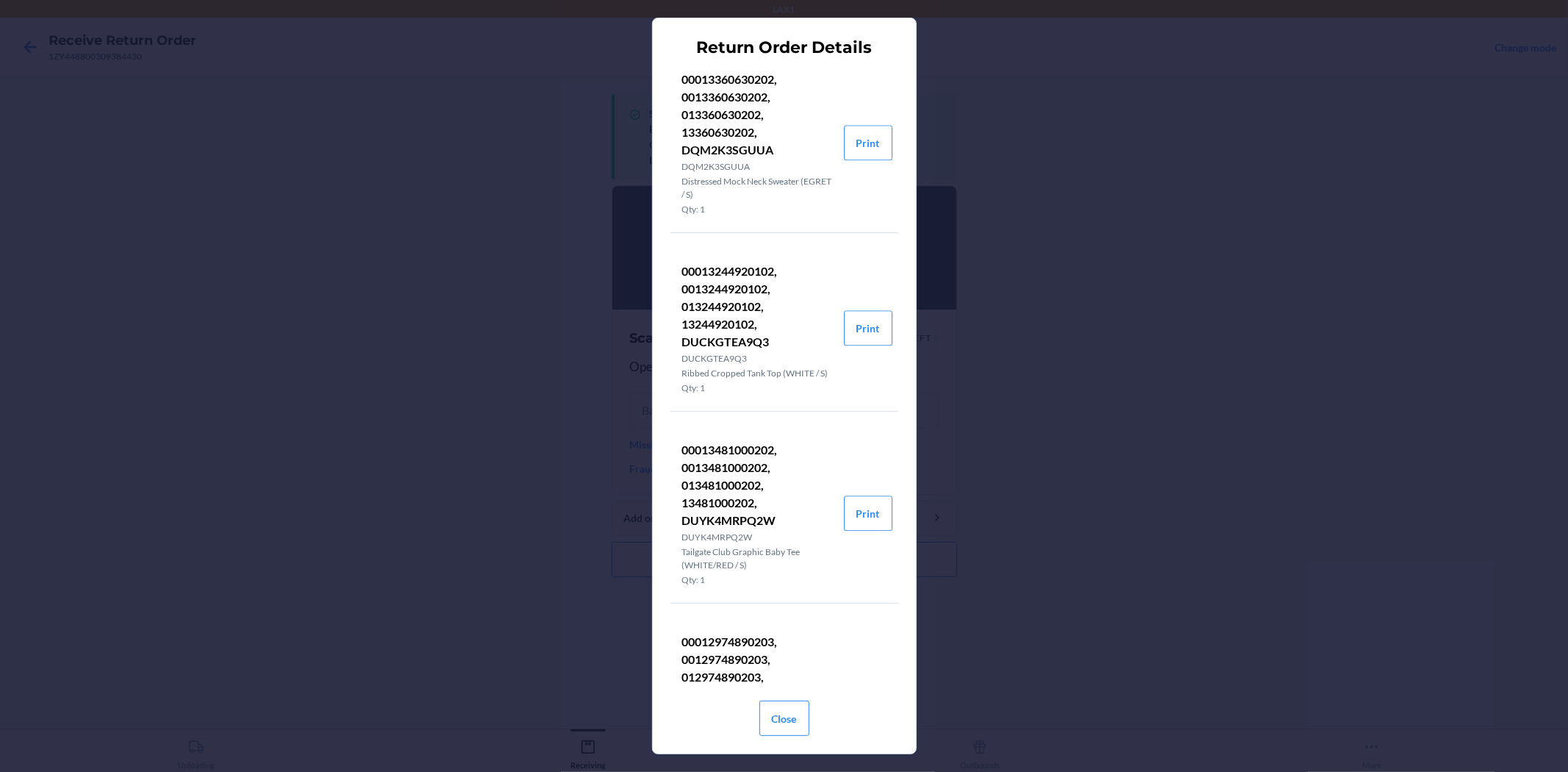
scroll to position [3187, 0]
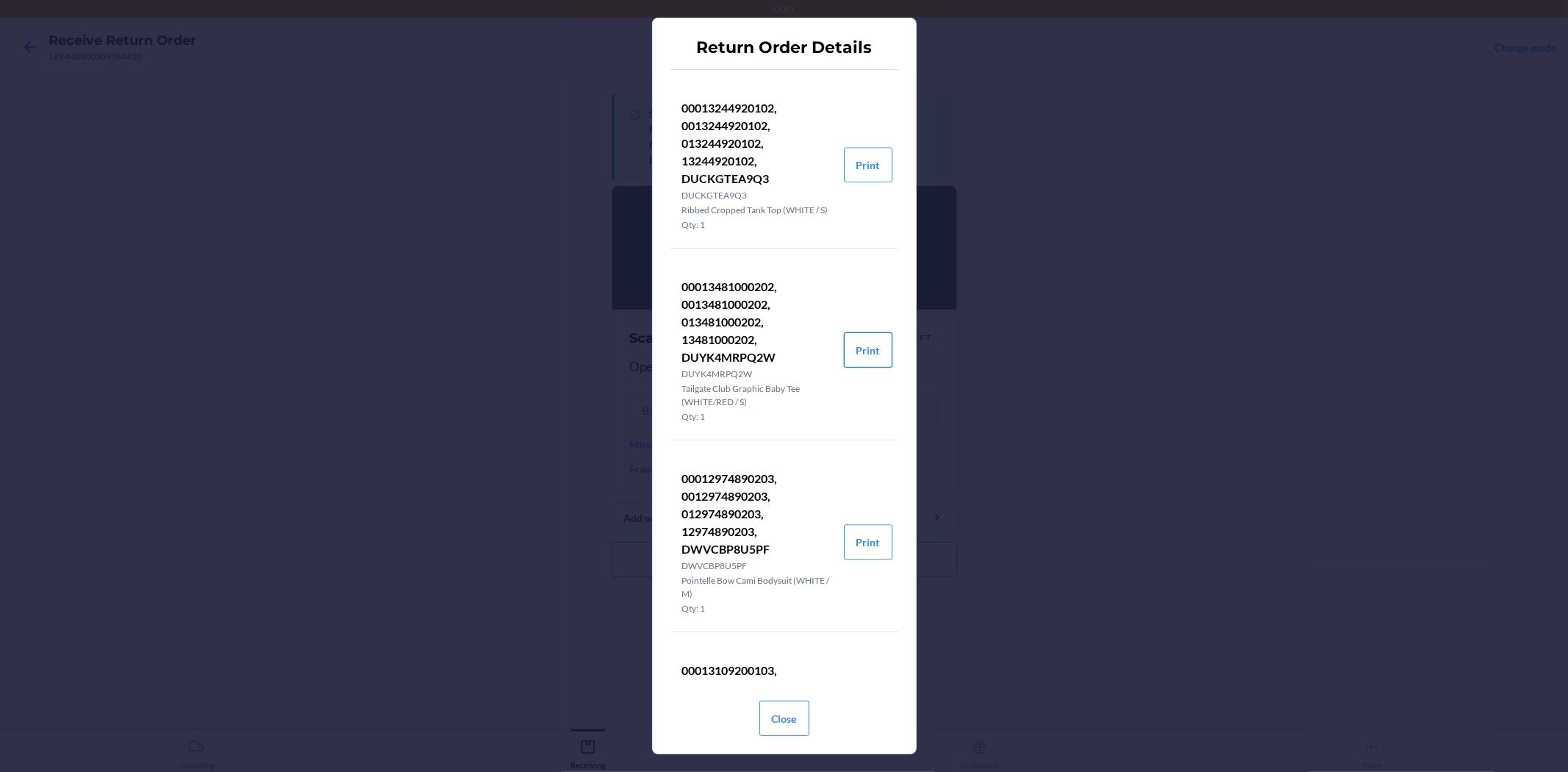
click at [844, 368] on button "Print" at bounding box center [868, 350] width 48 height 35
click at [781, 720] on button "Close" at bounding box center [784, 719] width 50 height 35
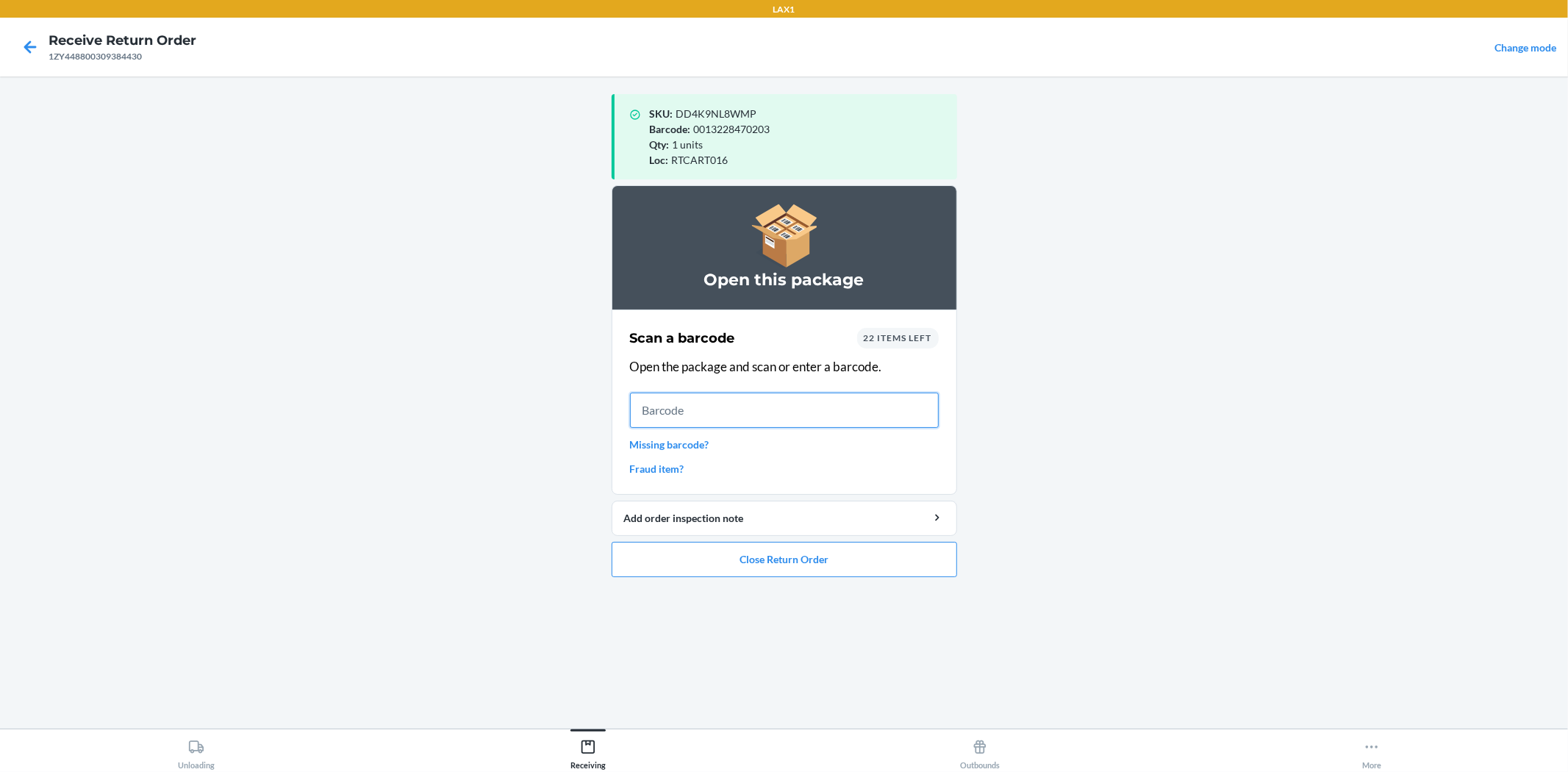
click at [807, 414] on input "text" at bounding box center [784, 410] width 309 height 35
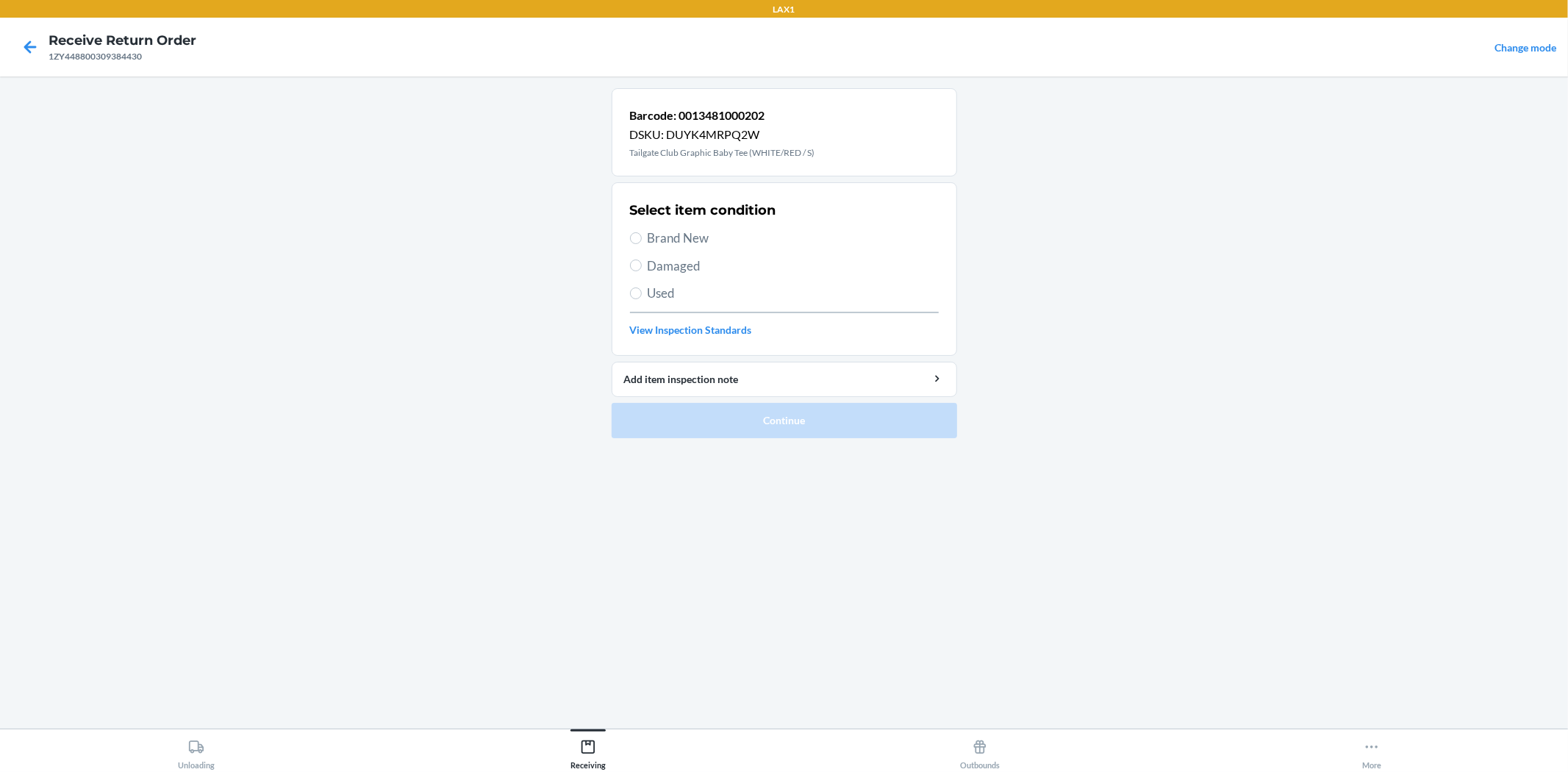
click at [723, 263] on span "Damaged" at bounding box center [793, 266] width 291 height 19
click at [641, 263] on input "Damaged" at bounding box center [636, 265] width 12 height 12
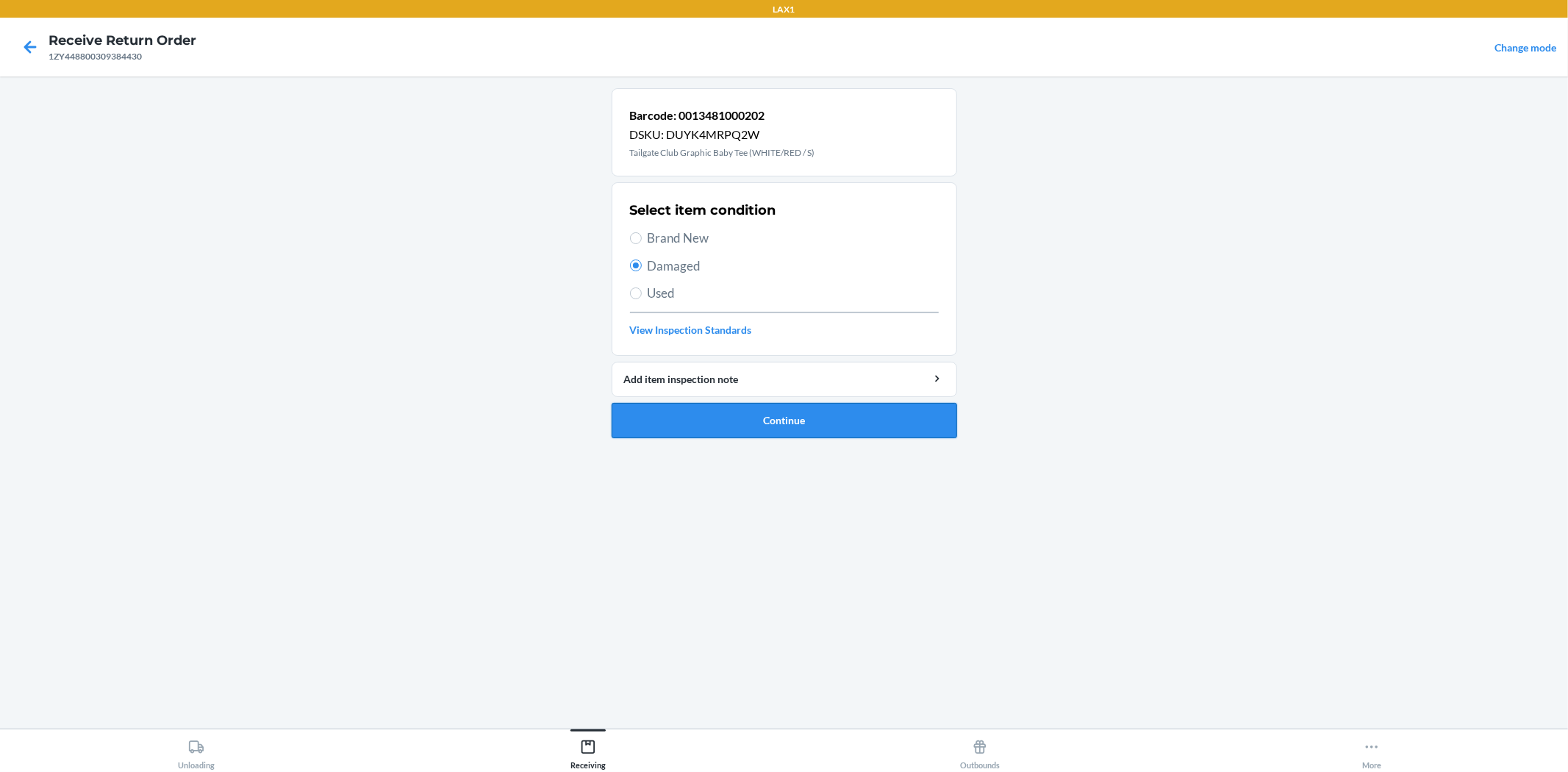
click at [775, 423] on button "Continue" at bounding box center [784, 421] width 346 height 35
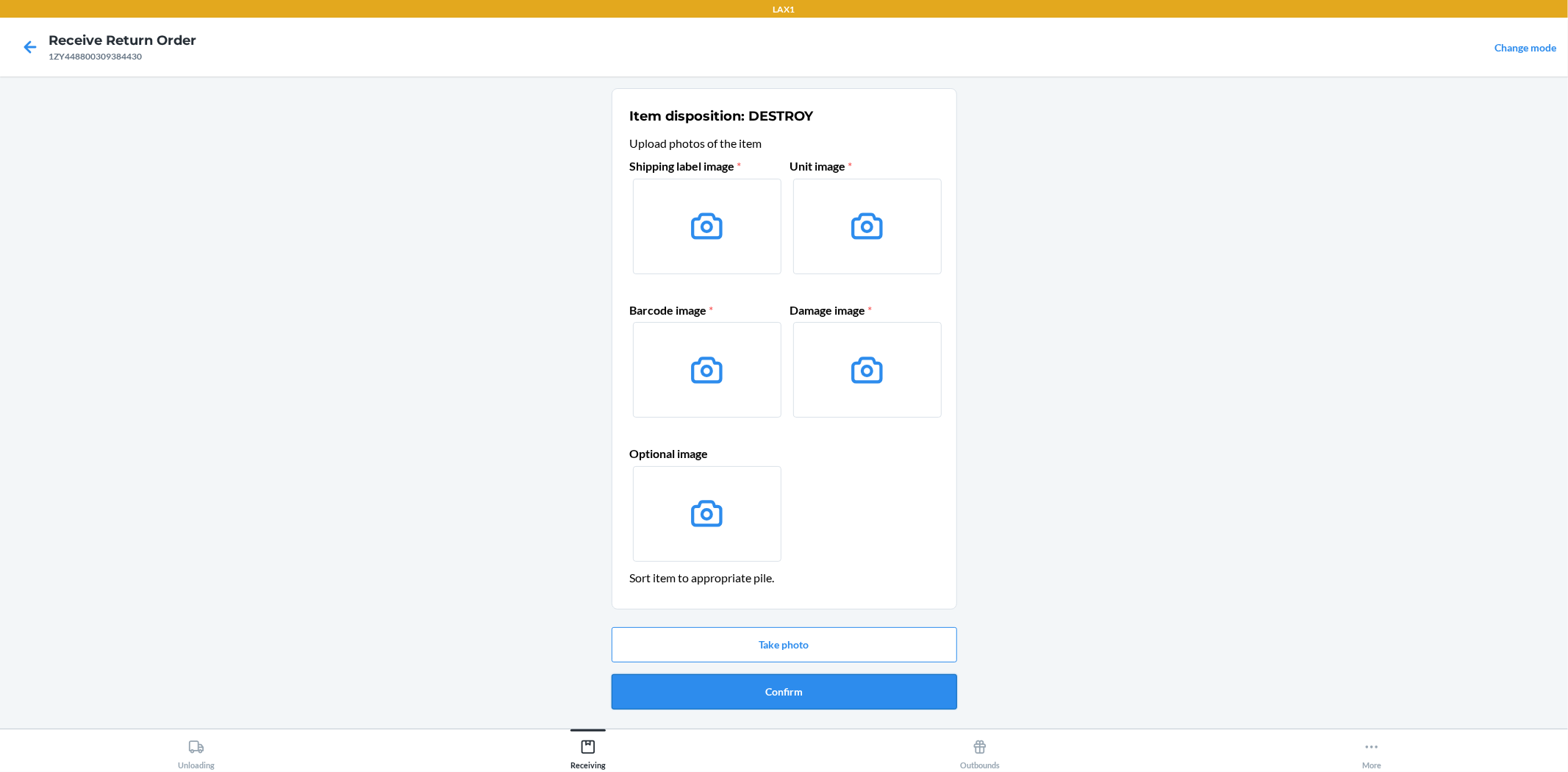
click at [897, 699] on button "Confirm" at bounding box center [784, 692] width 346 height 35
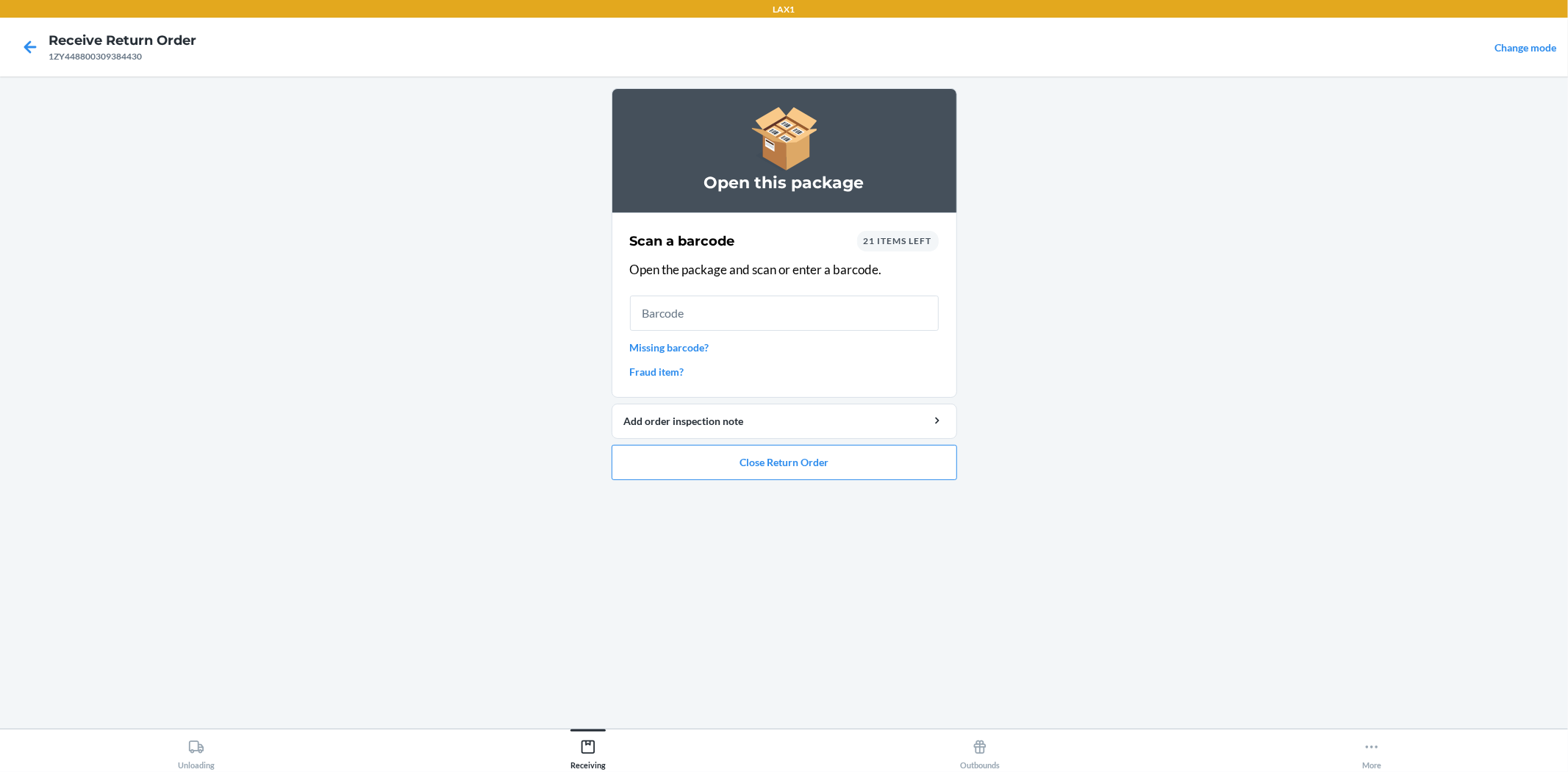
click at [909, 244] on span "21 items left" at bounding box center [898, 241] width 68 height 11
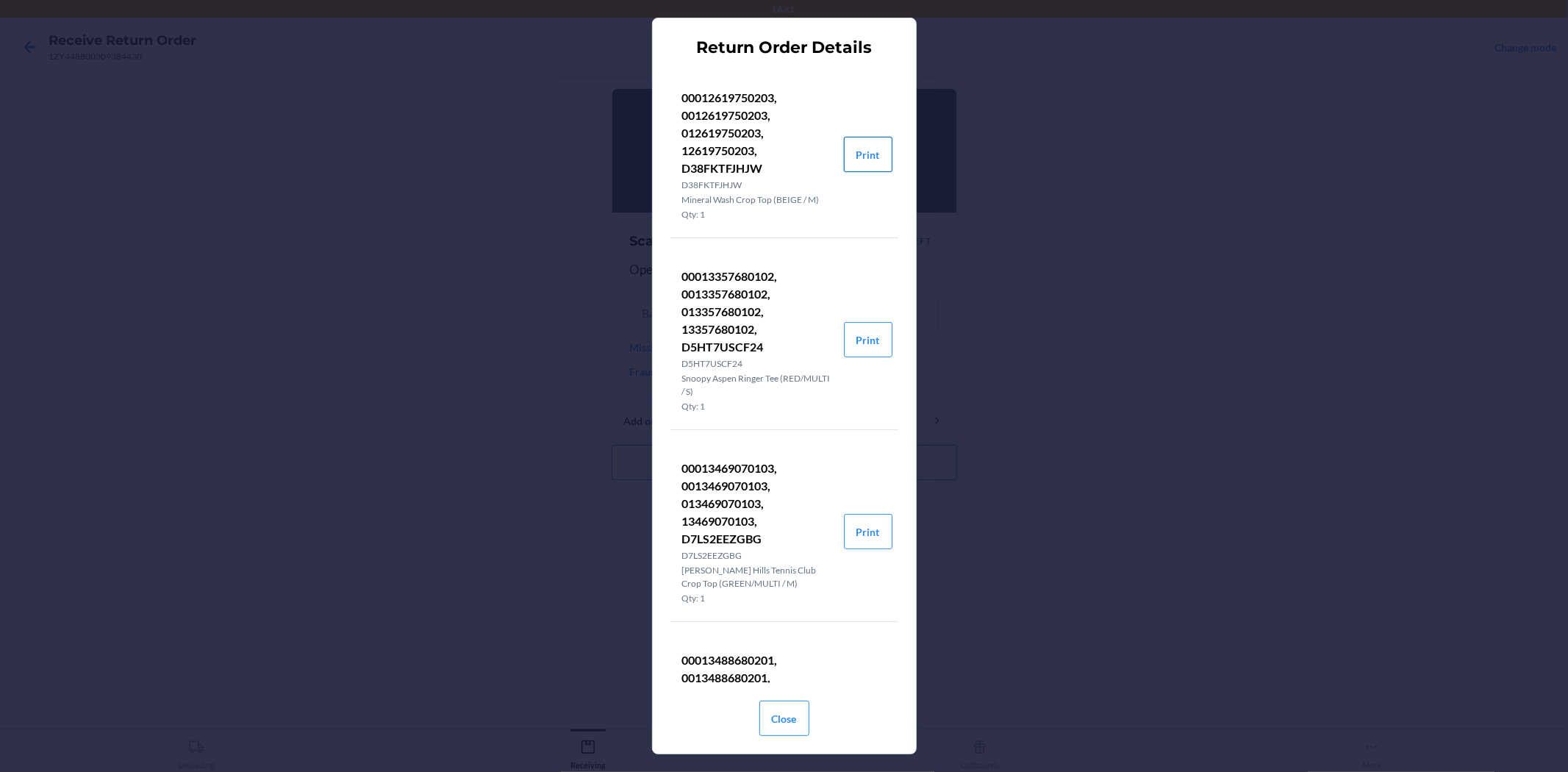
click at [844, 157] on button "Print" at bounding box center [868, 154] width 48 height 35
click at [776, 717] on button "Close" at bounding box center [784, 719] width 50 height 35
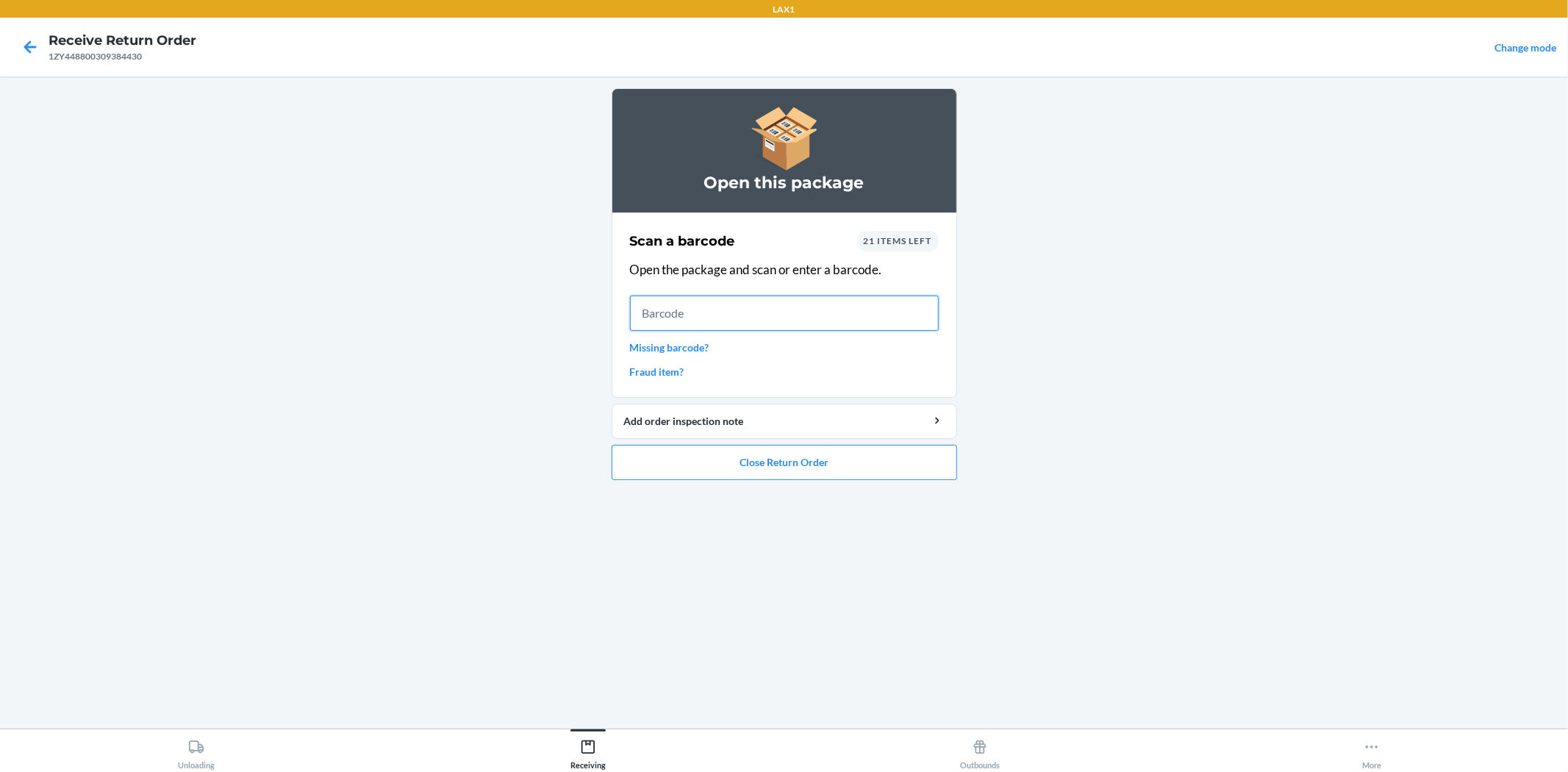
click at [820, 306] on input "text" at bounding box center [784, 314] width 309 height 35
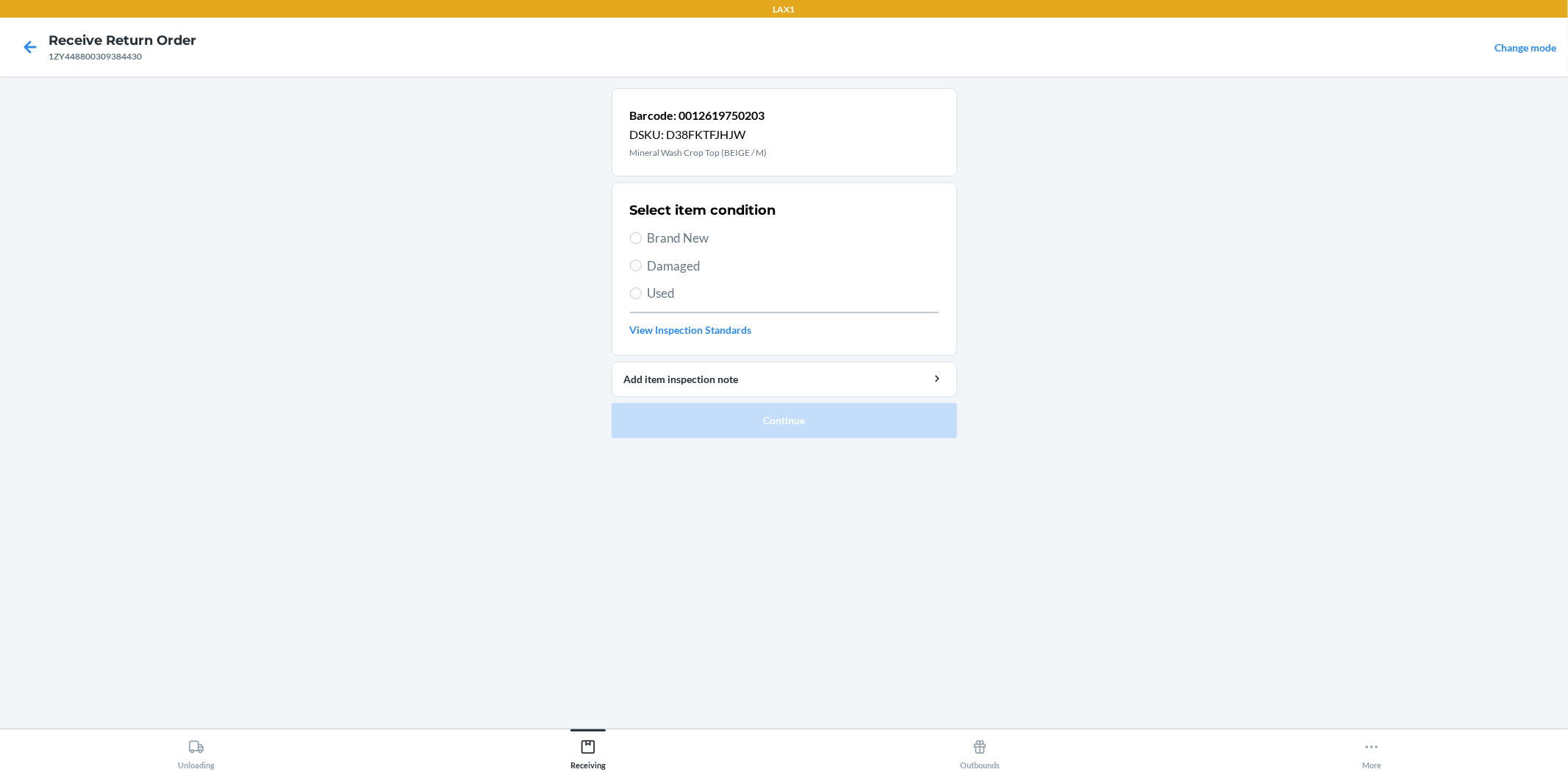
click at [704, 236] on span "Brand New" at bounding box center [793, 238] width 291 height 19
click at [641, 236] on input "Brand New" at bounding box center [636, 238] width 12 height 12
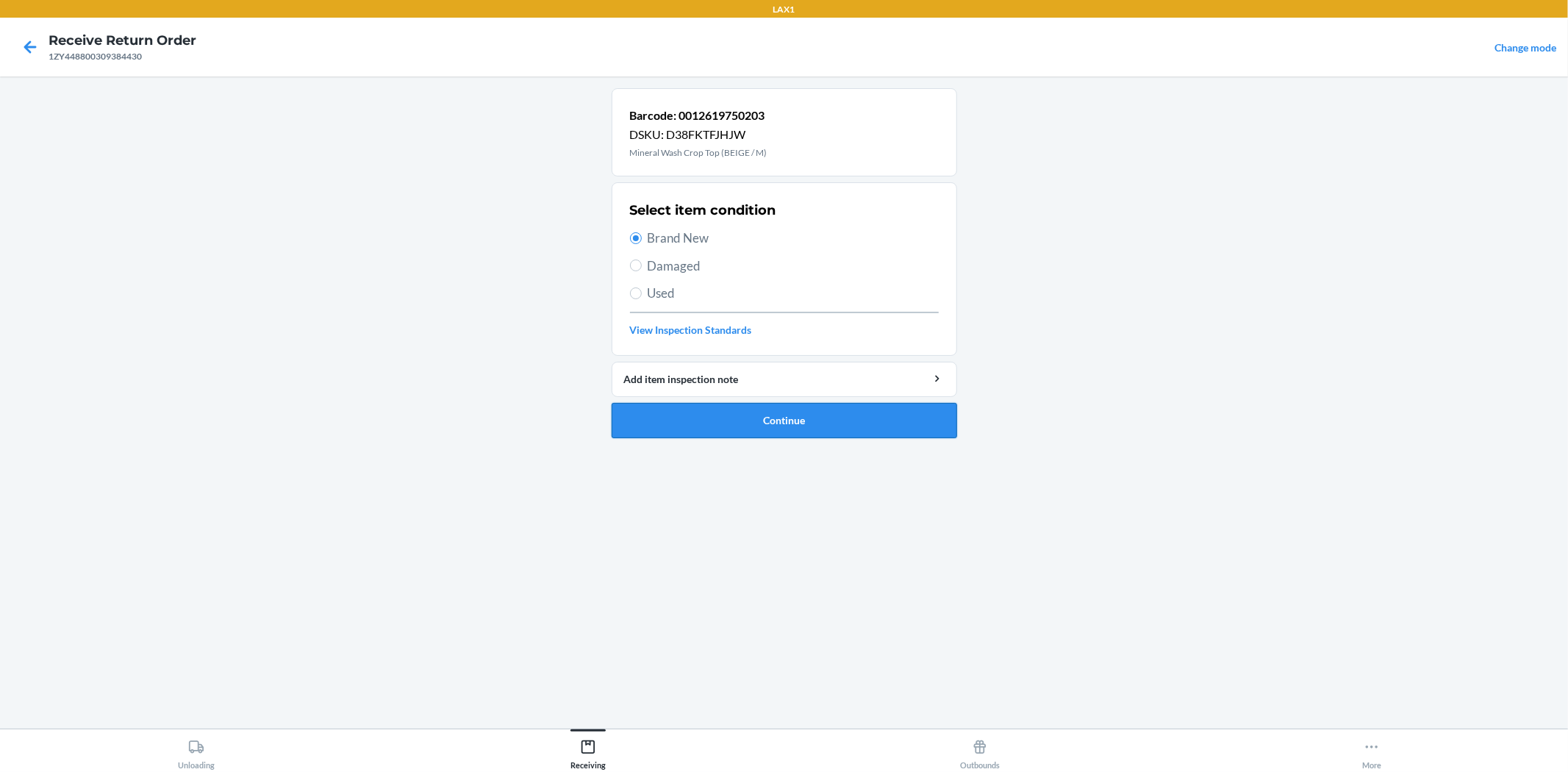
click at [780, 410] on button "Continue" at bounding box center [784, 421] width 346 height 35
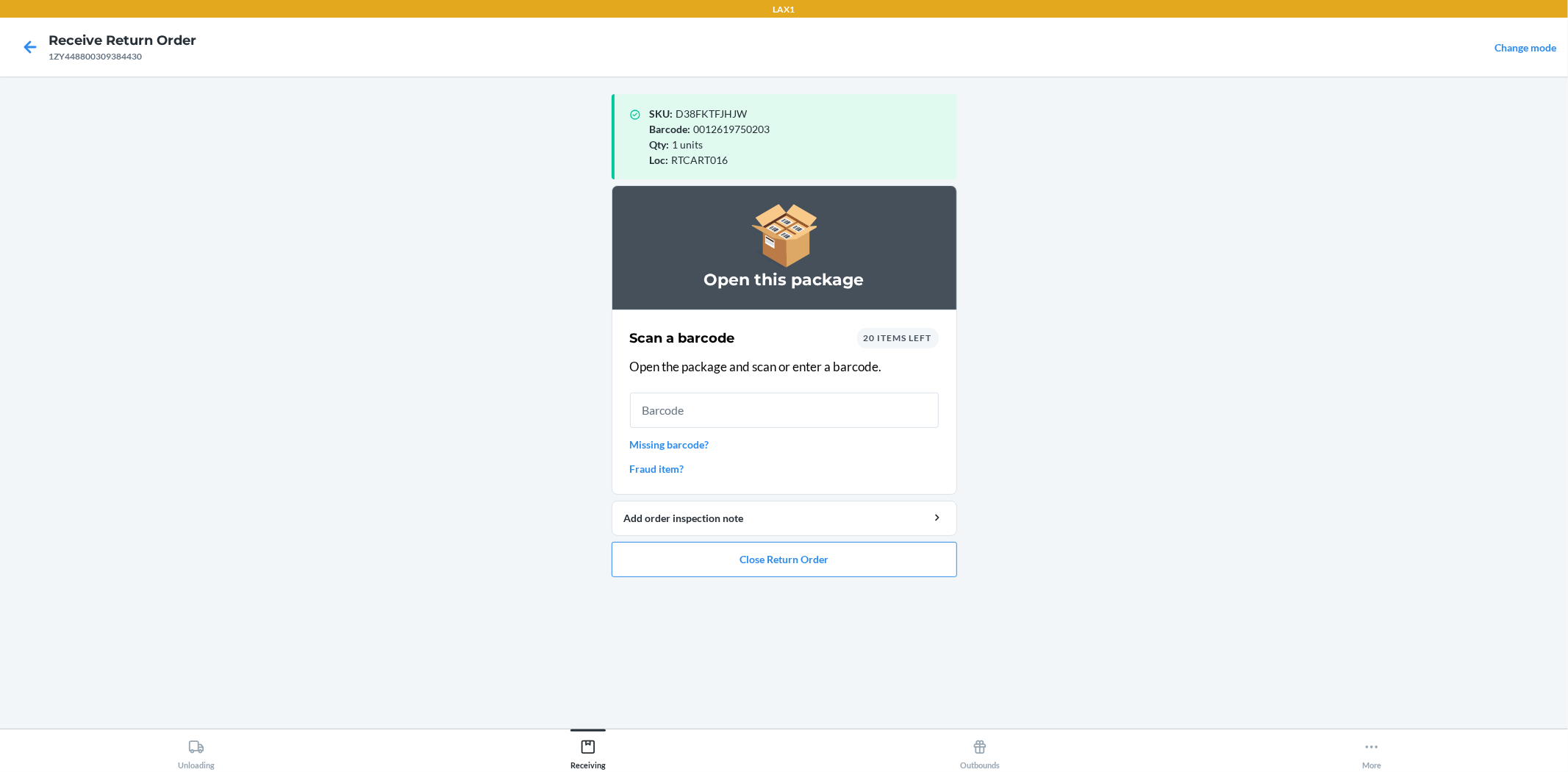
click at [901, 340] on span "20 items left" at bounding box center [898, 338] width 68 height 11
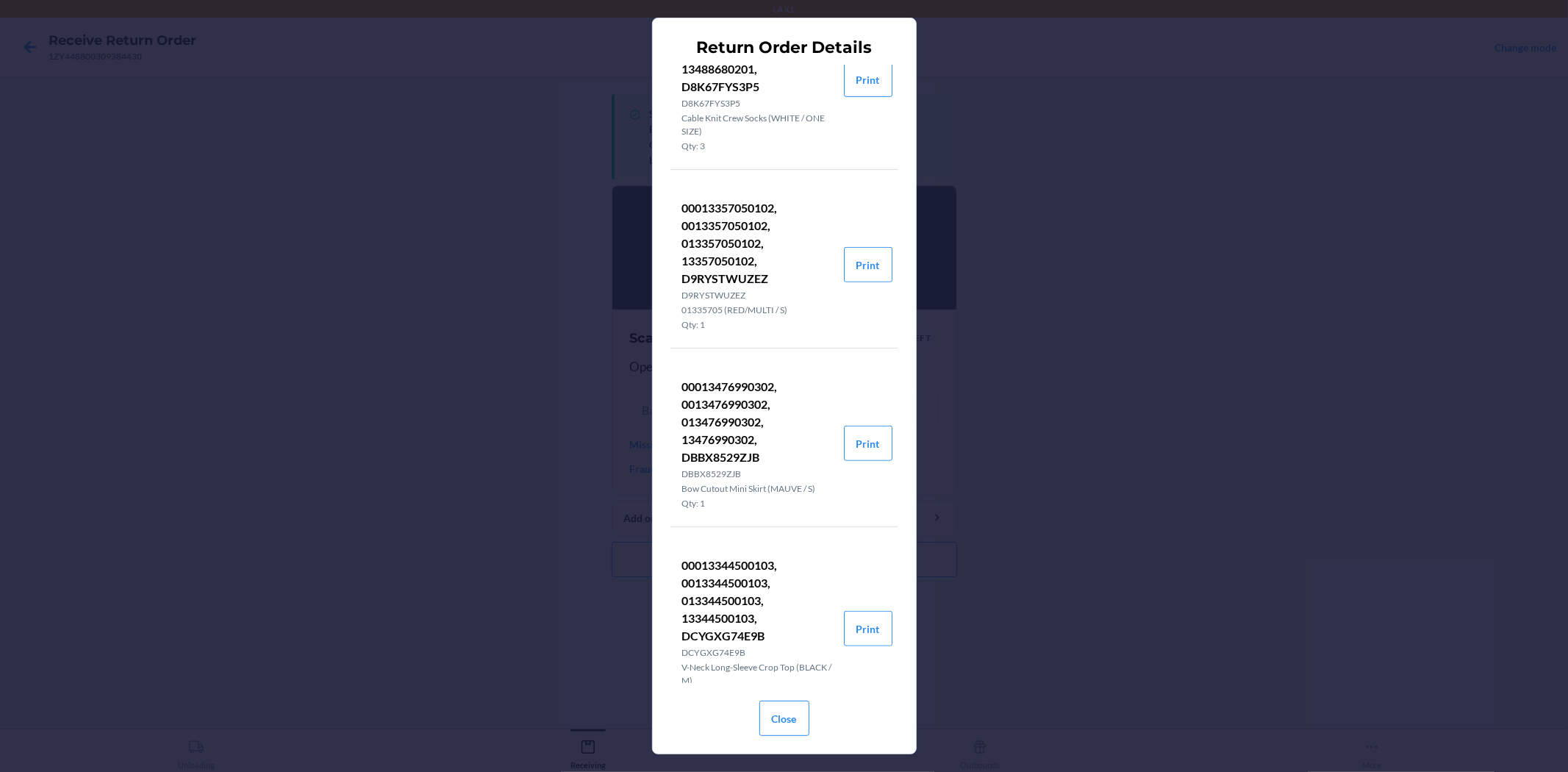
scroll to position [653, 0]
click at [858, 255] on button "Print" at bounding box center [868, 256] width 48 height 35
click at [777, 711] on button "Close" at bounding box center [784, 719] width 50 height 35
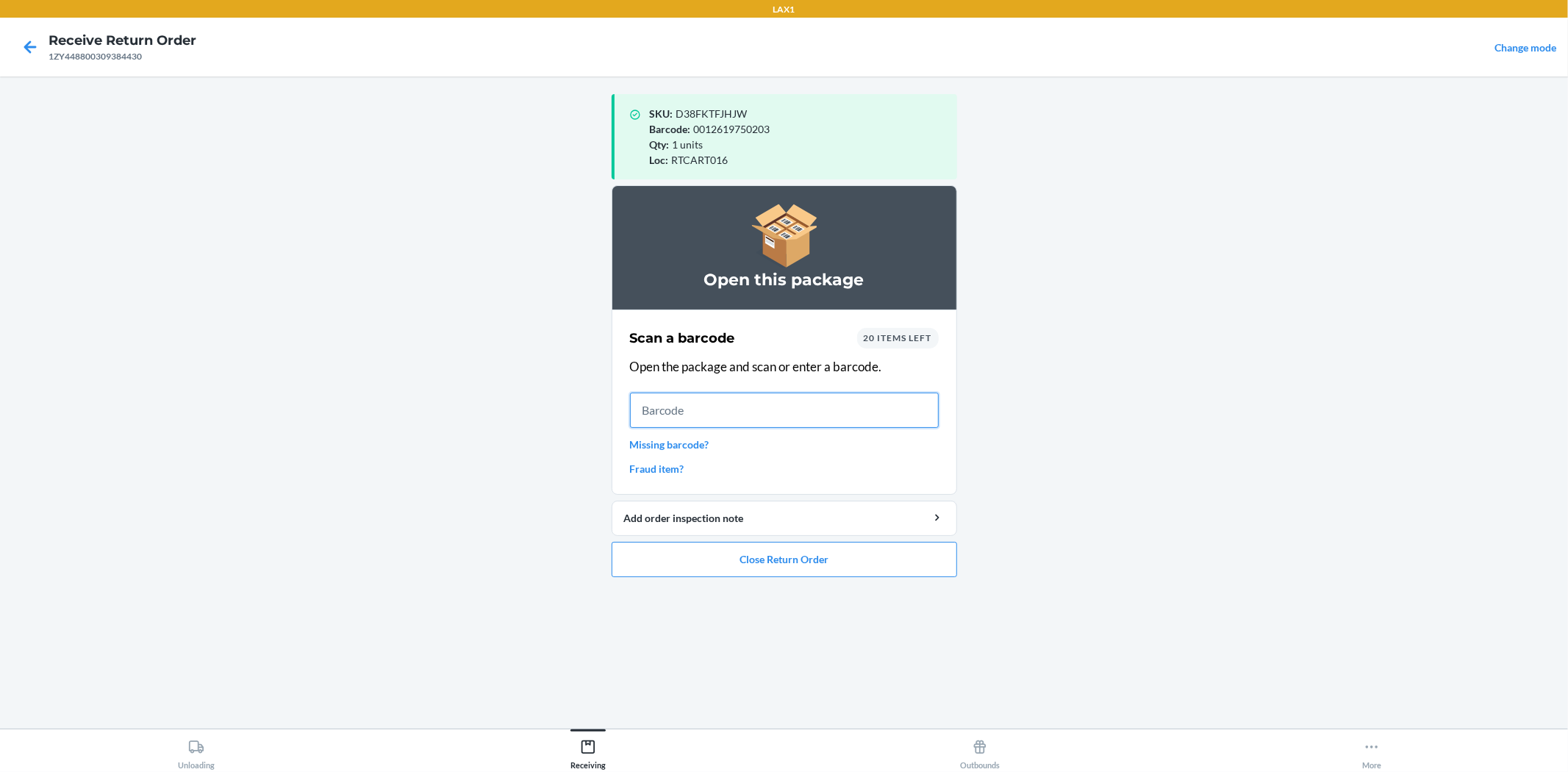
click at [784, 412] on input "text" at bounding box center [784, 410] width 309 height 35
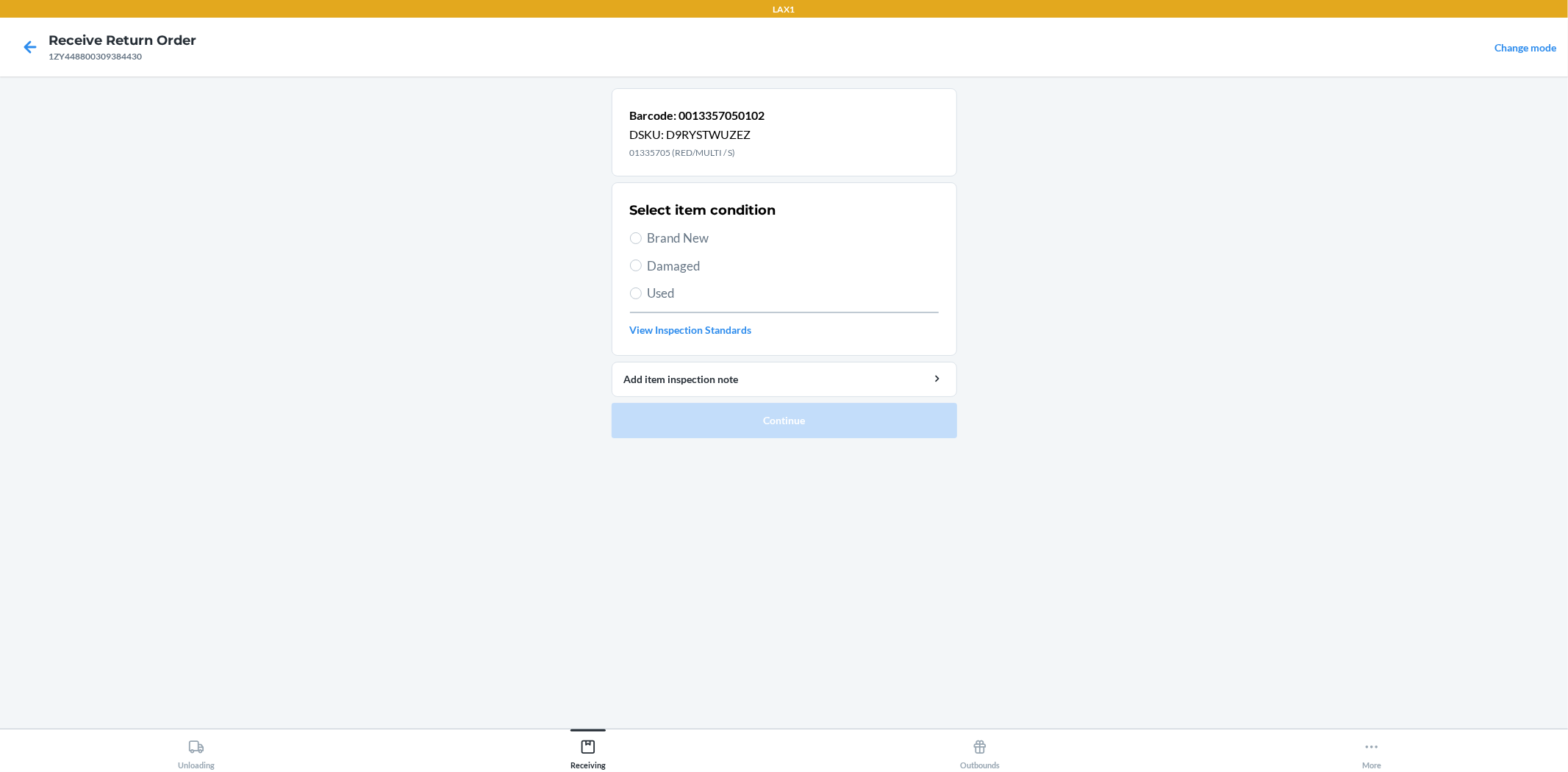
click at [680, 236] on span "Brand New" at bounding box center [793, 238] width 291 height 19
click at [641, 236] on input "Brand New" at bounding box center [636, 238] width 12 height 12
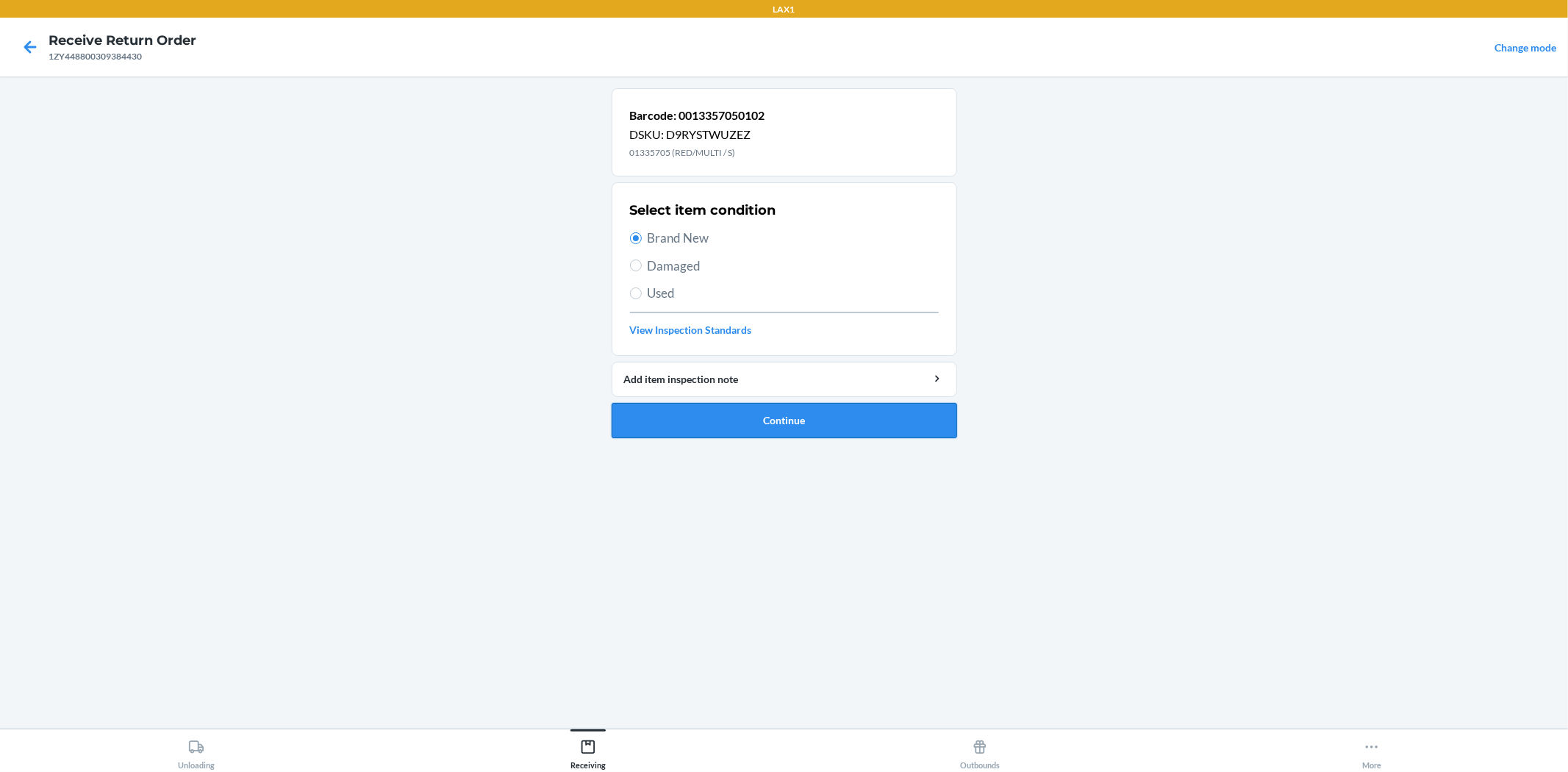
click at [822, 417] on button "Continue" at bounding box center [784, 421] width 346 height 35
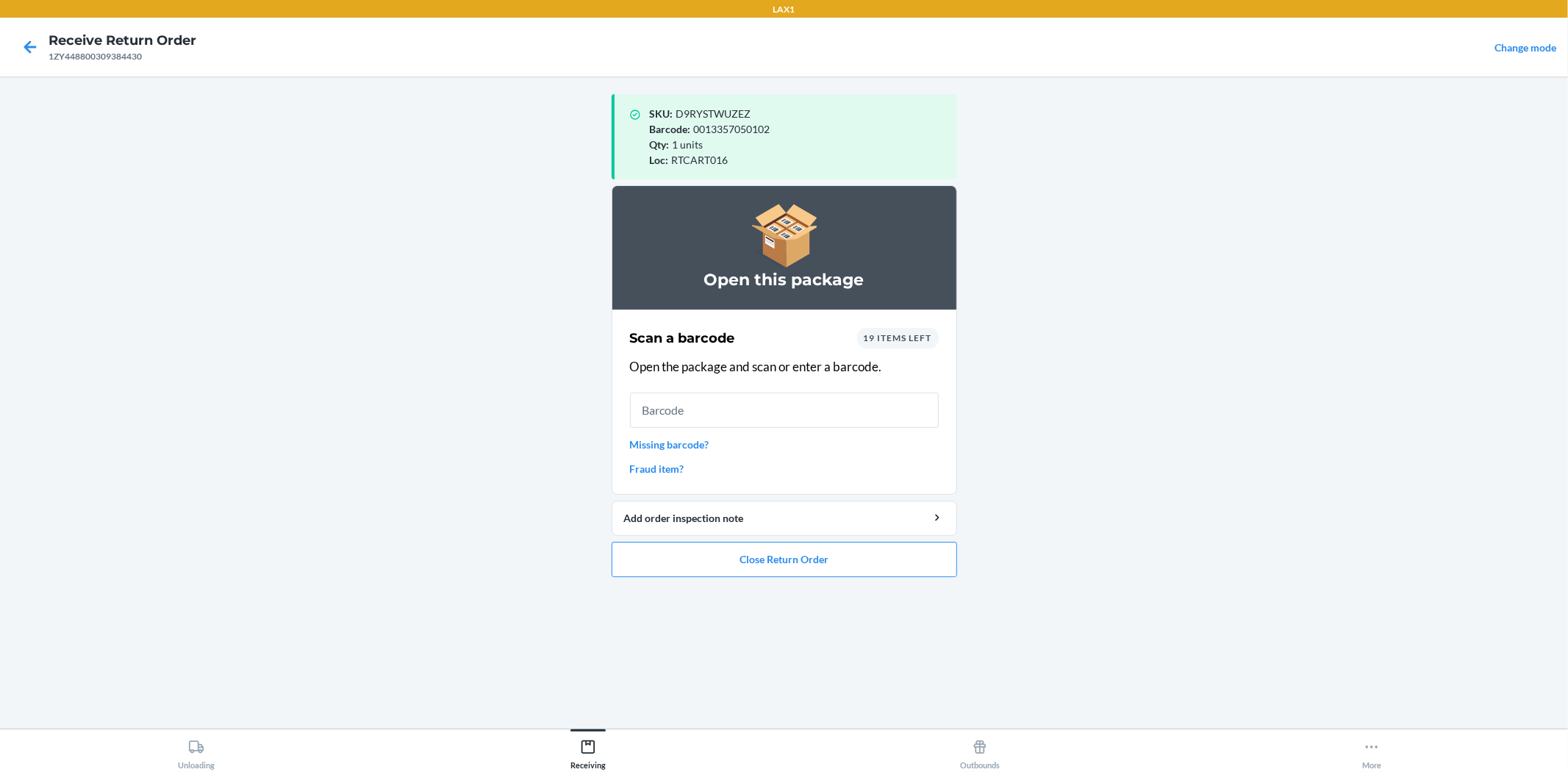
click at [923, 332] on div "19 items left" at bounding box center [898, 339] width 82 height 21
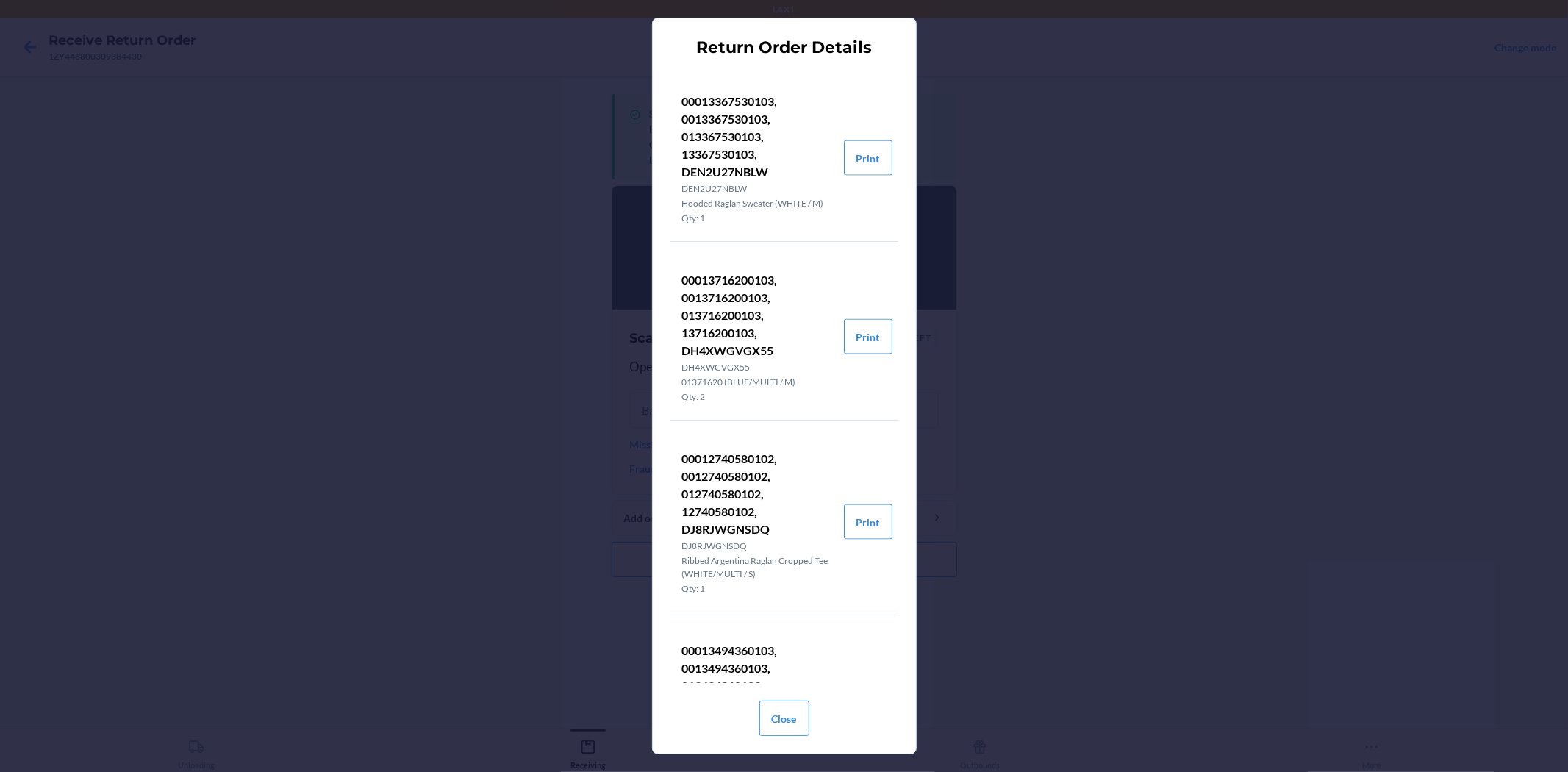
scroll to position [1879, 0]
click at [784, 712] on button "Close" at bounding box center [784, 719] width 50 height 35
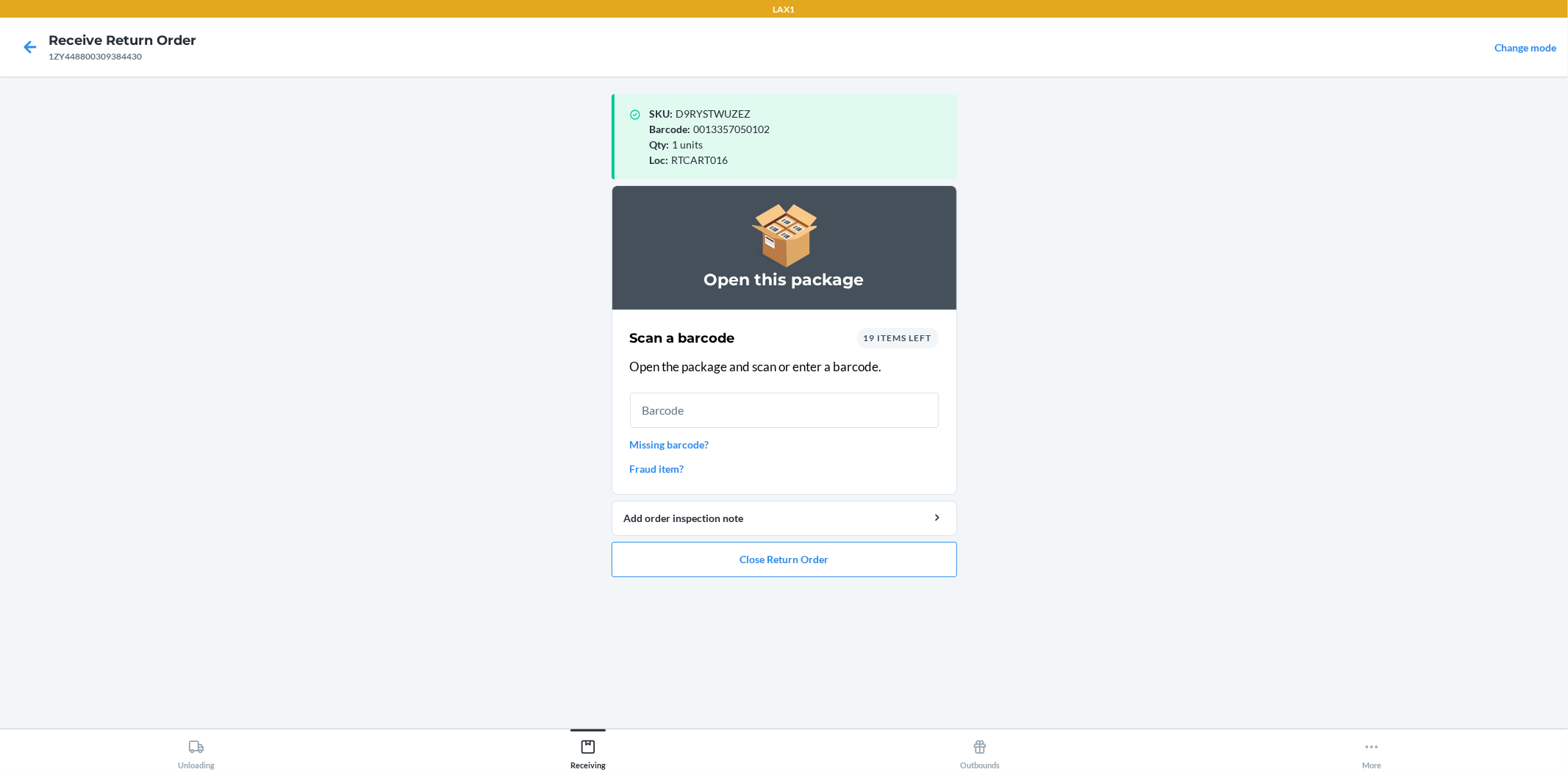
click at [681, 435] on div "Scan a barcode 19 items left Open the package and scan or enter a barcode. Miss…" at bounding box center [784, 402] width 309 height 158
click at [682, 446] on link "Missing barcode?" at bounding box center [784, 444] width 309 height 15
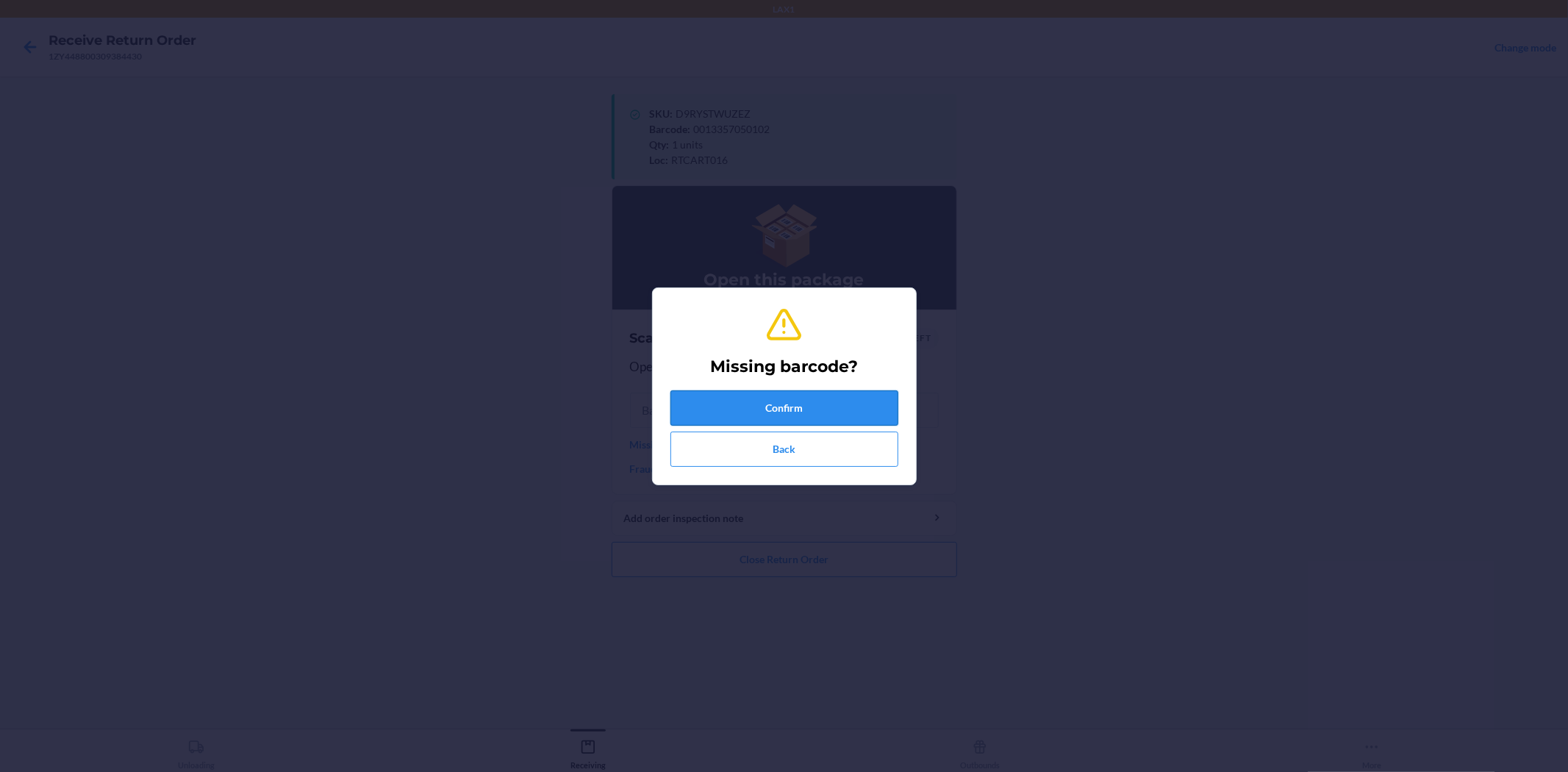
click at [809, 407] on button "Confirm" at bounding box center [784, 409] width 228 height 35
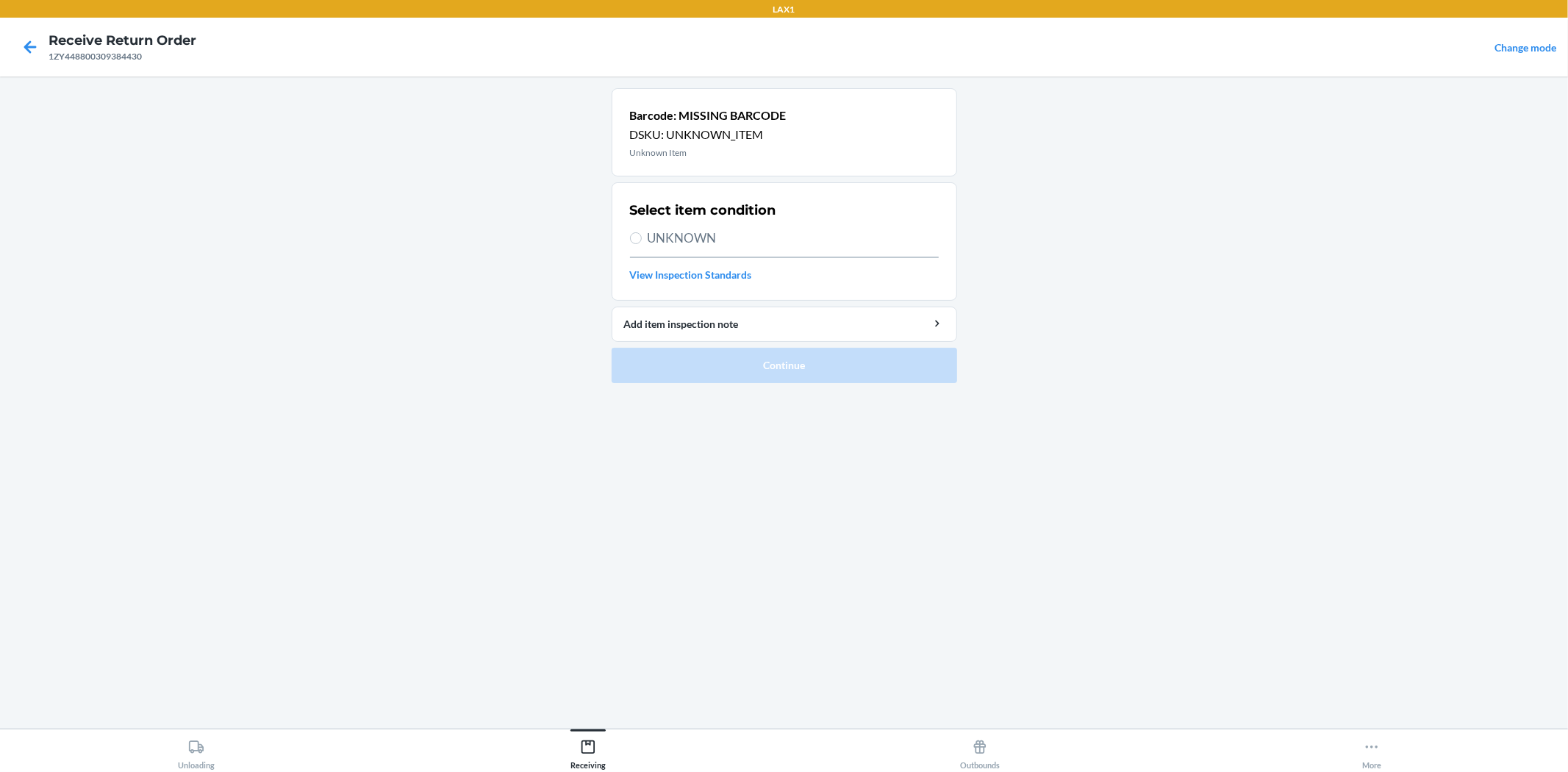
click at [667, 238] on span "UNKNOWN" at bounding box center [793, 238] width 291 height 19
click at [641, 238] on input "UNKNOWN" at bounding box center [636, 238] width 12 height 12
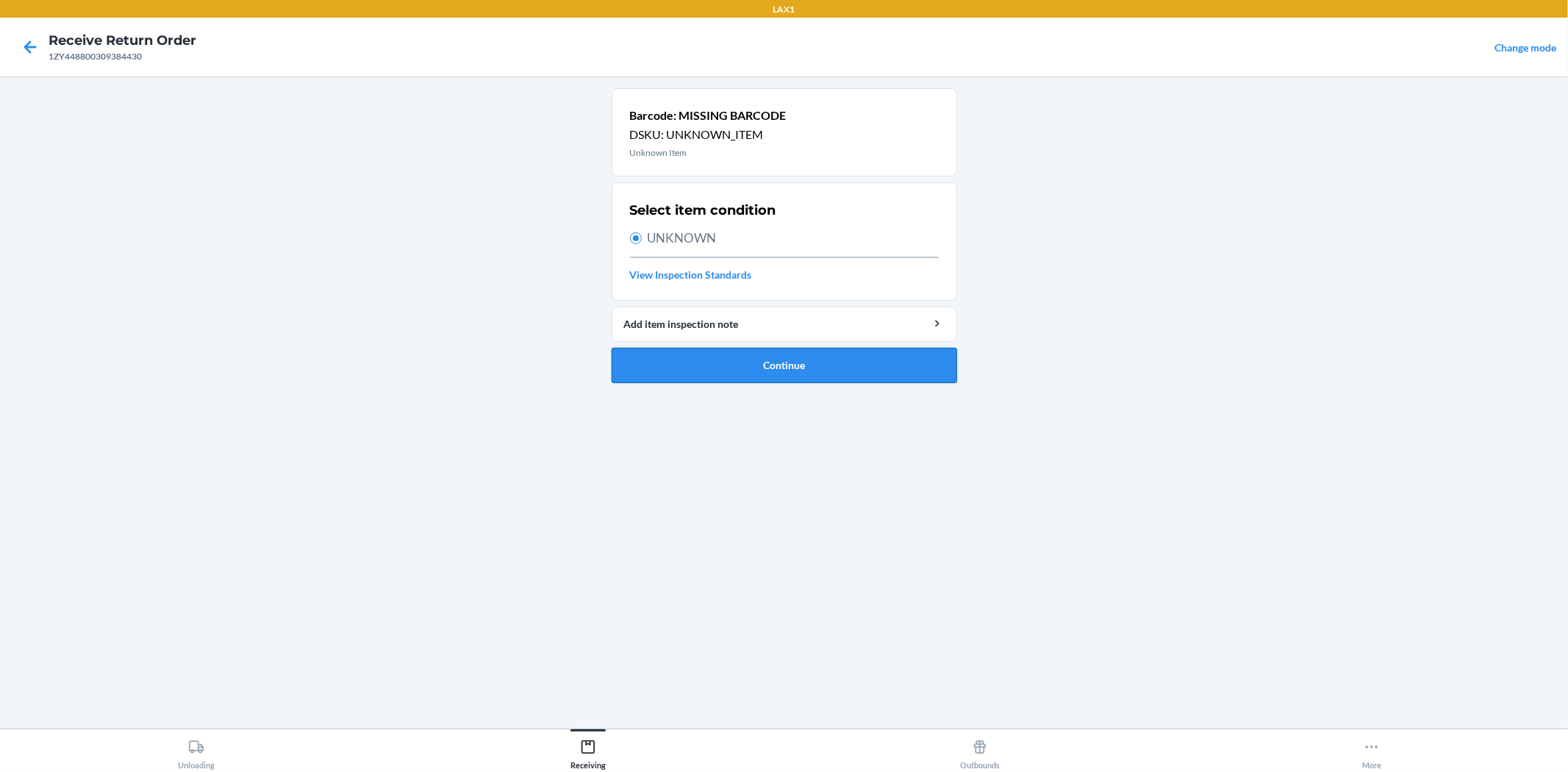
click at [805, 375] on button "Continue" at bounding box center [784, 366] width 346 height 35
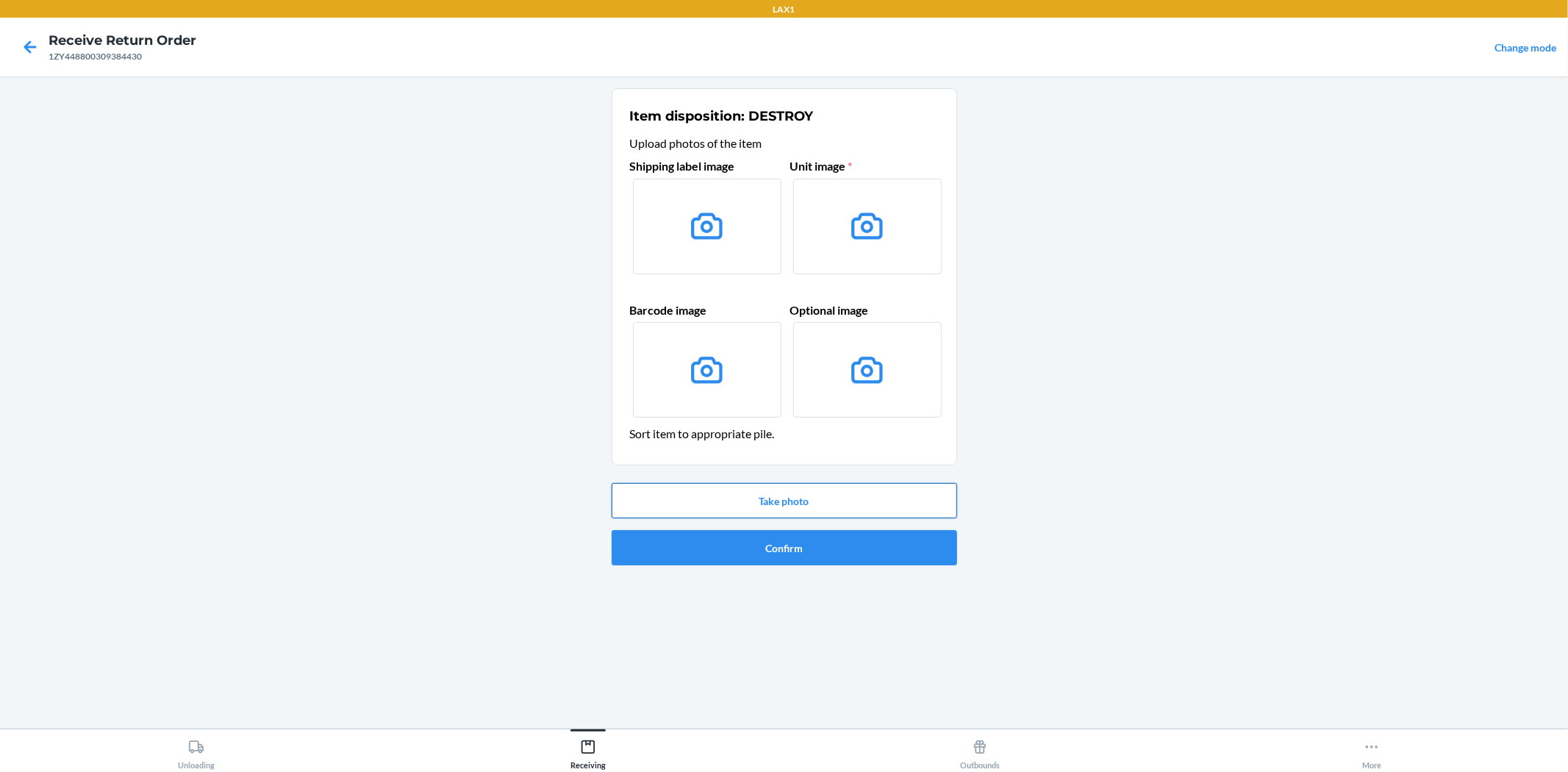
click at [762, 504] on button "Take photo" at bounding box center [784, 501] width 346 height 35
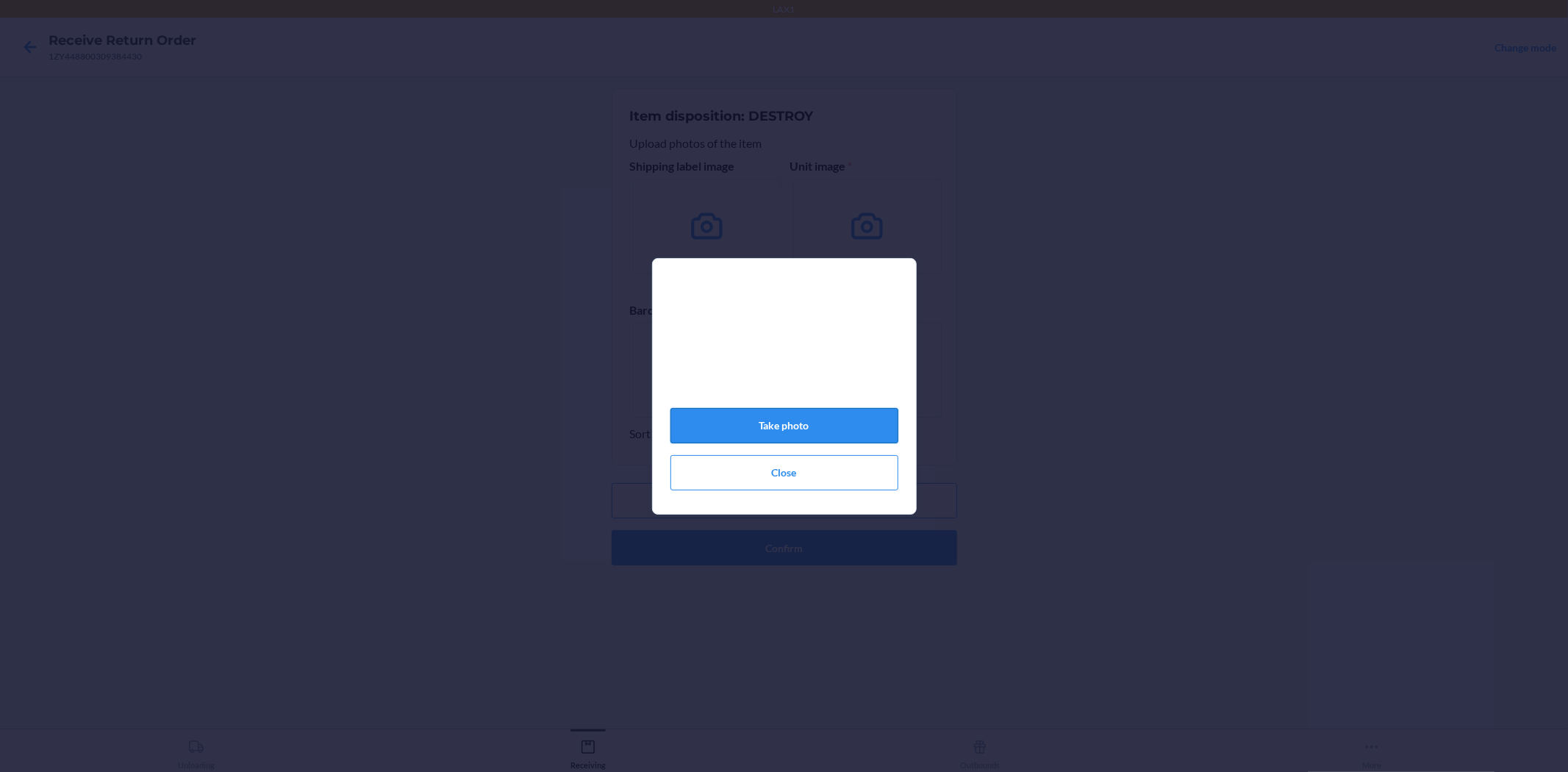
click at [841, 425] on button "Take photo" at bounding box center [784, 426] width 228 height 35
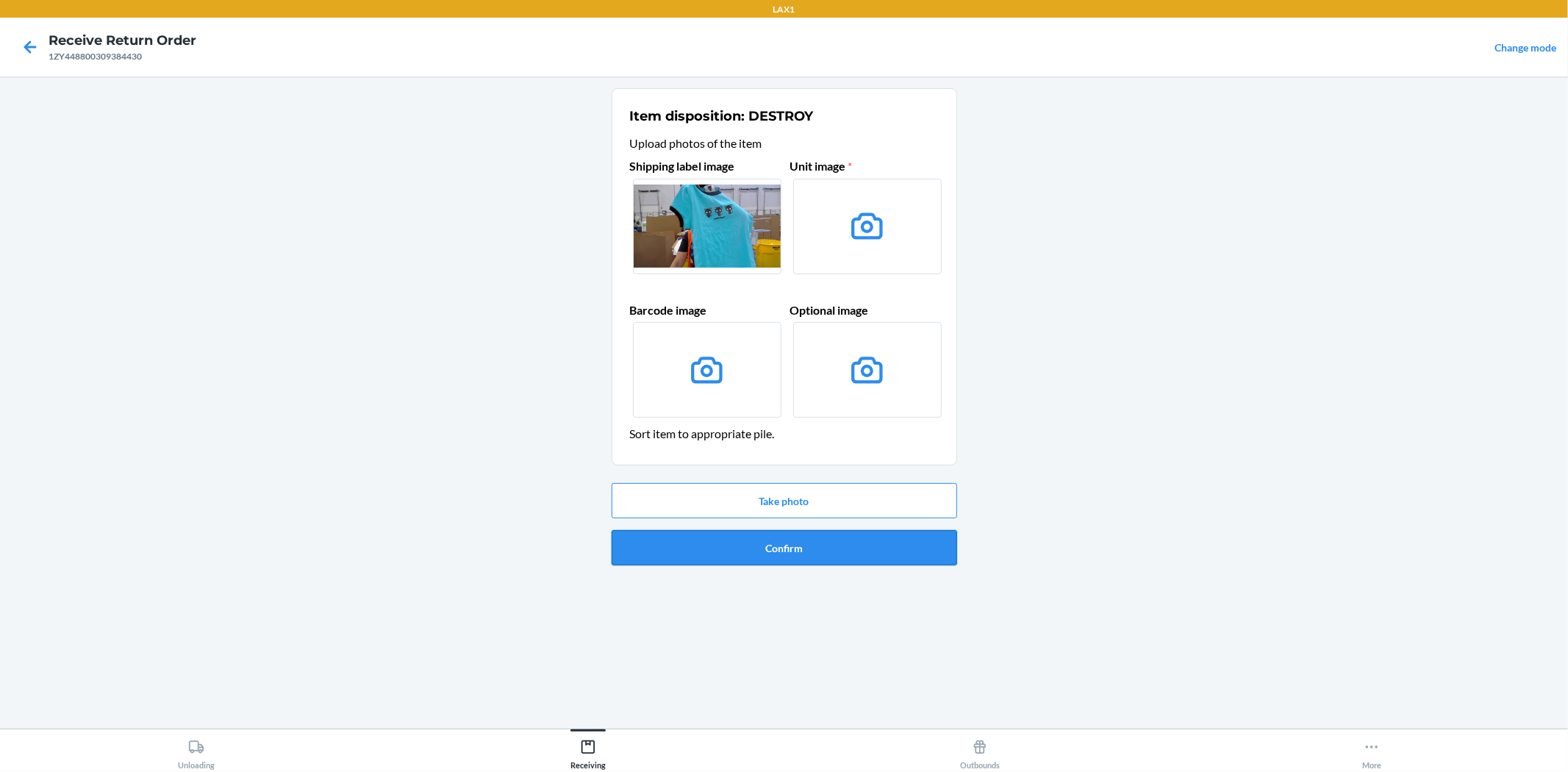
click at [841, 536] on button "Confirm" at bounding box center [784, 548] width 346 height 35
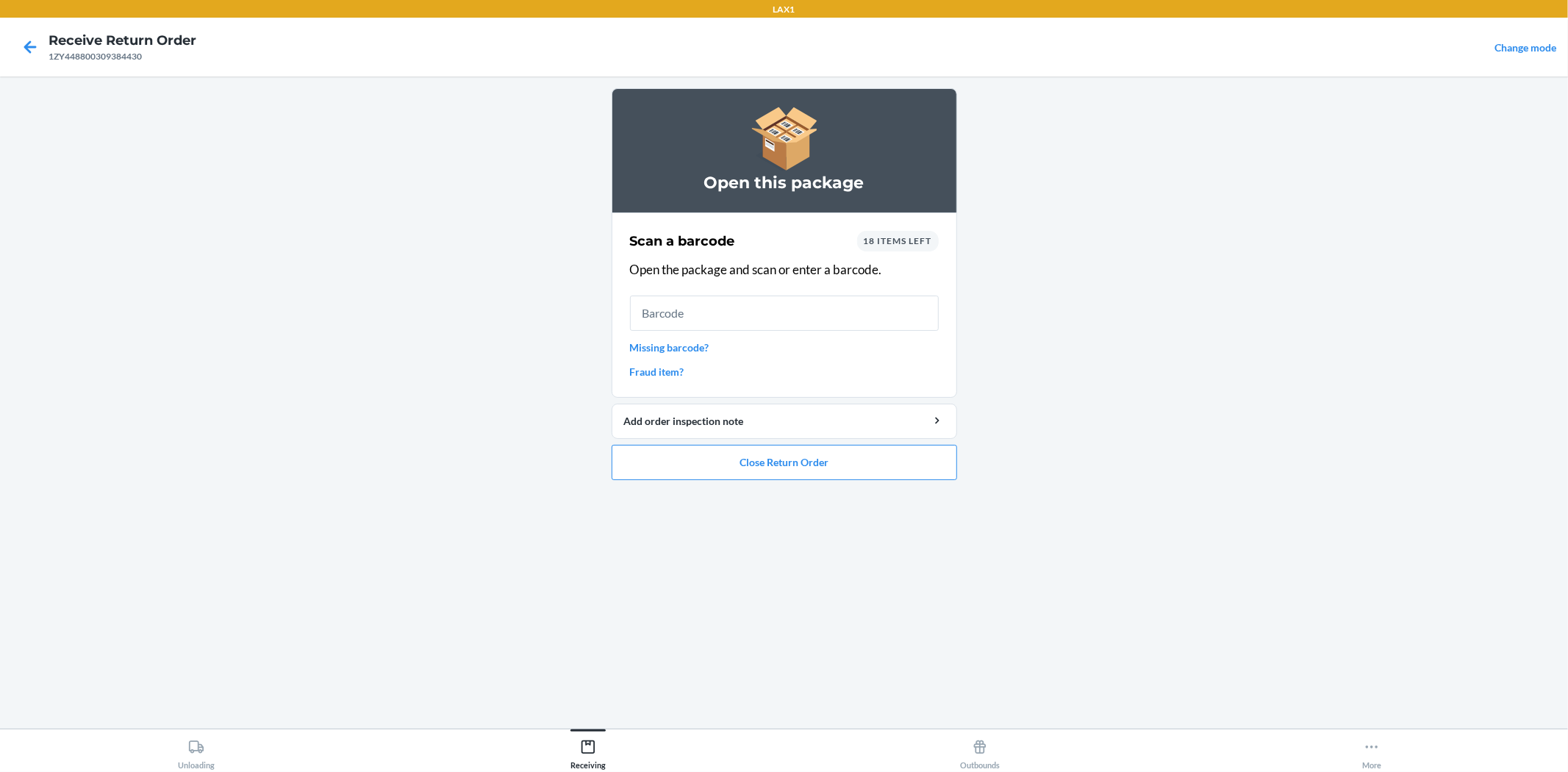
click at [894, 245] on span "18 items left" at bounding box center [898, 241] width 68 height 11
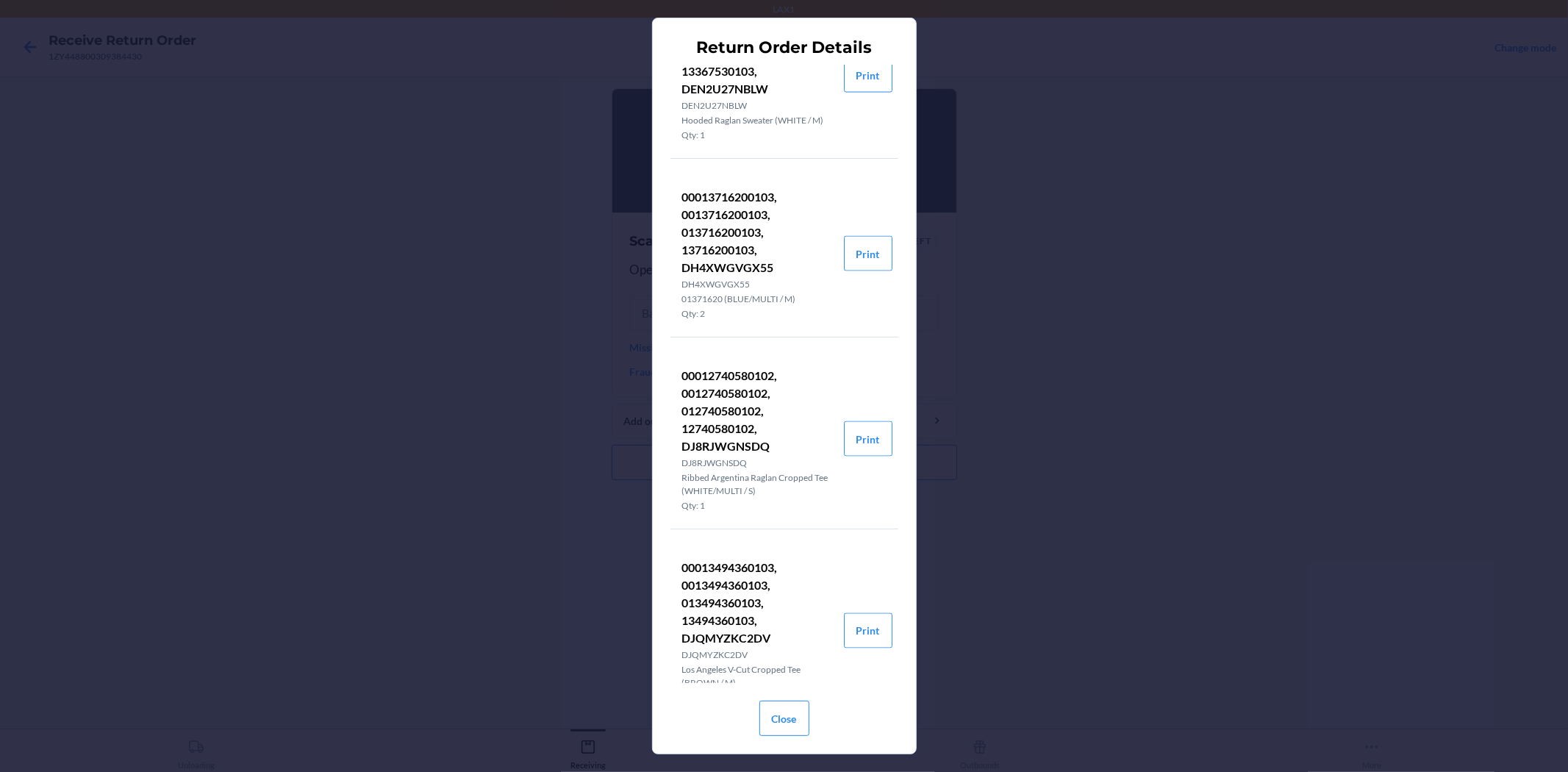
scroll to position [1961, 0]
click at [854, 455] on button "Print" at bounding box center [868, 437] width 48 height 35
click at [533, 182] on div "Return Order Details 00012619750203, 0012619750203, 012619750203, 12619750203, …" at bounding box center [784, 386] width 1568 height 772
click at [788, 717] on button "Close" at bounding box center [784, 719] width 50 height 35
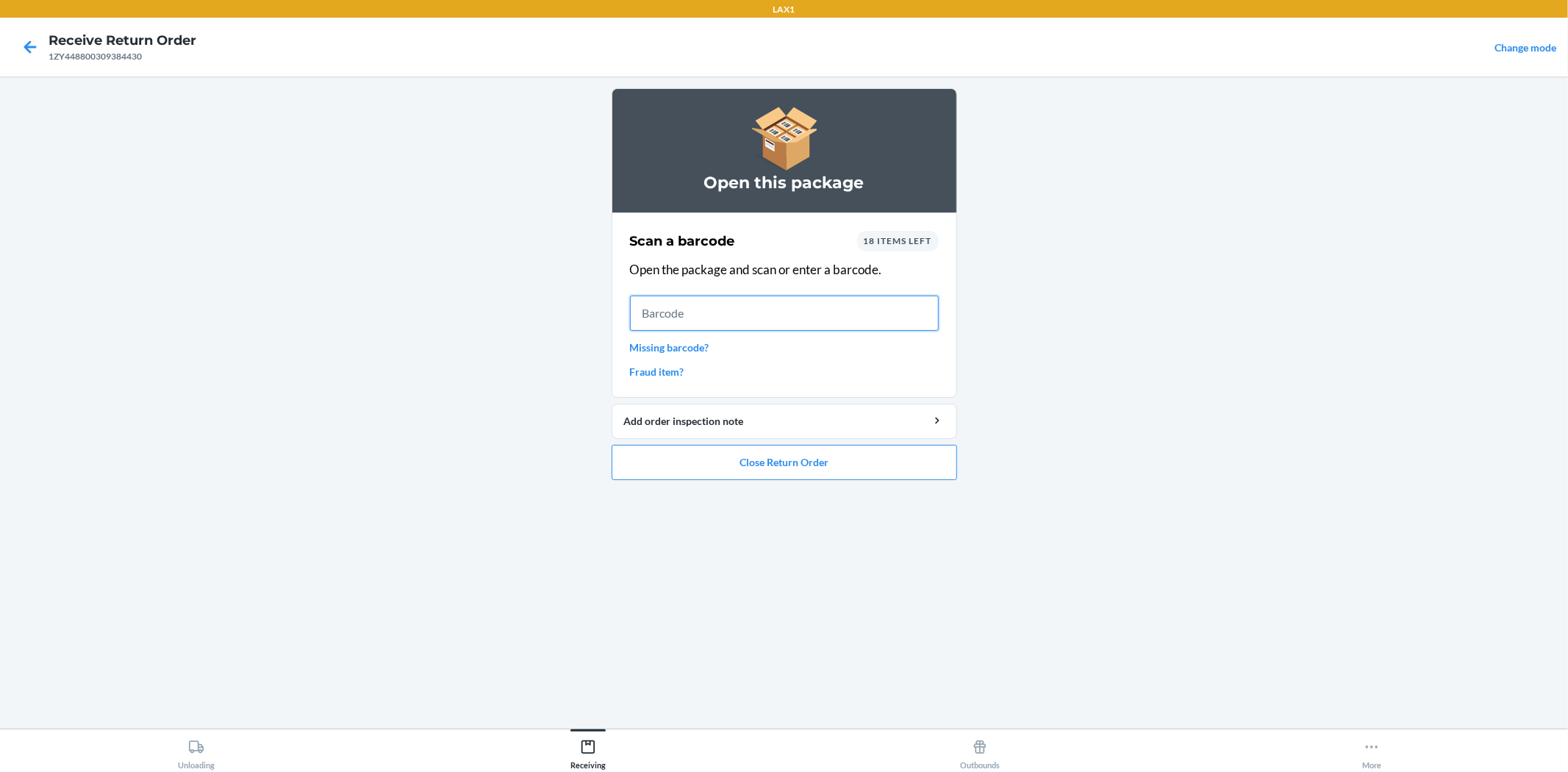
click at [766, 306] on input "text" at bounding box center [784, 314] width 309 height 35
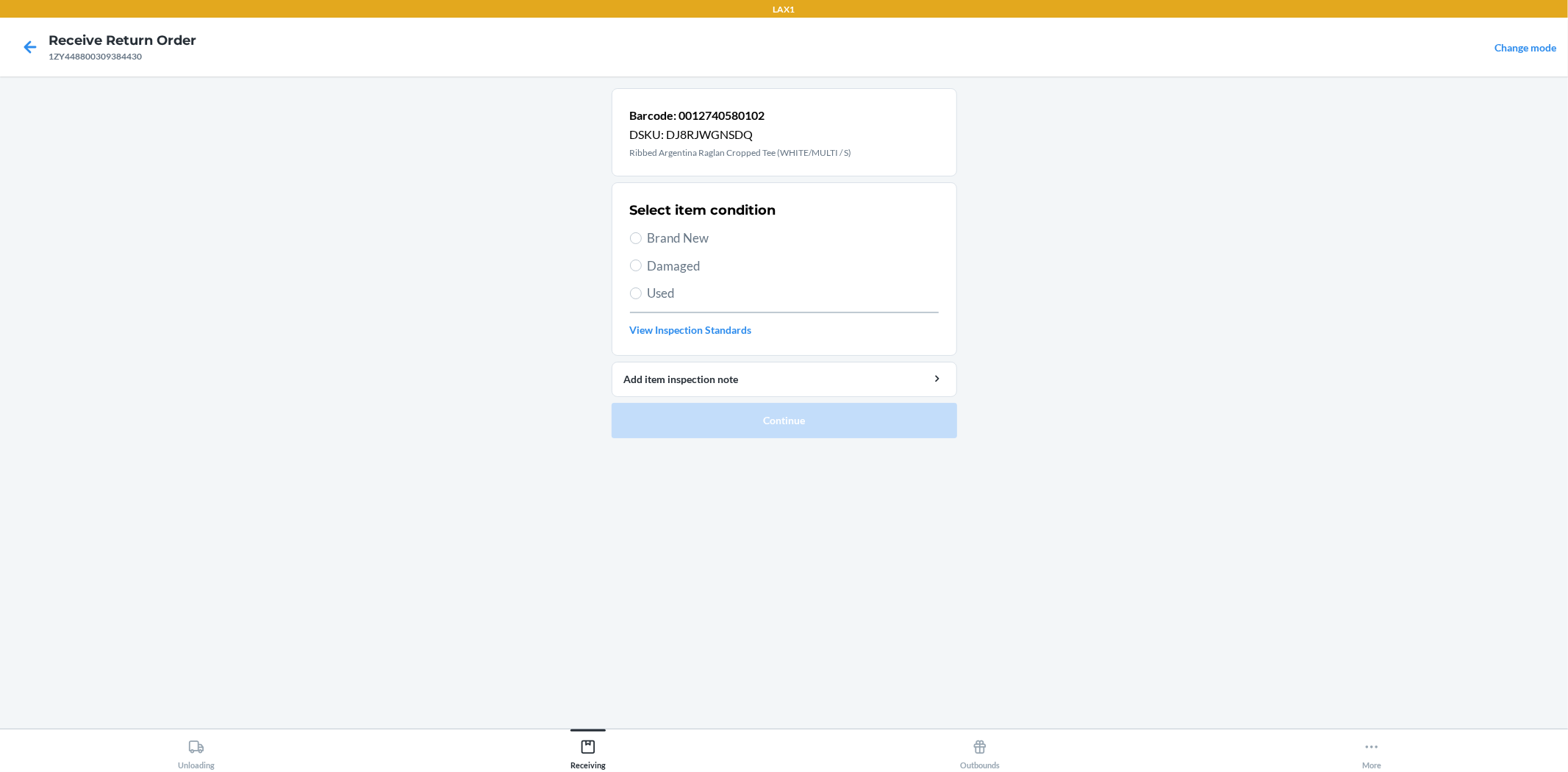
click at [694, 260] on span "Damaged" at bounding box center [793, 266] width 291 height 19
click at [641, 260] on input "Damaged" at bounding box center [636, 265] width 12 height 12
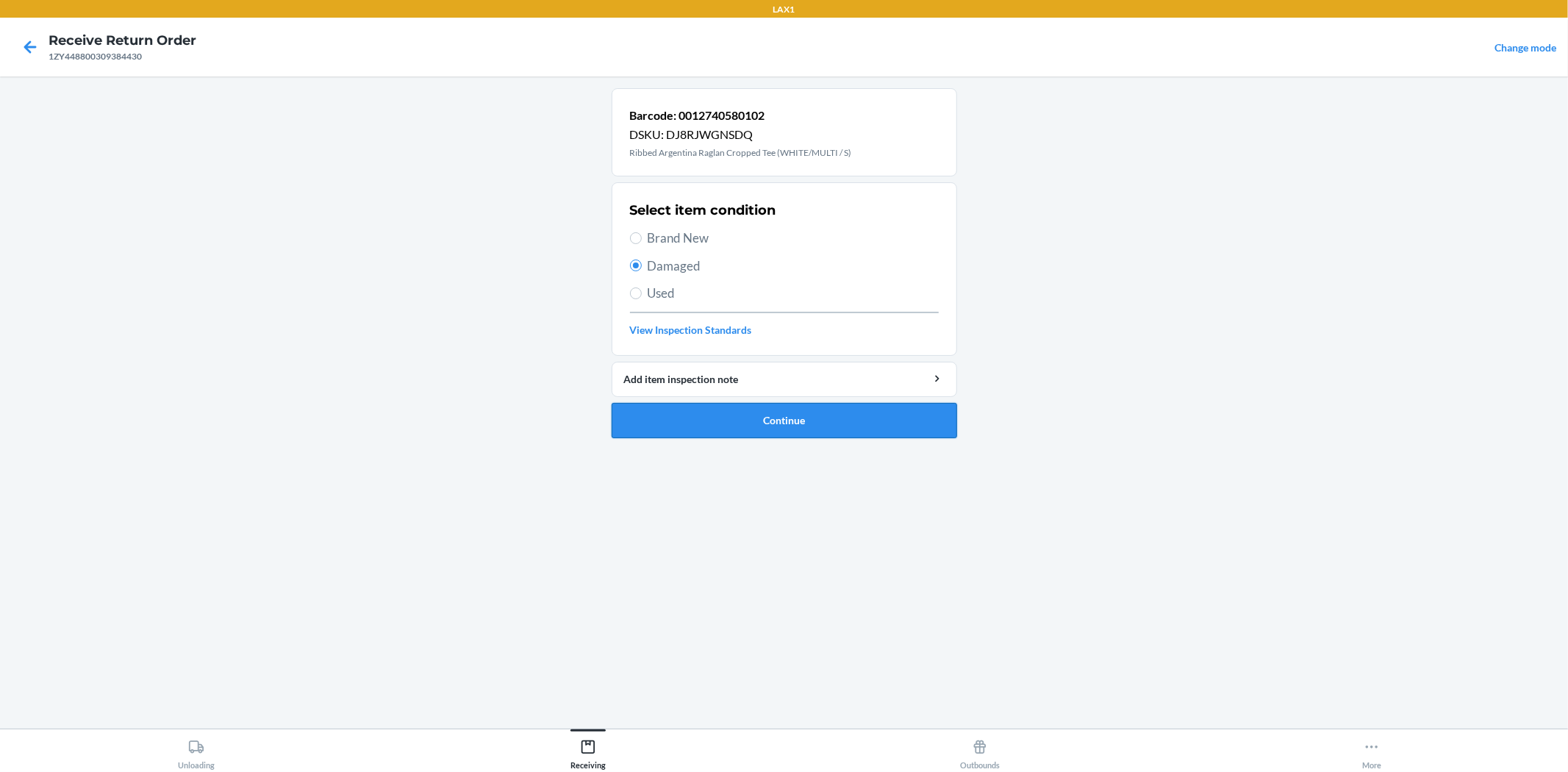
click at [835, 409] on button "Continue" at bounding box center [784, 421] width 346 height 35
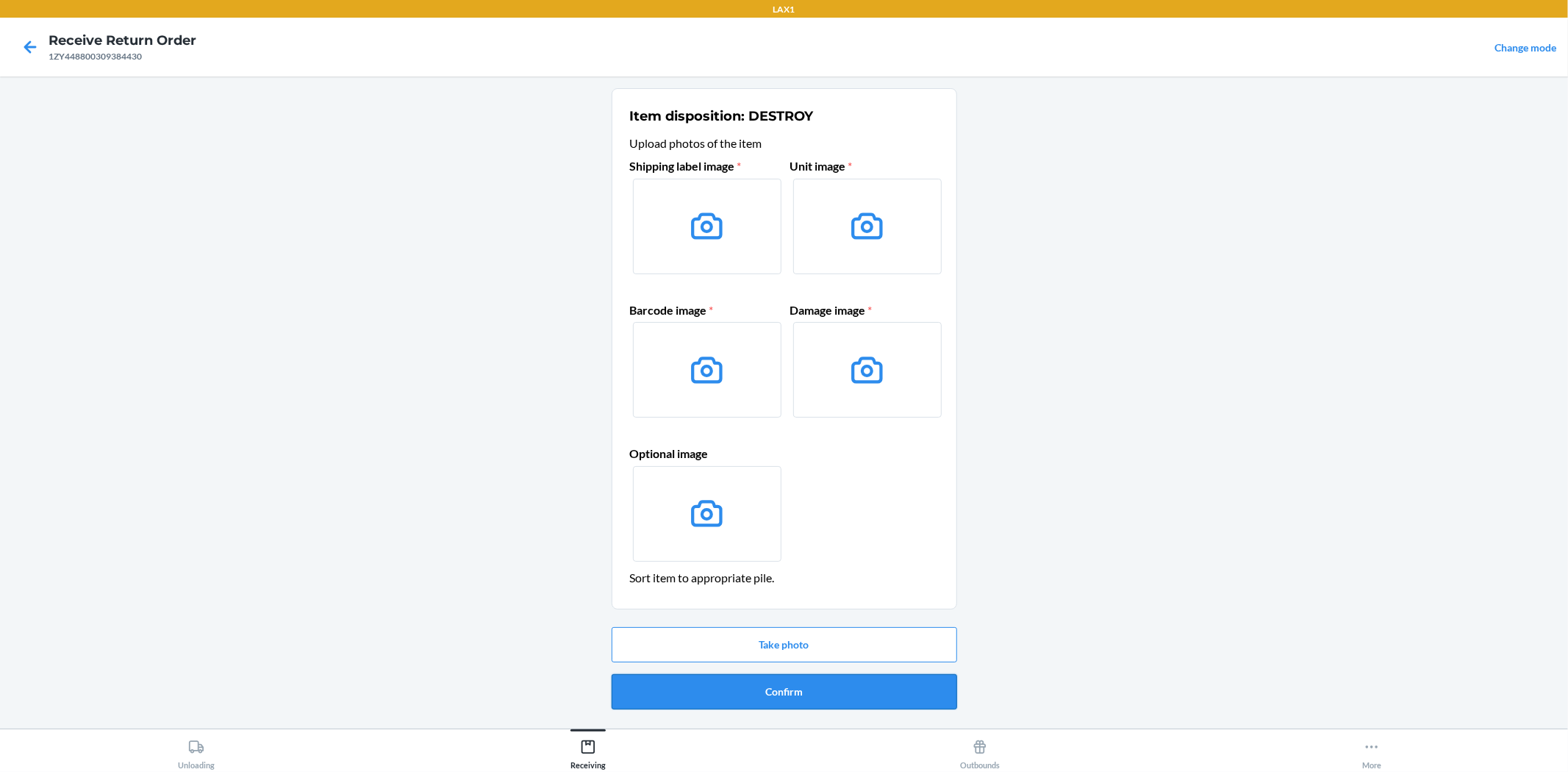
click at [870, 683] on button "Confirm" at bounding box center [784, 692] width 346 height 35
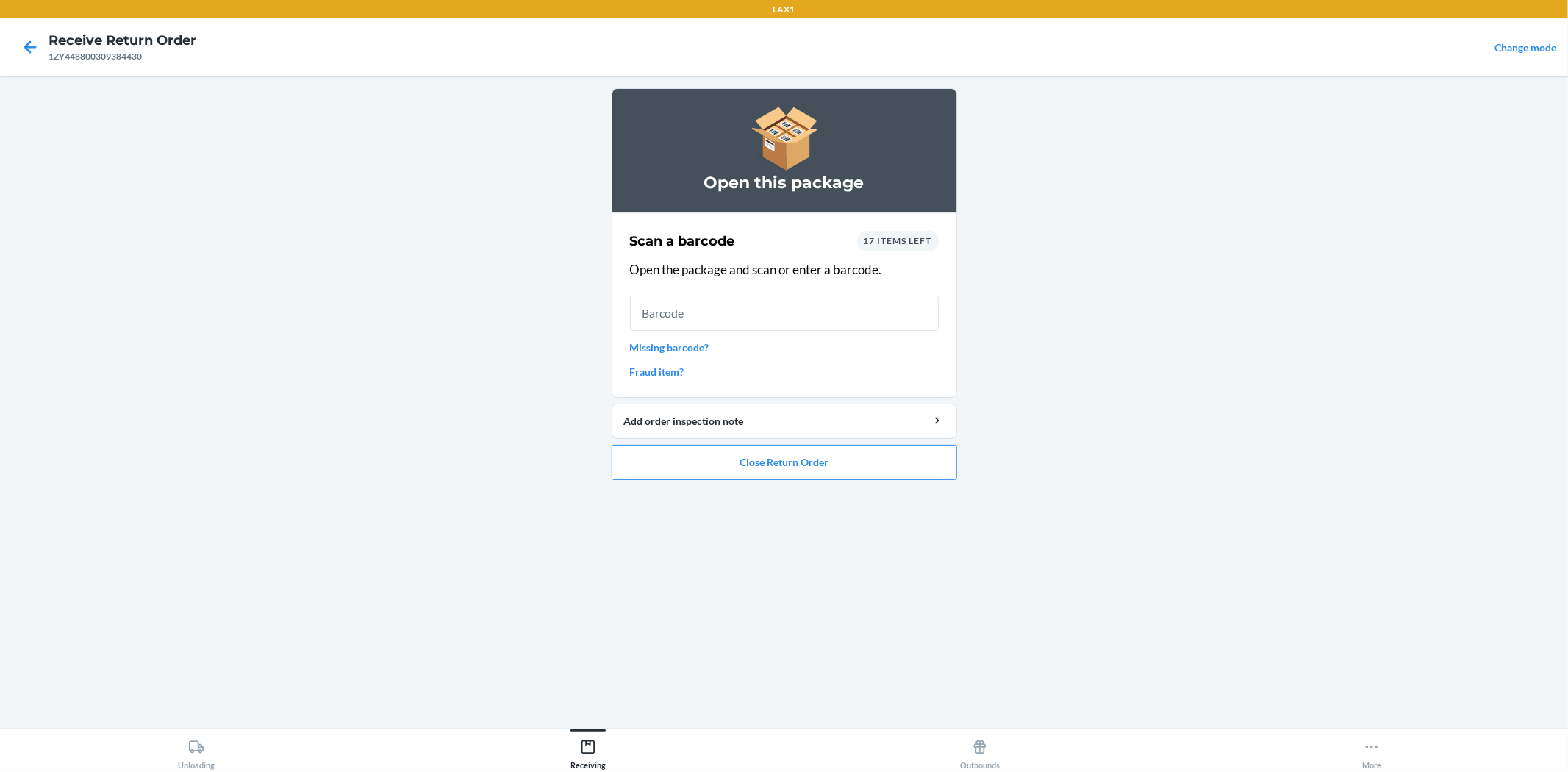
click at [915, 237] on span "17 items left" at bounding box center [898, 241] width 68 height 11
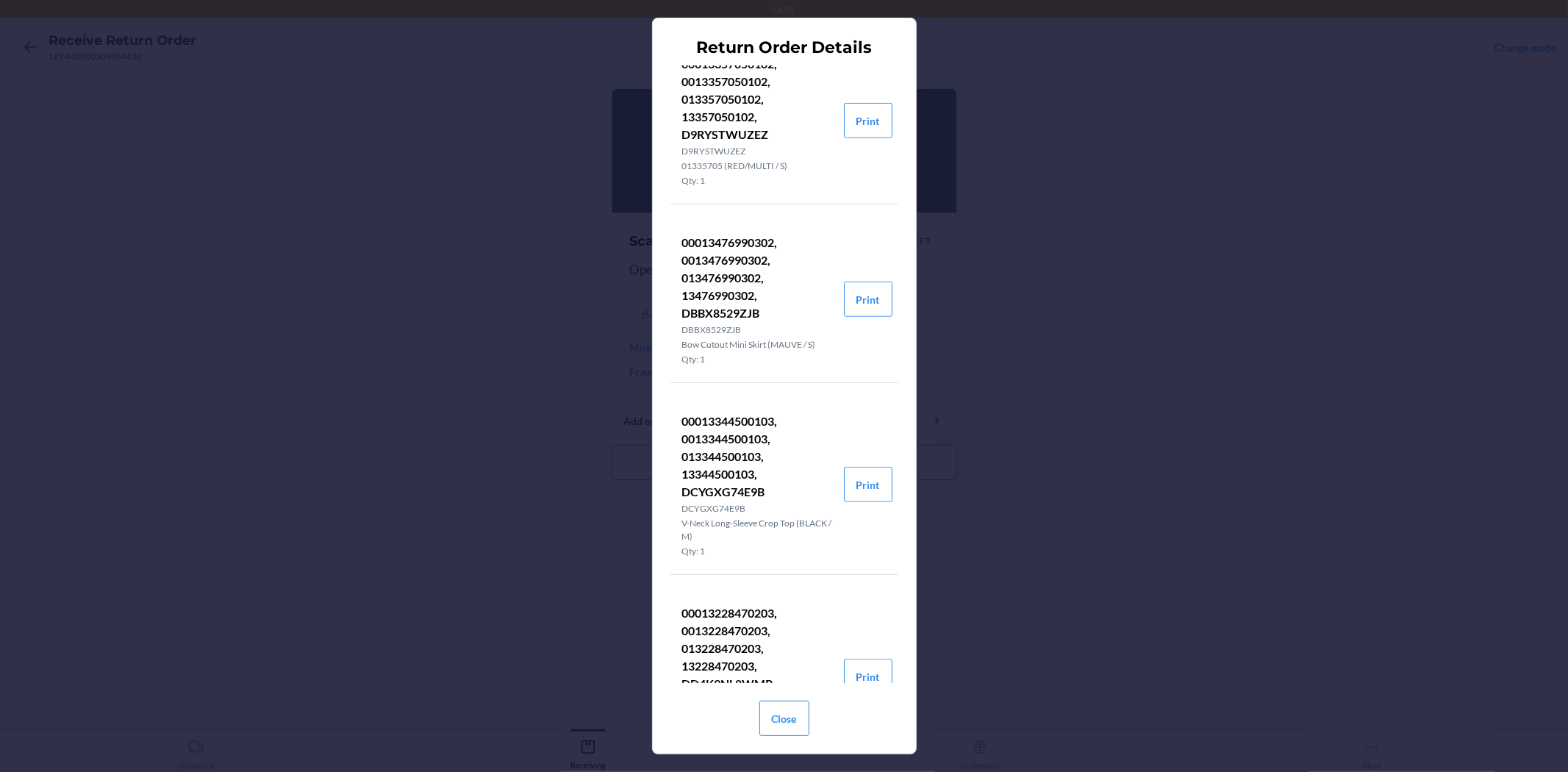
scroll to position [817, 0]
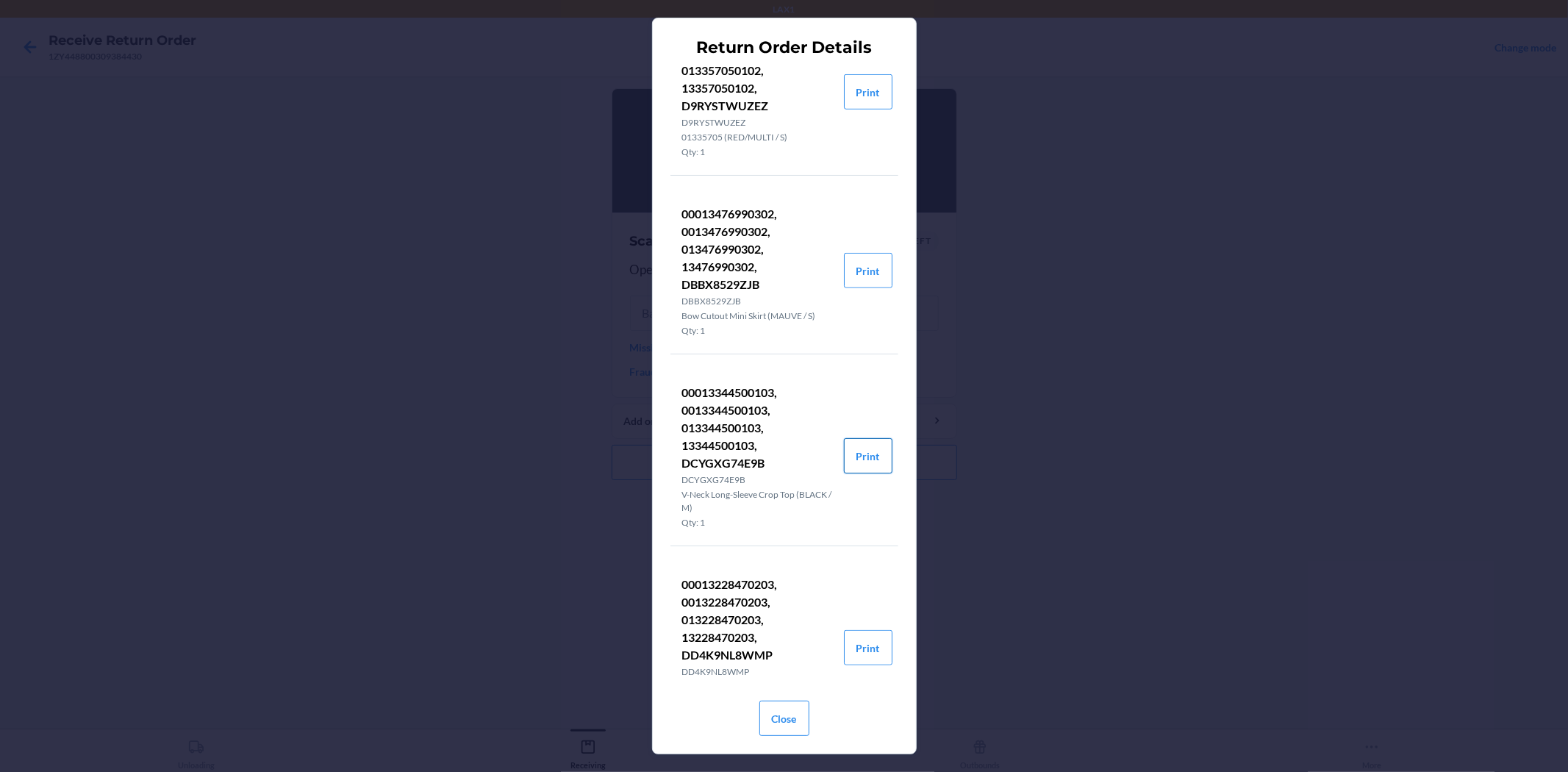
click at [851, 447] on button "Print" at bounding box center [868, 456] width 48 height 35
click at [773, 706] on button "Close" at bounding box center [784, 719] width 50 height 35
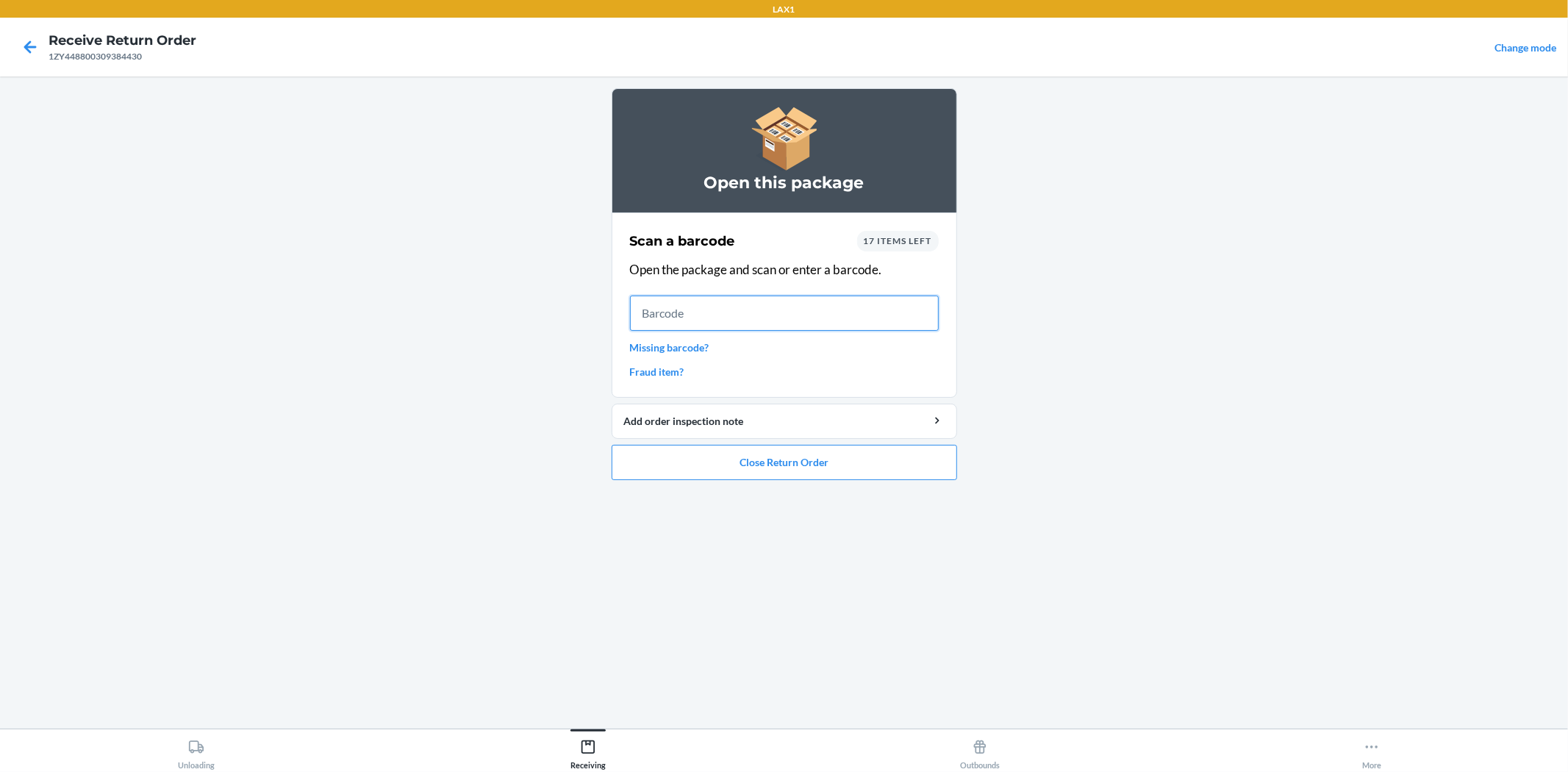
click at [780, 317] on input "text" at bounding box center [784, 314] width 309 height 35
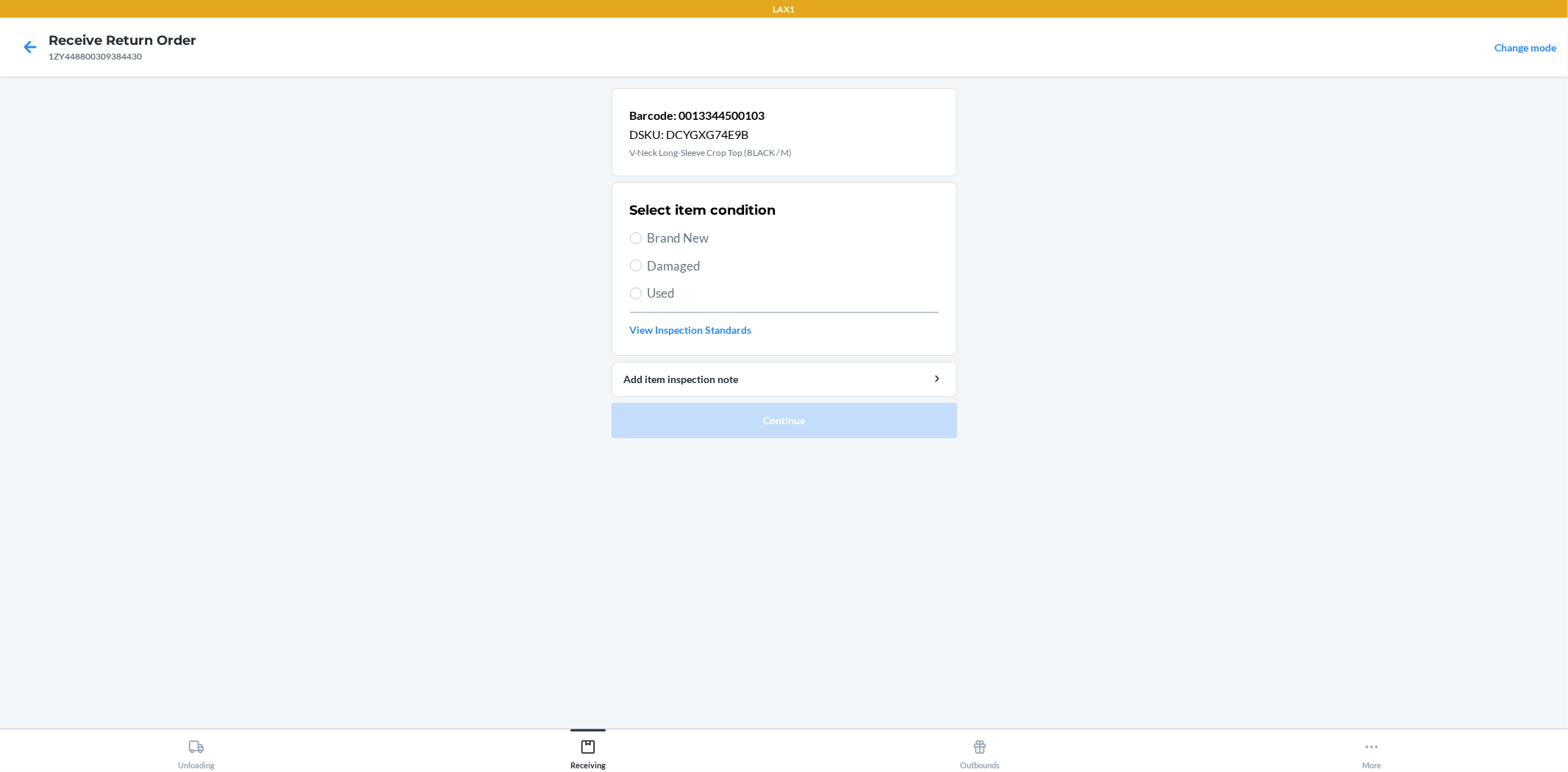
click at [715, 262] on span "Damaged" at bounding box center [793, 266] width 291 height 19
click at [641, 262] on input "Damaged" at bounding box center [636, 265] width 12 height 12
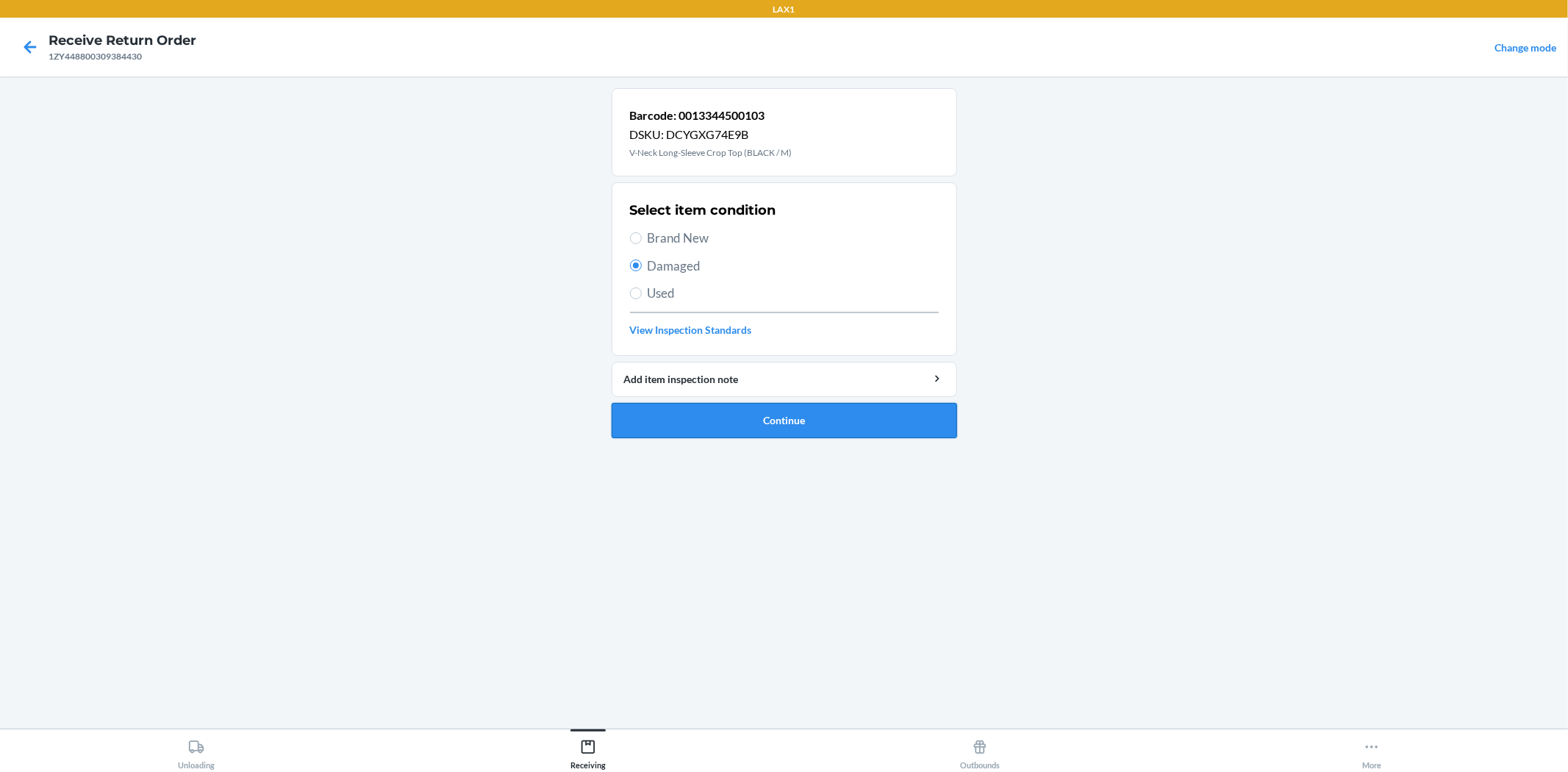
click at [841, 414] on button "Continue" at bounding box center [784, 421] width 346 height 35
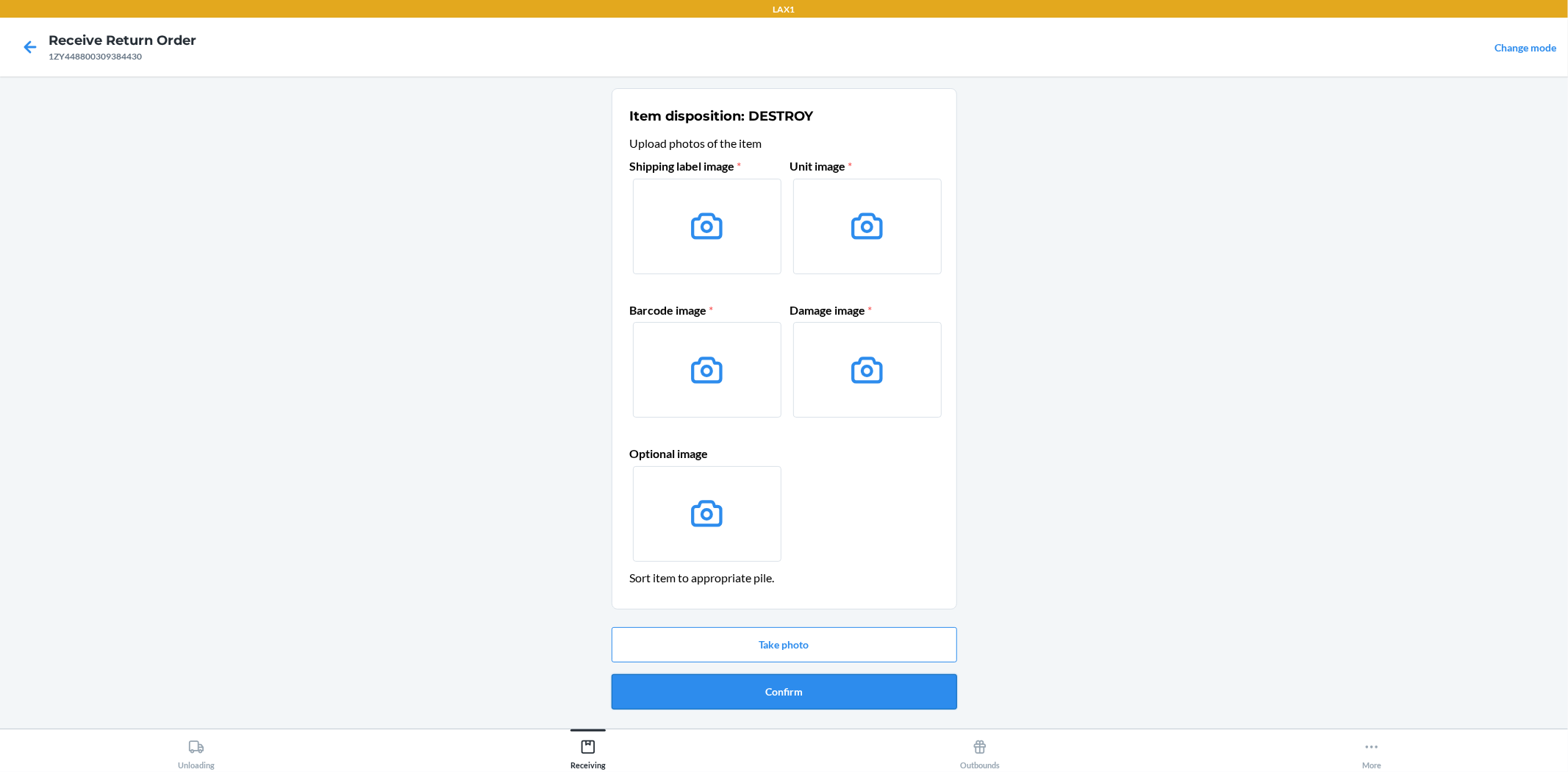
click at [863, 692] on button "Confirm" at bounding box center [784, 692] width 346 height 35
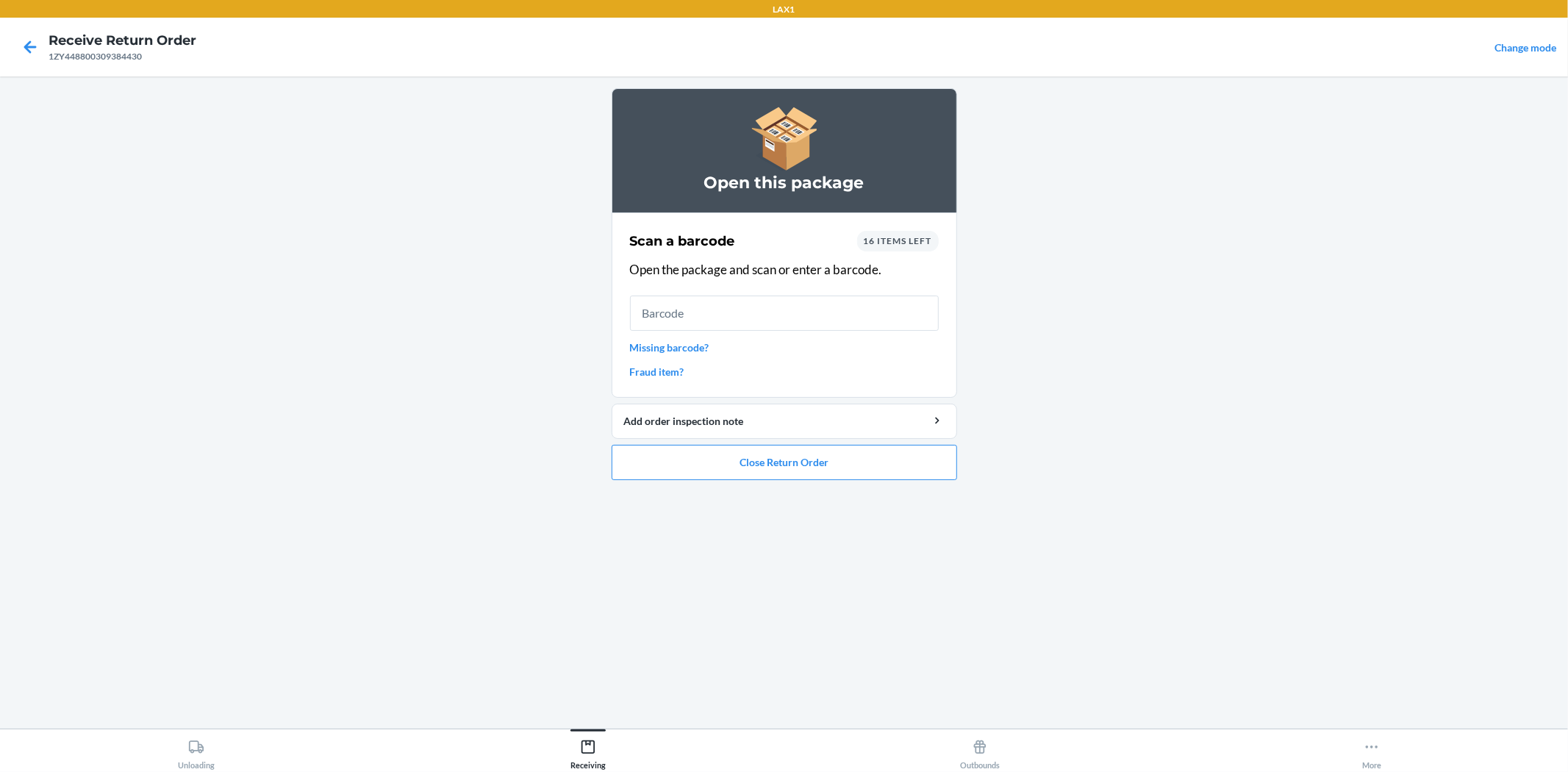
click at [905, 236] on span "16 items left" at bounding box center [898, 241] width 68 height 11
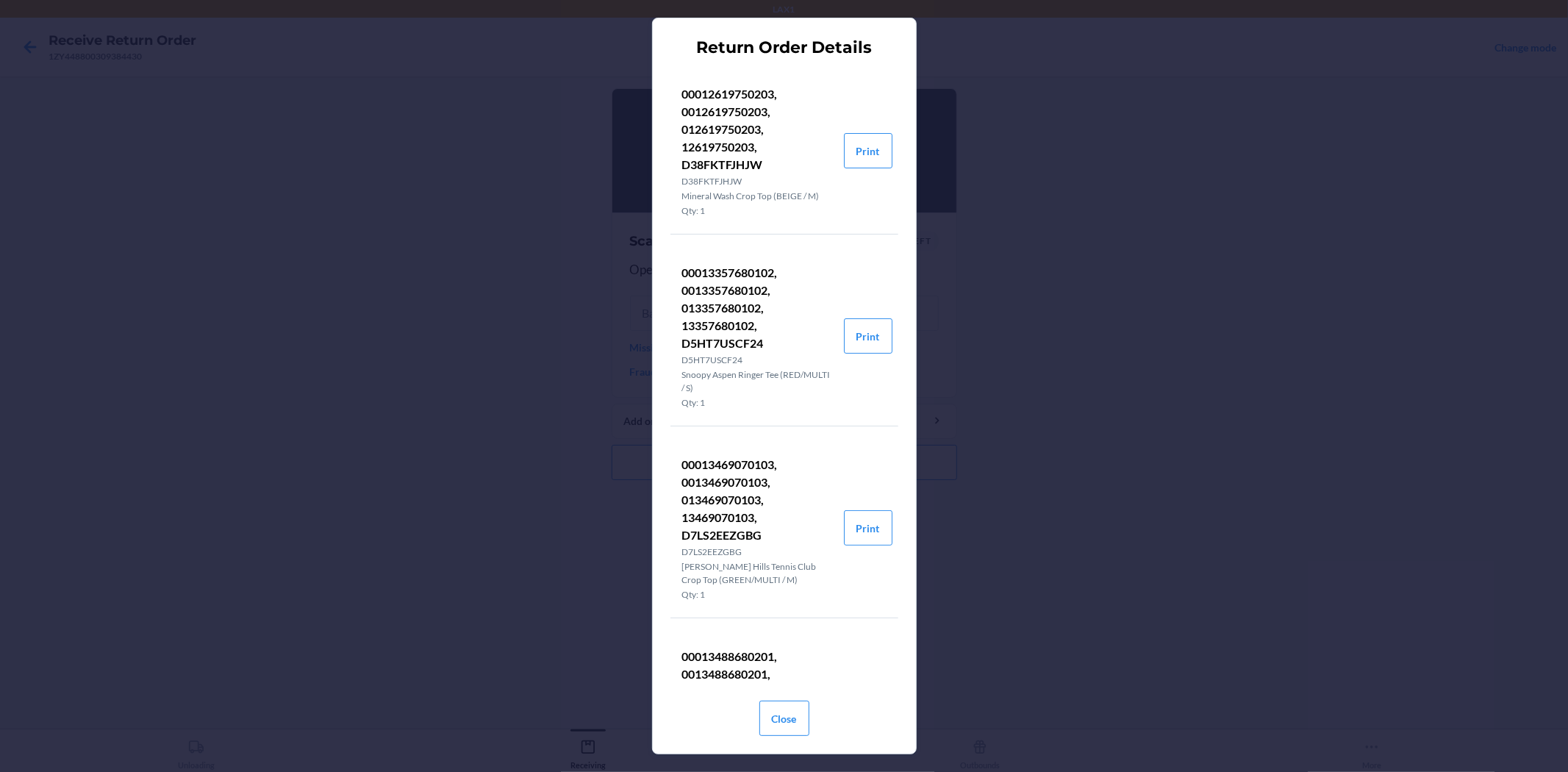
scroll to position [0, 0]
click at [850, 151] on button "Print" at bounding box center [868, 154] width 48 height 35
click at [857, 341] on button "Print" at bounding box center [868, 340] width 48 height 35
click at [844, 528] on button "Print" at bounding box center [868, 532] width 48 height 35
click at [792, 733] on button "Close" at bounding box center [784, 719] width 50 height 35
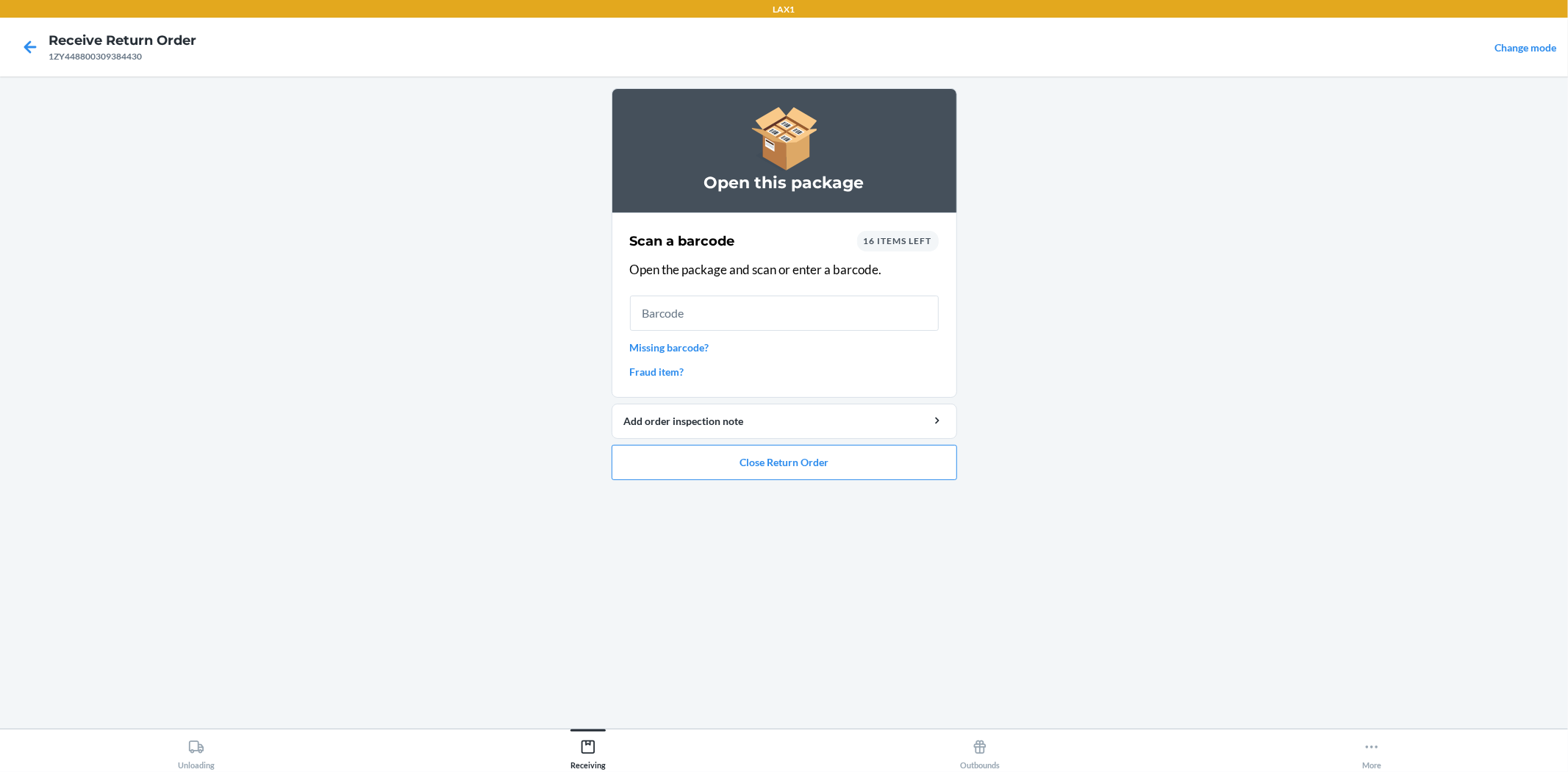
click at [895, 243] on span "16 items left" at bounding box center [898, 241] width 68 height 11
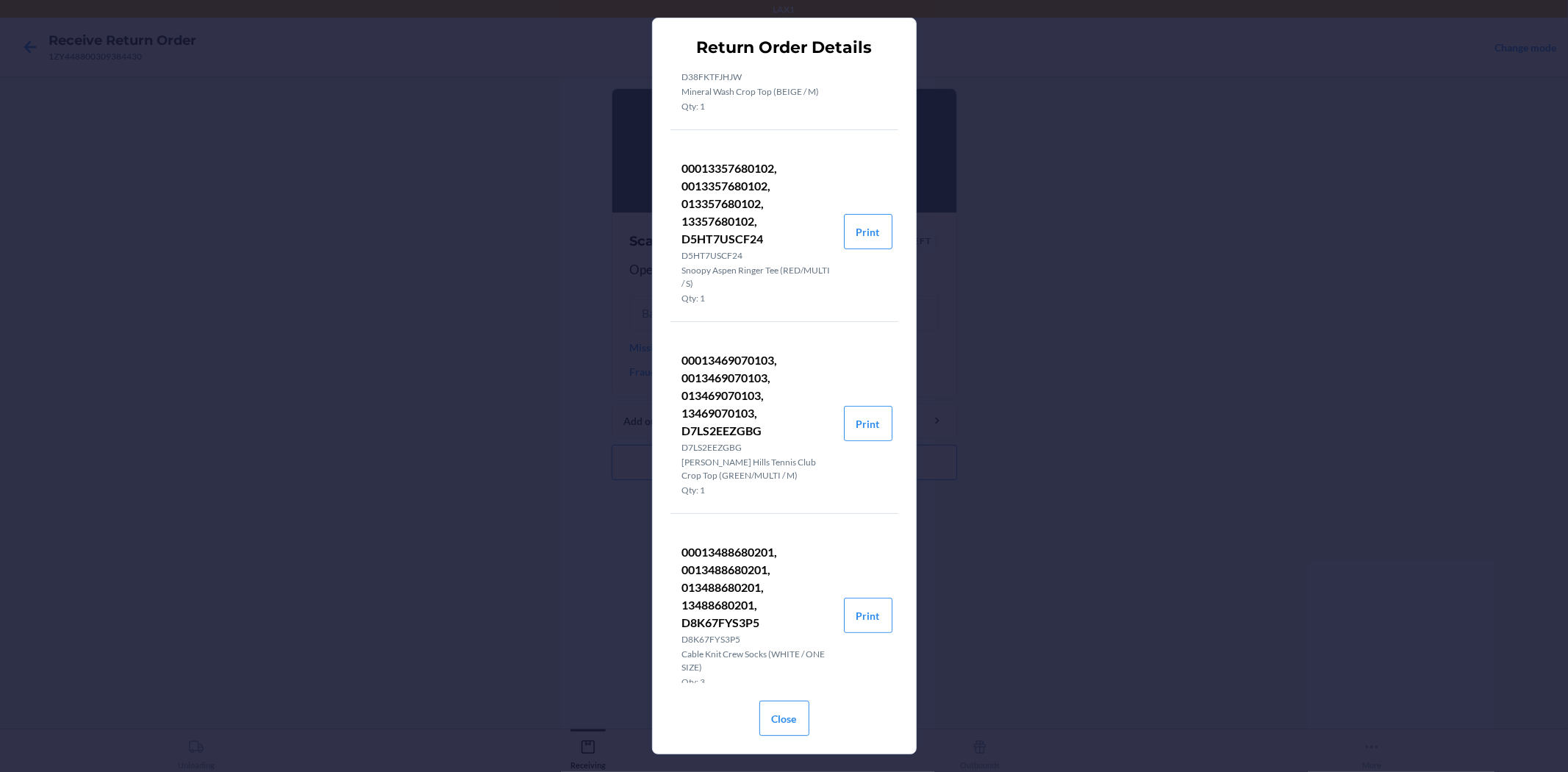
scroll to position [82, 0]
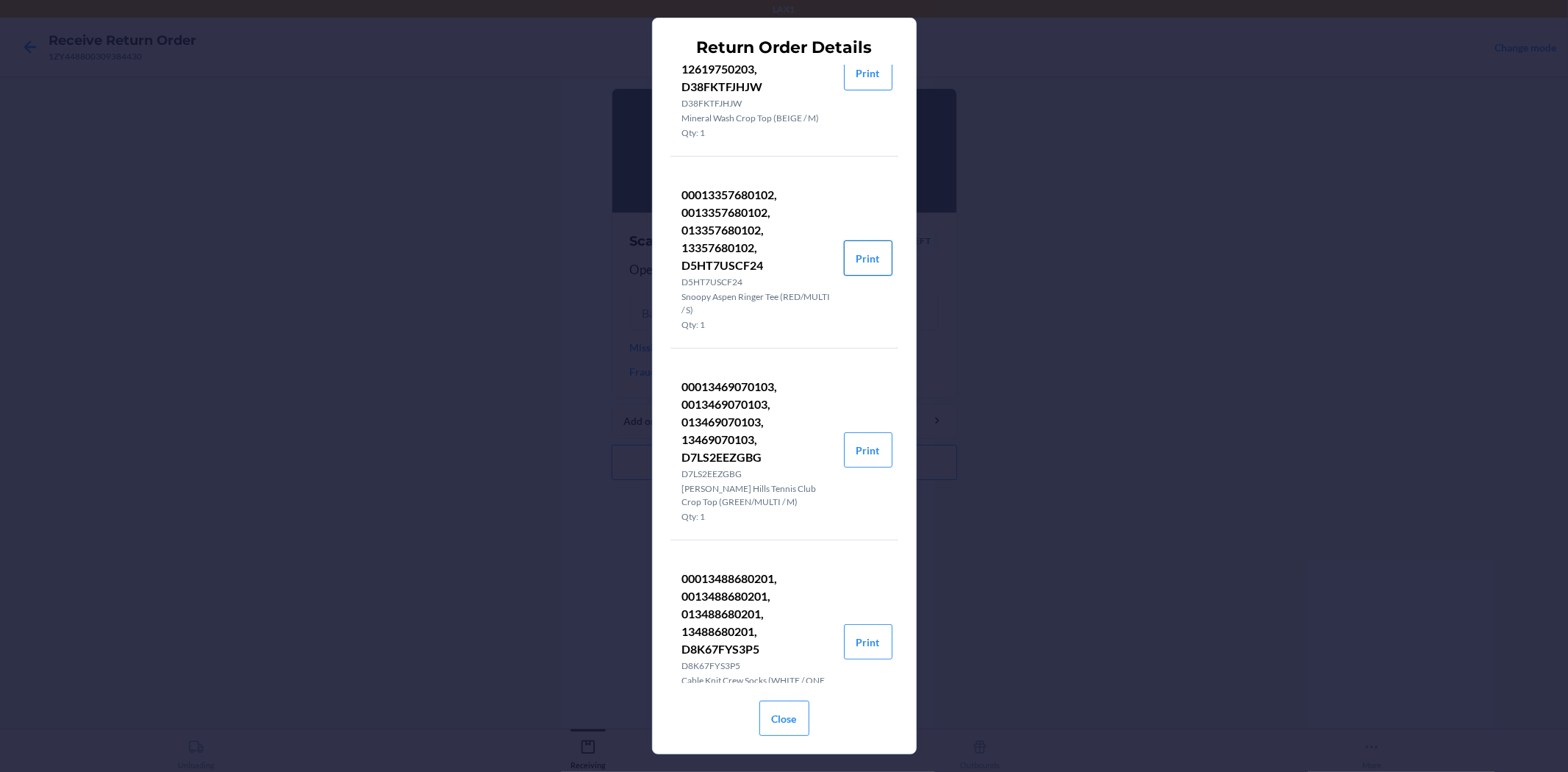
click at [864, 248] on button "Print" at bounding box center [868, 258] width 48 height 35
click at [1074, 179] on div "Return Order Details 00012619750203, 0012619750203, 012619750203, 12619750203, …" at bounding box center [784, 386] width 1568 height 772
click at [791, 714] on button "Close" at bounding box center [784, 719] width 50 height 35
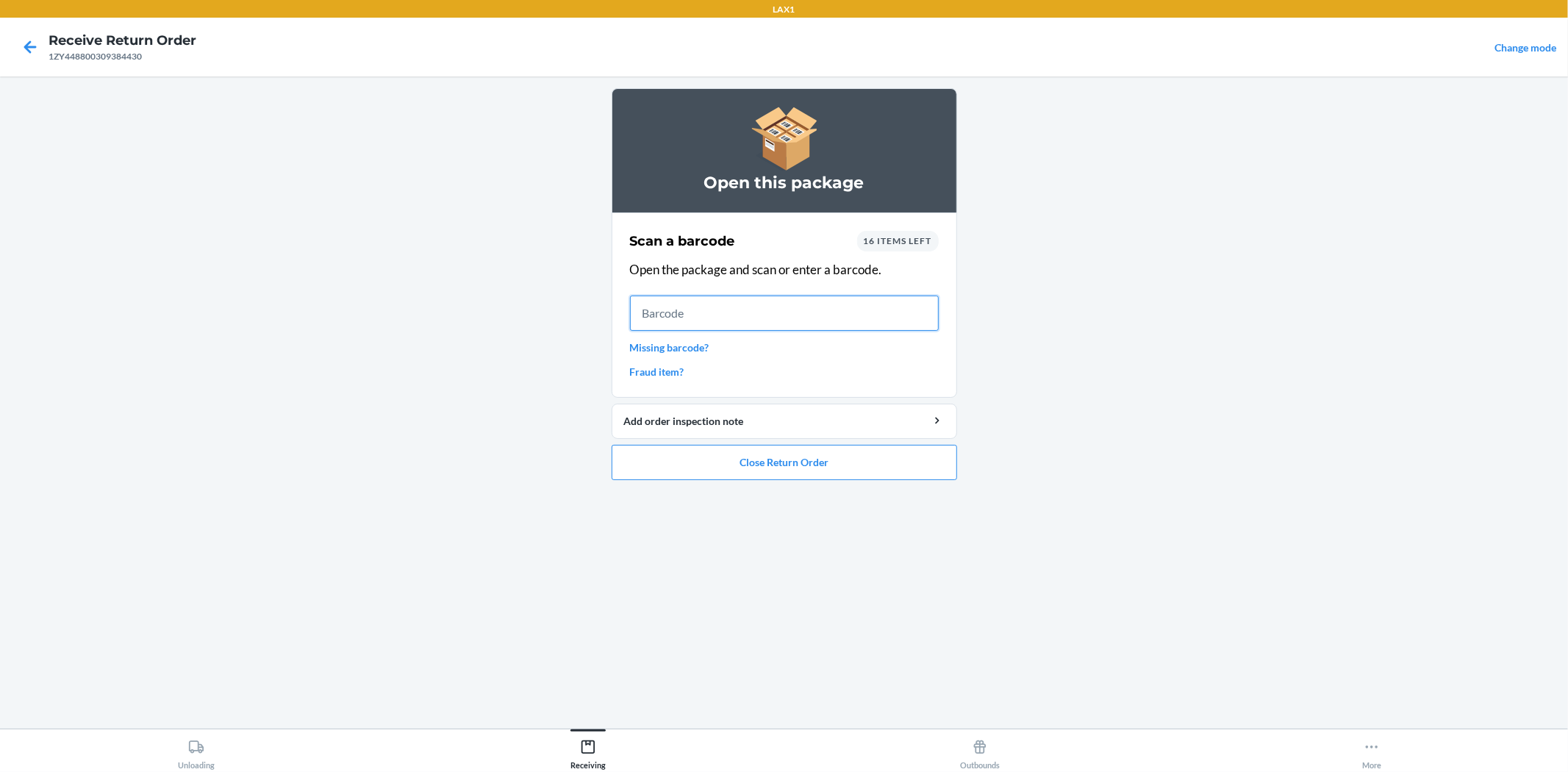
click at [800, 304] on input "text" at bounding box center [784, 314] width 309 height 35
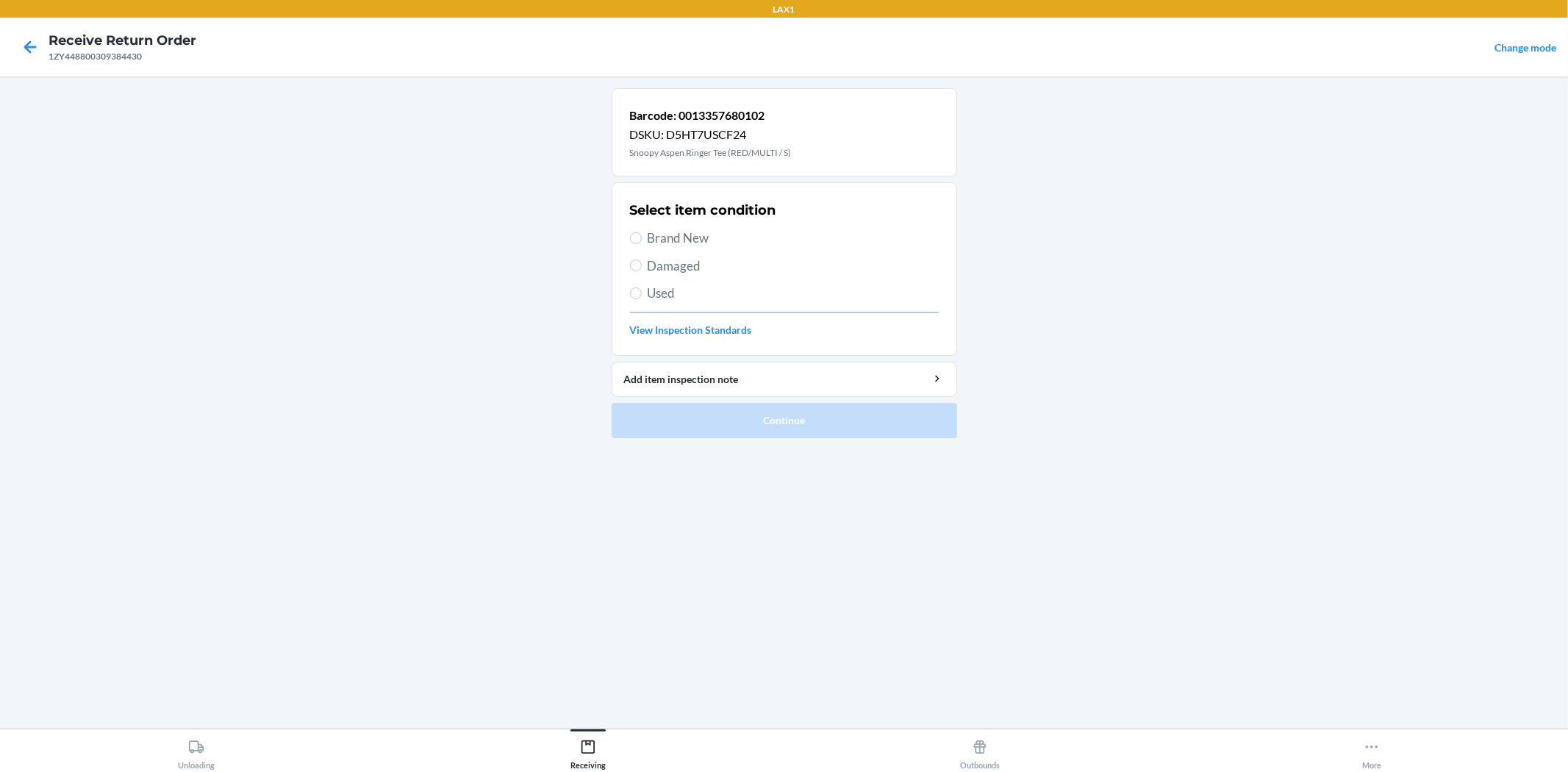
click at [657, 258] on span "Damaged" at bounding box center [793, 266] width 291 height 19
click at [641, 260] on input "Damaged" at bounding box center [636, 265] width 12 height 12
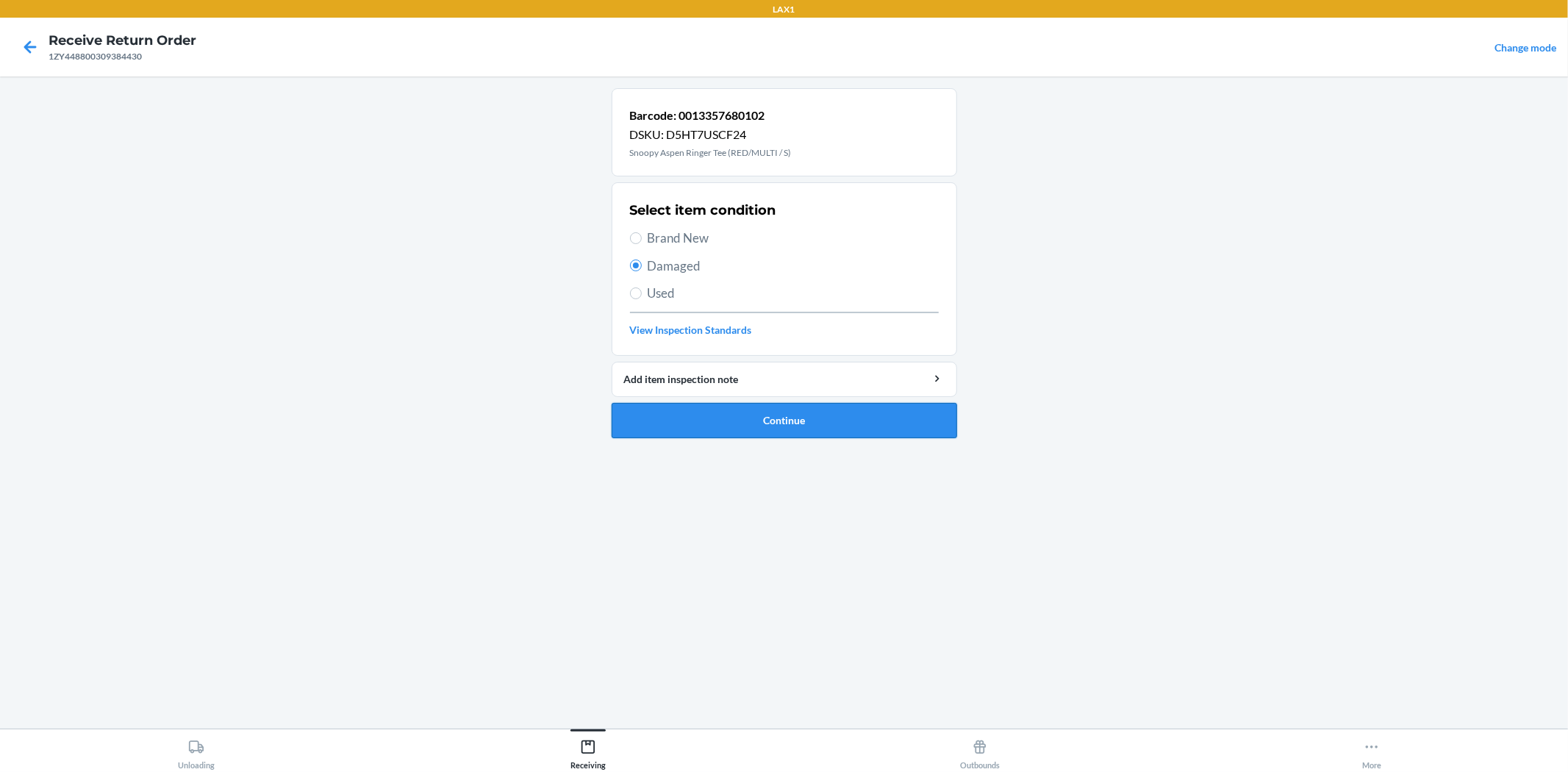
click at [879, 412] on button "Continue" at bounding box center [784, 421] width 346 height 35
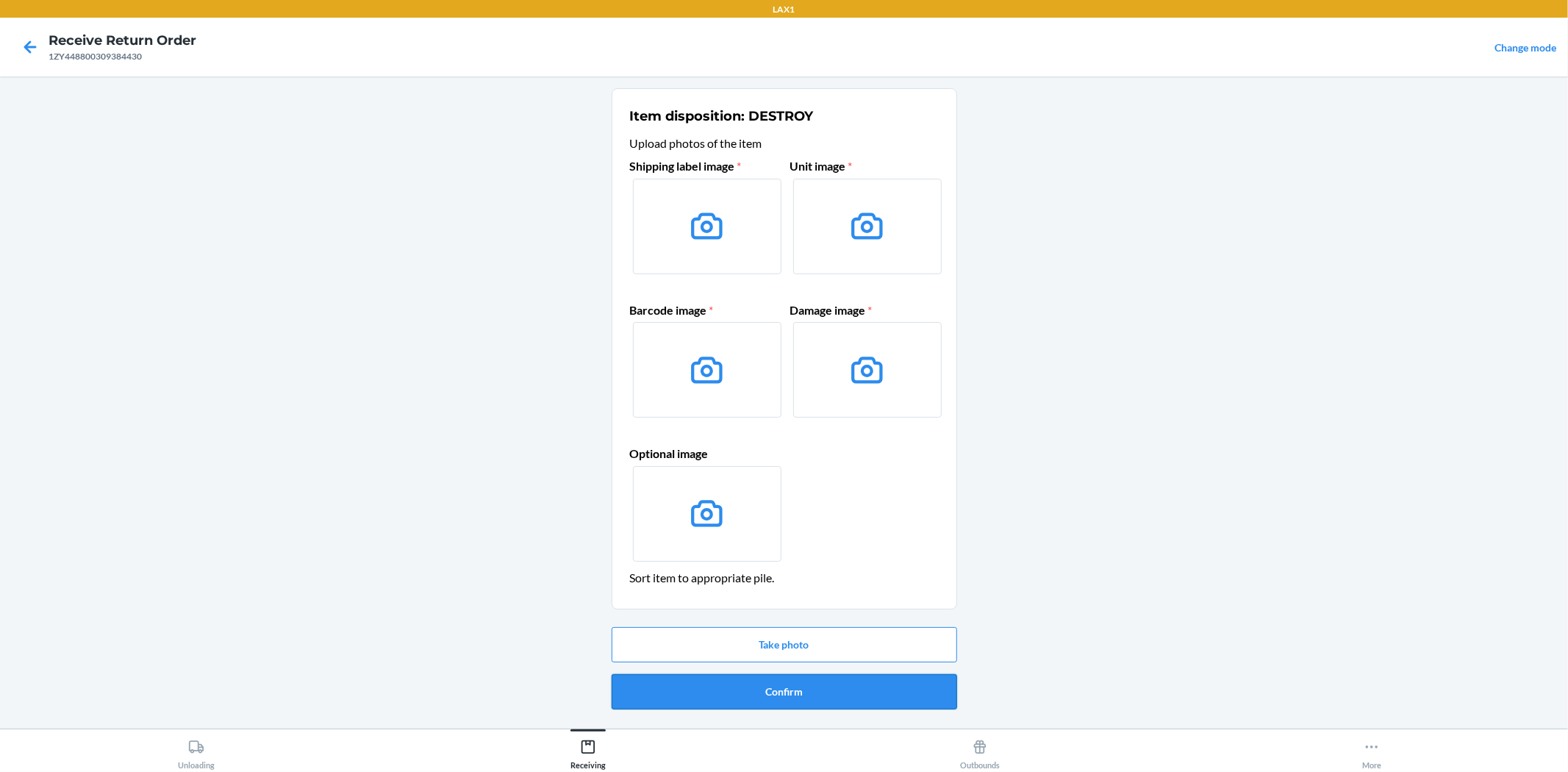
click at [790, 679] on button "Confirm" at bounding box center [784, 692] width 346 height 35
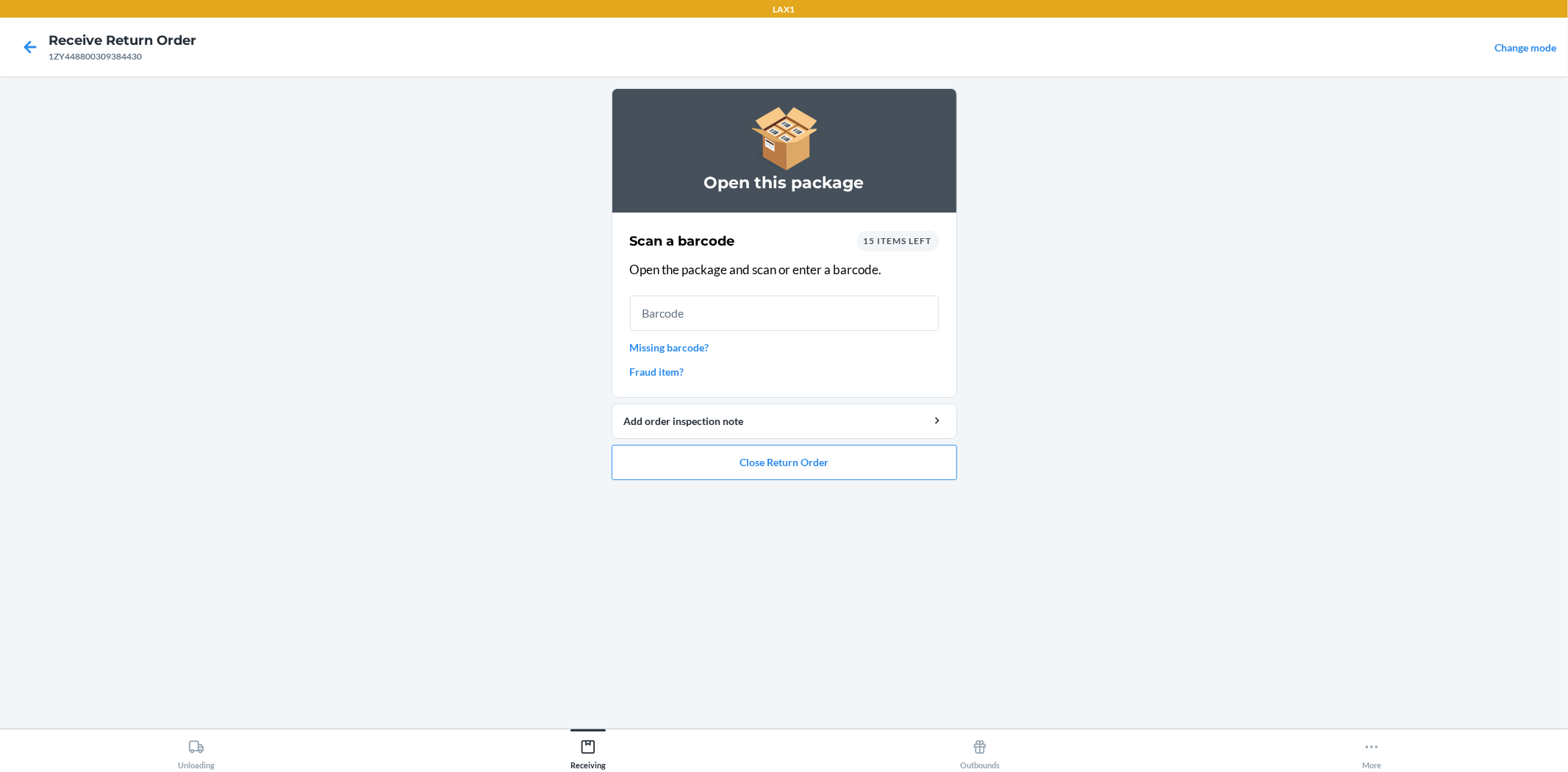
click at [900, 233] on div "15 items left" at bounding box center [898, 241] width 82 height 21
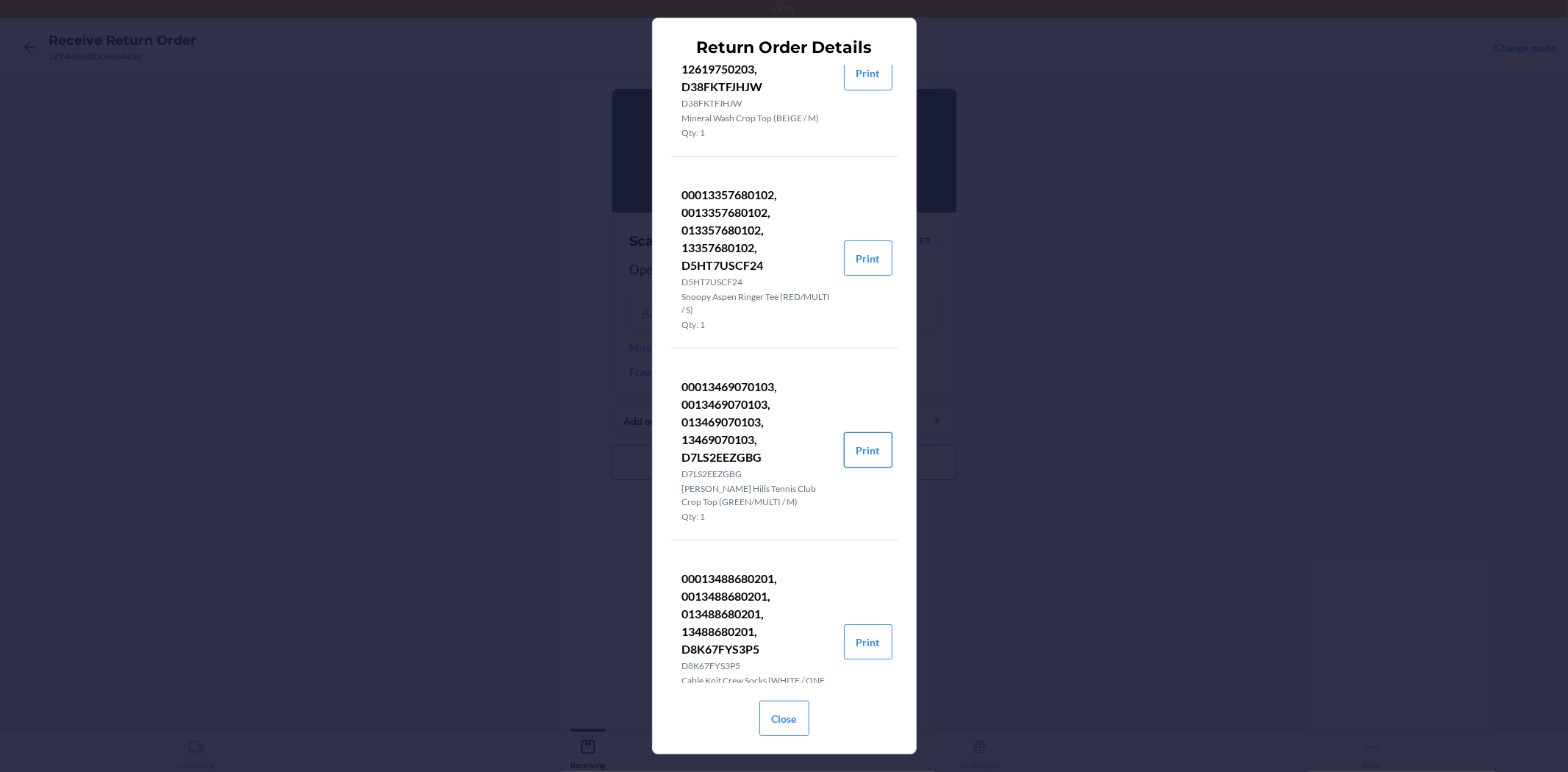
click at [874, 446] on button "Print" at bounding box center [868, 450] width 48 height 35
click at [1053, 417] on div "Return Order Details 00012619750203, 0012619750203, 012619750203, 12619750203, …" at bounding box center [784, 386] width 1568 height 772
click at [428, 185] on div "Return Order Details 00012619750203, 0012619750203, 012619750203, 12619750203, …" at bounding box center [784, 386] width 1568 height 772
click at [755, 725] on div "Close" at bounding box center [784, 712] width 228 height 47
click at [773, 720] on button "Close" at bounding box center [784, 719] width 50 height 35
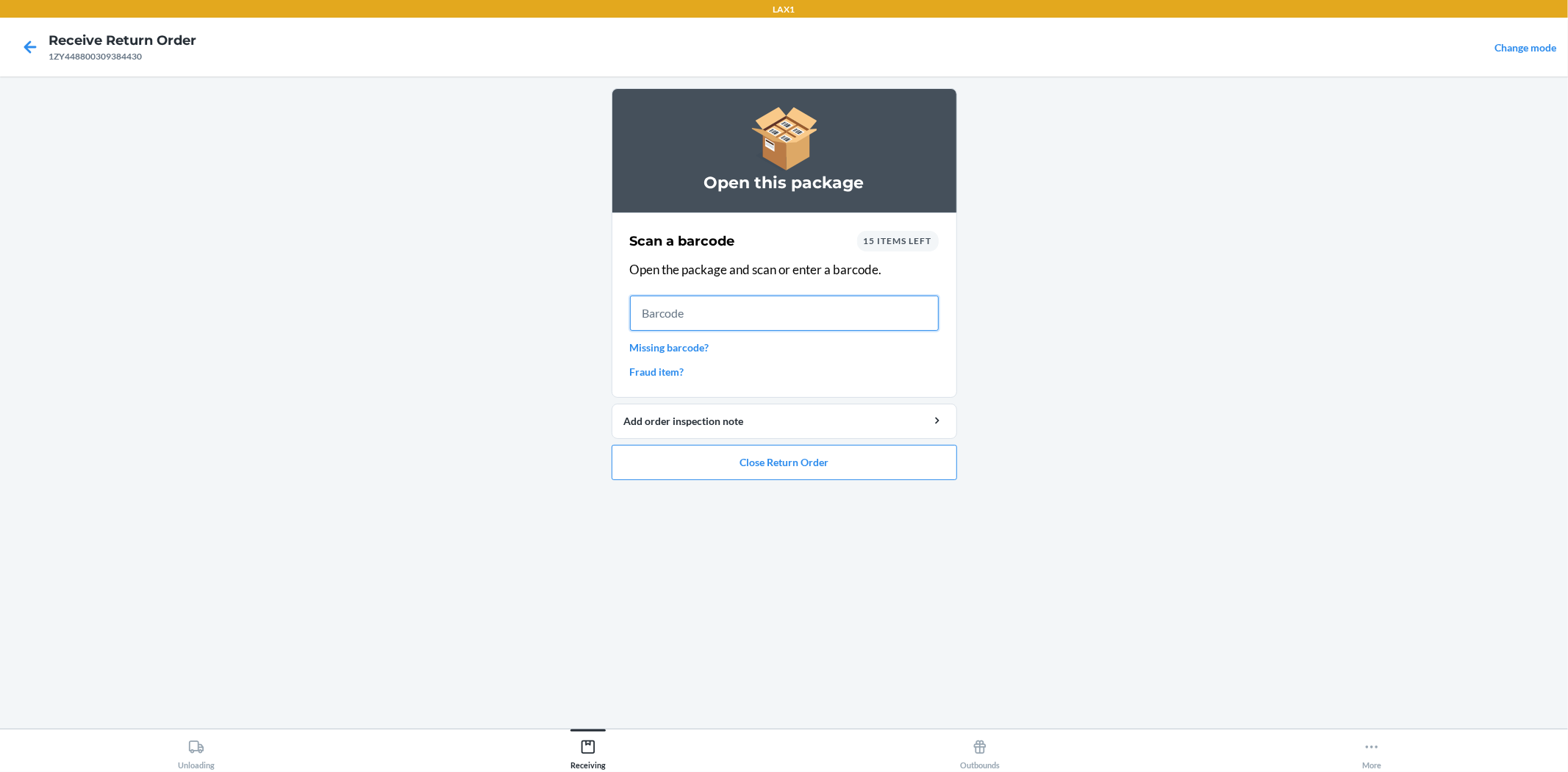
click at [829, 321] on input "text" at bounding box center [784, 314] width 309 height 35
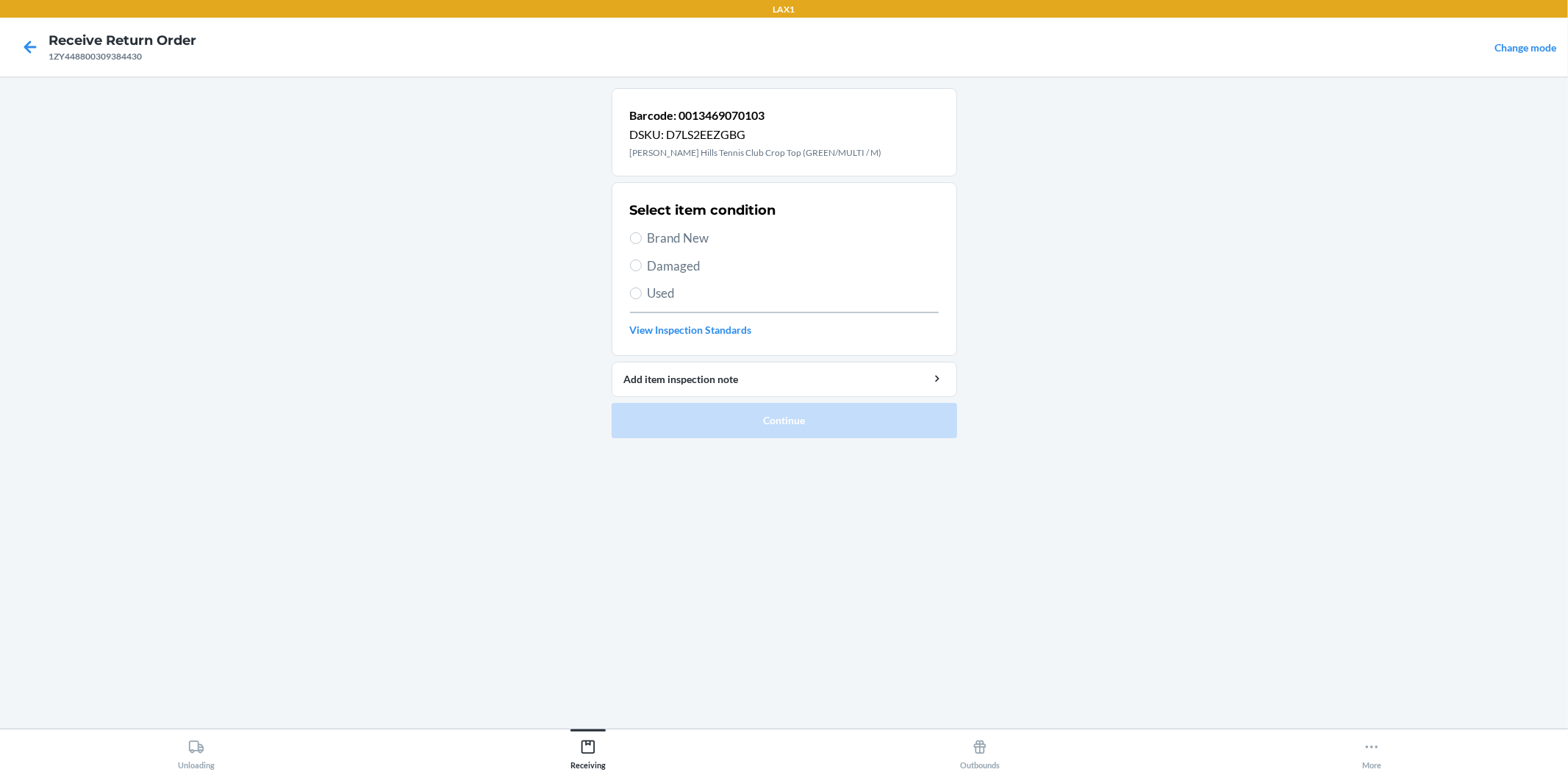
click at [676, 236] on span "Brand New" at bounding box center [793, 238] width 291 height 19
click at [641, 236] on input "Brand New" at bounding box center [636, 238] width 12 height 12
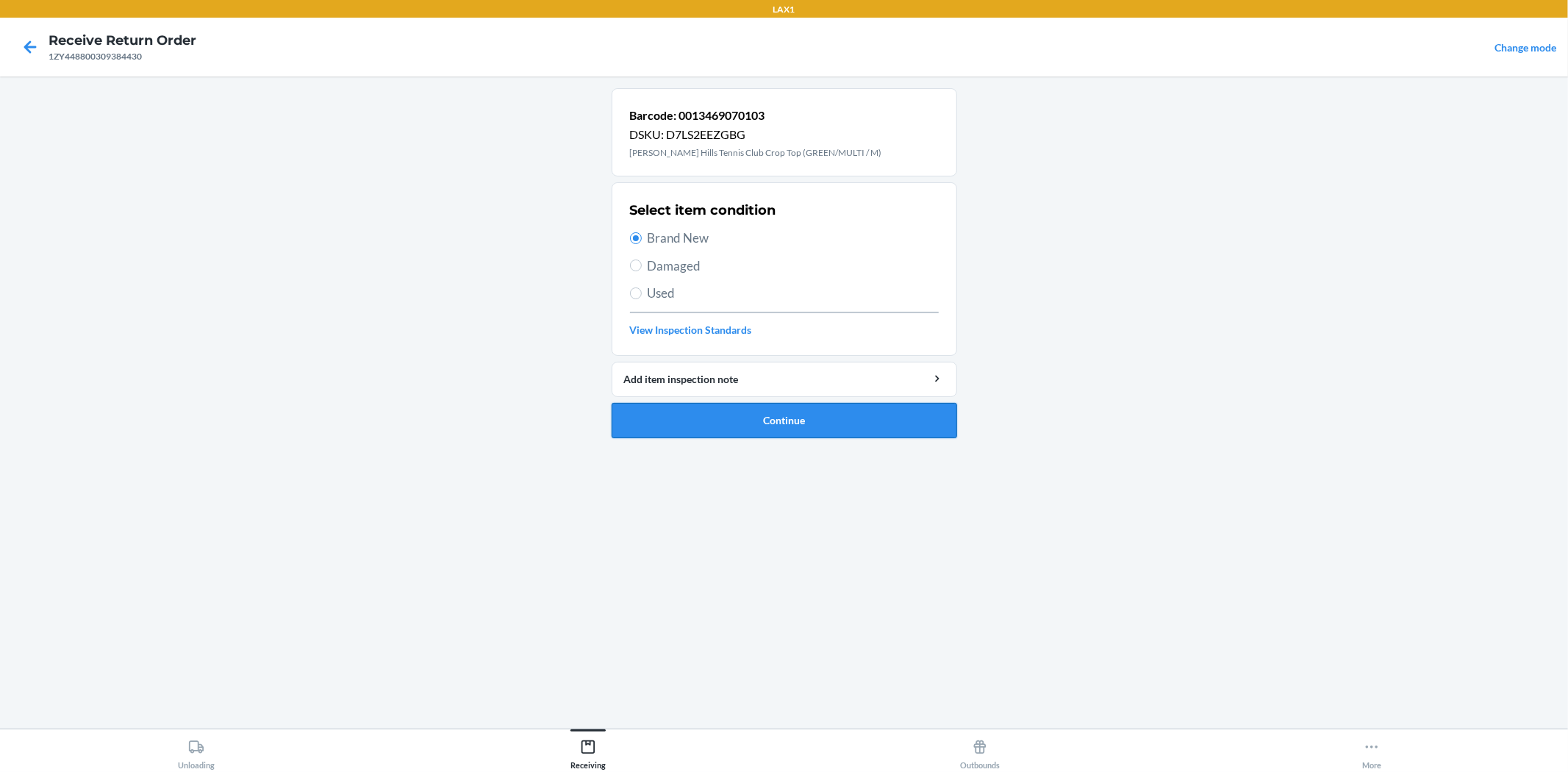
click at [768, 424] on button "Continue" at bounding box center [784, 421] width 346 height 35
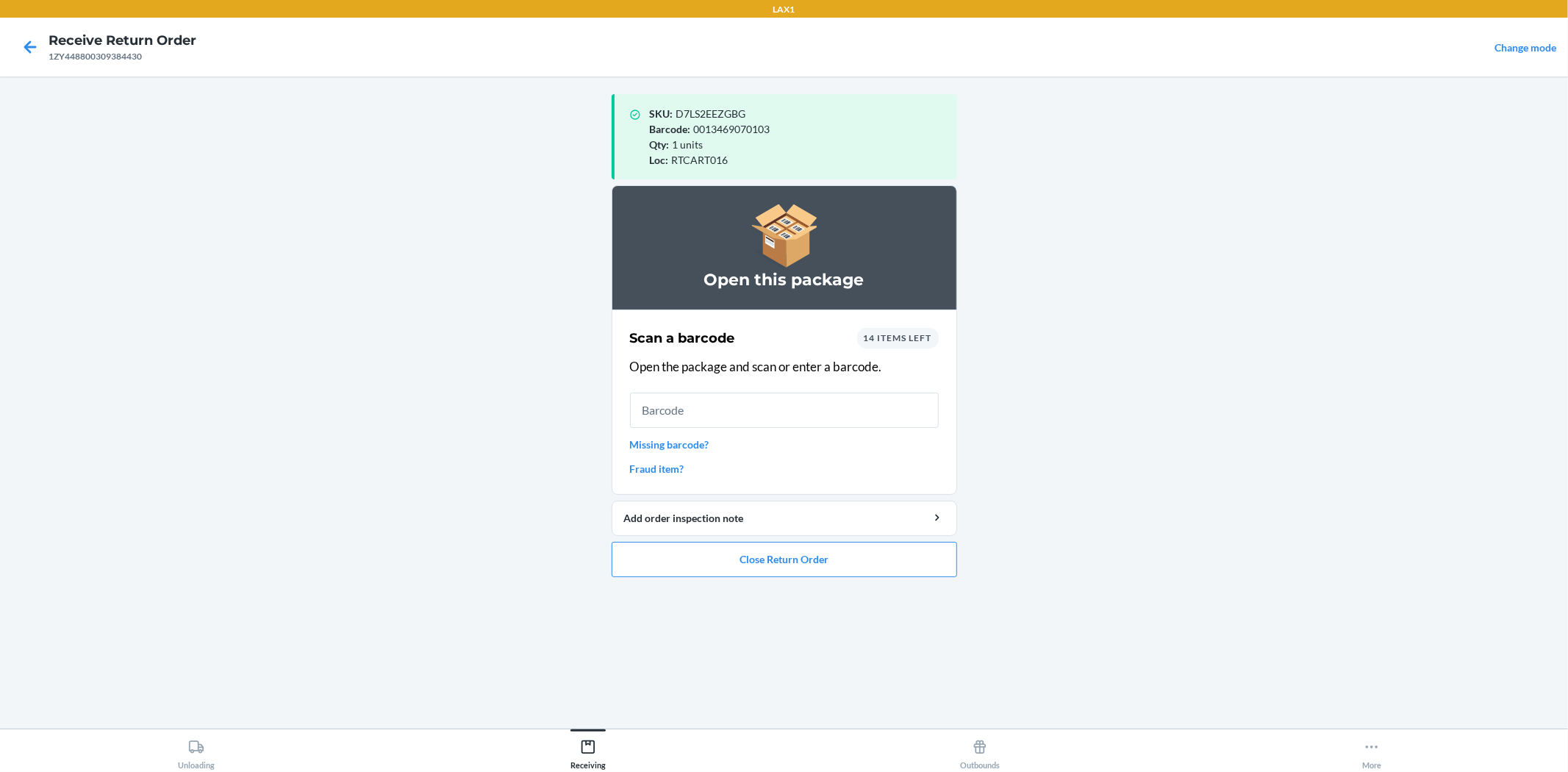
click at [927, 343] on div "14 items left" at bounding box center [898, 339] width 82 height 21
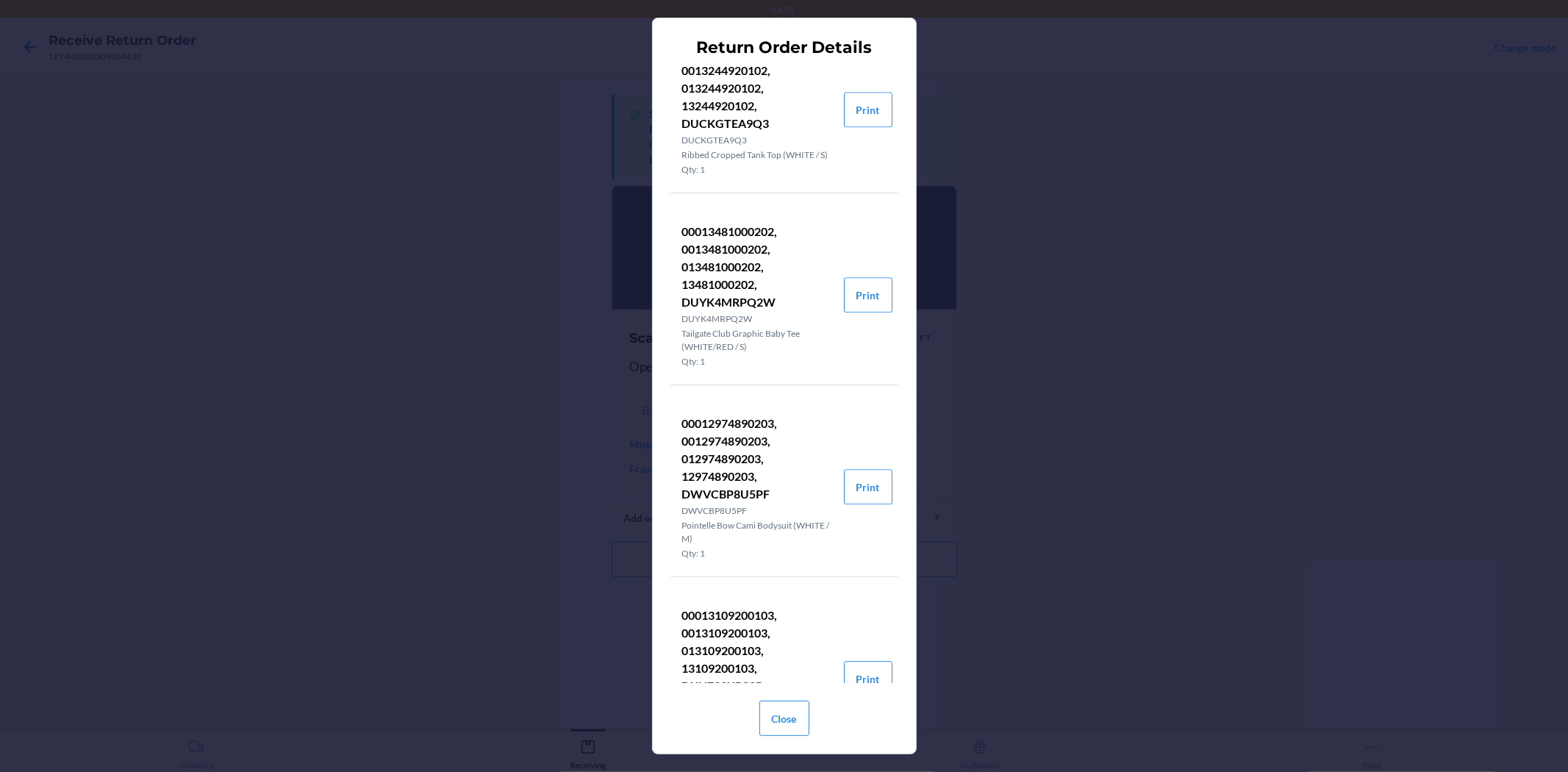
scroll to position [3269, 0]
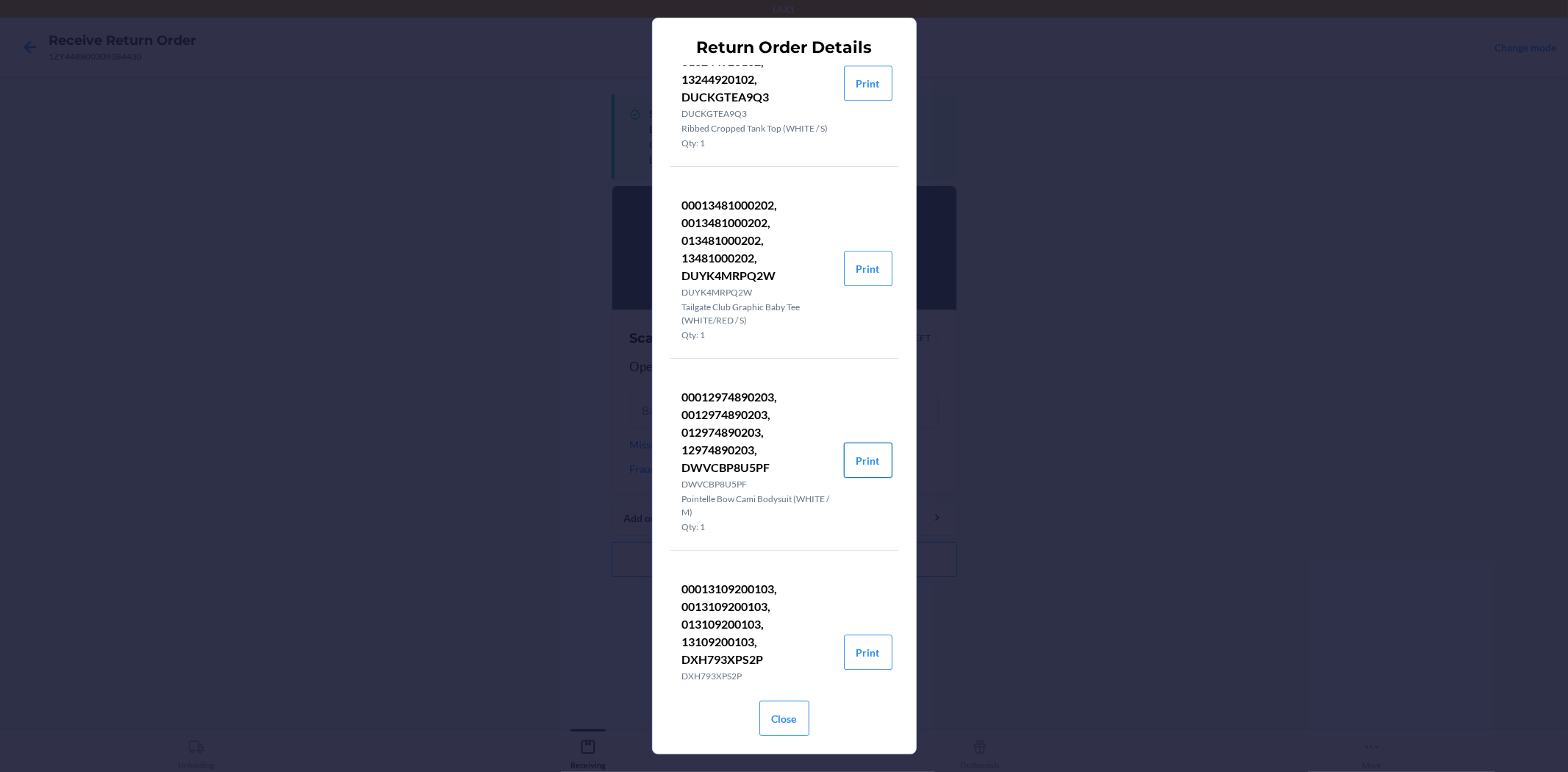
click at [849, 478] on button "Print" at bounding box center [868, 461] width 48 height 35
click at [776, 724] on button "Close" at bounding box center [784, 719] width 50 height 35
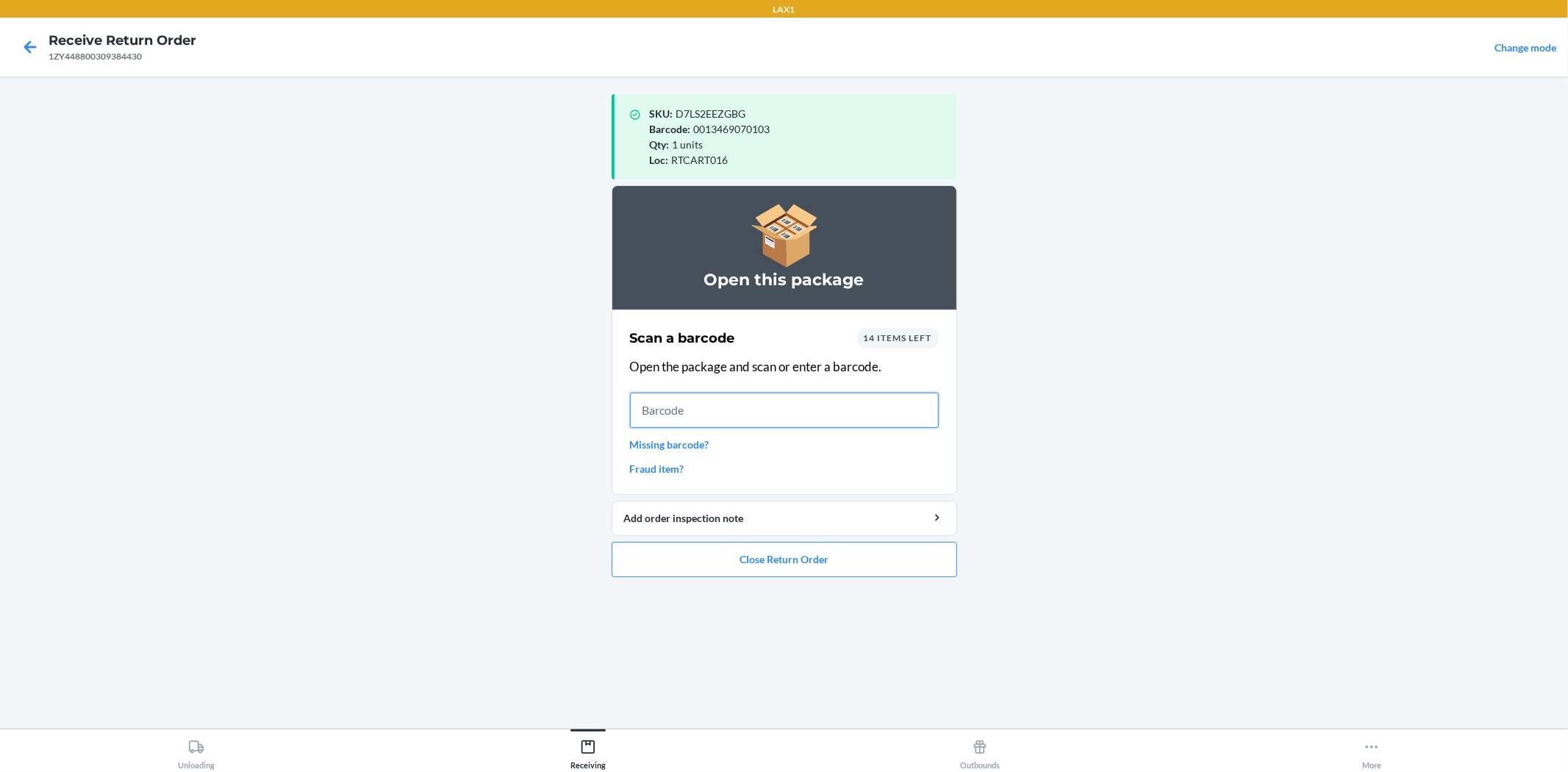
click at [784, 402] on input "text" at bounding box center [784, 410] width 309 height 35
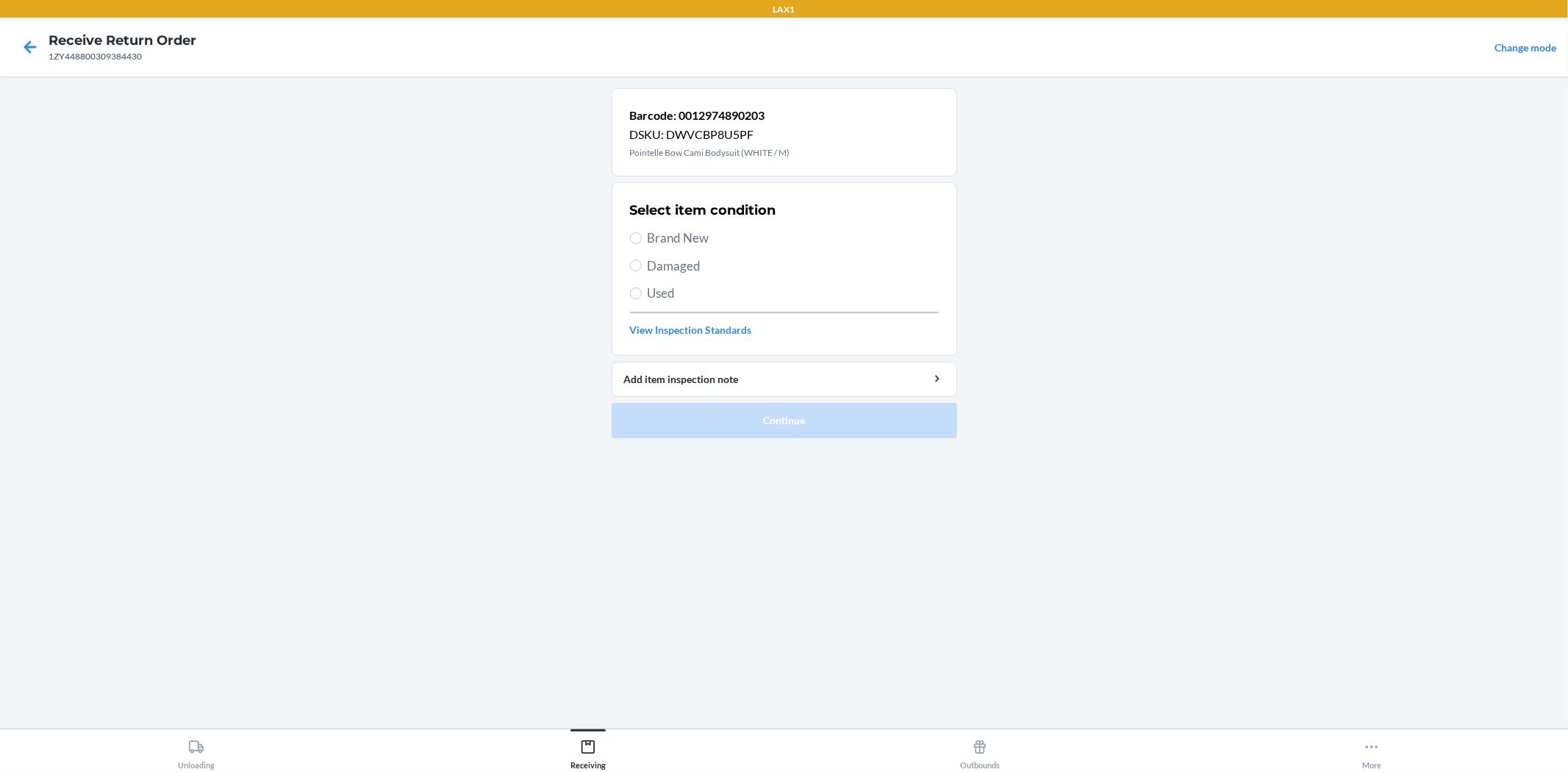
click at [665, 234] on span "Brand New" at bounding box center [793, 238] width 291 height 19
click at [641, 234] on input "Brand New" at bounding box center [636, 238] width 12 height 12
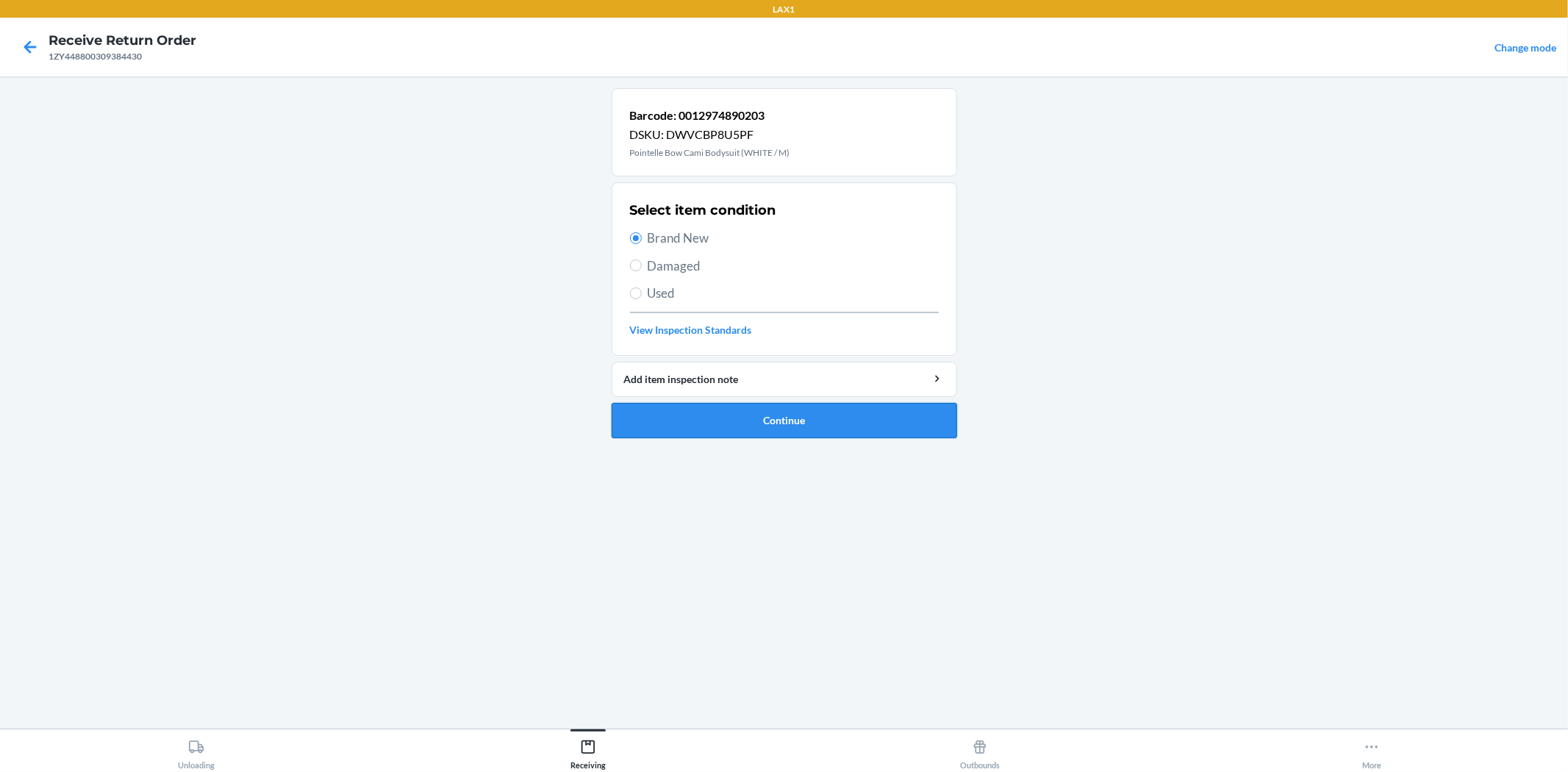
click at [840, 419] on button "Continue" at bounding box center [784, 421] width 346 height 35
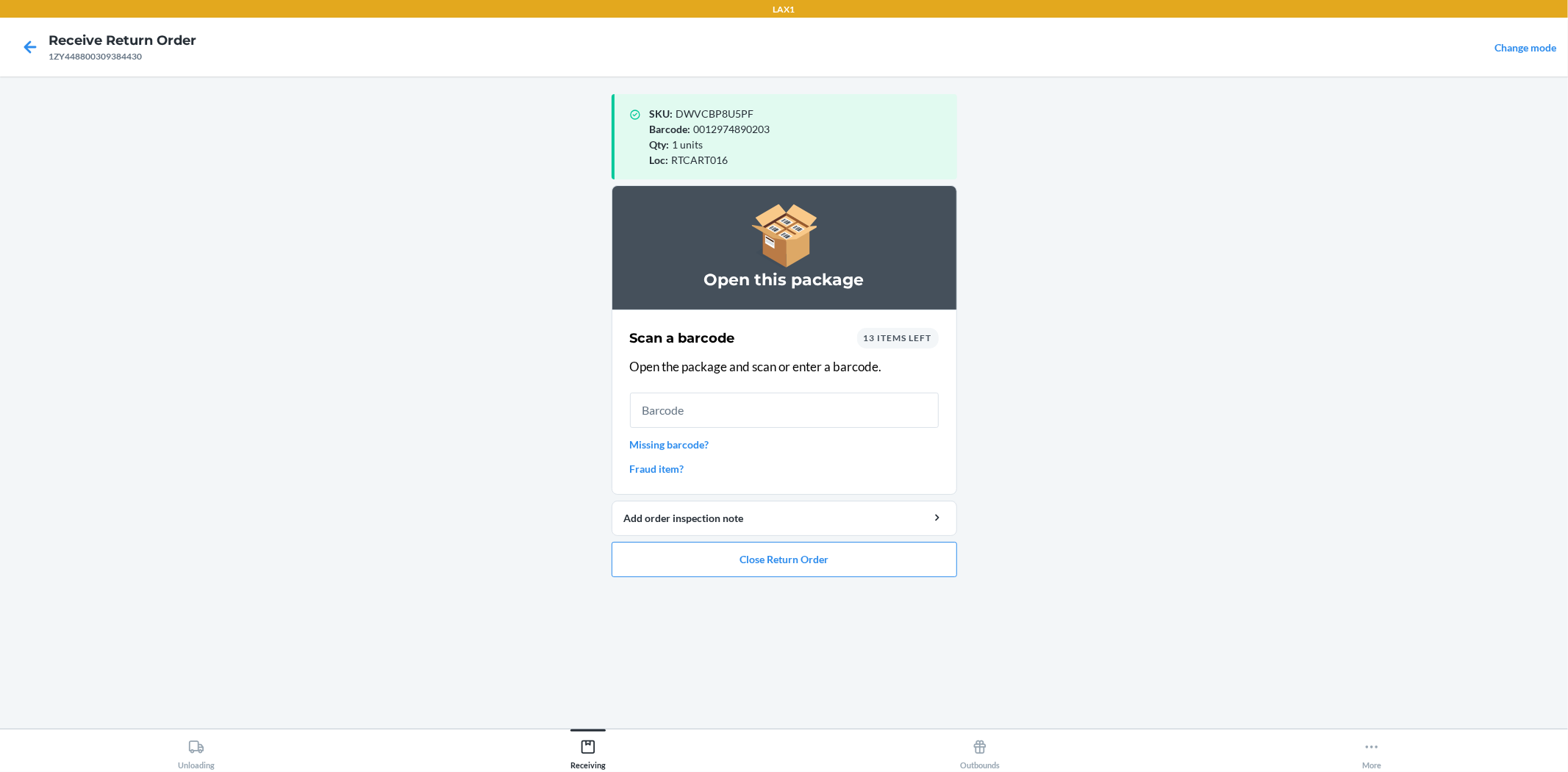
click at [908, 343] on span "13 items left" at bounding box center [898, 338] width 68 height 11
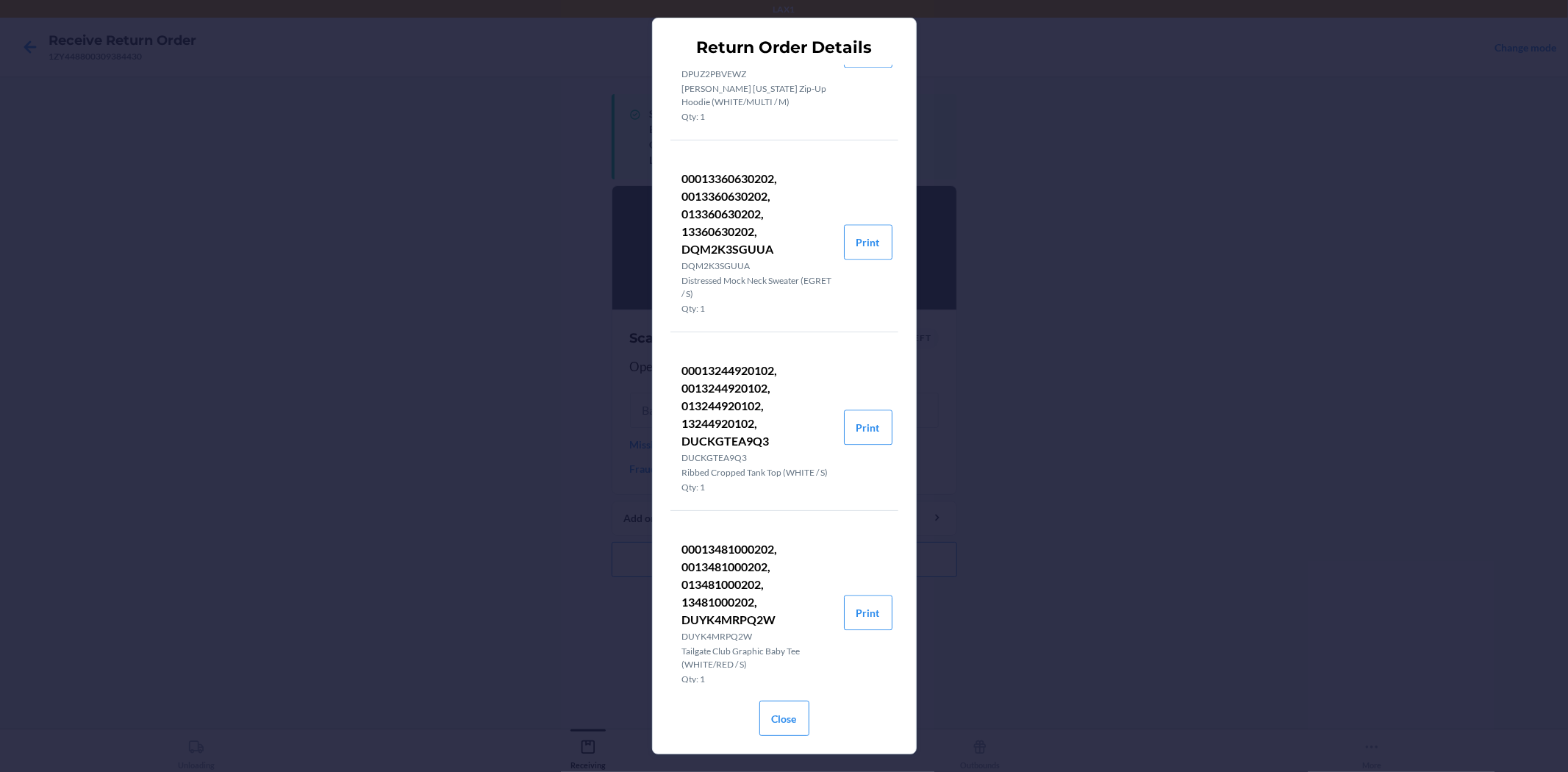
scroll to position [2942, 0]
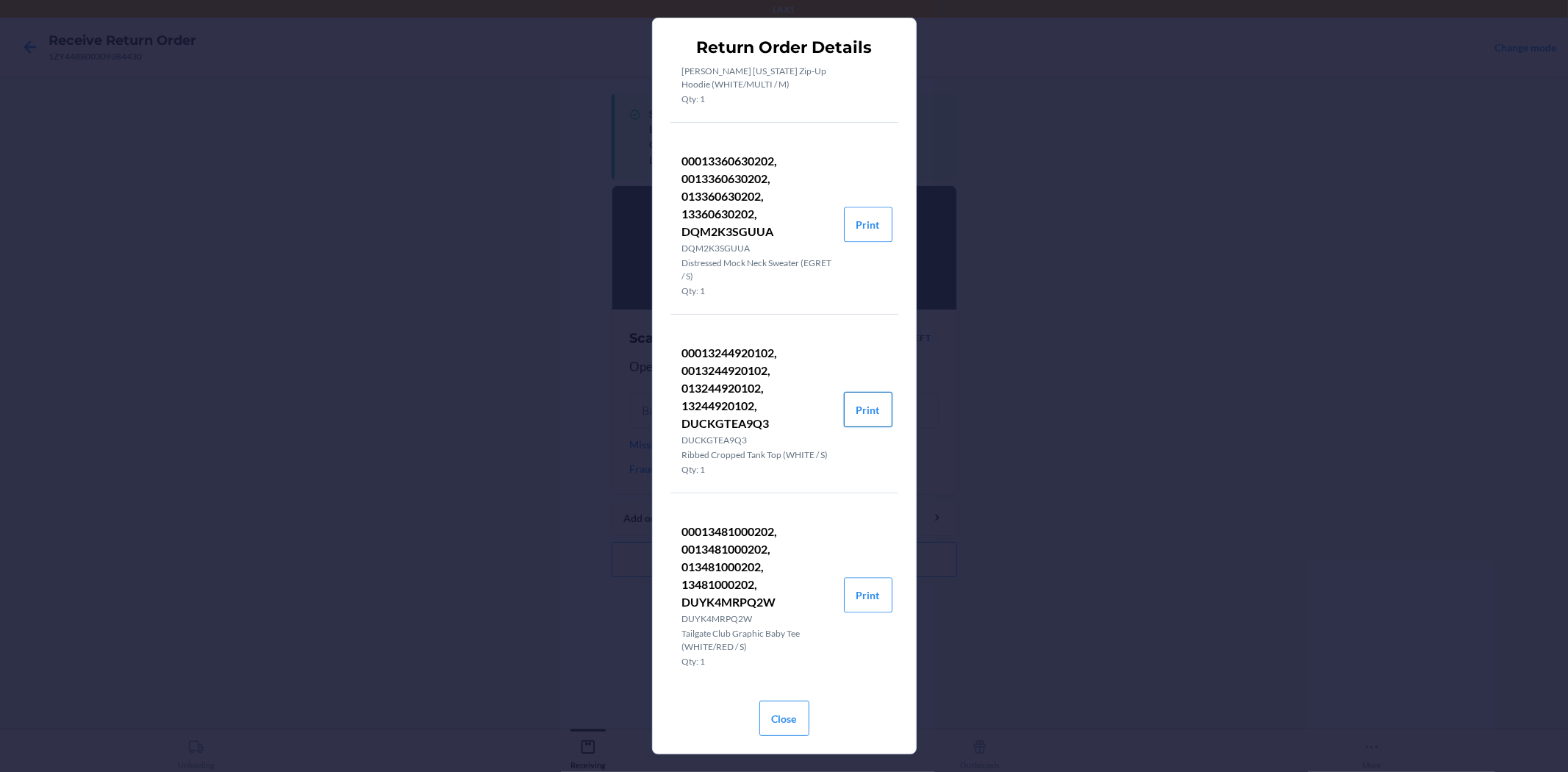
click at [863, 427] on button "Print" at bounding box center [868, 410] width 48 height 35
click at [784, 708] on button "Close" at bounding box center [784, 719] width 50 height 35
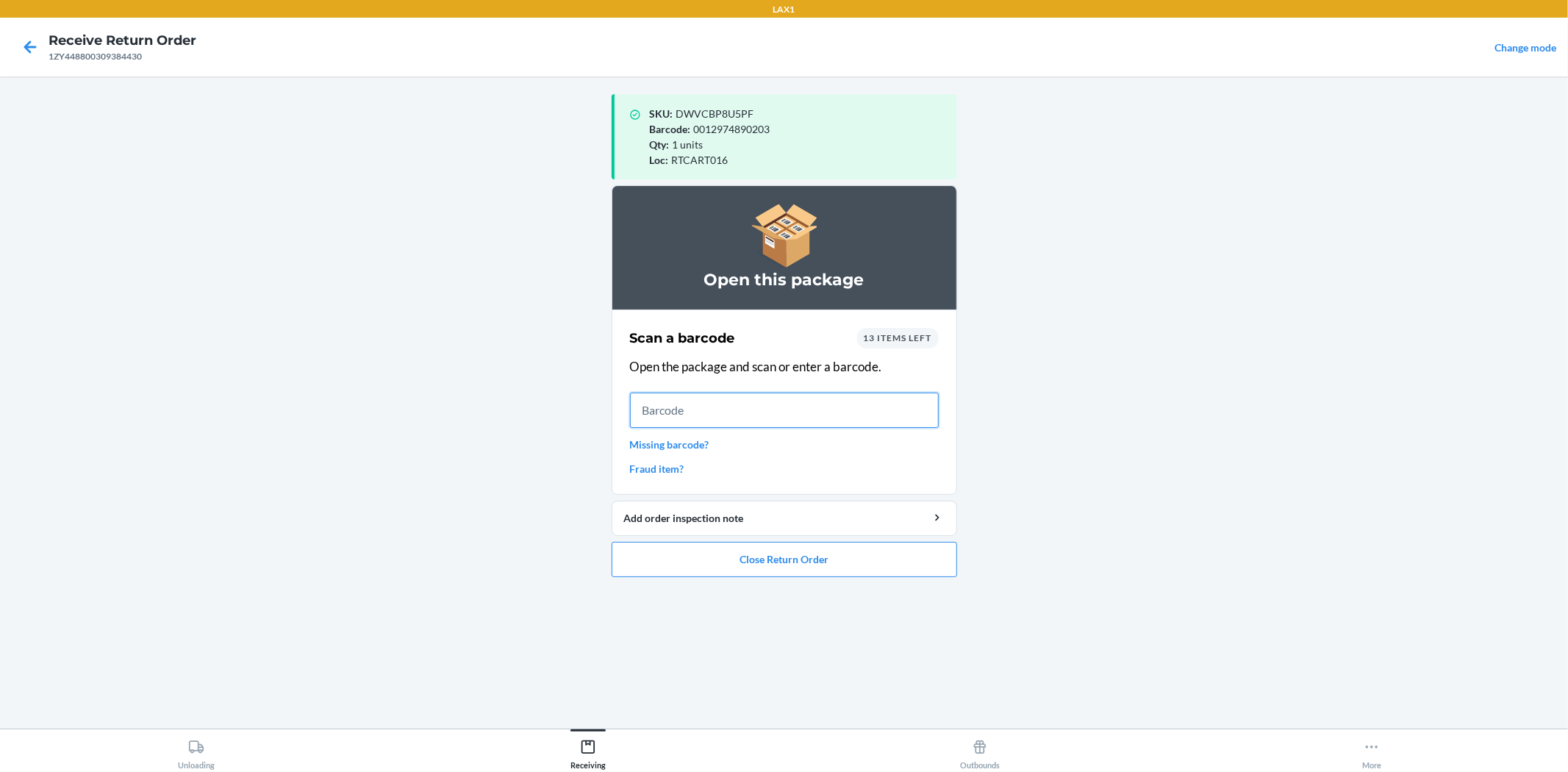
click at [851, 401] on input "text" at bounding box center [784, 410] width 309 height 35
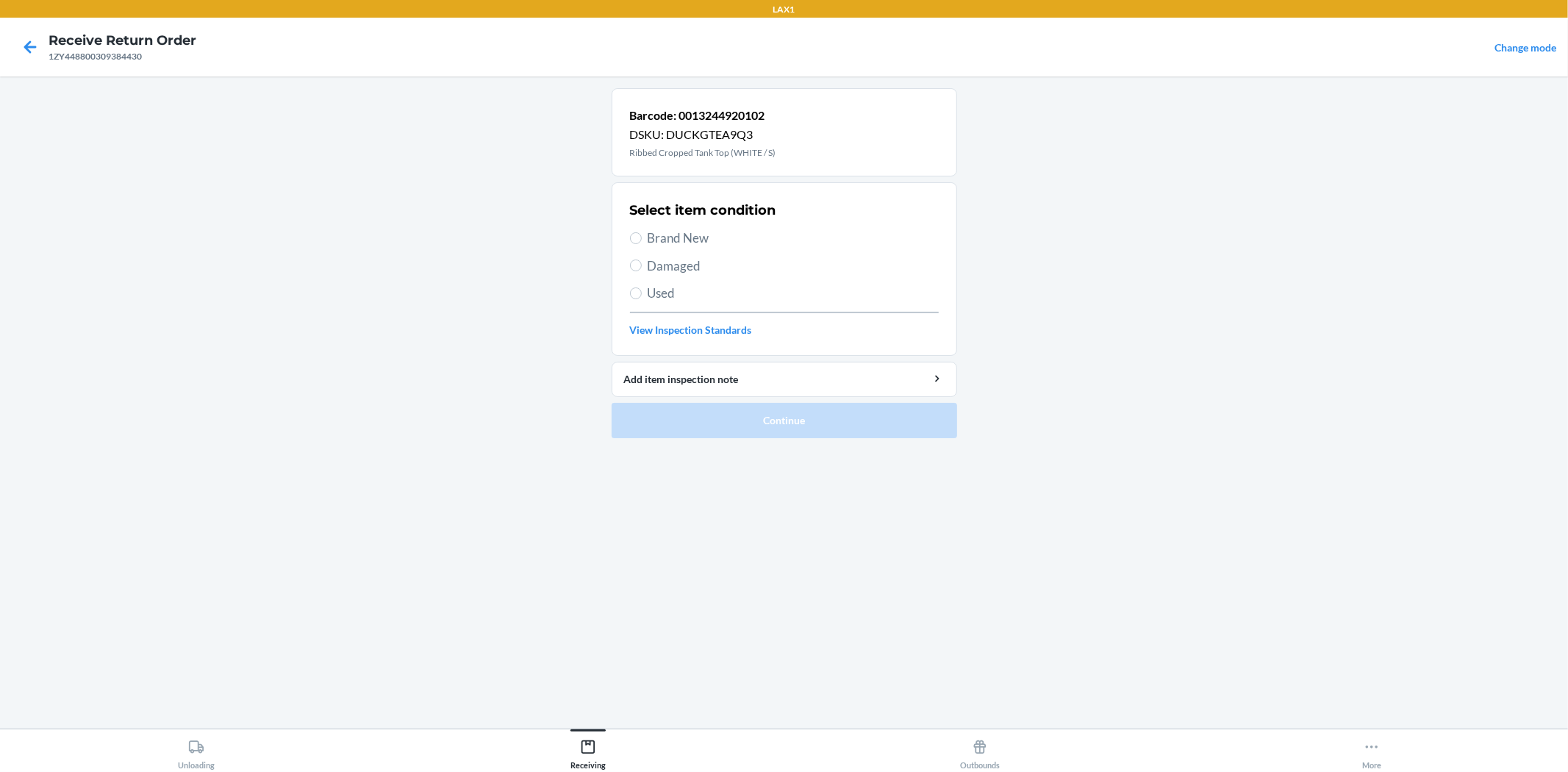
click at [698, 236] on span "Brand New" at bounding box center [793, 238] width 291 height 19
click at [641, 236] on input "Brand New" at bounding box center [636, 238] width 12 height 12
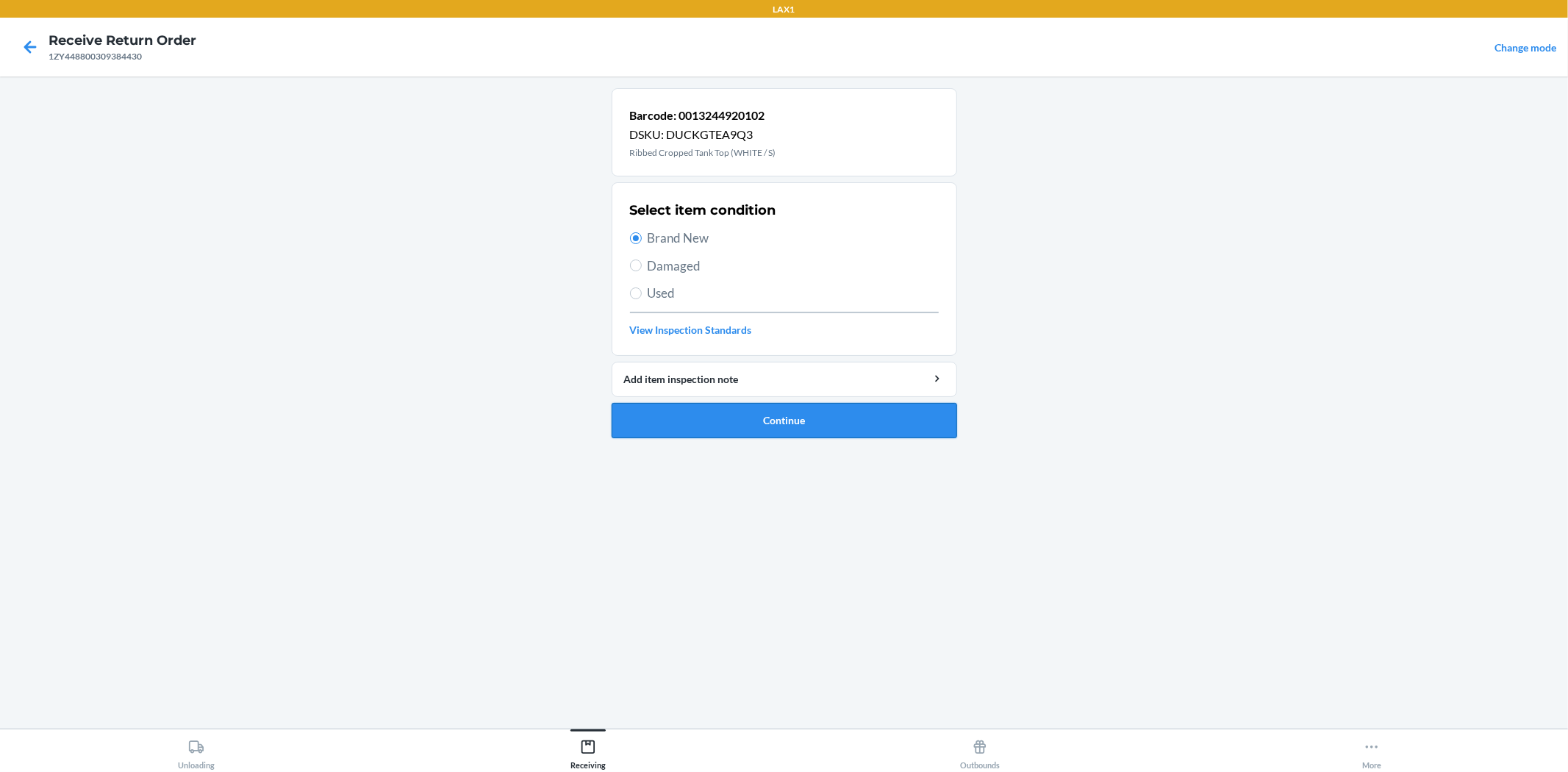
click at [895, 413] on button "Continue" at bounding box center [784, 421] width 346 height 35
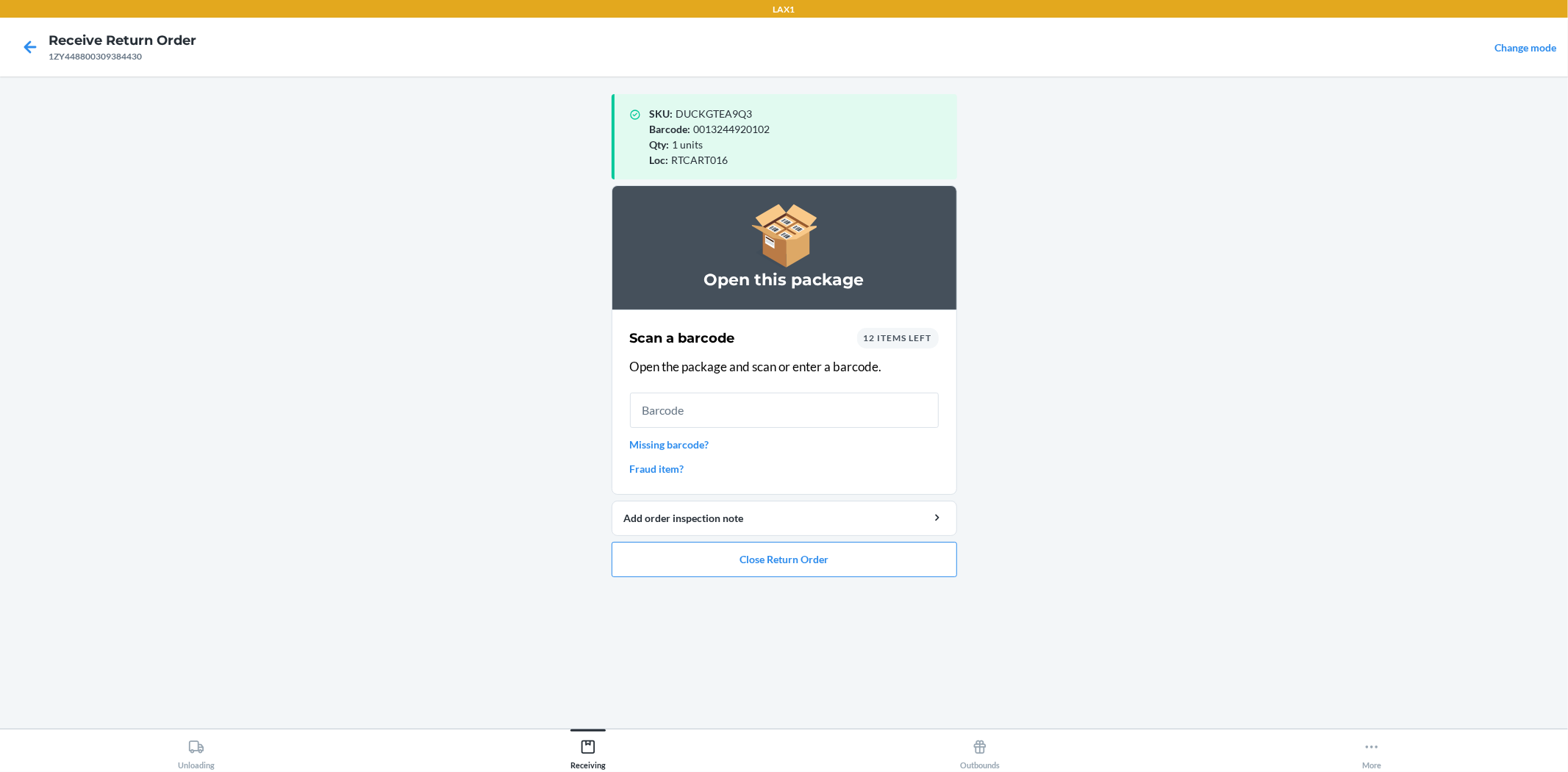
click at [923, 340] on span "12 items left" at bounding box center [898, 338] width 68 height 11
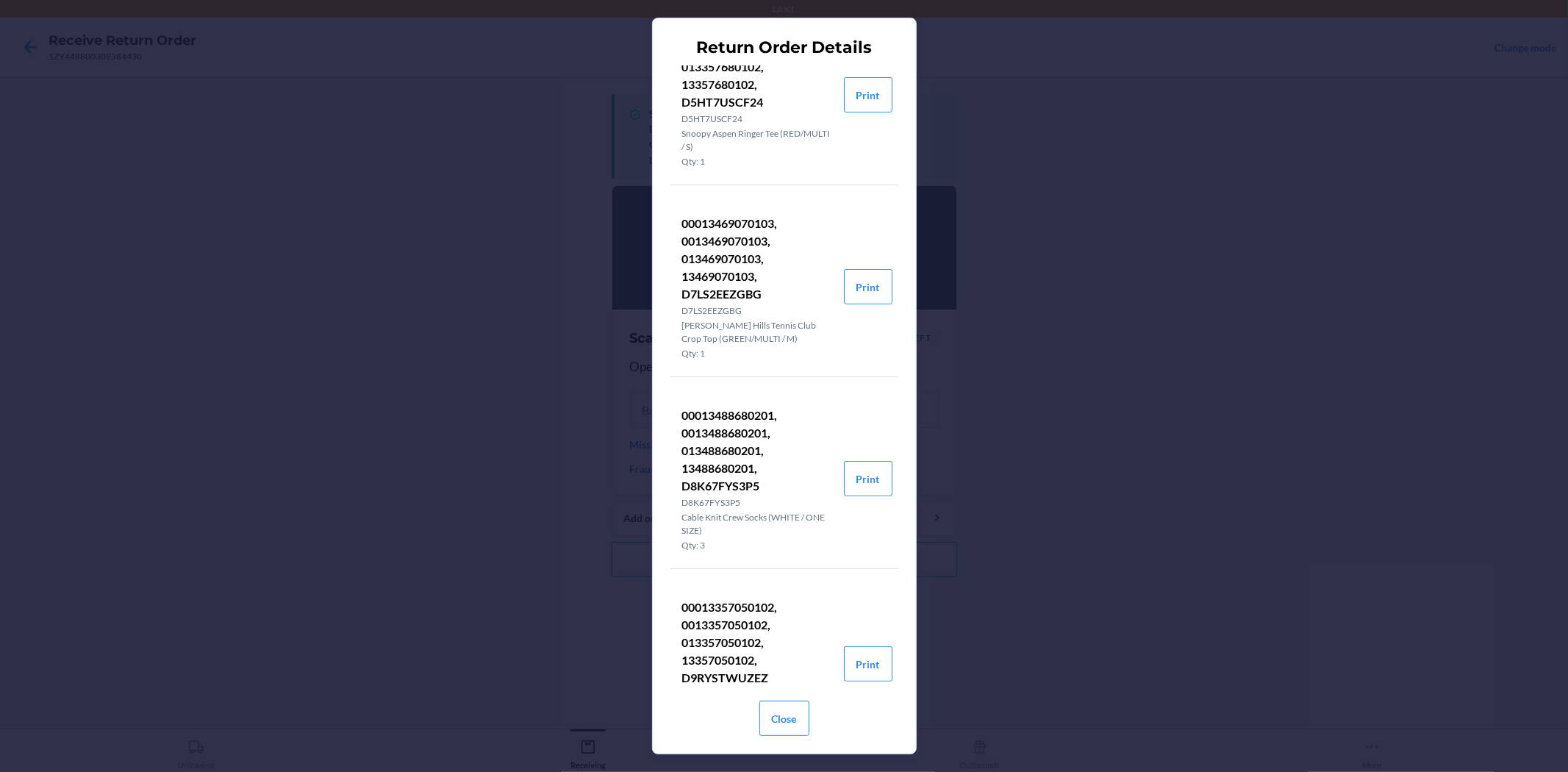
scroll to position [572, 0]
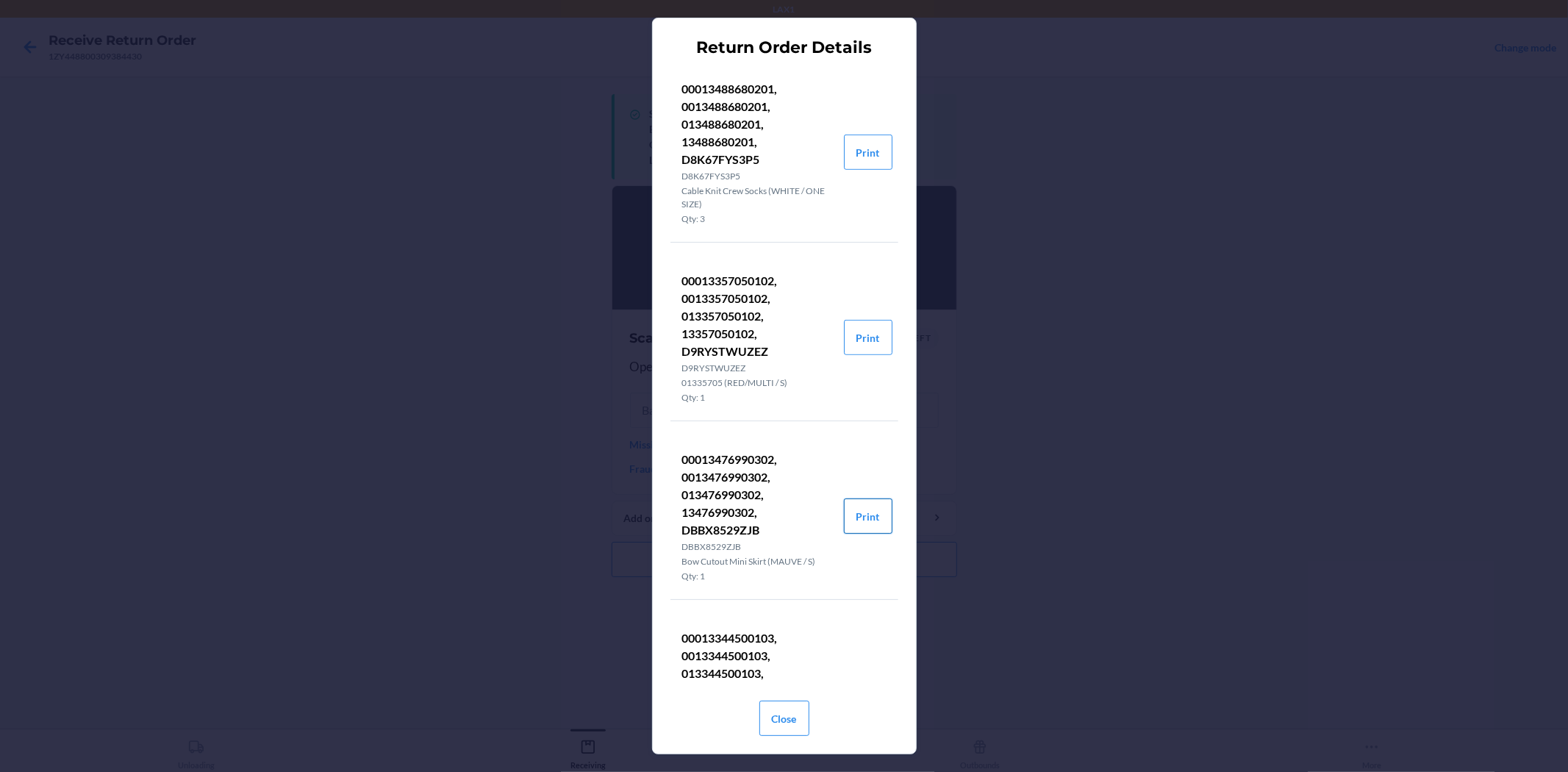
click at [855, 503] on button "Print" at bounding box center [868, 516] width 48 height 35
click at [784, 719] on button "Close" at bounding box center [784, 719] width 50 height 35
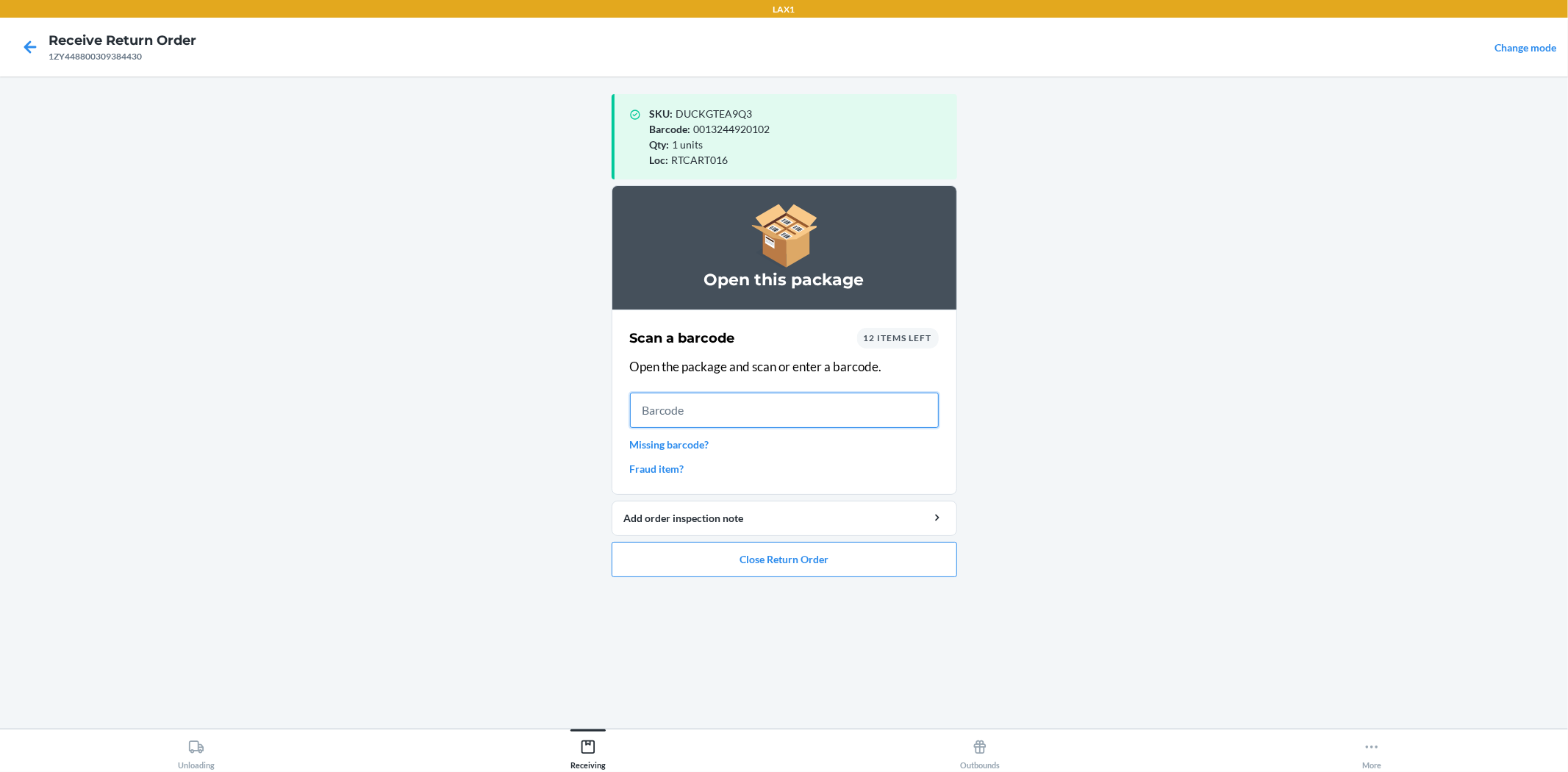
click at [748, 410] on input "text" at bounding box center [784, 410] width 309 height 35
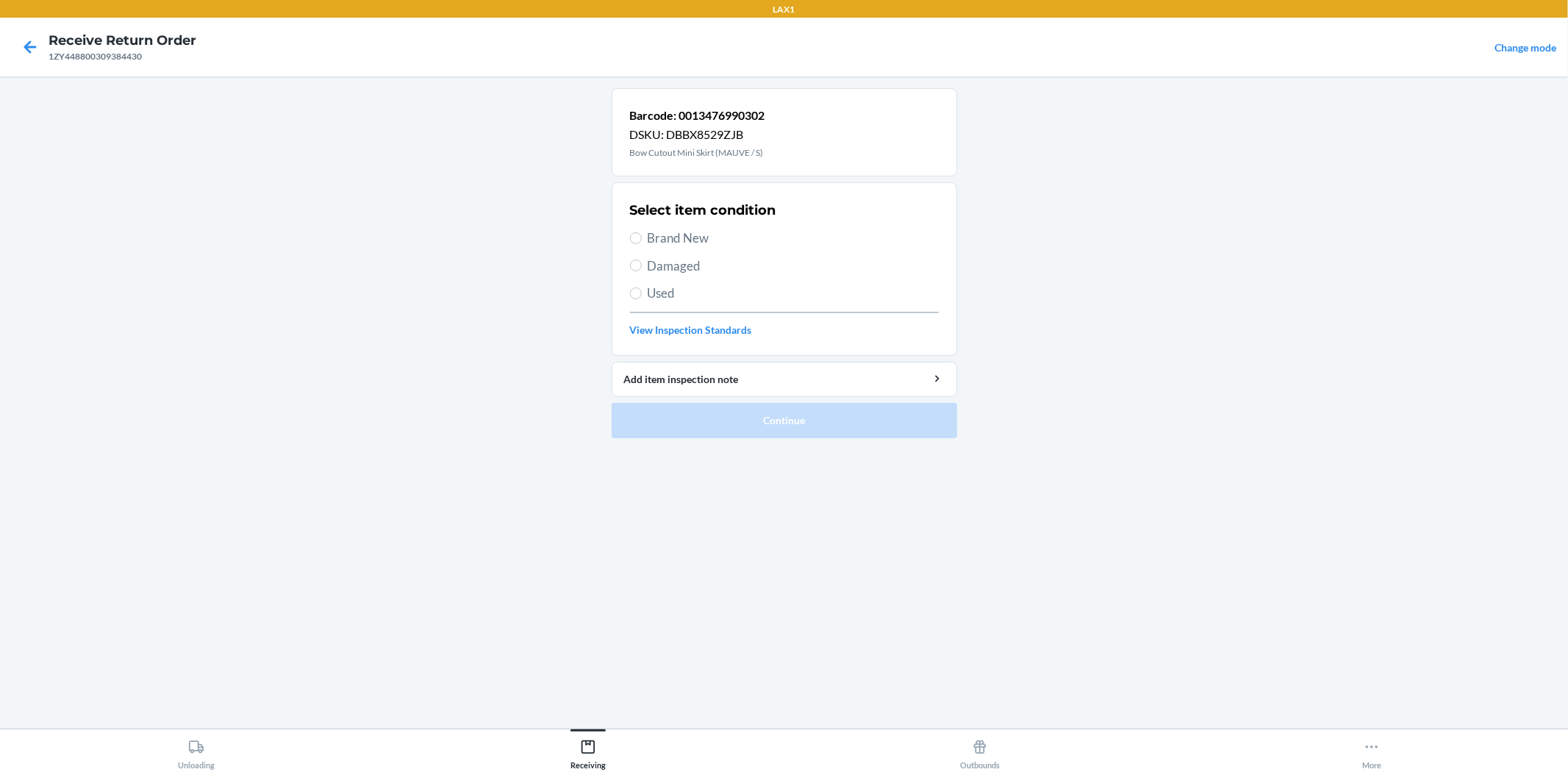
click at [714, 232] on span "Brand New" at bounding box center [793, 238] width 291 height 19
click at [641, 232] on input "Brand New" at bounding box center [636, 238] width 12 height 12
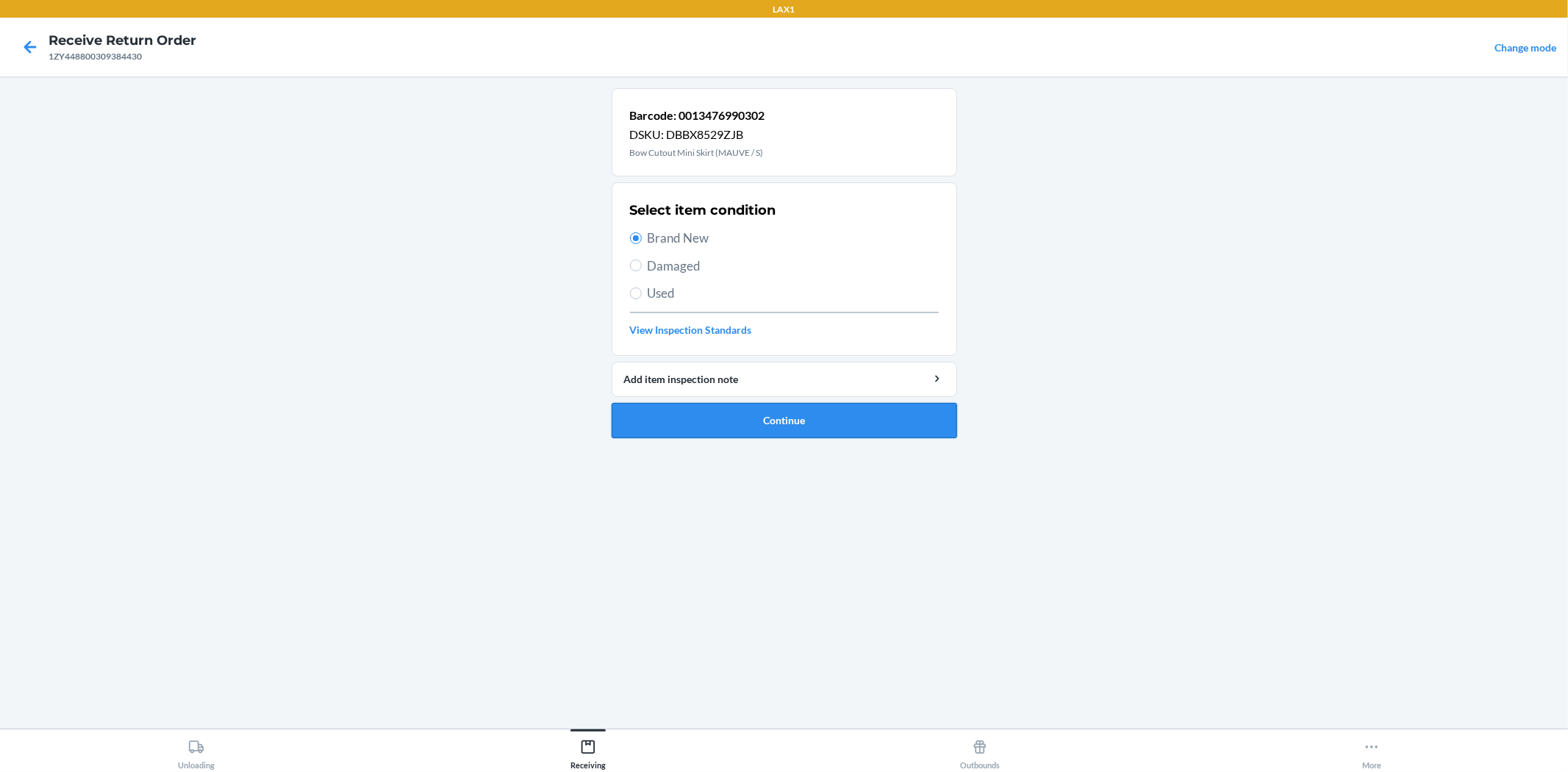
click at [849, 421] on button "Continue" at bounding box center [784, 421] width 346 height 35
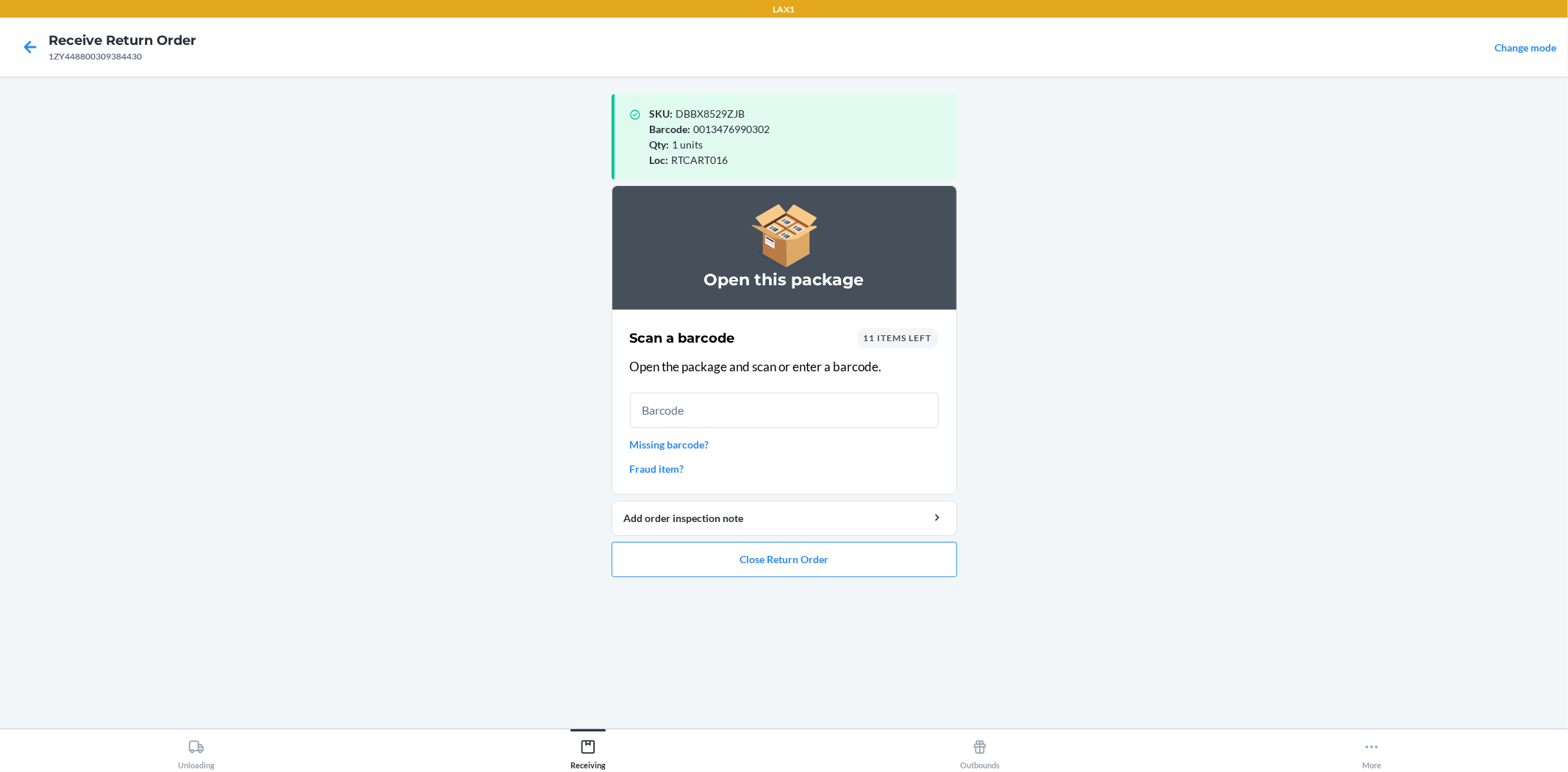
click at [909, 337] on span "11 items left" at bounding box center [898, 338] width 68 height 11
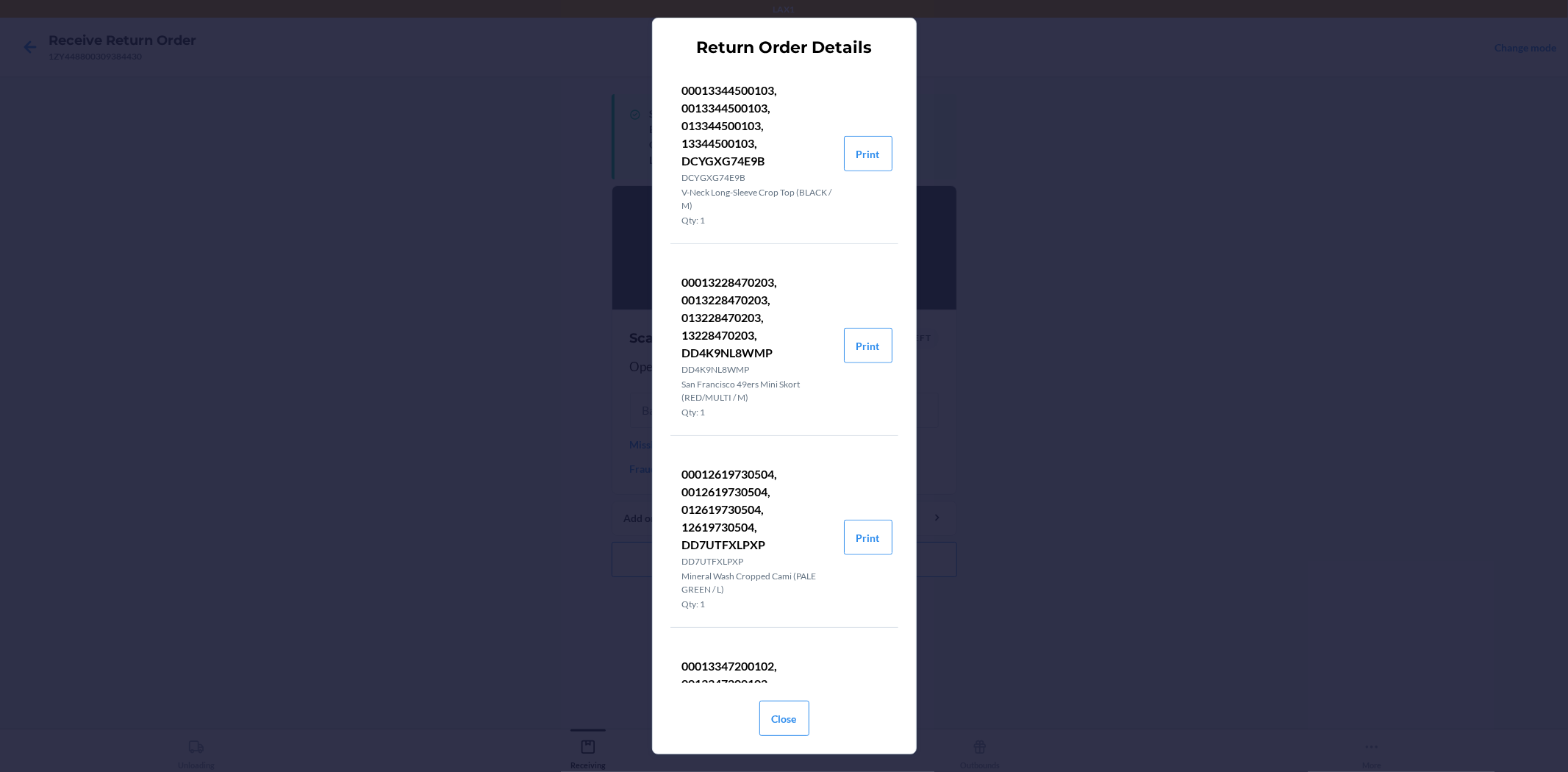
scroll to position [1144, 0]
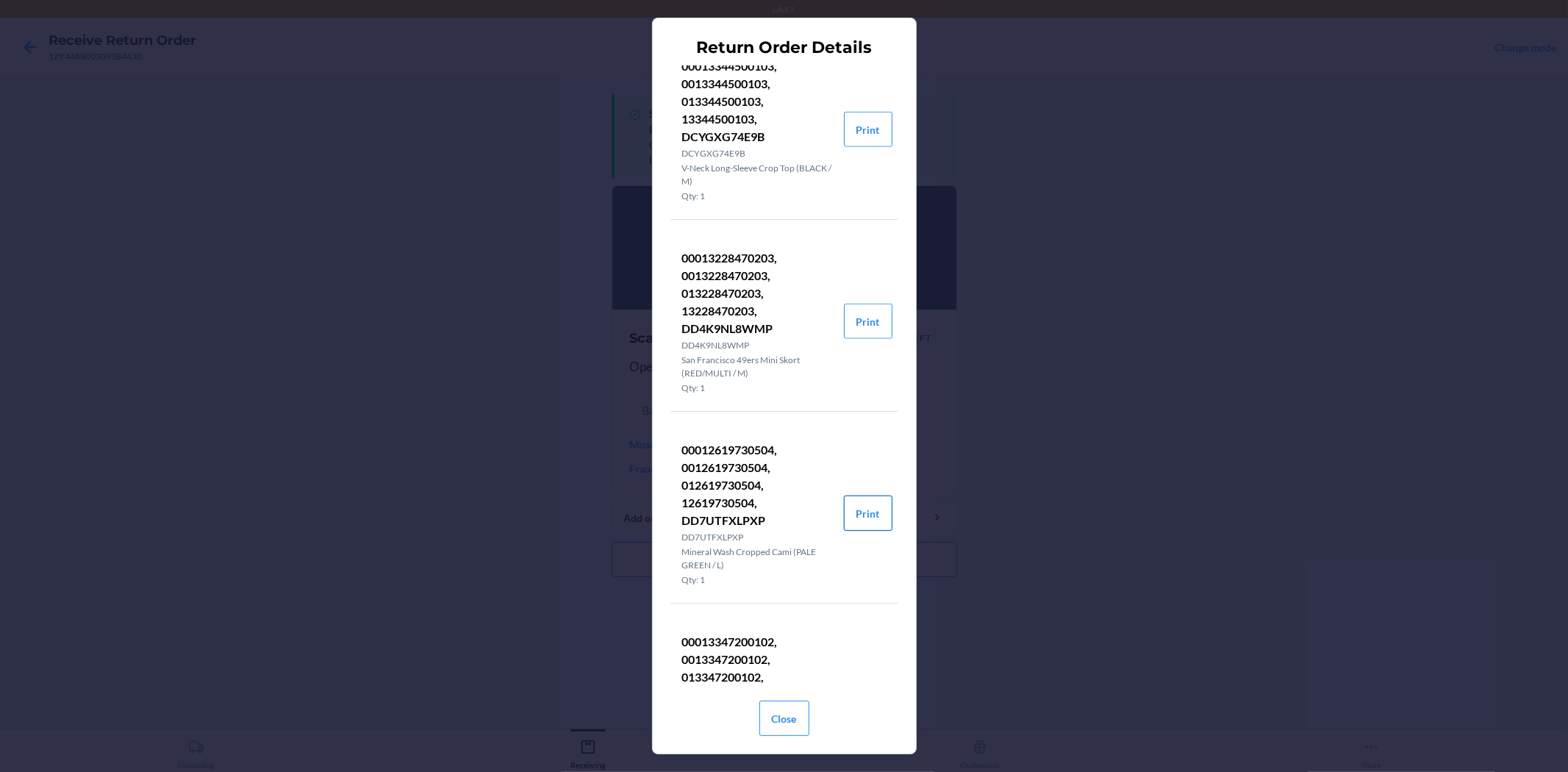
click at [864, 515] on button "Print" at bounding box center [868, 513] width 48 height 35
click at [801, 729] on button "Close" at bounding box center [784, 719] width 50 height 35
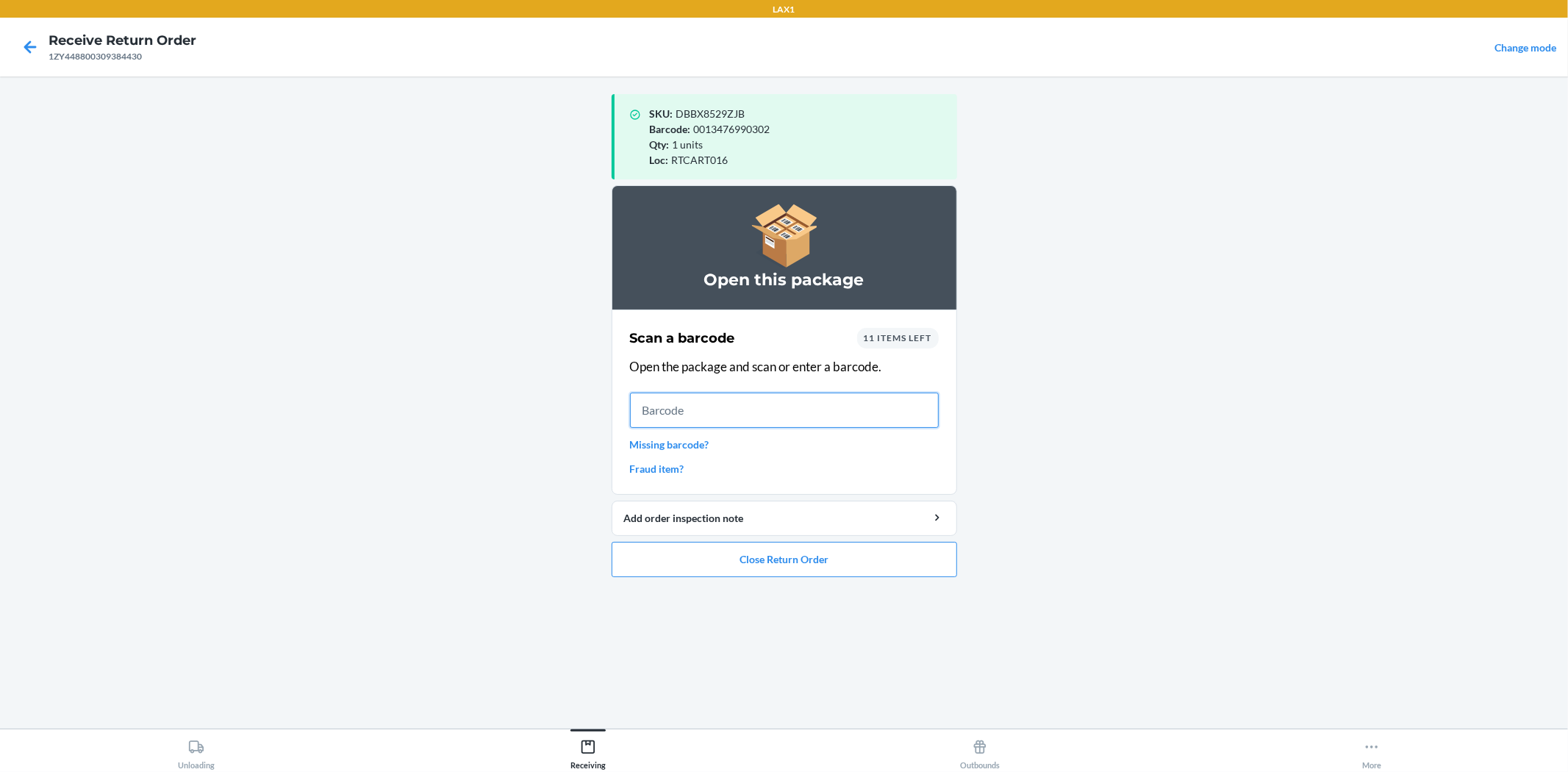
click at [796, 405] on input "text" at bounding box center [784, 410] width 309 height 35
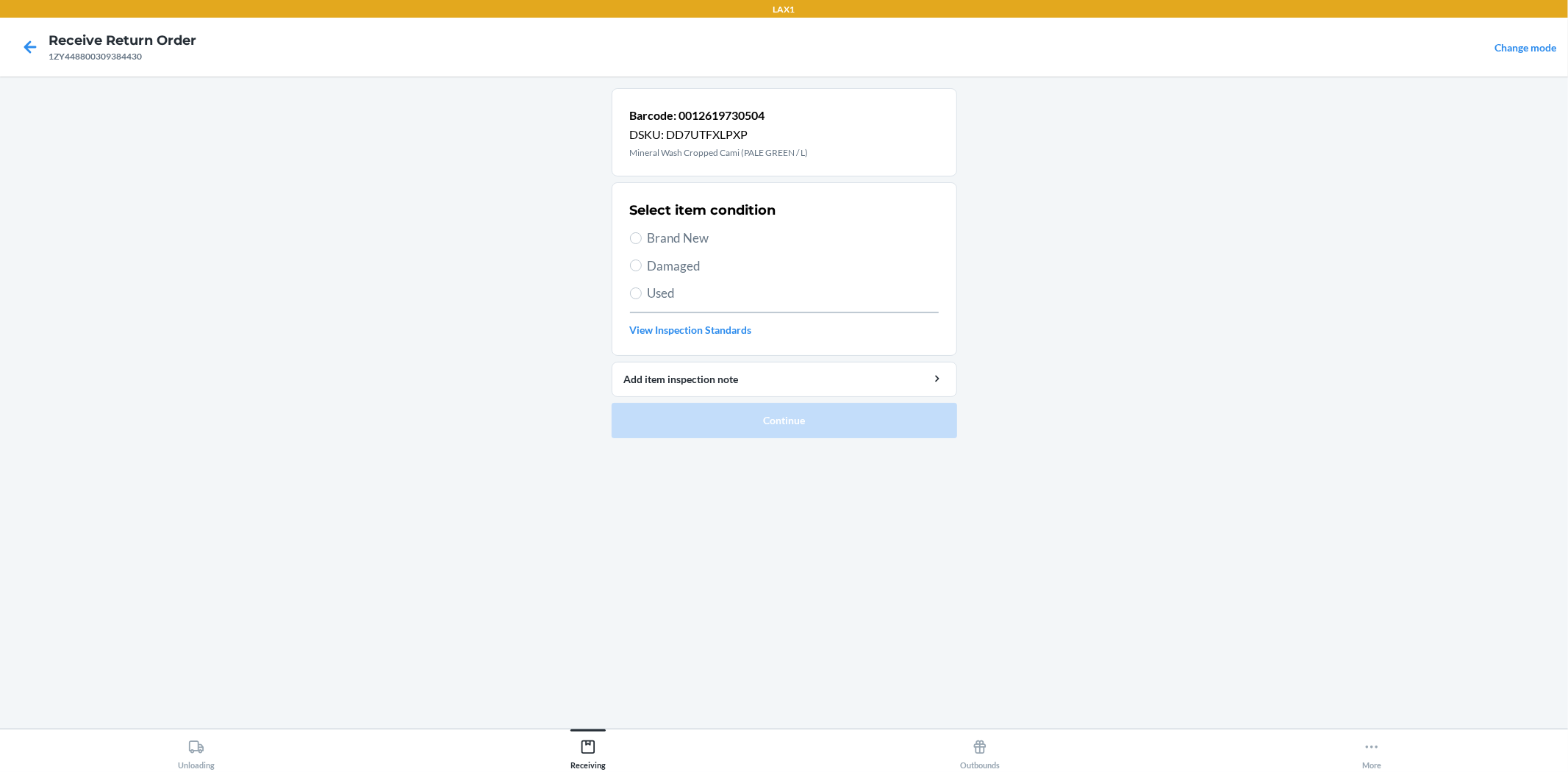
click at [686, 241] on span "Brand New" at bounding box center [793, 238] width 291 height 19
click at [641, 241] on input "Brand New" at bounding box center [636, 238] width 12 height 12
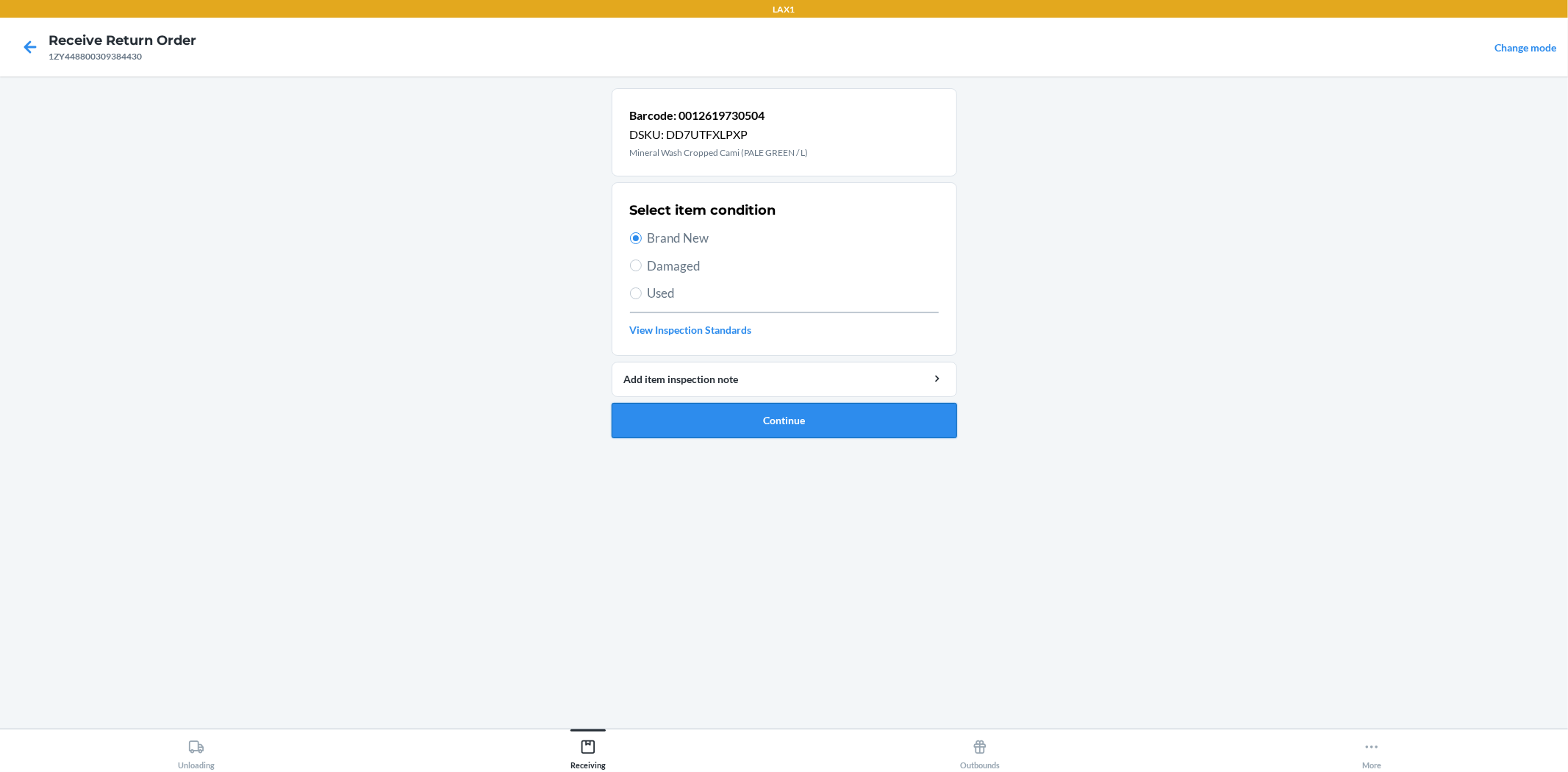
click at [854, 425] on button "Continue" at bounding box center [784, 421] width 346 height 35
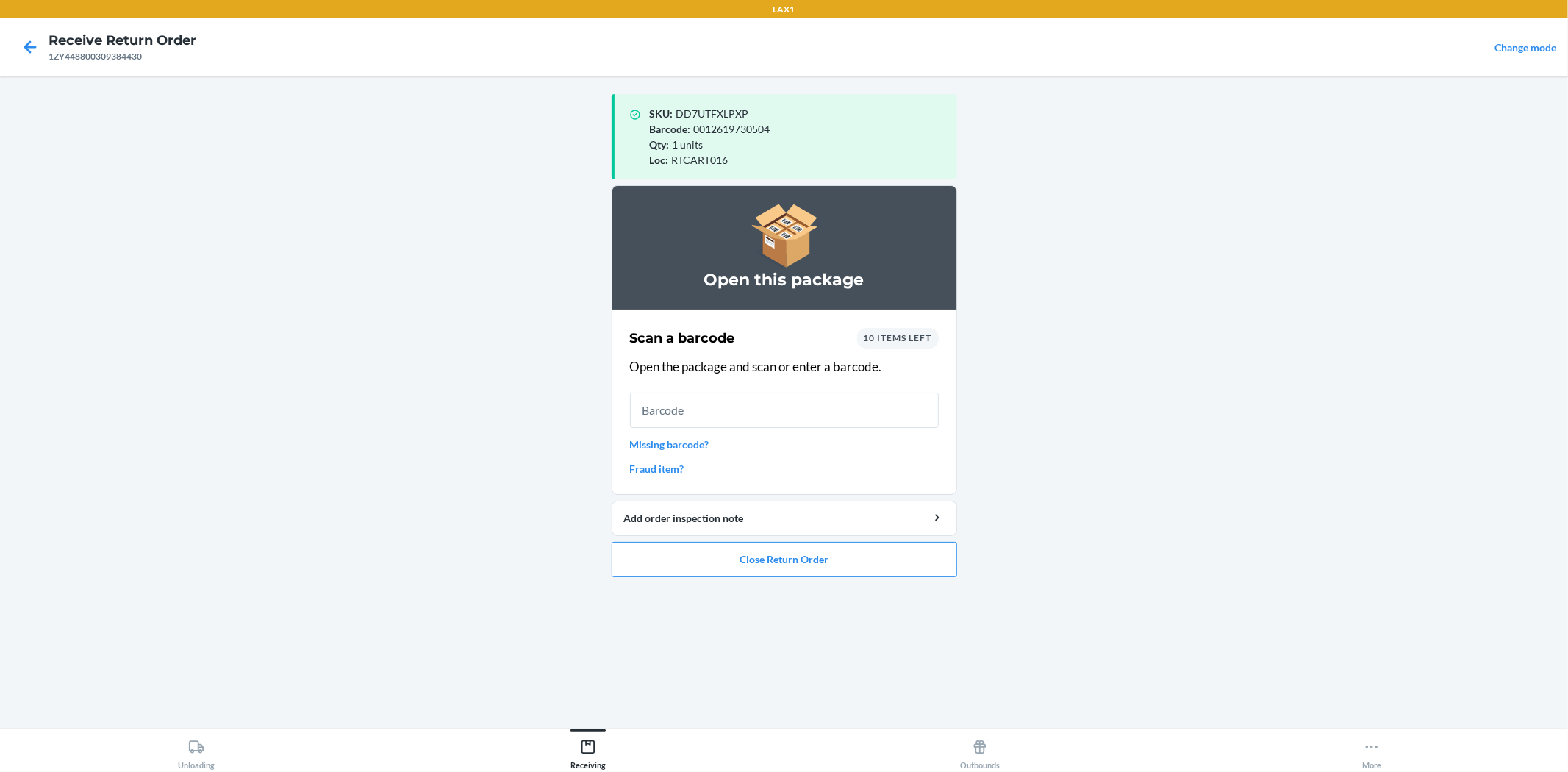
click at [865, 339] on span "10 items left" at bounding box center [898, 338] width 68 height 11
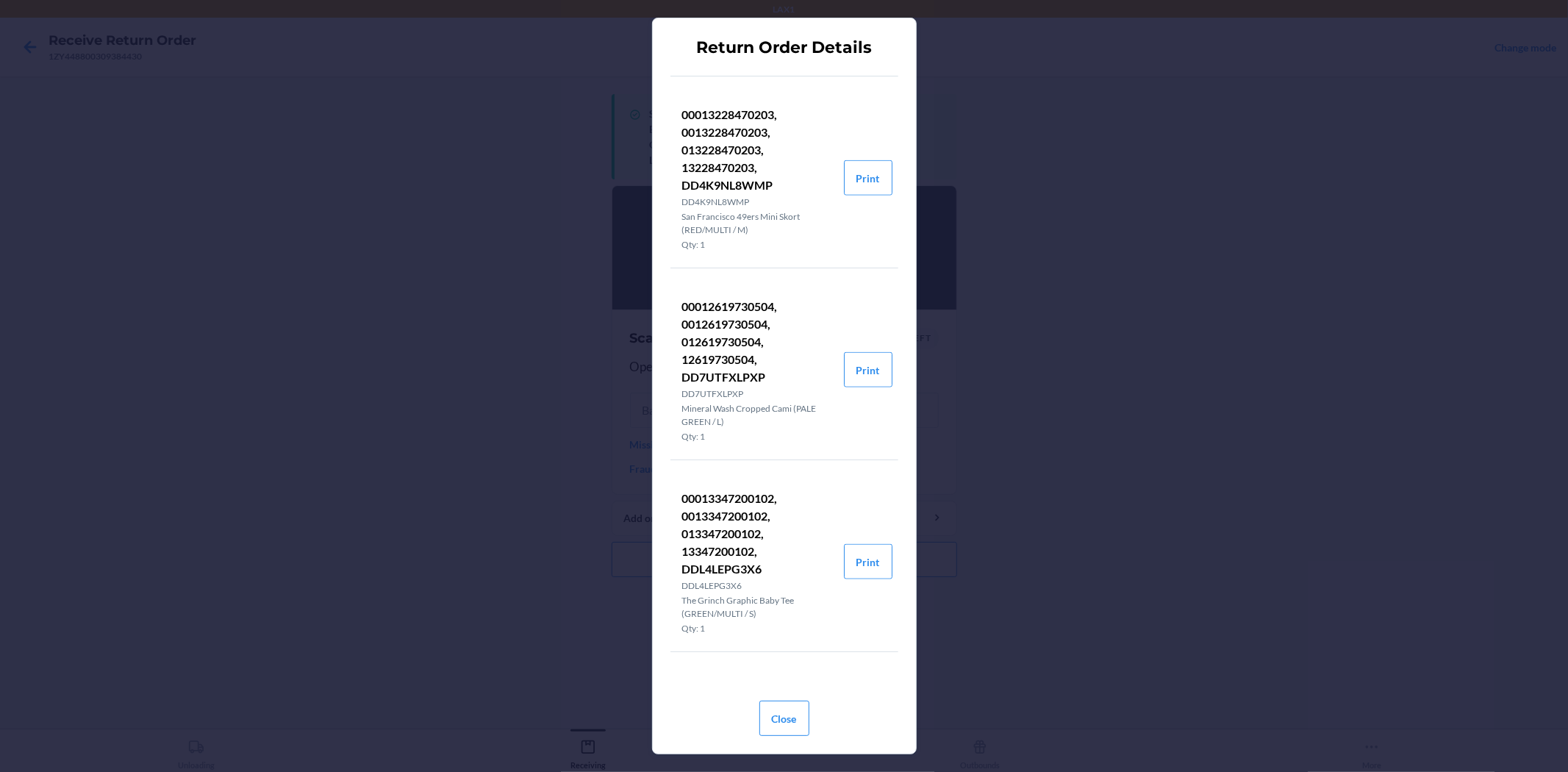
scroll to position [1389, 0]
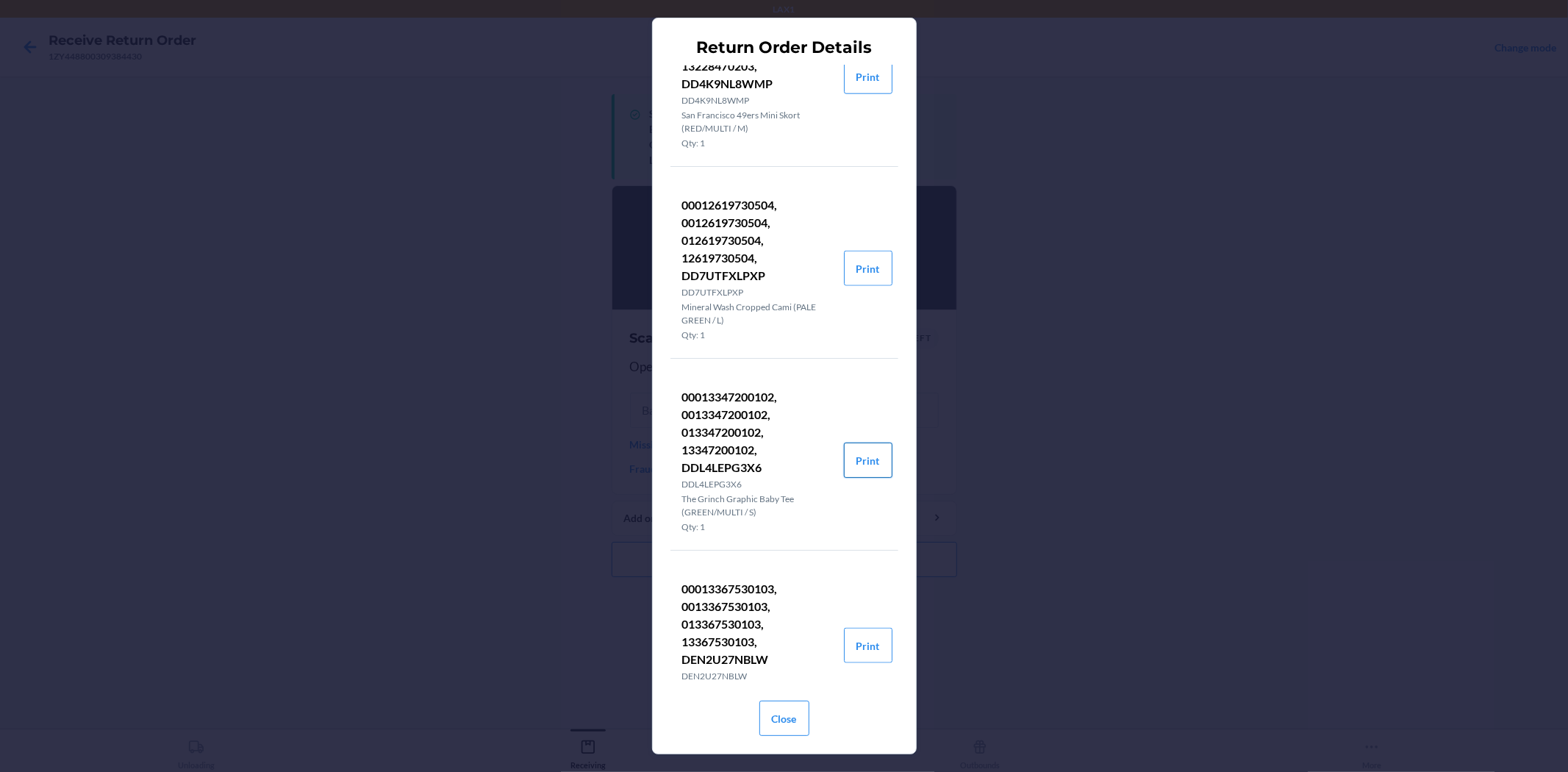
click at [844, 463] on button "Print" at bounding box center [868, 461] width 48 height 35
click at [796, 711] on button "Close" at bounding box center [784, 719] width 50 height 35
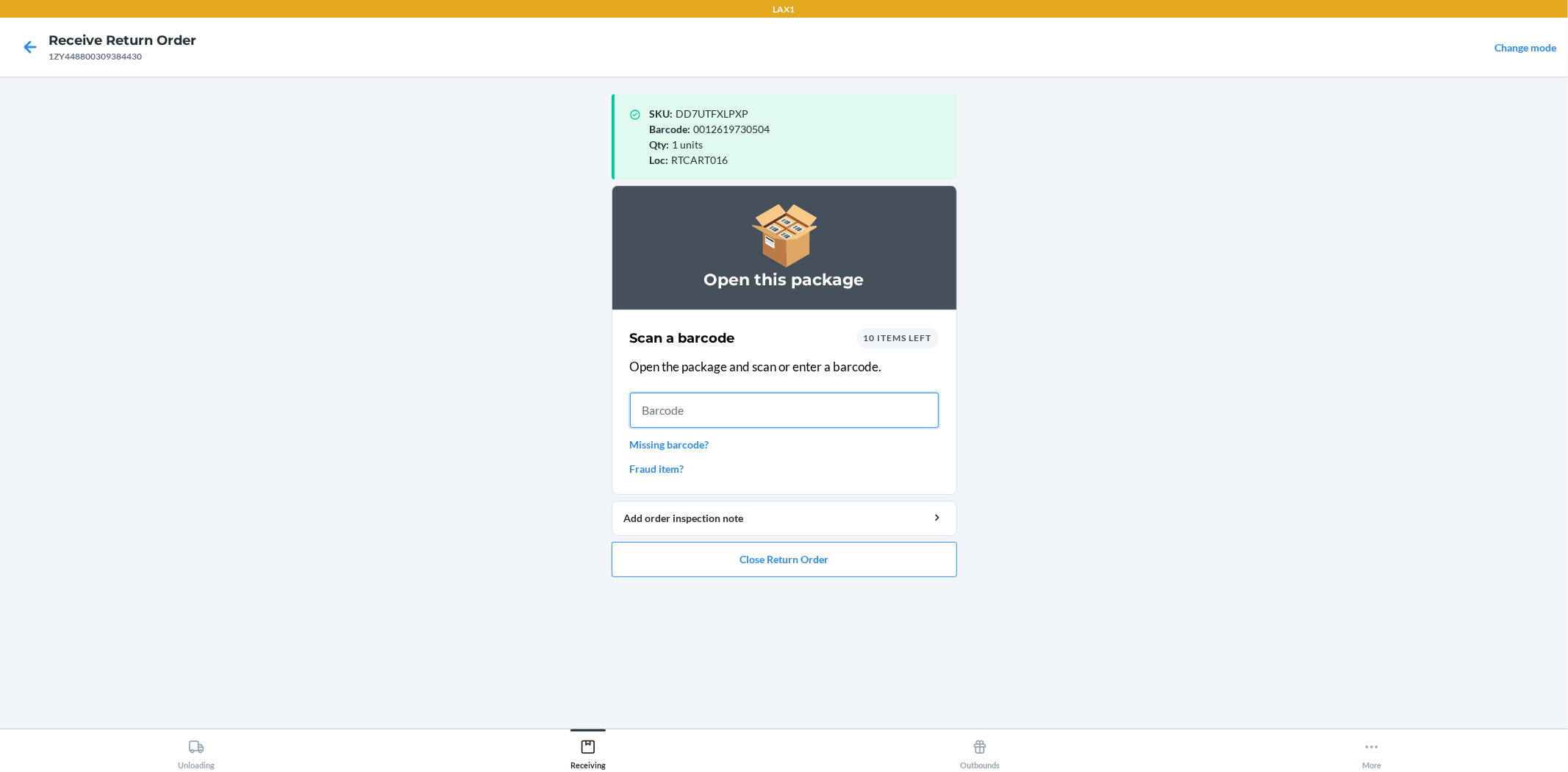
click at [788, 418] on input "text" at bounding box center [784, 410] width 309 height 35
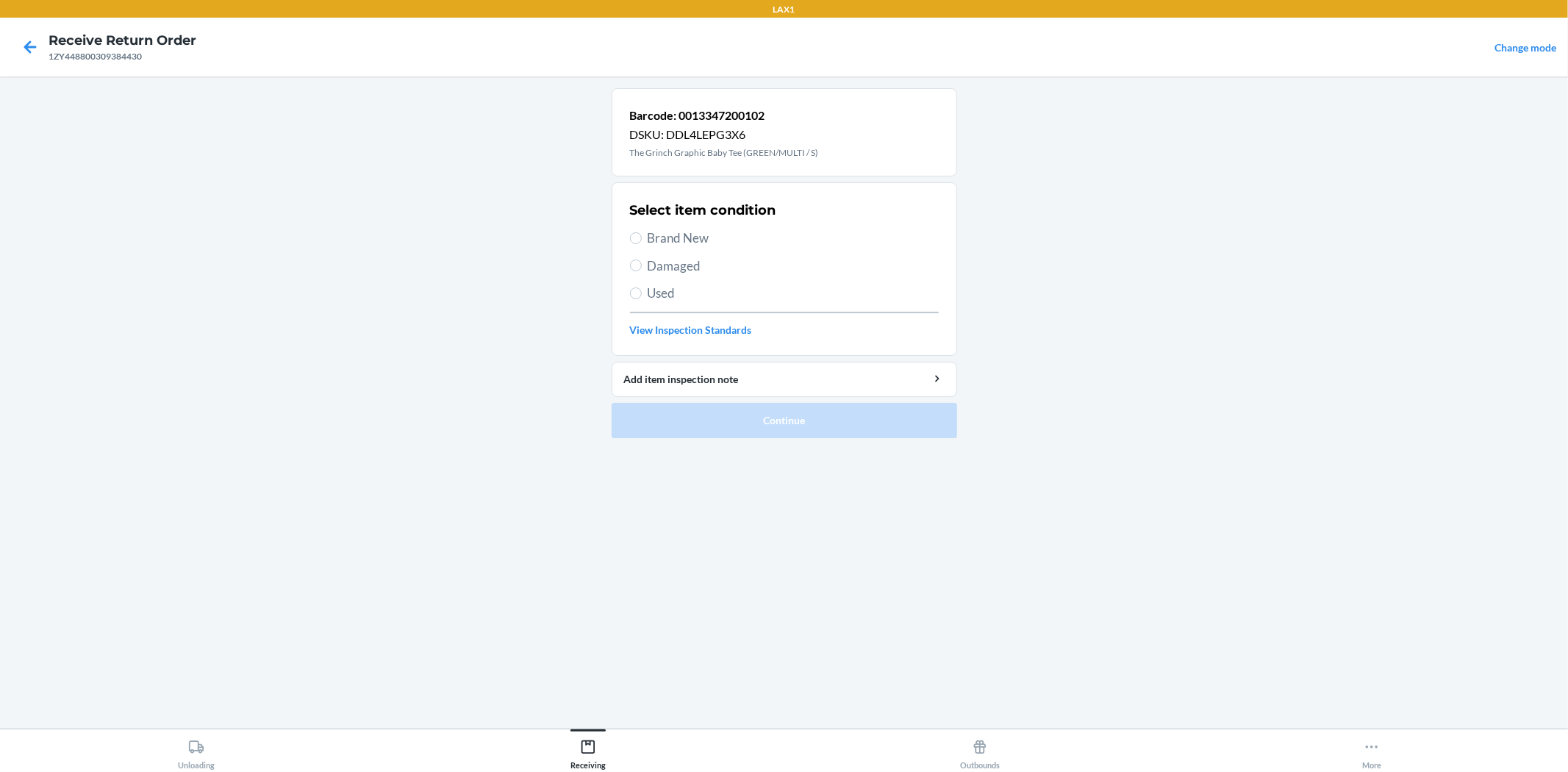
click at [687, 231] on span "Brand New" at bounding box center [793, 238] width 291 height 19
click at [641, 232] on input "Brand New" at bounding box center [636, 238] width 12 height 12
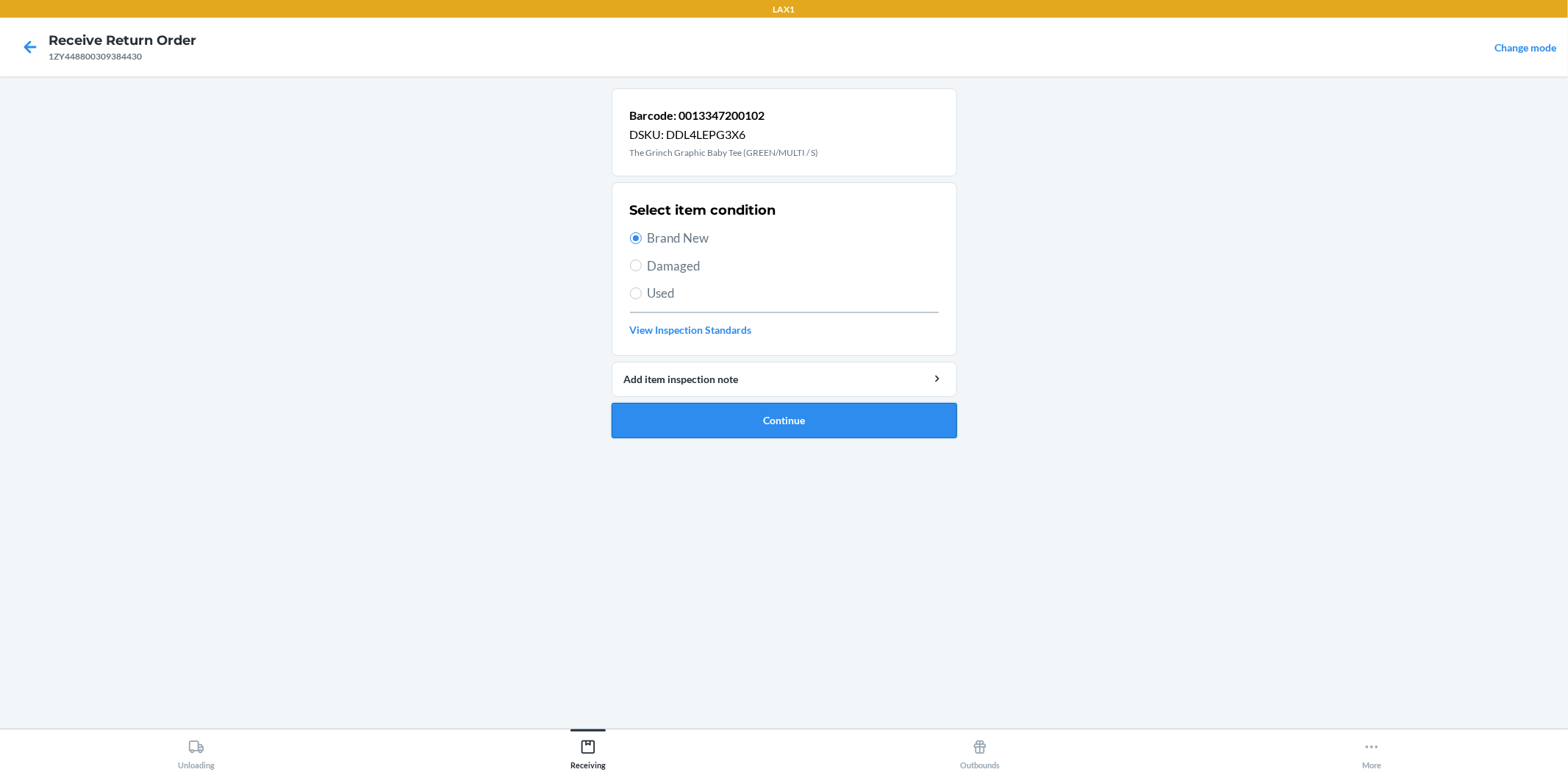
click at [803, 409] on button "Continue" at bounding box center [784, 421] width 346 height 35
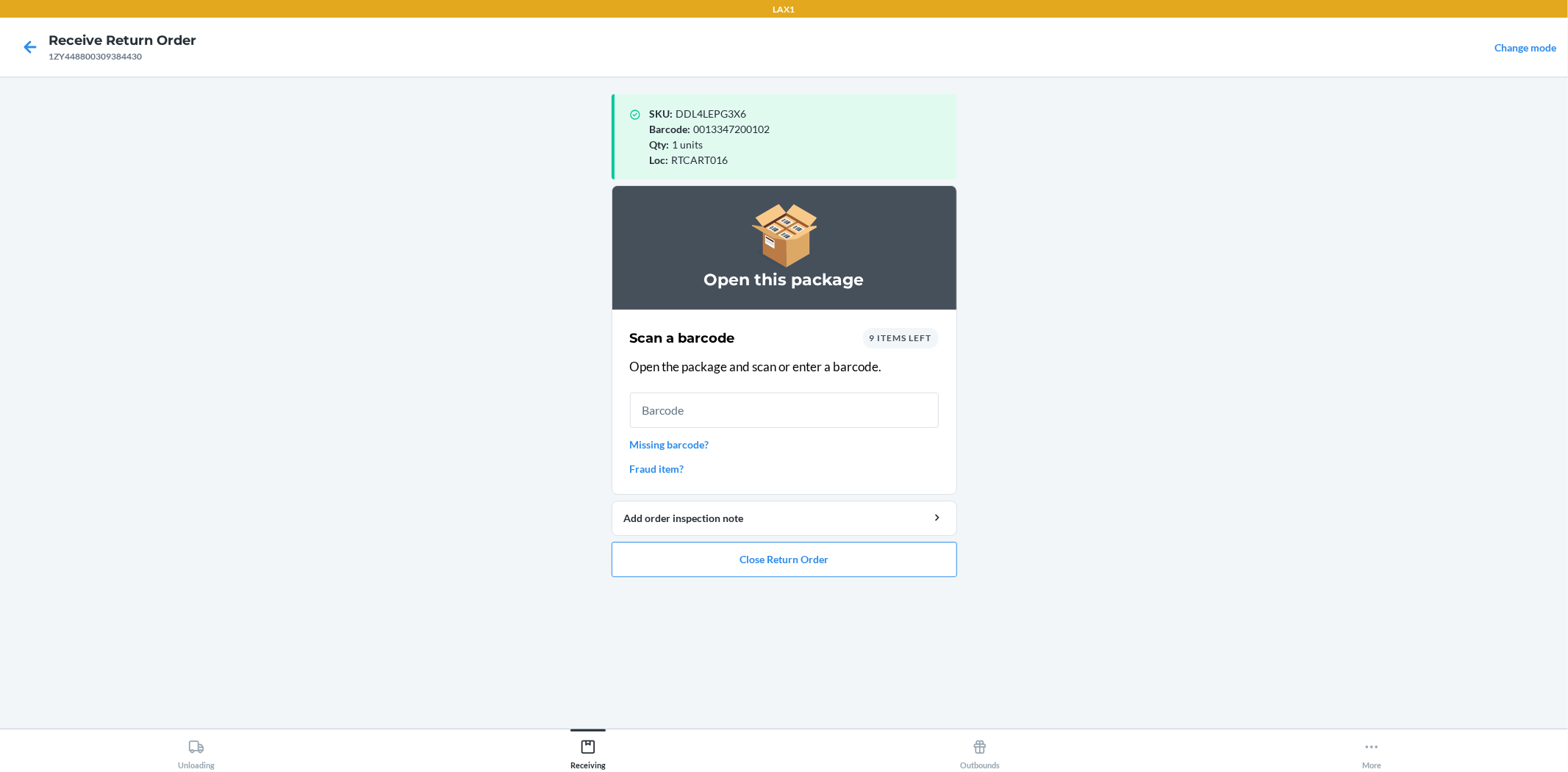
click at [926, 334] on span "9 items left" at bounding box center [901, 338] width 63 height 11
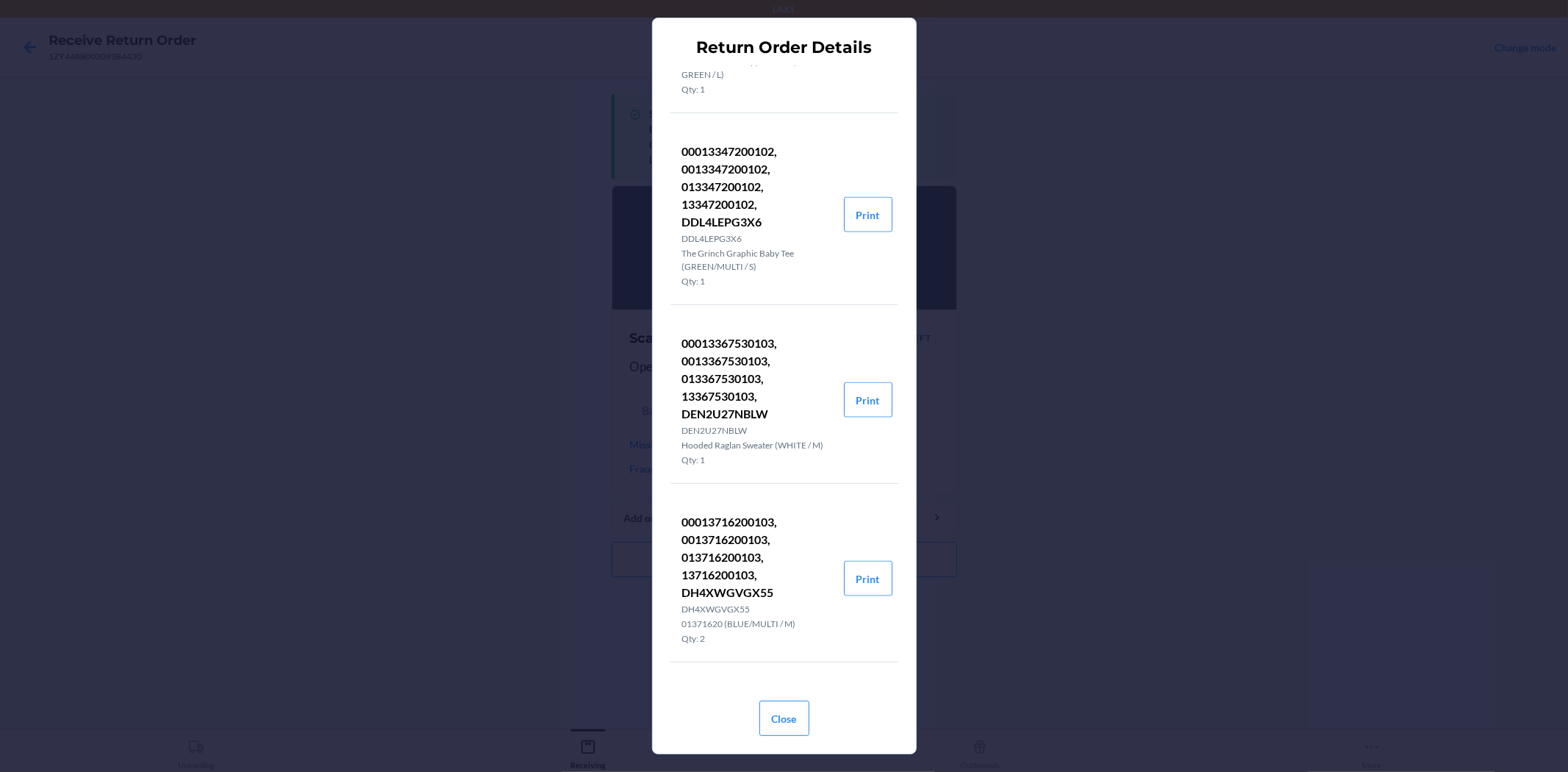
scroll to position [1716, 0]
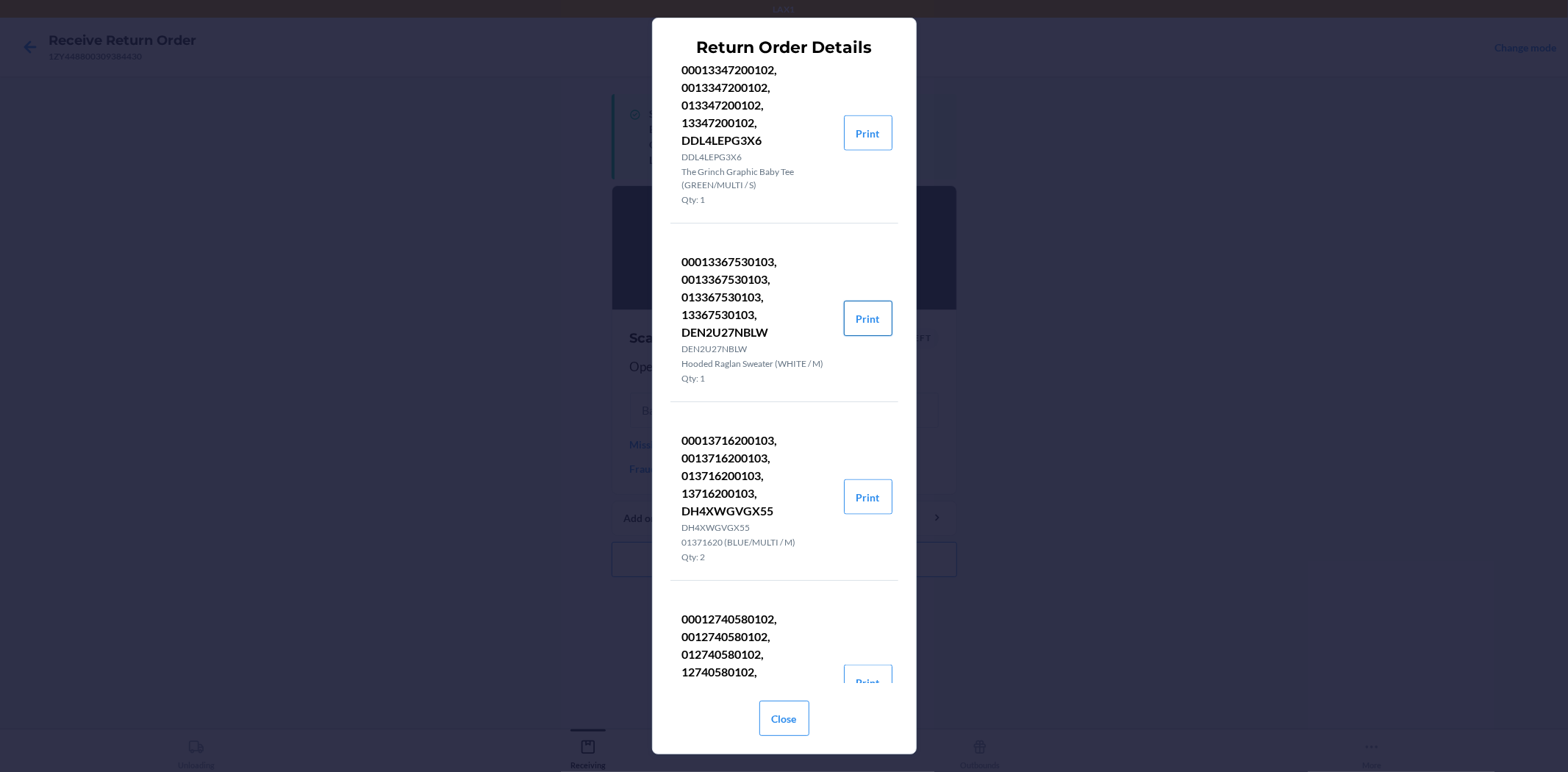
click at [854, 332] on button "Print" at bounding box center [868, 318] width 48 height 35
